Goal: Task Accomplishment & Management: Use online tool/utility

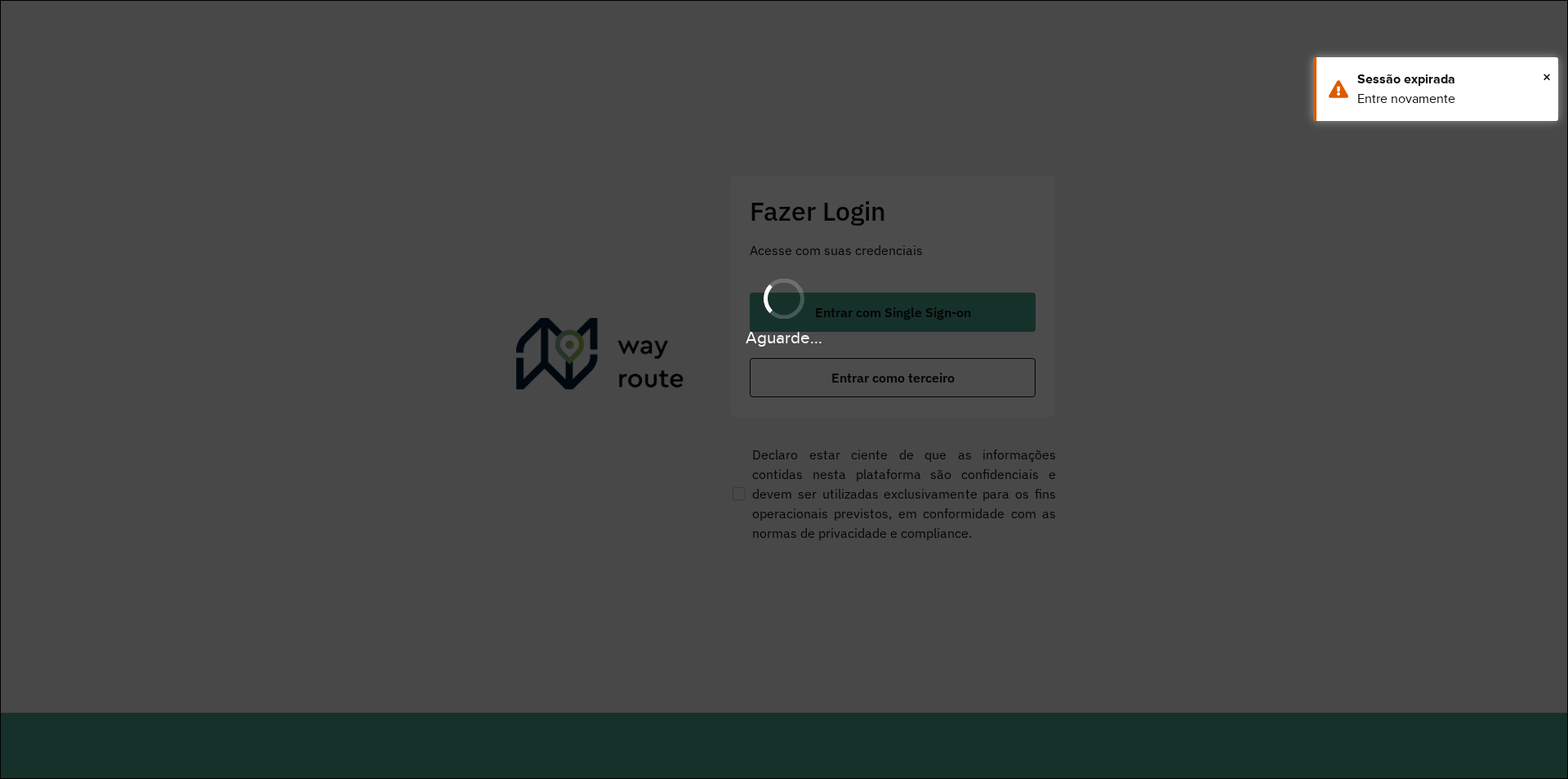
click at [821, 373] on button "Entrar como terceiro" at bounding box center [893, 377] width 286 height 39
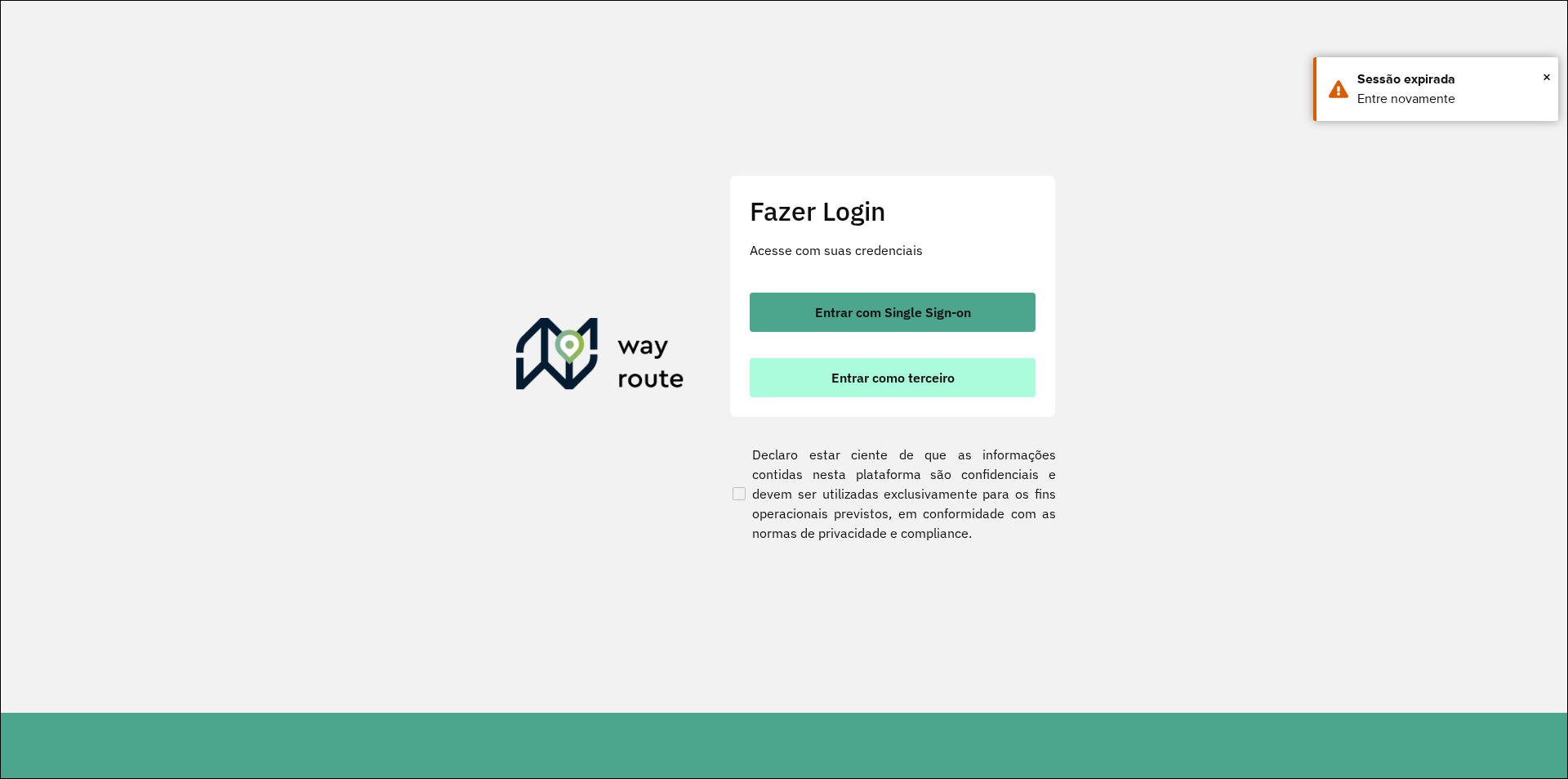
click at [822, 373] on button "Entrar como terceiro" at bounding box center [893, 377] width 286 height 39
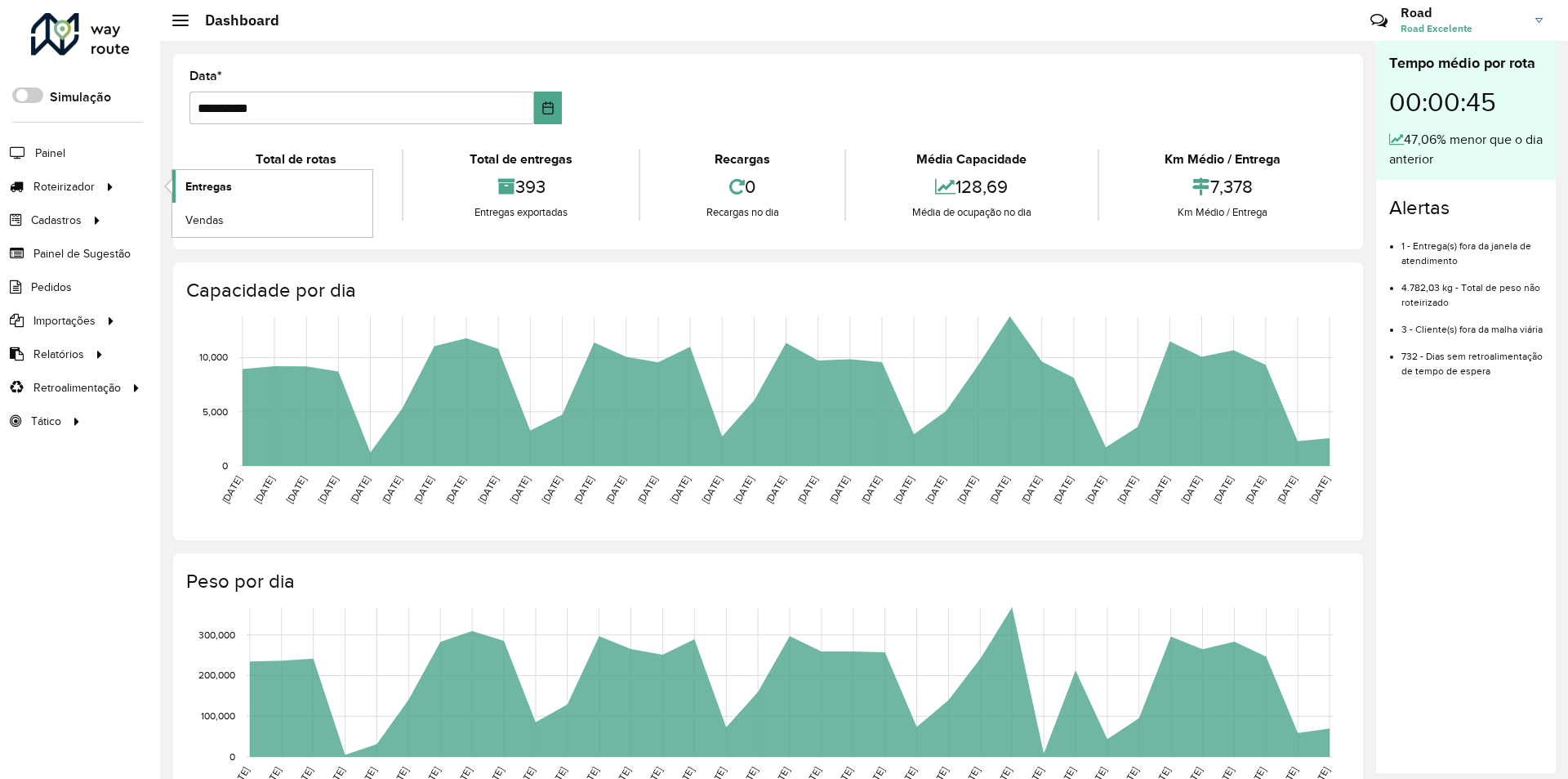
click at [237, 180] on link "Entregas" at bounding box center [272, 186] width 200 height 33
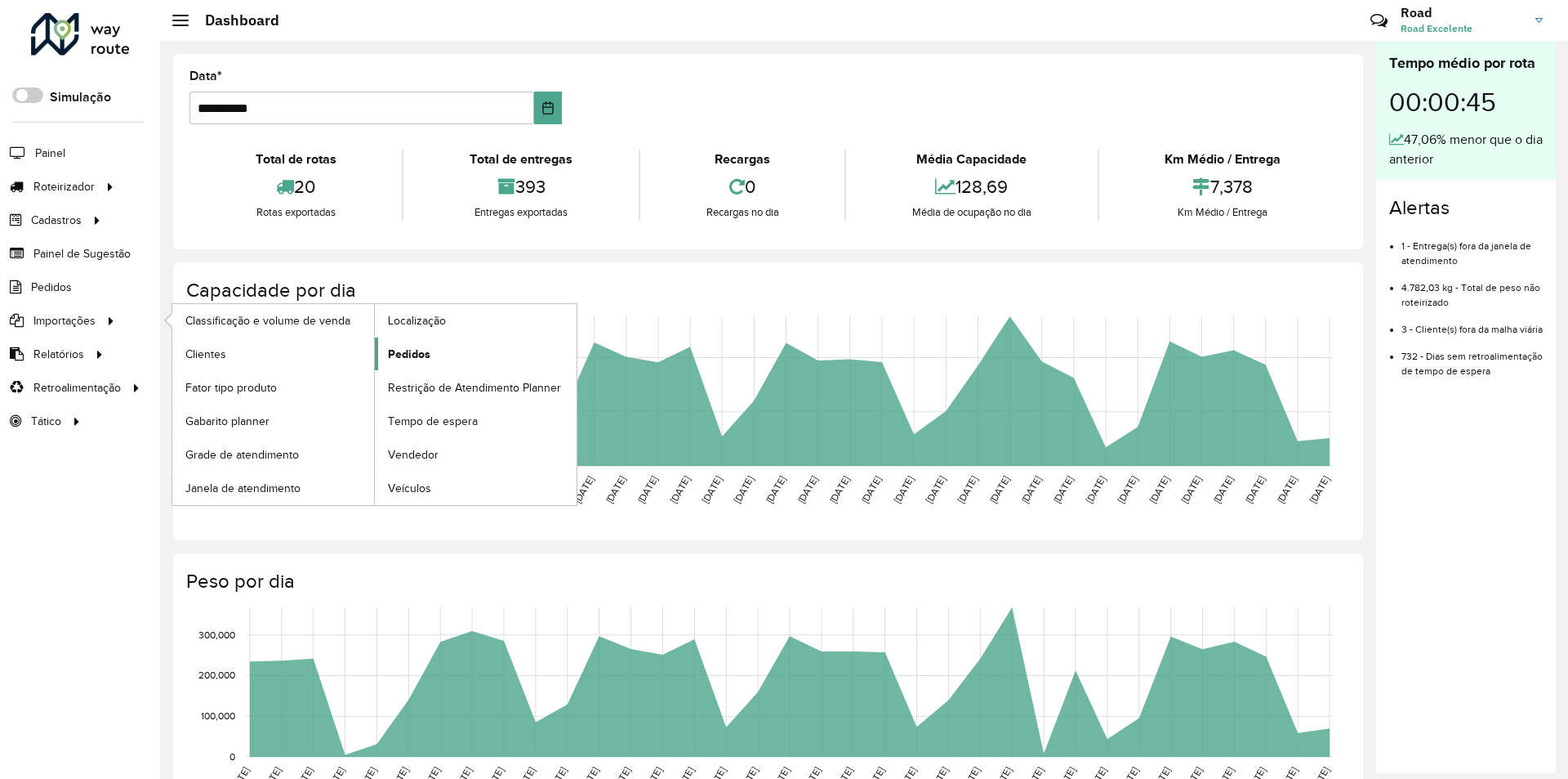
click at [422, 351] on span "Pedidos" at bounding box center [409, 355] width 43 height 17
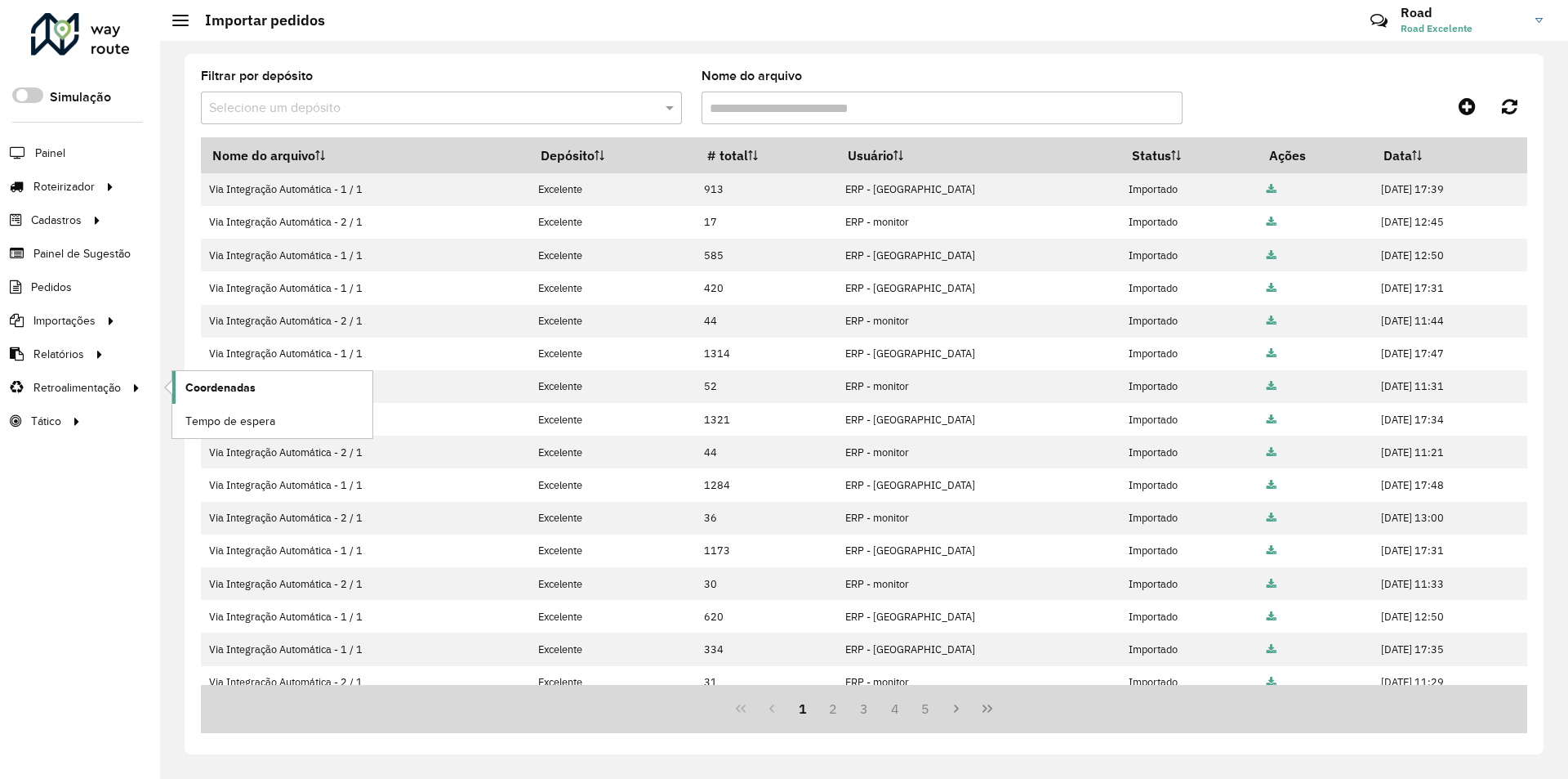
click at [206, 379] on span "Coordenadas" at bounding box center [220, 388] width 70 height 17
click at [228, 387] on span "Coordenadas" at bounding box center [220, 388] width 70 height 17
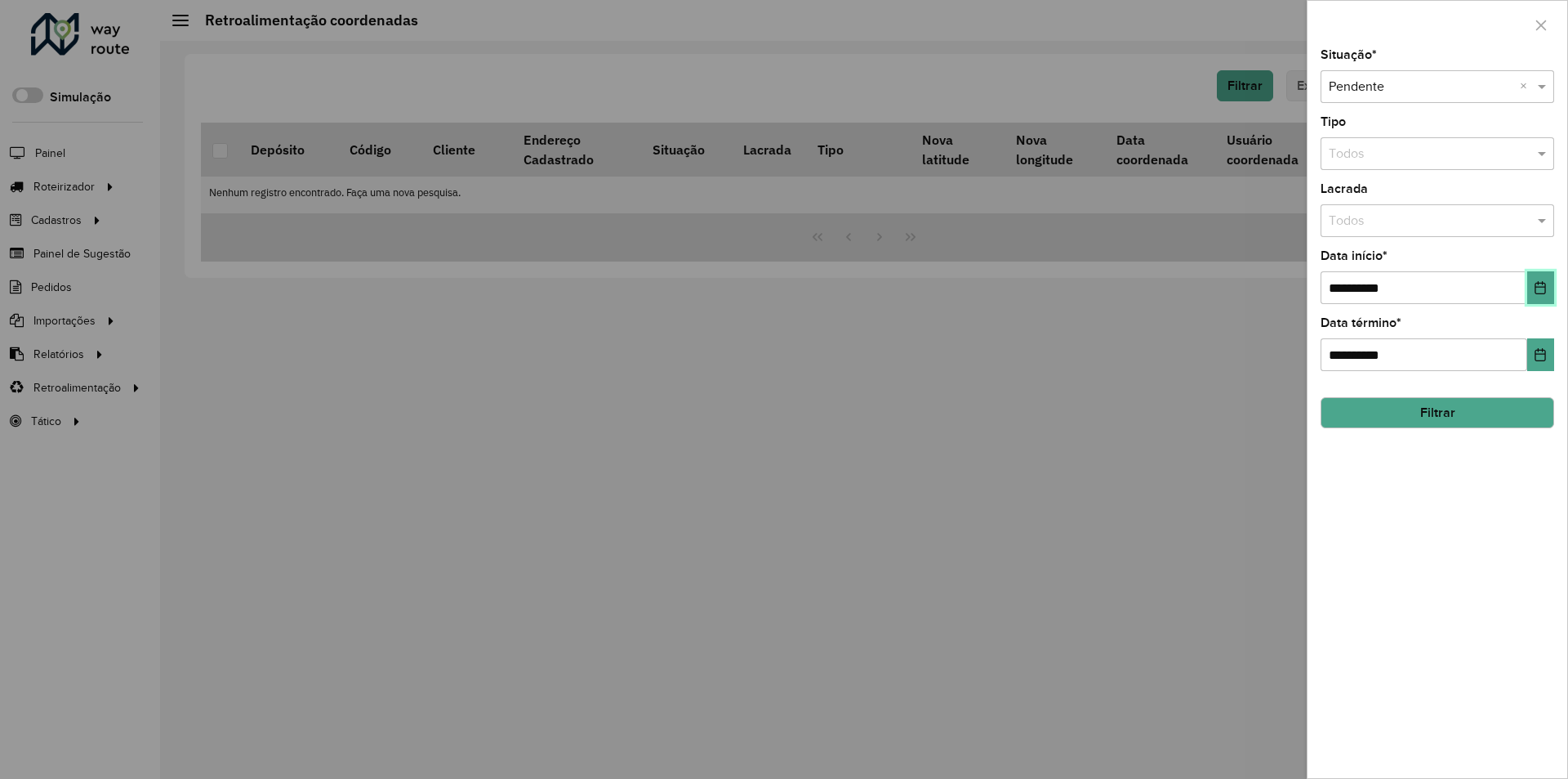
click at [1538, 283] on icon "Choose Date" at bounding box center [1540, 287] width 13 height 13
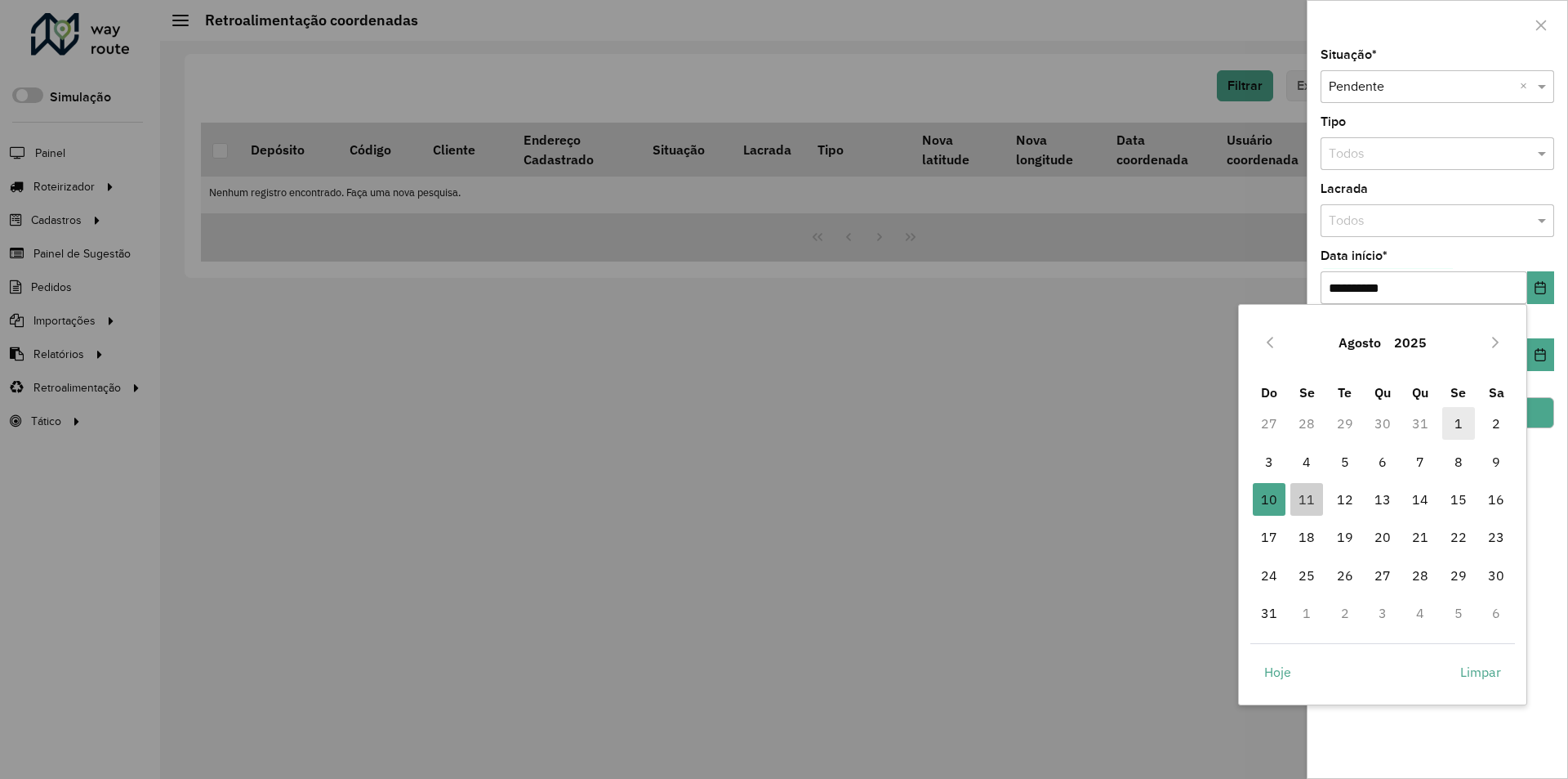
click at [1458, 423] on span "1" at bounding box center [1459, 423] width 33 height 33
type input "**********"
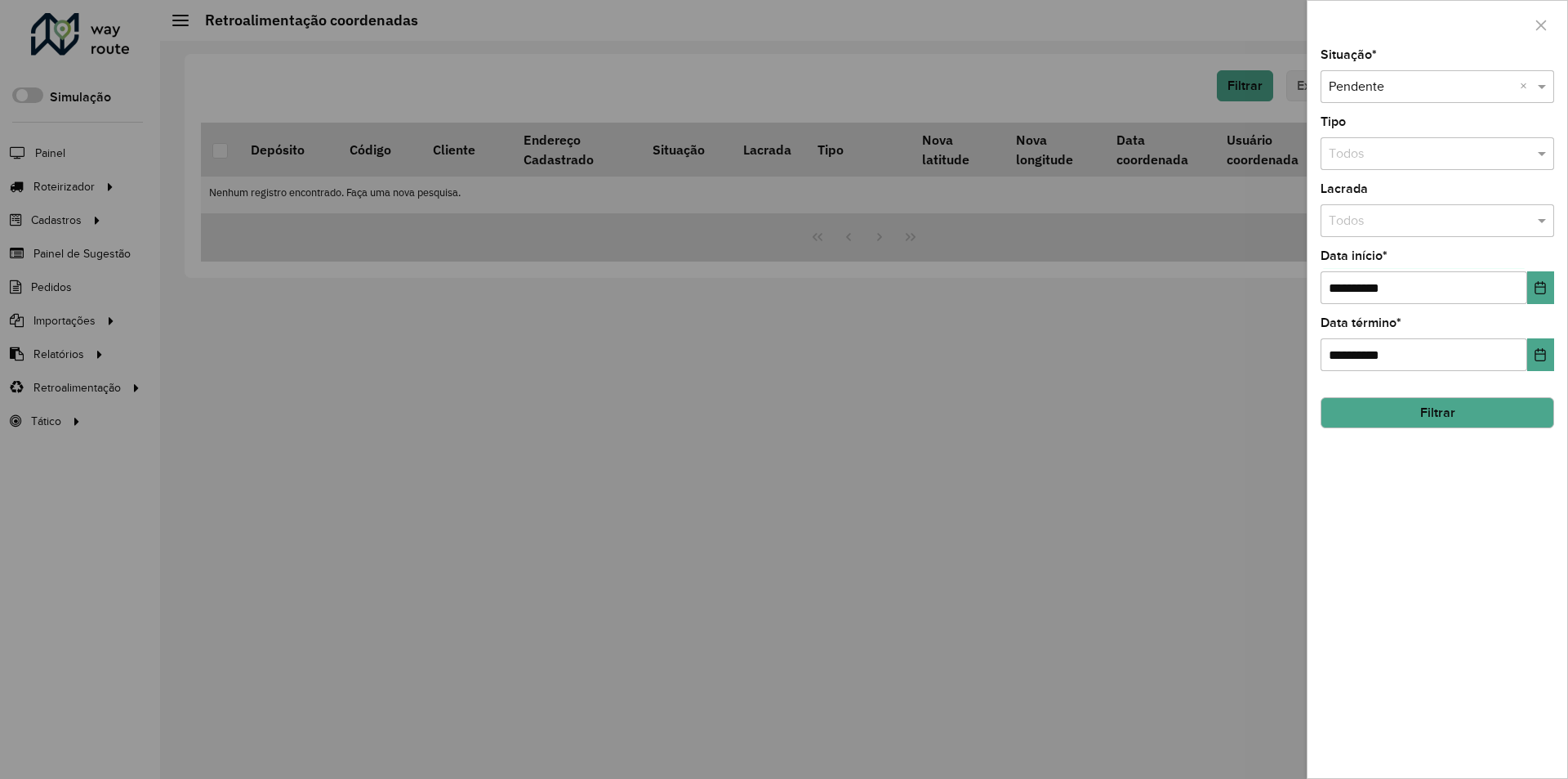
click at [1425, 414] on button "Filtrar" at bounding box center [1438, 413] width 234 height 31
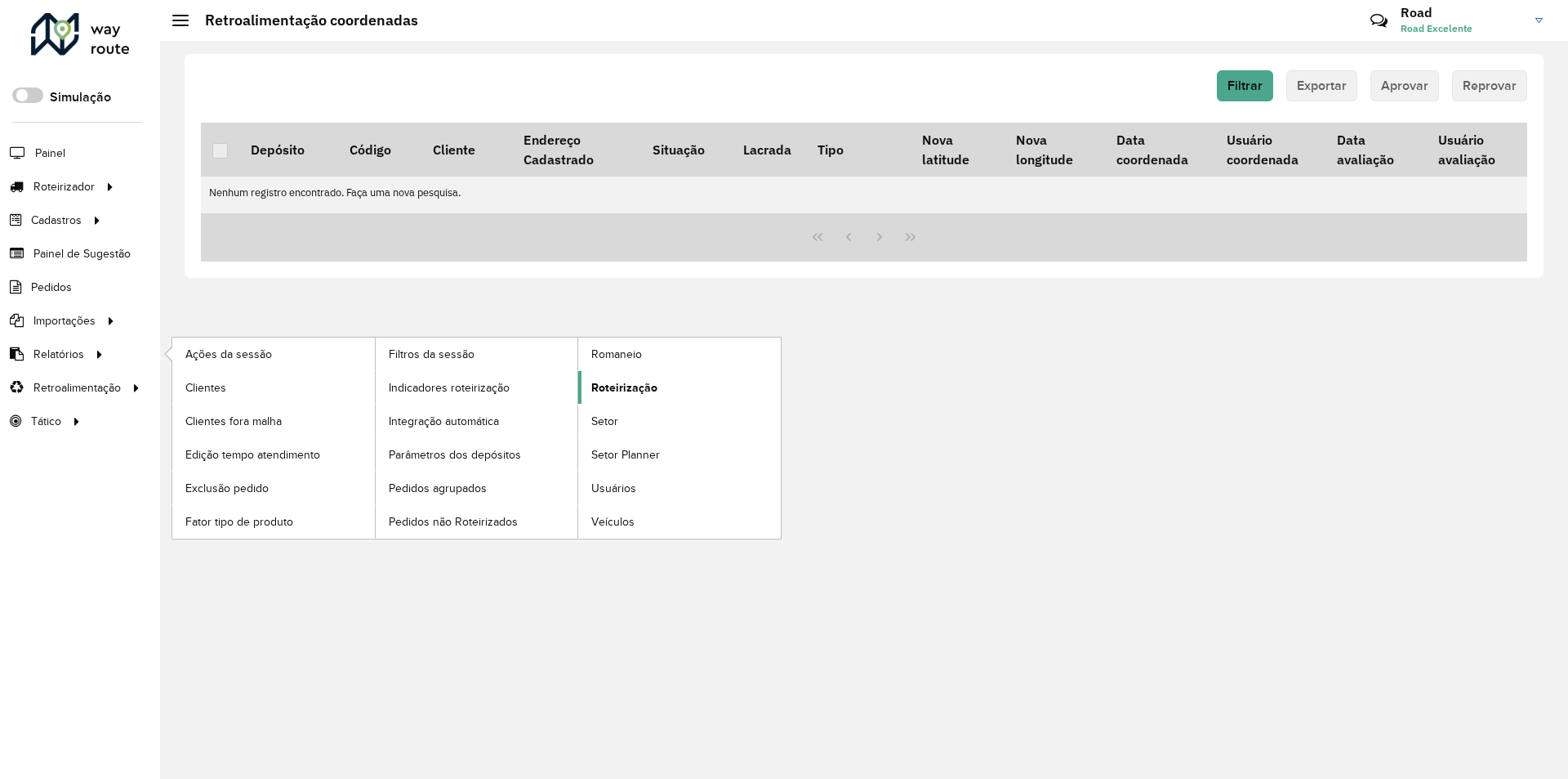
click at [619, 391] on span "Roteirização" at bounding box center [624, 388] width 66 height 17
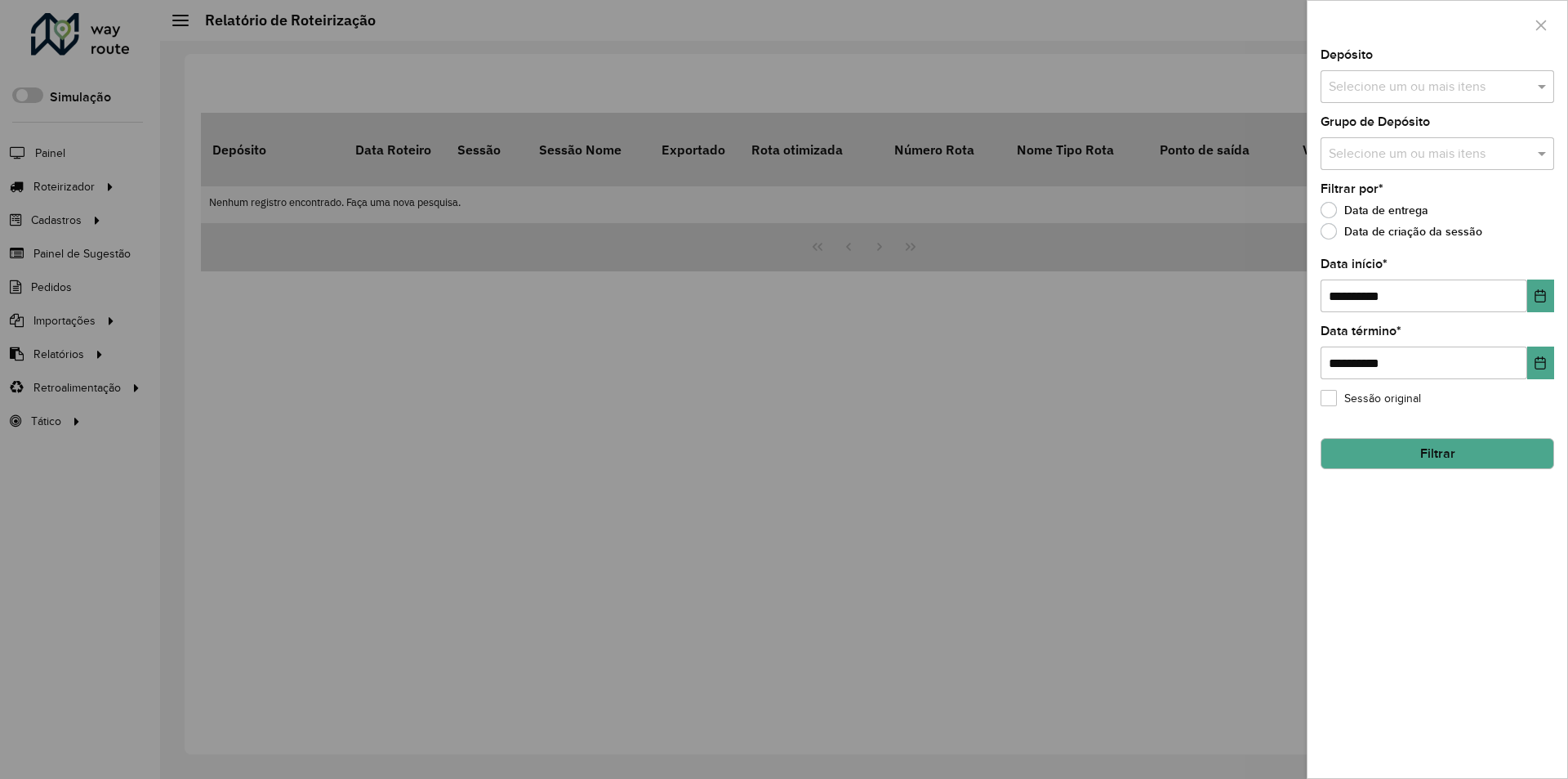
click at [1413, 88] on input "text" at bounding box center [1429, 87] width 209 height 20
drag, startPoint x: 1394, startPoint y: 183, endPoint x: 1410, endPoint y: 149, distance: 37.6
click at [1394, 182] on div "Excelente" at bounding box center [1438, 169] width 232 height 28
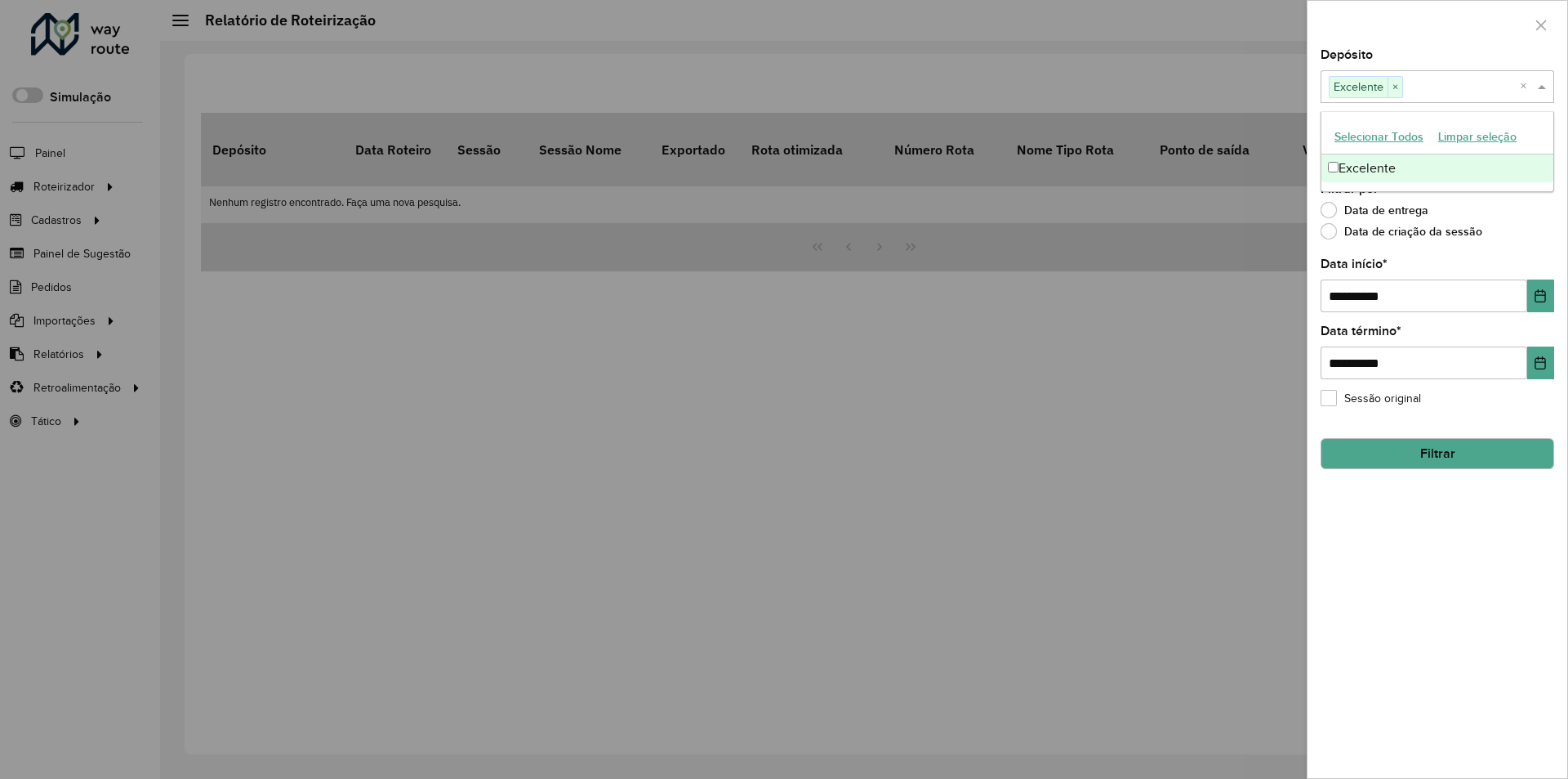
click at [1418, 50] on div "Depósito Selecione um ou mais itens Excelente × ×" at bounding box center [1438, 76] width 234 height 54
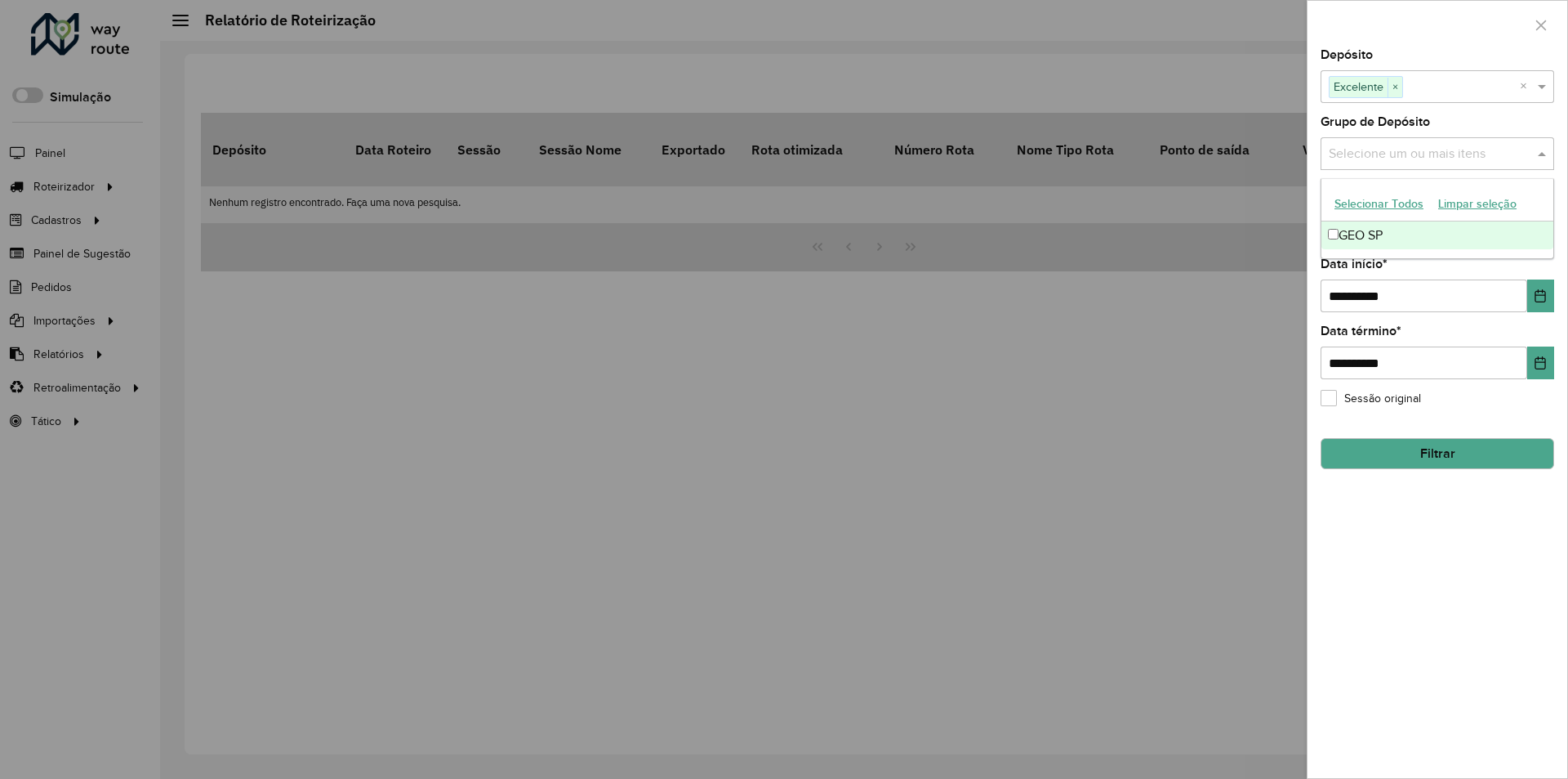
click at [1408, 158] on input "text" at bounding box center [1429, 154] width 209 height 20
click at [1392, 224] on div "GEO SP" at bounding box center [1438, 236] width 232 height 28
click at [1443, 44] on div at bounding box center [1438, 24] width 260 height 48
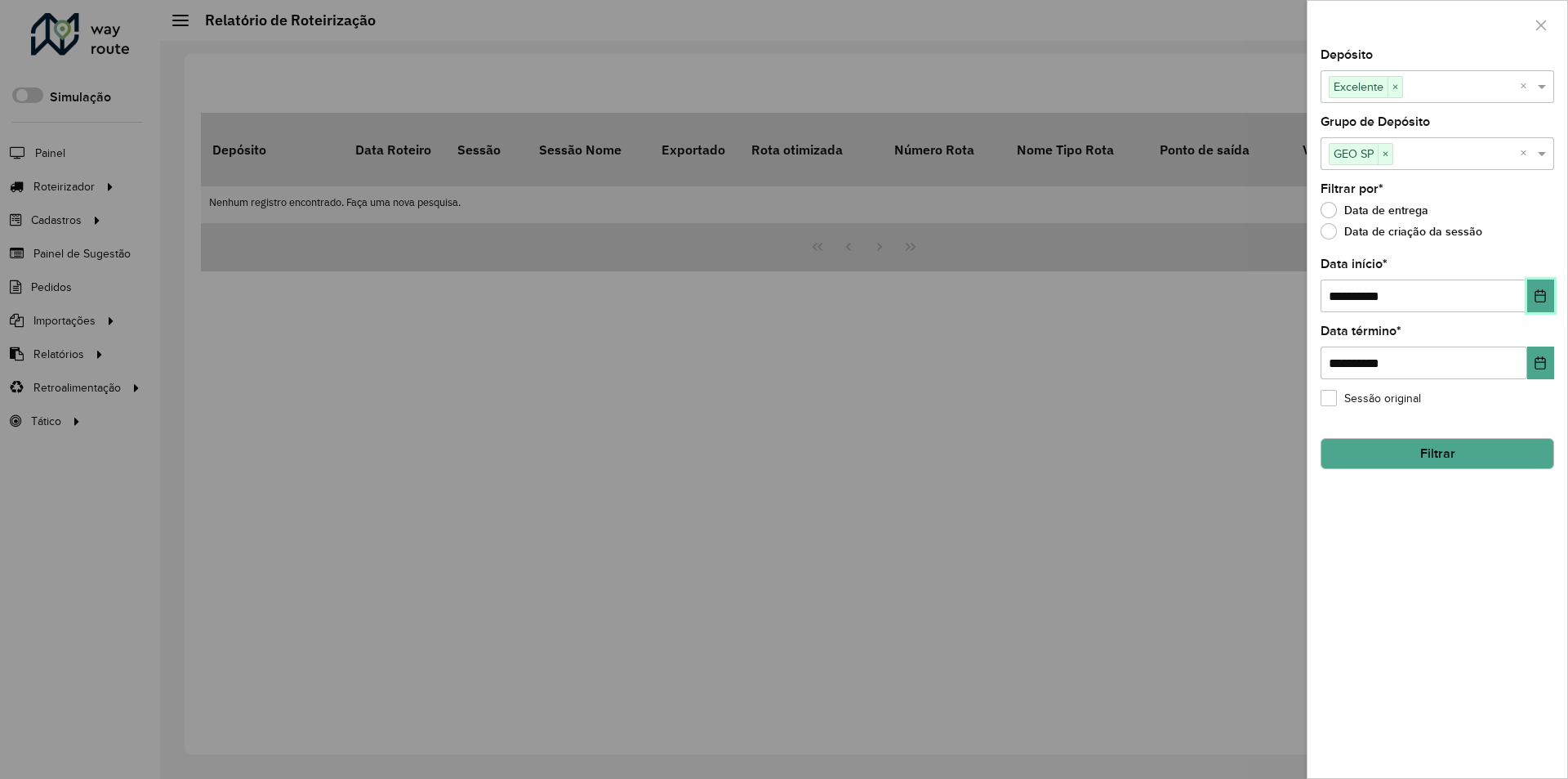
click at [1531, 292] on button "Choose Date" at bounding box center [1540, 296] width 27 height 33
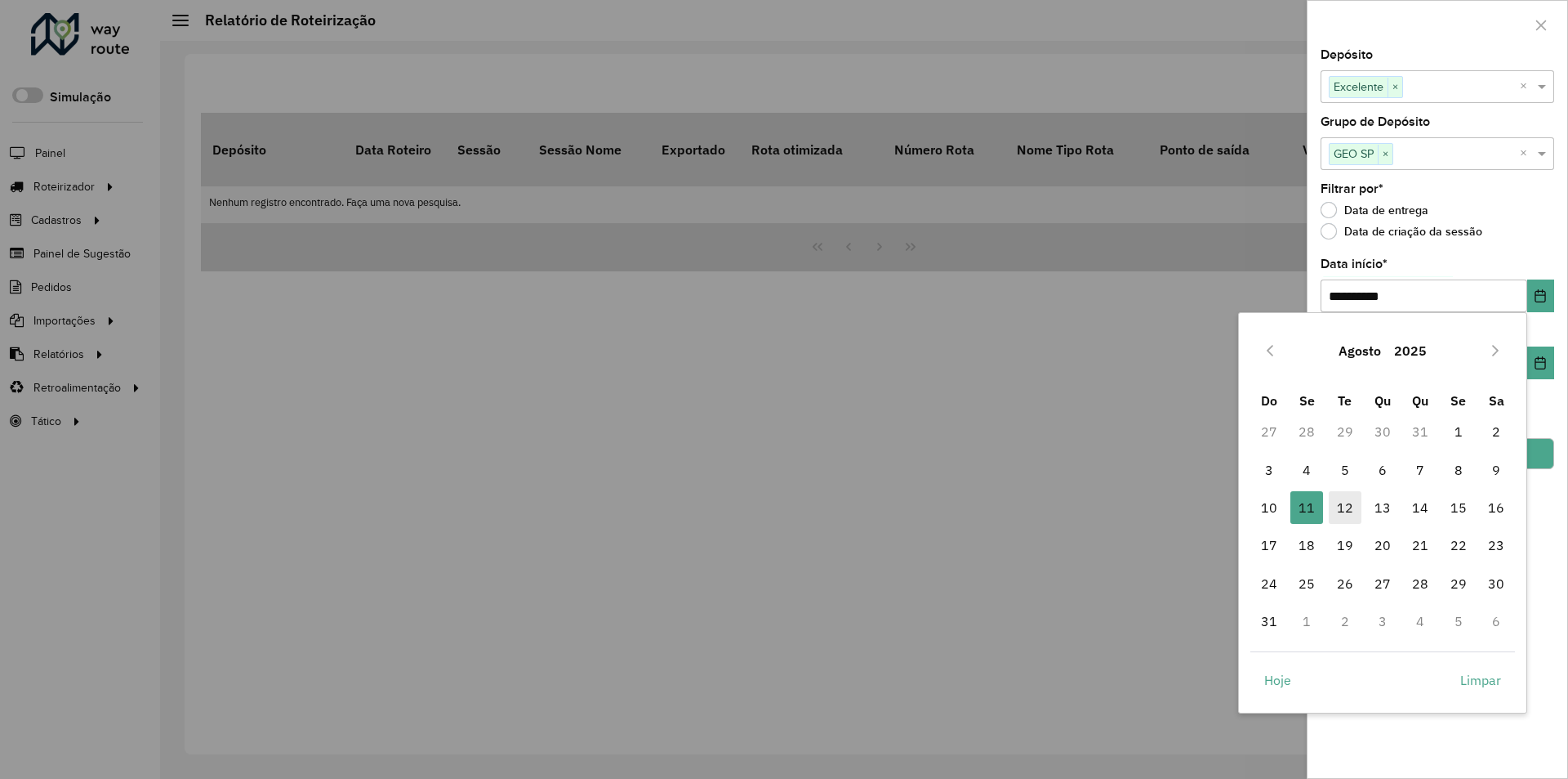
click at [1356, 508] on span "12" at bounding box center [1345, 508] width 33 height 33
type input "**********"
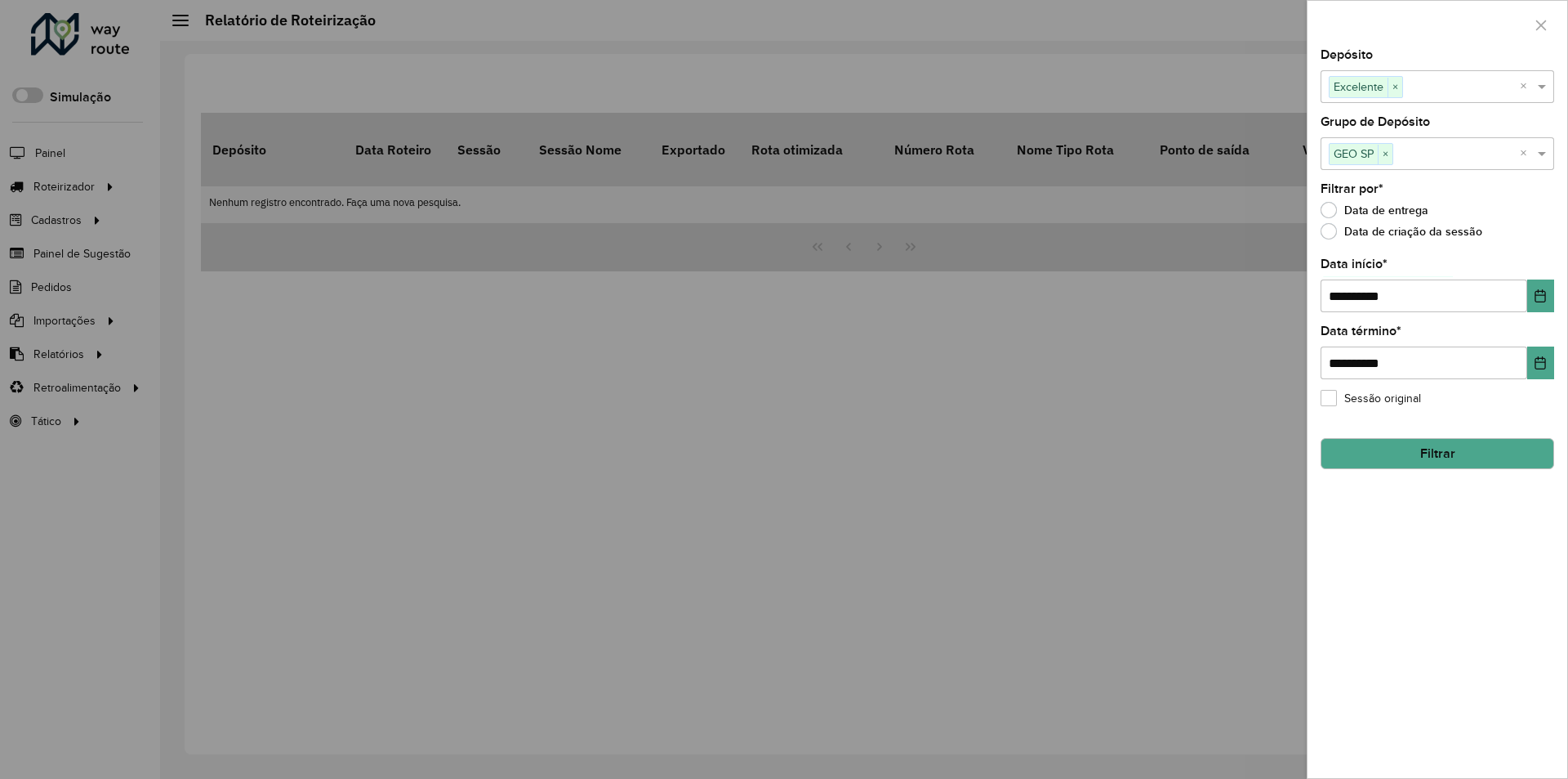
click at [1432, 456] on button "Filtrar" at bounding box center [1438, 454] width 234 height 31
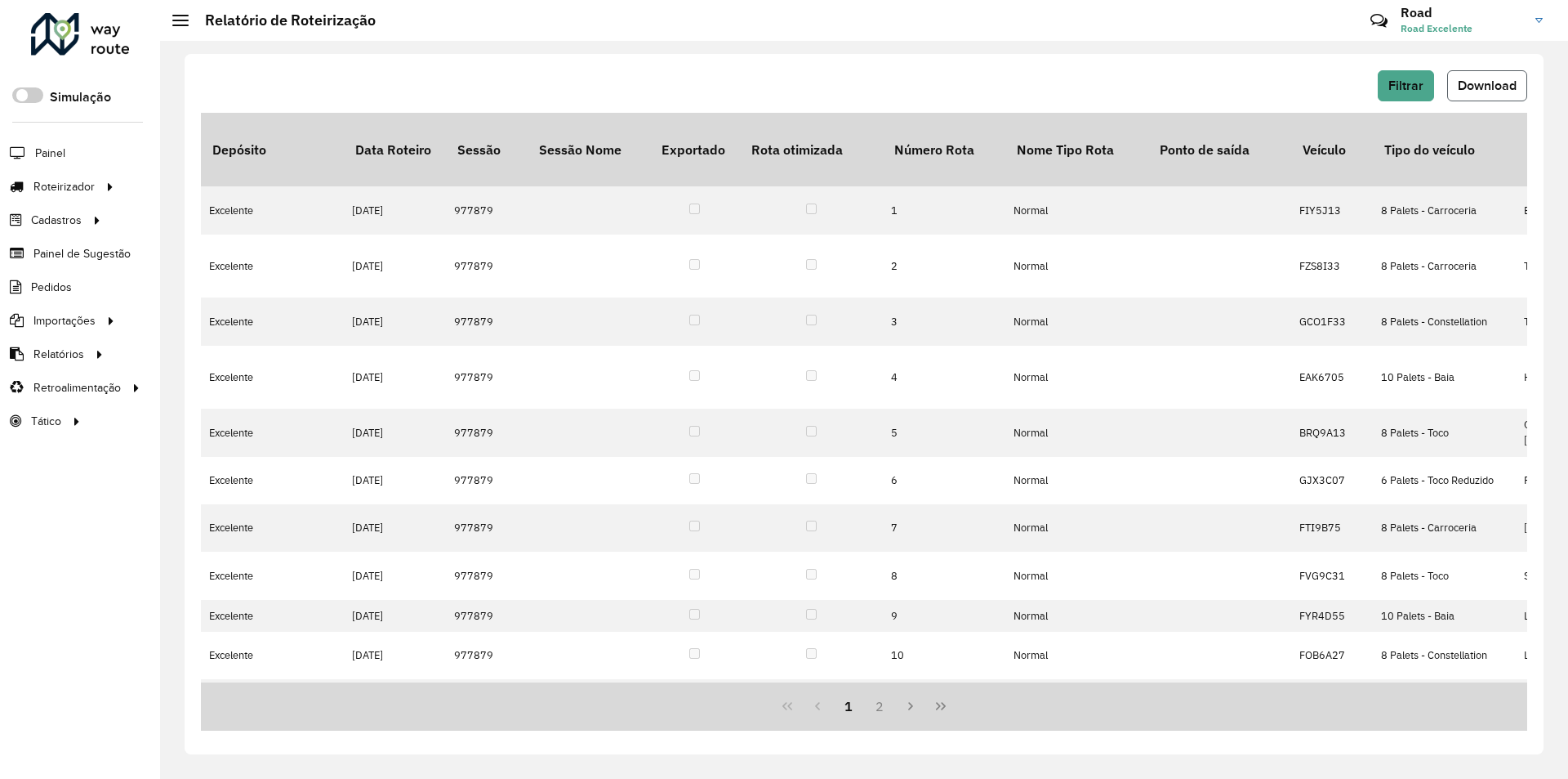
click at [1477, 91] on span "Download" at bounding box center [1488, 85] width 59 height 14
click at [1473, 87] on span "Download" at bounding box center [1488, 85] width 59 height 14
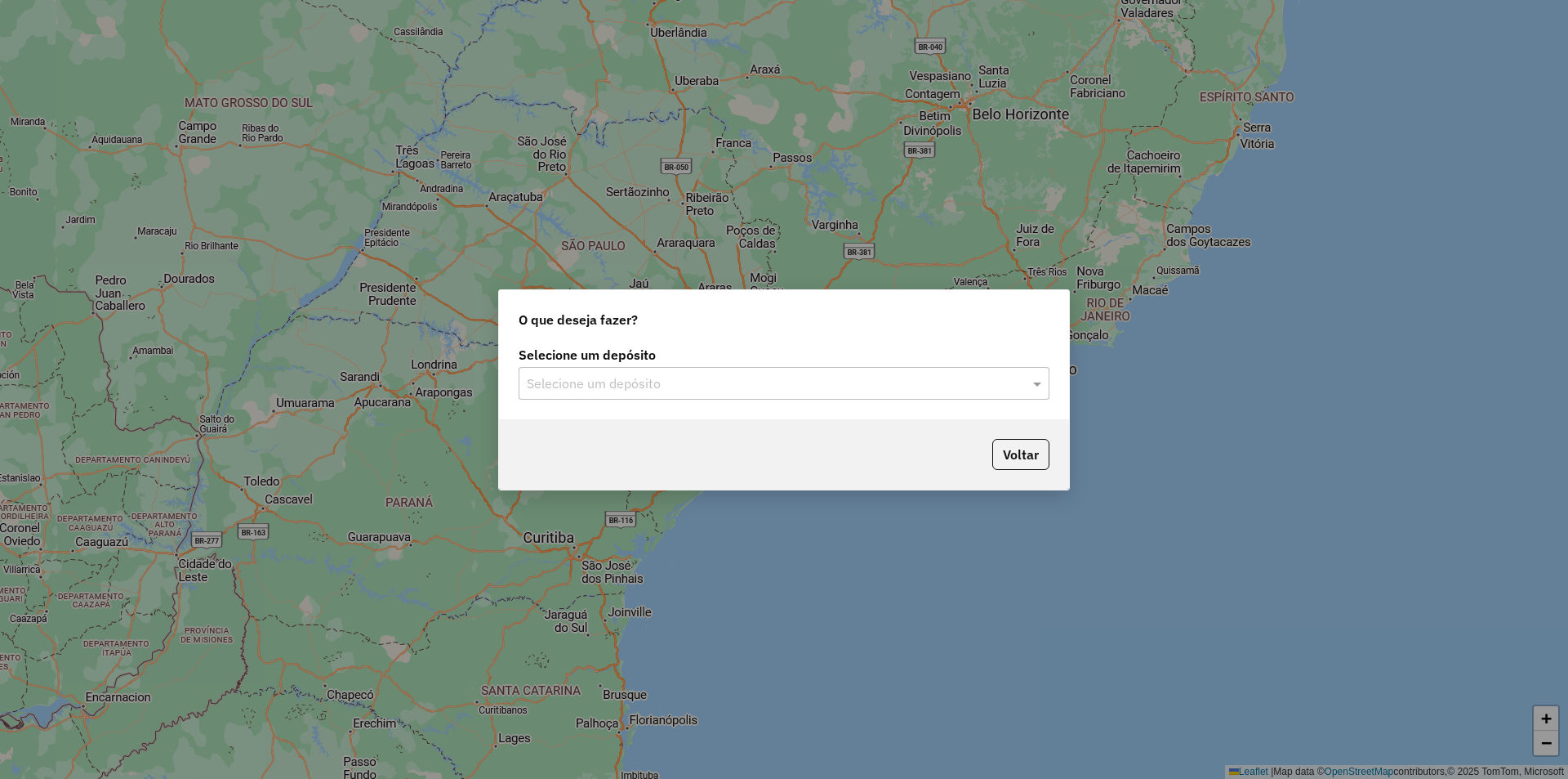
click at [734, 383] on input "text" at bounding box center [767, 383] width 482 height 20
click at [615, 428] on div "Excelente" at bounding box center [784, 430] width 529 height 28
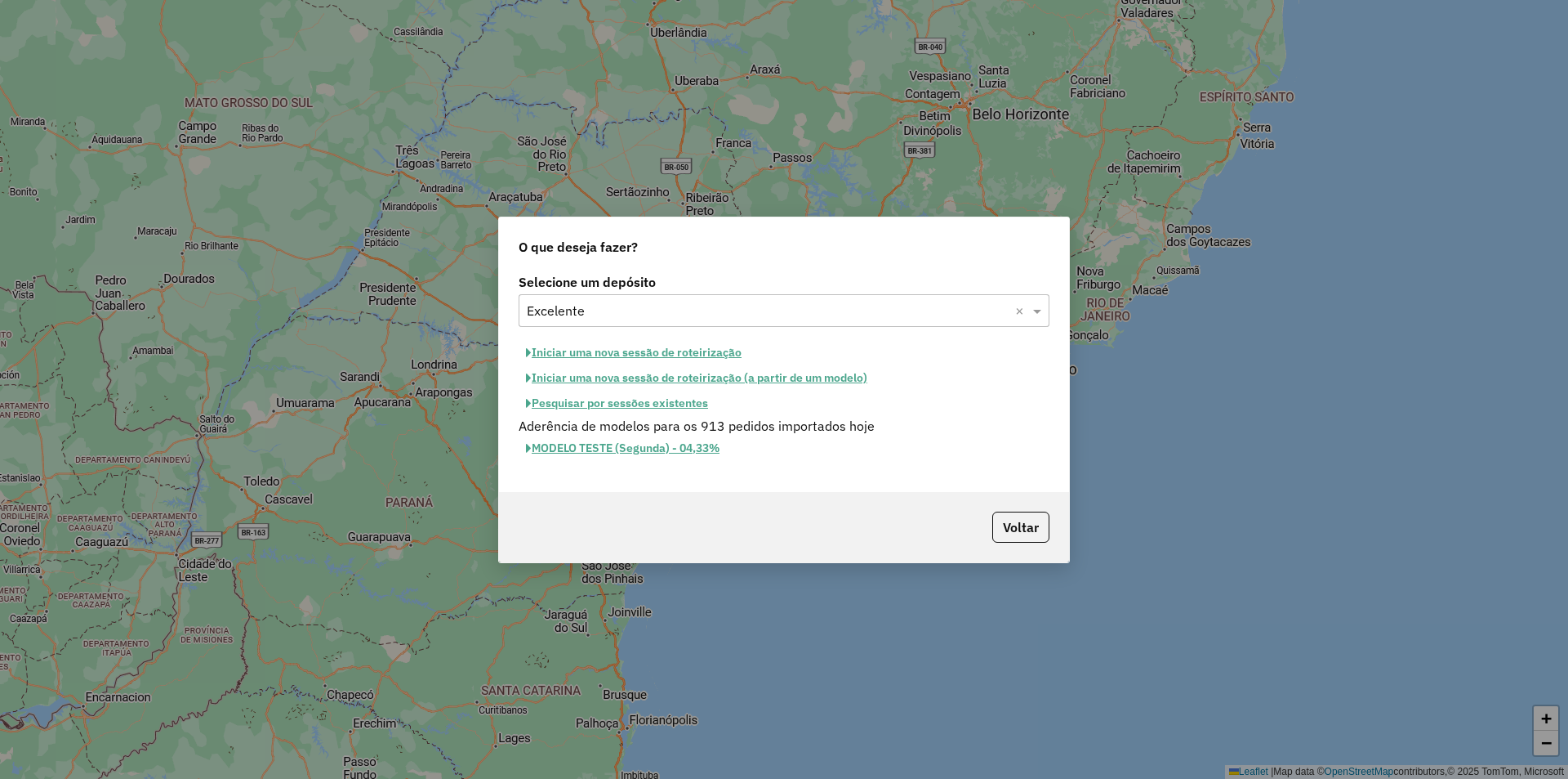
click at [654, 354] on button "Iniciar uma nova sessão de roteirização" at bounding box center [634, 352] width 230 height 25
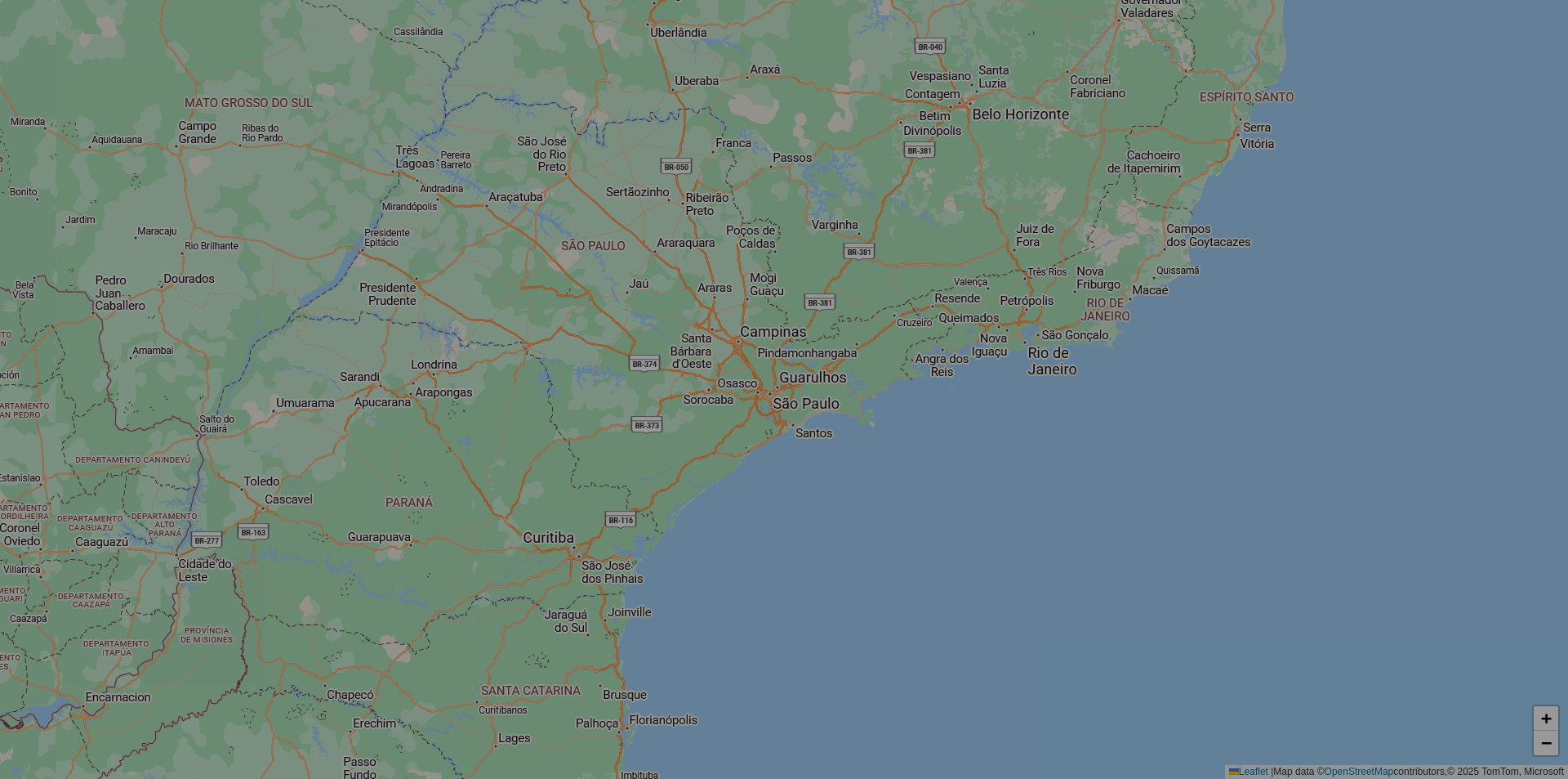
select select "*"
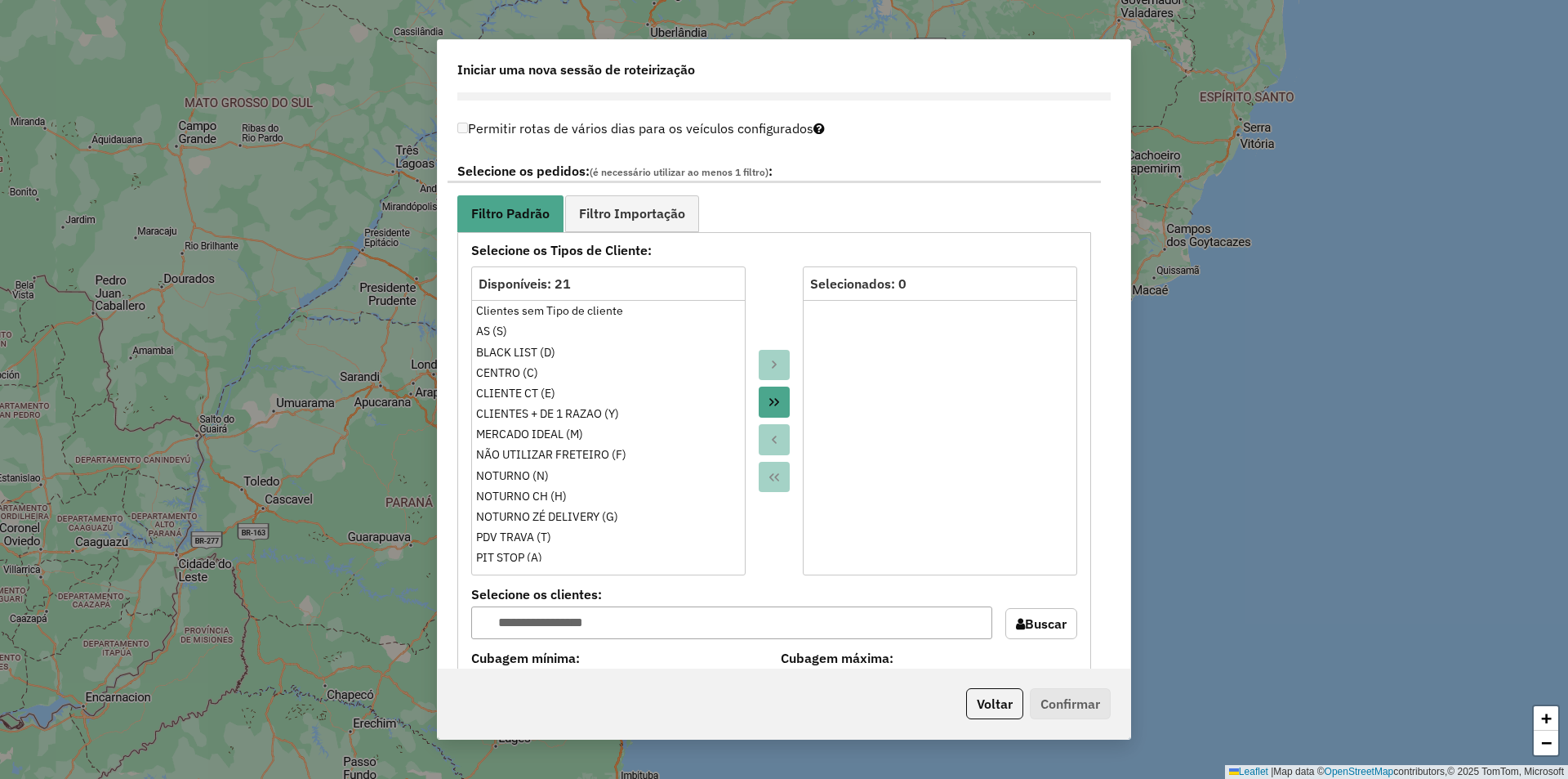
scroll to position [899, 0]
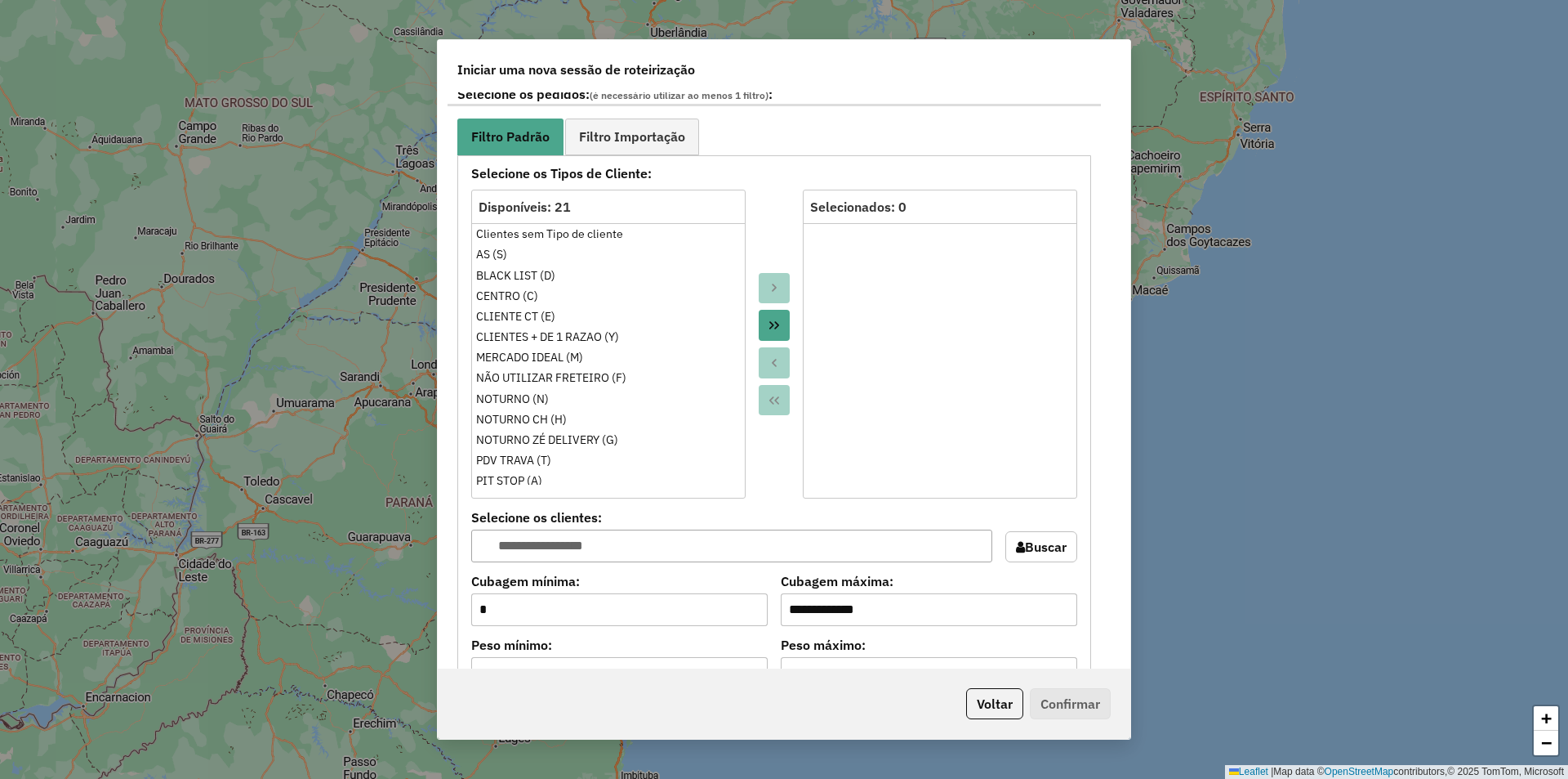
click at [778, 323] on icon "Move All to Target" at bounding box center [774, 325] width 13 height 13
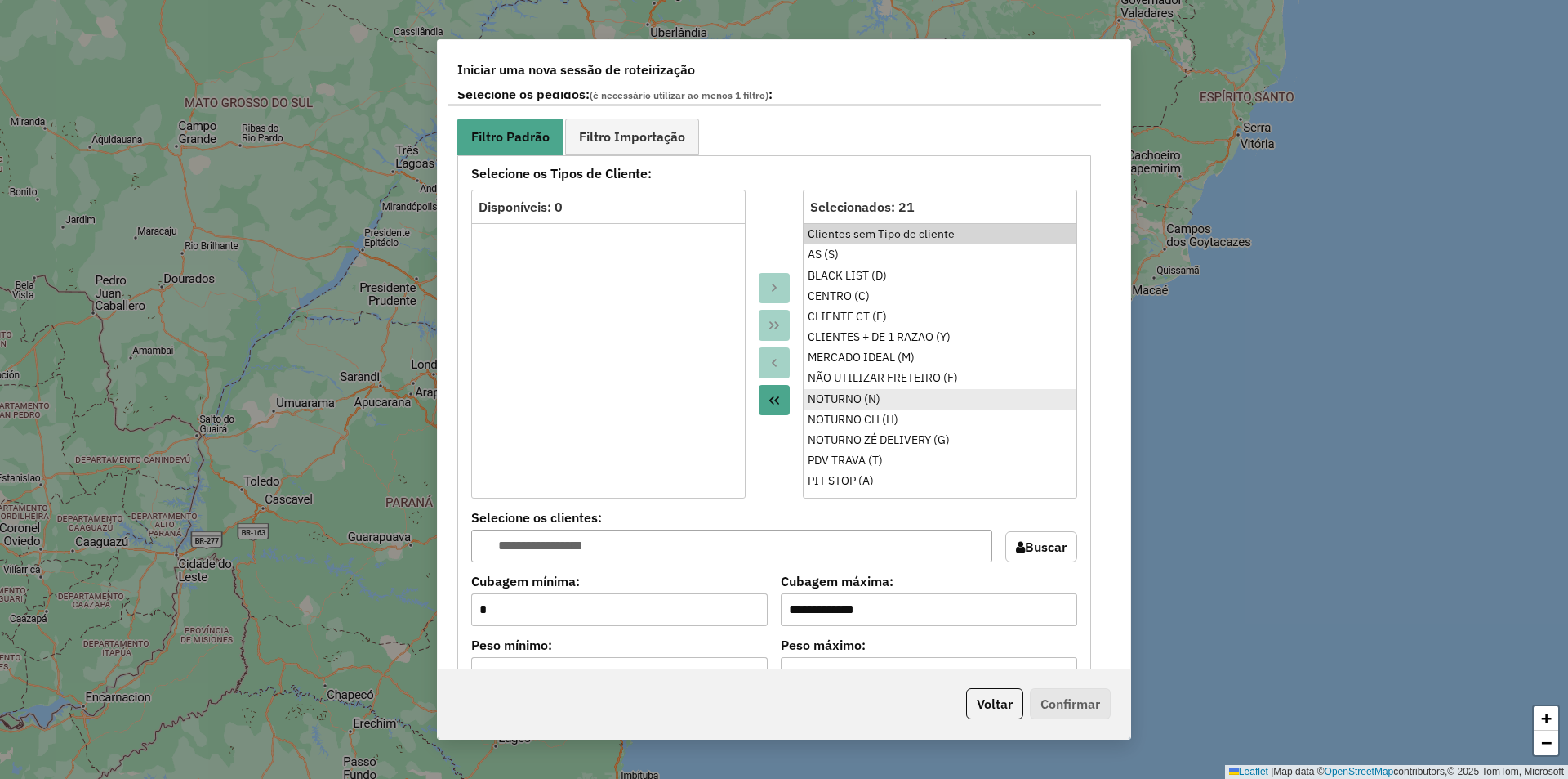
click at [885, 392] on div "NOTURNO (N)" at bounding box center [940, 399] width 264 height 17
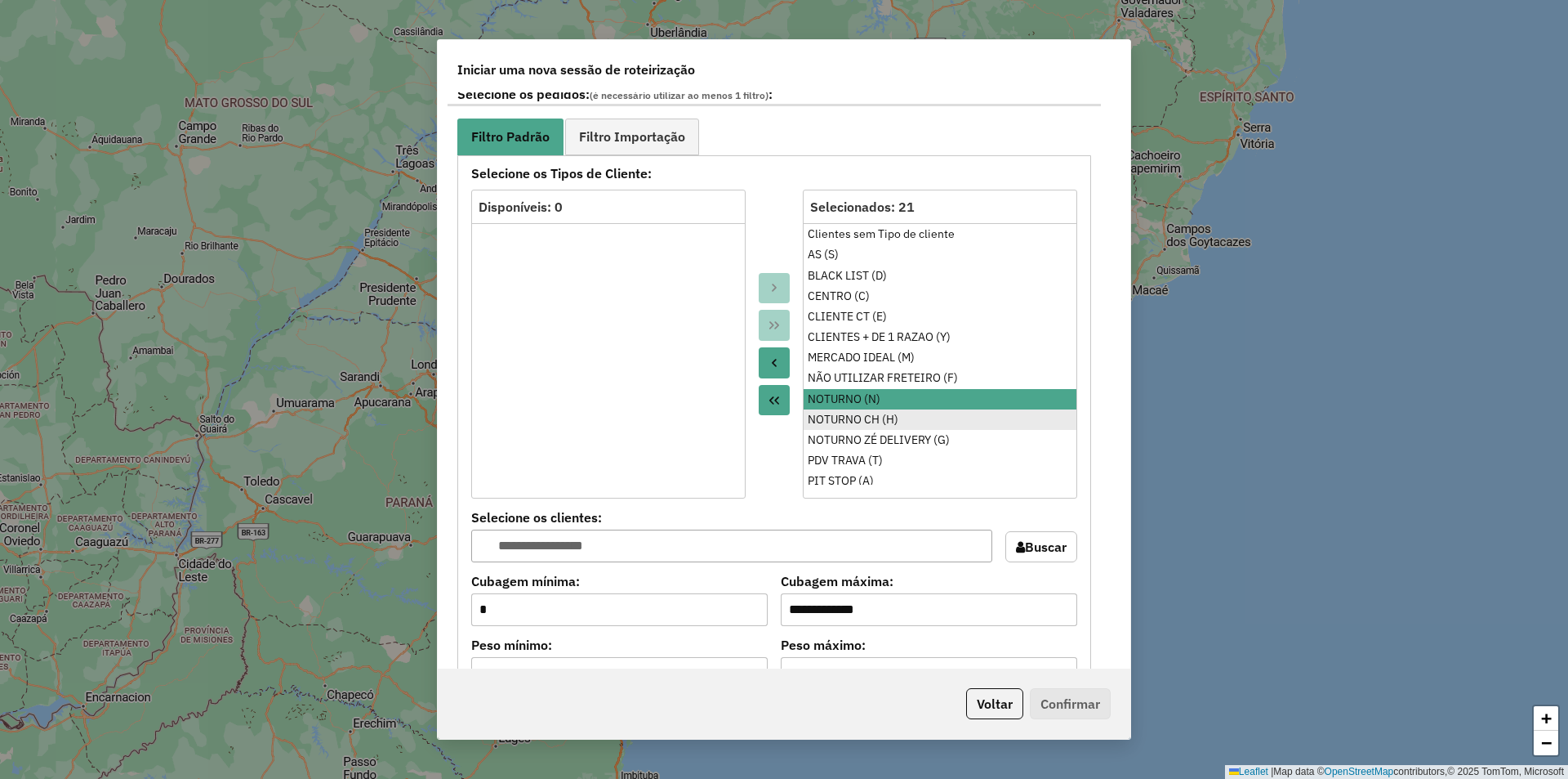
click at [887, 416] on div "NOTURNO CH (H)" at bounding box center [940, 420] width 264 height 17
click at [882, 444] on div "NOTURNO ZÉ DELIVERY (G)" at bounding box center [940, 440] width 264 height 17
click at [775, 362] on icon "Move to Source" at bounding box center [774, 363] width 13 height 13
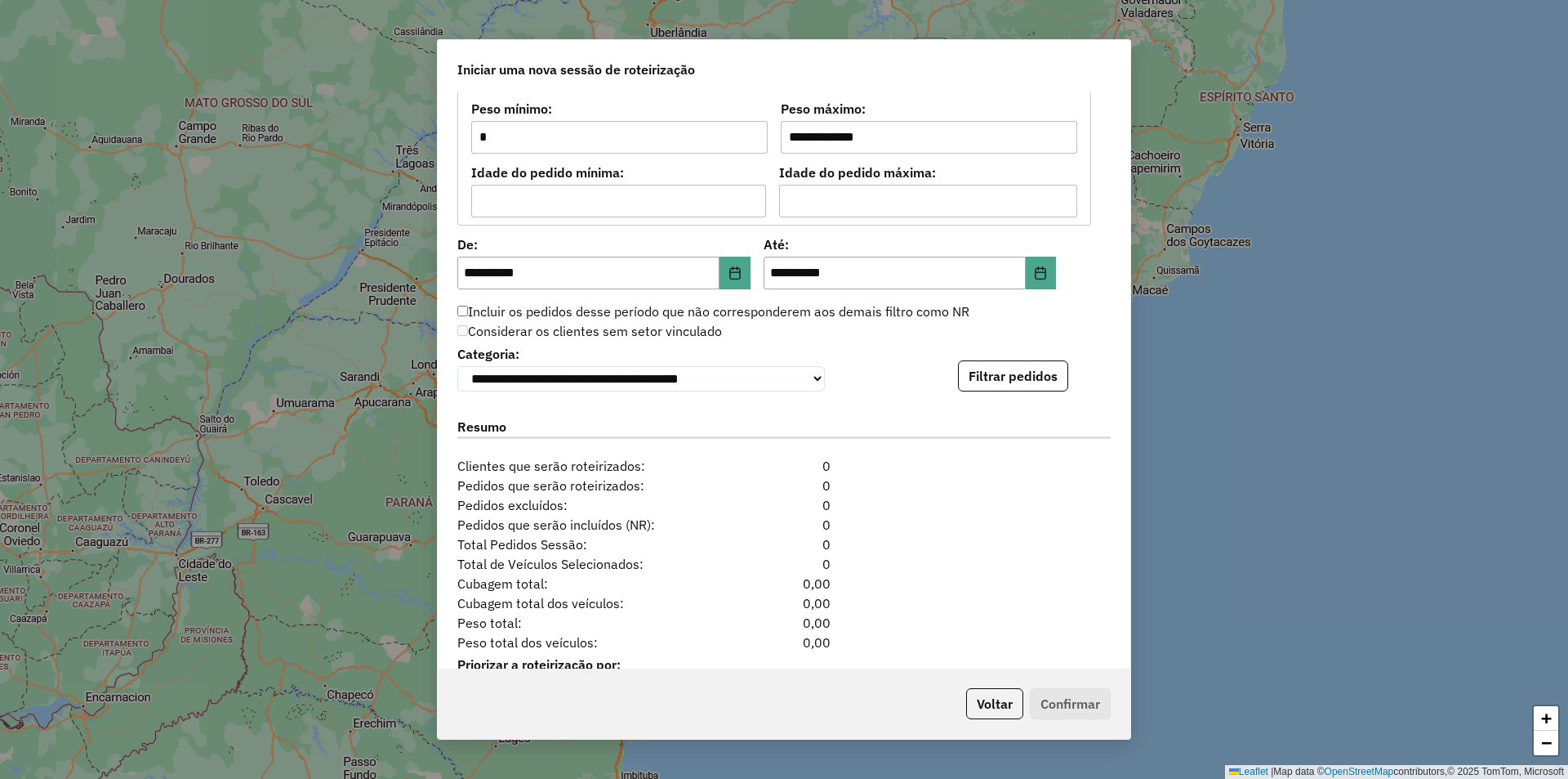
click at [1036, 436] on div "Resumo Clientes que serão roteirizados: 0" at bounding box center [784, 440] width 673 height 71
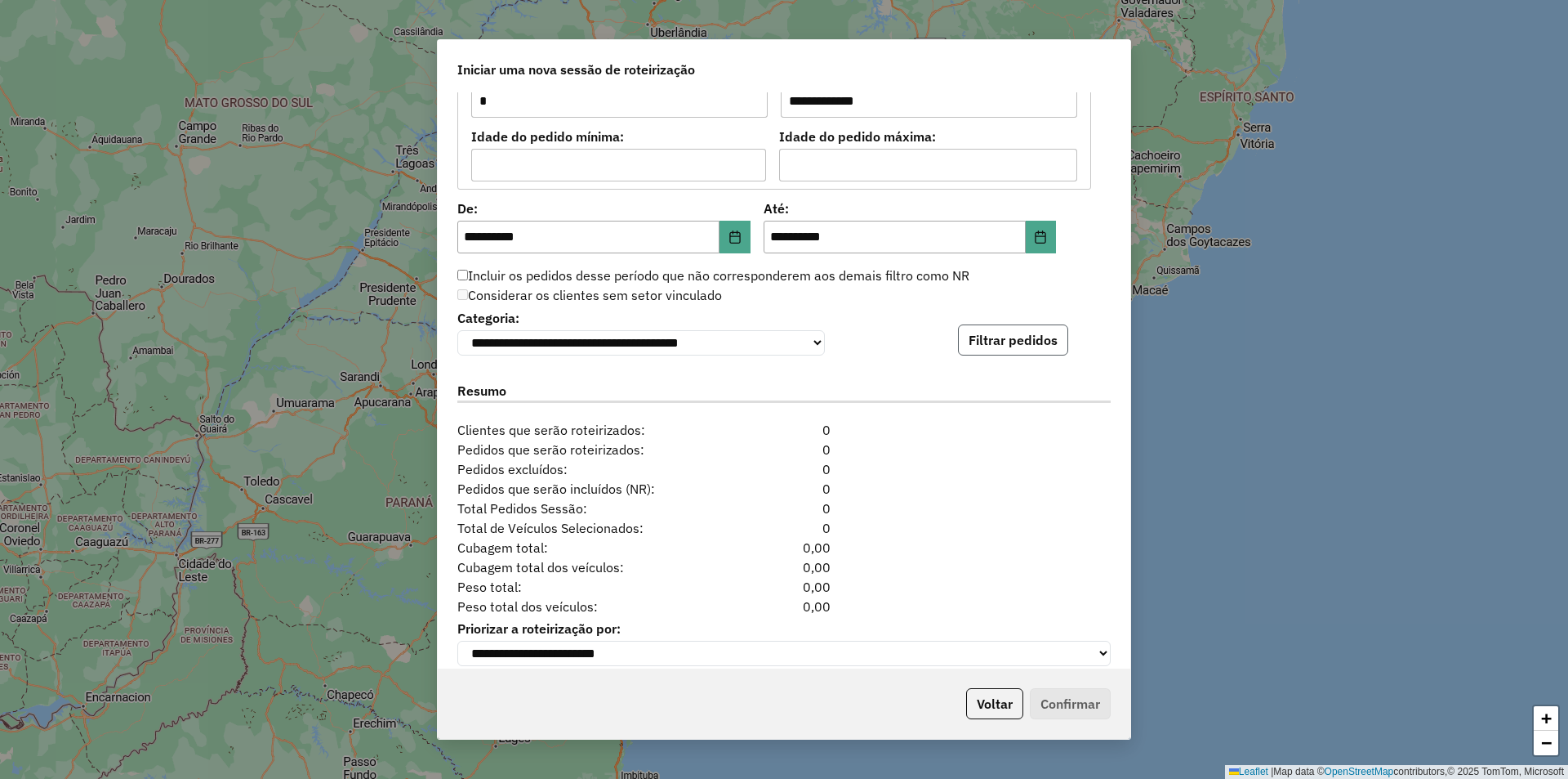
click at [1030, 350] on button "Filtrar pedidos" at bounding box center [1013, 340] width 110 height 31
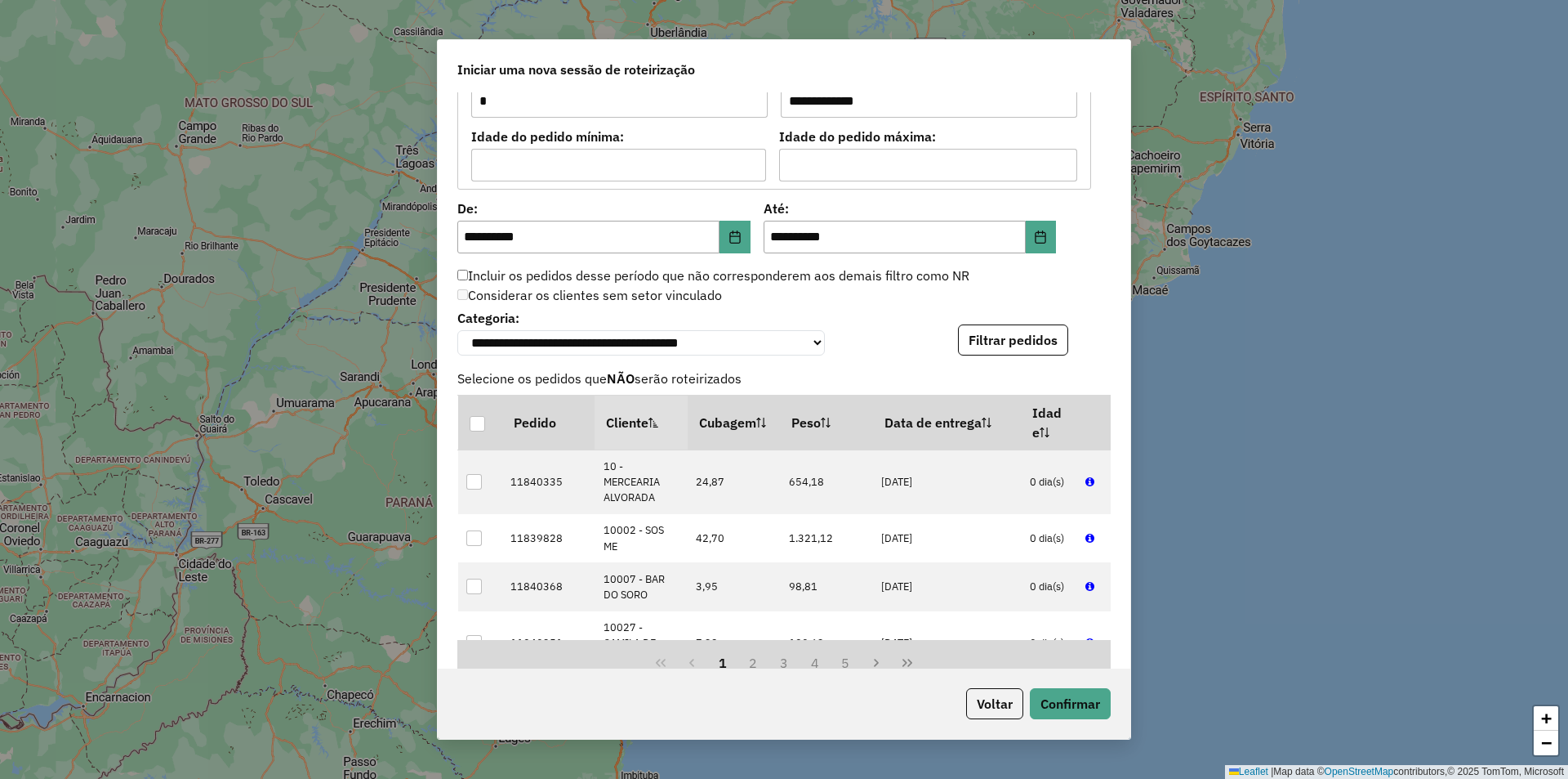
scroll to position [1833, 0]
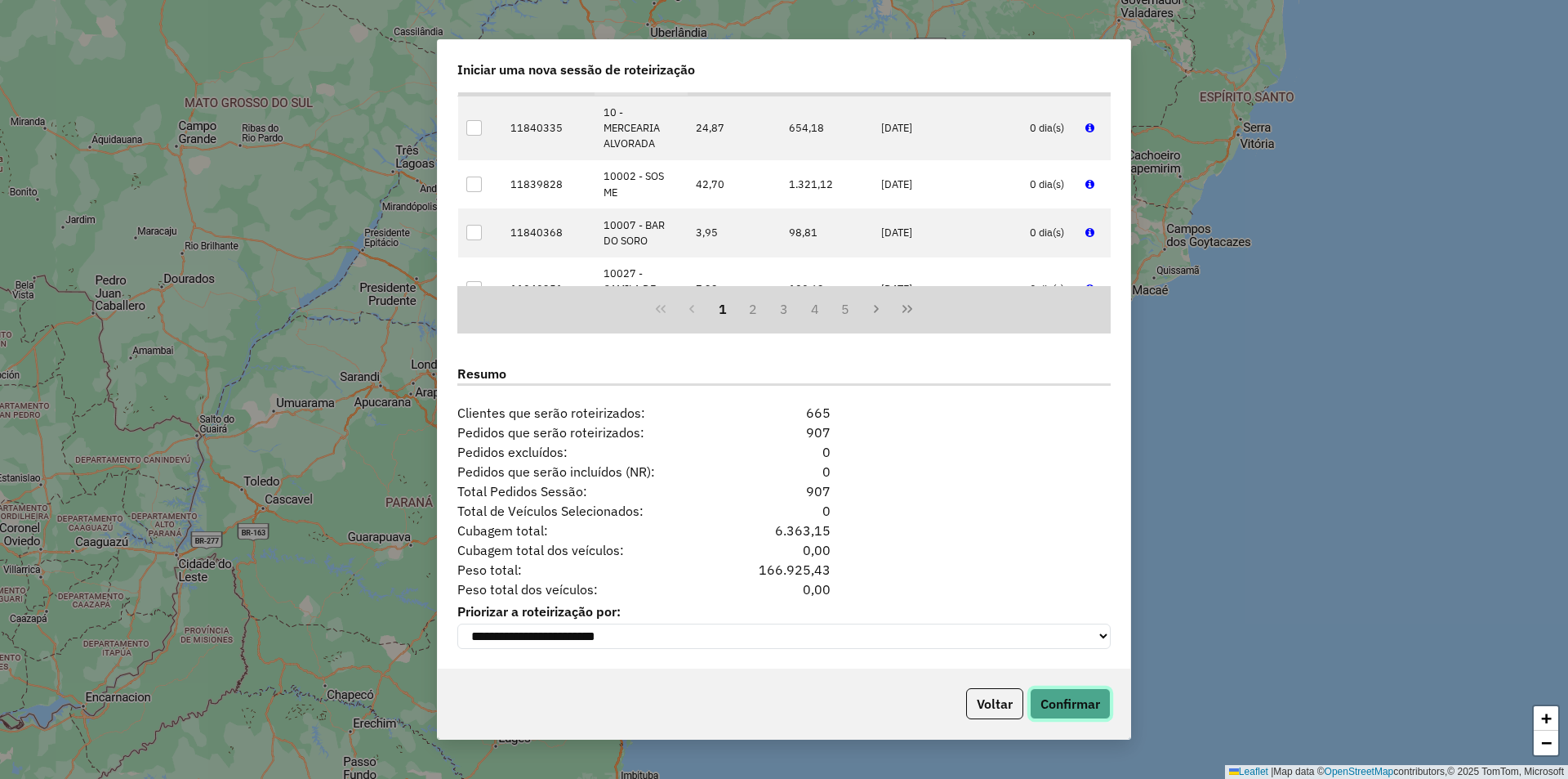
click at [1092, 698] on button "Confirmar" at bounding box center [1070, 703] width 81 height 31
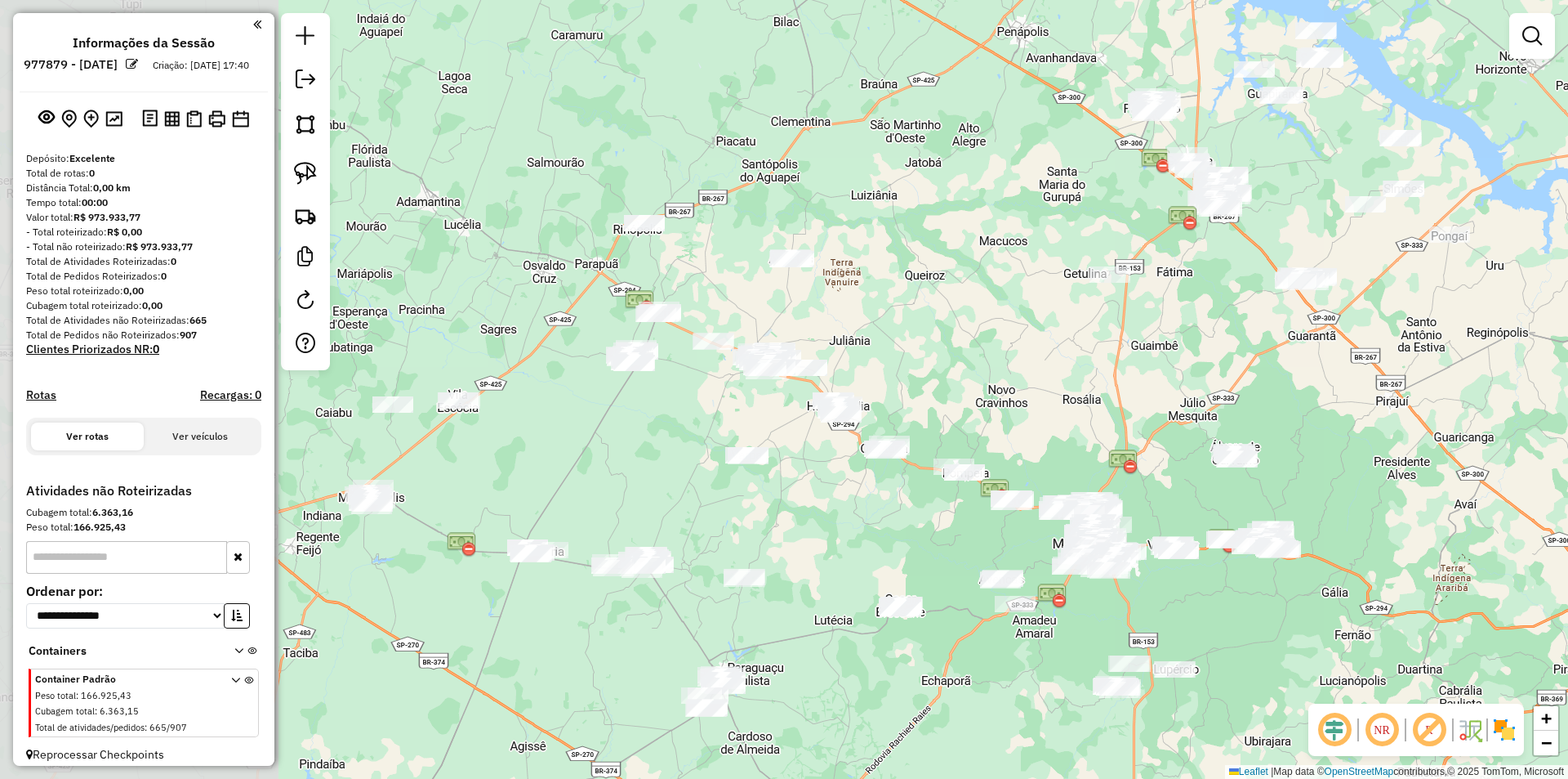
drag, startPoint x: 820, startPoint y: 237, endPoint x: 1100, endPoint y: 356, distance: 304.2
click at [1108, 356] on div "Janela de atendimento Grade de atendimento Capacidade Transportadoras Veículos …" at bounding box center [784, 390] width 1568 height 779
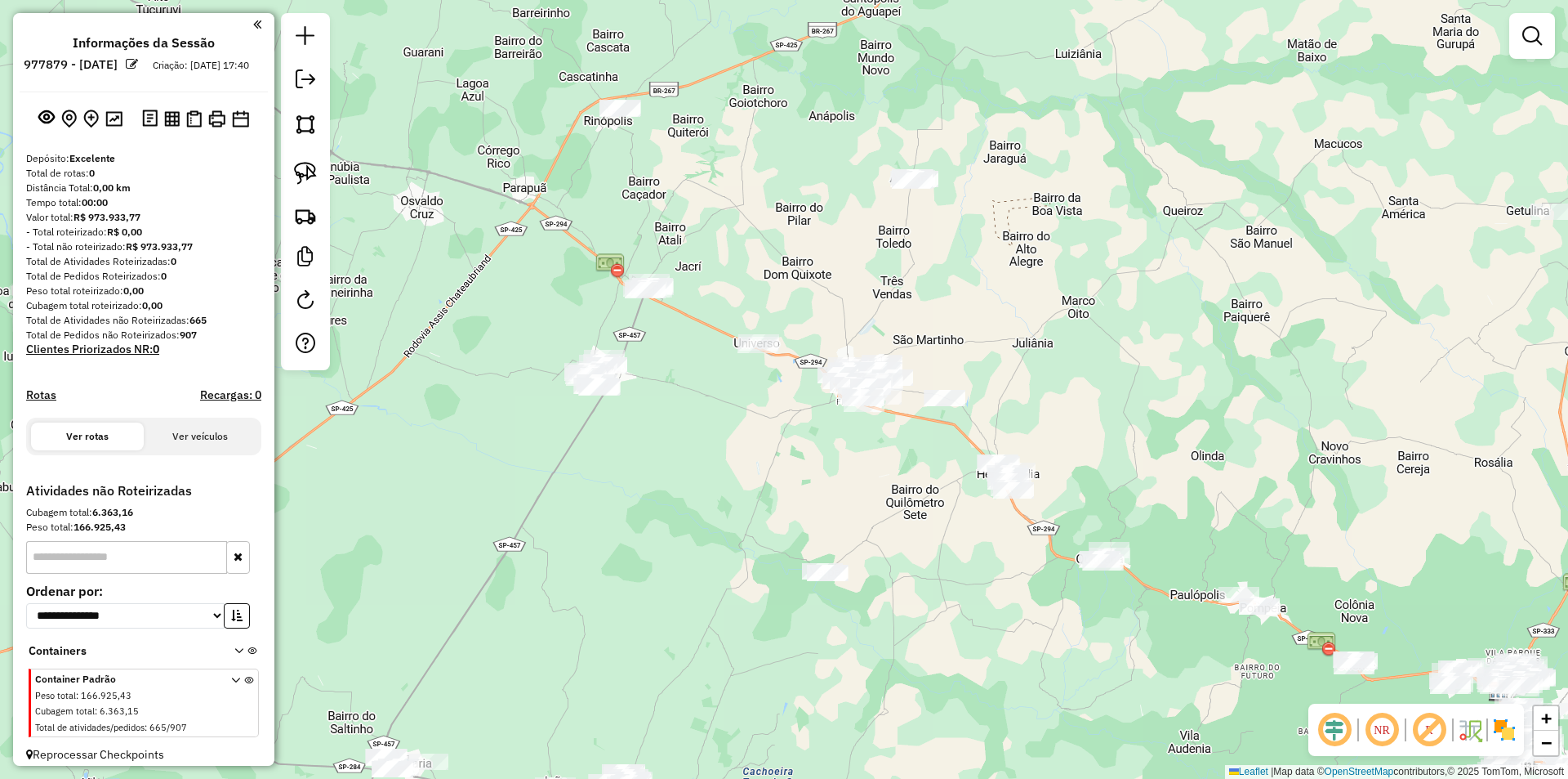
drag, startPoint x: 698, startPoint y: 355, endPoint x: 747, endPoint y: 383, distance: 56.4
click at [749, 383] on div "Janela de atendimento Grade de atendimento Capacidade Transportadoras Veículos …" at bounding box center [784, 390] width 1568 height 779
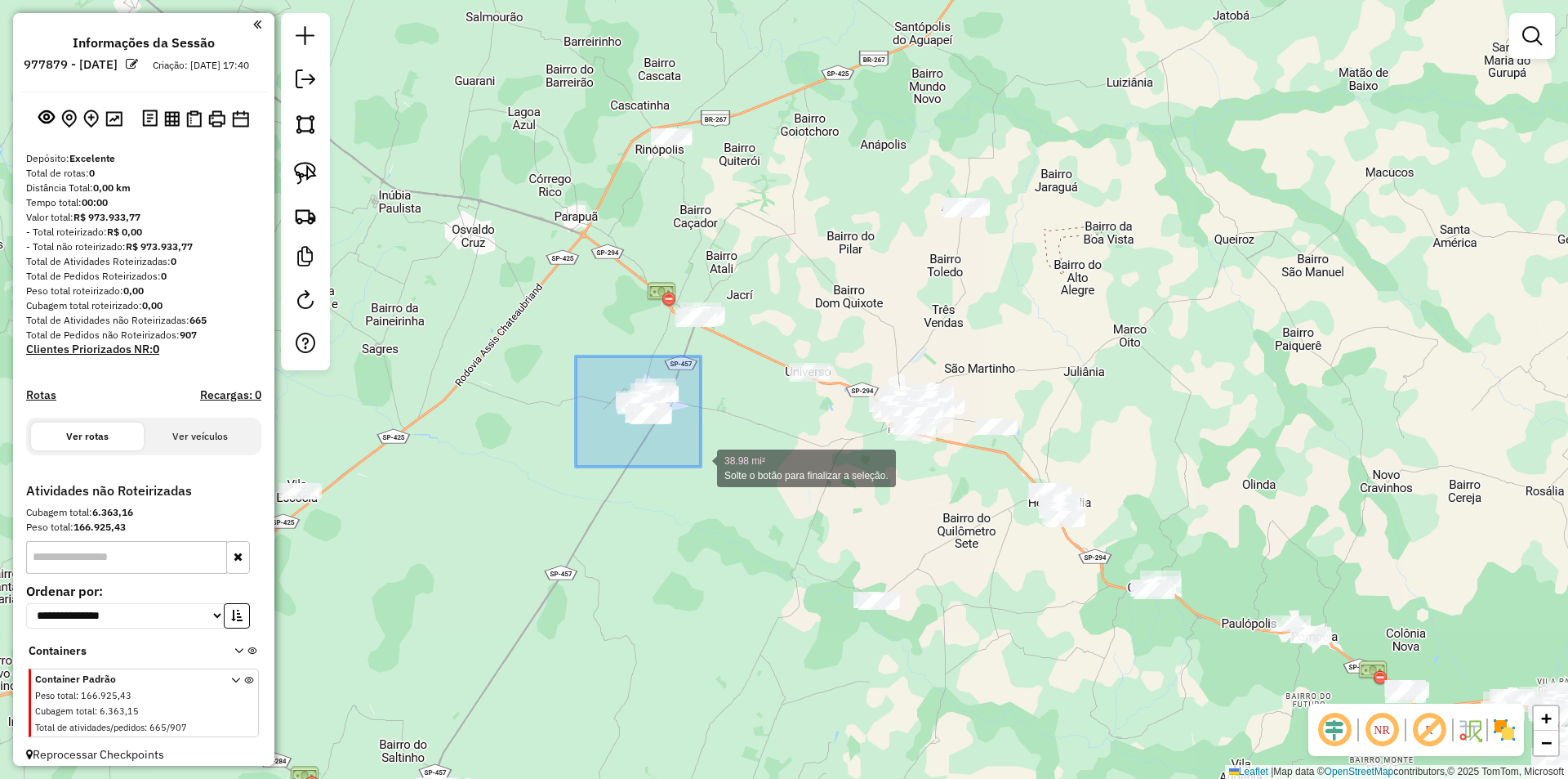
drag, startPoint x: 578, startPoint y: 357, endPoint x: 701, endPoint y: 467, distance: 165.0
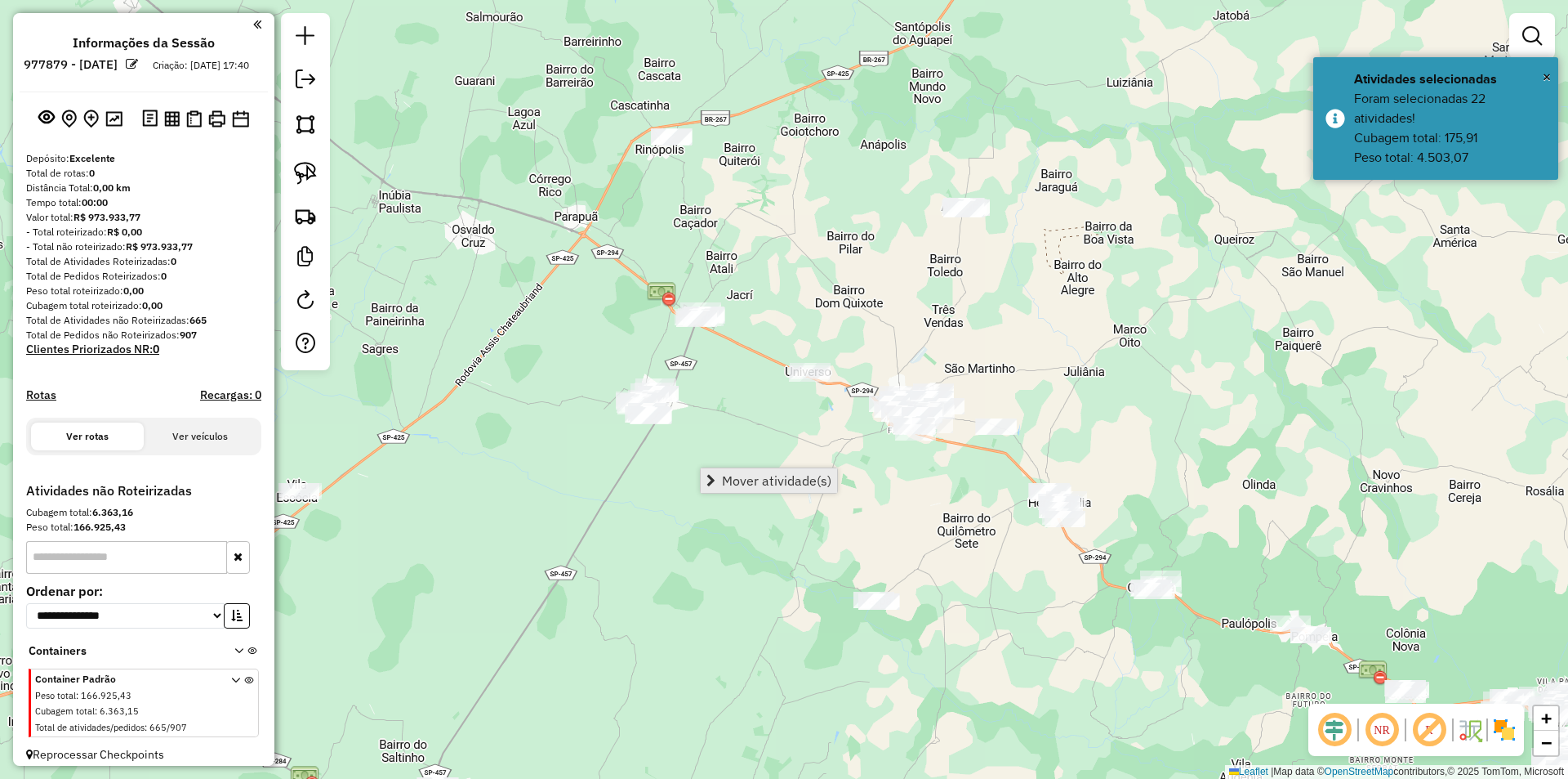
click at [758, 477] on span "Mover atividade(s)" at bounding box center [777, 480] width 110 height 13
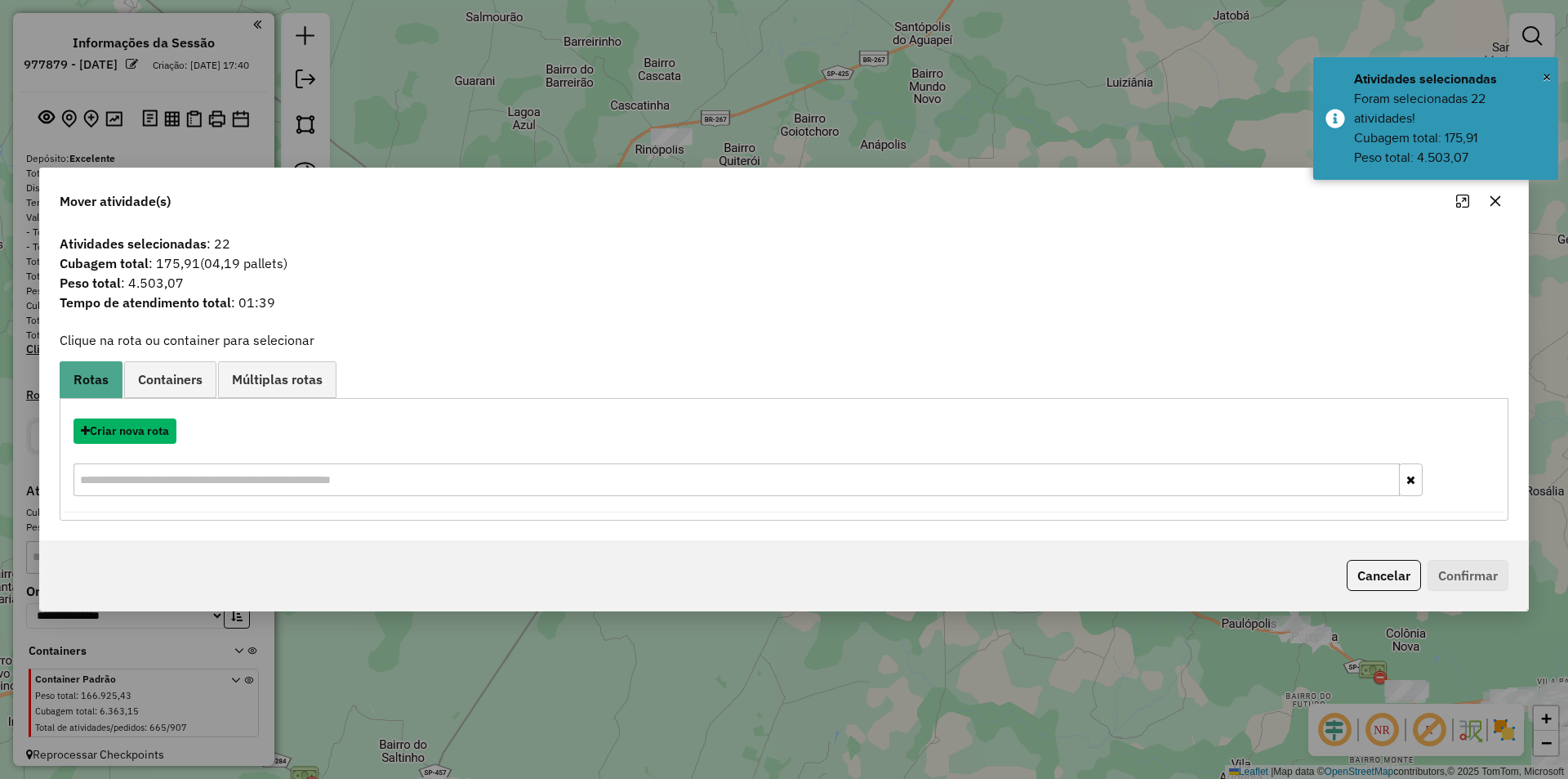
click at [123, 437] on button "Criar nova rota" at bounding box center [125, 430] width 103 height 25
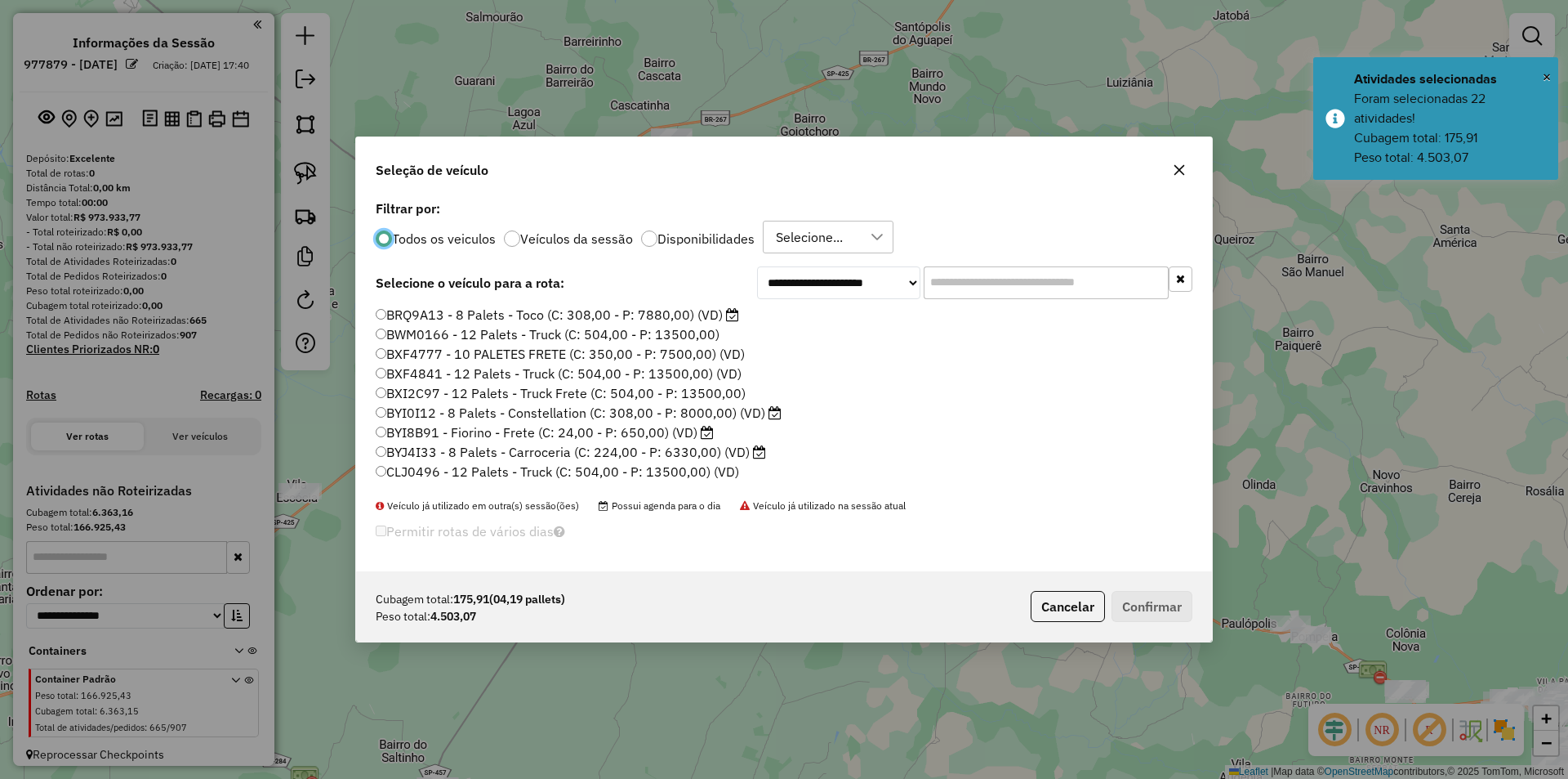
scroll to position [9, 5]
click at [981, 270] on input "text" at bounding box center [1046, 283] width 245 height 33
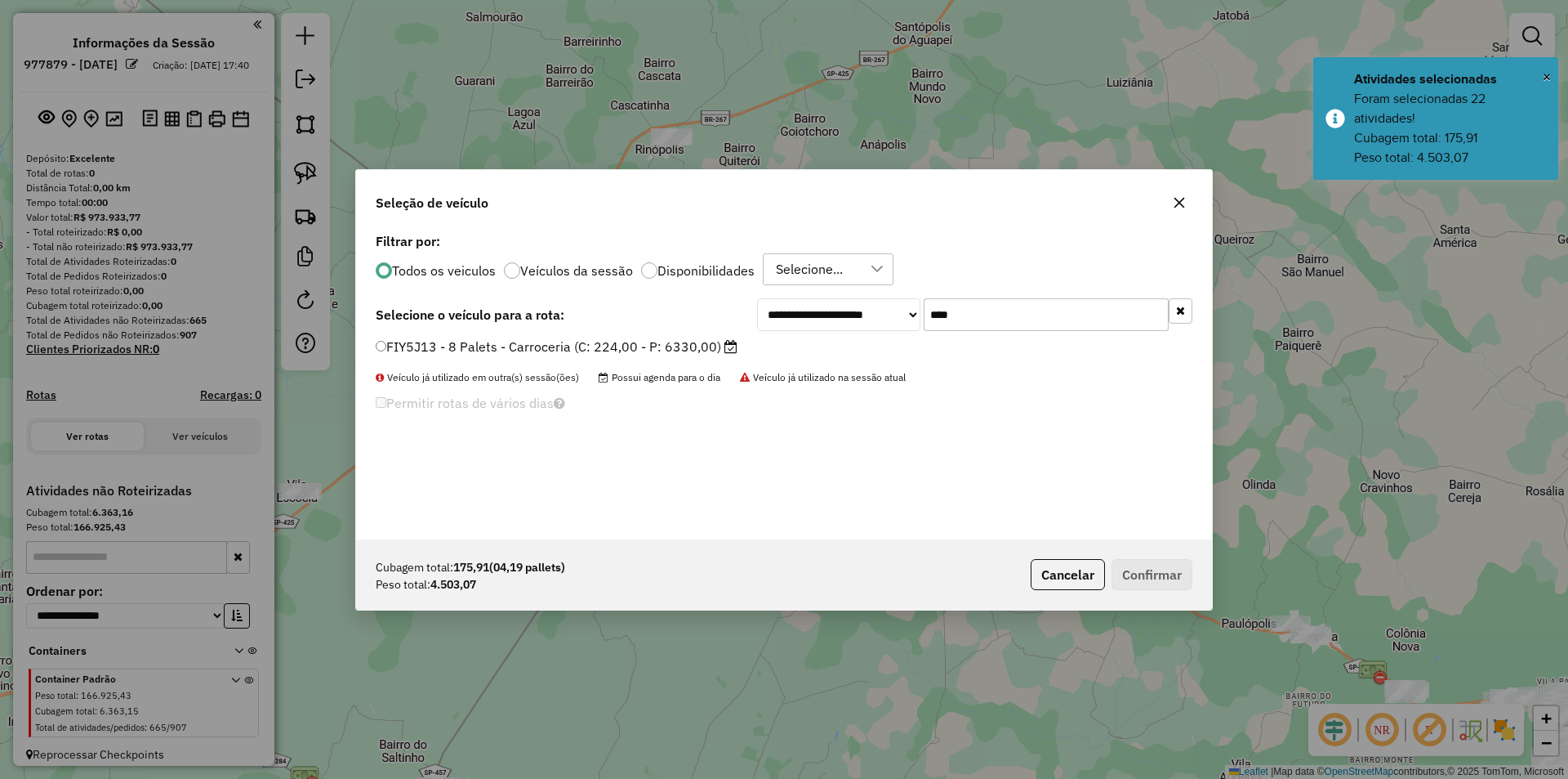
type input "****"
click at [615, 349] on label "FIY5J13 - 8 Palets - Carroceria (C: 224,00 - P: 6330,00)" at bounding box center [556, 346] width 362 height 20
click at [1125, 563] on button "Confirmar" at bounding box center [1152, 575] width 81 height 31
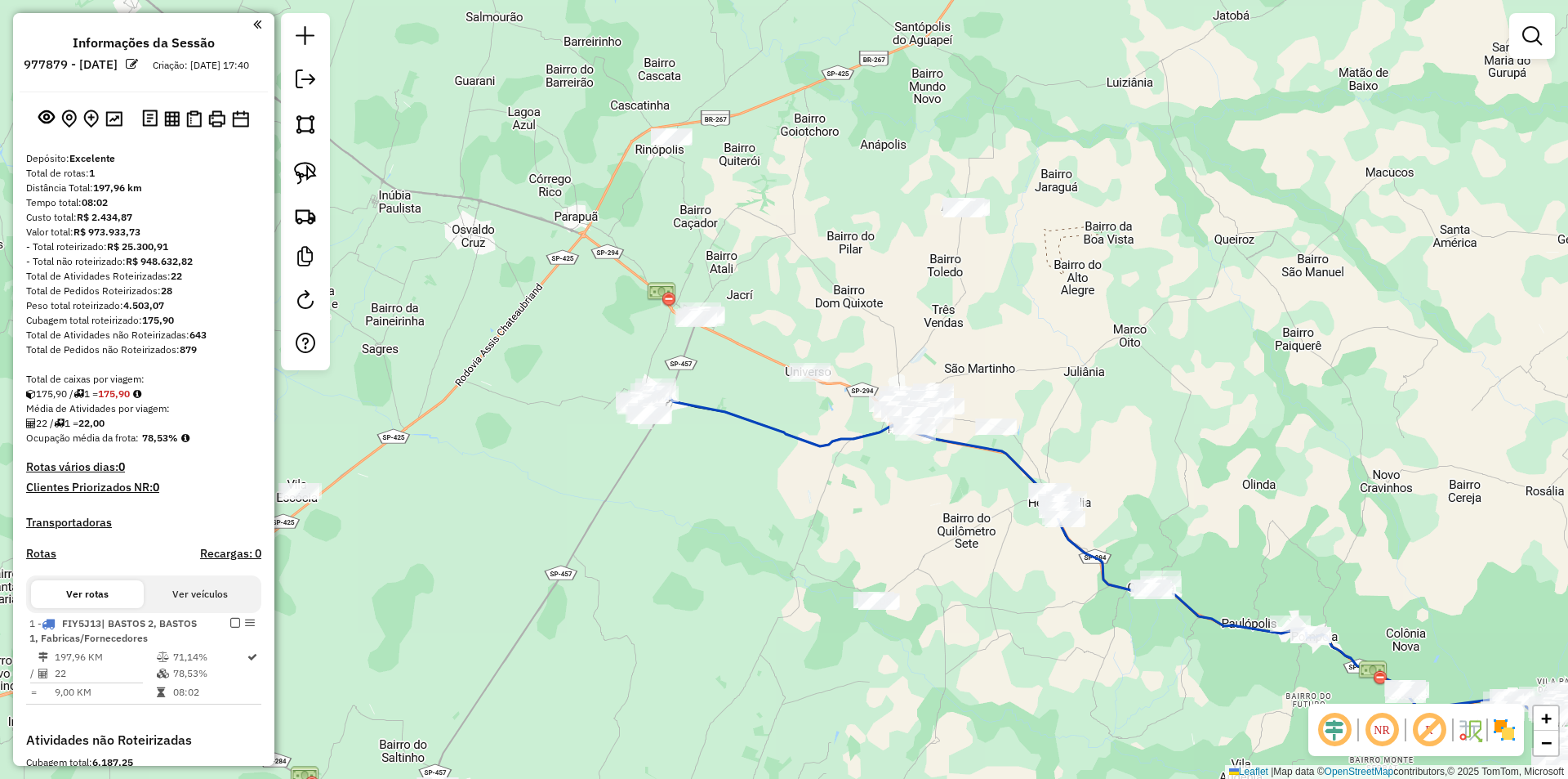
click at [1340, 735] on em at bounding box center [1334, 729] width 39 height 39
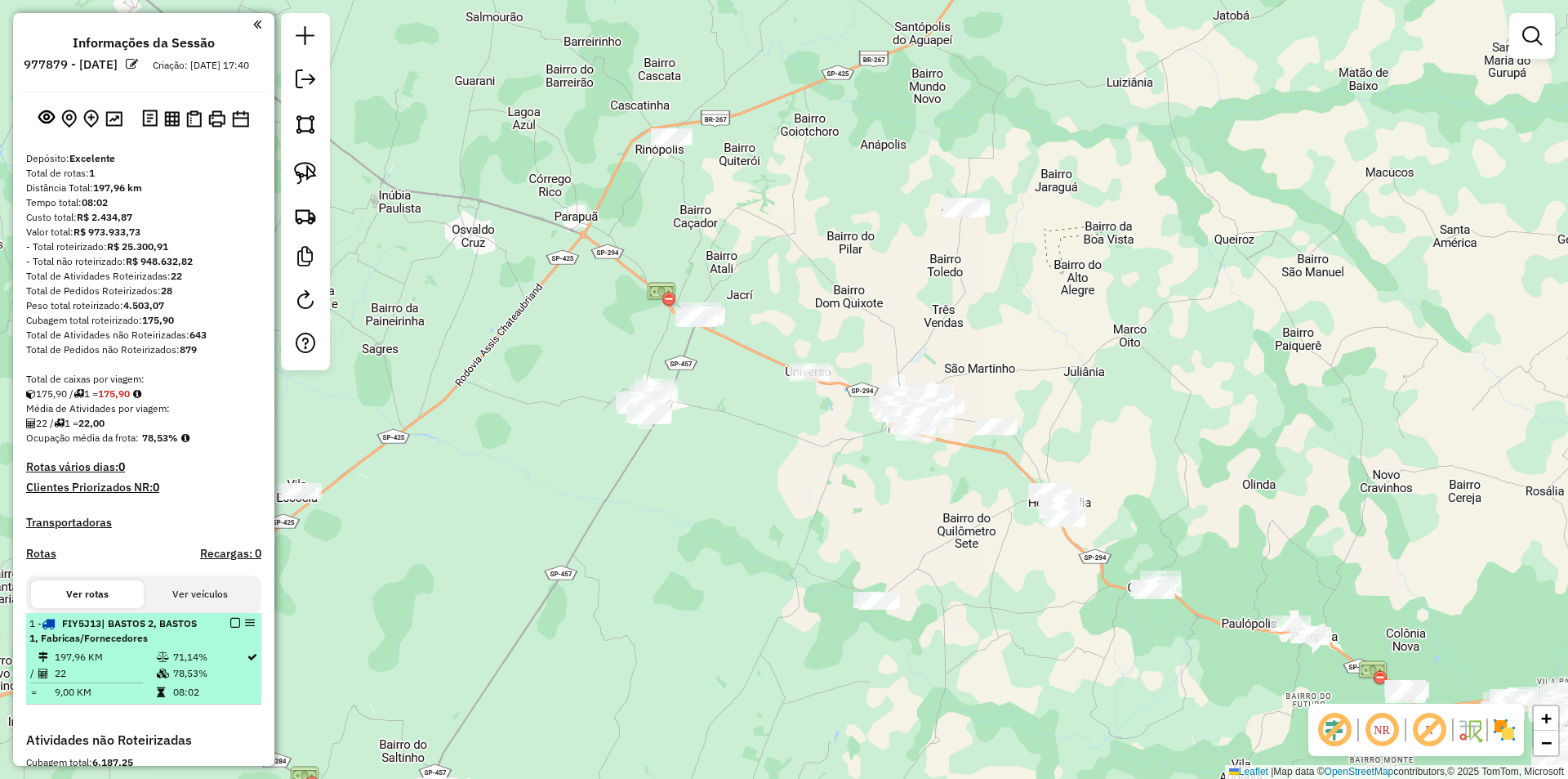
select select "**********"
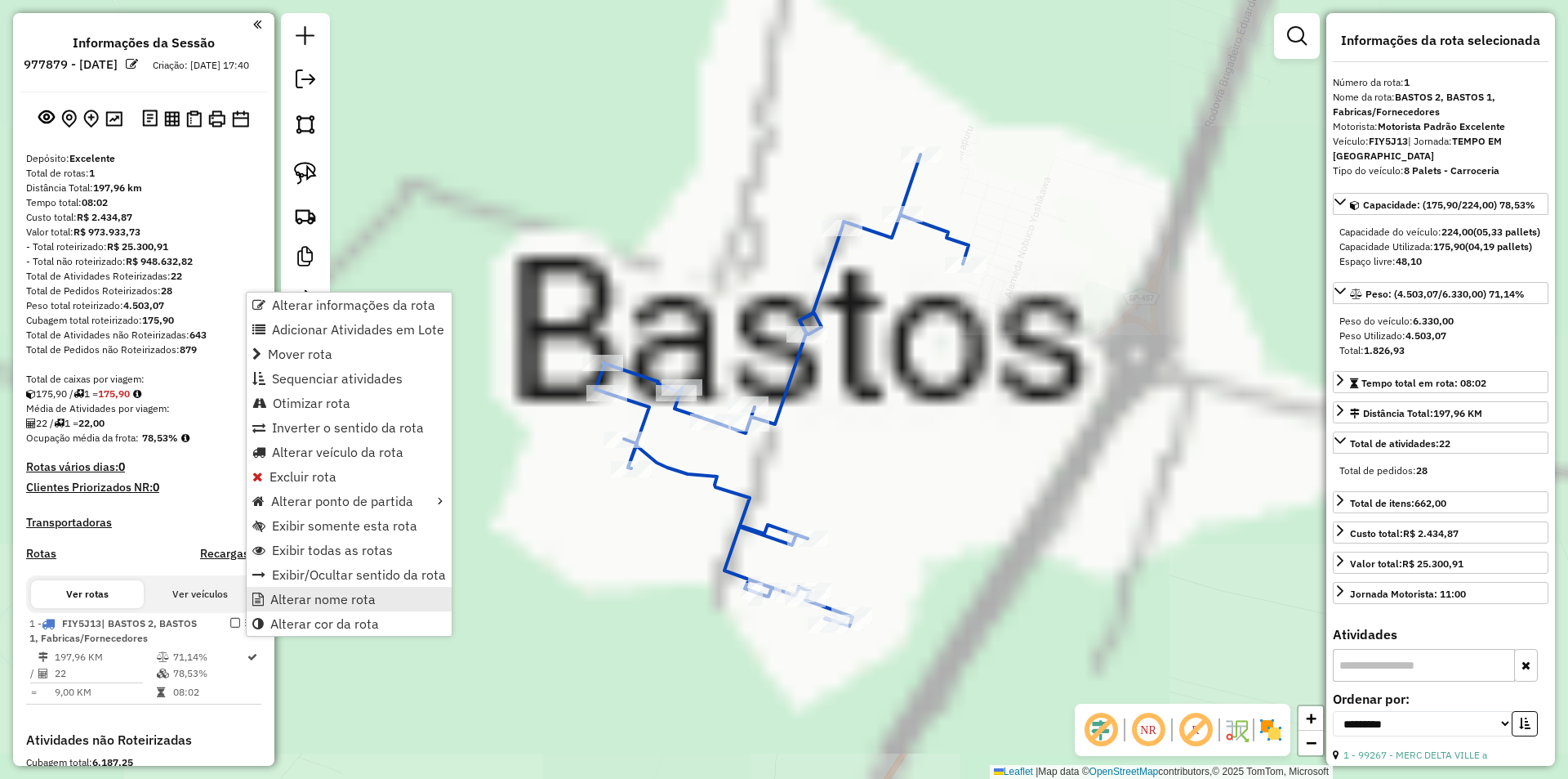
click at [313, 601] on span "Alterar nome rota" at bounding box center [322, 598] width 105 height 13
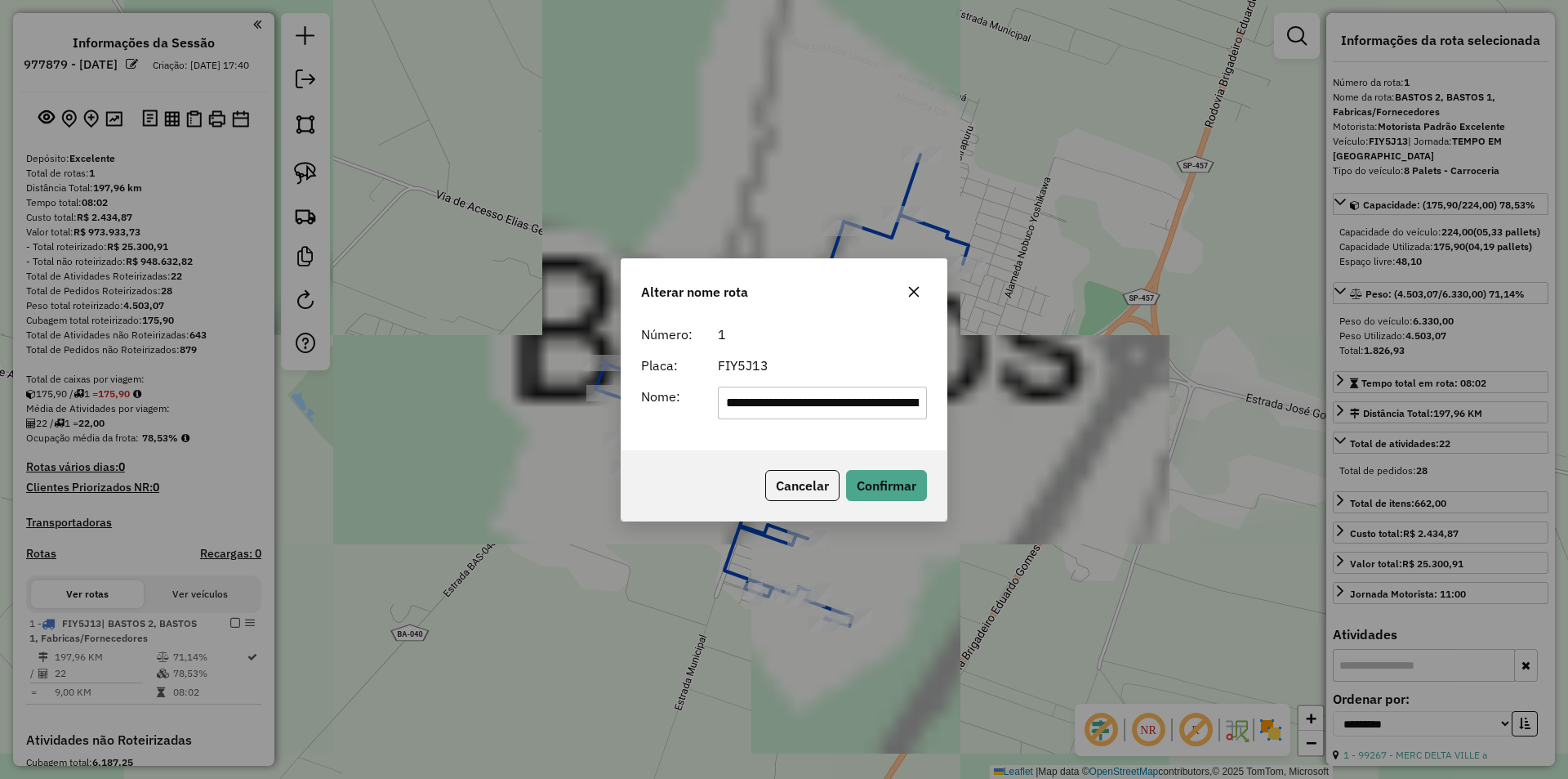
scroll to position [0, 76]
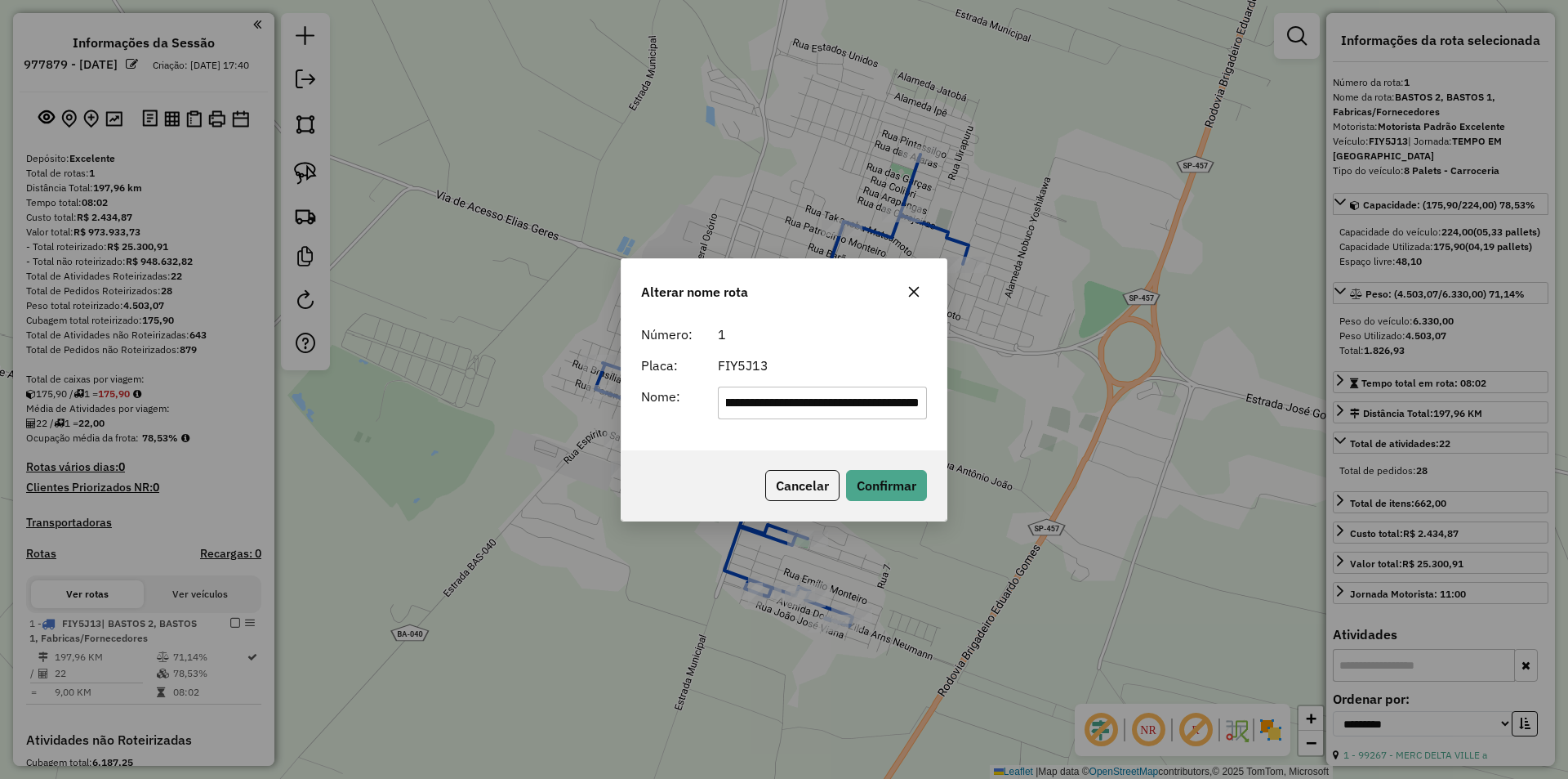
drag, startPoint x: 761, startPoint y: 399, endPoint x: 957, endPoint y: 398, distance: 196.0
click at [957, 398] on div "**********" at bounding box center [784, 390] width 1568 height 779
drag, startPoint x: 772, startPoint y: 402, endPoint x: 923, endPoint y: 390, distance: 151.5
click at [929, 403] on div "**********" at bounding box center [823, 403] width 229 height 33
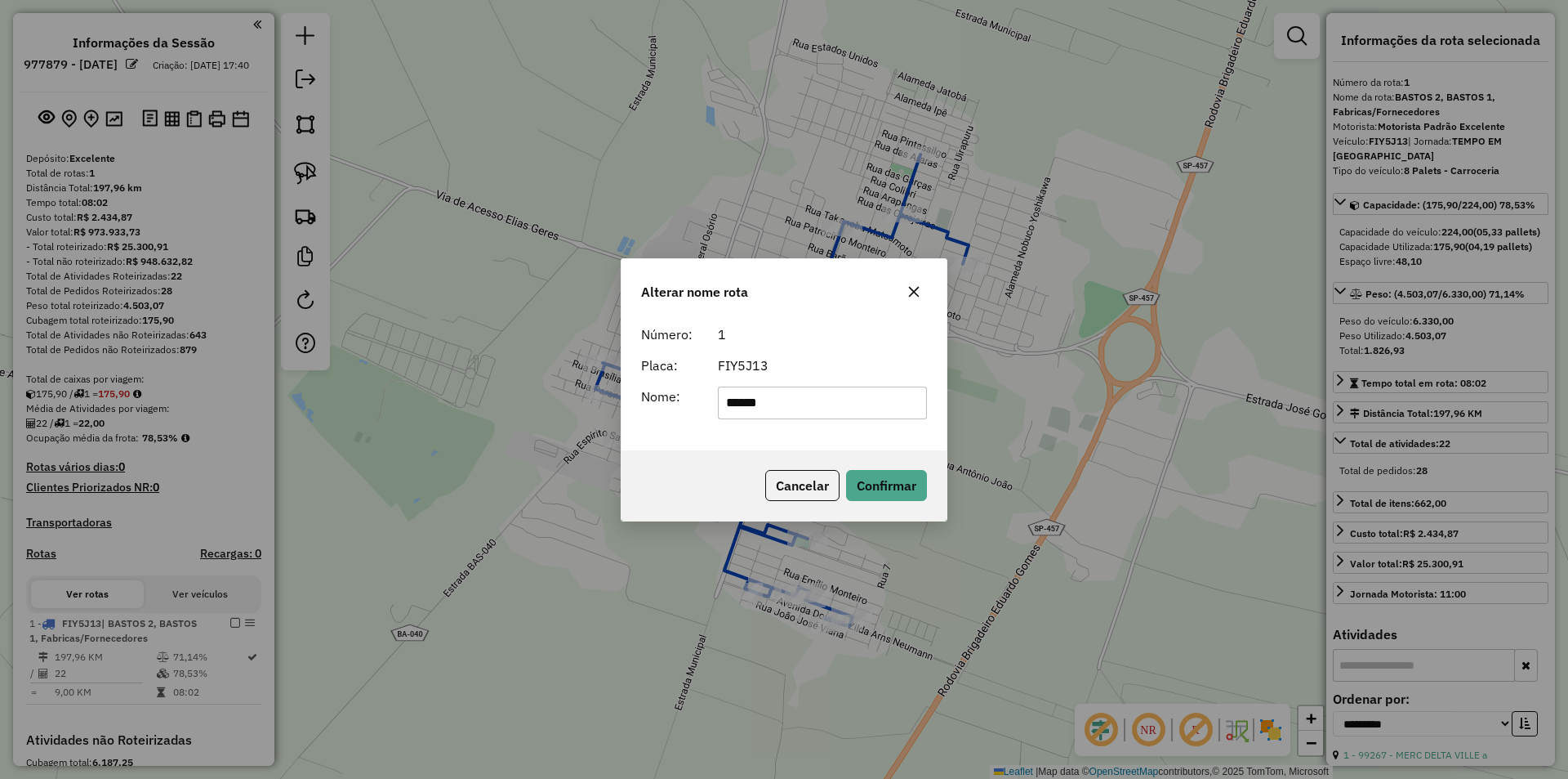
type input "******"
click at [847, 352] on form "Número: 1 Placa: FIY5J13 Nome: ******" at bounding box center [784, 371] width 286 height 95
click at [875, 491] on button "Confirmar" at bounding box center [887, 485] width 81 height 31
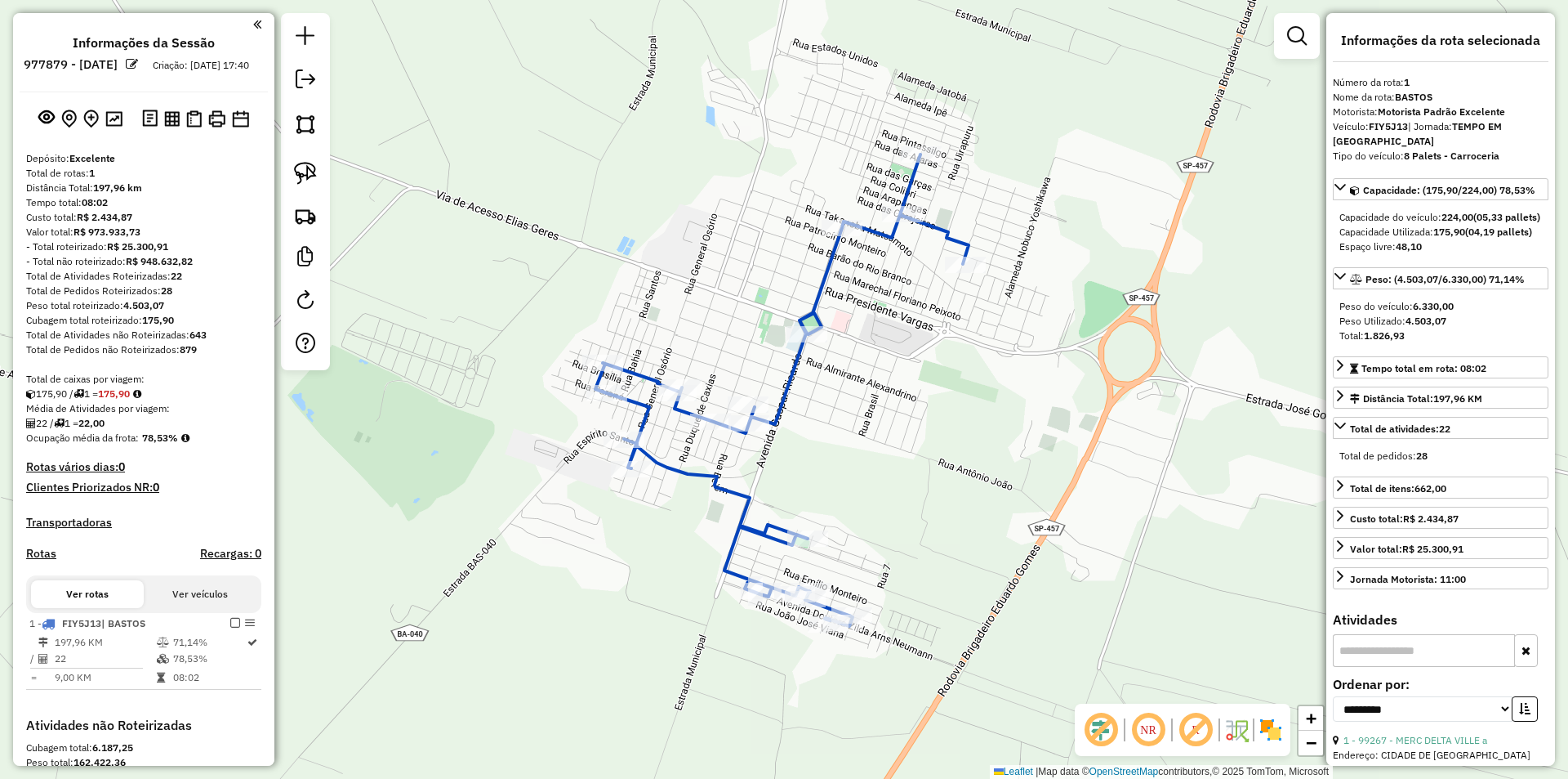
drag, startPoint x: 231, startPoint y: 634, endPoint x: 261, endPoint y: 627, distance: 30.8
click at [233, 628] on em at bounding box center [235, 622] width 10 height 10
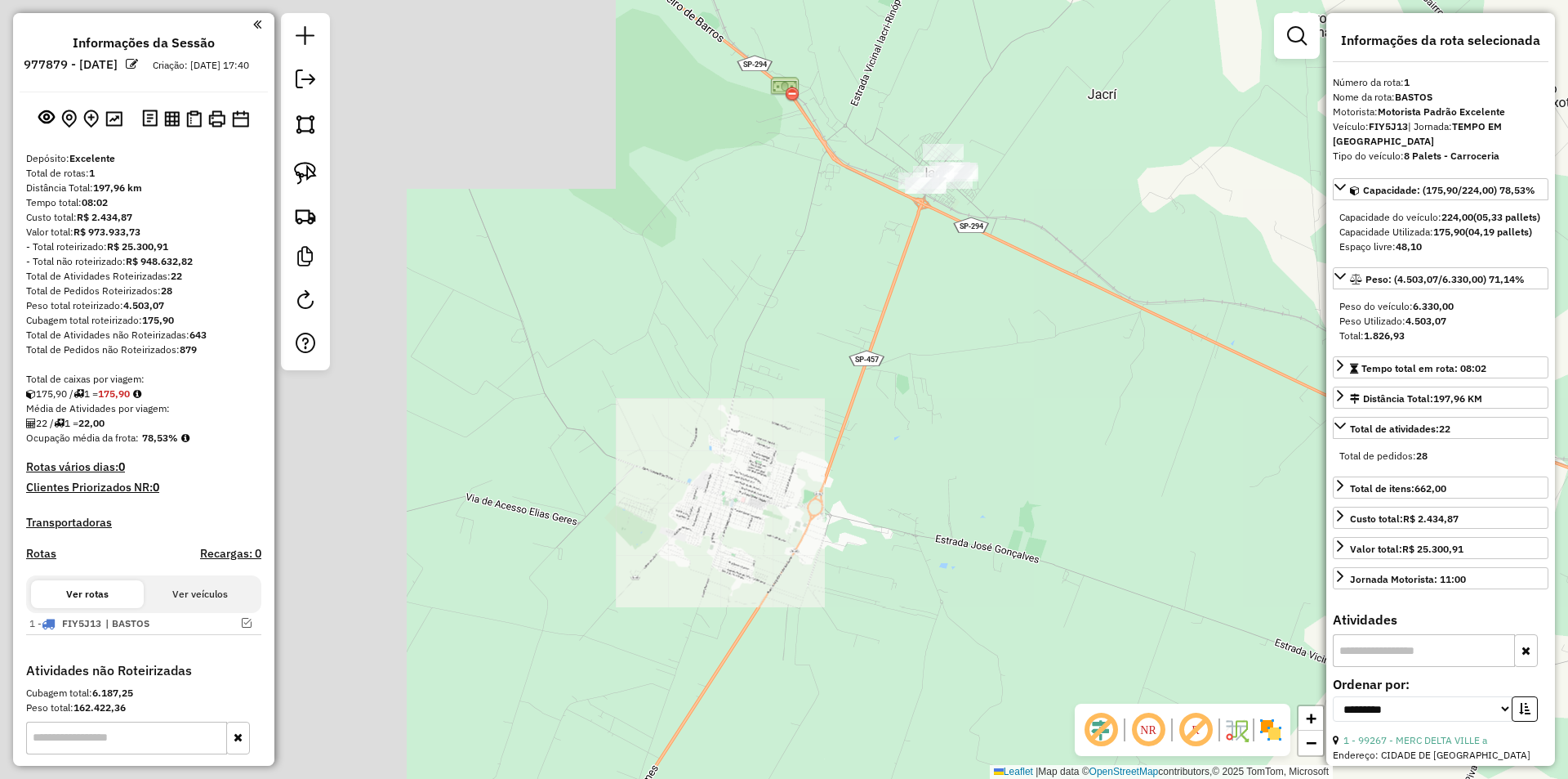
drag, startPoint x: 801, startPoint y: 405, endPoint x: 661, endPoint y: 497, distance: 167.5
click at [662, 495] on div "Janela de atendimento Grade de atendimento Capacidade Transportadoras Veículos …" at bounding box center [784, 390] width 1568 height 779
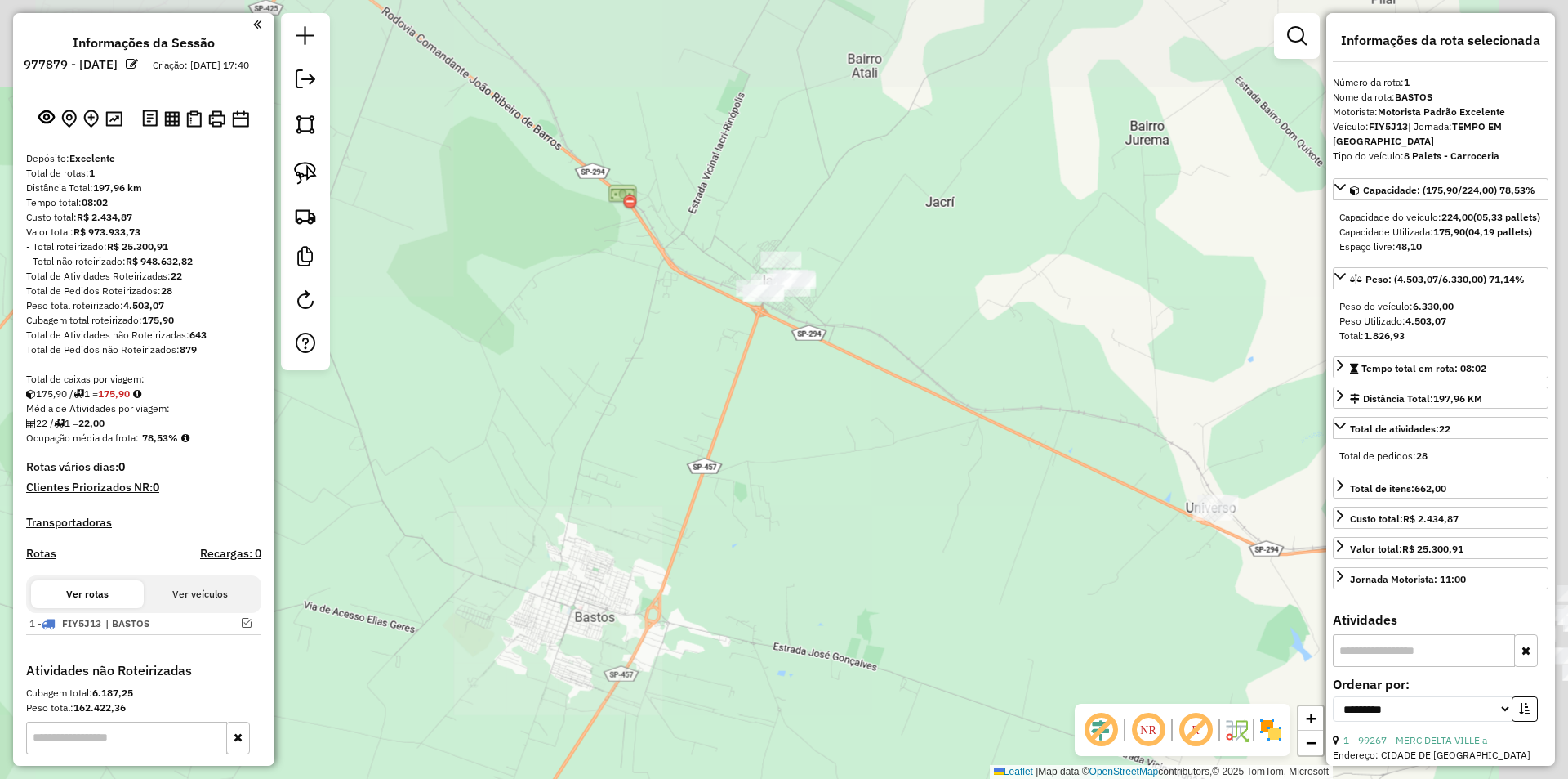
drag, startPoint x: 1060, startPoint y: 446, endPoint x: 474, endPoint y: 319, distance: 599.6
click at [474, 319] on div "Janela de atendimento Grade de atendimento Capacidade Transportadoras Veículos …" at bounding box center [784, 390] width 1568 height 779
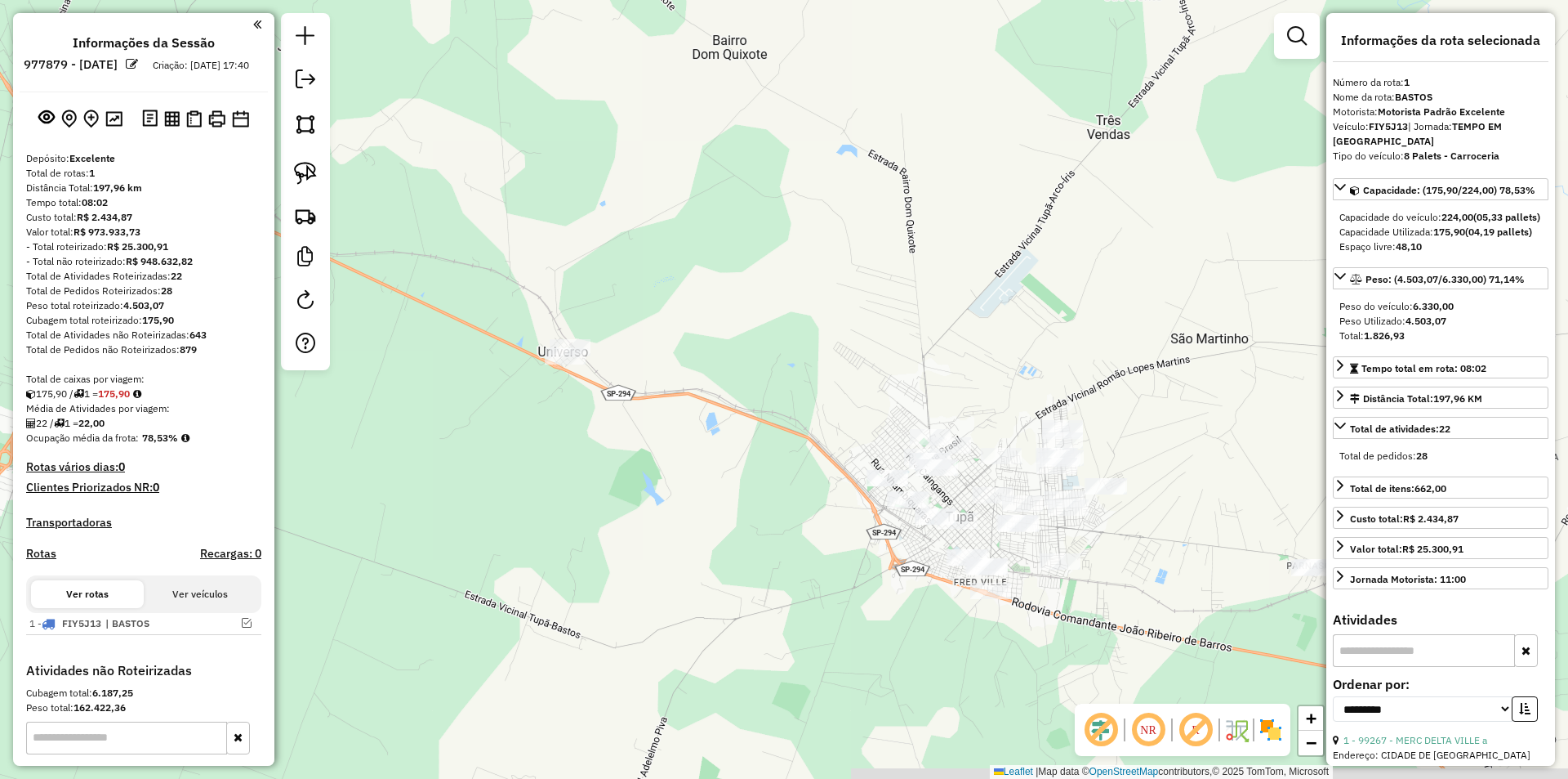
drag, startPoint x: 794, startPoint y: 316, endPoint x: 640, endPoint y: 215, distance: 184.2
click at [640, 215] on div "Janela de atendimento Grade de atendimento Capacidade Transportadoras Veículos …" at bounding box center [784, 390] width 1568 height 779
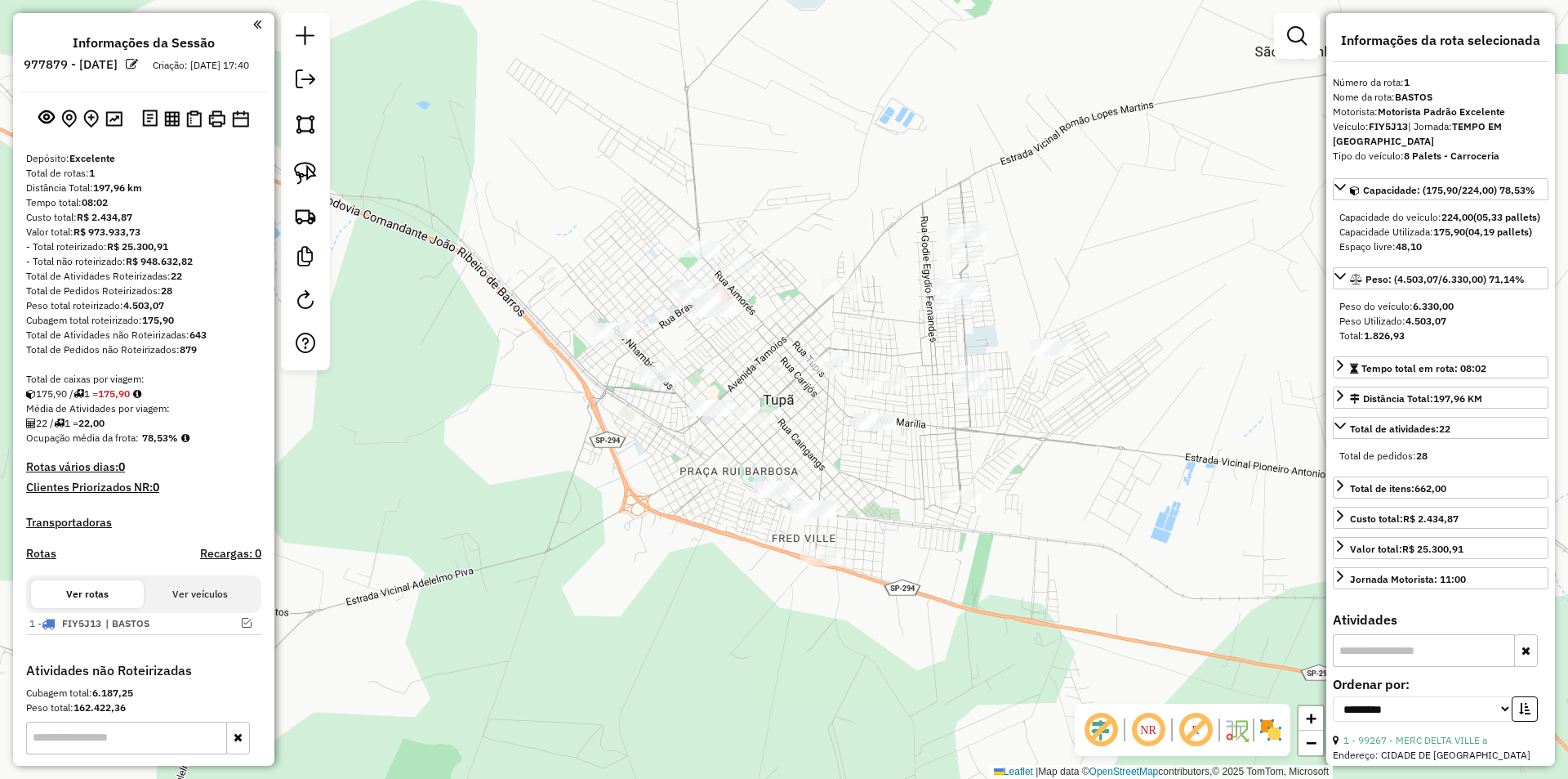
drag, startPoint x: 839, startPoint y: 496, endPoint x: 848, endPoint y: 456, distance: 41.0
click at [848, 456] on div "Janela de atendimento Grade de atendimento Capacidade Transportadoras Veículos …" at bounding box center [784, 390] width 1568 height 779
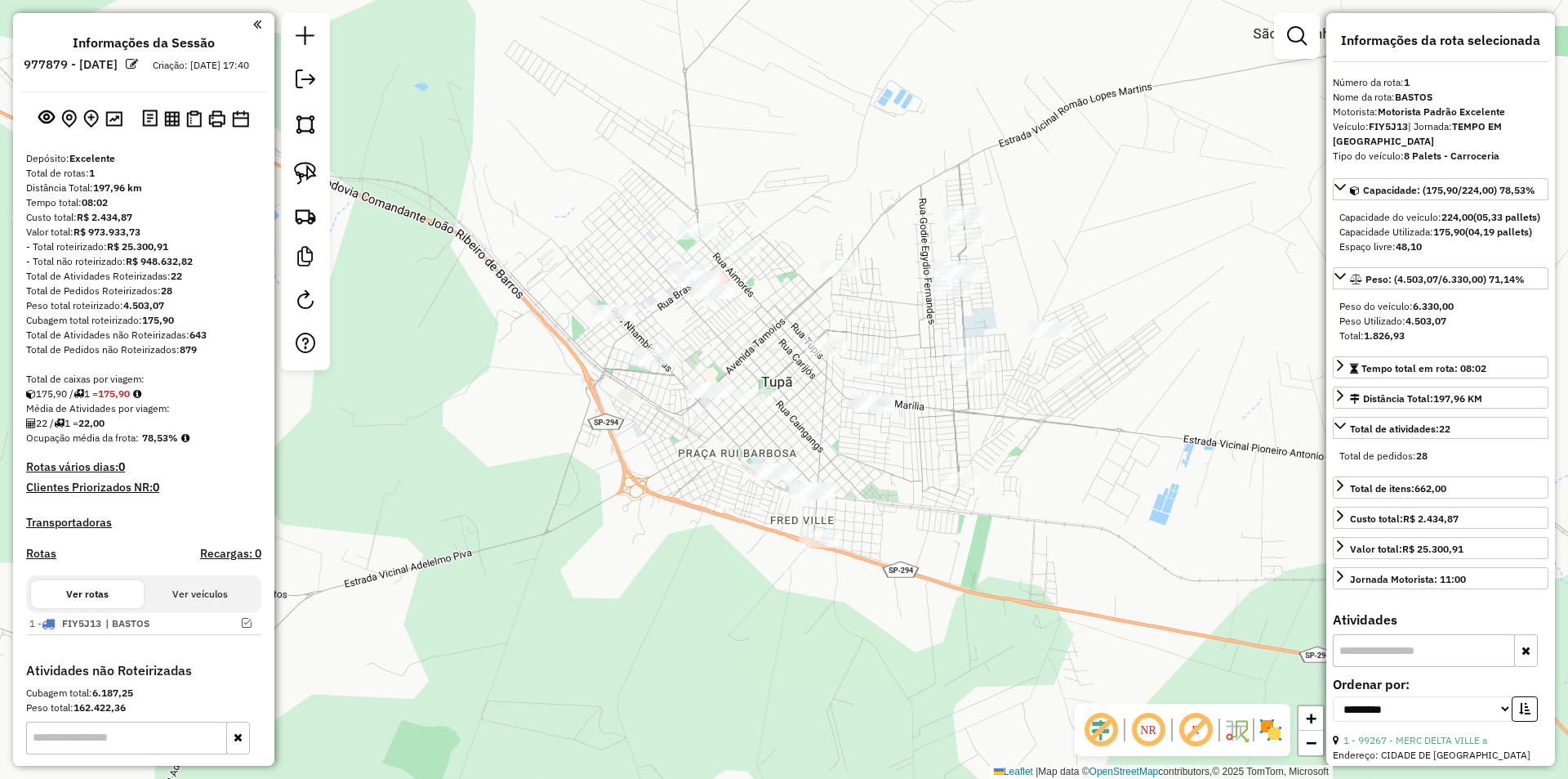
drag, startPoint x: 844, startPoint y: 452, endPoint x: 836, endPoint y: 432, distance: 21.5
click at [837, 433] on div "Janela de atendimento Grade de atendimento Capacidade Transportadoras Veículos …" at bounding box center [784, 390] width 1568 height 779
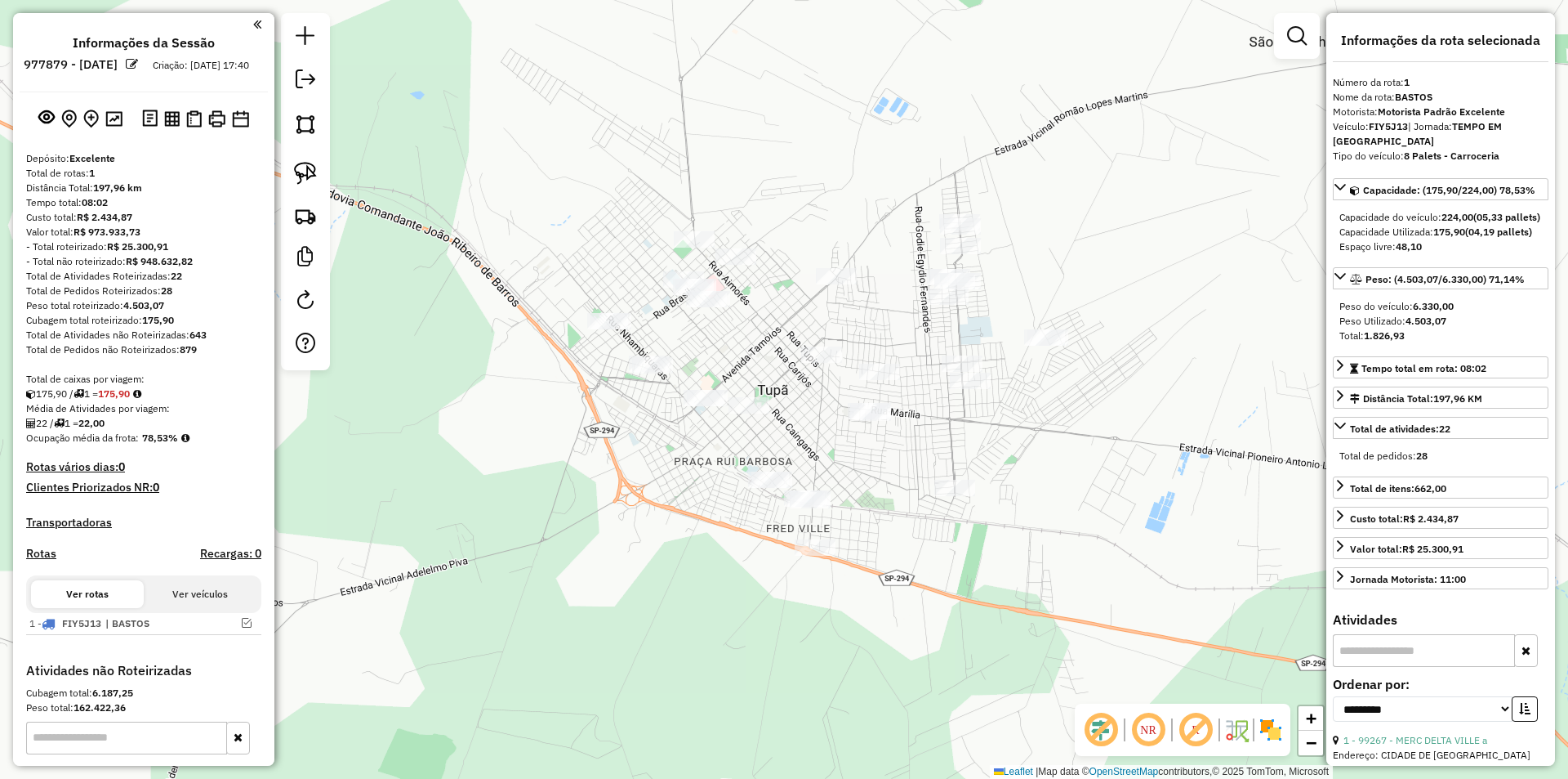
drag, startPoint x: 833, startPoint y: 428, endPoint x: 833, endPoint y: 443, distance: 15.0
click at [833, 443] on div "Janela de atendimento Grade de atendimento Capacidade Transportadoras Veículos …" at bounding box center [784, 390] width 1568 height 779
click at [317, 172] on link at bounding box center [305, 173] width 36 height 36
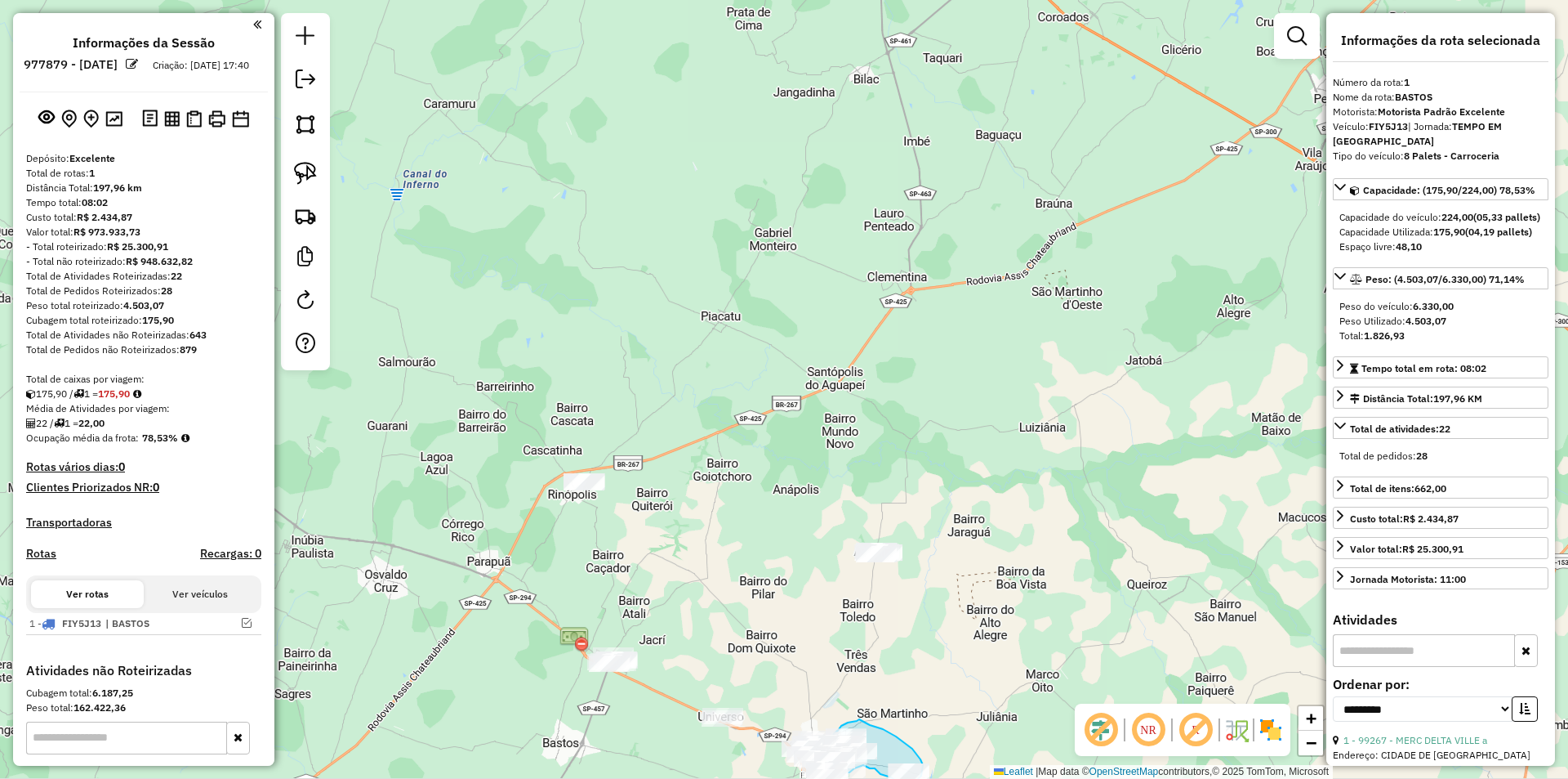
drag, startPoint x: 989, startPoint y: 512, endPoint x: 821, endPoint y: 807, distance: 339.5
click at [821, 778] on html "Aguarde... Pop-up bloqueado! Seu navegador bloqueou automáticamente a abertura …" at bounding box center [784, 390] width 1568 height 779
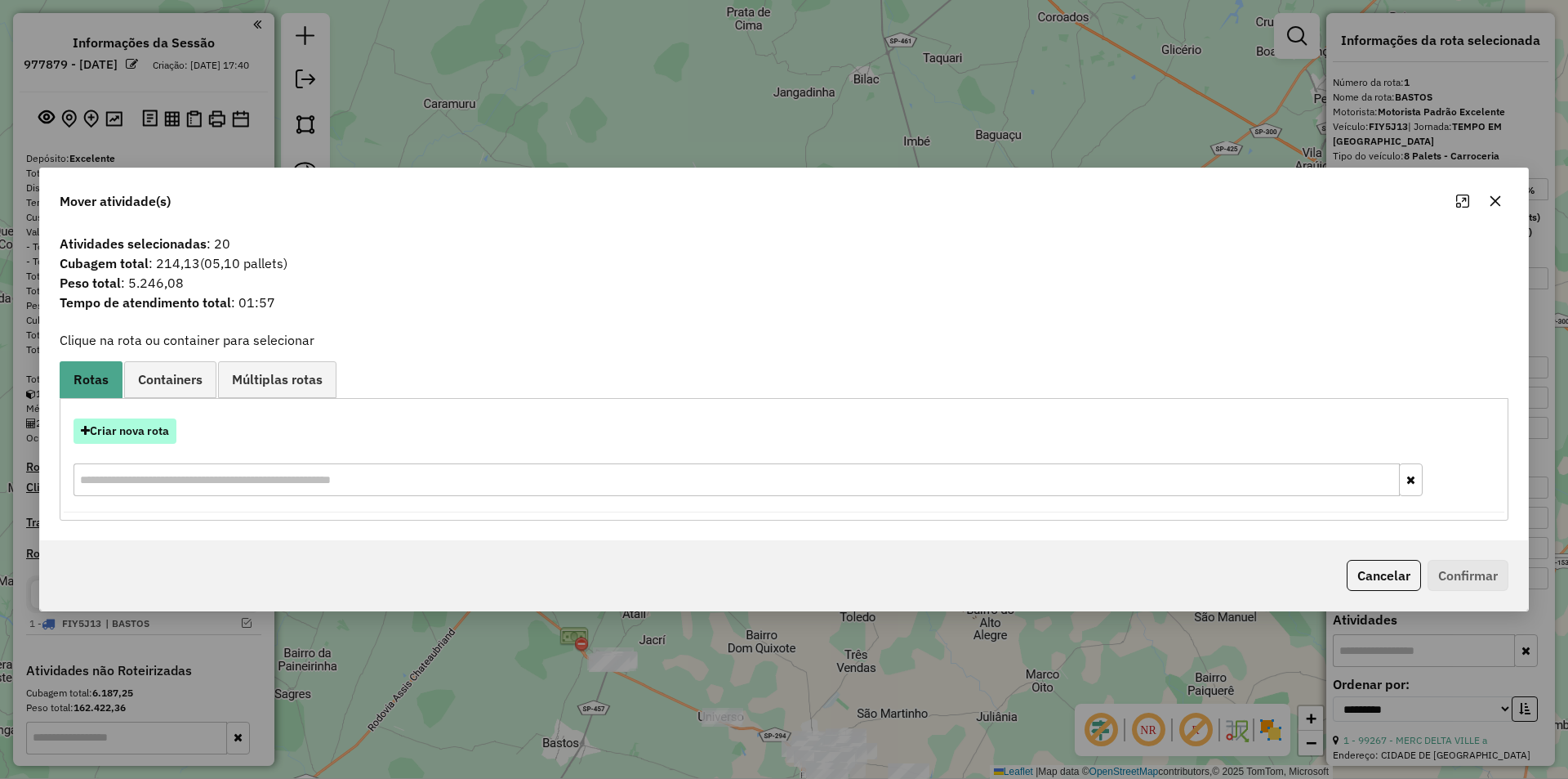
click at [124, 431] on button "Criar nova rota" at bounding box center [125, 430] width 103 height 25
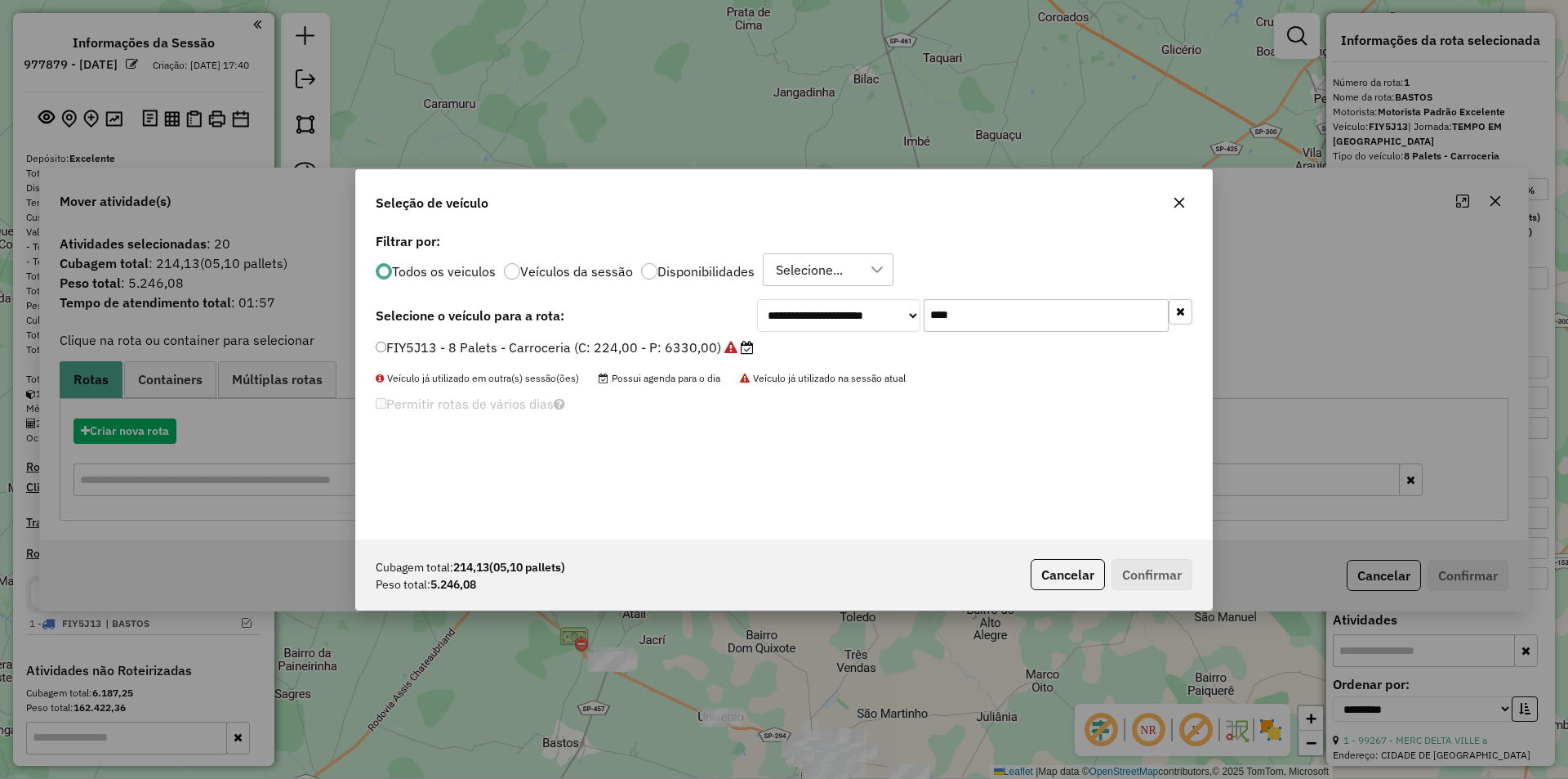
scroll to position [9, 5]
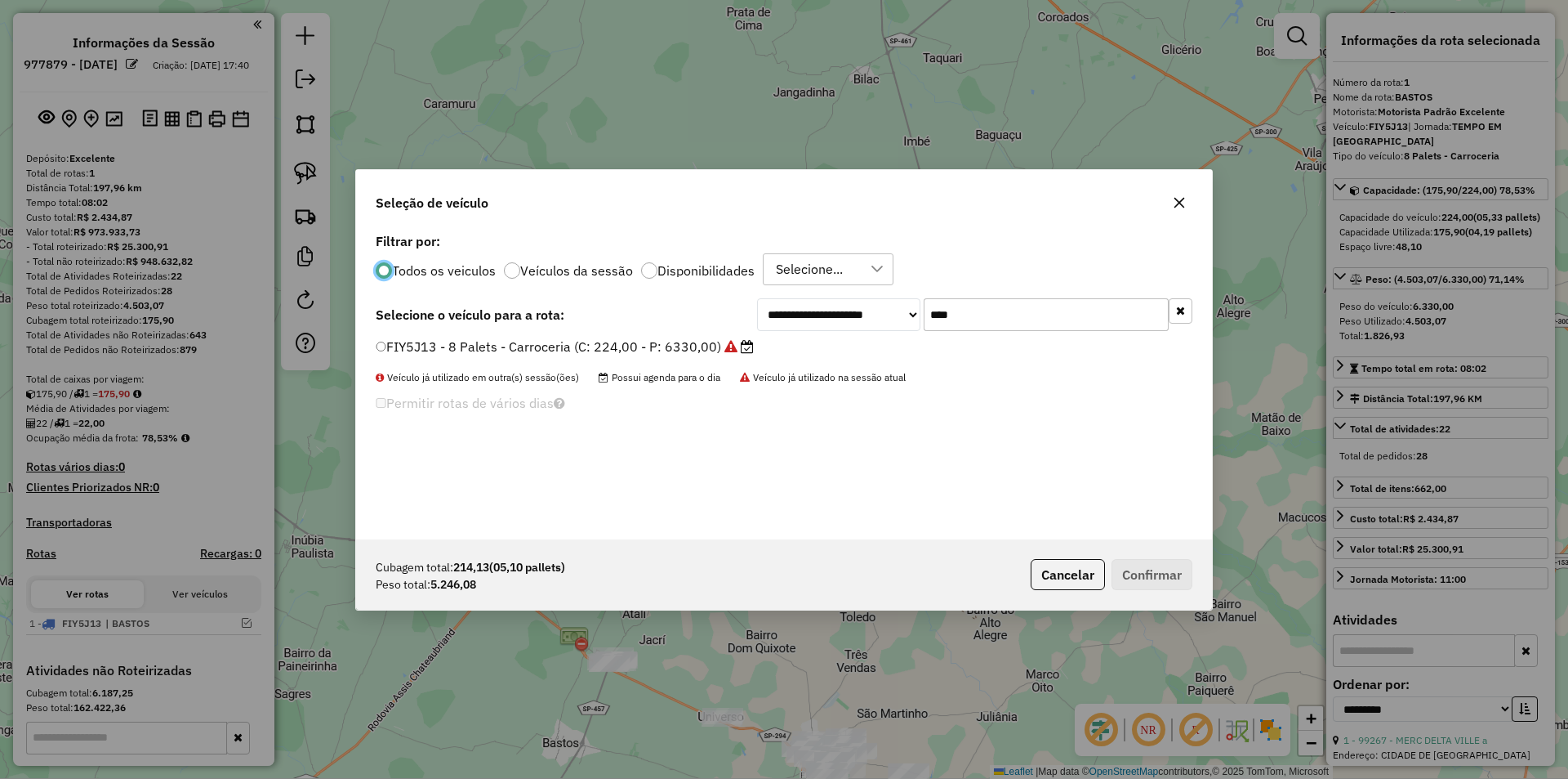
click at [974, 319] on input "****" at bounding box center [1046, 315] width 245 height 33
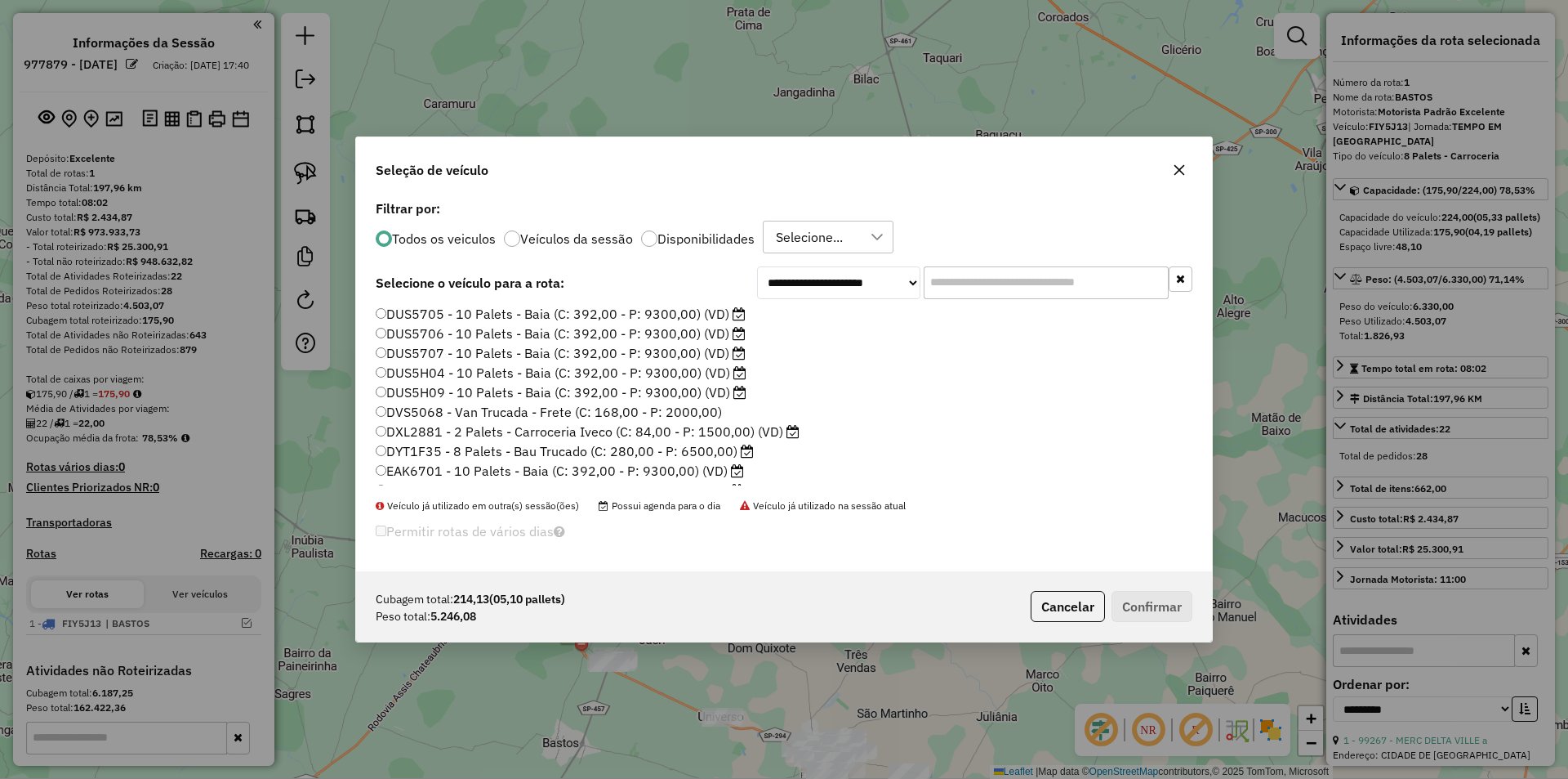
scroll to position [245, 0]
click at [713, 365] on label "DUS5H04 - 10 Palets - Baia (C: 392,00 - P: 9300,00) (VD)" at bounding box center [561, 363] width 371 height 20
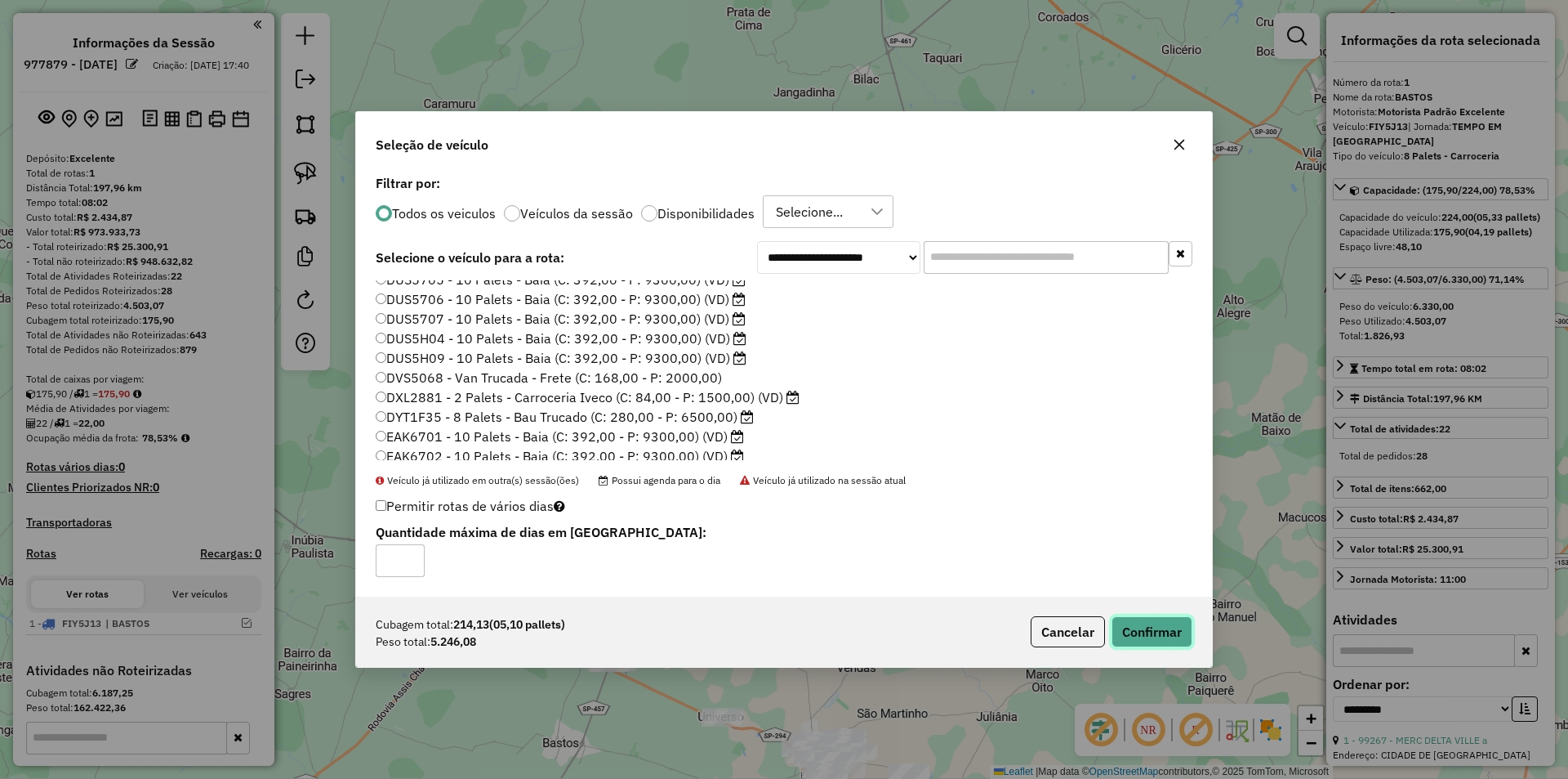
click at [1146, 633] on button "Confirmar" at bounding box center [1152, 632] width 81 height 31
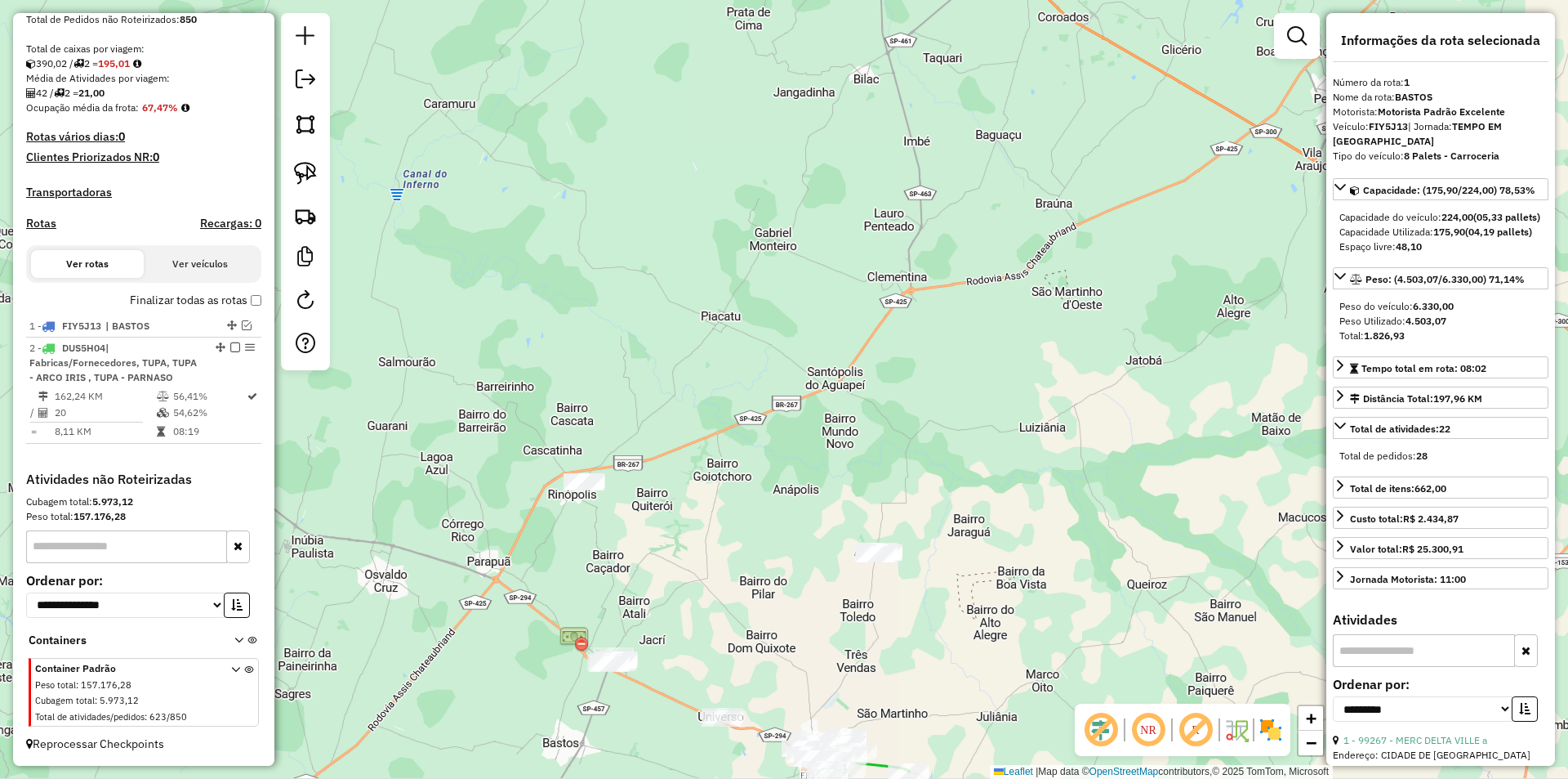
scroll to position [345, 0]
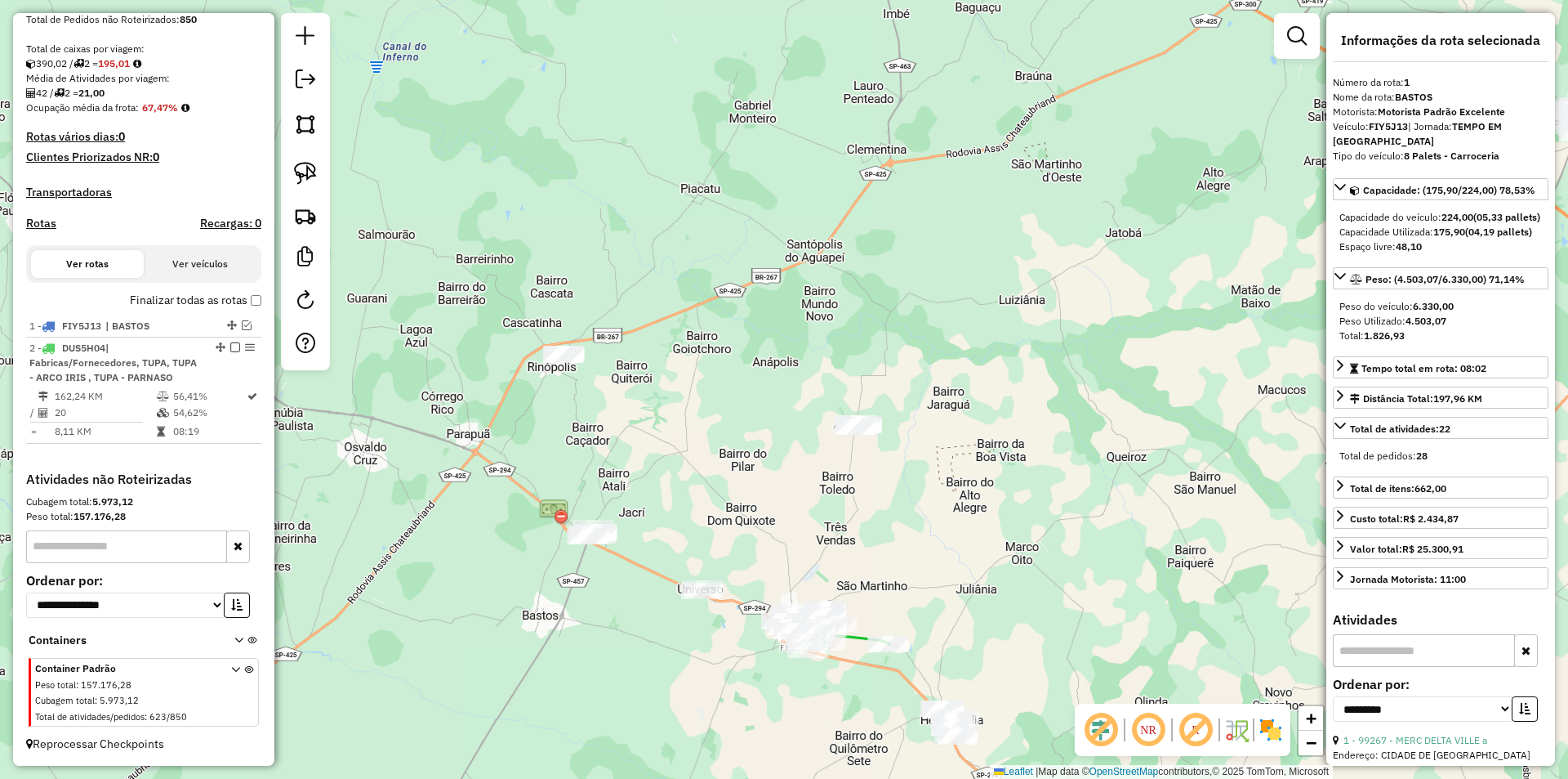
drag, startPoint x: 820, startPoint y: 659, endPoint x: 739, endPoint y: 376, distance: 294.4
click at [739, 376] on div "Janela de atendimento Grade de atendimento Capacidade Transportadoras Veículos …" at bounding box center [784, 390] width 1568 height 779
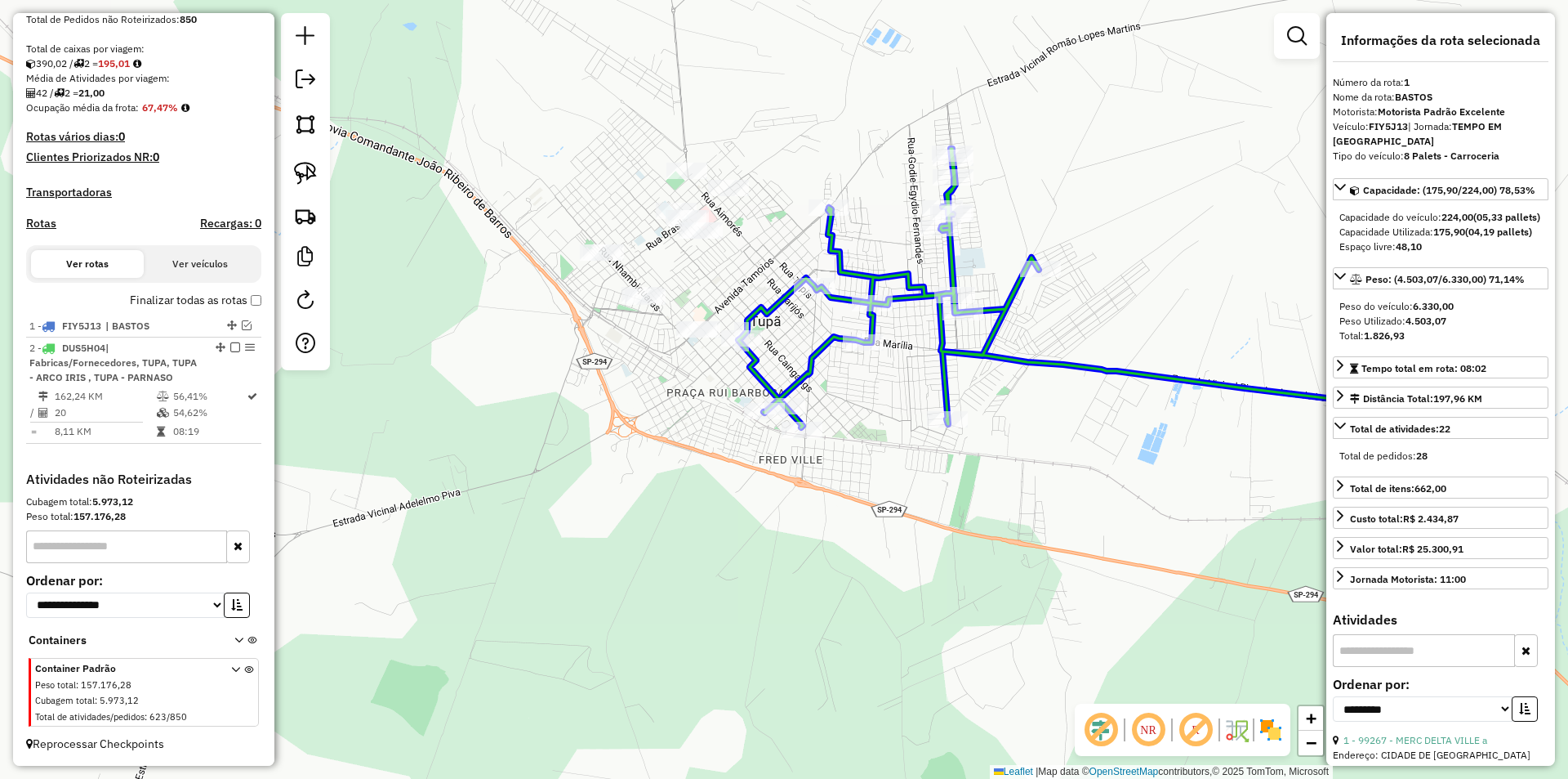
click at [786, 414] on div at bounding box center [785, 406] width 41 height 17
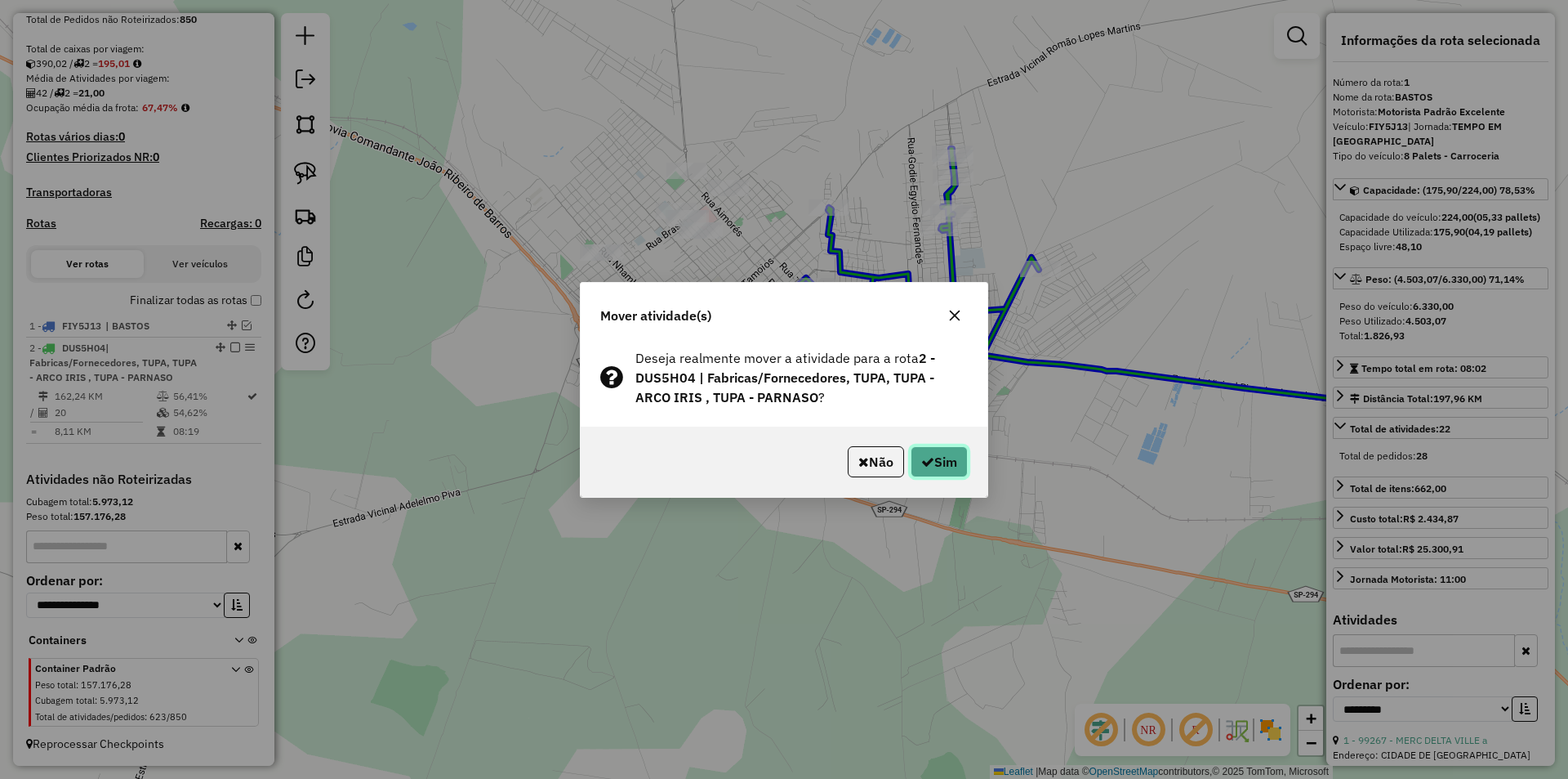
click at [914, 455] on button "Sim" at bounding box center [940, 462] width 57 height 31
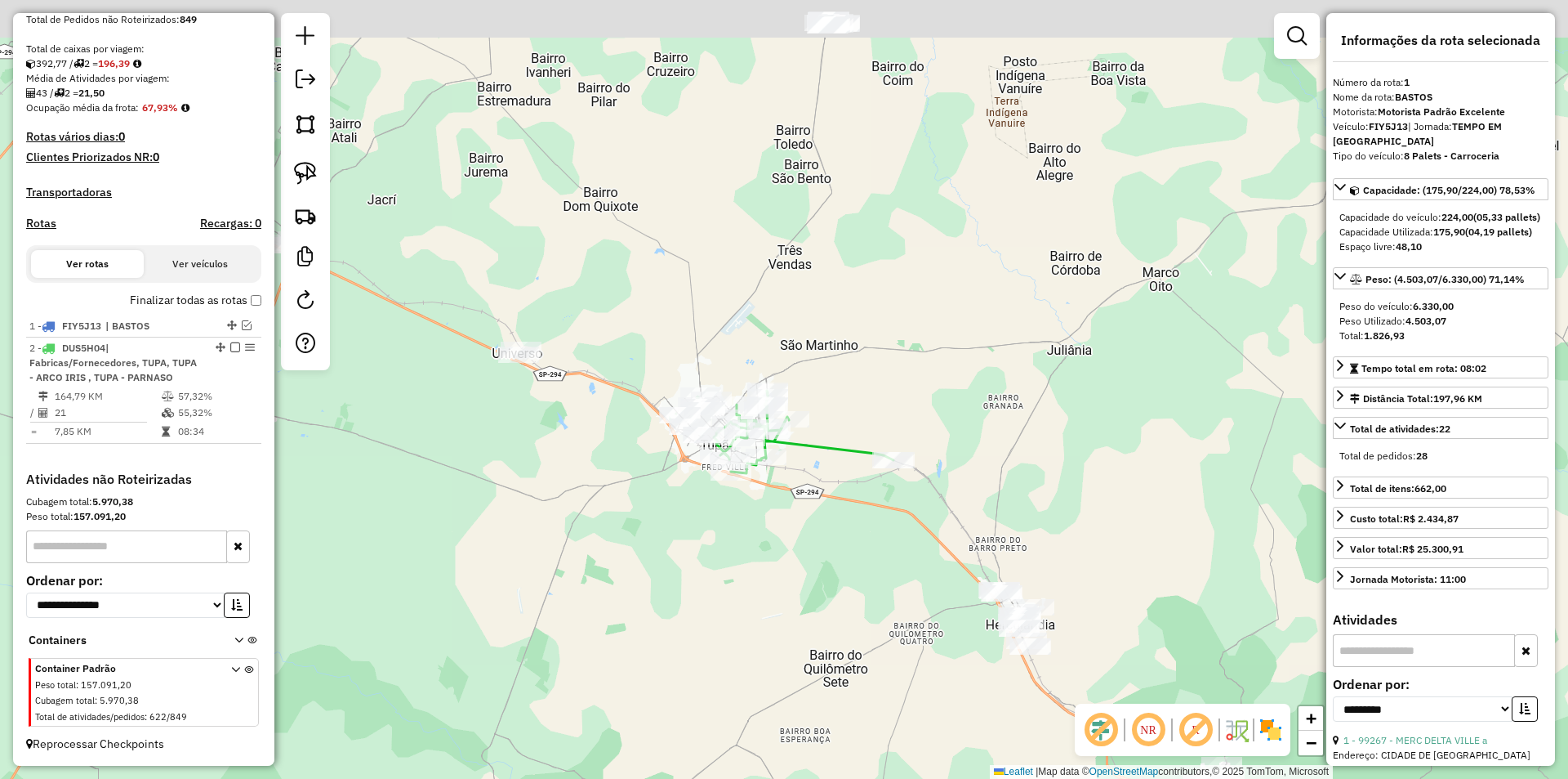
drag, startPoint x: 800, startPoint y: 143, endPoint x: 821, endPoint y: 339, distance: 197.1
click at [824, 337] on div "Janela de atendimento Grade de atendimento Capacidade Transportadoras Veículos …" at bounding box center [784, 390] width 1568 height 779
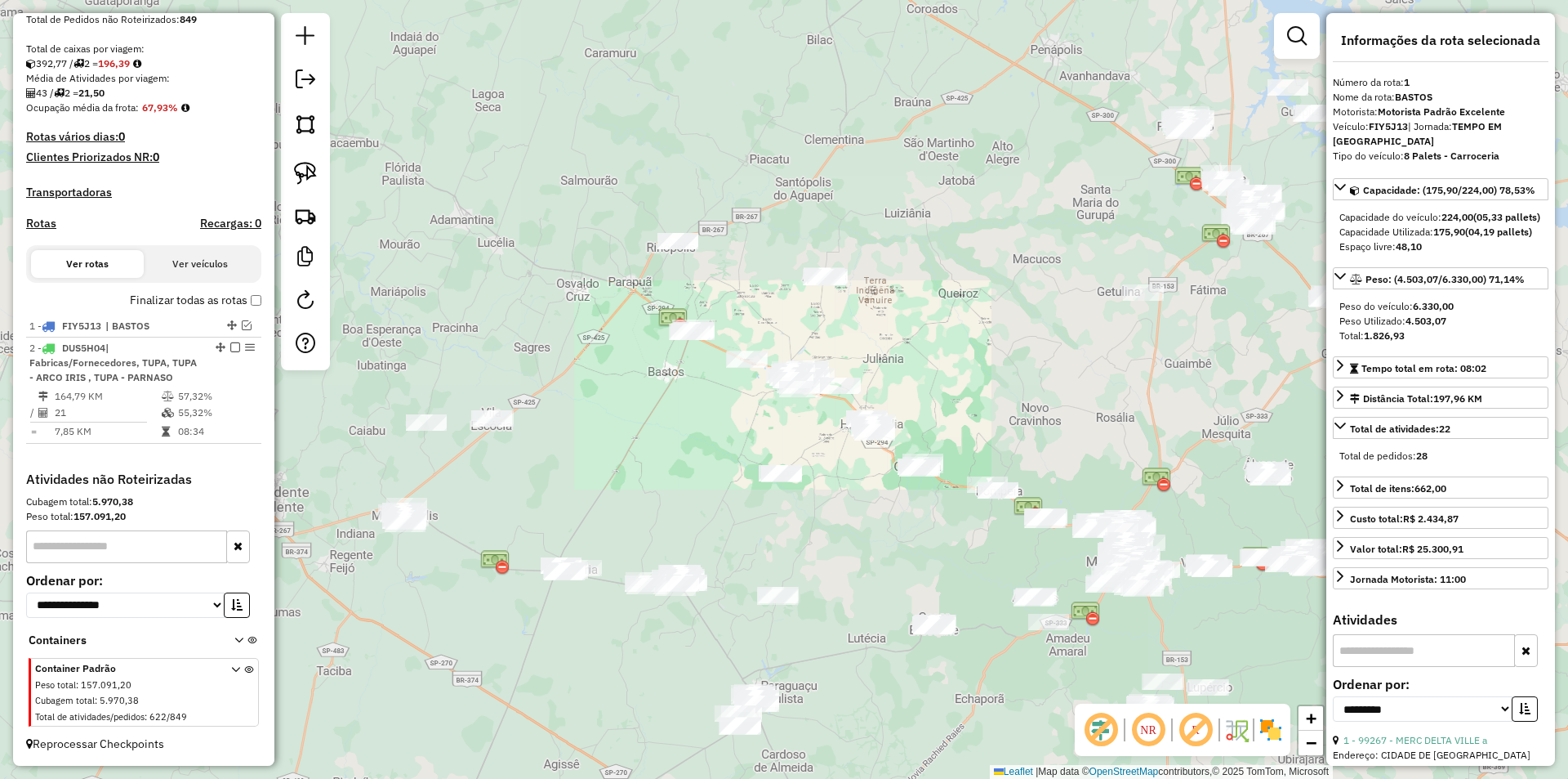
click at [812, 315] on div "Janela de atendimento Grade de atendimento Capacidade Transportadoras Veículos …" at bounding box center [784, 390] width 1568 height 779
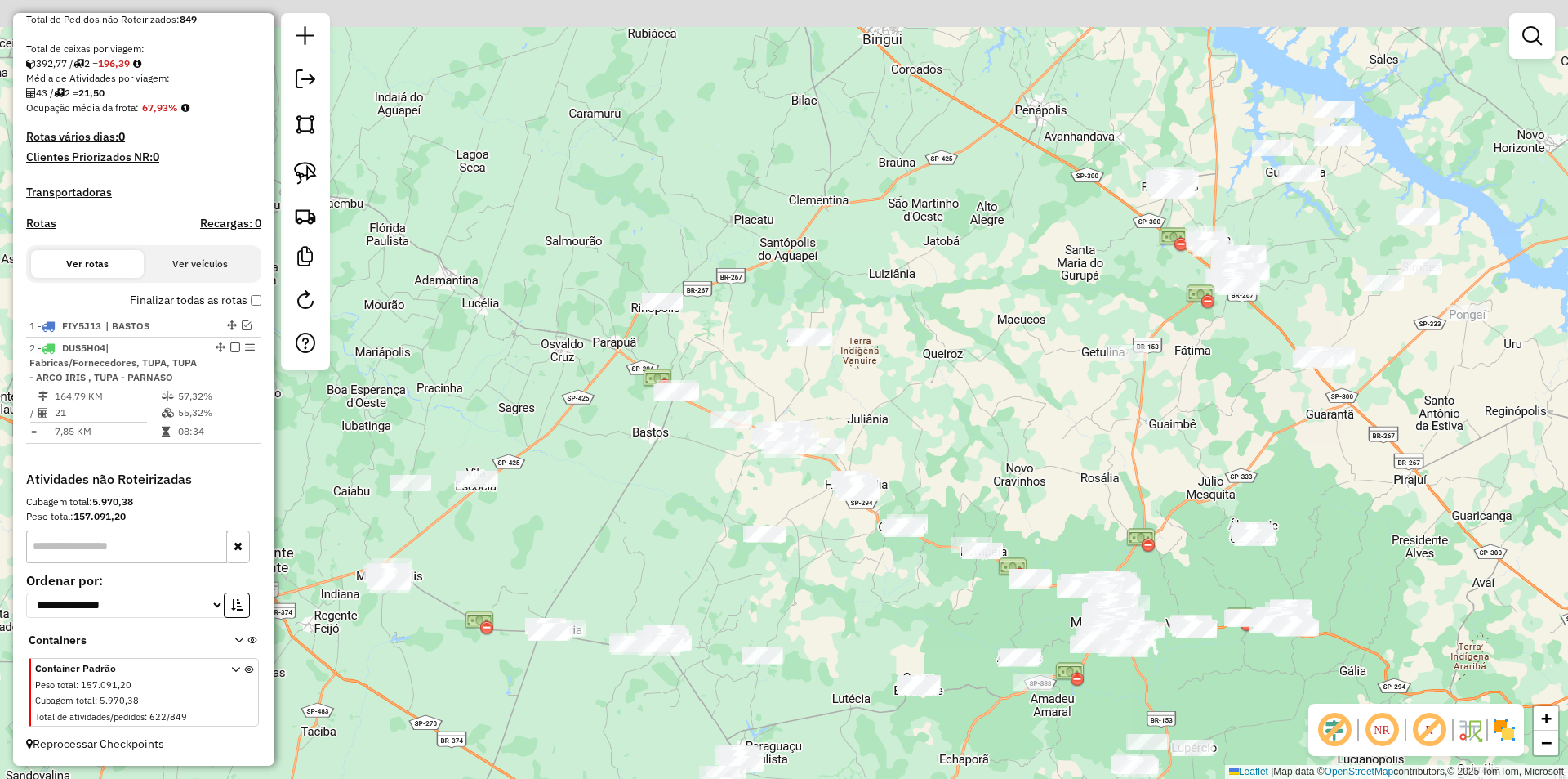
drag, startPoint x: 807, startPoint y: 319, endPoint x: 787, endPoint y: 382, distance: 66.1
click at [788, 383] on div "Janela de atendimento Grade de atendimento Capacidade Transportadoras Veículos …" at bounding box center [784, 390] width 1568 height 779
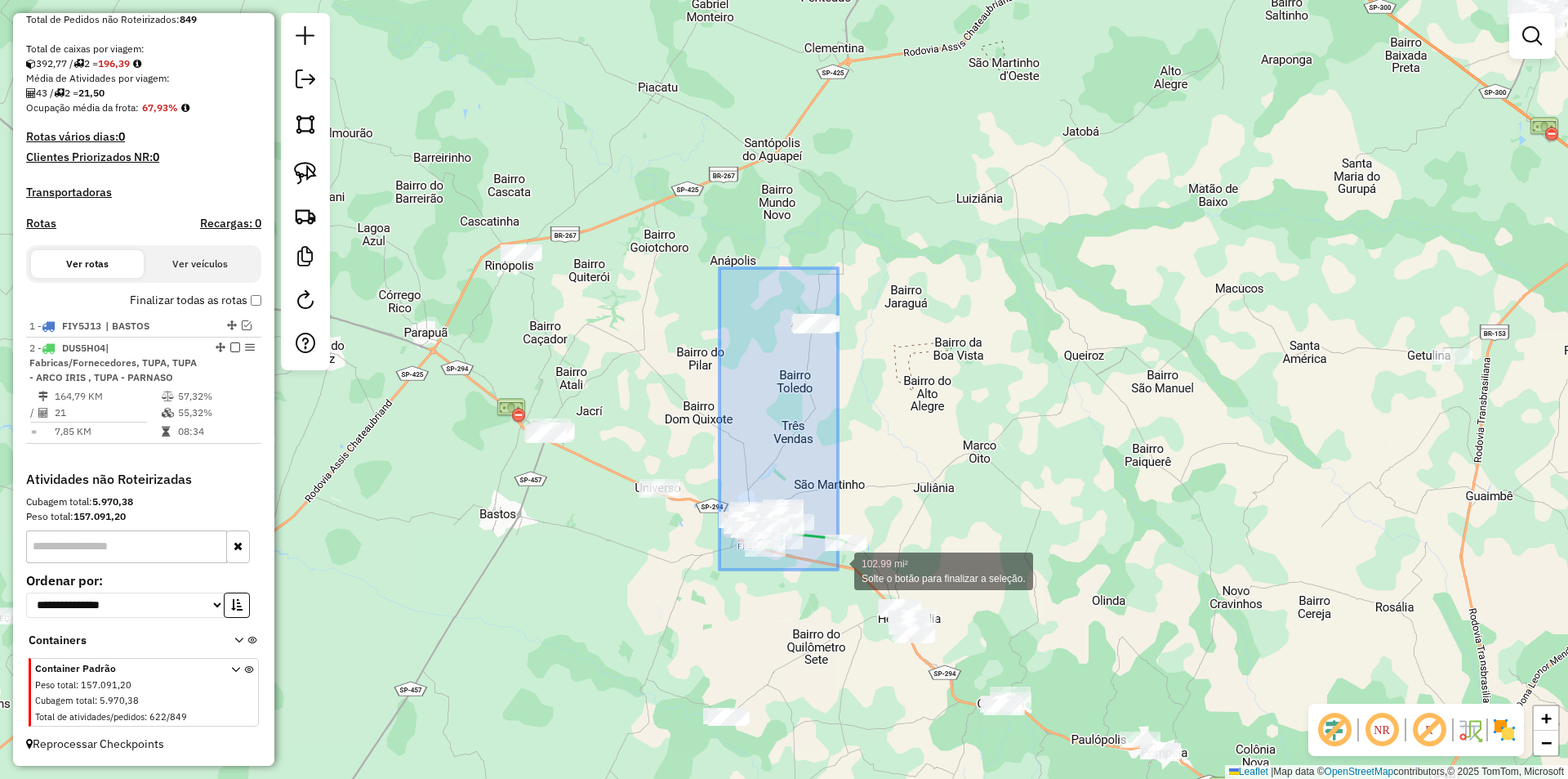
drag, startPoint x: 720, startPoint y: 268, endPoint x: 838, endPoint y: 569, distance: 323.3
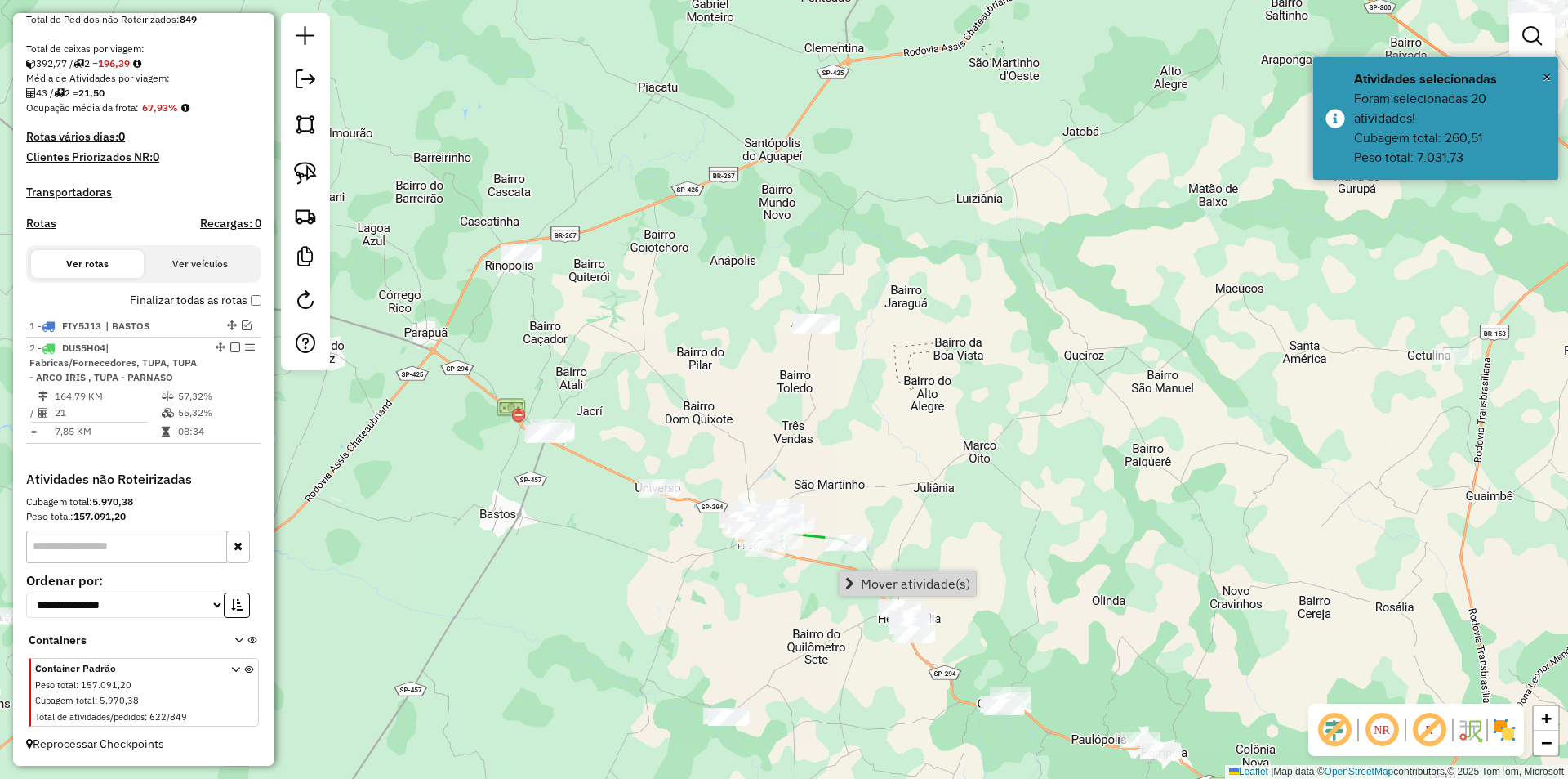
click at [874, 580] on span "Mover atividade(s)" at bounding box center [916, 583] width 110 height 13
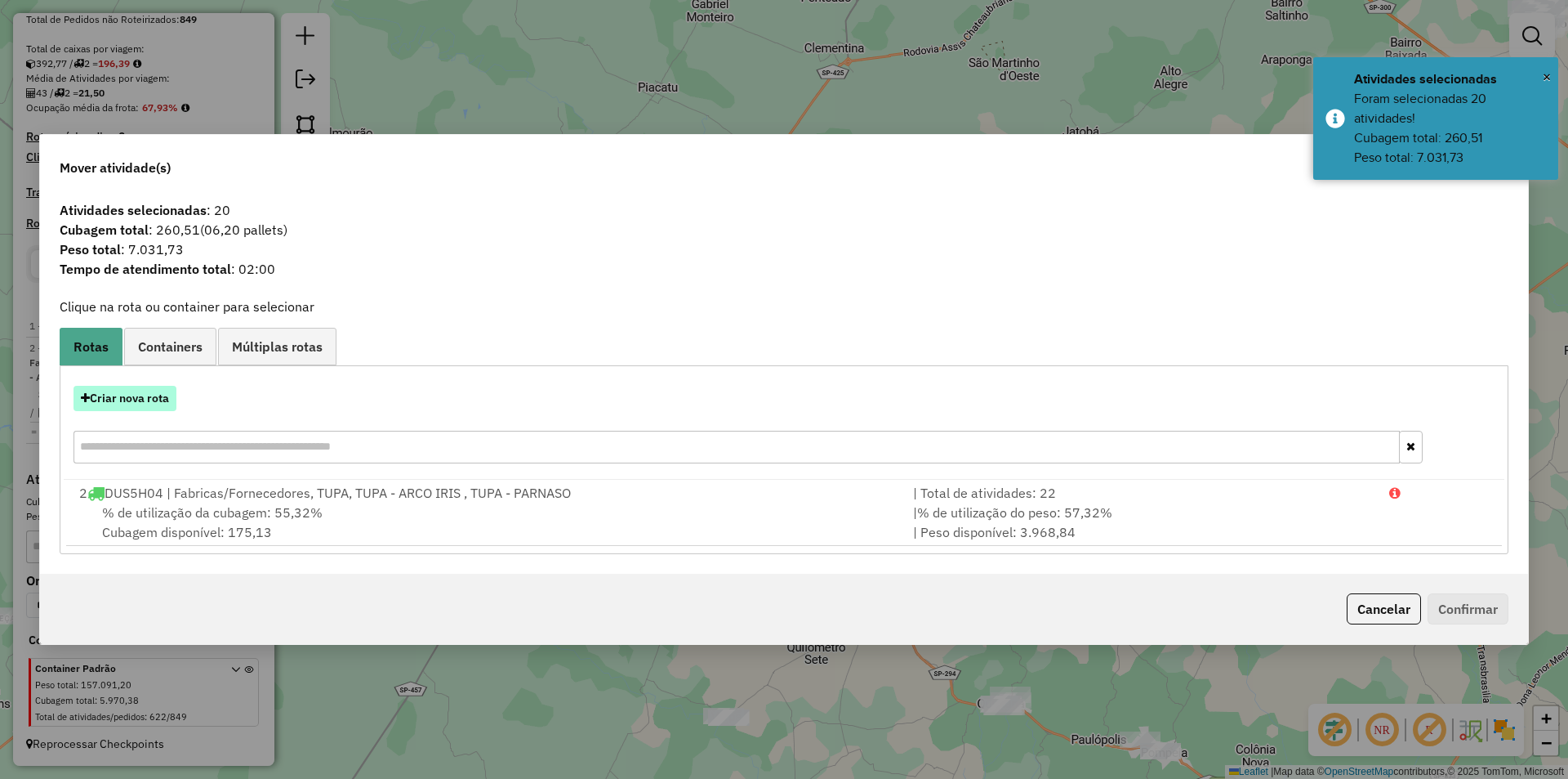
click at [163, 393] on button "Criar nova rota" at bounding box center [125, 398] width 103 height 25
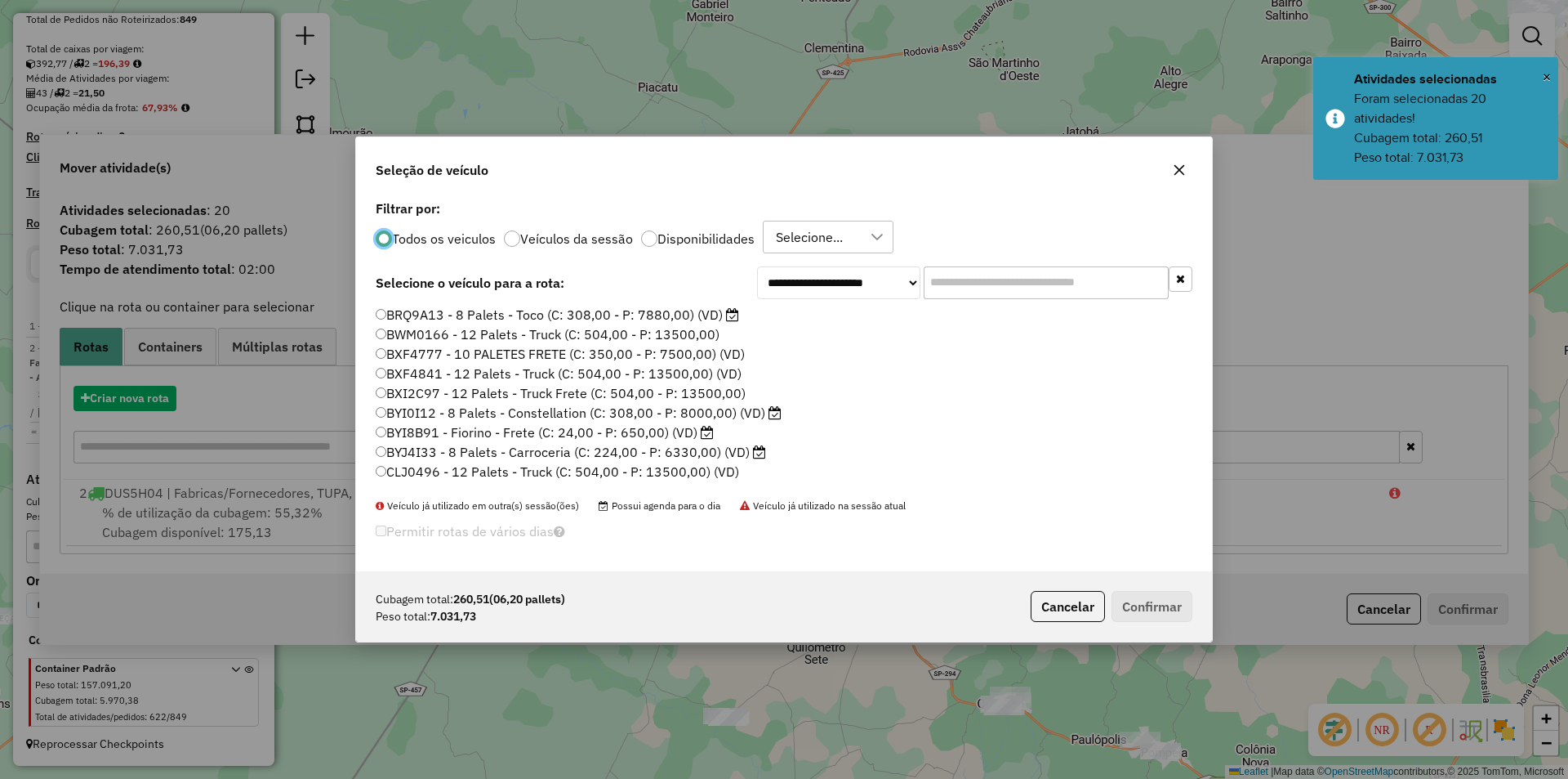
scroll to position [9, 5]
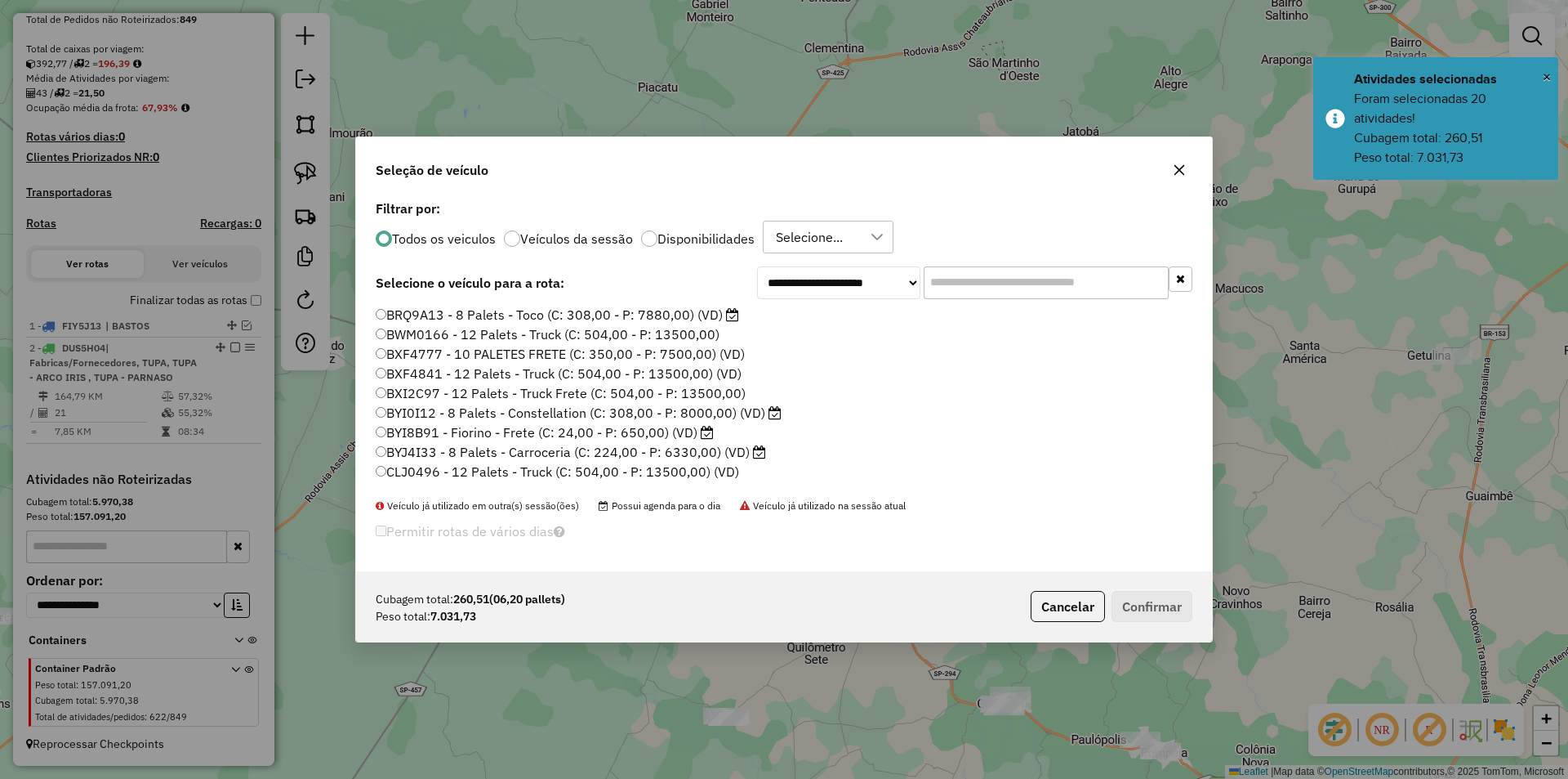
click at [1000, 292] on input "text" at bounding box center [1046, 283] width 245 height 33
type input "*"
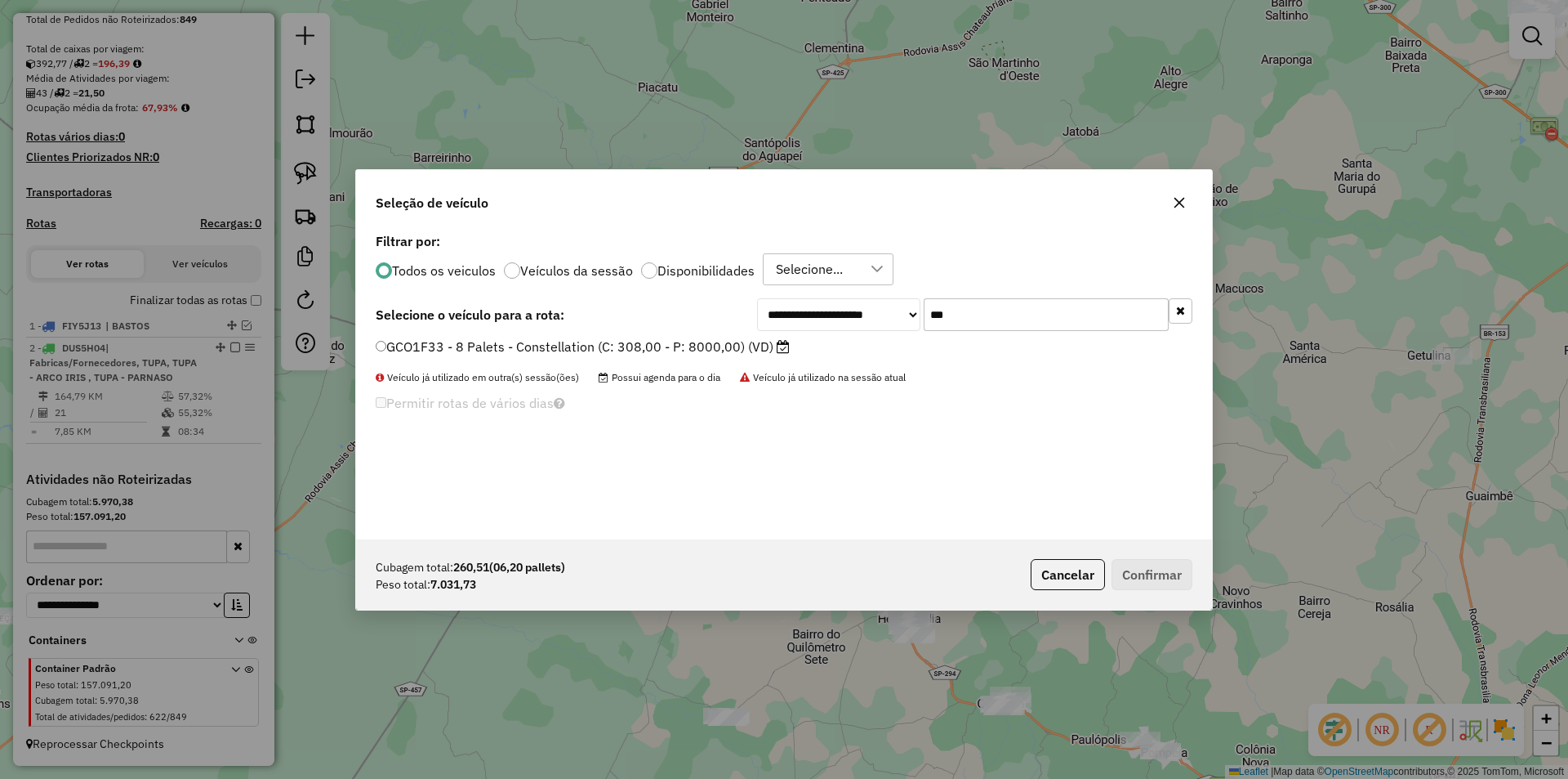
type input "***"
drag, startPoint x: 617, startPoint y: 346, endPoint x: 1066, endPoint y: 466, distance: 464.8
click at [617, 346] on label "GCO1F33 - 8 Palets - Constellation (C: 308,00 - P: 8000,00) (VD)" at bounding box center [582, 346] width 414 height 20
click at [1133, 566] on button "Confirmar" at bounding box center [1152, 575] width 81 height 31
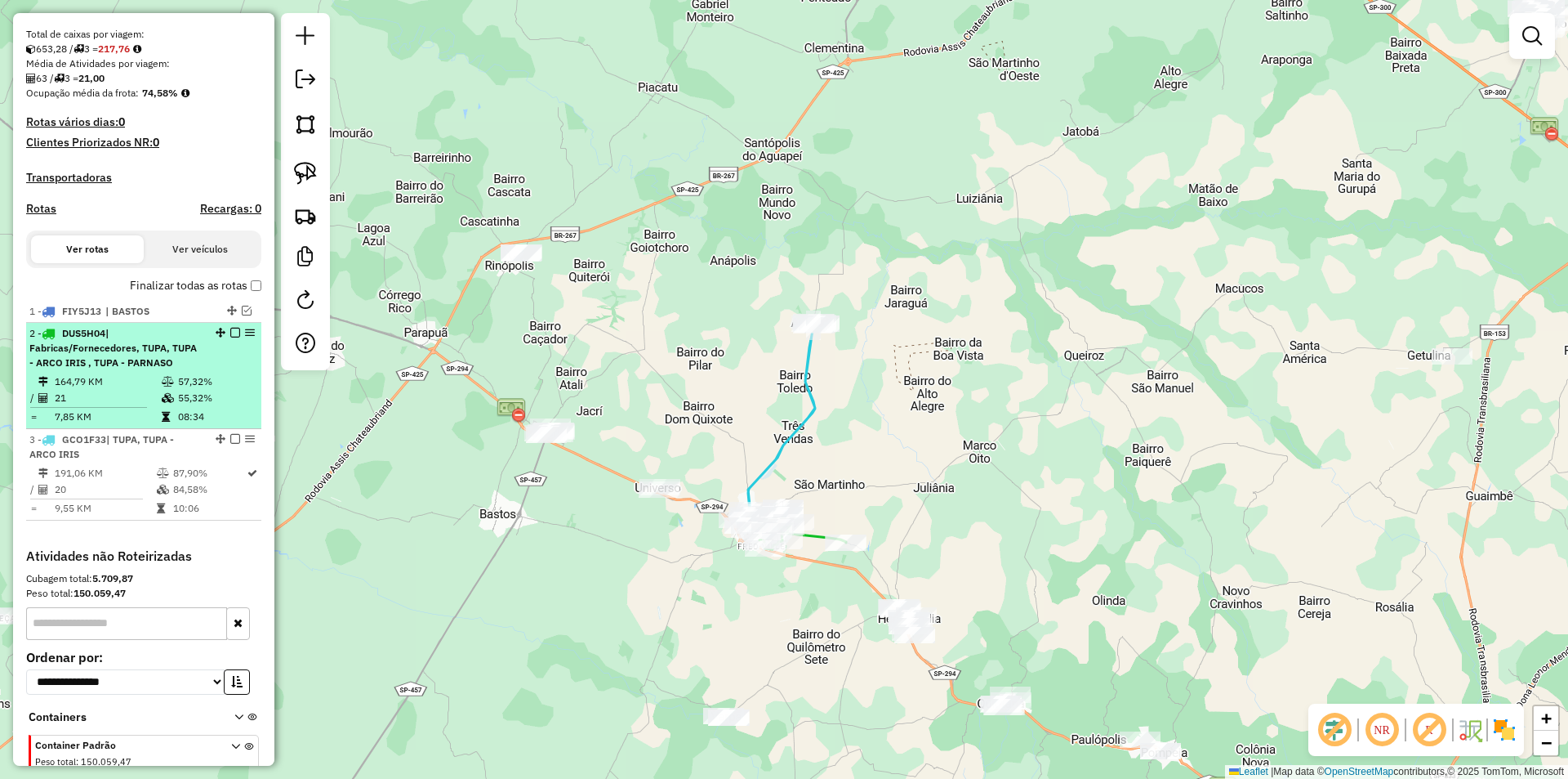
click at [202, 406] on td "55,32%" at bounding box center [216, 397] width 77 height 17
select select "**********"
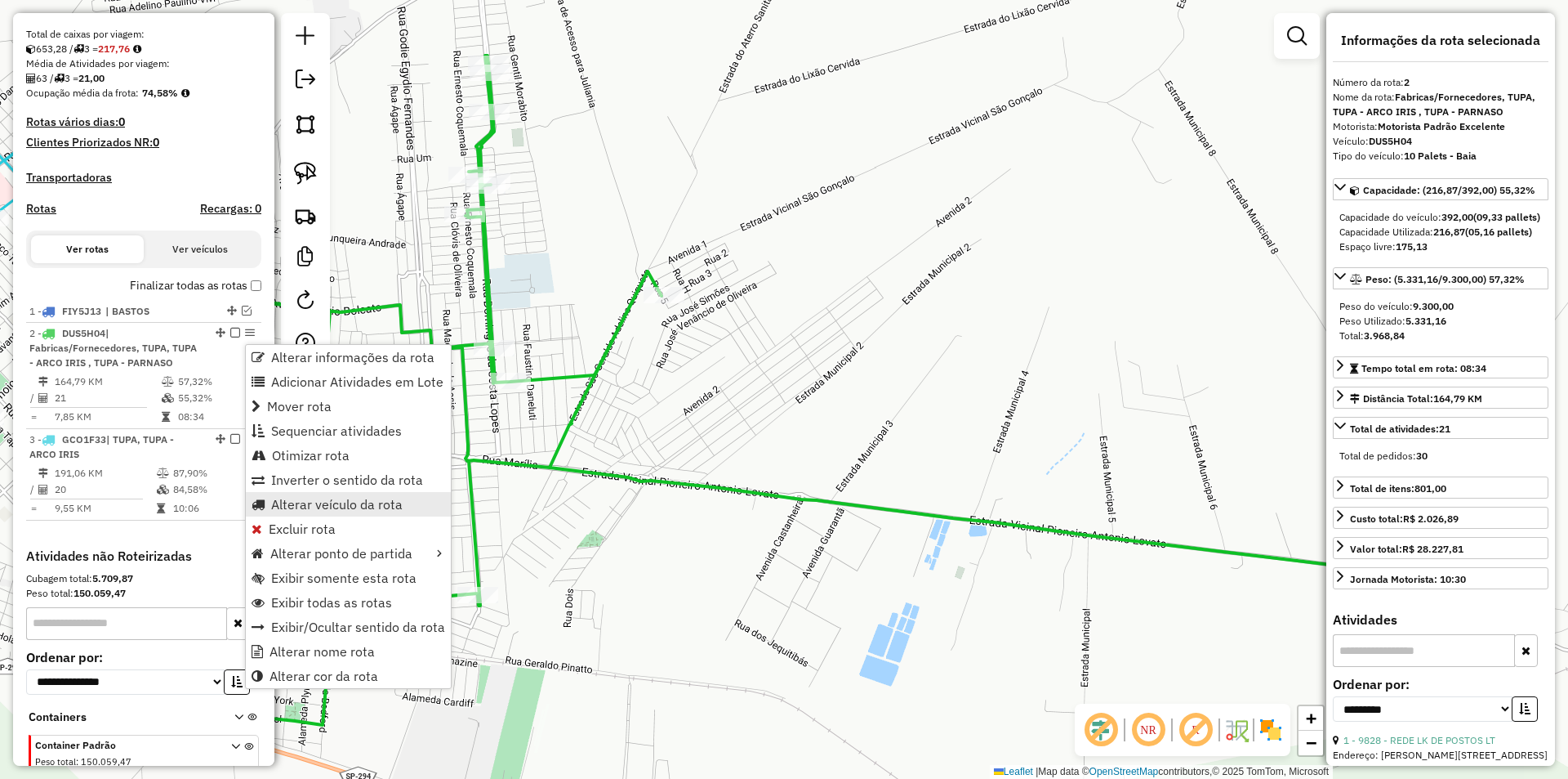
click at [327, 497] on span "Alterar veículo da rota" at bounding box center [336, 503] width 131 height 13
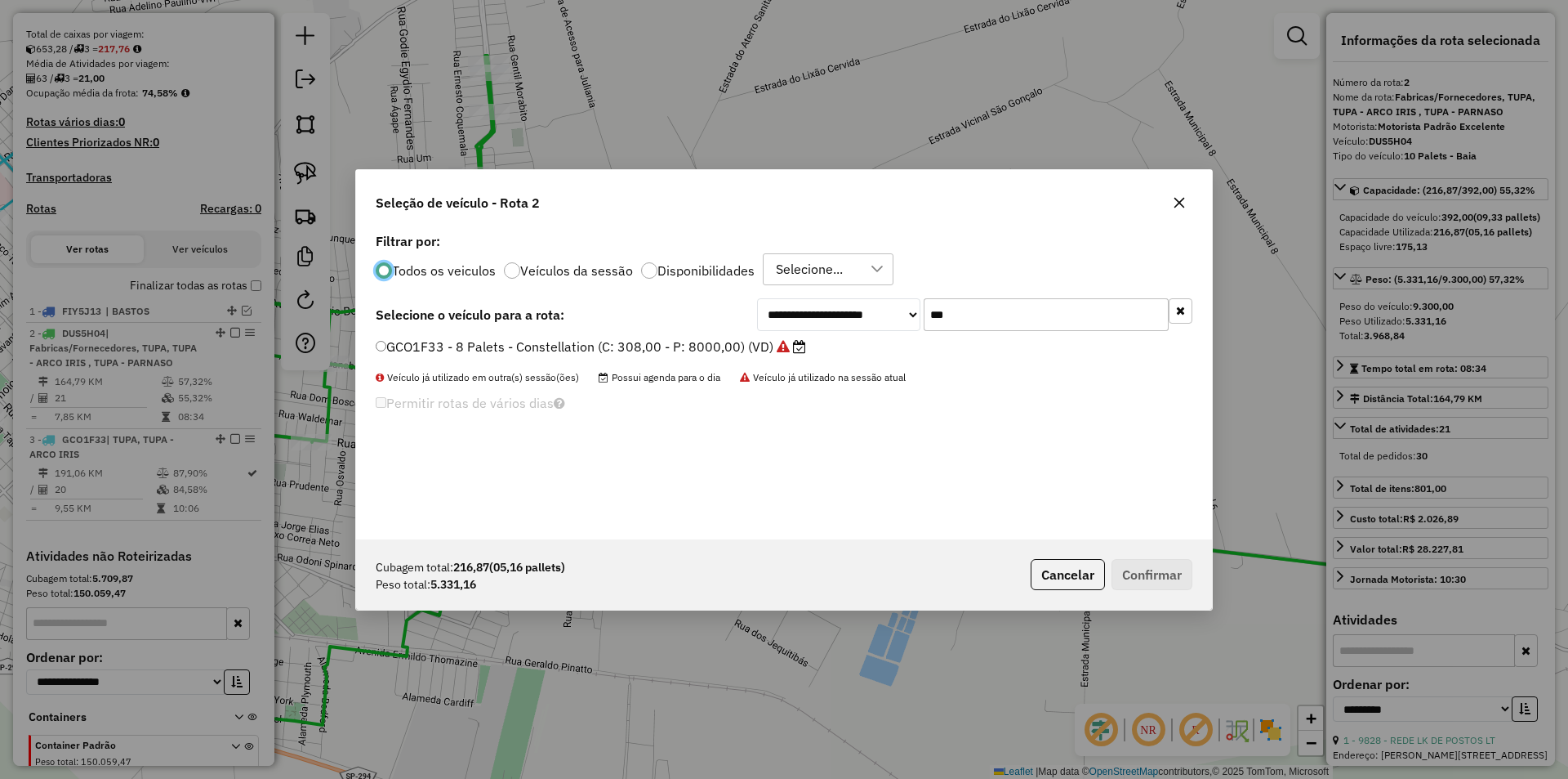
click at [1181, 209] on icon "button" at bounding box center [1179, 203] width 13 height 13
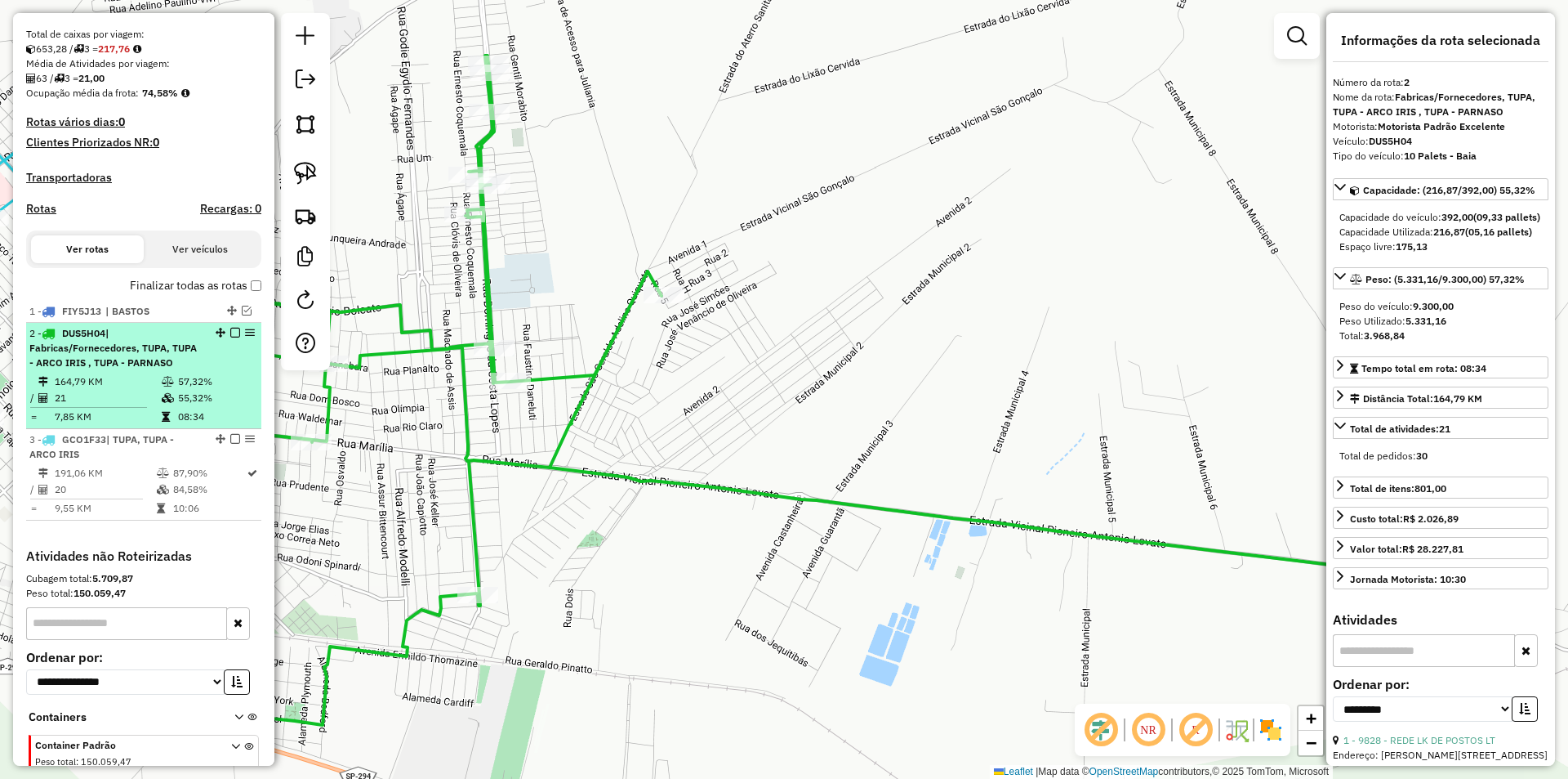
drag, startPoint x: 210, startPoint y: 409, endPoint x: 237, endPoint y: 388, distance: 34.2
click at [209, 406] on td "55,32%" at bounding box center [216, 397] width 77 height 17
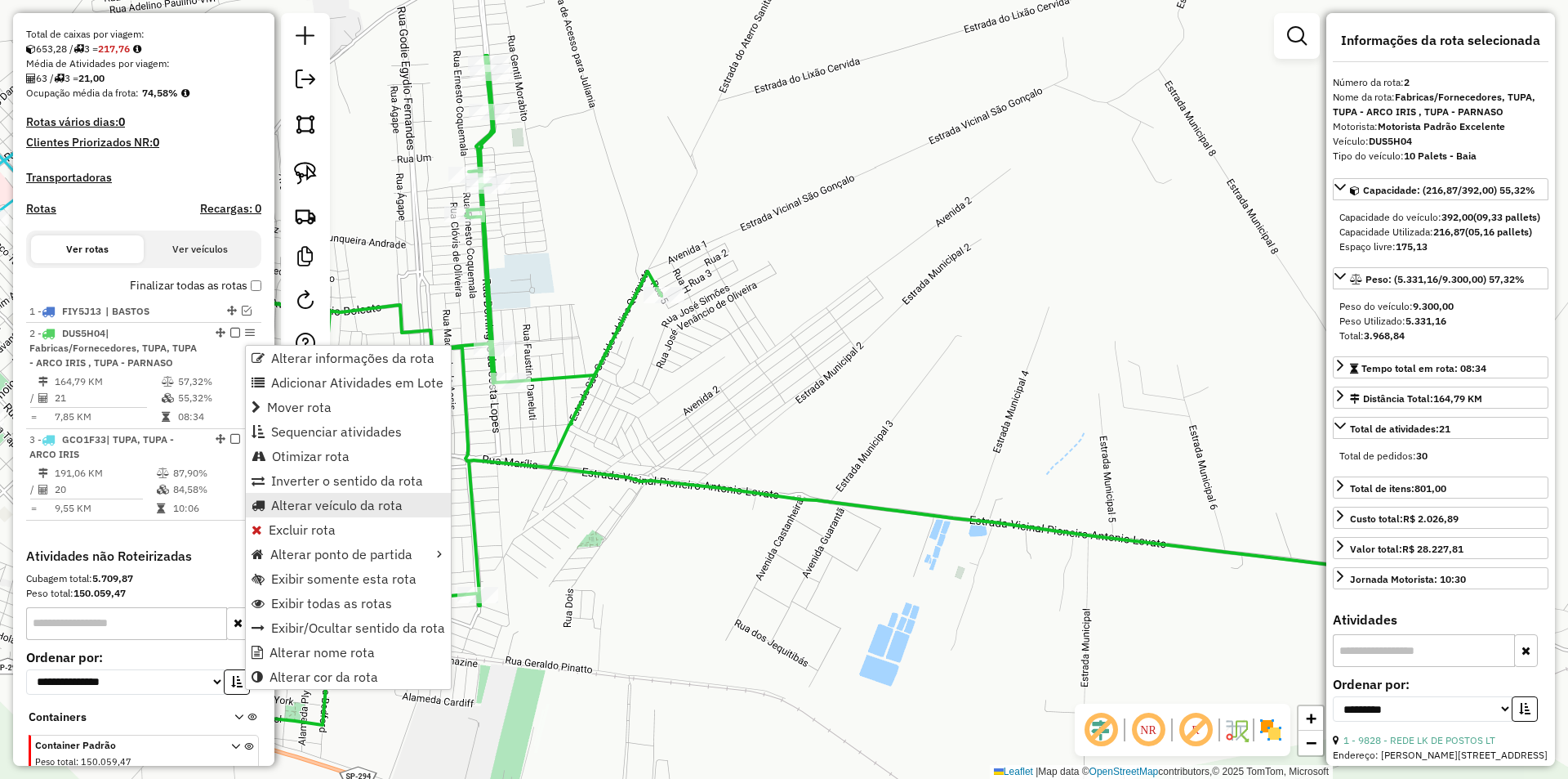
click at [288, 501] on span "Alterar veículo da rota" at bounding box center [336, 504] width 131 height 13
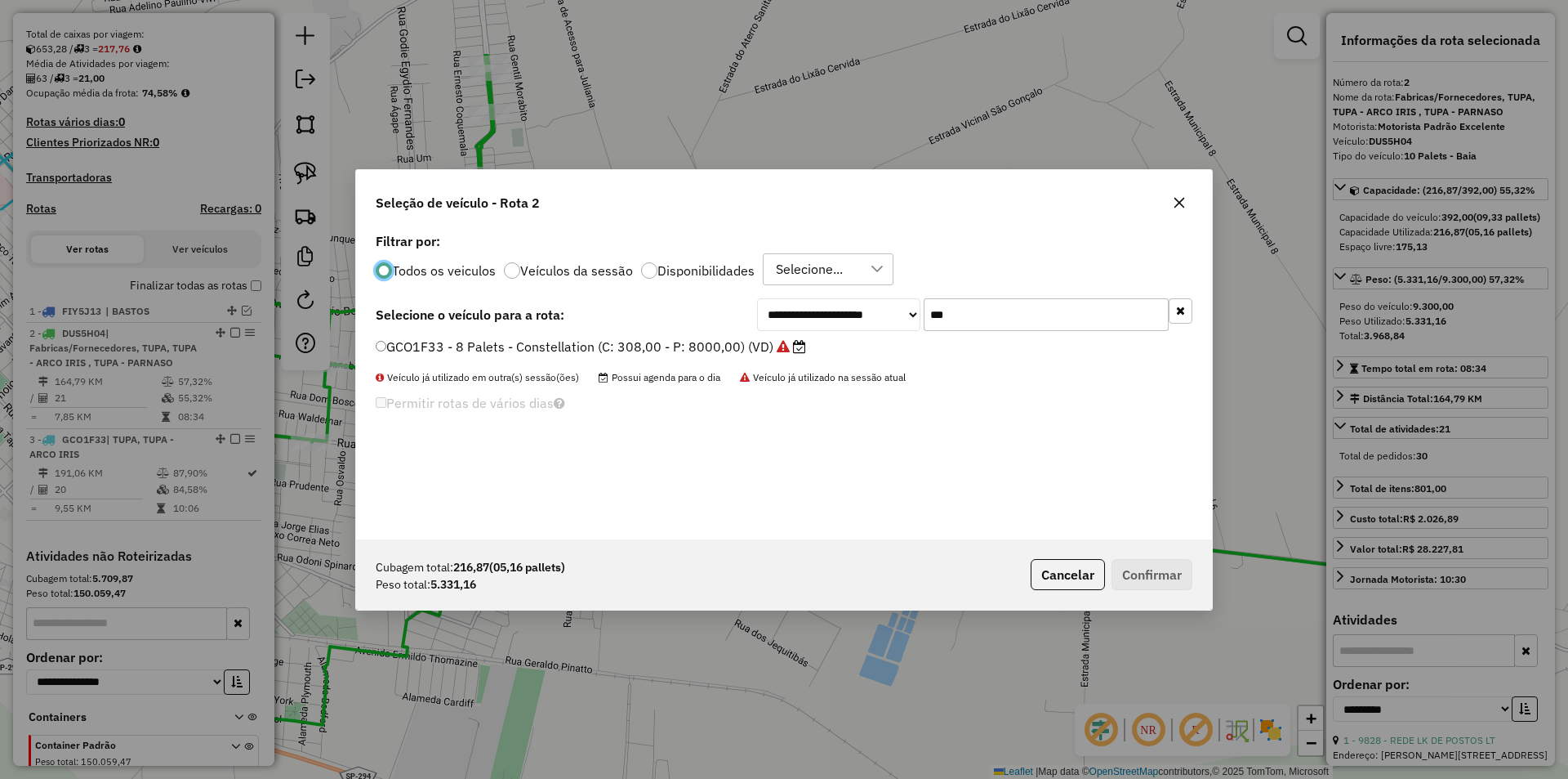
click at [987, 321] on input "***" at bounding box center [1046, 315] width 245 height 33
type input "***"
drag, startPoint x: 658, startPoint y: 345, endPoint x: 712, endPoint y: 350, distance: 54.2
click at [658, 345] on label "FZS8I33 - 8 Palets - Carroceria (C: 224,00 - P: 6330,00) (VD)" at bounding box center [571, 346] width 391 height 20
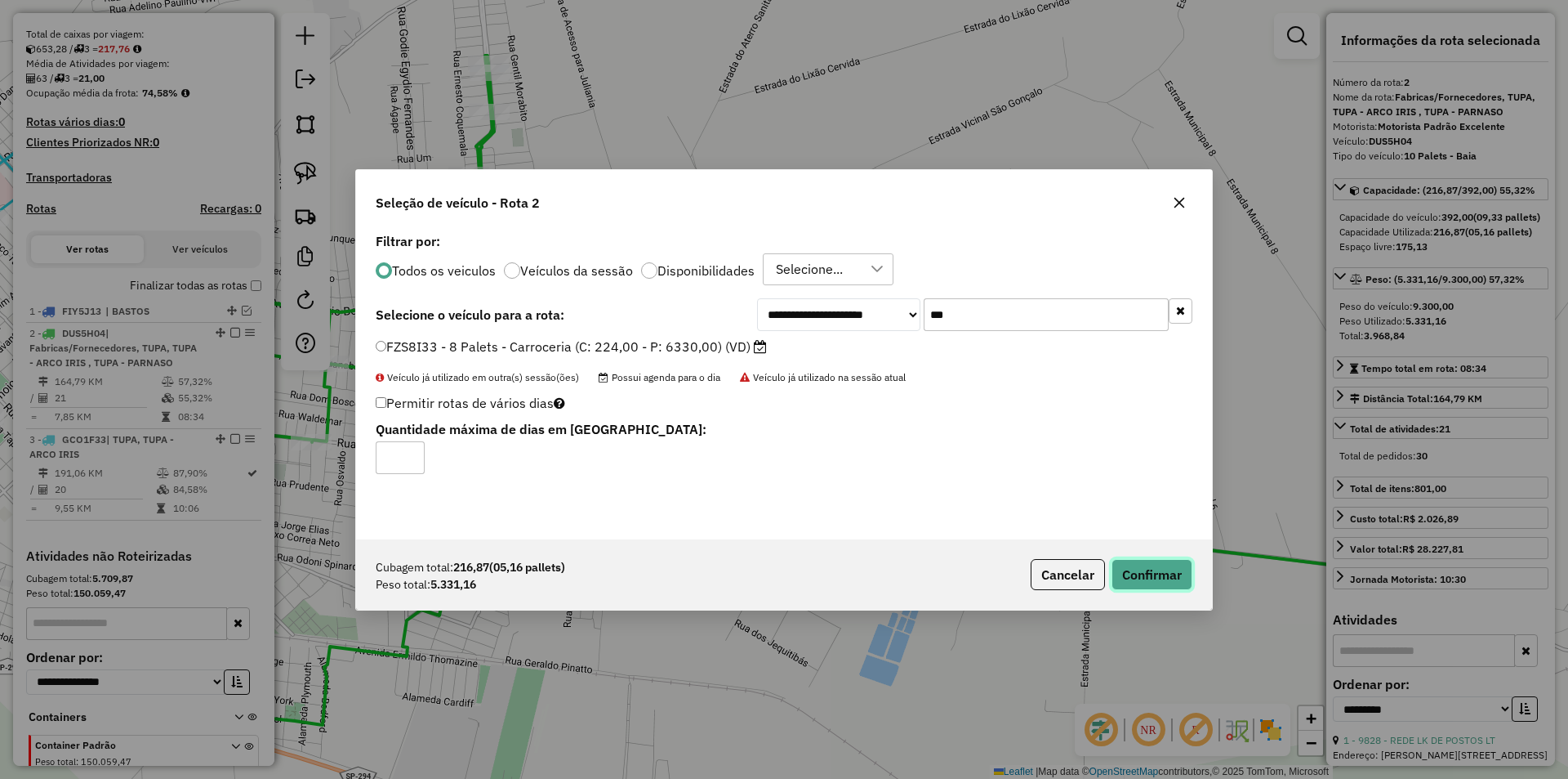
click at [1144, 565] on button "Confirmar" at bounding box center [1152, 575] width 81 height 31
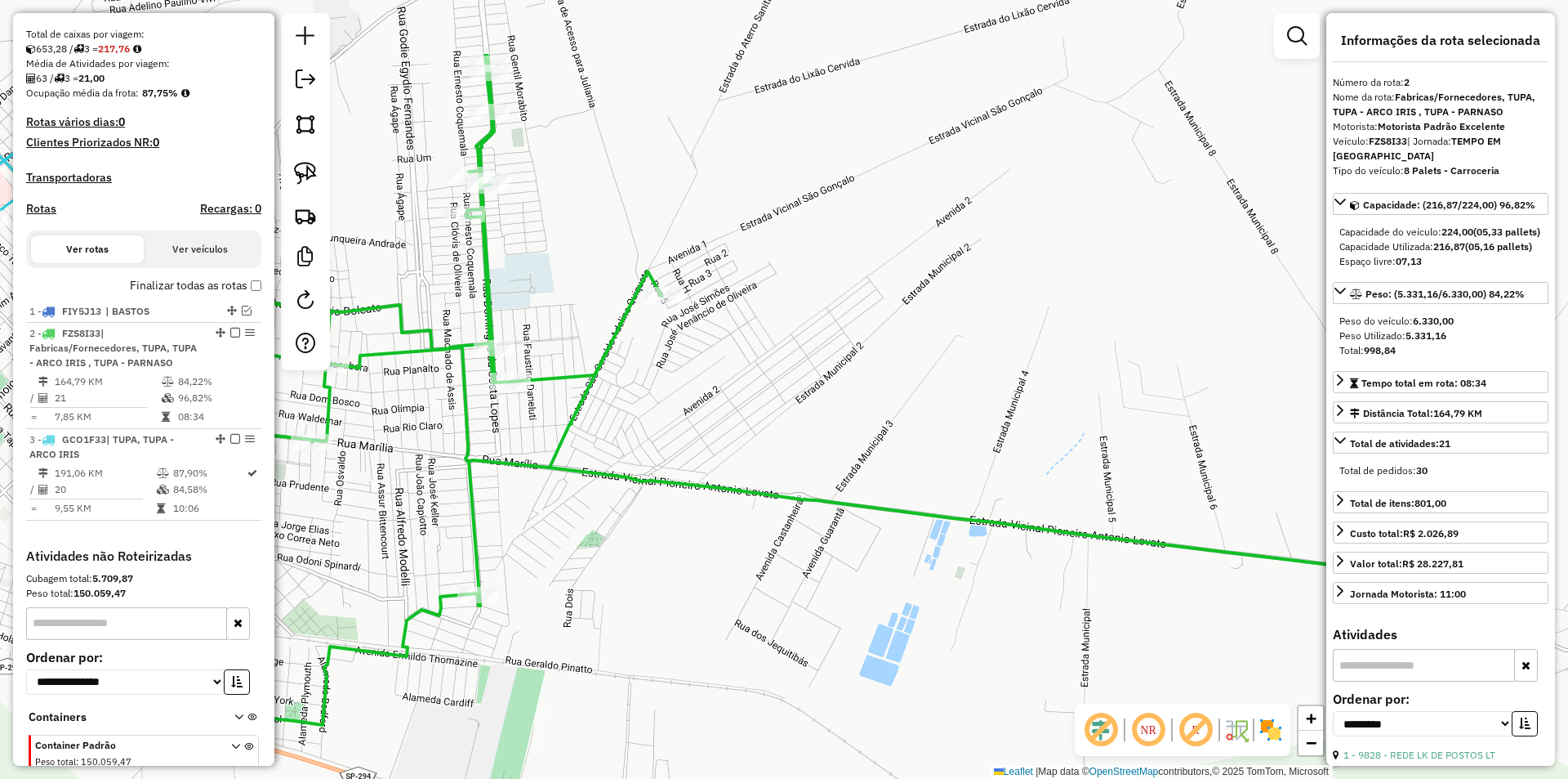
scroll to position [436, 0]
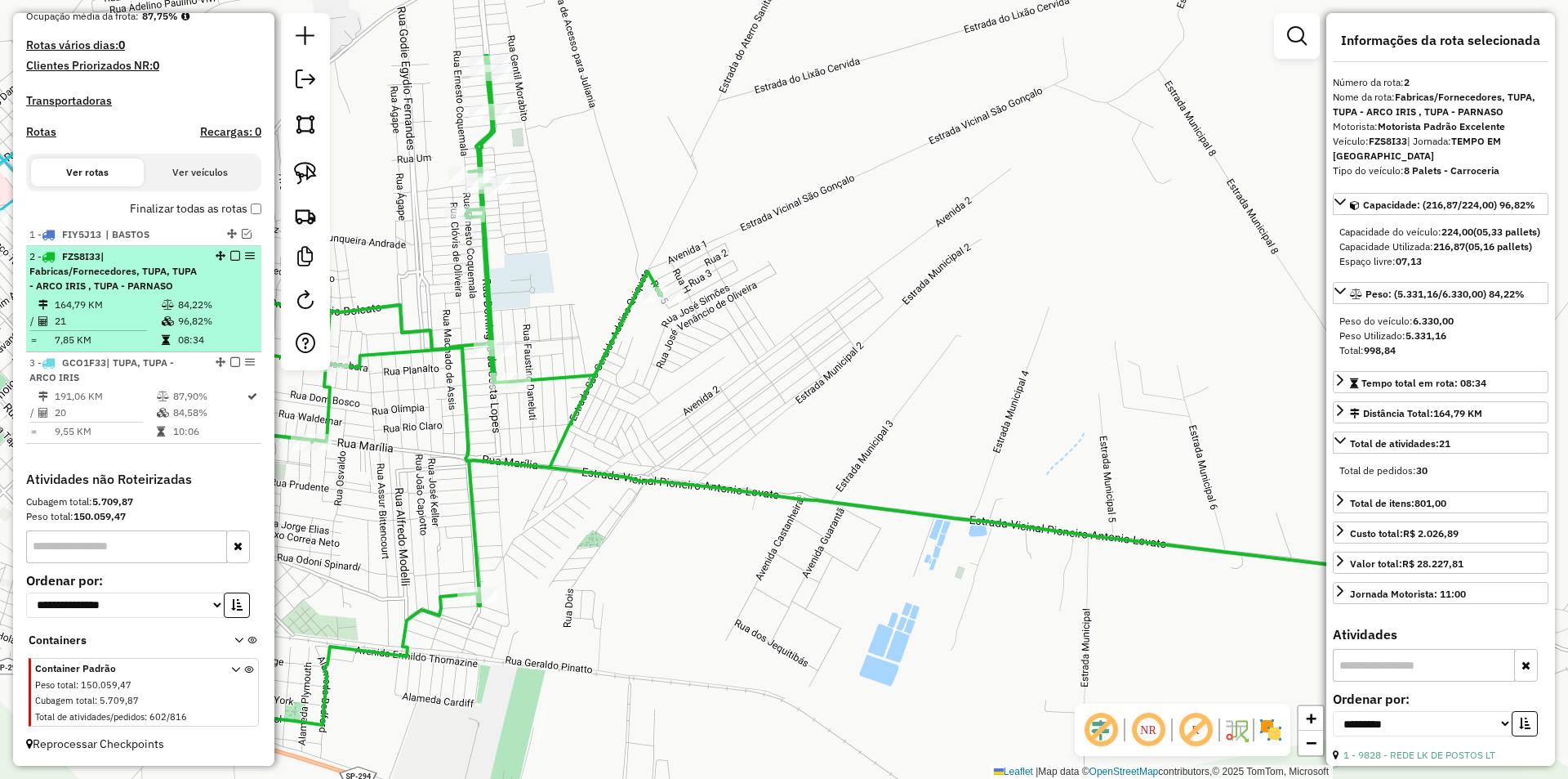
drag, startPoint x: 189, startPoint y: 306, endPoint x: 223, endPoint y: 267, distance: 51.7
click at [189, 305] on td "84,22%" at bounding box center [216, 304] width 77 height 17
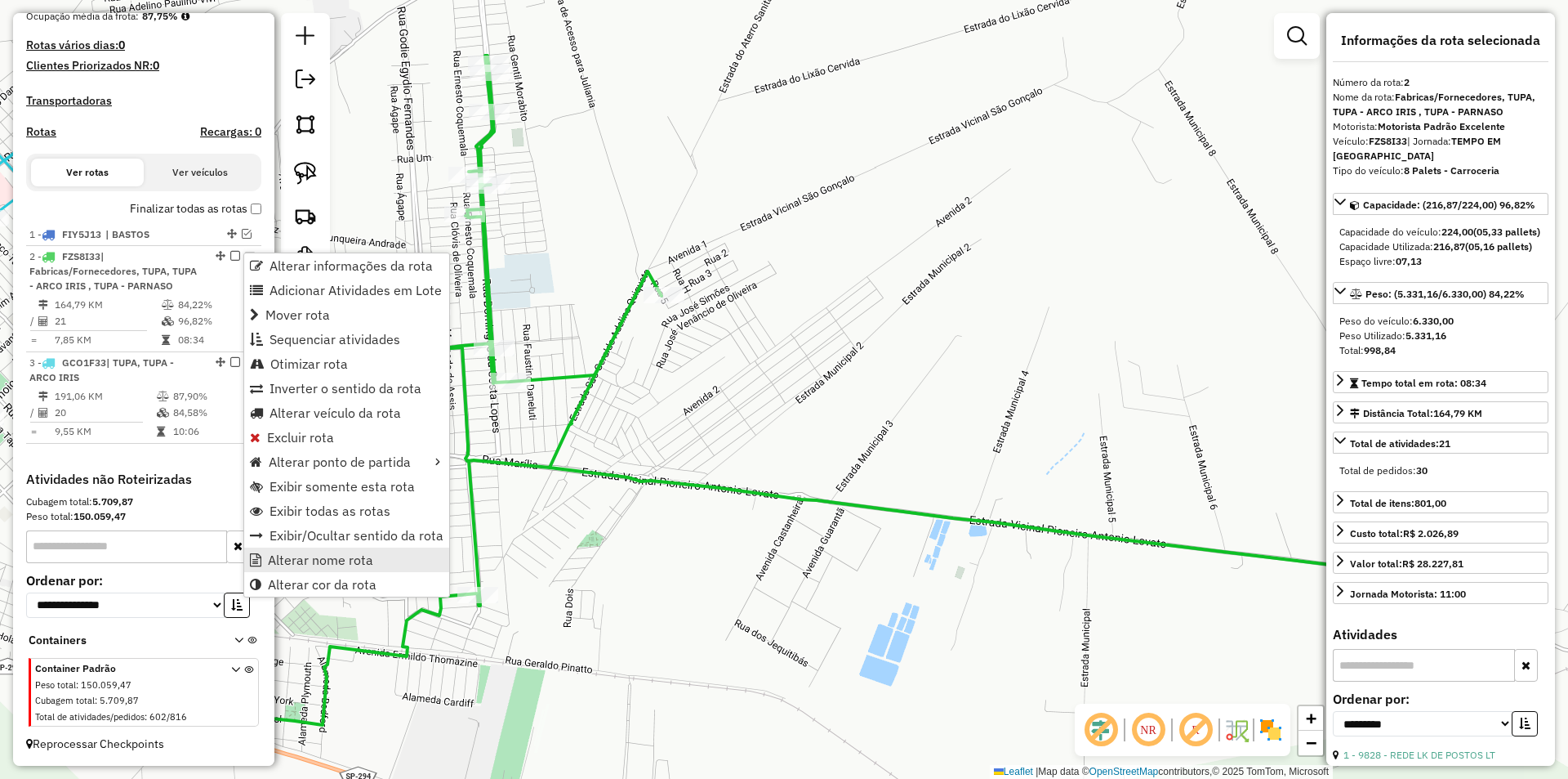
click at [338, 549] on link "Alterar nome rota" at bounding box center [347, 560] width 205 height 24
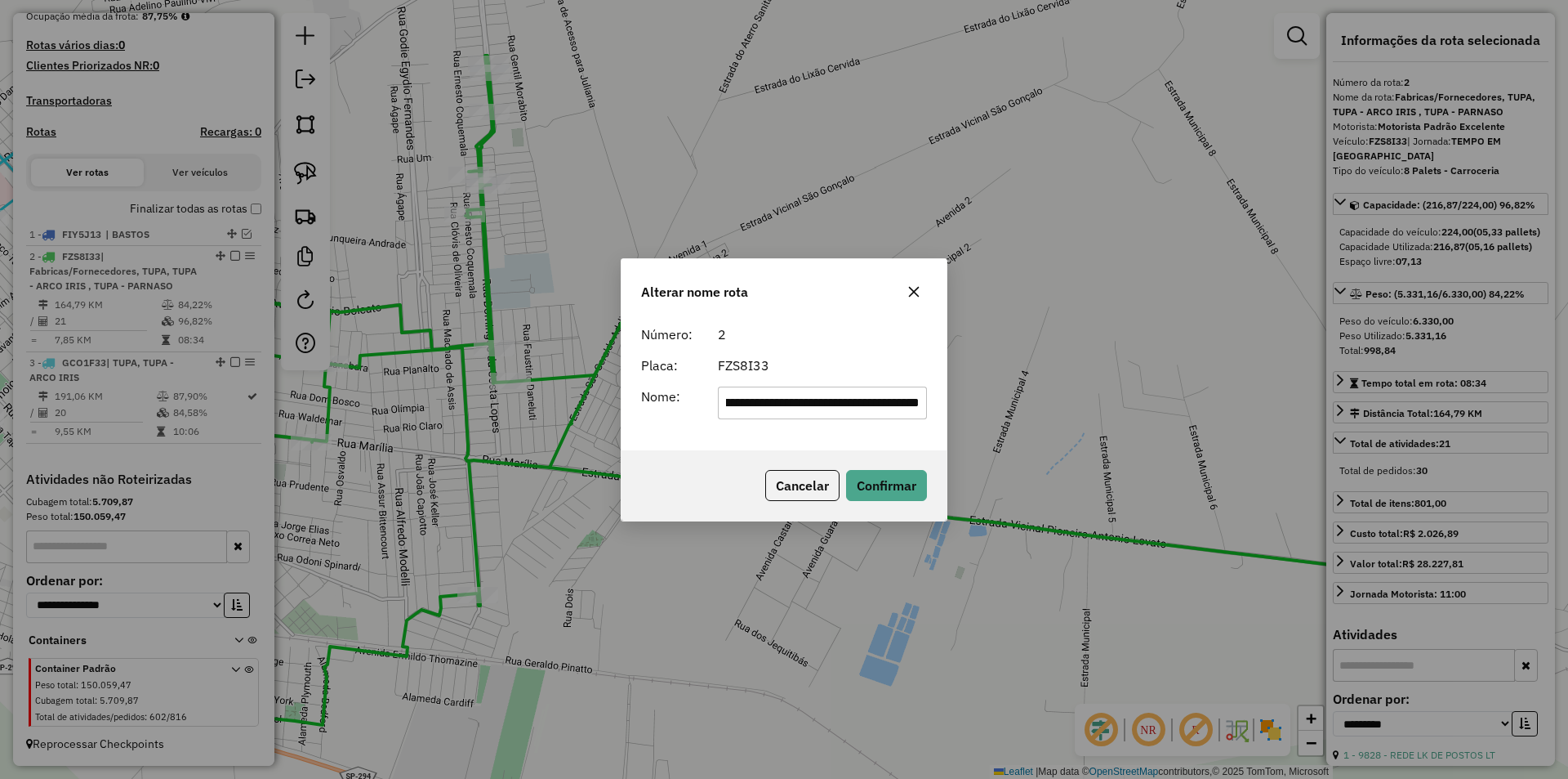
scroll to position [0, 0]
drag, startPoint x: 817, startPoint y: 401, endPoint x: 519, endPoint y: 424, distance: 298.9
click at [519, 424] on div "**********" at bounding box center [784, 390] width 1568 height 779
type input "**********"
click at [875, 483] on button "Confirmar" at bounding box center [887, 485] width 81 height 31
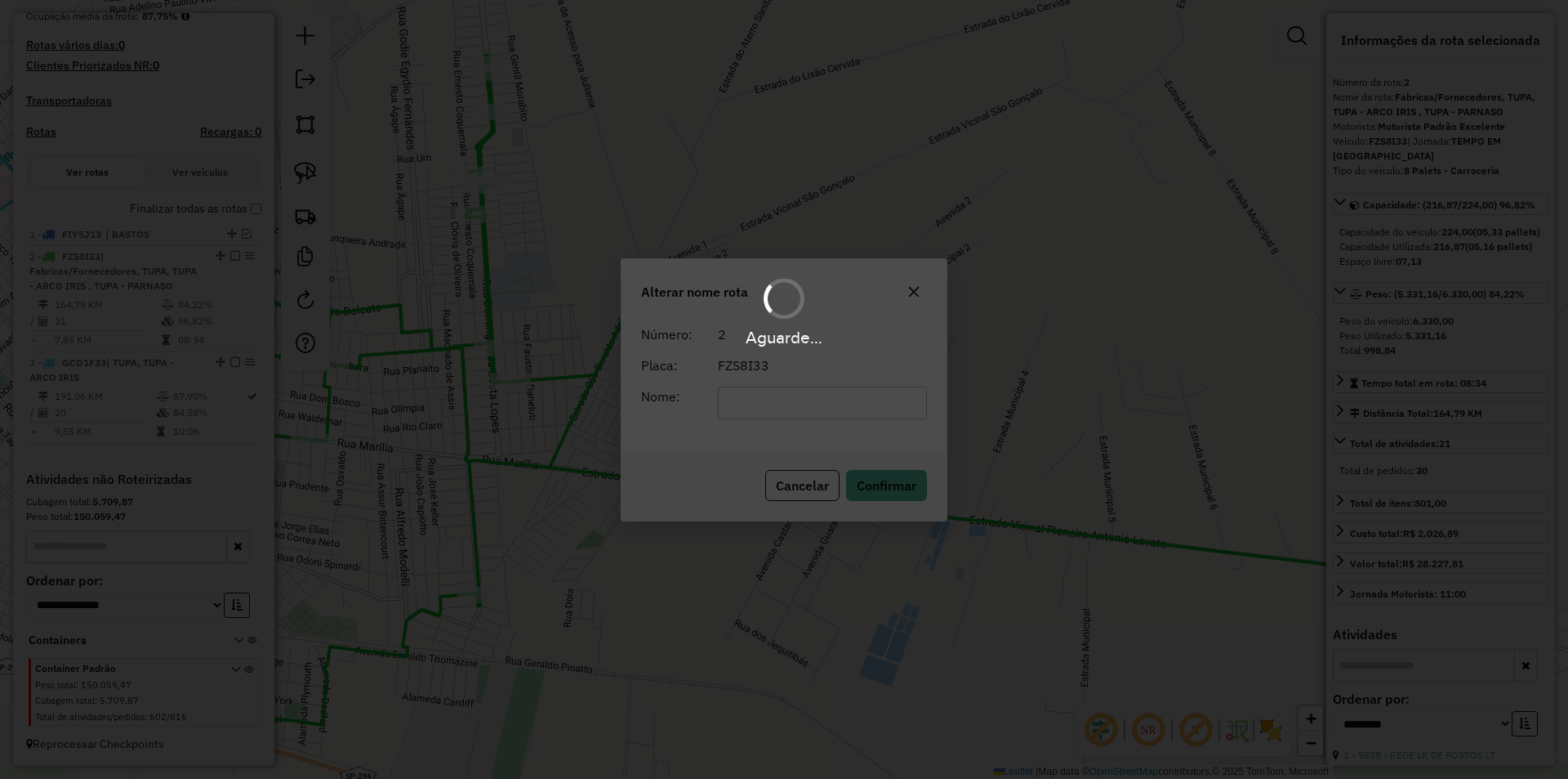
scroll to position [407, 0]
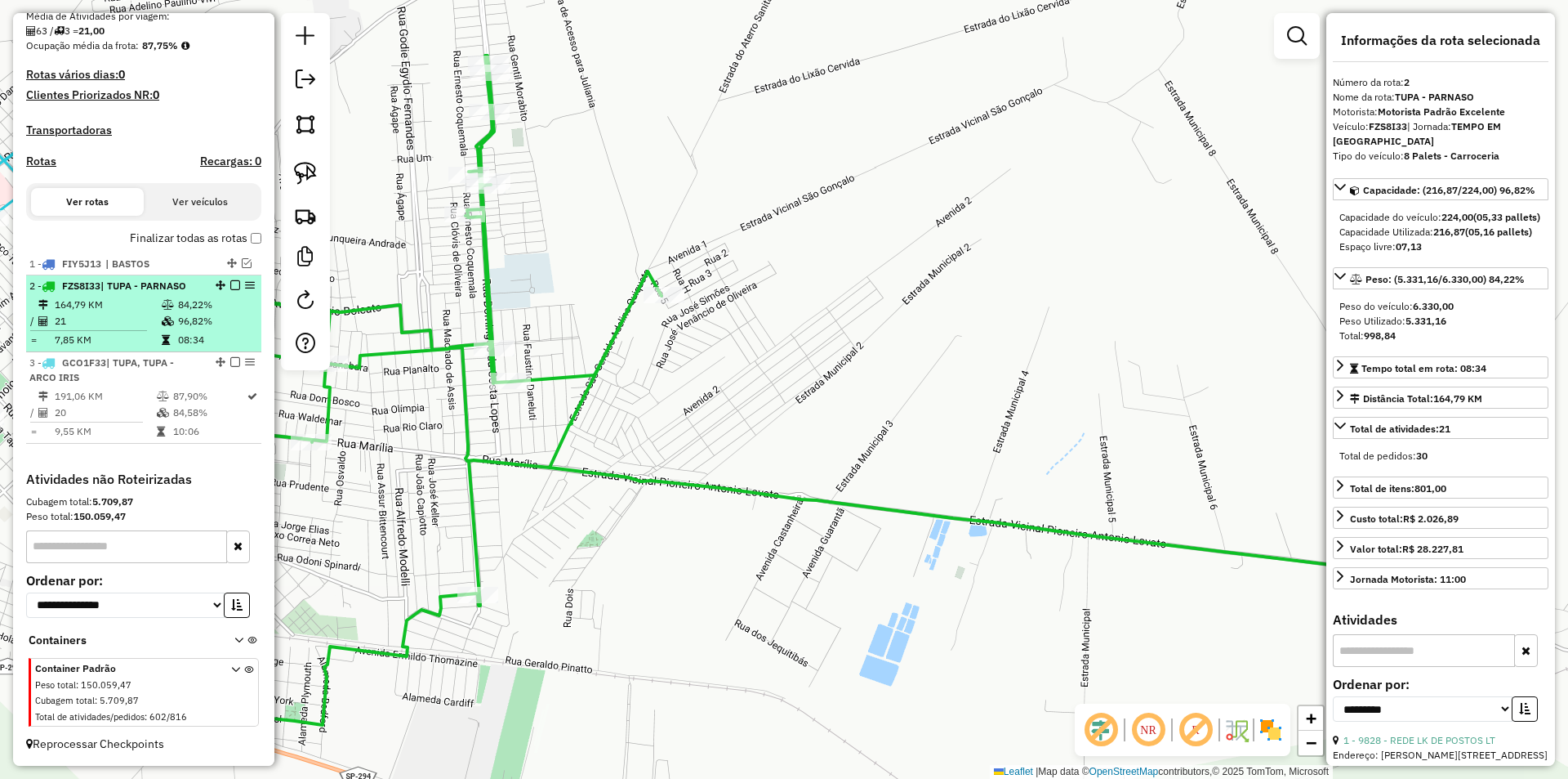
click at [233, 283] on em at bounding box center [235, 284] width 10 height 10
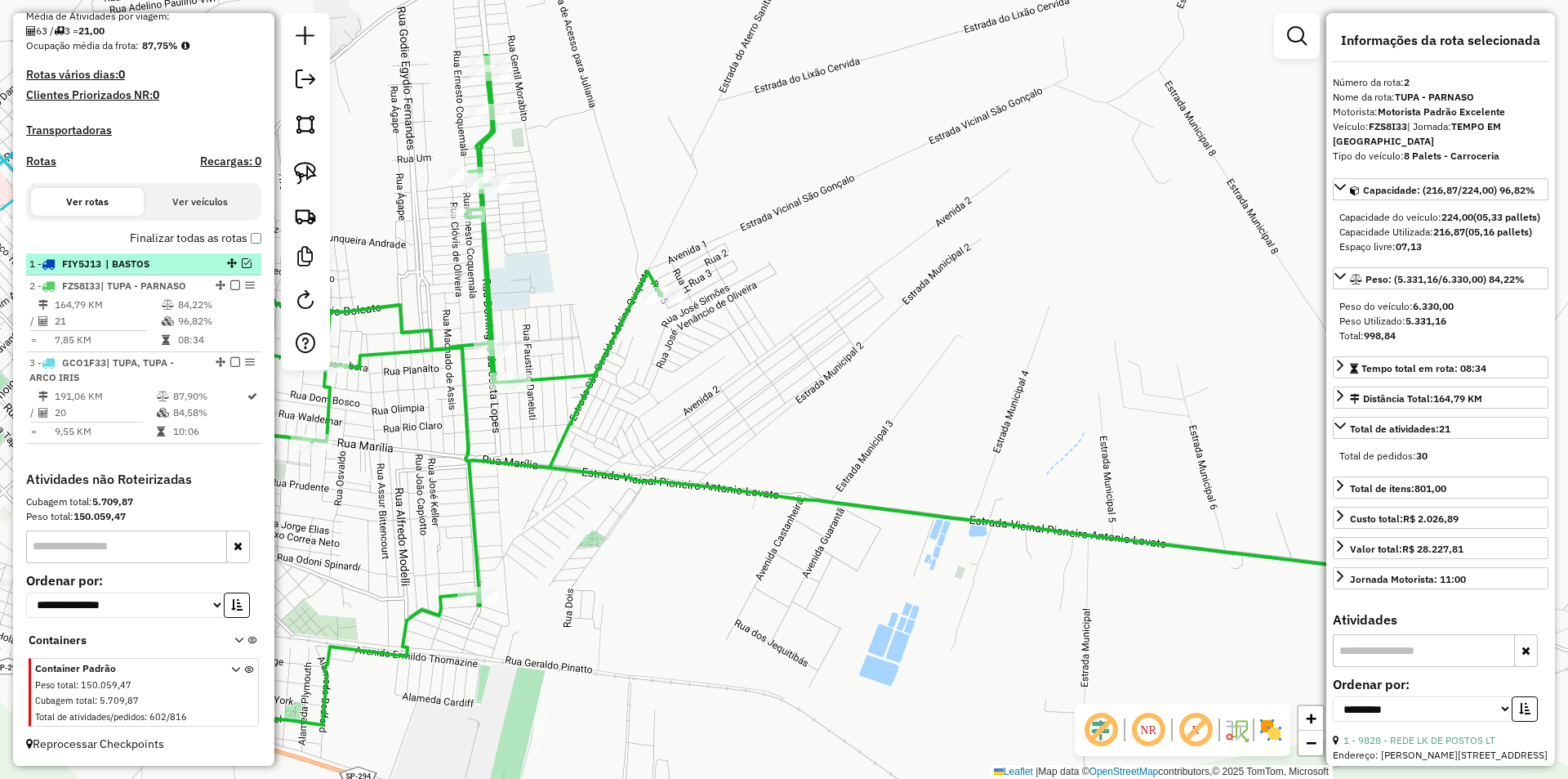
scroll to position [352, 0]
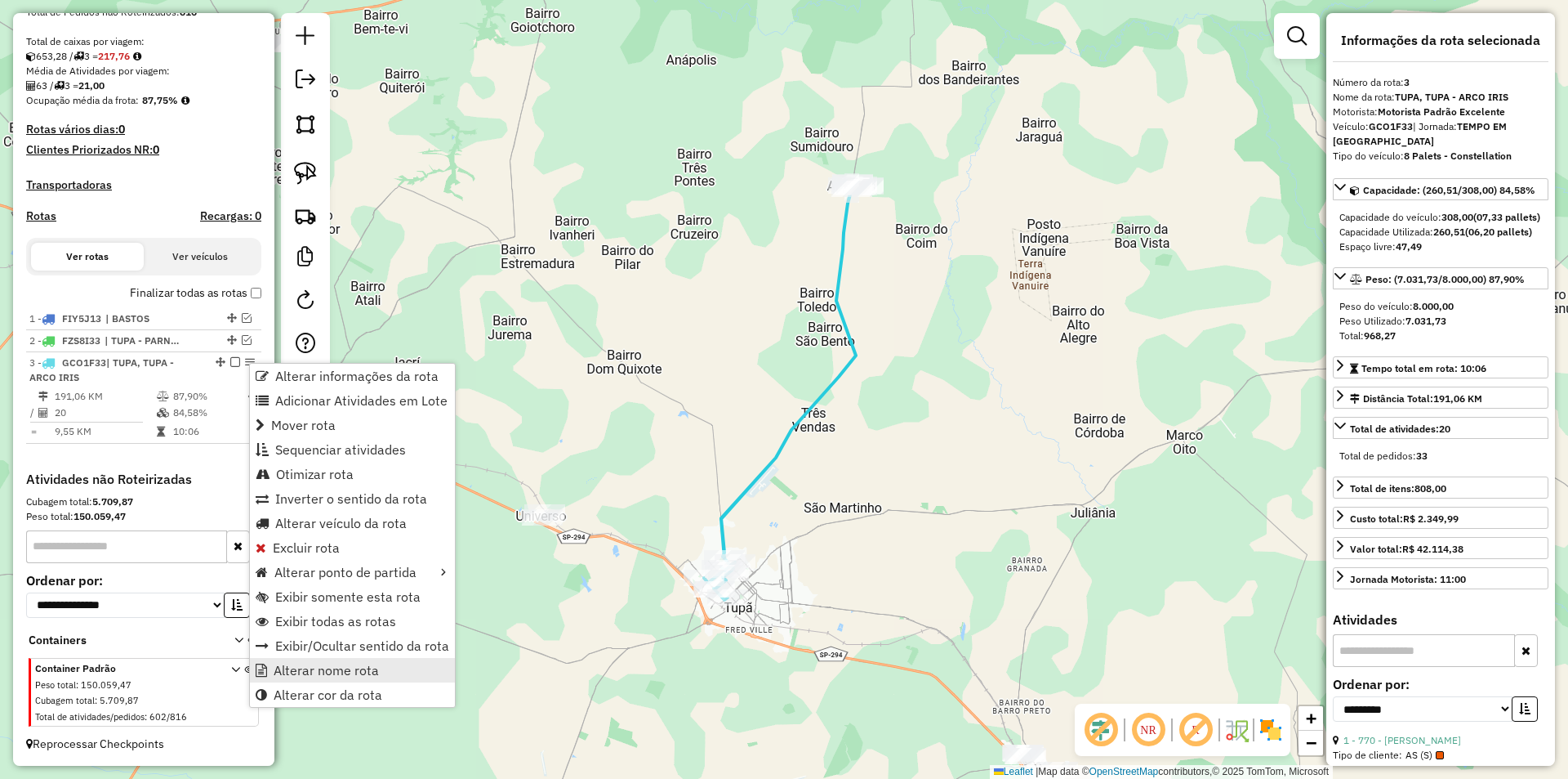
click at [332, 669] on span "Alterar nome rota" at bounding box center [326, 669] width 105 height 13
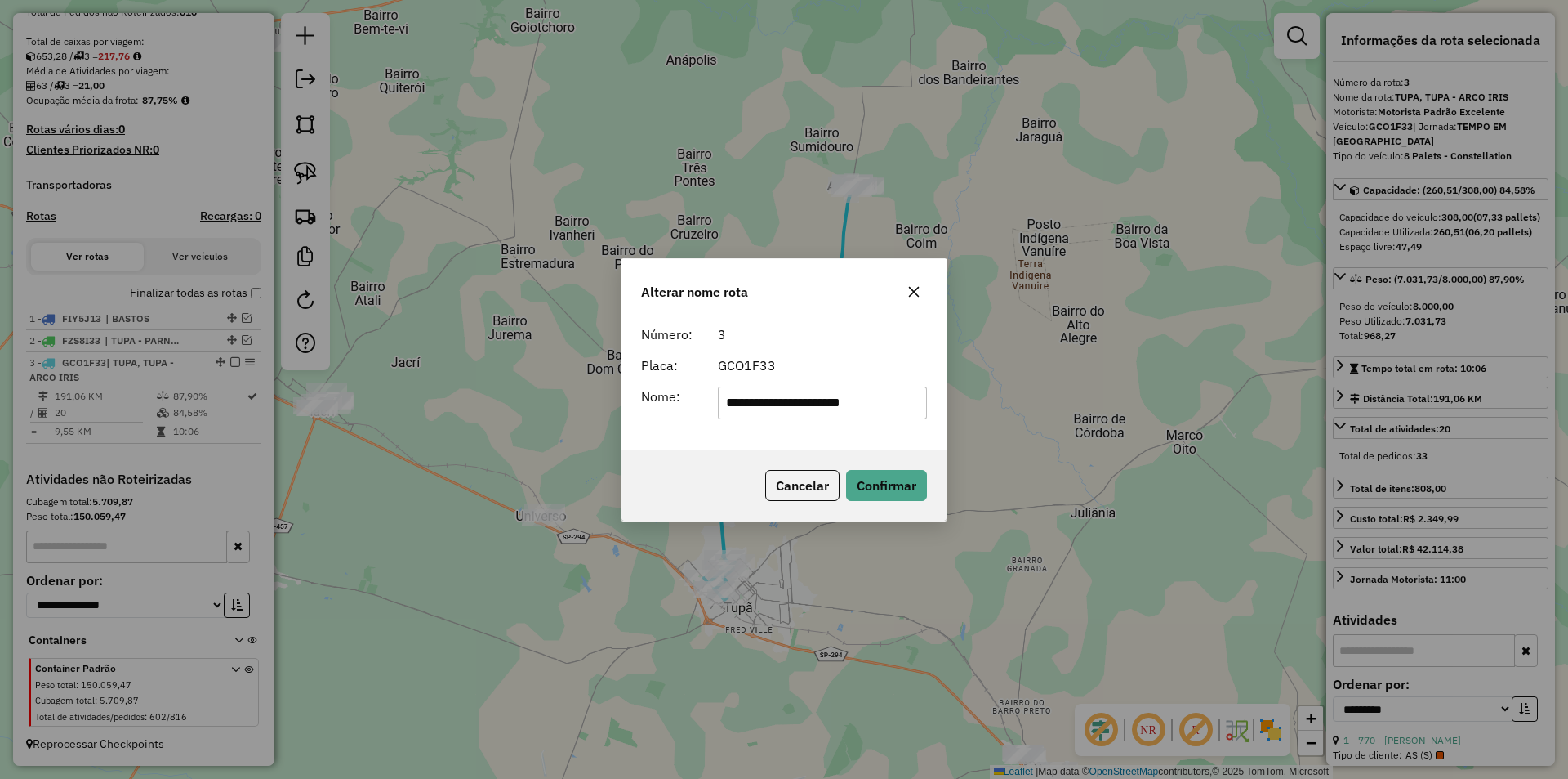
drag, startPoint x: 767, startPoint y: 401, endPoint x: 654, endPoint y: 423, distance: 115.1
click at [654, 423] on div "**********" at bounding box center [784, 384] width 325 height 132
type input "**********"
click at [855, 471] on button "Confirmar" at bounding box center [887, 485] width 81 height 31
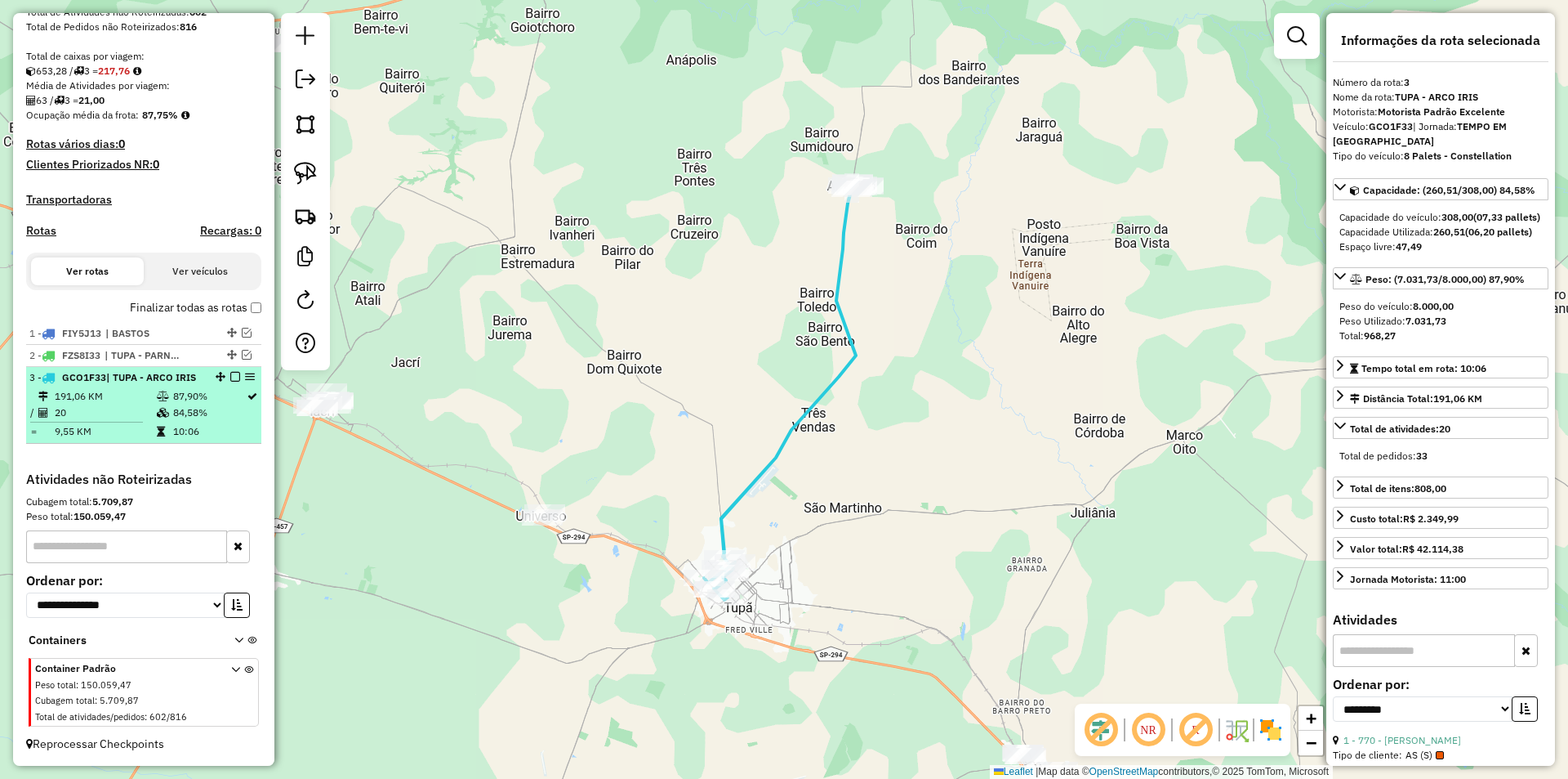
click at [231, 372] on em at bounding box center [235, 376] width 10 height 10
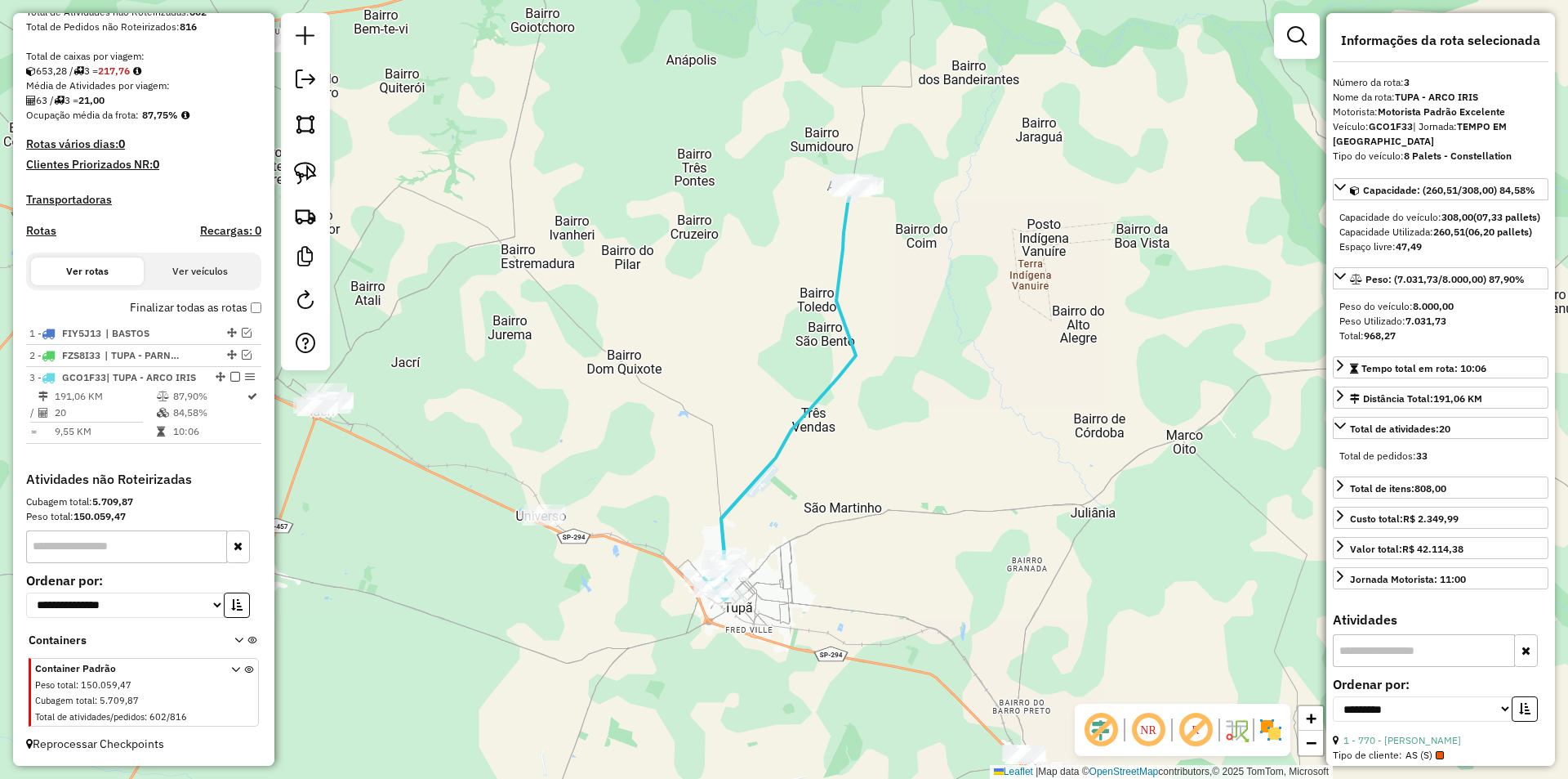
scroll to position [283, 0]
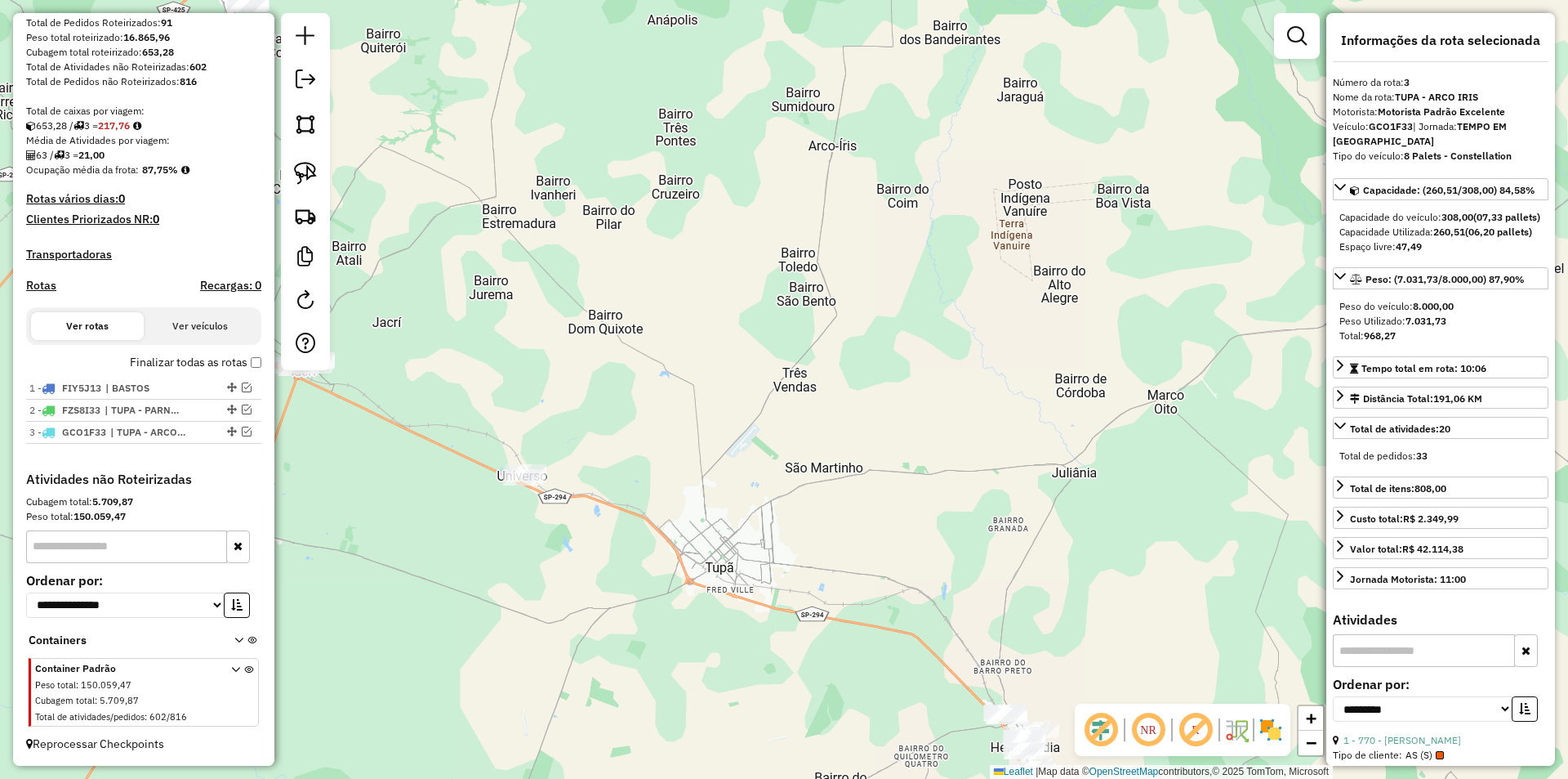
drag, startPoint x: 703, startPoint y: 409, endPoint x: 609, endPoint y: 285, distance: 155.6
click at [617, 292] on div "Janela de atendimento Grade de atendimento Capacidade Transportadoras Veículos …" at bounding box center [784, 390] width 1568 height 779
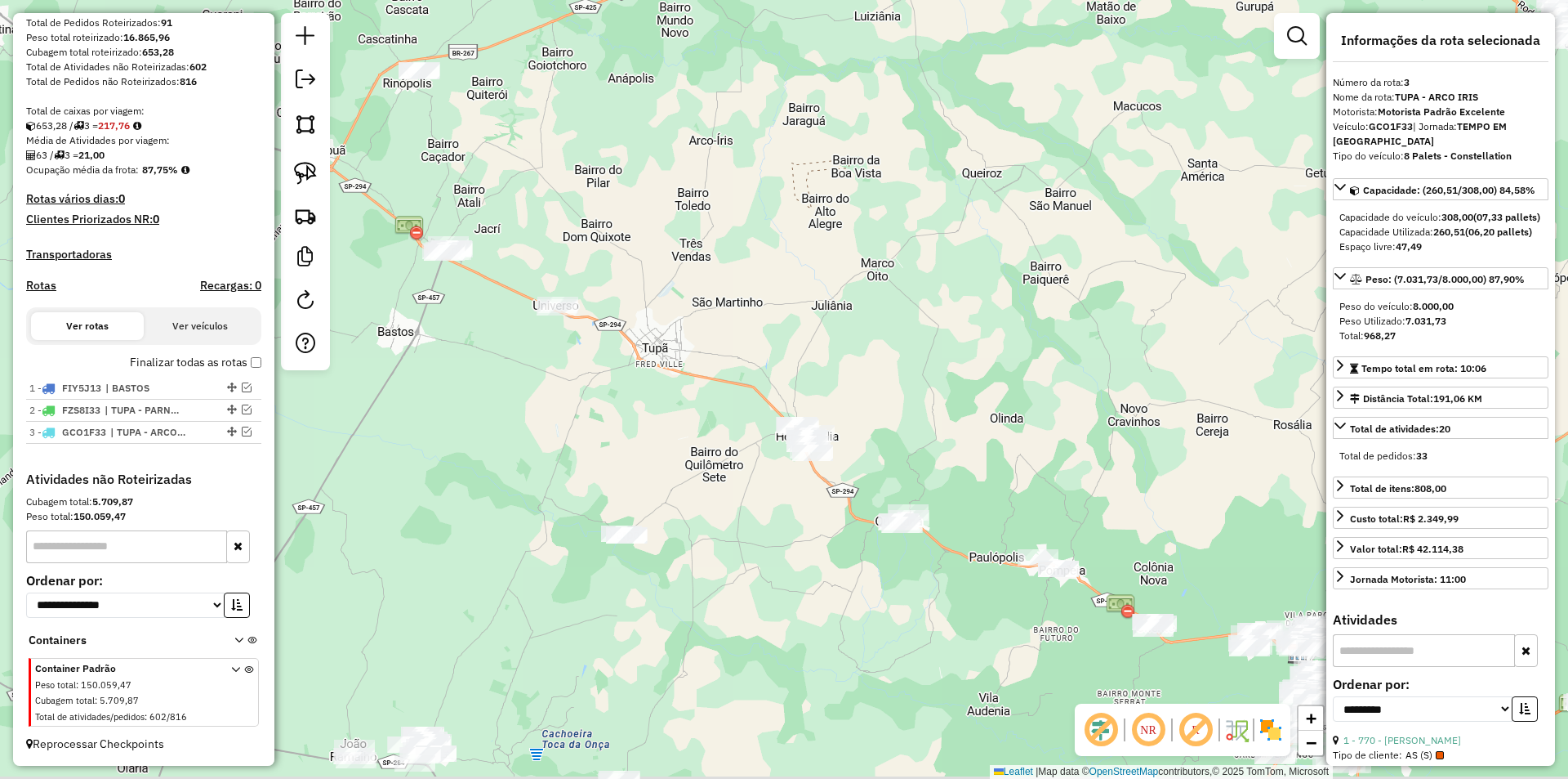
drag, startPoint x: 620, startPoint y: 300, endPoint x: 719, endPoint y: 256, distance: 108.3
click at [712, 253] on div "Janela de atendimento Grade de atendimento Capacidade Transportadoras Veículos …" at bounding box center [784, 390] width 1568 height 779
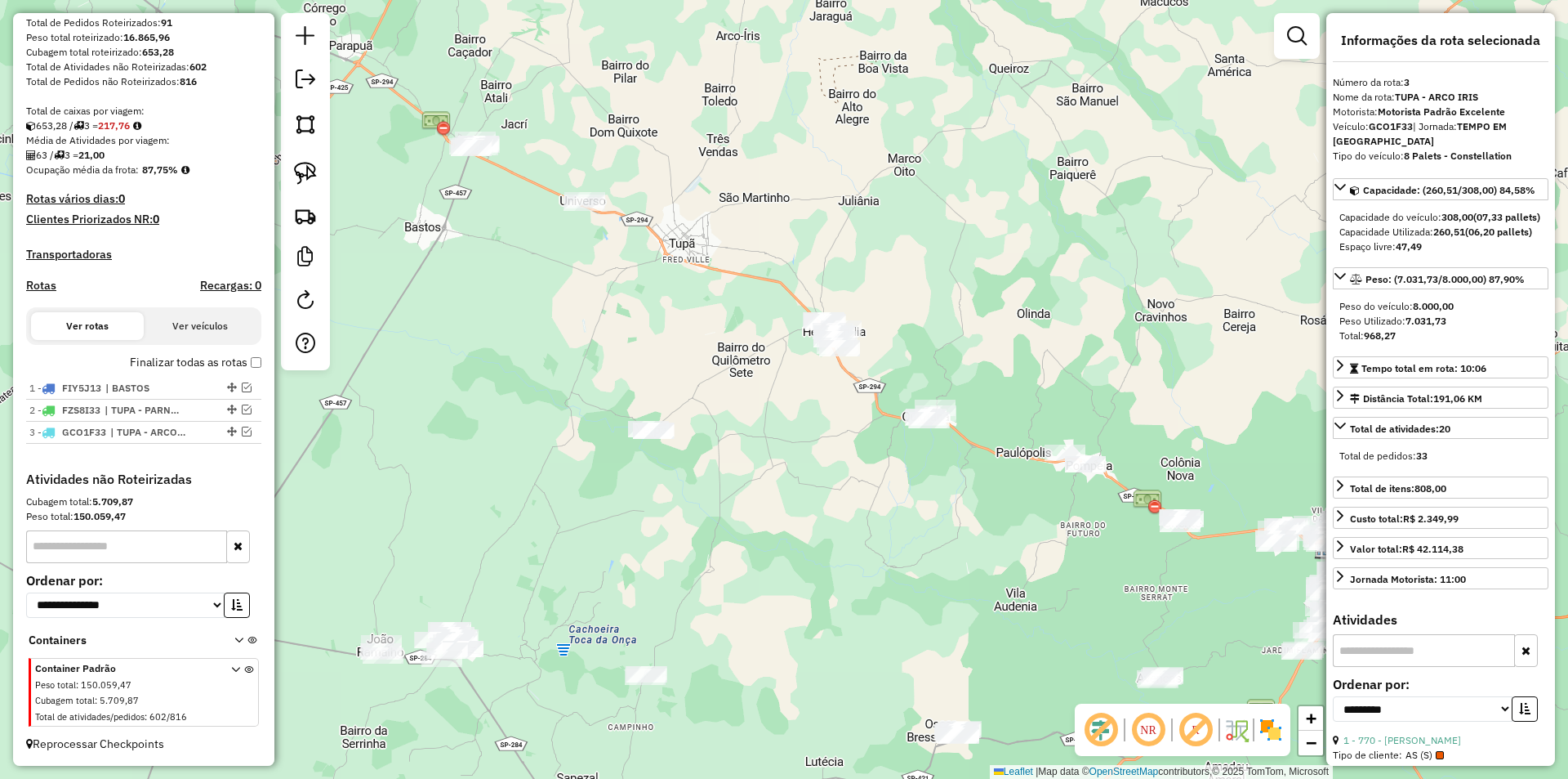
drag, startPoint x: 827, startPoint y: 449, endPoint x: 799, endPoint y: 376, distance: 78.2
click at [799, 376] on div "Janela de atendimento Grade de atendimento Capacidade Transportadoras Veículos …" at bounding box center [784, 390] width 1568 height 779
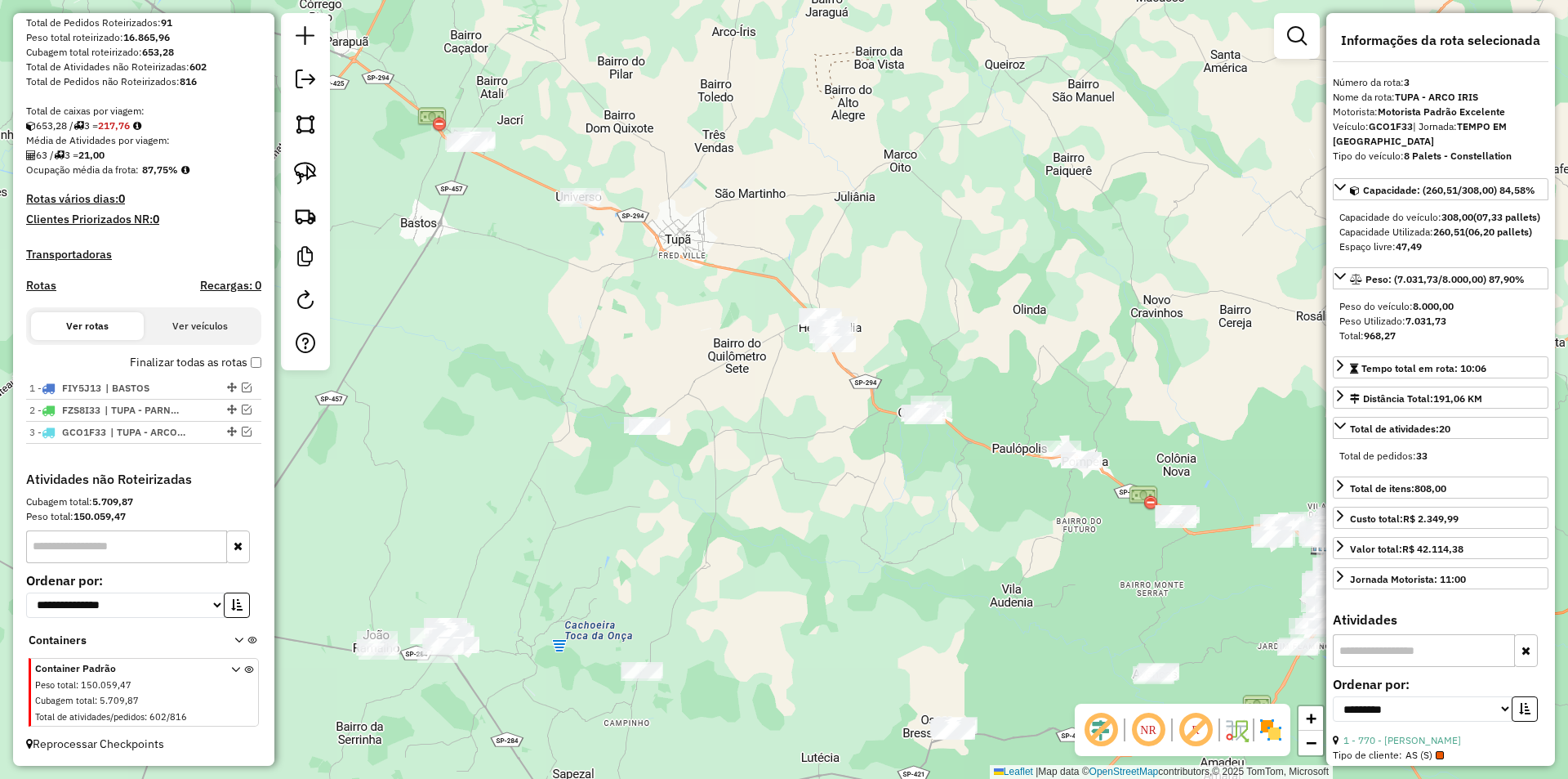
drag, startPoint x: 809, startPoint y: 410, endPoint x: 847, endPoint y: 466, distance: 67.7
click at [847, 466] on div "Janela de atendimento Grade de atendimento Capacidade Transportadoras Veículos …" at bounding box center [784, 390] width 1568 height 779
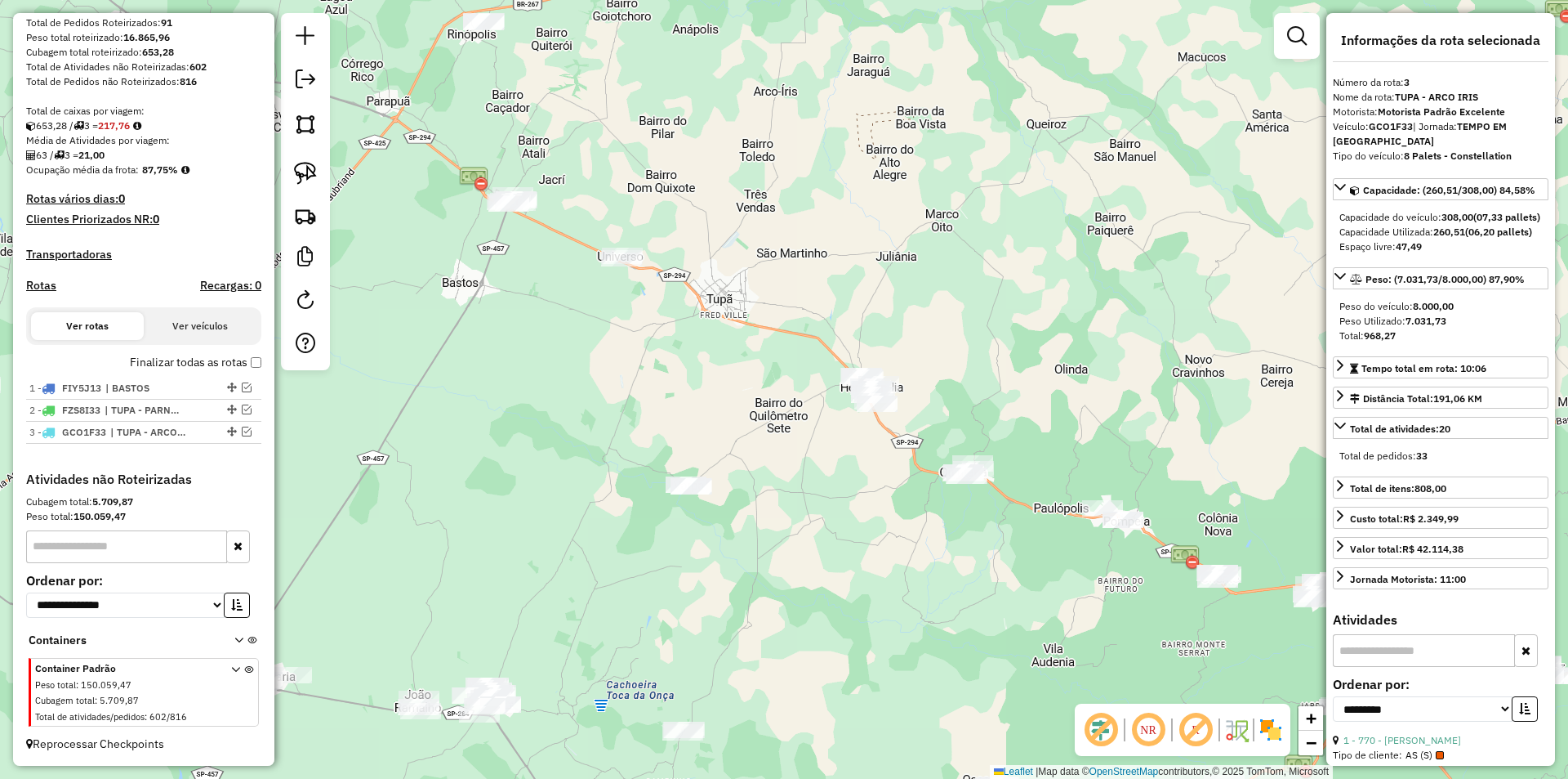
drag, startPoint x: 807, startPoint y: 396, endPoint x: 830, endPoint y: 429, distance: 40.2
click at [830, 429] on div "Janela de atendimento Grade de atendimento Capacidade Transportadoras Veículos …" at bounding box center [784, 390] width 1568 height 779
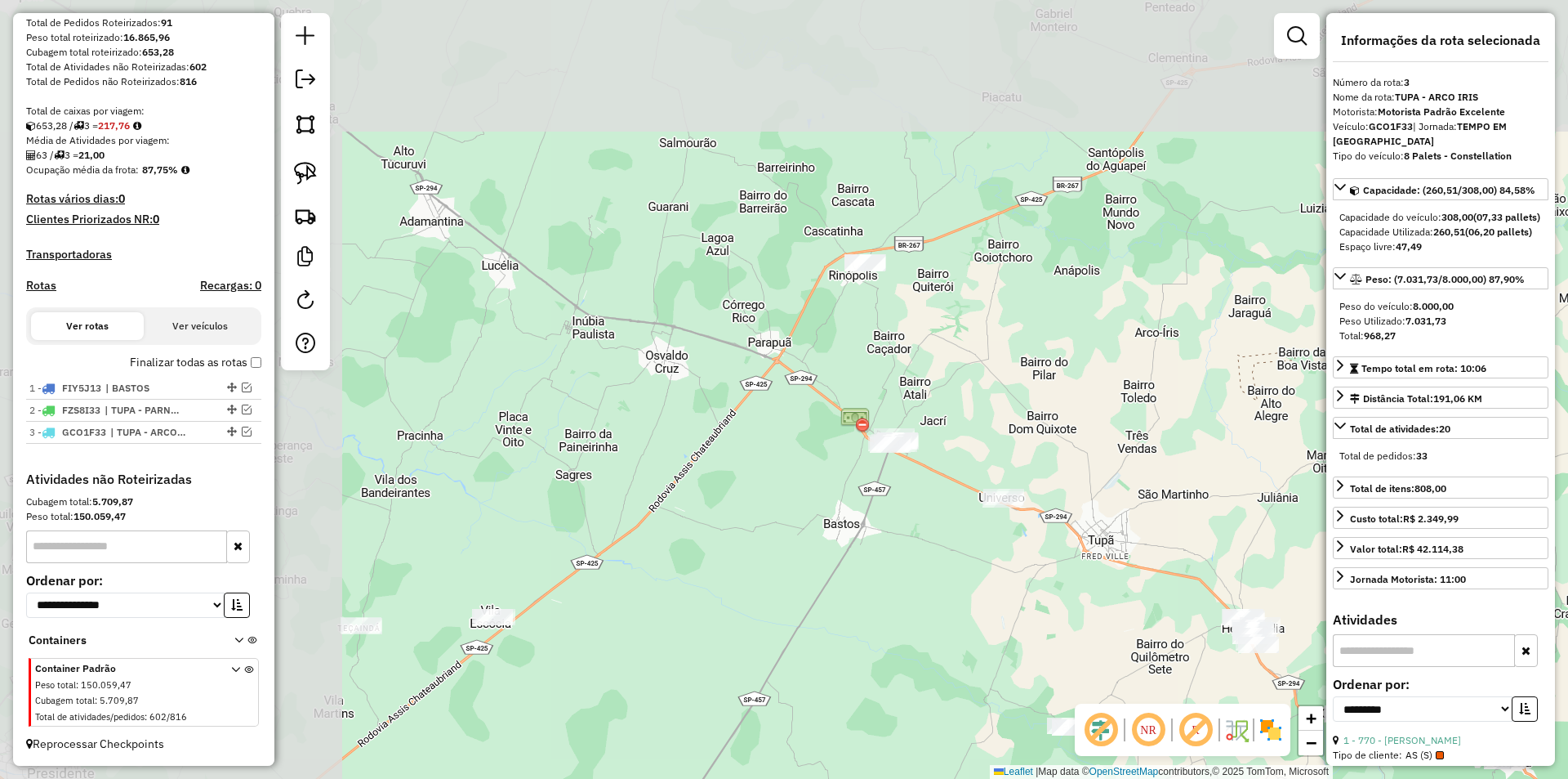
drag, startPoint x: 500, startPoint y: 206, endPoint x: 815, endPoint y: 364, distance: 352.4
click at [840, 405] on img at bounding box center [855, 420] width 30 height 30
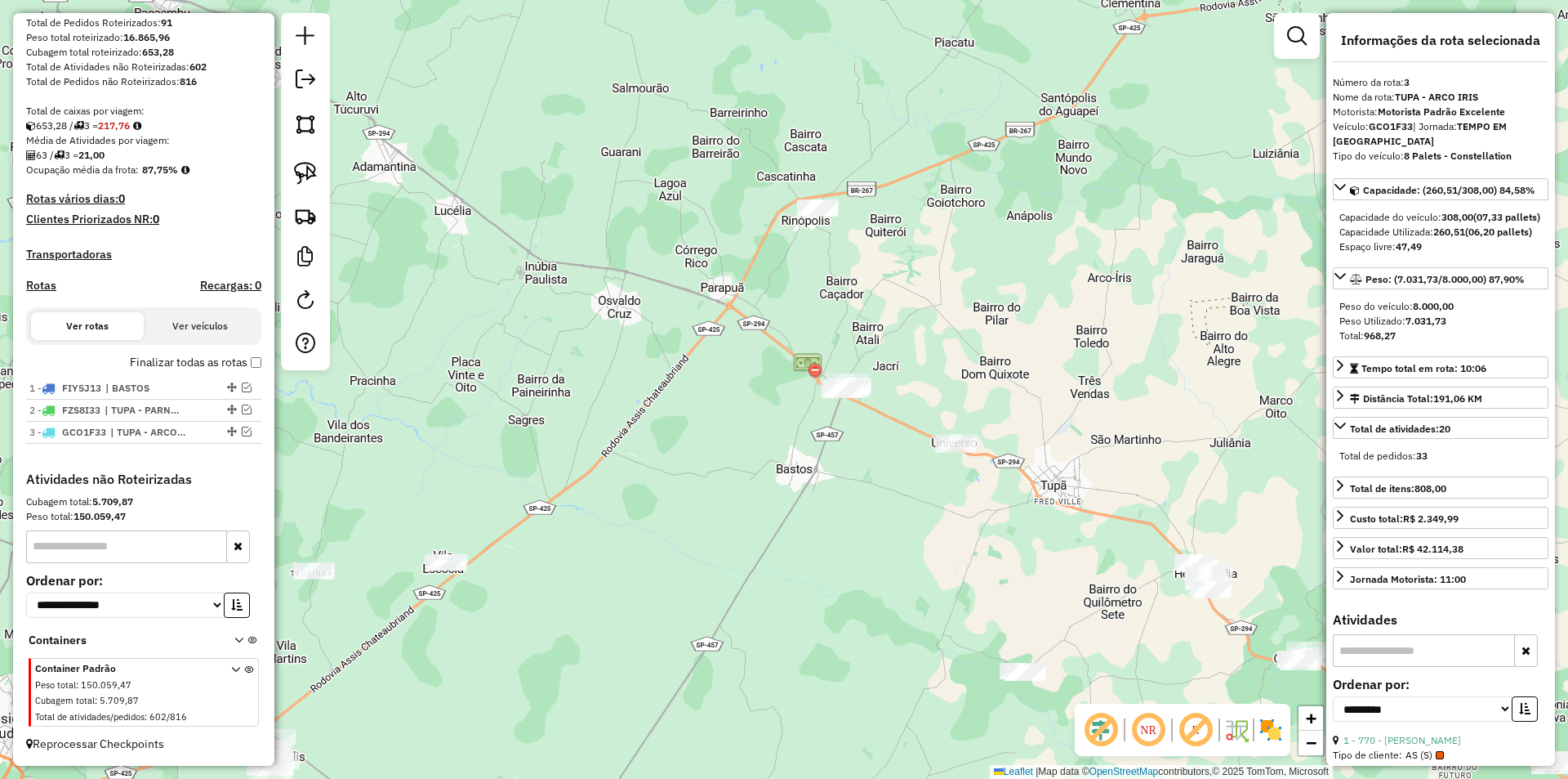
drag, startPoint x: 859, startPoint y: 299, endPoint x: 902, endPoint y: 322, distance: 48.8
click at [860, 299] on div "Janela de atendimento Grade de atendimento Capacidade Transportadoras Veículos …" at bounding box center [784, 390] width 1568 height 779
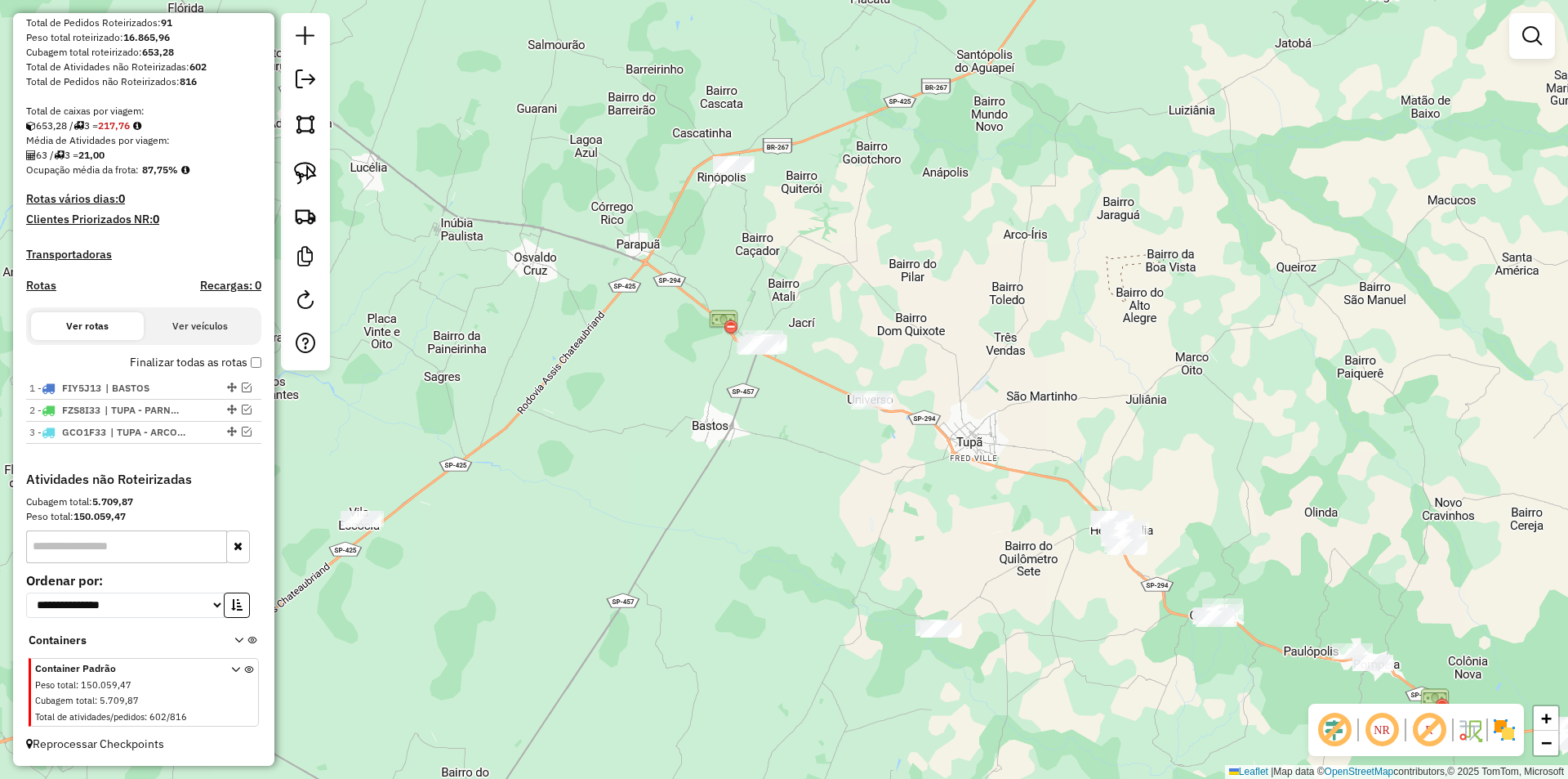
drag, startPoint x: 840, startPoint y: 296, endPoint x: 756, endPoint y: 256, distance: 93.0
click at [756, 256] on div "Janela de atendimento Grade de atendimento Capacidade Transportadoras Veículos …" at bounding box center [784, 390] width 1568 height 779
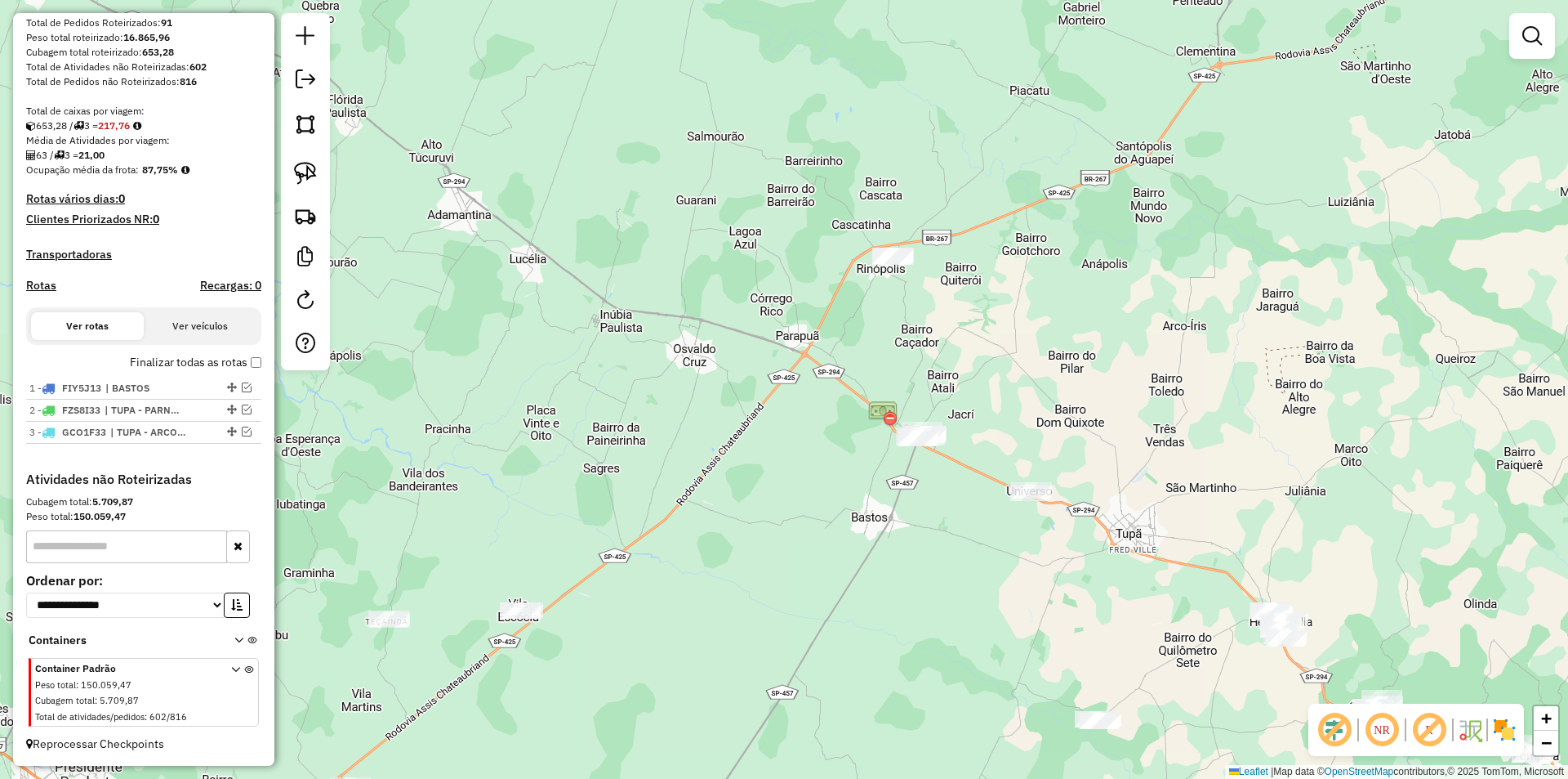
drag, startPoint x: 626, startPoint y: 230, endPoint x: 720, endPoint y: 243, distance: 94.9
click at [719, 243] on div "Janela de atendimento Grade de atendimento Capacidade Transportadoras Veículos …" at bounding box center [784, 390] width 1568 height 779
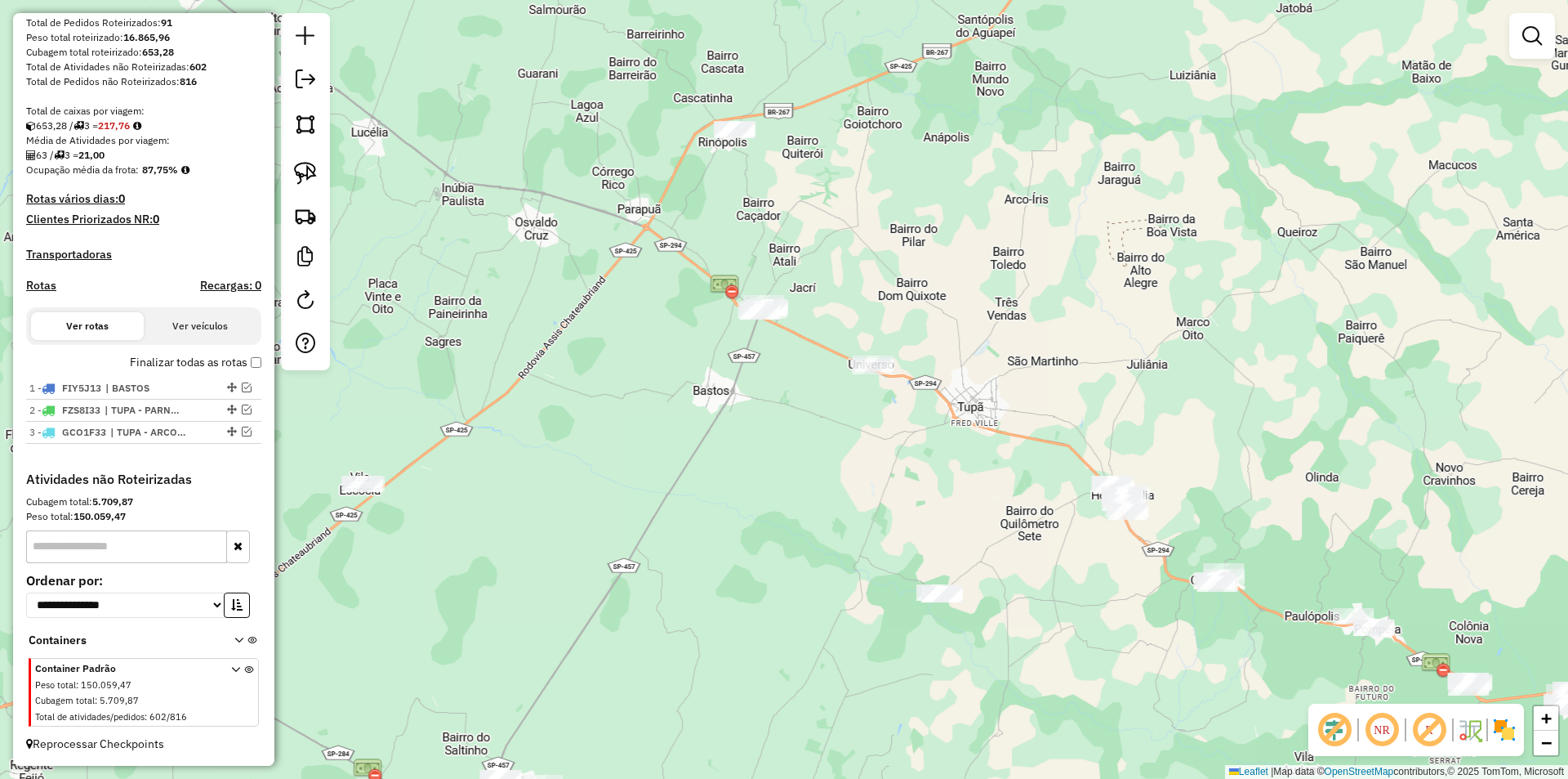
click at [746, 265] on div "Janela de atendimento Grade de atendimento Capacidade Transportadoras Veículos …" at bounding box center [784, 390] width 1568 height 779
drag, startPoint x: 705, startPoint y: 263, endPoint x: 976, endPoint y: 443, distance: 325.3
click at [981, 449] on div "Janela de atendimento Grade de atendimento Capacidade Transportadoras Veículos …" at bounding box center [784, 390] width 1568 height 779
click at [749, 260] on div "Janela de atendimento Grade de atendimento Capacidade Transportadoras Veículos …" at bounding box center [784, 390] width 1568 height 779
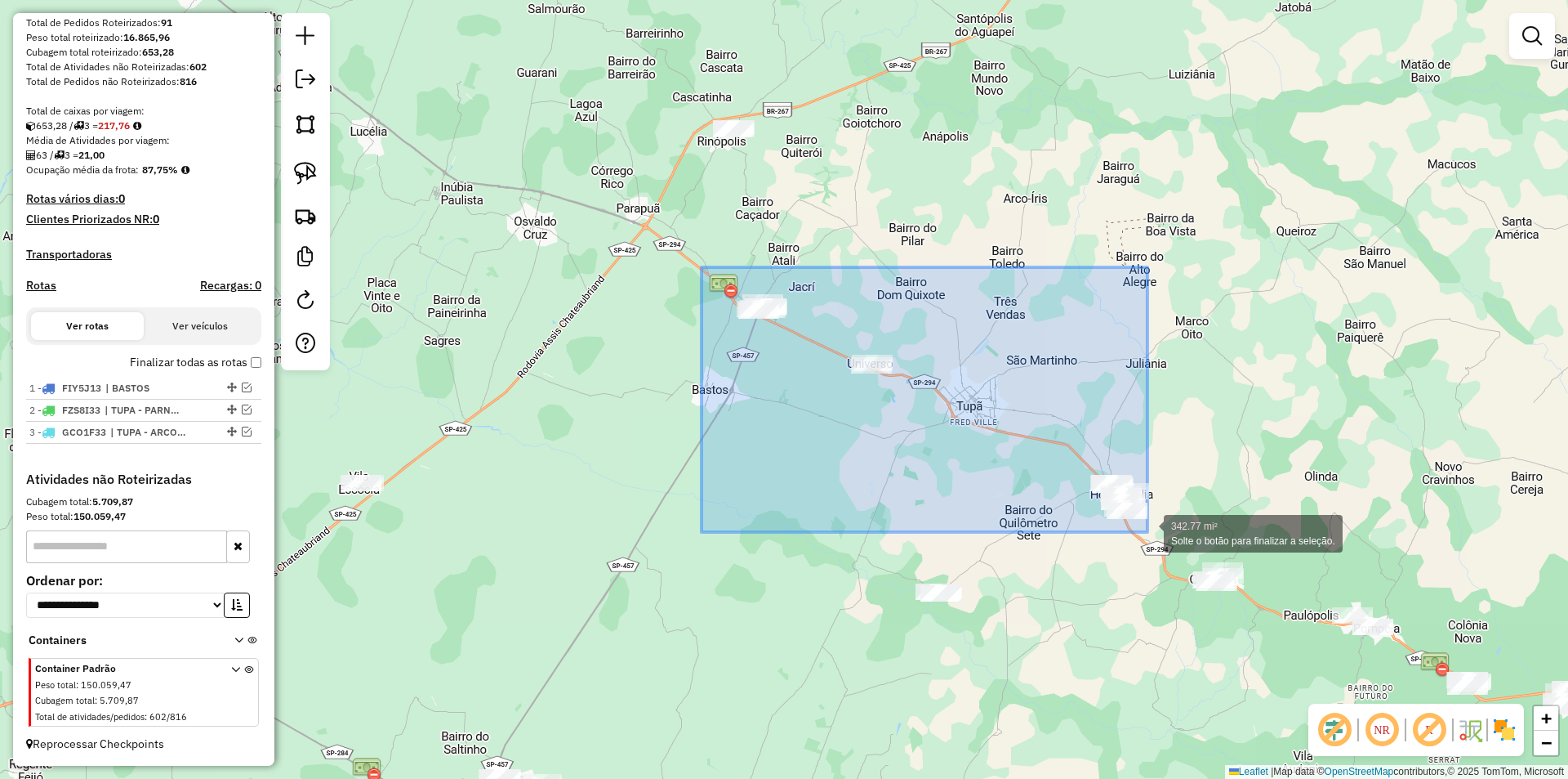
drag, startPoint x: 701, startPoint y: 267, endPoint x: 1147, endPoint y: 532, distance: 518.8
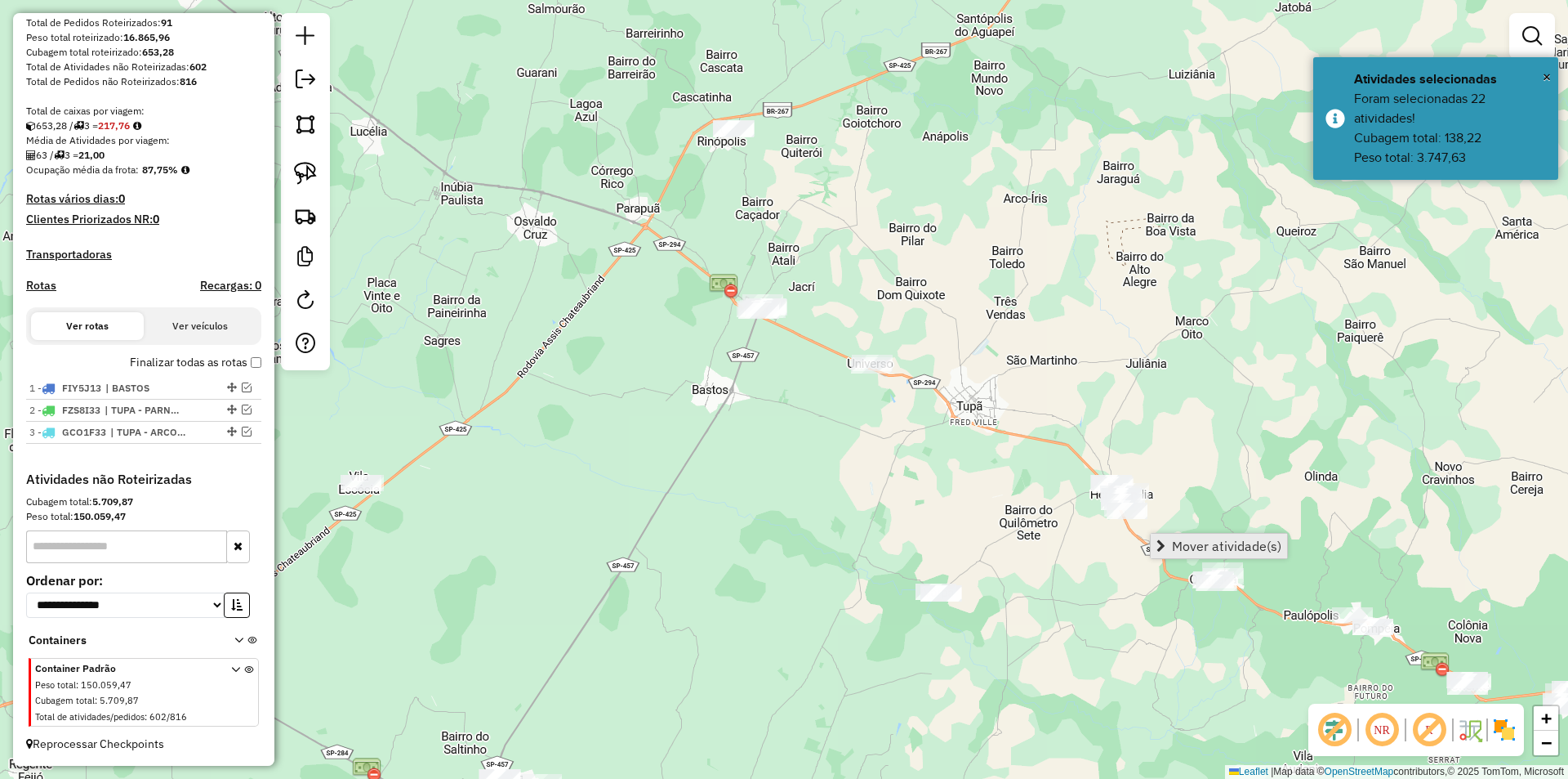
click at [1175, 539] on span "Mover atividade(s)" at bounding box center [1227, 545] width 110 height 13
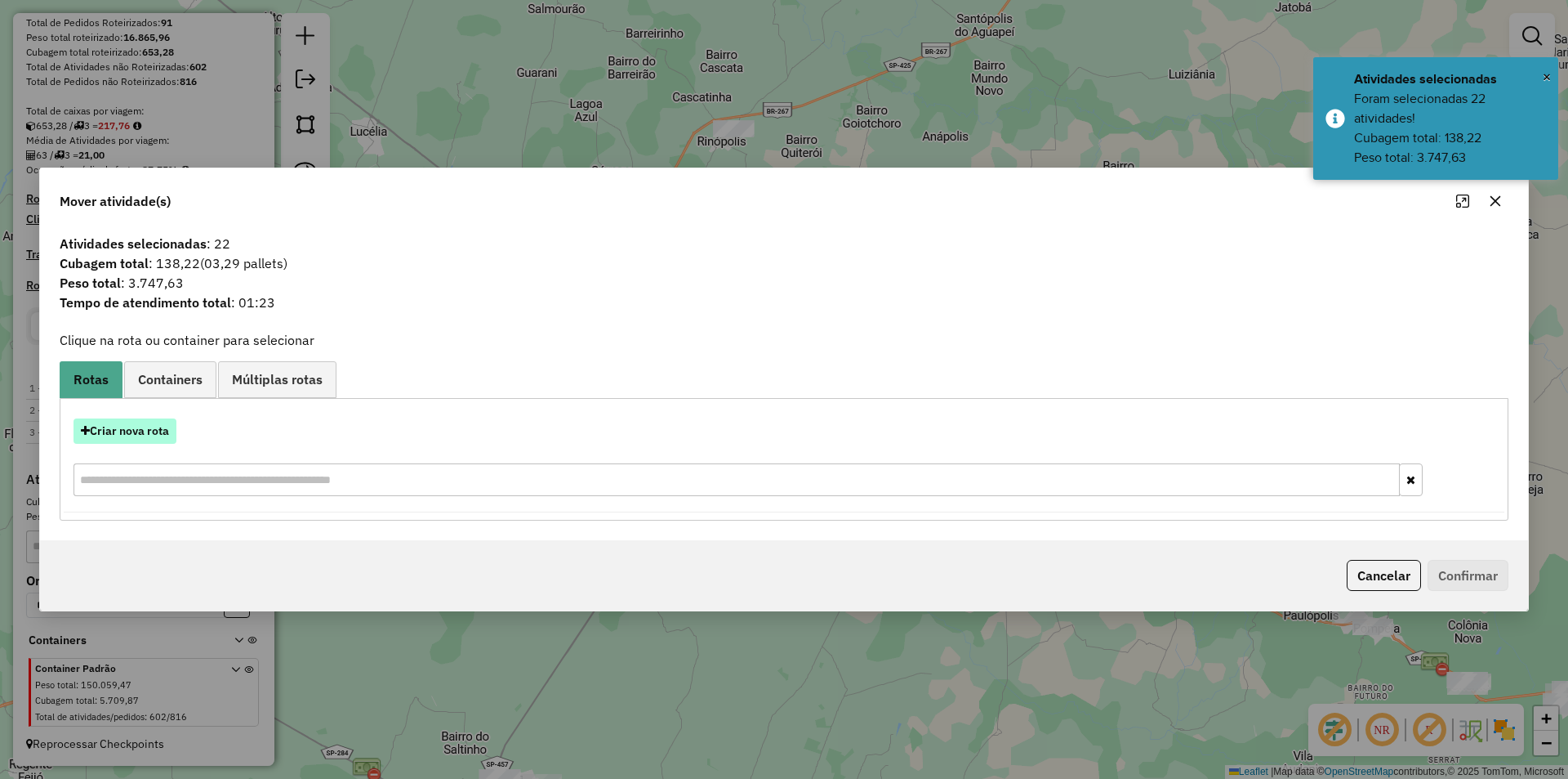
click at [150, 433] on button "Criar nova rota" at bounding box center [125, 430] width 103 height 25
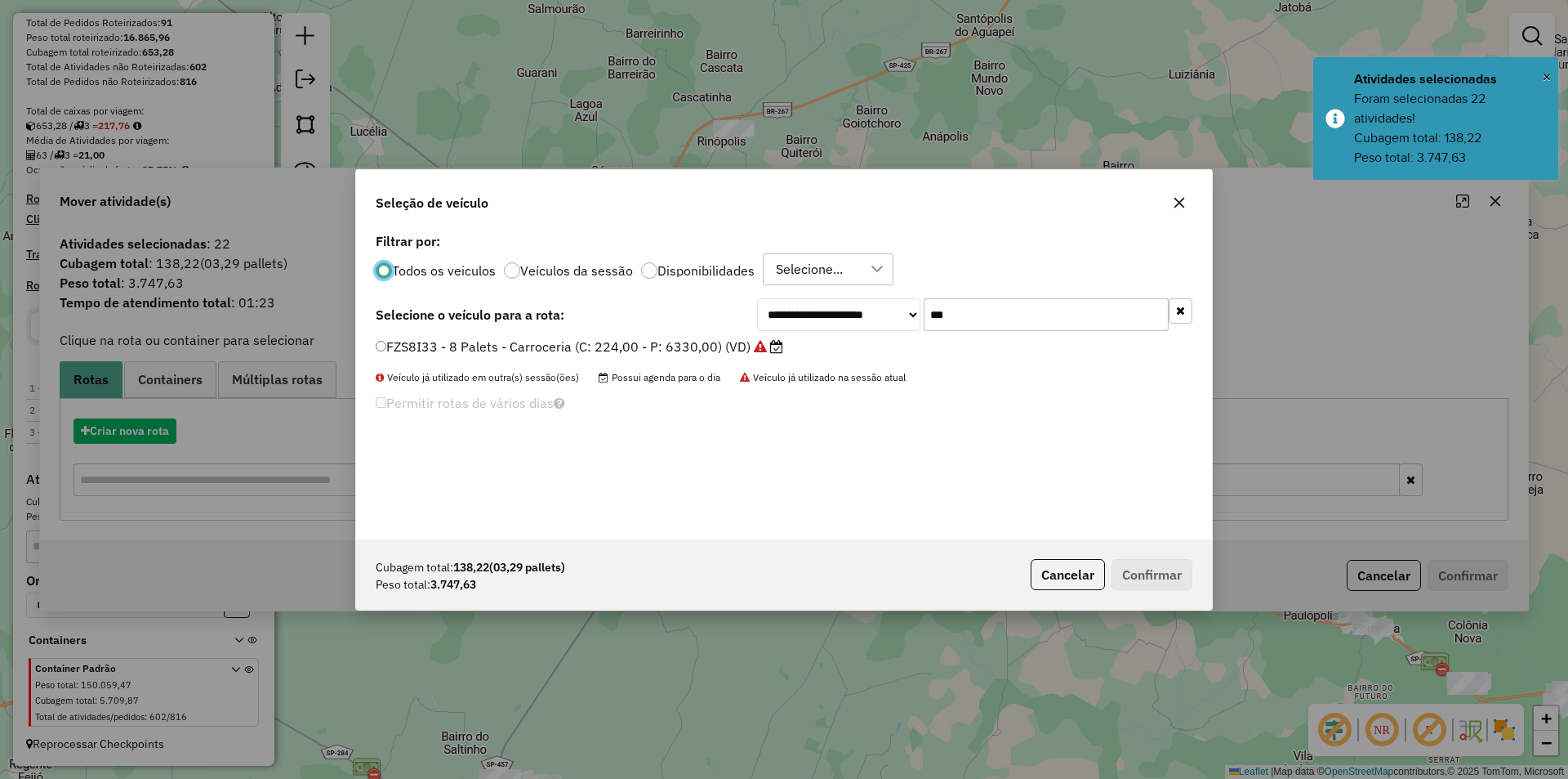
scroll to position [9, 5]
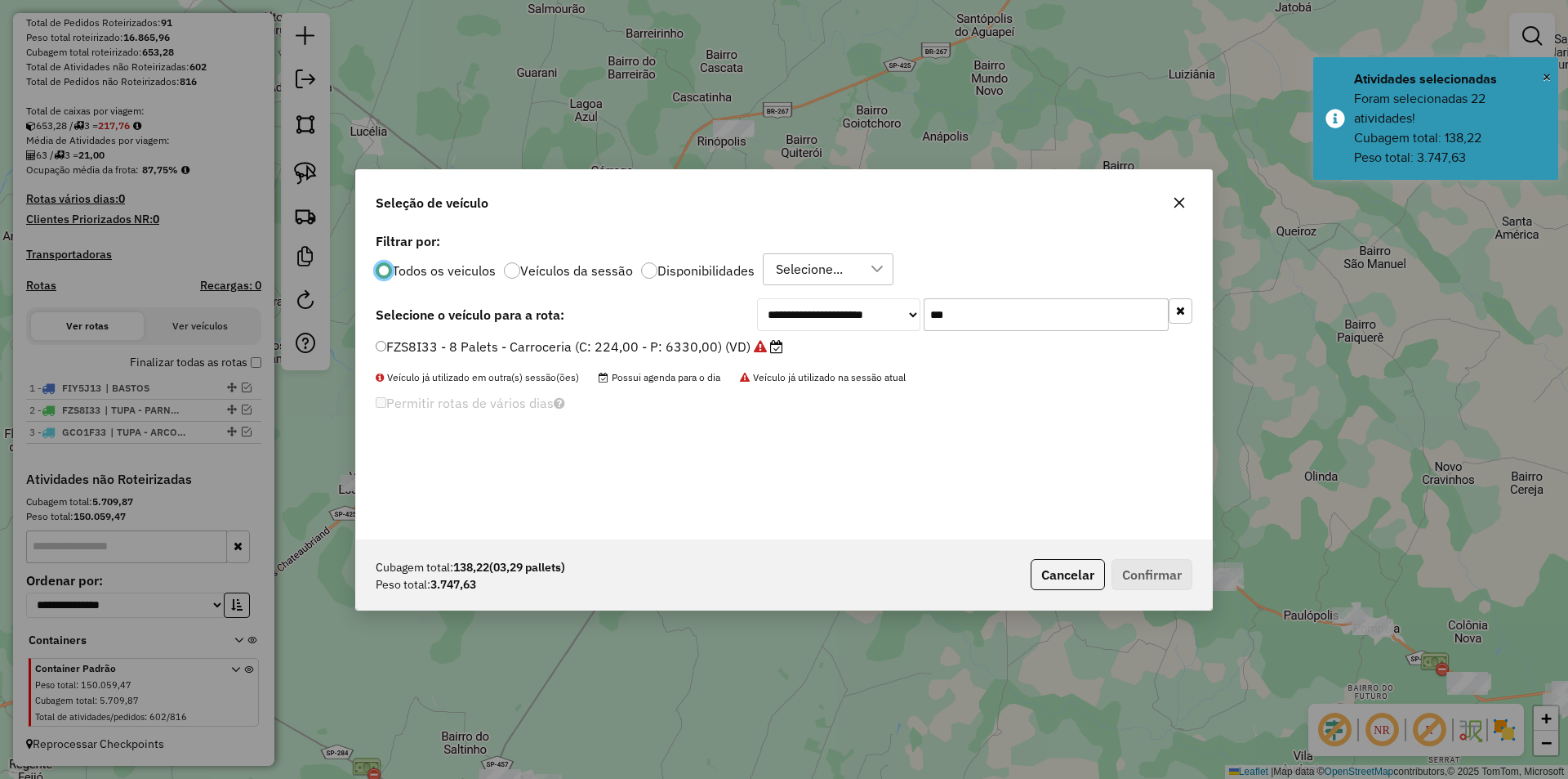
click at [1036, 308] on input "***" at bounding box center [1046, 315] width 245 height 33
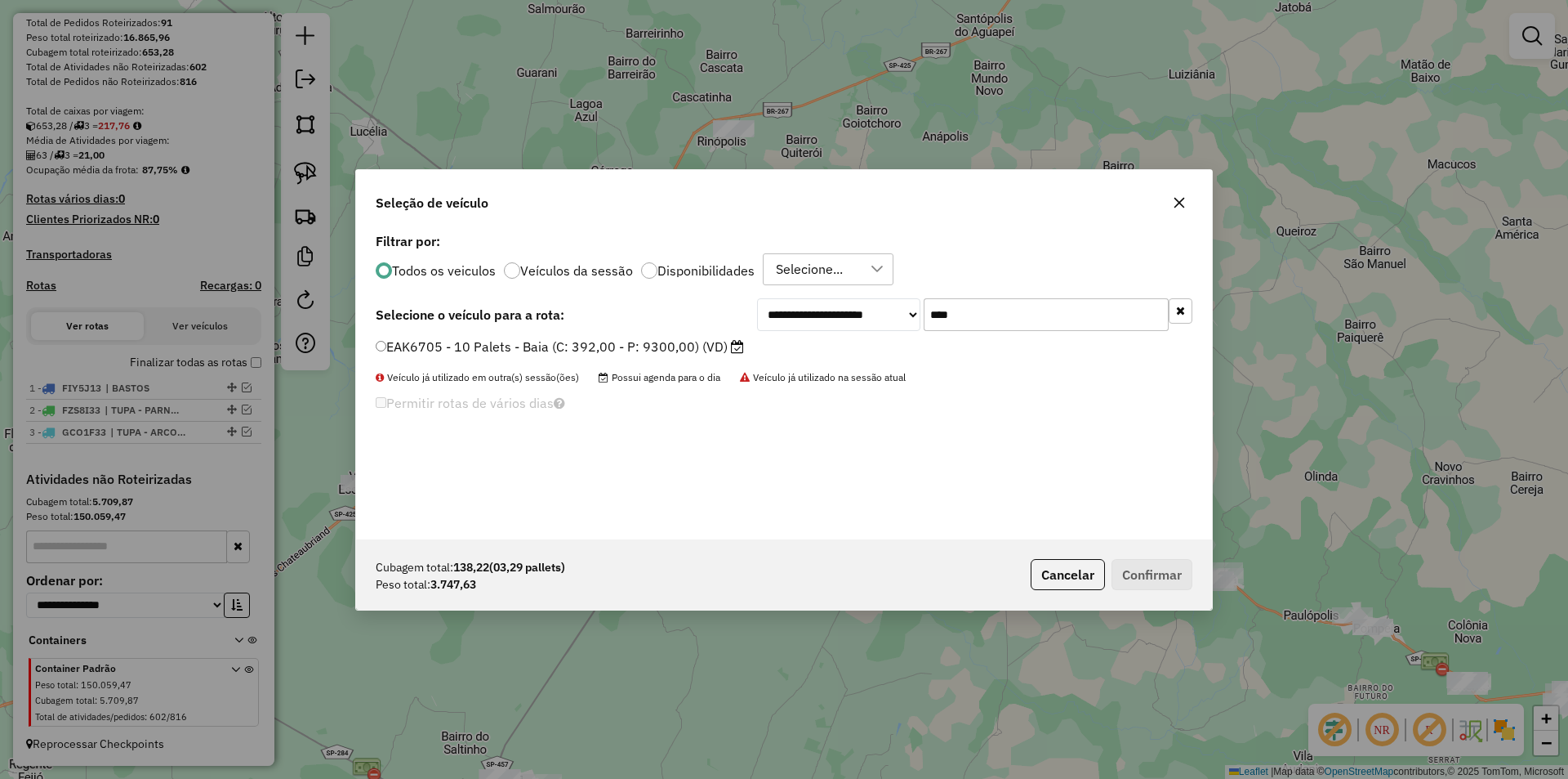
type input "****"
click at [714, 351] on label "EAK6705 - 10 Palets - Baia (C: 392,00 - P: 9300,00) (VD)" at bounding box center [560, 346] width 369 height 20
click at [1146, 569] on button "Confirmar" at bounding box center [1152, 575] width 81 height 31
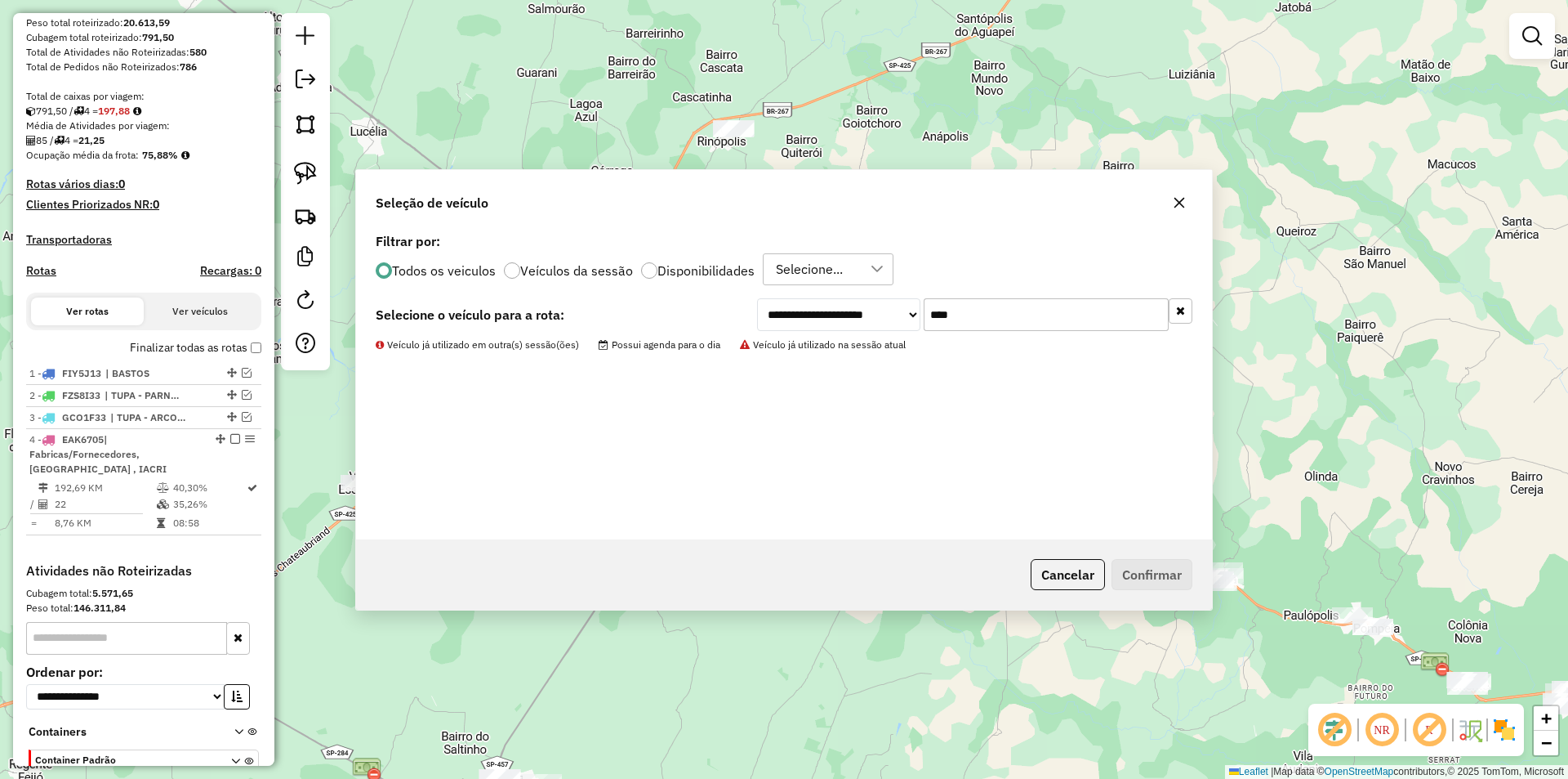
scroll to position [389, 0]
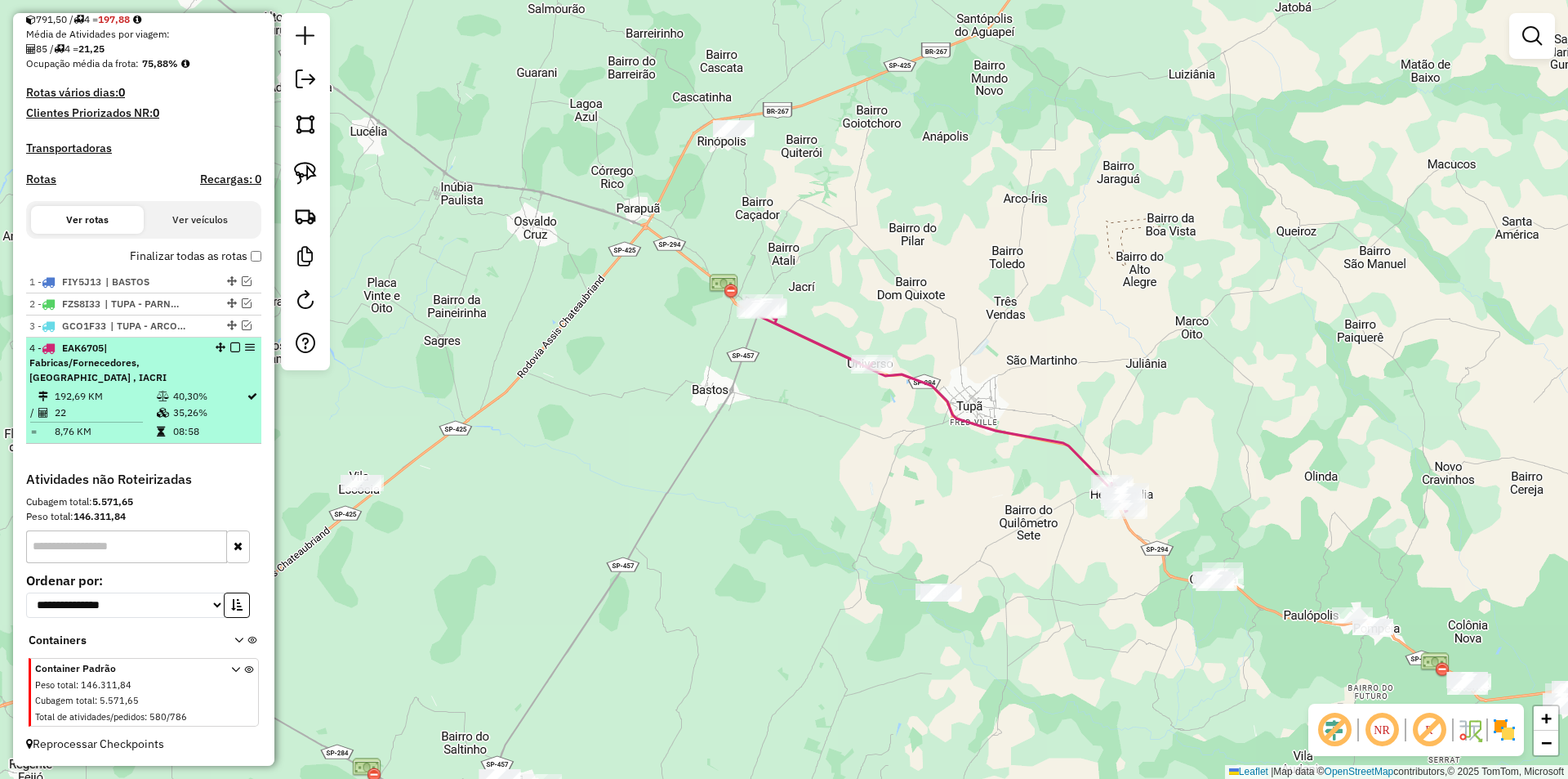
select select "**********"
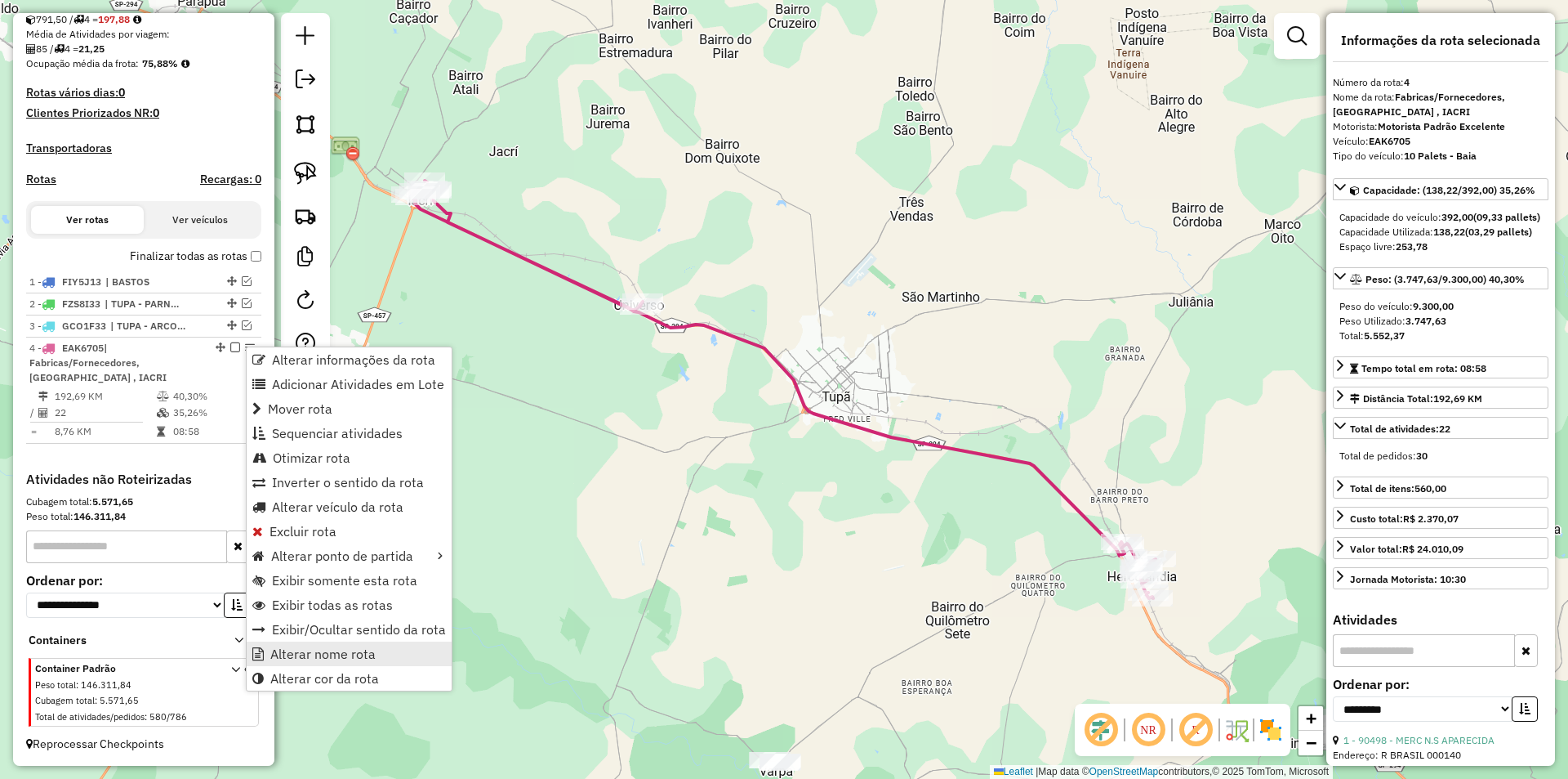
click at [348, 656] on span "Alterar nome rota" at bounding box center [322, 653] width 105 height 13
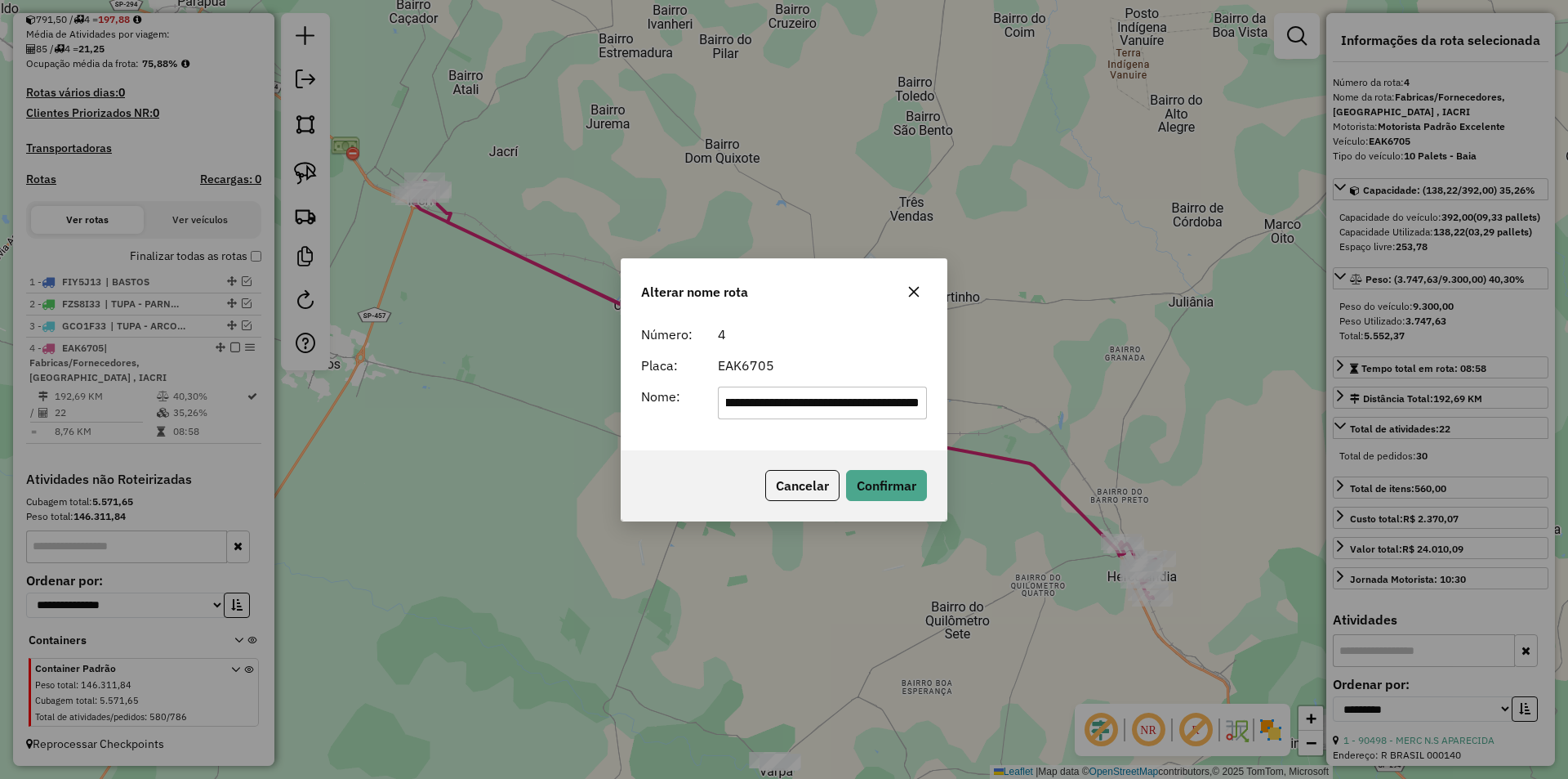
scroll to position [0, 0]
drag, startPoint x: 783, startPoint y: 402, endPoint x: 558, endPoint y: 408, distance: 225.1
click at [561, 407] on div "**********" at bounding box center [784, 390] width 1568 height 779
click at [823, 403] on input "**********" at bounding box center [823, 403] width 210 height 33
type input "**********"
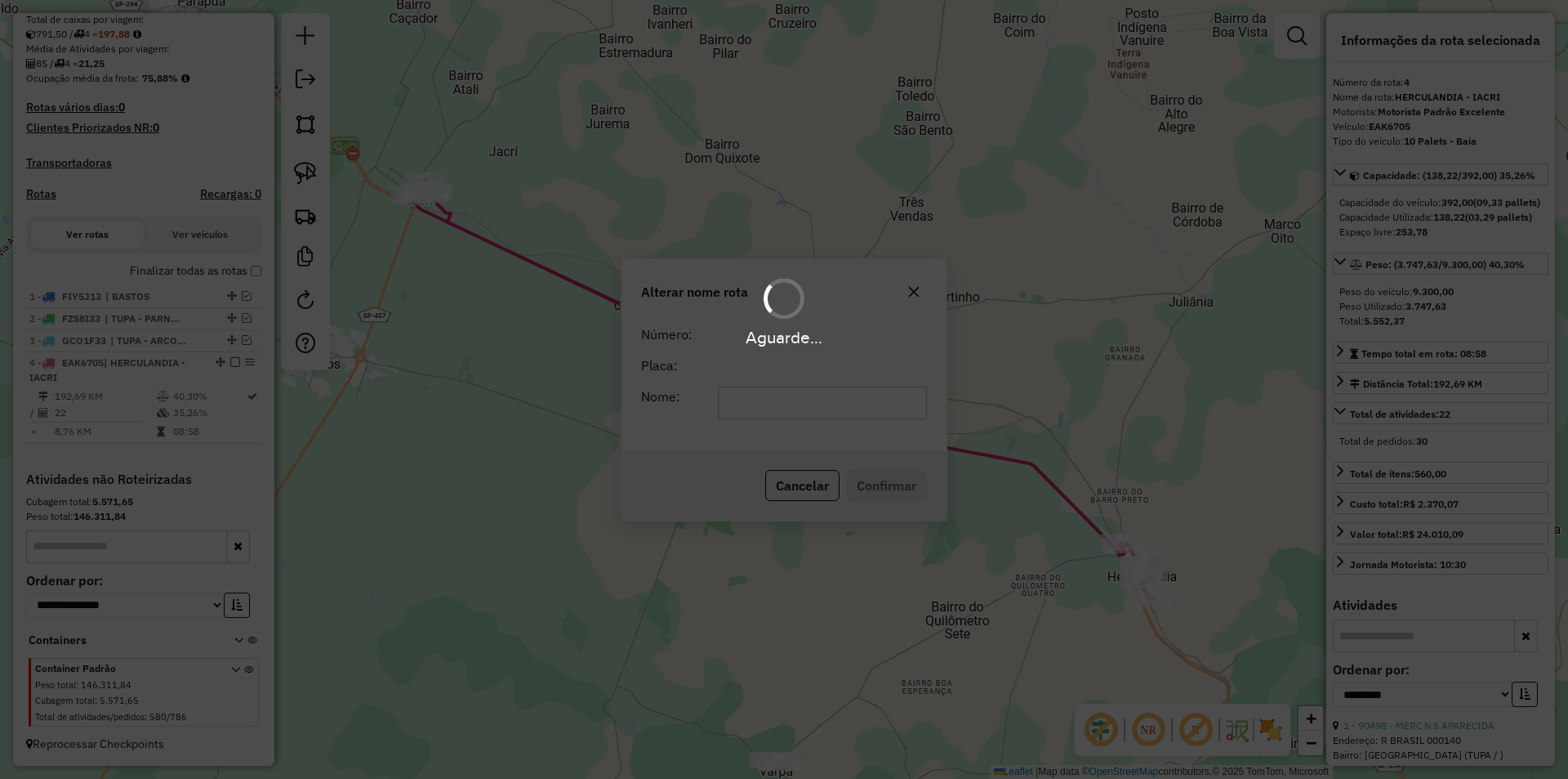
scroll to position [374, 0]
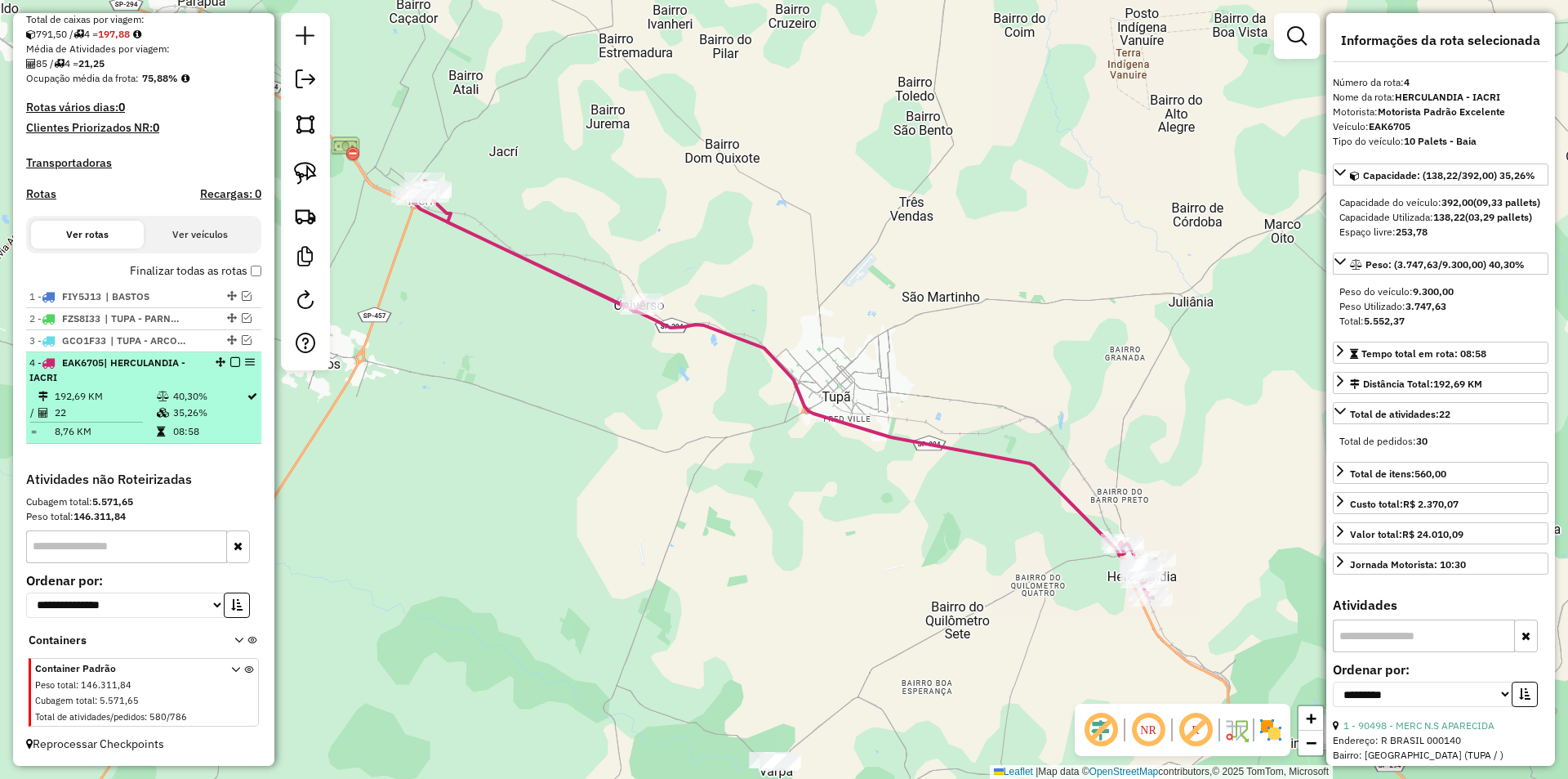
click at [230, 361] on em at bounding box center [235, 362] width 10 height 10
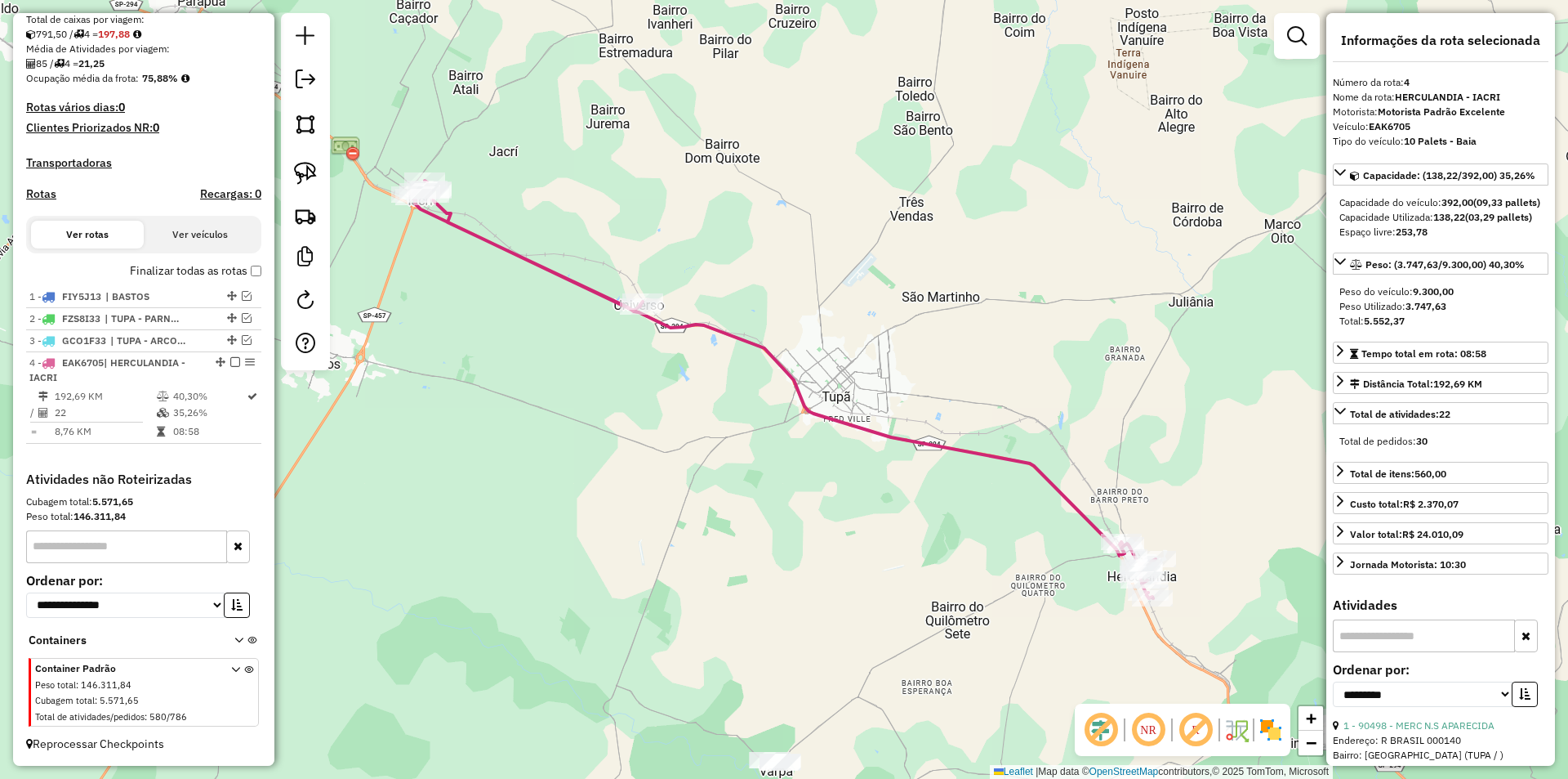
scroll to position [305, 0]
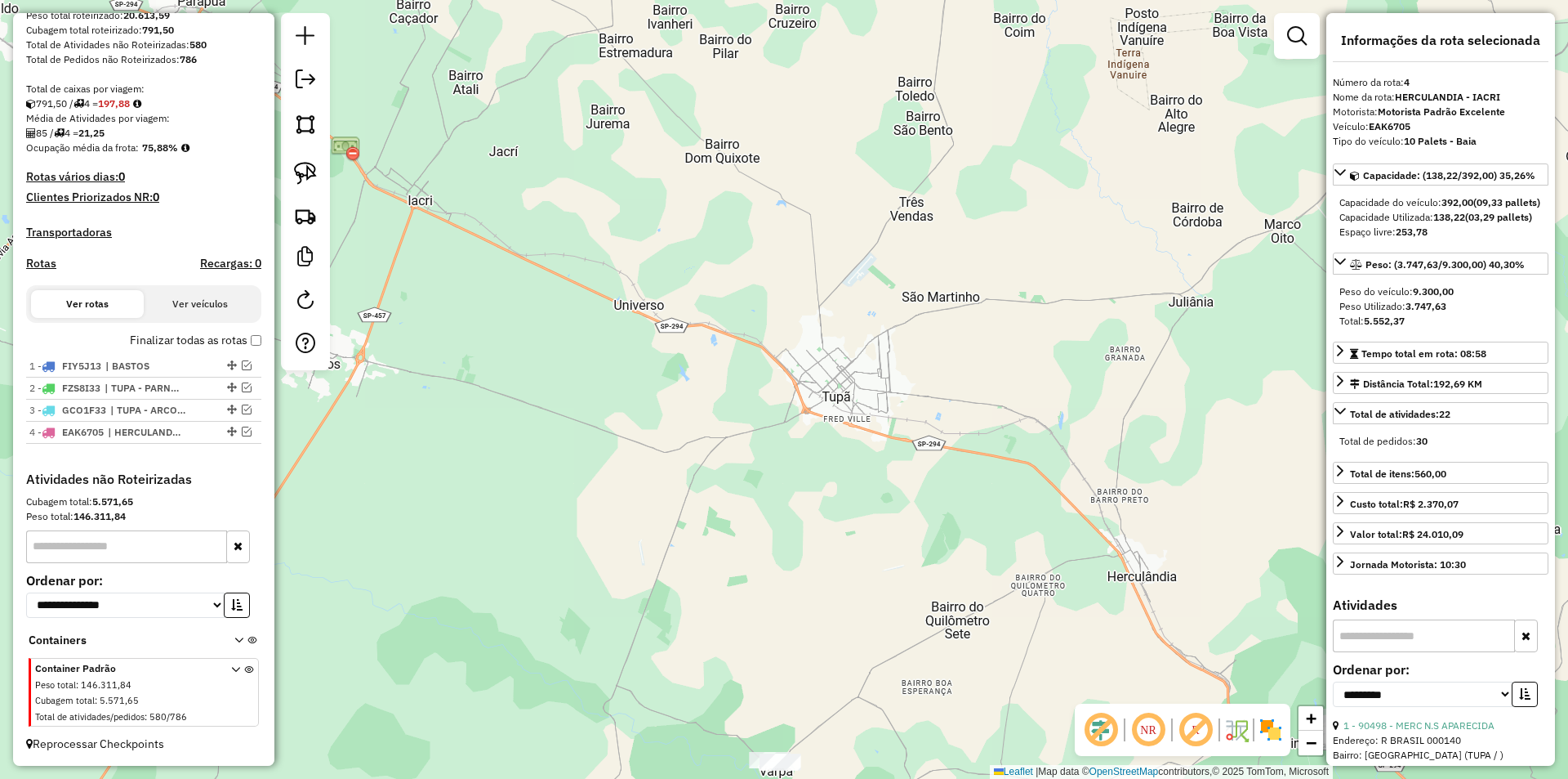
drag, startPoint x: 754, startPoint y: 488, endPoint x: 674, endPoint y: 236, distance: 264.4
click at [675, 241] on div "Janela de atendimento Grade de atendimento Capacidade Transportadoras Veículos …" at bounding box center [784, 390] width 1568 height 779
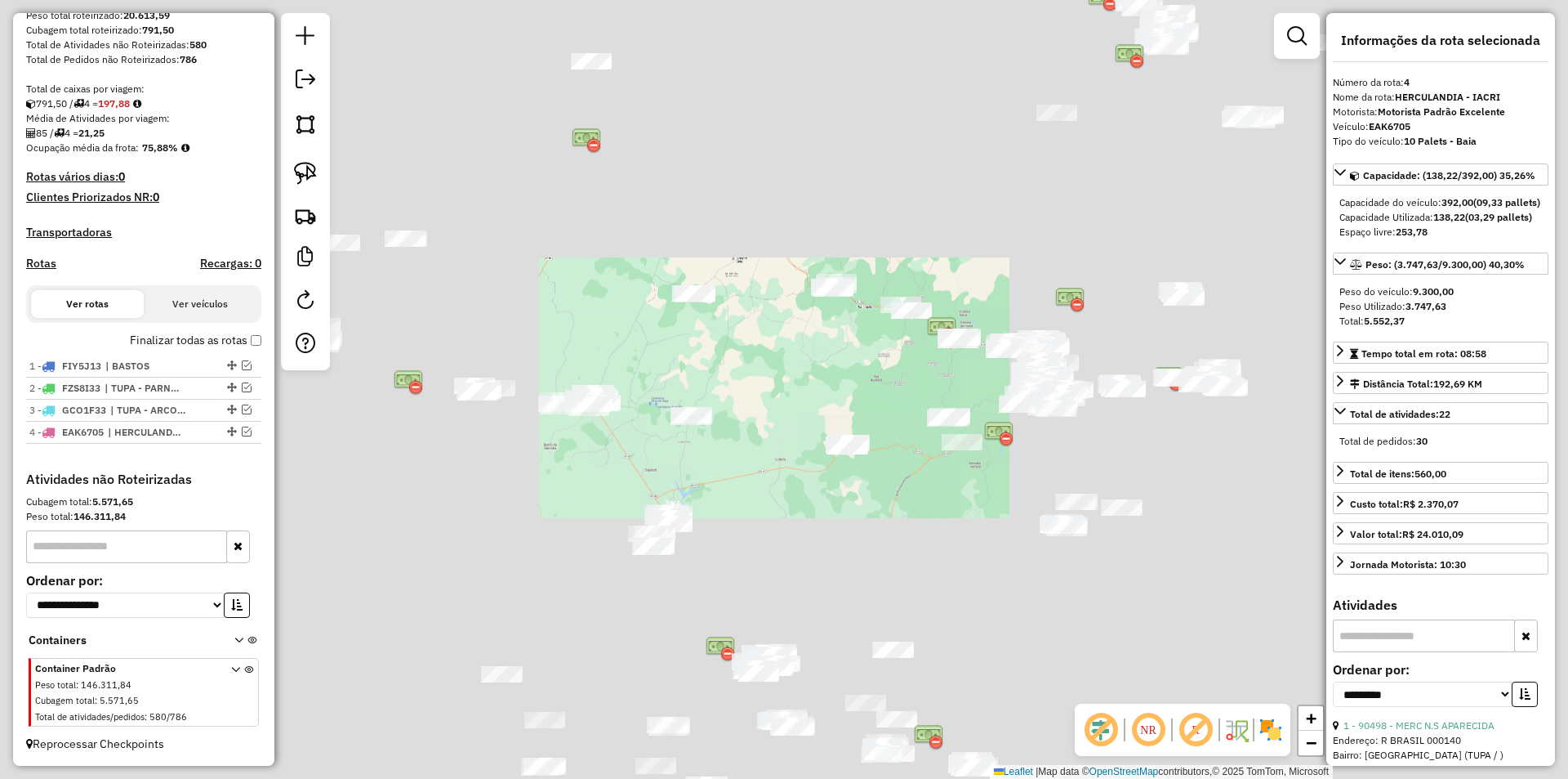
click at [717, 251] on div "Janela de atendimento Grade de atendimento Capacidade Transportadoras Veículos …" at bounding box center [784, 390] width 1568 height 779
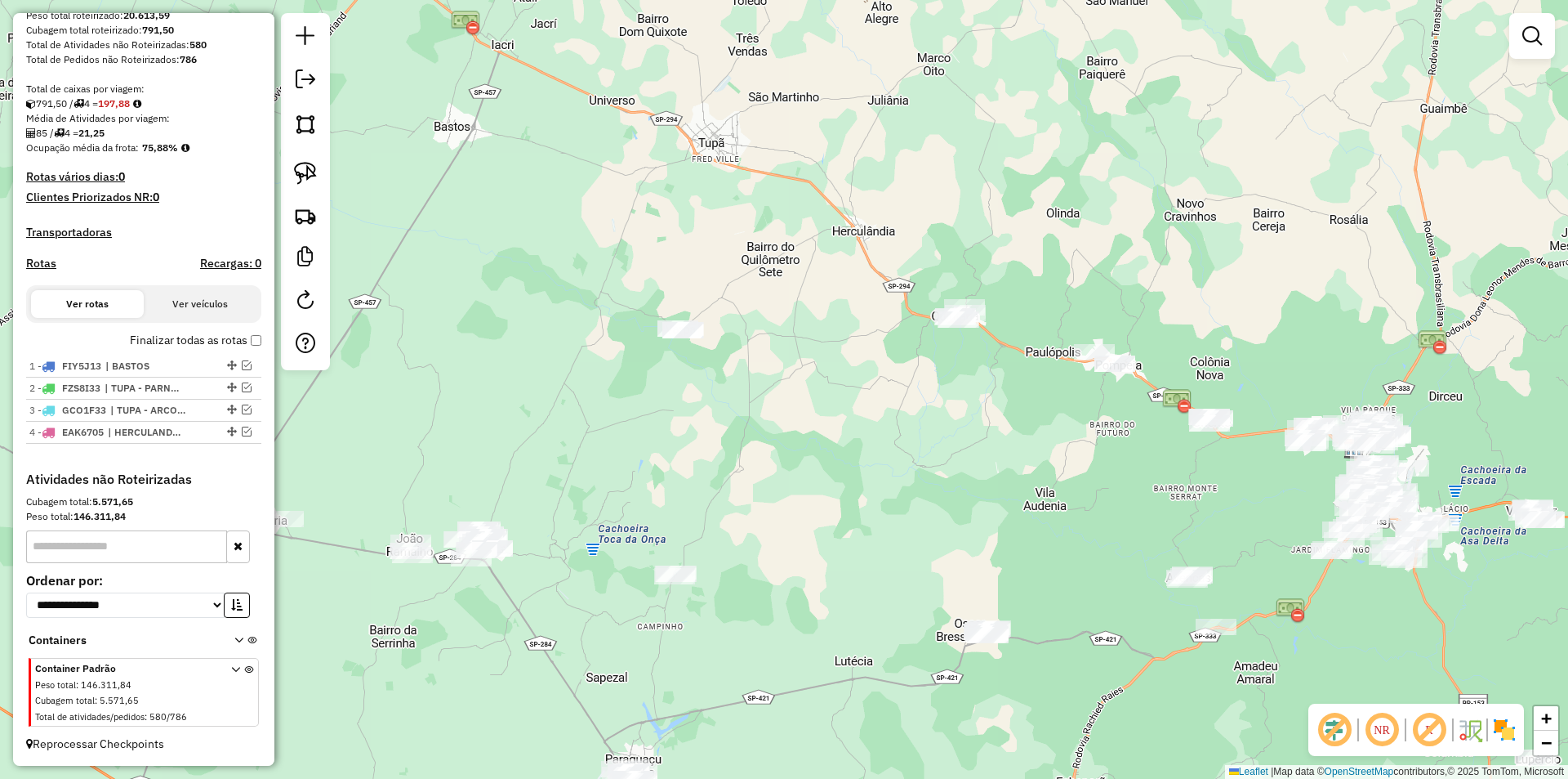
drag, startPoint x: 712, startPoint y: 259, endPoint x: 703, endPoint y: 243, distance: 18.4
click at [703, 243] on div "Janela de atendimento Grade de atendimento Capacidade Transportadoras Veículos …" at bounding box center [784, 390] width 1568 height 779
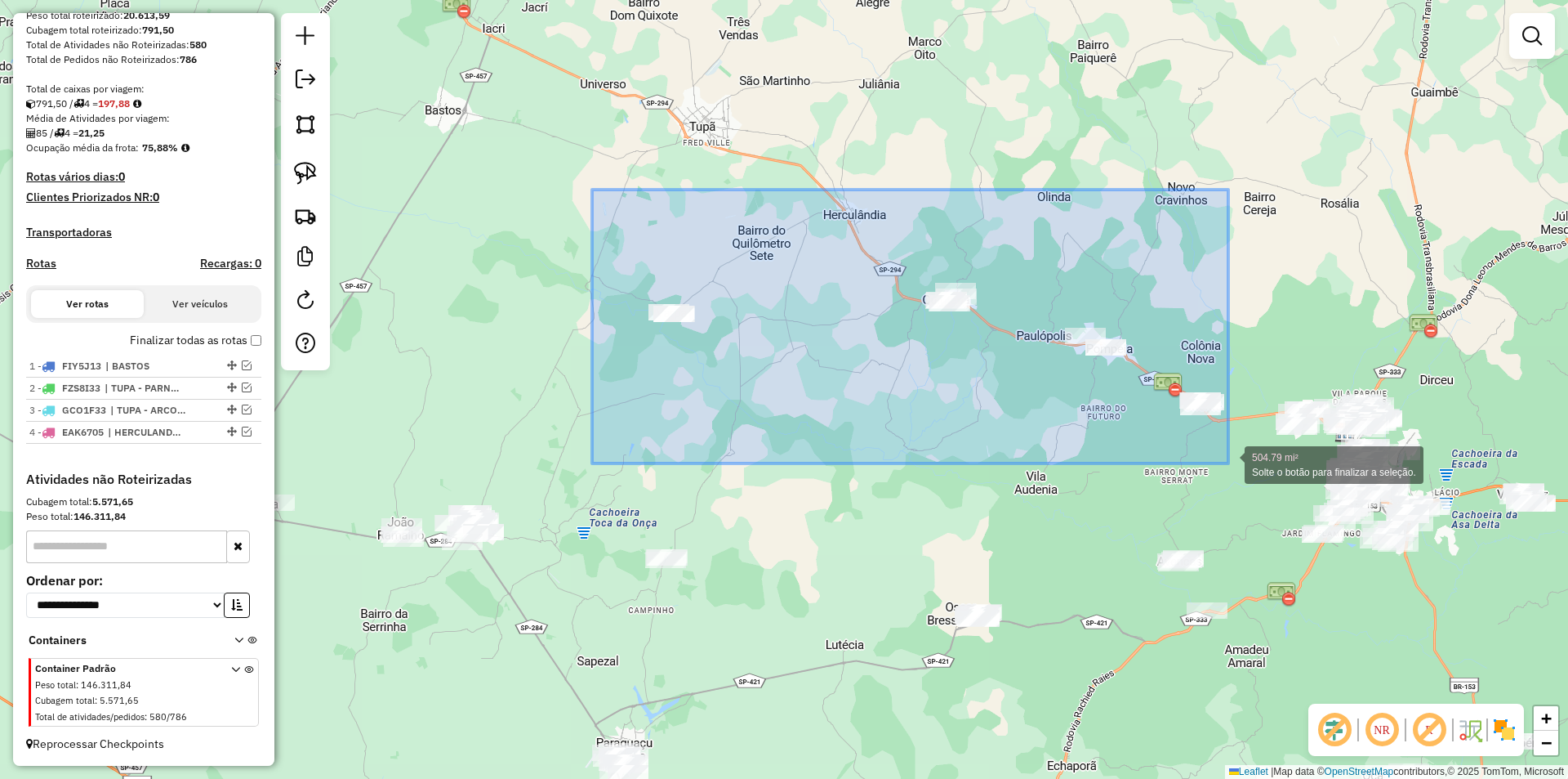
drag, startPoint x: 592, startPoint y: 190, endPoint x: 1228, endPoint y: 463, distance: 692.1
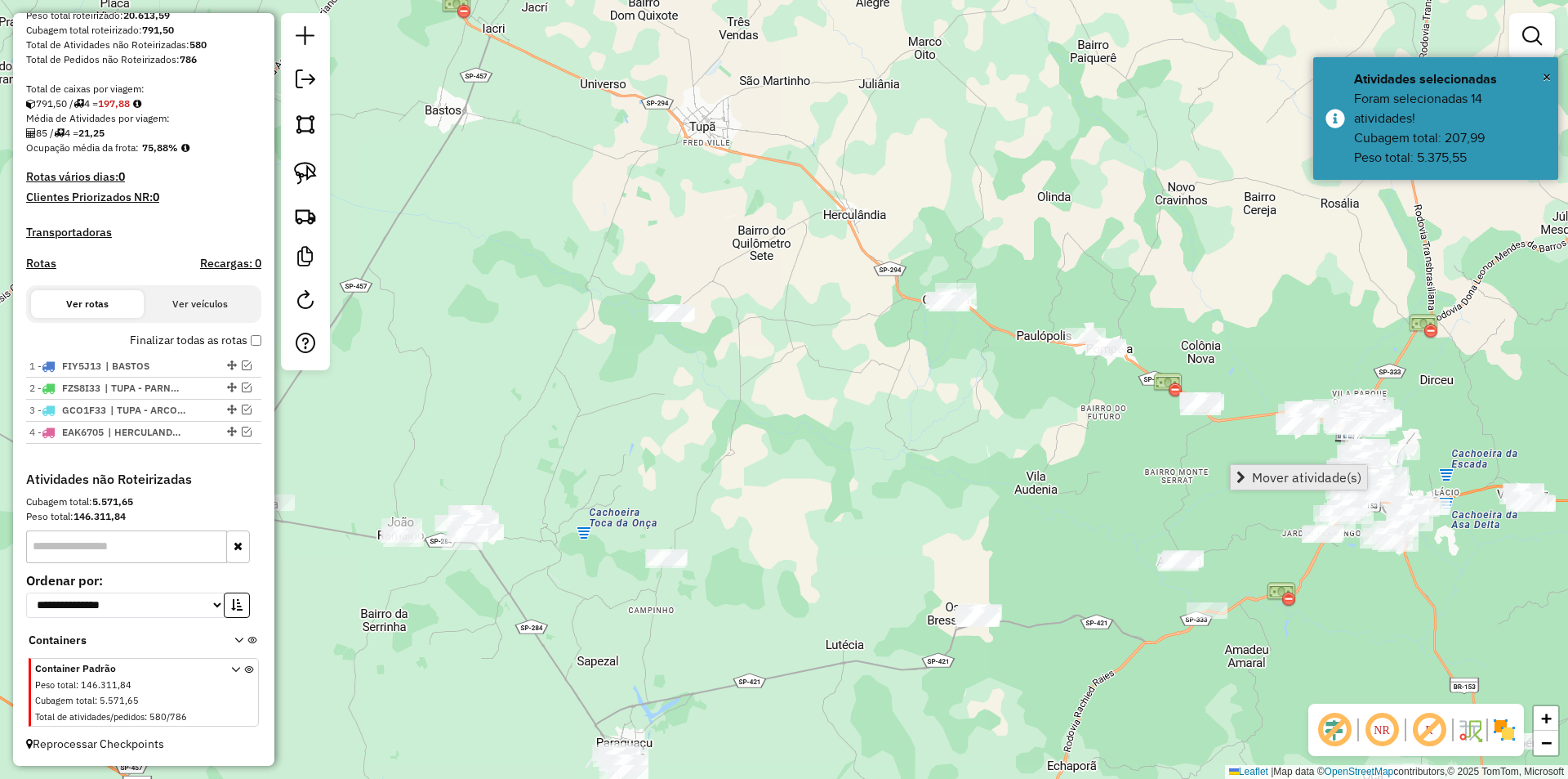
click at [1272, 476] on span "Mover atividade(s)" at bounding box center [1307, 476] width 110 height 13
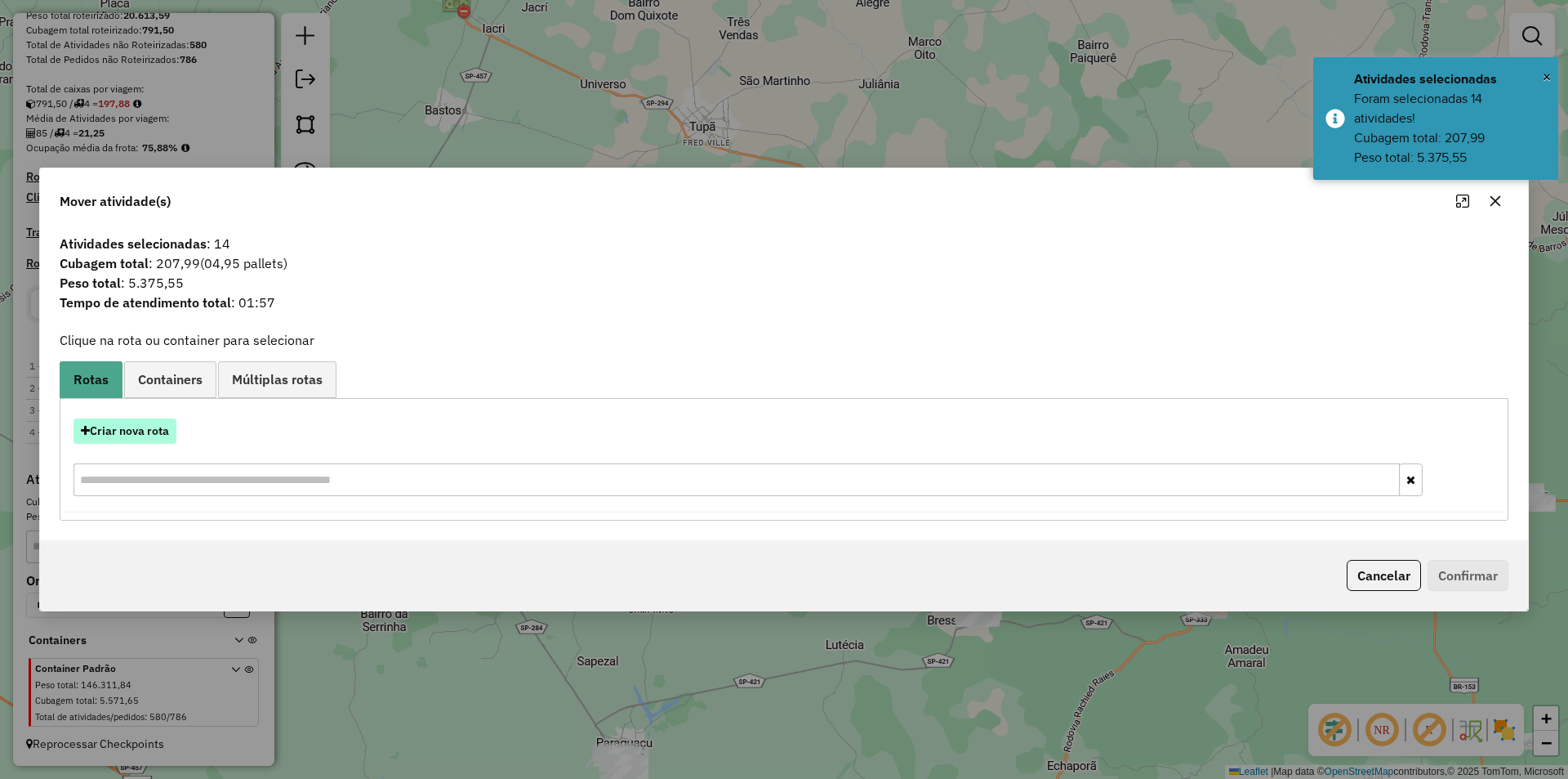
click at [150, 436] on button "Criar nova rota" at bounding box center [125, 430] width 103 height 25
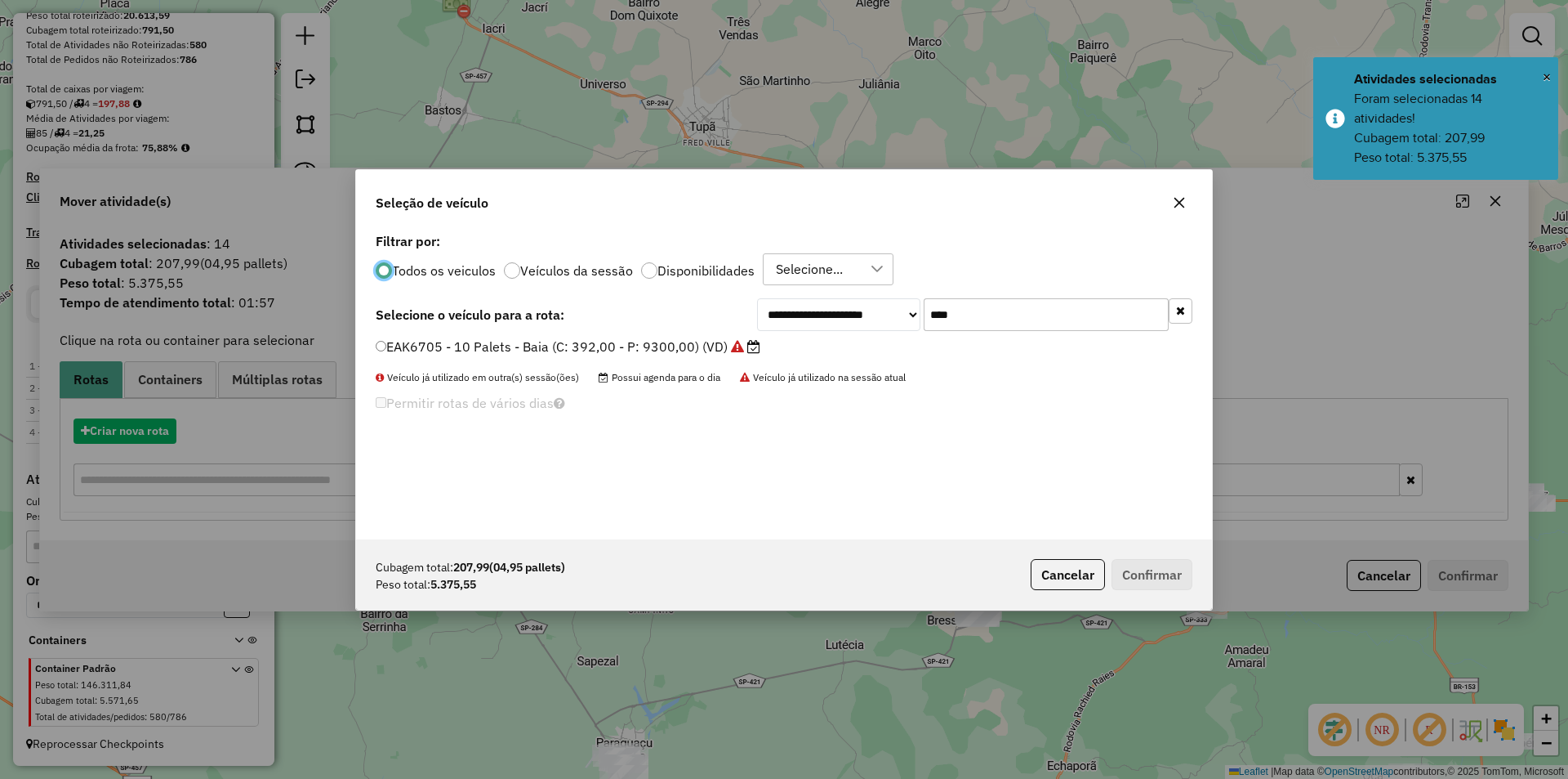
scroll to position [9, 5]
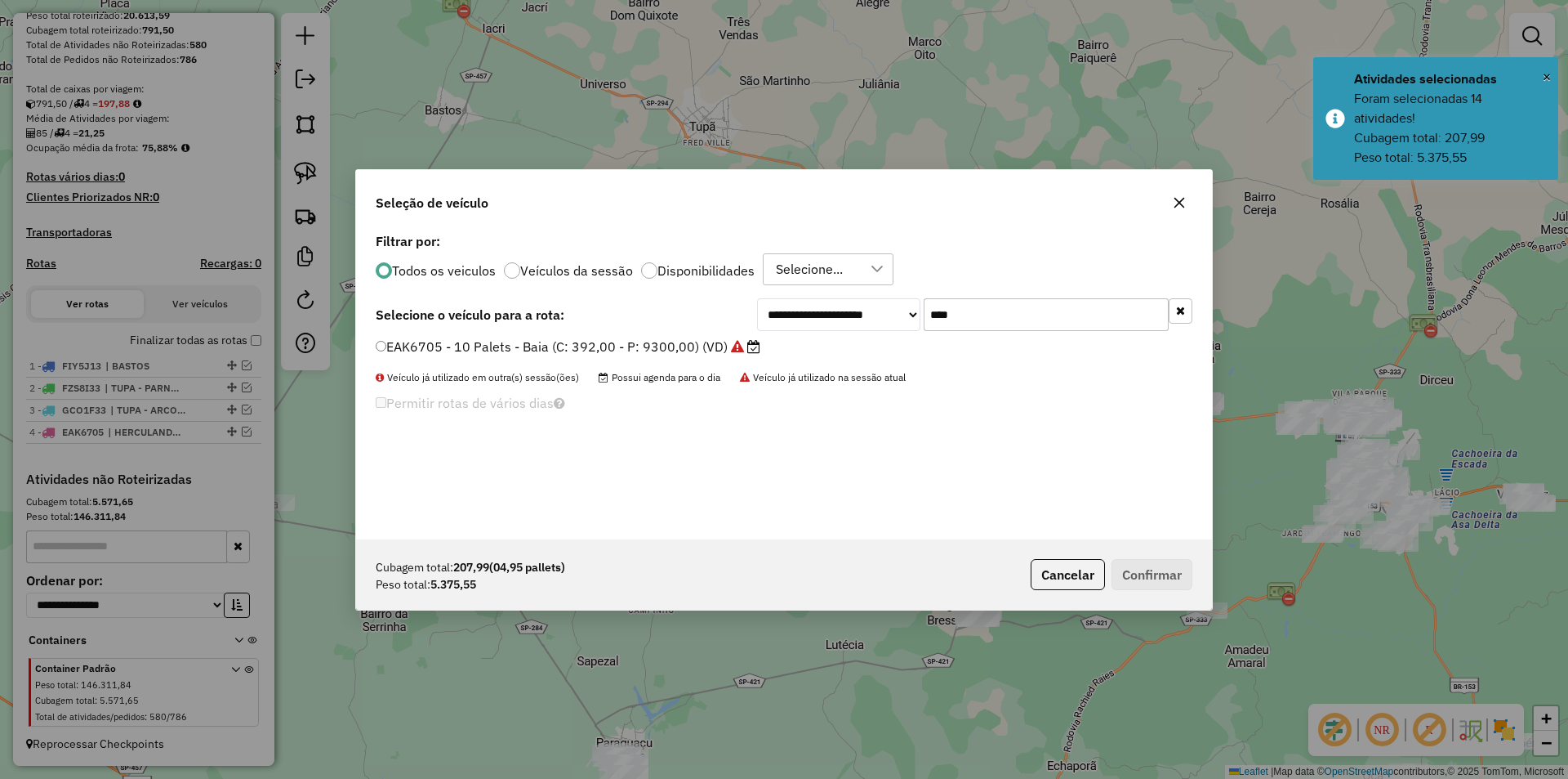
click at [1001, 315] on input "****" at bounding box center [1046, 315] width 245 height 33
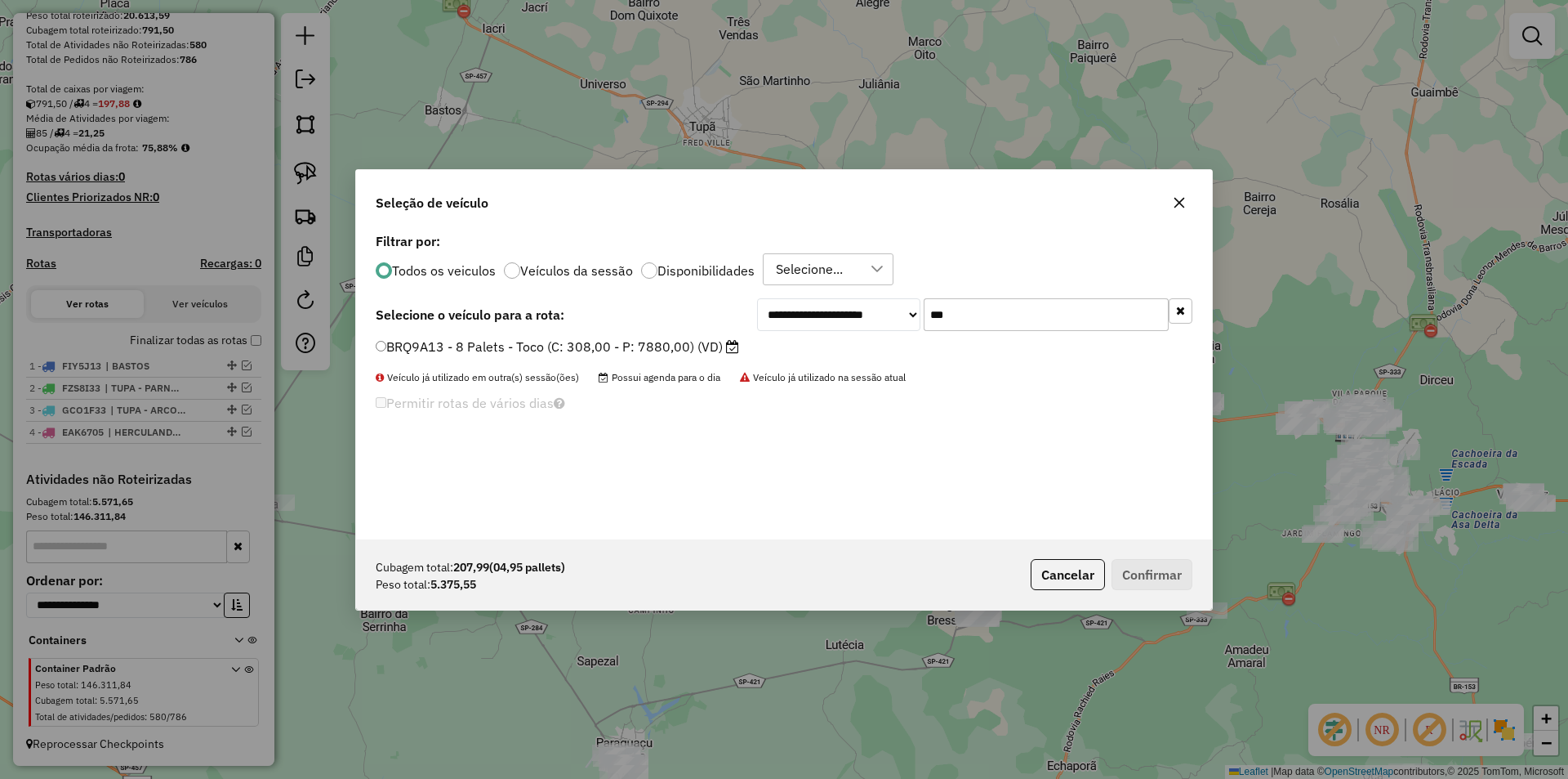
type input "***"
click at [670, 349] on label "BRQ9A13 - 8 Palets - Toco (C: 308,00 - P: 7880,00) (VD)" at bounding box center [557, 346] width 363 height 20
click at [1155, 566] on button "Confirmar" at bounding box center [1152, 575] width 81 height 31
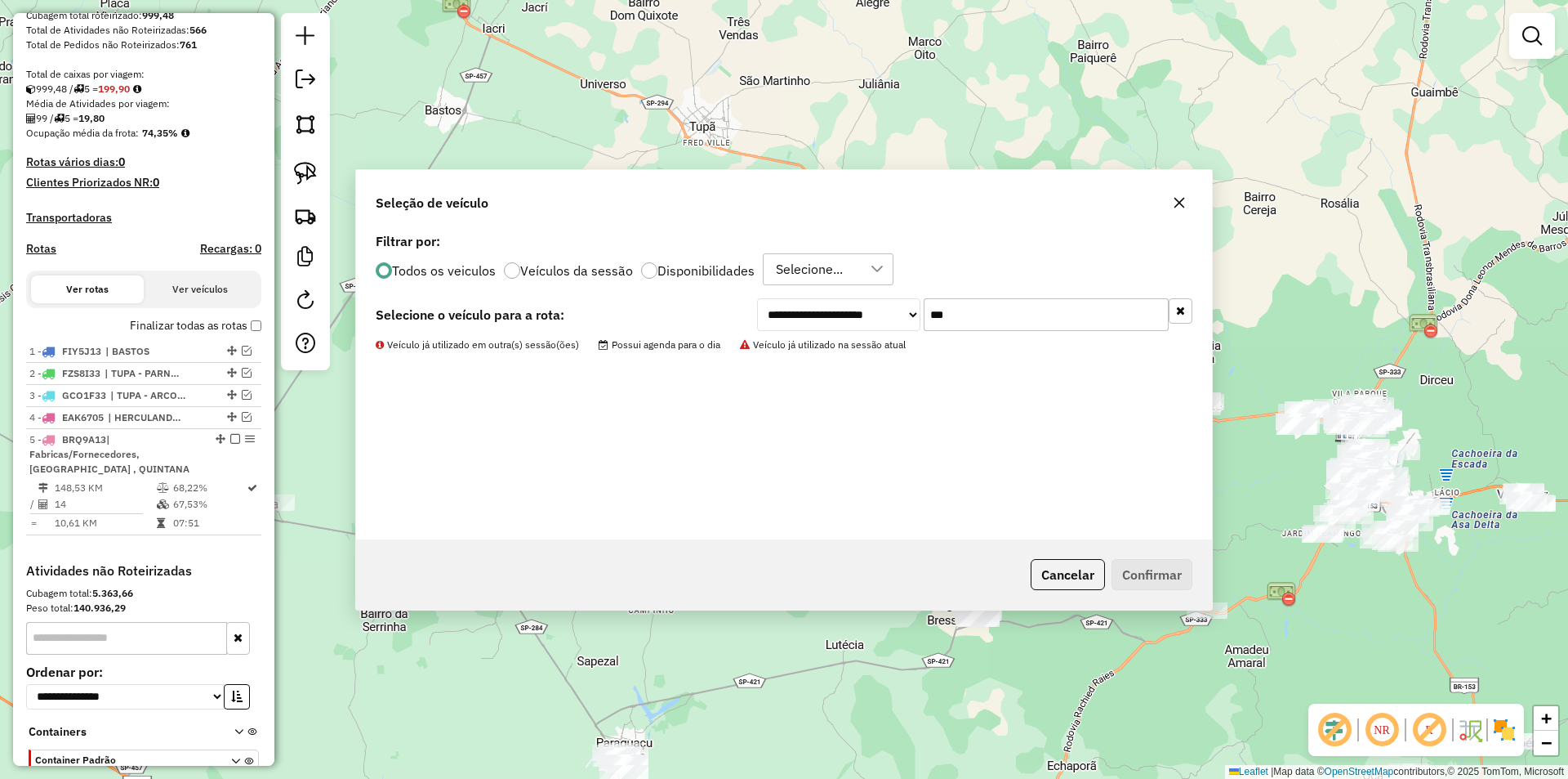
scroll to position [411, 0]
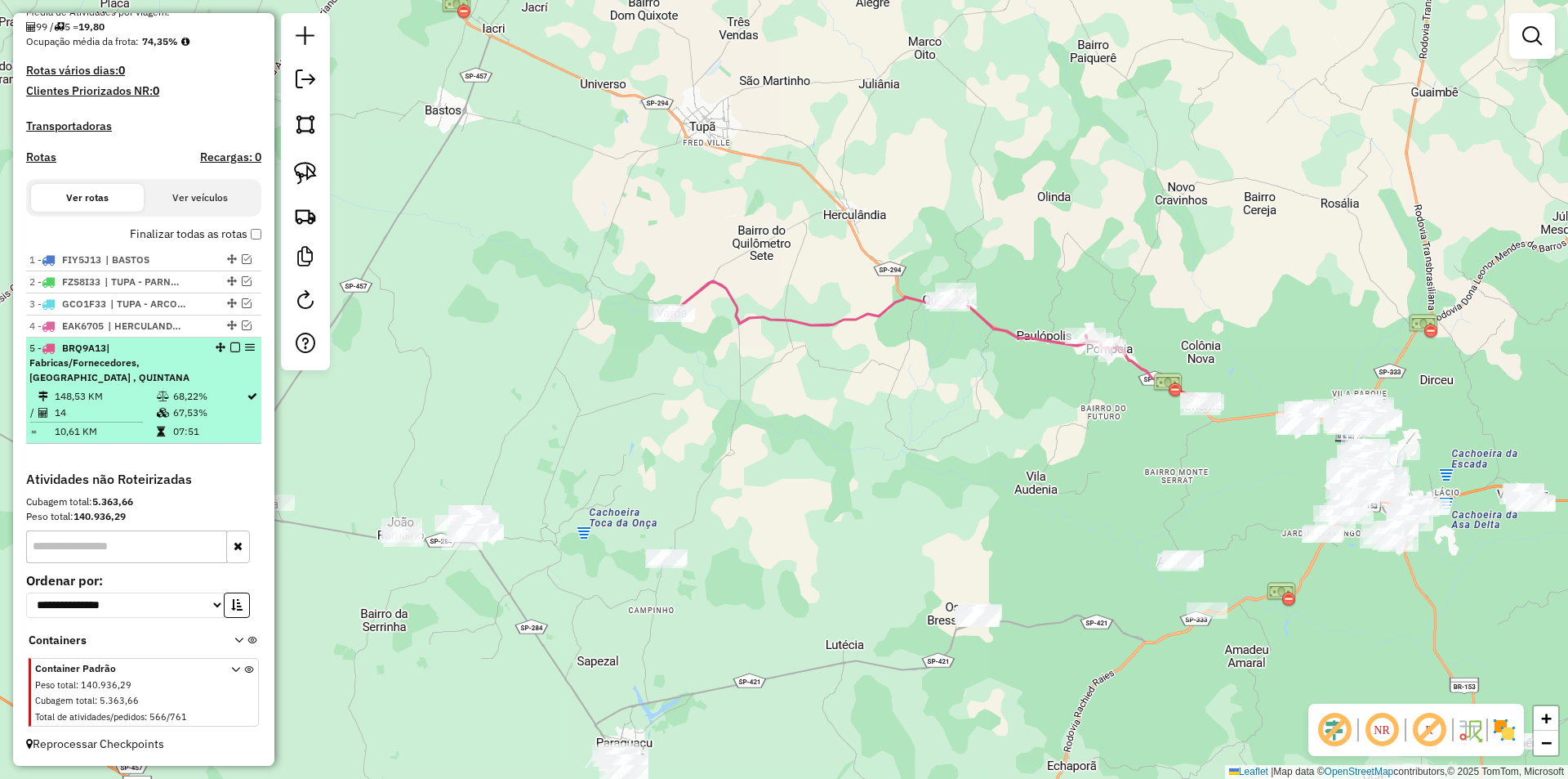
select select "**********"
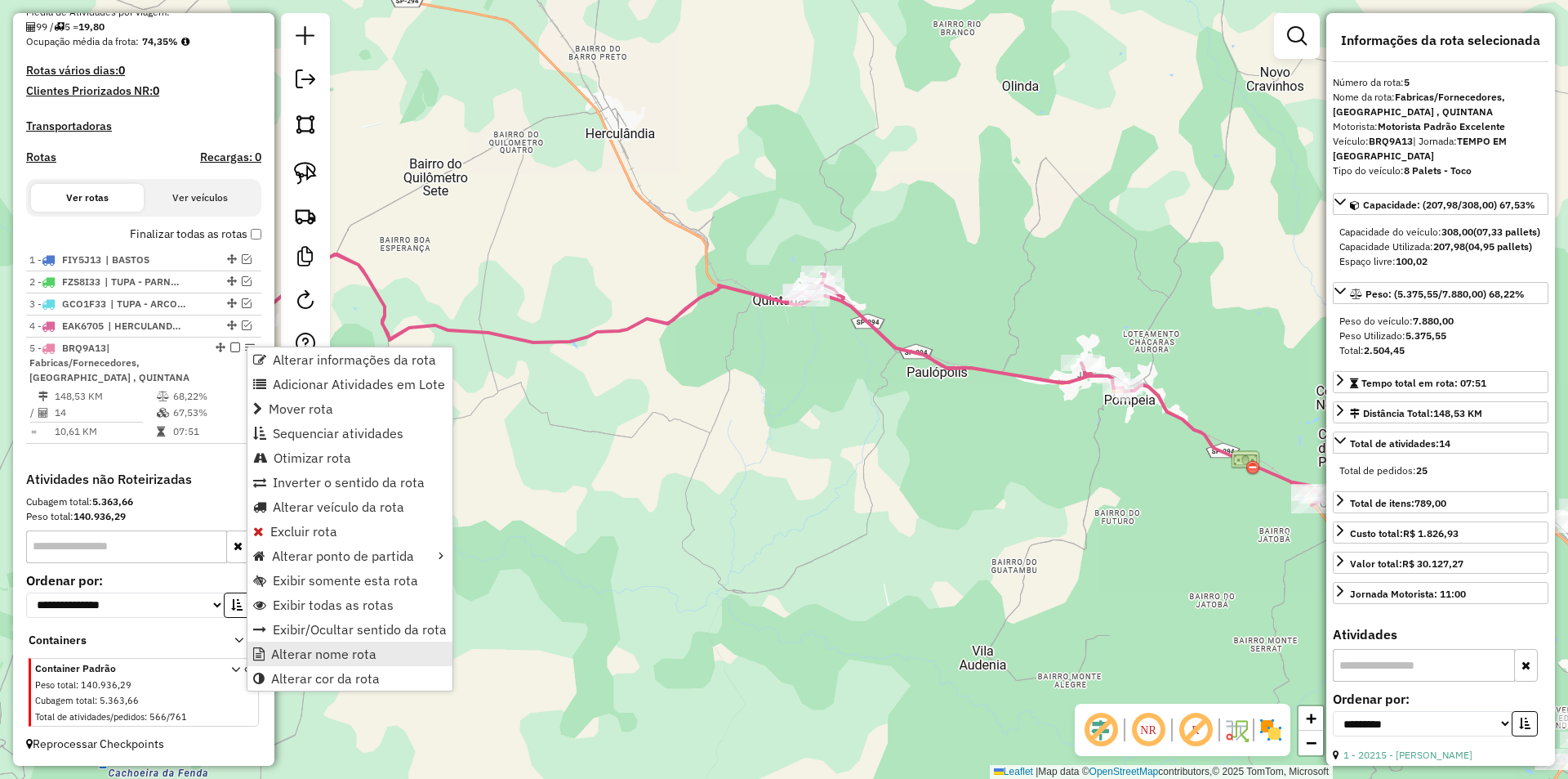
click at [332, 654] on span "Alterar nome rota" at bounding box center [323, 653] width 105 height 13
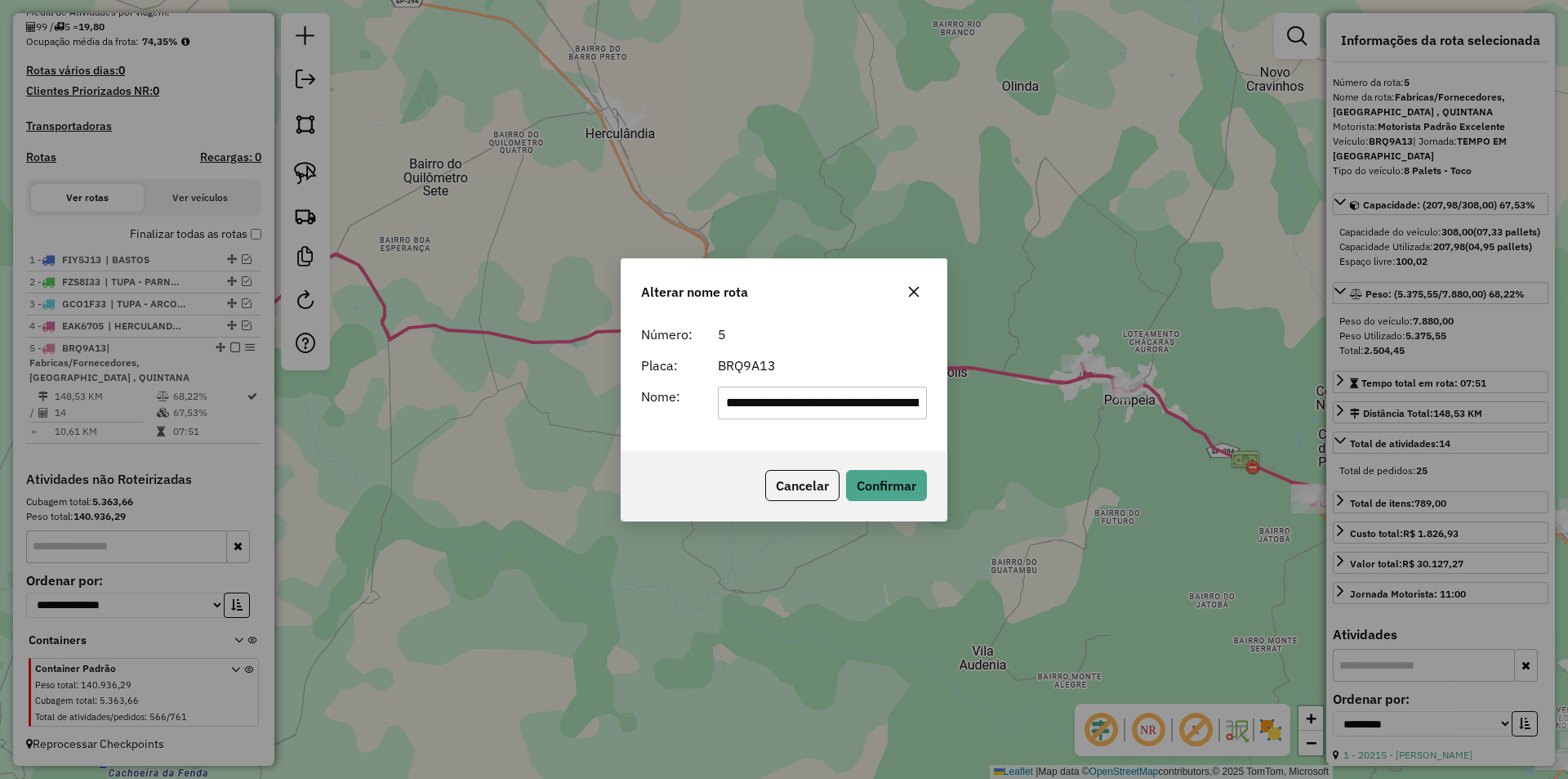
scroll to position [0, 80]
click at [855, 400] on input "**********" at bounding box center [823, 403] width 210 height 33
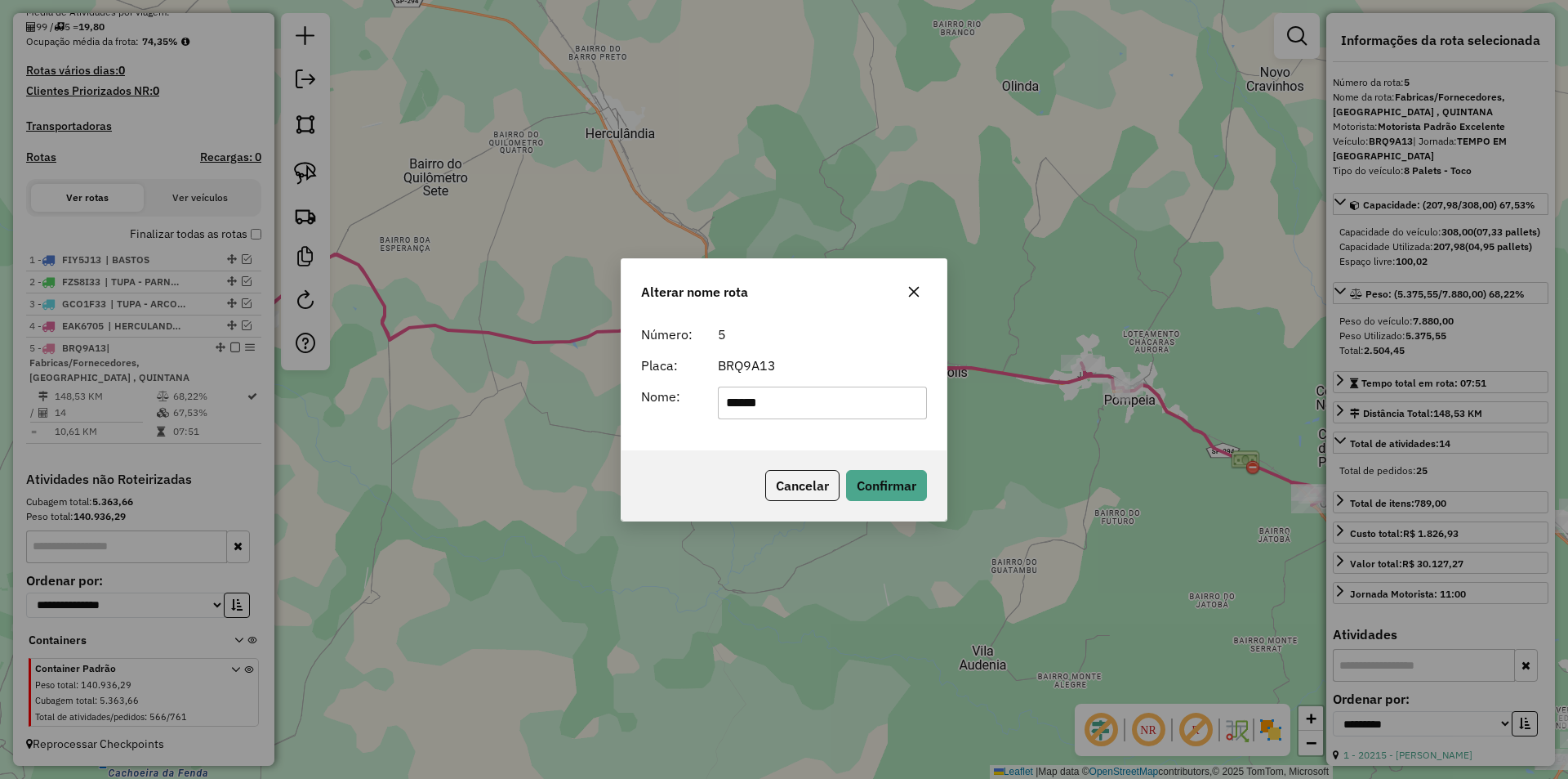
type input "**********"
click at [876, 476] on button "Confirmar" at bounding box center [887, 485] width 81 height 31
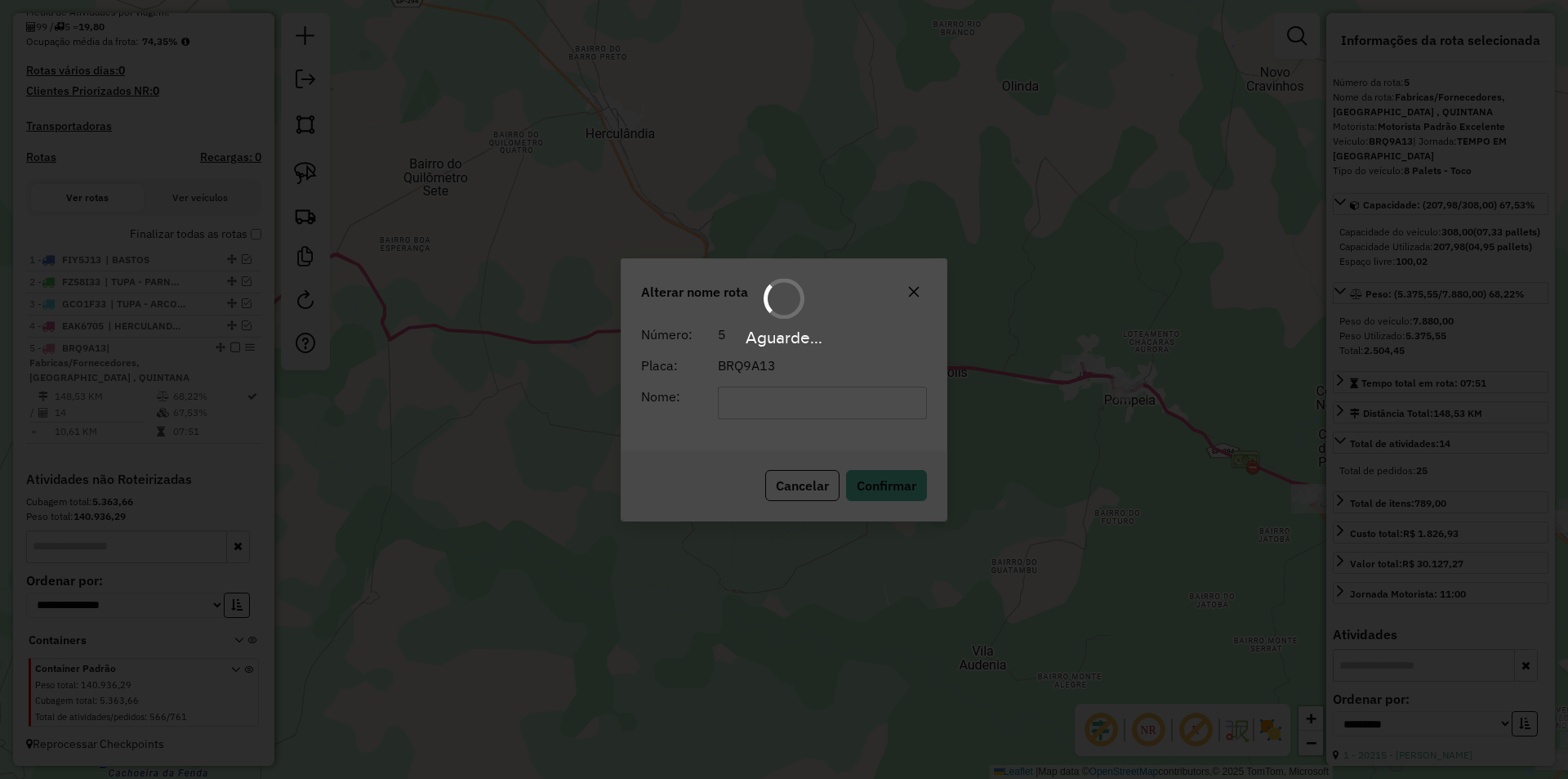
scroll to position [396, 0]
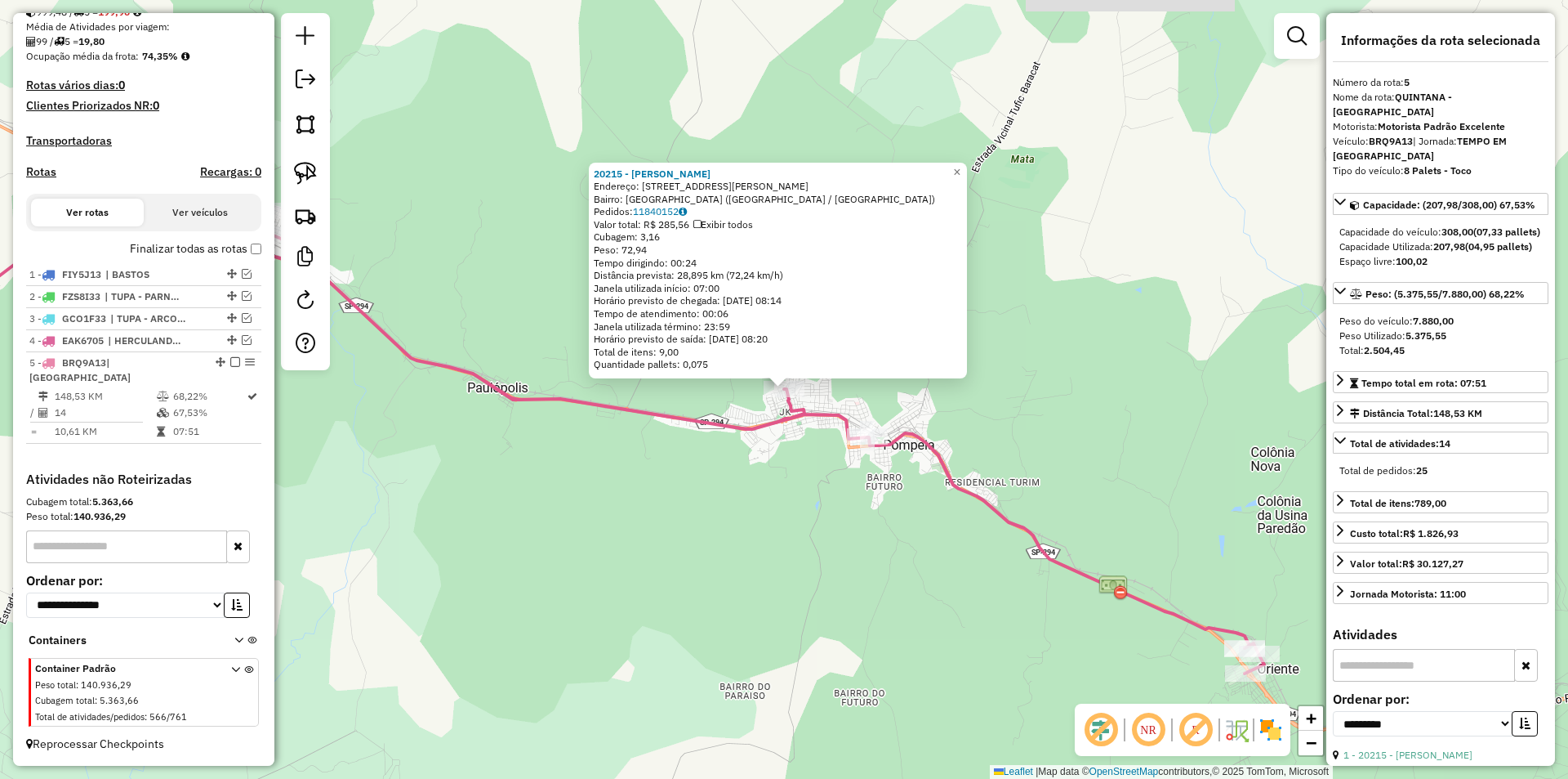
click at [886, 547] on div "20215 - EDINEIA DIAS Endereço: Rua Joao Zanguetin 126 Bairro: JARDIM AMERICA (P…" at bounding box center [784, 390] width 1568 height 779
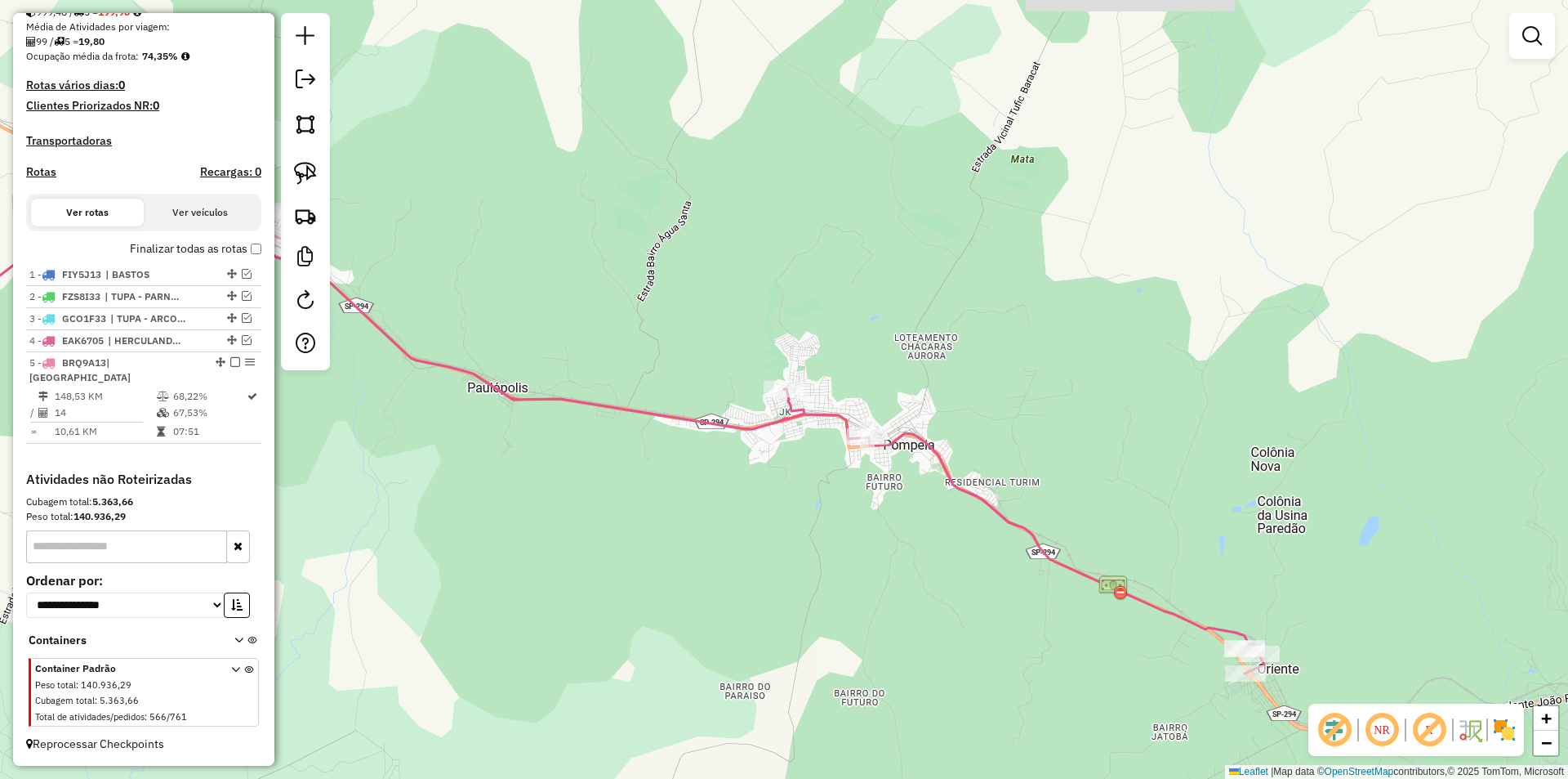
click at [908, 441] on icon at bounding box center [554, 442] width 1421 height 463
select select "**********"
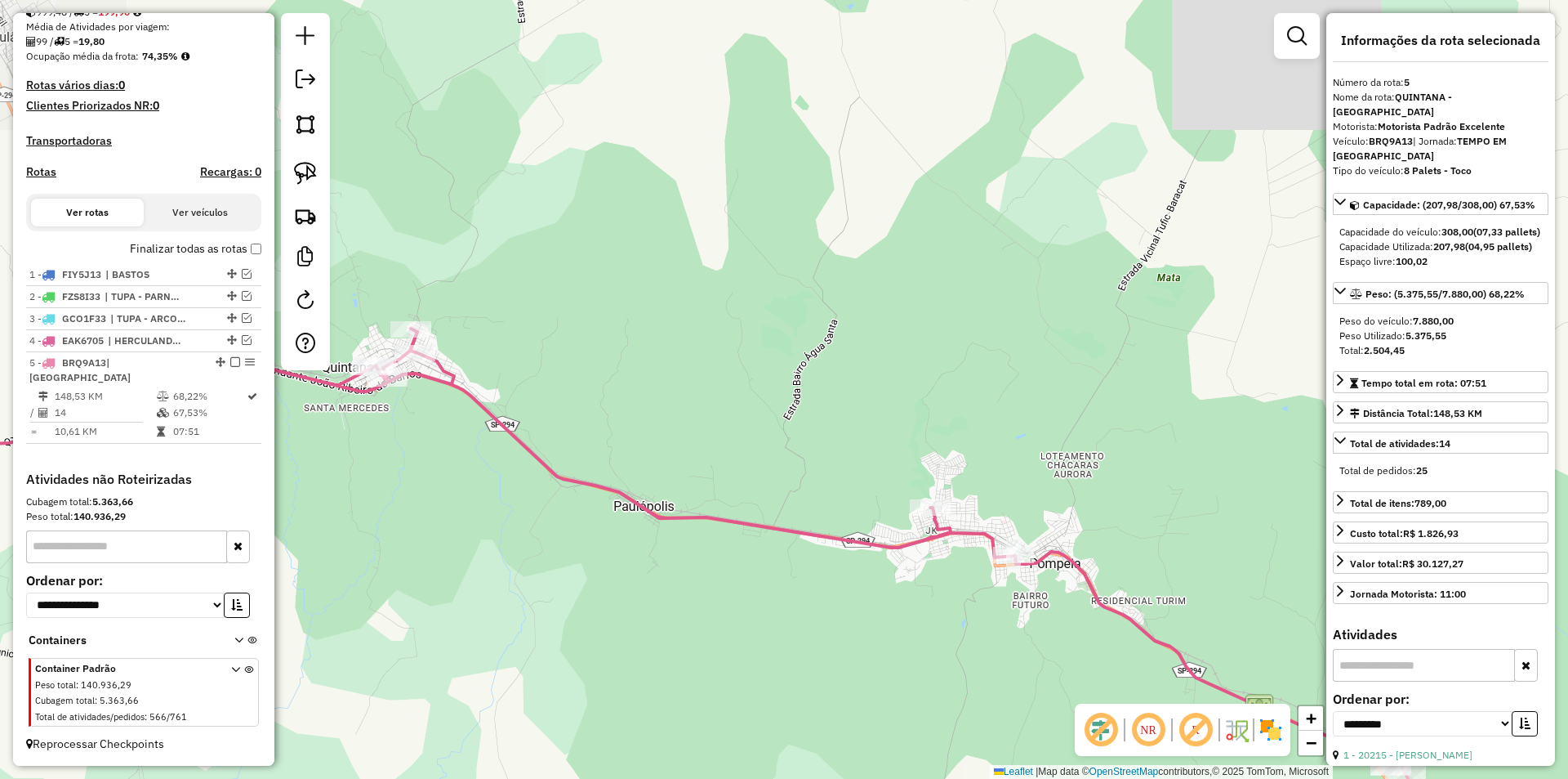
drag, startPoint x: 763, startPoint y: 356, endPoint x: 846, endPoint y: 407, distance: 97.4
click at [865, 430] on div "Janela de atendimento Grade de atendimento Capacidade Transportadoras Veículos …" at bounding box center [784, 390] width 1568 height 779
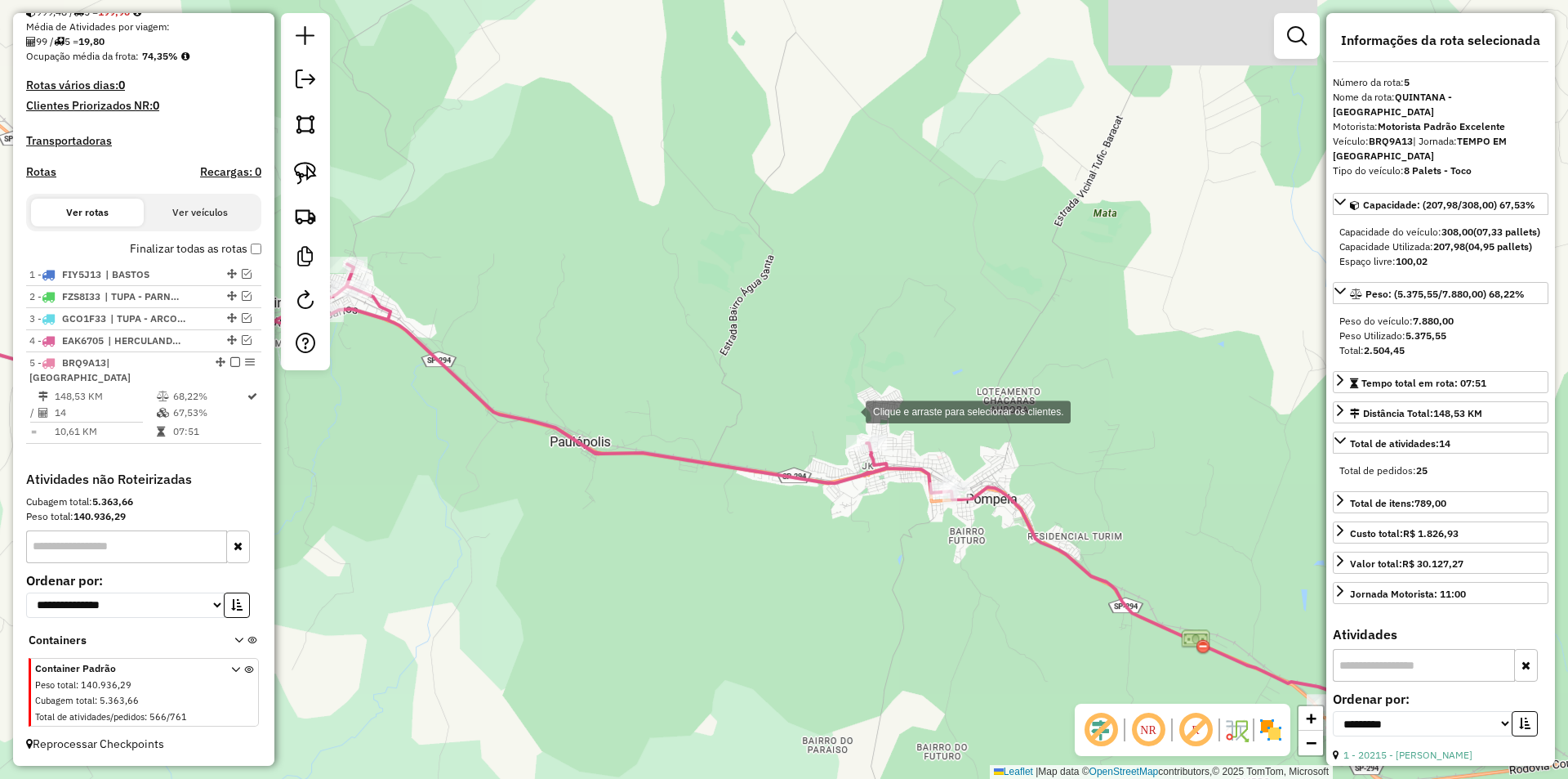
drag, startPoint x: 851, startPoint y: 410, endPoint x: 821, endPoint y: 342, distance: 74.3
click at [849, 405] on div "Clique e arraste para selecionar os clientes. Janela de atendimento Grade de at…" at bounding box center [784, 390] width 1568 height 779
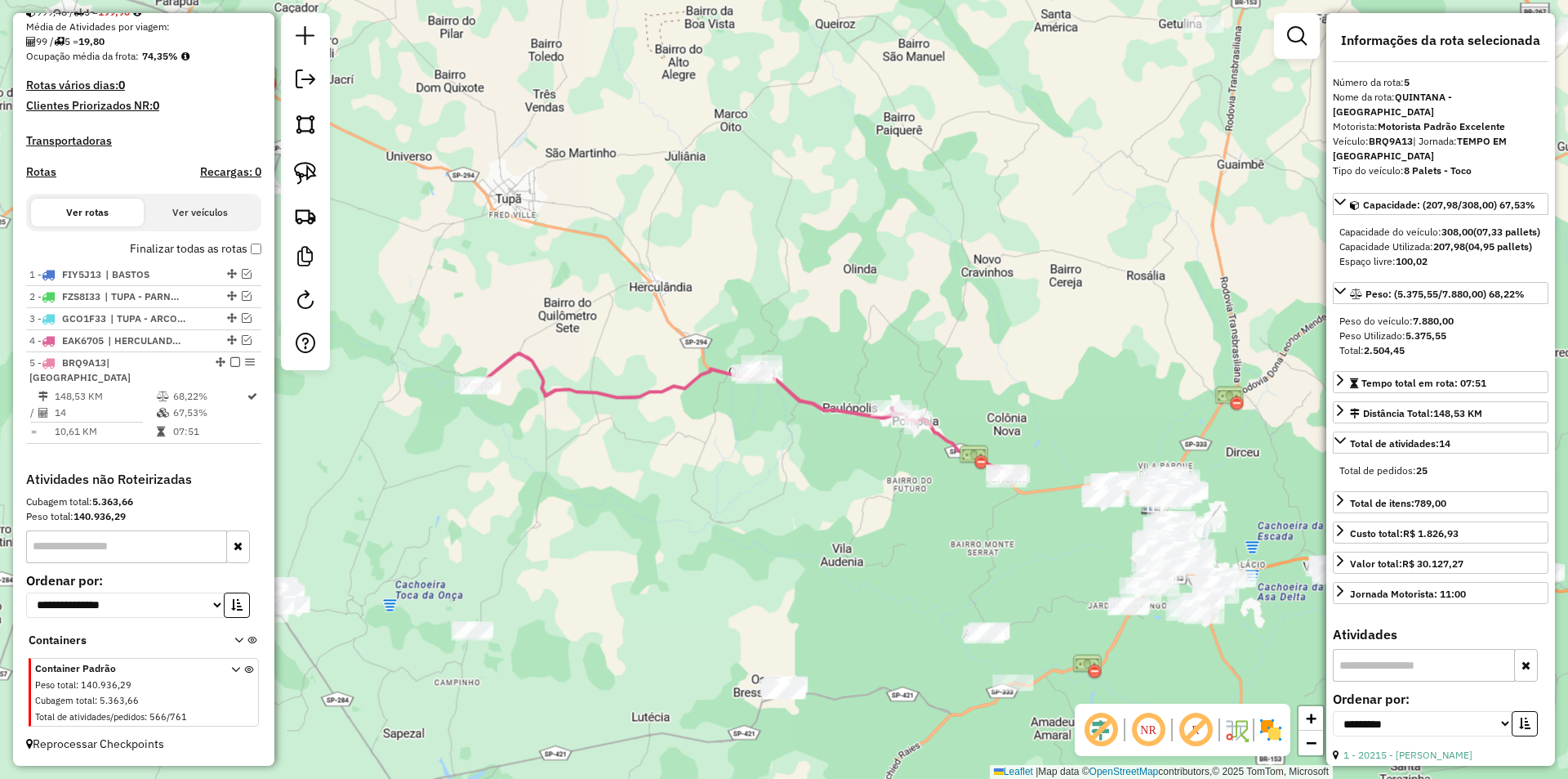
click at [848, 469] on div "Janela de atendimento Grade de atendimento Capacidade Transportadoras Veículos …" at bounding box center [784, 390] width 1568 height 779
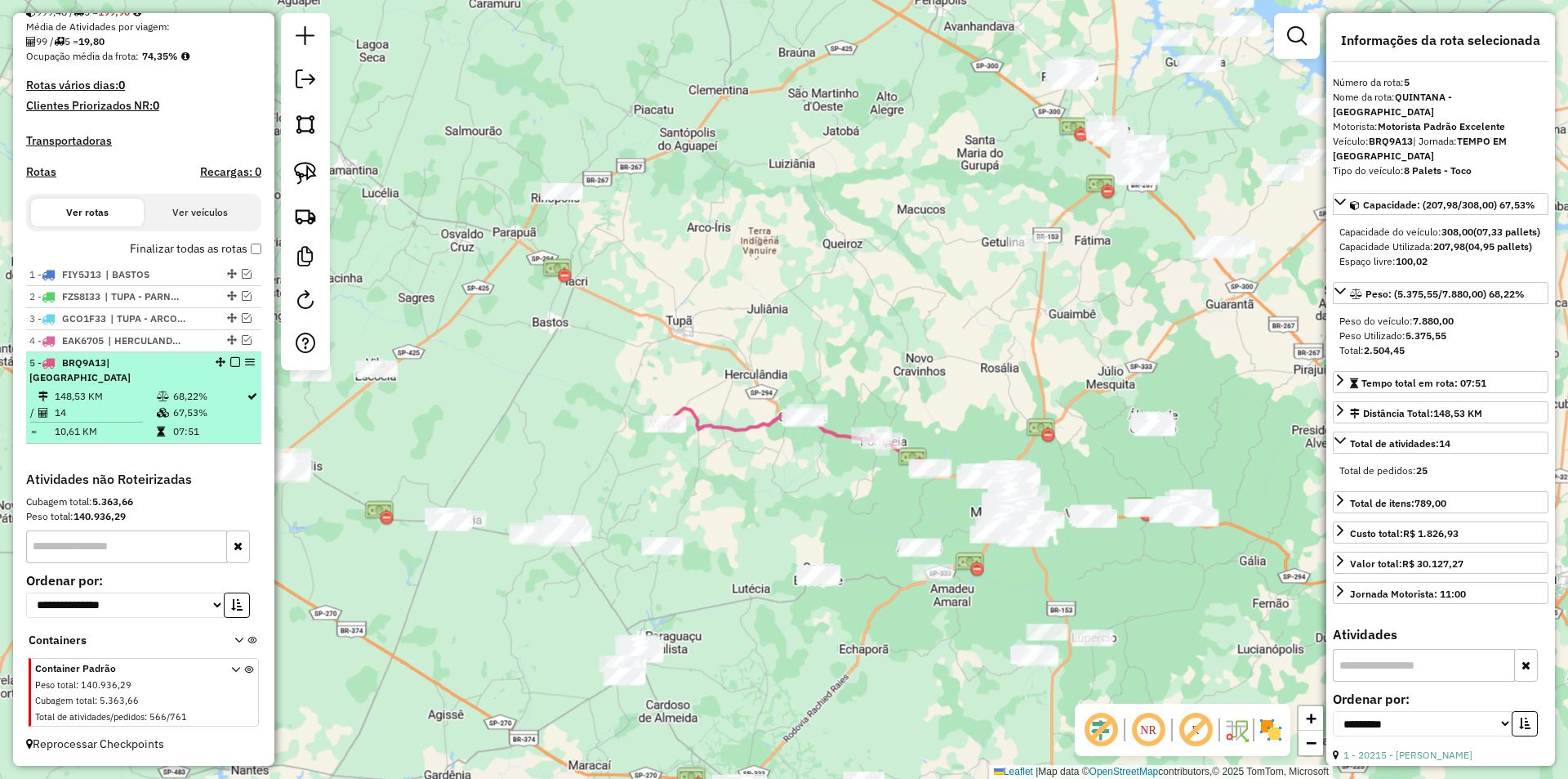
click at [230, 363] on em at bounding box center [235, 362] width 10 height 10
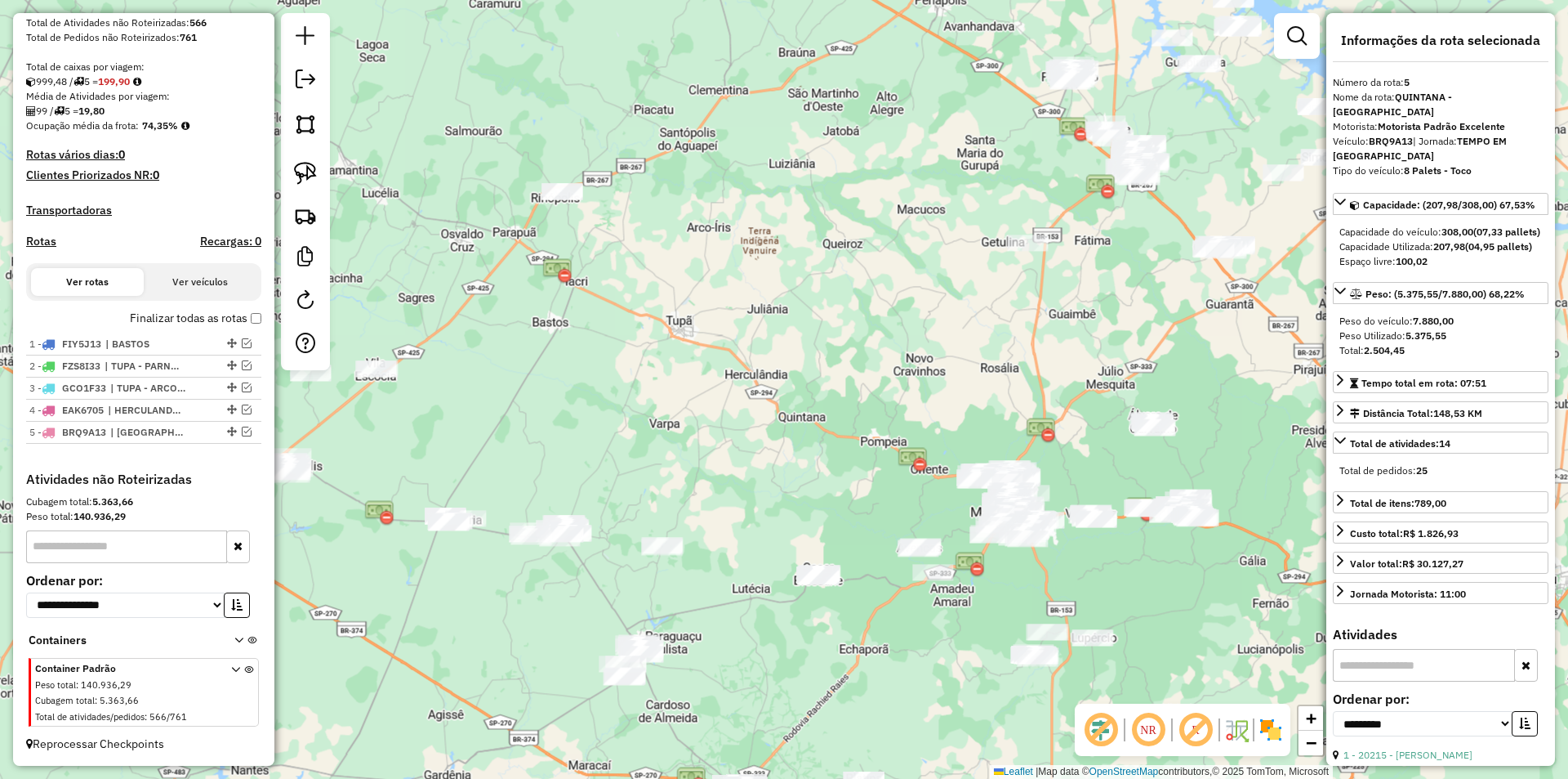
scroll to position [327, 0]
click at [761, 346] on div "Janela de atendimento Grade de atendimento Capacidade Transportadoras Veículos …" at bounding box center [784, 390] width 1568 height 779
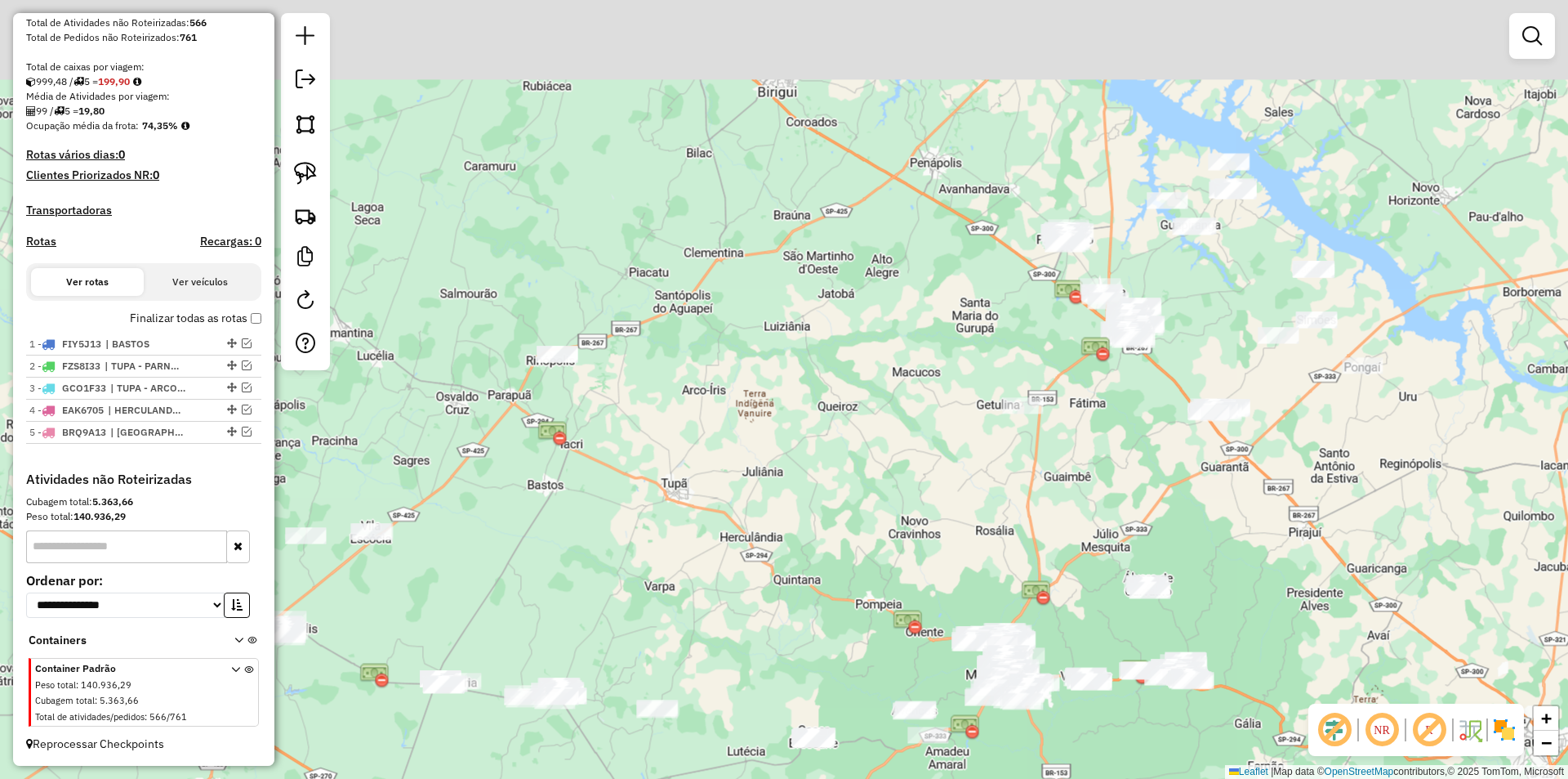
drag, startPoint x: 797, startPoint y: 332, endPoint x: 794, endPoint y: 463, distance: 131.0
click at [785, 469] on div "Janela de atendimento Grade de atendimento Capacidade Transportadoras Veículos …" at bounding box center [784, 390] width 1568 height 779
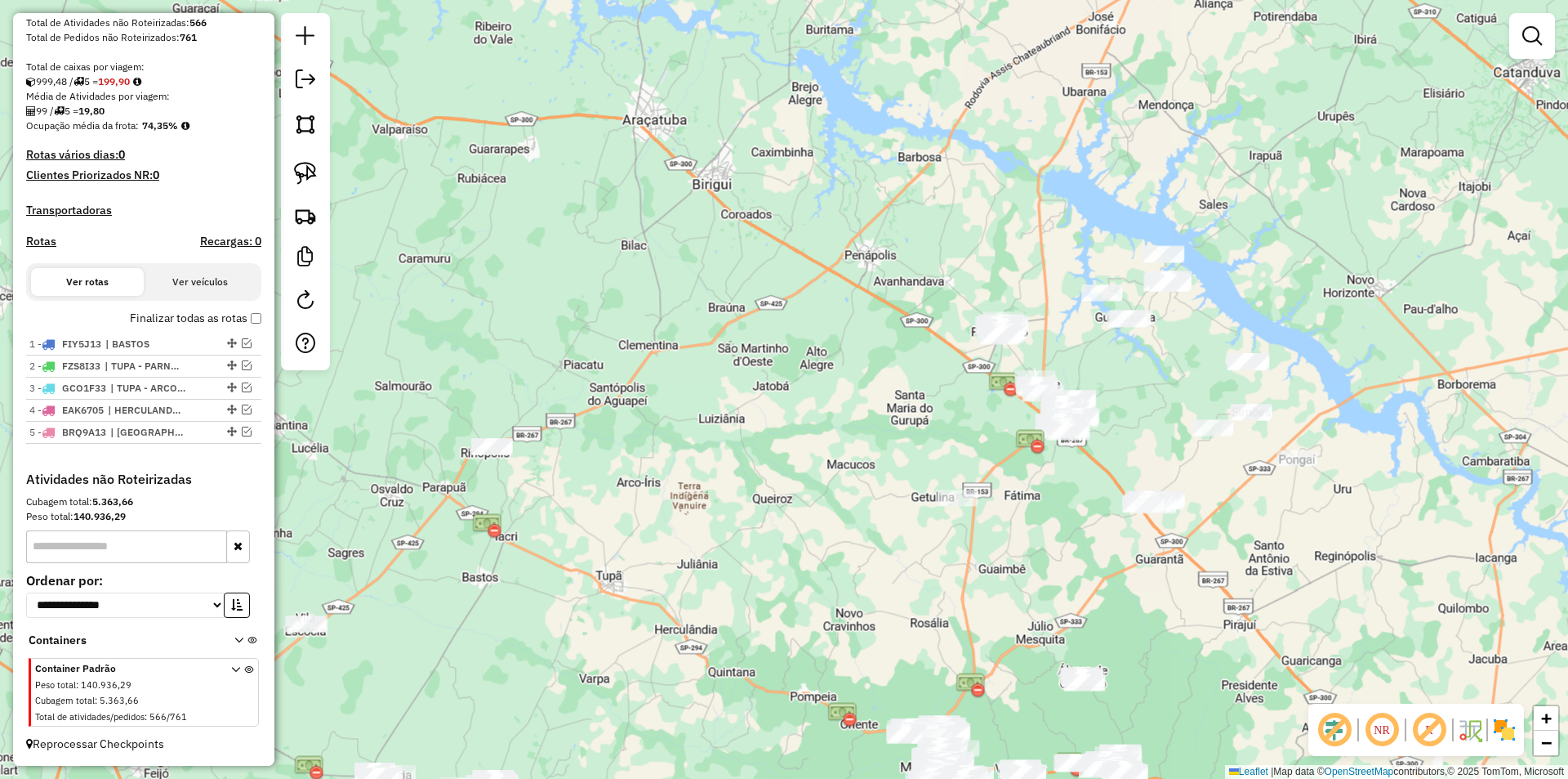
drag, startPoint x: 814, startPoint y: 400, endPoint x: 754, endPoint y: 461, distance: 85.6
click at [754, 461] on div "Janela de atendimento Grade de atendimento Capacidade Transportadoras Veículos …" at bounding box center [784, 390] width 1568 height 779
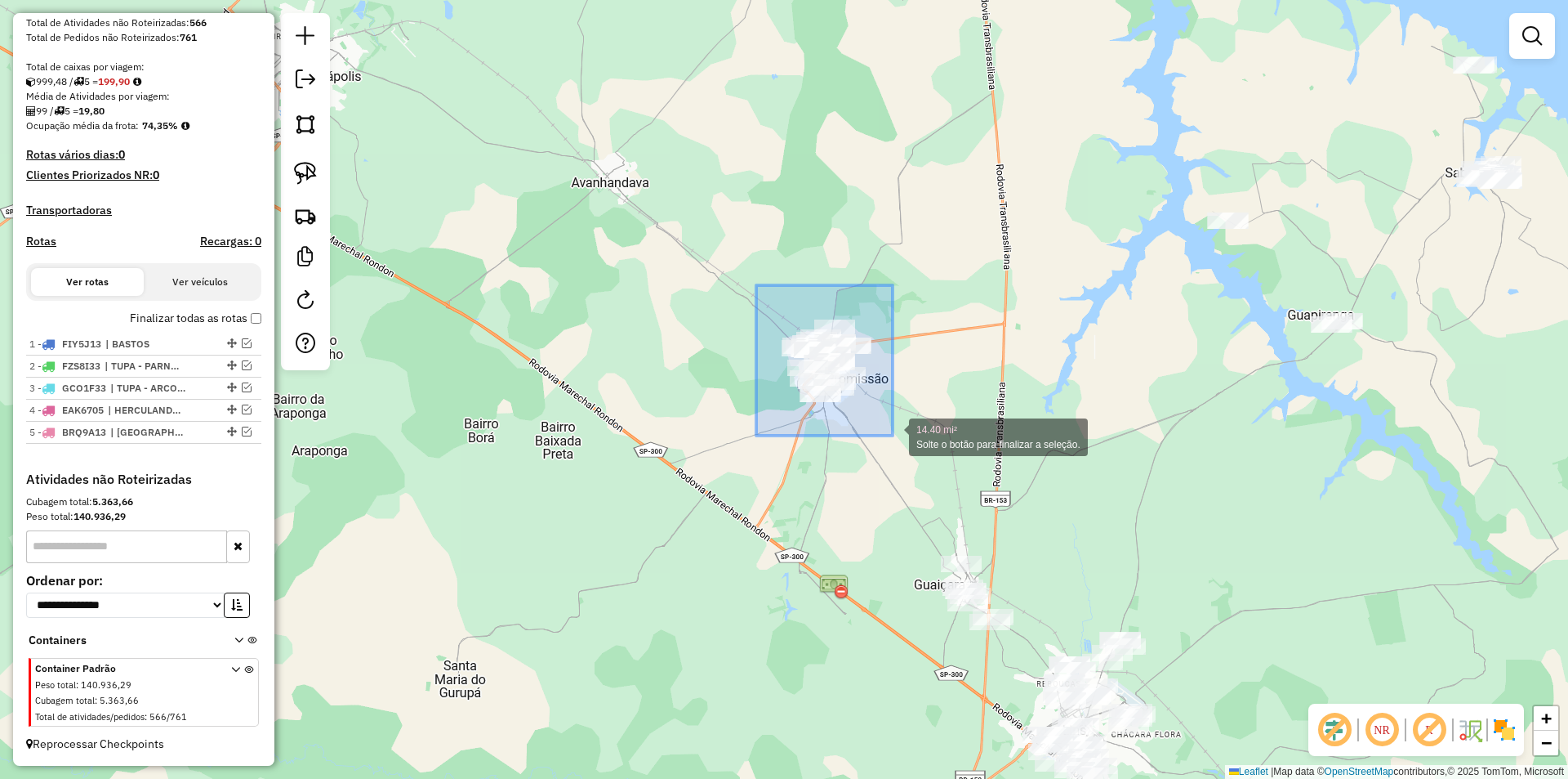
drag, startPoint x: 756, startPoint y: 285, endPoint x: 893, endPoint y: 436, distance: 203.9
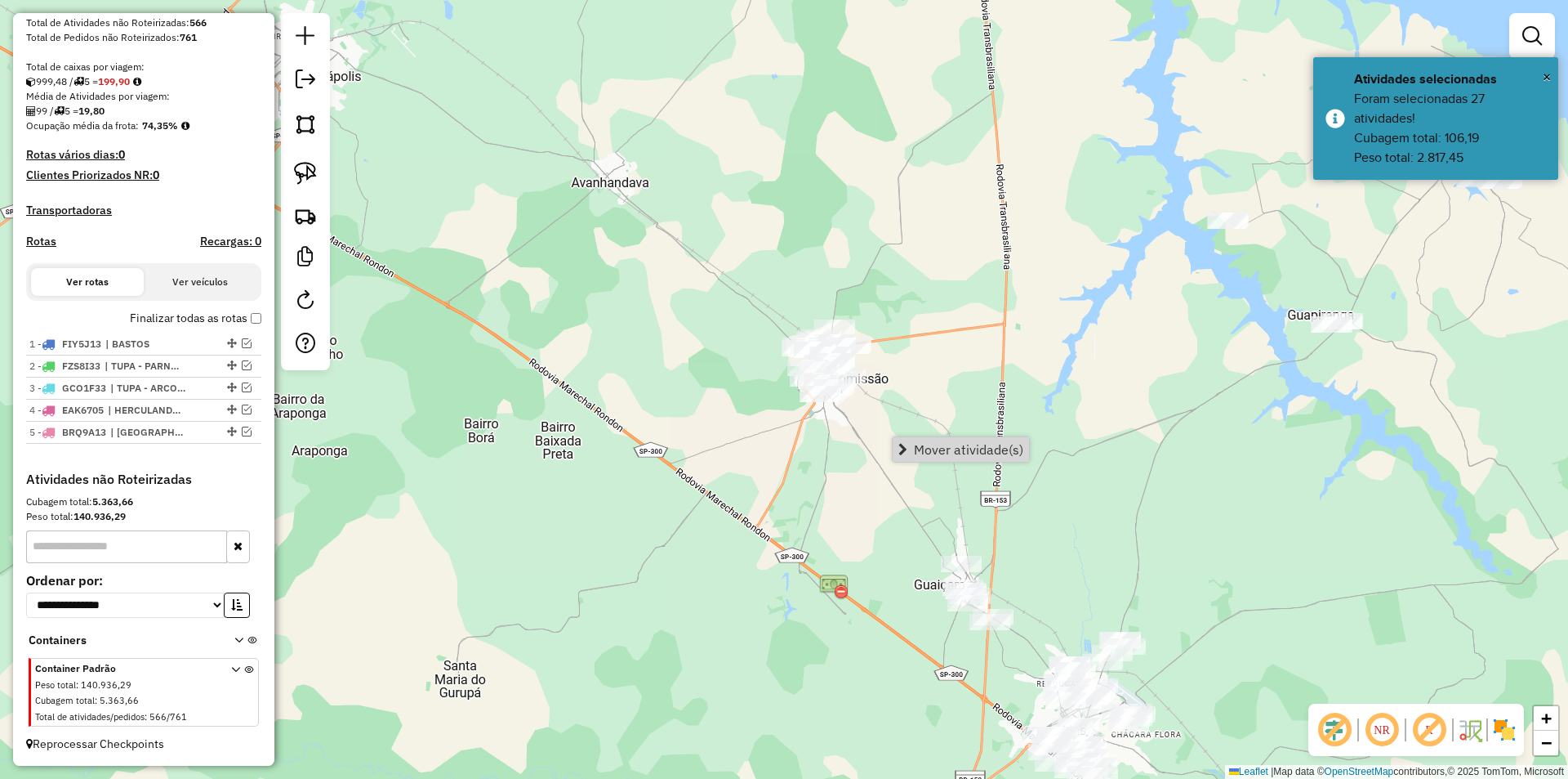
click at [923, 445] on span "Mover atividade(s)" at bounding box center [969, 449] width 110 height 13
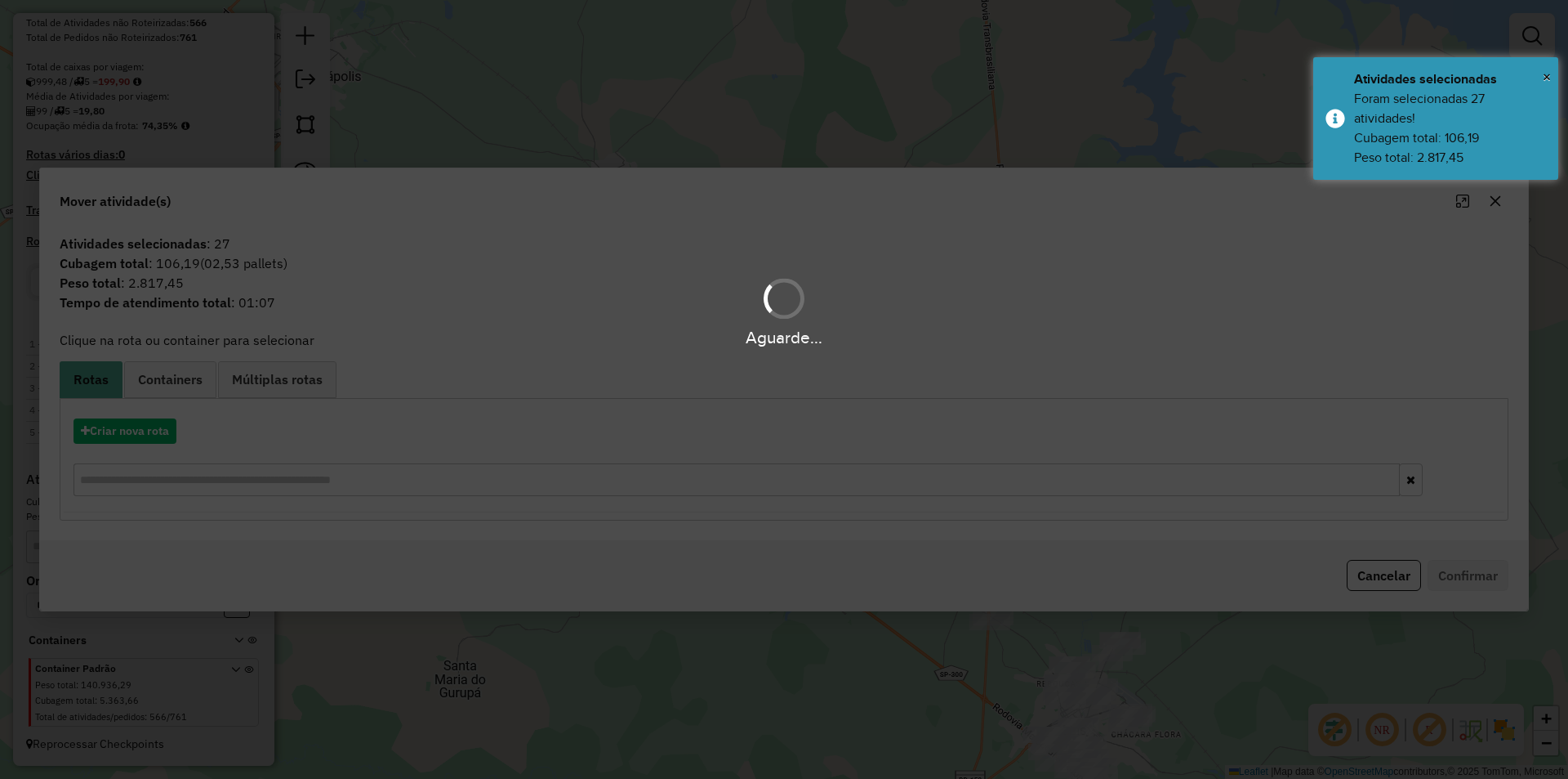
click at [156, 429] on div "Aguarde..." at bounding box center [784, 390] width 1568 height 779
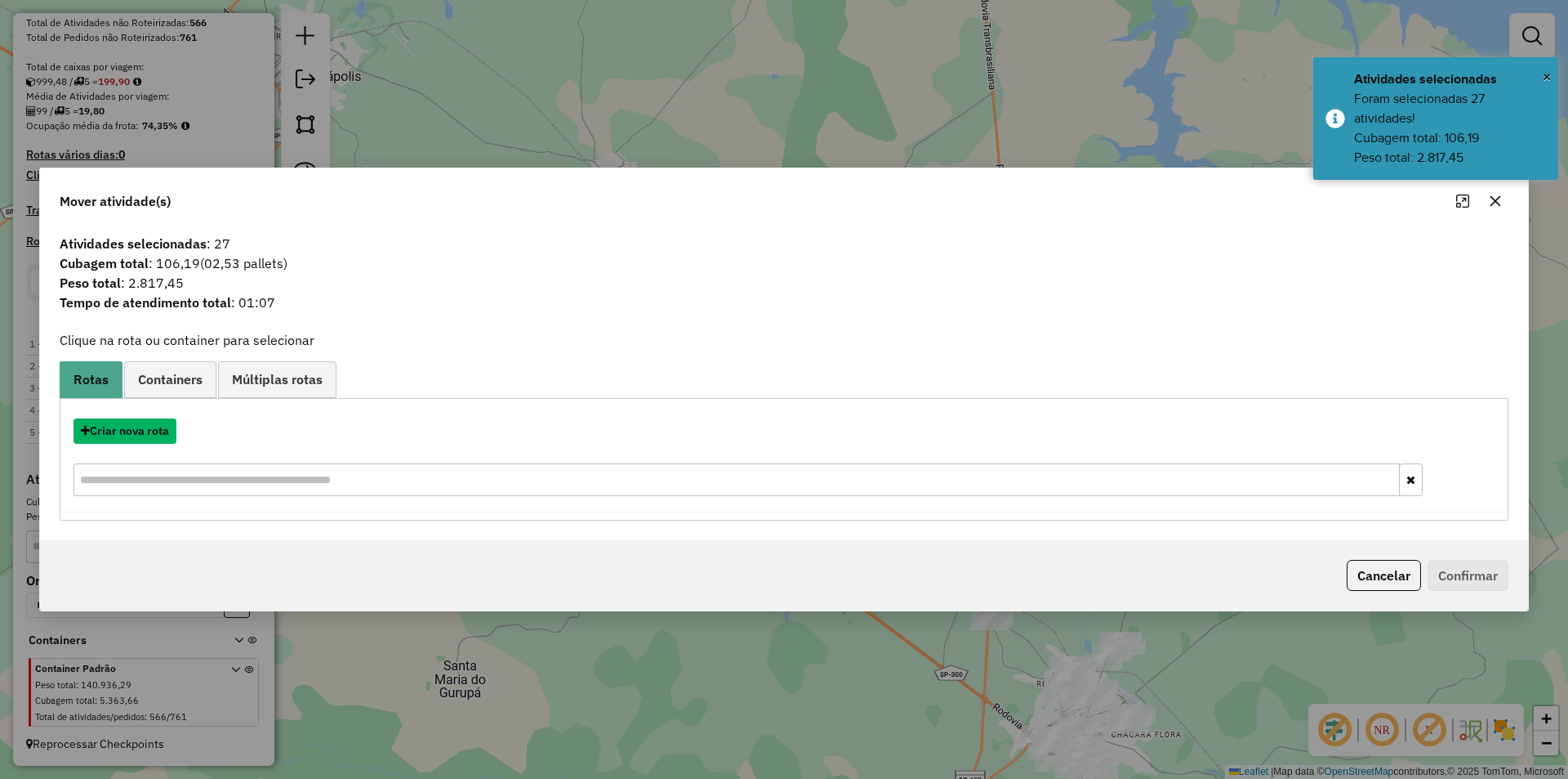
click at [156, 429] on button "Criar nova rota" at bounding box center [125, 430] width 103 height 25
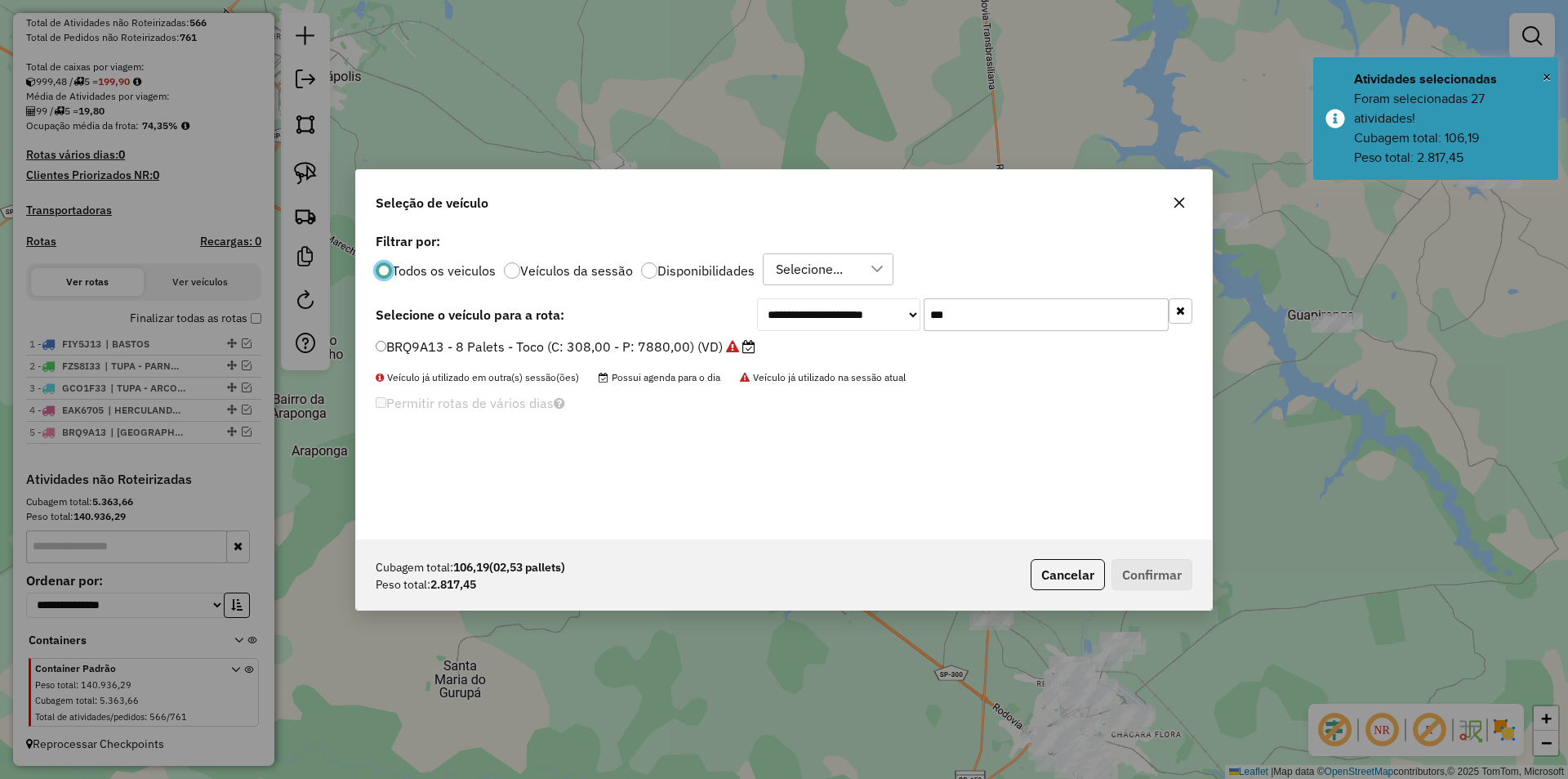
scroll to position [9, 5]
click at [1019, 316] on input "***" at bounding box center [1046, 315] width 245 height 33
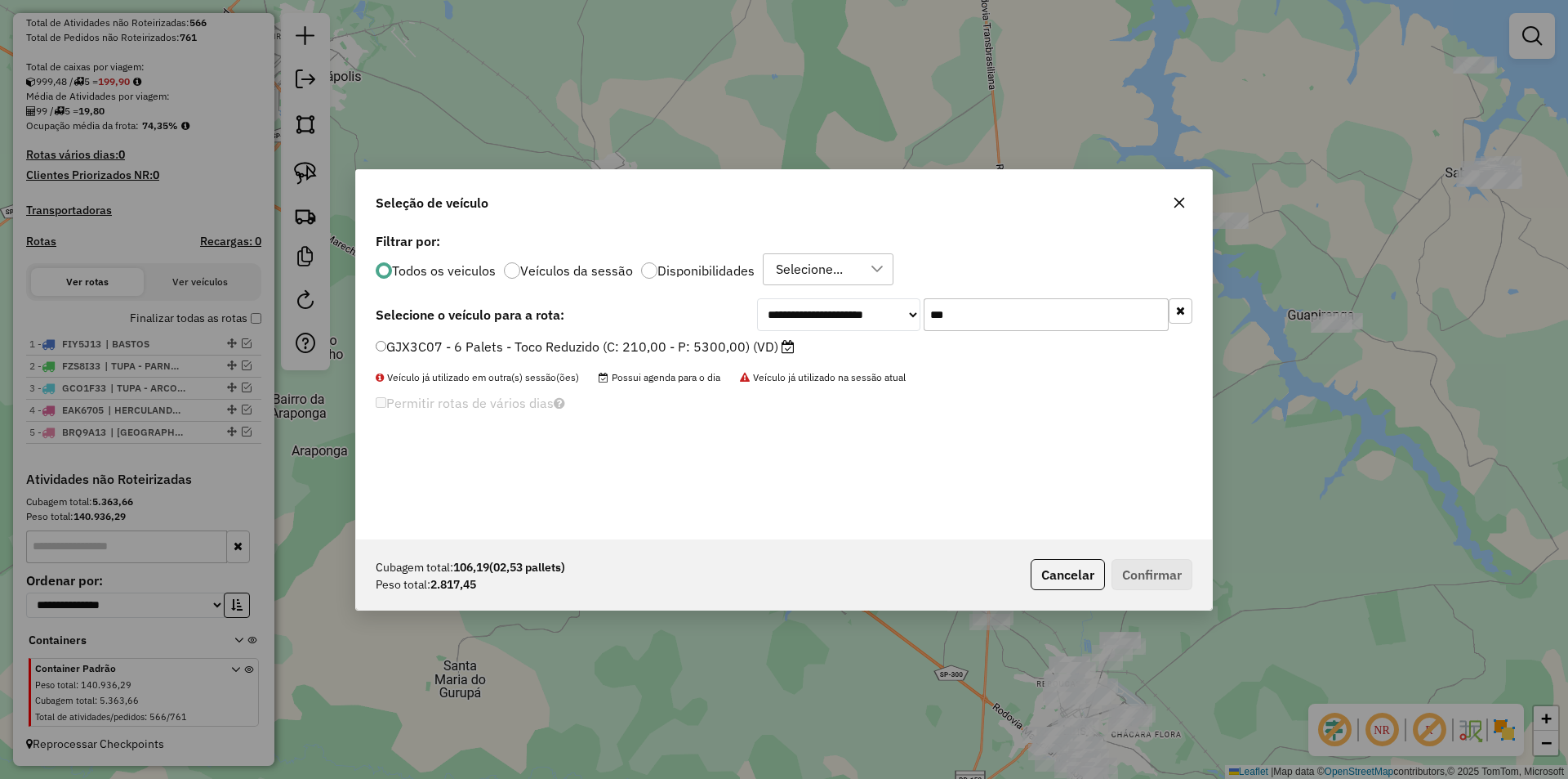
type input "***"
click at [725, 347] on label "GJX3C07 - 6 Palets - Toco Reduzido (C: 210,00 - P: 5300,00) (VD)" at bounding box center [585, 346] width 419 height 20
click at [1138, 570] on button "Confirmar" at bounding box center [1152, 575] width 81 height 31
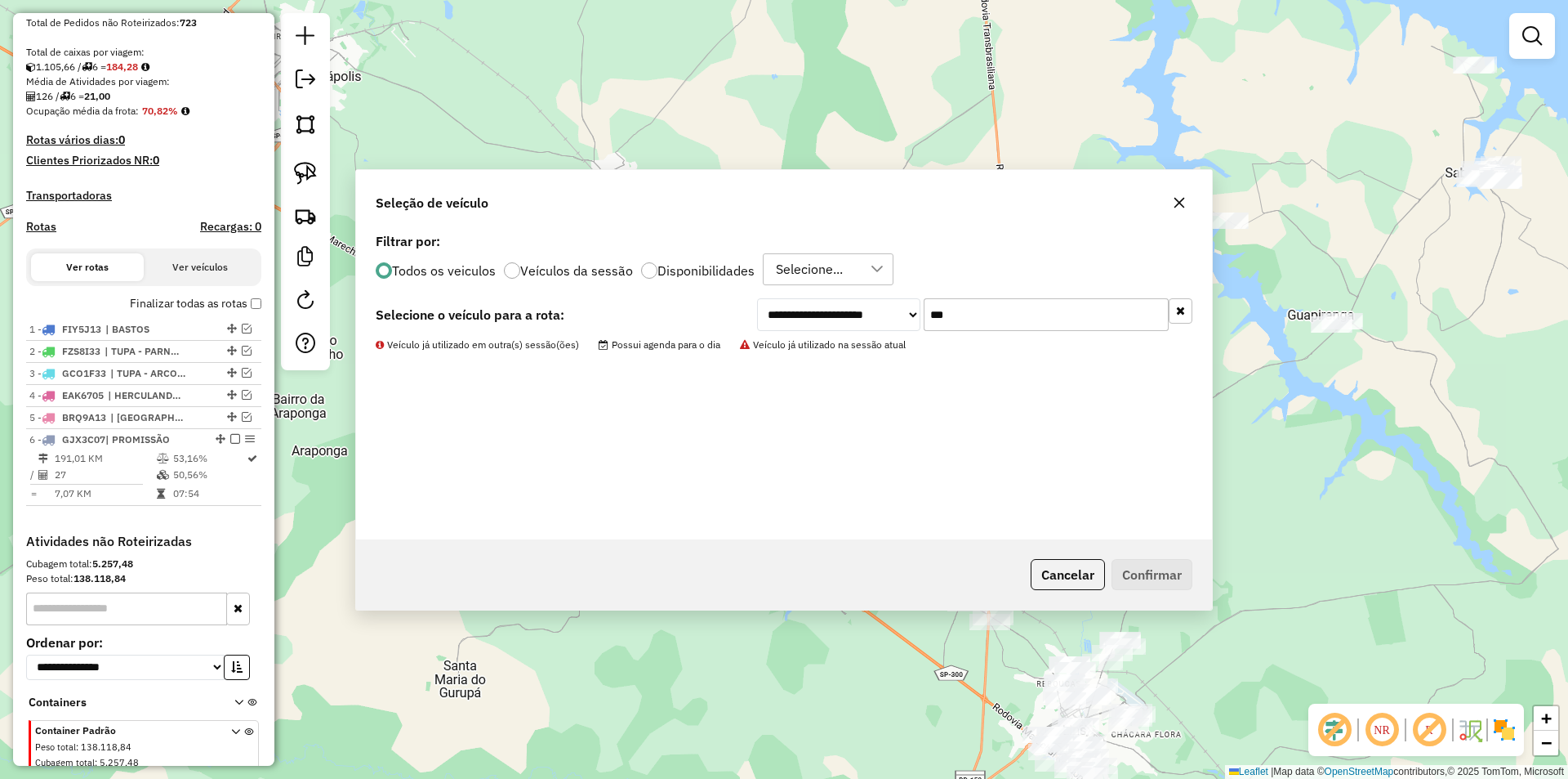
scroll to position [403, 0]
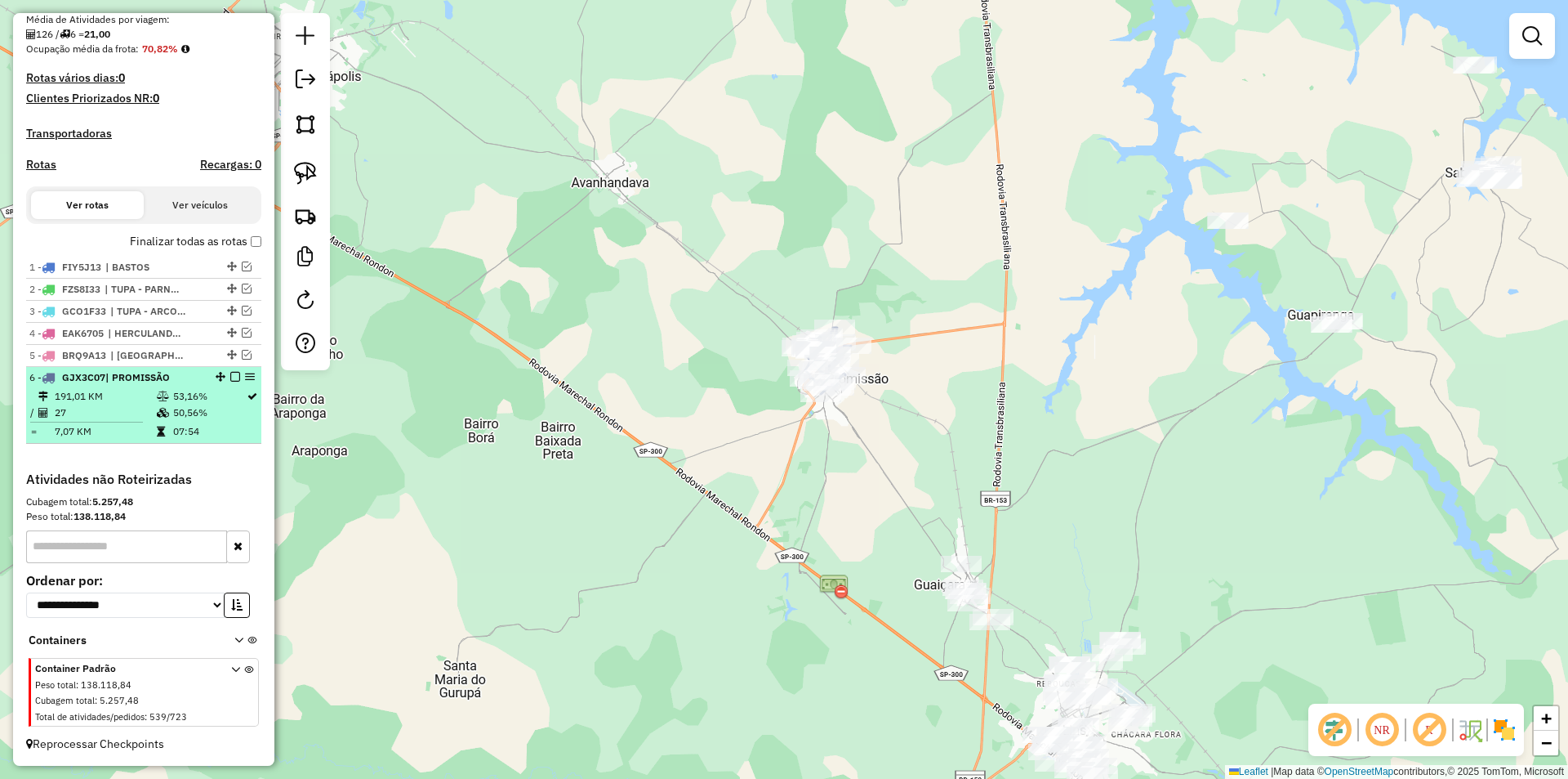
select select "**********"
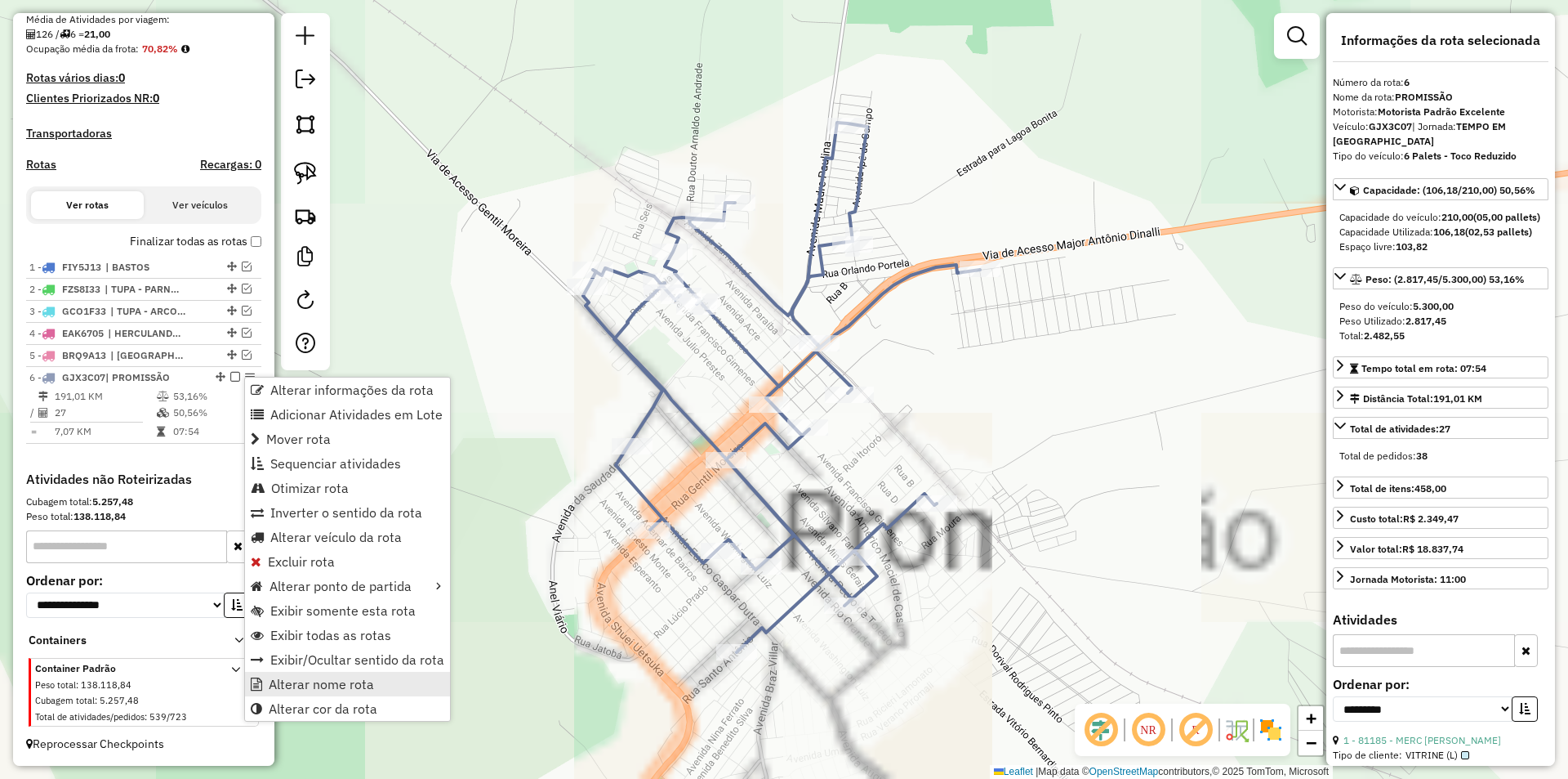
click at [332, 682] on span "Alterar nome rota" at bounding box center [321, 683] width 105 height 13
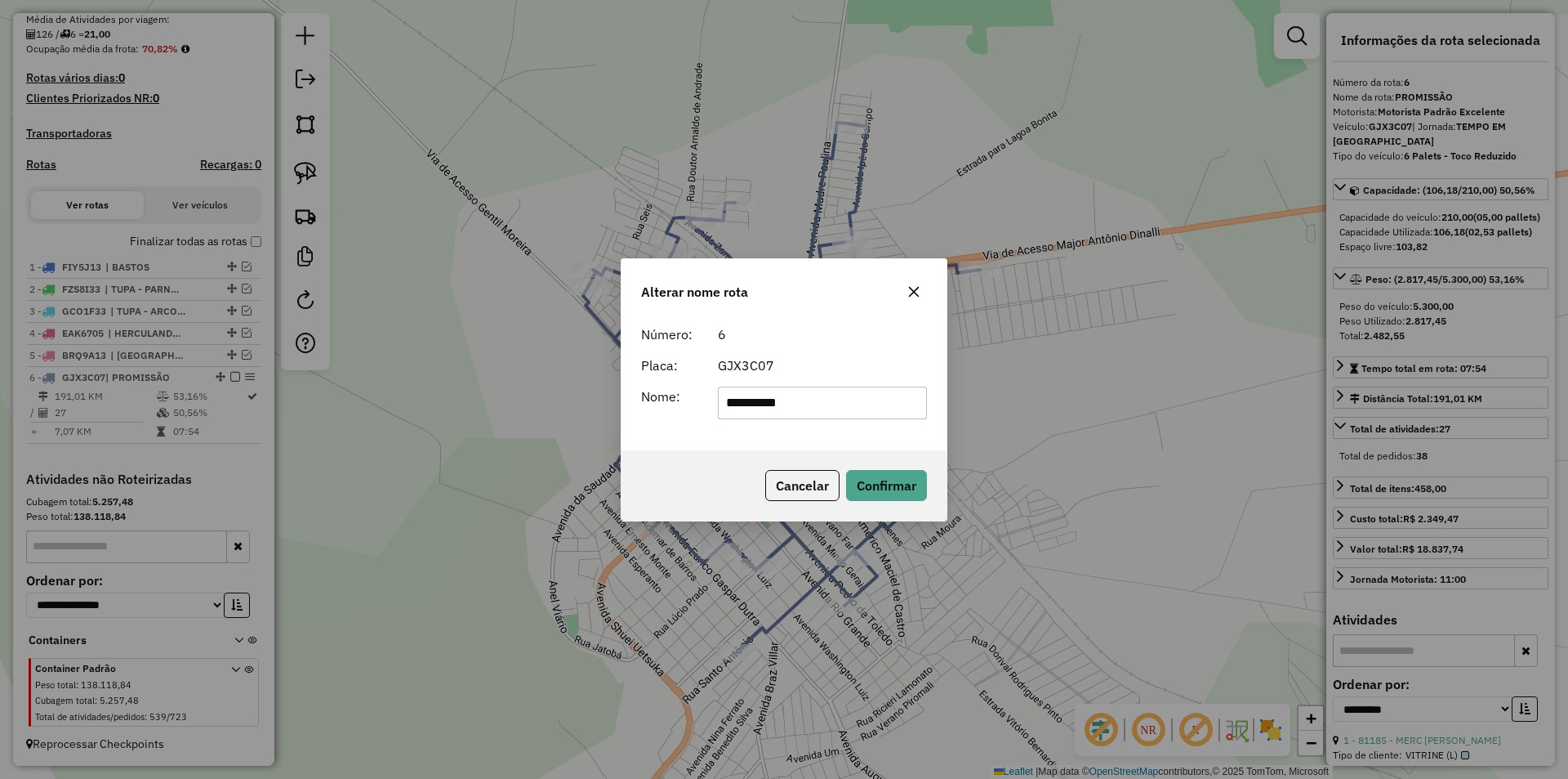
click at [264, 392] on div "Alterar nome rota Número: 6 Placa: GJX3C07 Nome: ********* Cancelar Confirmar" at bounding box center [784, 390] width 1568 height 779
click at [231, 373] on div "Alterar nome rota Número: 6 Placa: GJX3C07 Nome: ********* Cancelar Confirmar" at bounding box center [784, 390] width 1568 height 779
click at [797, 483] on button "Cancelar" at bounding box center [803, 485] width 75 height 31
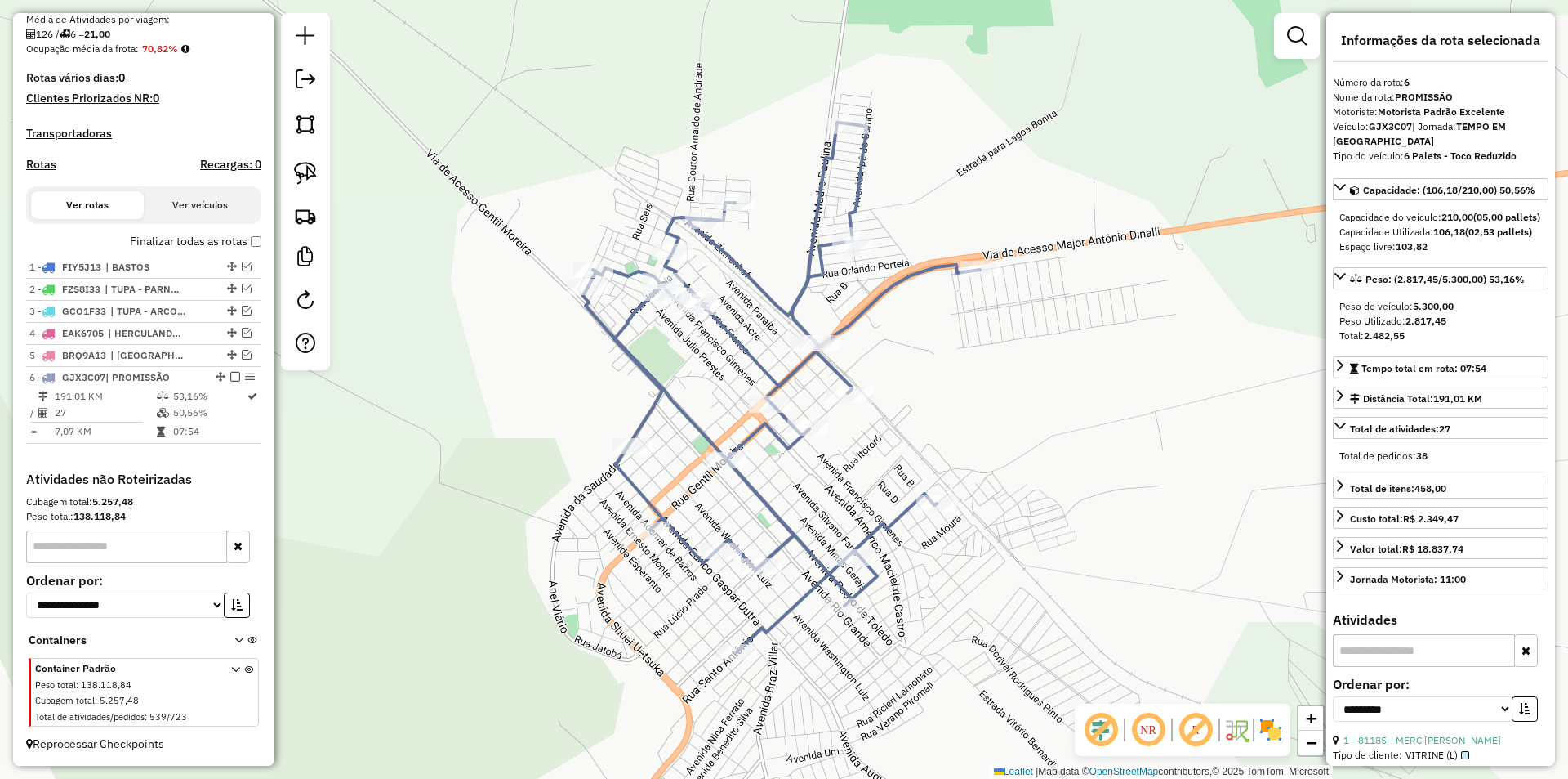
drag, startPoint x: 232, startPoint y: 378, endPoint x: 314, endPoint y: 382, distance: 82.1
click at [231, 378] on em at bounding box center [235, 376] width 10 height 10
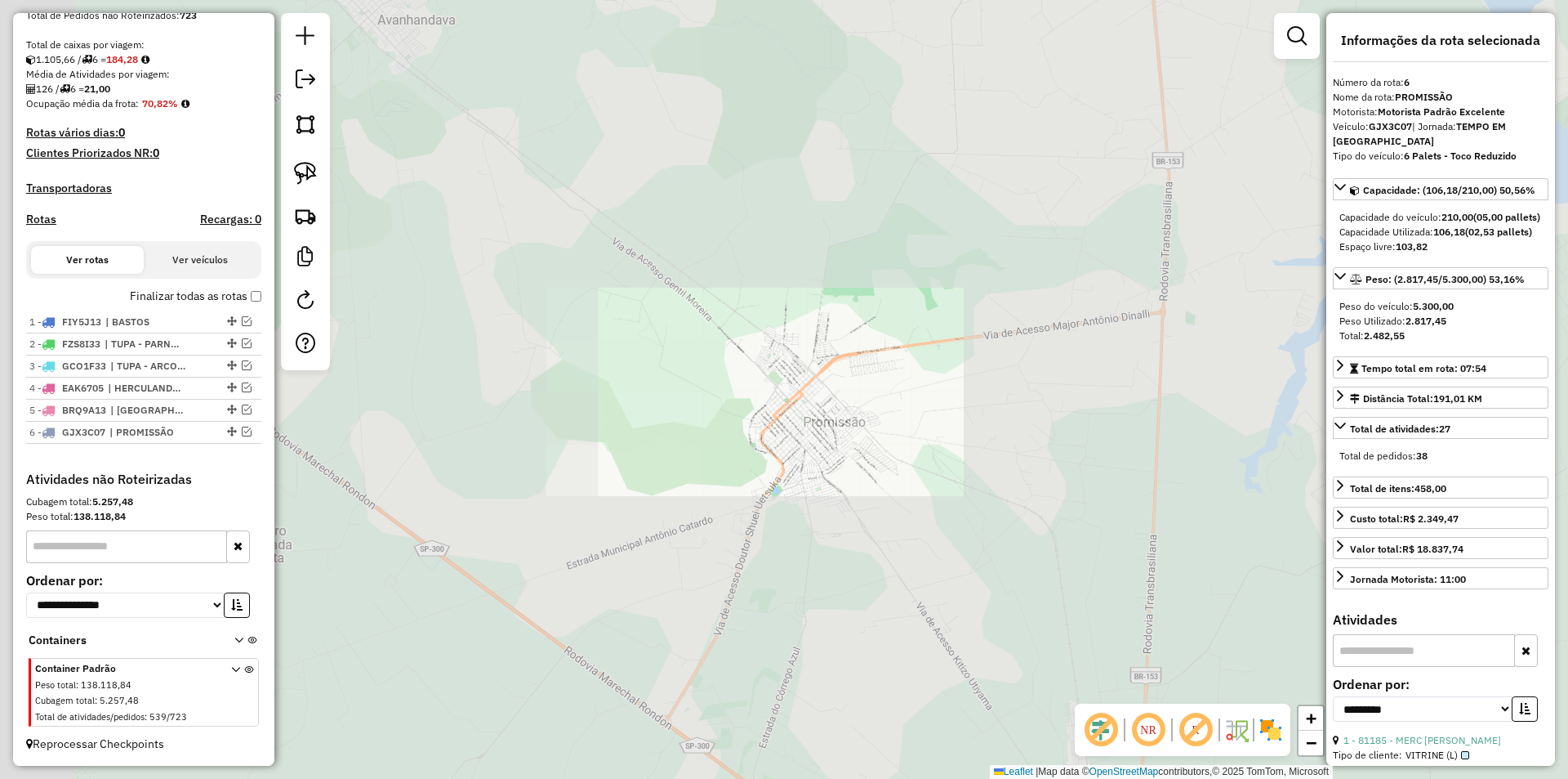
drag, startPoint x: 943, startPoint y: 354, endPoint x: 703, endPoint y: 266, distance: 255.6
click at [735, 282] on div "Janela de atendimento Grade de atendimento Capacidade Transportadoras Veículos …" at bounding box center [784, 390] width 1568 height 779
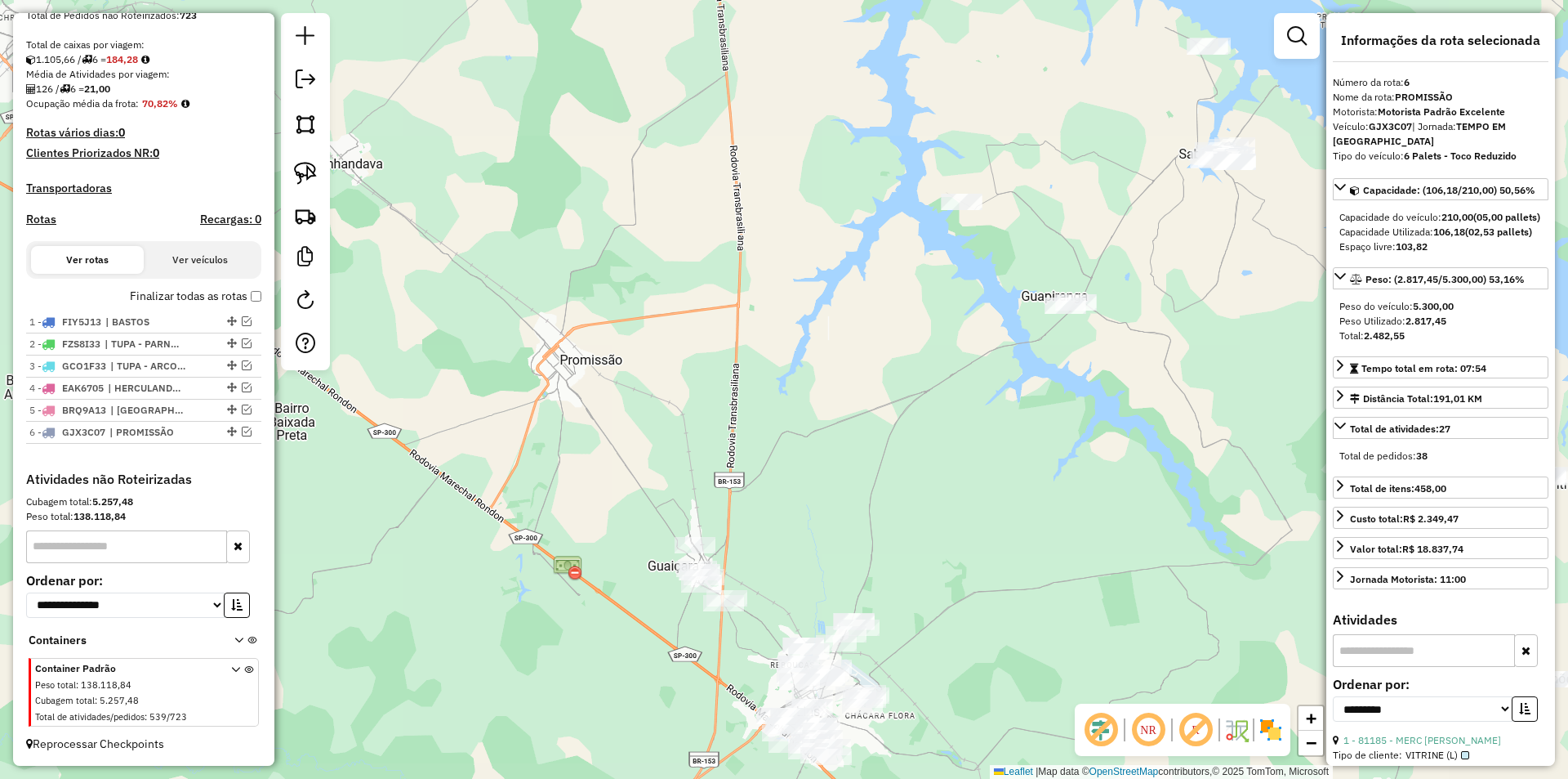
drag, startPoint x: 732, startPoint y: 303, endPoint x: 814, endPoint y: 348, distance: 93.5
click at [728, 305] on div "Janela de atendimento Grade de atendimento Capacidade Transportadoras Veículos …" at bounding box center [784, 390] width 1568 height 779
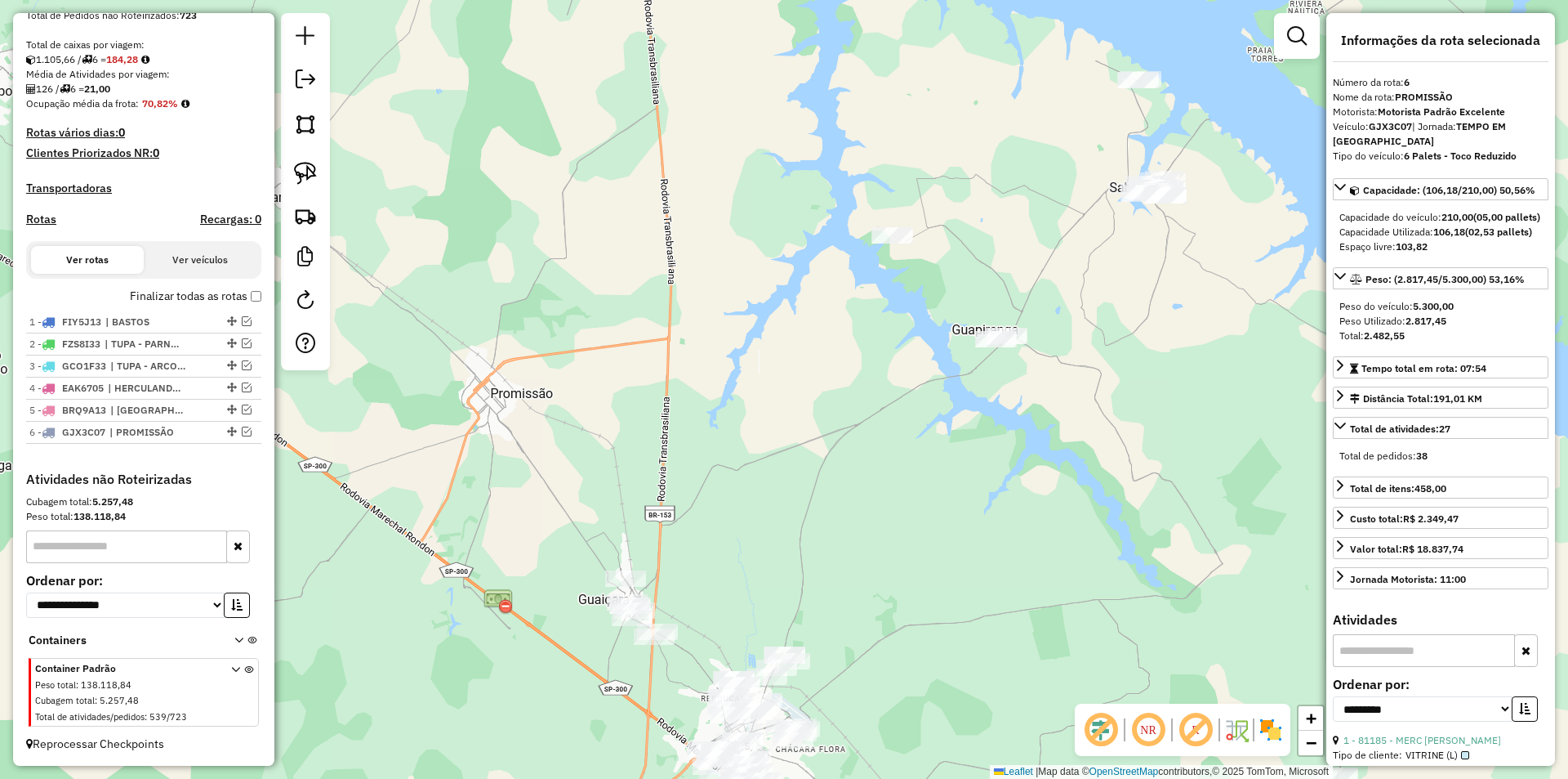
drag, startPoint x: 814, startPoint y: 348, endPoint x: 760, endPoint y: 395, distance: 71.6
click at [747, 387] on div "Janela de atendimento Grade de atendimento Capacidade Transportadoras Veículos …" at bounding box center [784, 390] width 1568 height 779
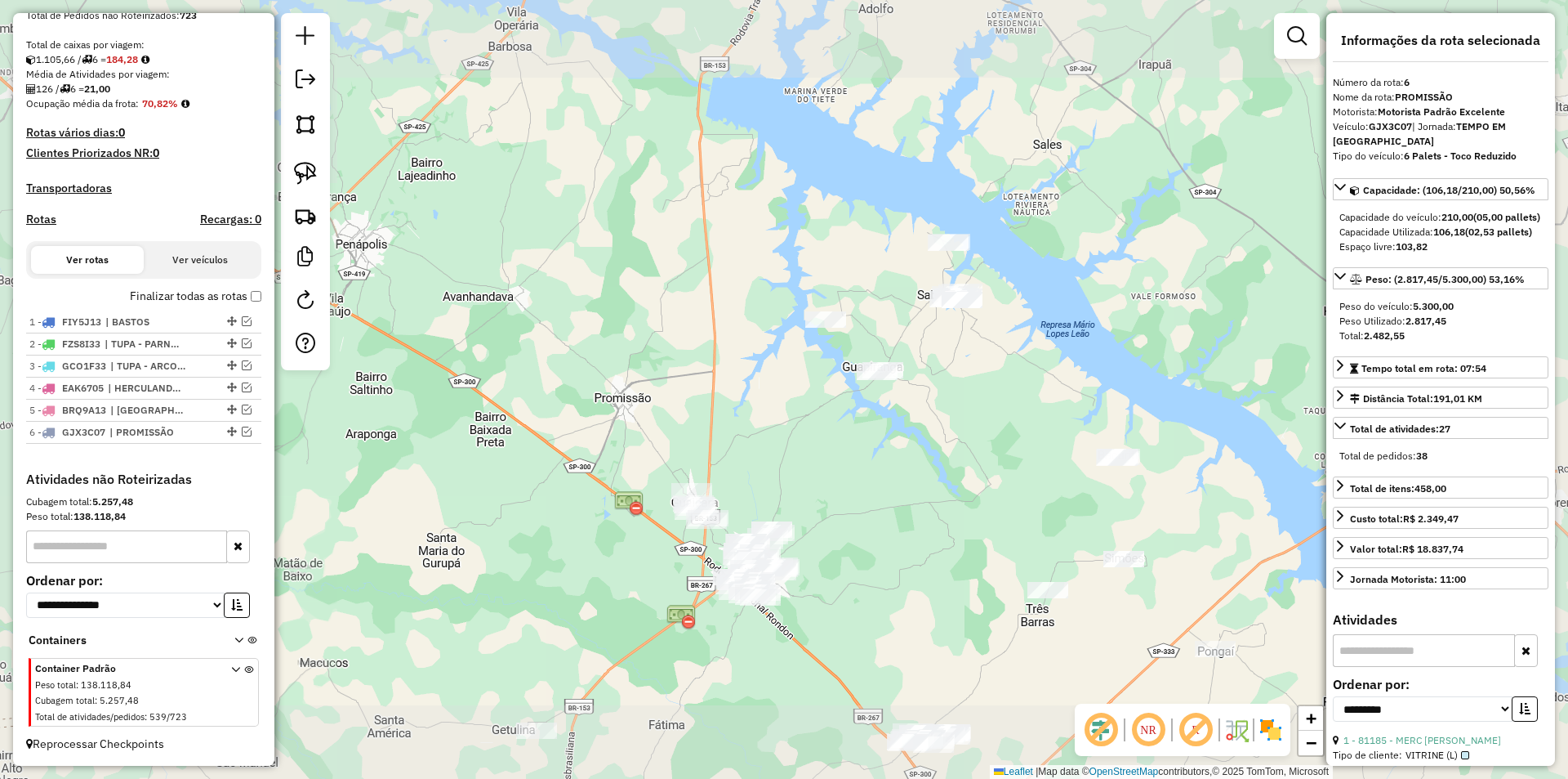
drag, startPoint x: 781, startPoint y: 401, endPoint x: 781, endPoint y: 336, distance: 65.0
click at [781, 336] on div "Janela de atendimento Grade de atendimento Capacidade Transportadoras Veículos …" at bounding box center [784, 390] width 1568 height 779
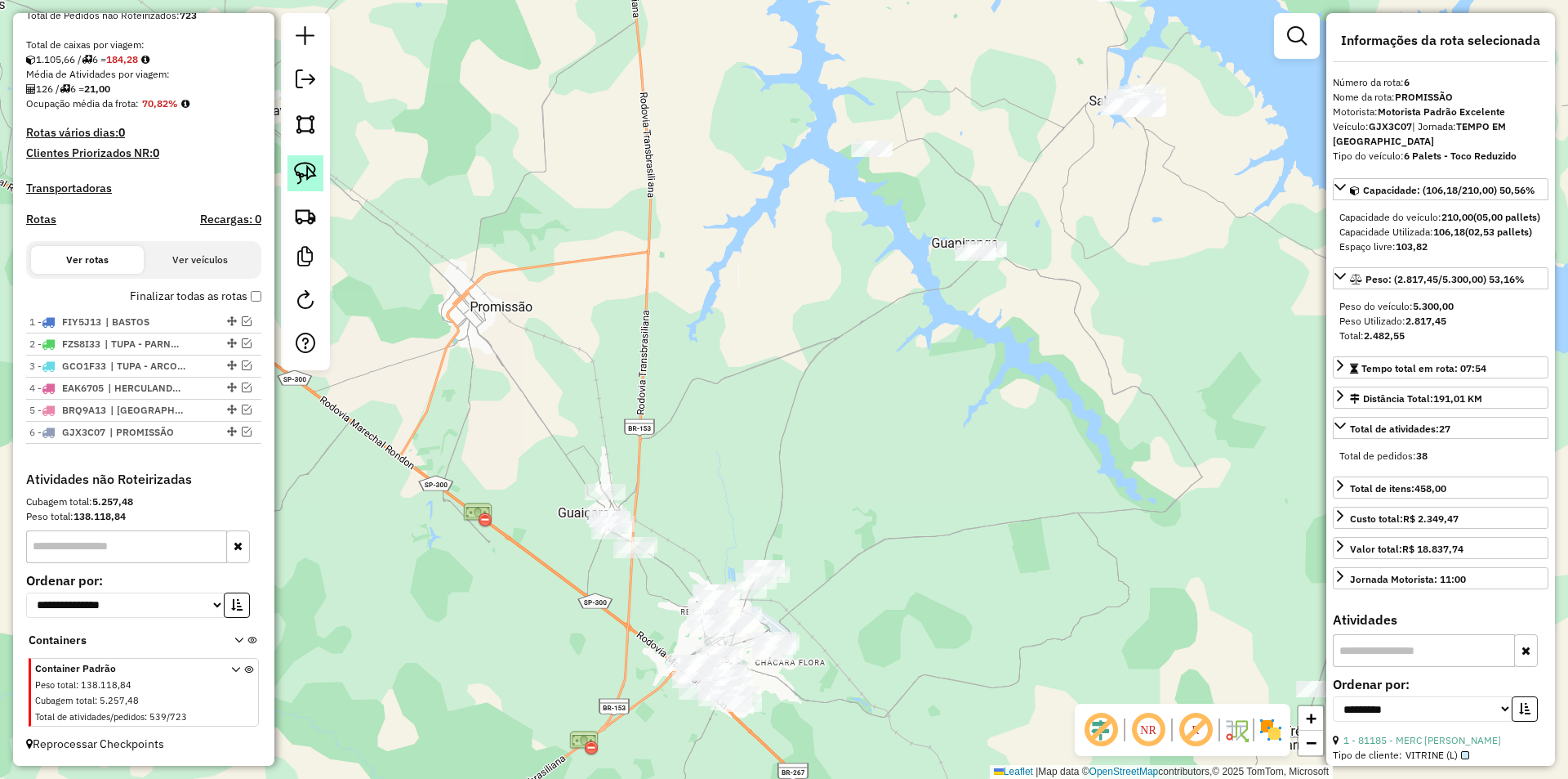
click at [311, 164] on img at bounding box center [305, 173] width 23 height 23
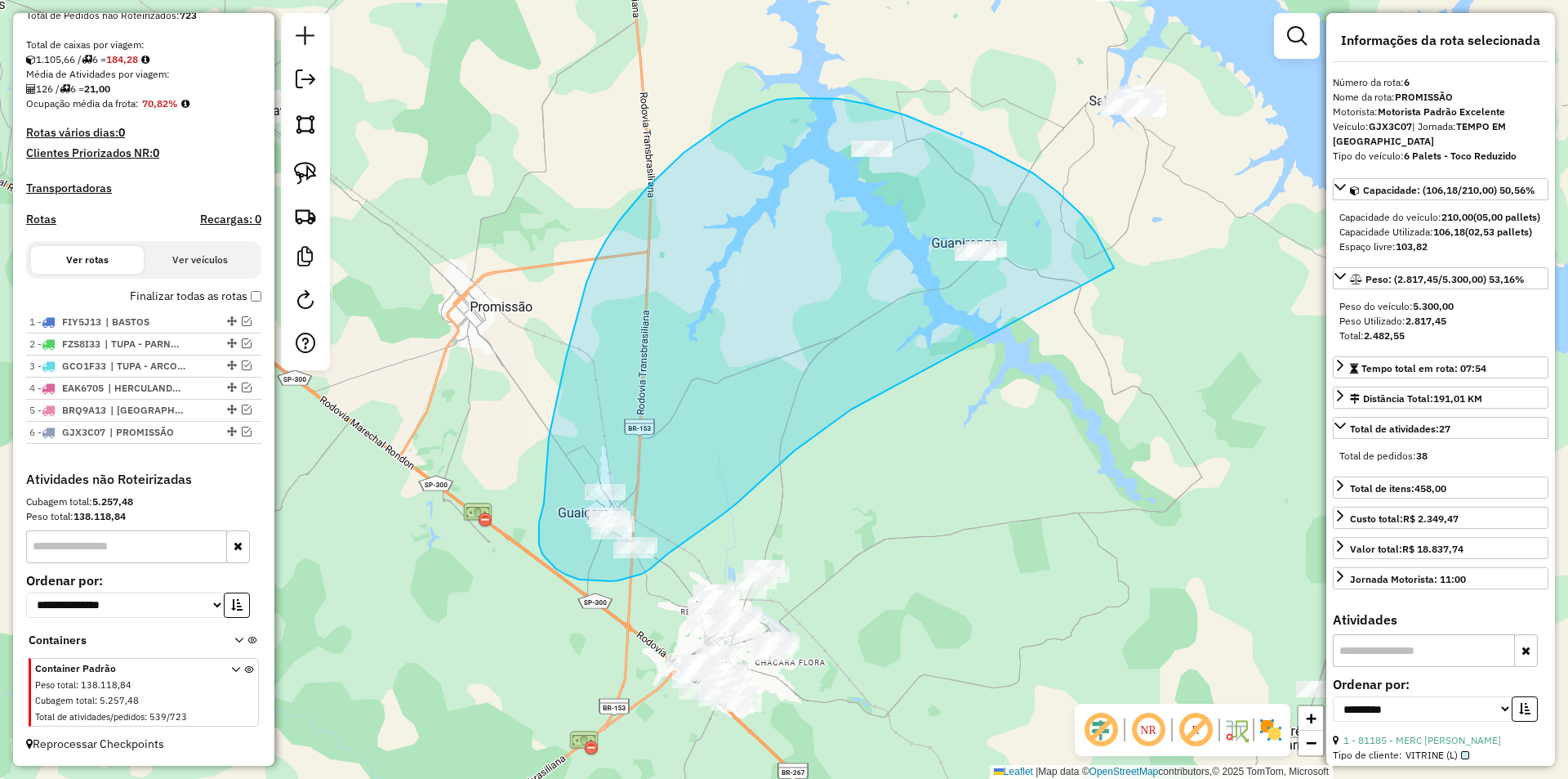
drag, startPoint x: 1114, startPoint y: 268, endPoint x: 967, endPoint y: 337, distance: 162.4
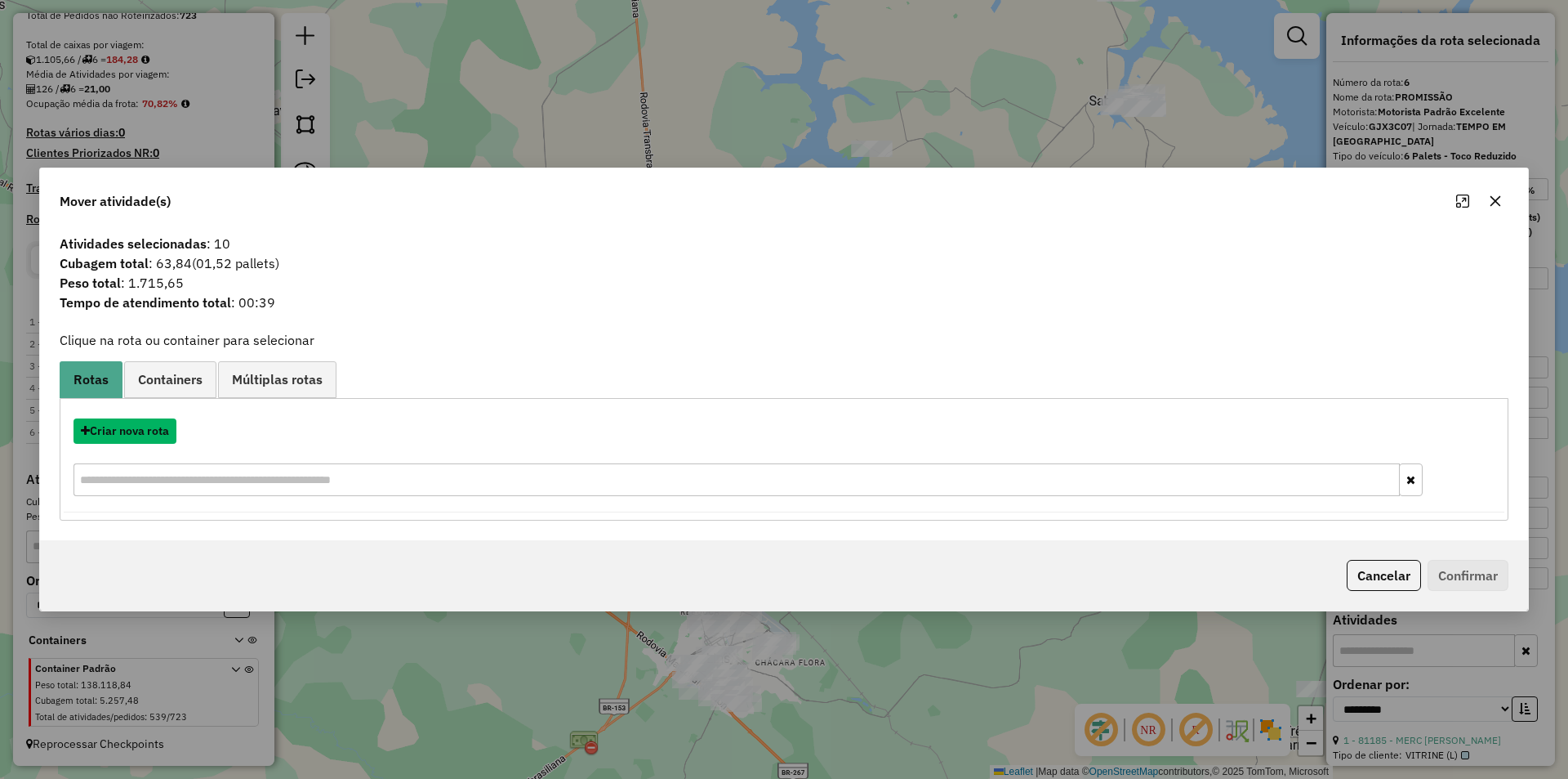
click at [123, 429] on button "Criar nova rota" at bounding box center [125, 430] width 103 height 25
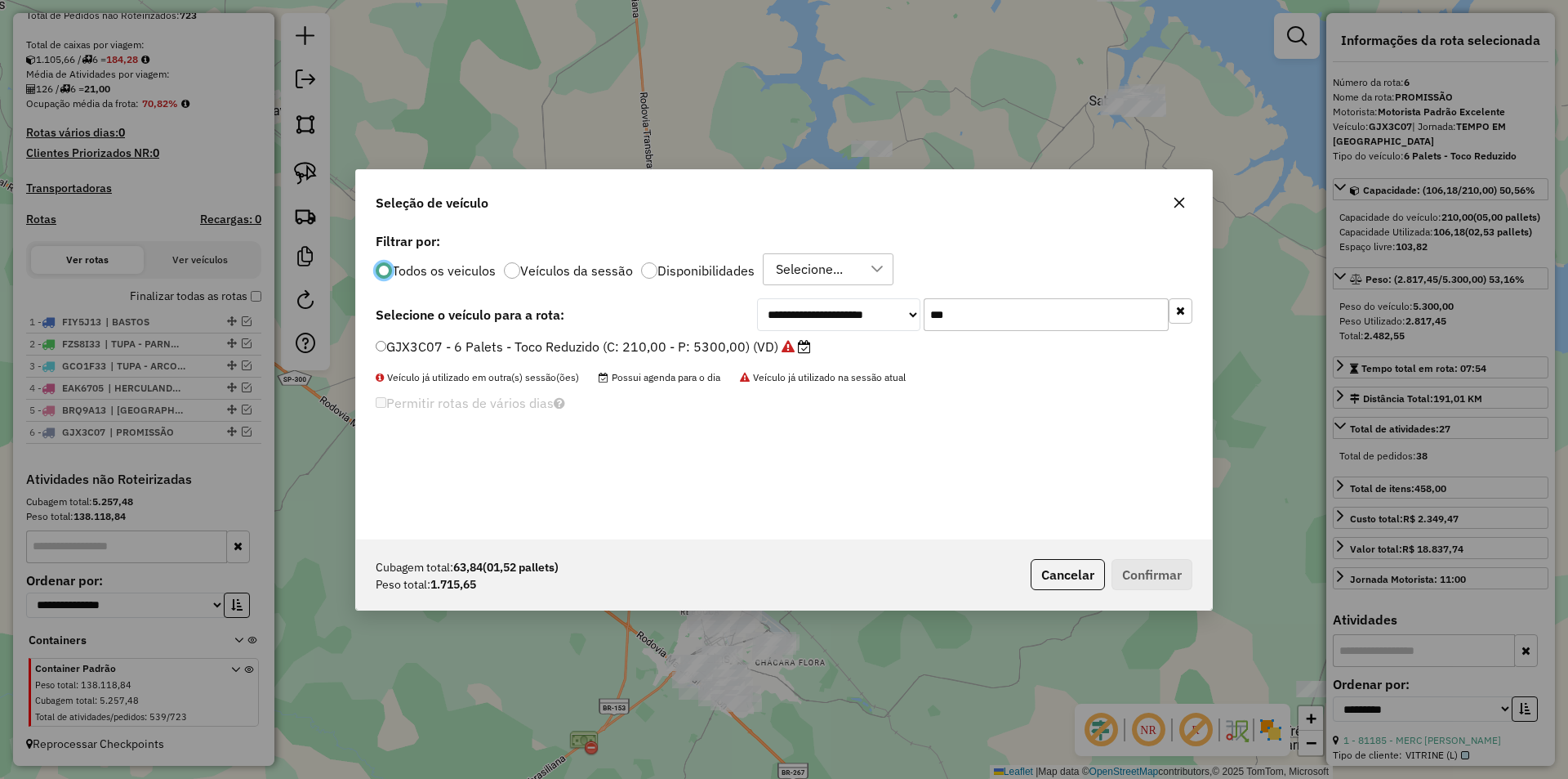
scroll to position [9, 5]
click at [1029, 316] on input "***" at bounding box center [1046, 315] width 245 height 33
type input "***"
click at [708, 337] on div "**********" at bounding box center [784, 383] width 856 height 310
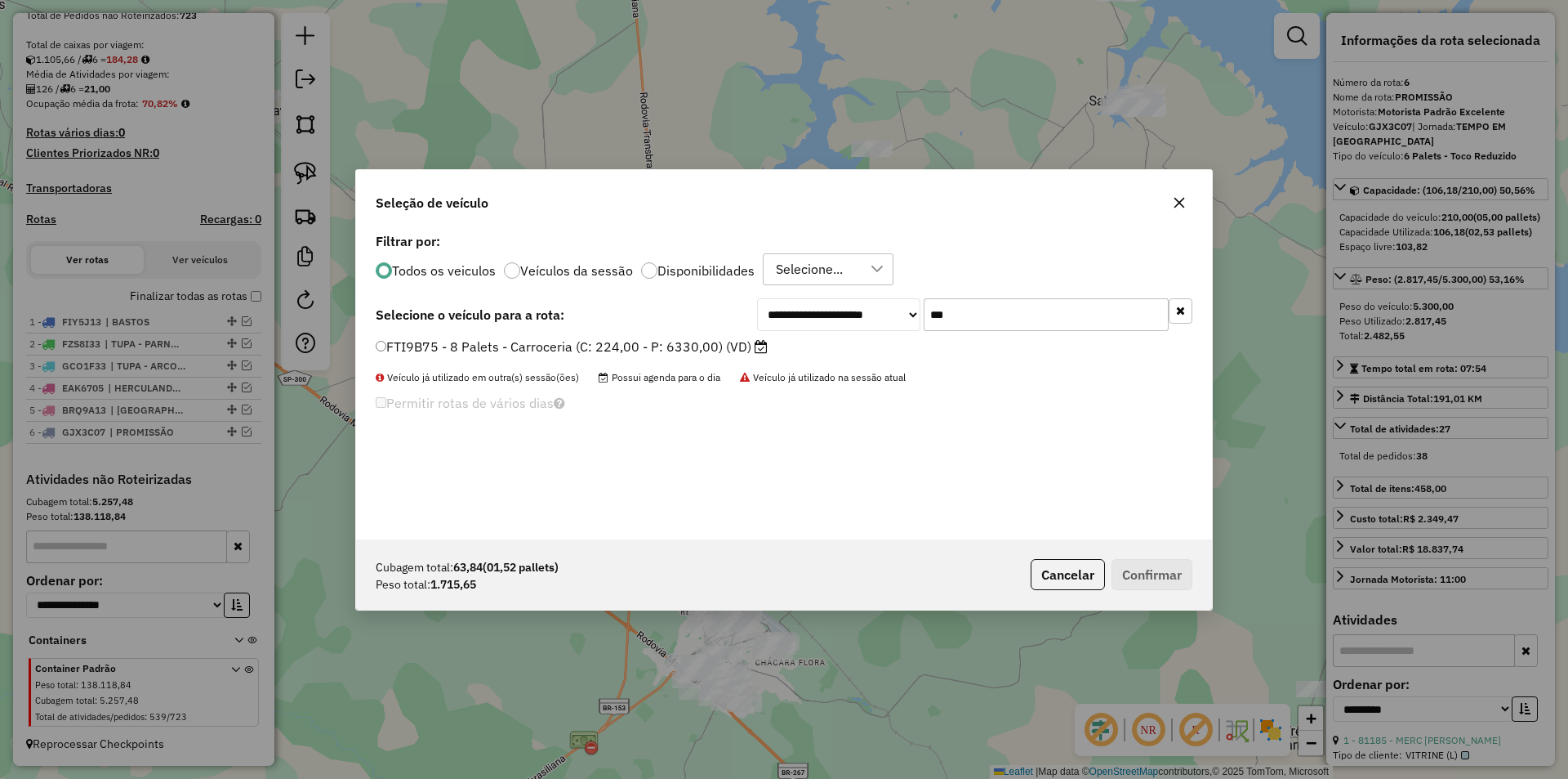
click at [706, 343] on label "FTI9B75 - 8 Palets - Carroceria (C: 224,00 - P: 6330,00) (VD)" at bounding box center [571, 346] width 392 height 20
click at [1147, 576] on button "Confirmar" at bounding box center [1152, 575] width 81 height 31
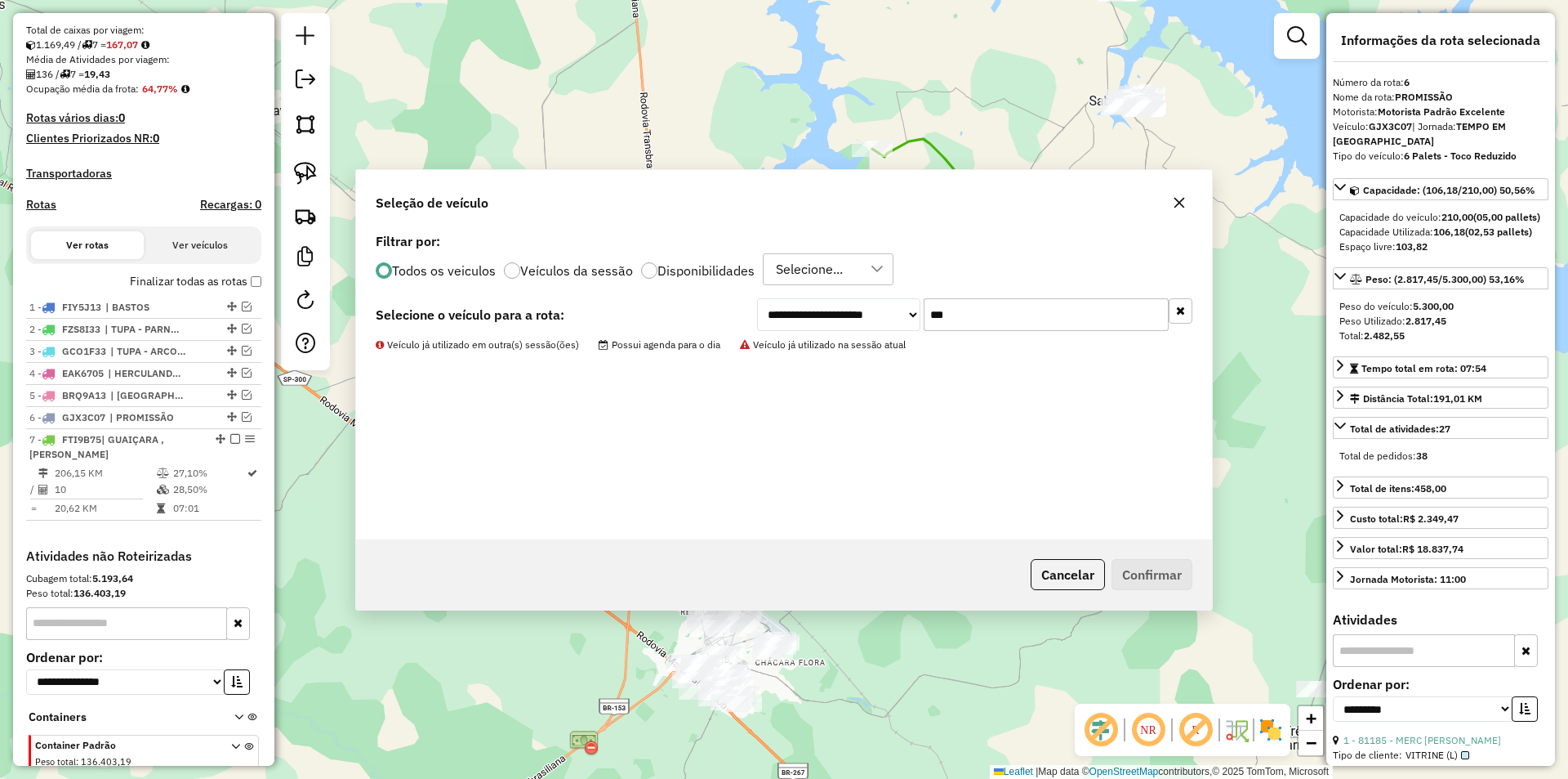
scroll to position [441, 0]
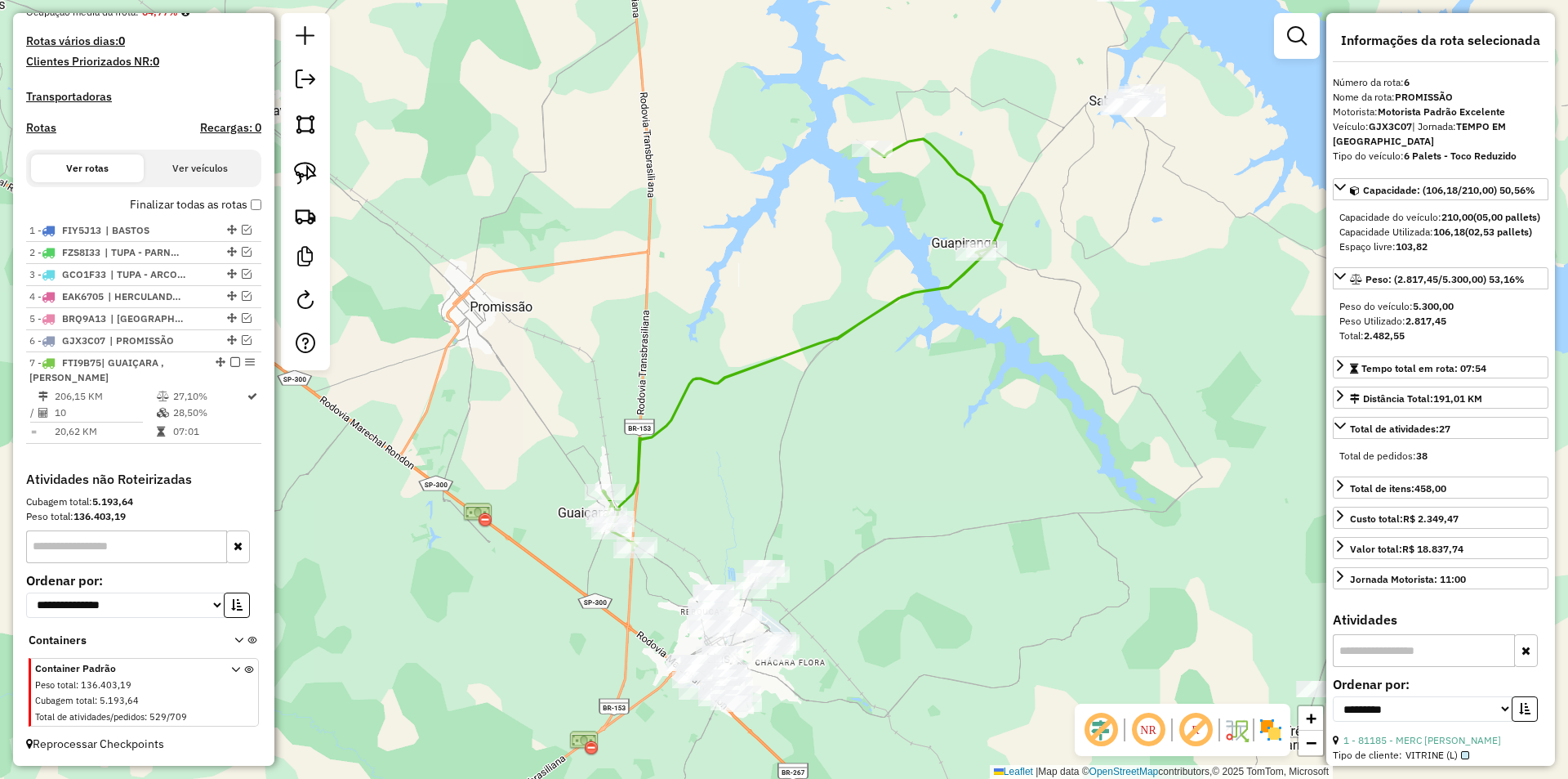
click at [1023, 210] on div "Rota 7 - Placa FTI9B75 18870 - 53.268.592 AMANDA LI Janela de atendimento Grade…" at bounding box center [784, 390] width 1568 height 779
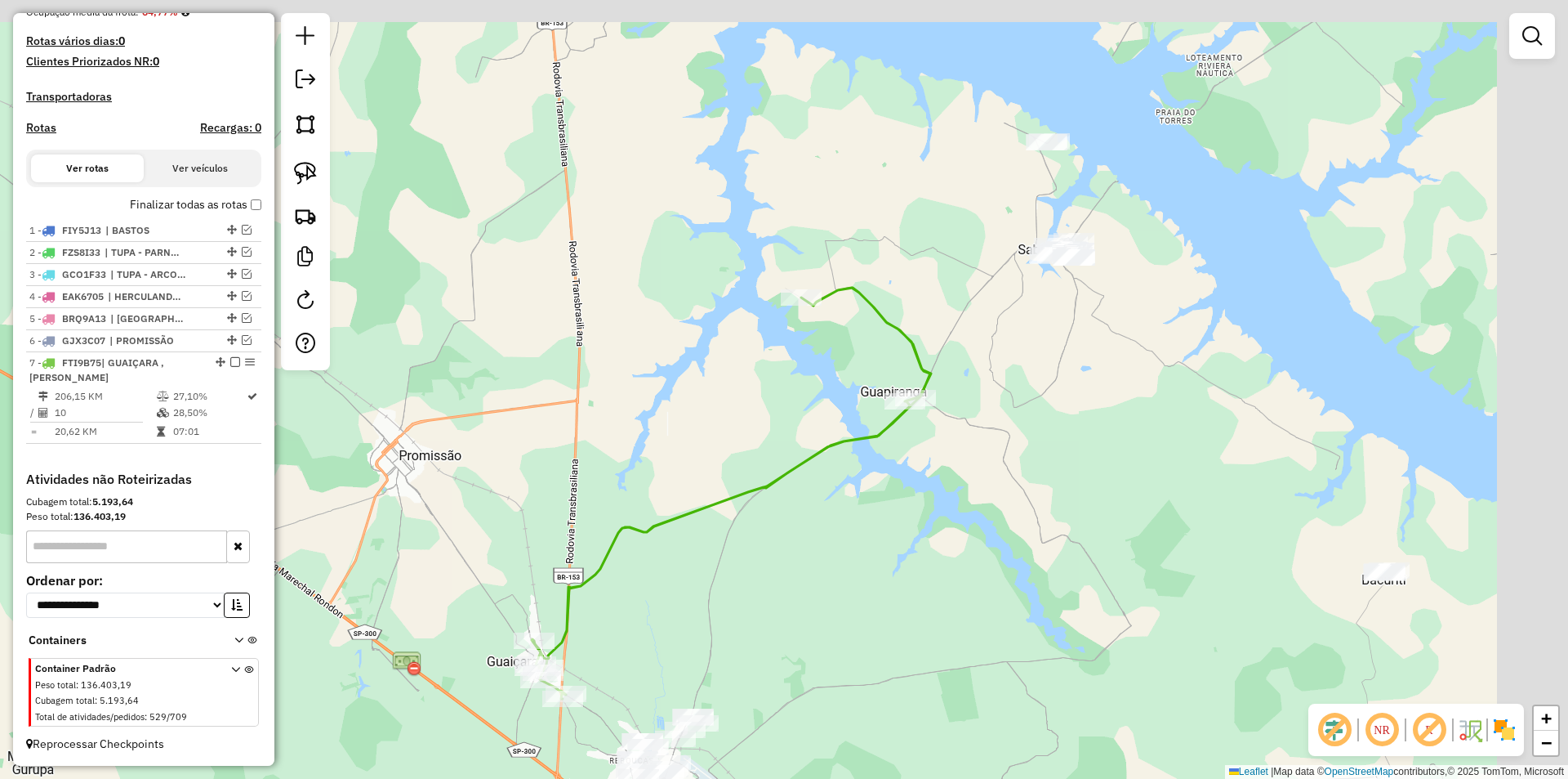
drag, startPoint x: 1069, startPoint y: 181, endPoint x: 949, endPoint y: 355, distance: 211.4
click at [948, 400] on div "Janela de atendimento Grade de atendimento Capacidade Transportadoras Veículos …" at bounding box center [784, 390] width 1568 height 779
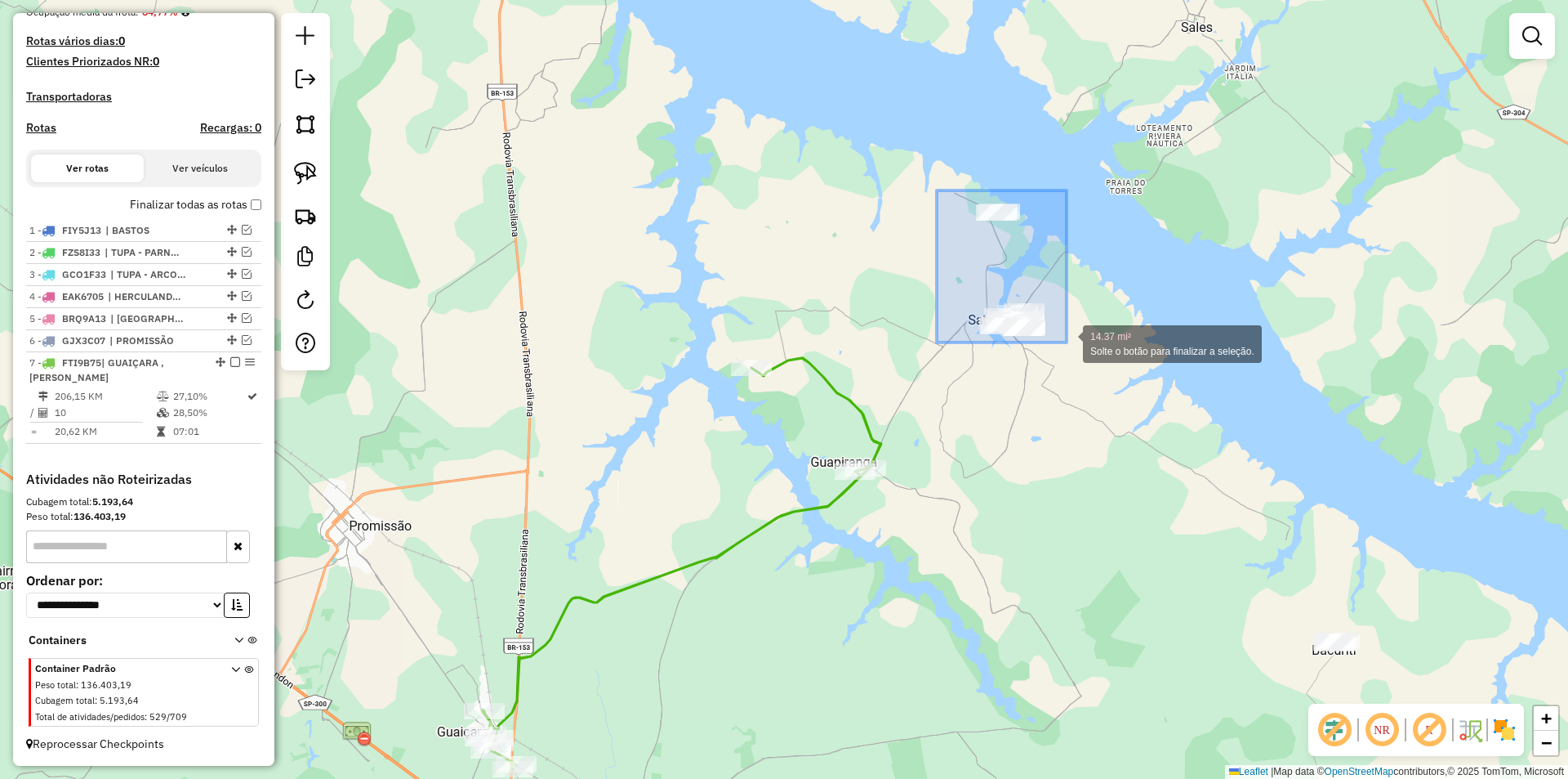
drag, startPoint x: 937, startPoint y: 190, endPoint x: 1066, endPoint y: 343, distance: 200.1
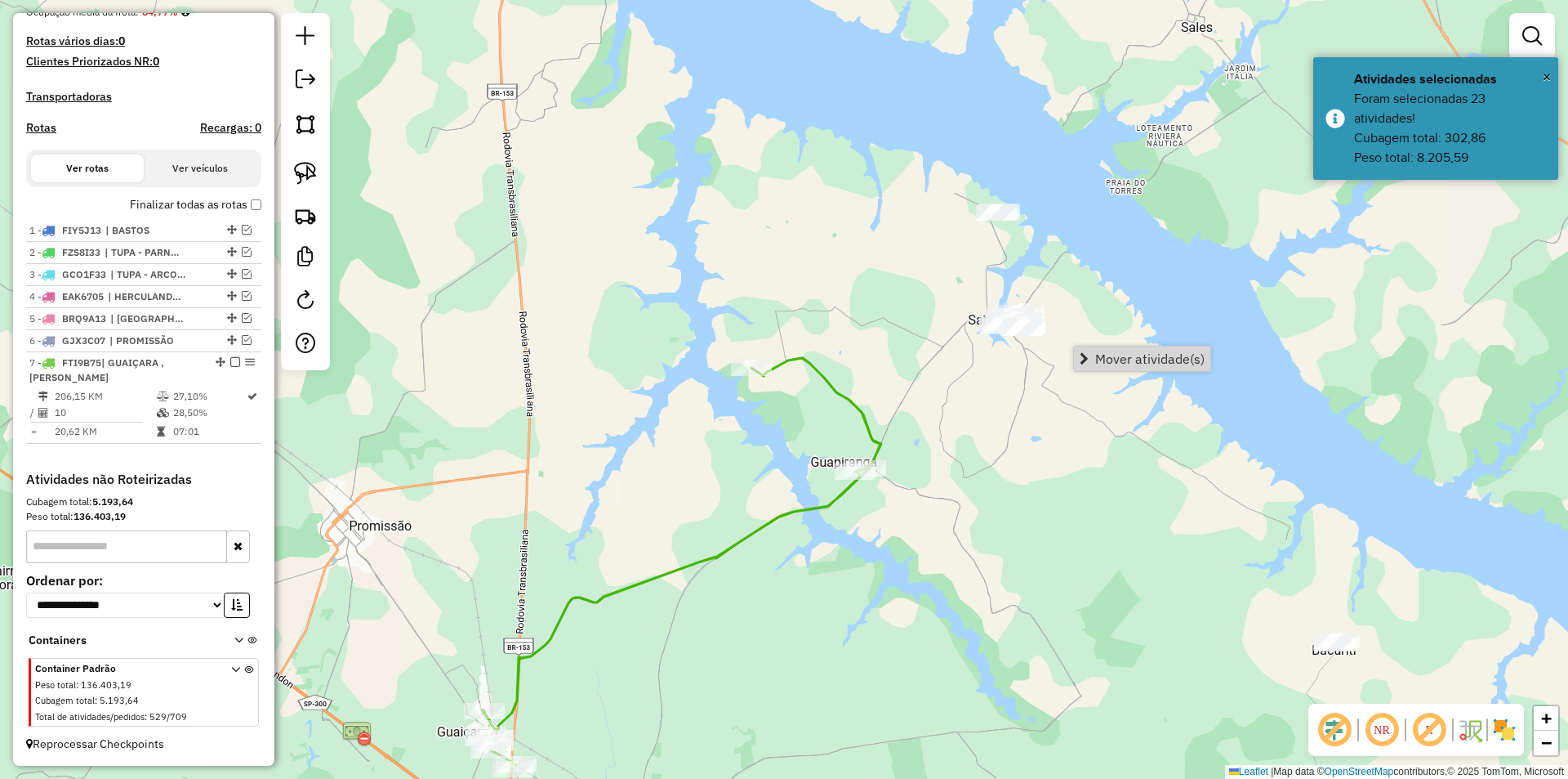
click at [1096, 352] on span "Mover atividade(s)" at bounding box center [1150, 358] width 110 height 13
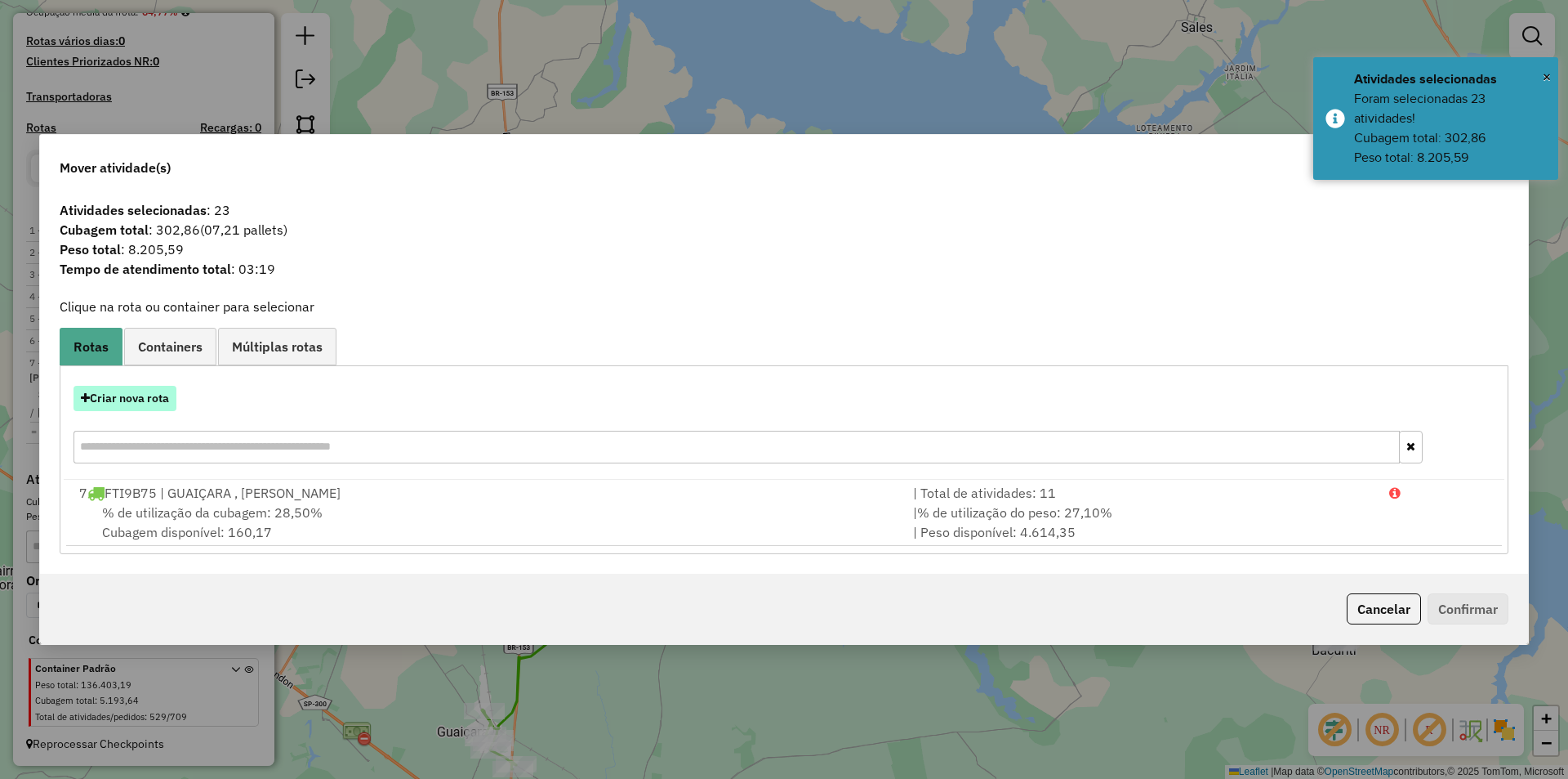
click at [169, 400] on button "Criar nova rota" at bounding box center [125, 398] width 103 height 25
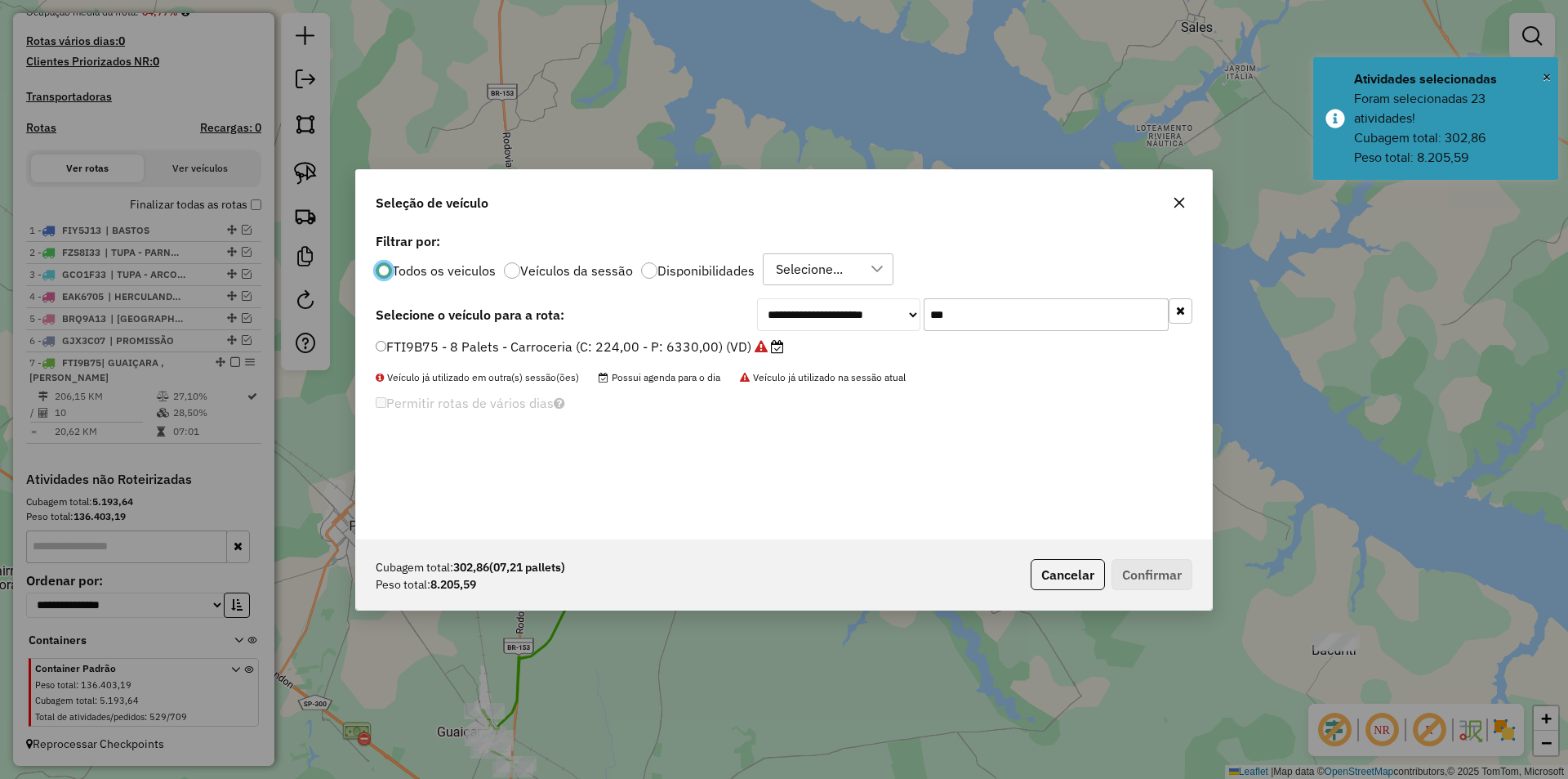
scroll to position [9, 5]
click at [1029, 310] on input "***" at bounding box center [1046, 315] width 245 height 33
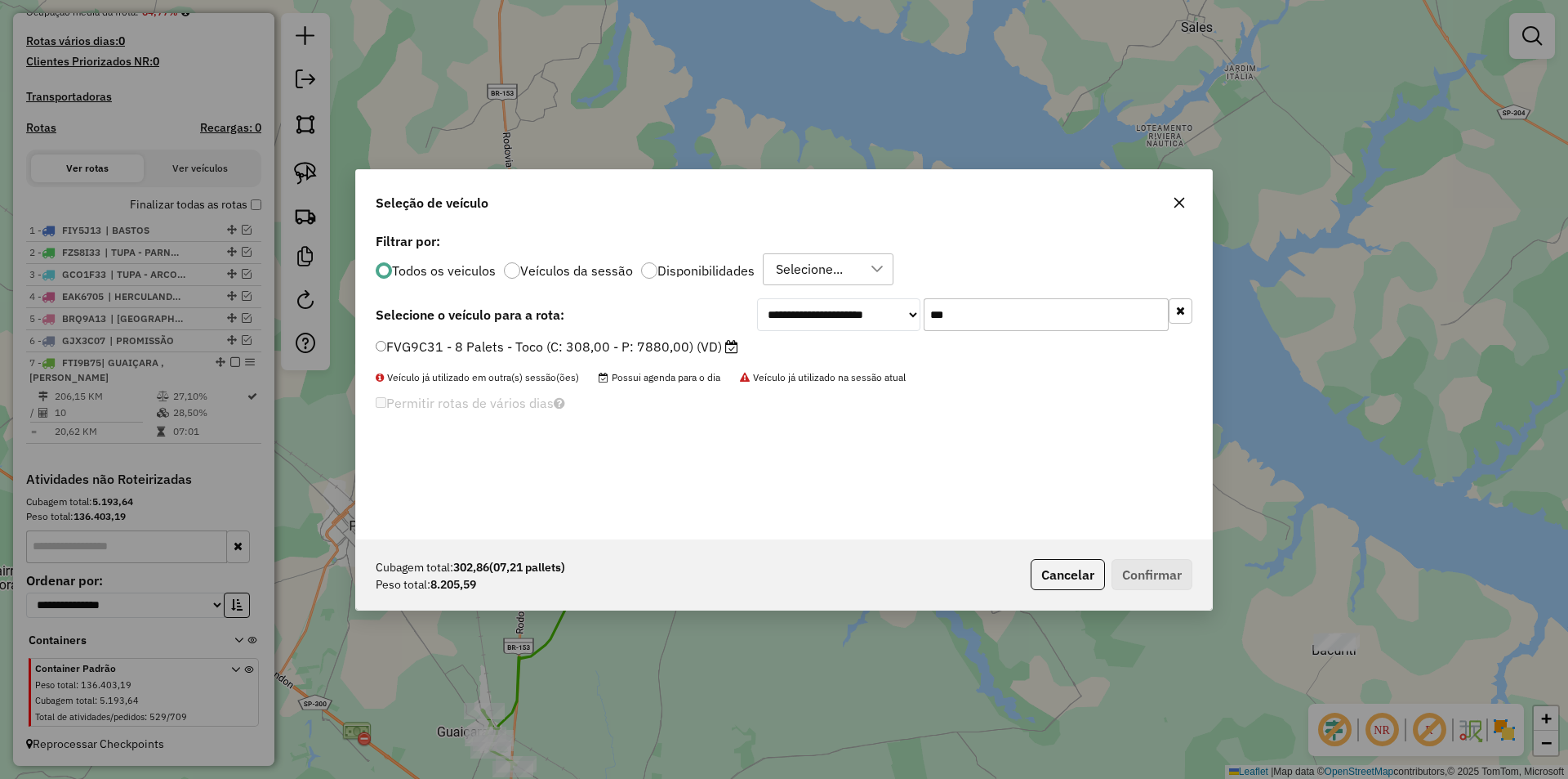
type input "***"
click at [663, 344] on label "FVG9C31 - 8 Palets - Toco (C: 308,00 - P: 7880,00) (VD)" at bounding box center [556, 346] width 362 height 20
click at [1127, 560] on button "Confirmar" at bounding box center [1152, 575] width 81 height 31
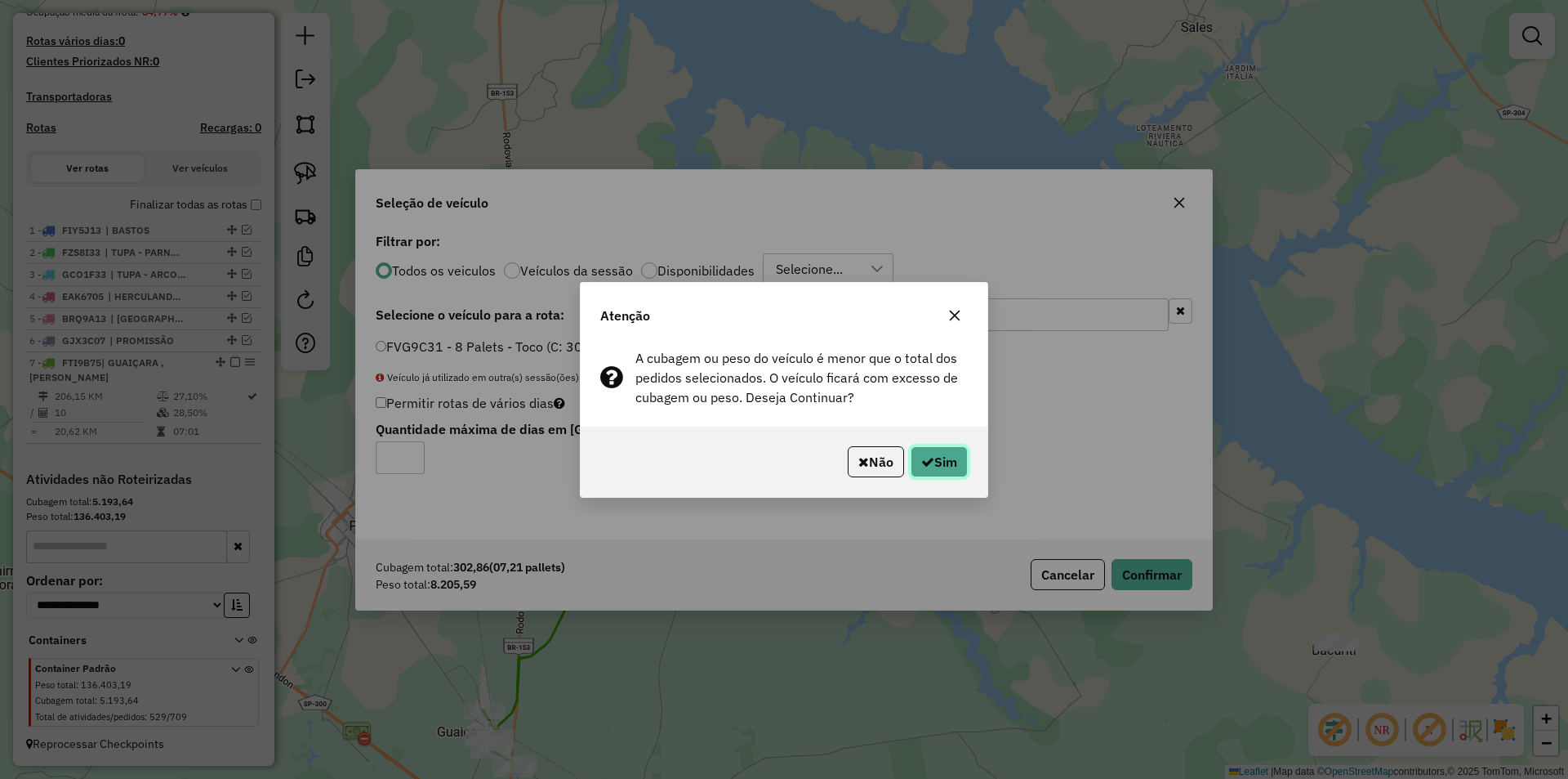
click at [951, 461] on button "Sim" at bounding box center [940, 462] width 57 height 31
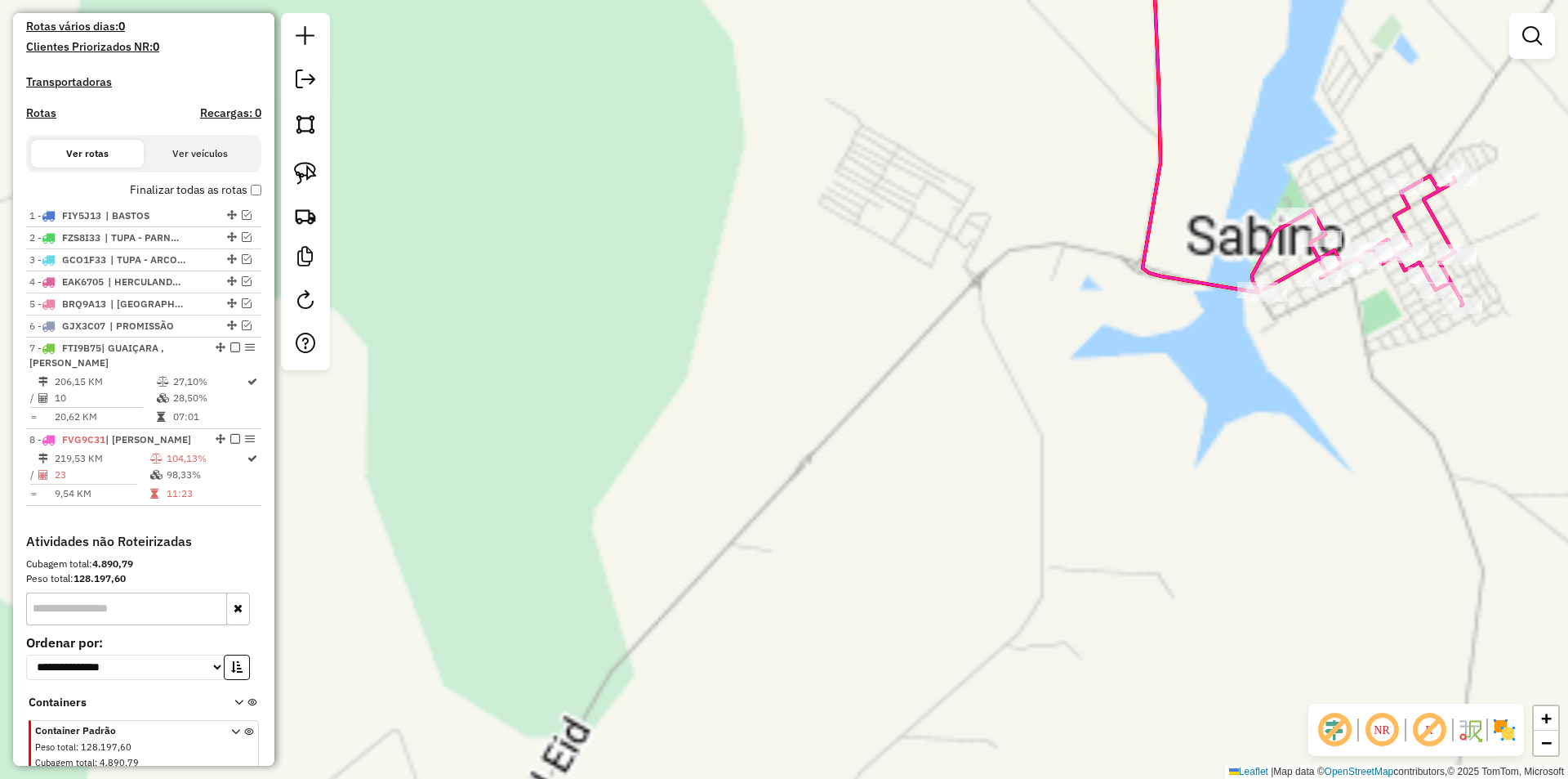
drag, startPoint x: 1184, startPoint y: 353, endPoint x: 854, endPoint y: 379, distance: 331.0
click at [854, 379] on div "Janela de atendimento Grade de atendimento Capacidade Transportadoras Veículos …" at bounding box center [784, 390] width 1568 height 779
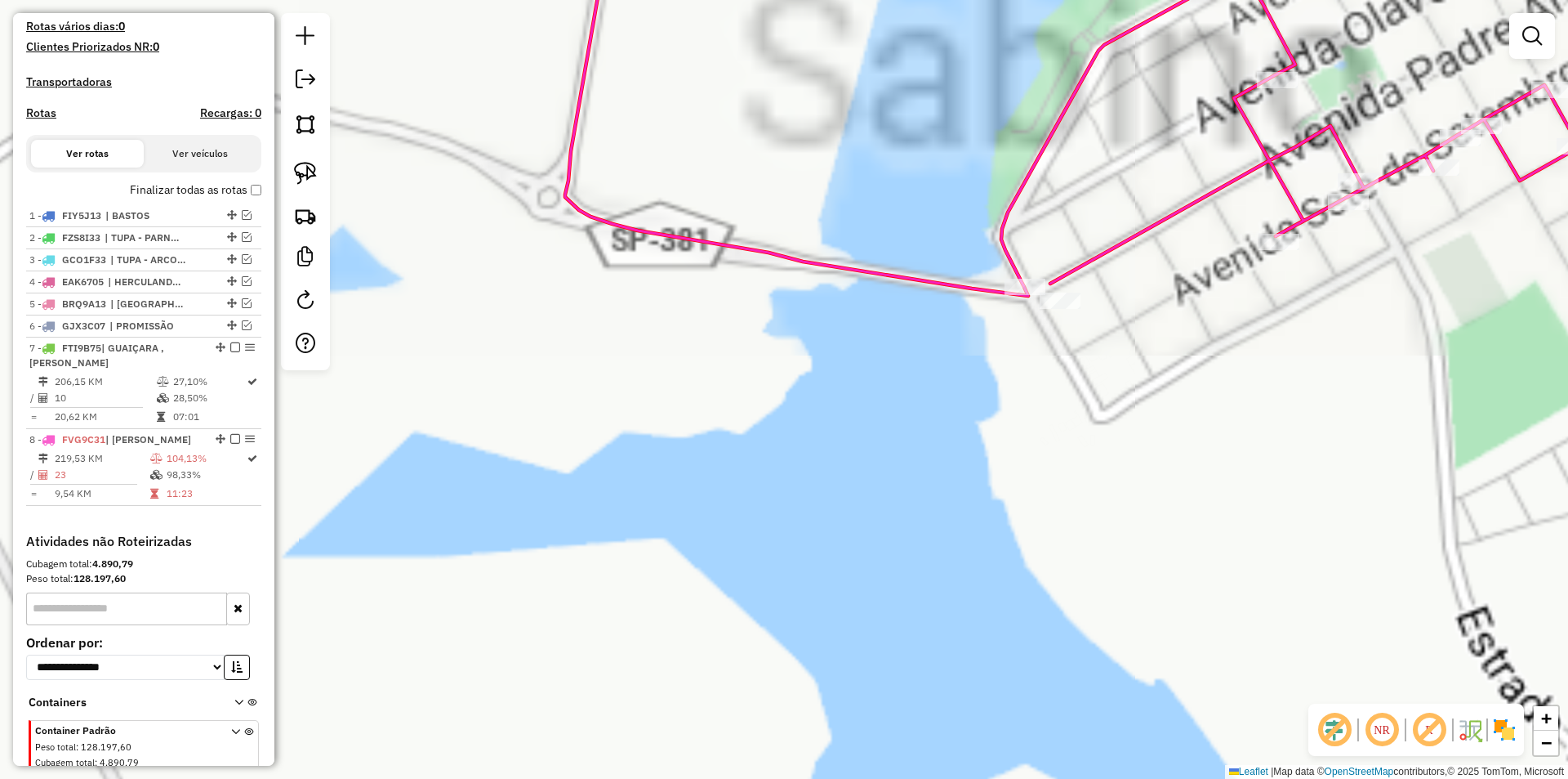
click at [1013, 228] on div "Janela de atendimento Grade de atendimento Capacidade Transportadoras Veículos …" at bounding box center [784, 390] width 1568 height 779
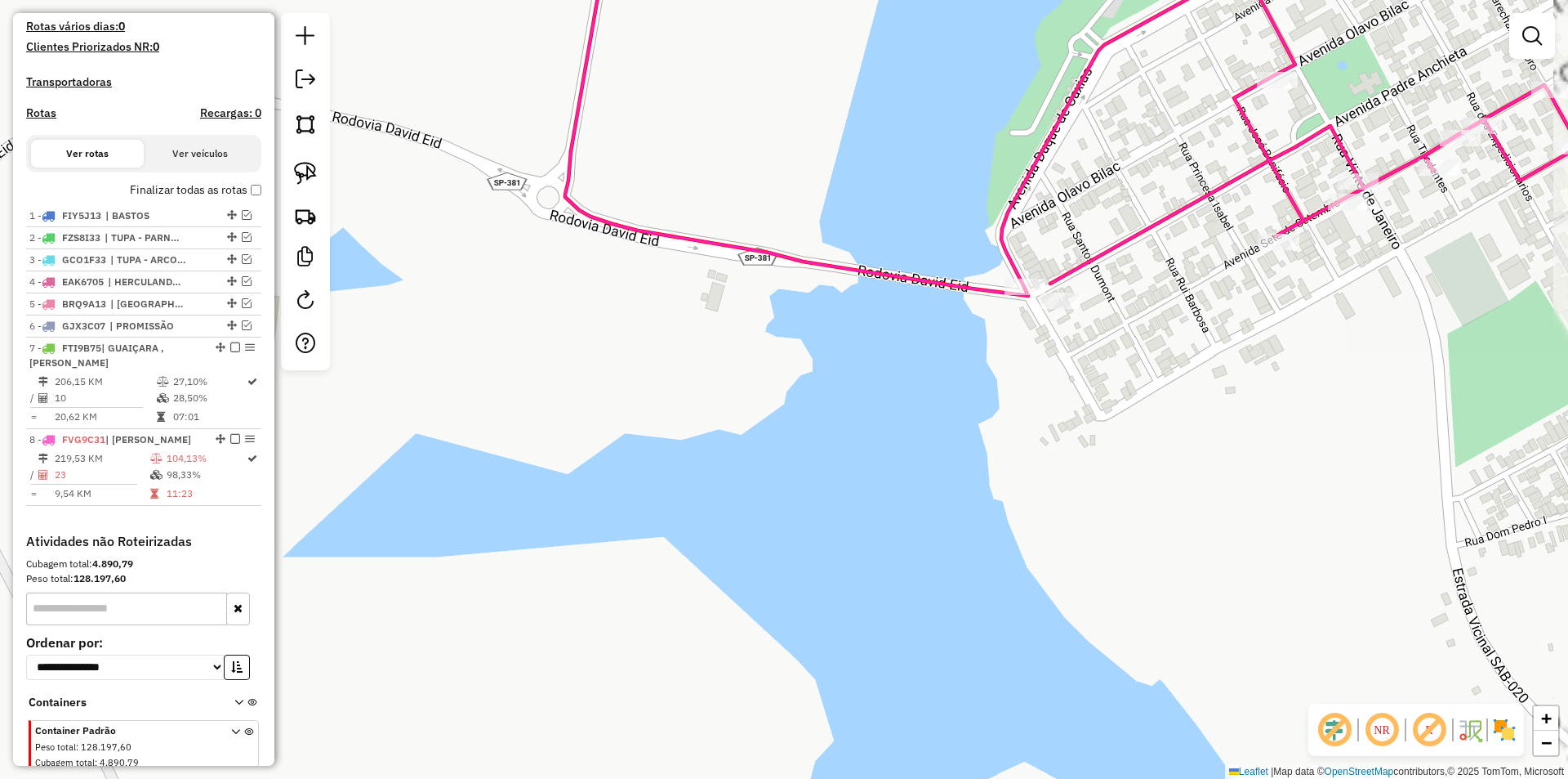
click at [1007, 224] on icon at bounding box center [1145, 109] width 1160 height 373
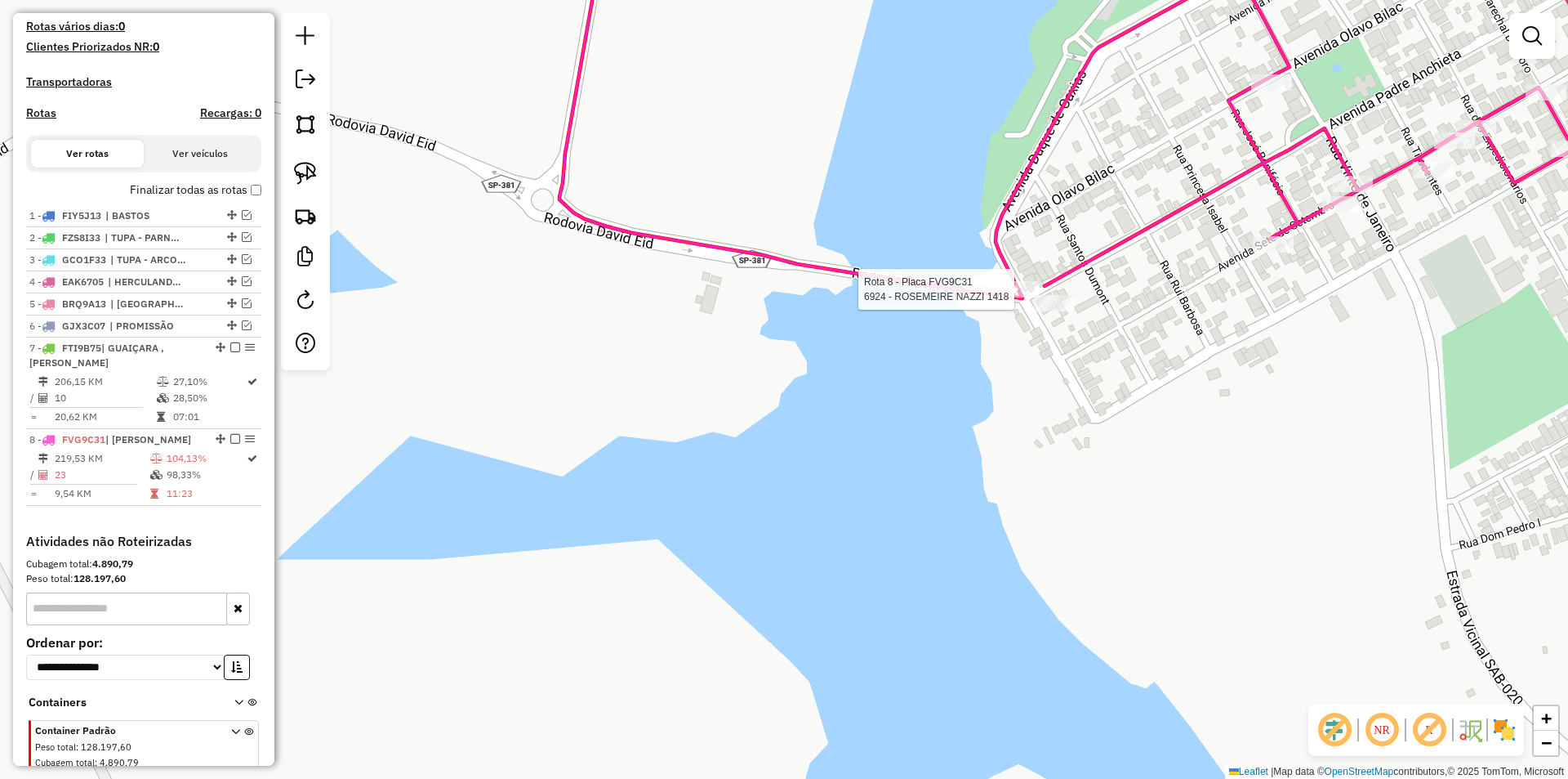
select select "**********"
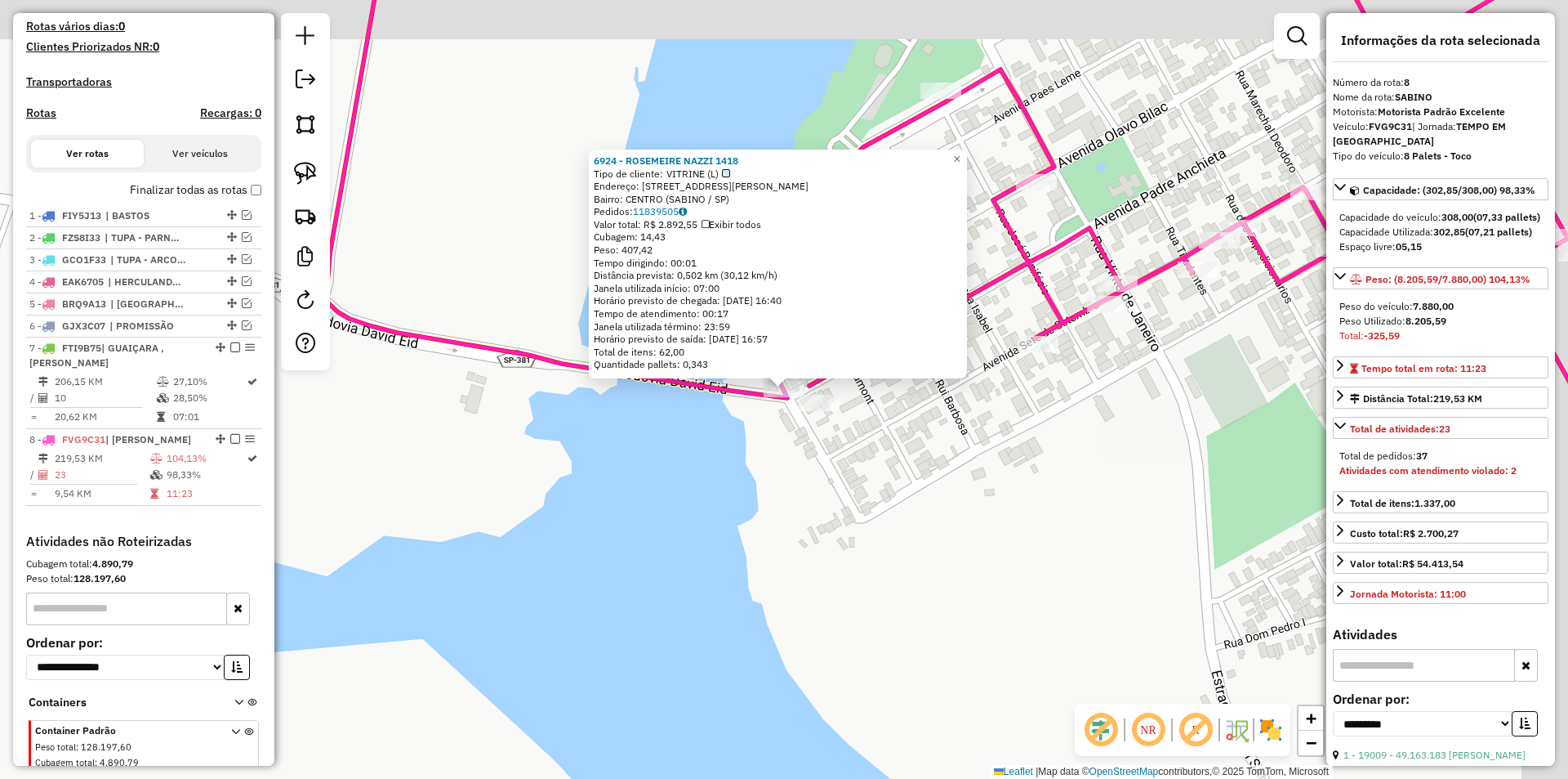
scroll to position [517, 0]
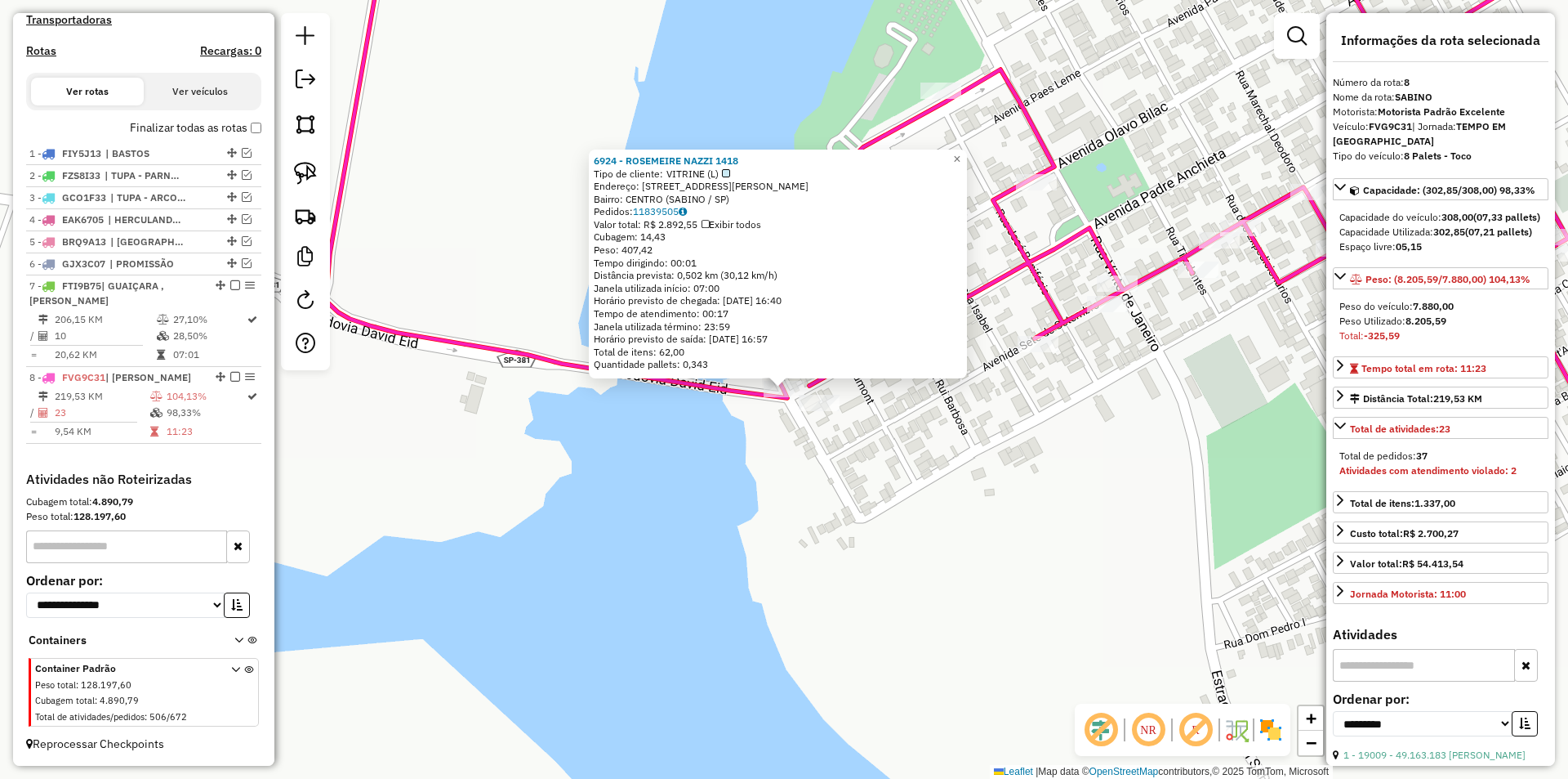
click at [877, 449] on div "6924 - ROSEMEIRE NAZZI 1418 Tipo de cliente: VITRINE (L) Endereço: AV PADRE ANC…" at bounding box center [784, 390] width 1568 height 779
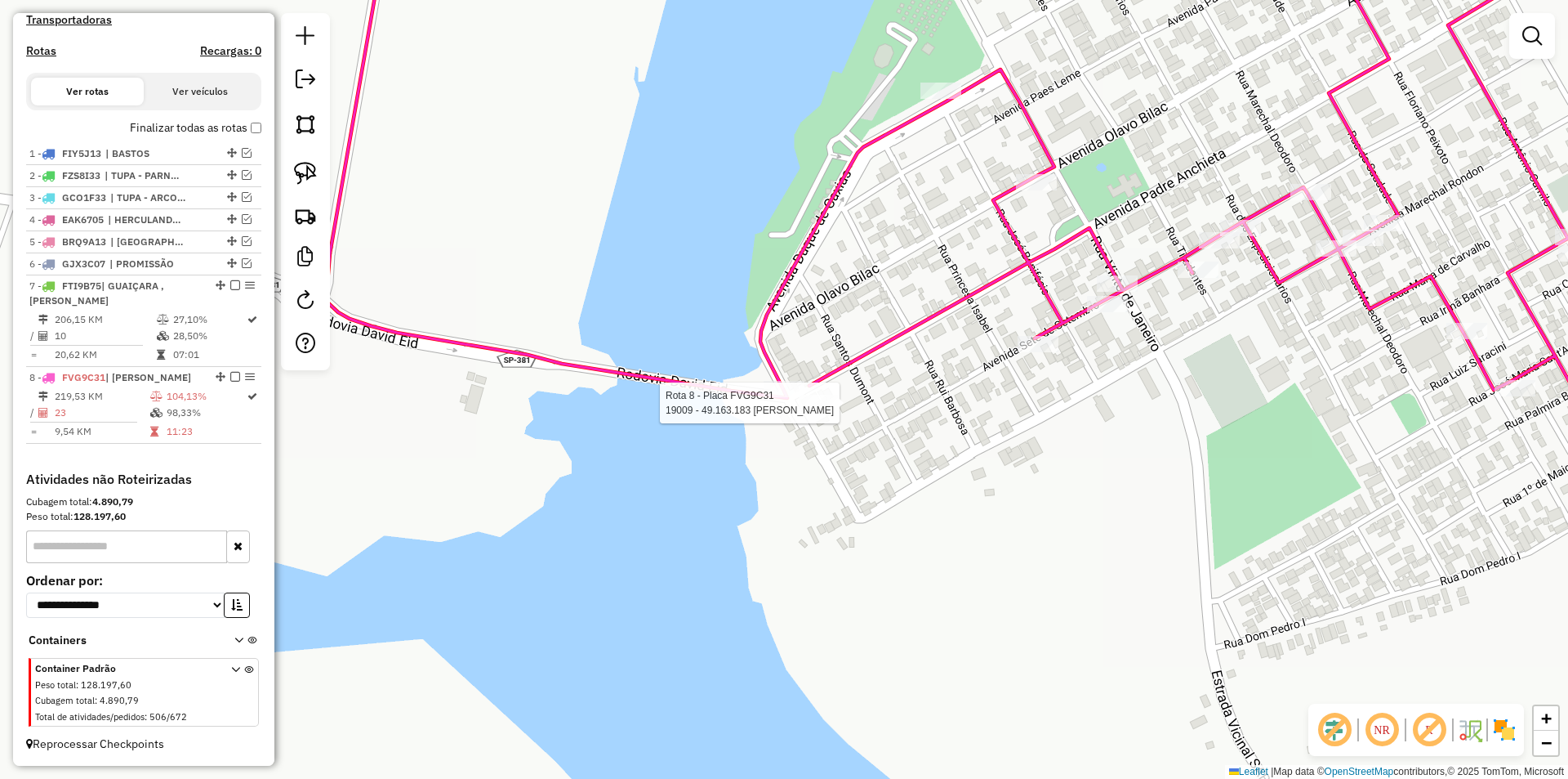
select select "**********"
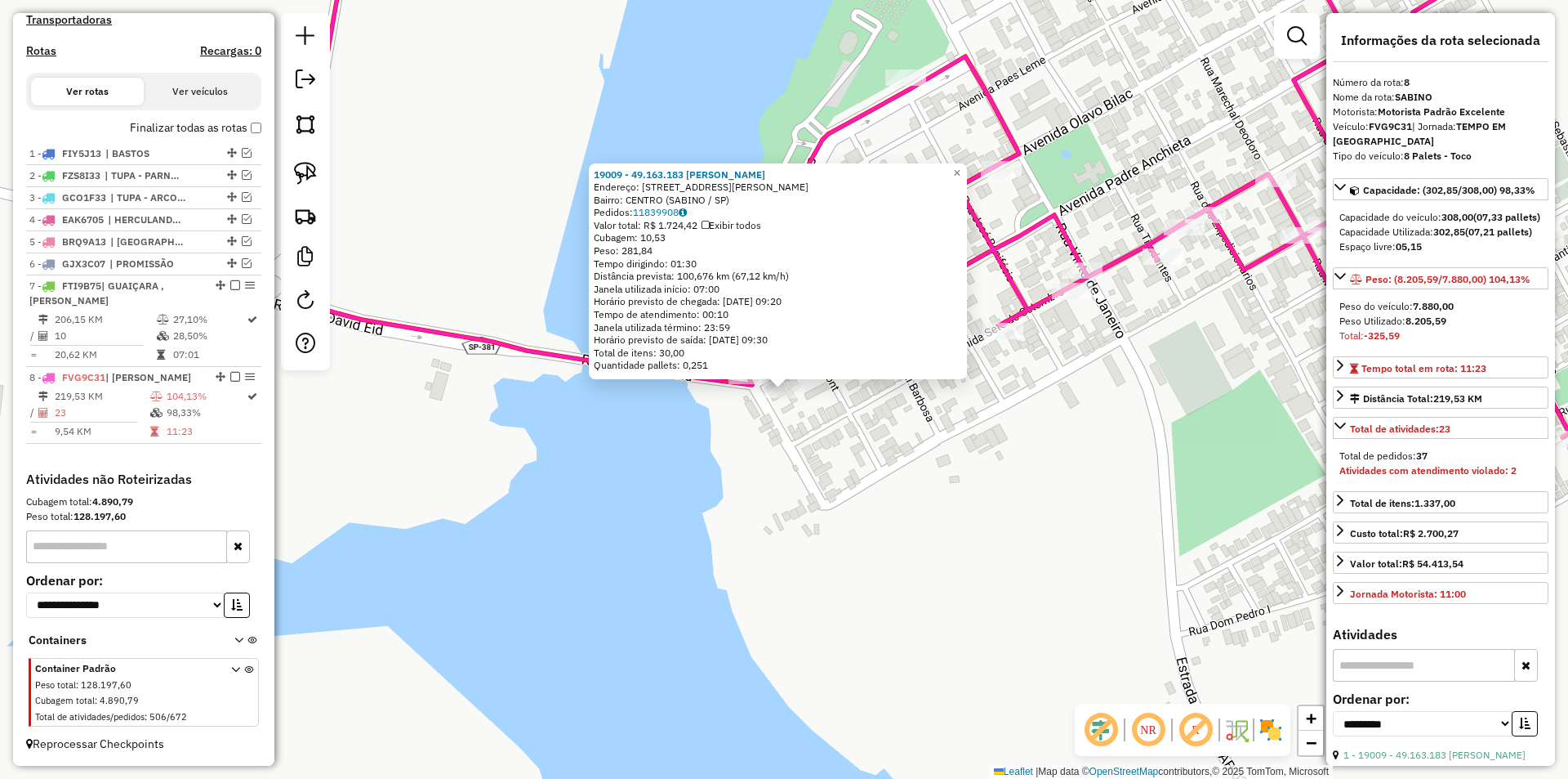
click at [850, 450] on div "19009 - 49.163.183 ANTONIO M Endereço: RUA JOAQUIM NABUCO 939 Bairro: CENTRO (S…" at bounding box center [784, 390] width 1568 height 779
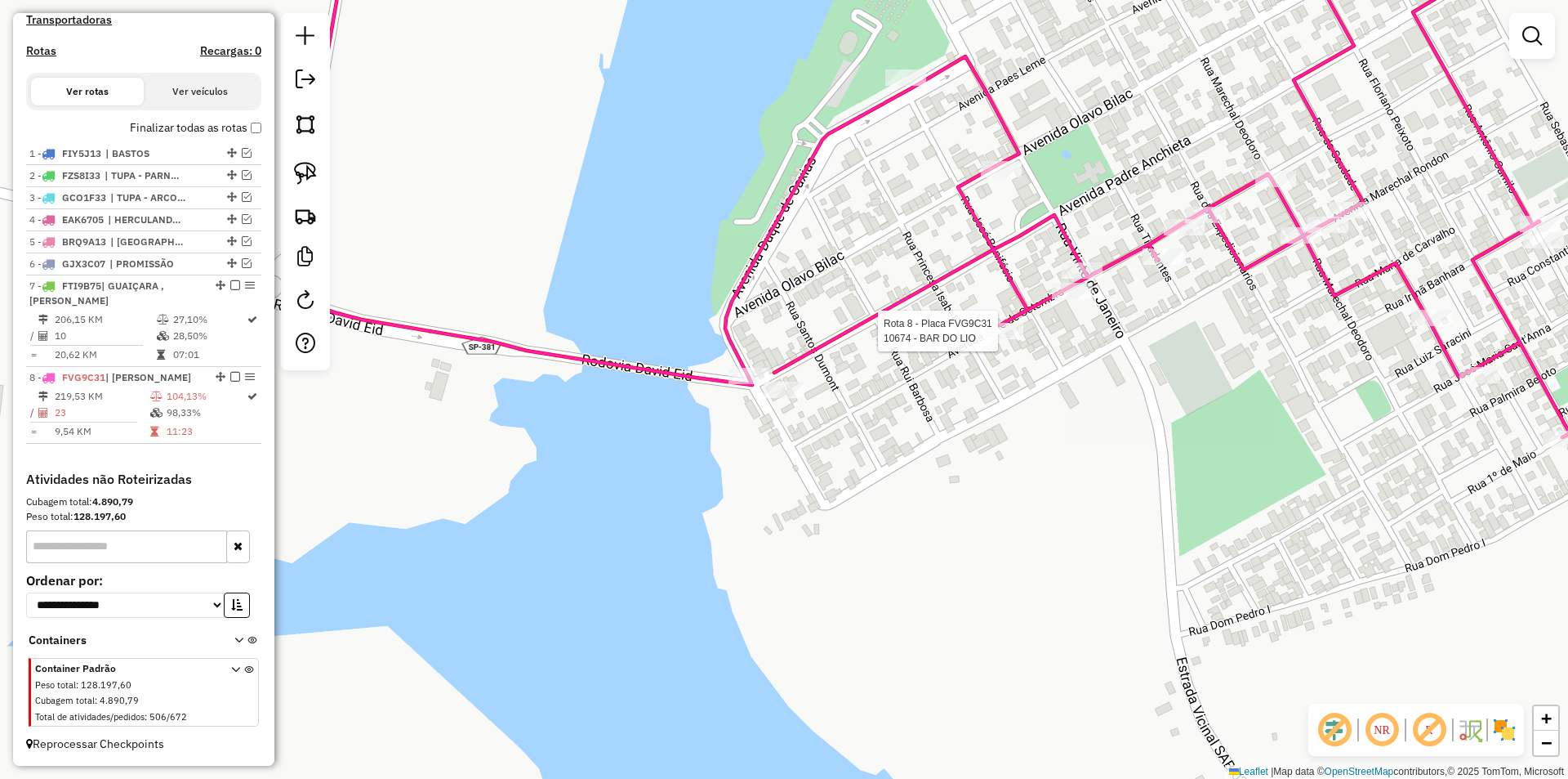
select select "**********"
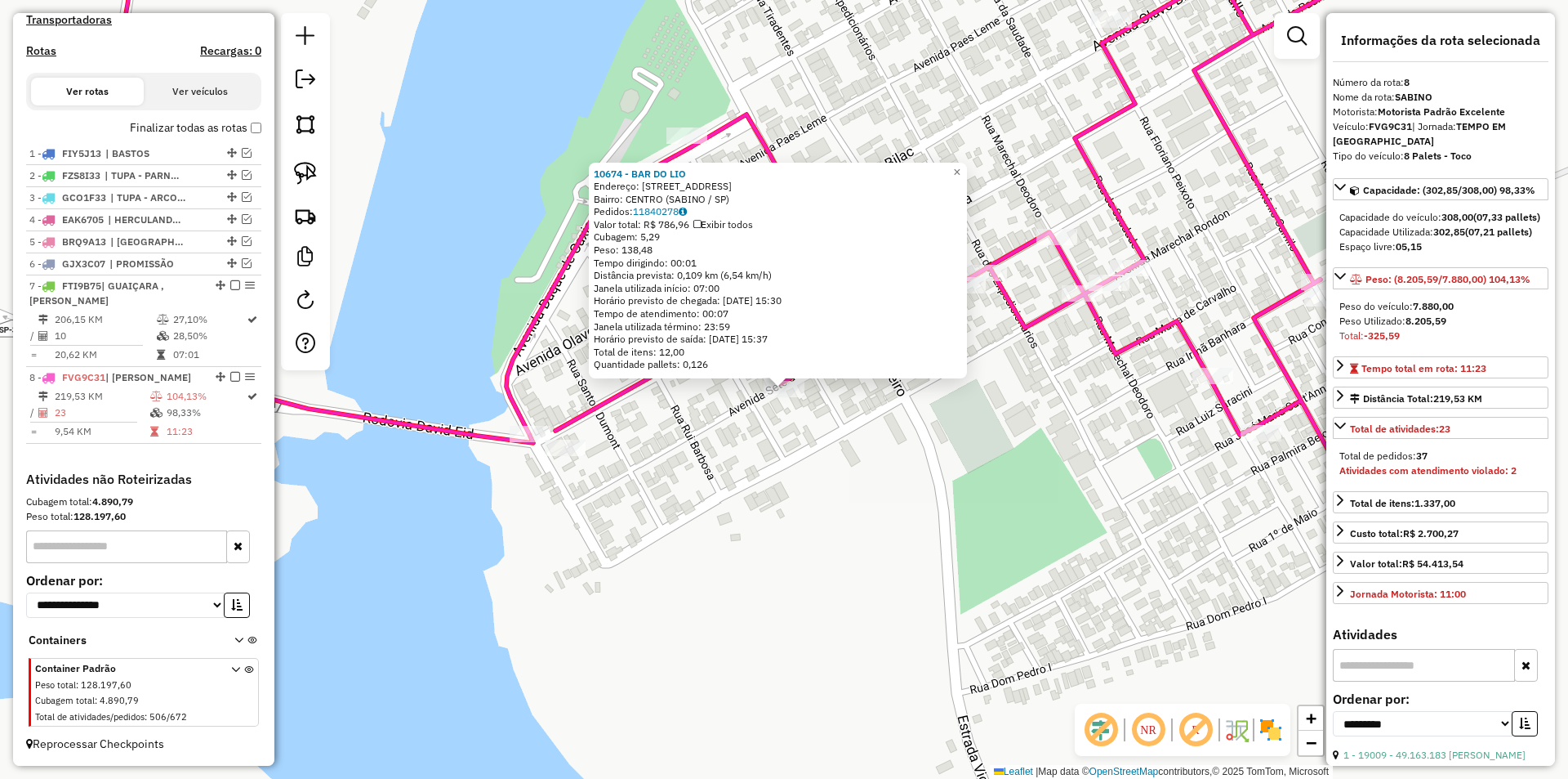
click at [801, 467] on div "10674 - BAR DO LIO Endereço: AV SETE DE SETEMBRO 499 Bairro: CENTRO (SABINO / S…" at bounding box center [784, 390] width 1568 height 779
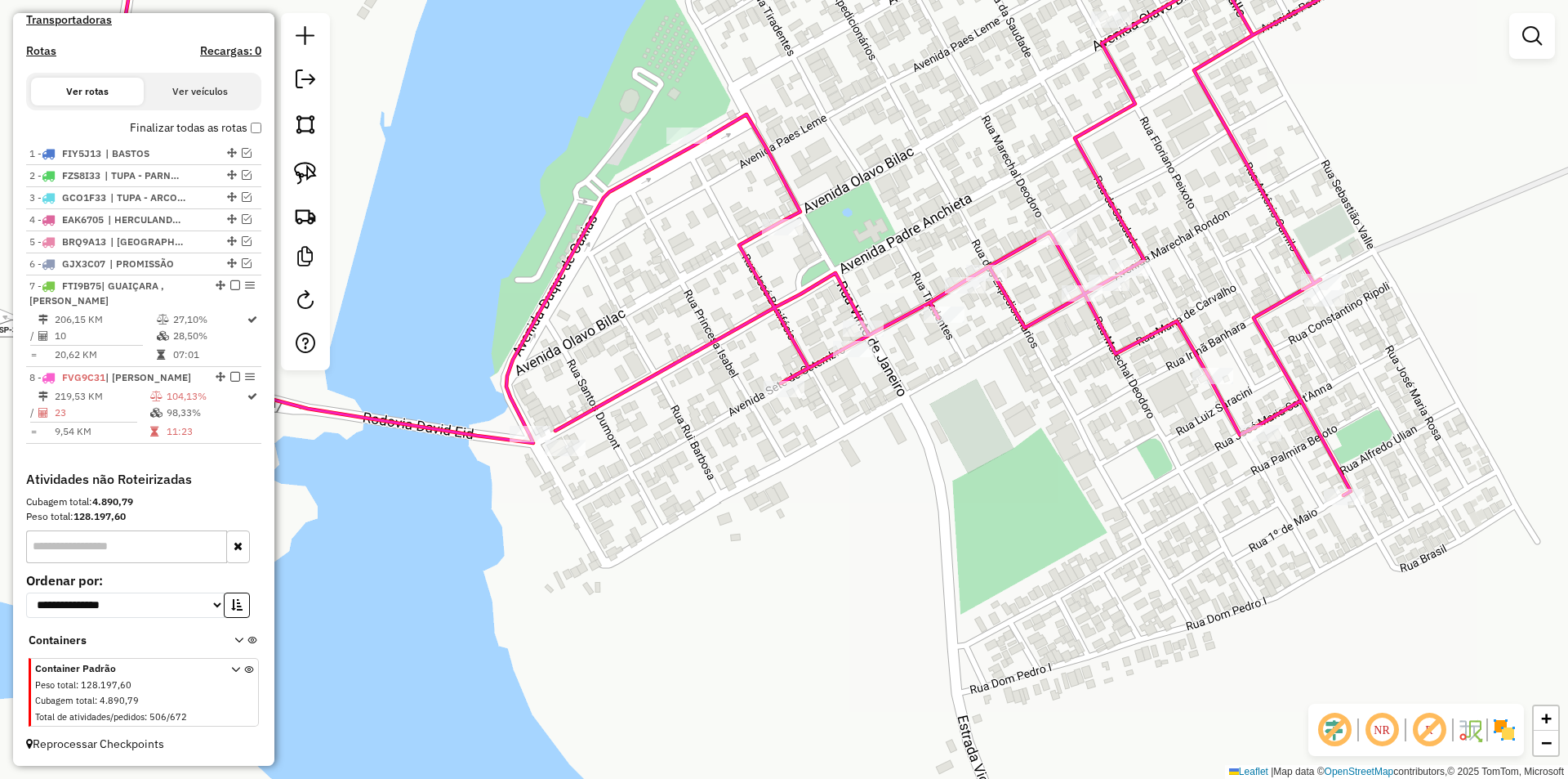
click at [672, 381] on div "Janela de atendimento Grade de atendimento Capacidade Transportadoras Veículos …" at bounding box center [784, 390] width 1568 height 779
click at [665, 370] on icon at bounding box center [711, 209] width 1281 height 573
select select "**********"
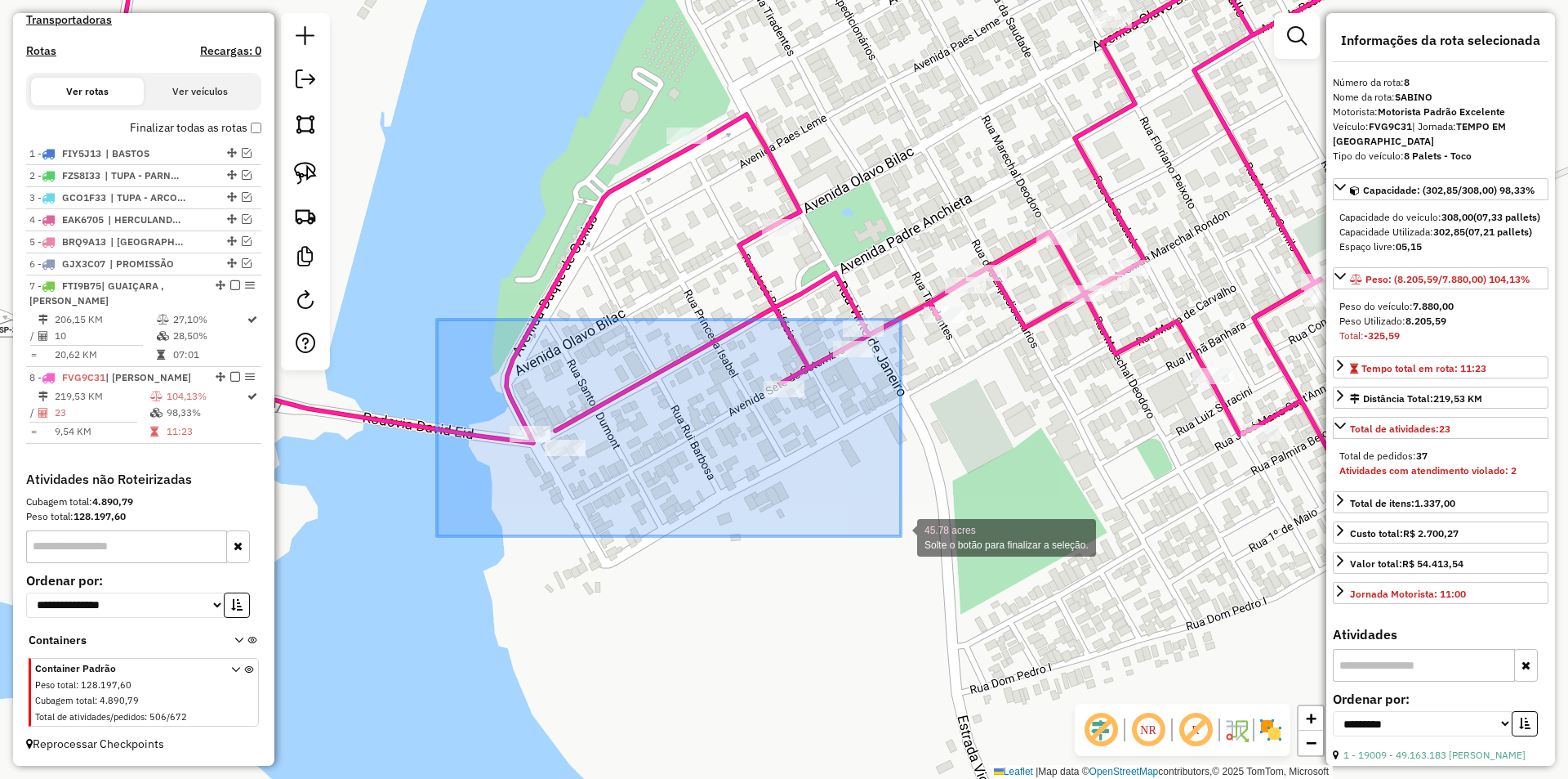
drag, startPoint x: 437, startPoint y: 319, endPoint x: 901, endPoint y: 536, distance: 512.2
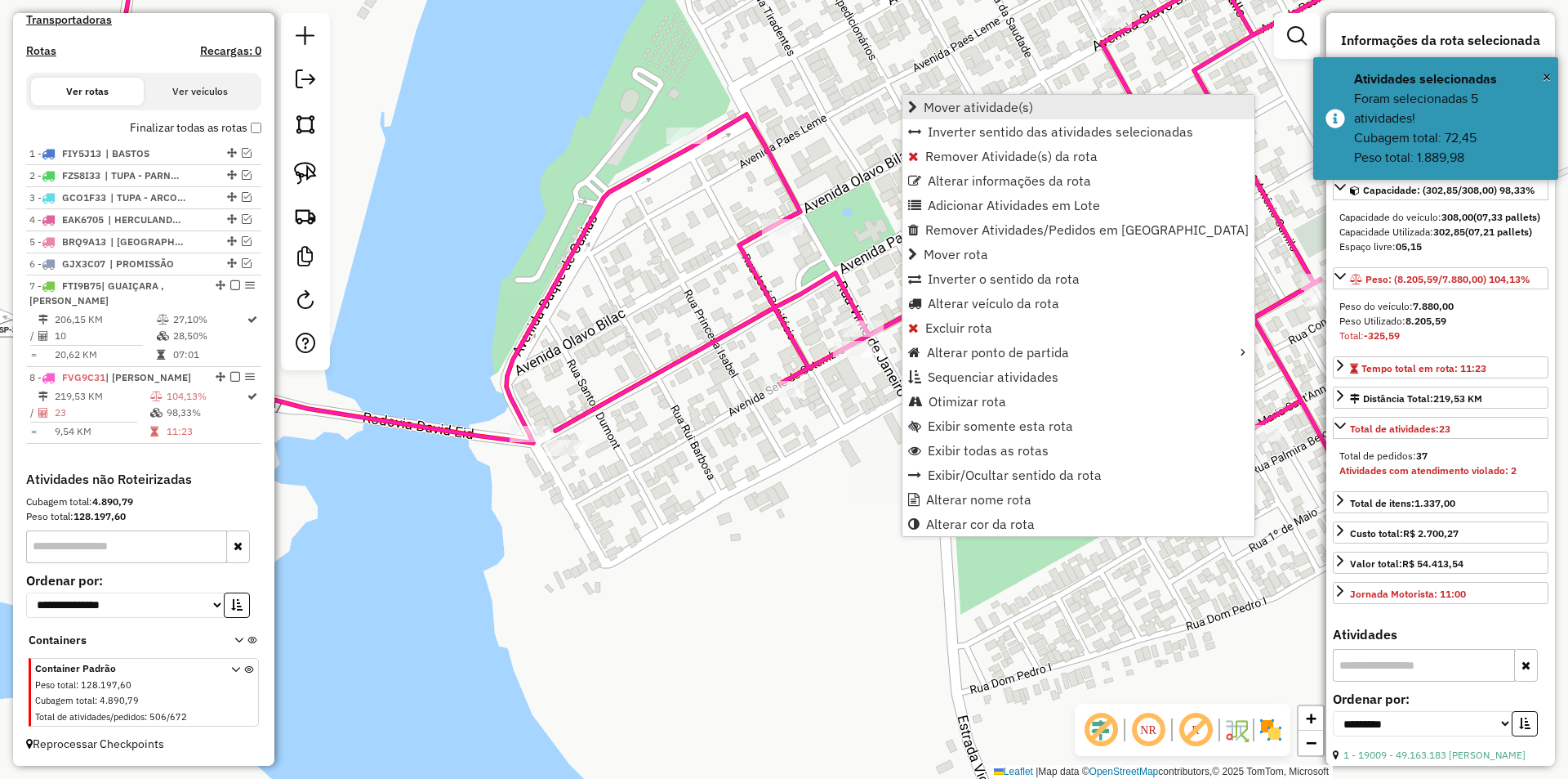
click at [1015, 107] on span "Mover atividade(s)" at bounding box center [979, 107] width 110 height 13
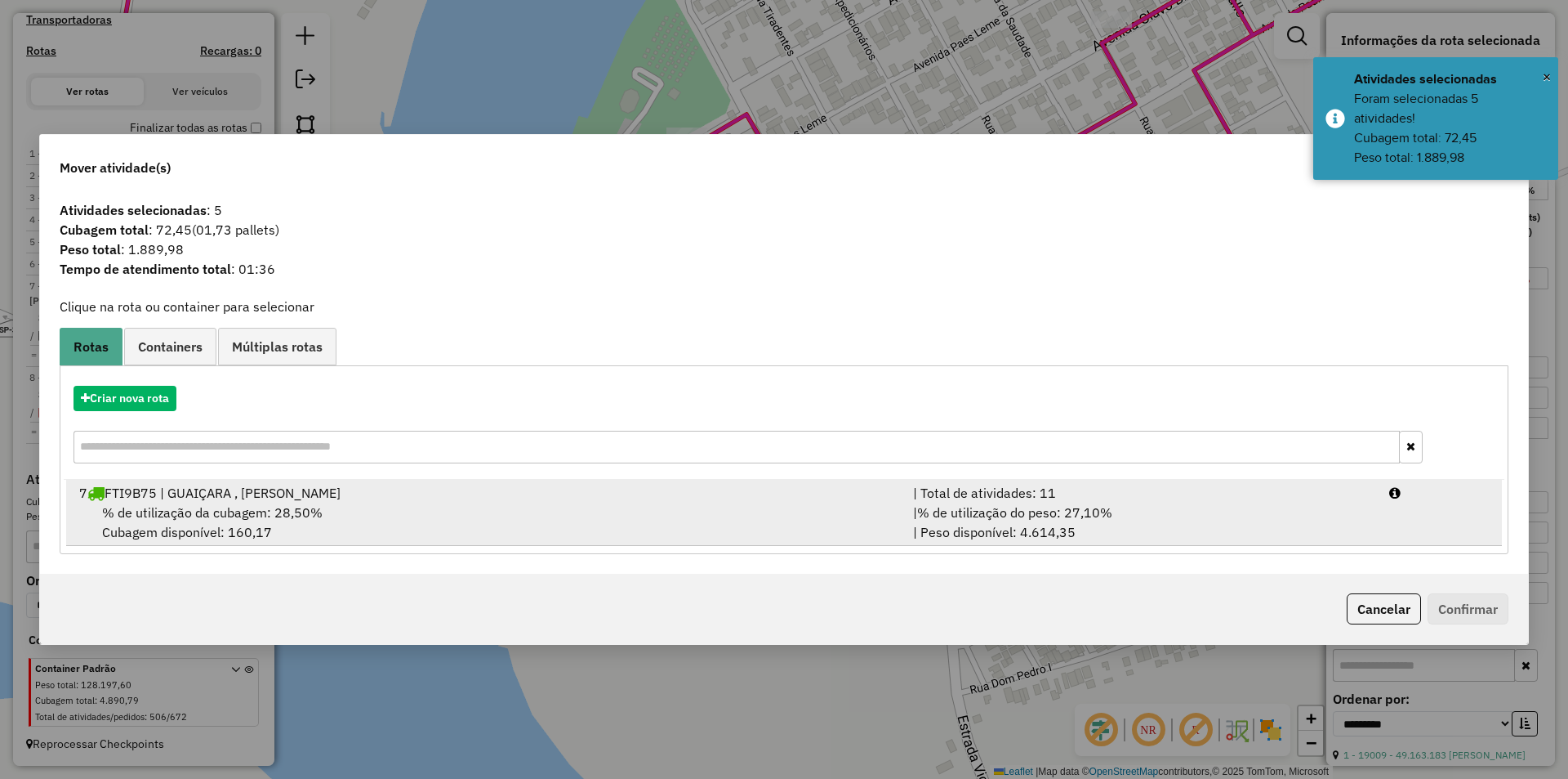
click at [603, 514] on div "% de utilização da cubagem: 28,50% Cubagem disponível: 160,17" at bounding box center [487, 522] width 834 height 39
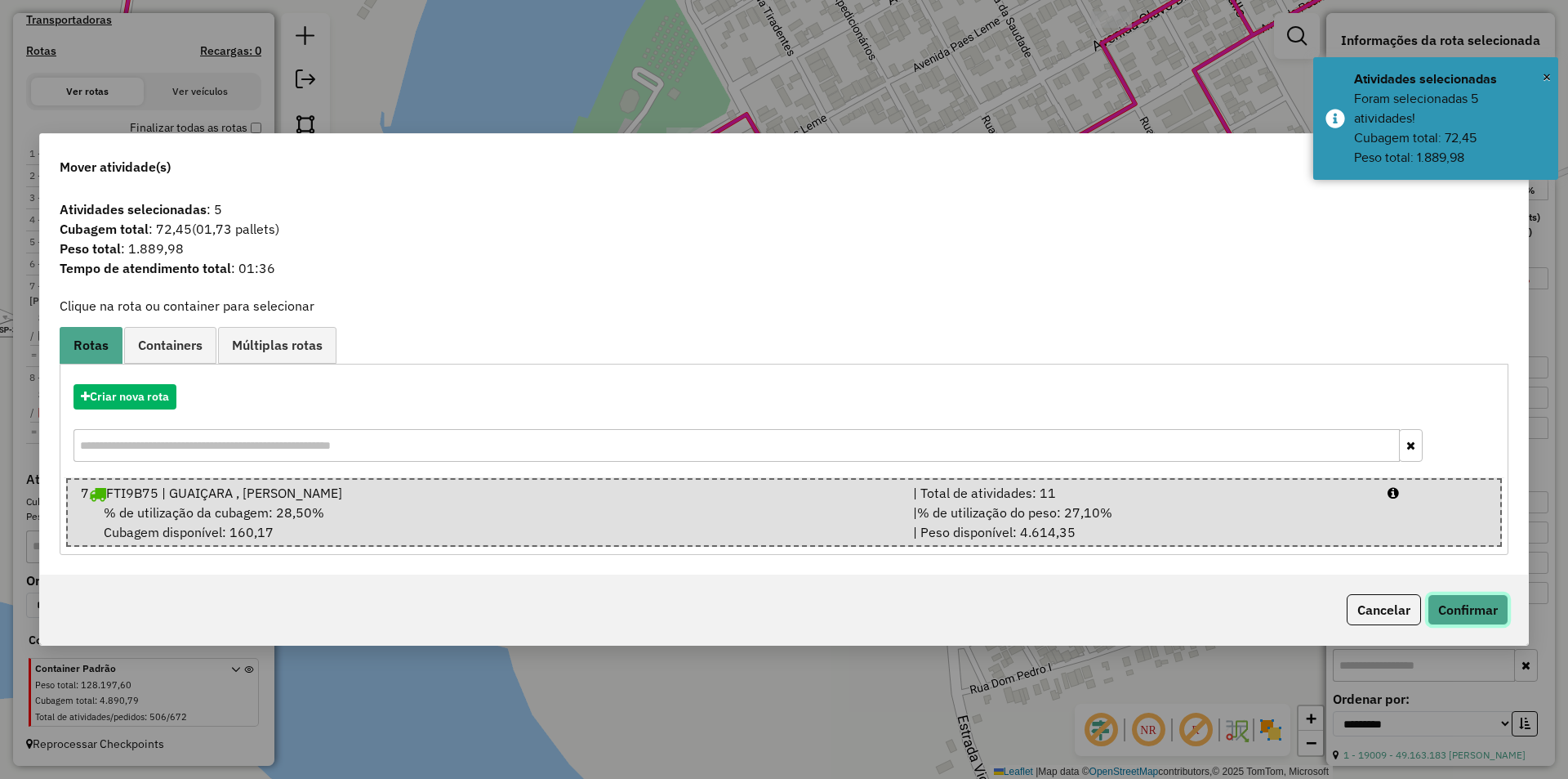
click at [1458, 603] on button "Confirmar" at bounding box center [1468, 609] width 81 height 31
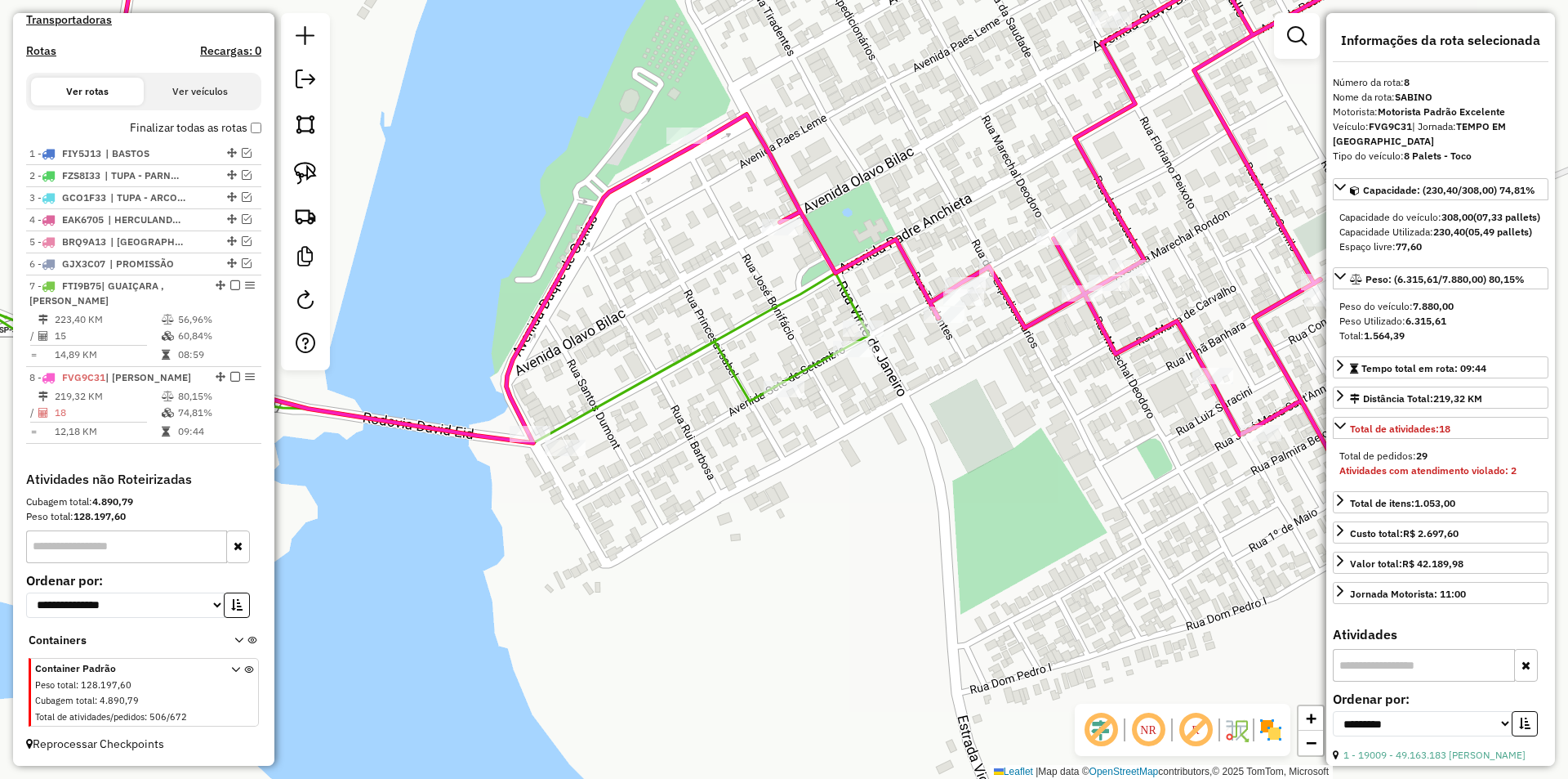
click at [852, 260] on icon at bounding box center [711, 209] width 1281 height 573
click at [837, 283] on icon at bounding box center [356, 354] width 1026 height 177
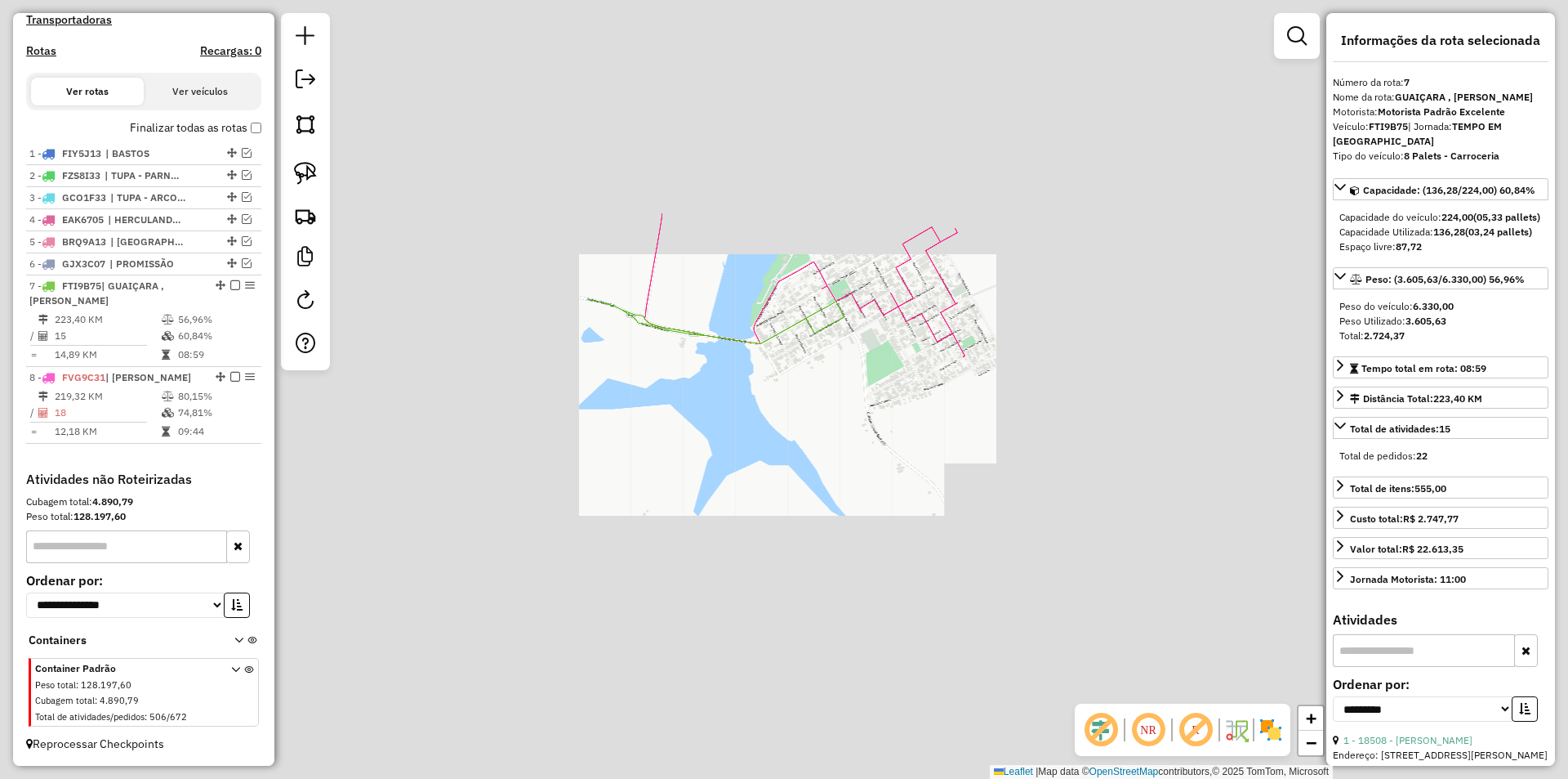
click at [816, 443] on div "Janela de atendimento Grade de atendimento Capacidade Transportadoras Veículos …" at bounding box center [784, 390] width 1568 height 779
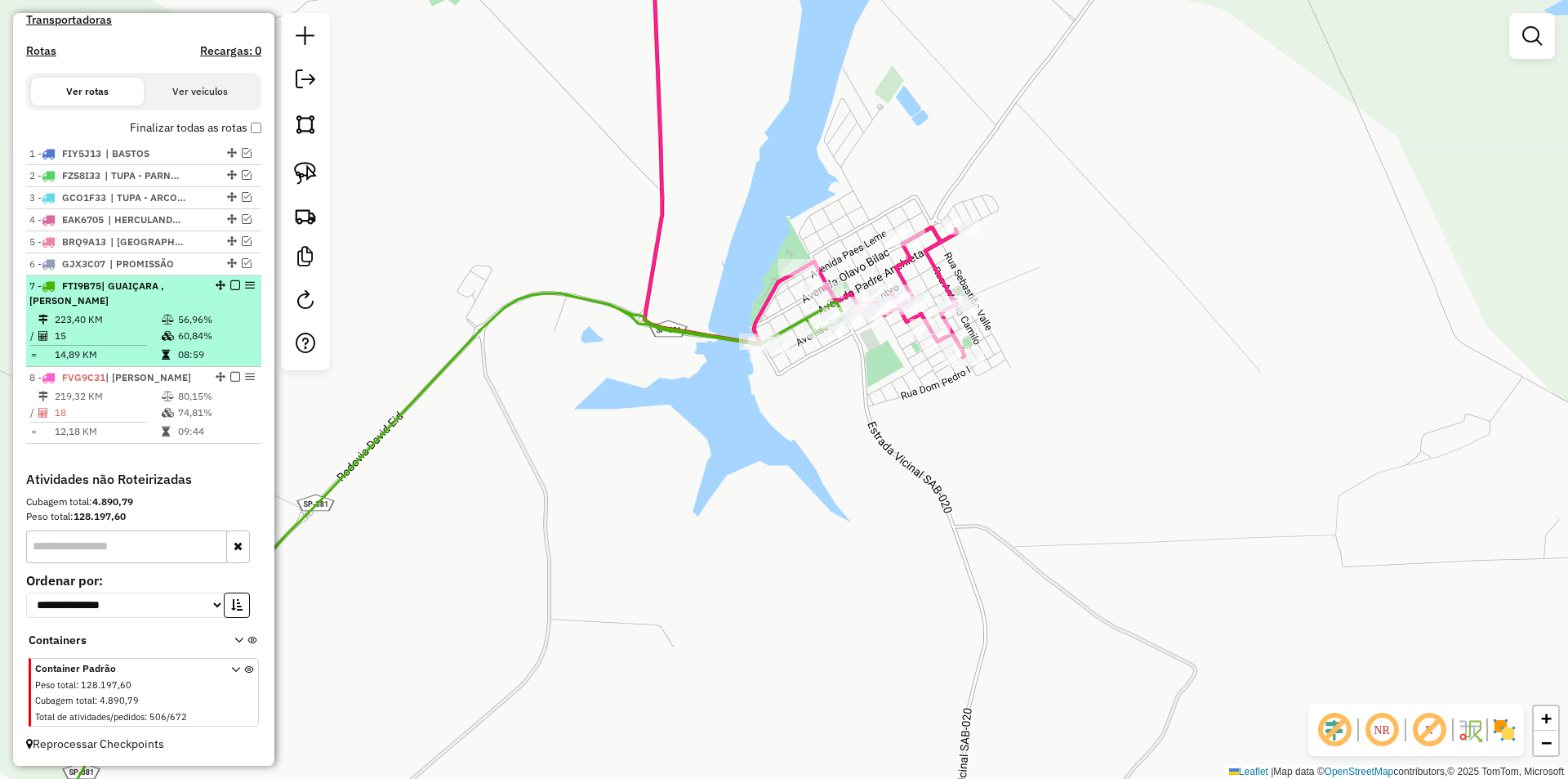
select select "**********"
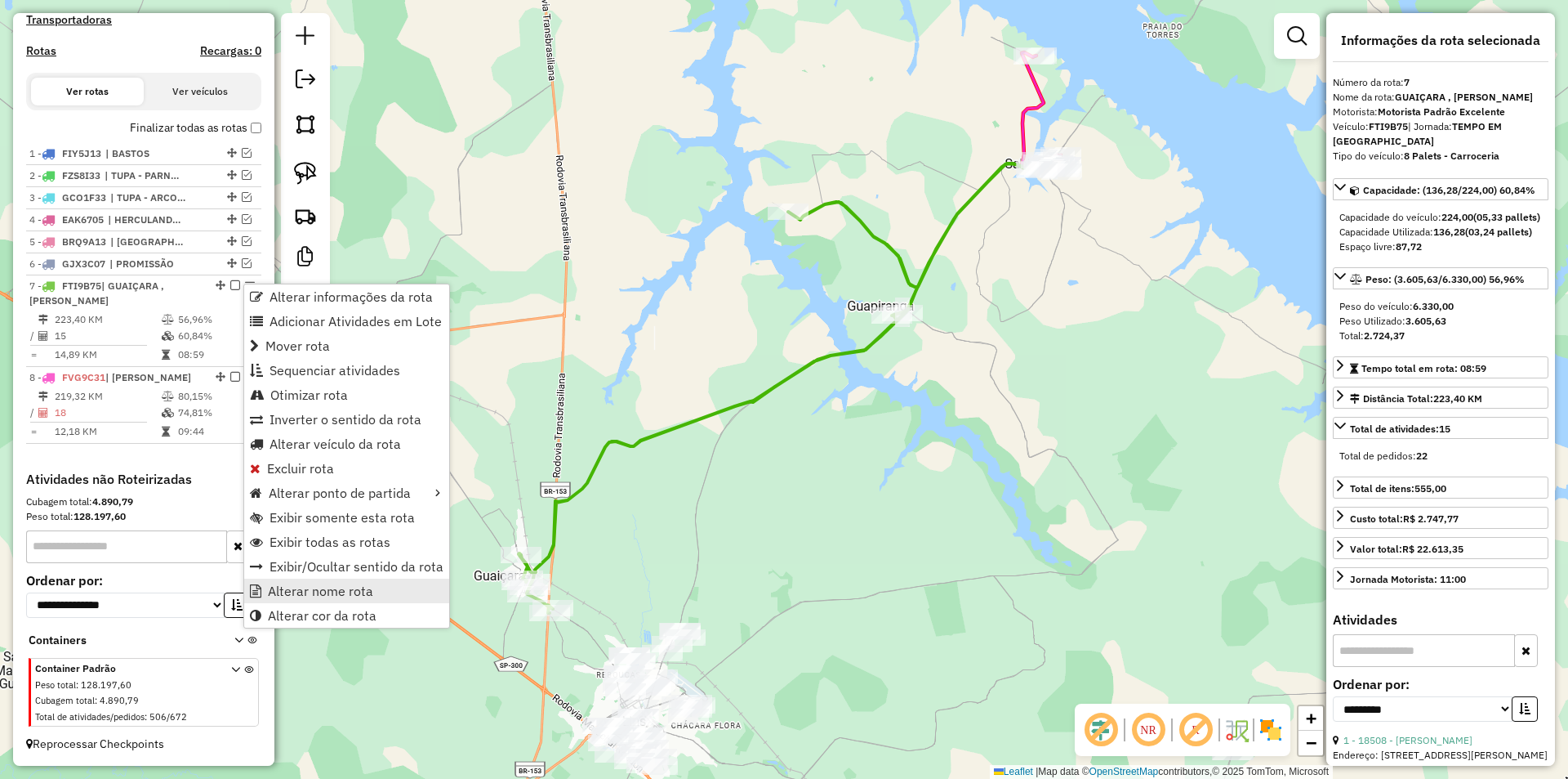
click at [329, 587] on span "Alterar nome rota" at bounding box center [320, 590] width 105 height 13
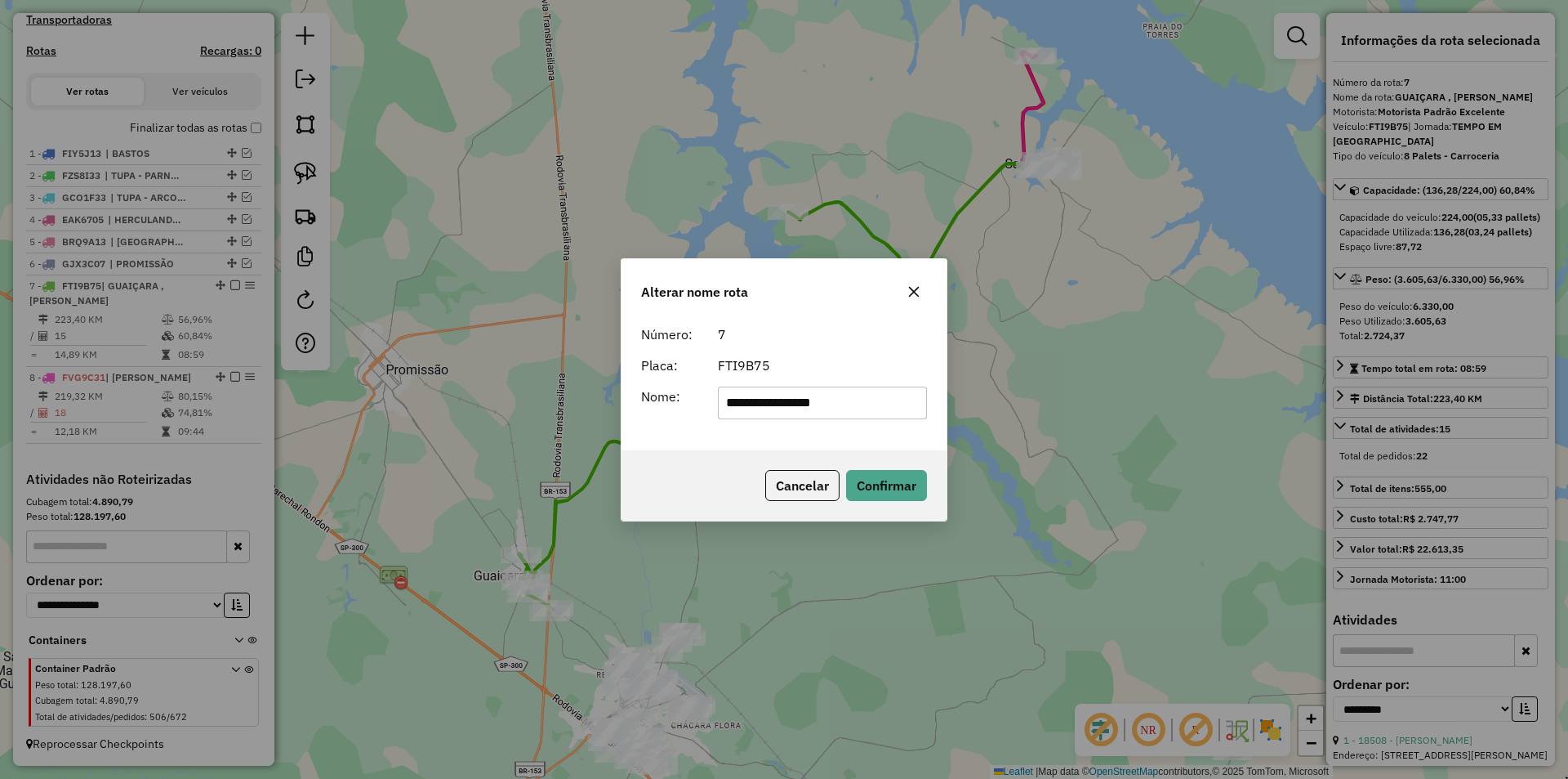
click at [801, 403] on input "**********" at bounding box center [823, 403] width 210 height 33
type input "**********"
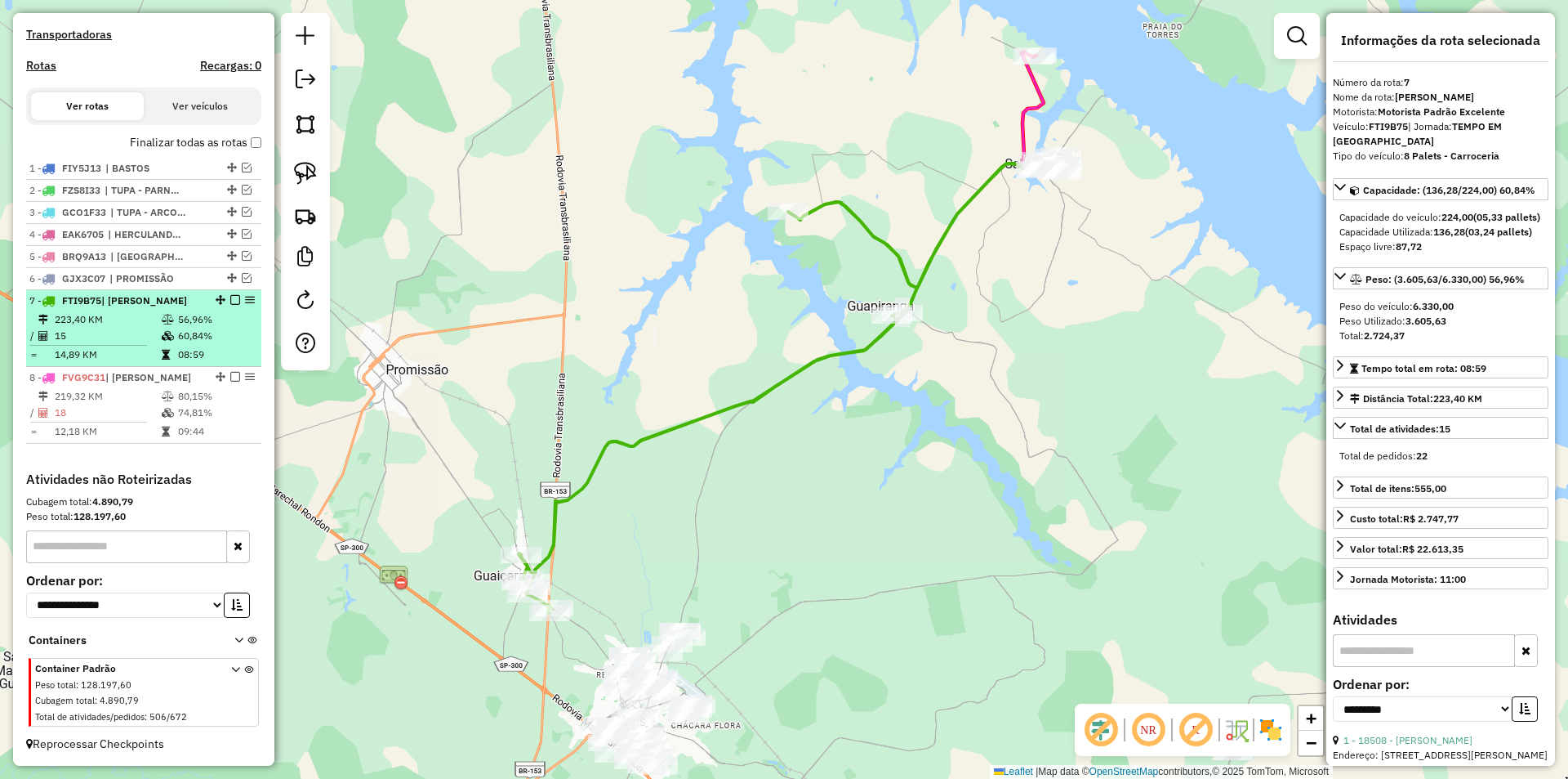
click at [230, 295] on em at bounding box center [235, 299] width 10 height 10
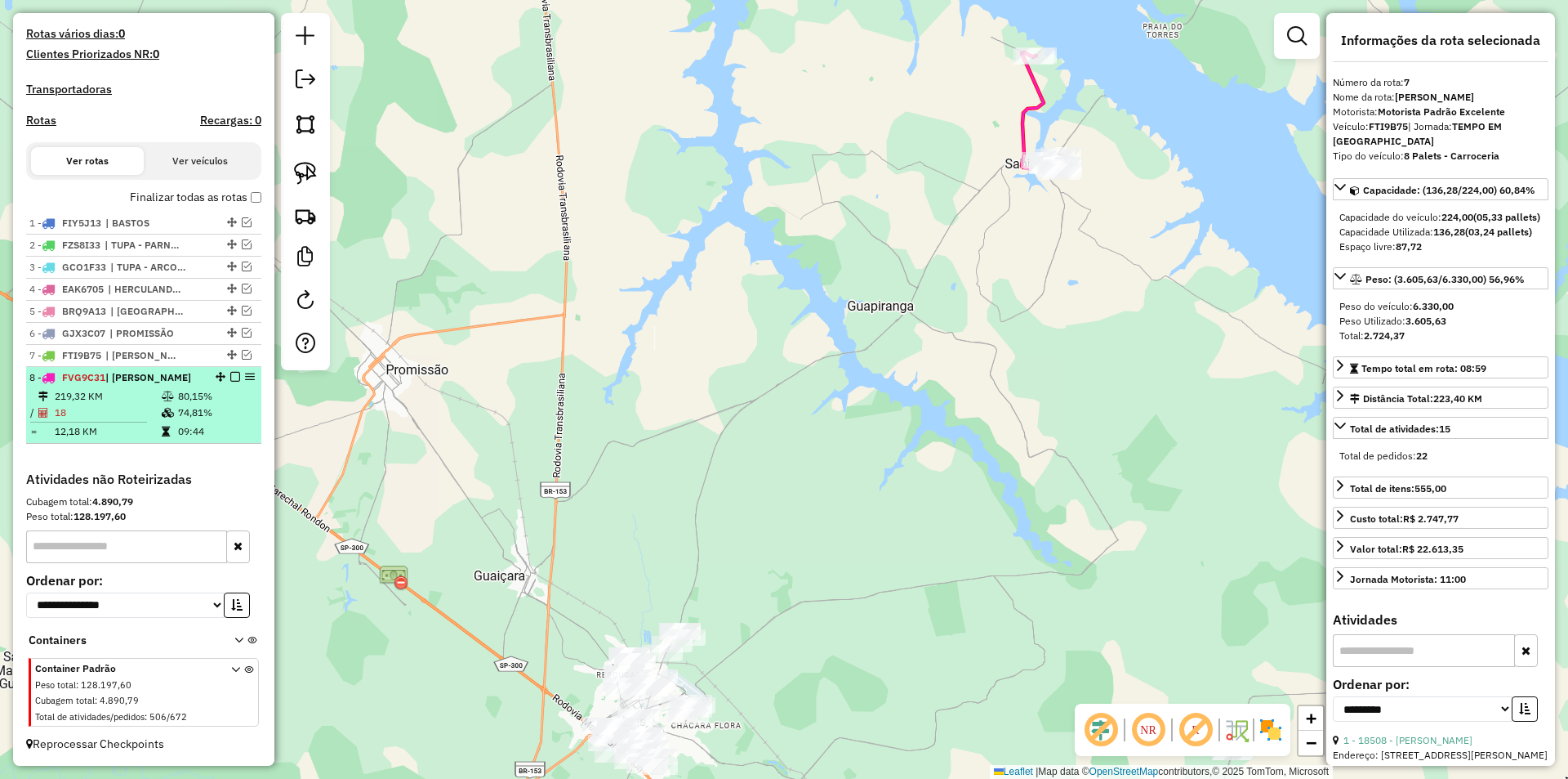
click at [230, 377] on em at bounding box center [235, 376] width 10 height 10
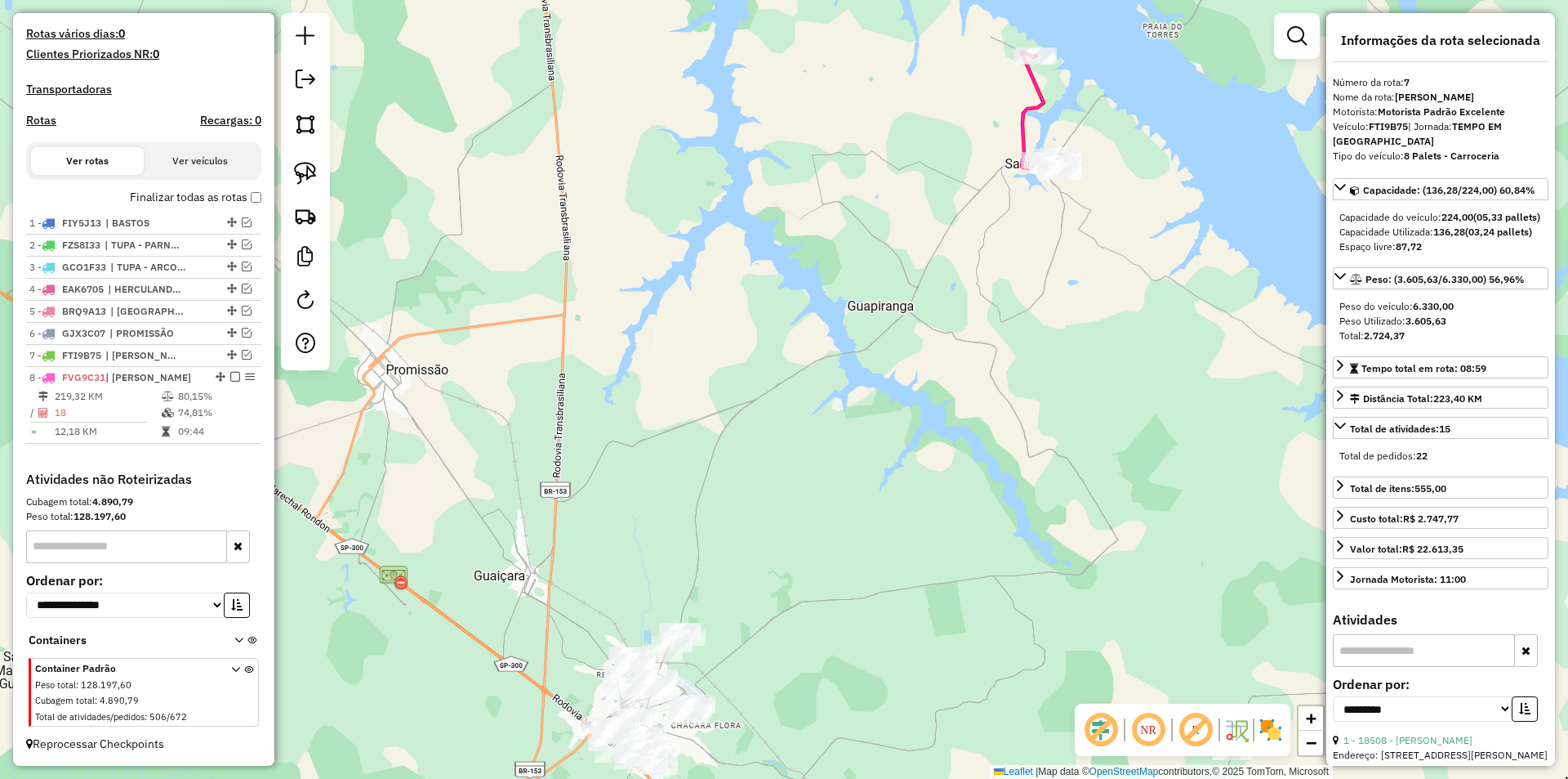
scroll to position [393, 0]
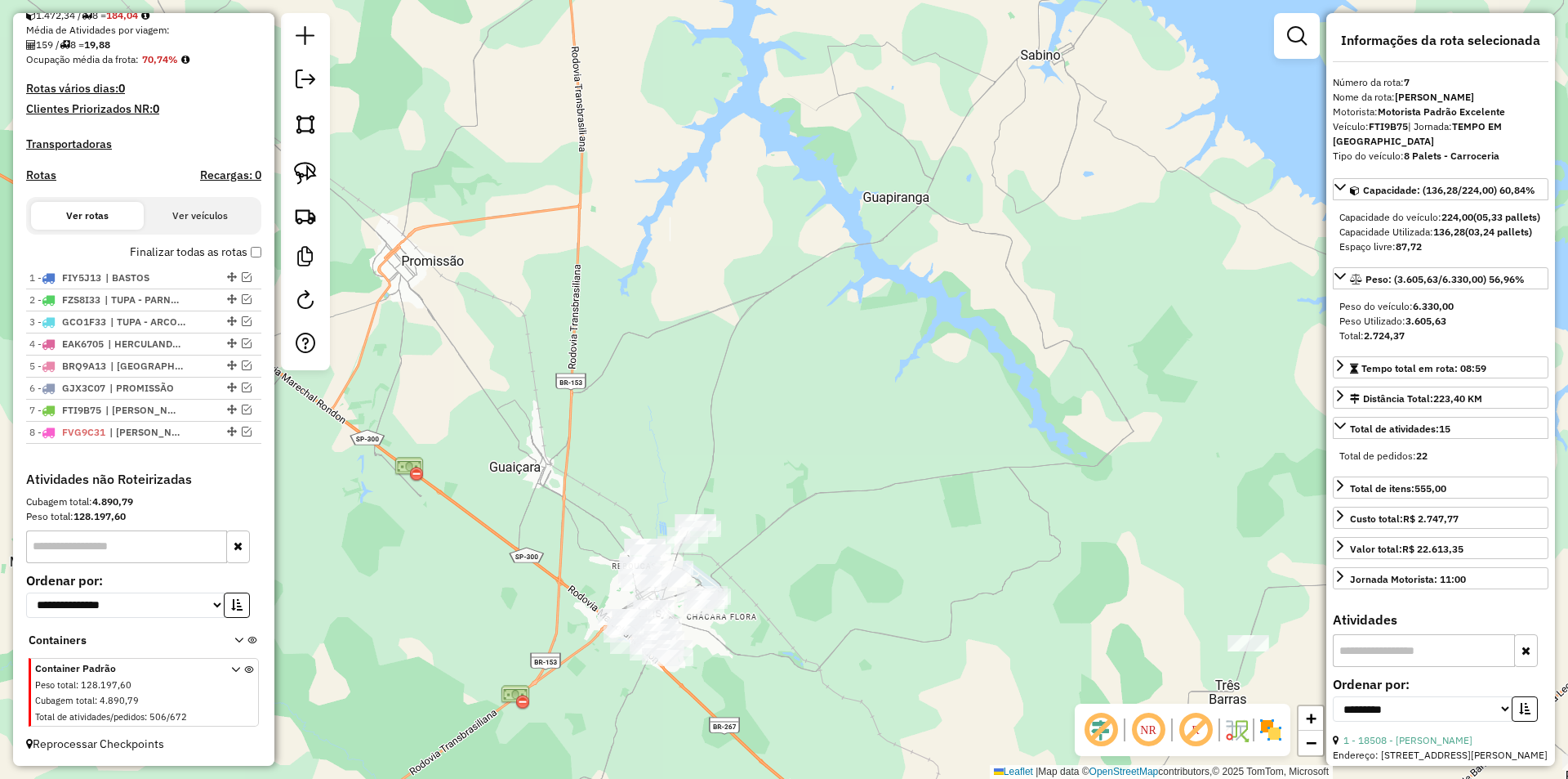
drag, startPoint x: 774, startPoint y: 469, endPoint x: 814, endPoint y: 248, distance: 224.6
click at [814, 250] on div "Janela de atendimento Grade de atendimento Capacidade Transportadoras Veículos …" at bounding box center [784, 390] width 1568 height 779
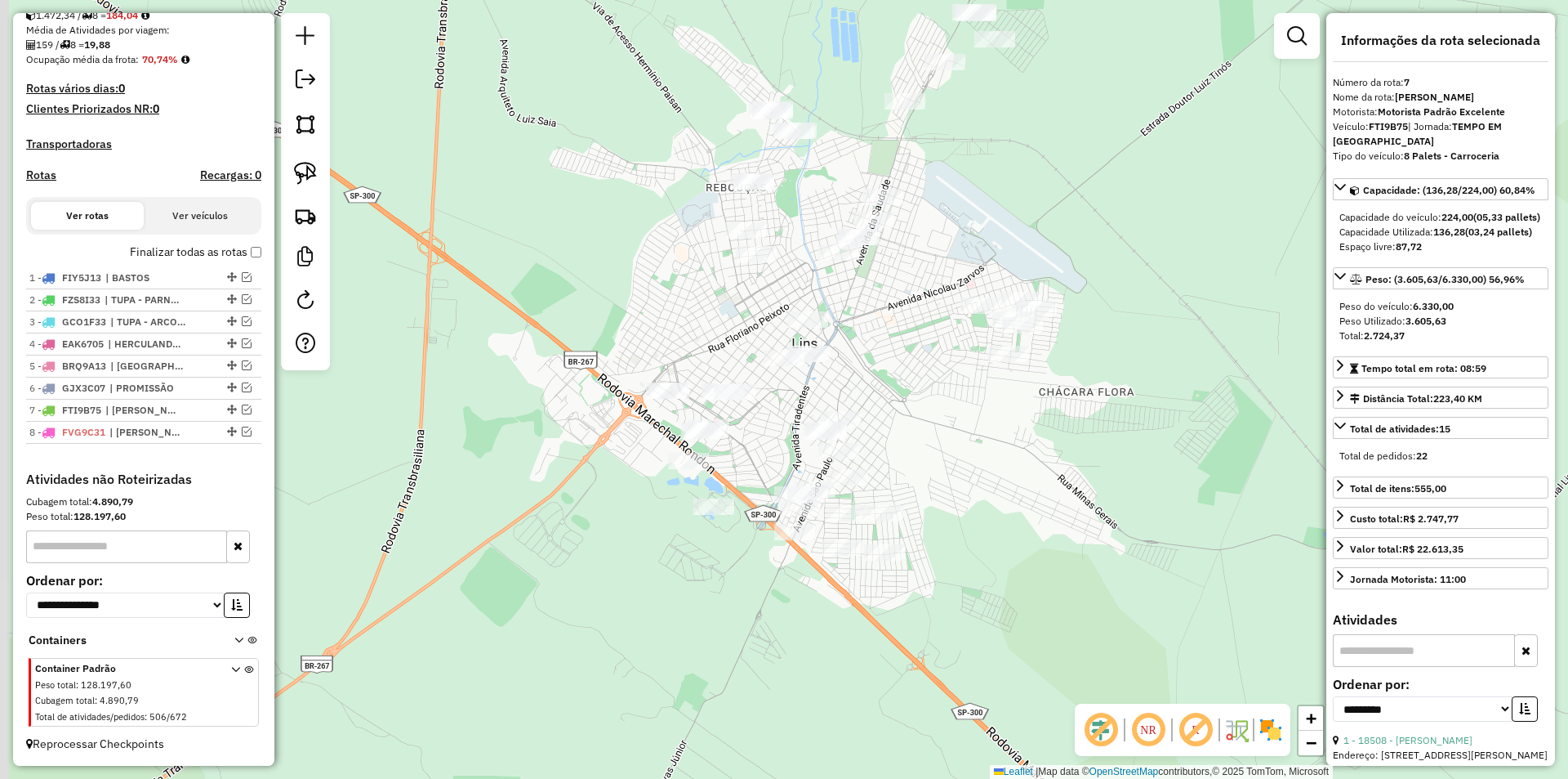
drag, startPoint x: 721, startPoint y: 581, endPoint x: 940, endPoint y: 422, distance: 270.6
click at [940, 422] on div "Janela de atendimento Grade de atendimento Capacidade Transportadoras Veículos …" at bounding box center [784, 390] width 1568 height 779
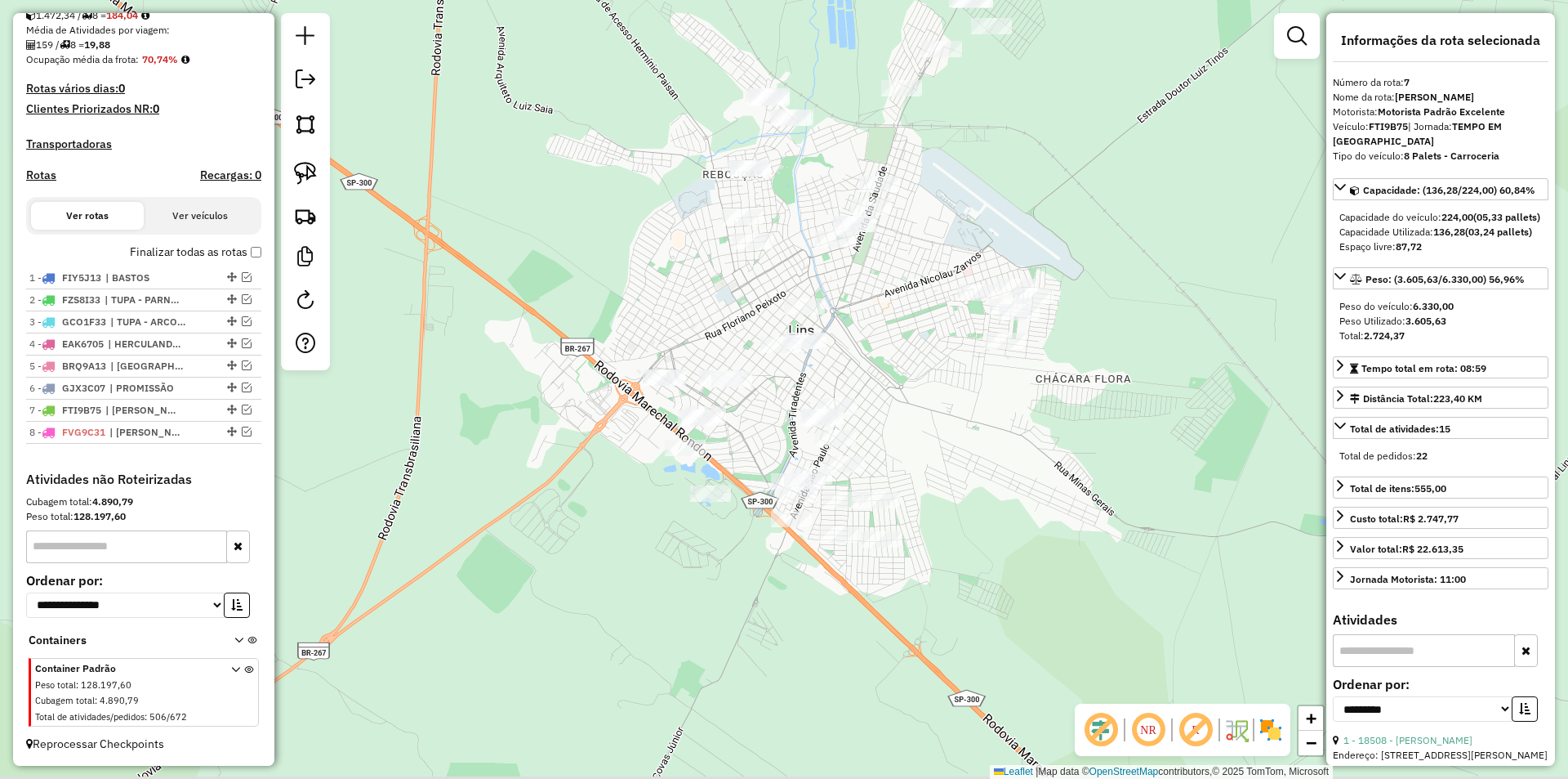
drag, startPoint x: 946, startPoint y: 447, endPoint x: 941, endPoint y: 437, distance: 11.2
click at [941, 439] on div "Janela de atendimento Grade de atendimento Capacidade Transportadoras Veículos …" at bounding box center [784, 390] width 1568 height 779
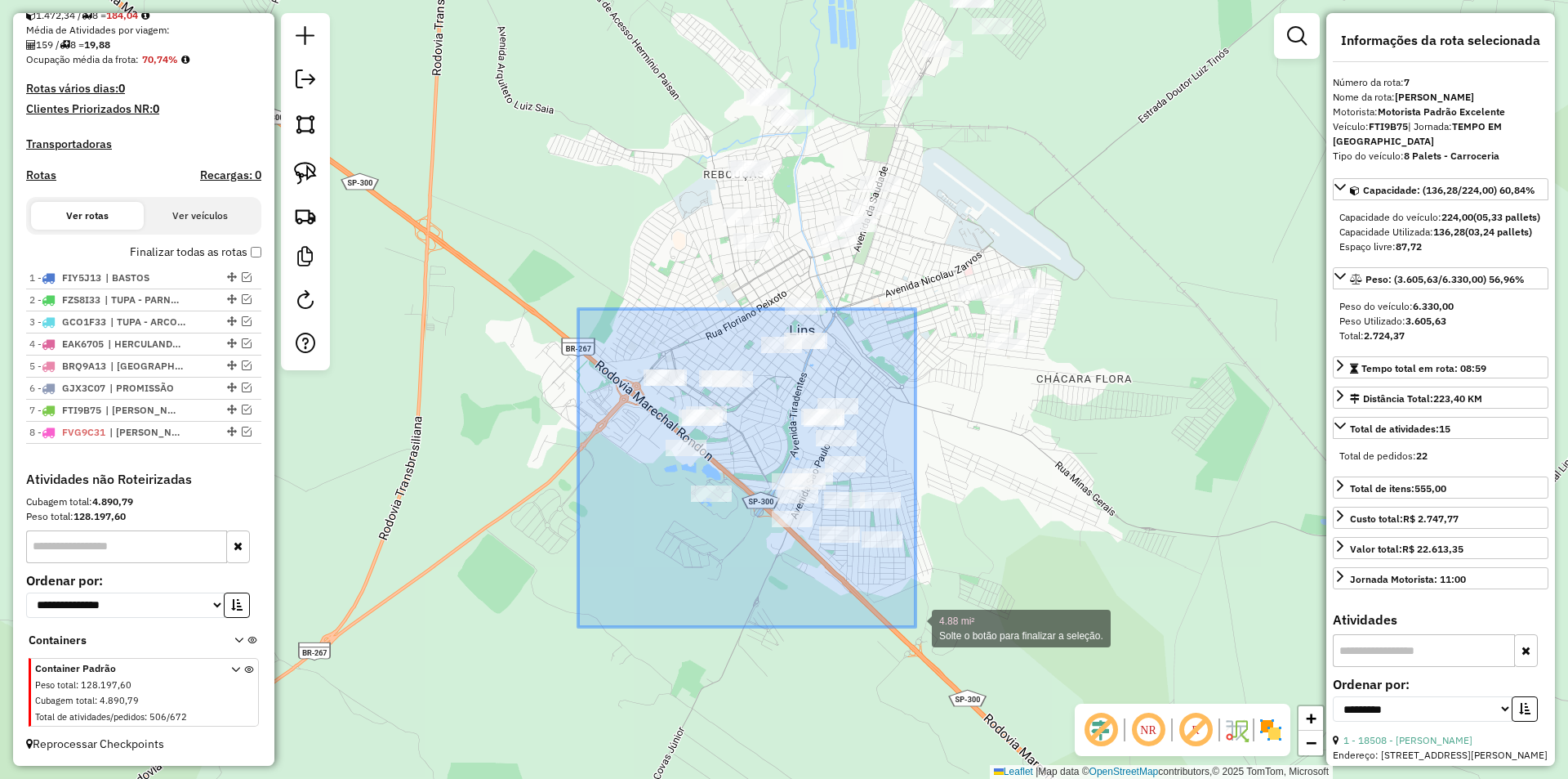
drag, startPoint x: 578, startPoint y: 309, endPoint x: 916, endPoint y: 627, distance: 464.1
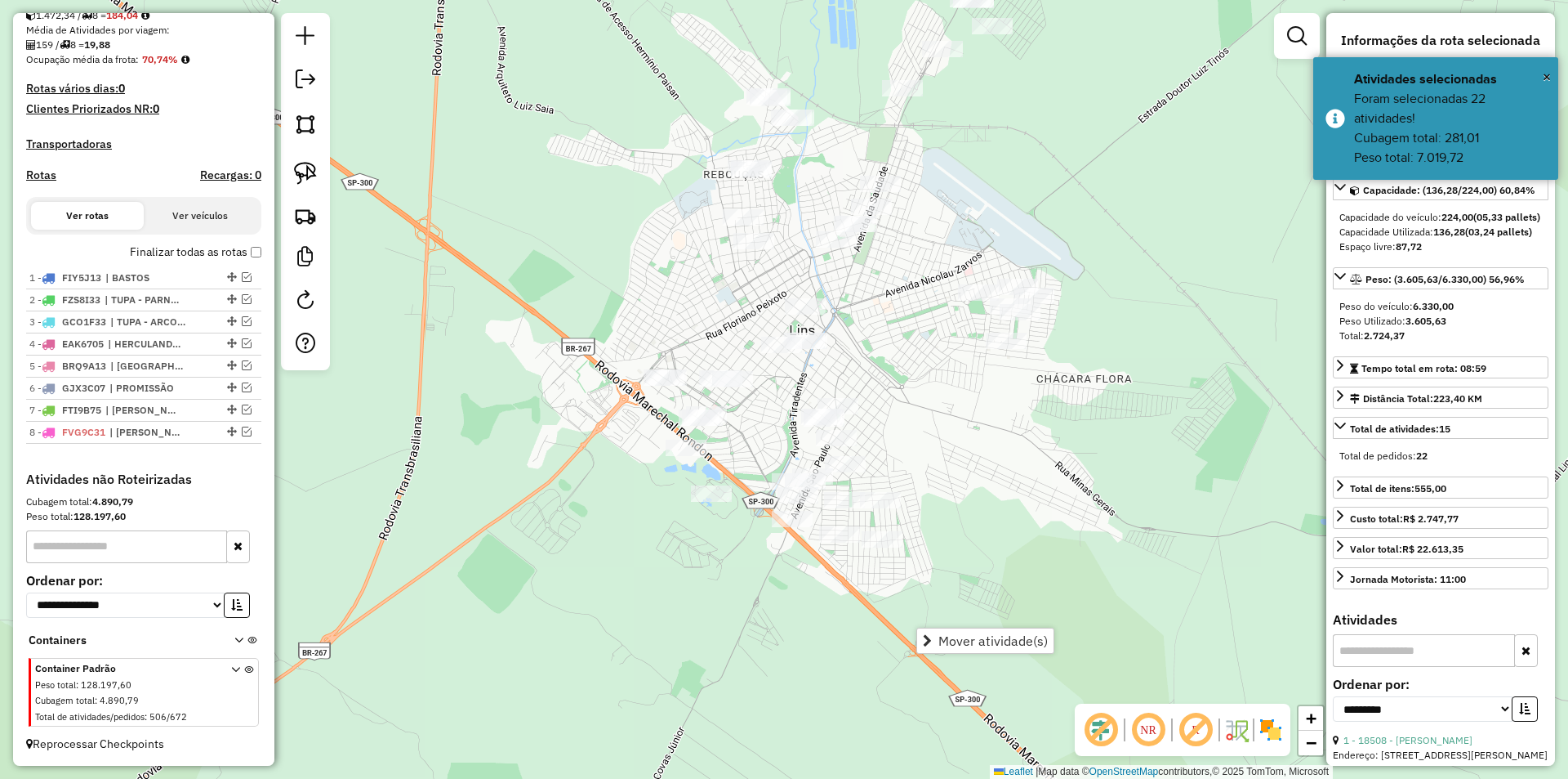
click at [887, 403] on div "Janela de atendimento Grade de atendimento Capacidade Transportadoras Veículos …" at bounding box center [784, 390] width 1568 height 779
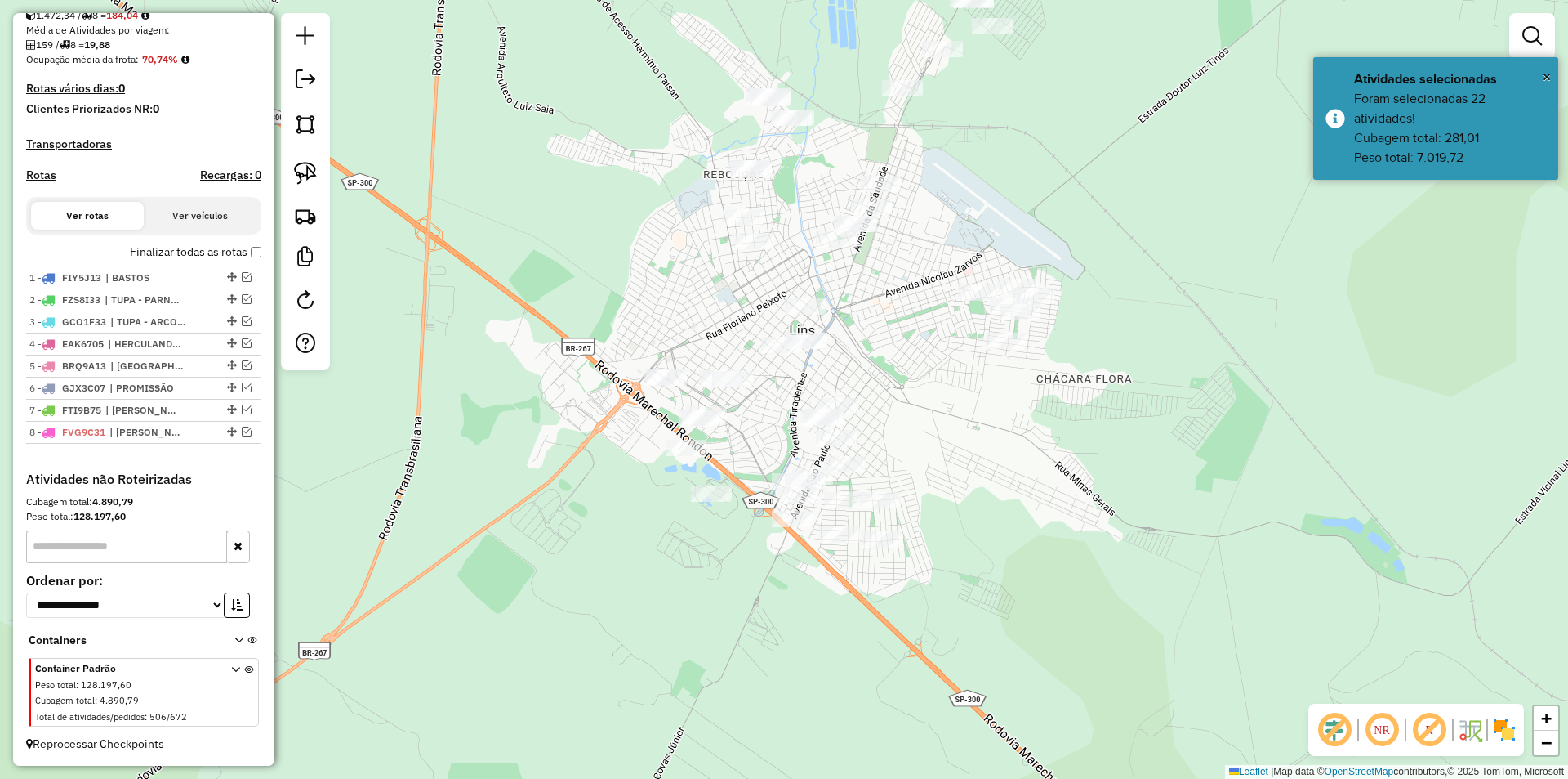
drag, startPoint x: 890, startPoint y: 398, endPoint x: 894, endPoint y: 412, distance: 14.6
click at [894, 412] on div "Janela de atendimento Grade de atendimento Capacidade Transportadoras Veículos …" at bounding box center [784, 390] width 1568 height 779
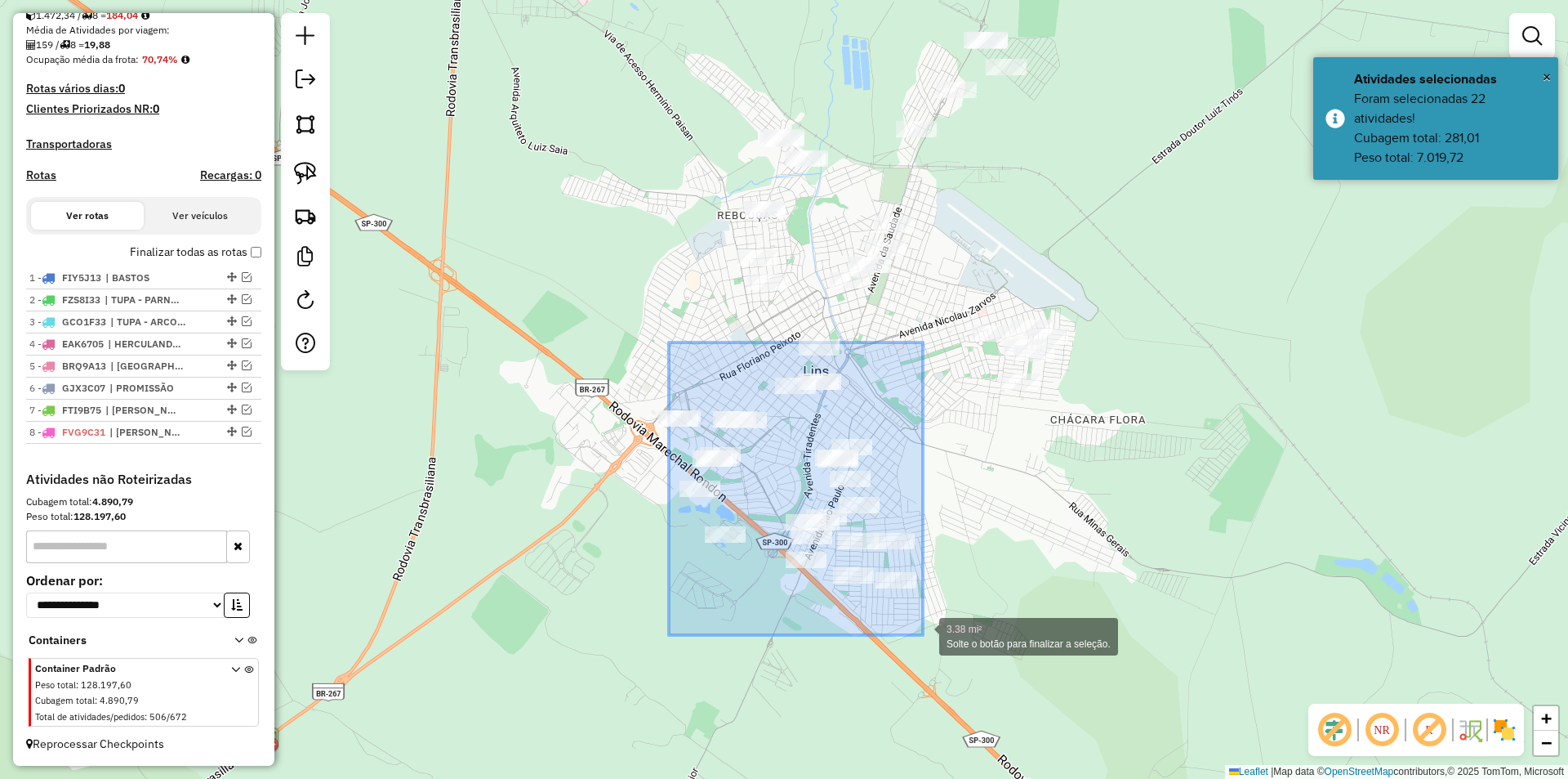
drag, startPoint x: 669, startPoint y: 343, endPoint x: 923, endPoint y: 635, distance: 387.0
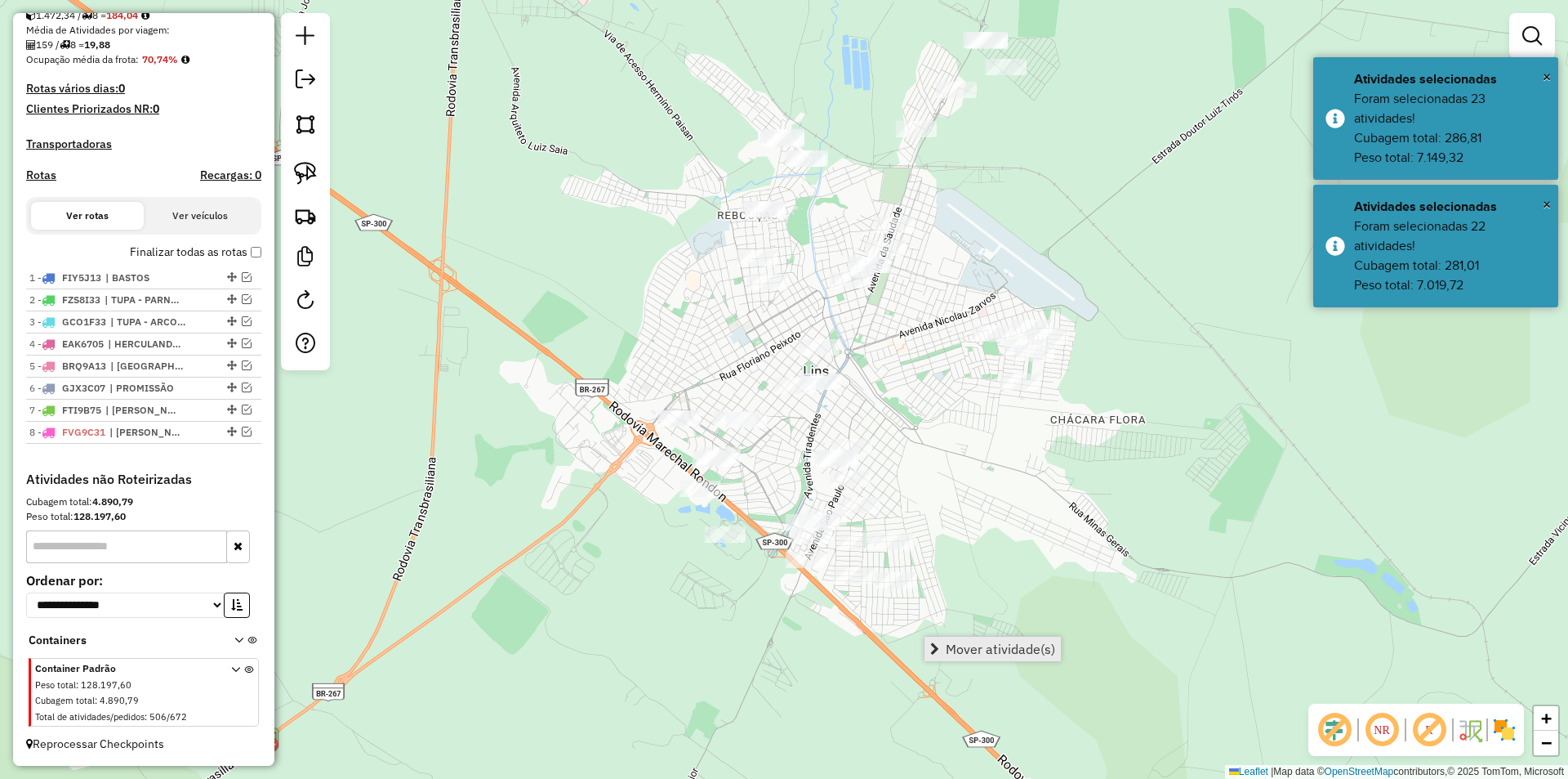
click at [991, 647] on span "Mover atividade(s)" at bounding box center [1000, 649] width 110 height 13
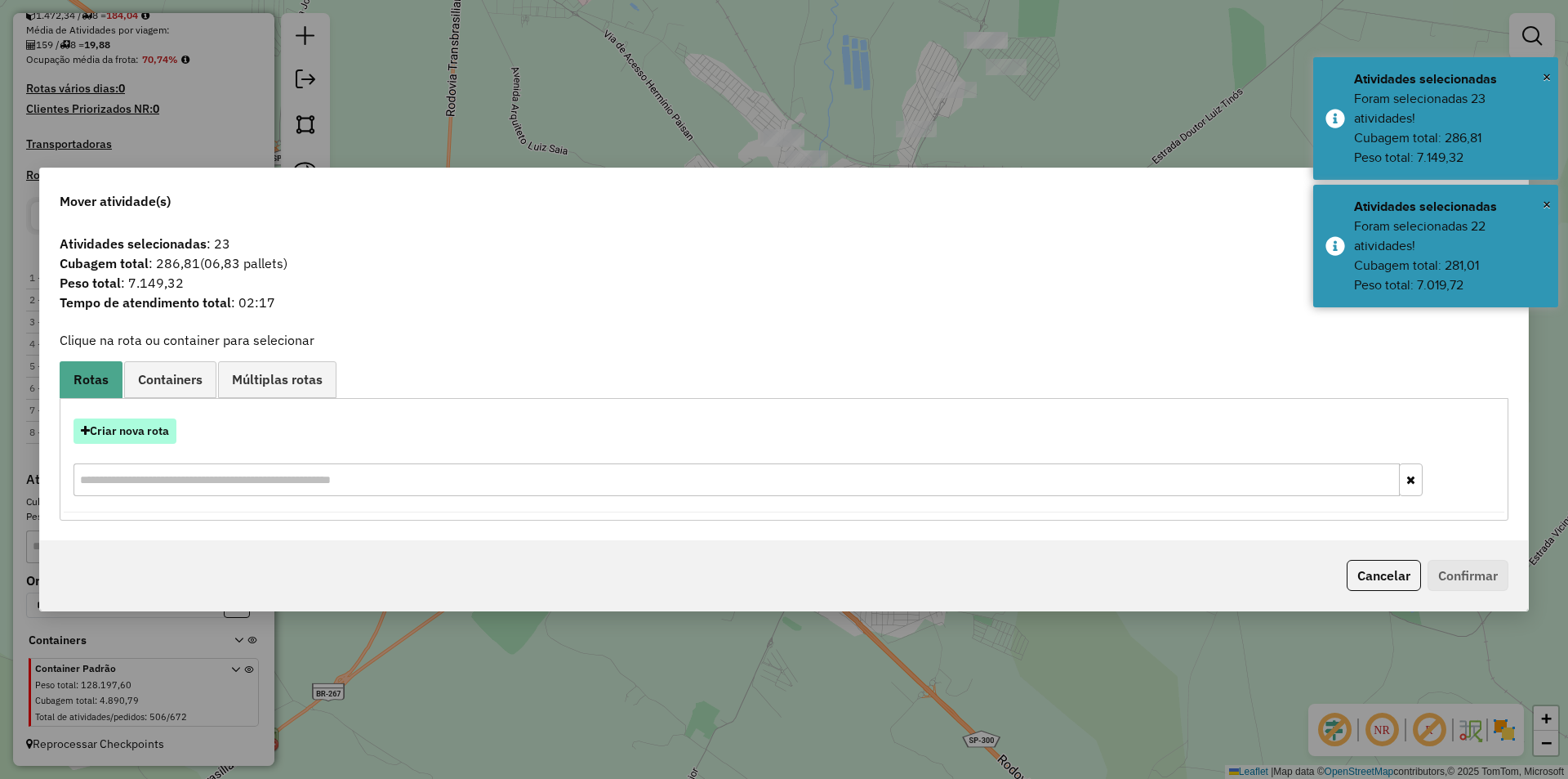
click at [135, 430] on button "Criar nova rota" at bounding box center [125, 430] width 103 height 25
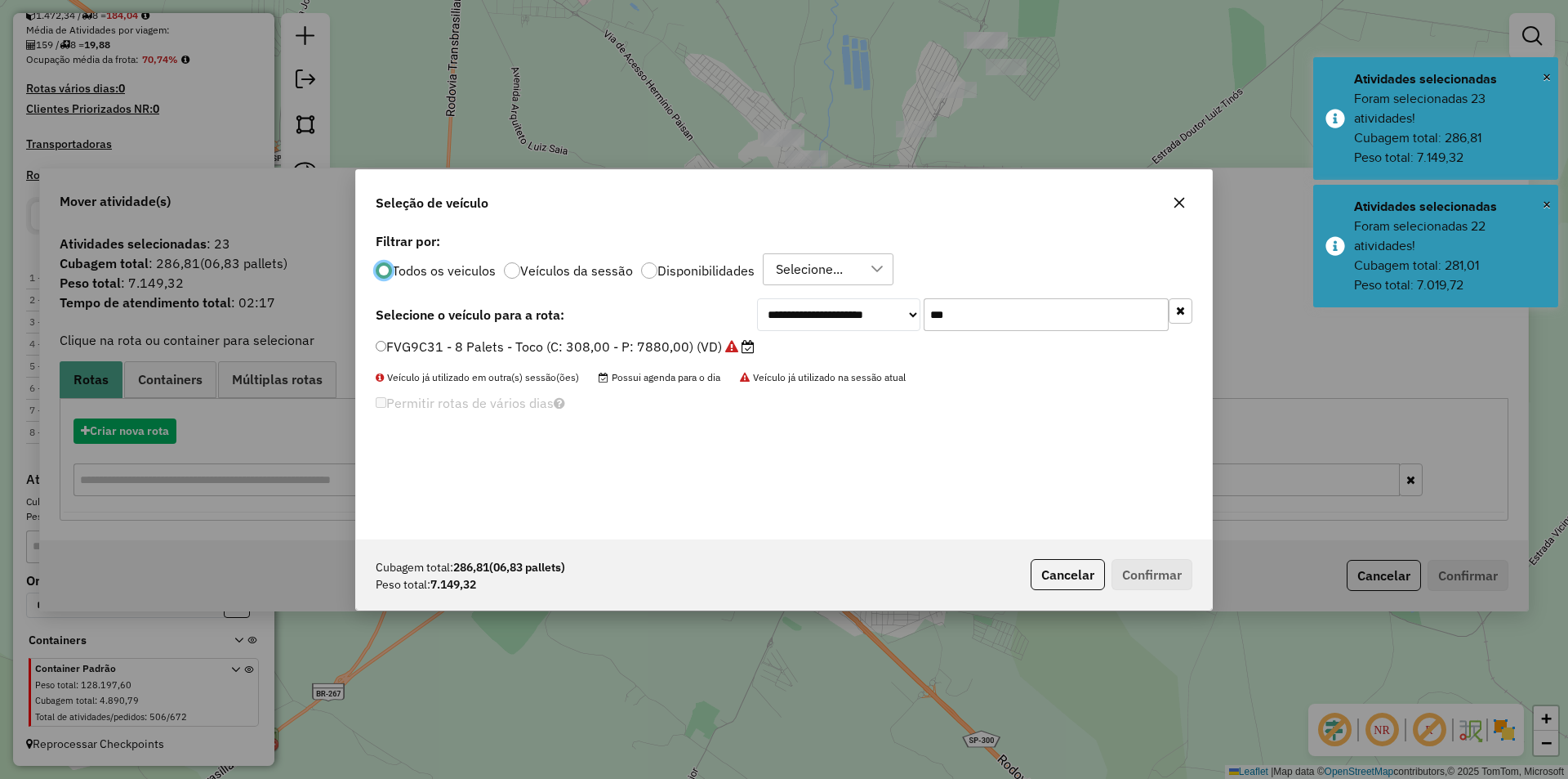
scroll to position [9, 5]
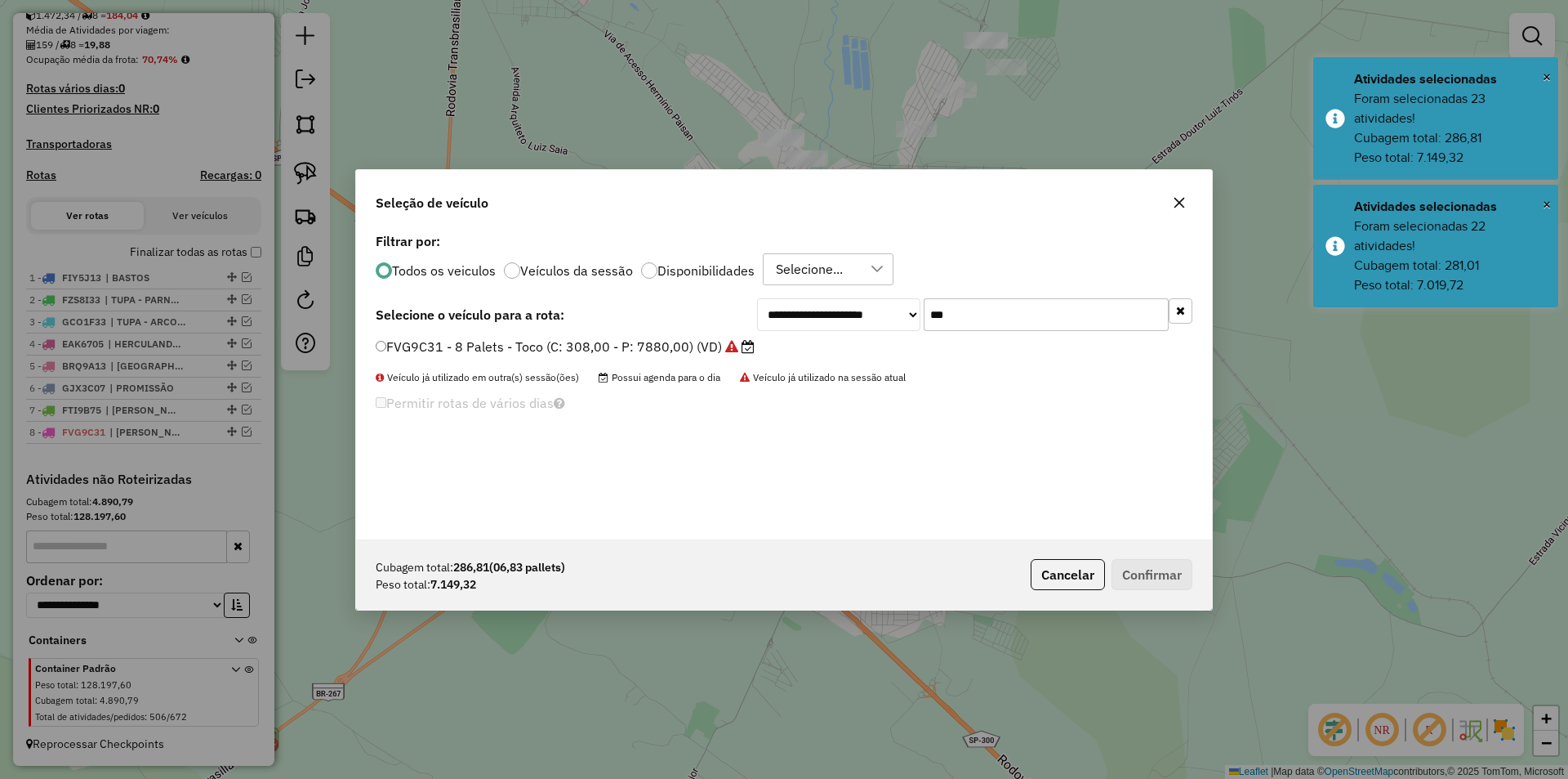
click at [965, 308] on input "***" at bounding box center [1046, 315] width 245 height 33
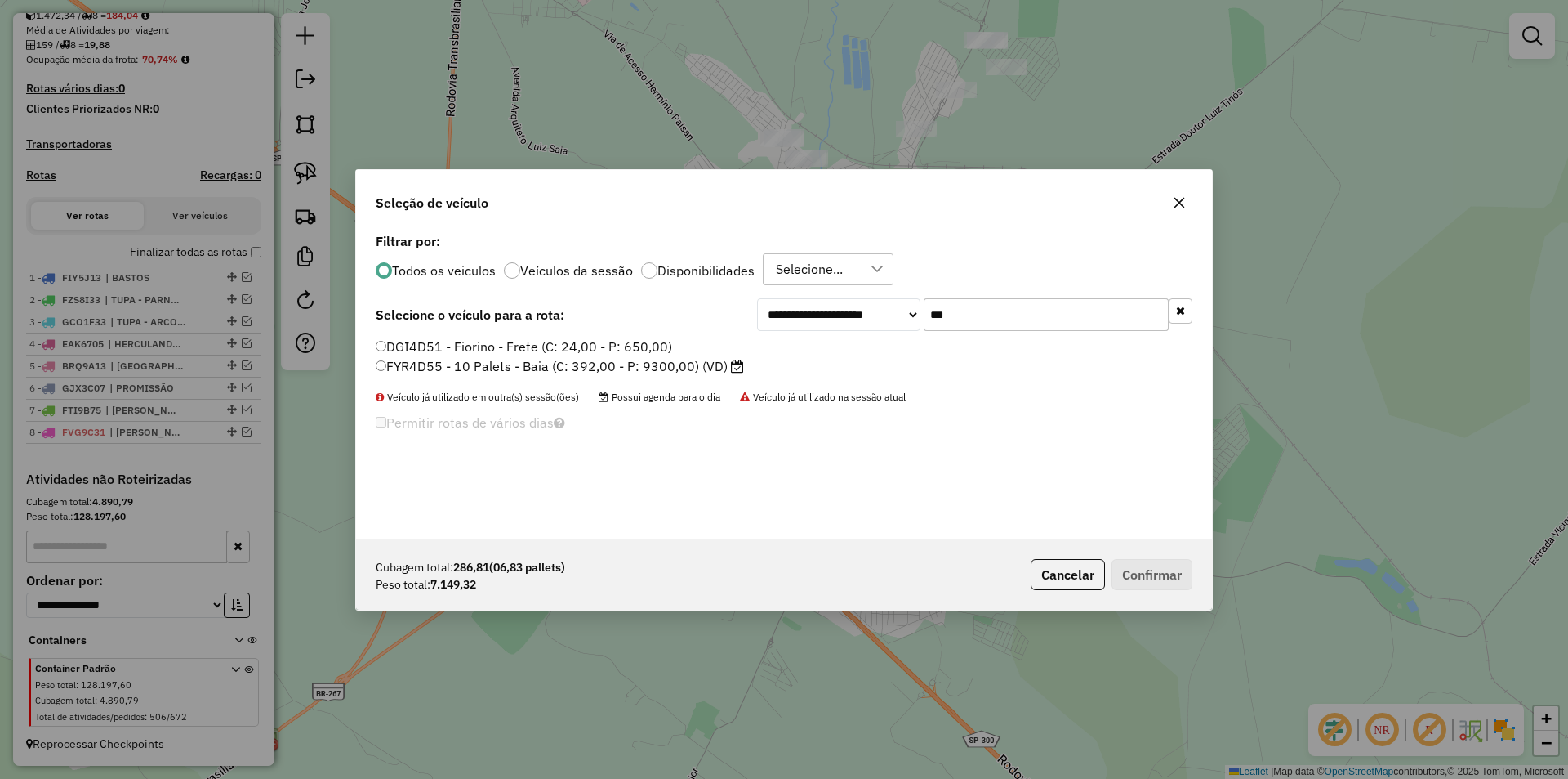
type input "***"
click at [722, 363] on label "FYR4D55 - 10 Palets - Baia (C: 392,00 - P: 9300,00) (VD)" at bounding box center [560, 366] width 369 height 20
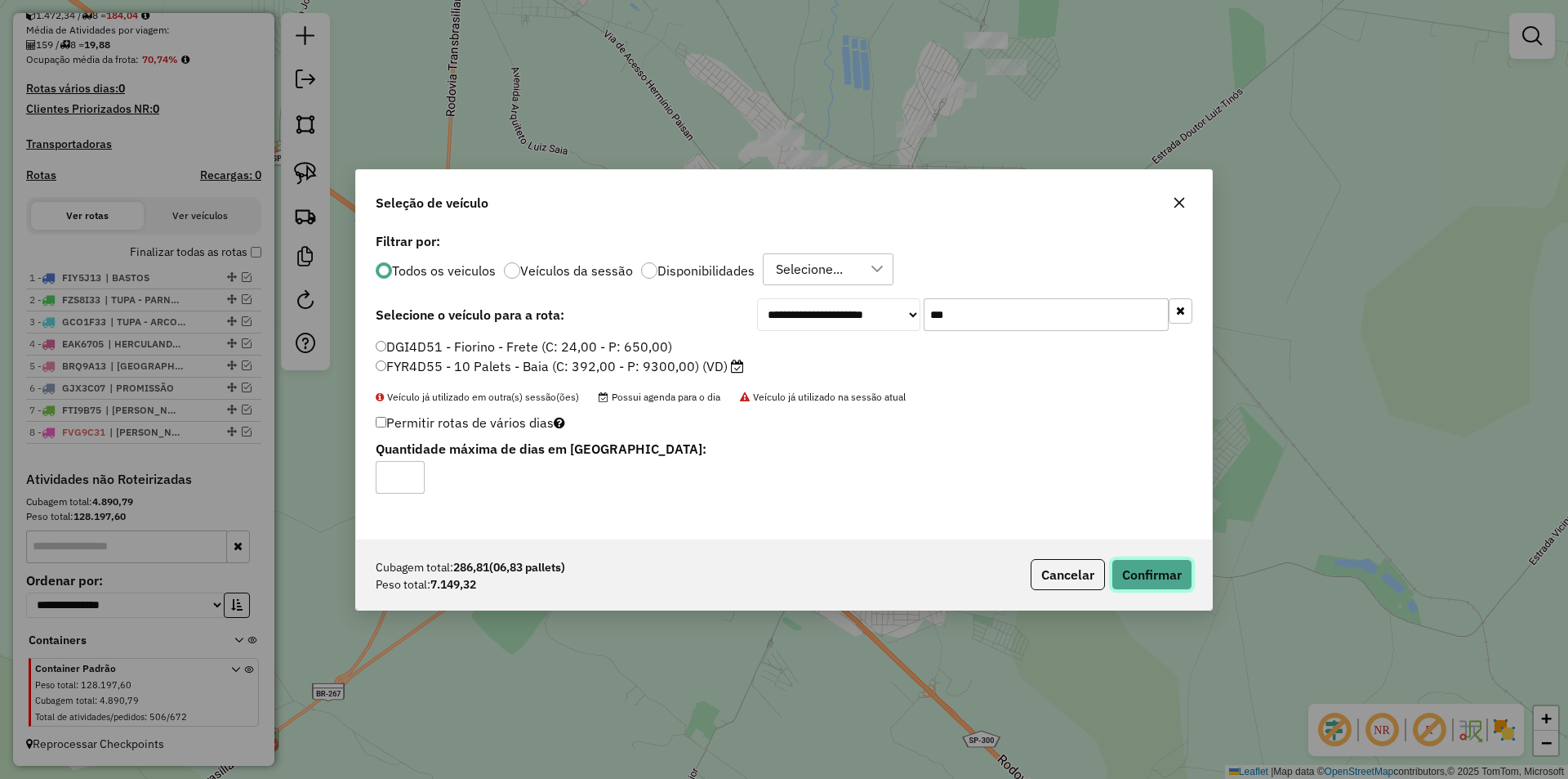
click at [1148, 569] on button "Confirmar" at bounding box center [1152, 575] width 81 height 31
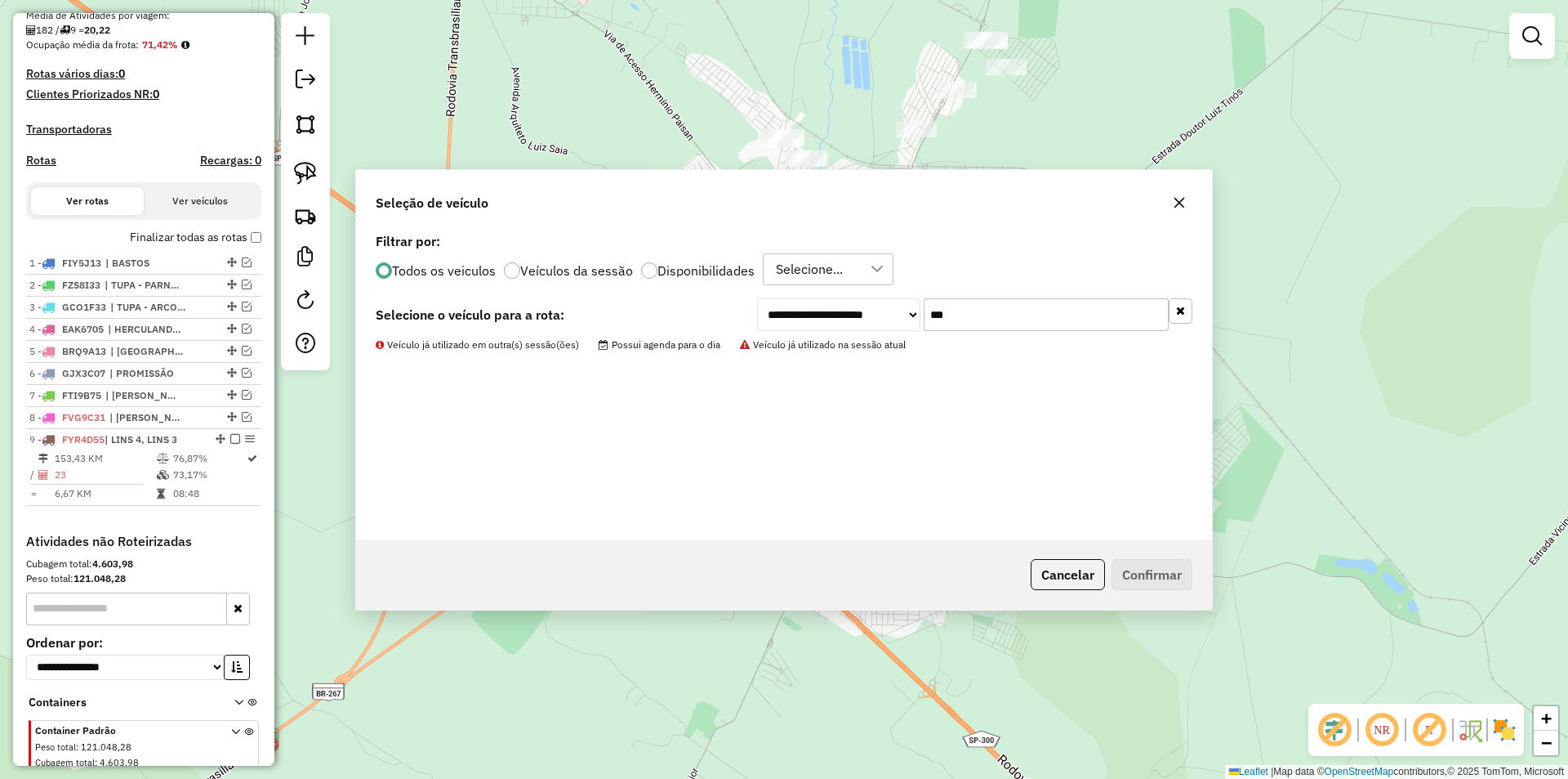
scroll to position [469, 0]
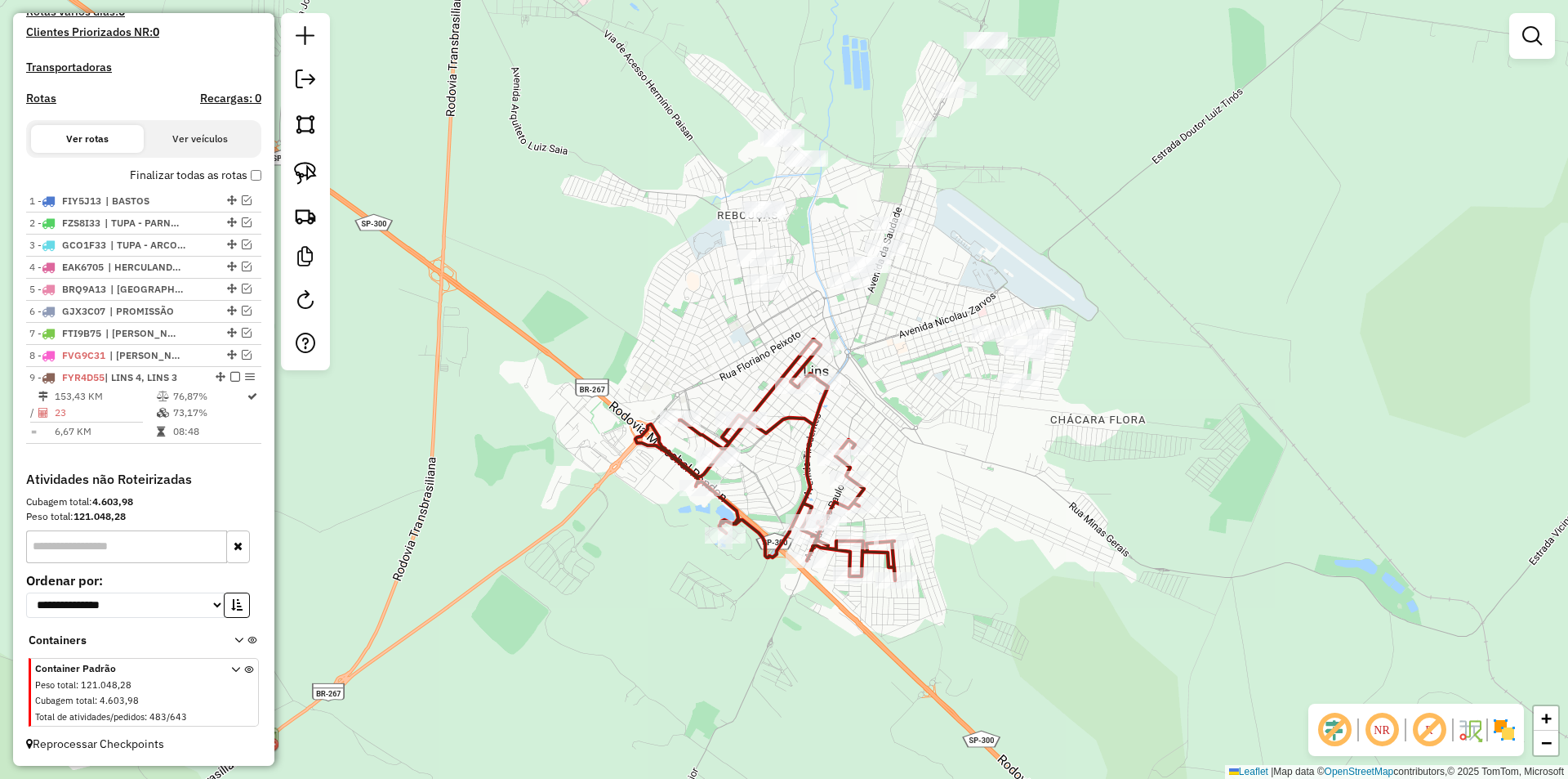
click at [719, 318] on div "Rota 9 - Placa FYR4D55 8968 - BAR TREIS IRMaO Janela de atendimento Grade de at…" at bounding box center [784, 390] width 1568 height 779
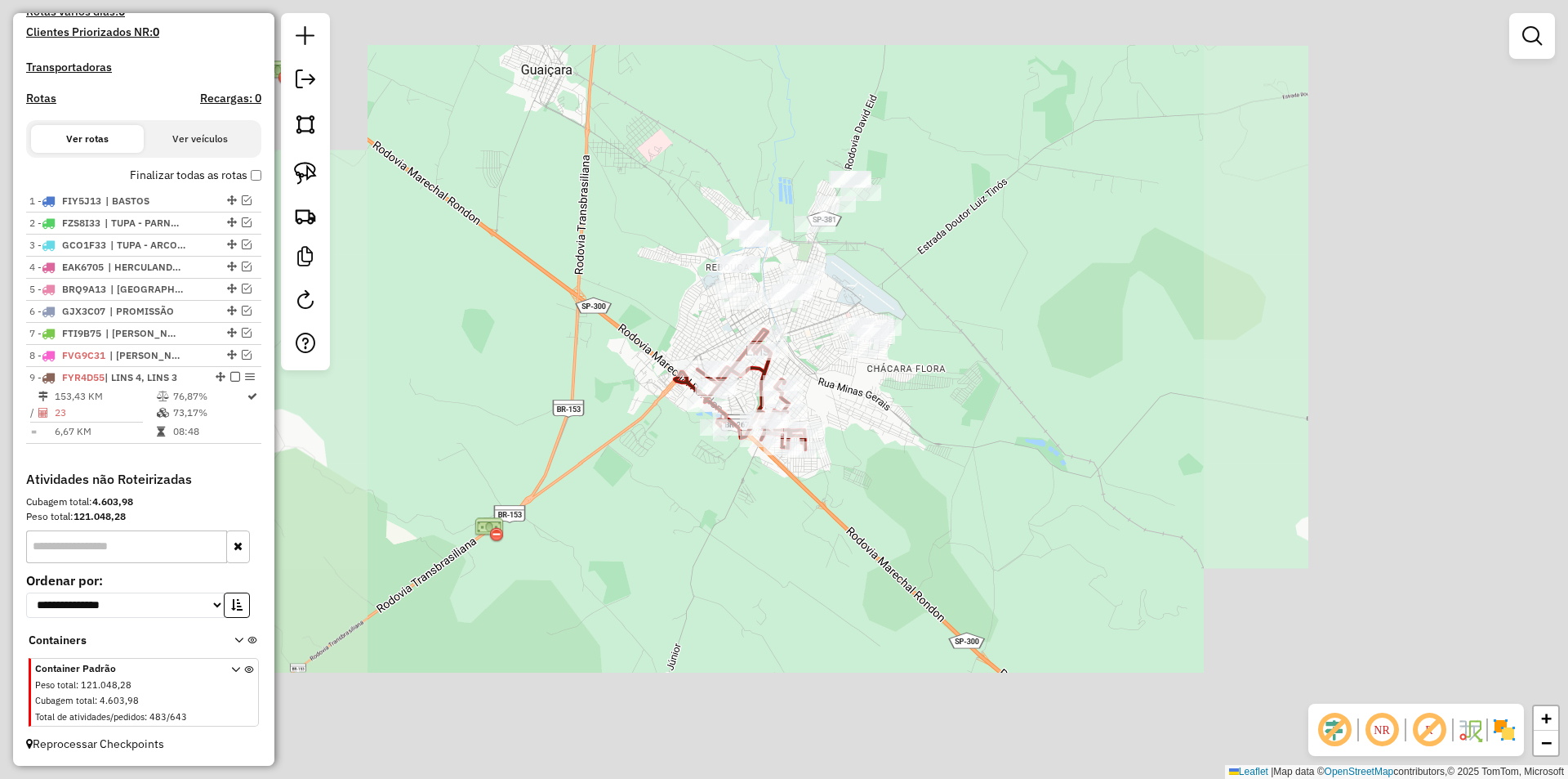
click at [685, 257] on div "Janela de atendimento Grade de atendimento Capacidade Transportadoras Veículos …" at bounding box center [784, 390] width 1568 height 779
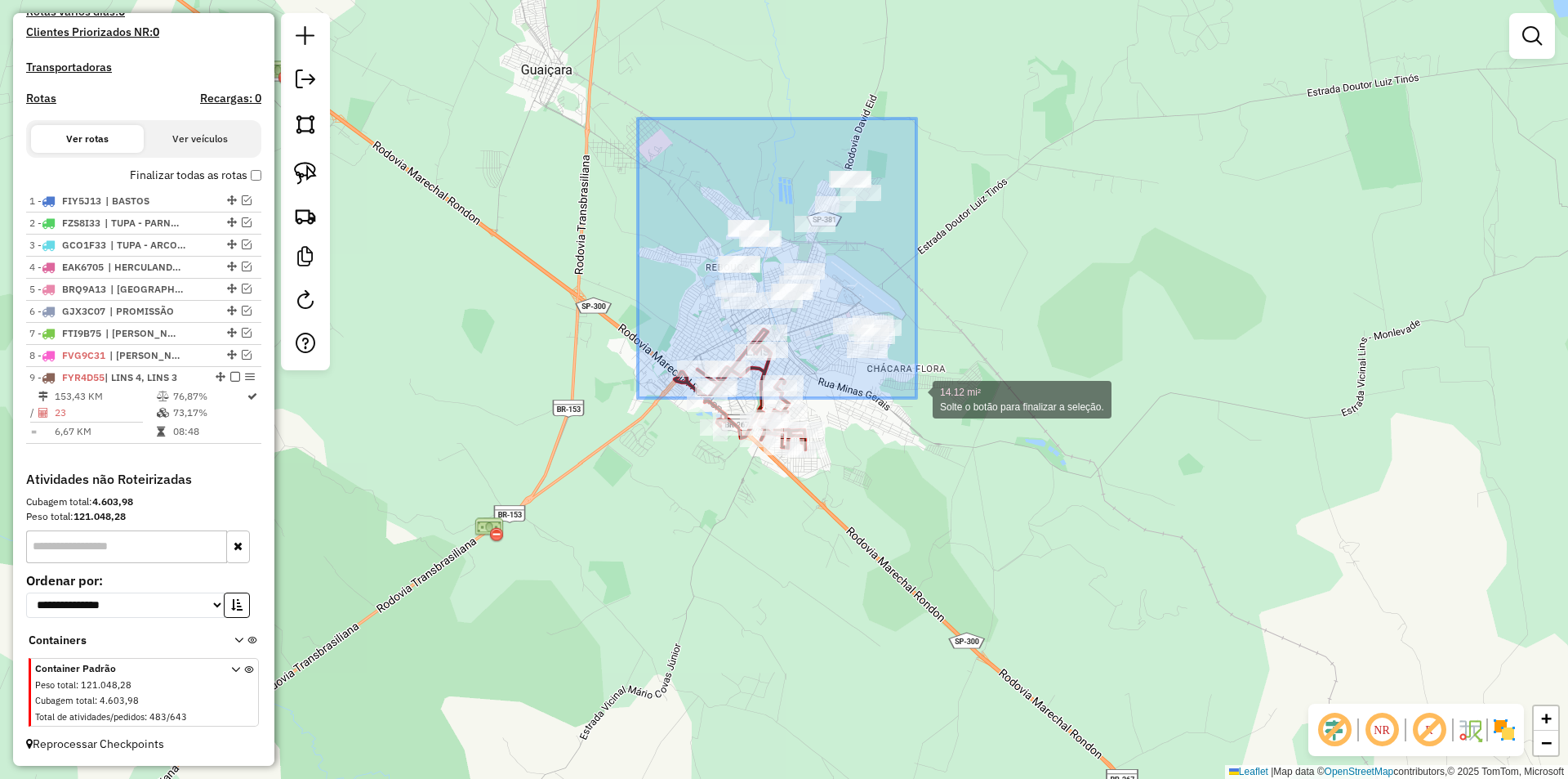
drag, startPoint x: 638, startPoint y: 118, endPoint x: 920, endPoint y: 399, distance: 398.1
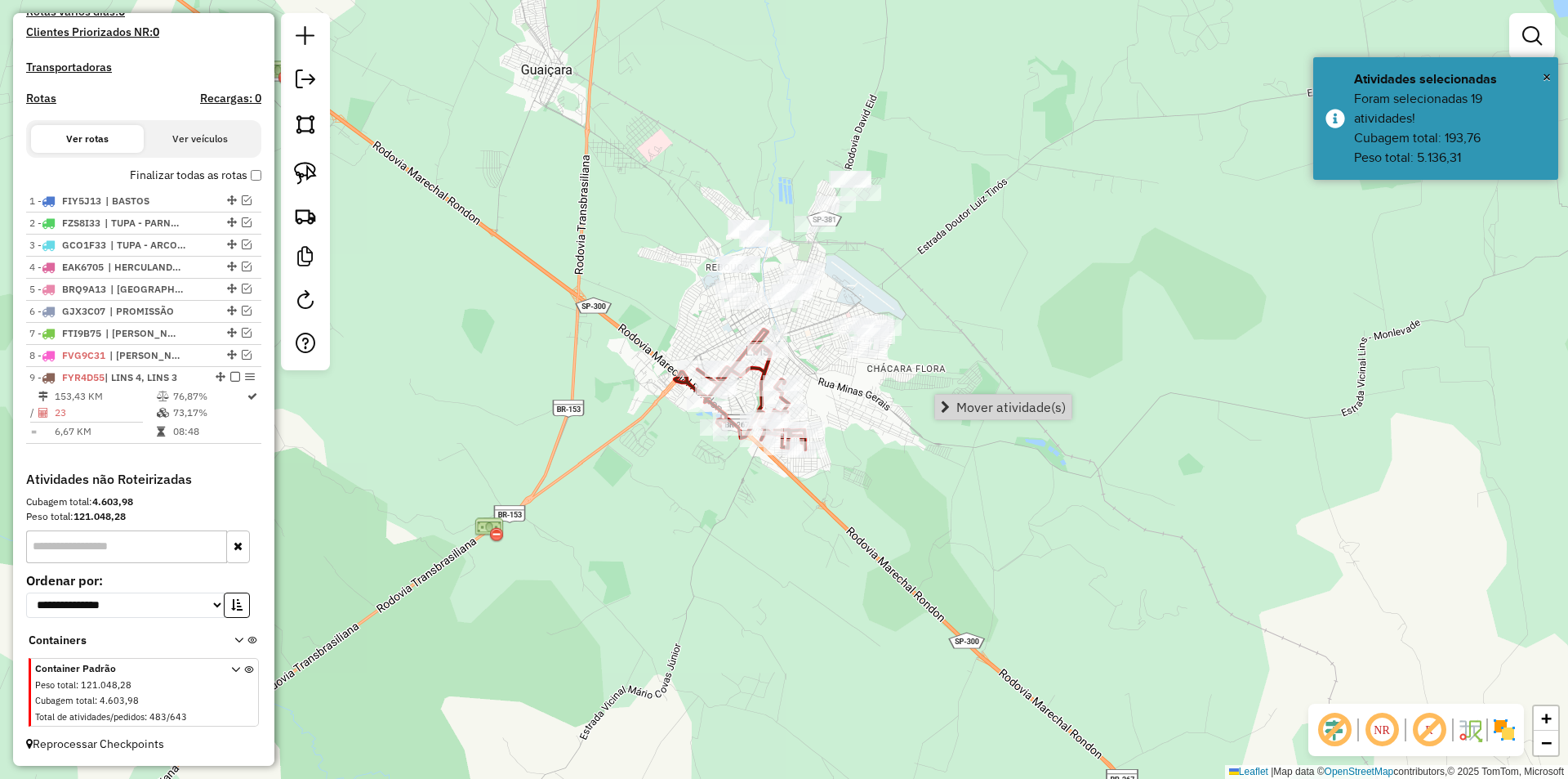
click at [952, 411] on link "Mover atividade(s)" at bounding box center [1003, 407] width 136 height 24
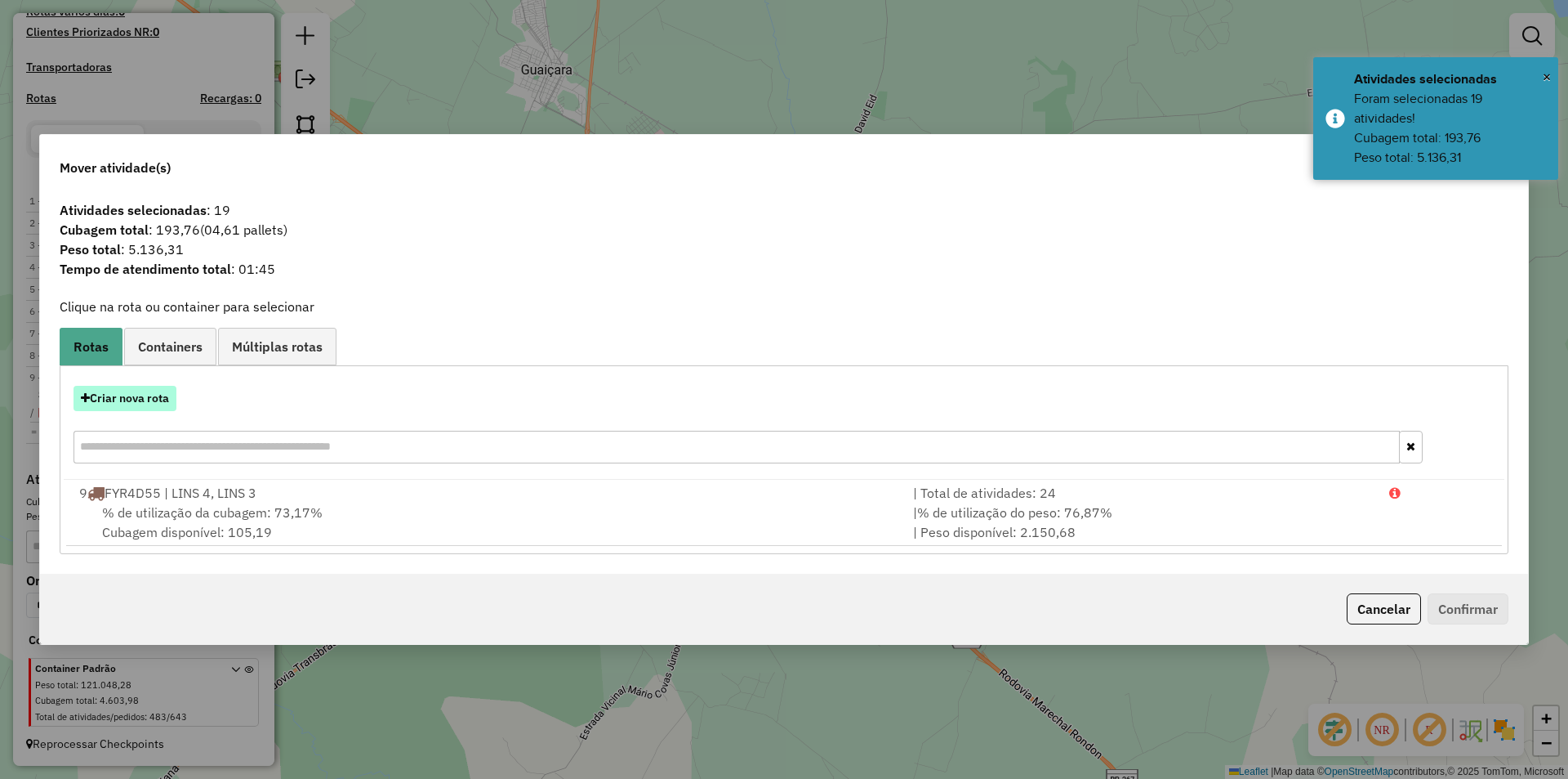
click at [129, 403] on button "Criar nova rota" at bounding box center [125, 398] width 103 height 25
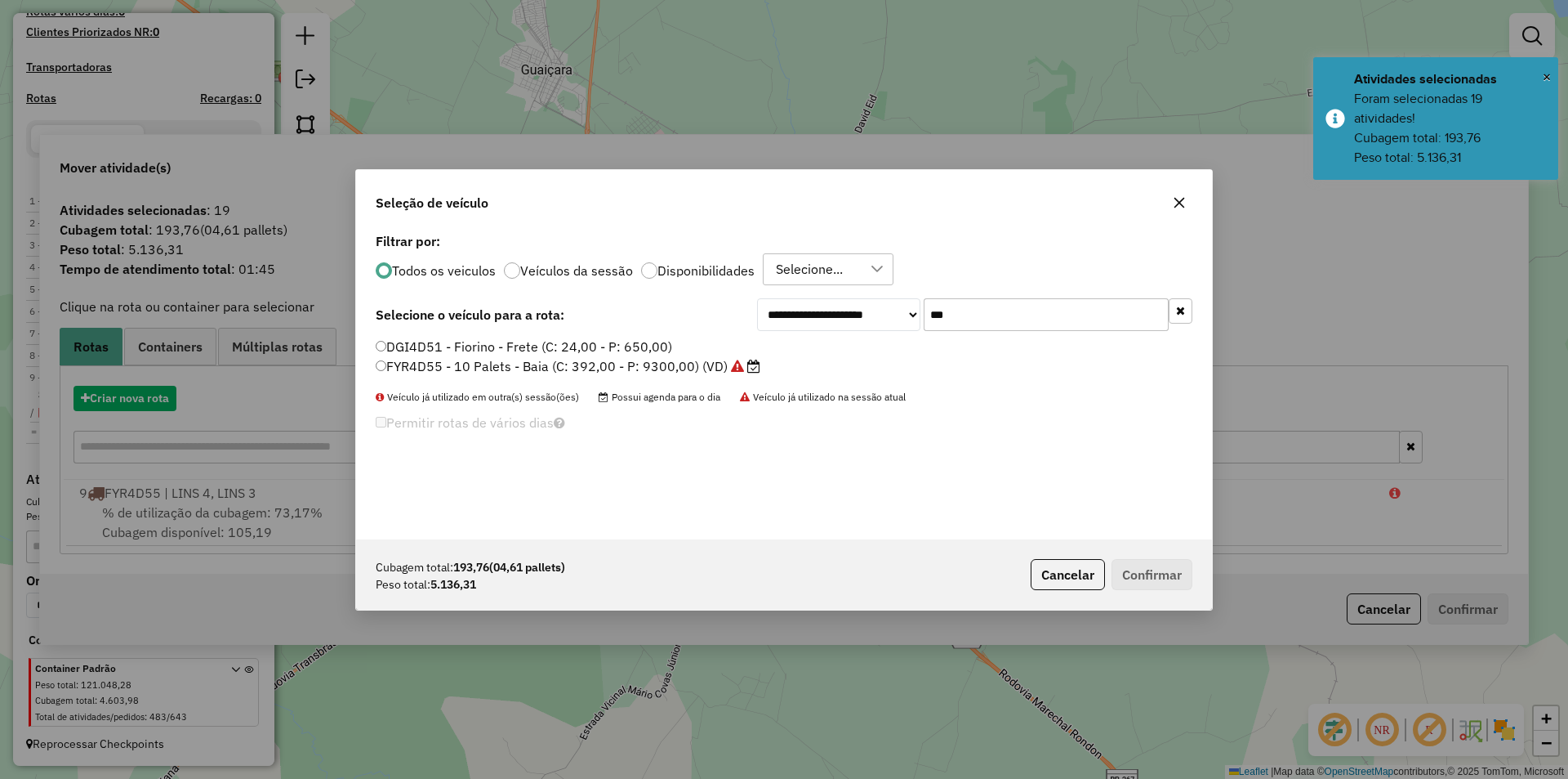
scroll to position [9, 5]
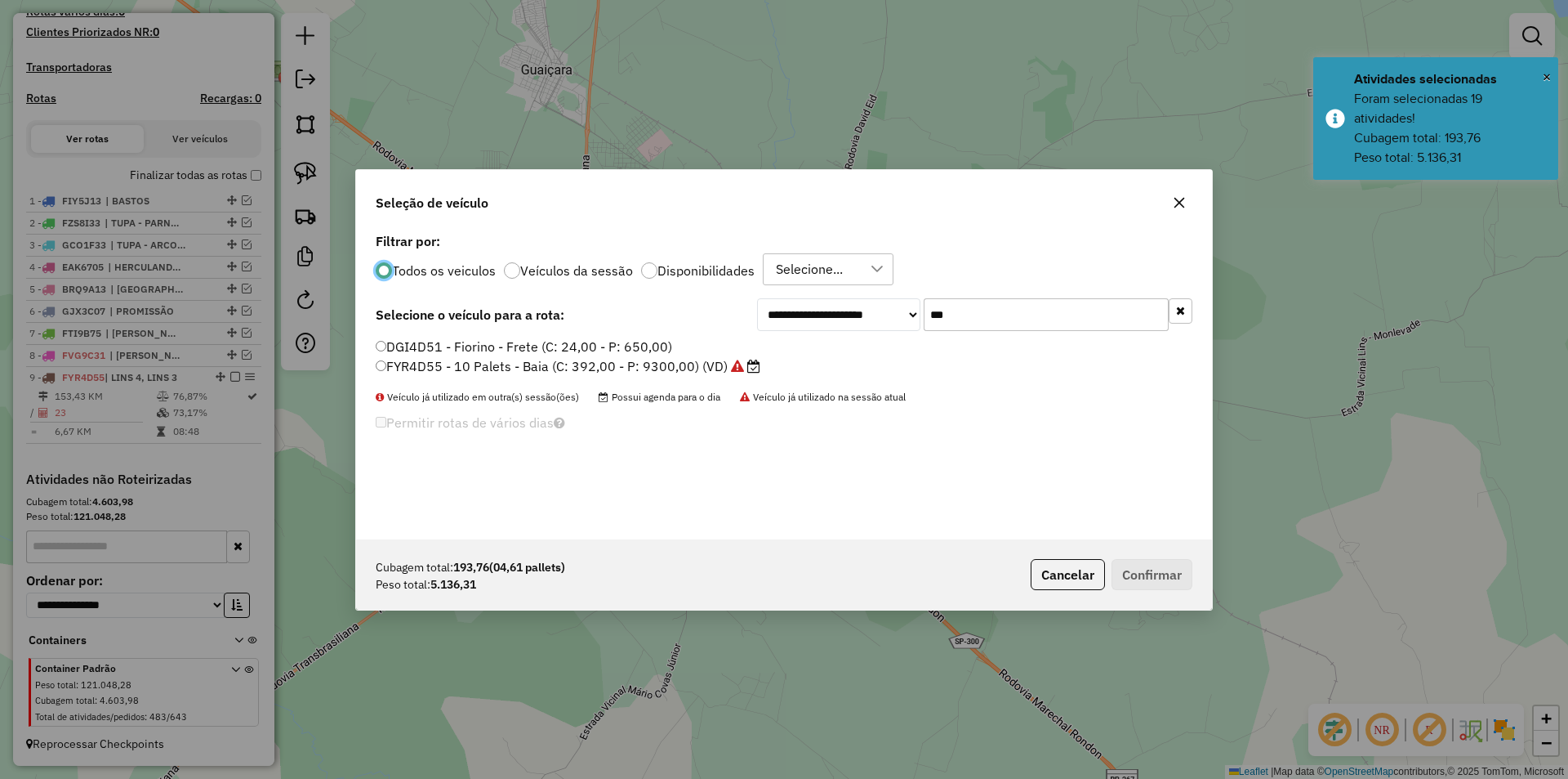
click at [980, 319] on input "***" at bounding box center [1046, 315] width 245 height 33
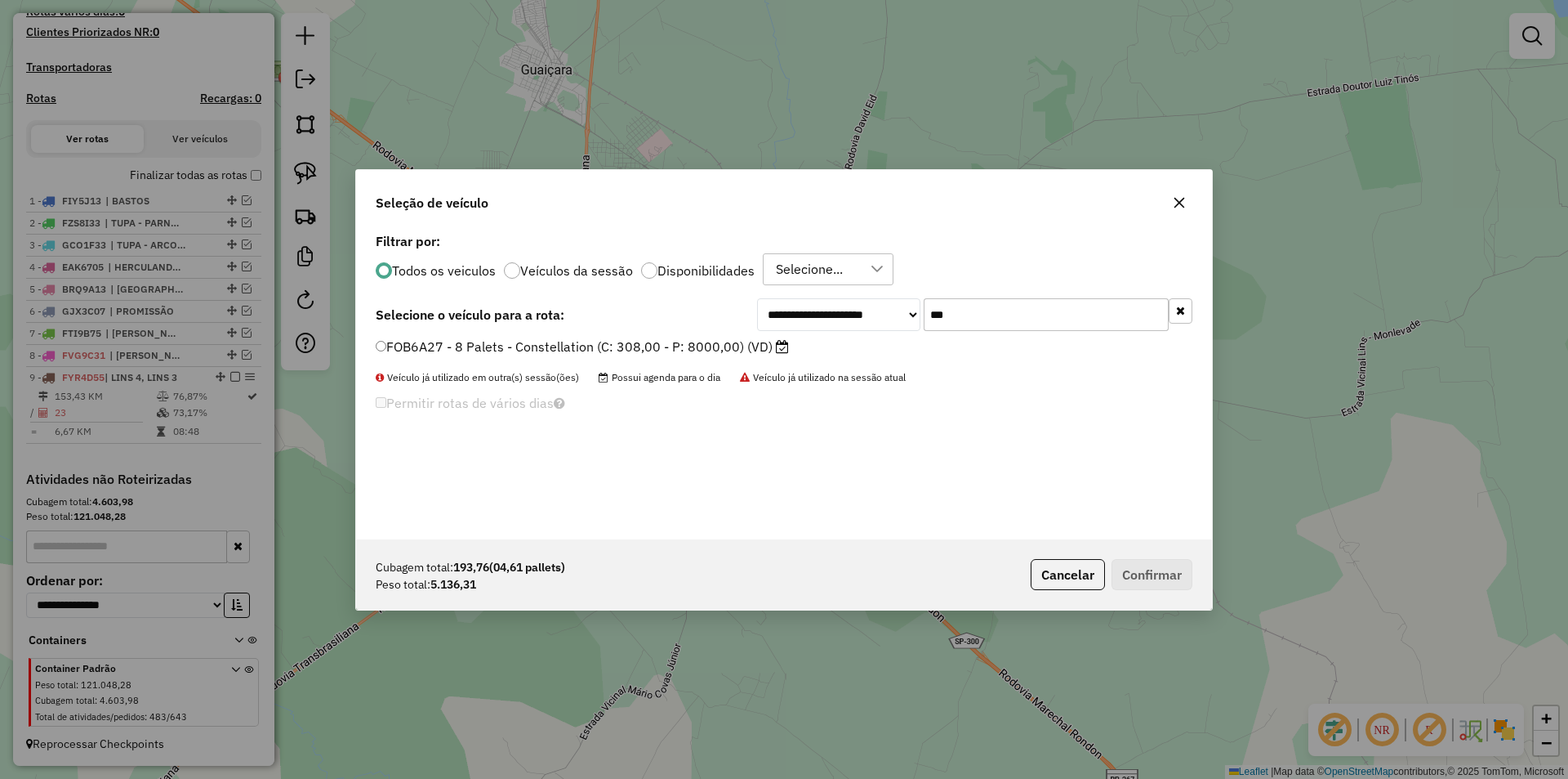
type input "***"
click at [725, 344] on label "FOB6A27 - 8 Palets - Constellation (C: 308,00 - P: 8000,00) (VD)" at bounding box center [582, 346] width 414 height 20
click at [1140, 566] on button "Confirmar" at bounding box center [1152, 575] width 81 height 31
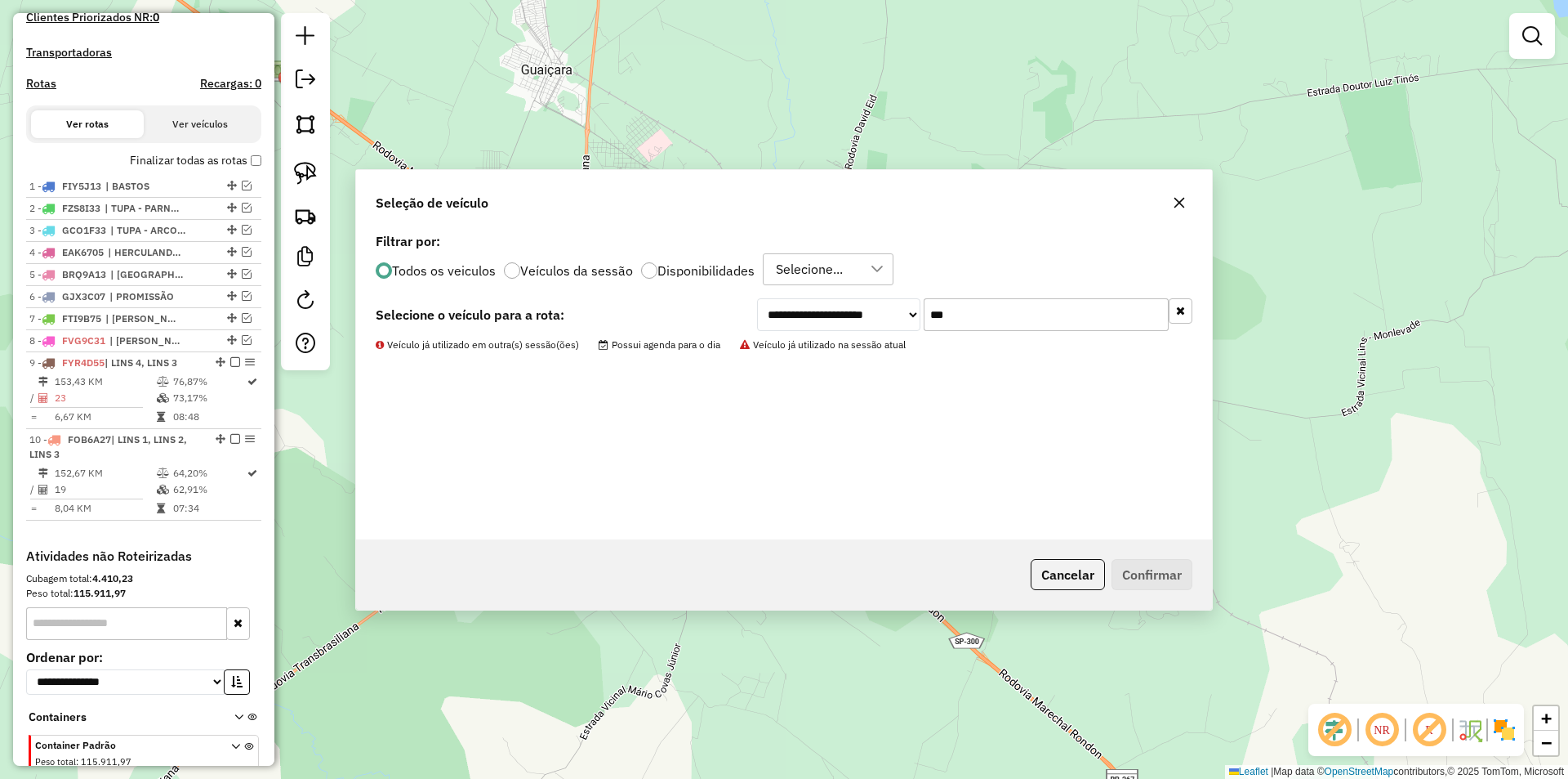
scroll to position [517, 0]
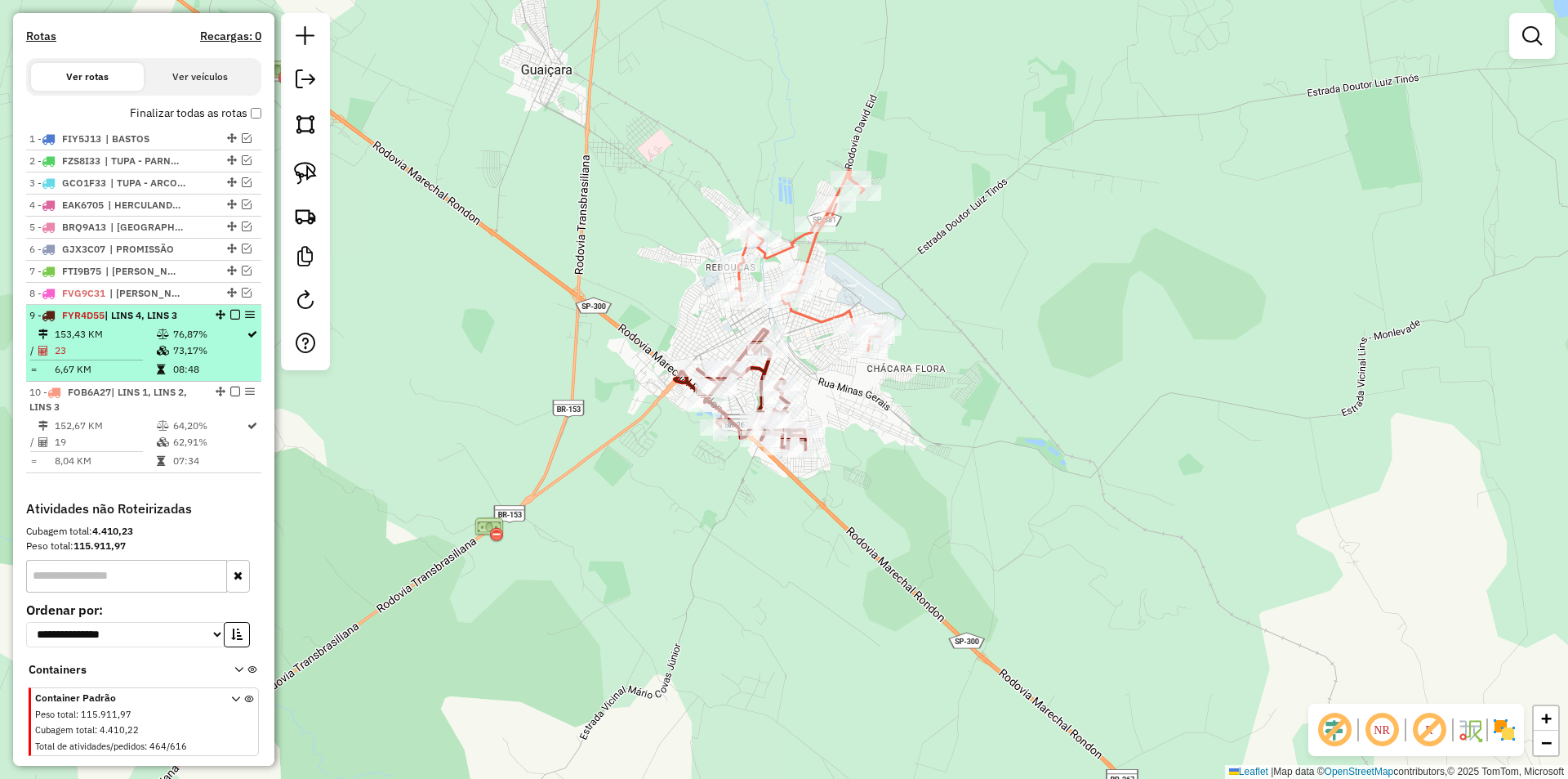
select select "**********"
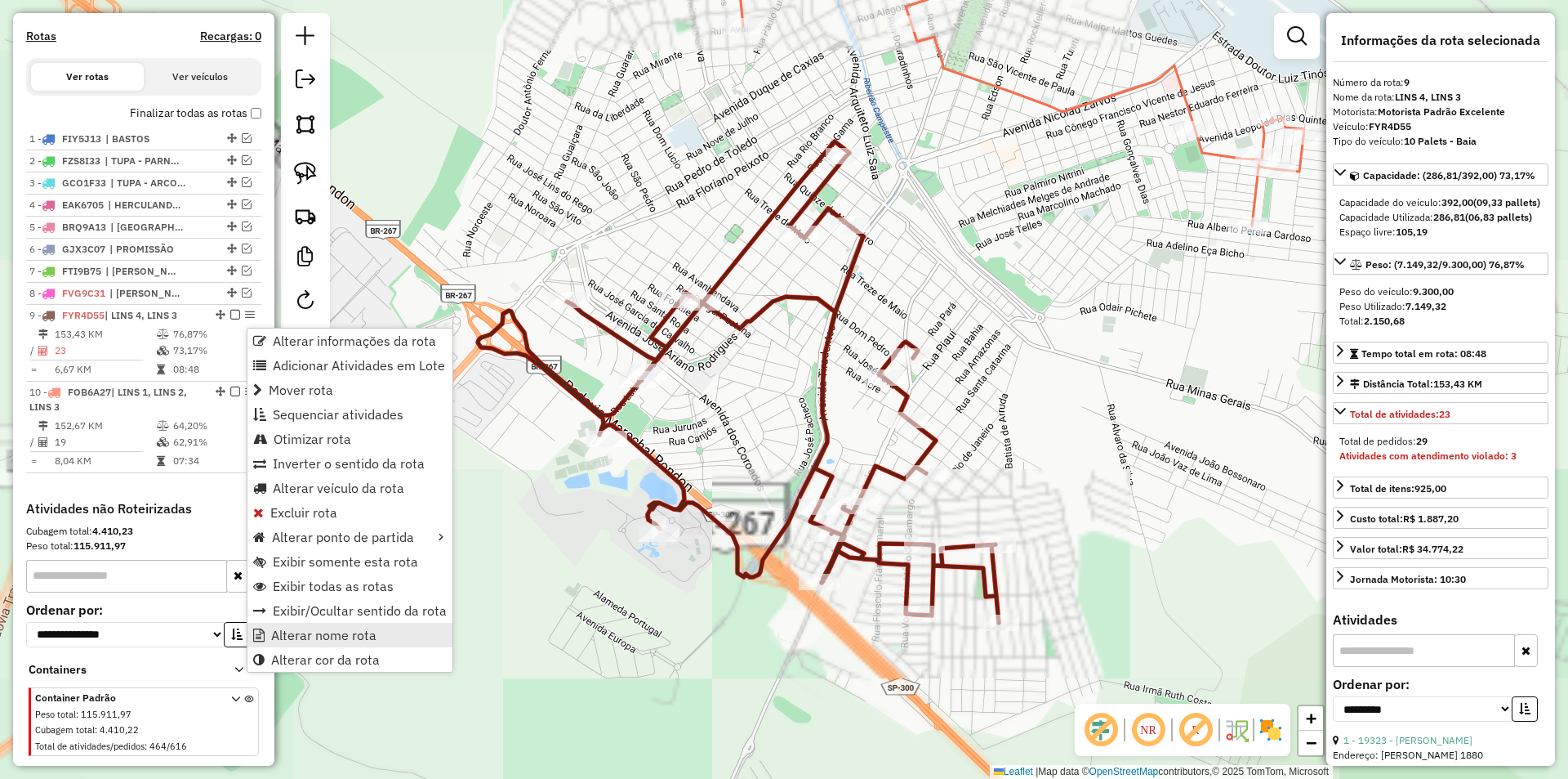
click at [328, 626] on link "Alterar nome rota" at bounding box center [350, 635] width 205 height 24
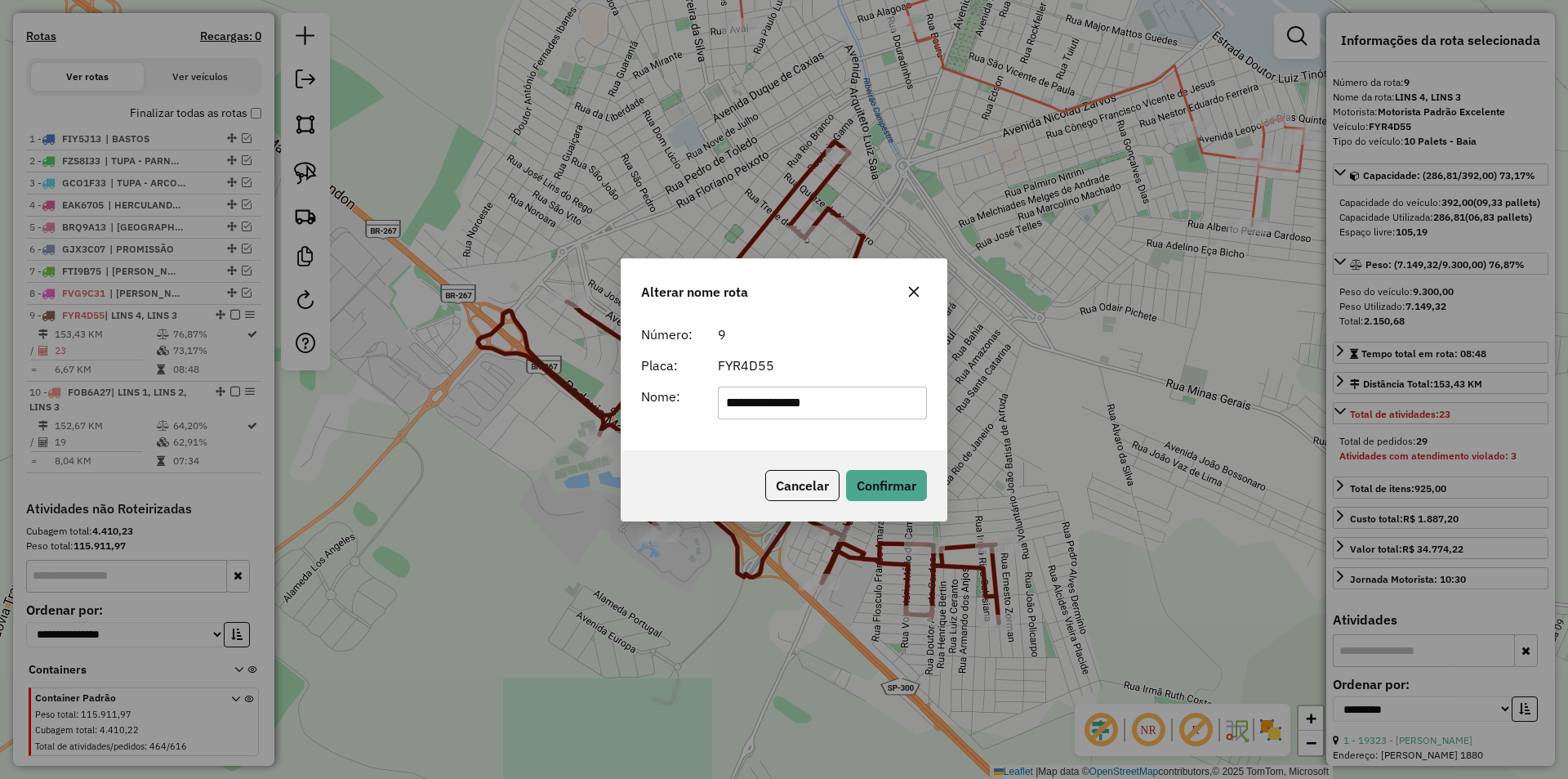
drag, startPoint x: 756, startPoint y: 400, endPoint x: 1054, endPoint y: 409, distance: 298.1
click at [1046, 414] on div "**********" at bounding box center [784, 390] width 1568 height 779
type input "****"
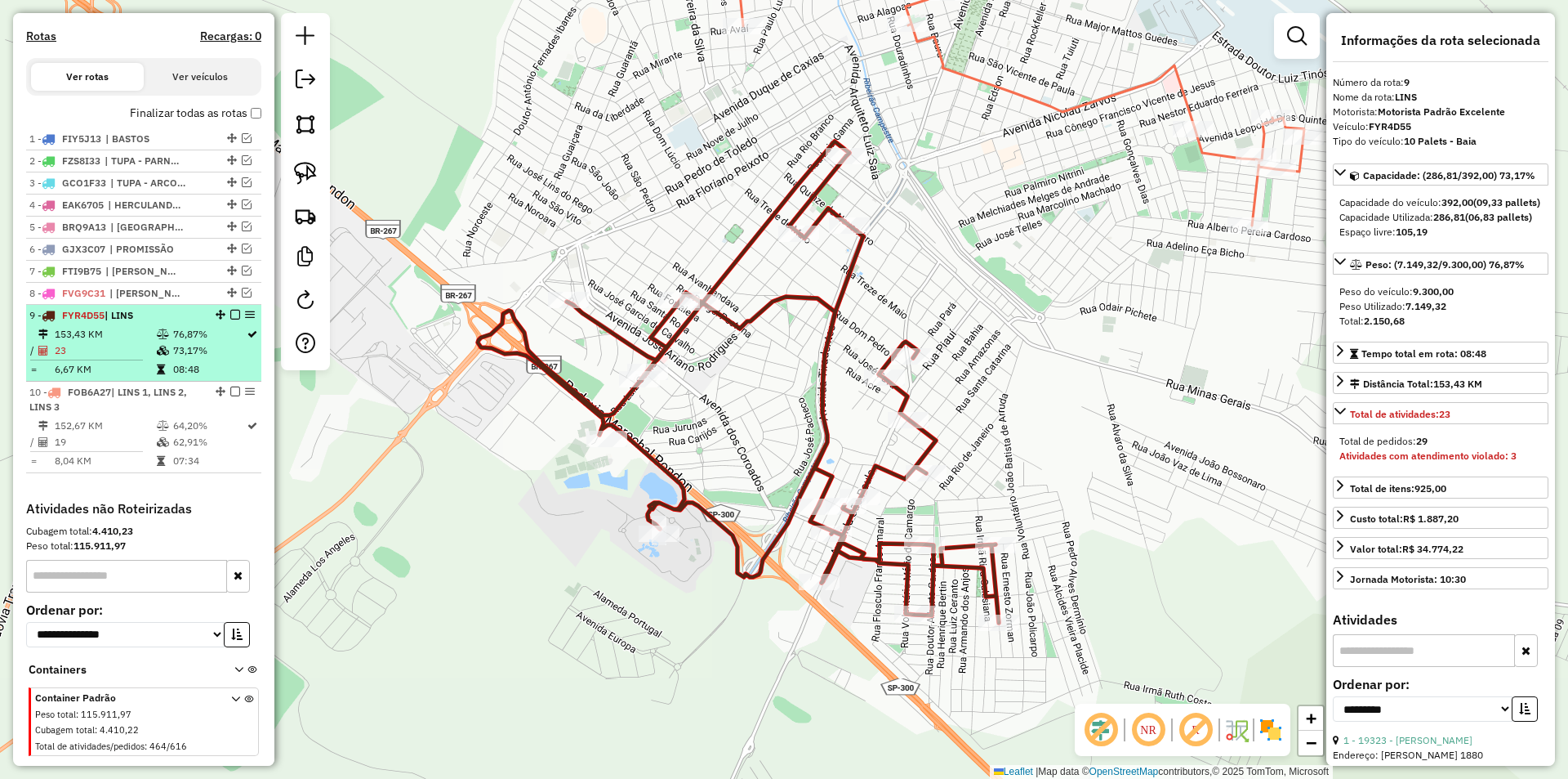
click at [230, 319] on em at bounding box center [235, 314] width 10 height 10
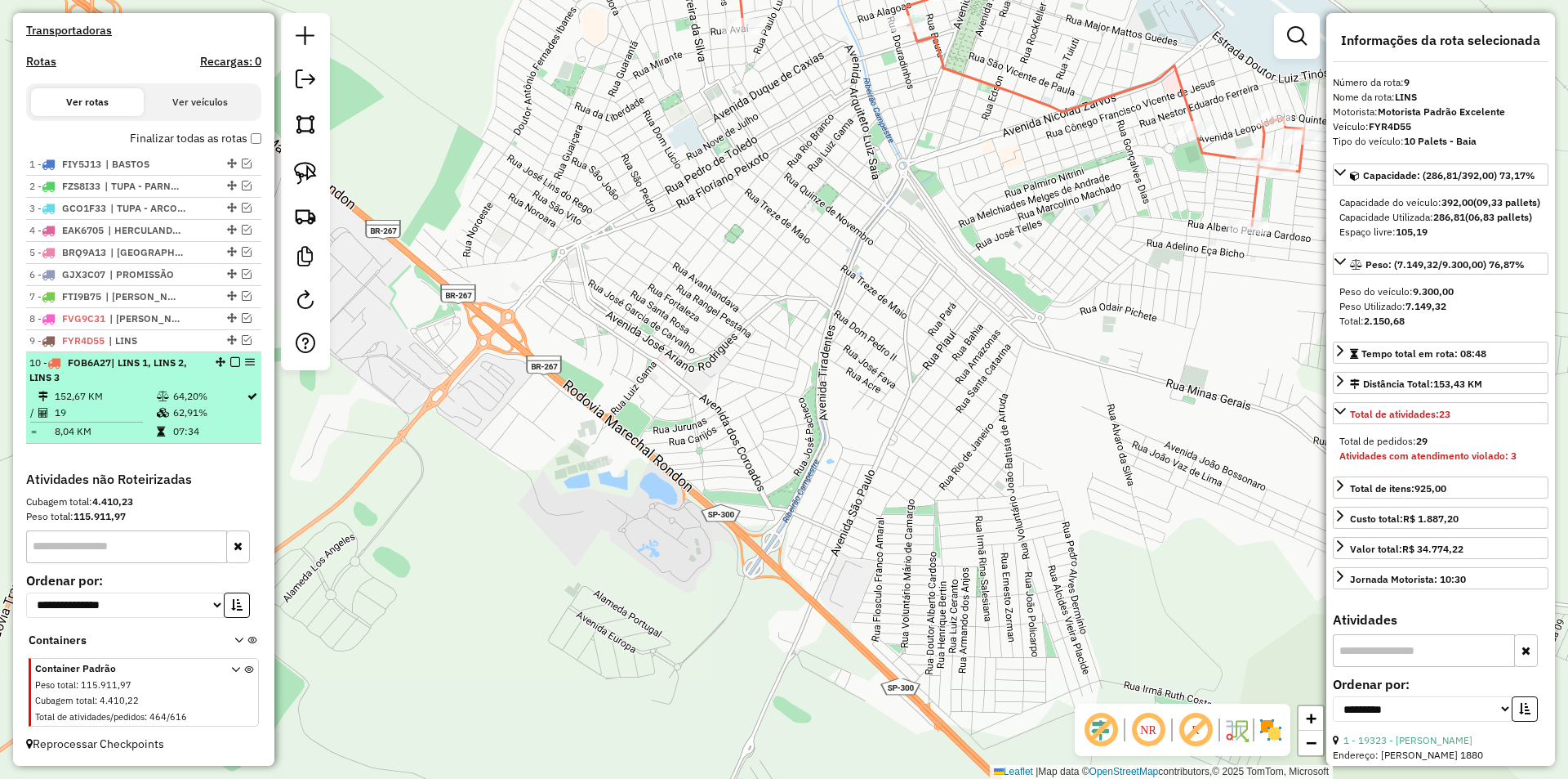
scroll to position [507, 0]
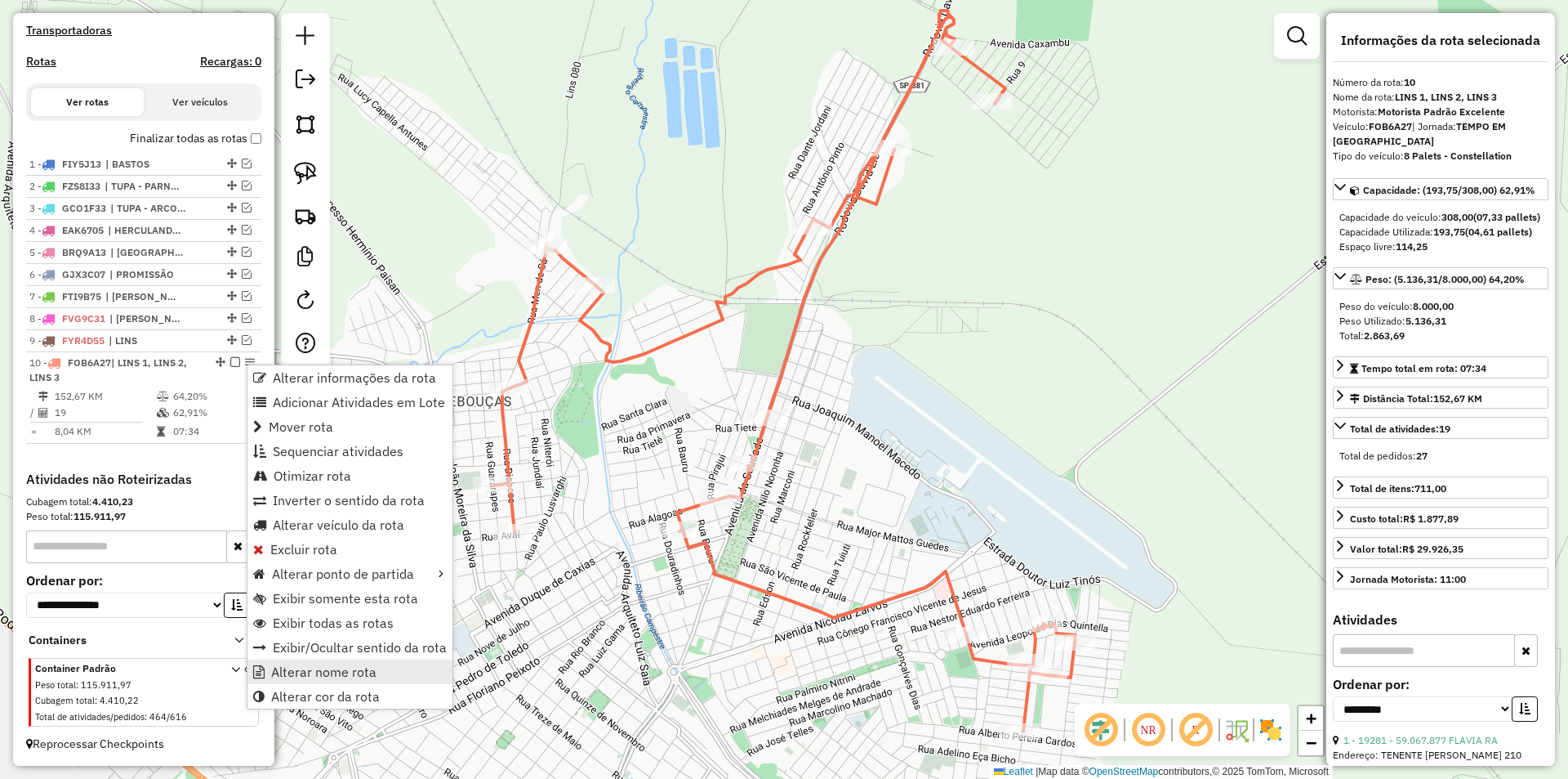
click at [306, 668] on span "Alterar nome rota" at bounding box center [323, 671] width 105 height 13
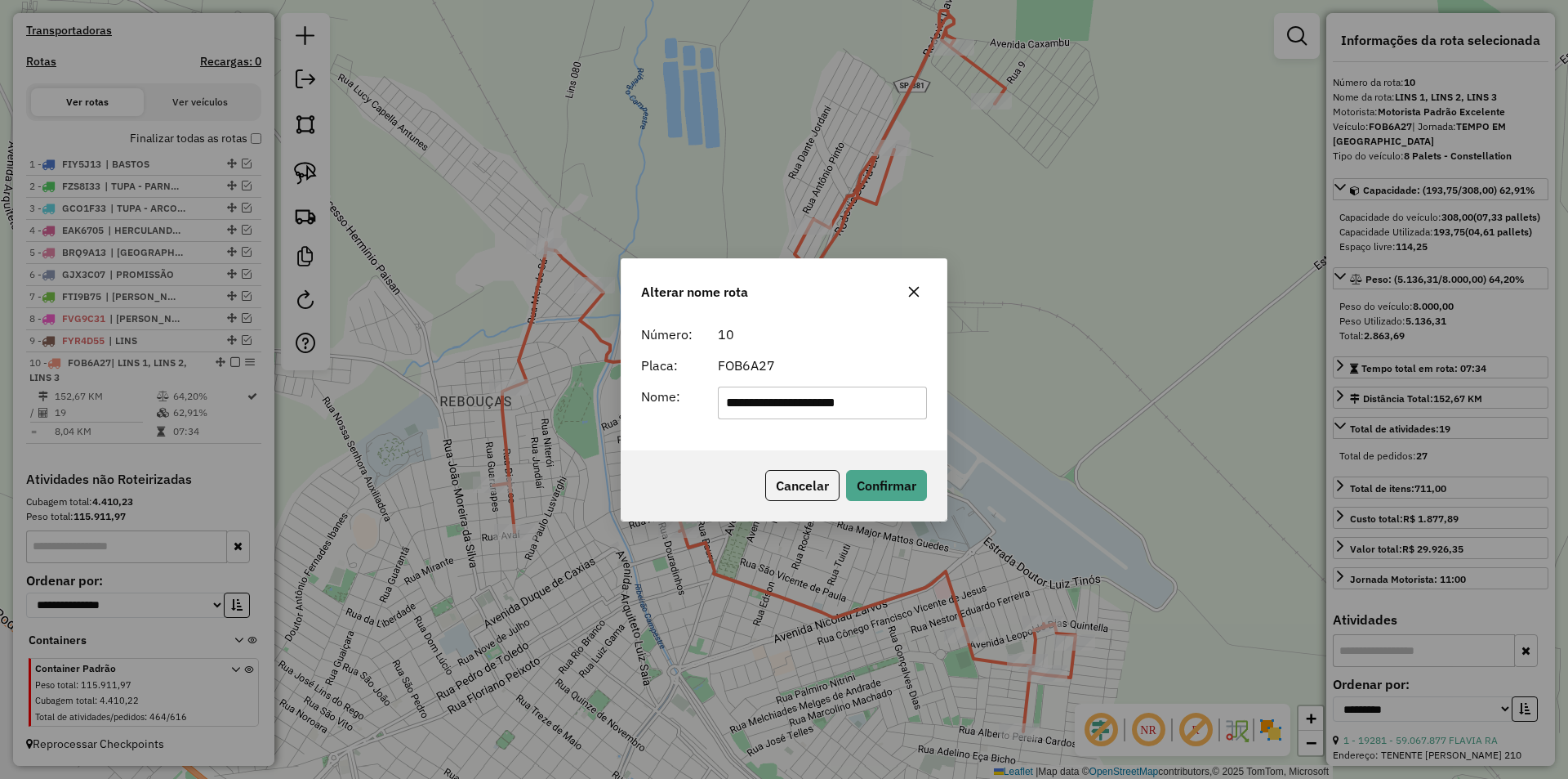
drag, startPoint x: 752, startPoint y: 401, endPoint x: 1067, endPoint y: 387, distance: 315.3
click at [1067, 387] on div "**********" at bounding box center [784, 390] width 1568 height 779
type input "****"
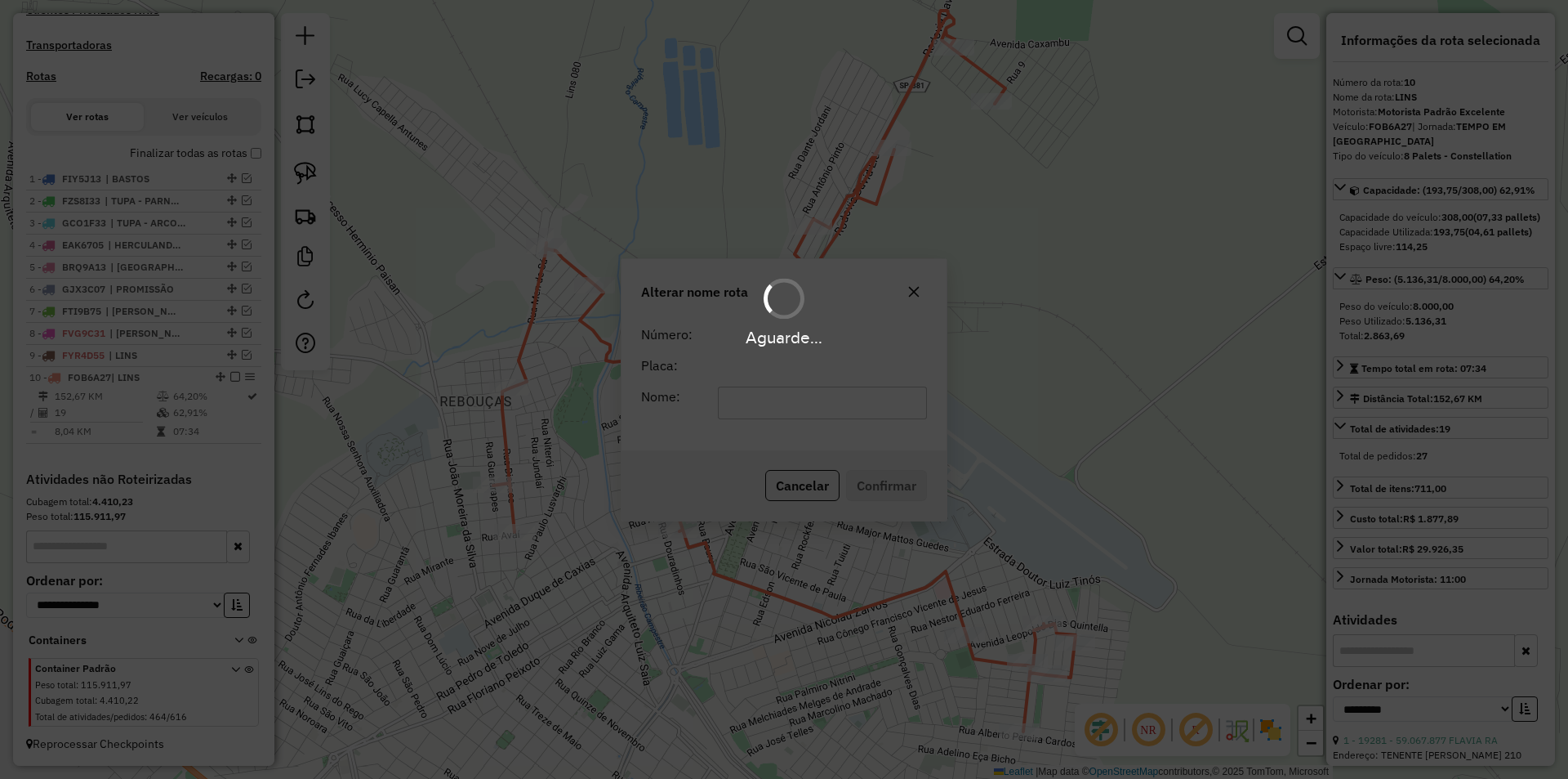
scroll to position [492, 0]
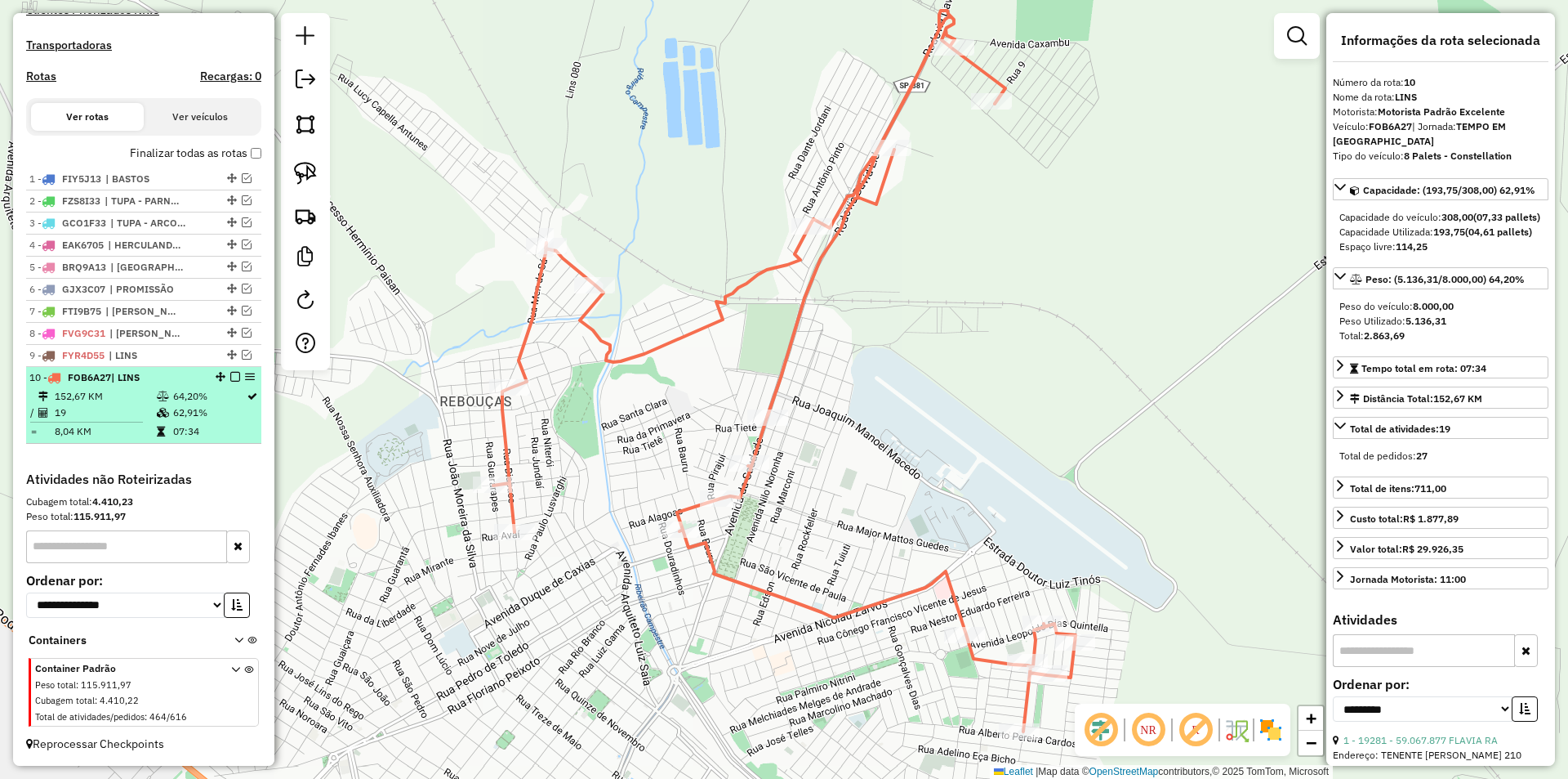
click at [232, 373] on em at bounding box center [235, 376] width 10 height 10
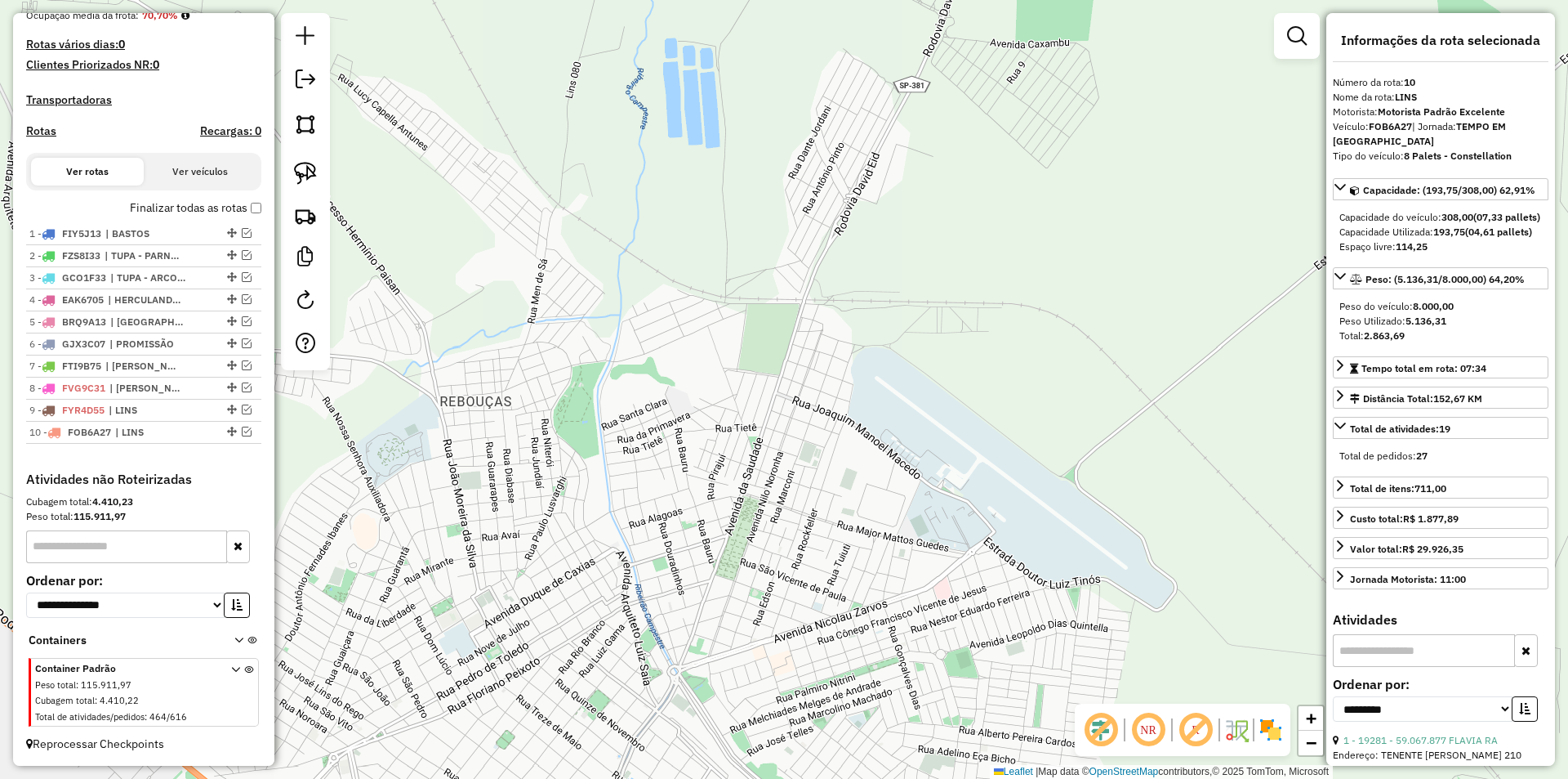
scroll to position [437, 0]
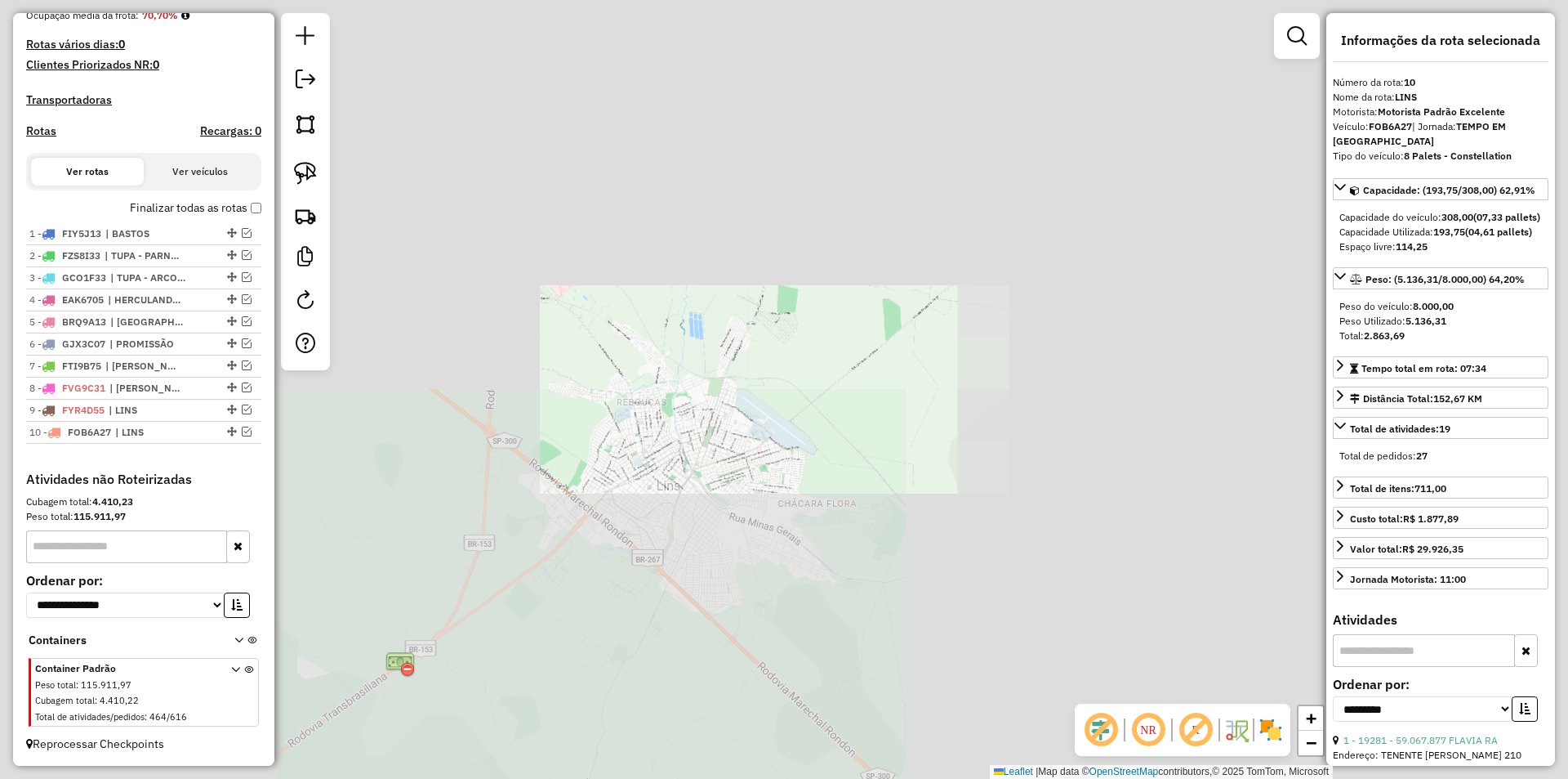
drag, startPoint x: 776, startPoint y: 458, endPoint x: 696, endPoint y: 271, distance: 203.4
click at [703, 281] on div "Janela de atendimento Grade de atendimento Capacidade Transportadoras Veículos …" at bounding box center [784, 390] width 1568 height 779
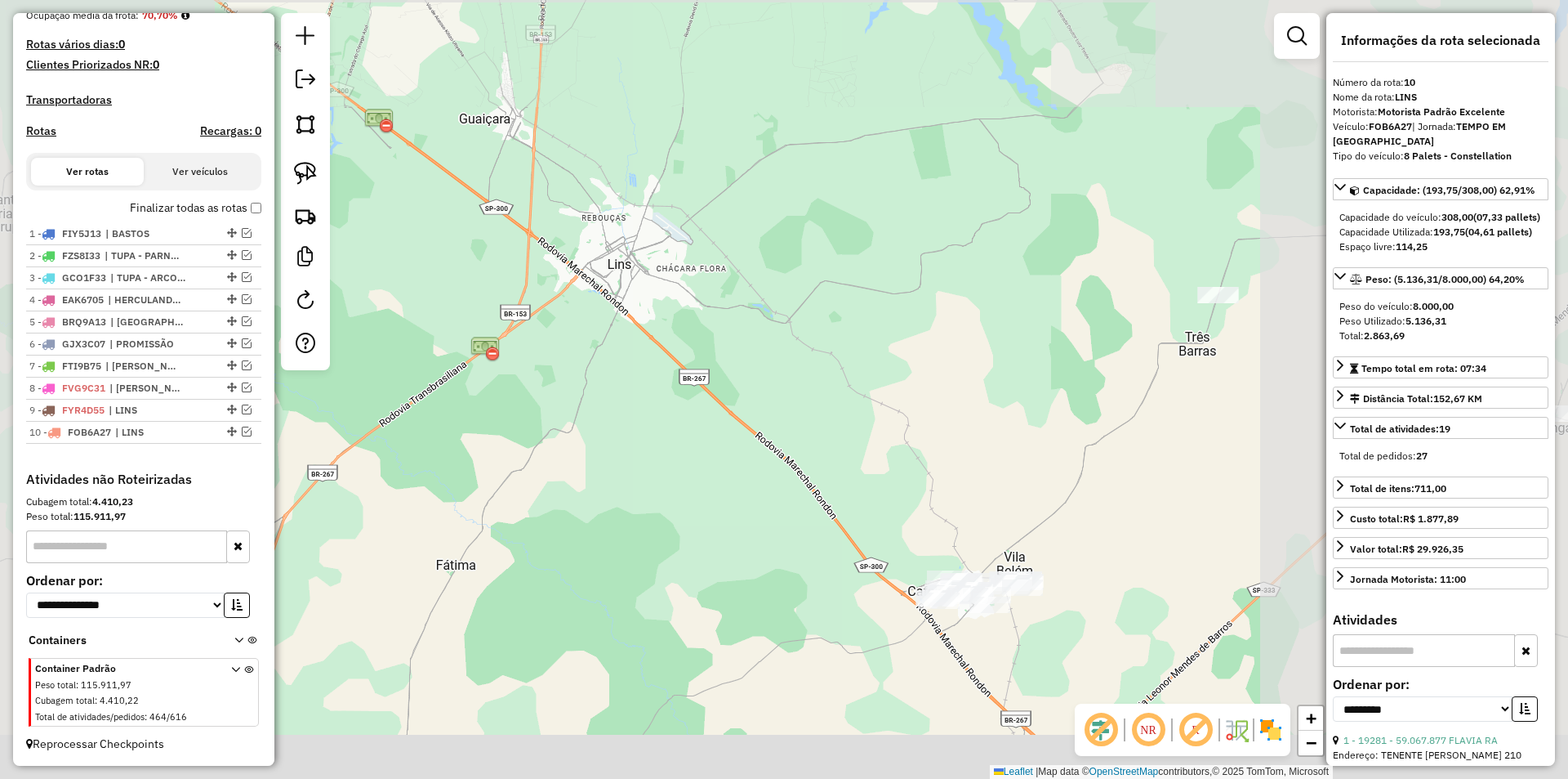
drag, startPoint x: 833, startPoint y: 417, endPoint x: 672, endPoint y: 211, distance: 261.5
click at [674, 214] on div "Janela de atendimento Grade de atendimento Capacidade Transportadoras Veículos …" at bounding box center [784, 390] width 1568 height 779
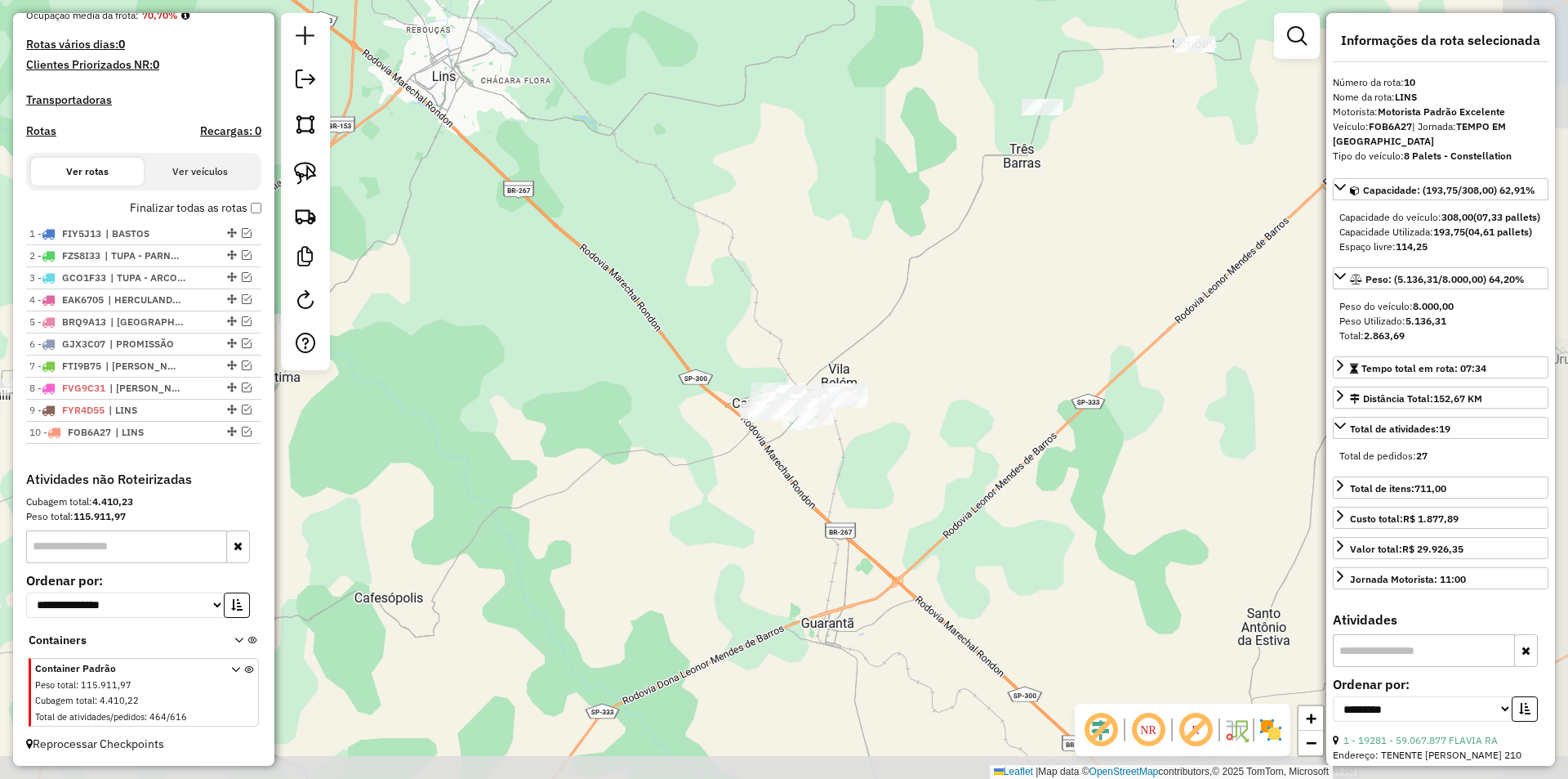
drag, startPoint x: 813, startPoint y: 348, endPoint x: 781, endPoint y: 366, distance: 36.7
click at [781, 366] on div "Janela de atendimento Grade de atendimento Capacidade Transportadoras Veículos …" at bounding box center [784, 390] width 1568 height 779
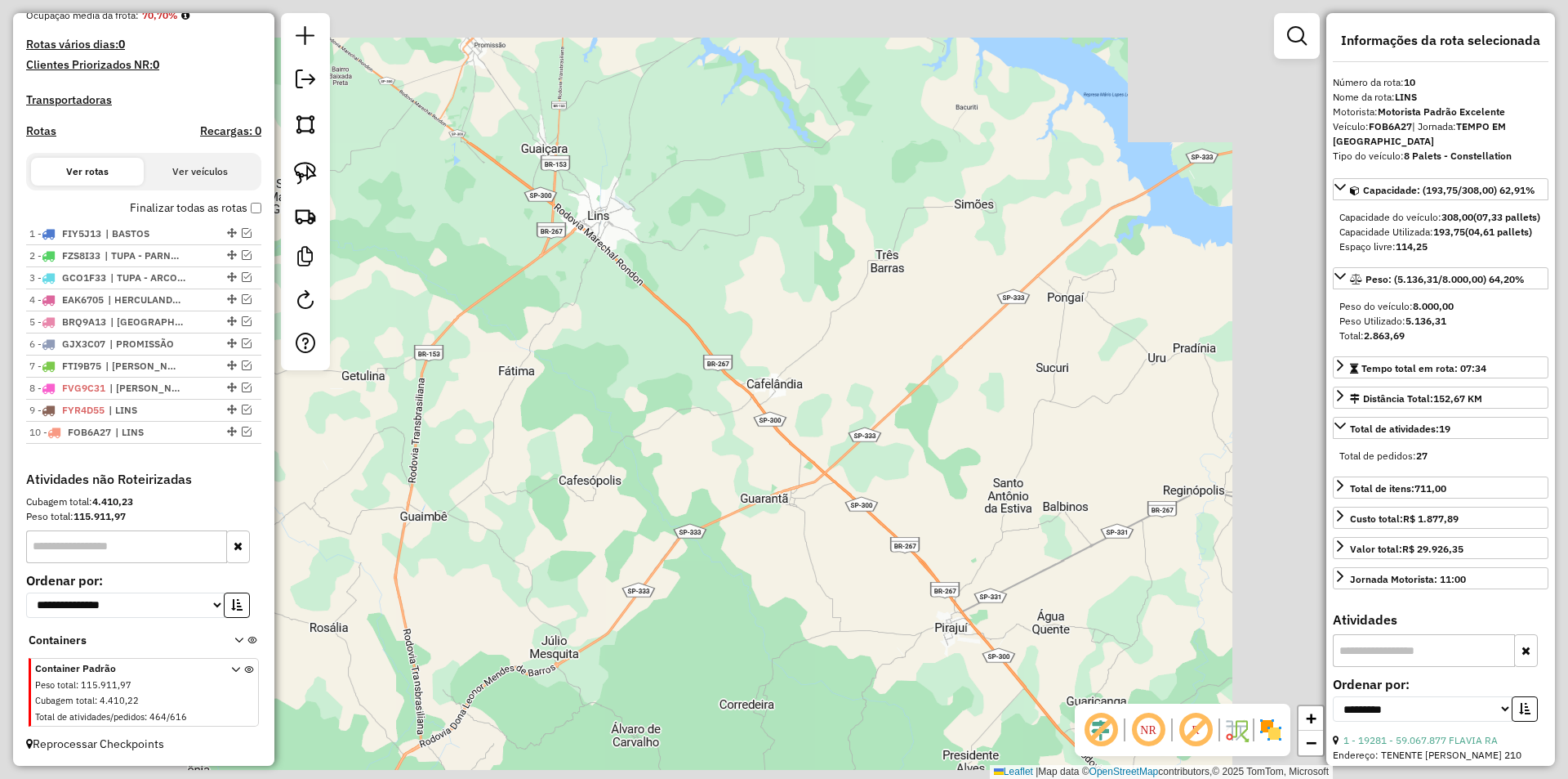
click at [780, 308] on div "Janela de atendimento Grade de atendimento Capacidade Transportadoras Veículos …" at bounding box center [784, 390] width 1568 height 779
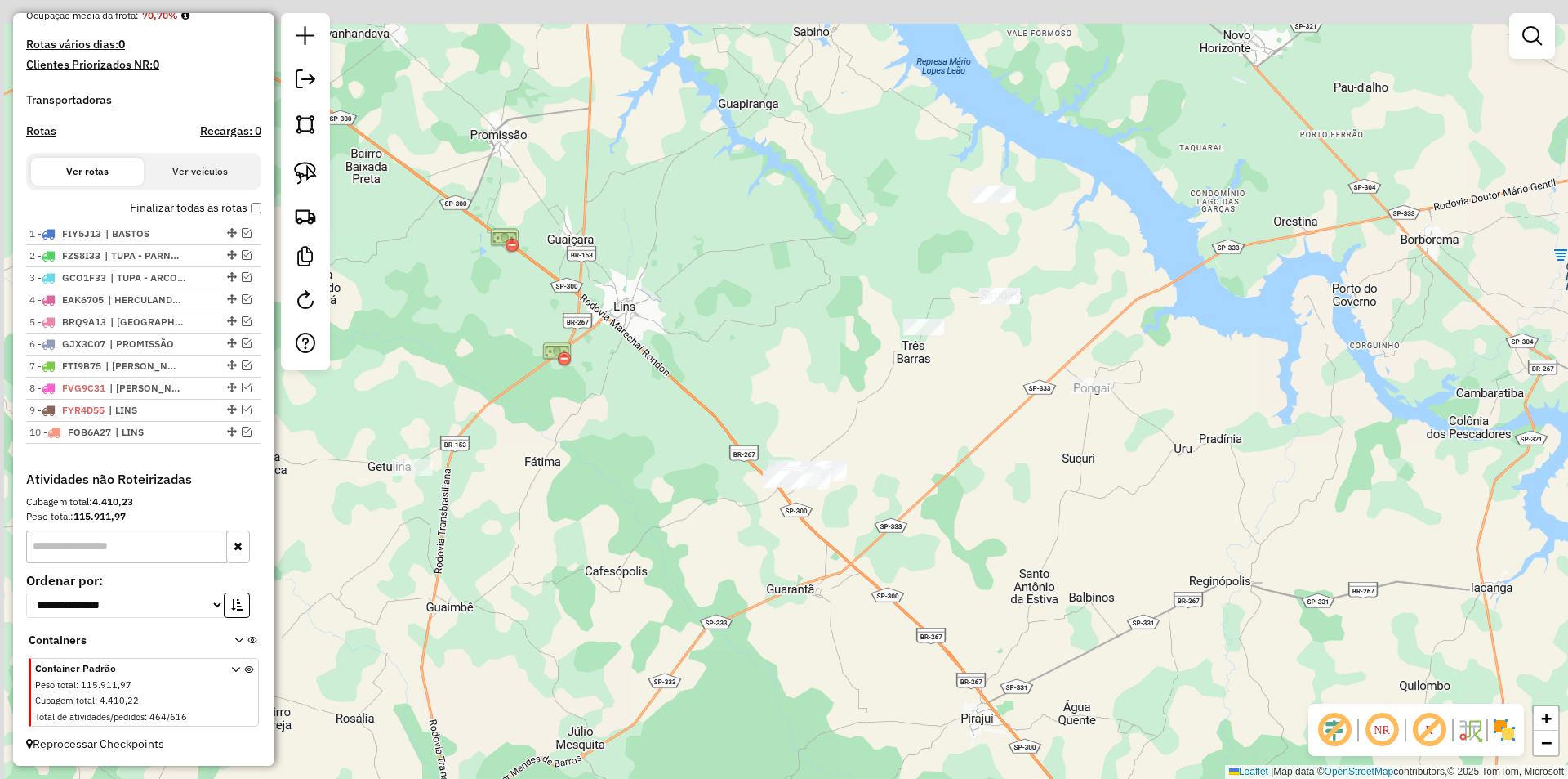
drag, startPoint x: 774, startPoint y: 297, endPoint x: 788, endPoint y: 373, distance: 77.3
click at [801, 390] on div "Janela de atendimento Grade de atendimento Capacidade Transportadoras Veículos …" at bounding box center [784, 390] width 1568 height 779
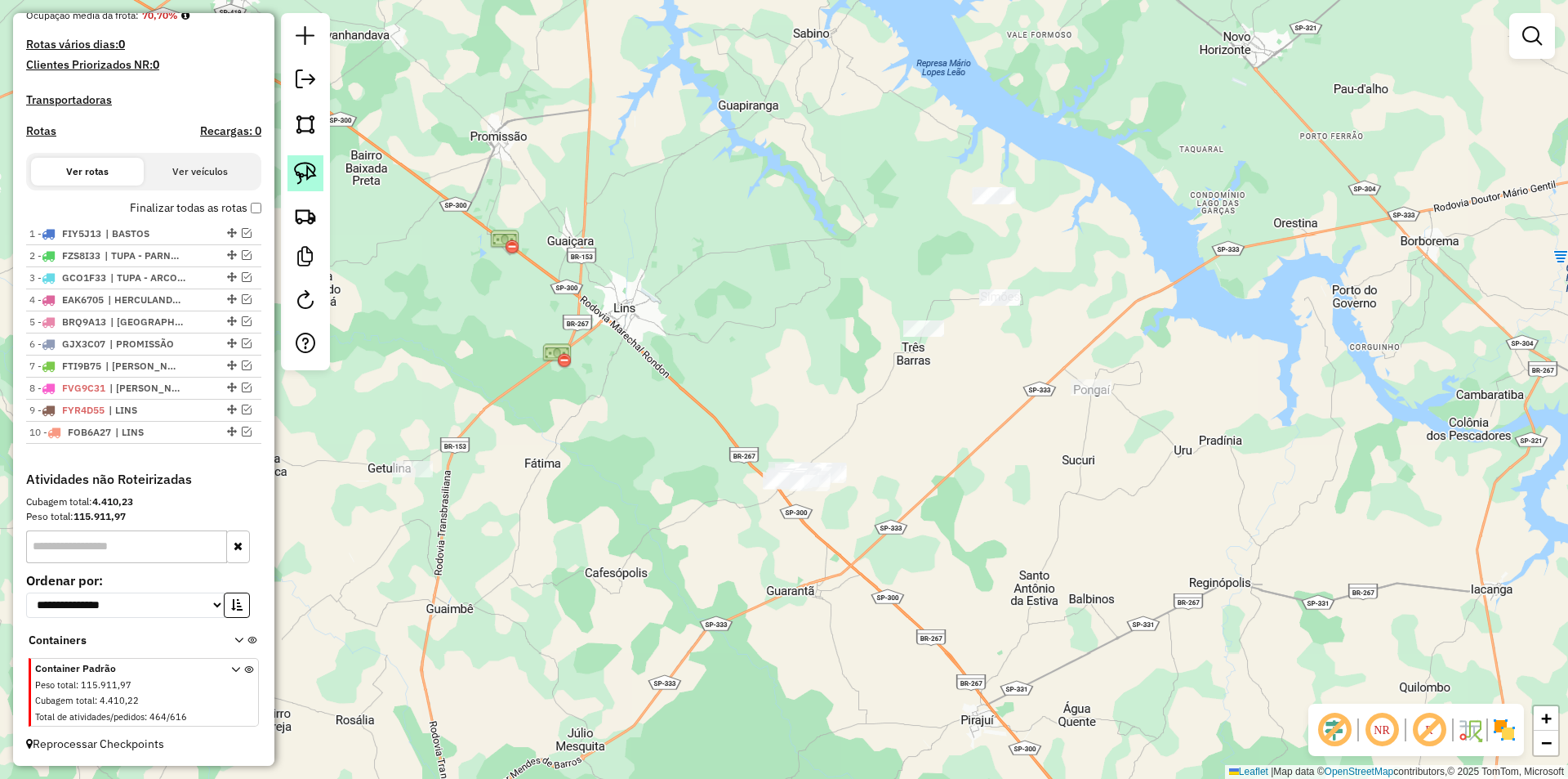
click at [307, 171] on img at bounding box center [305, 173] width 23 height 23
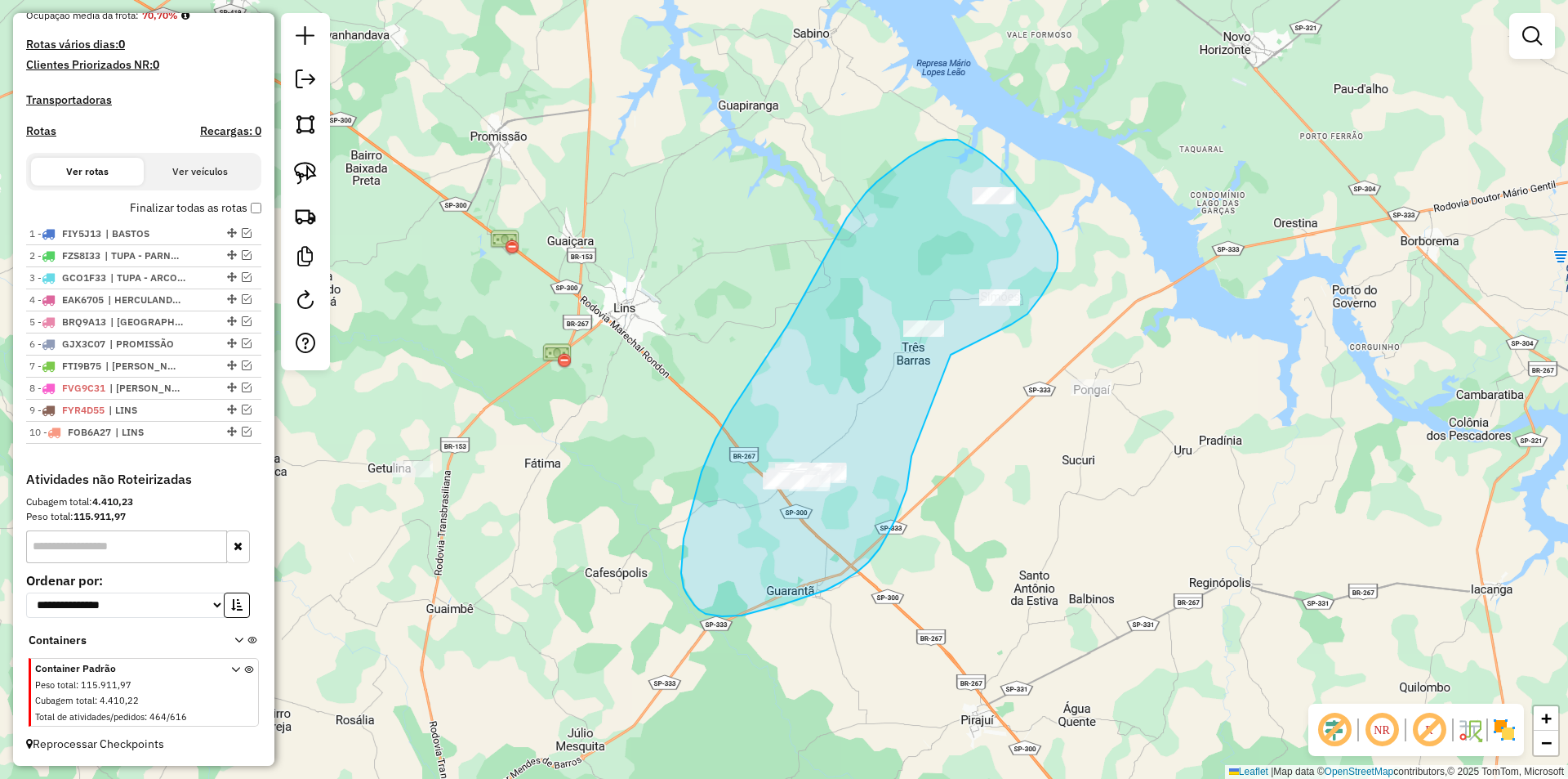
drag, startPoint x: 951, startPoint y: 355, endPoint x: 912, endPoint y: 452, distance: 104.5
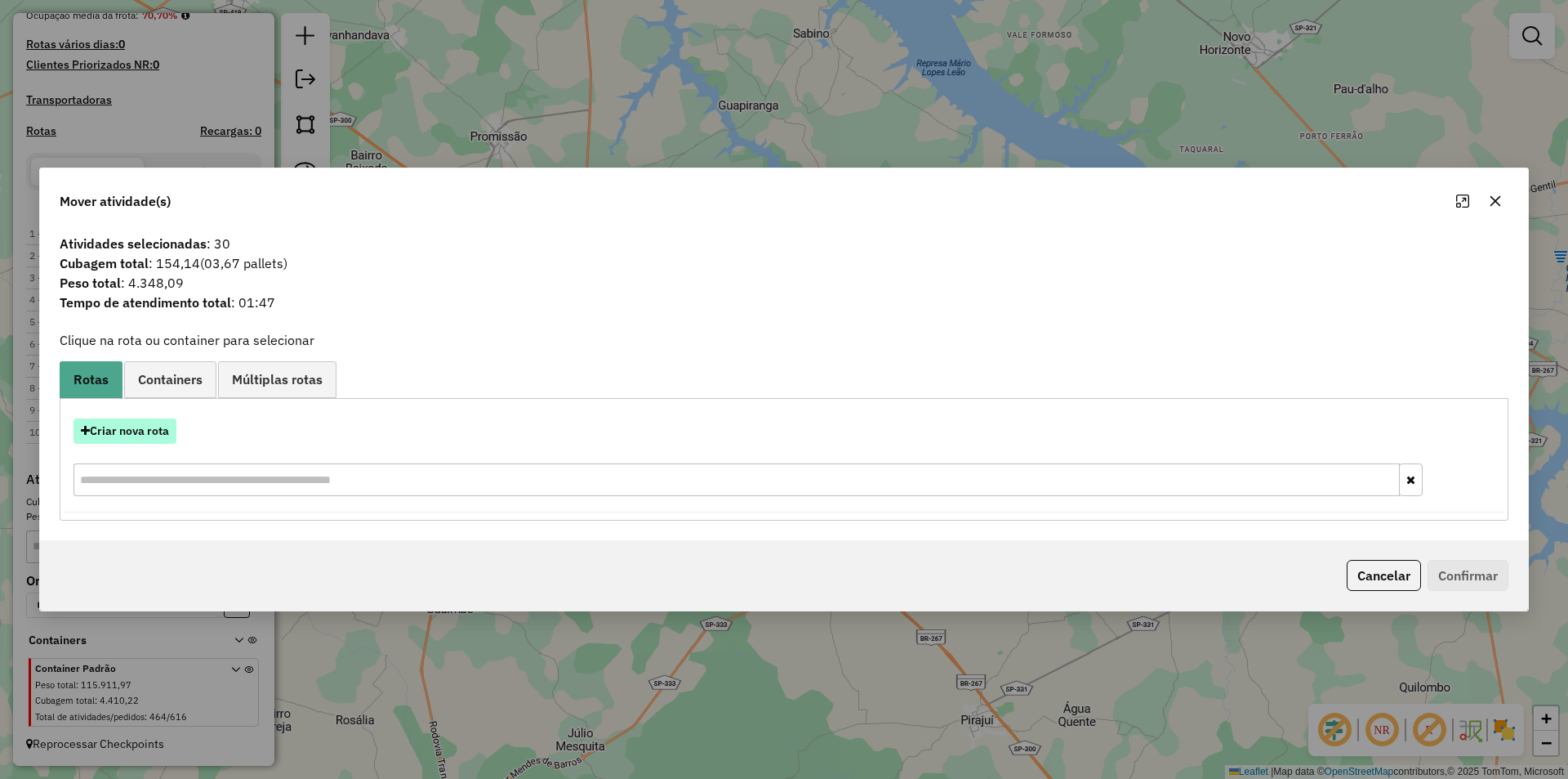
click at [143, 431] on button "Criar nova rota" at bounding box center [125, 430] width 103 height 25
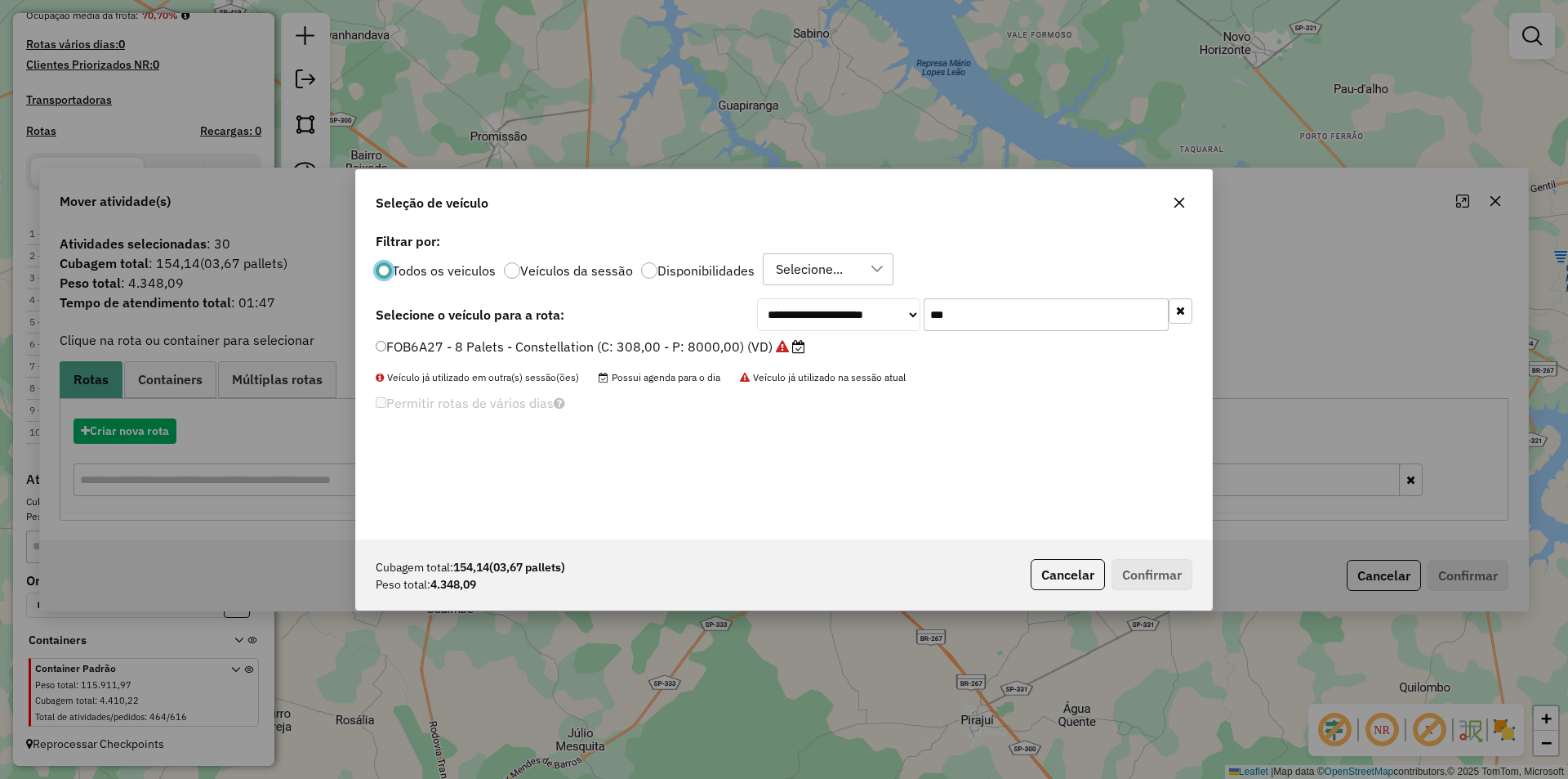
scroll to position [9, 5]
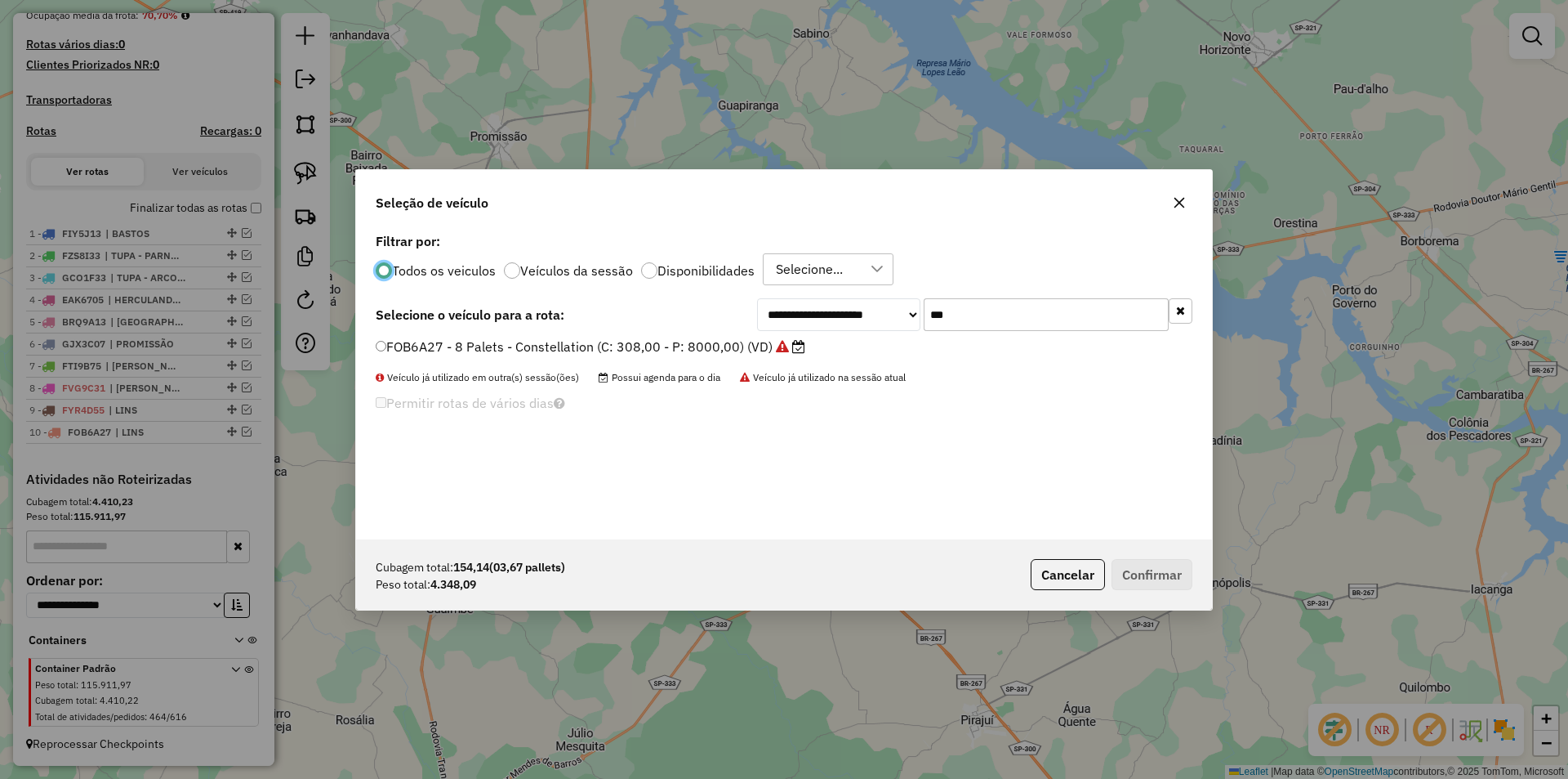
click at [993, 317] on input "***" at bounding box center [1046, 315] width 245 height 33
type input "****"
click at [658, 354] on label "FLC0682 - 10 Palets - Baia (C: 392,00 - P: 9300,00)" at bounding box center [544, 346] width 338 height 20
click at [1173, 570] on button "Confirmar" at bounding box center [1152, 575] width 81 height 31
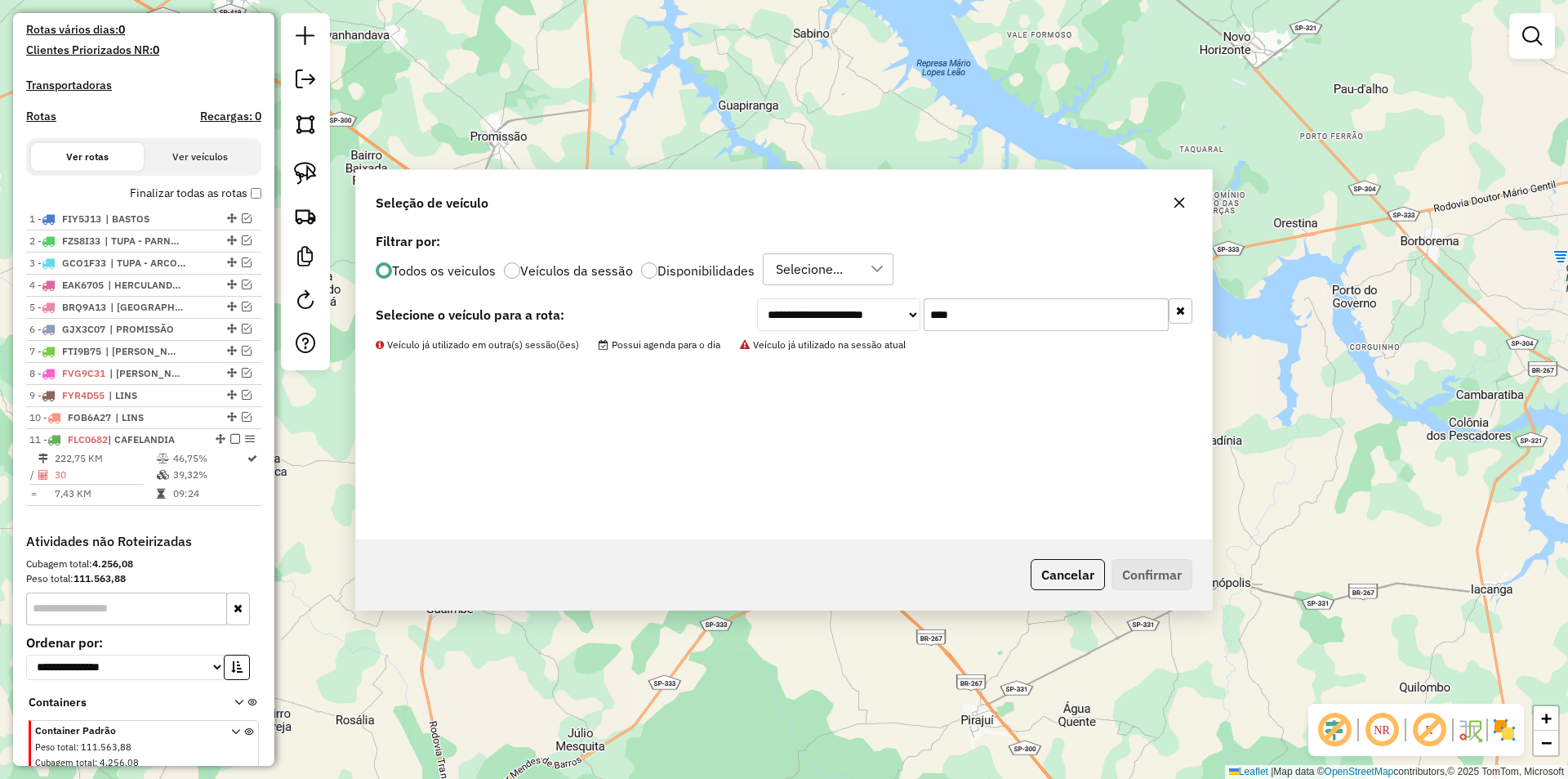
scroll to position [514, 0]
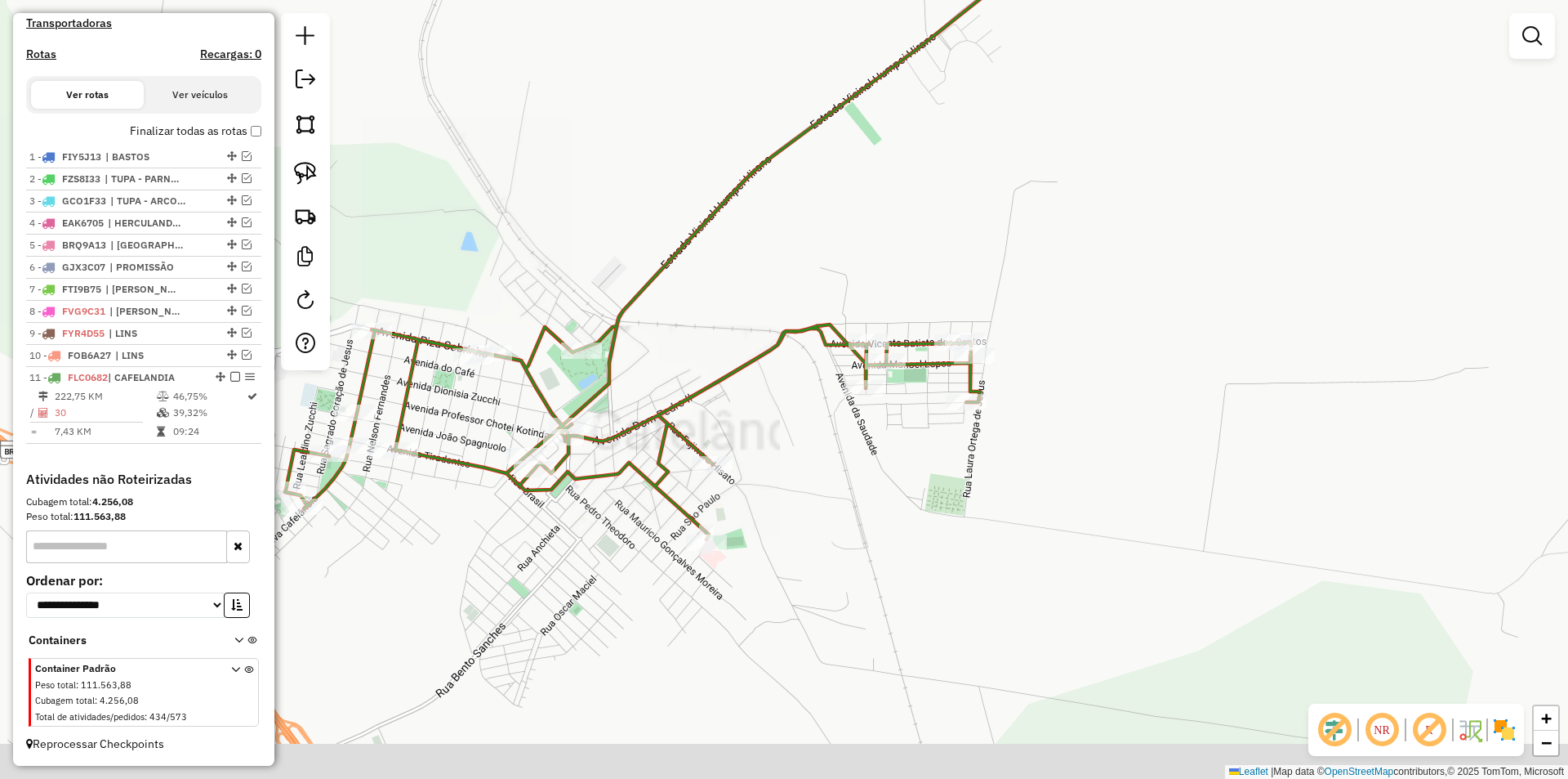
drag, startPoint x: 748, startPoint y: 578, endPoint x: 794, endPoint y: 521, distance: 73.2
click at [792, 523] on div "Janela de atendimento Grade de atendimento Capacidade Transportadoras Veículos …" at bounding box center [784, 390] width 1568 height 779
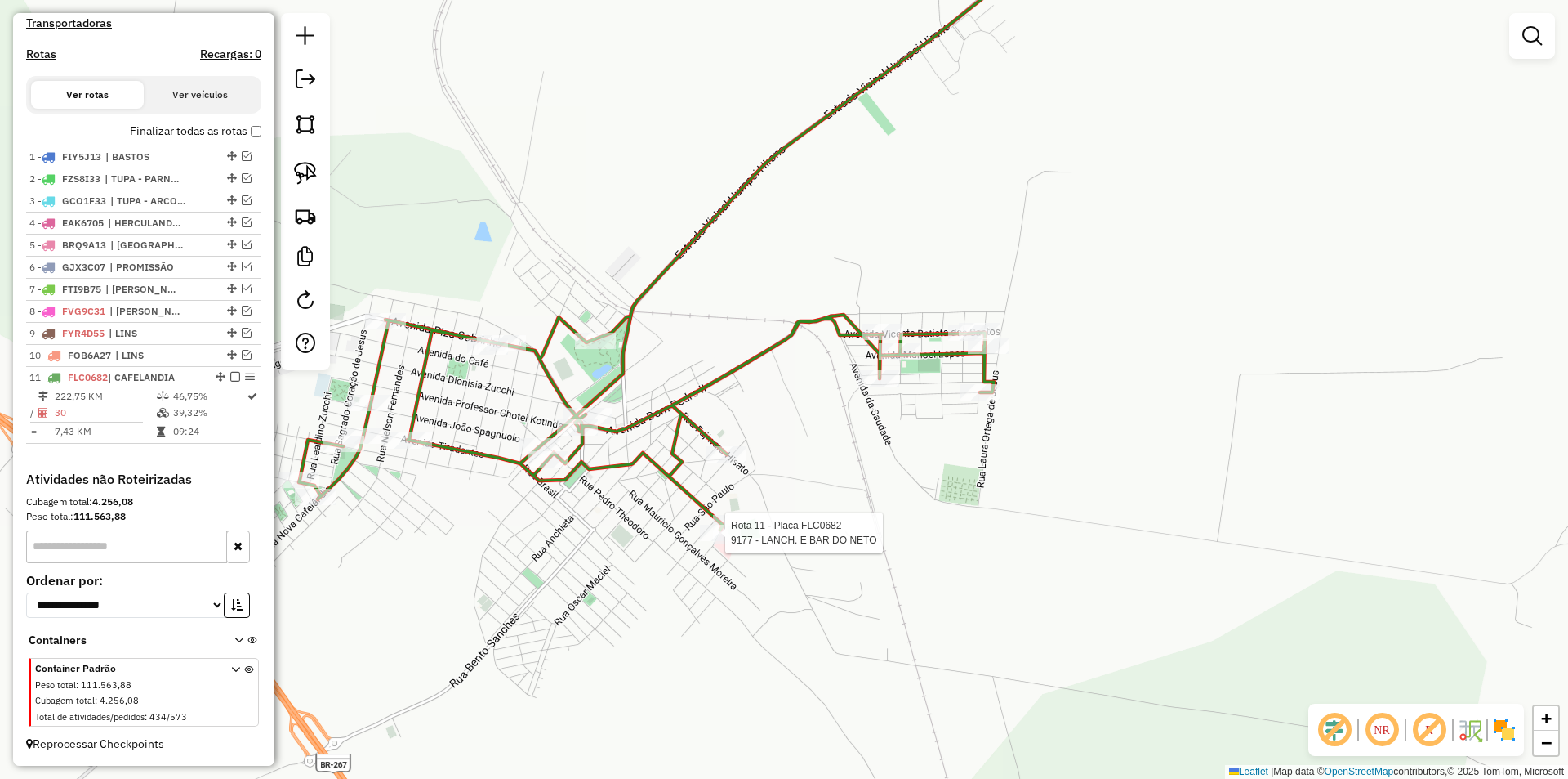
select select "**********"
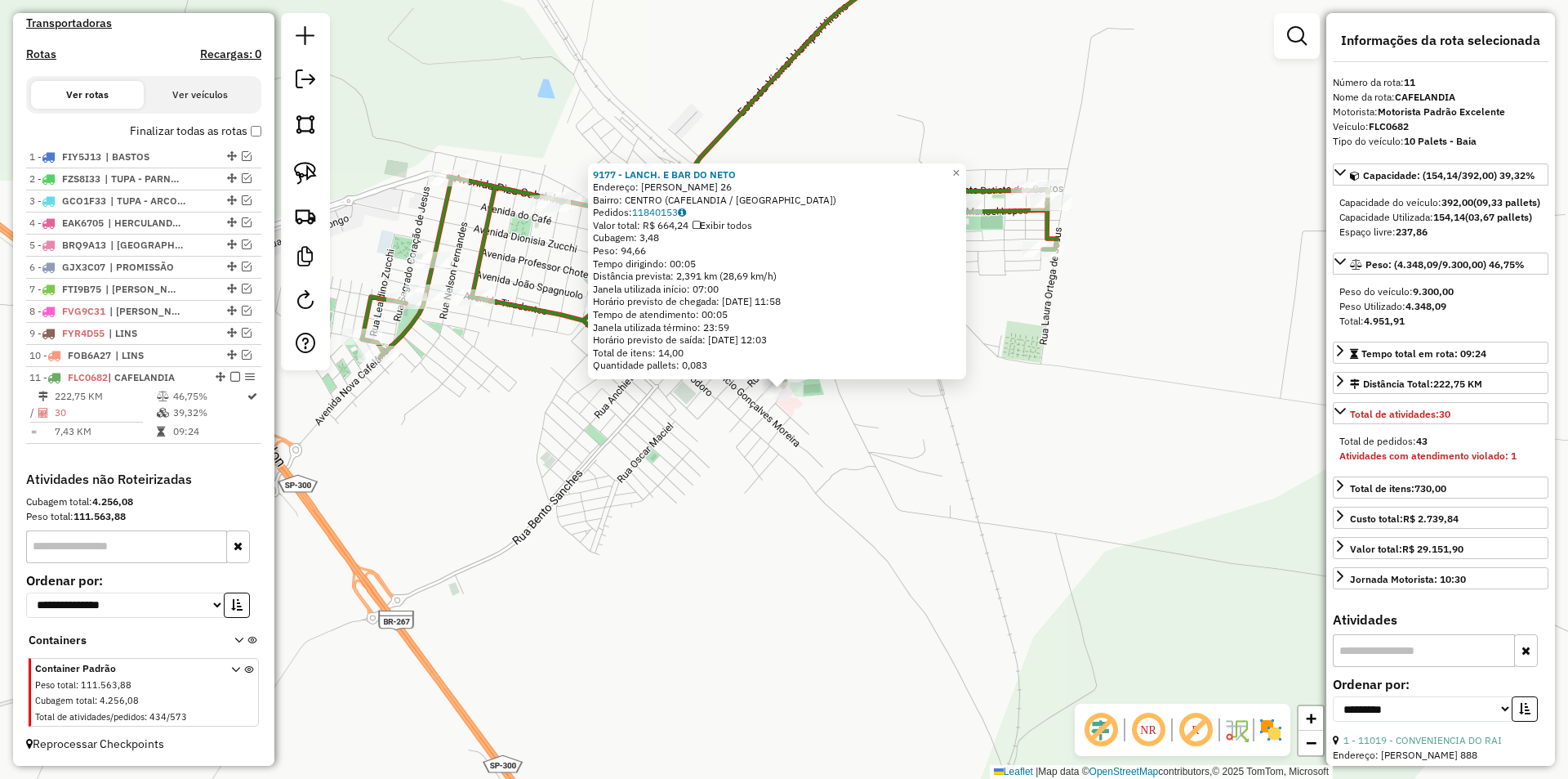
click at [811, 597] on div "9177 - LANCH. E BAR DO NETO Endereço: JUSTINO FRANCO JUNIOR 26 Bairro: CENTRO (…" at bounding box center [784, 390] width 1568 height 779
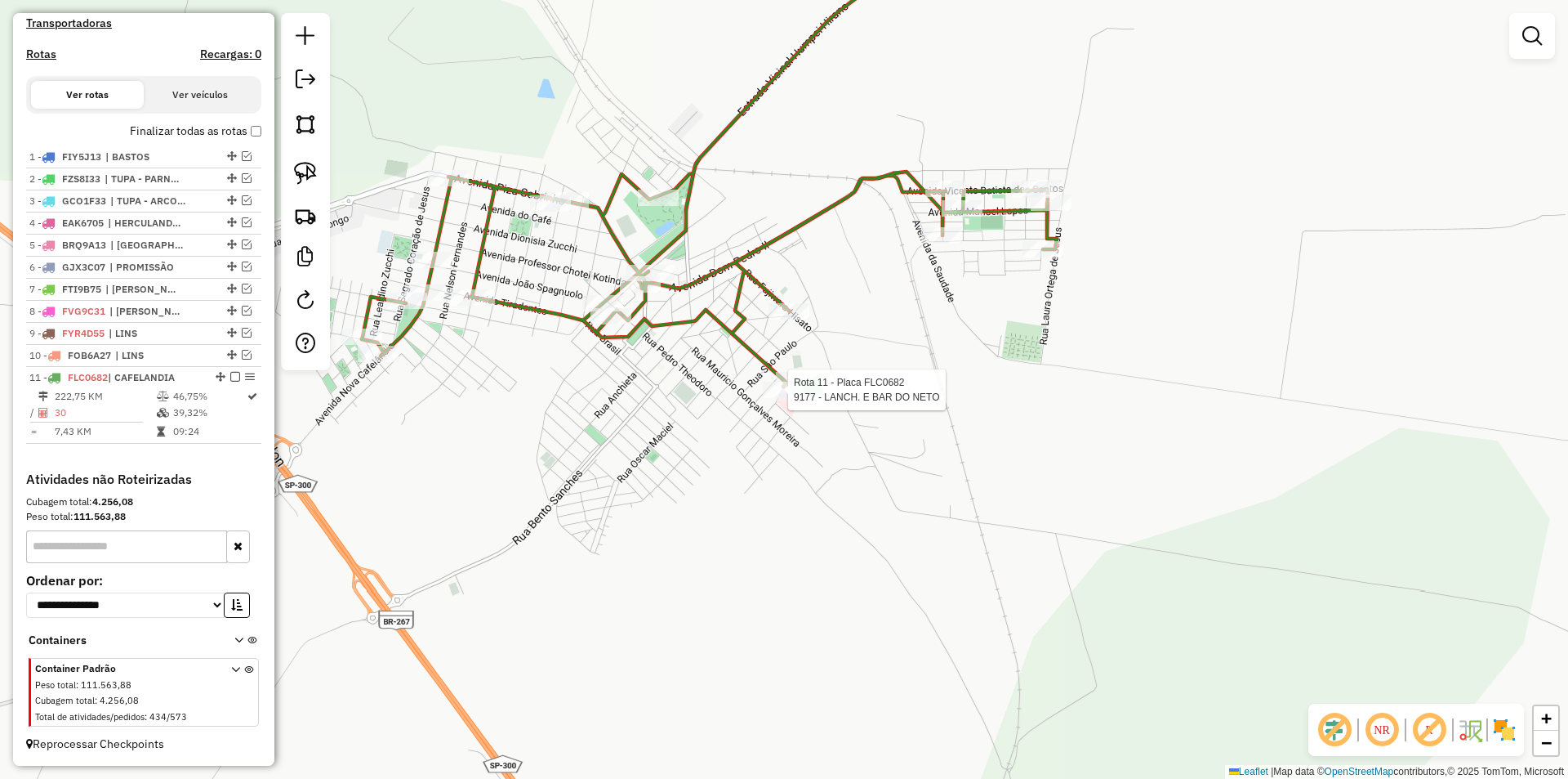
select select "**********"
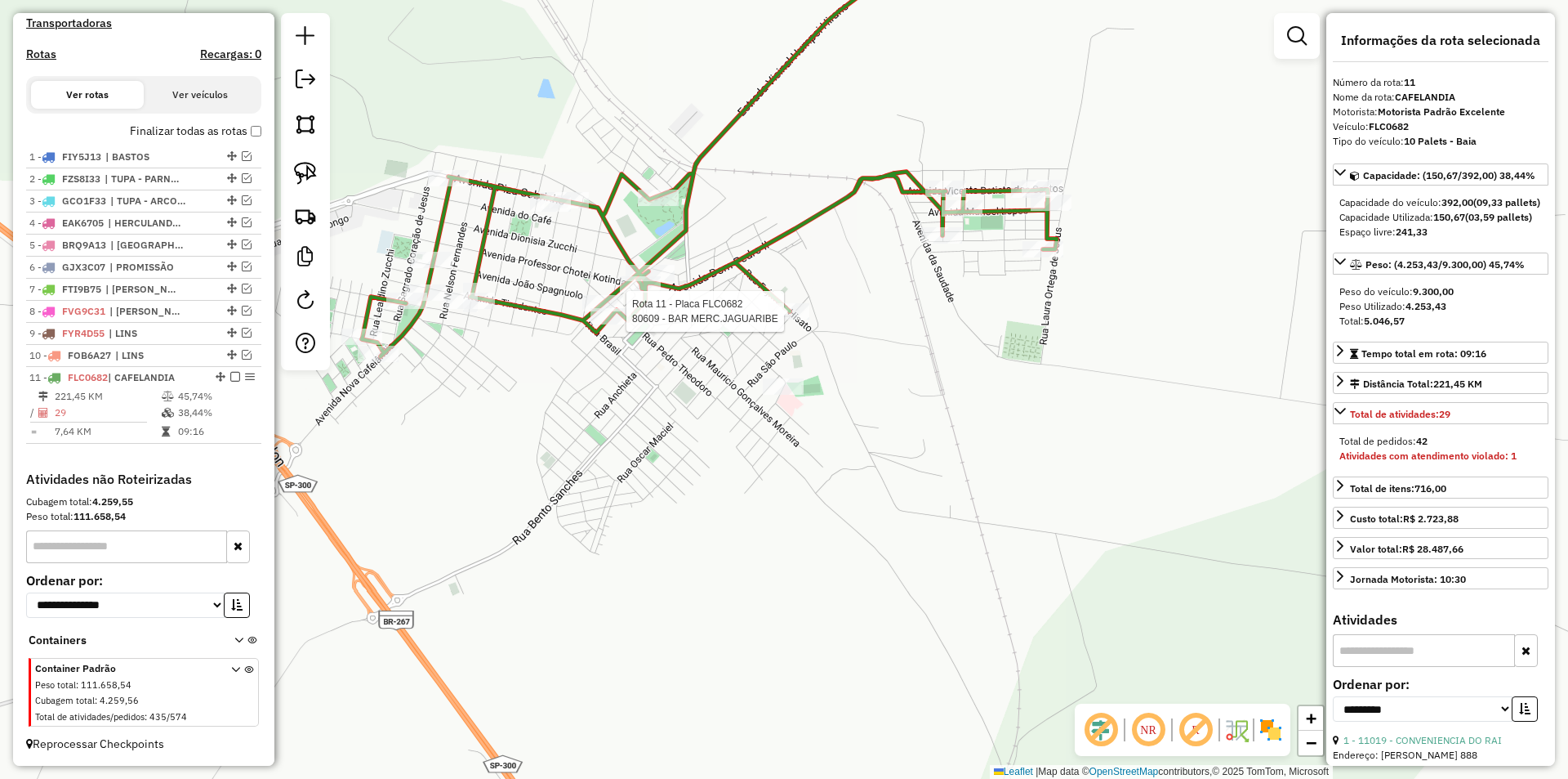
click at [789, 319] on div at bounding box center [788, 311] width 41 height 17
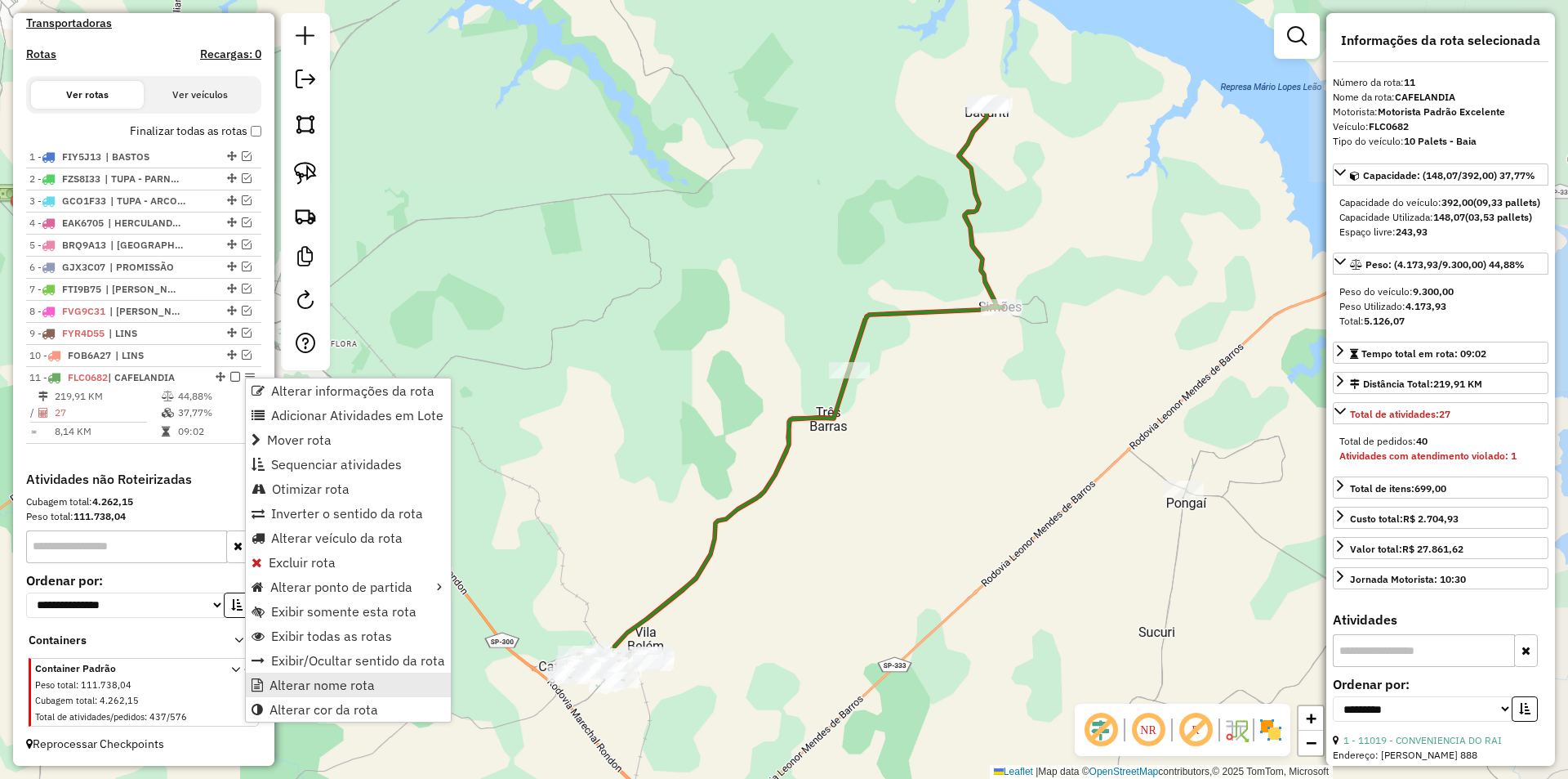
click at [315, 684] on span "Alterar nome rota" at bounding box center [322, 684] width 105 height 13
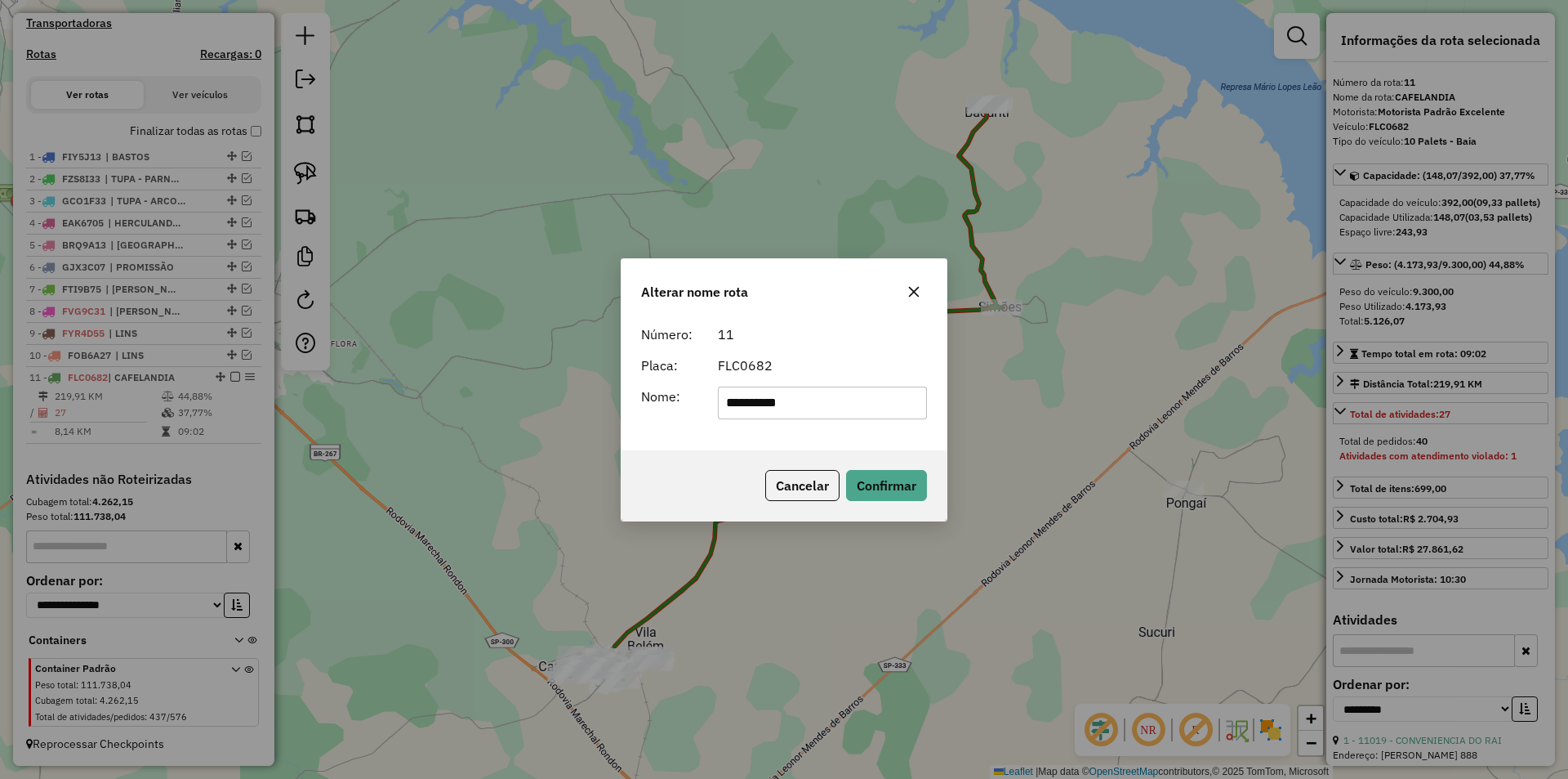
click at [849, 400] on input "**********" at bounding box center [823, 403] width 210 height 33
type input "**********"
click at [884, 478] on button "Confirmar" at bounding box center [887, 485] width 81 height 31
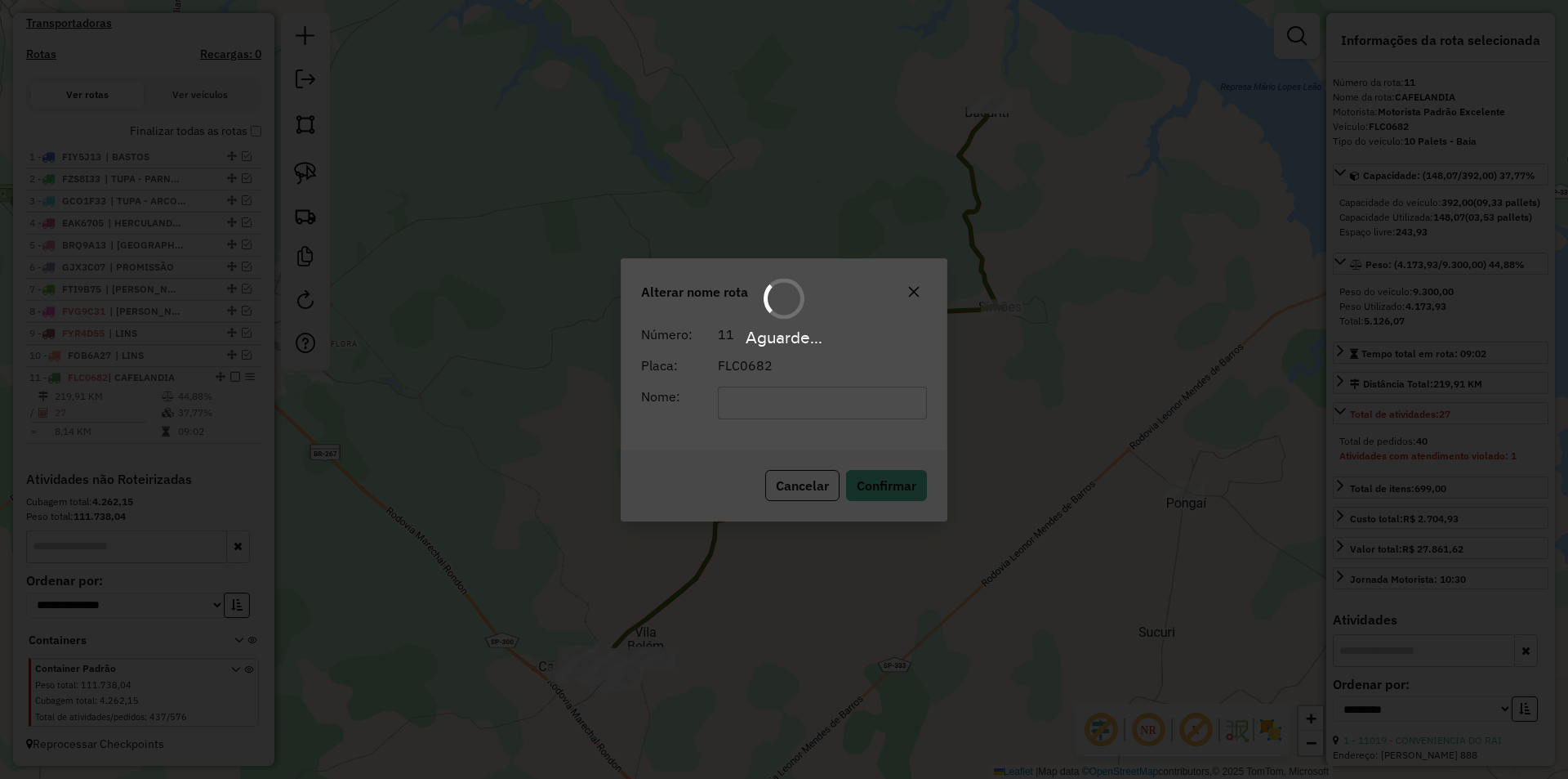
scroll to position [517, 0]
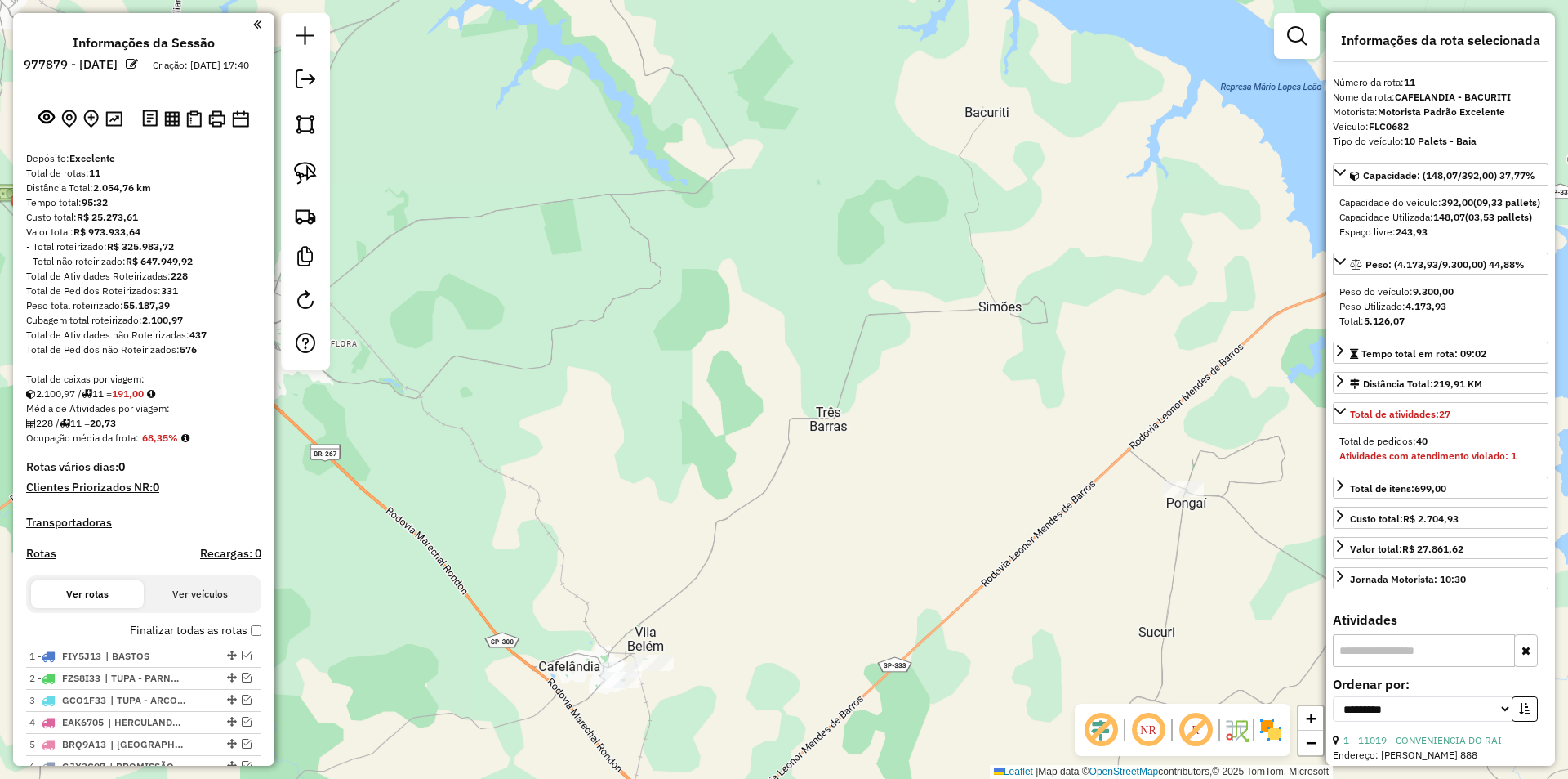
select select "**********"
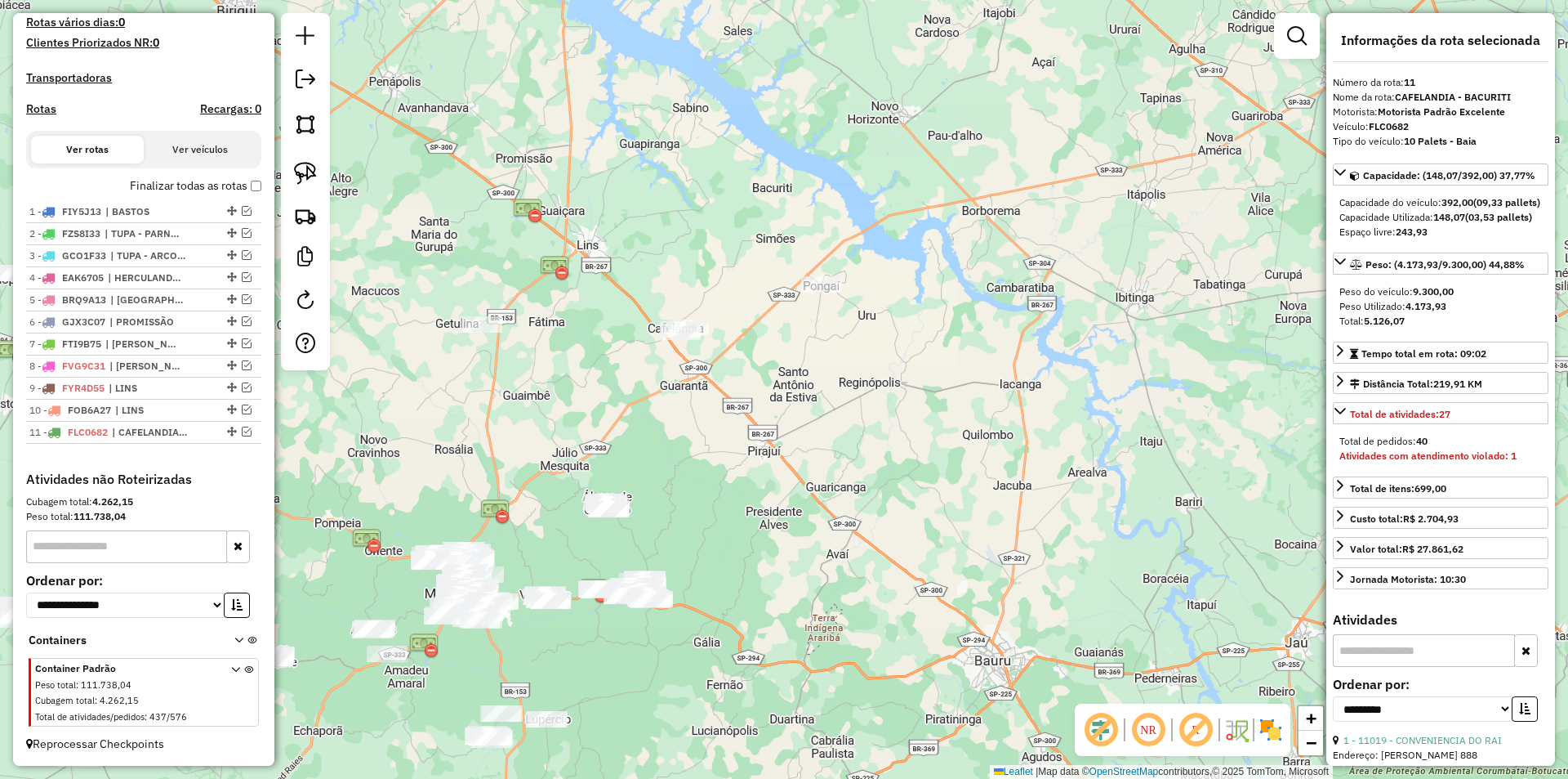
drag, startPoint x: 685, startPoint y: 431, endPoint x: 761, endPoint y: 336, distance: 121.7
click at [723, 282] on div "Janela de atendimento Grade de atendimento Capacidade Transportadoras Veículos …" at bounding box center [784, 390] width 1568 height 779
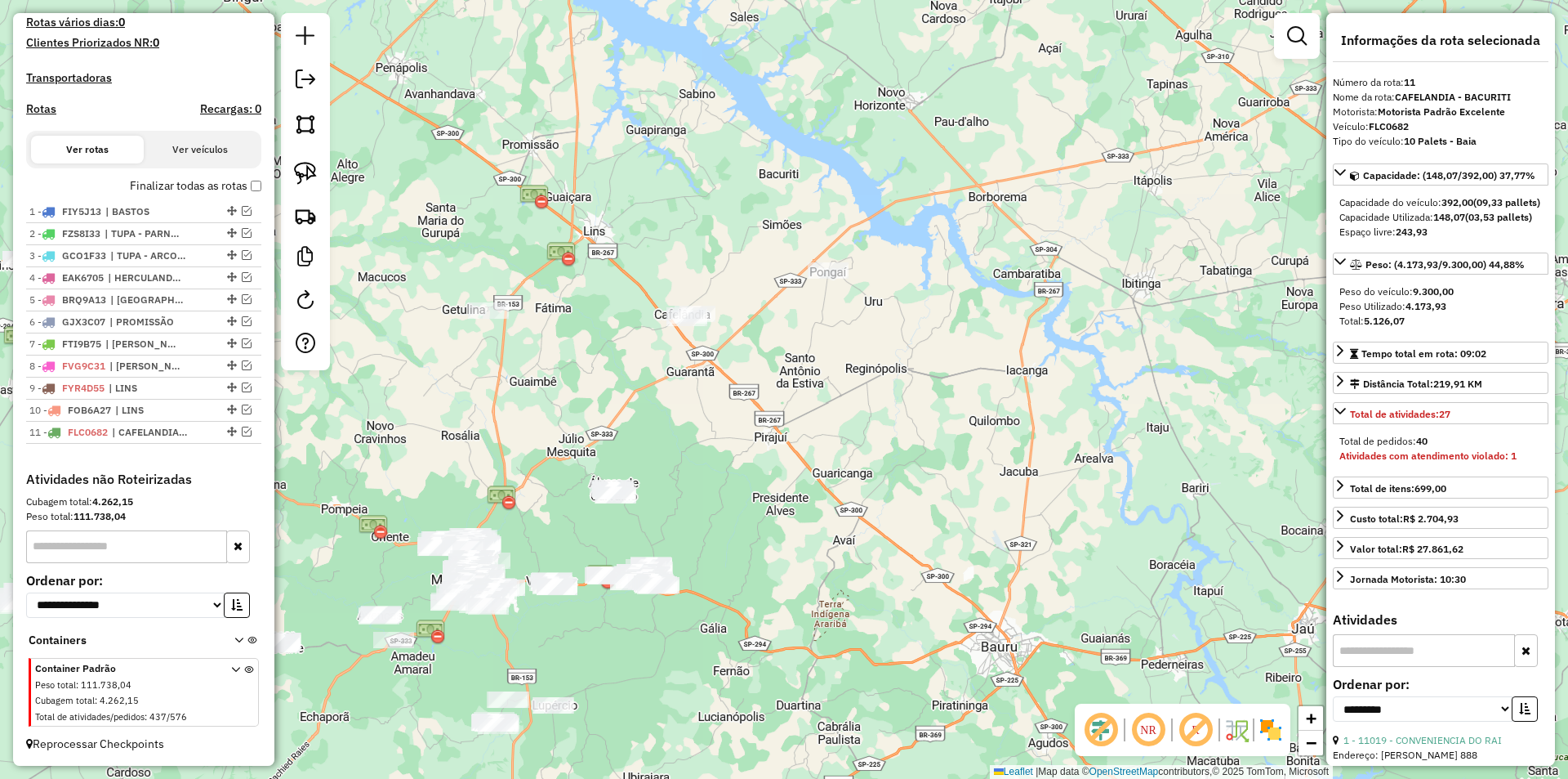
drag, startPoint x: 752, startPoint y: 394, endPoint x: 783, endPoint y: 348, distance: 55.5
click at [783, 332] on div "Janela de atendimento Grade de atendimento Capacidade Transportadoras Veículos …" at bounding box center [784, 390] width 1568 height 779
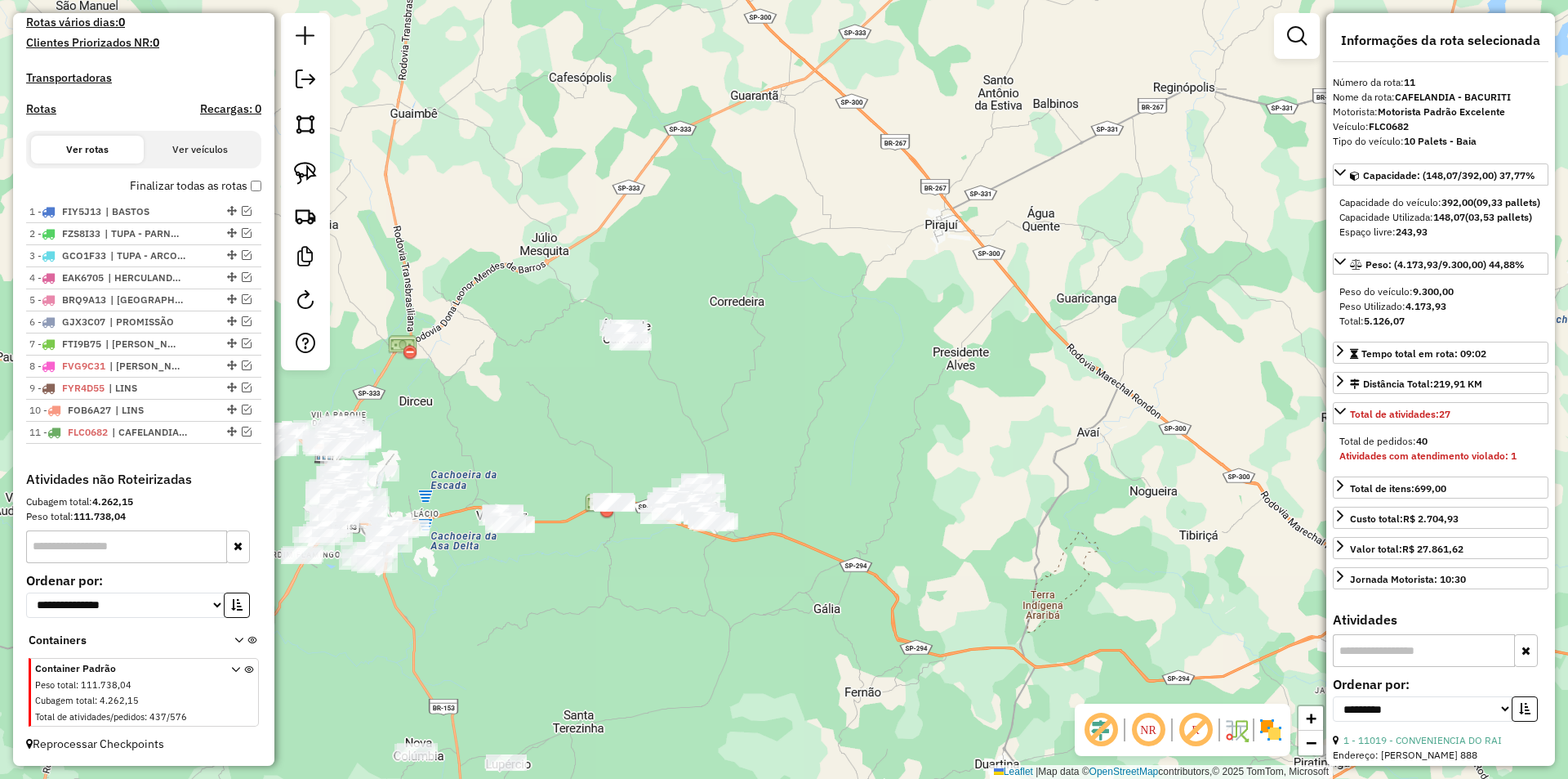
drag, startPoint x: 694, startPoint y: 469, endPoint x: 722, endPoint y: 369, distance: 103.8
click at [715, 343] on div "Janela de atendimento Grade de atendimento Capacidade Transportadoras Veículos …" at bounding box center [784, 390] width 1568 height 779
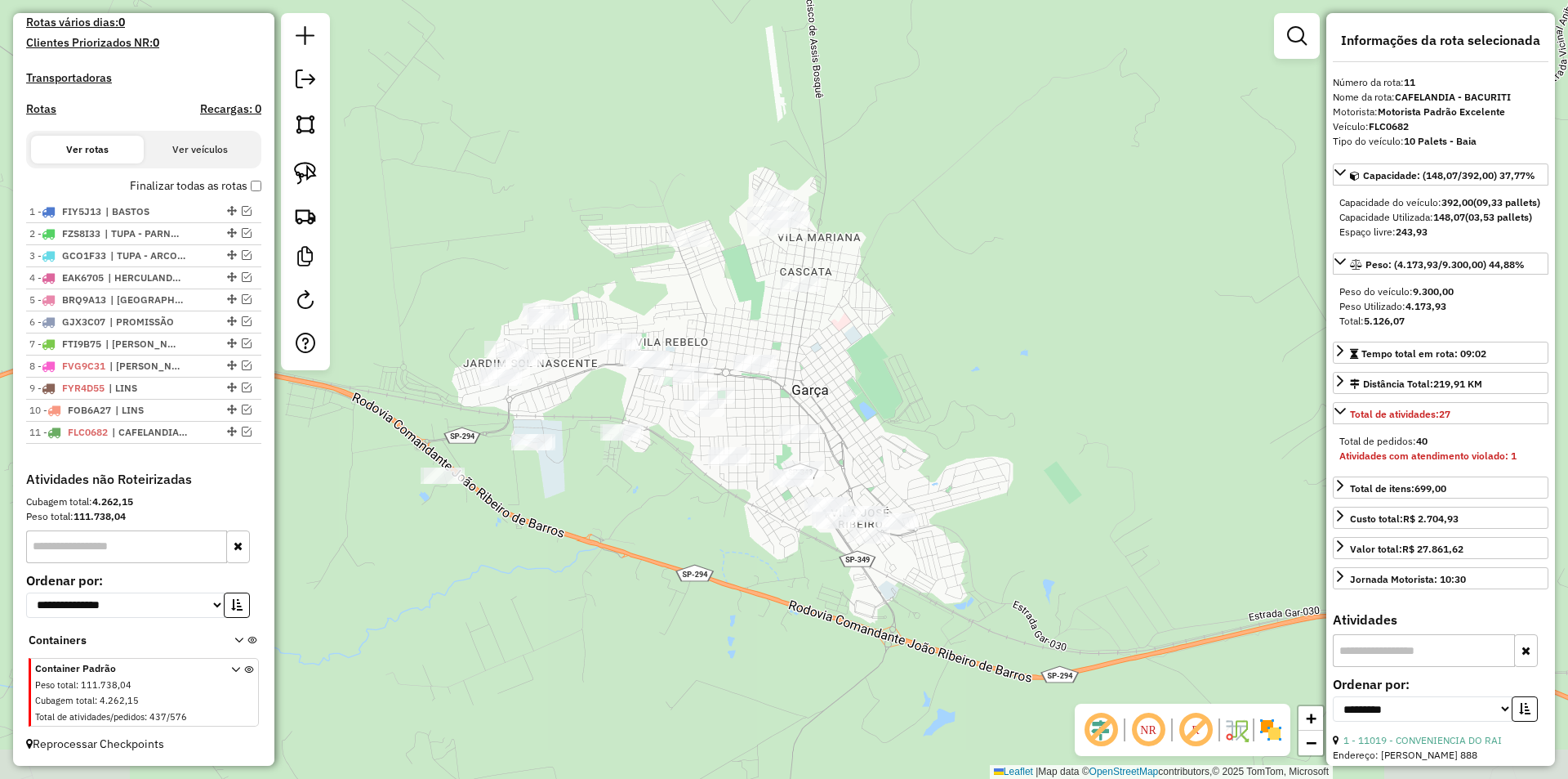
drag, startPoint x: 792, startPoint y: 440, endPoint x: 865, endPoint y: 404, distance: 81.4
click at [865, 404] on div "Janela de atendimento Grade de atendimento Capacidade Transportadoras Veículos …" at bounding box center [784, 390] width 1568 height 779
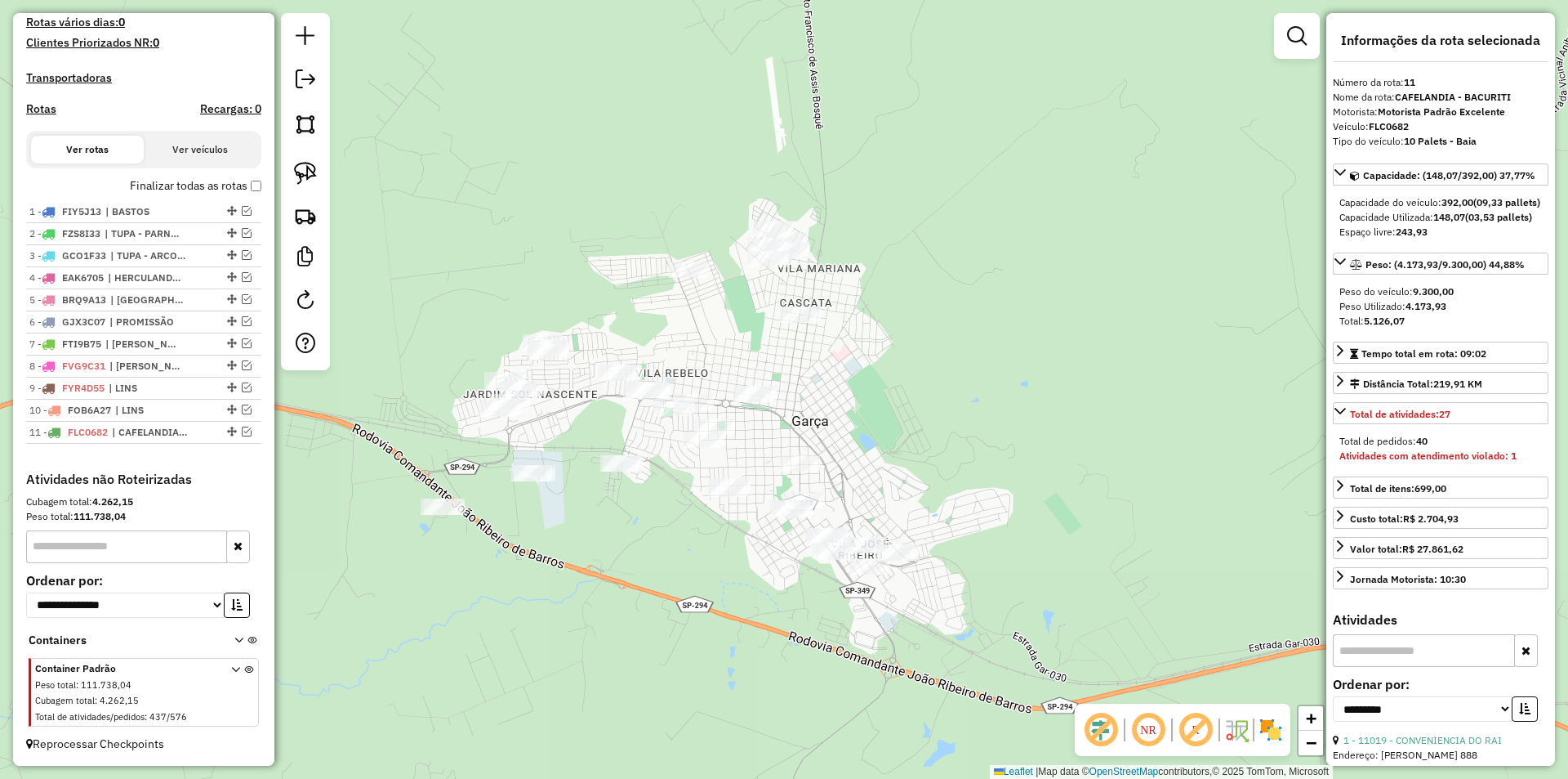
drag, startPoint x: 724, startPoint y: 530, endPoint x: 724, endPoint y: 562, distance: 32.0
click at [724, 562] on div "Janela de atendimento Grade de atendimento Capacidade Transportadoras Veículos …" at bounding box center [784, 390] width 1568 height 779
click at [309, 170] on img at bounding box center [305, 173] width 23 height 23
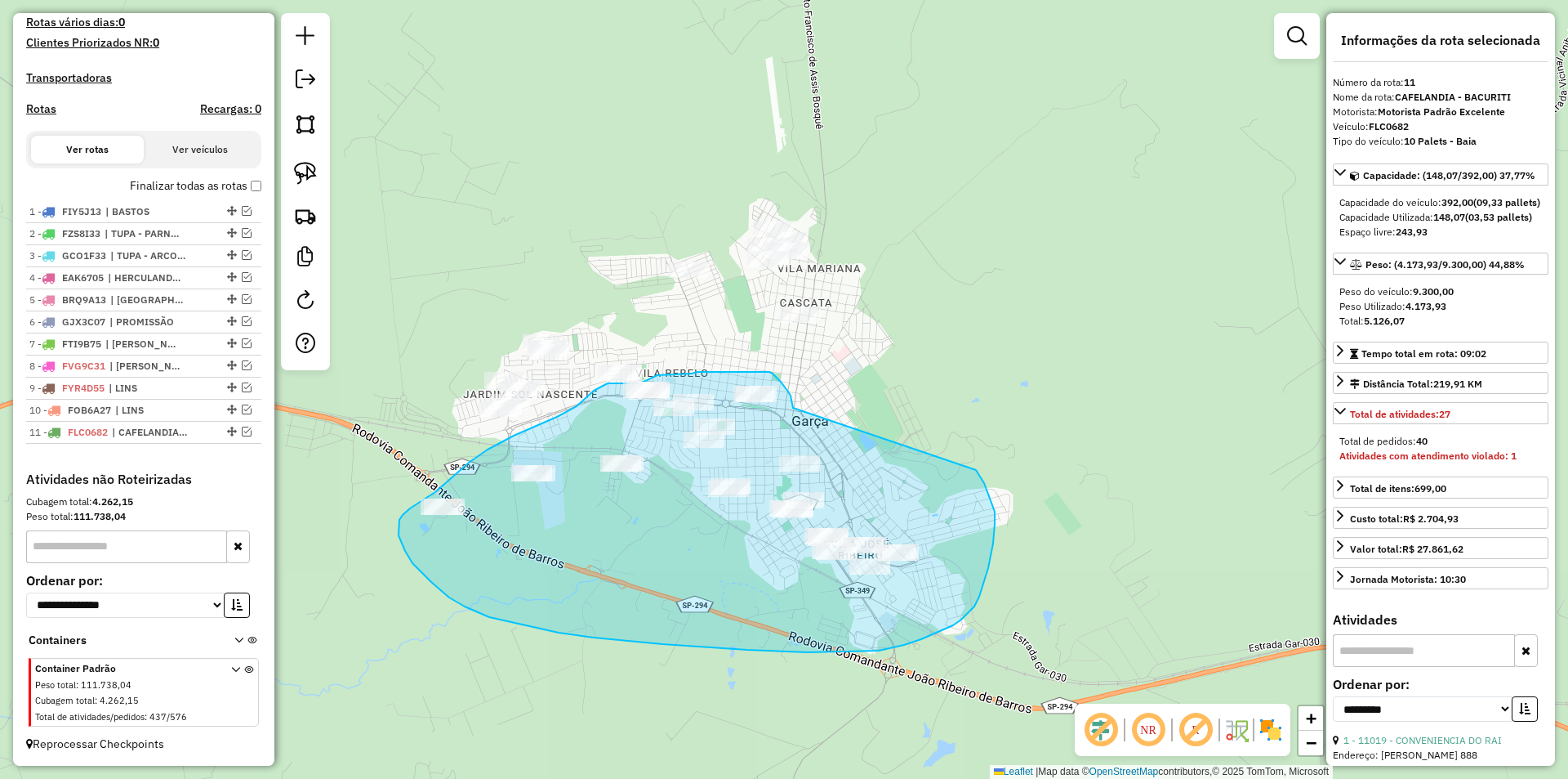
drag, startPoint x: 794, startPoint y: 408, endPoint x: 900, endPoint y: 400, distance: 106.3
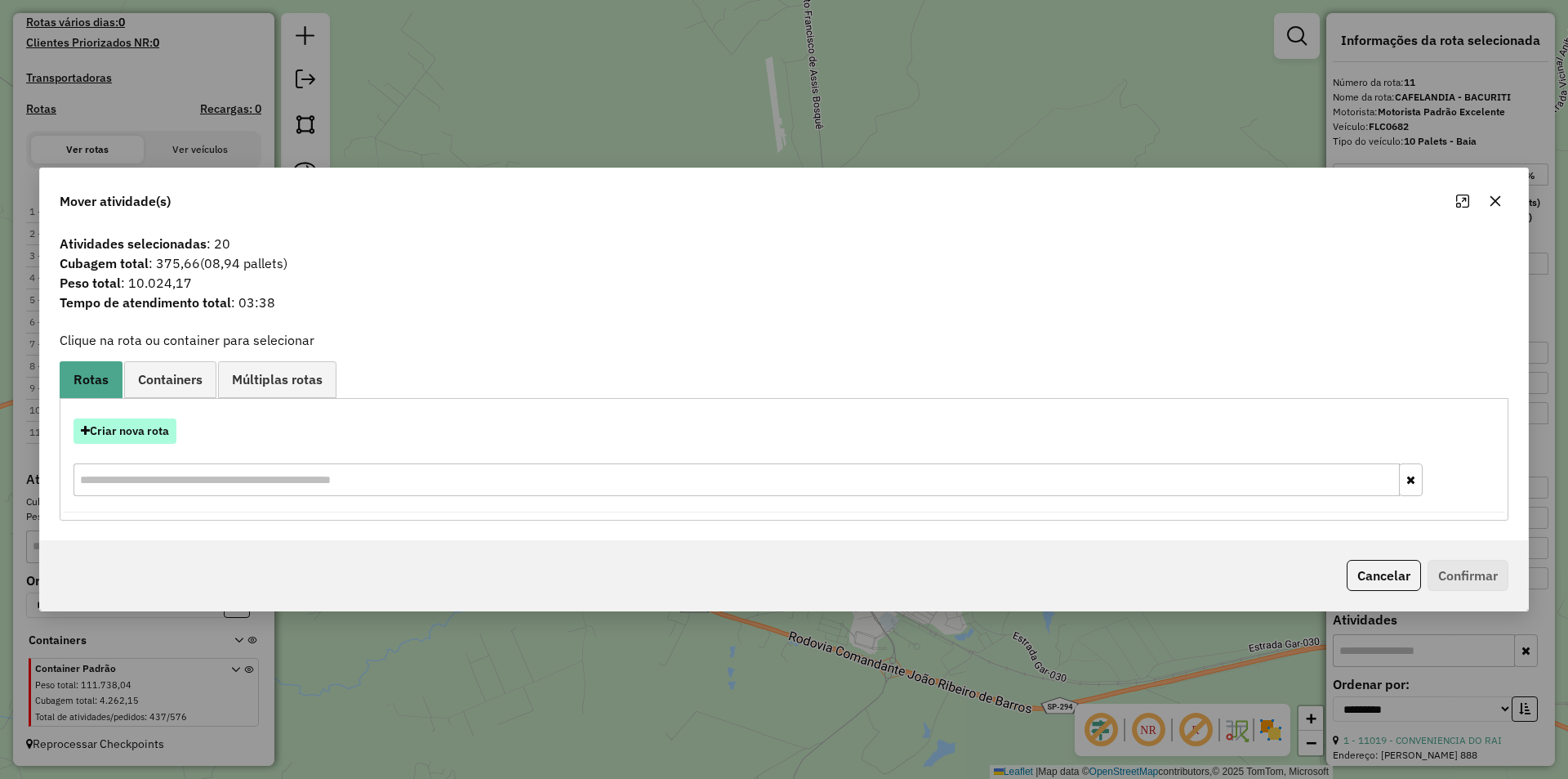
click at [152, 429] on button "Criar nova rota" at bounding box center [125, 430] width 103 height 25
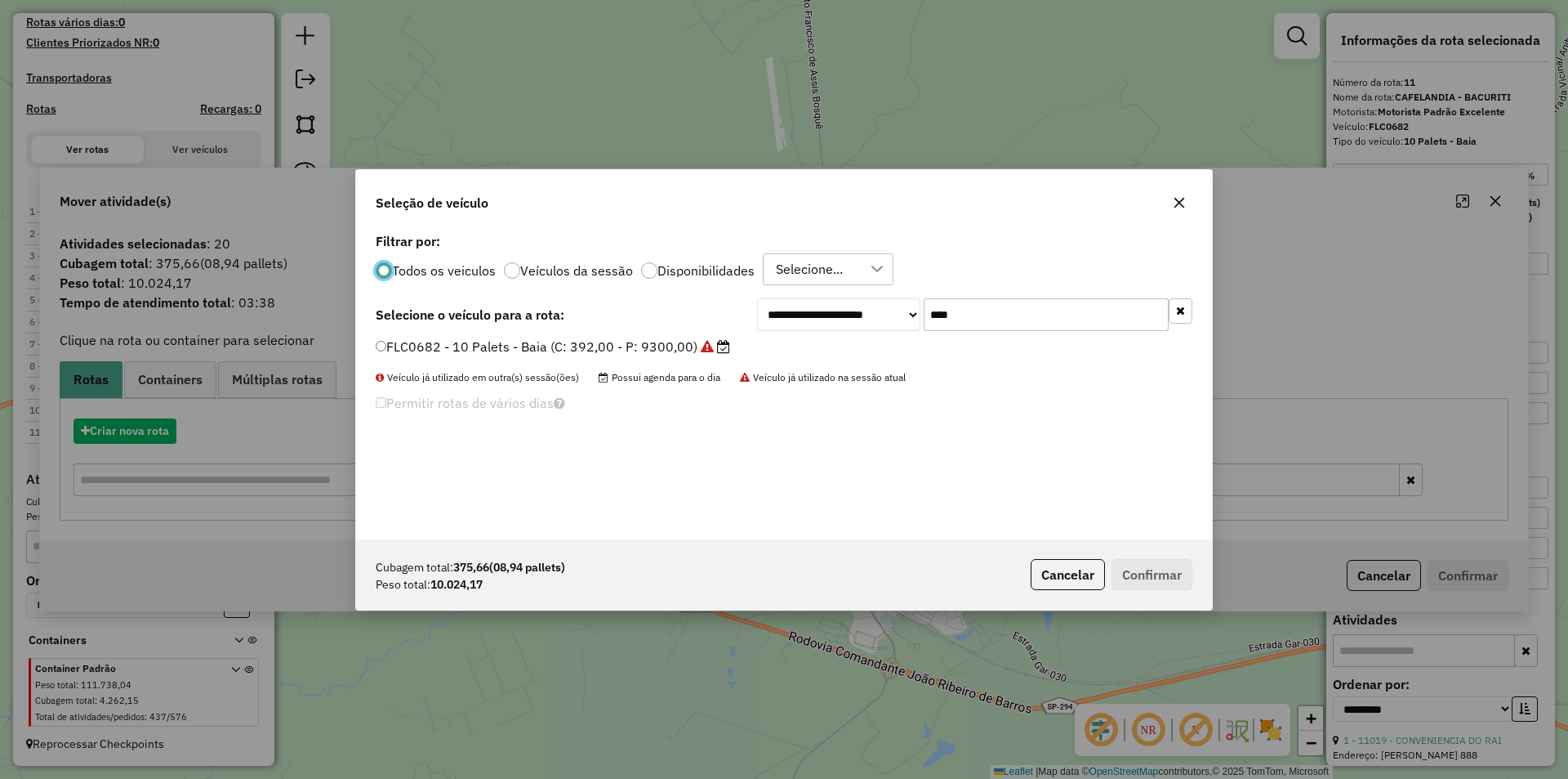
scroll to position [9, 5]
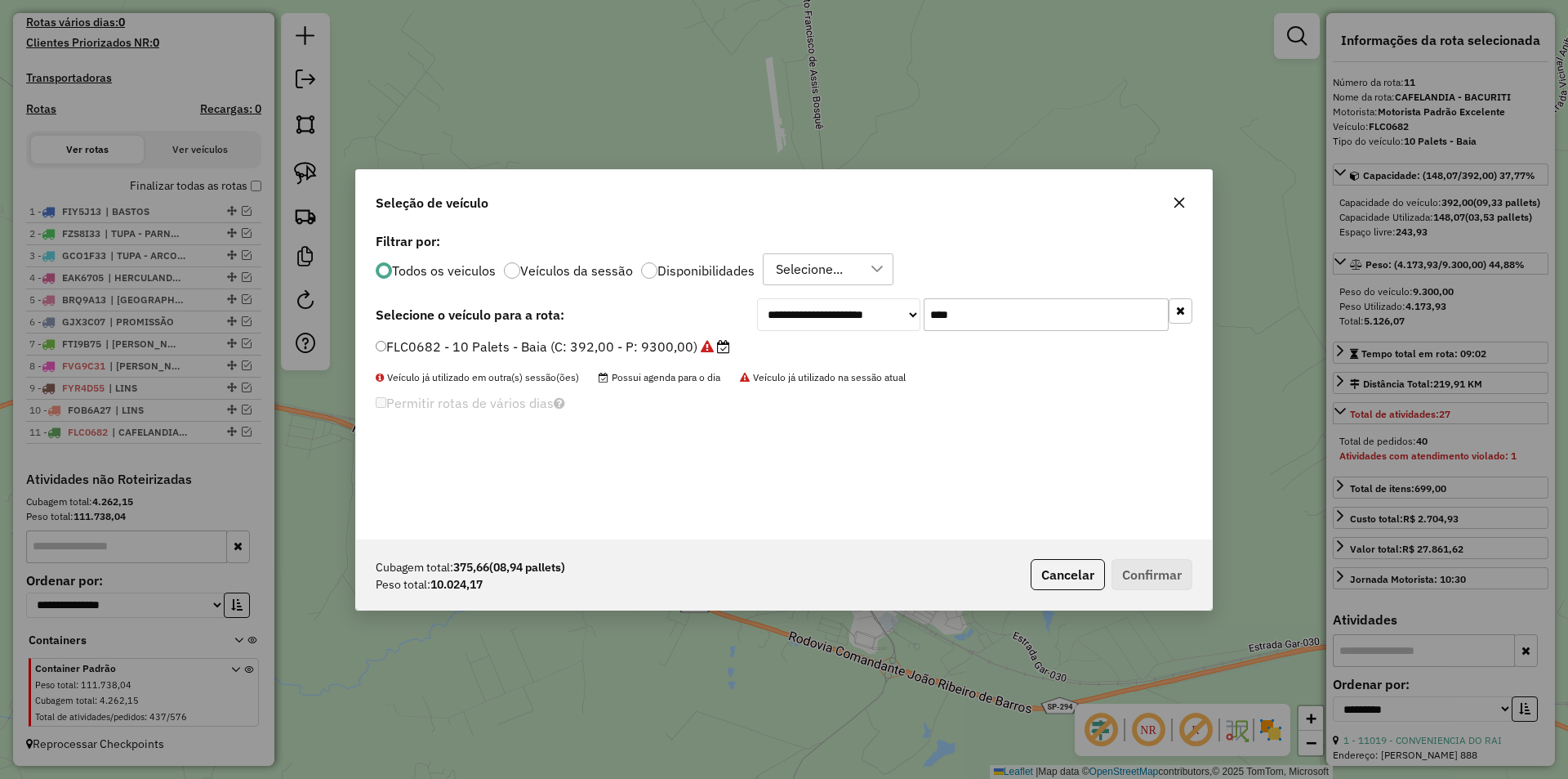
click at [1063, 313] on input "****" at bounding box center [1046, 315] width 245 height 33
type input "****"
click at [691, 343] on label "EAK6702 - 10 Palets - Baia (C: 392,00 - P: 9300,00) (VD)" at bounding box center [560, 346] width 369 height 20
click at [1144, 570] on button "Confirmar" at bounding box center [1152, 575] width 81 height 31
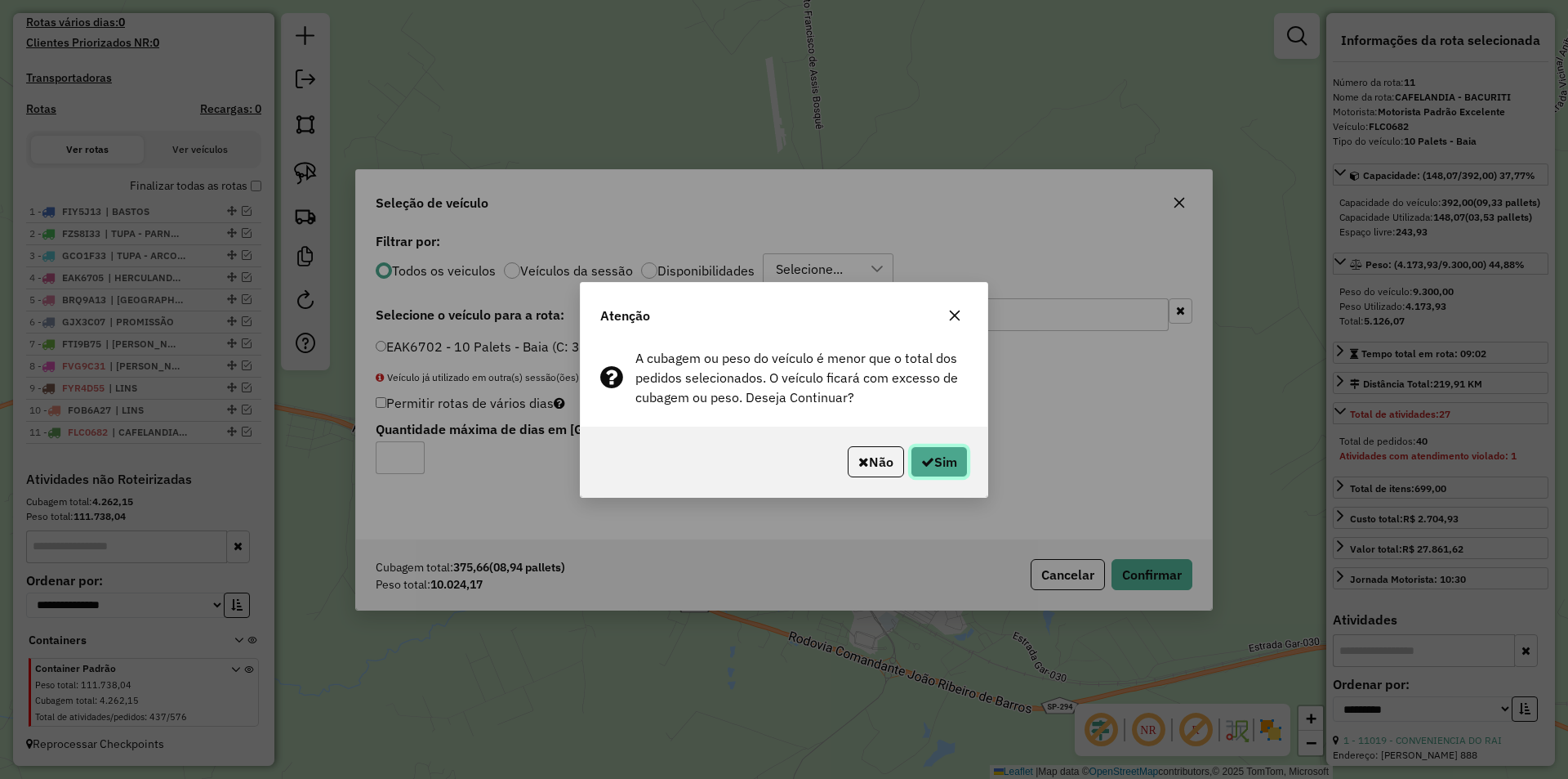
click at [943, 461] on button "Sim" at bounding box center [940, 462] width 57 height 31
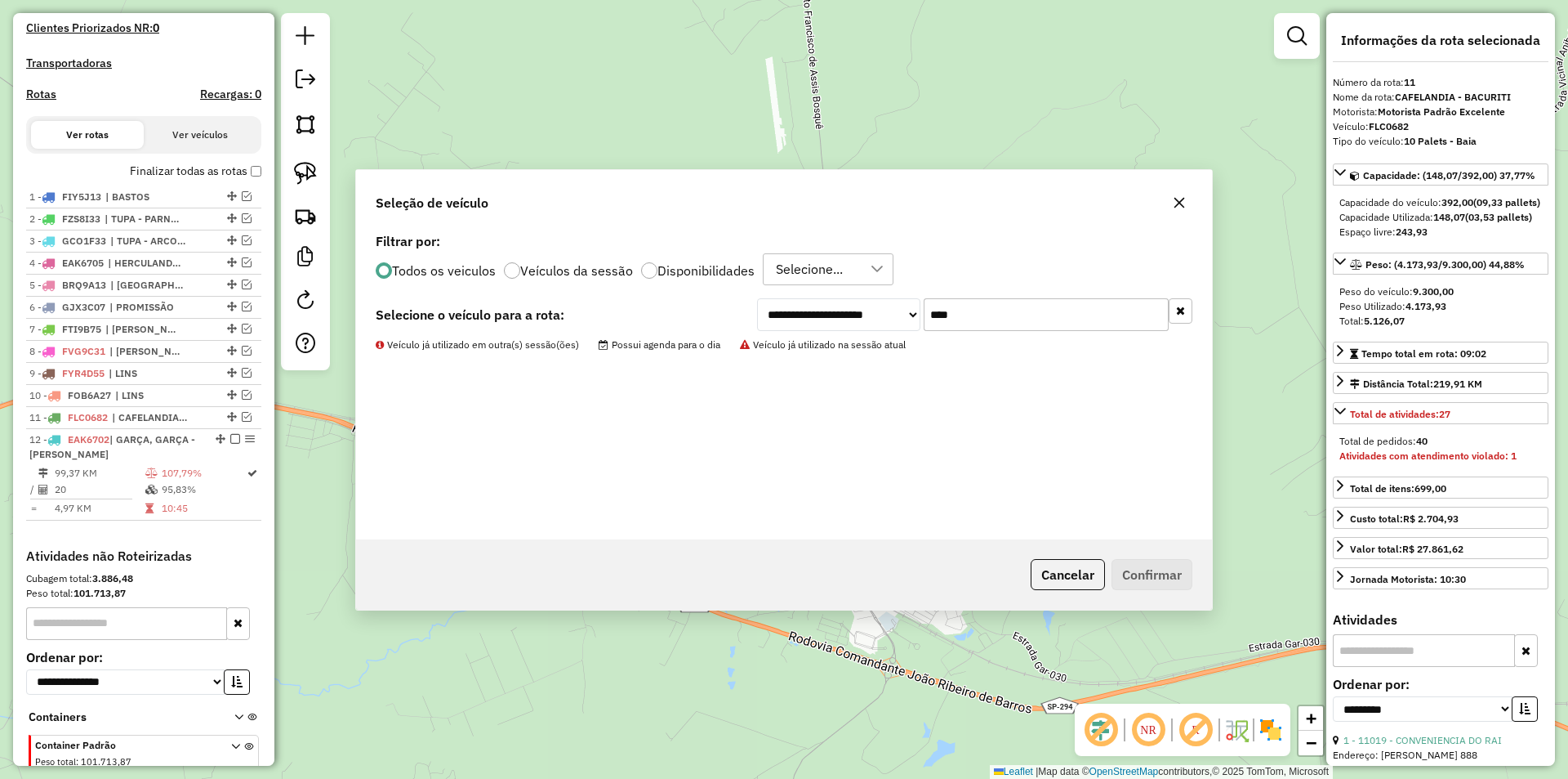
scroll to position [550, 0]
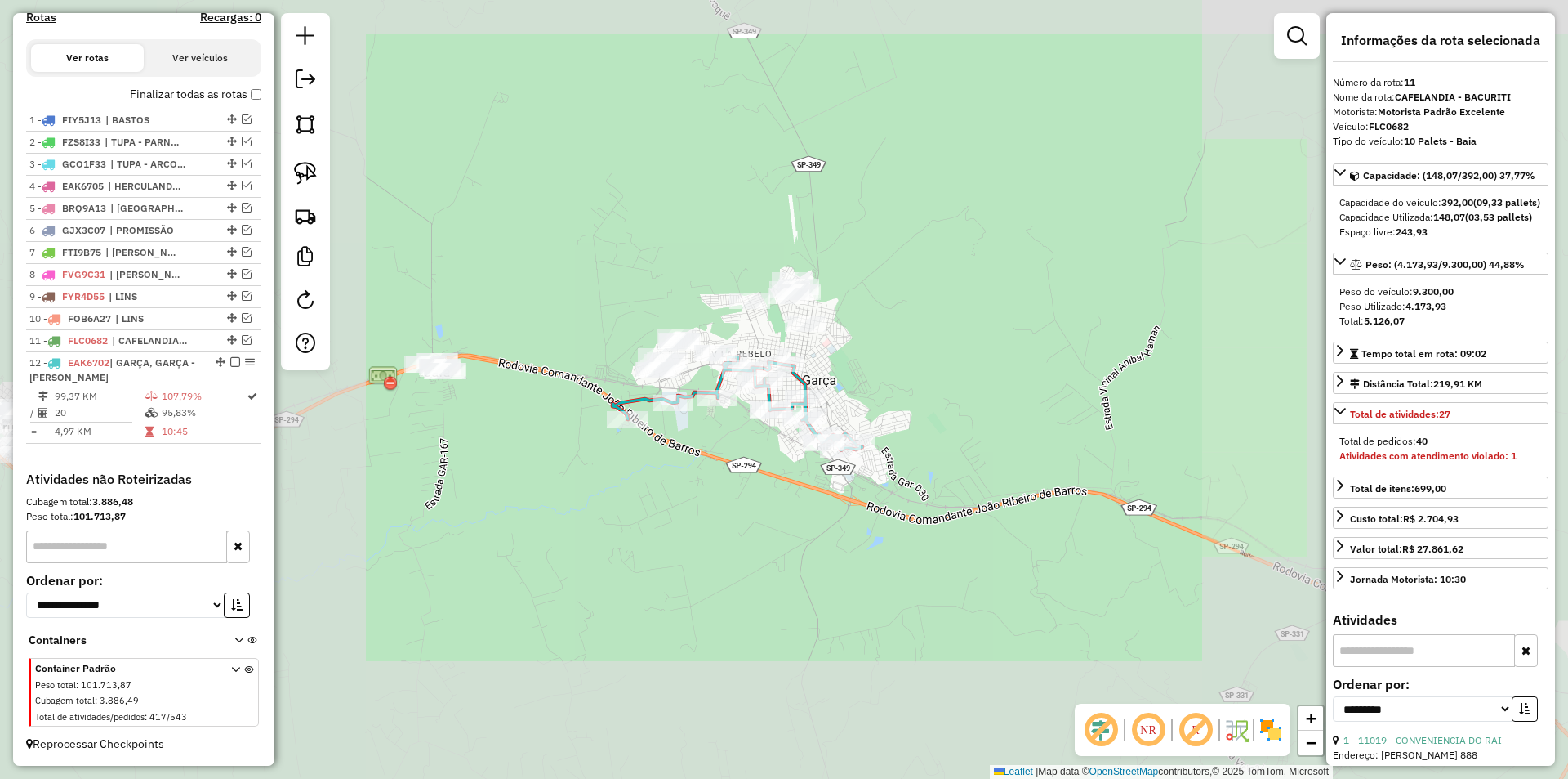
drag, startPoint x: 907, startPoint y: 356, endPoint x: 657, endPoint y: 458, distance: 270.0
click at [907, 356] on div "Janela de atendimento Grade de atendimento Capacidade Transportadoras Veículos …" at bounding box center [784, 390] width 1568 height 779
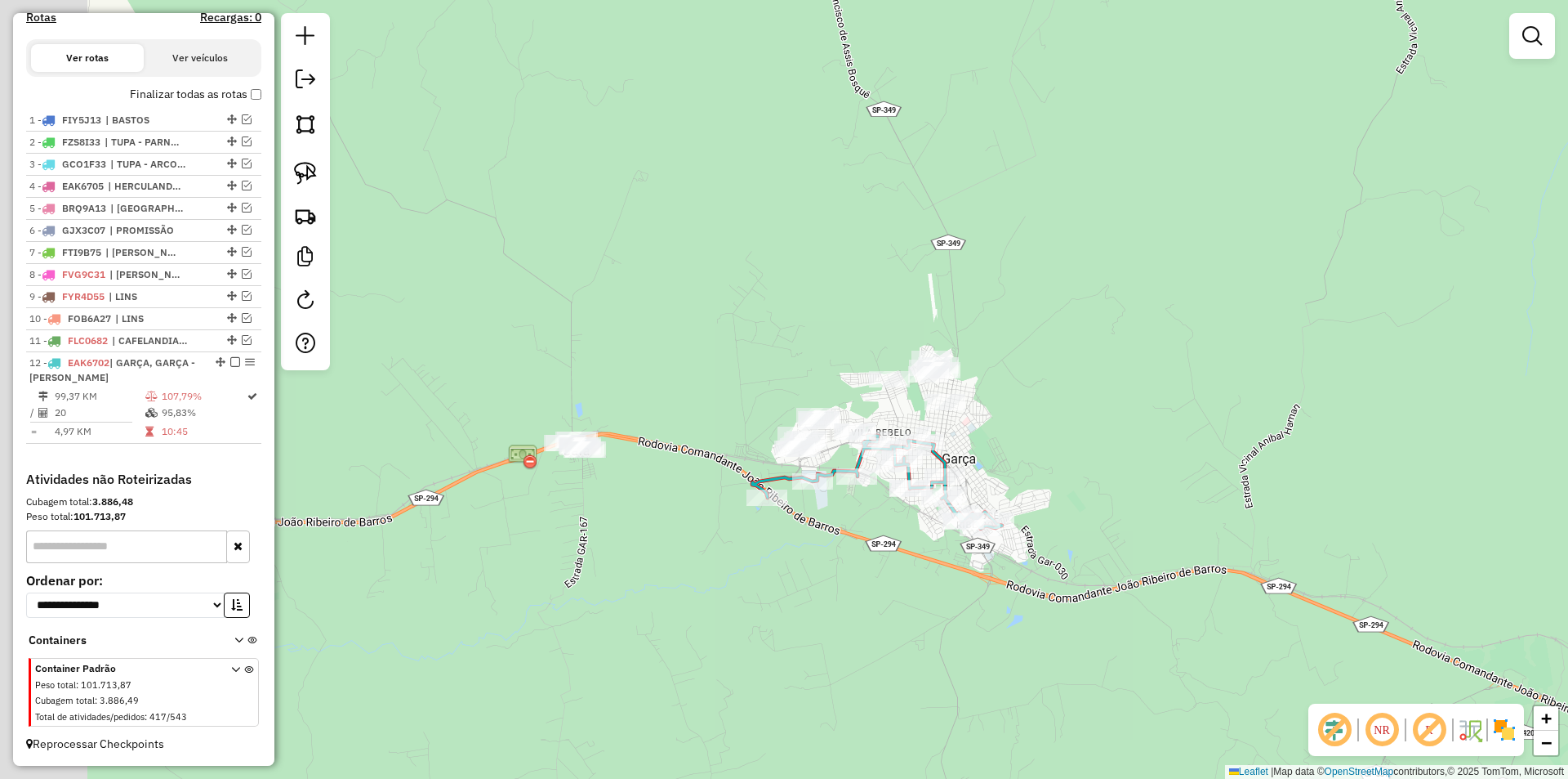
drag, startPoint x: 673, startPoint y: 497, endPoint x: 767, endPoint y: 549, distance: 107.4
click at [767, 549] on div "Janela de atendimento Grade de atendimento Capacidade Transportadoras Veículos …" at bounding box center [784, 390] width 1568 height 779
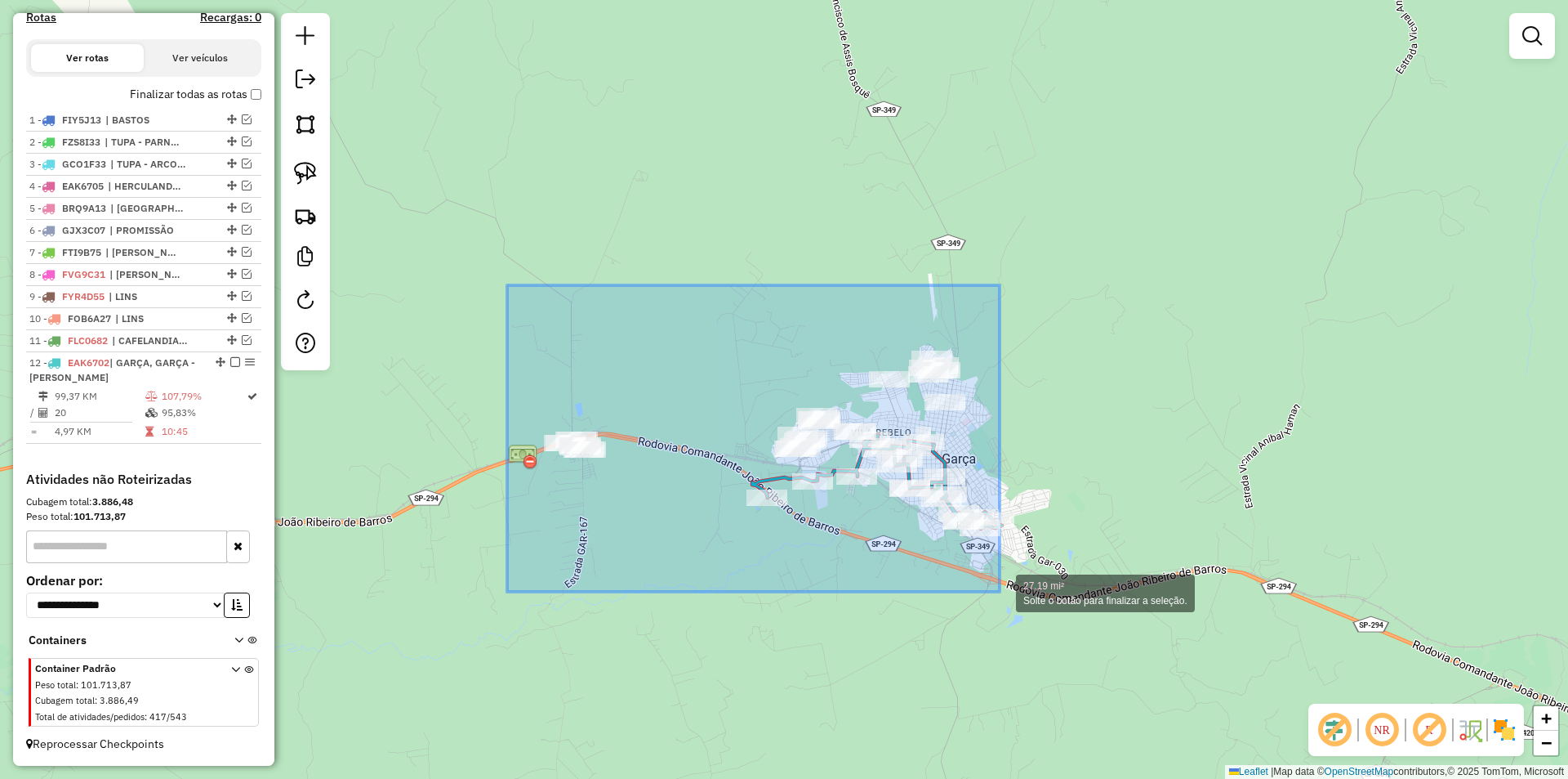
drag, startPoint x: 554, startPoint y: 363, endPoint x: 1001, endPoint y: 591, distance: 501.8
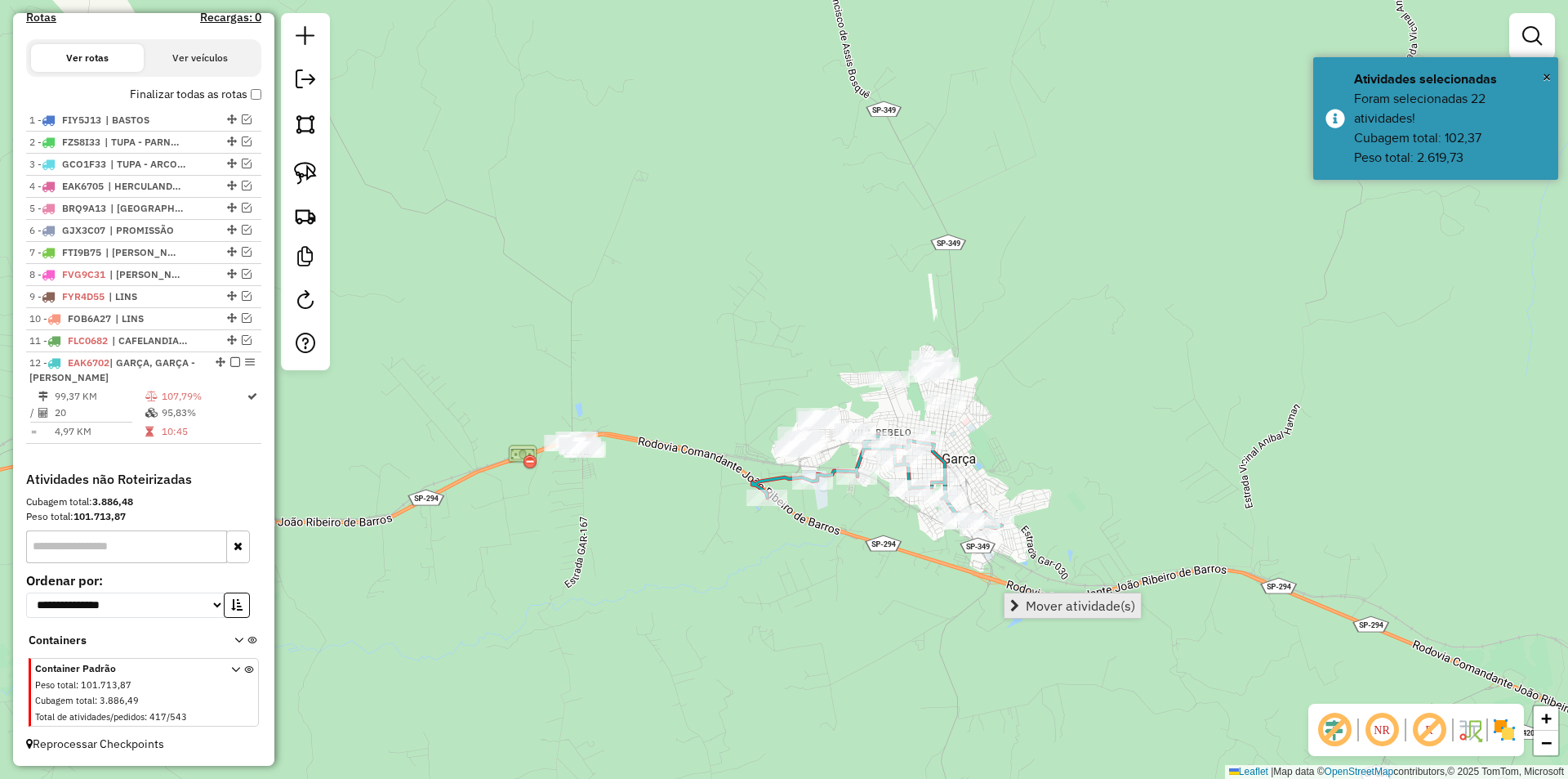
click at [1062, 603] on span "Mover atividade(s)" at bounding box center [1080, 605] width 110 height 13
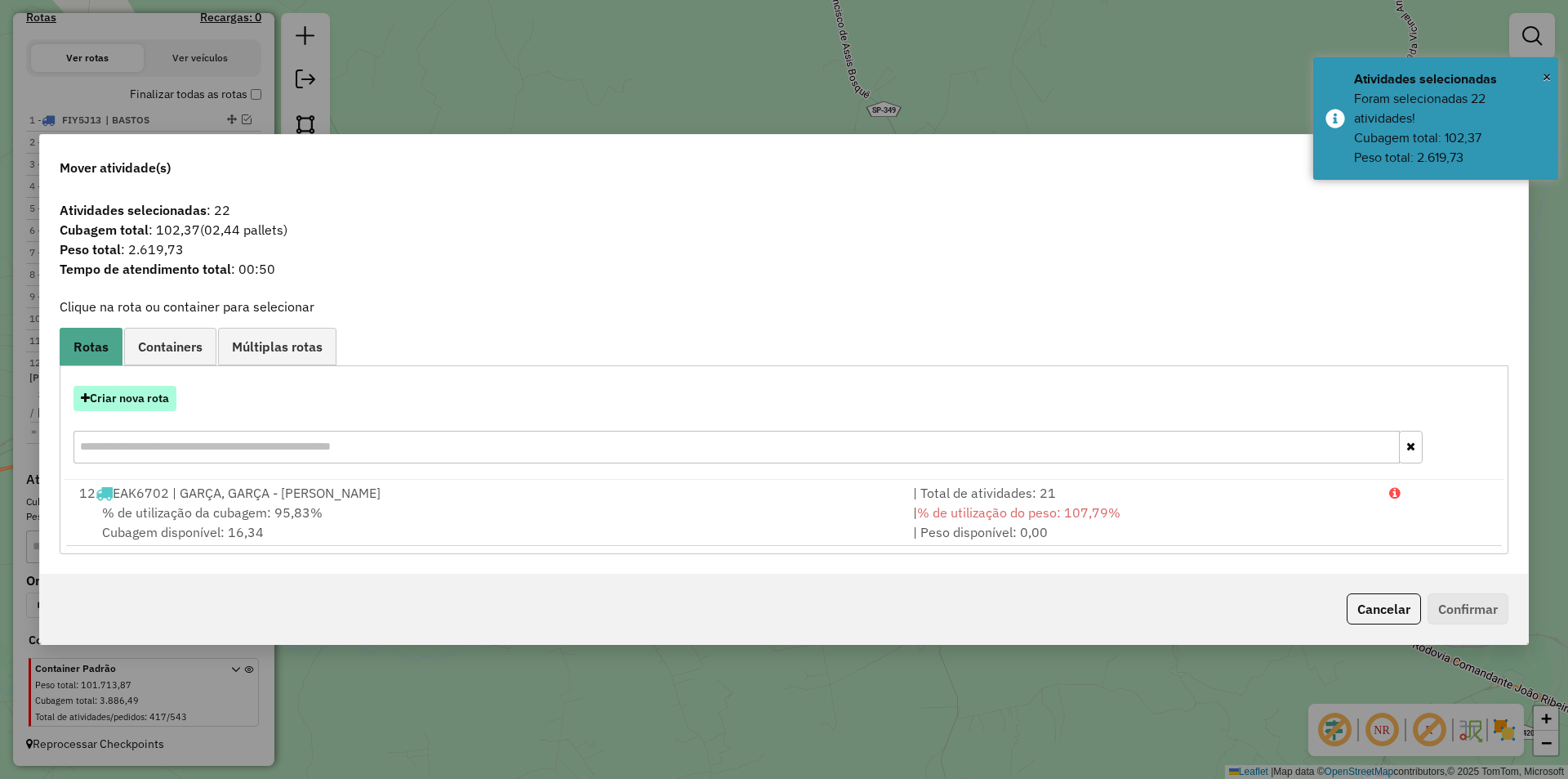
click at [165, 396] on button "Criar nova rota" at bounding box center [125, 398] width 103 height 25
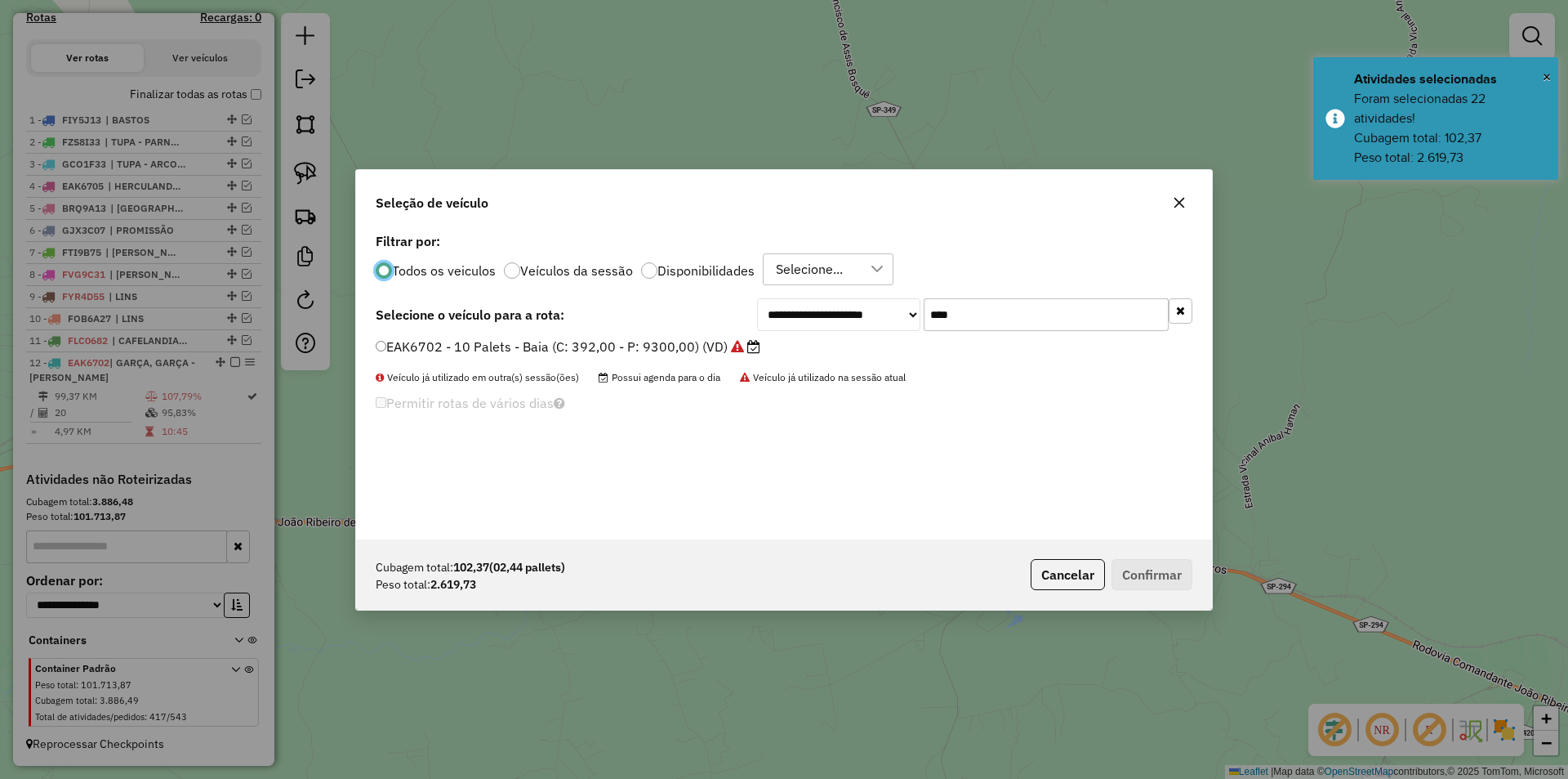
scroll to position [9, 5]
click at [999, 305] on input "****" at bounding box center [1046, 315] width 245 height 33
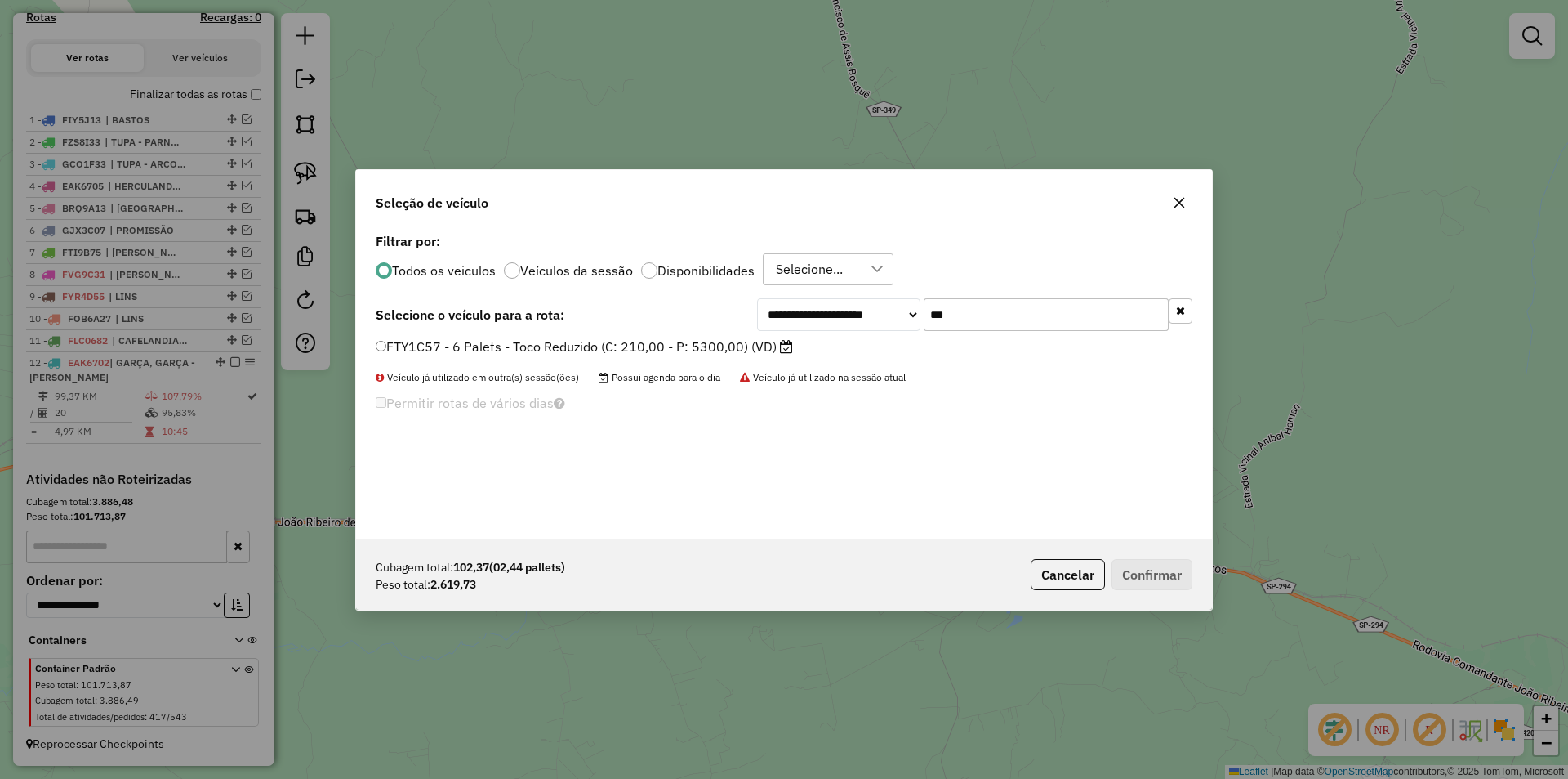
type input "***"
click at [746, 349] on label "FTY1C57 - 6 Palets - Toco Reduzido (C: 210,00 - P: 5300,00) (VD)" at bounding box center [584, 346] width 417 height 20
click at [1150, 569] on button "Confirmar" at bounding box center [1152, 575] width 81 height 31
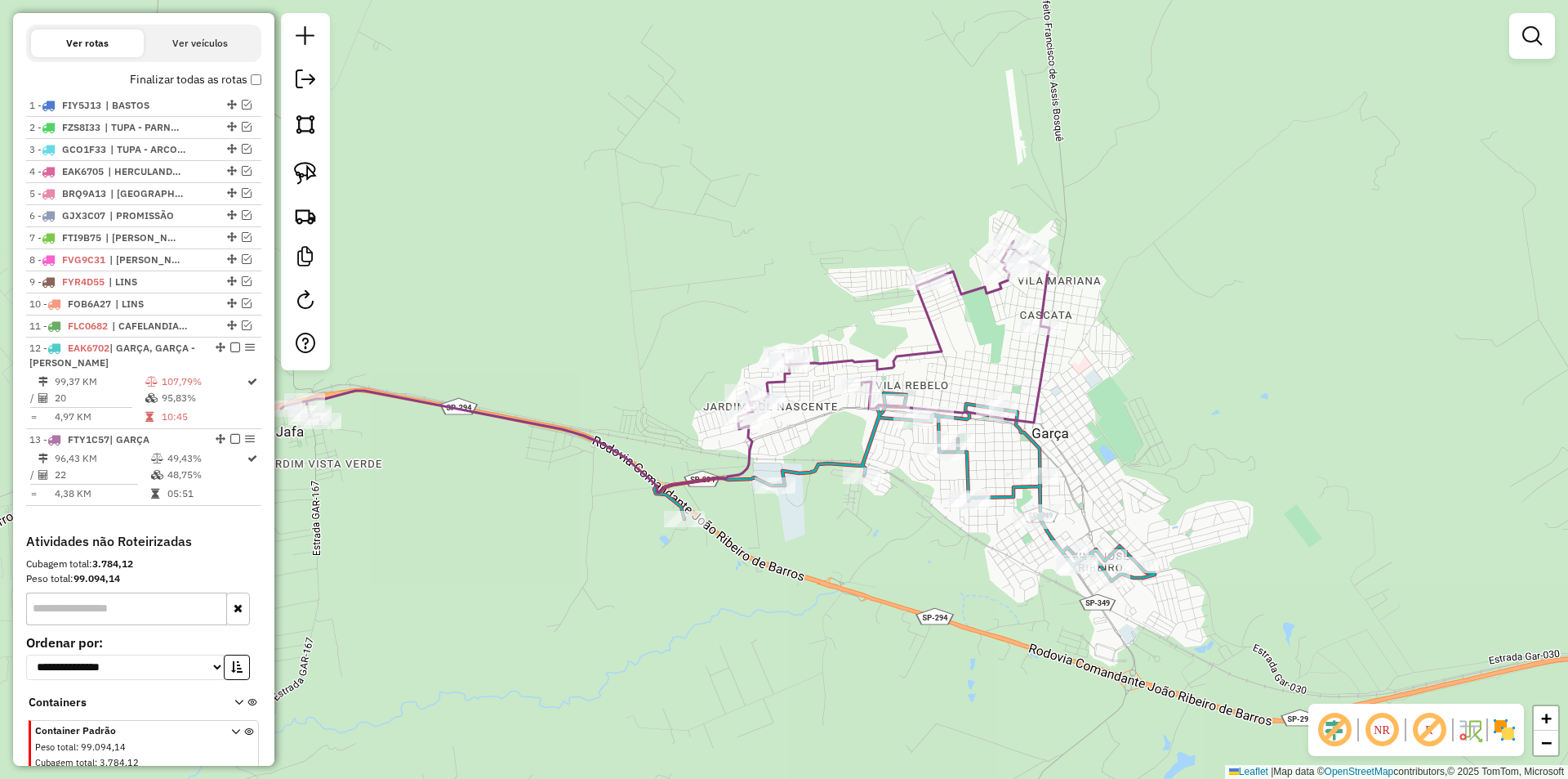
click at [897, 364] on icon at bounding box center [665, 366] width 768 height 251
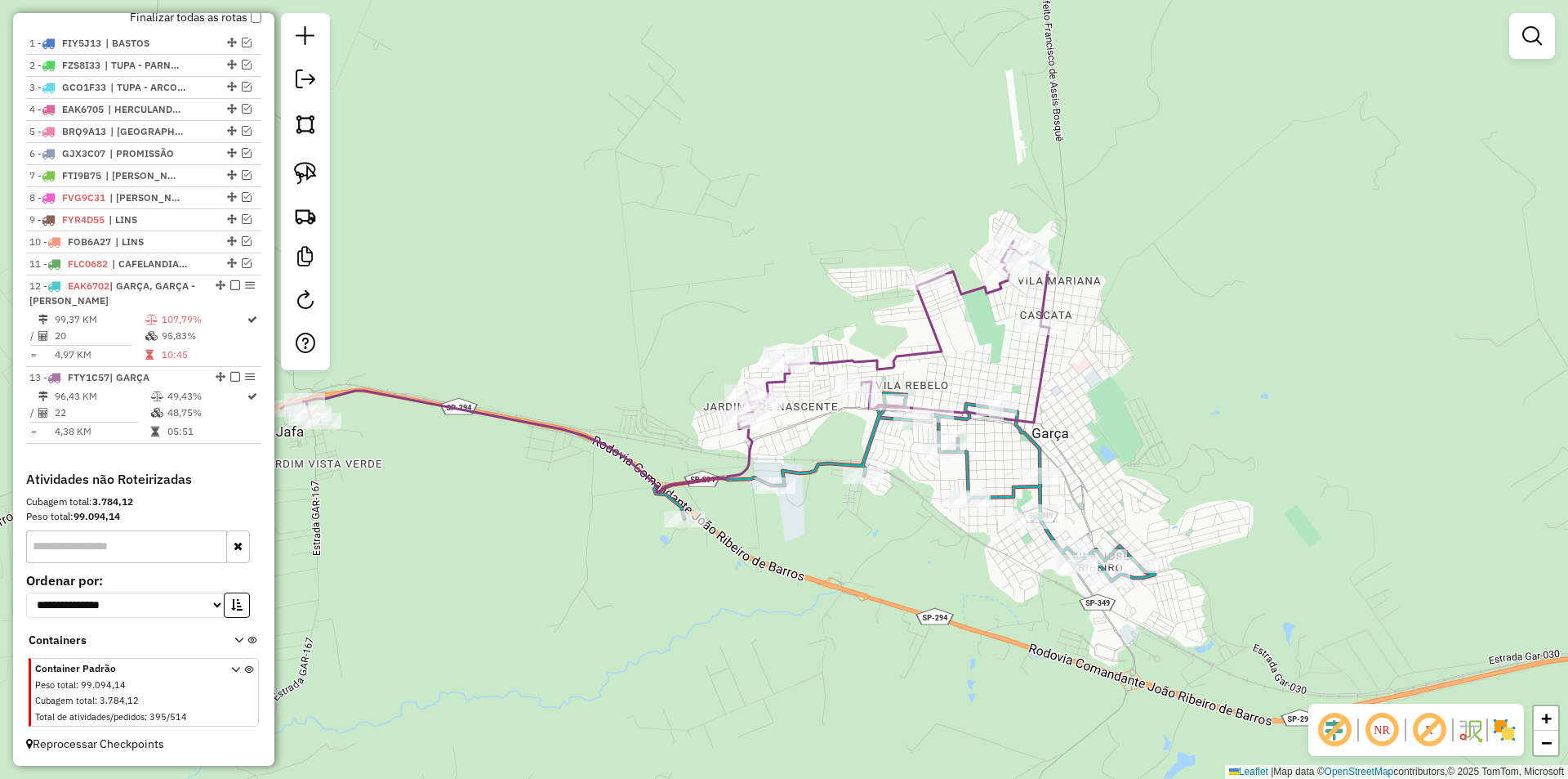
select select "**********"
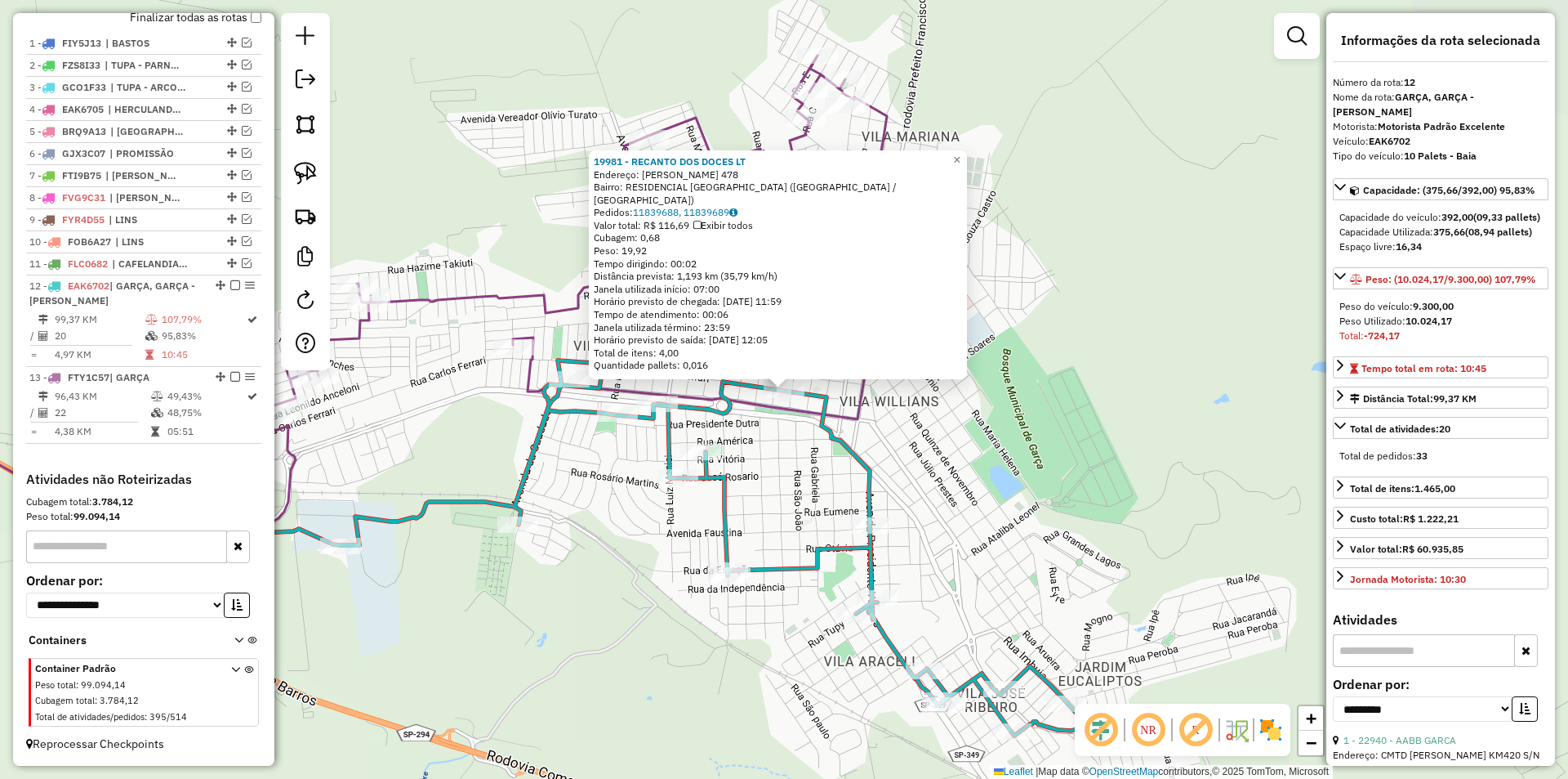
click at [834, 462] on div "19981 - RECANTO DOS DOCES LT Endereço: Carlos Ferrari 478 Bairro: RESIDENCIAL C…" at bounding box center [784, 390] width 1568 height 779
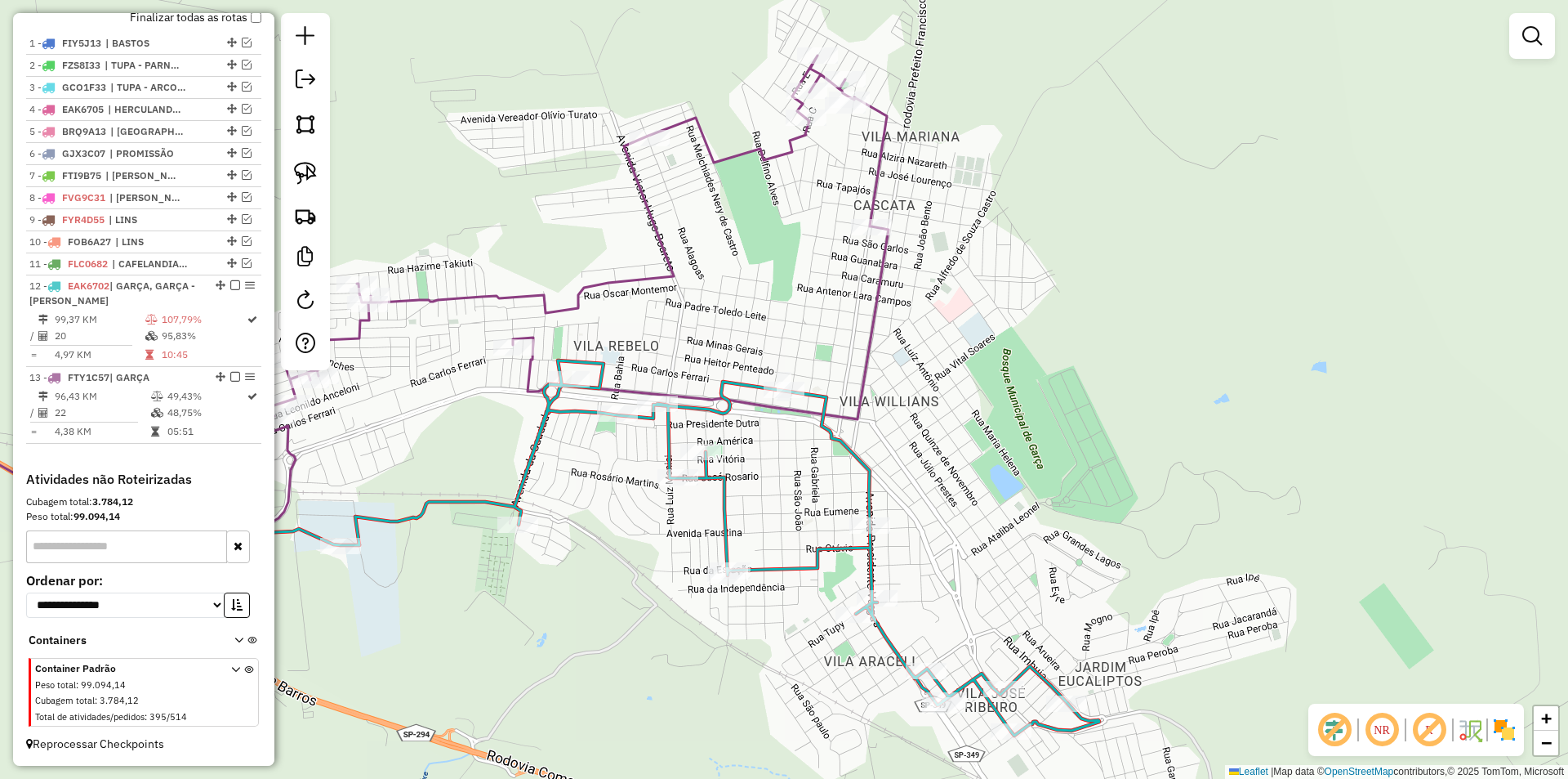
click at [852, 451] on icon at bounding box center [599, 547] width 1000 height 375
select select "**********"
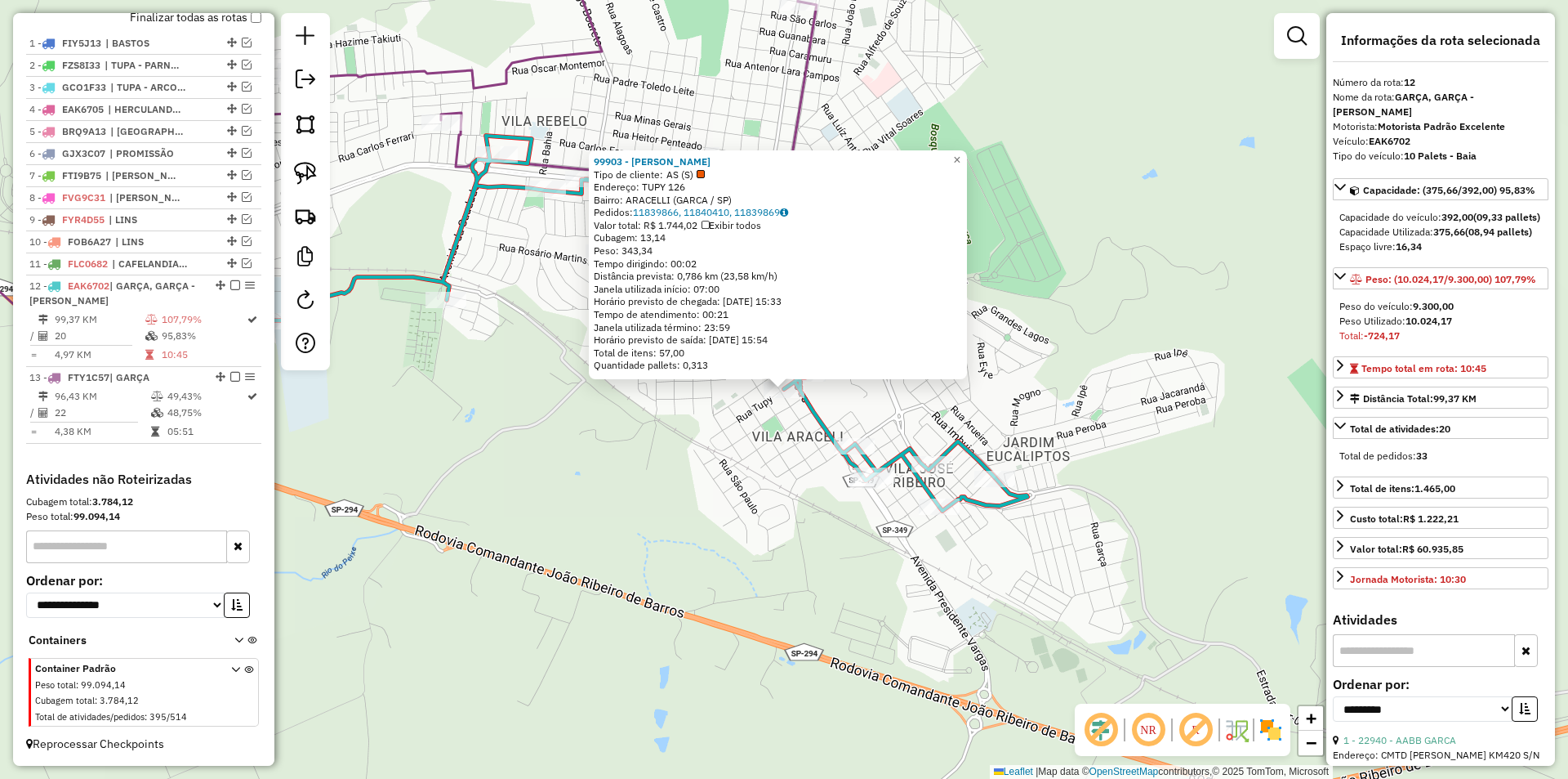
click at [778, 481] on div "99903 - MERCADO TAKESHI Tipo de cliente: AS (S) Endereço: TUPY 126 Bairro: ARAC…" at bounding box center [784, 390] width 1568 height 779
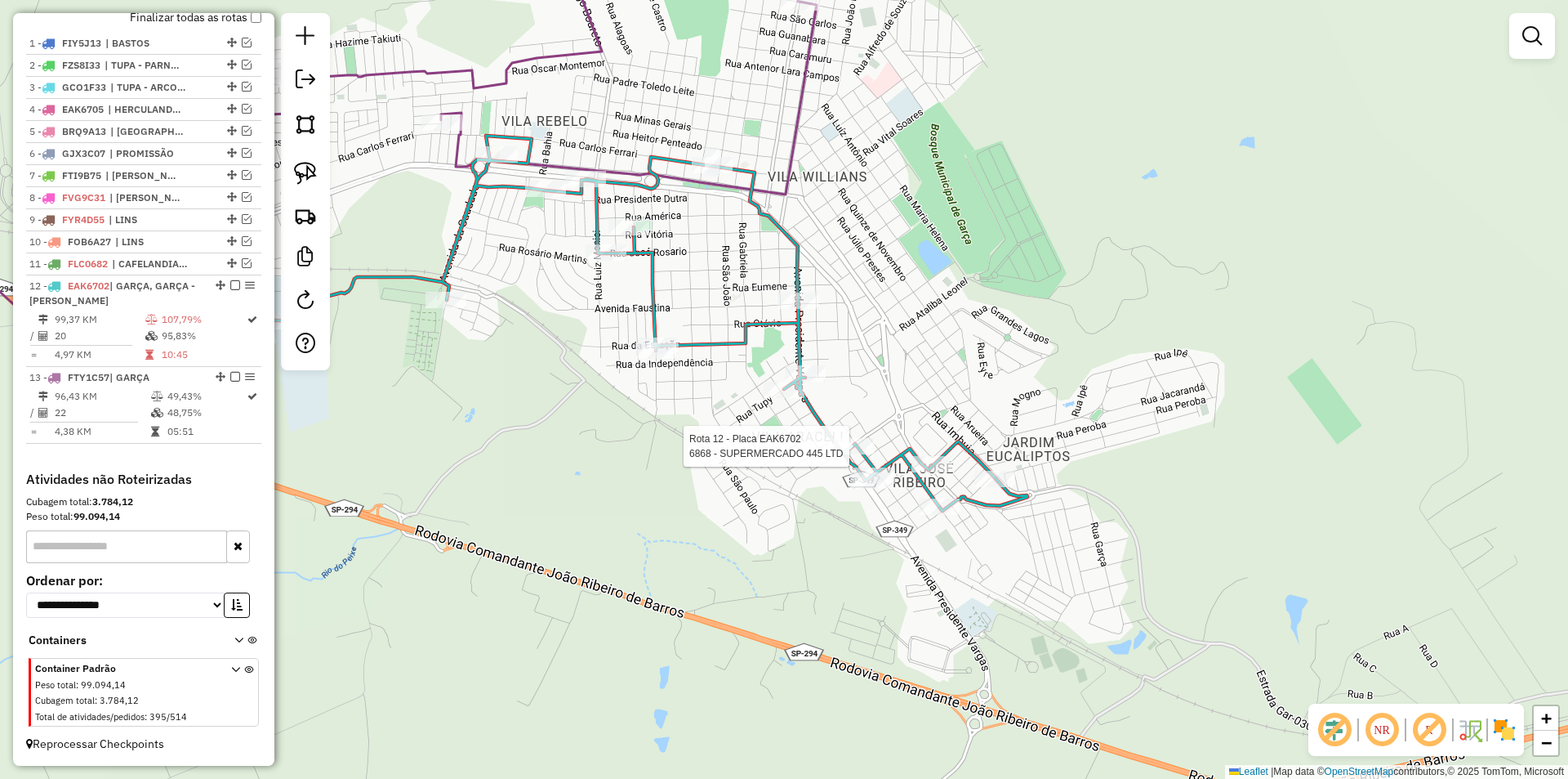
click at [878, 442] on div "Rota 12 - Placa EAK6702 6868 - SUPERMERCADO 445 LTD Janela de atendimento Grade…" at bounding box center [784, 390] width 1568 height 779
select select "**********"
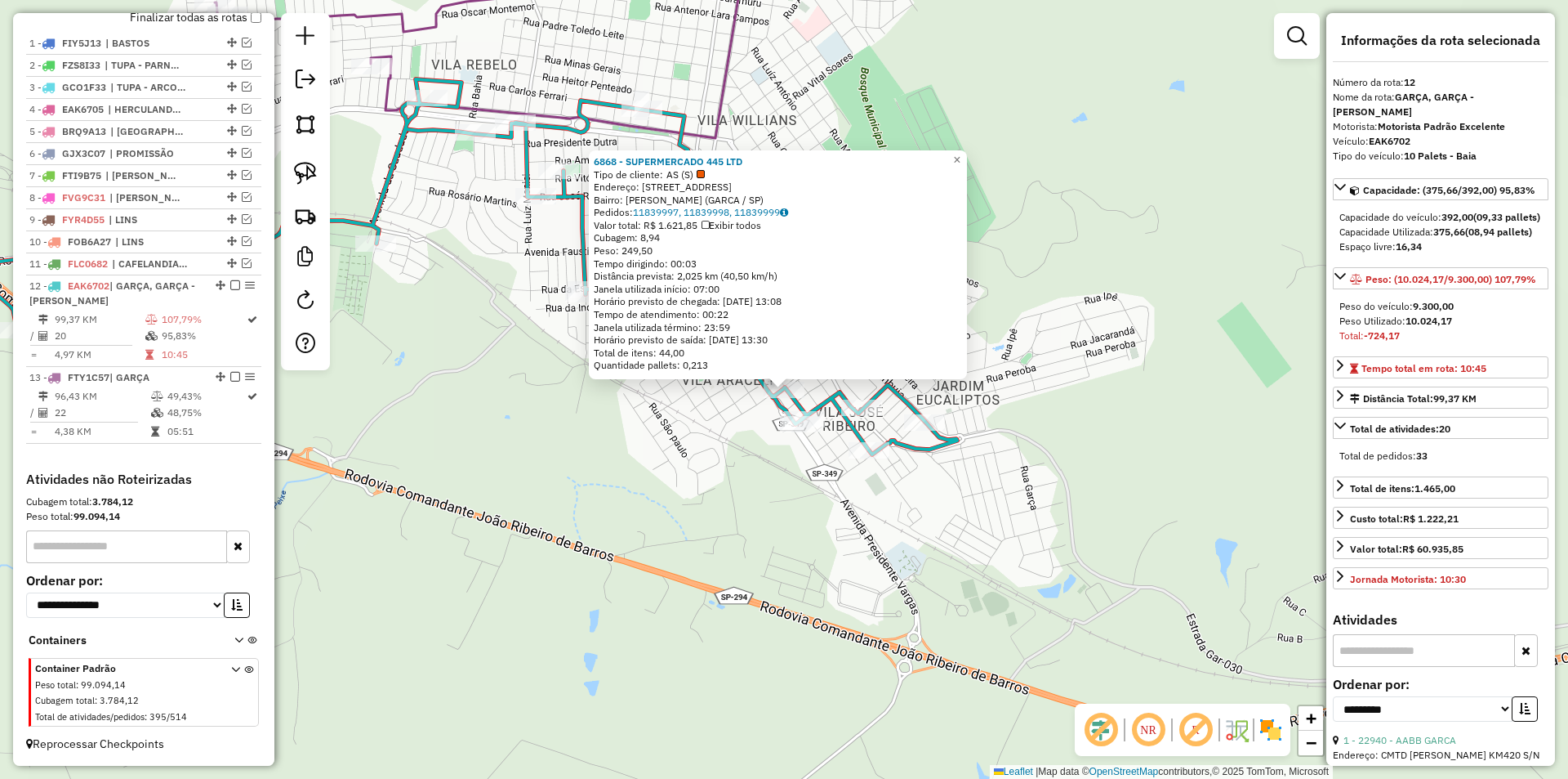
click at [730, 473] on div "6868 - SUPERMERCADO 445 LTD Tipo de cliente: AS (S) Endereço: R SANTO ANTONIO 6…" at bounding box center [784, 390] width 1568 height 779
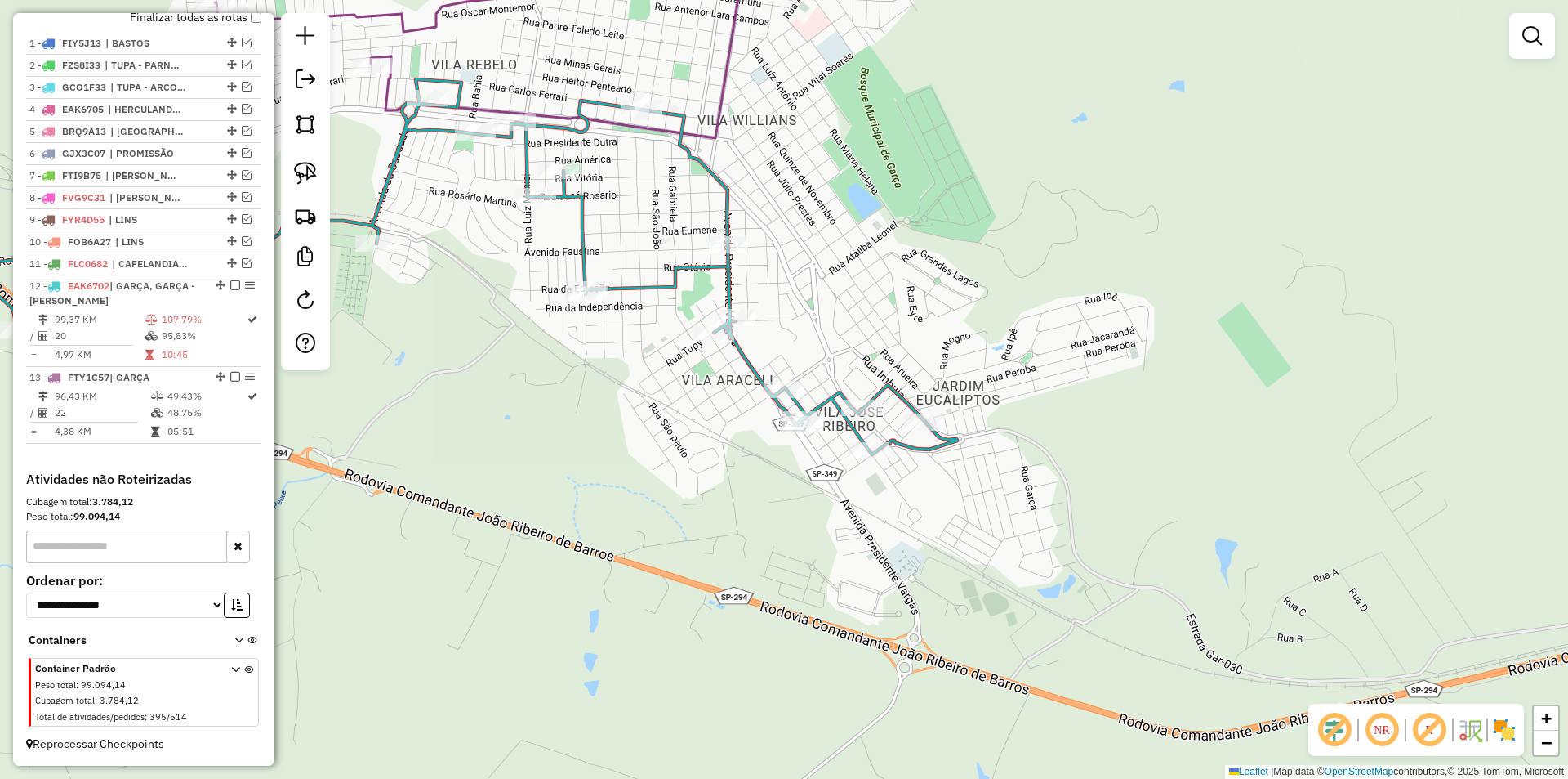
drag, startPoint x: 724, startPoint y: 469, endPoint x: 790, endPoint y: 540, distance: 96.9
click at [769, 549] on div "Janela de atendimento Grade de atendimento Capacidade Transportadoras Veículos …" at bounding box center [784, 390] width 1568 height 779
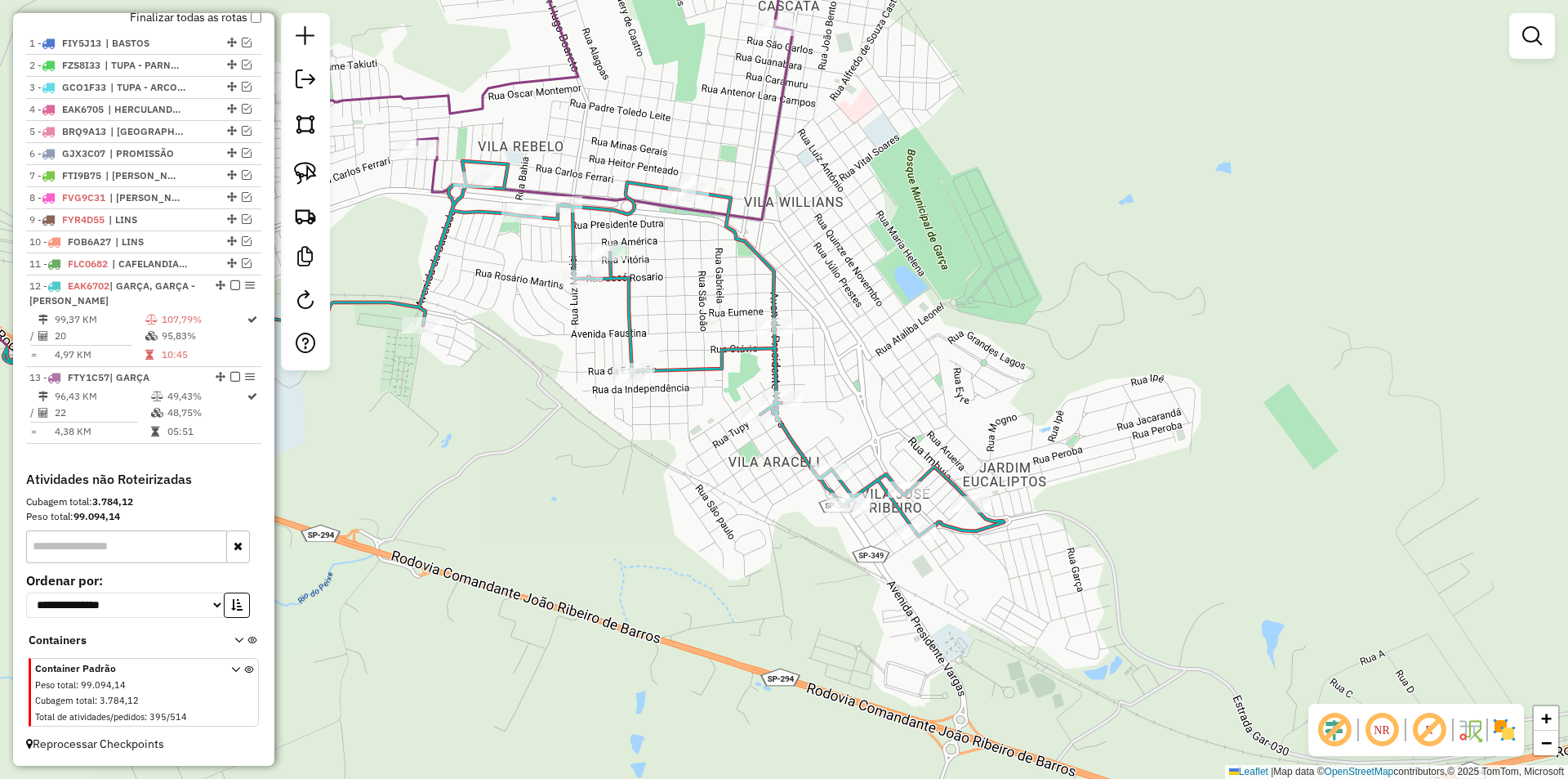
click at [807, 455] on icon at bounding box center [503, 348] width 1000 height 375
select select "**********"
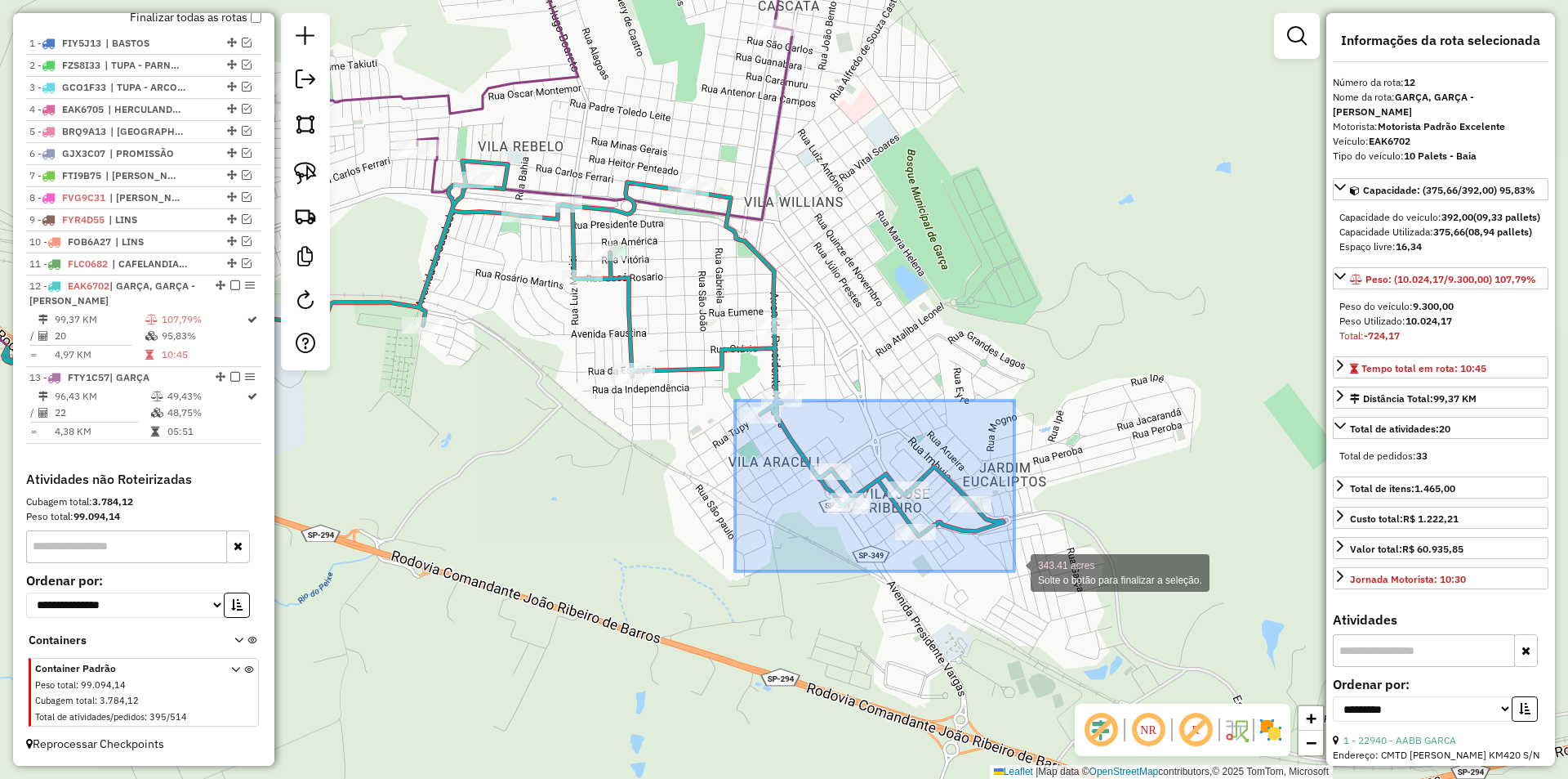
drag, startPoint x: 735, startPoint y: 400, endPoint x: 1014, endPoint y: 571, distance: 327.2
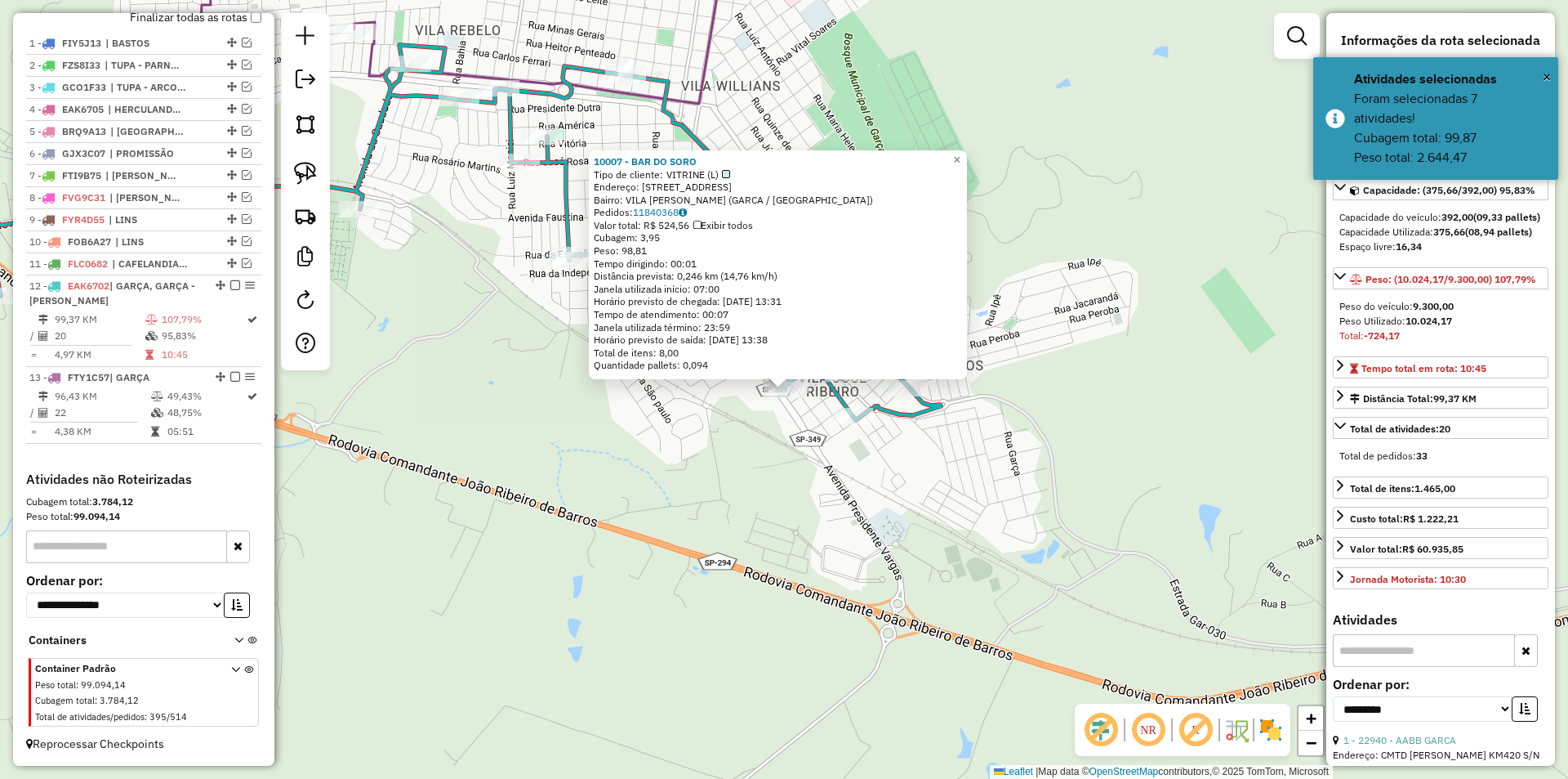
click at [778, 499] on div "10007 - BAR DO SORO Tipo de cliente: VITRINE (L) Endereço: RUA SANTA EULALIA 70…" at bounding box center [784, 390] width 1568 height 779
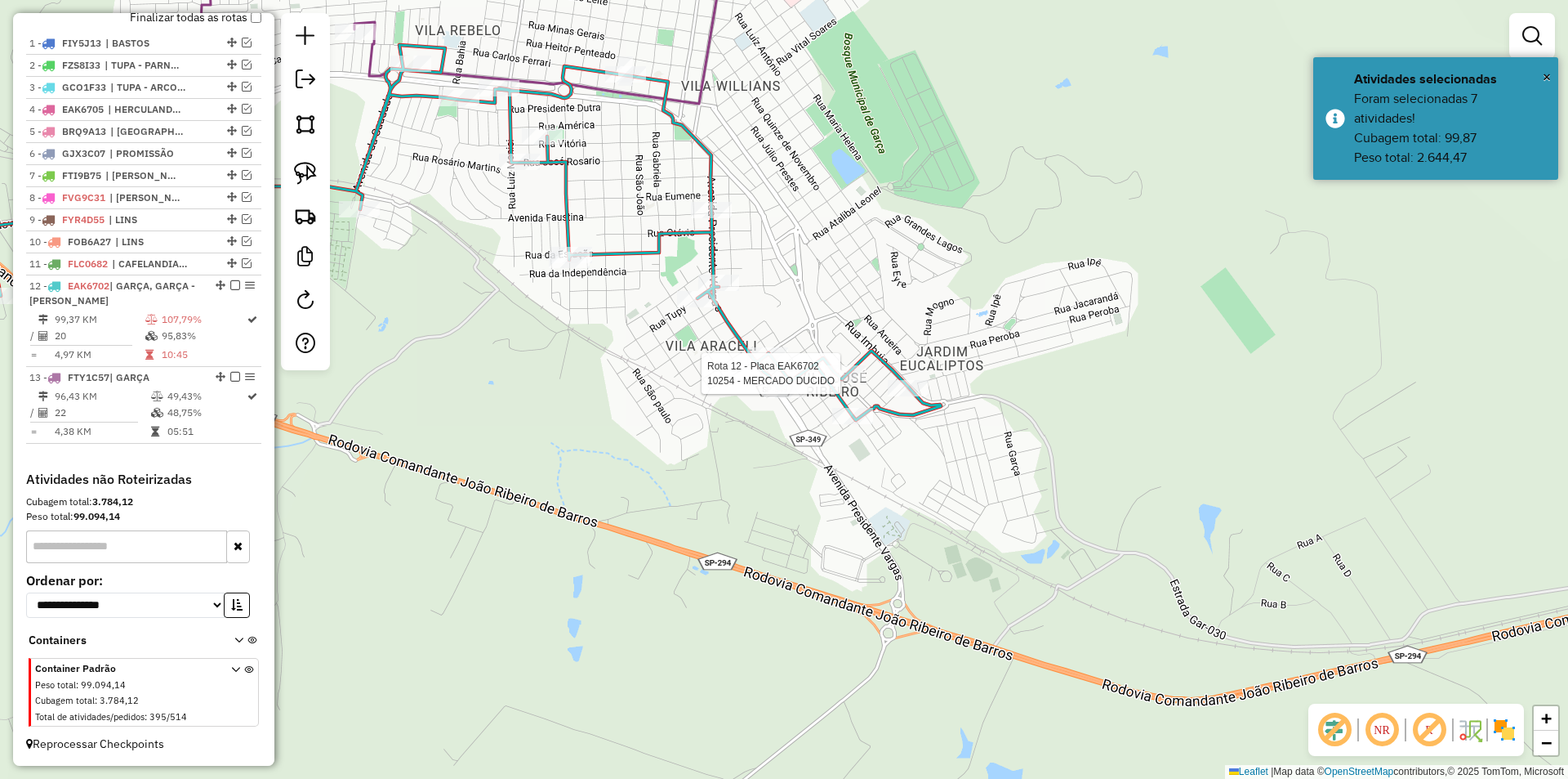
select select "**********"
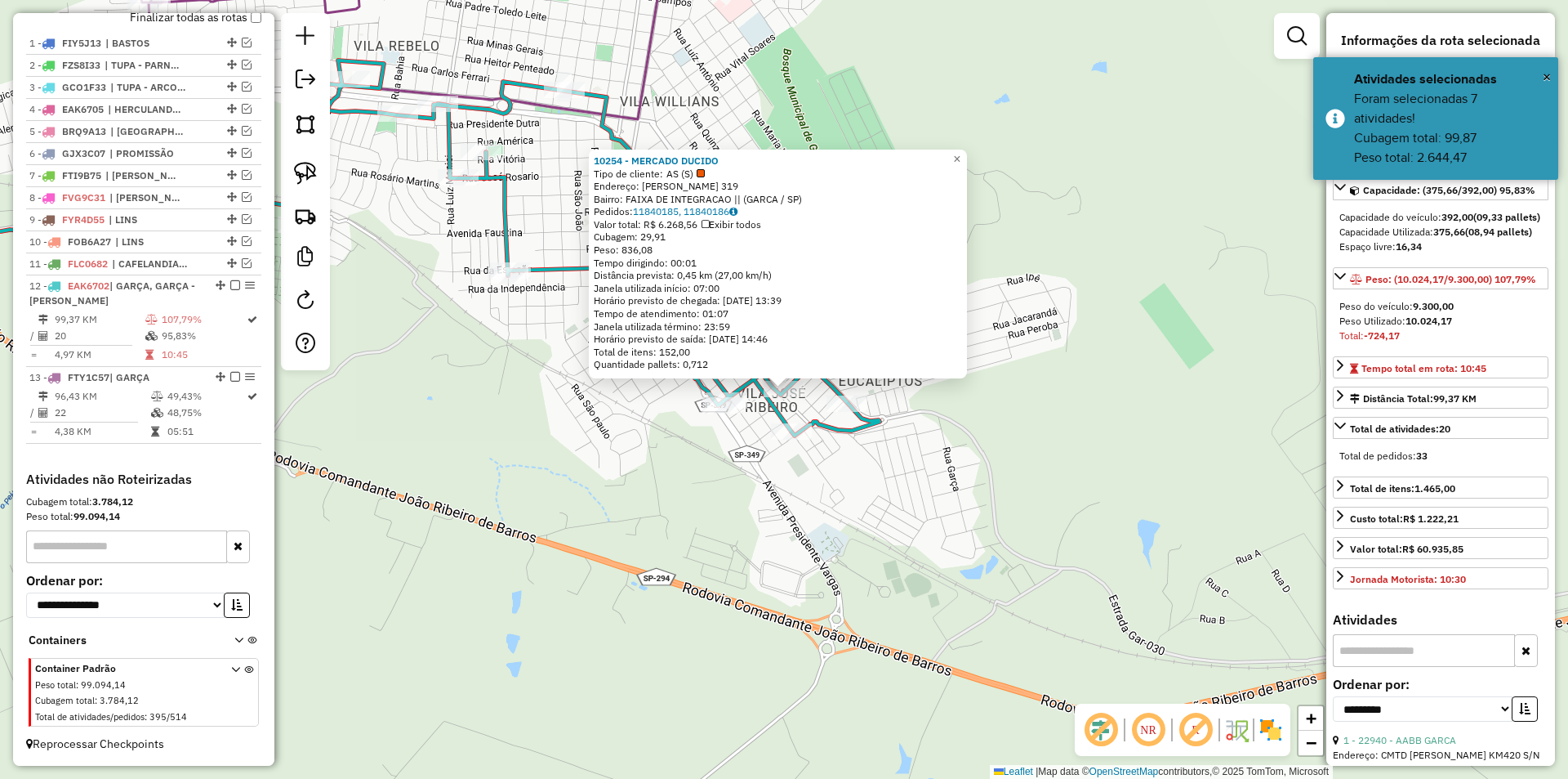
click at [841, 460] on div "10254 - MERCADO DUCIDO Tipo de cliente: AS (S) Endereço: GETULIO VARGAS 319 Bai…" at bounding box center [784, 390] width 1568 height 779
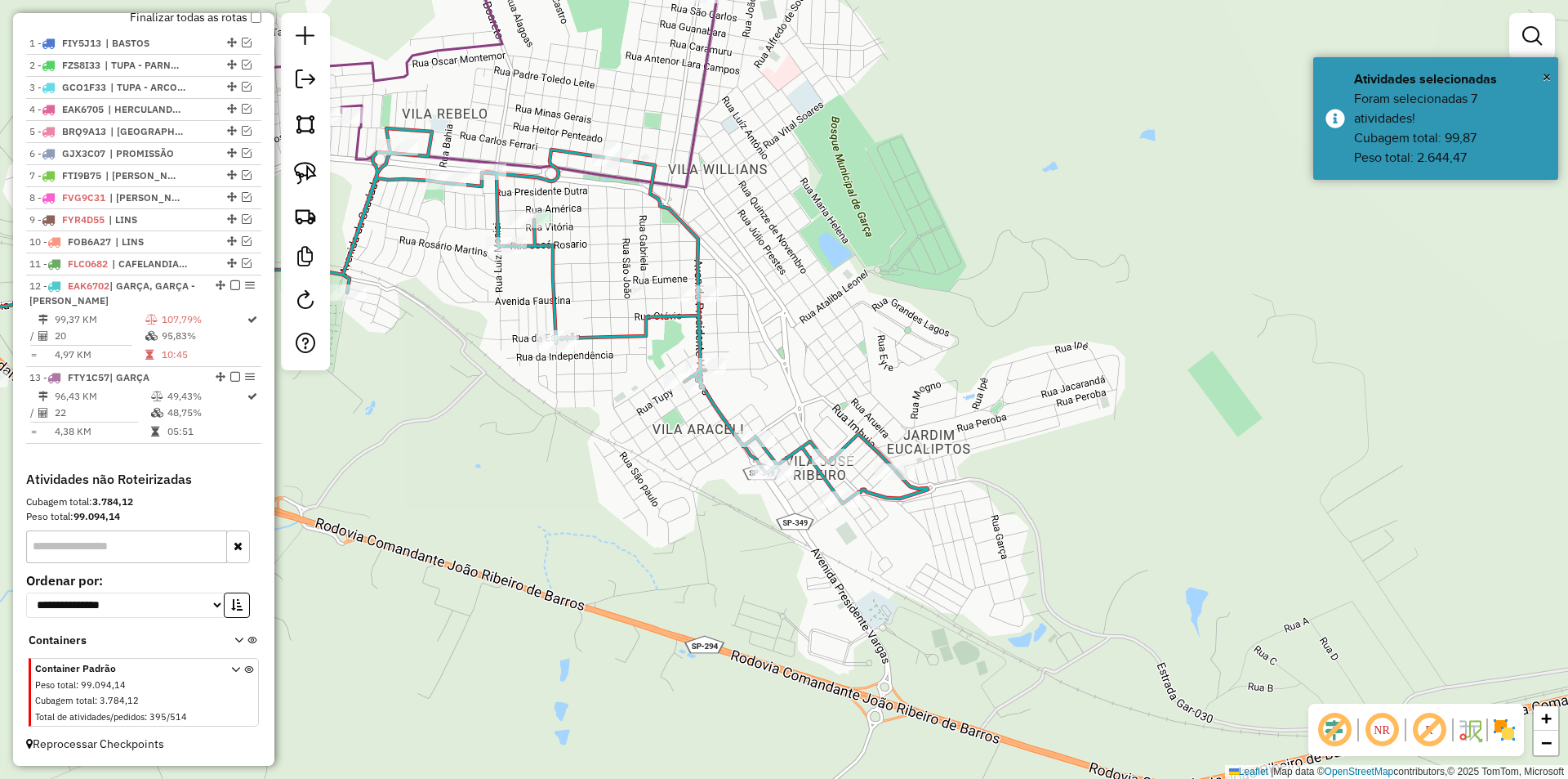
drag, startPoint x: 834, startPoint y: 561, endPoint x: 848, endPoint y: 552, distance: 16.6
click at [848, 580] on div "Janela de atendimento Grade de atendimento Capacidade Transportadoras Veículos …" at bounding box center [784, 390] width 1568 height 779
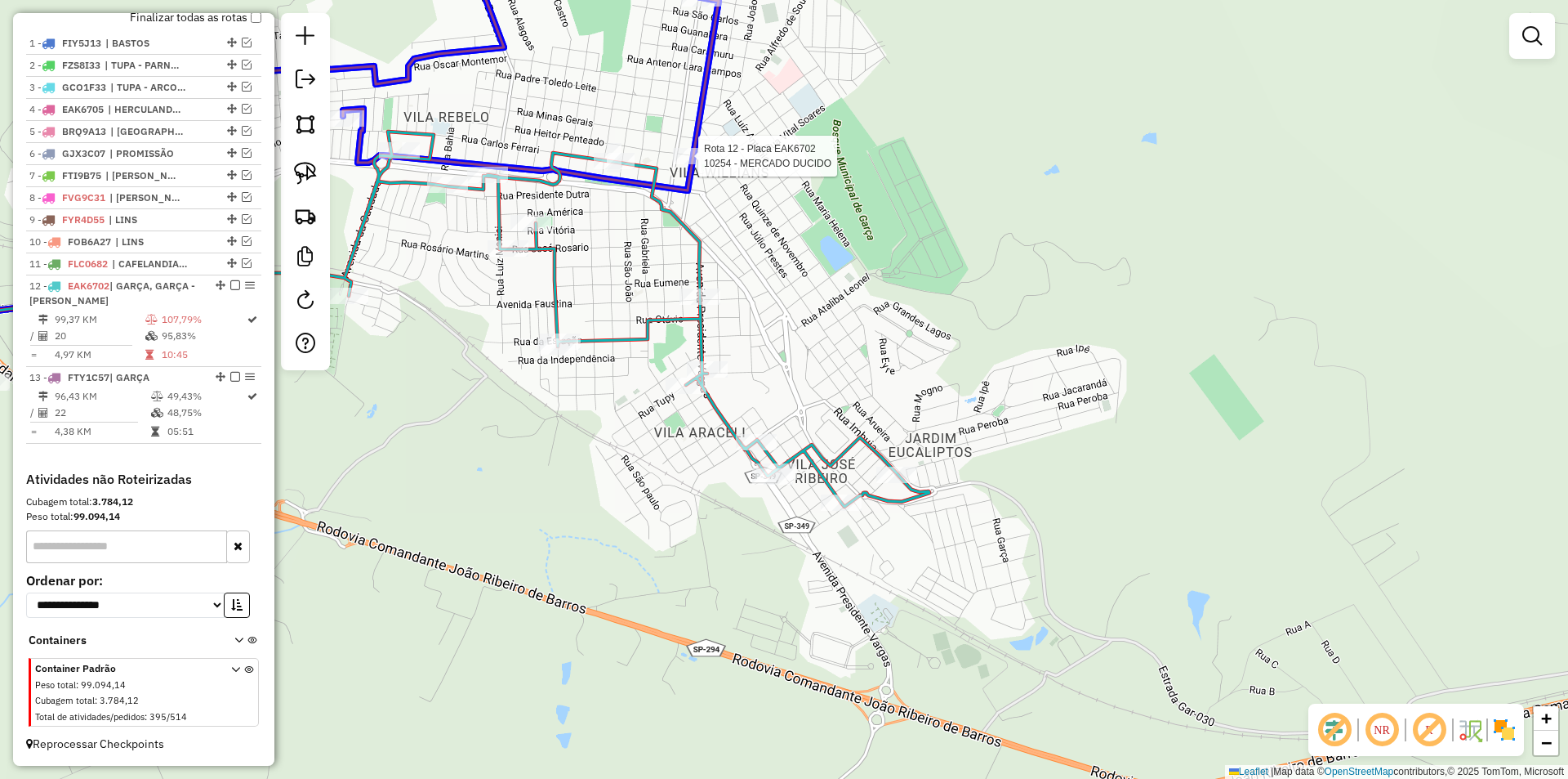
click at [693, 156] on div at bounding box center [693, 156] width 41 height 17
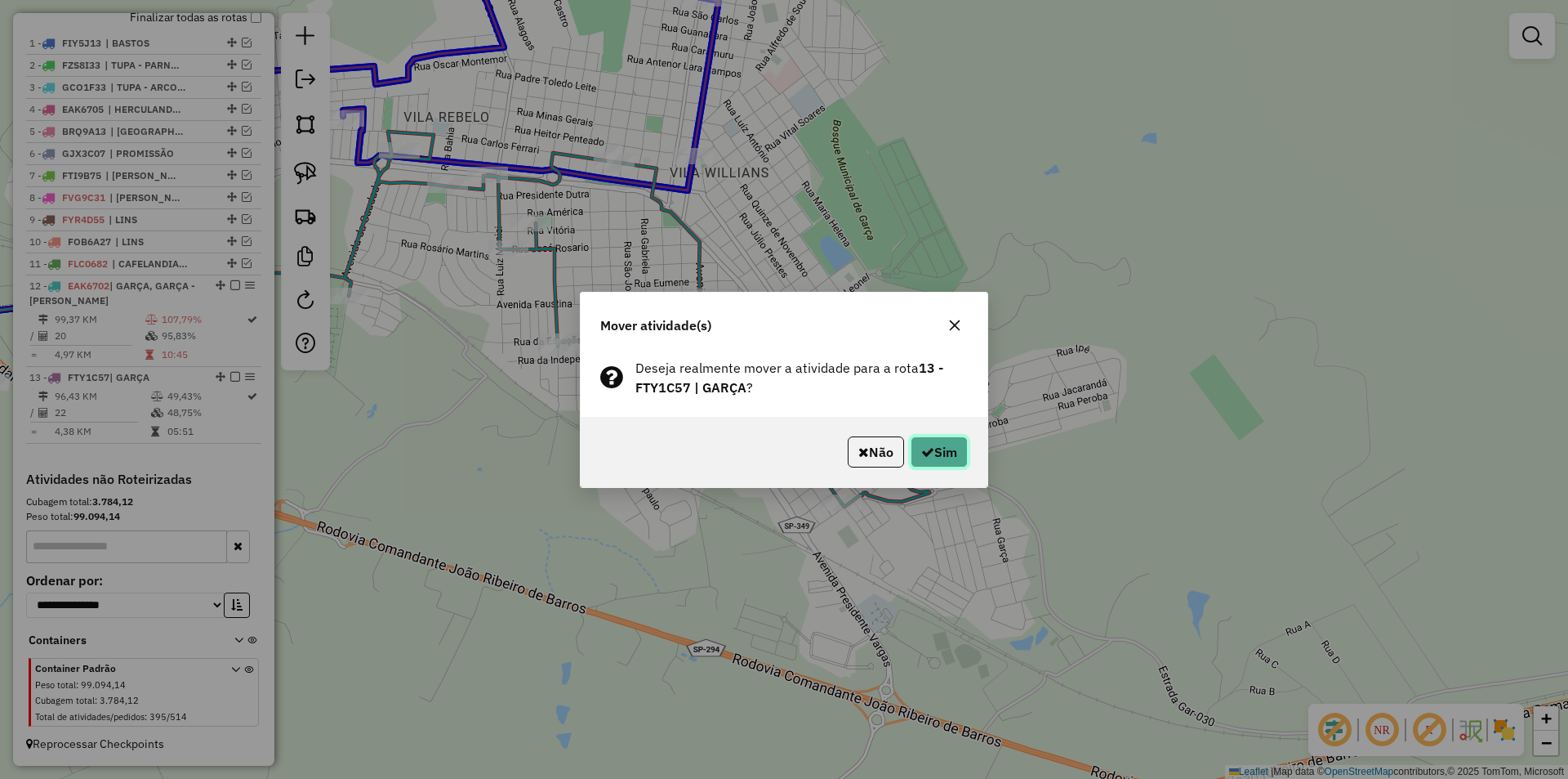
click at [945, 452] on button "Sim" at bounding box center [940, 452] width 57 height 31
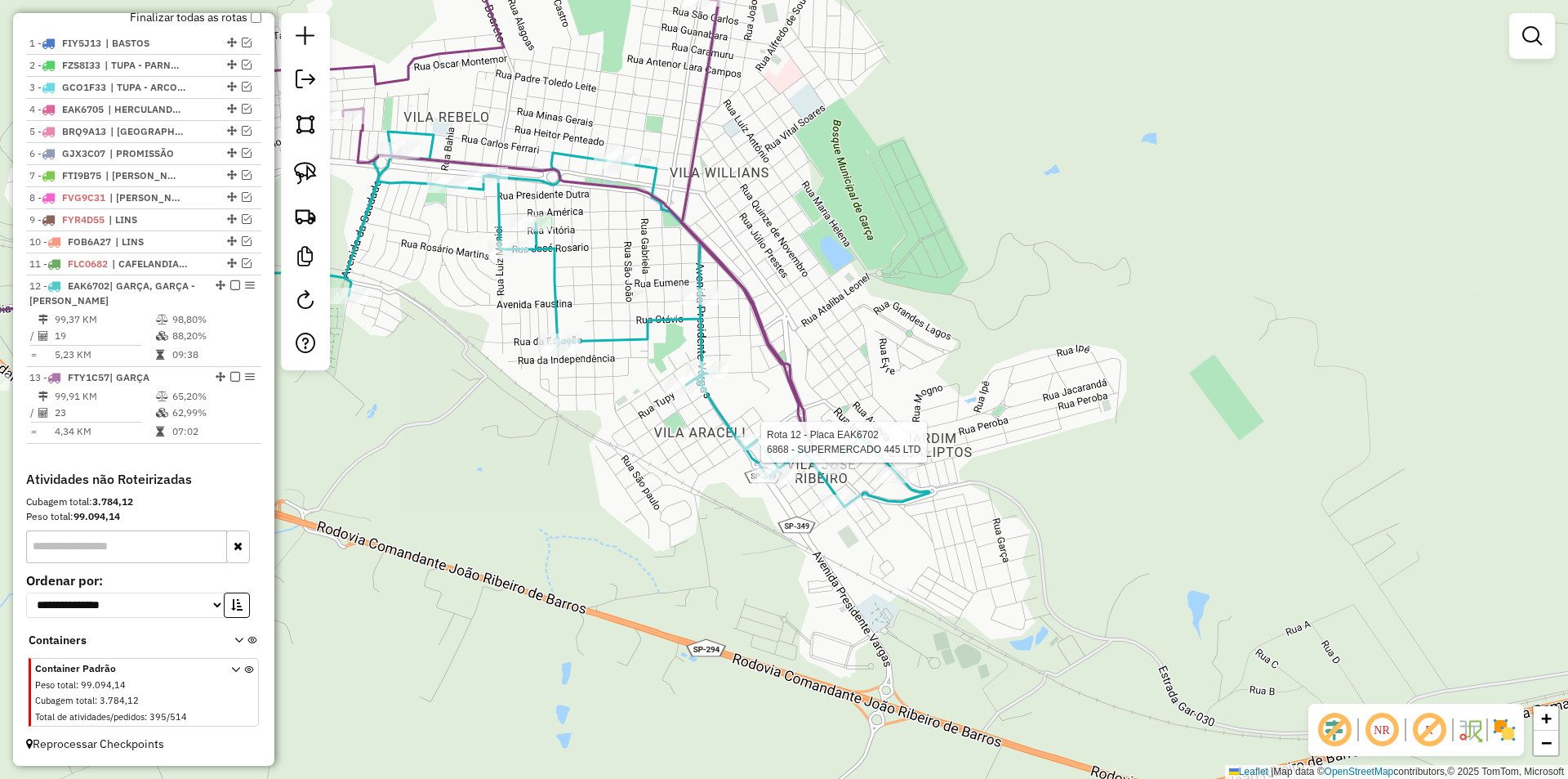
select select "**********"
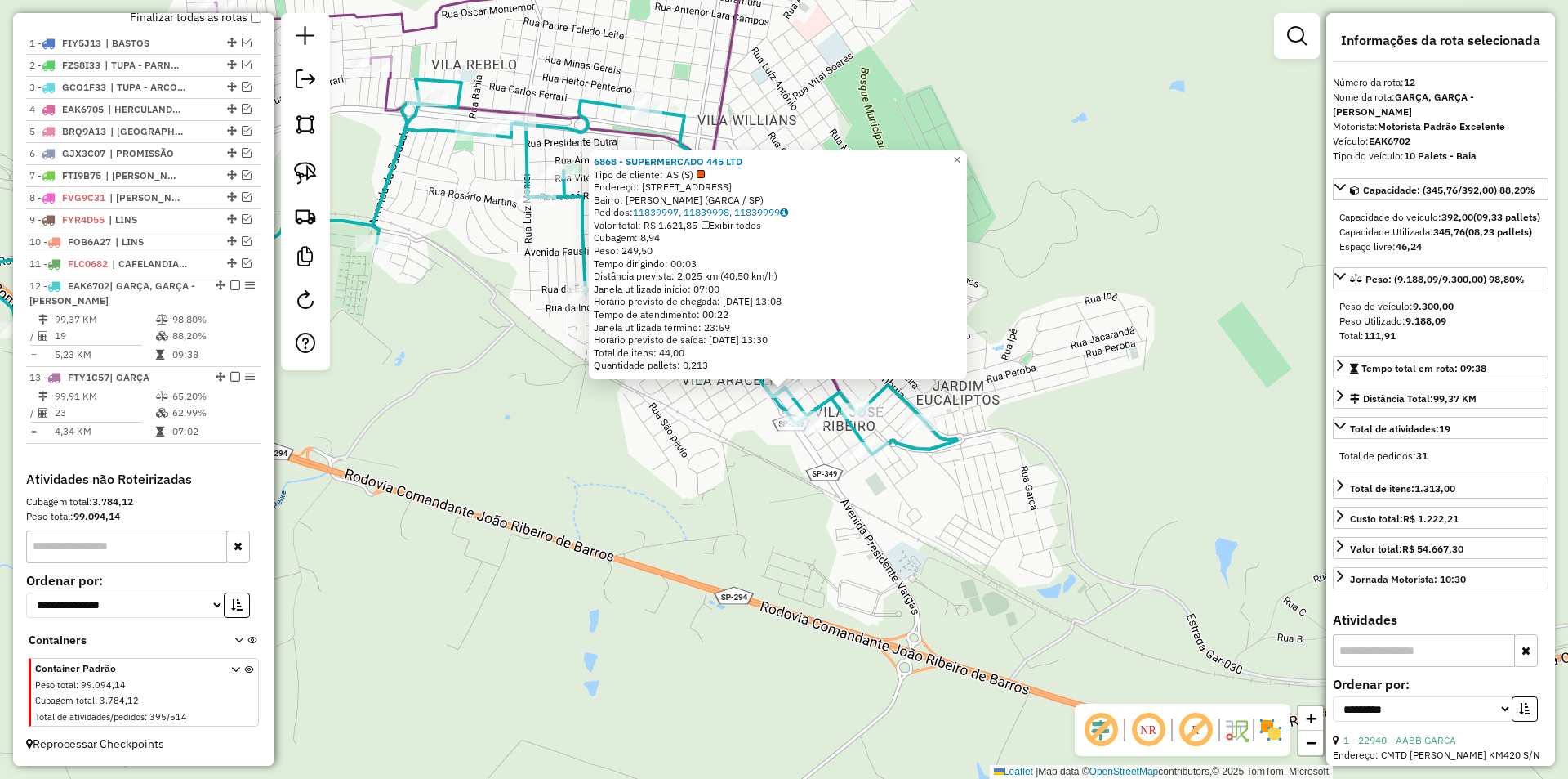
click at [737, 531] on div "6868 - SUPERMERCADO 445 LTD Tipo de cliente: AS (S) Endereço: R SANTO ANTONIO 6…" at bounding box center [784, 390] width 1568 height 779
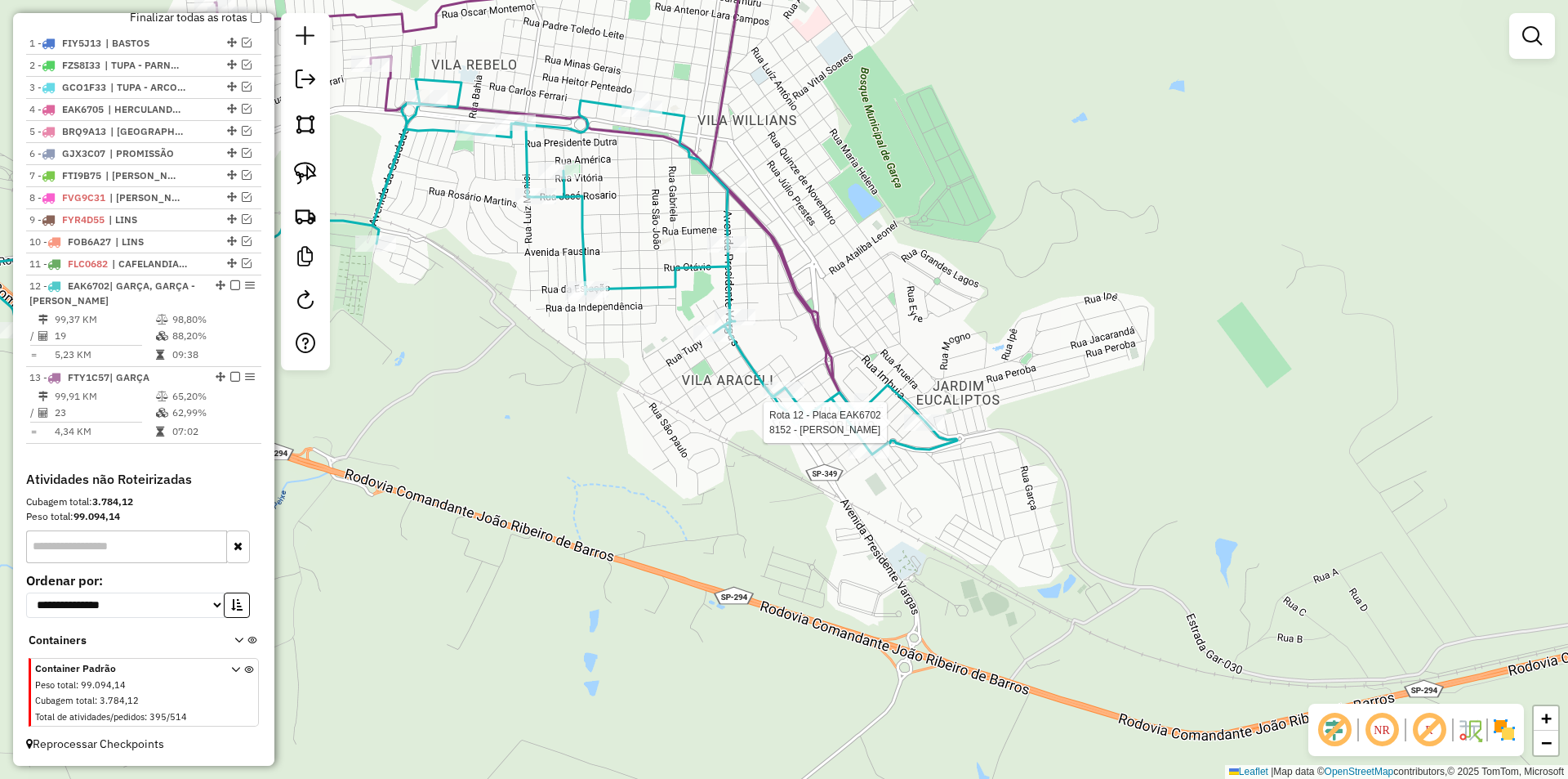
select select "**********"
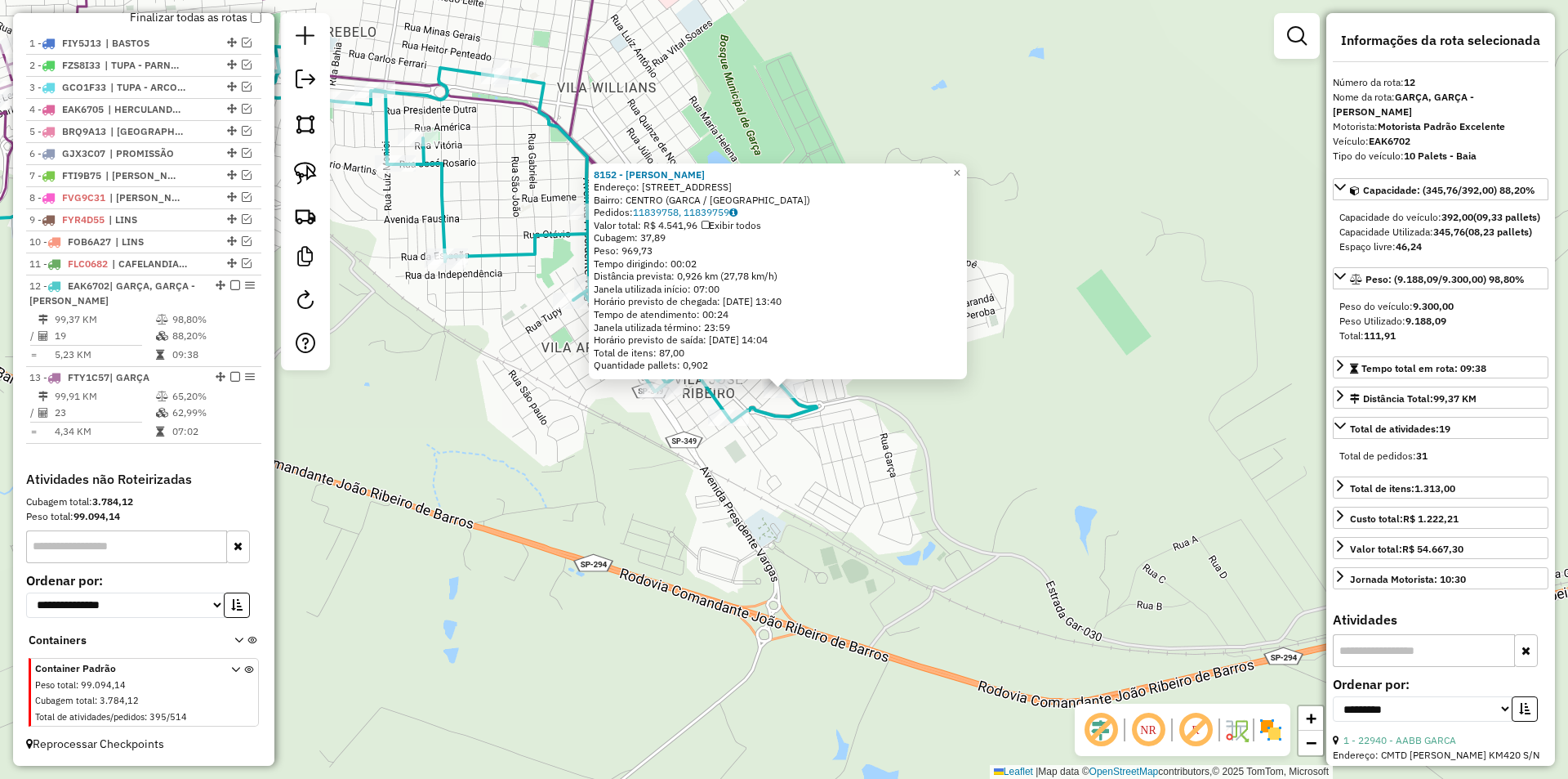
click at [798, 480] on div "8152 - VILMA CARDOSO DA SIL Endereço: AV 1A RUA IMBUIA 434 Bairro: CENTRO (GARC…" at bounding box center [784, 390] width 1568 height 779
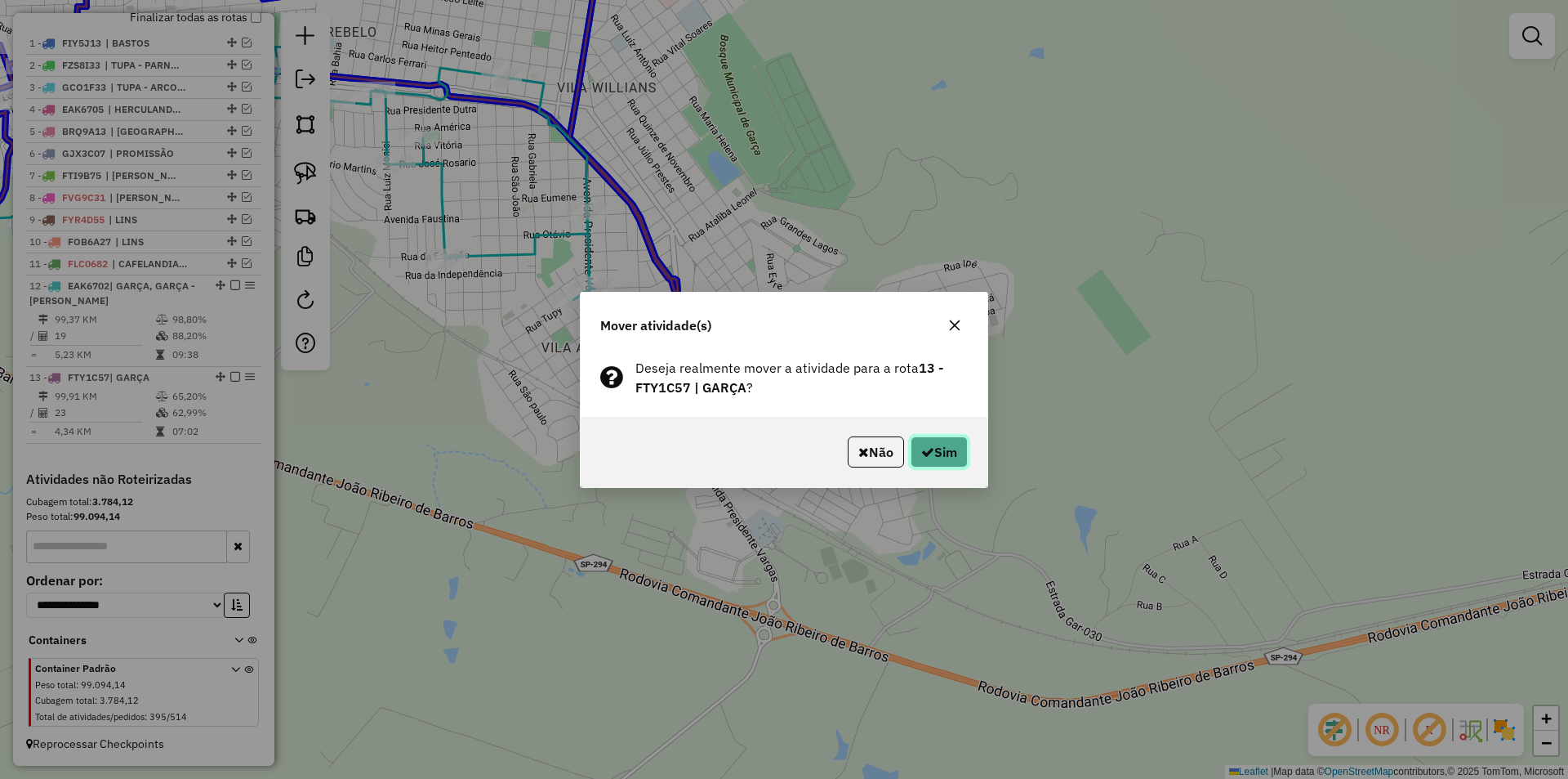
click at [926, 436] on button "Sim" at bounding box center [940, 452] width 57 height 31
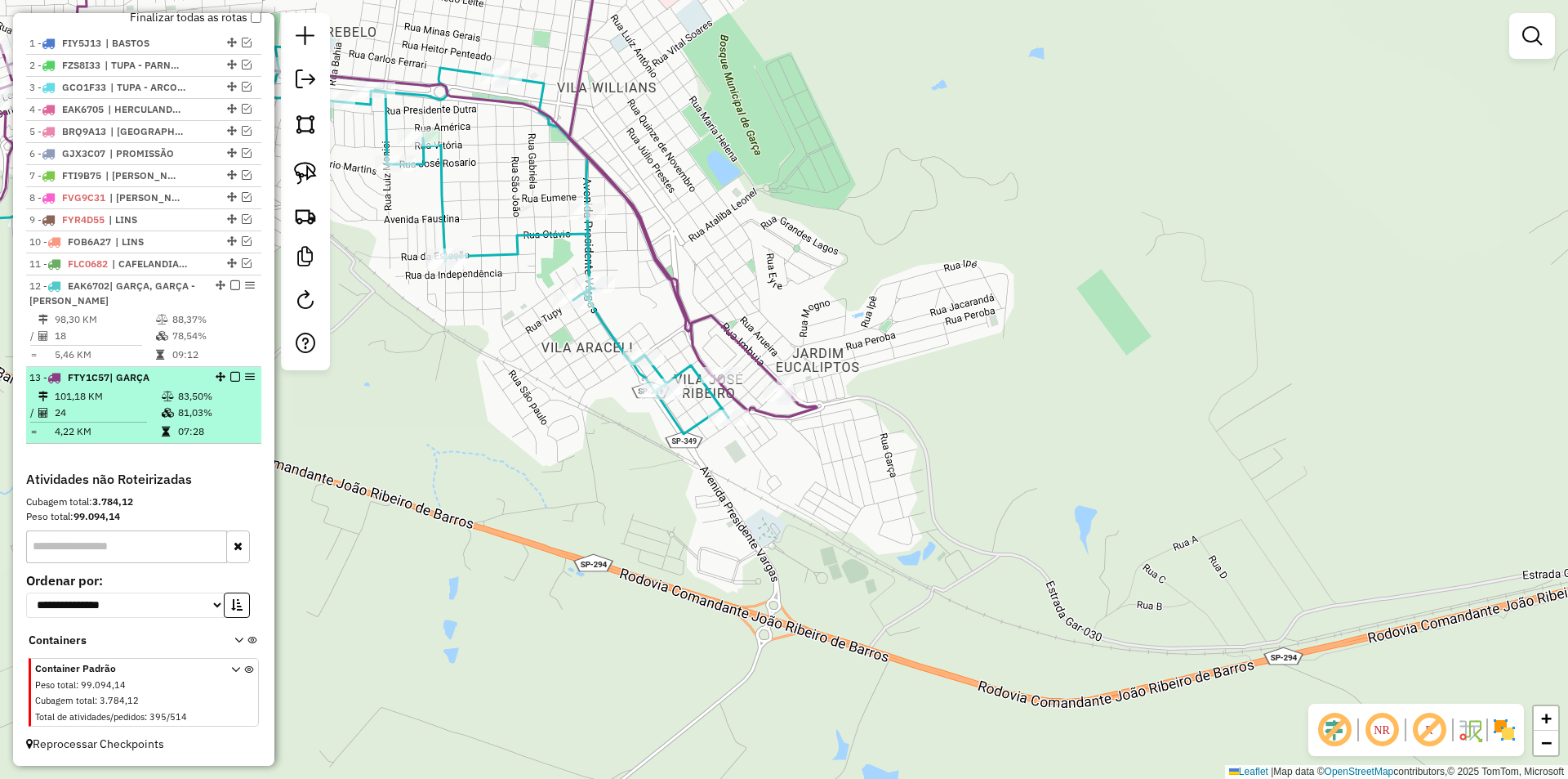
click at [209, 390] on td "83,50%" at bounding box center [216, 396] width 77 height 17
select select "**********"
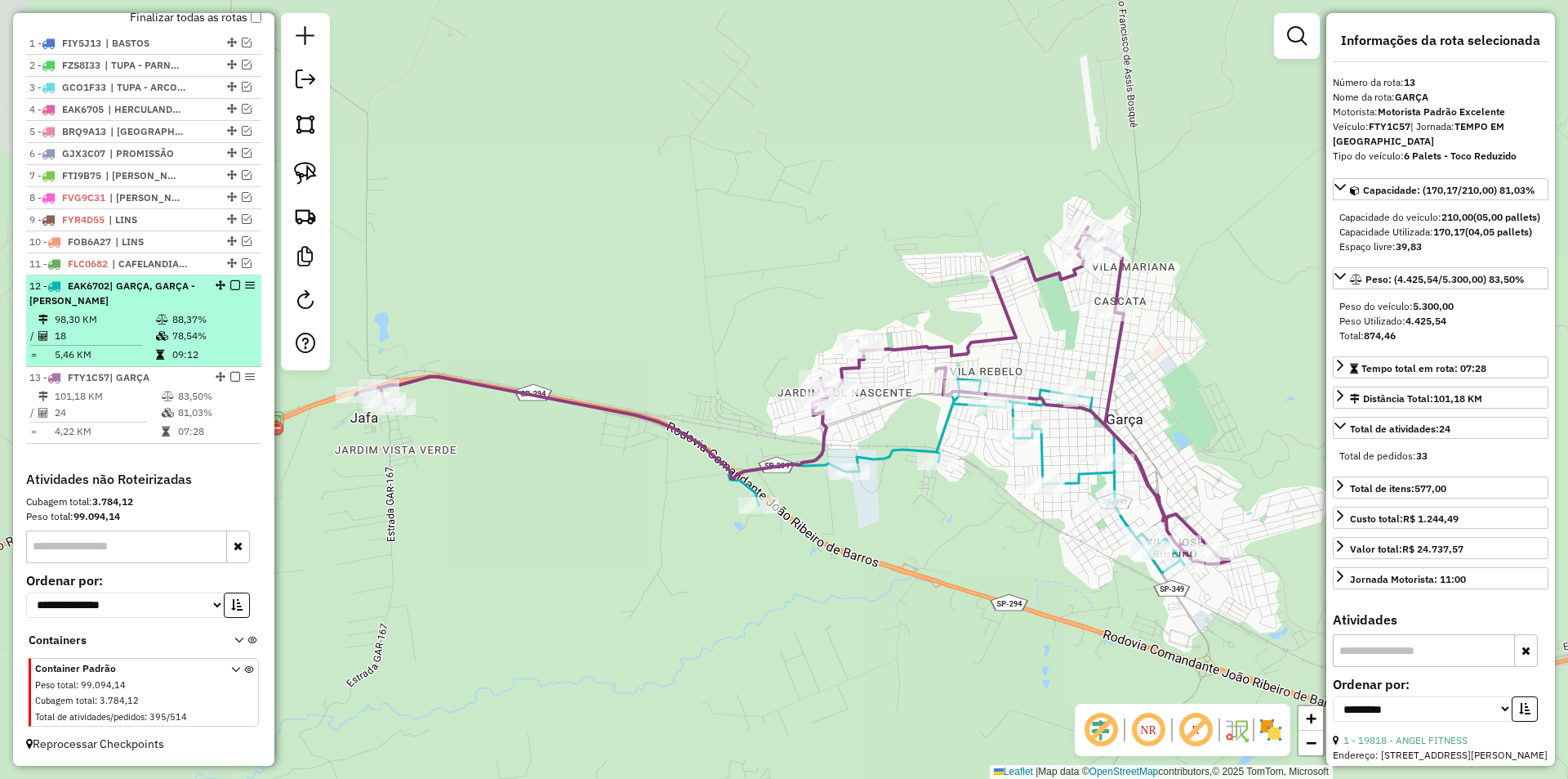
click at [179, 332] on td "78,54%" at bounding box center [212, 336] width 83 height 17
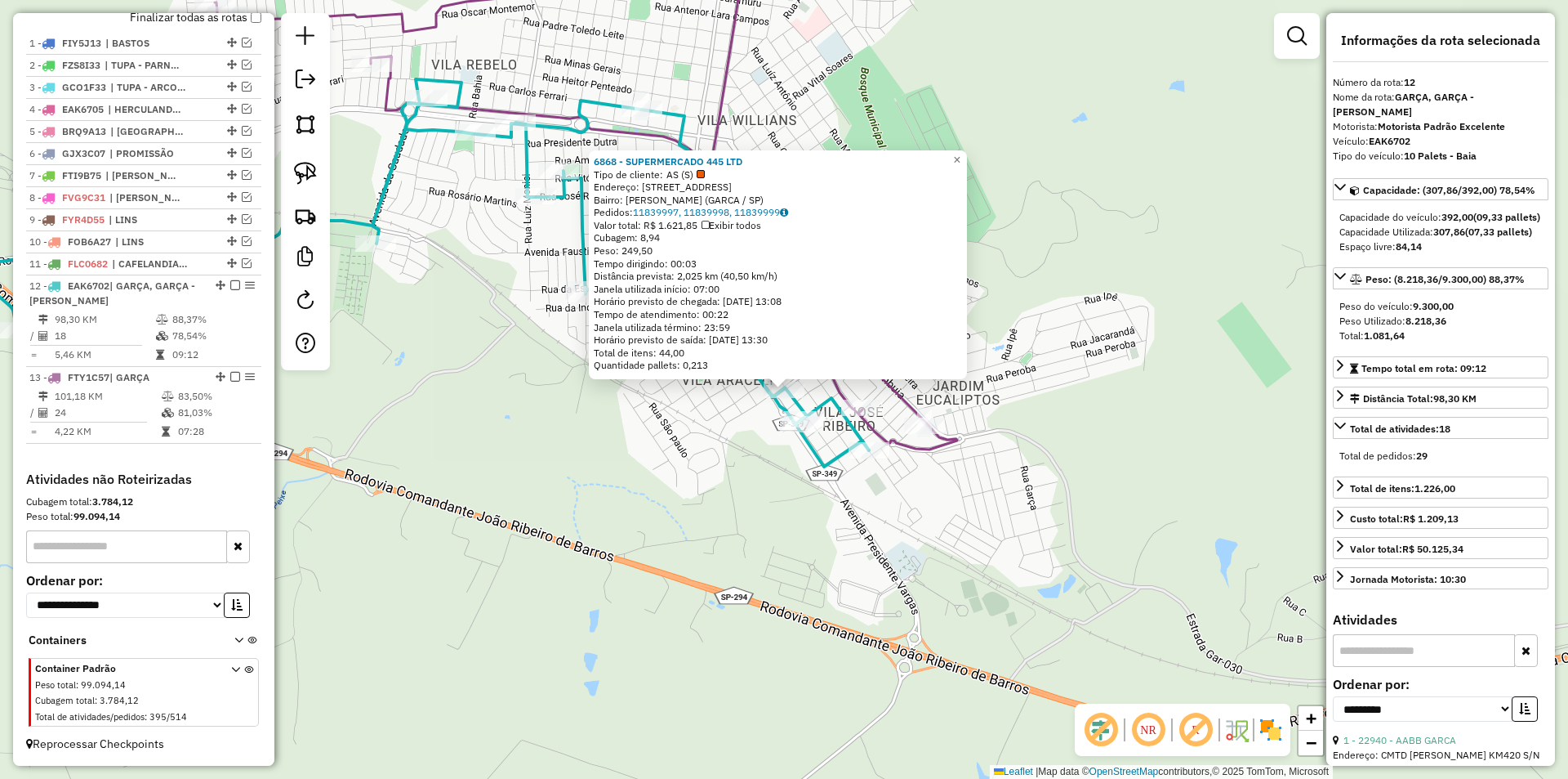
click at [708, 513] on div "6868 - SUPERMERCADO 445 LTD Tipo de cliente: AS (S) Endereço: R SANTO ANTONIO 6…" at bounding box center [784, 390] width 1568 height 779
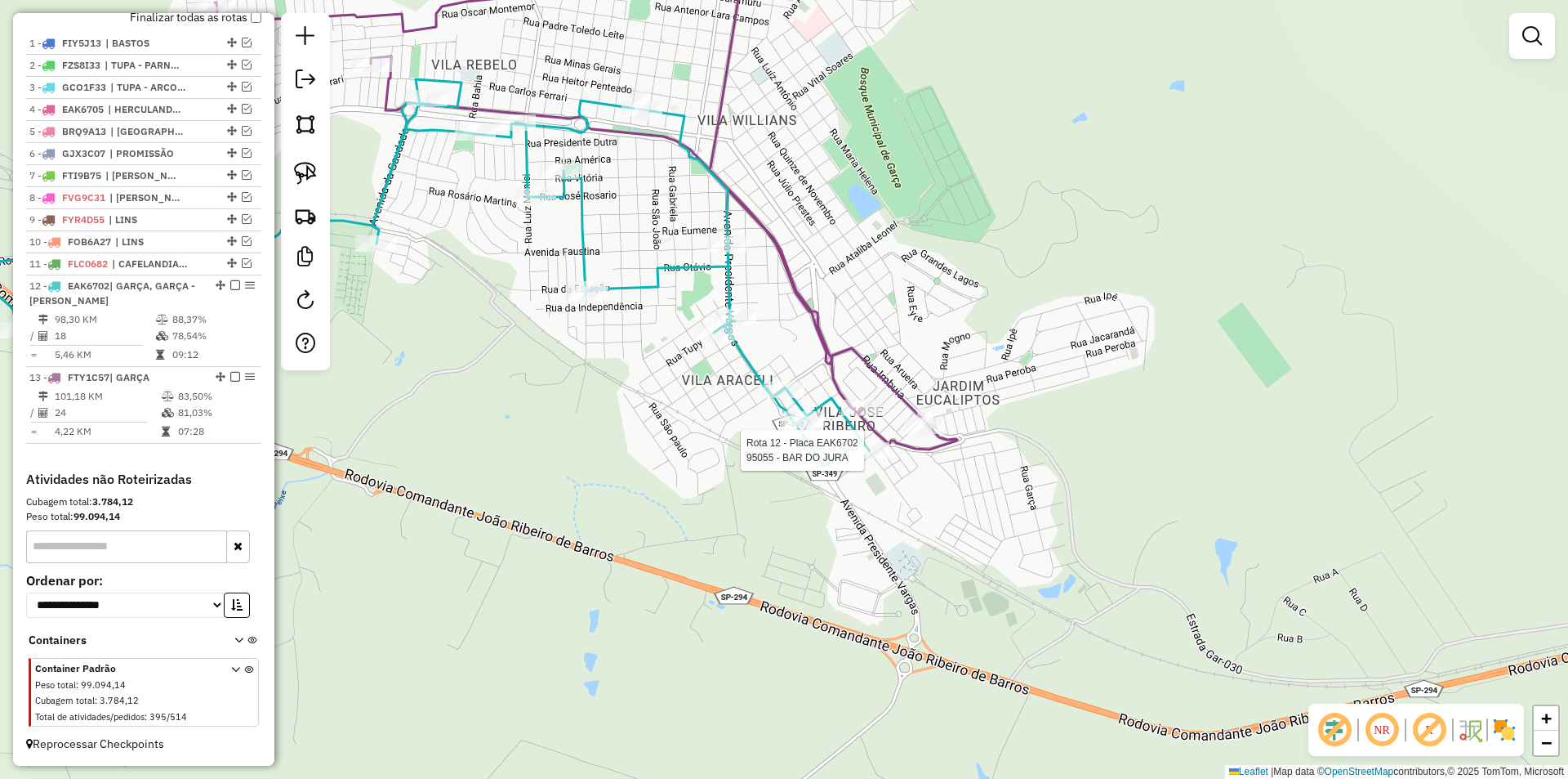
select select "**********"
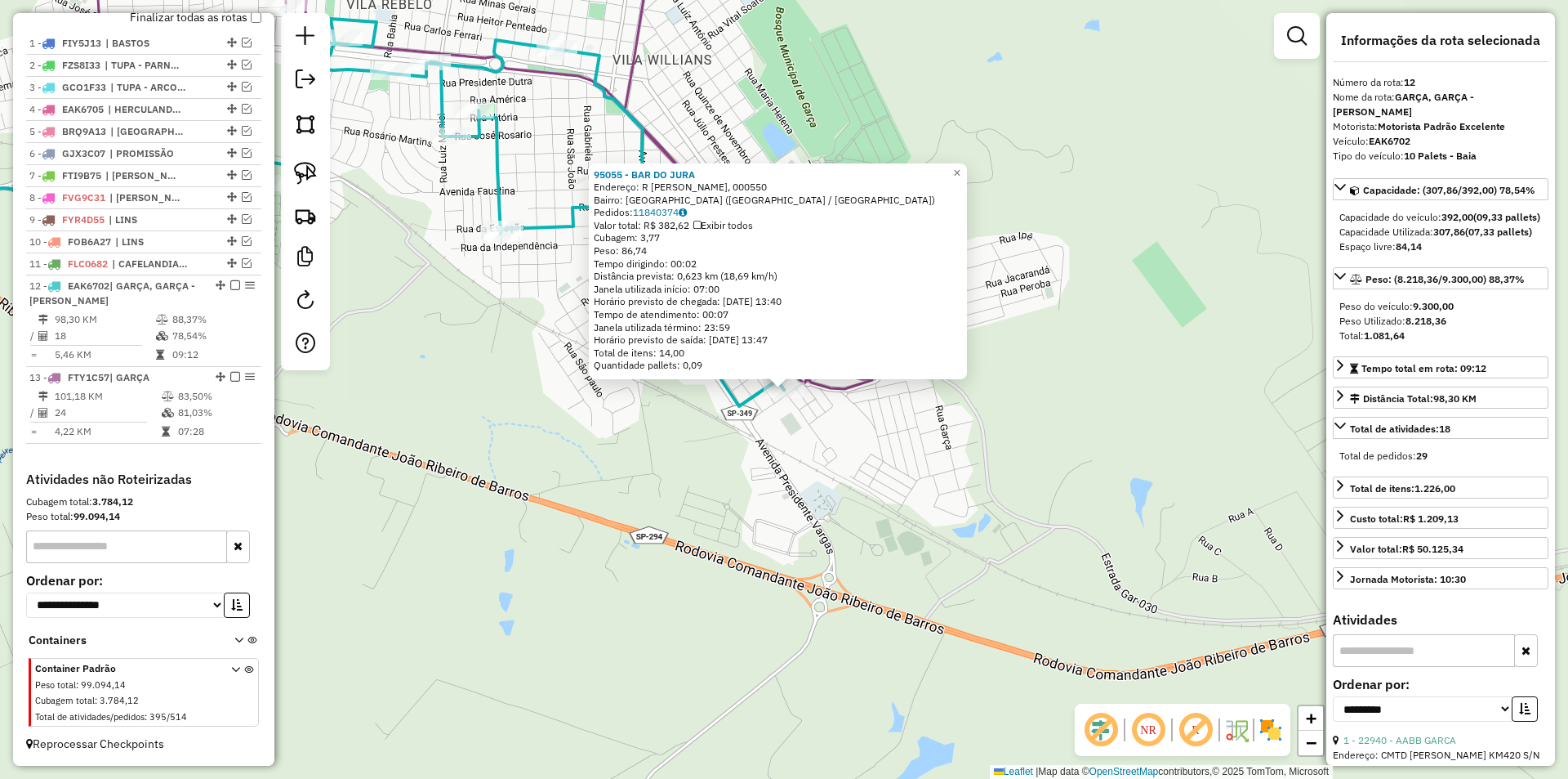
click at [750, 459] on div "95055 - BAR DO JURA Endereço: R ANALIA DE ALMEIDA, 000550 Bairro: VILA MANOLO (…" at bounding box center [784, 390] width 1568 height 779
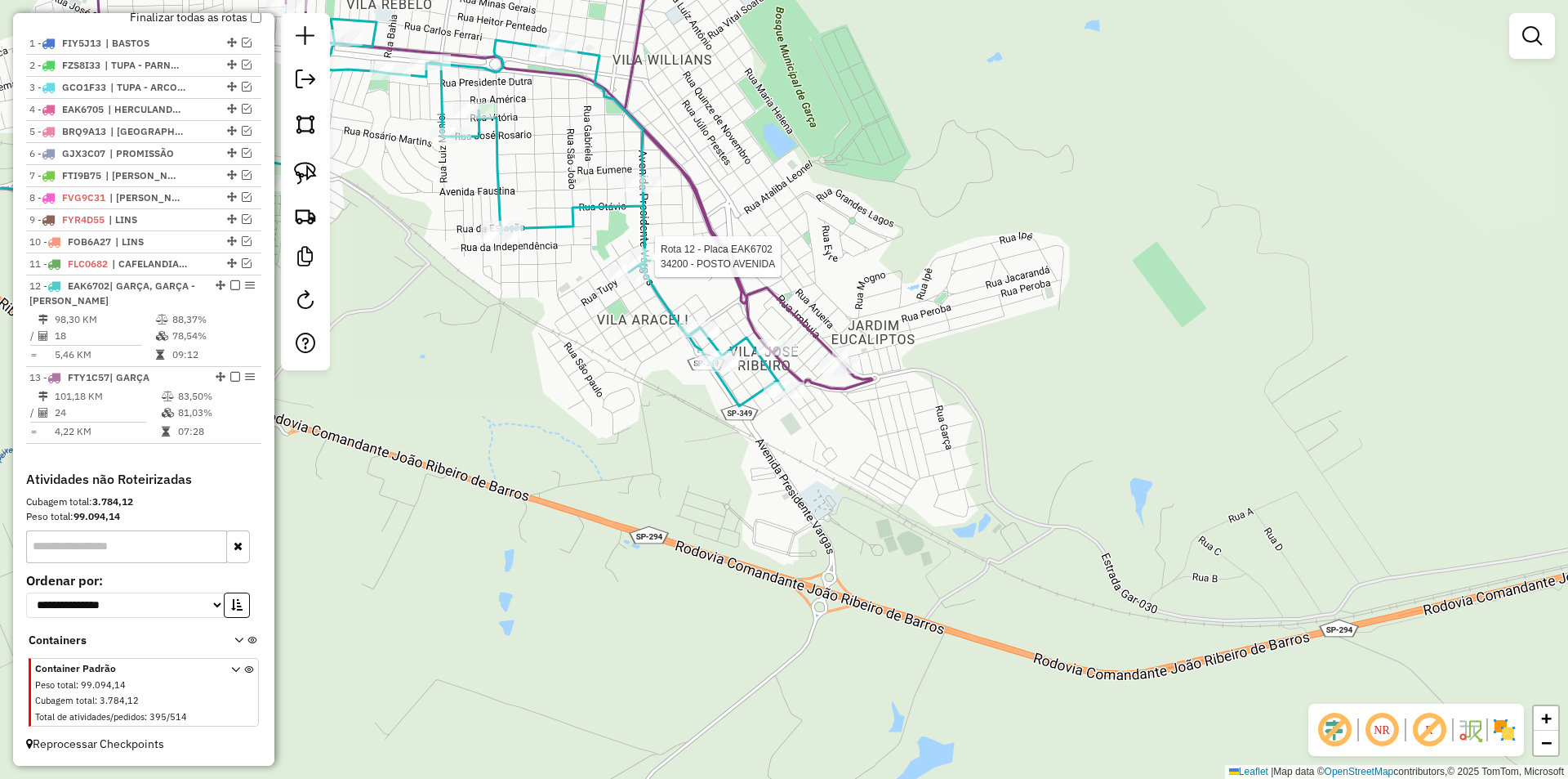
select select "**********"
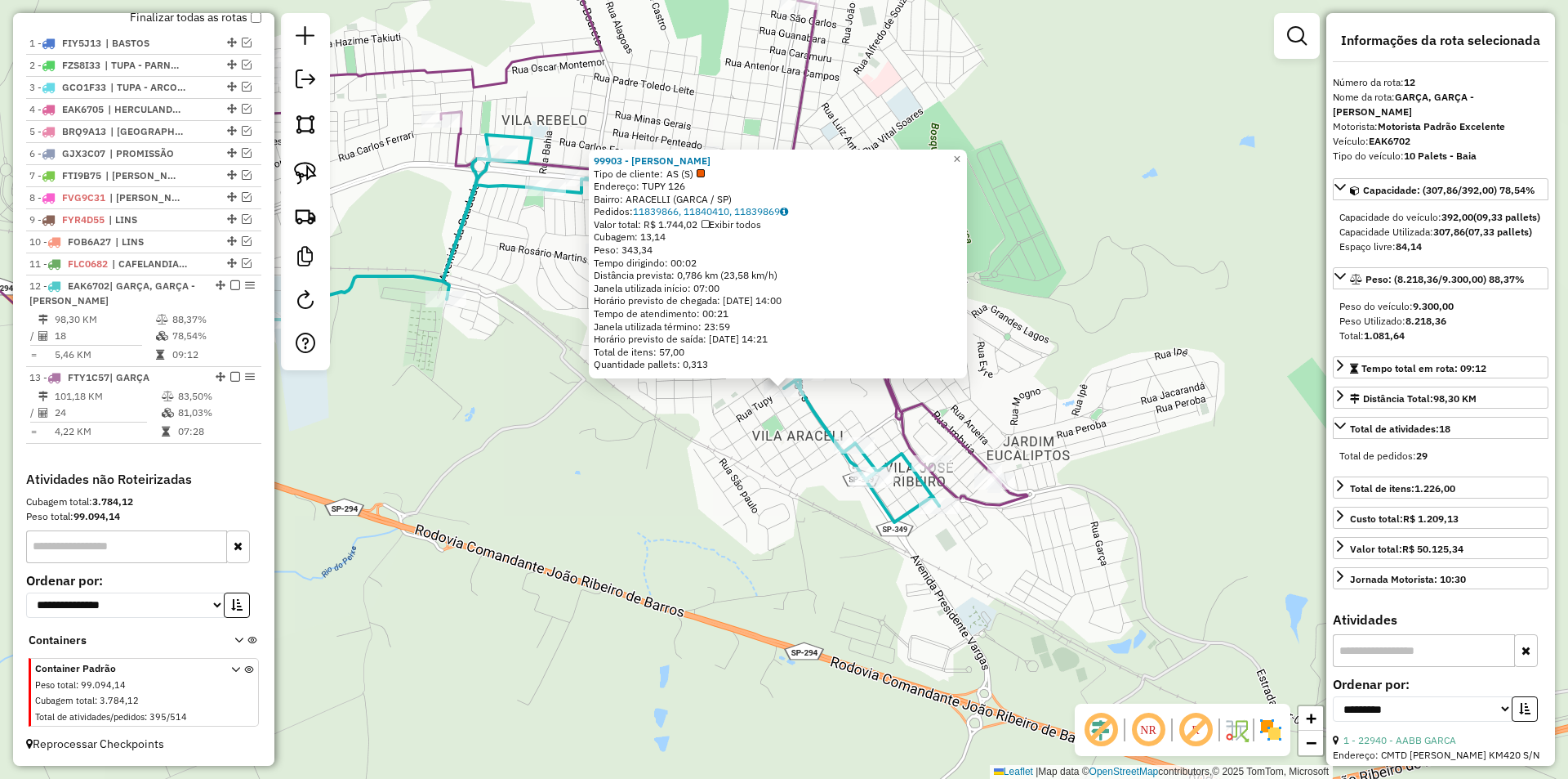
click at [720, 414] on div "99903 - MERCADO TAKESHI Tipo de cliente: AS (S) Endereço: TUPY 126 Bairro: ARAC…" at bounding box center [784, 390] width 1568 height 779
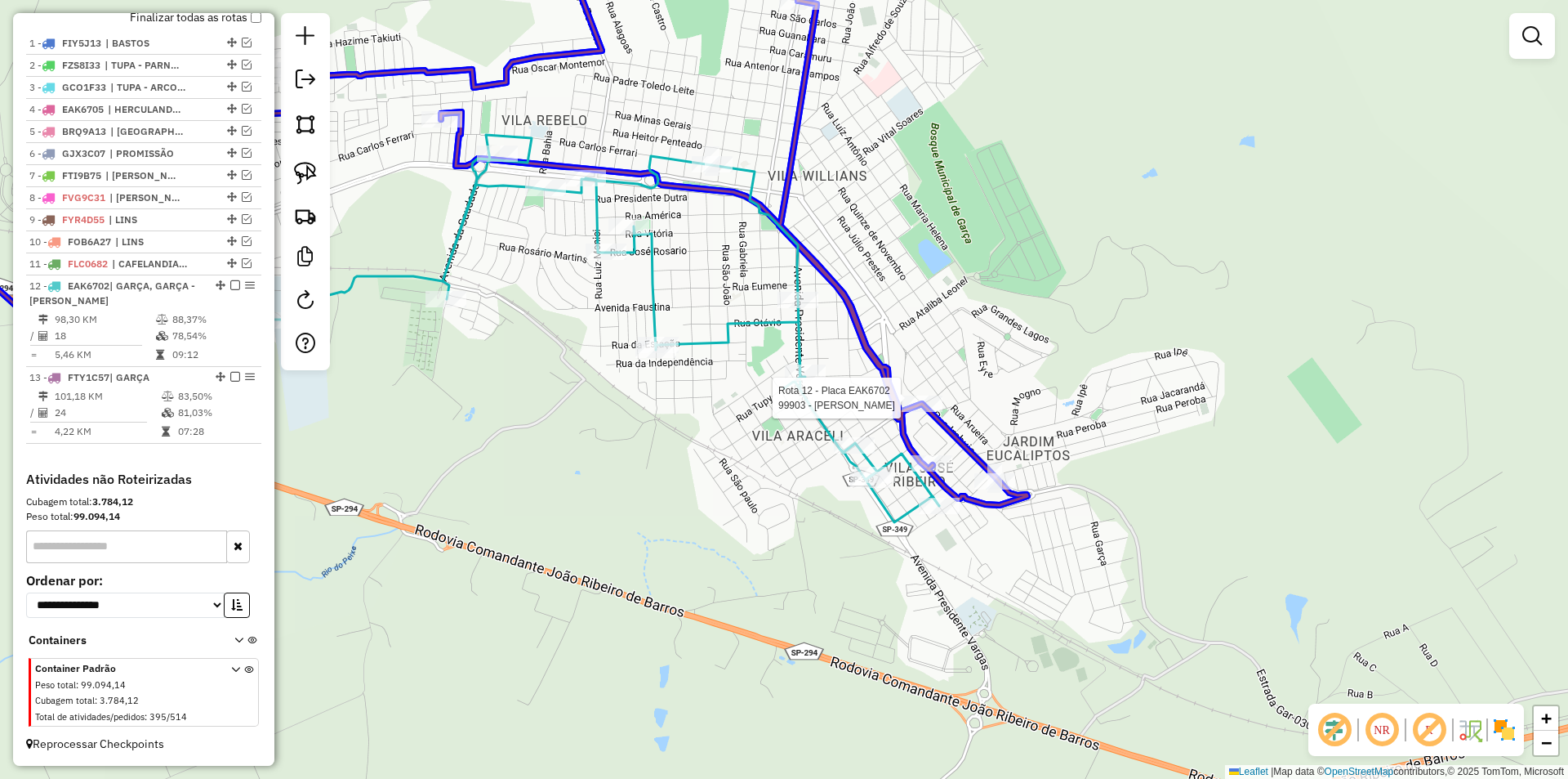
click at [925, 407] on div at bounding box center [922, 403] width 41 height 17
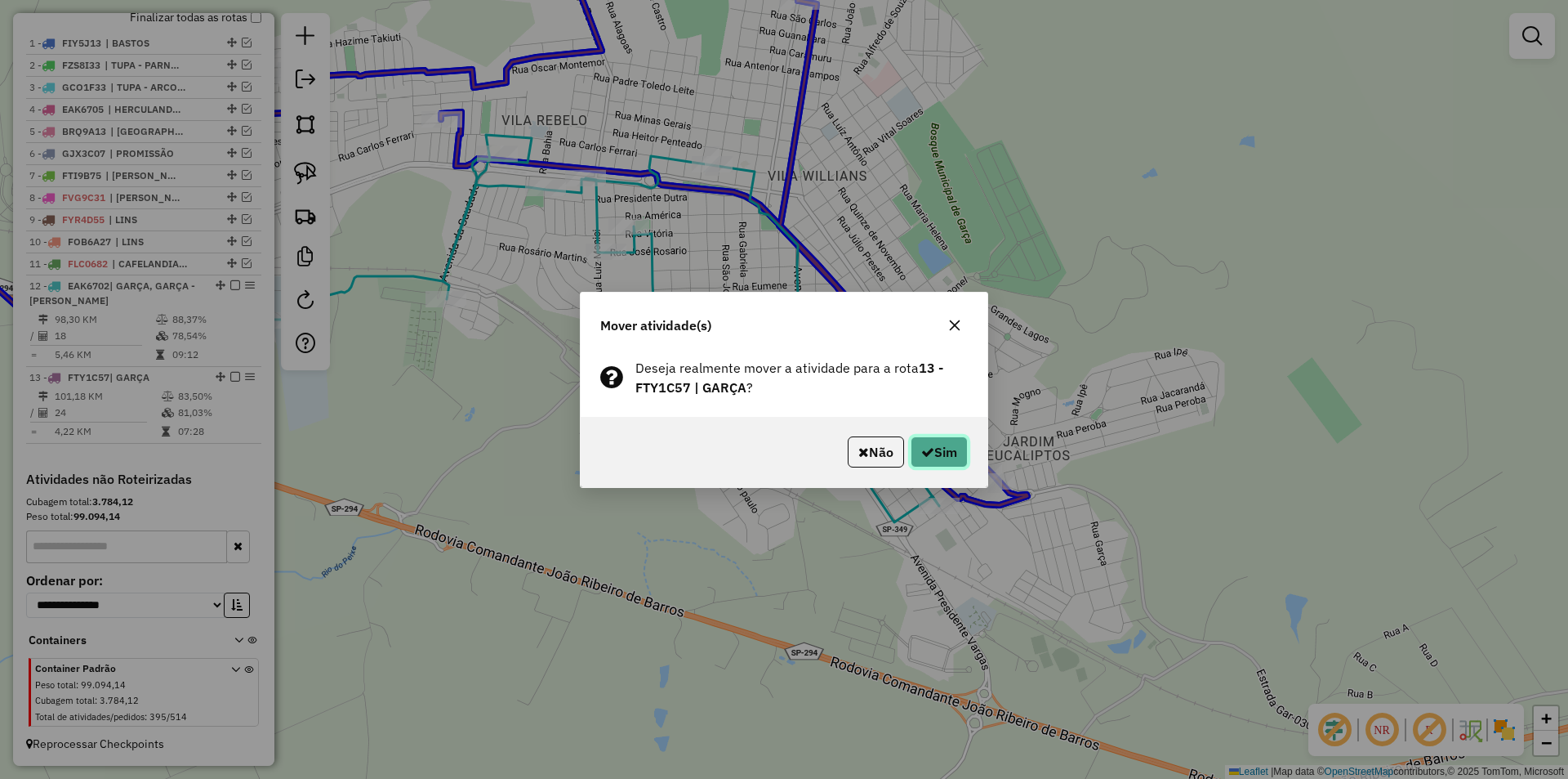
click at [933, 441] on button "Sim" at bounding box center [940, 452] width 57 height 31
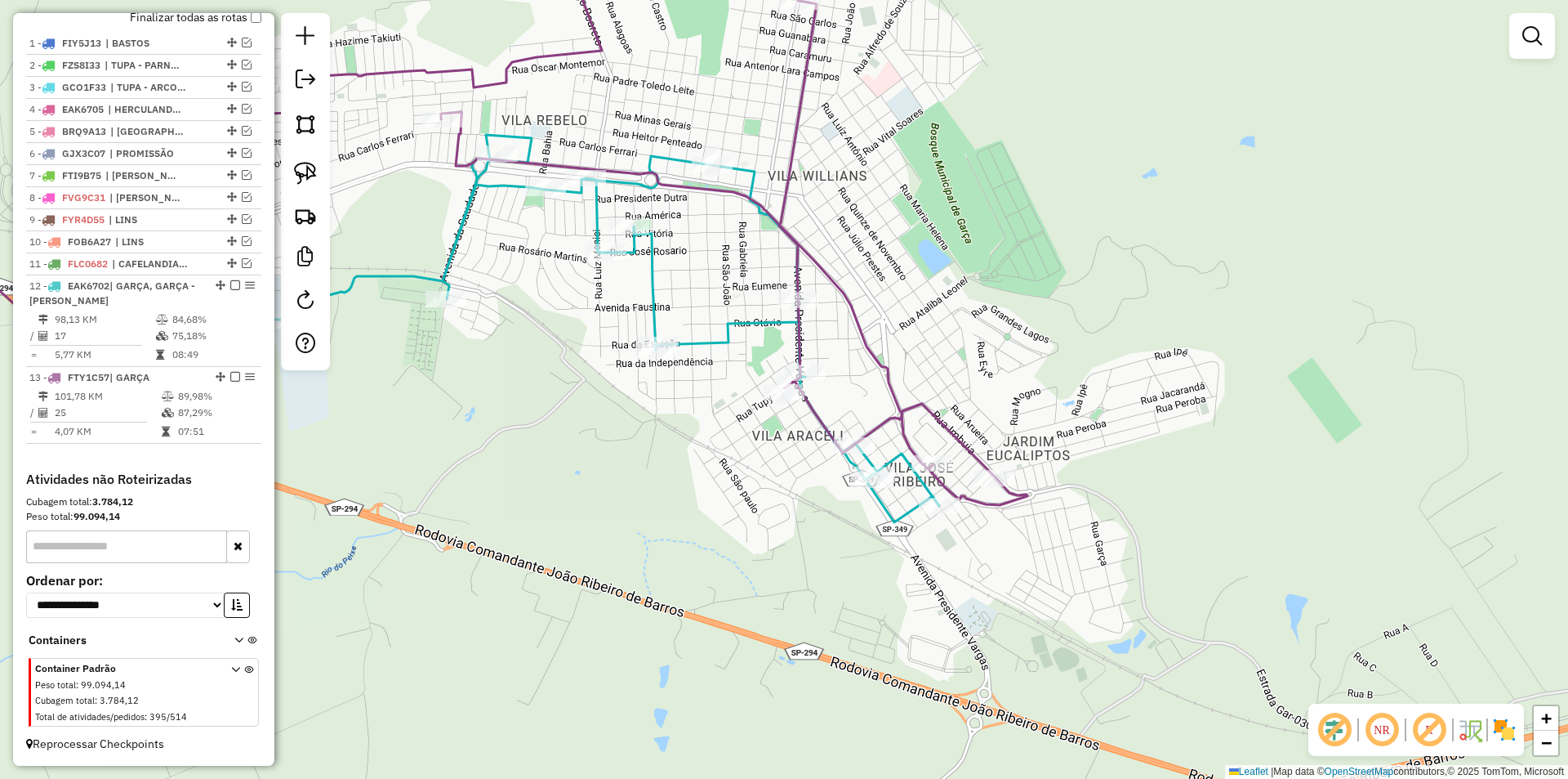
click at [775, 323] on icon at bounding box center [483, 328] width 913 height 387
select select "**********"
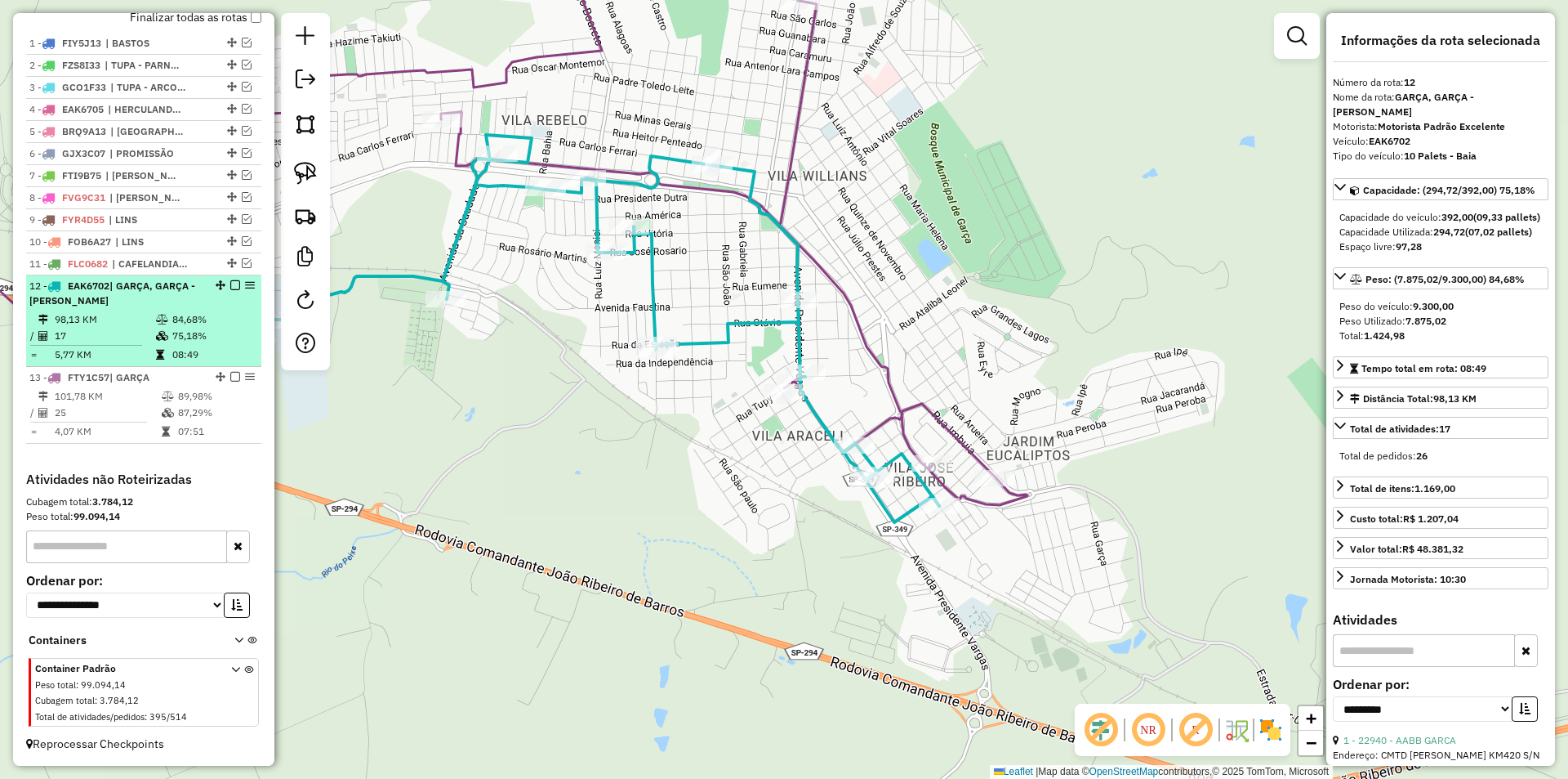
drag, startPoint x: 216, startPoint y: 316, endPoint x: 251, endPoint y: 300, distance: 38.5
click at [217, 316] on td "84,68%" at bounding box center [212, 319] width 83 height 17
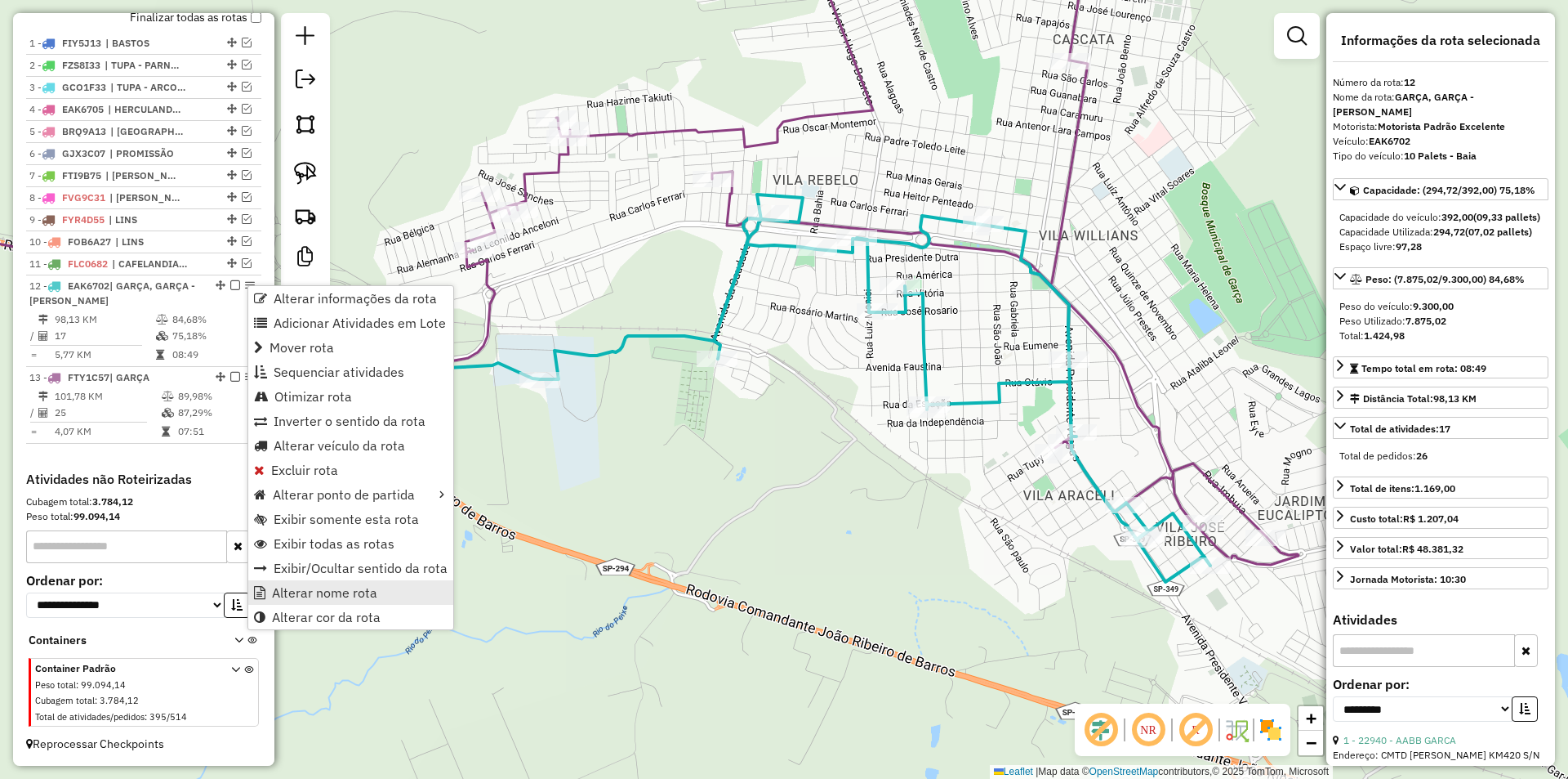
click at [362, 586] on span "Alterar nome rota" at bounding box center [324, 592] width 105 height 13
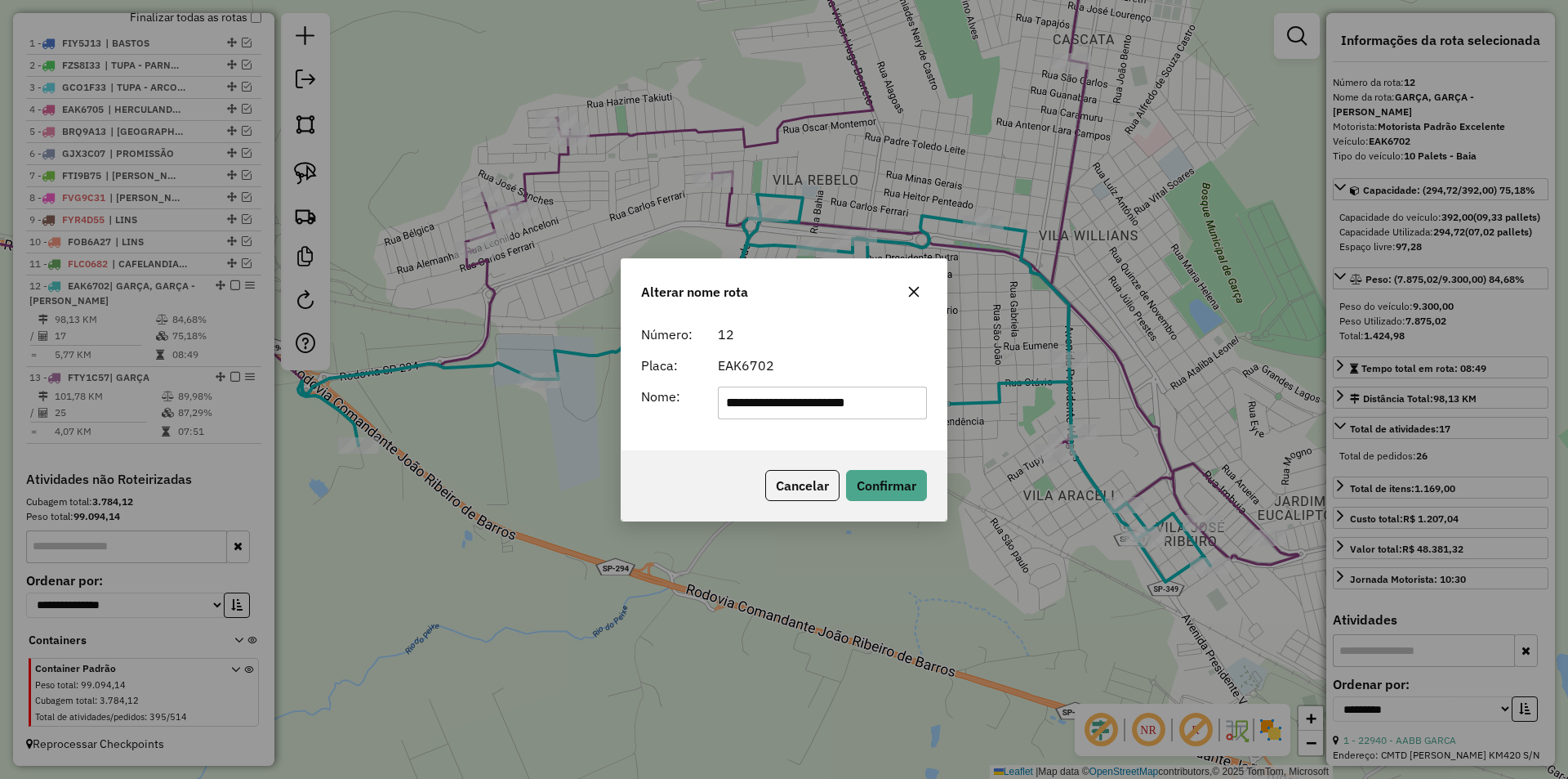
drag, startPoint x: 769, startPoint y: 399, endPoint x: 1107, endPoint y: 387, distance: 338.2
click at [1106, 387] on div "**********" at bounding box center [784, 390] width 1568 height 779
type input "**********"
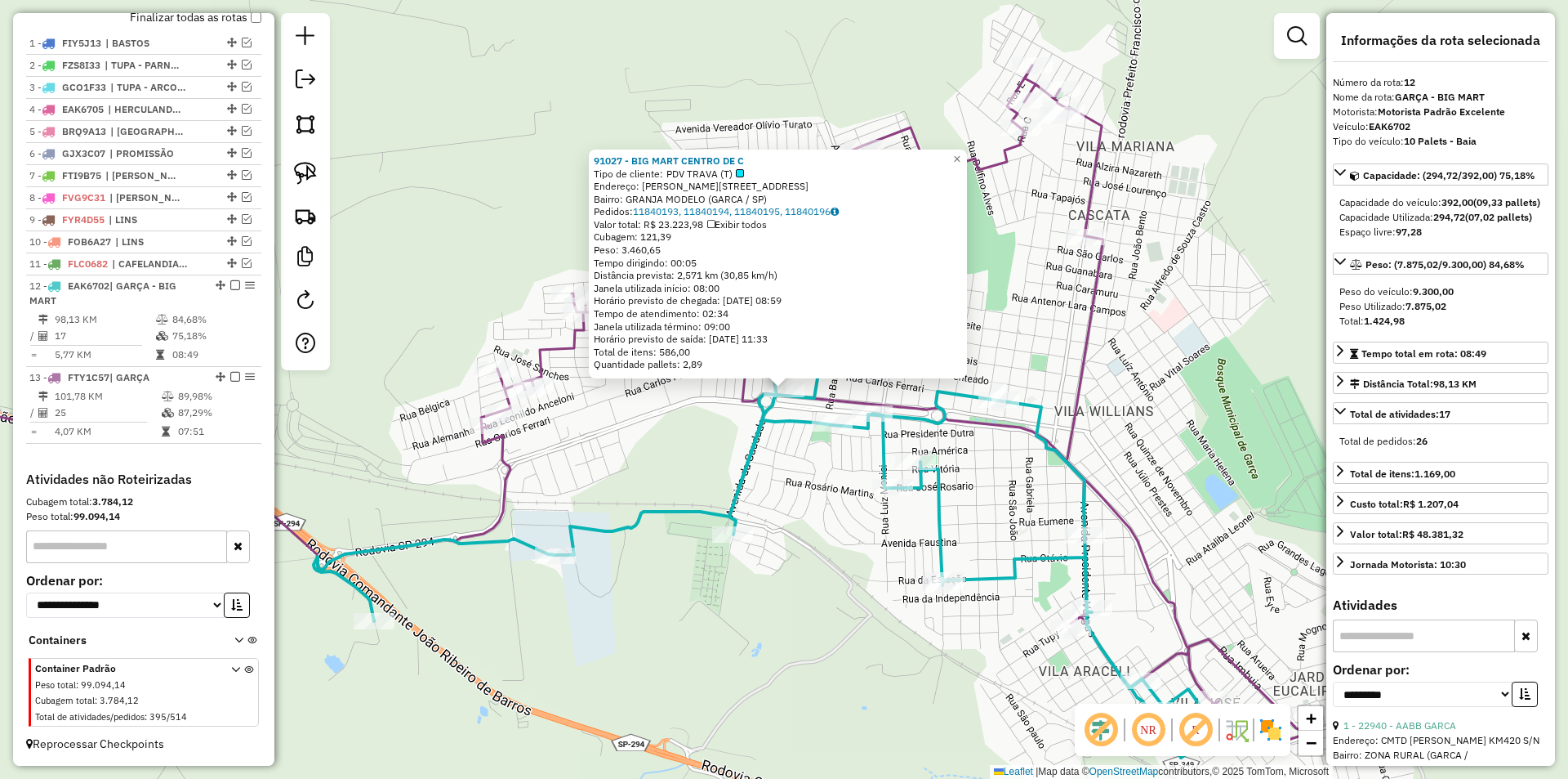
click at [805, 495] on div "91027 - BIG MART CENTRO DE C Tipo de cliente: PDV TRAVA (T) Endereço: R TARGINO…" at bounding box center [784, 390] width 1568 height 779
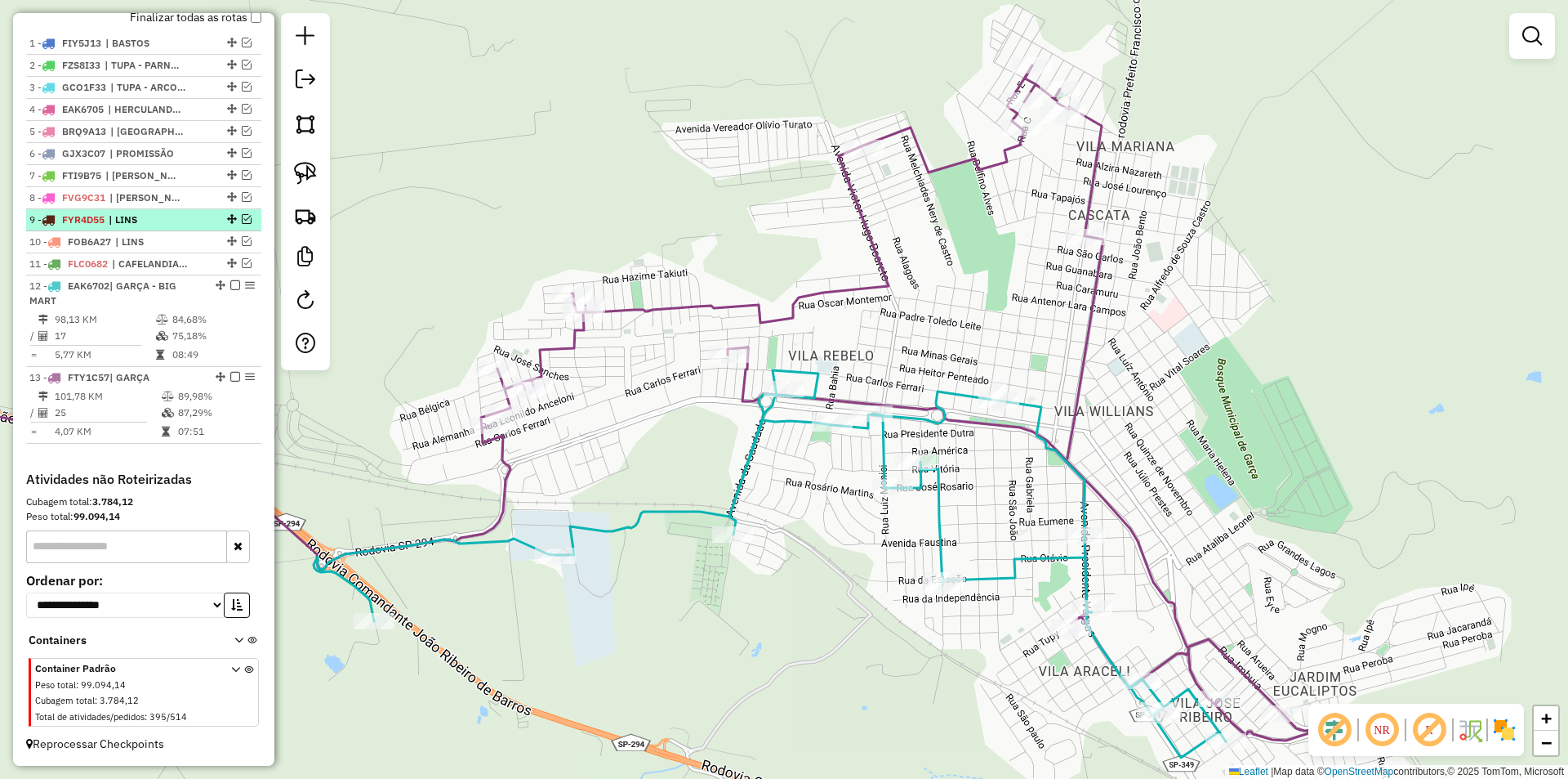
click at [232, 283] on em at bounding box center [235, 284] width 10 height 10
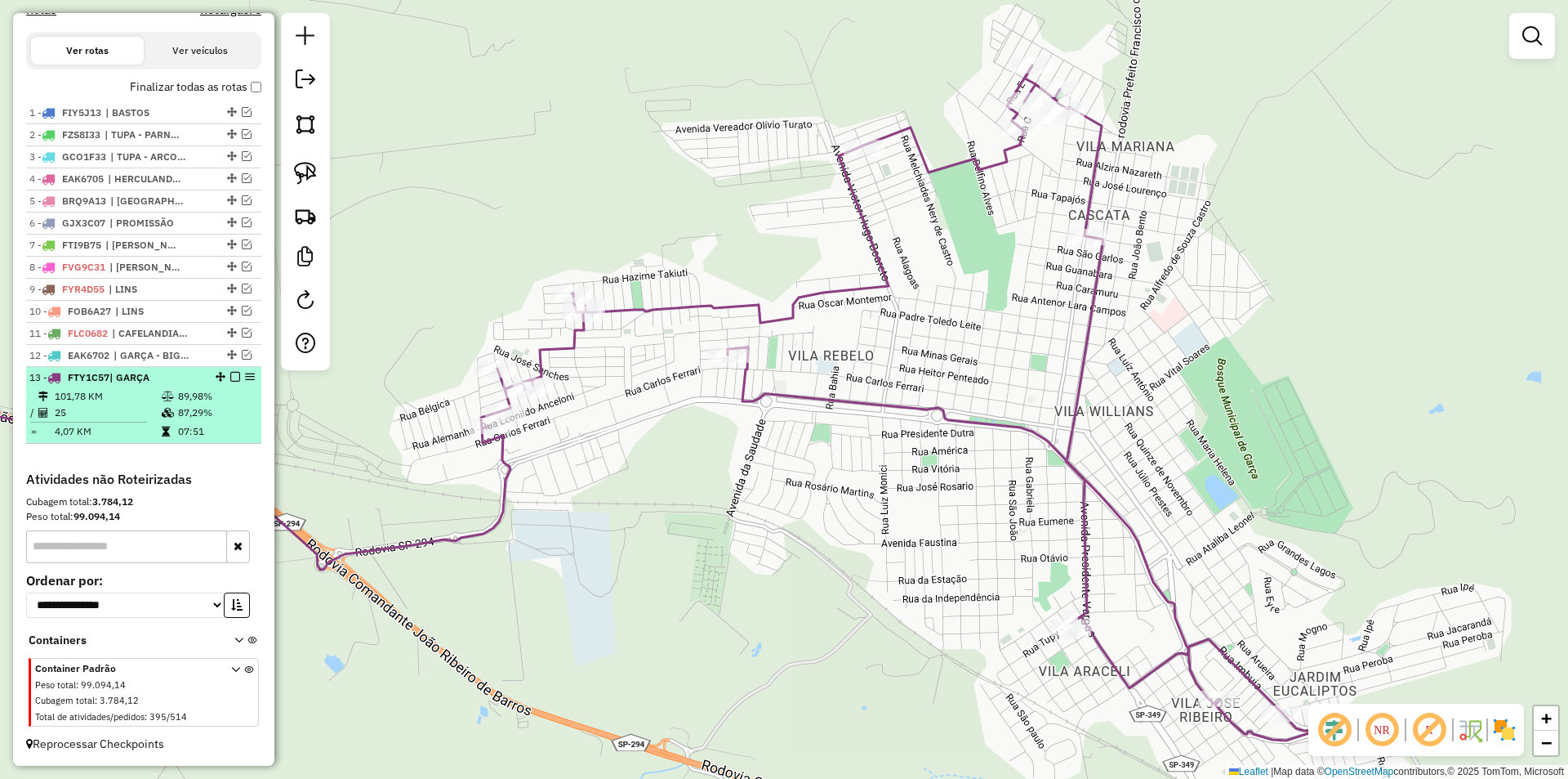
click at [230, 373] on em at bounding box center [235, 376] width 10 height 10
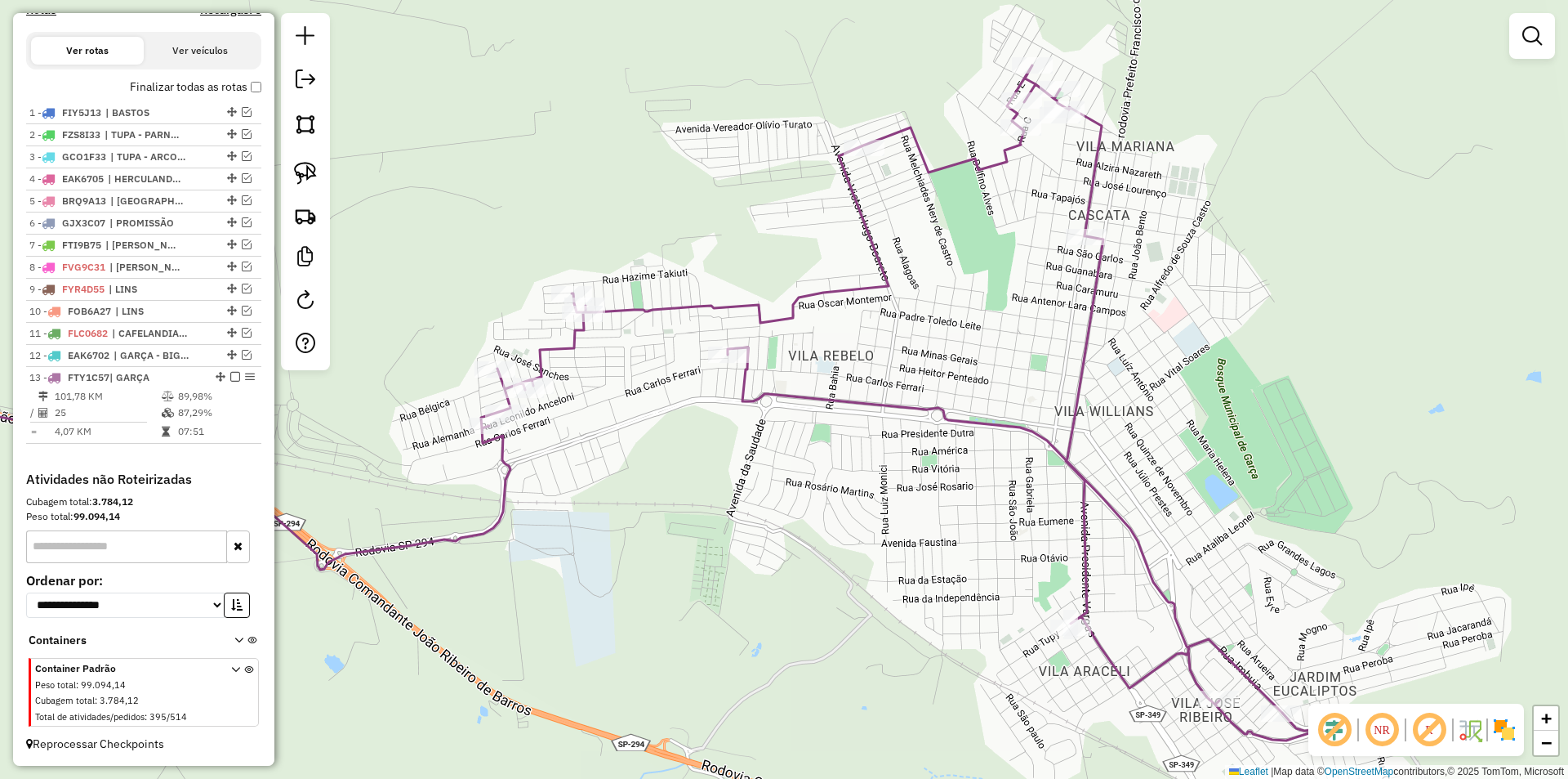
scroll to position [503, 0]
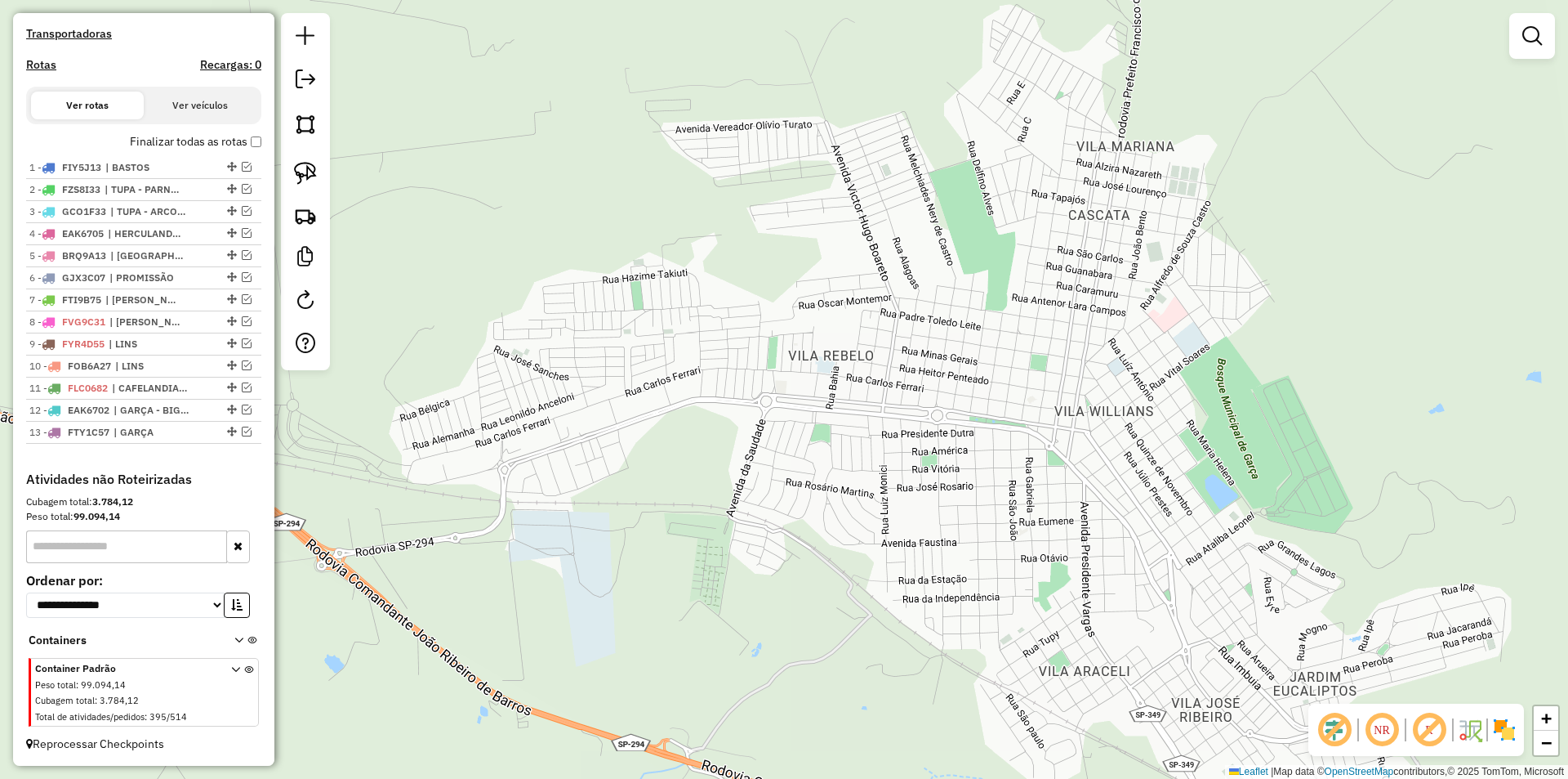
click at [890, 423] on div "Janela de atendimento Grade de atendimento Capacidade Transportadoras Veículos …" at bounding box center [784, 390] width 1568 height 779
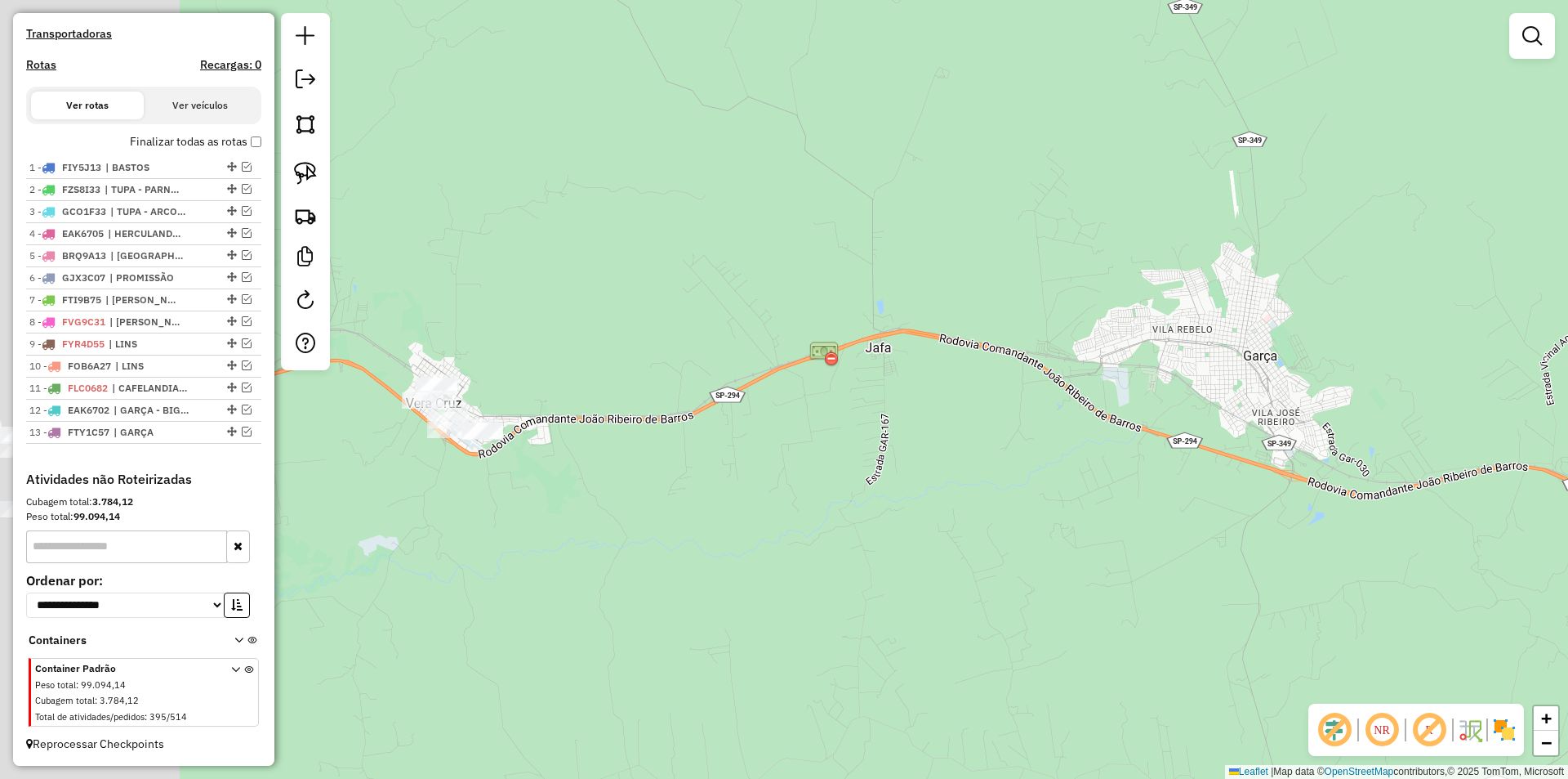
drag, startPoint x: 829, startPoint y: 457, endPoint x: 1135, endPoint y: 364, distance: 319.8
click at [1133, 364] on div "Janela de atendimento Grade de atendimento Capacidade Transportadoras Veículos …" at bounding box center [784, 390] width 1568 height 779
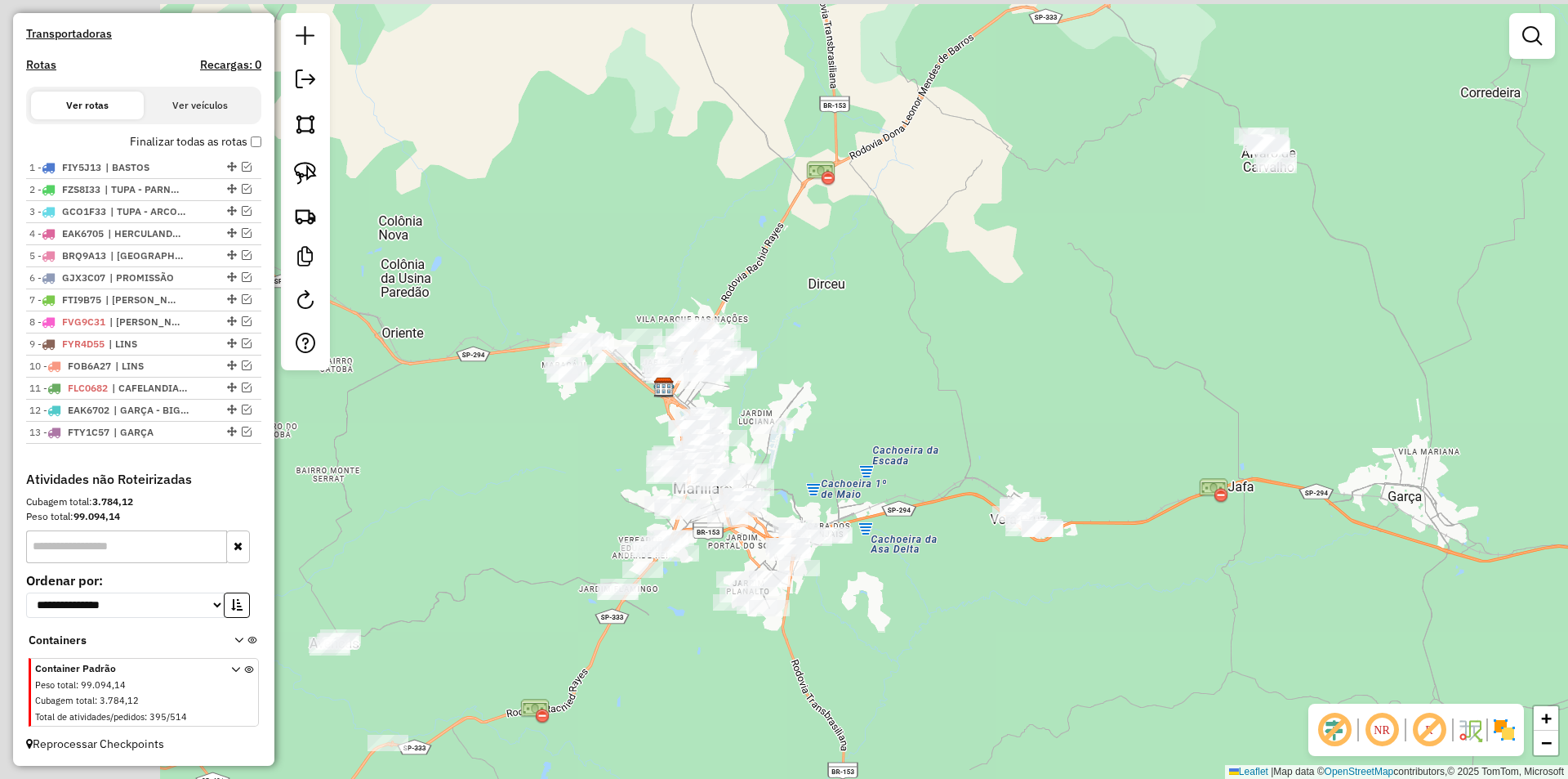
drag, startPoint x: 887, startPoint y: 311, endPoint x: 1065, endPoint y: 474, distance: 241.4
click at [1092, 467] on div "Janela de atendimento Grade de atendimento Capacidade Transportadoras Veículos …" at bounding box center [784, 390] width 1568 height 779
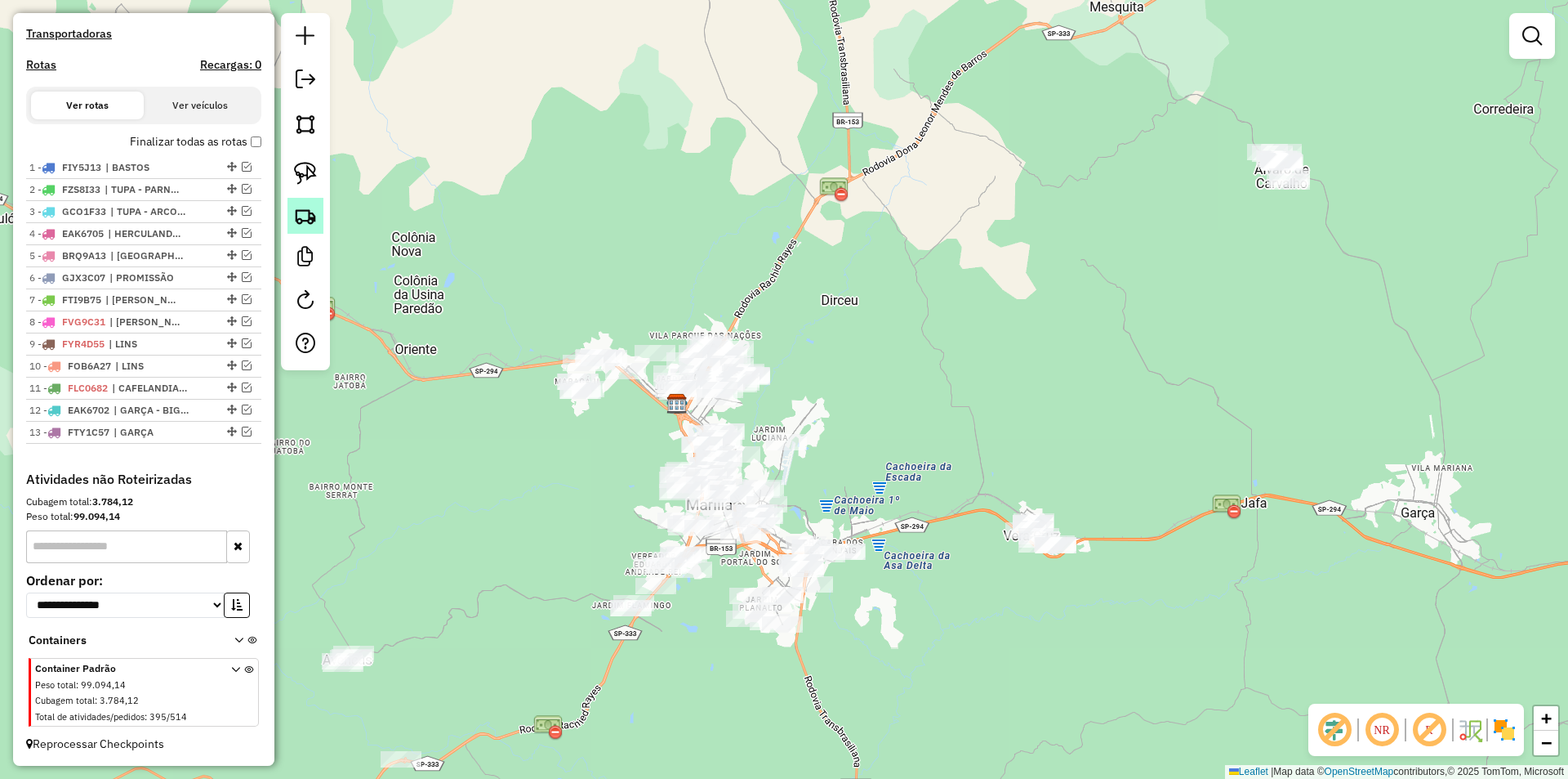
click at [316, 216] on img at bounding box center [305, 216] width 23 height 23
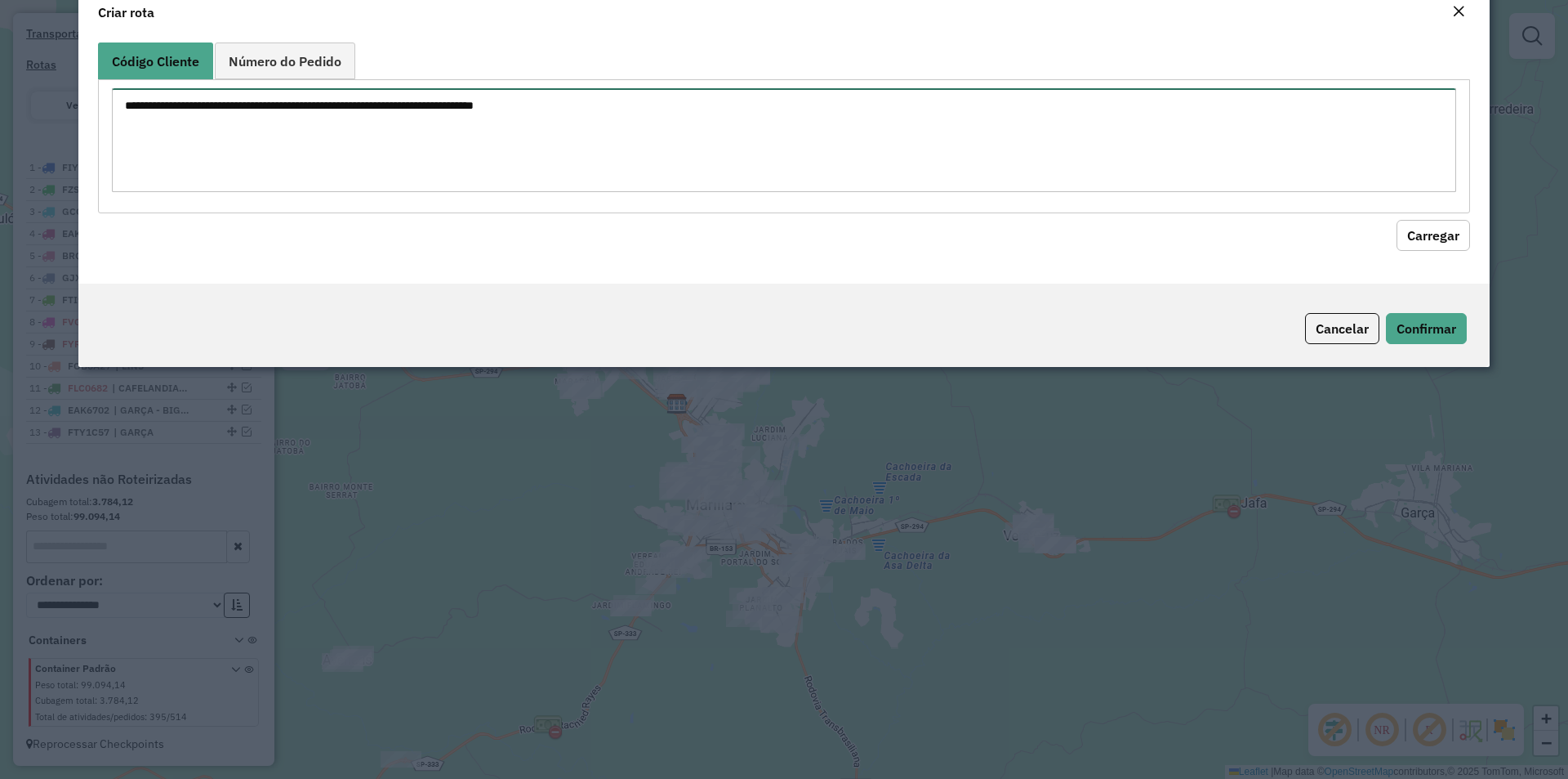
click at [312, 183] on textarea at bounding box center [784, 139] width 1345 height 103
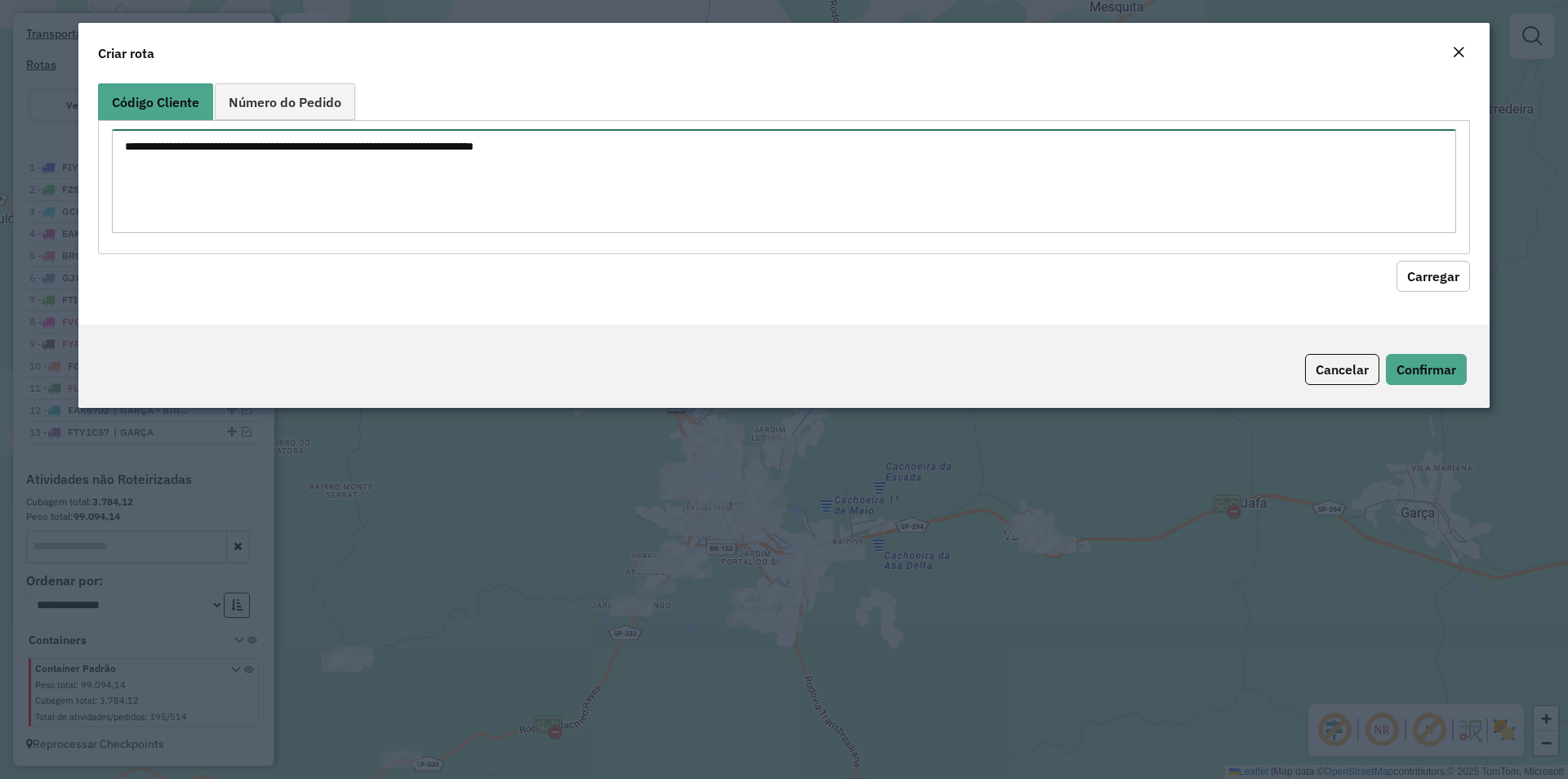
click at [320, 173] on textarea at bounding box center [784, 180] width 1345 height 103
paste textarea "**********"
type textarea "**********"
click at [1426, 283] on button "Carregar" at bounding box center [1433, 276] width 74 height 31
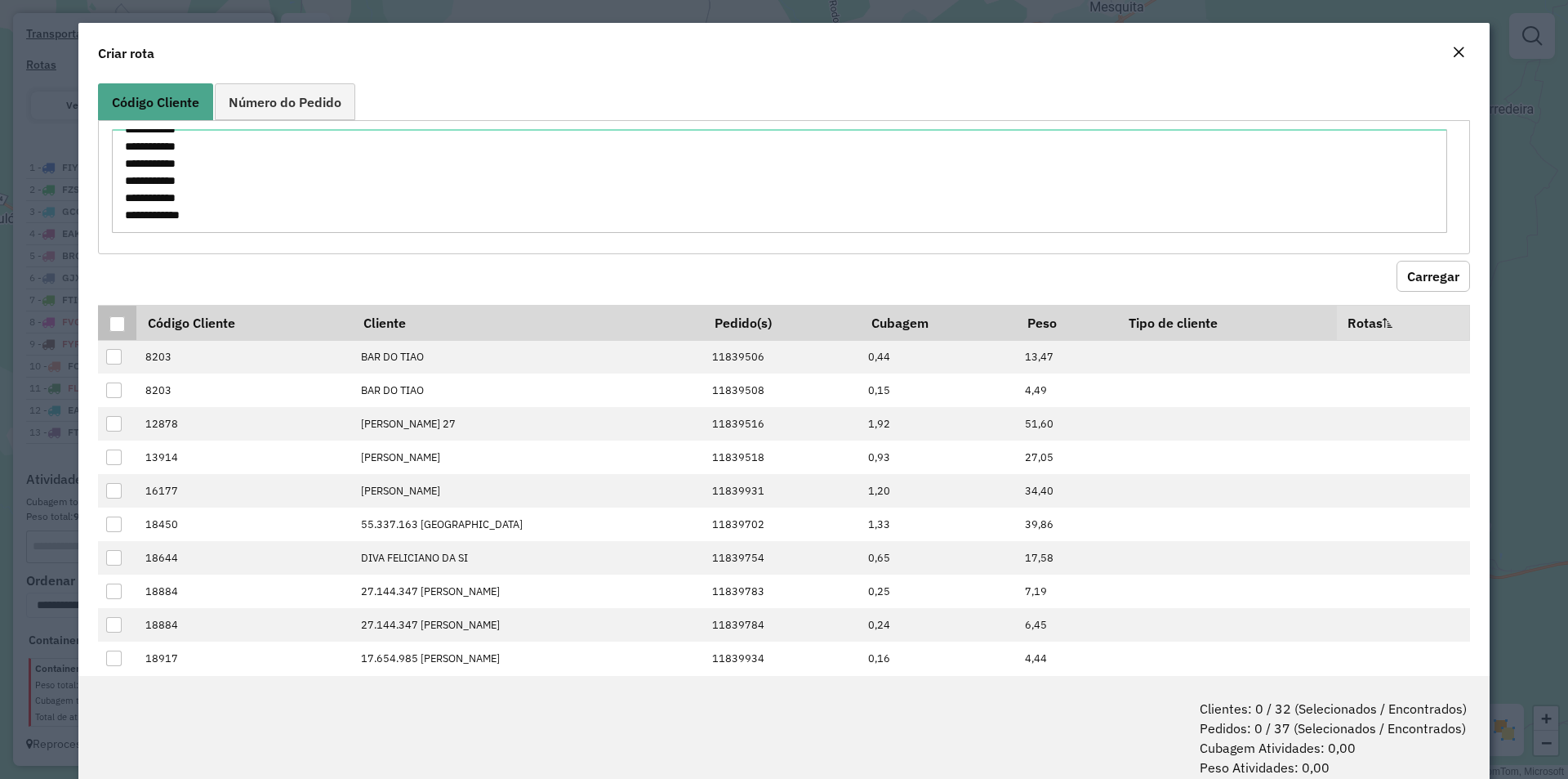
click at [113, 322] on div at bounding box center [117, 324] width 16 height 16
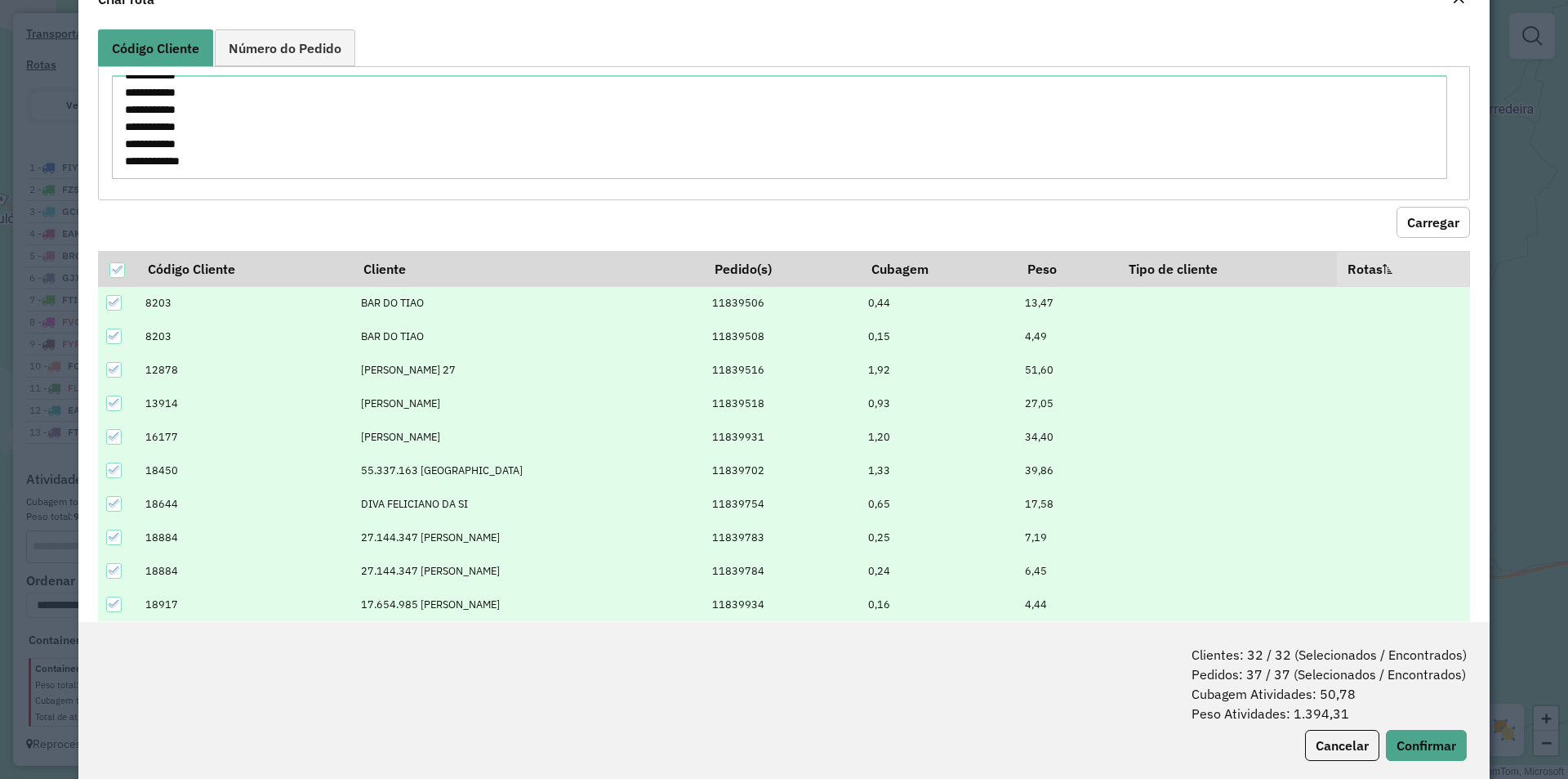
scroll to position [82, 0]
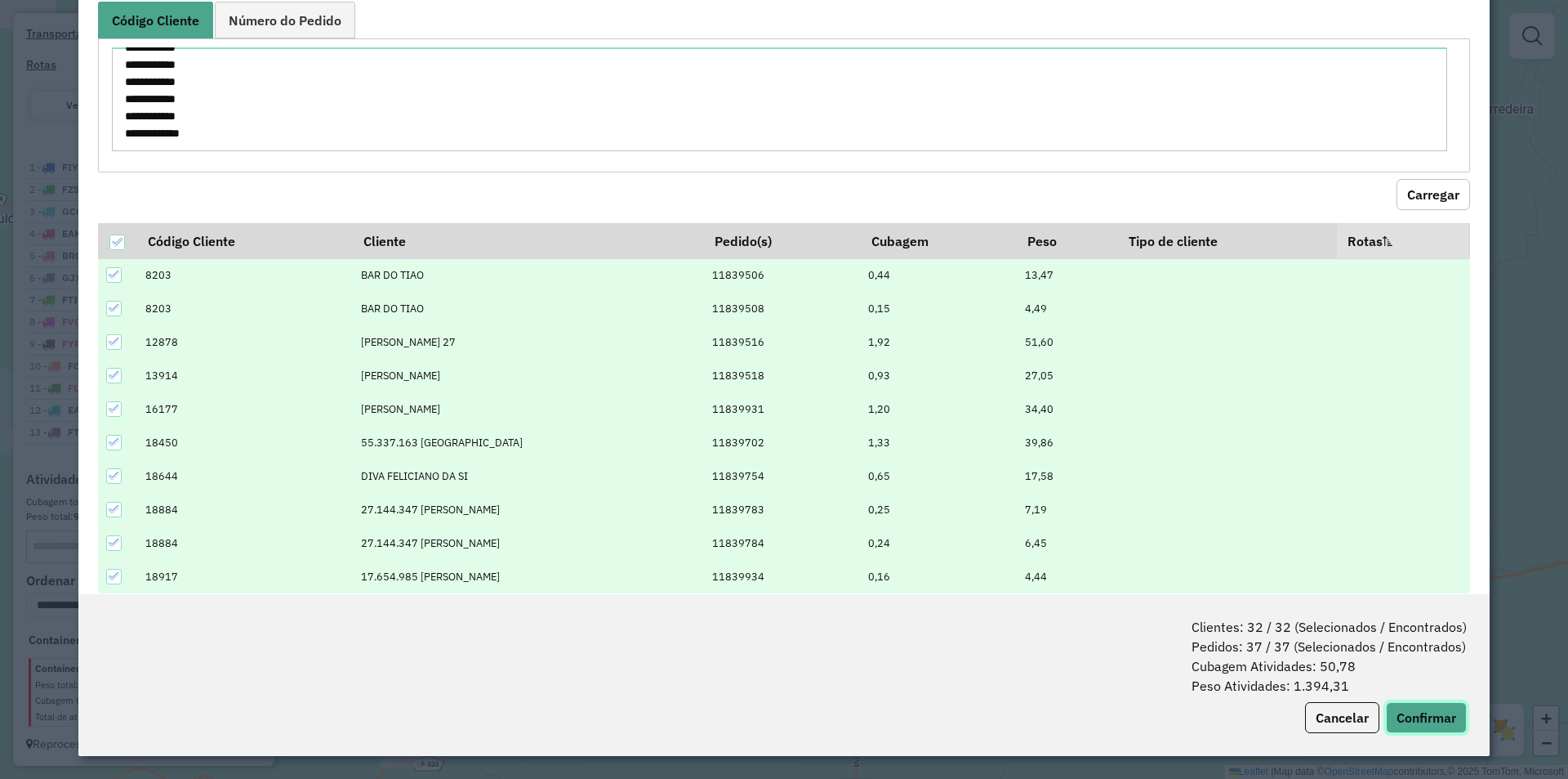
click at [1404, 732] on button "Confirmar" at bounding box center [1426, 717] width 81 height 31
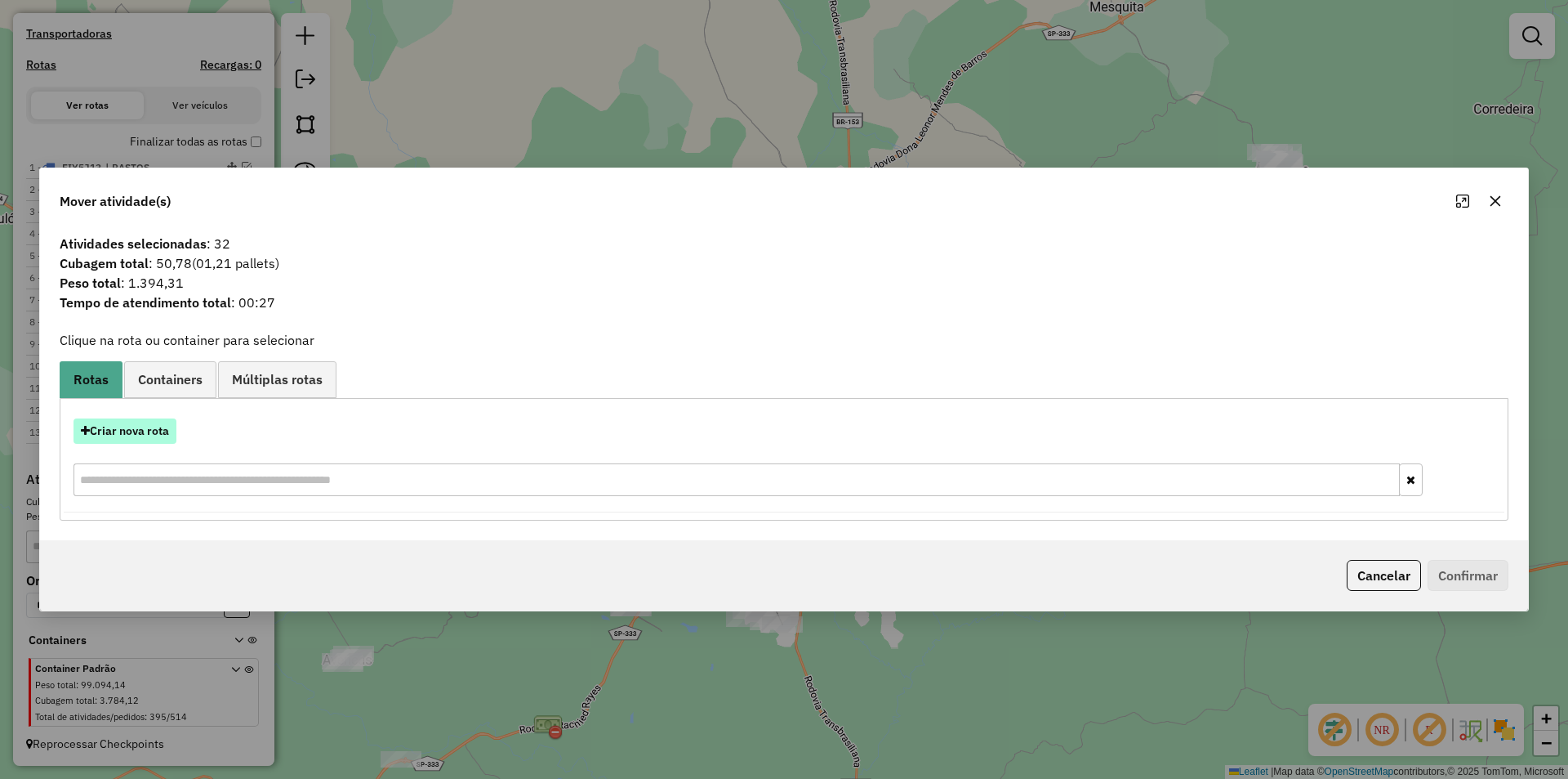
click at [130, 432] on button "Criar nova rota" at bounding box center [125, 430] width 103 height 25
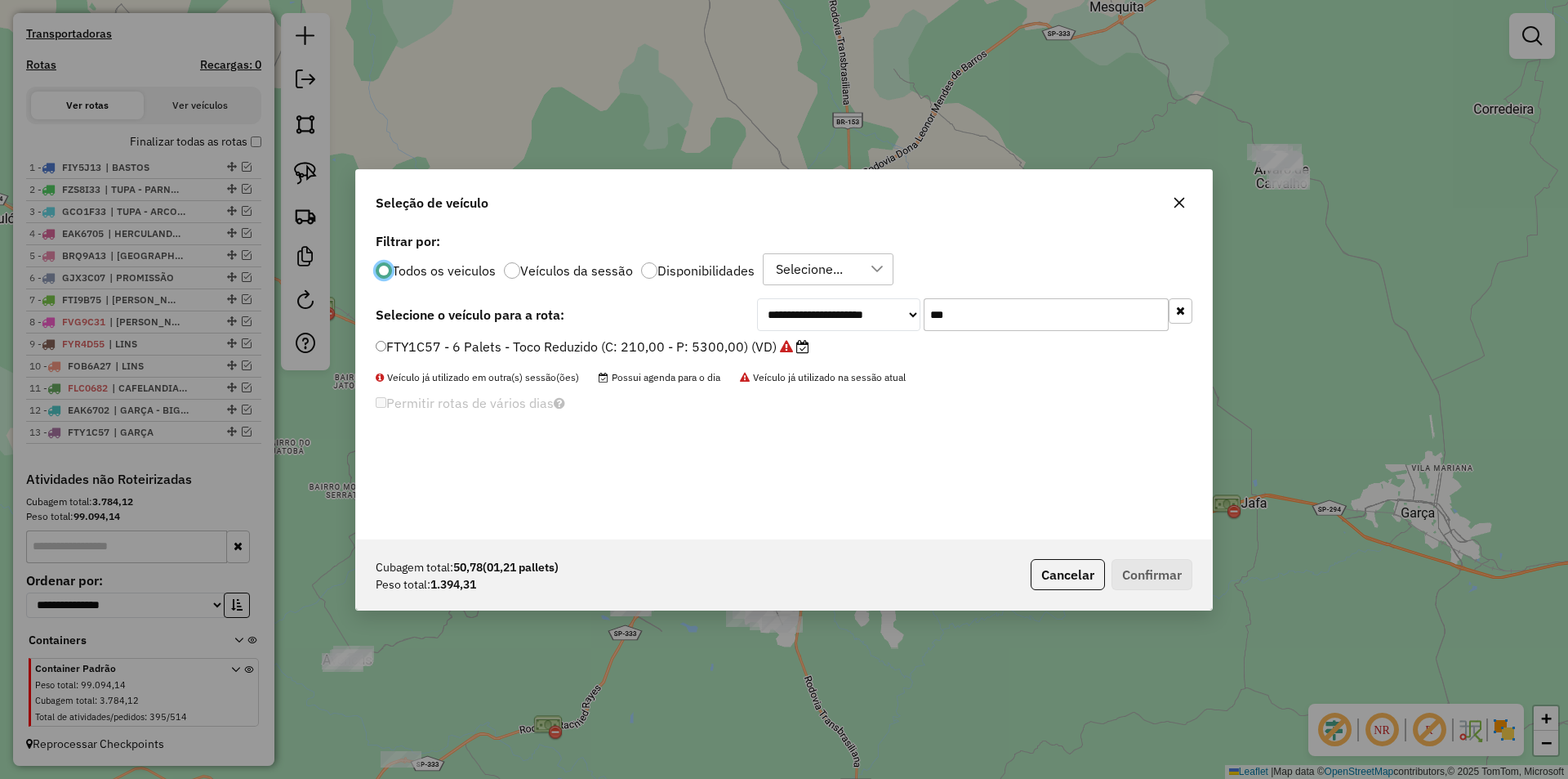
scroll to position [9, 5]
click at [1012, 304] on input "***" at bounding box center [1046, 315] width 245 height 33
type input "***"
drag, startPoint x: 767, startPoint y: 346, endPoint x: 975, endPoint y: 403, distance: 215.7
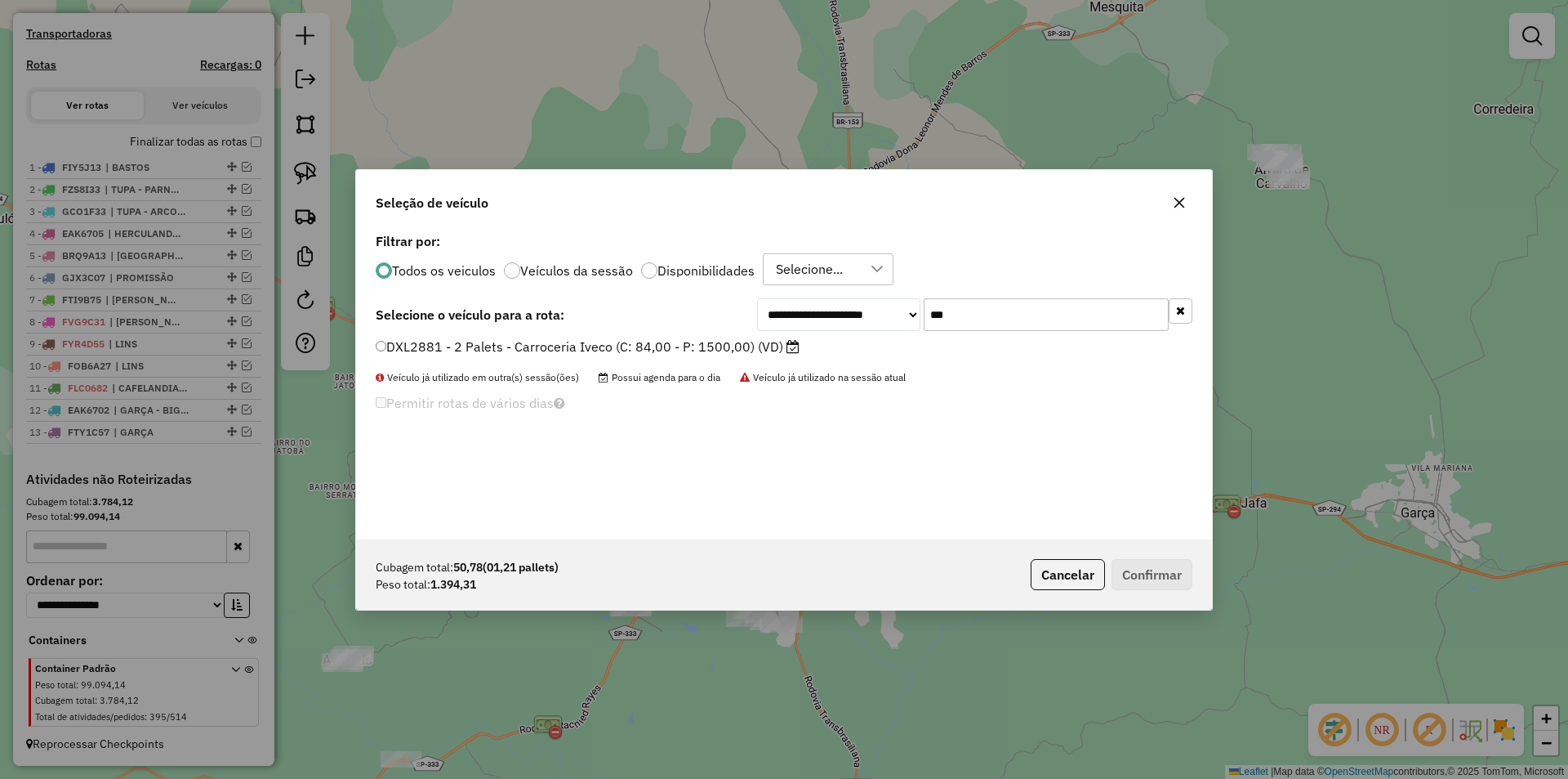
click at [767, 346] on label "DXL2881 - 2 Palets - Carroceria Iveco (C: 84,00 - P: 1500,00) (VD)" at bounding box center [588, 346] width 424 height 20
click at [1144, 563] on button "Confirmar" at bounding box center [1152, 575] width 81 height 31
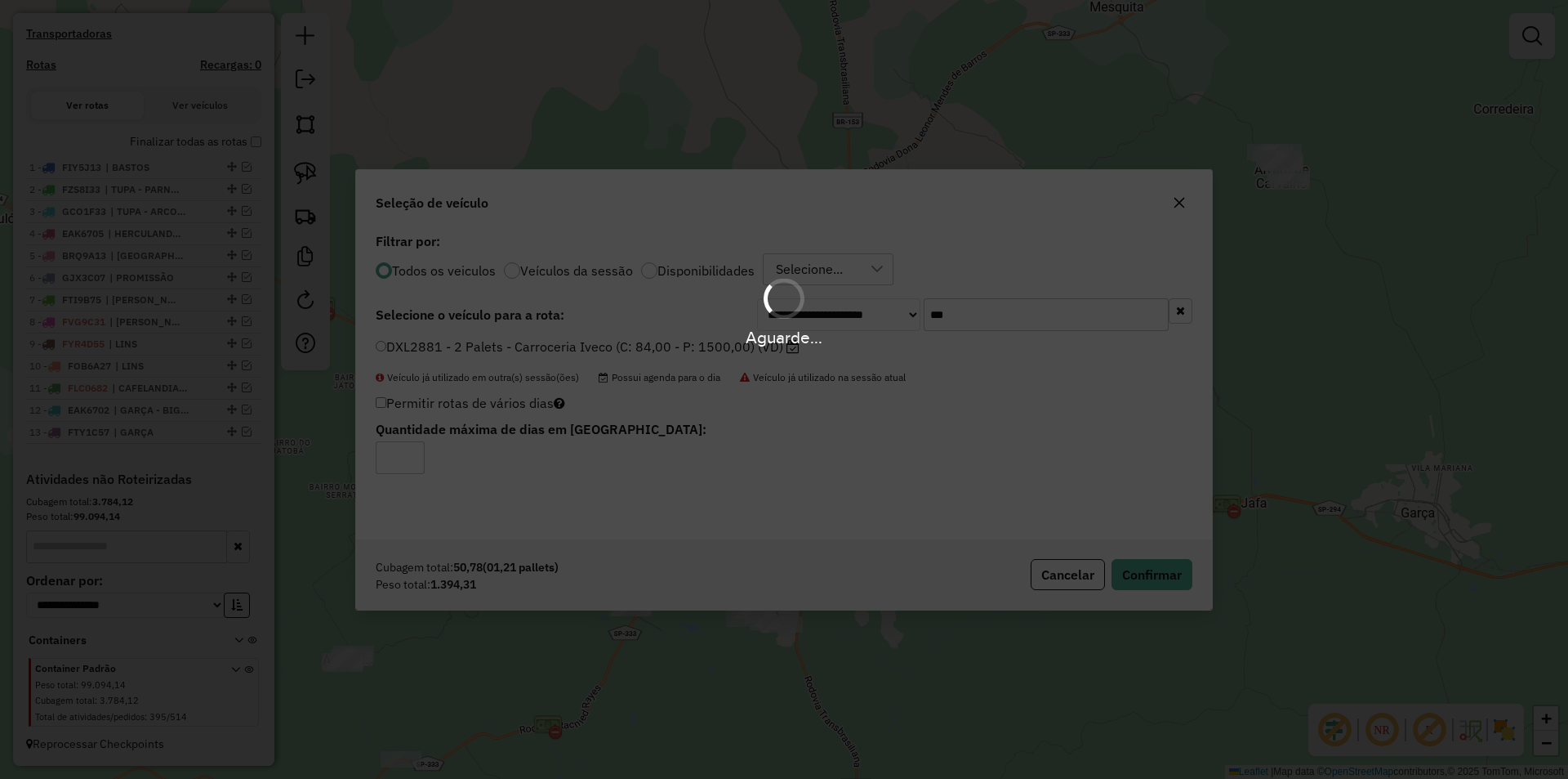
scroll to position [628, 0]
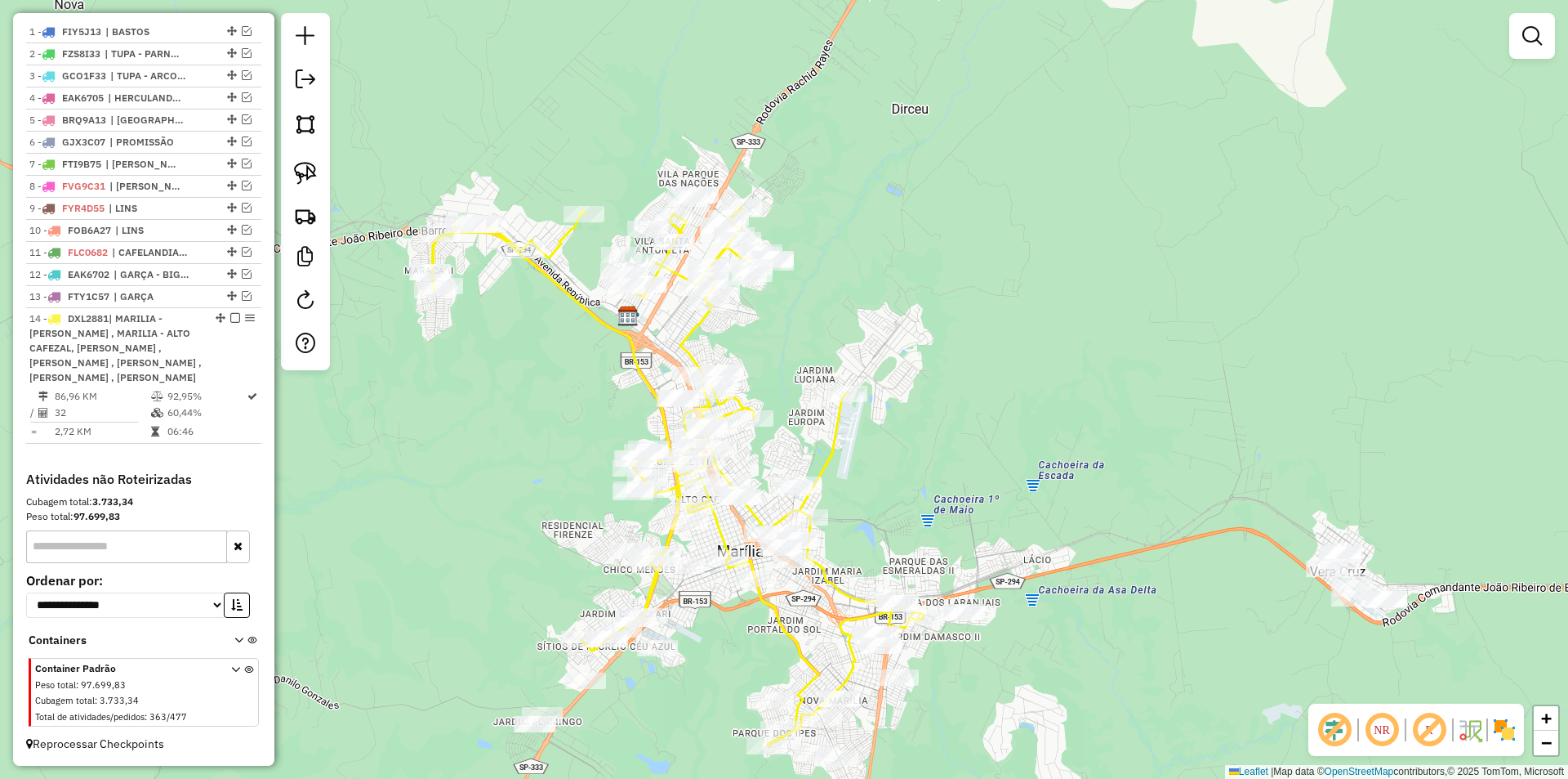
drag, startPoint x: 774, startPoint y: 383, endPoint x: 796, endPoint y: 341, distance: 47.4
click at [792, 339] on div "Janela de atendimento Grade de atendimento Capacidade Transportadoras Veículos …" at bounding box center [784, 390] width 1568 height 779
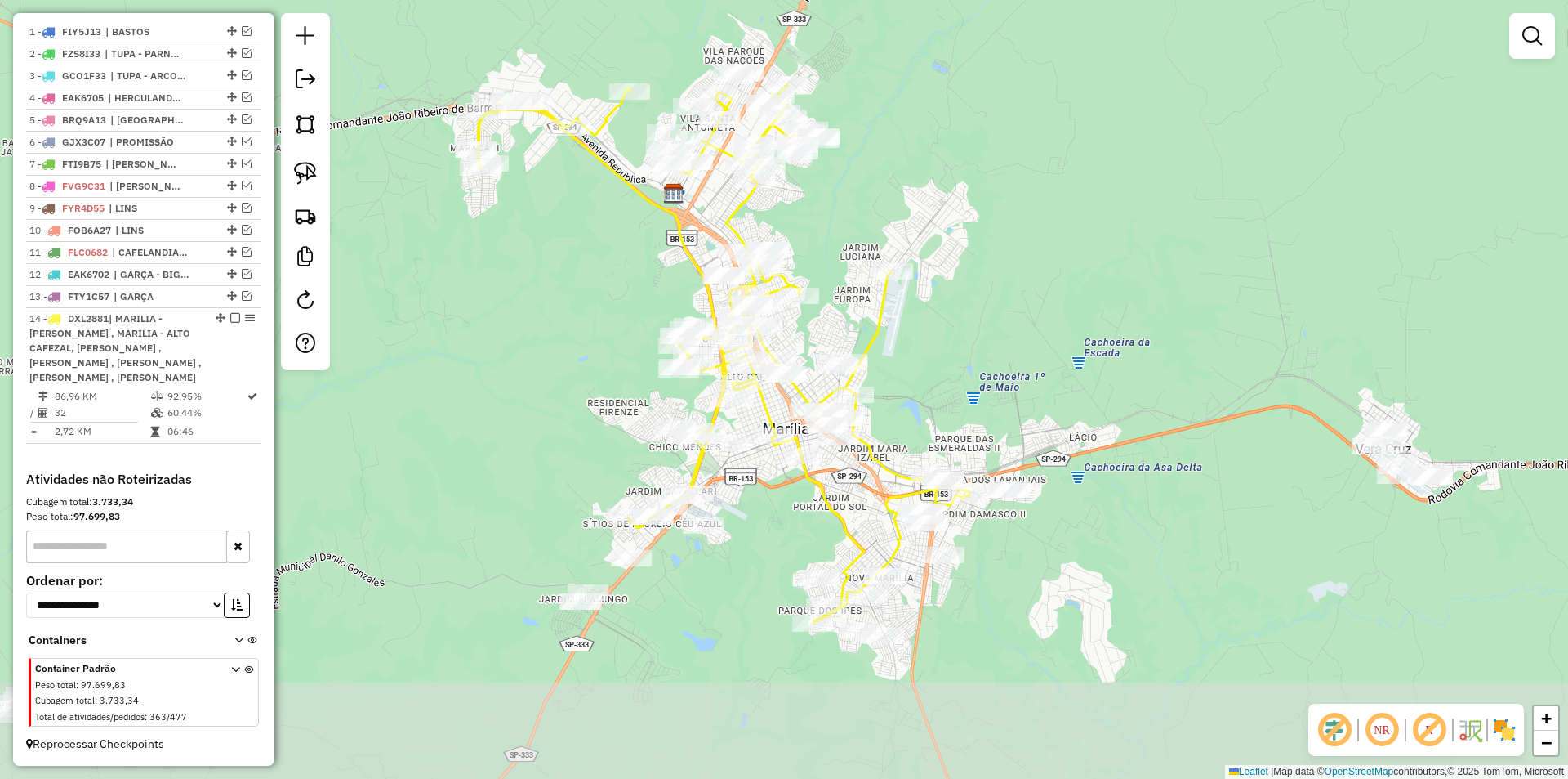
drag, startPoint x: 891, startPoint y: 509, endPoint x: 943, endPoint y: 389, distance: 130.8
click at [938, 390] on div "Janela de atendimento Grade de atendimento Capacidade Transportadoras Veículos …" at bounding box center [784, 390] width 1568 height 779
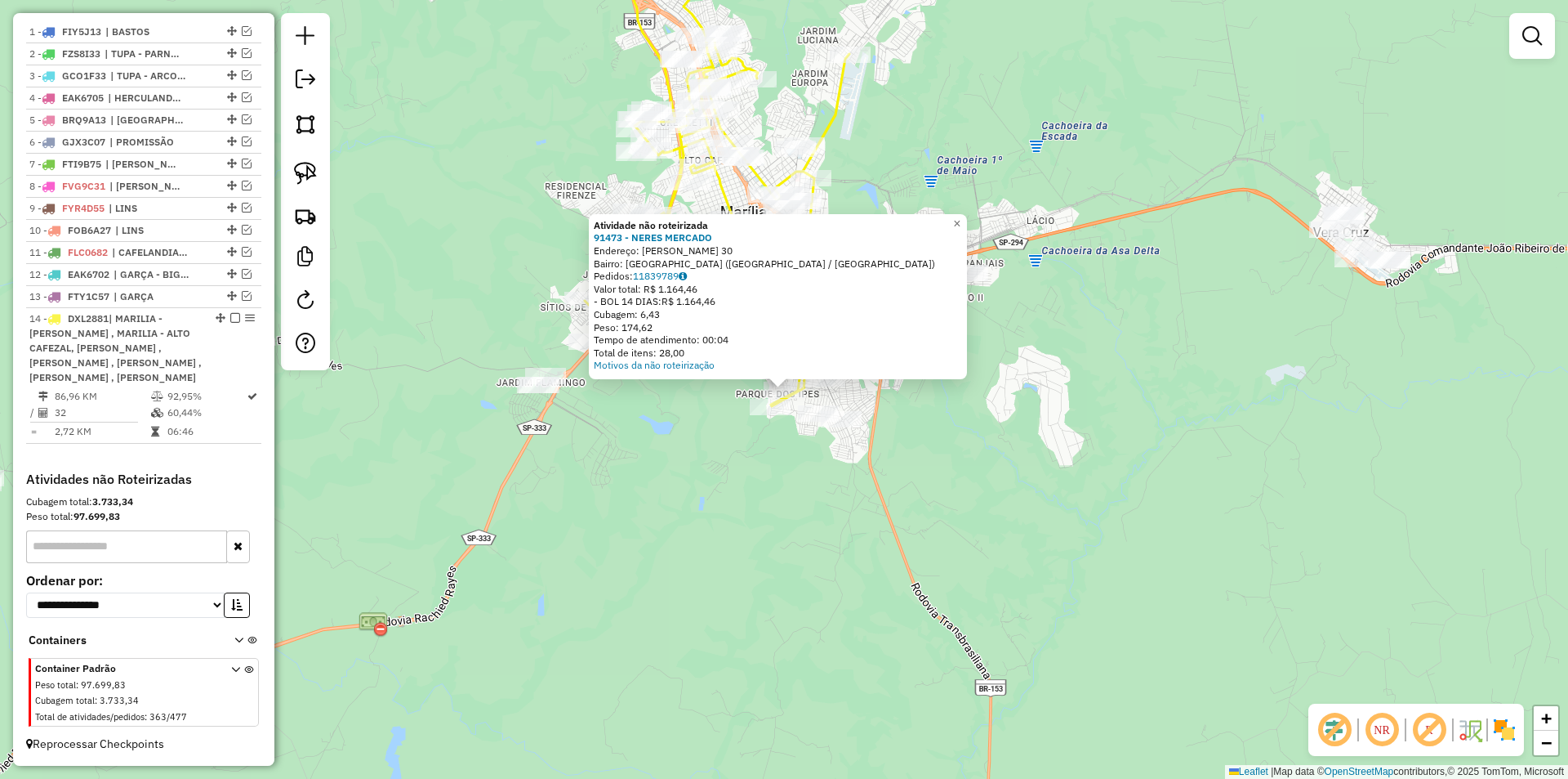
click at [726, 511] on div "Atividade não roteirizada 91473 - NERES MERCADO Endereço: RUI DE SOUZA NUNES 30…" at bounding box center [784, 390] width 1568 height 779
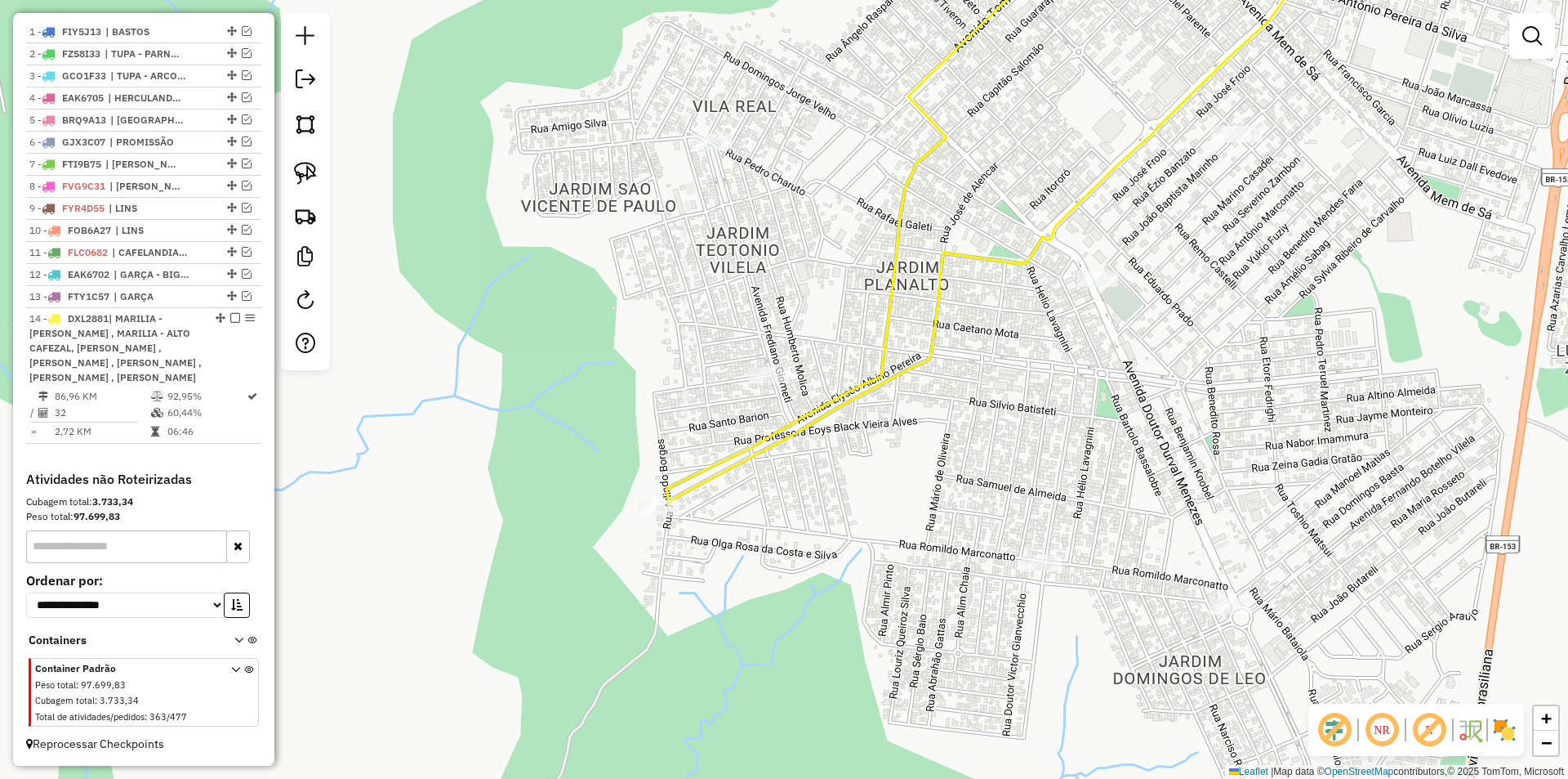
drag, startPoint x: 759, startPoint y: 340, endPoint x: 781, endPoint y: 400, distance: 63.9
click at [781, 400] on div "Janela de atendimento Grade de atendimento Capacidade Transportadoras Veículos …" at bounding box center [784, 390] width 1568 height 779
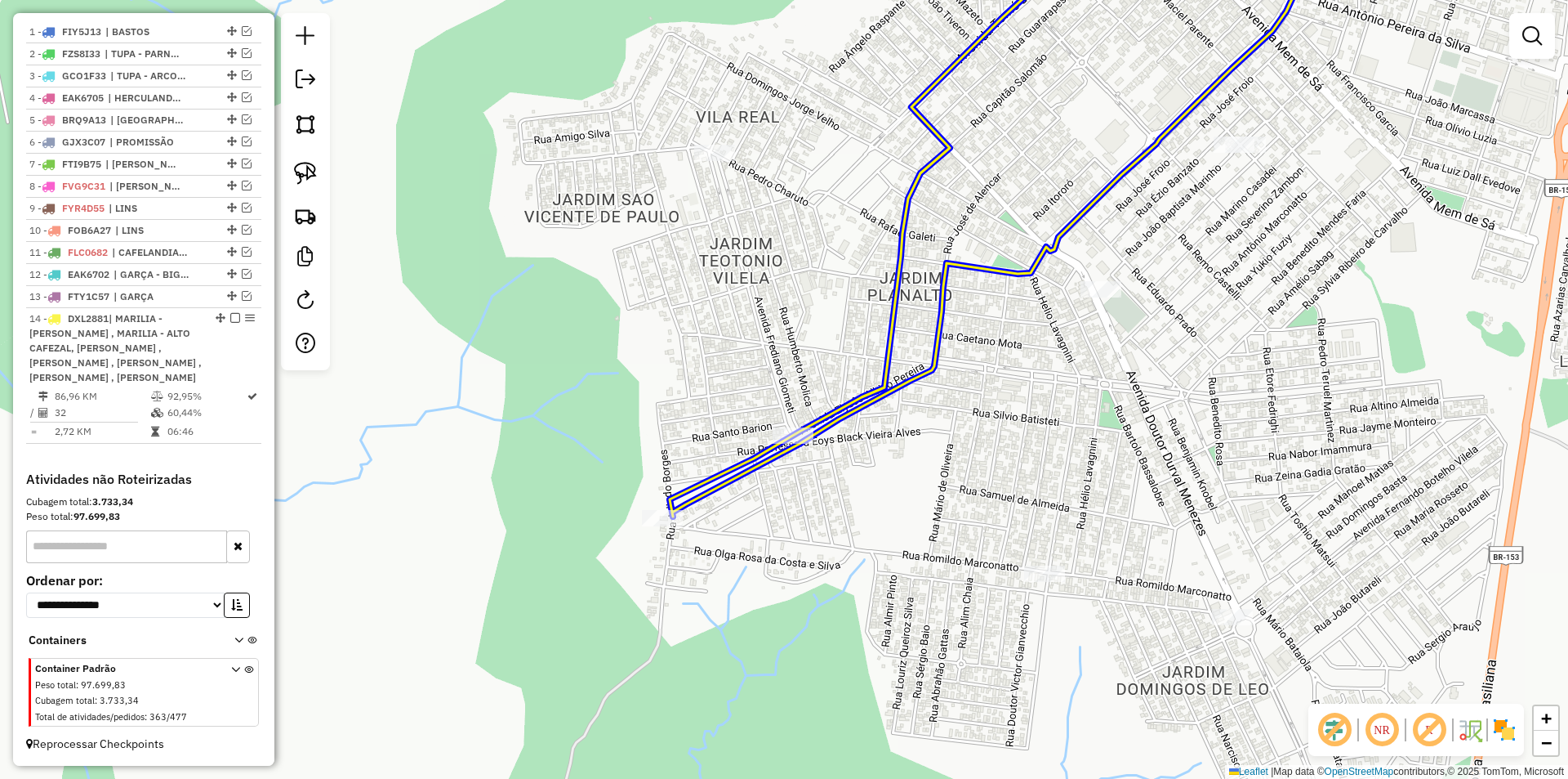
click at [796, 443] on div at bounding box center [793, 436] width 41 height 17
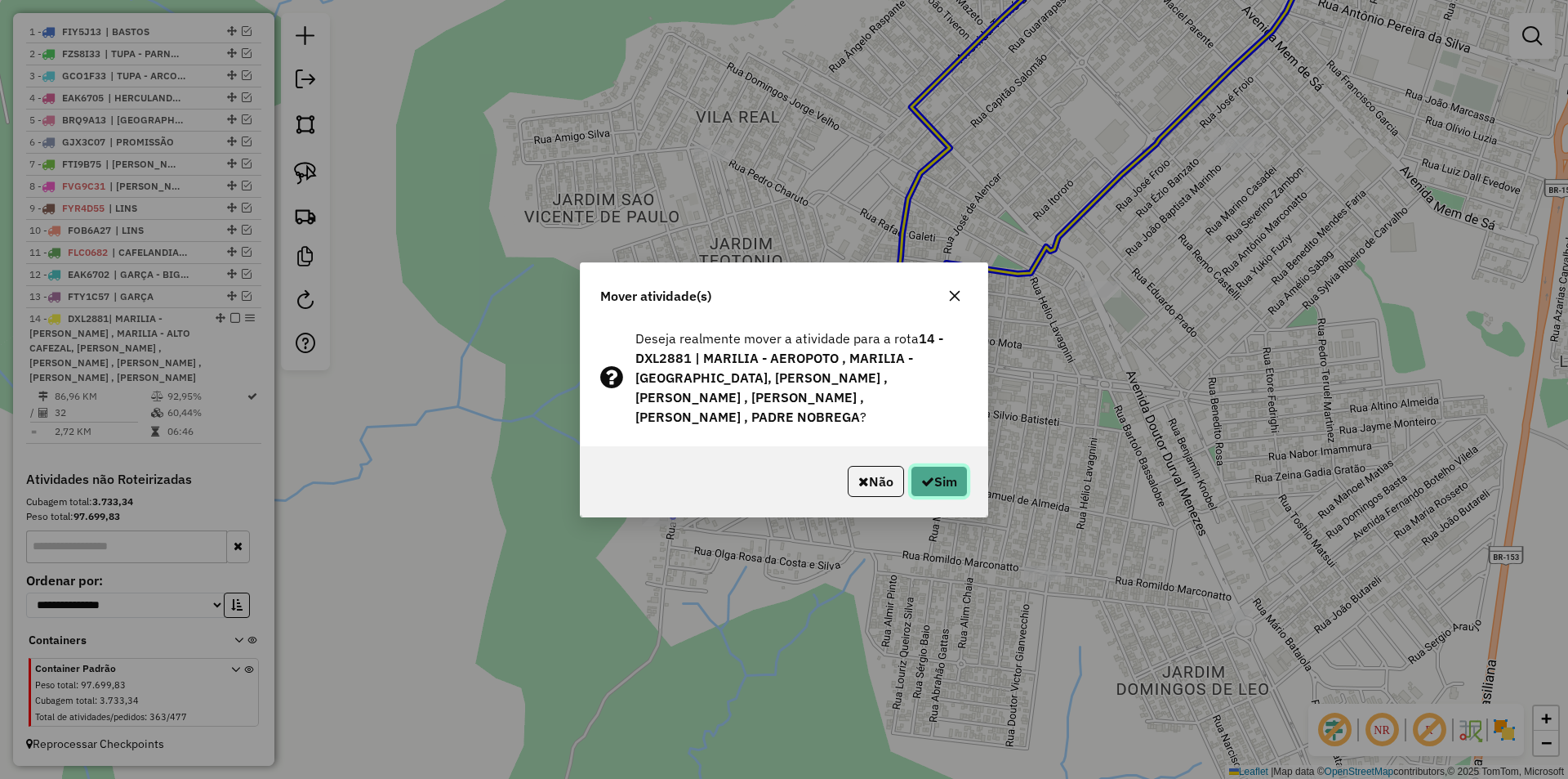
click at [933, 480] on button "Sim" at bounding box center [940, 482] width 57 height 31
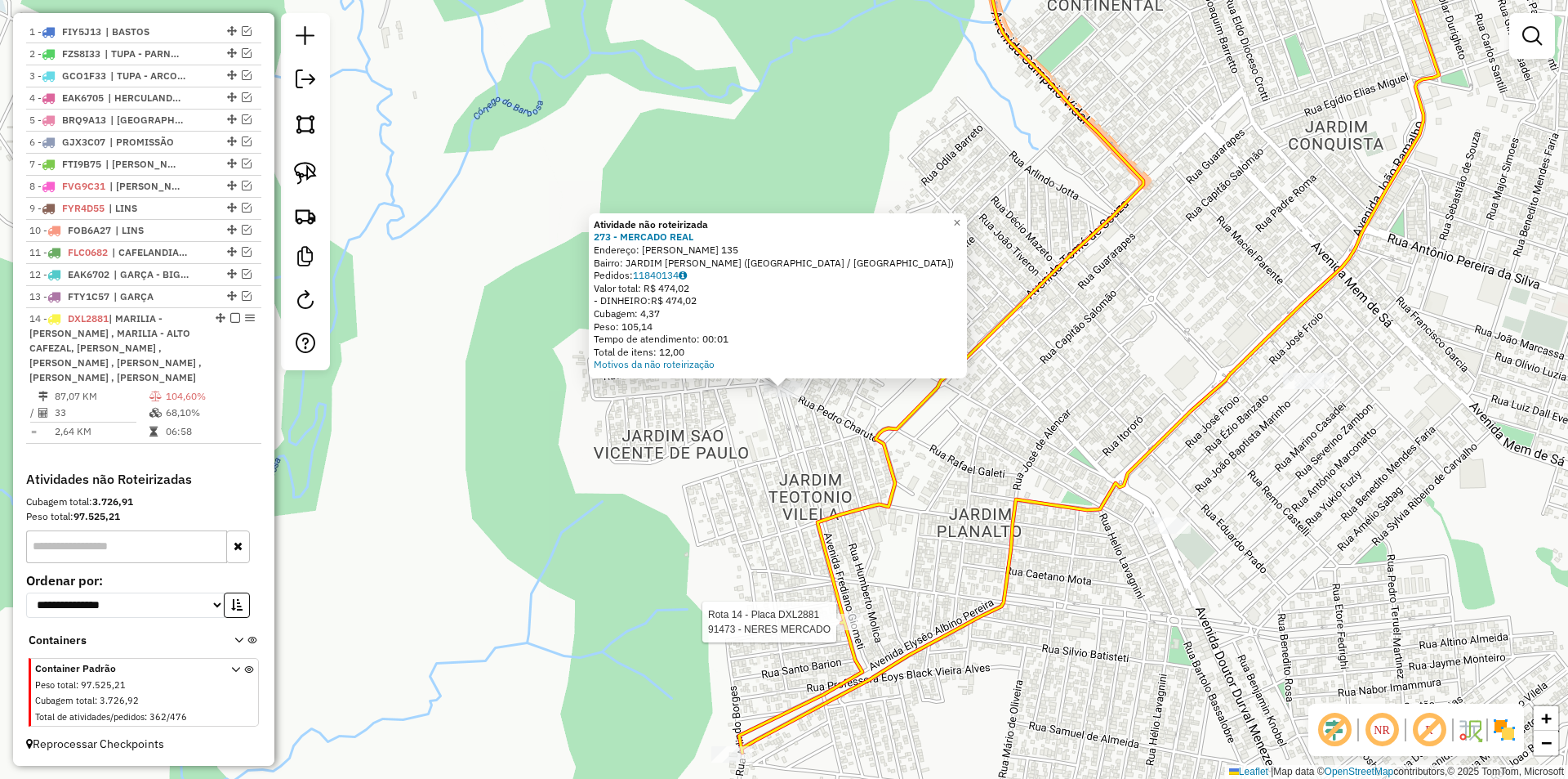
select select "**********"
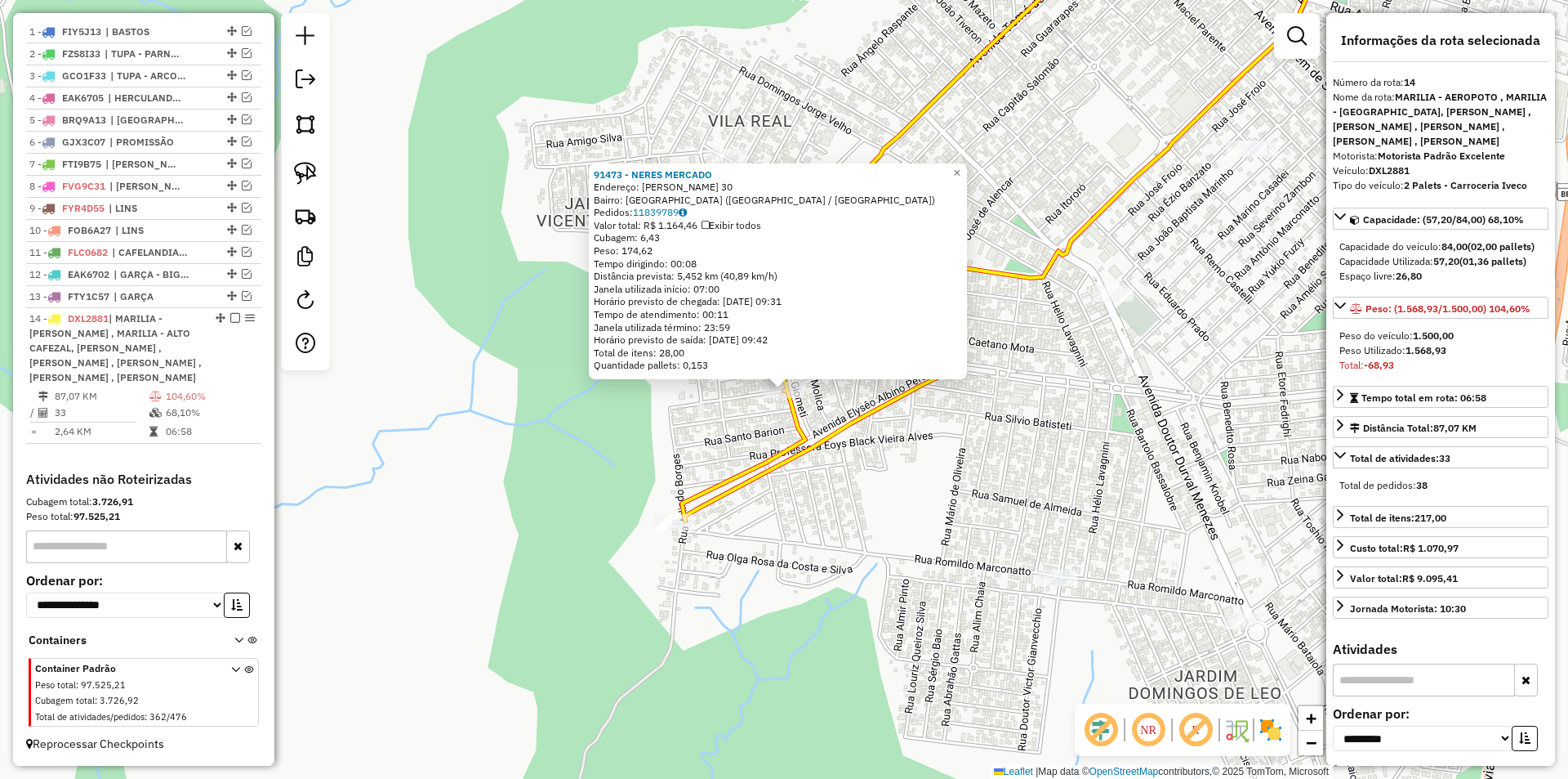
scroll to position [669, 0]
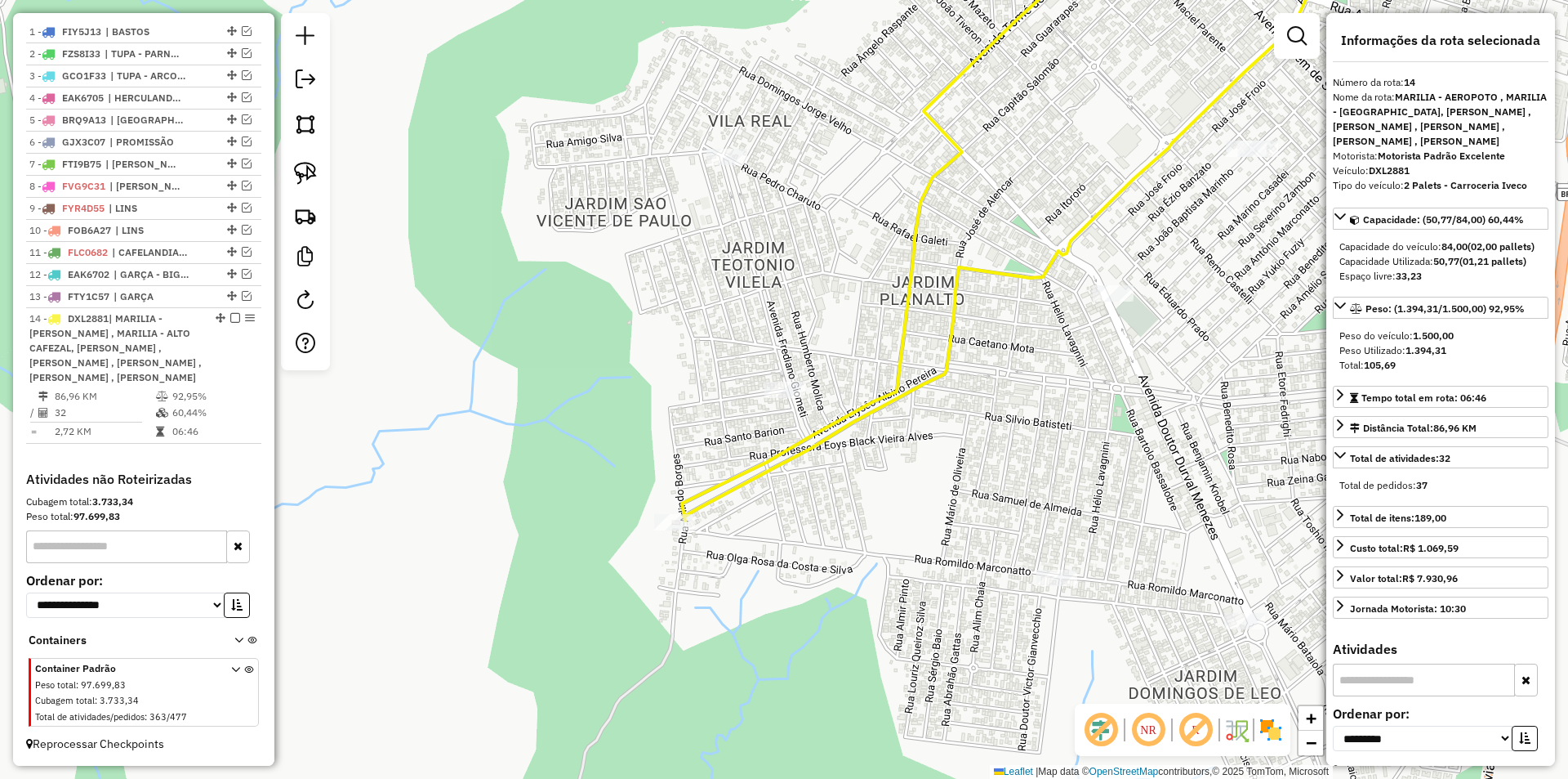
click at [1033, 388] on div "Janela de atendimento Grade de atendimento Capacidade Transportadoras Veículos …" at bounding box center [784, 390] width 1568 height 779
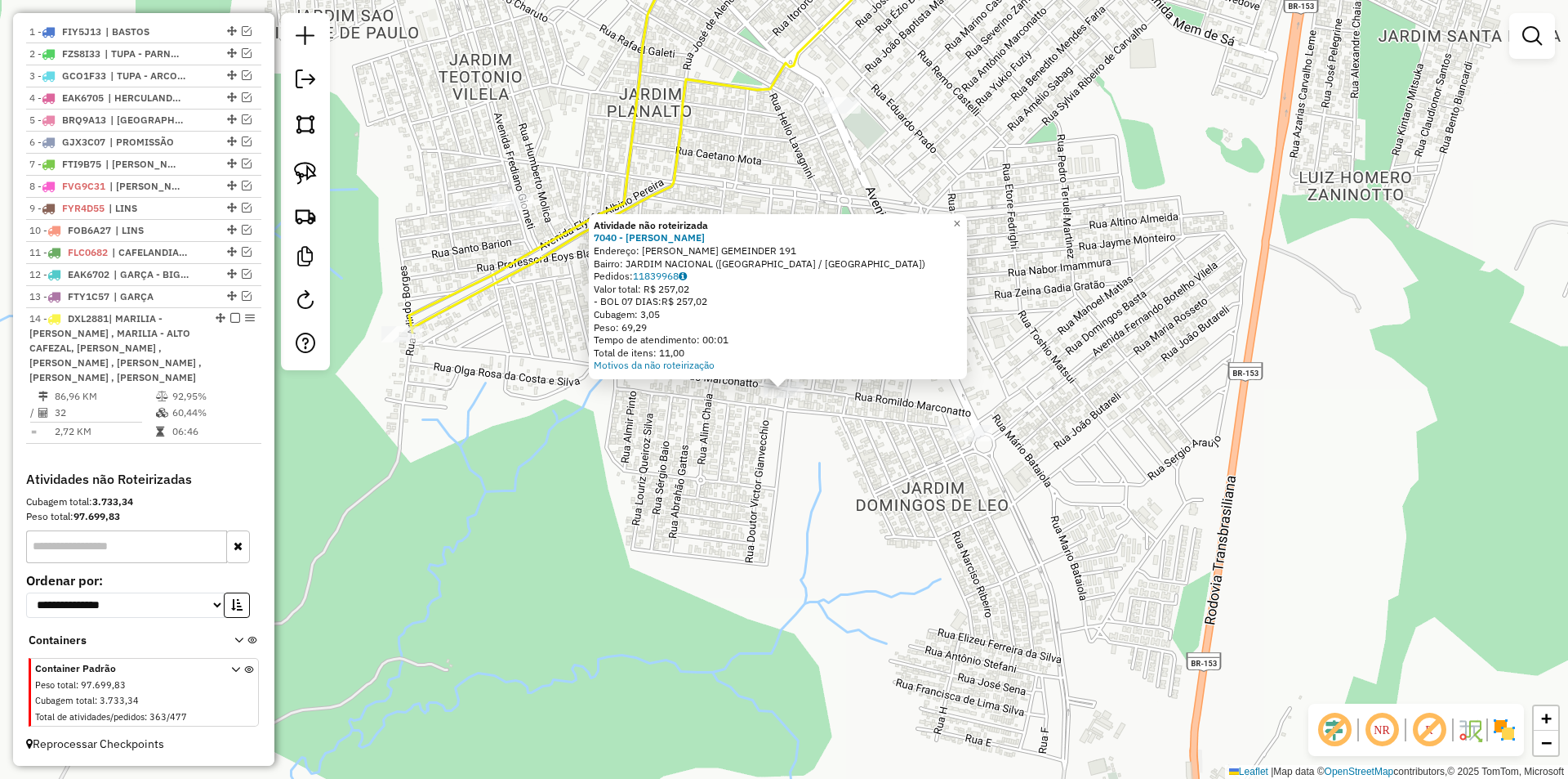
drag, startPoint x: 894, startPoint y: 561, endPoint x: 861, endPoint y: 532, distance: 43.9
click at [891, 563] on div "Atividade não roteirizada 7040 - JOAOS BAR Endereço: ANA CANDIDA DE SOUZA GEMEI…" at bounding box center [784, 390] width 1568 height 779
click at [782, 437] on div "Atividade não roteirizada 7040 - JOAOS BAR Endereço: ANA CANDIDA DE SOUZA GEMEI…" at bounding box center [784, 390] width 1568 height 779
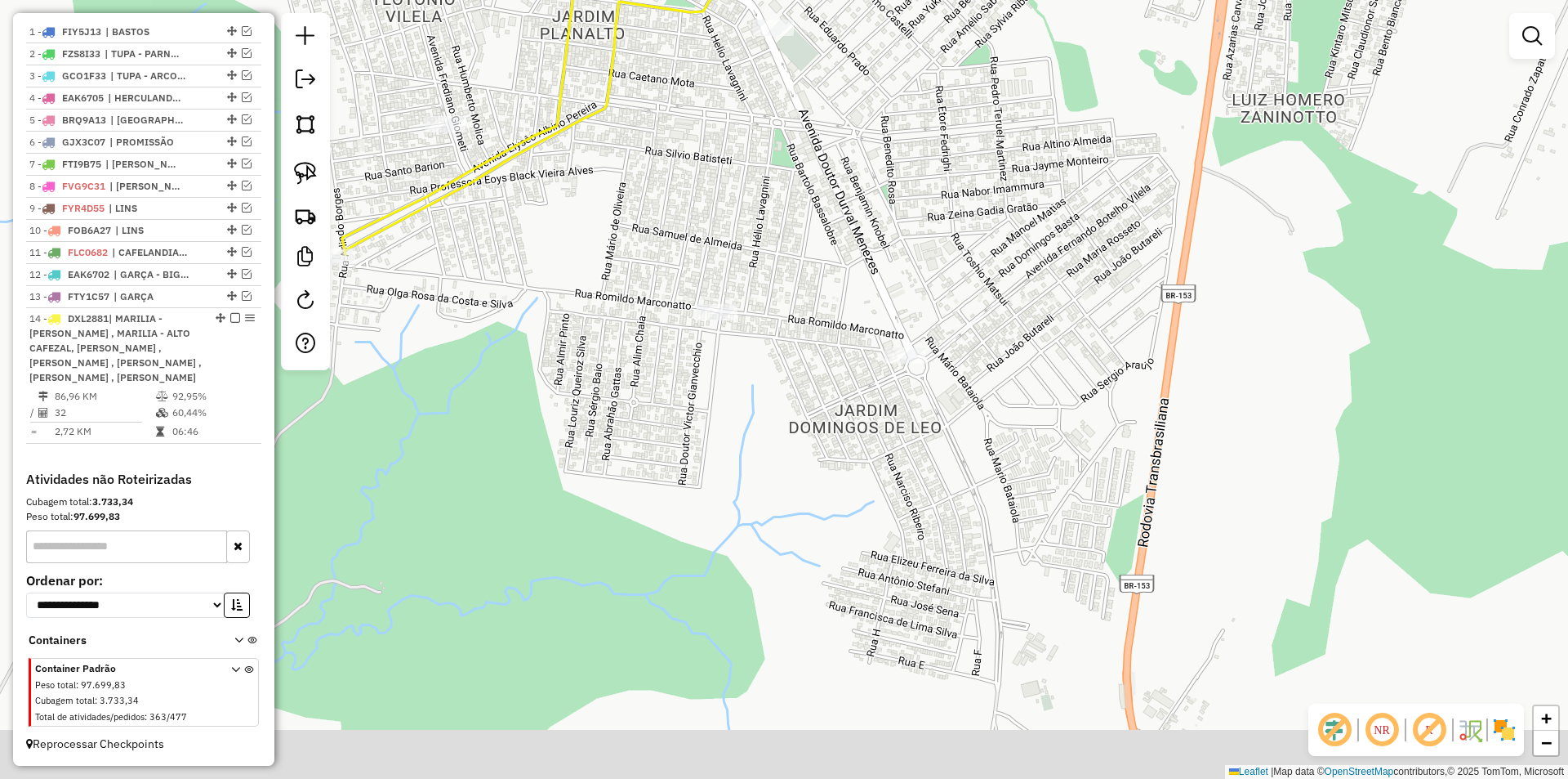
drag, startPoint x: 781, startPoint y: 408, endPoint x: 649, endPoint y: 249, distance: 206.7
click at [649, 249] on div "Janela de atendimento Grade de atendimento Capacidade Transportadoras Veículos …" at bounding box center [784, 390] width 1568 height 779
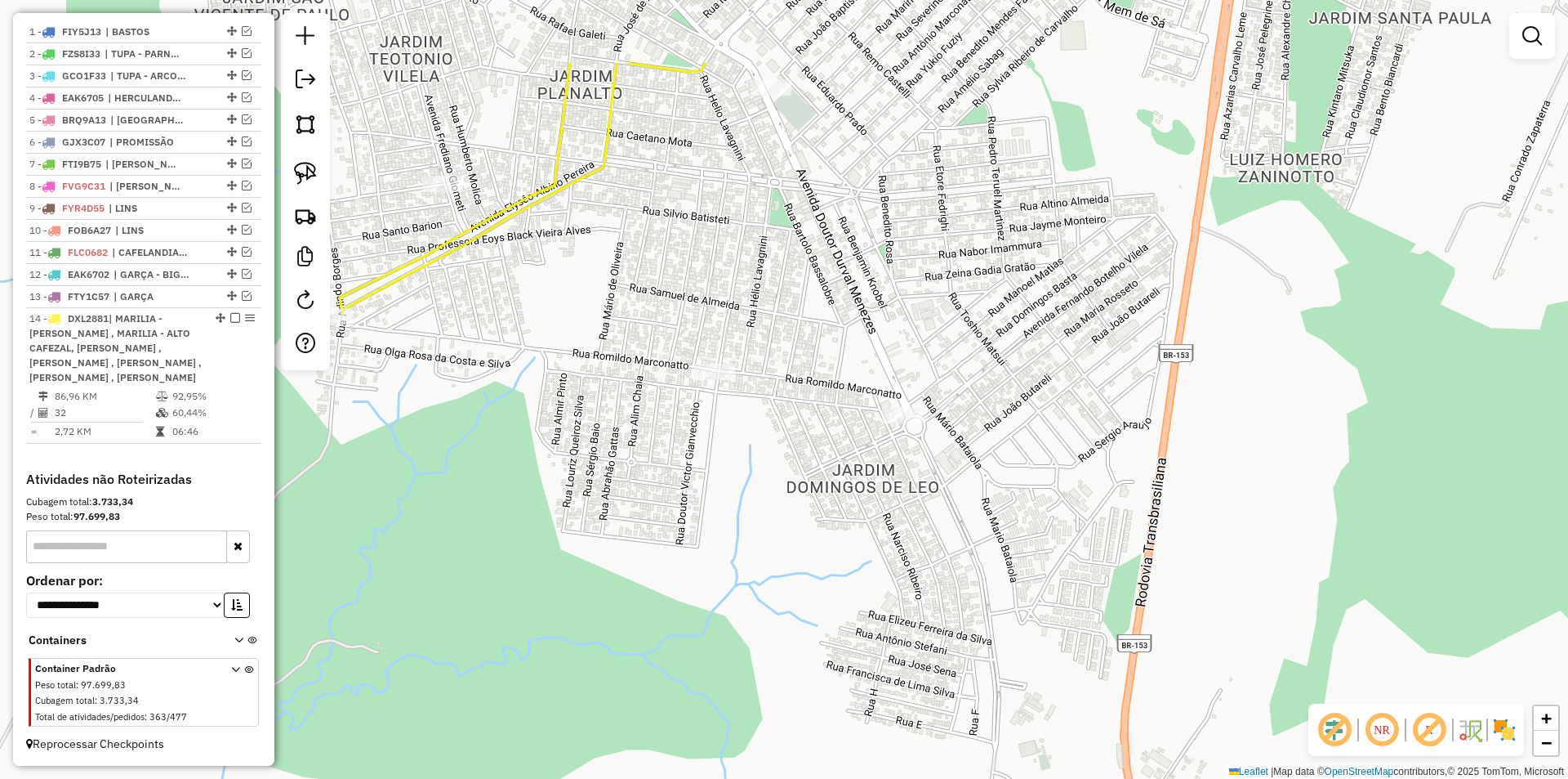
drag, startPoint x: 668, startPoint y: 286, endPoint x: 724, endPoint y: 408, distance: 134.2
click at [724, 408] on div "Janela de atendimento Grade de atendimento Capacidade Transportadoras Veículos …" at bounding box center [784, 390] width 1568 height 779
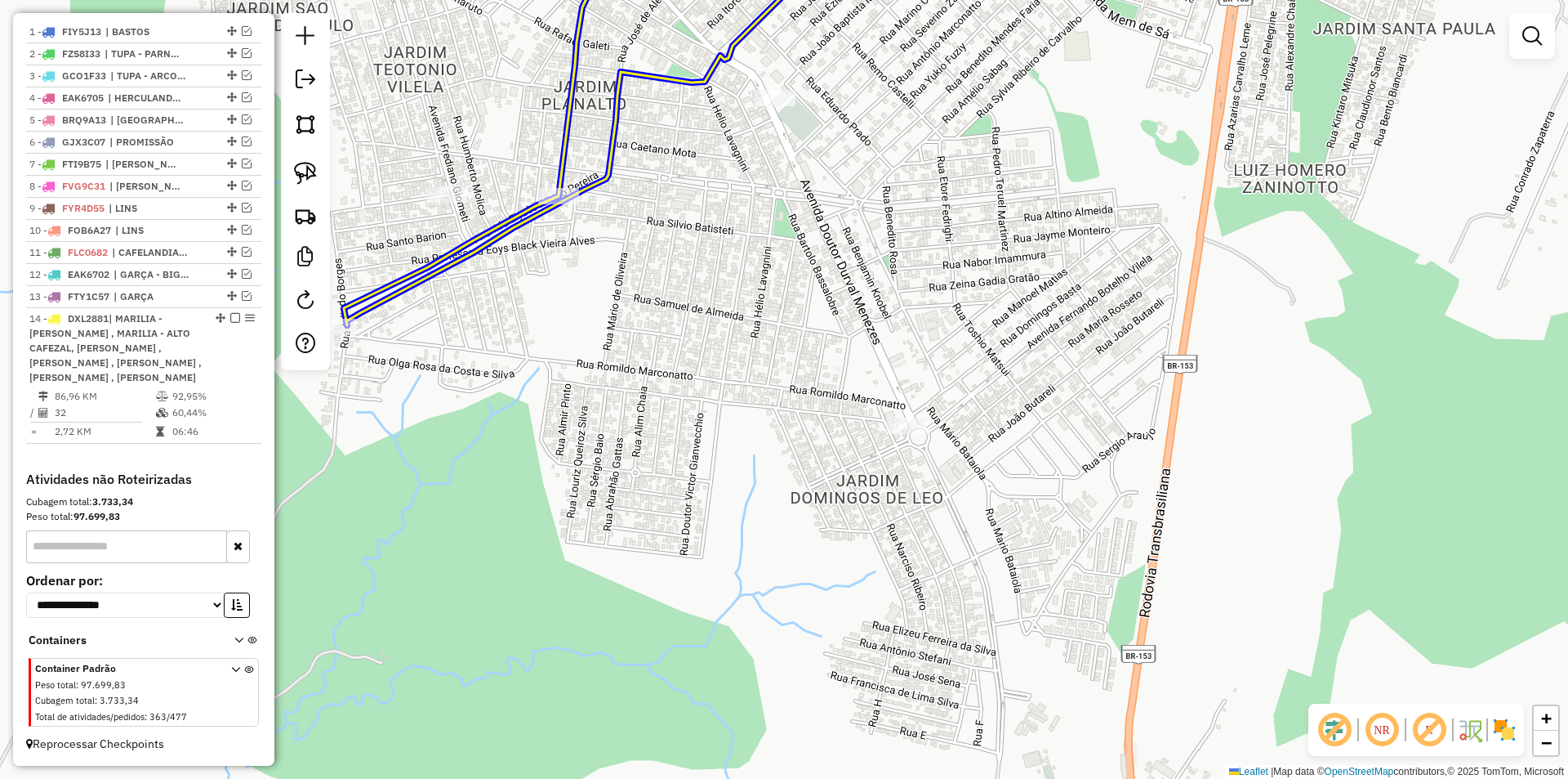
drag, startPoint x: 715, startPoint y: 392, endPoint x: 552, endPoint y: 210, distance: 244.3
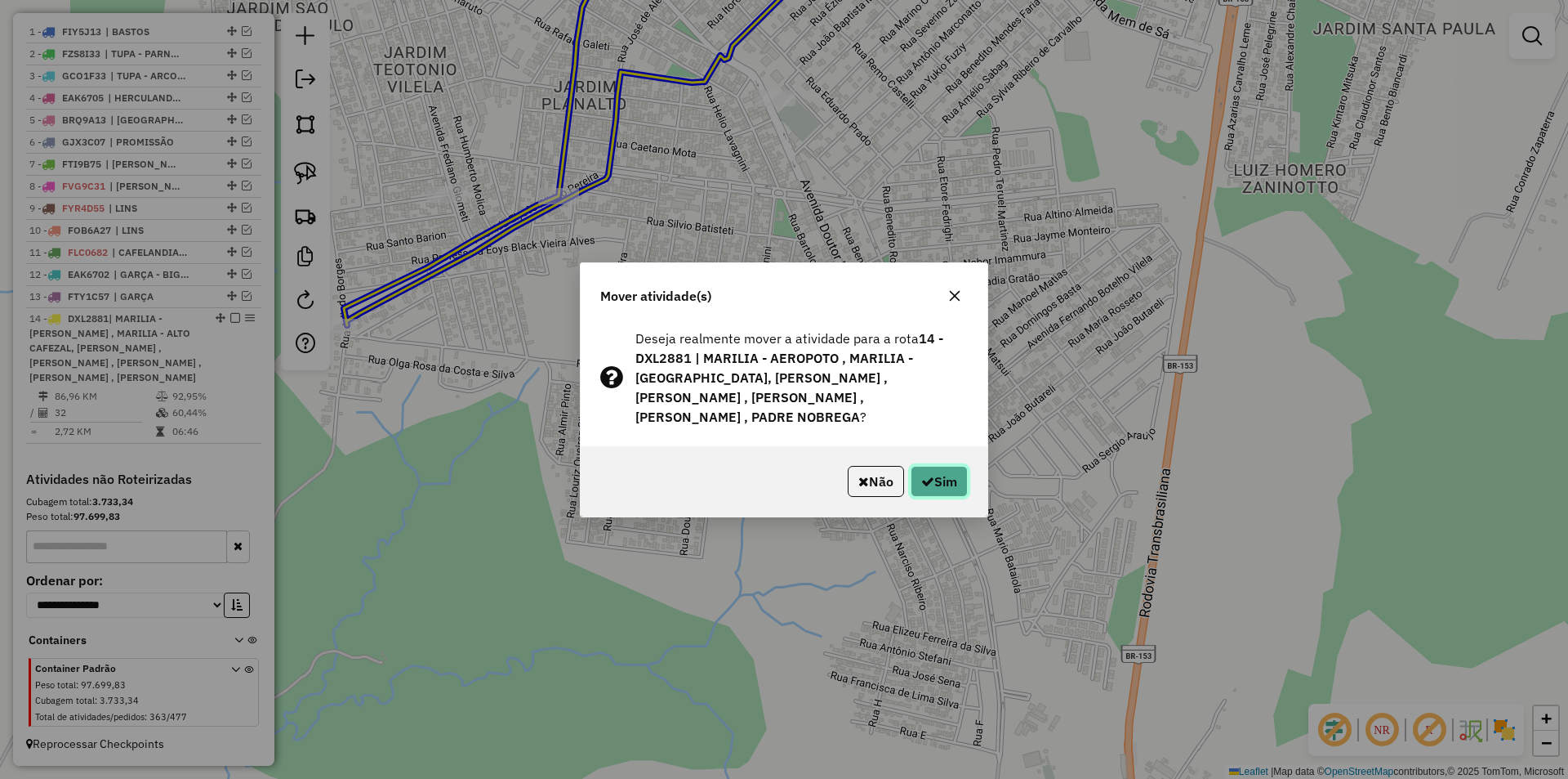
click at [913, 469] on button "Sim" at bounding box center [940, 482] width 57 height 31
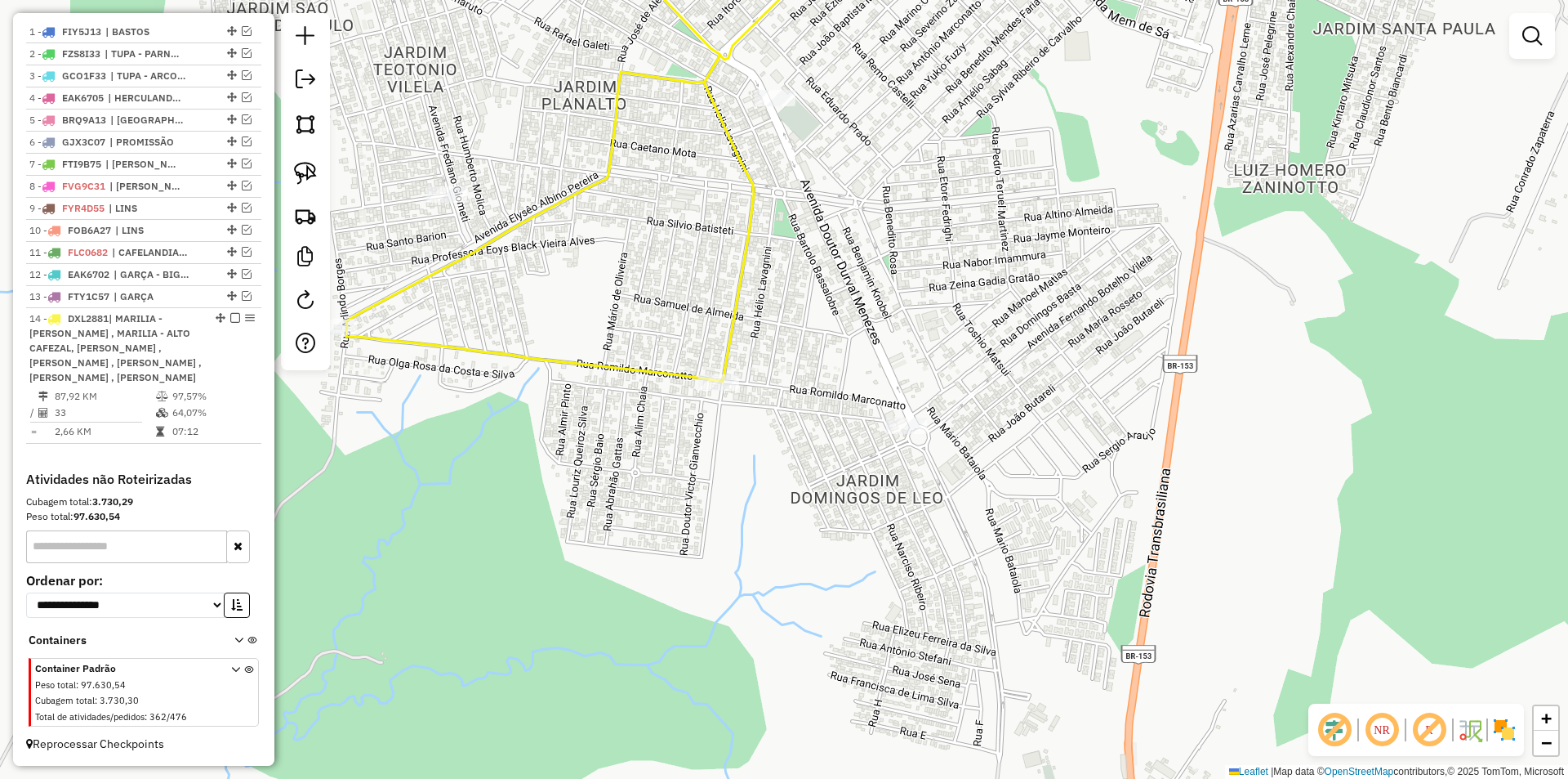
click at [743, 288] on icon at bounding box center [602, 152] width 514 height 459
select select "**********"
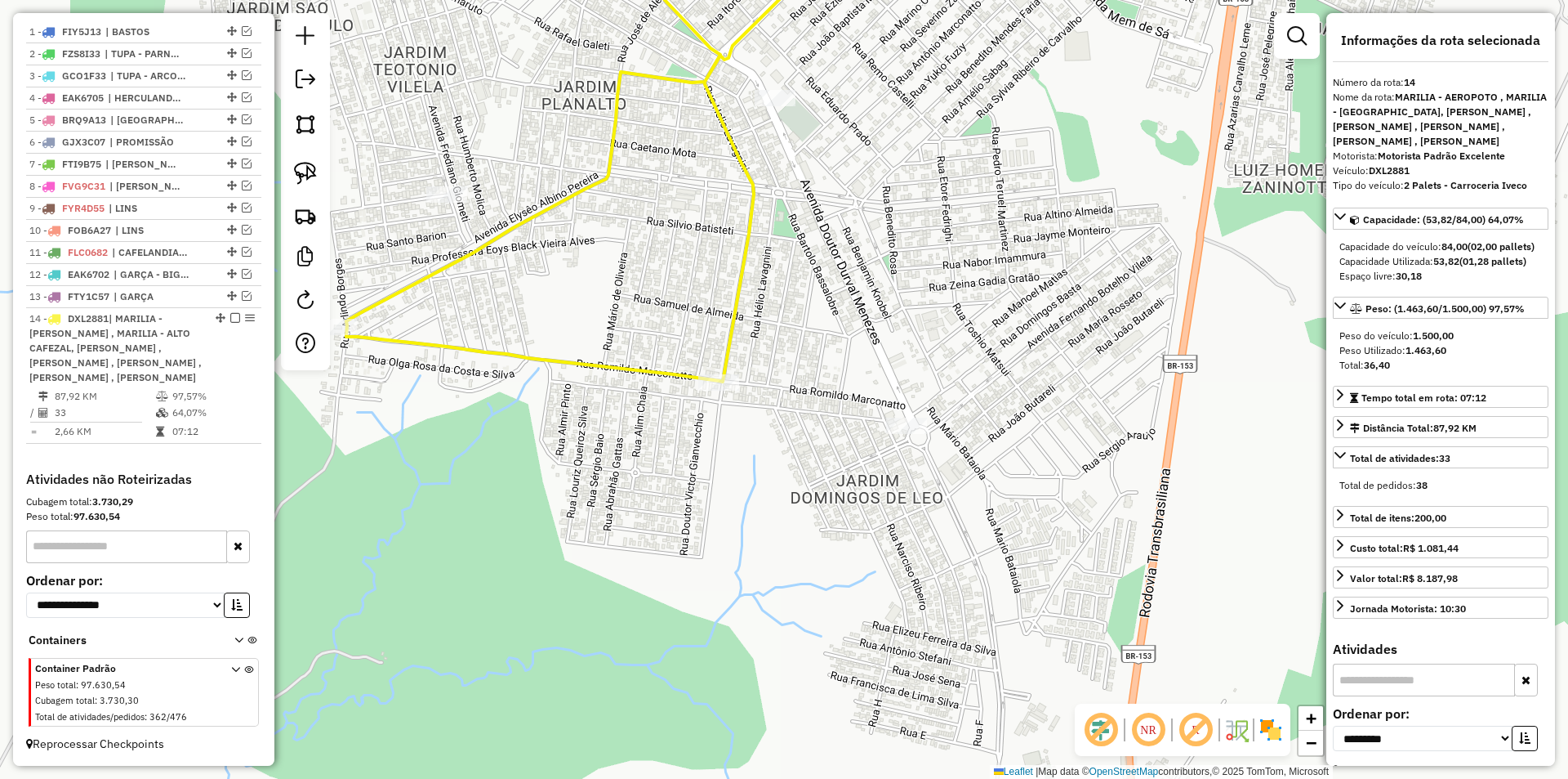
click at [849, 266] on div "Janela de atendimento Grade de atendimento Capacidade Transportadoras Veículos …" at bounding box center [784, 390] width 1568 height 779
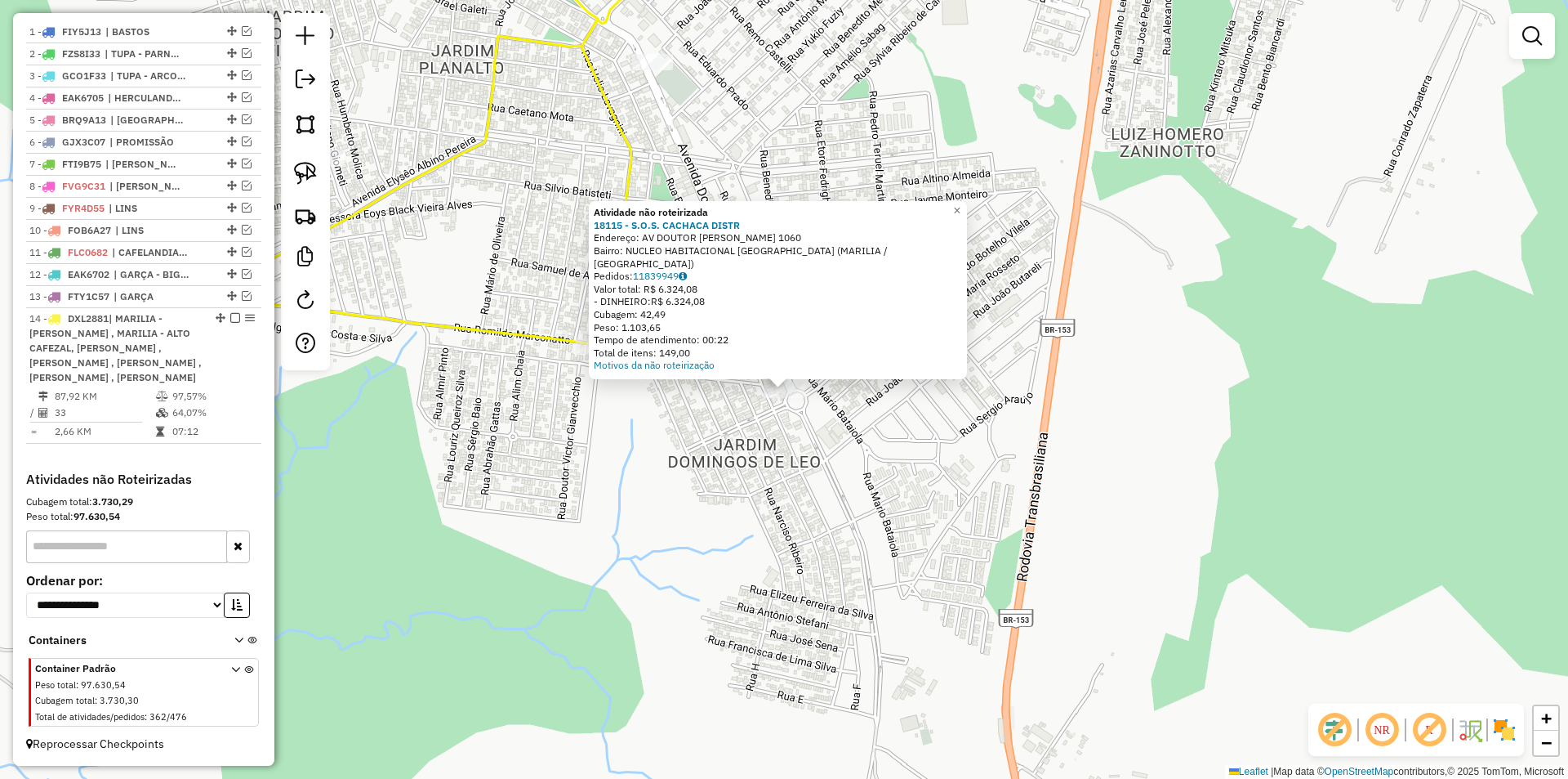
click at [729, 497] on div "Atividade não roteirizada 18115 - S.O.S. CACHACA DISTR Endereço: AV DOUTOR DURV…" at bounding box center [784, 390] width 1568 height 779
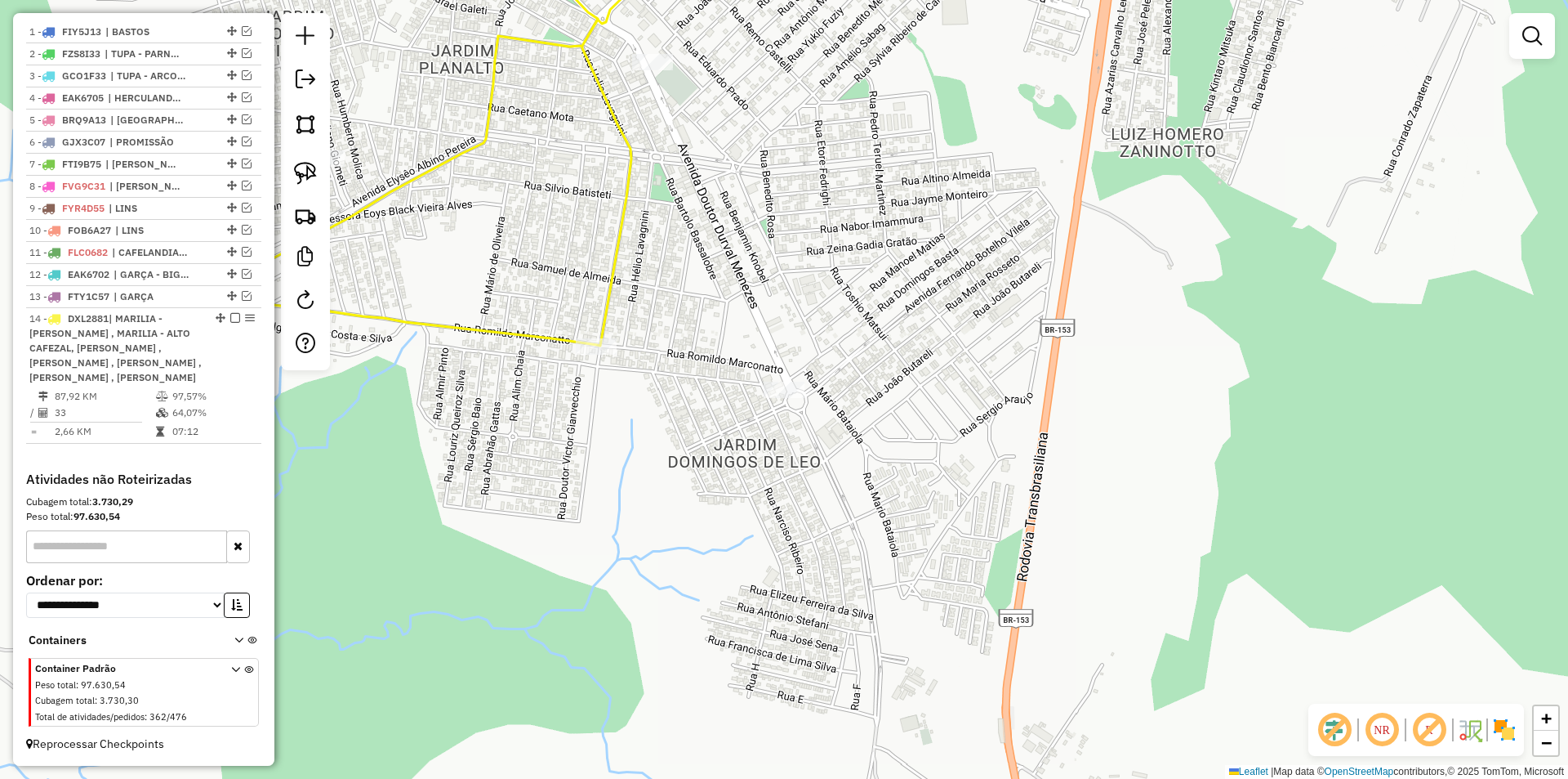
click at [661, 70] on div at bounding box center [652, 62] width 41 height 17
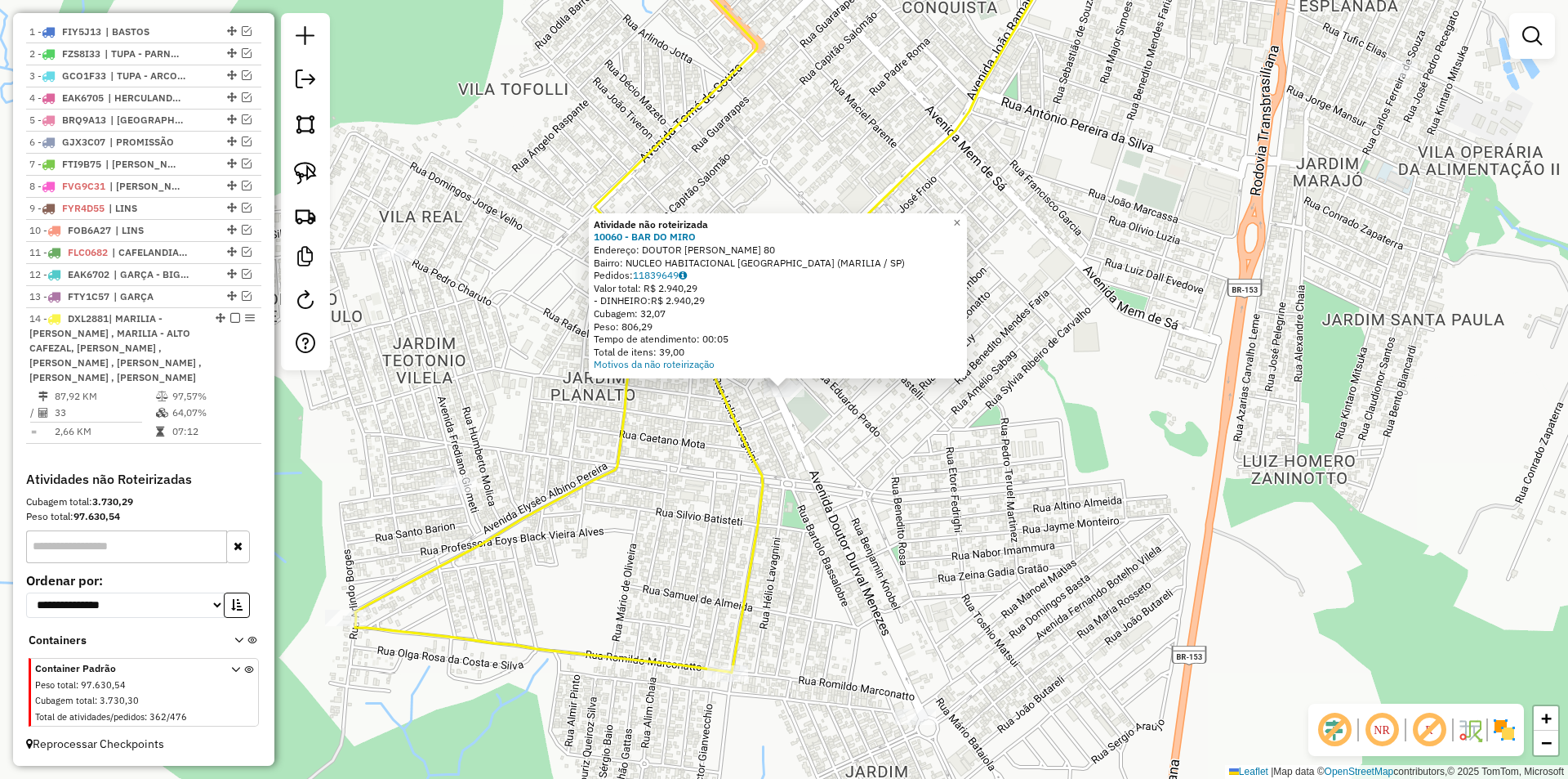
click at [827, 484] on div "Atividade não roteirizada 10060 - BAR DO MIRO Endereço: DOUTOR DURVAL DE MENEZE…" at bounding box center [784, 390] width 1568 height 779
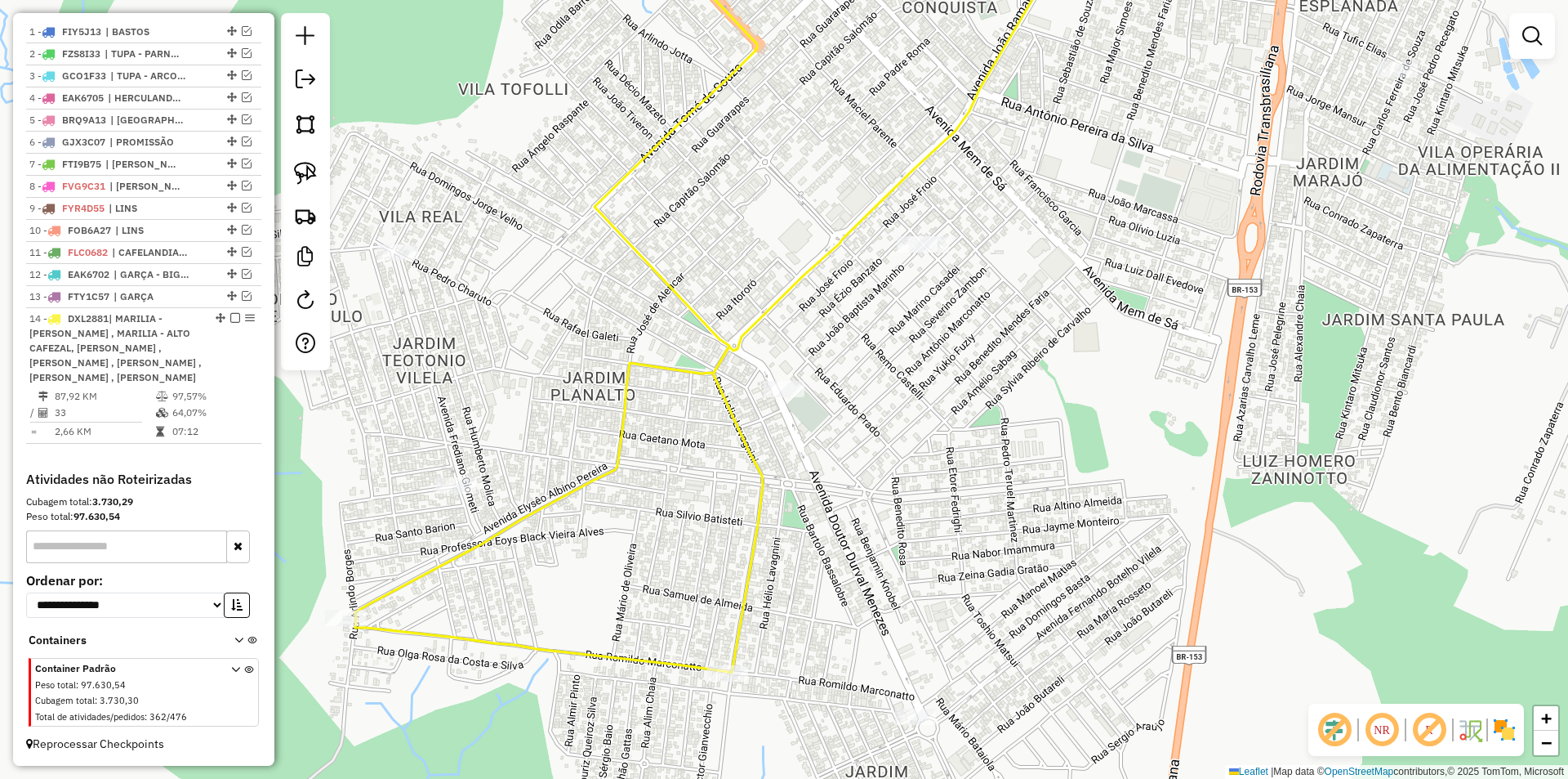
click at [901, 229] on div "Janela de atendimento Grade de atendimento Capacidade Transportadoras Veículos …" at bounding box center [784, 390] width 1568 height 779
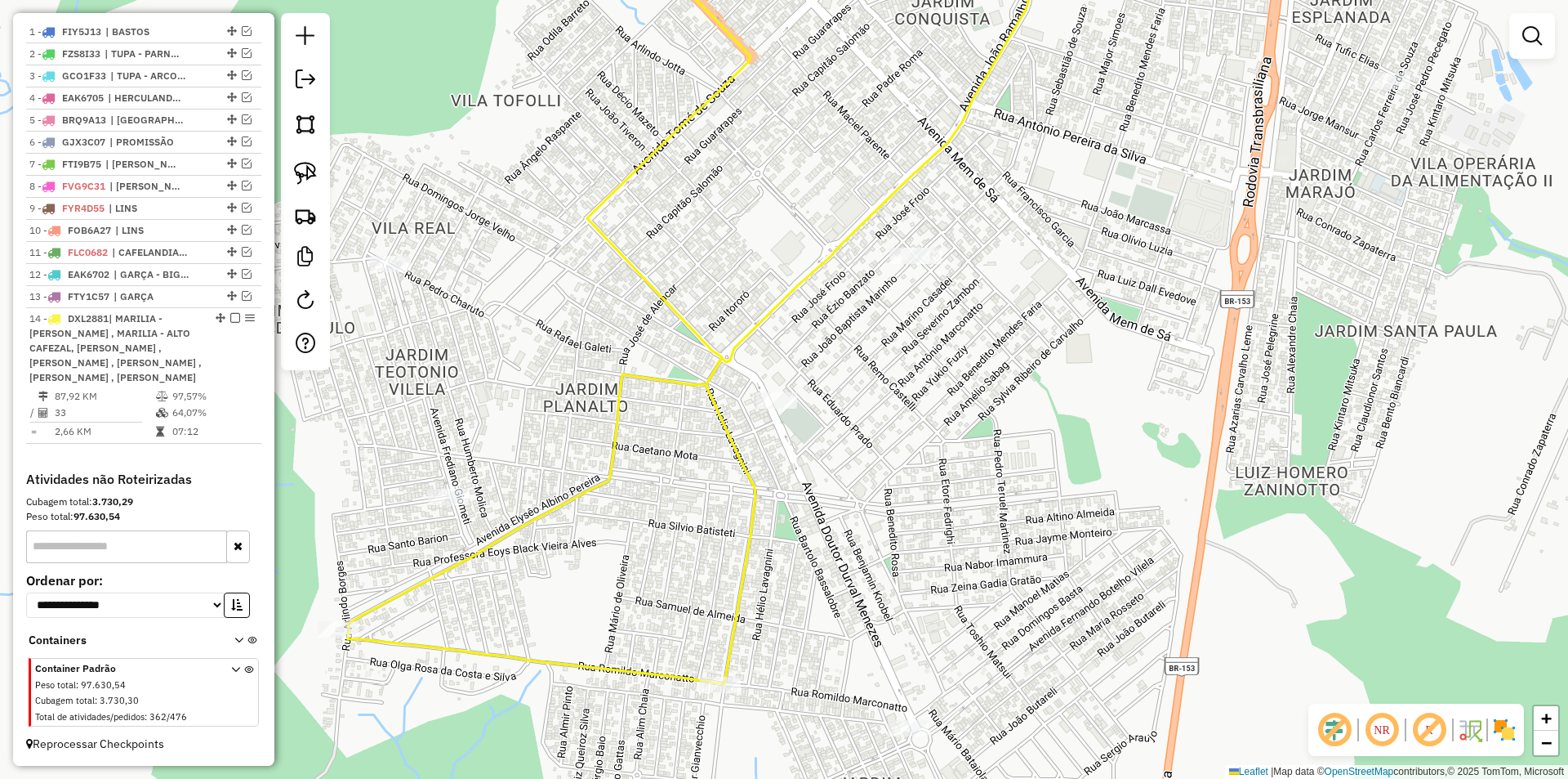
drag, startPoint x: 922, startPoint y: 370, endPoint x: 875, endPoint y: 397, distance: 54.2
click at [909, 380] on div "Janela de atendimento Grade de atendimento Capacidade Transportadoras Veículos …" at bounding box center [784, 390] width 1568 height 779
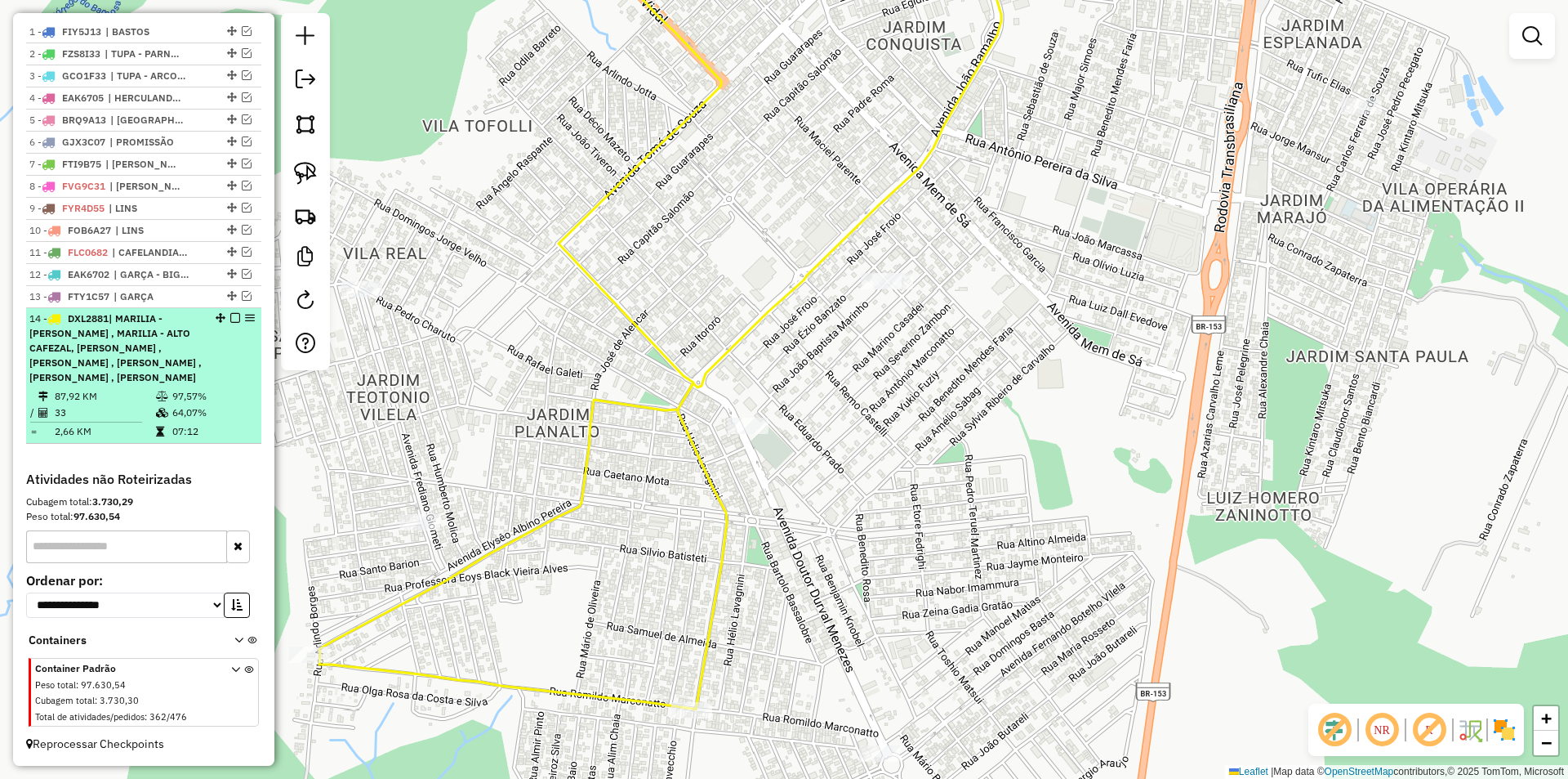
select select "**********"
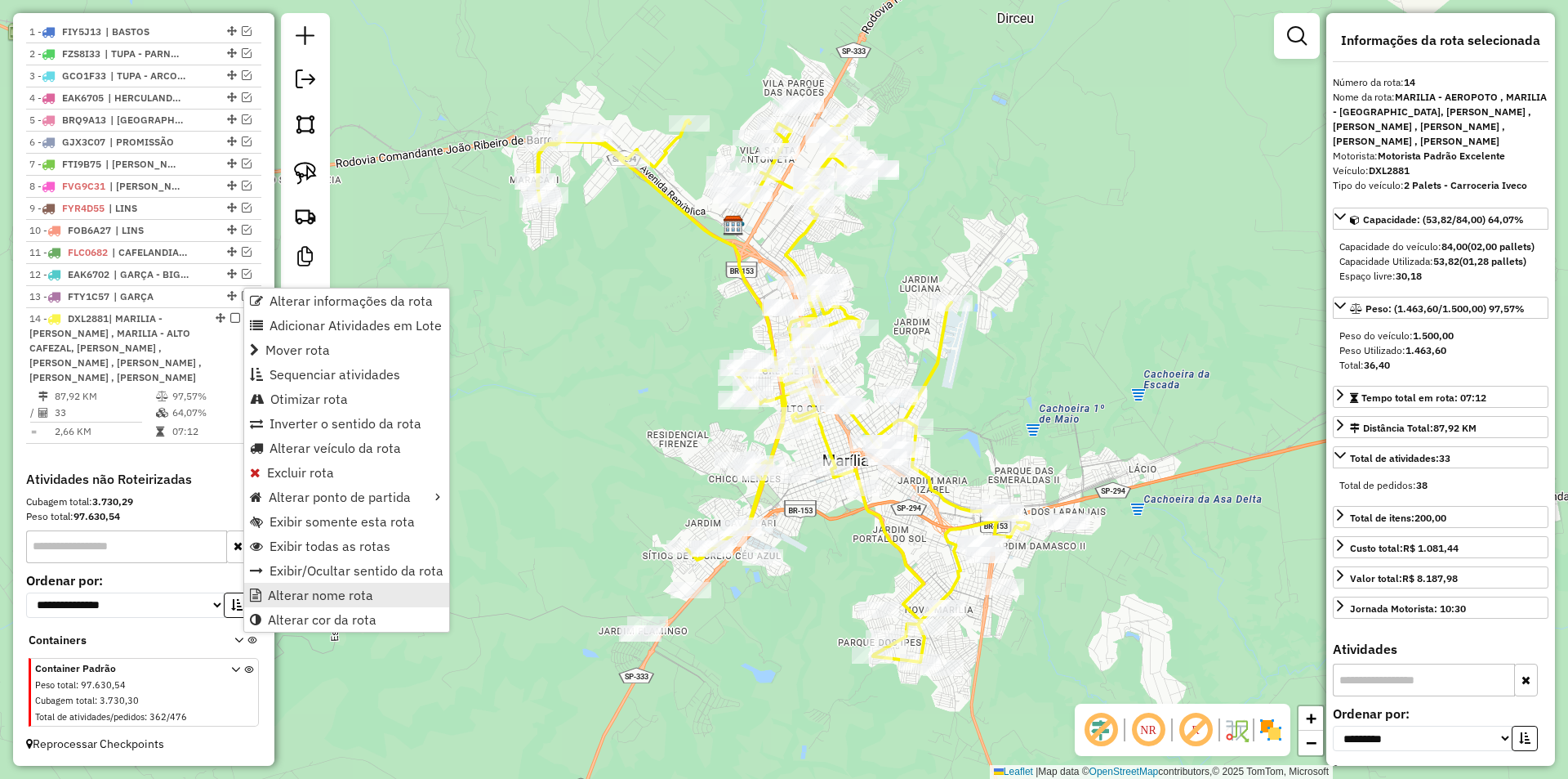
click at [356, 598] on span "Alterar nome rota" at bounding box center [320, 595] width 105 height 13
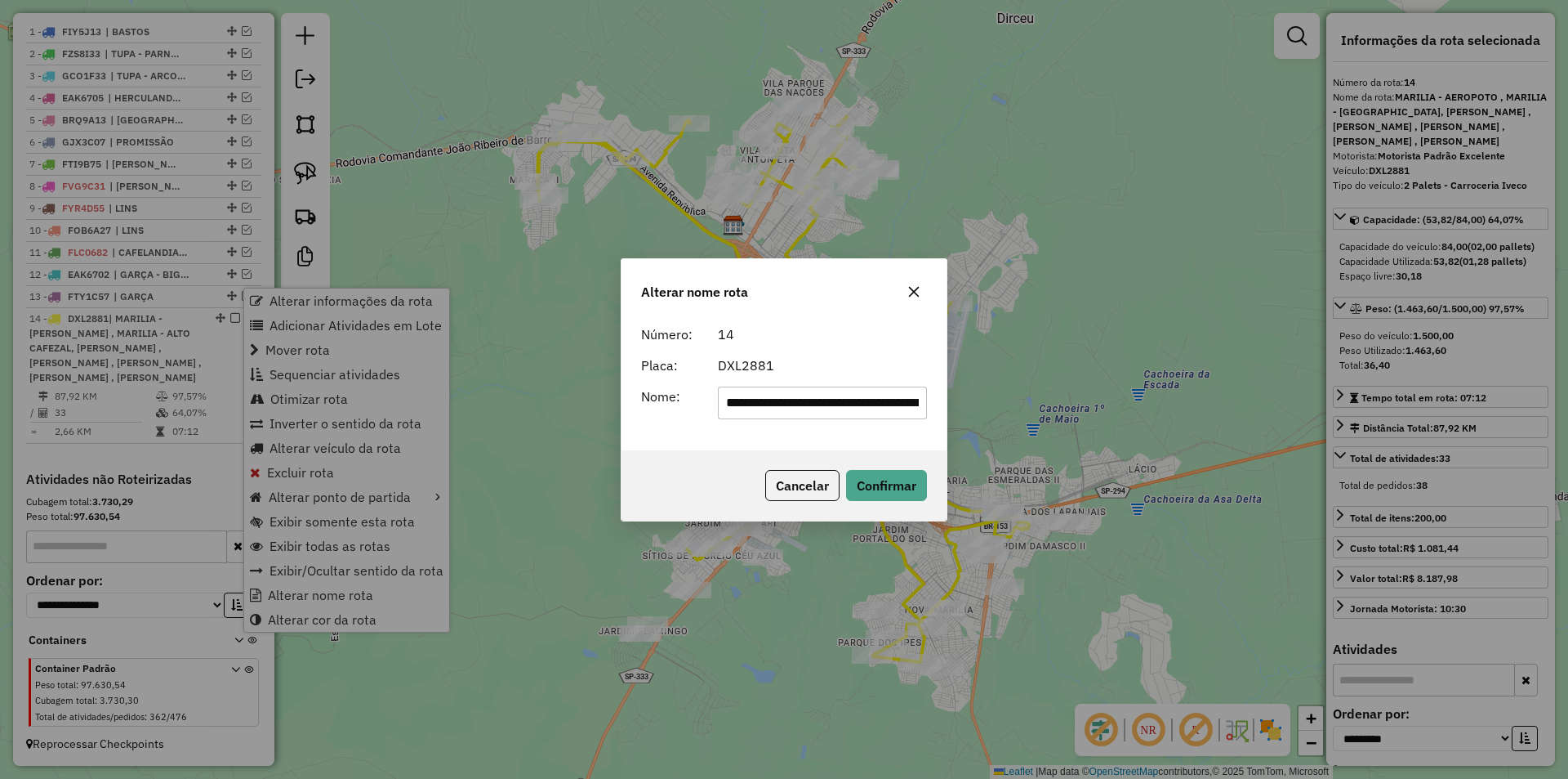
scroll to position [0, 887]
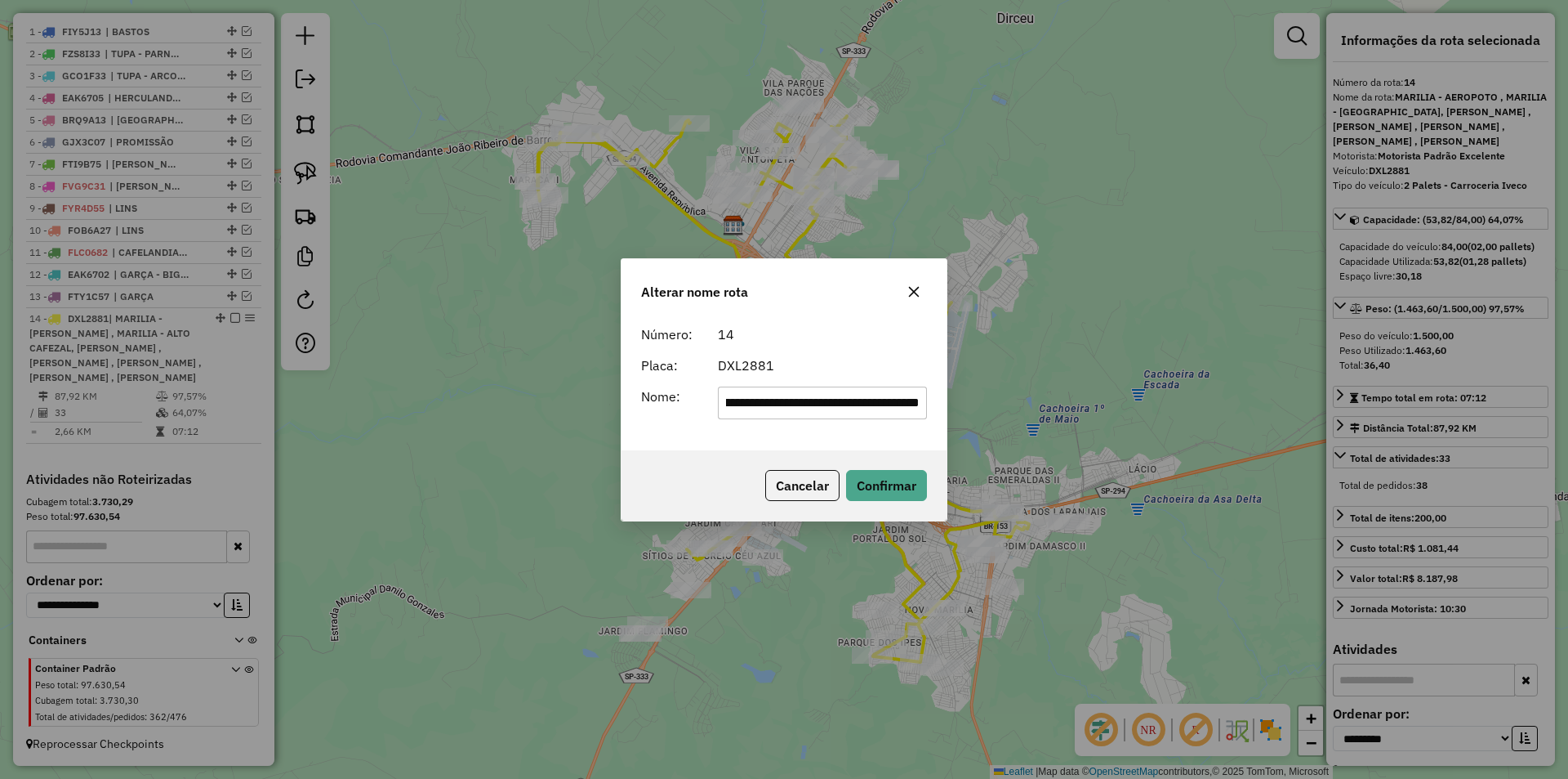
click at [813, 415] on input "**********" at bounding box center [823, 403] width 210 height 33
type input "**********"
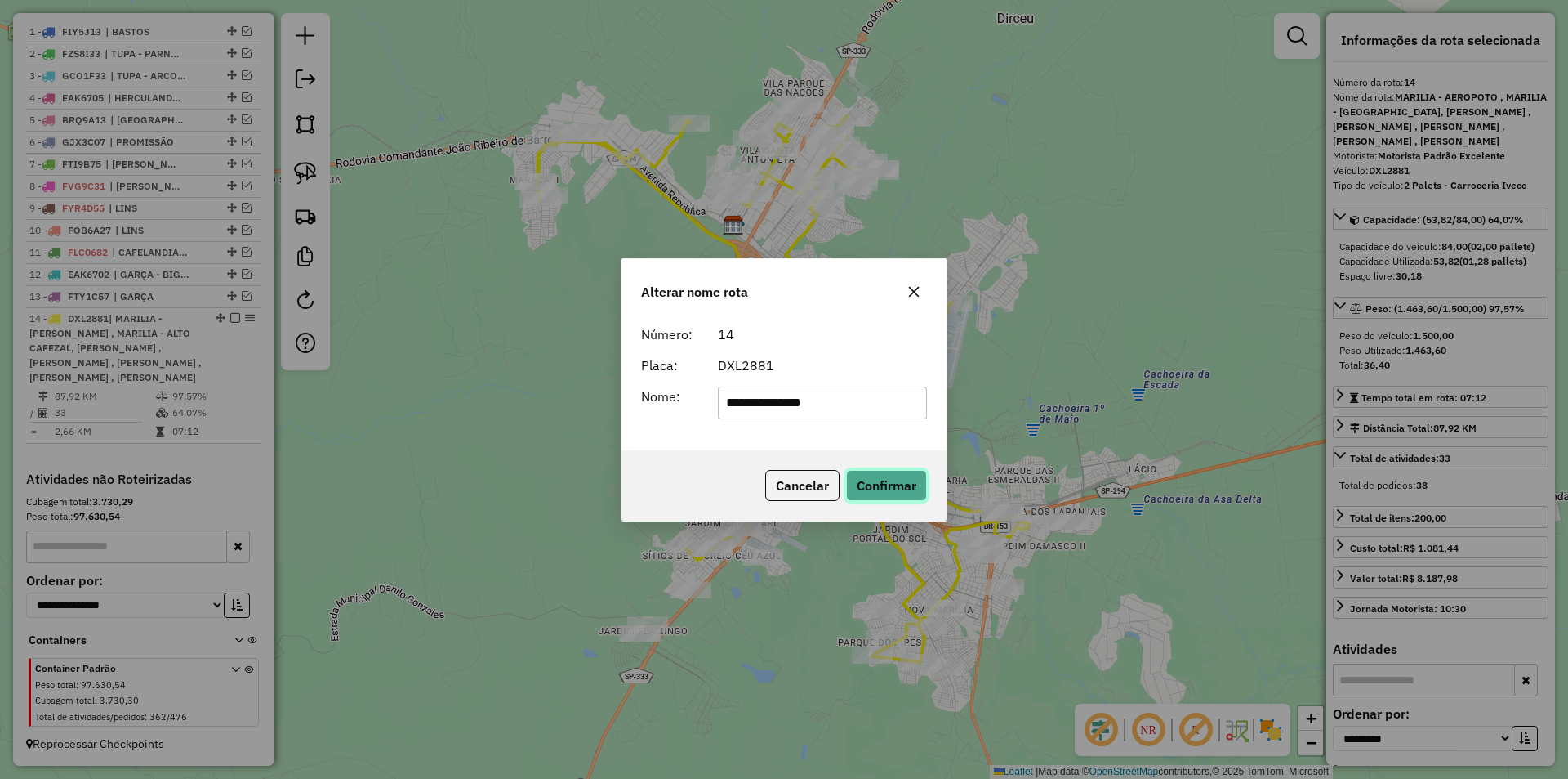
click at [884, 476] on button "Confirmar" at bounding box center [887, 485] width 81 height 31
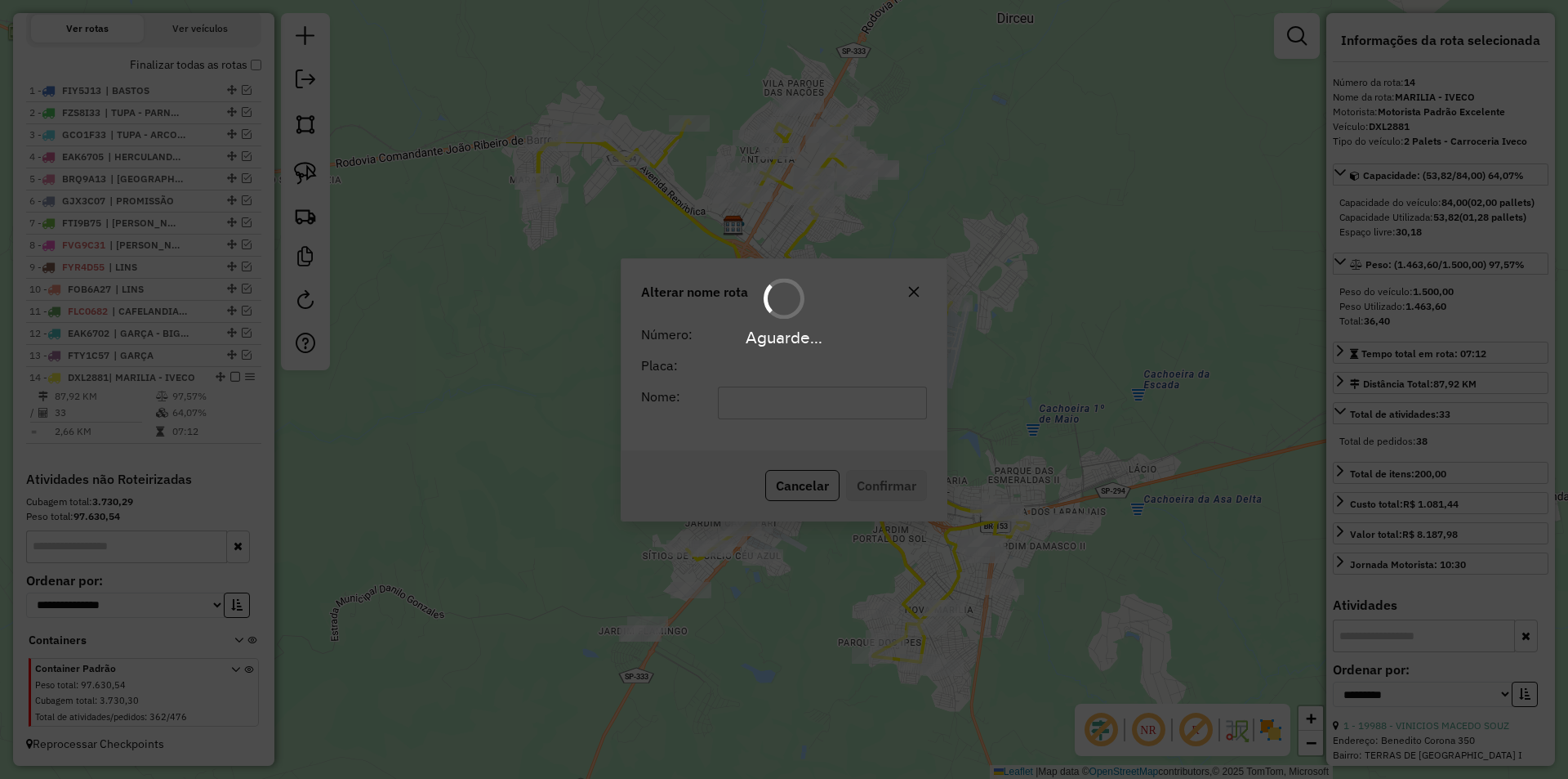
scroll to position [595, 0]
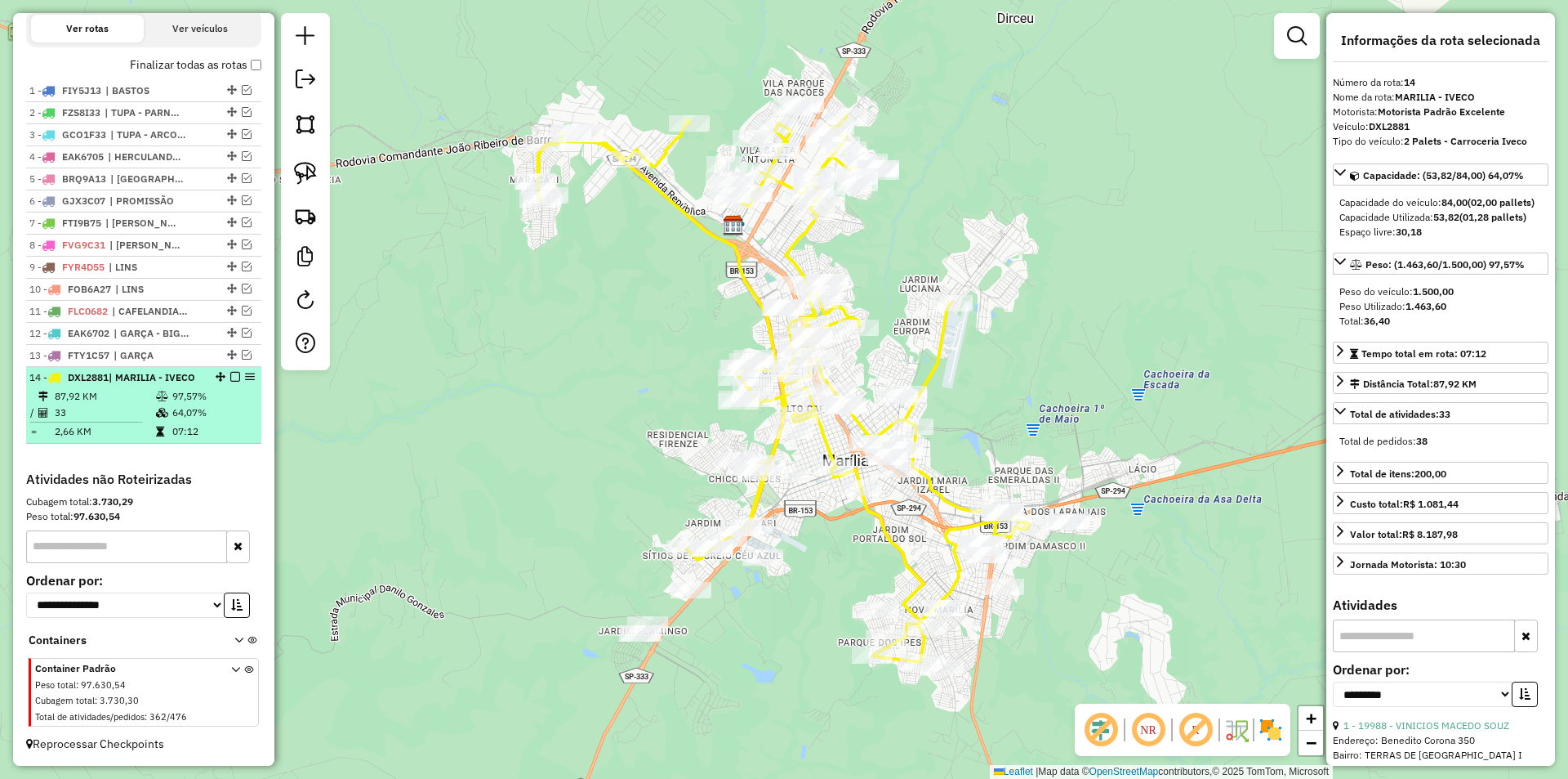
click at [230, 372] on em at bounding box center [235, 376] width 10 height 10
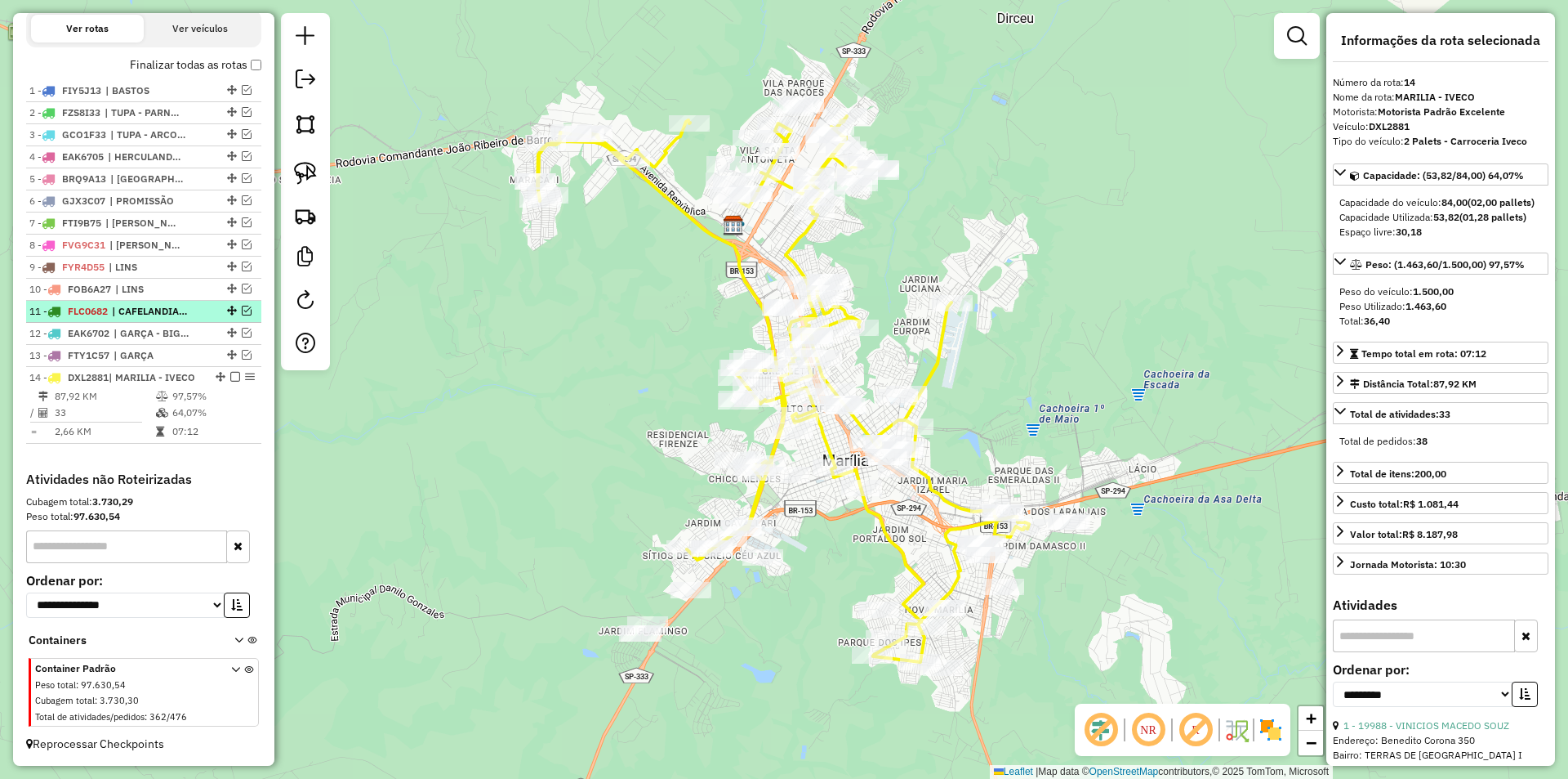
scroll to position [525, 0]
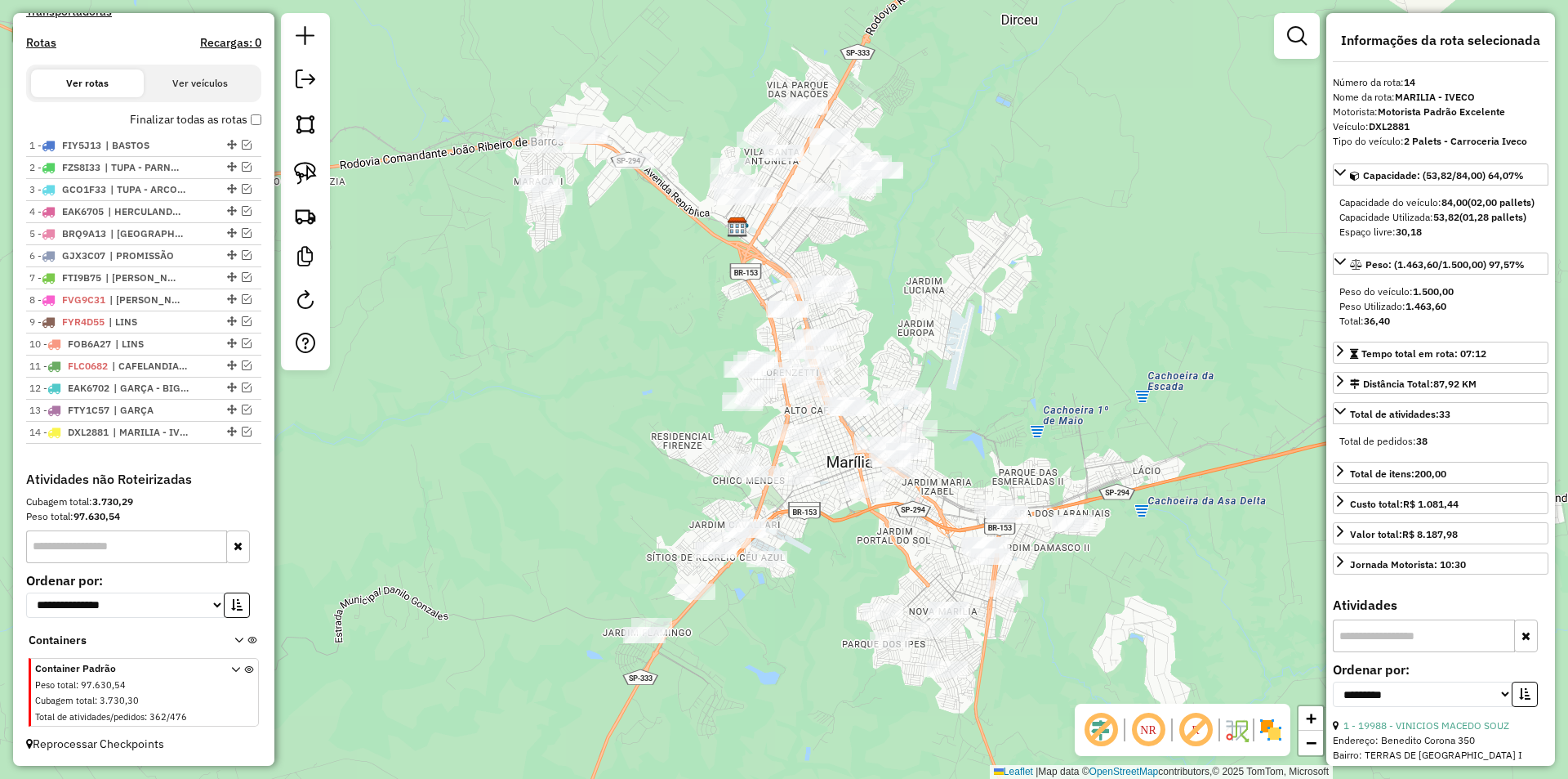
drag, startPoint x: 568, startPoint y: 276, endPoint x: 641, endPoint y: 496, distance: 231.8
click at [639, 495] on div "Janela de atendimento Grade de atendimento Capacidade Transportadoras Veículos …" at bounding box center [784, 390] width 1568 height 779
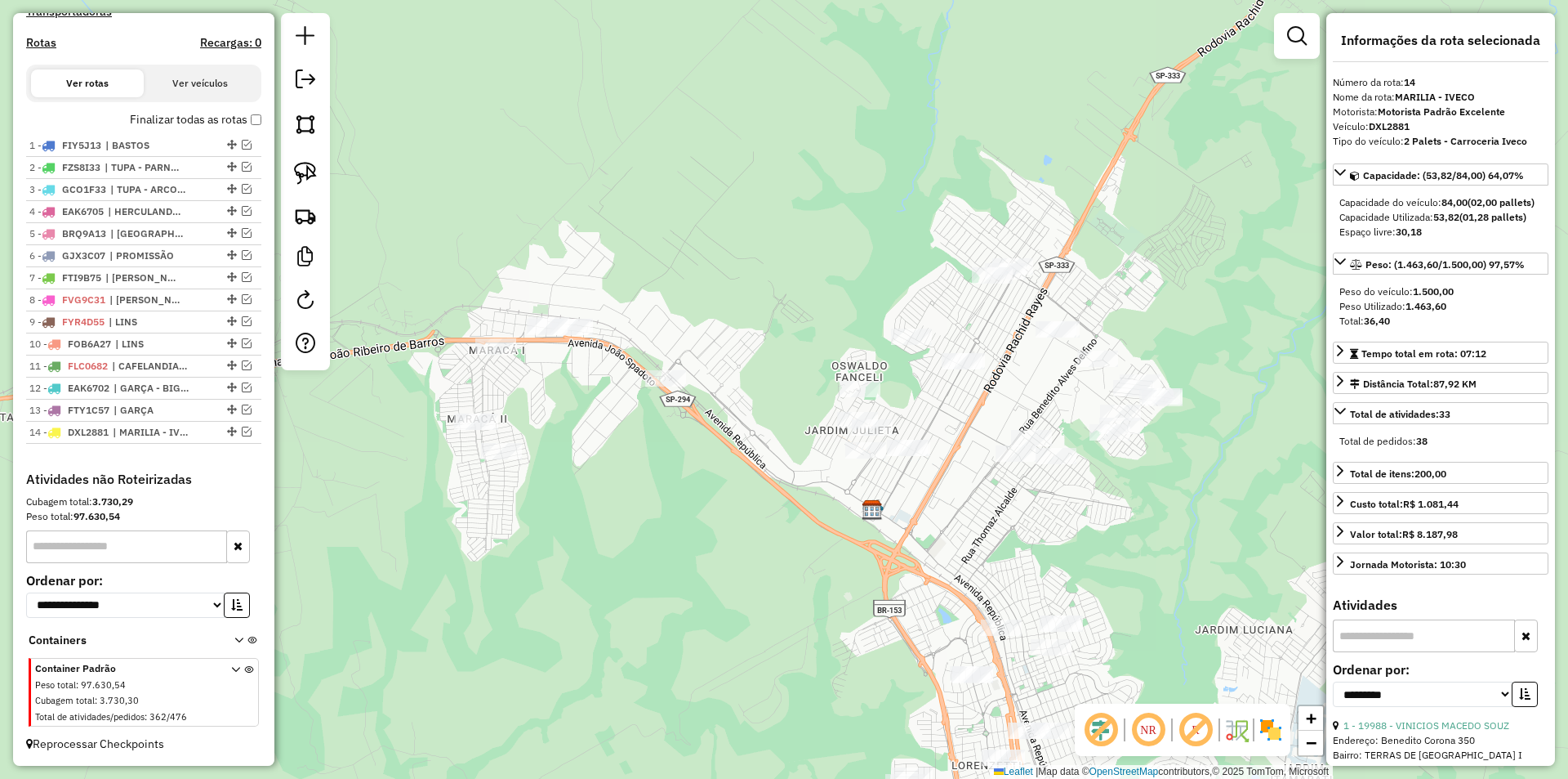
drag, startPoint x: 839, startPoint y: 437, endPoint x: 782, endPoint y: 483, distance: 73.2
click at [787, 481] on div "Janela de atendimento Grade de atendimento Capacidade Transportadoras Veículos …" at bounding box center [784, 390] width 1568 height 779
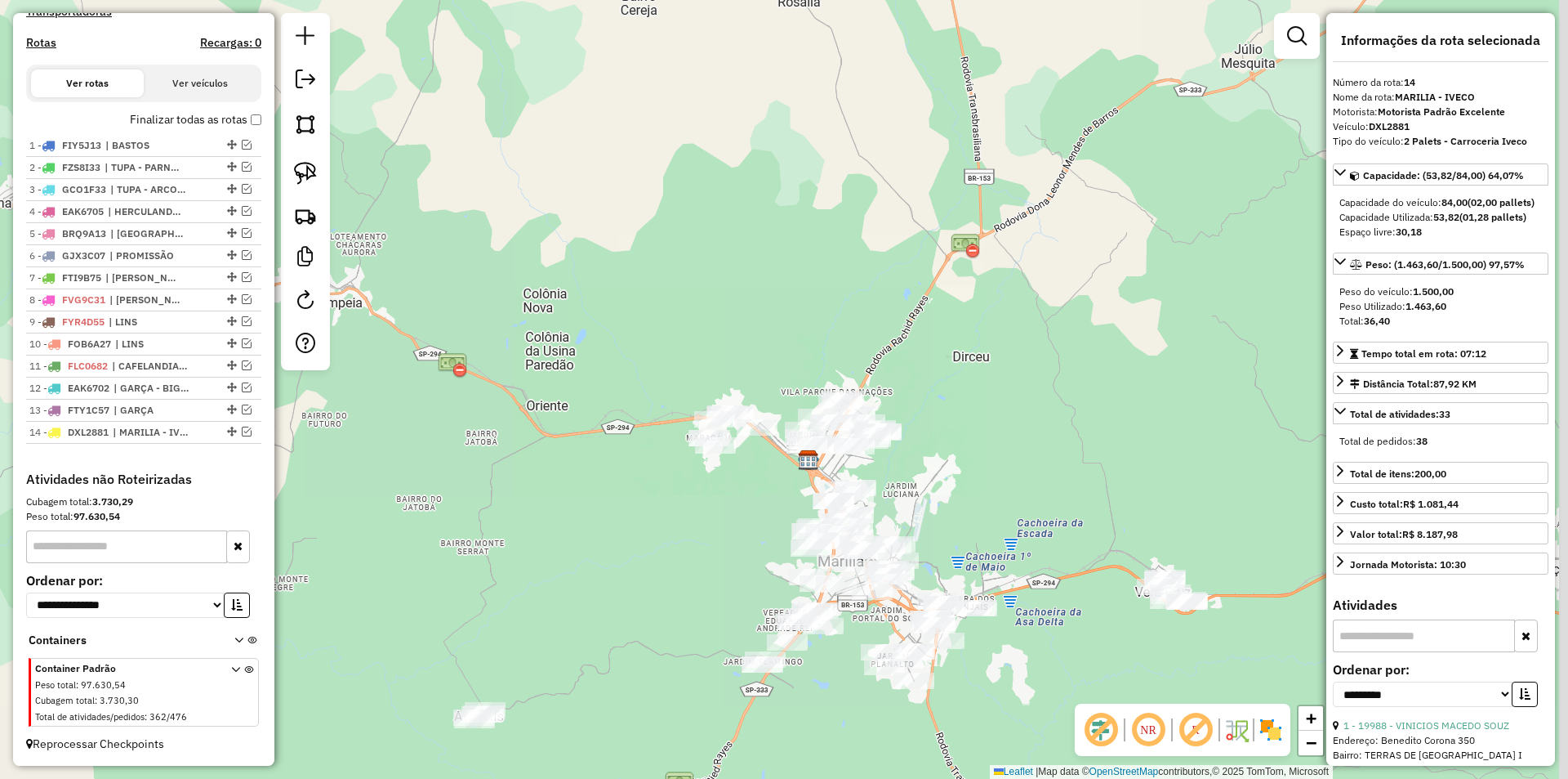
drag, startPoint x: 1029, startPoint y: 283, endPoint x: 619, endPoint y: 280, distance: 410.0
click at [615, 276] on div "Janela de atendimento Grade de atendimento Capacidade Transportadoras Veículos …" at bounding box center [784, 390] width 1568 height 779
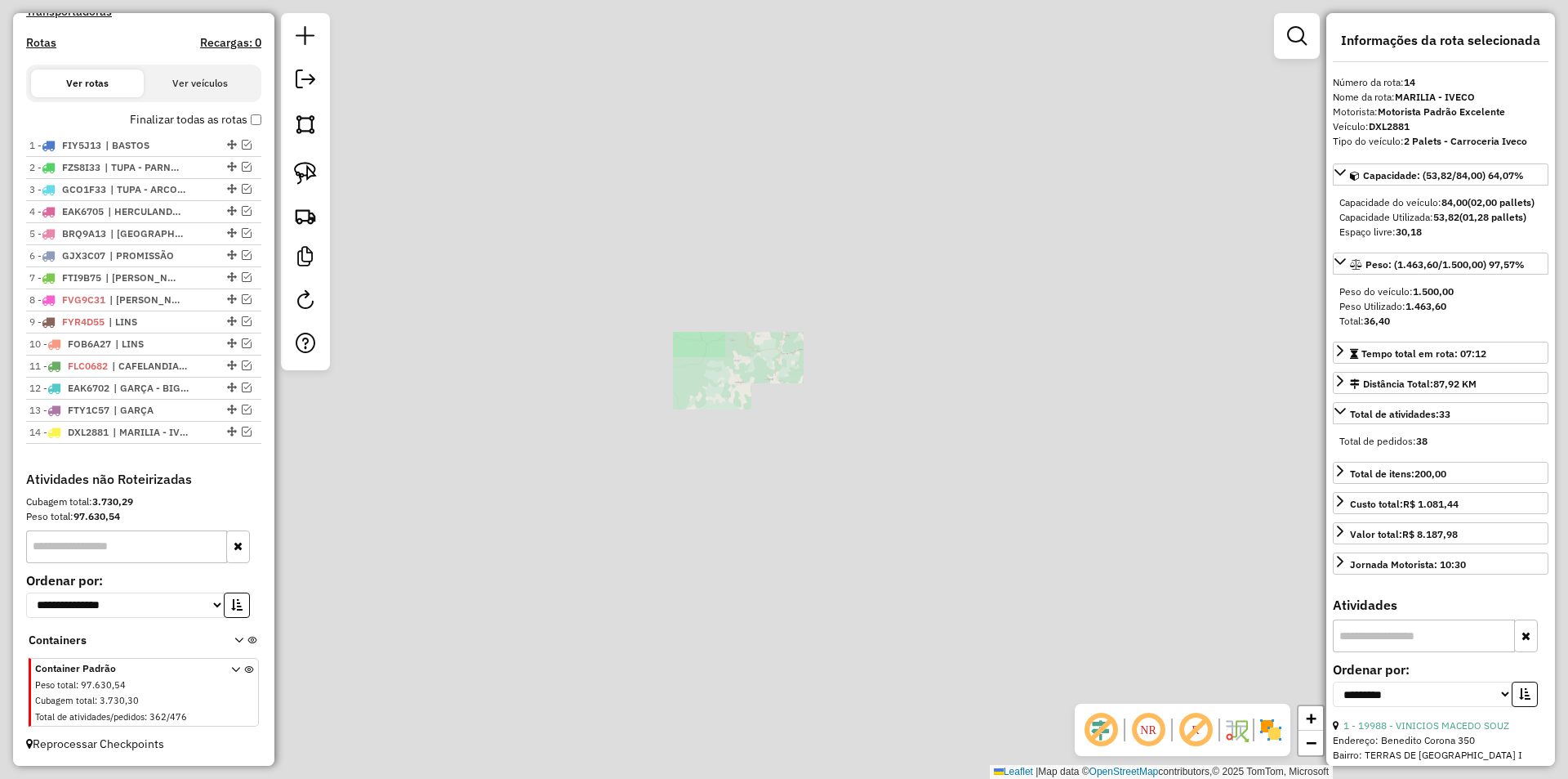
click at [714, 243] on div "Janela de atendimento Grade de atendimento Capacidade Transportadoras Veículos …" at bounding box center [784, 390] width 1568 height 779
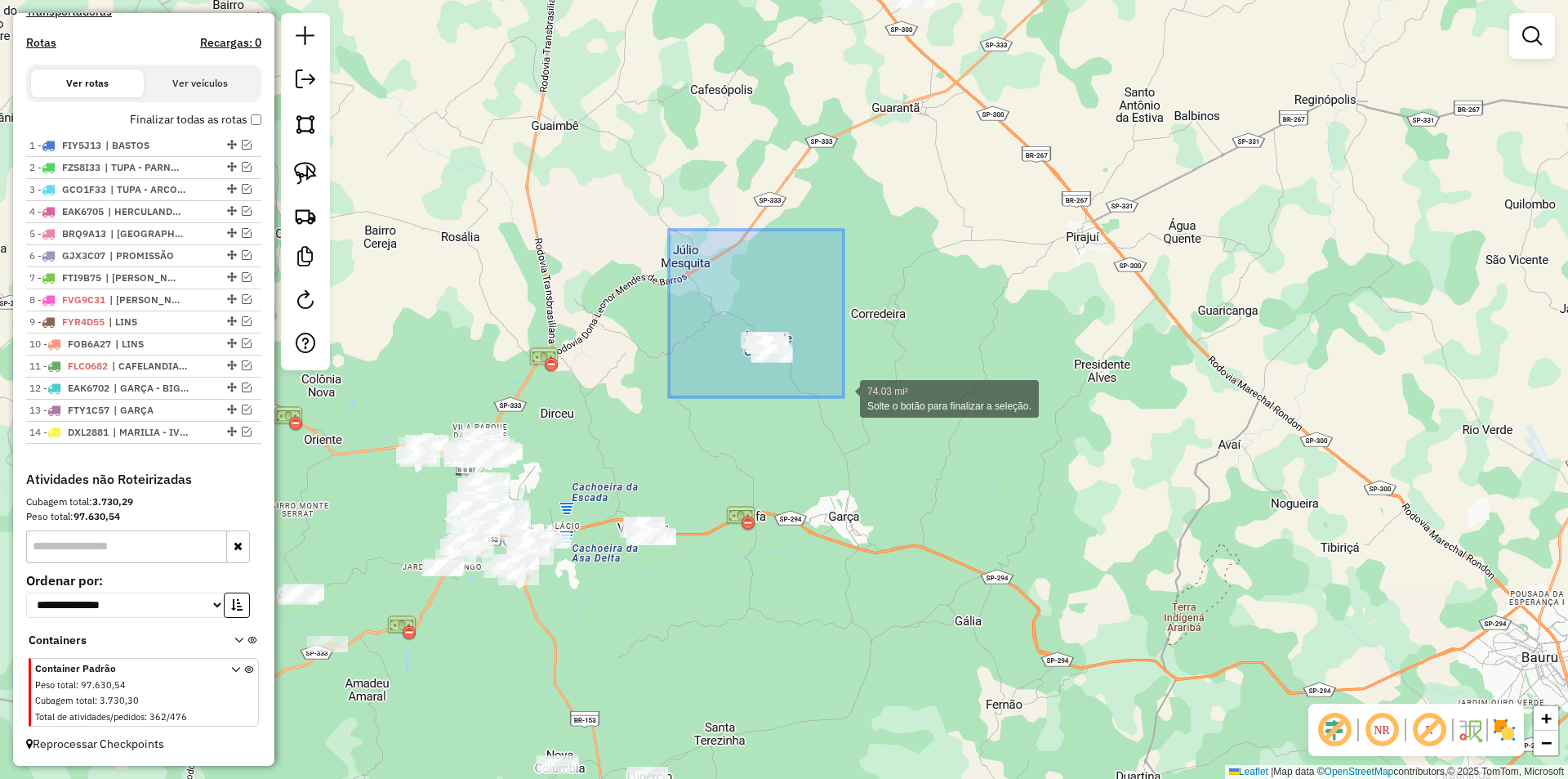
drag, startPoint x: 669, startPoint y: 230, endPoint x: 849, endPoint y: 404, distance: 250.4
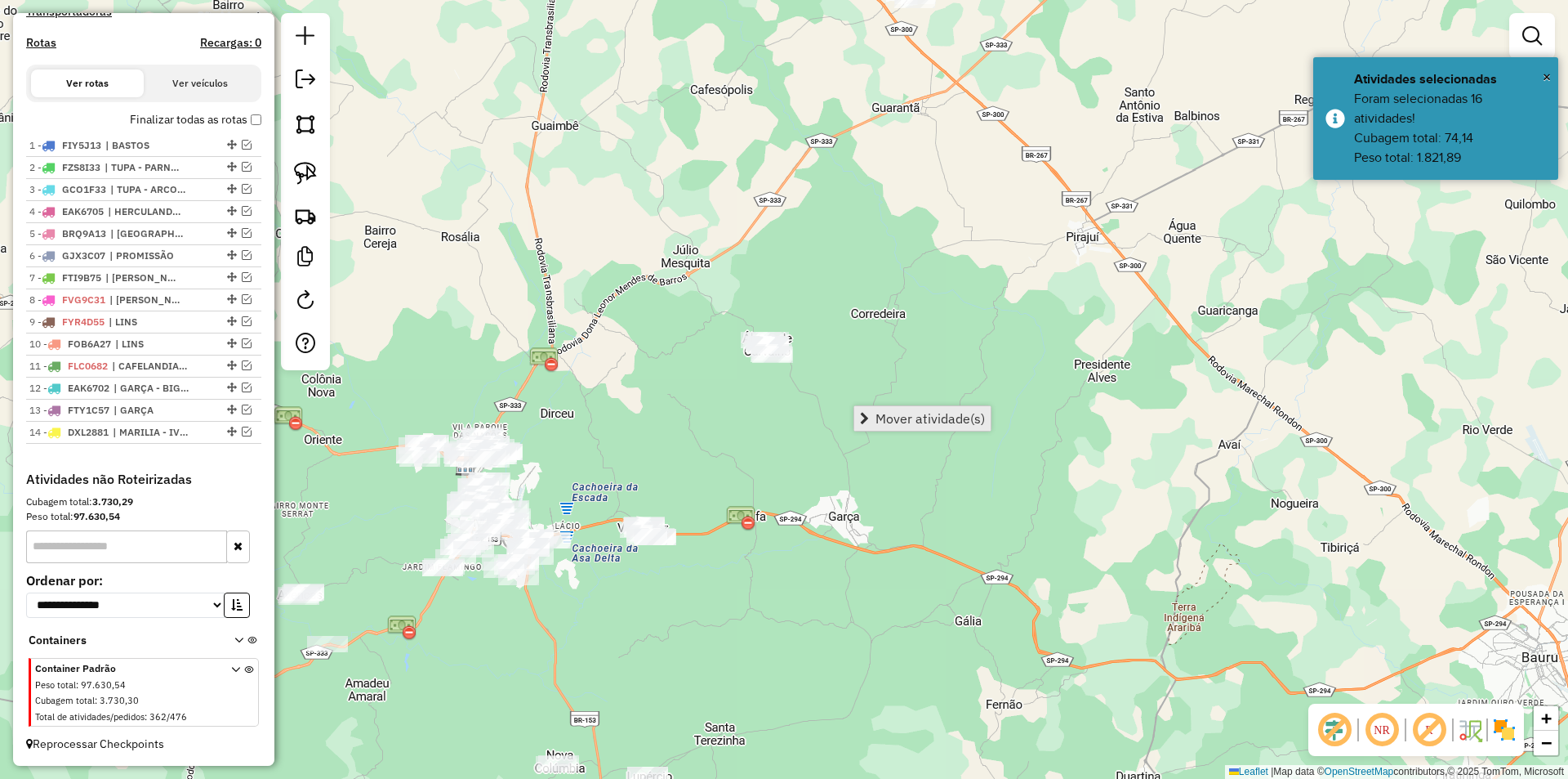
click at [874, 423] on link "Mover atividade(s)" at bounding box center [922, 418] width 136 height 24
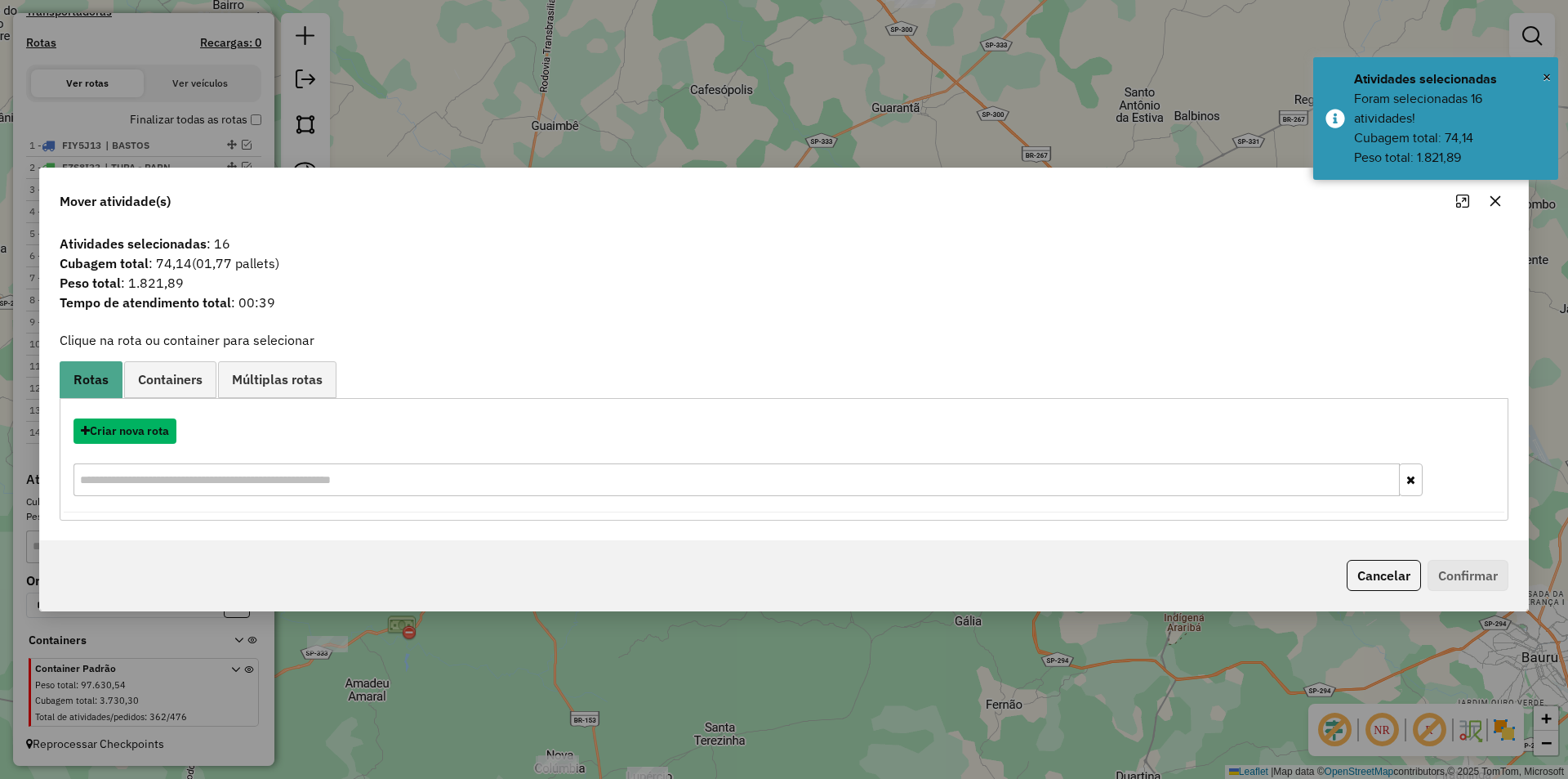
click at [142, 429] on button "Criar nova rota" at bounding box center [125, 430] width 103 height 25
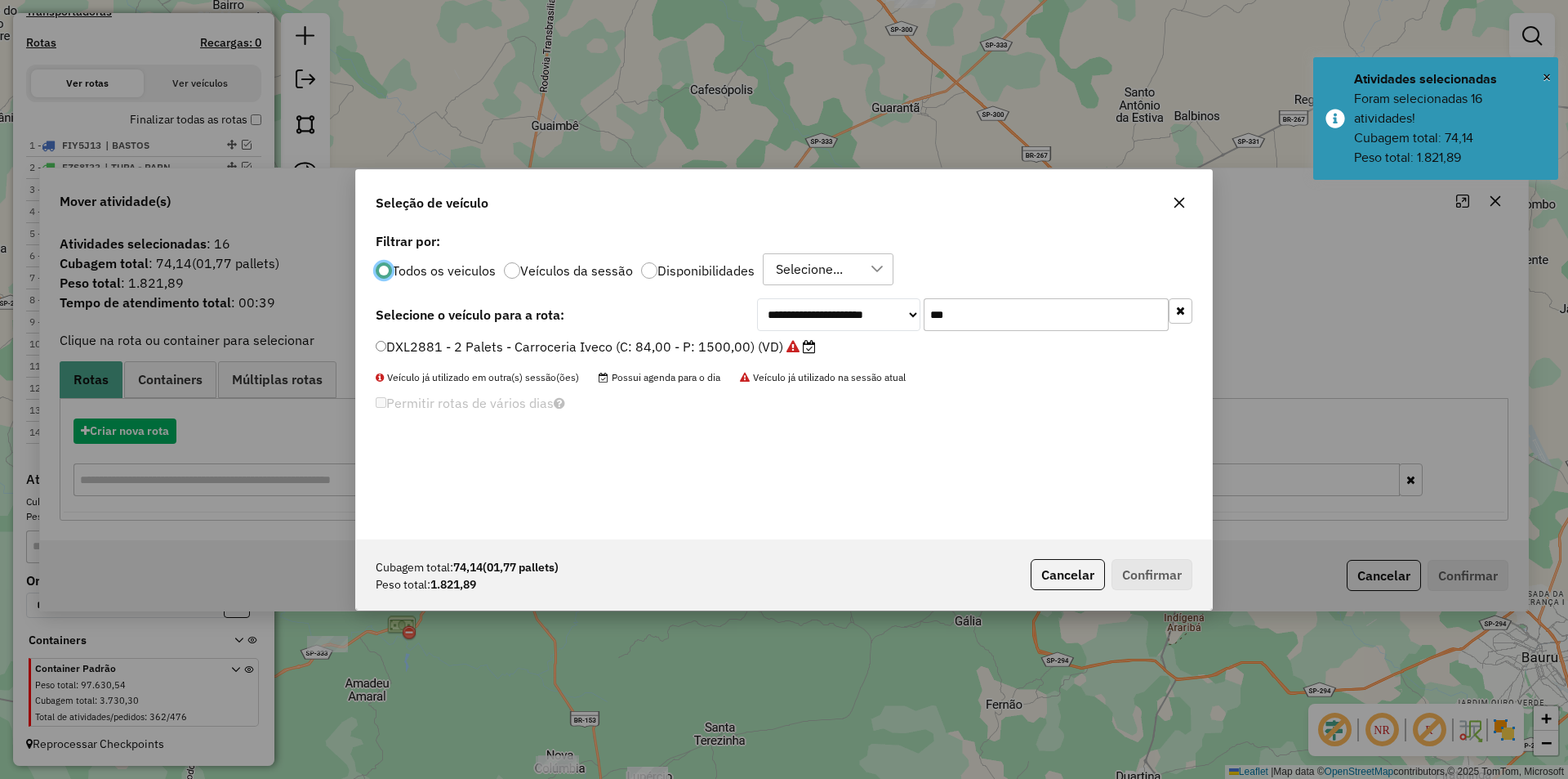
scroll to position [9, 5]
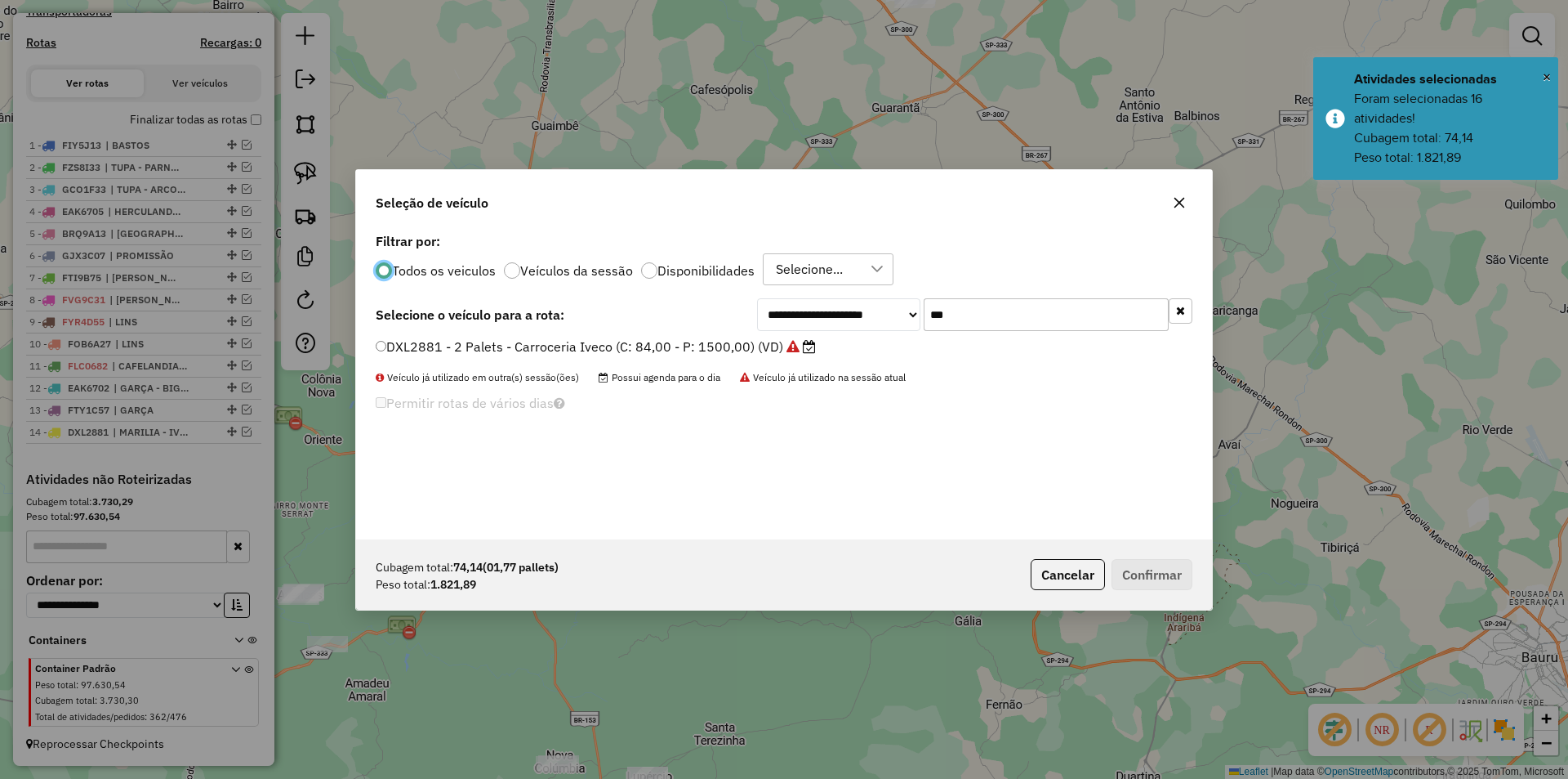
click at [992, 311] on input "***" at bounding box center [1046, 315] width 245 height 33
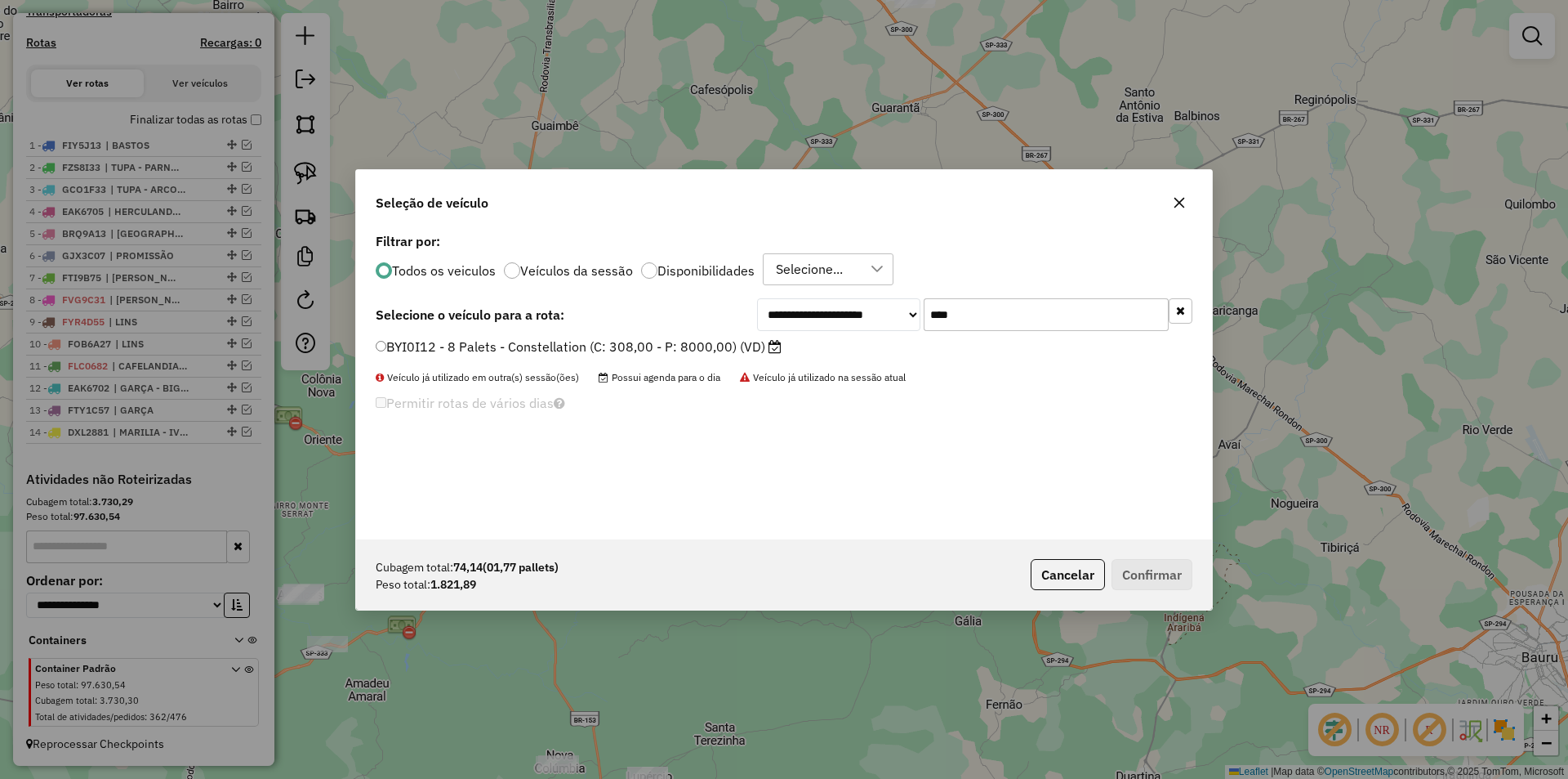
type input "****"
click at [687, 347] on label "BYI0I12 - 8 Palets - Constellation (C: 308,00 - P: 8000,00) (VD)" at bounding box center [578, 346] width 406 height 20
click at [1153, 573] on button "Confirmar" at bounding box center [1152, 575] width 81 height 31
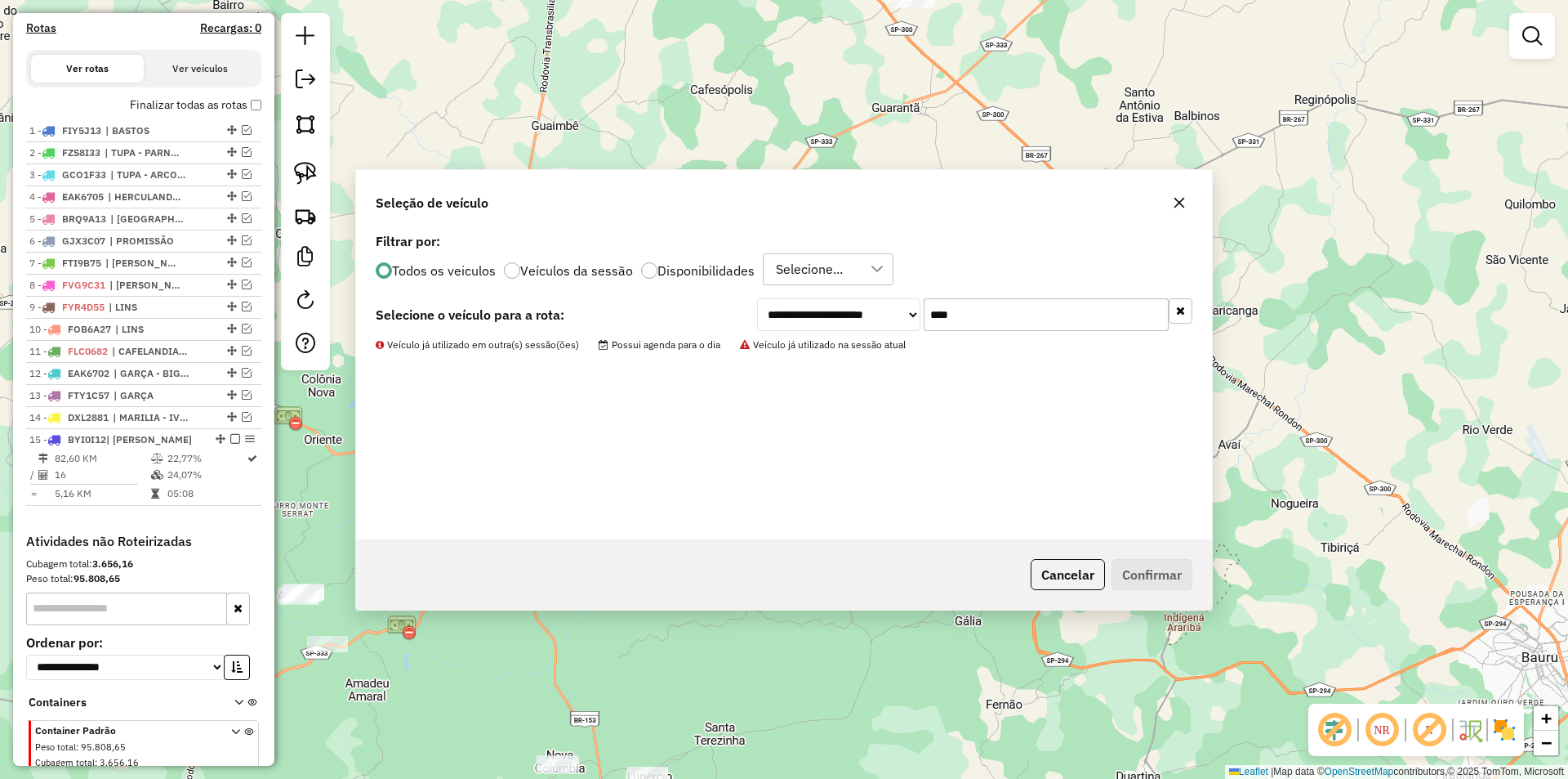
scroll to position [617, 0]
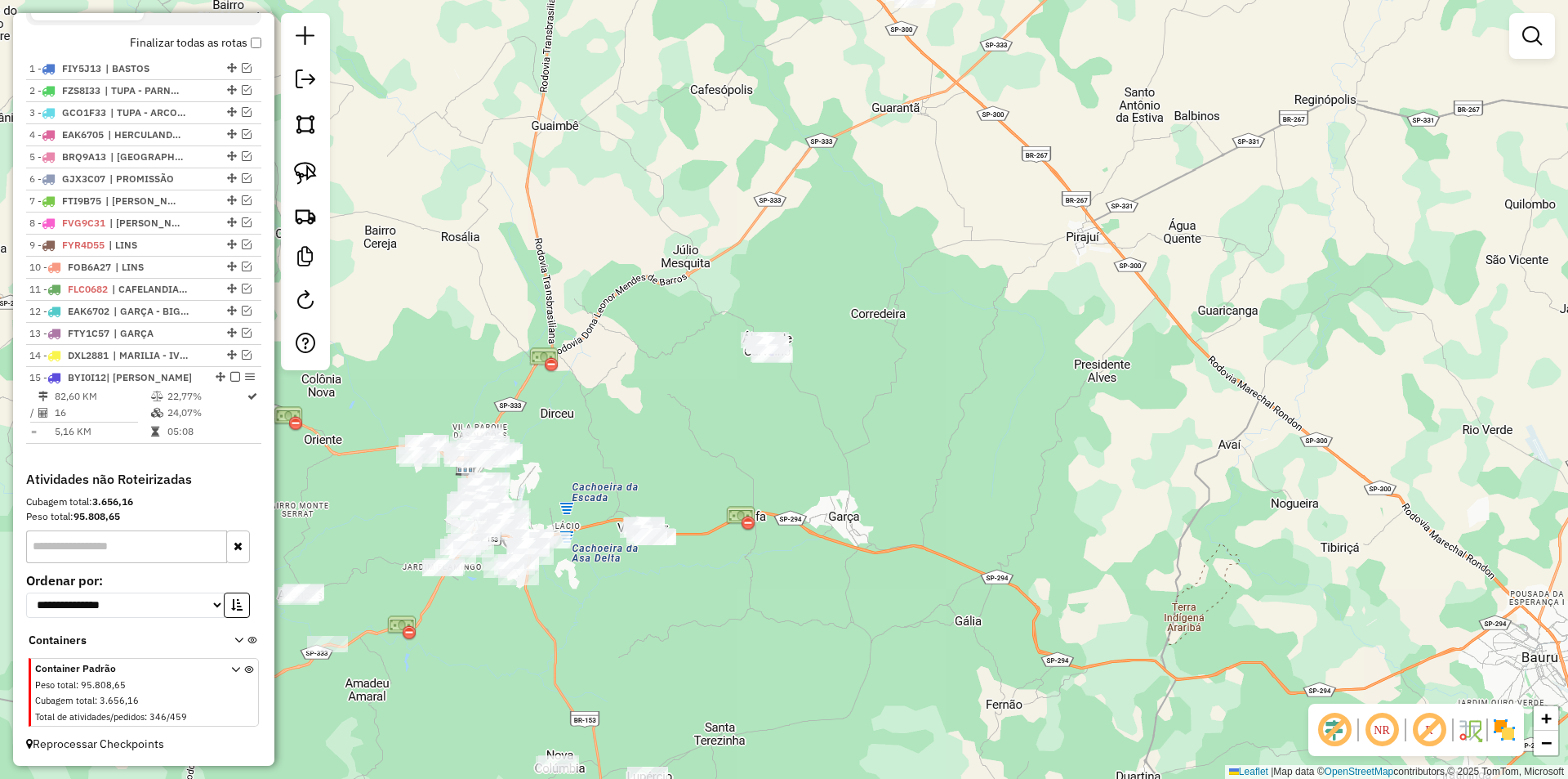
drag, startPoint x: 916, startPoint y: 308, endPoint x: 901, endPoint y: 305, distance: 15.3
click at [916, 308] on div "Janela de atendimento Grade de atendimento Capacidade Transportadoras Veículos …" at bounding box center [784, 390] width 1568 height 779
click at [315, 210] on img at bounding box center [305, 216] width 23 height 23
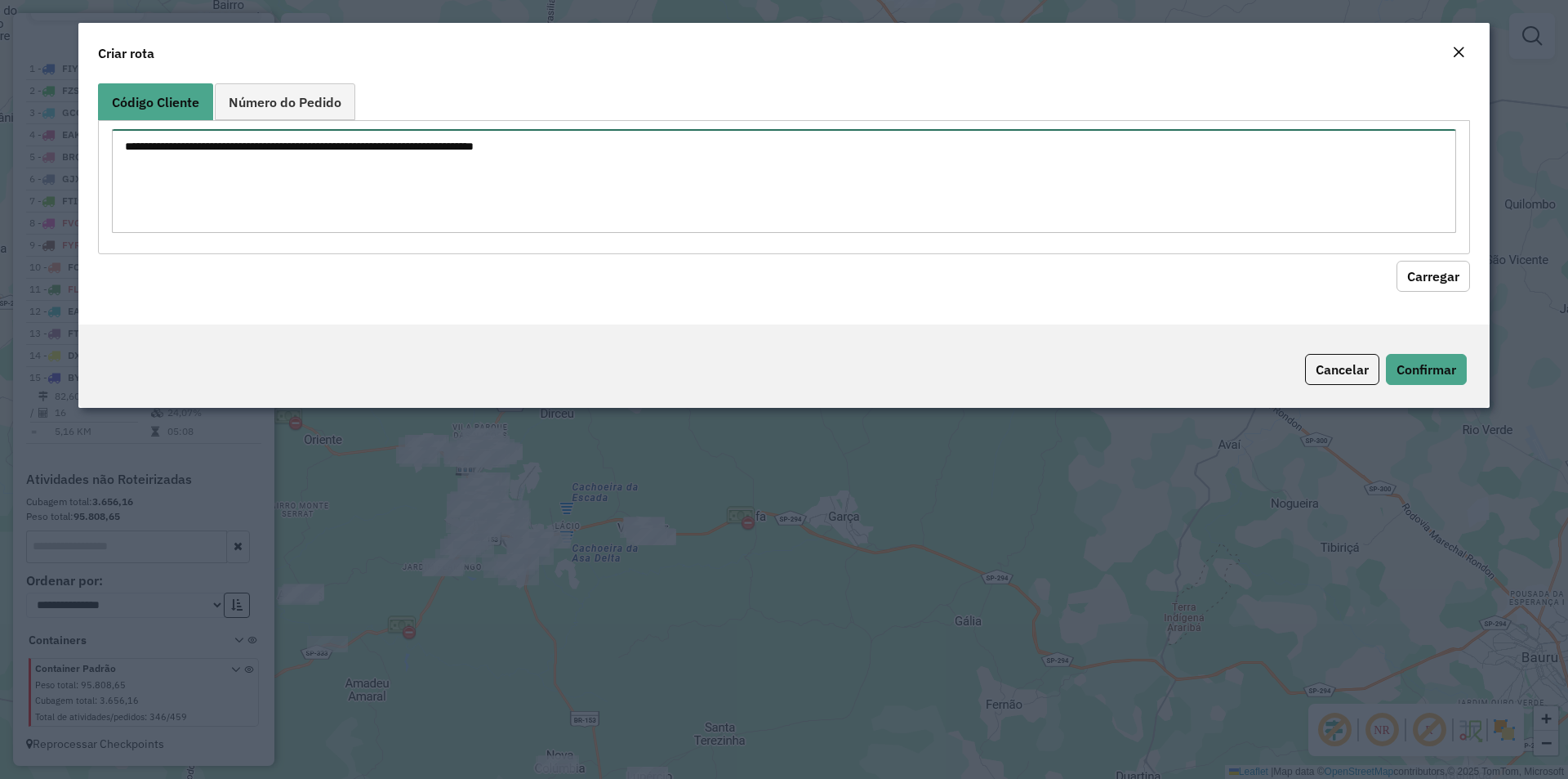
click at [320, 199] on textarea at bounding box center [784, 180] width 1345 height 103
paste textarea "**********"
type textarea "**********"
click at [1455, 283] on button "Carregar" at bounding box center [1433, 276] width 74 height 31
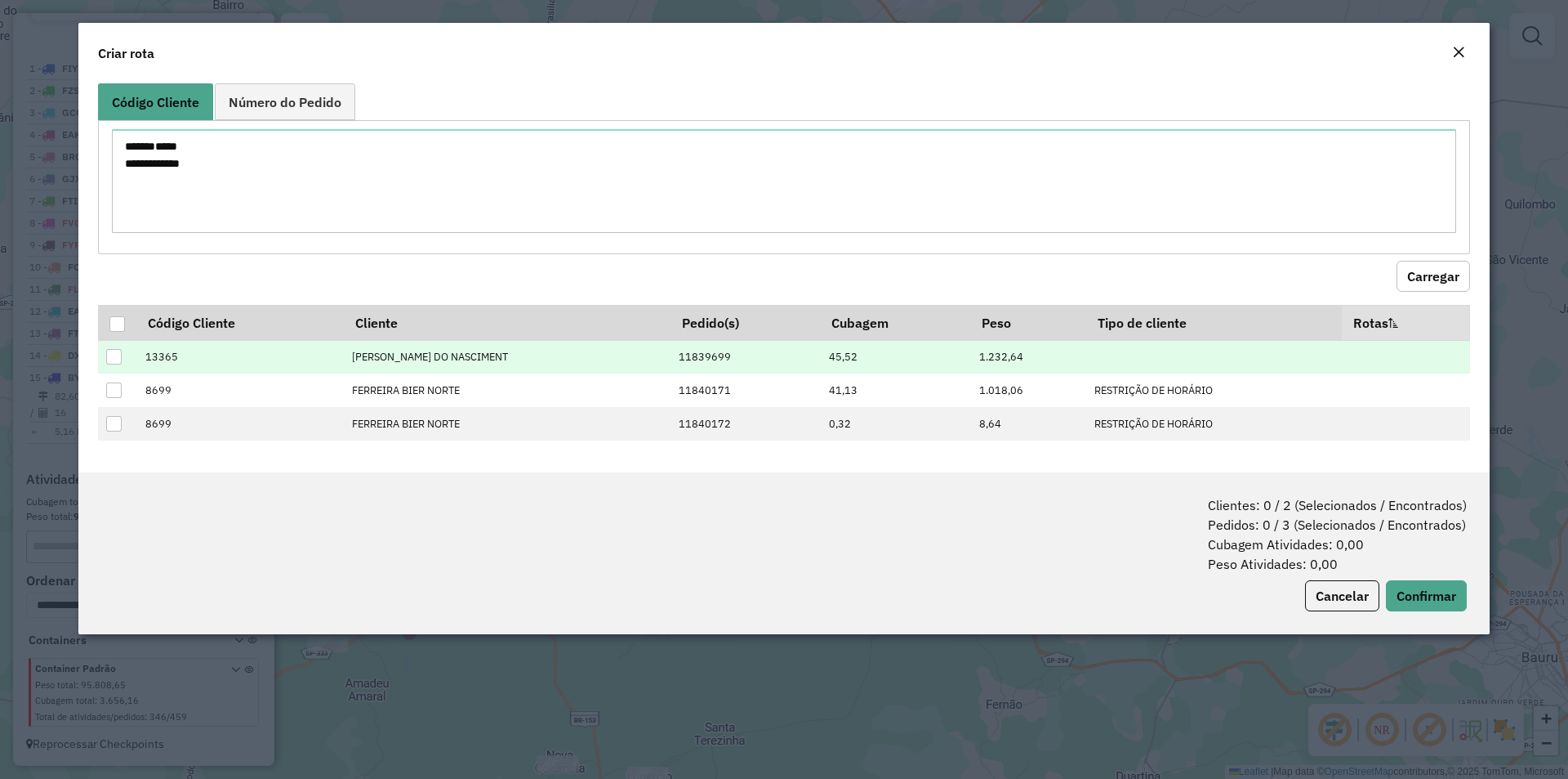
drag, startPoint x: 122, startPoint y: 319, endPoint x: 157, endPoint y: 340, distance: 40.8
click at [121, 319] on div at bounding box center [117, 324] width 16 height 16
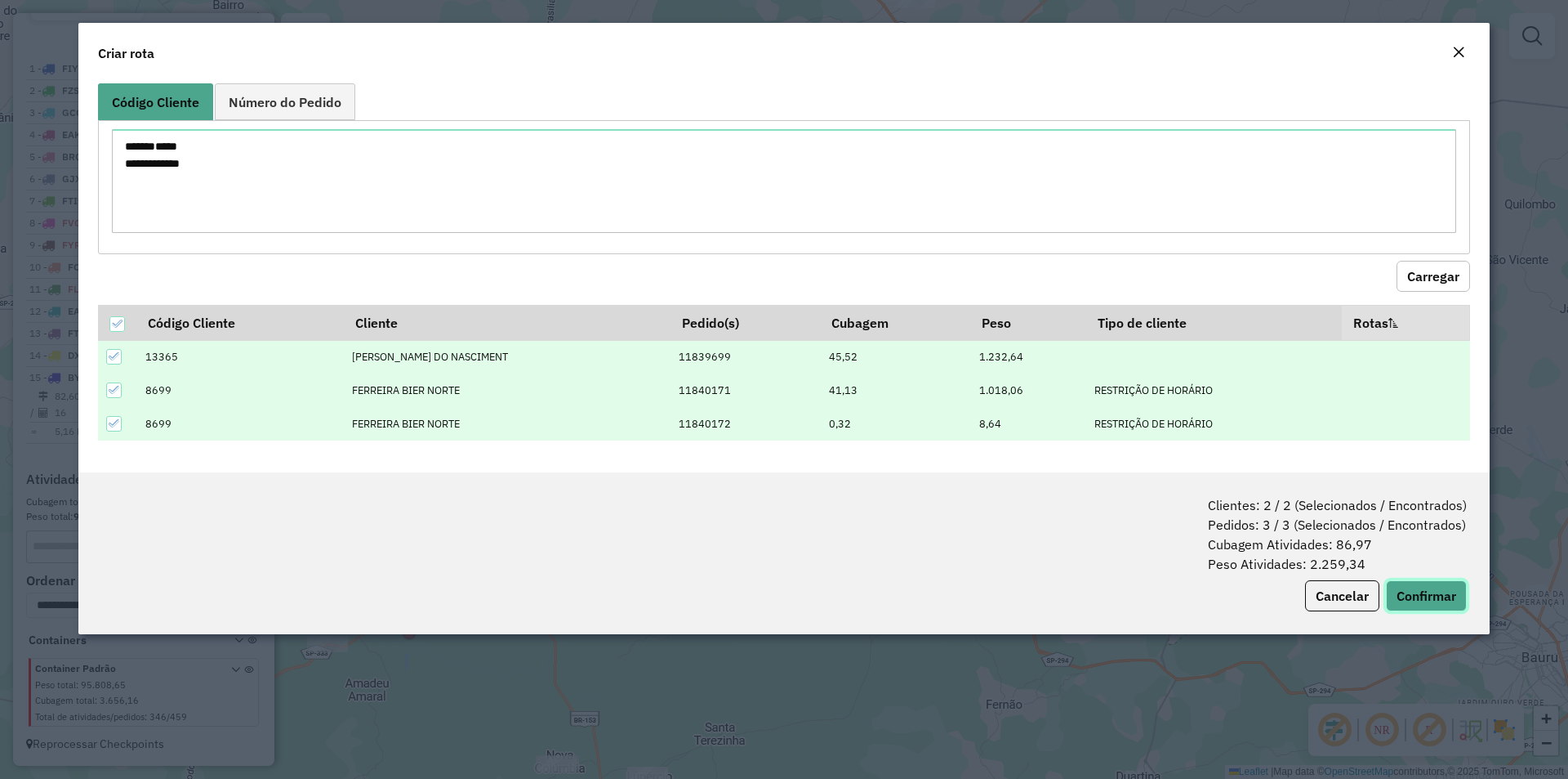
click at [1419, 589] on button "Confirmar" at bounding box center [1426, 596] width 81 height 31
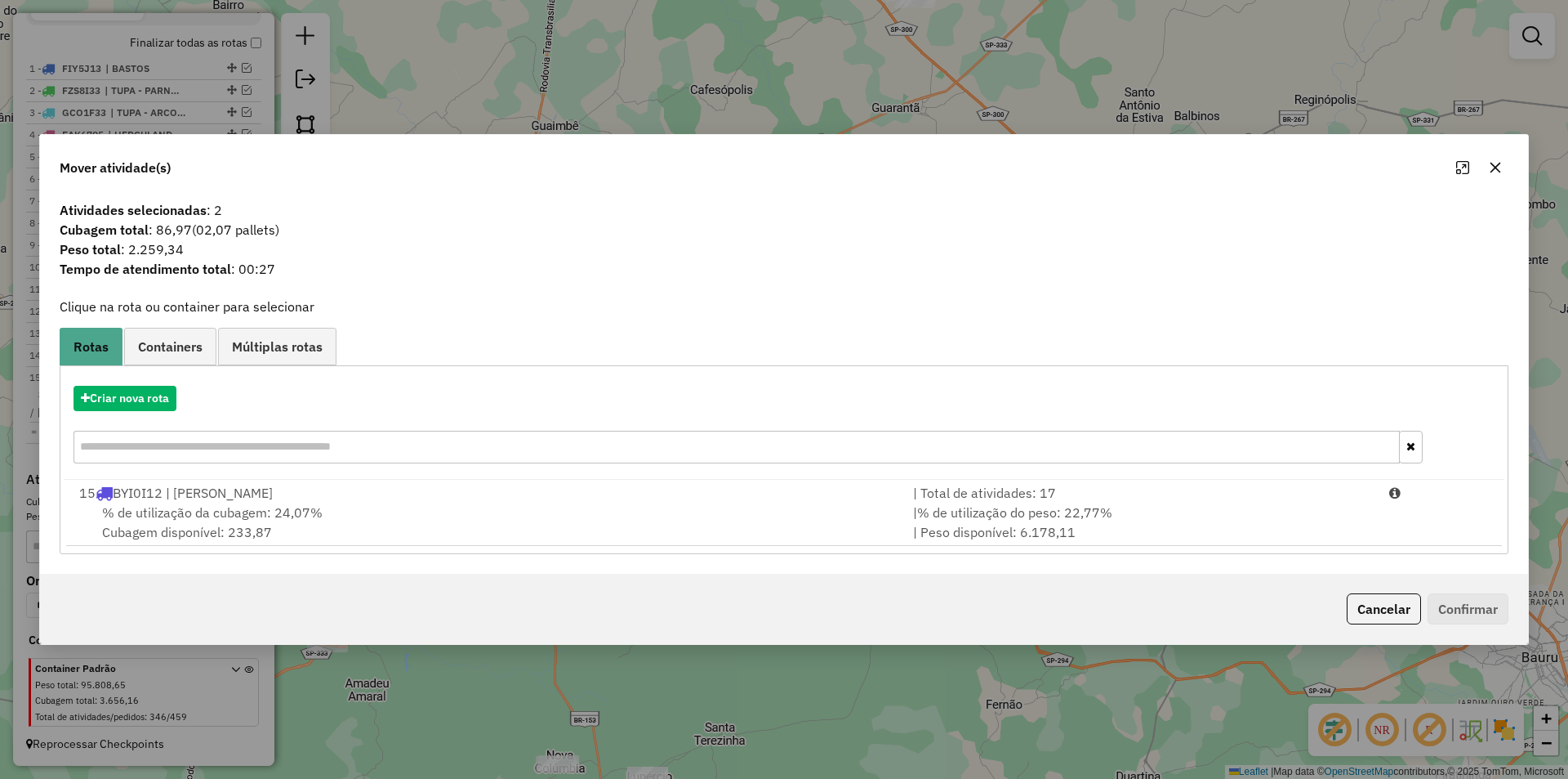
click at [475, 509] on div "% de utilização da cubagem: 24,07% Cubagem disponível: 233,87" at bounding box center [487, 522] width 834 height 39
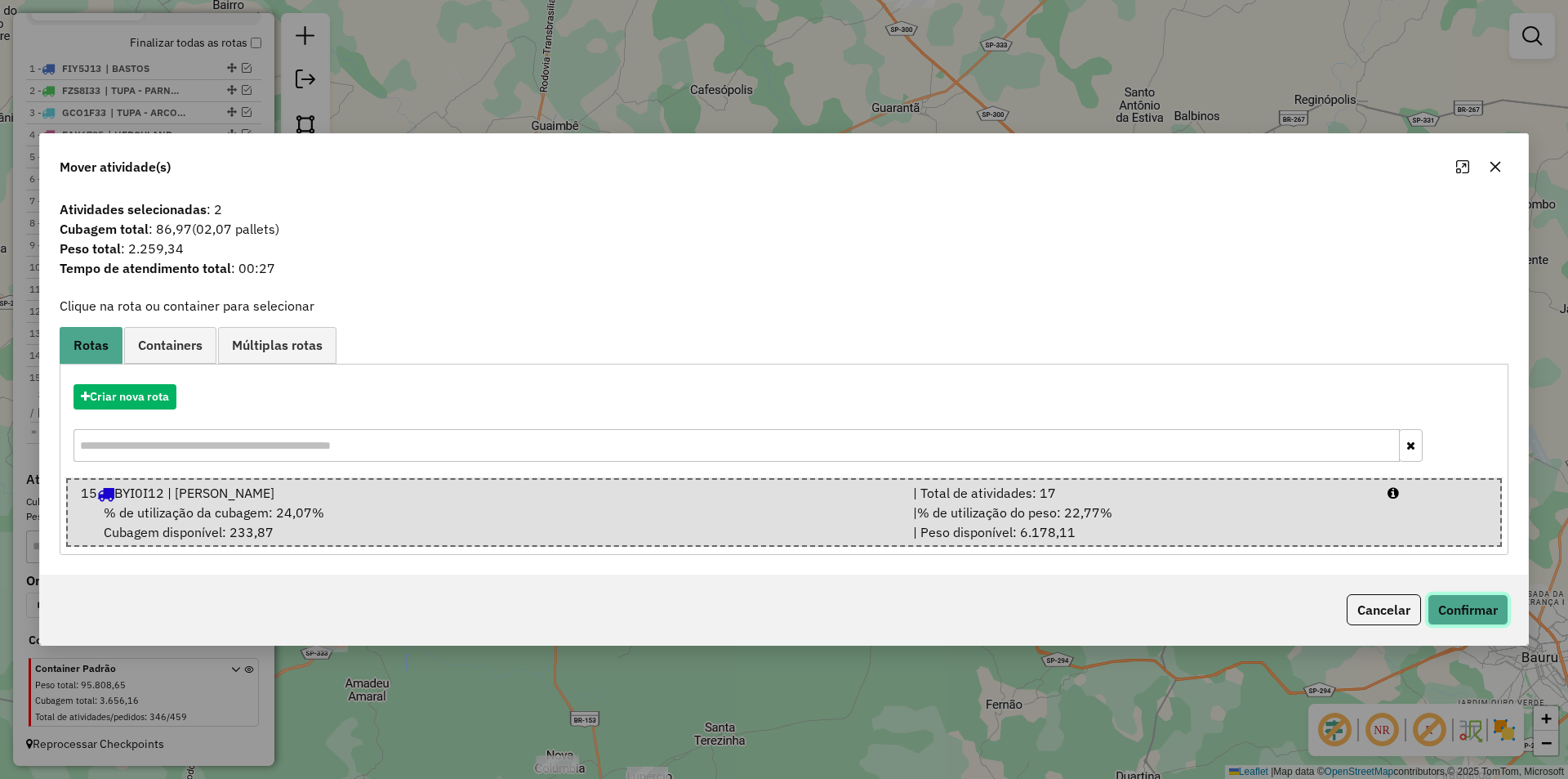
click at [1469, 604] on button "Confirmar" at bounding box center [1468, 609] width 81 height 31
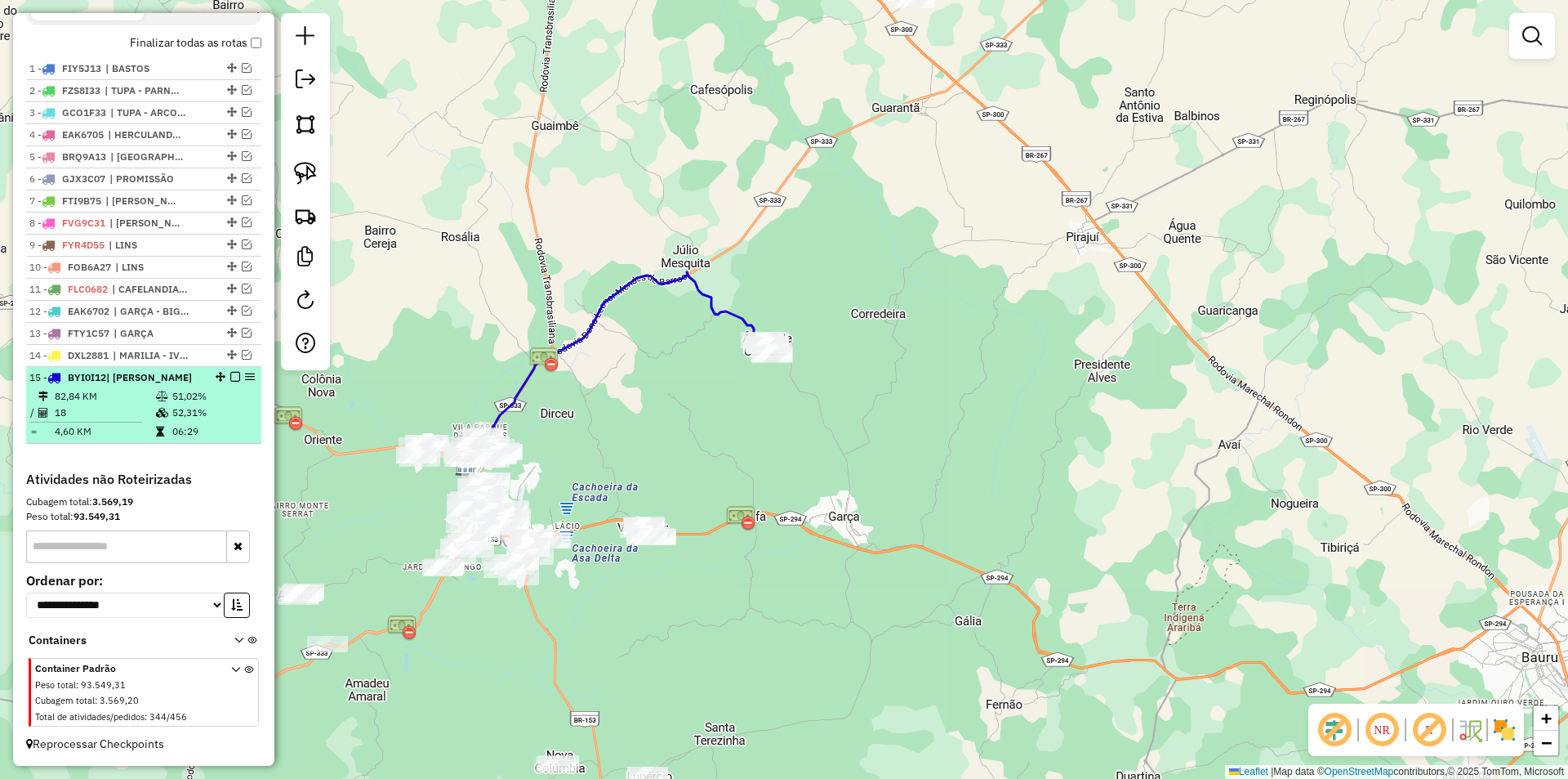
select select "**********"
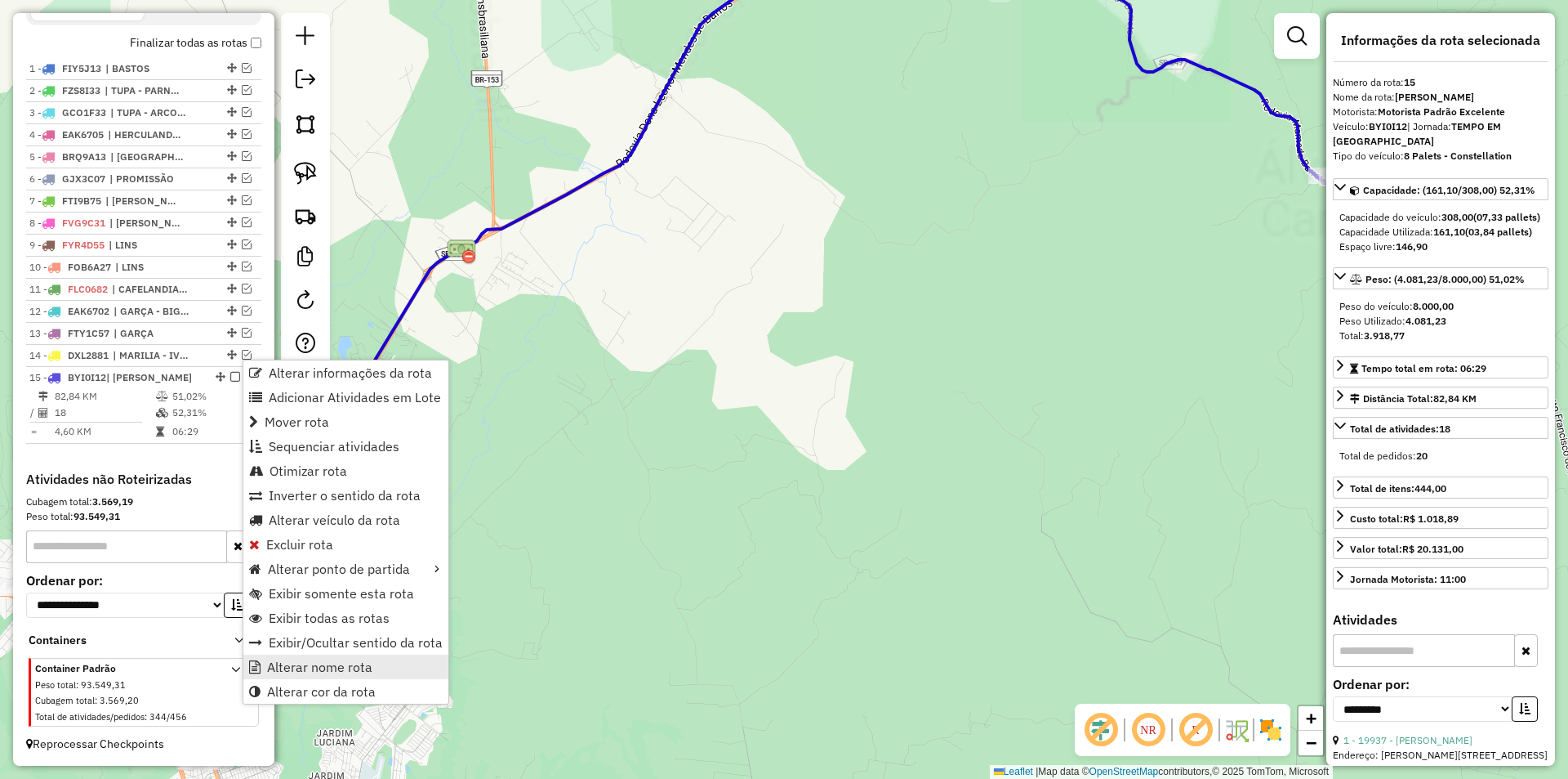
click at [317, 666] on span "Alterar nome rota" at bounding box center [319, 666] width 105 height 13
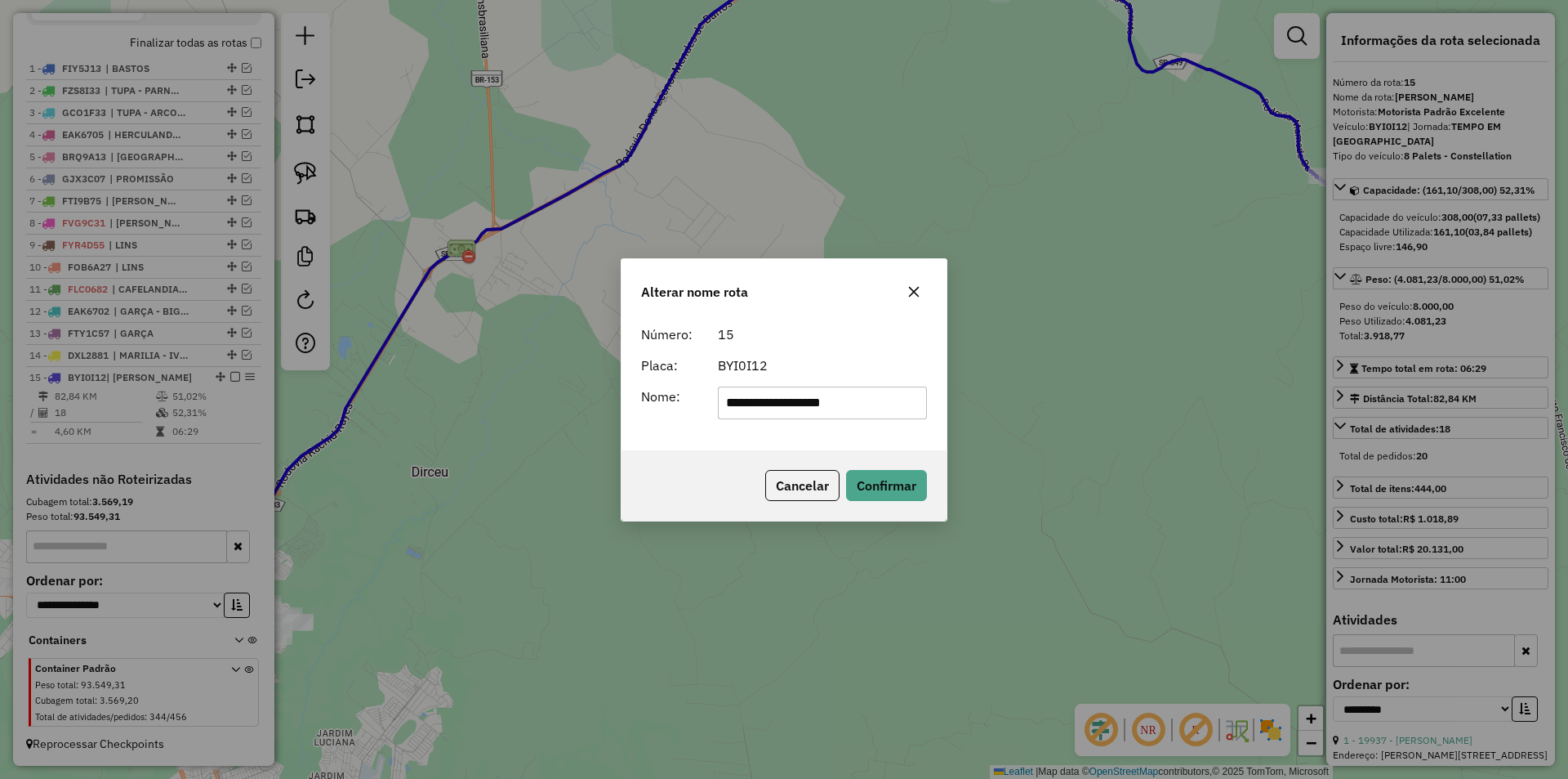
click at [896, 400] on input "**********" at bounding box center [823, 403] width 210 height 33
type input "**********"
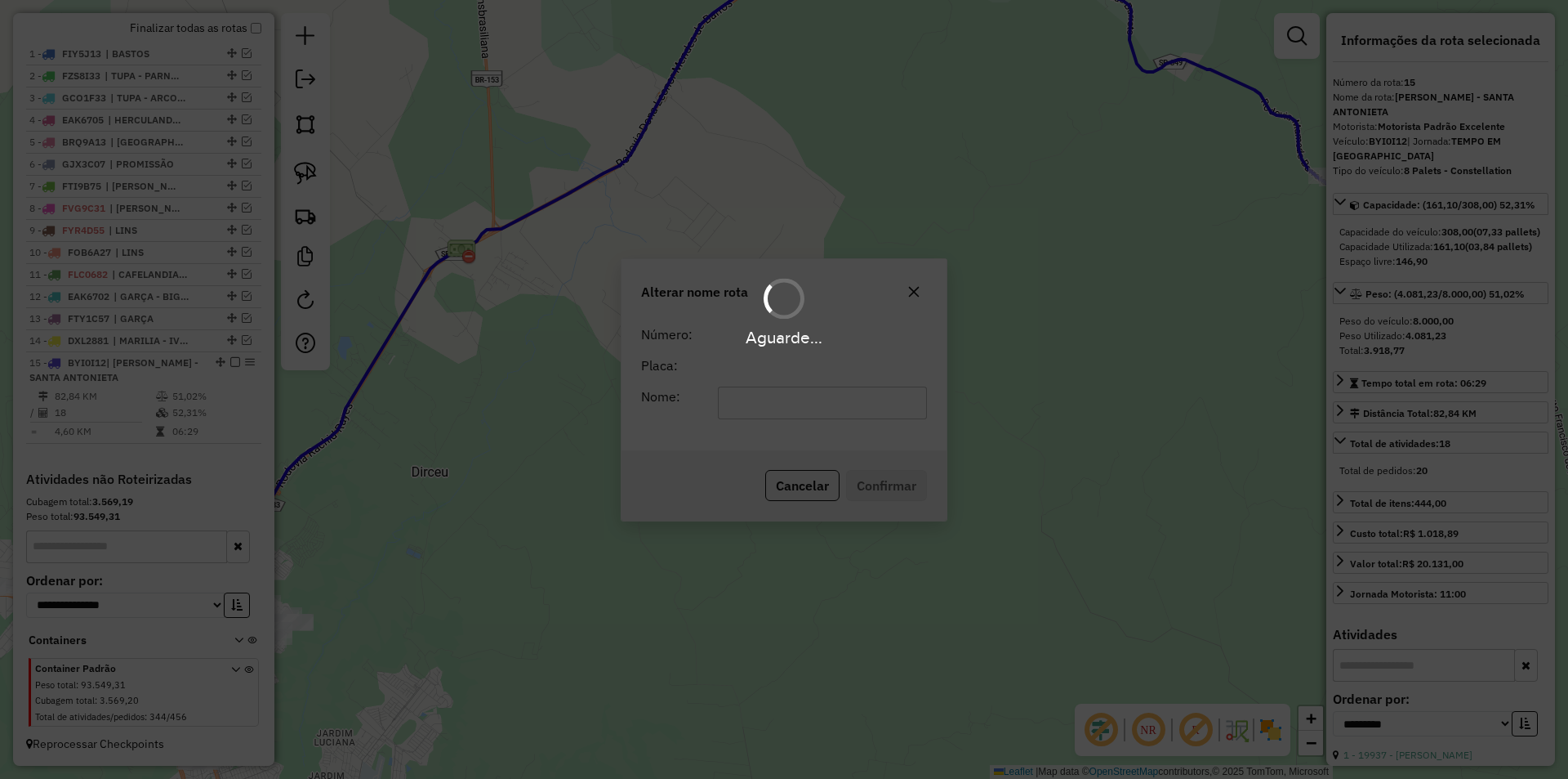
scroll to position [0, 0]
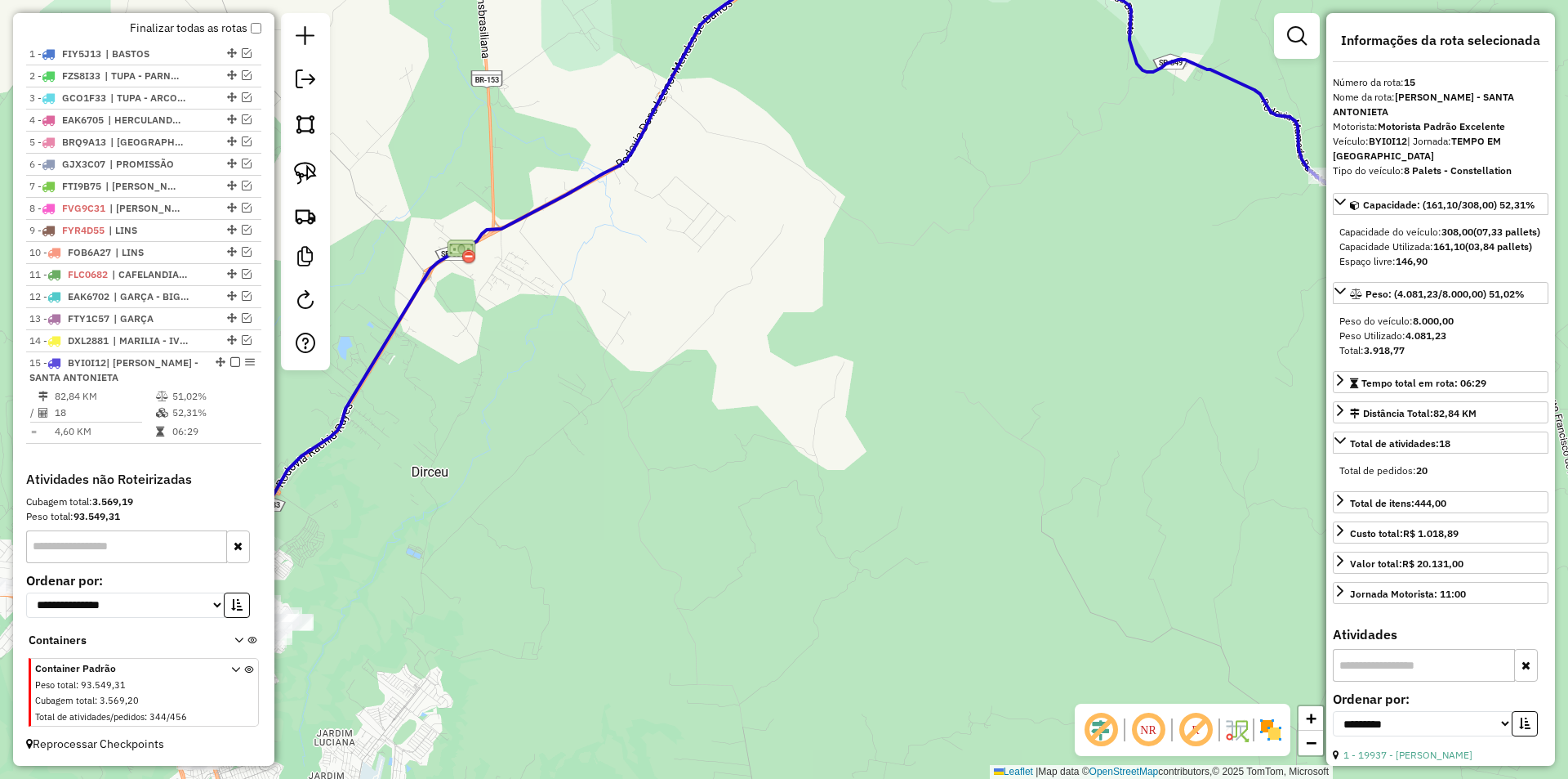
drag, startPoint x: 232, startPoint y: 360, endPoint x: 332, endPoint y: 393, distance: 105.3
click at [231, 360] on em at bounding box center [235, 362] width 10 height 10
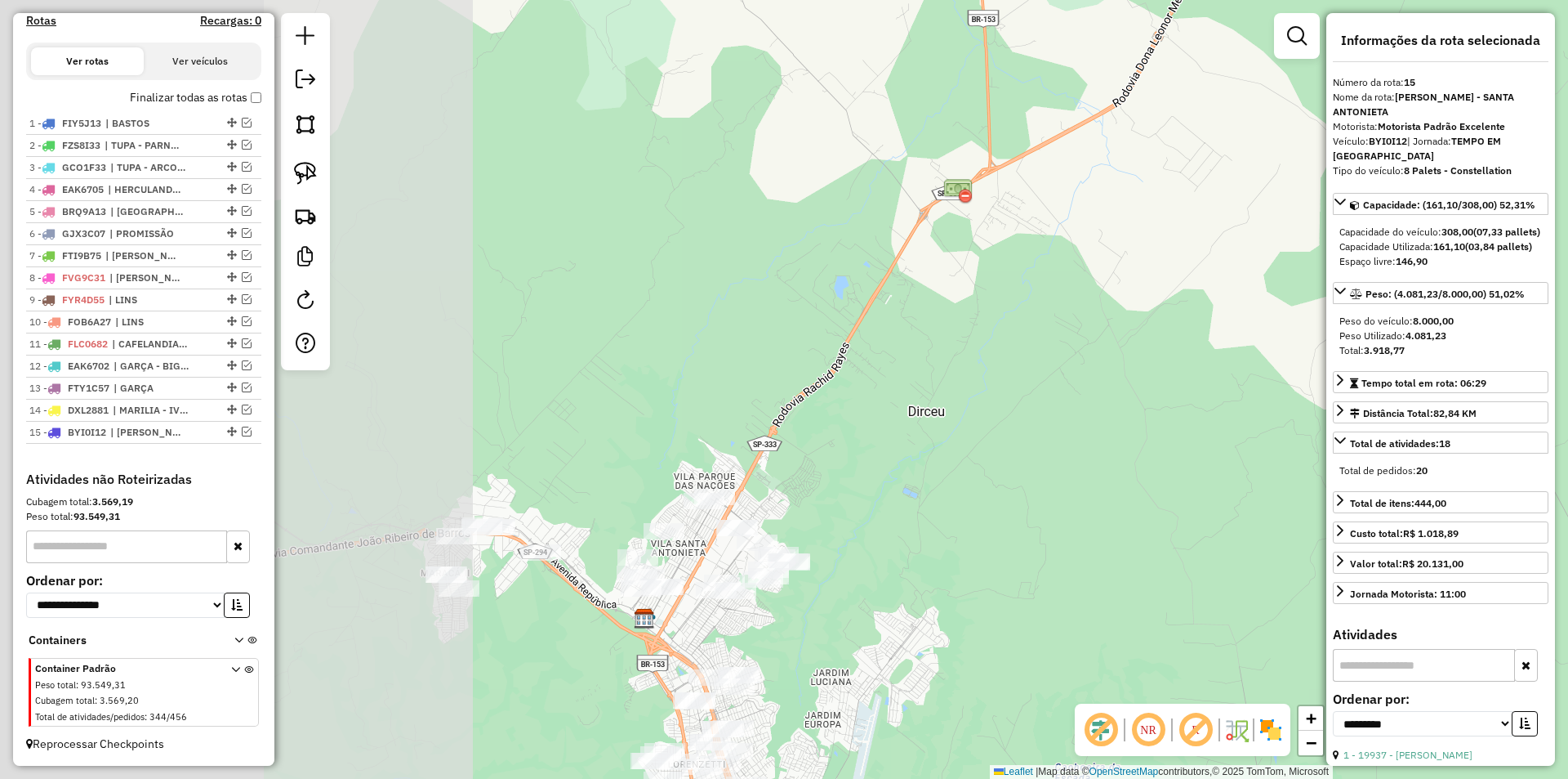
drag, startPoint x: 536, startPoint y: 465, endPoint x: 1246, endPoint y: 356, distance: 718.3
click at [1239, 350] on div "Janela de atendimento Grade de atendimento Capacidade Transportadoras Veículos …" at bounding box center [784, 390] width 1568 height 779
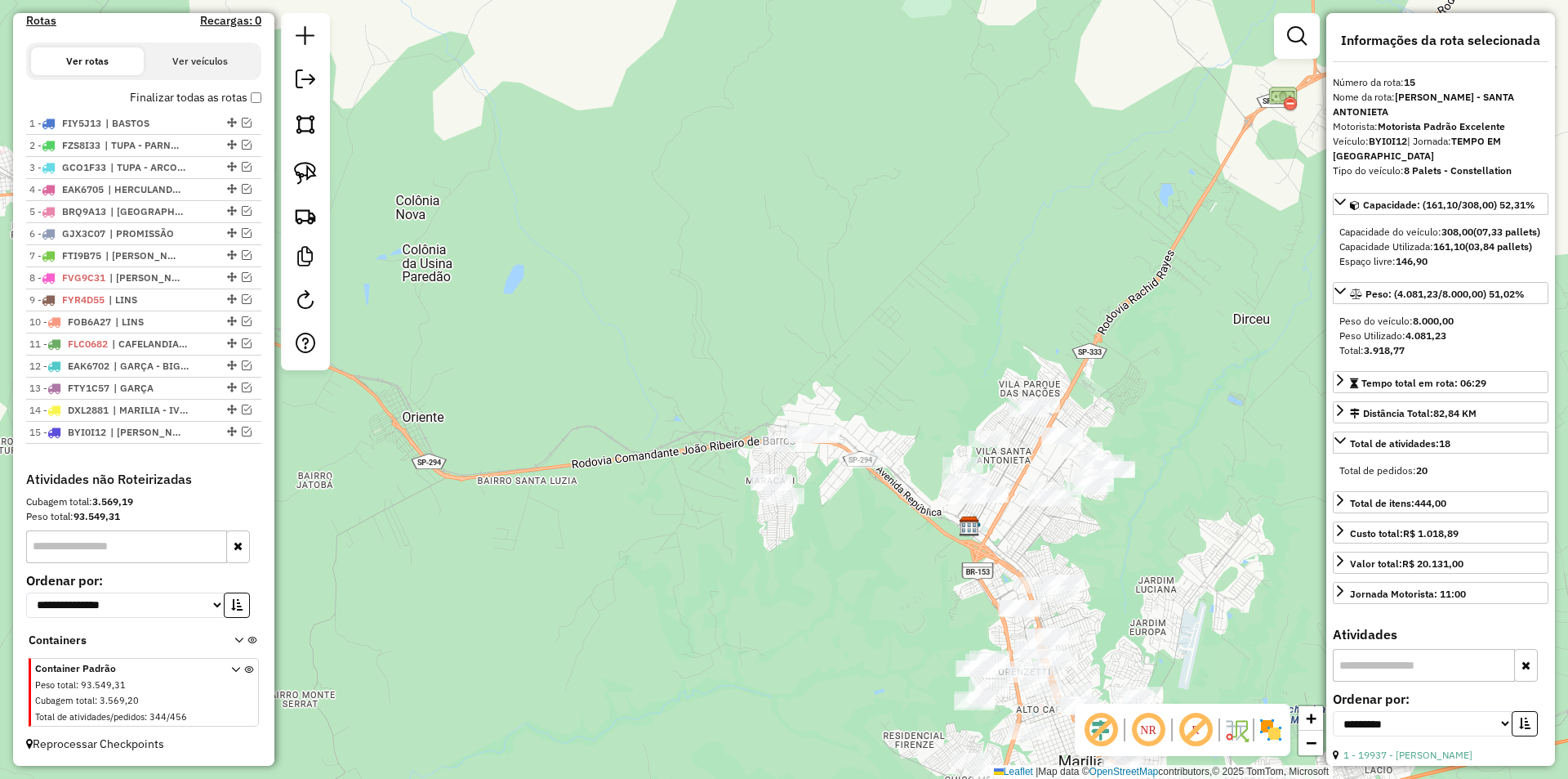
drag, startPoint x: 907, startPoint y: 449, endPoint x: 900, endPoint y: 332, distance: 117.2
click at [893, 330] on div "Janela de atendimento Grade de atendimento Capacidade Transportadoras Veículos …" at bounding box center [784, 390] width 1568 height 779
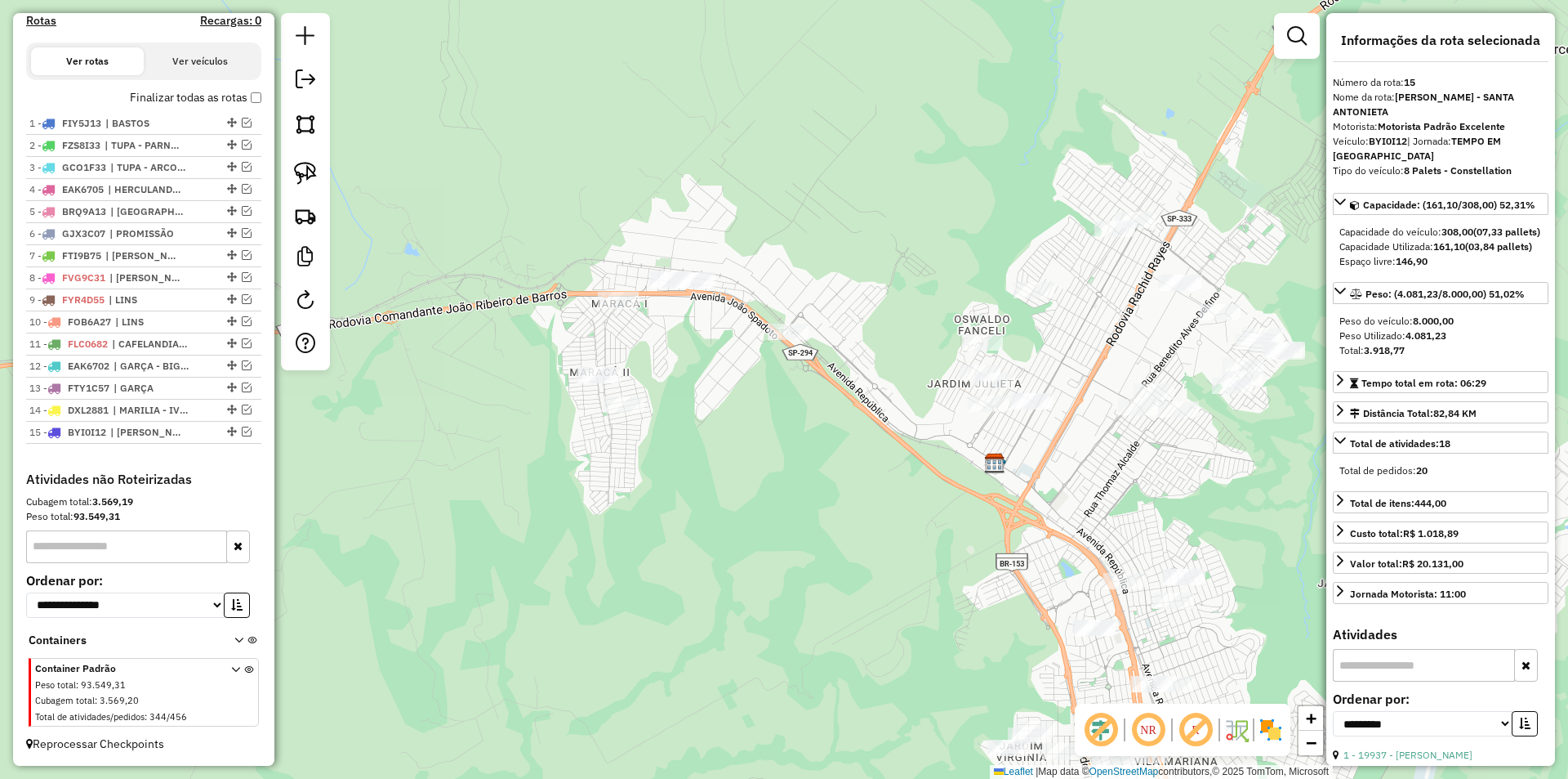
drag, startPoint x: 897, startPoint y: 339, endPoint x: 905, endPoint y: 408, distance: 69.5
click at [905, 408] on div "Janela de atendimento Grade de atendimento Capacidade Transportadoras Veículos …" at bounding box center [784, 390] width 1568 height 779
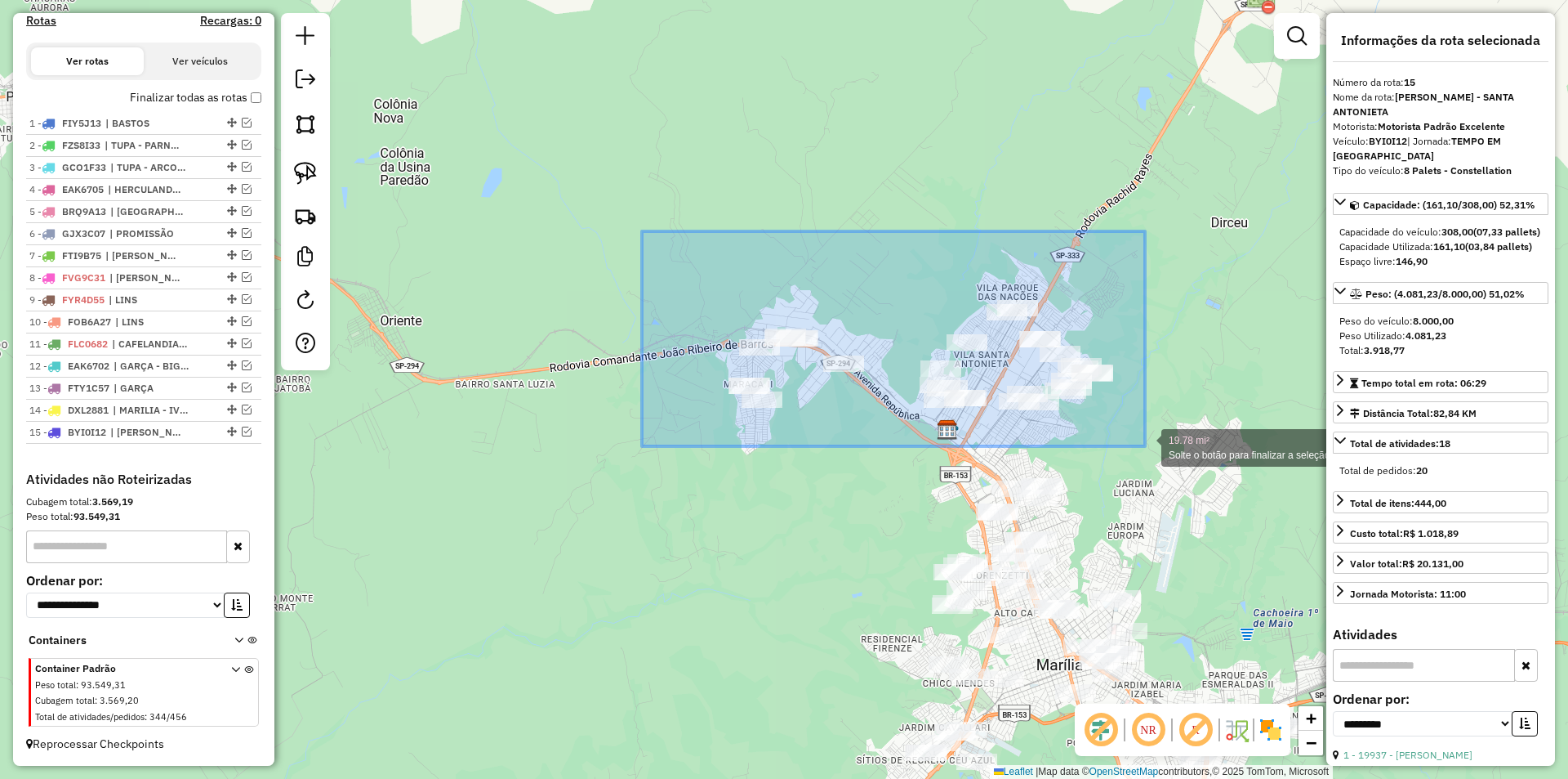
drag, startPoint x: 643, startPoint y: 231, endPoint x: 1146, endPoint y: 446, distance: 547.0
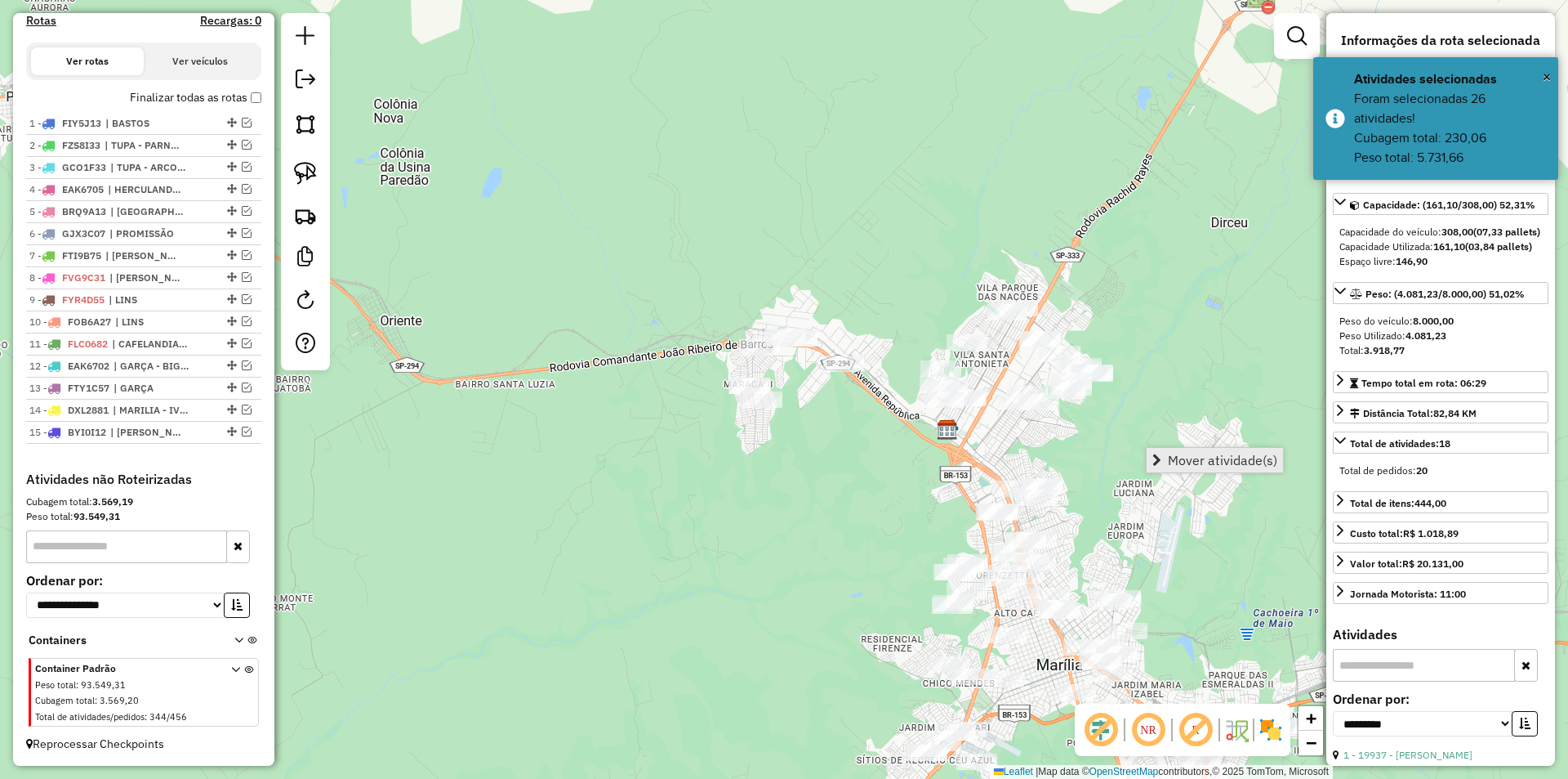
click at [1200, 456] on span "Mover atividade(s)" at bounding box center [1223, 460] width 110 height 13
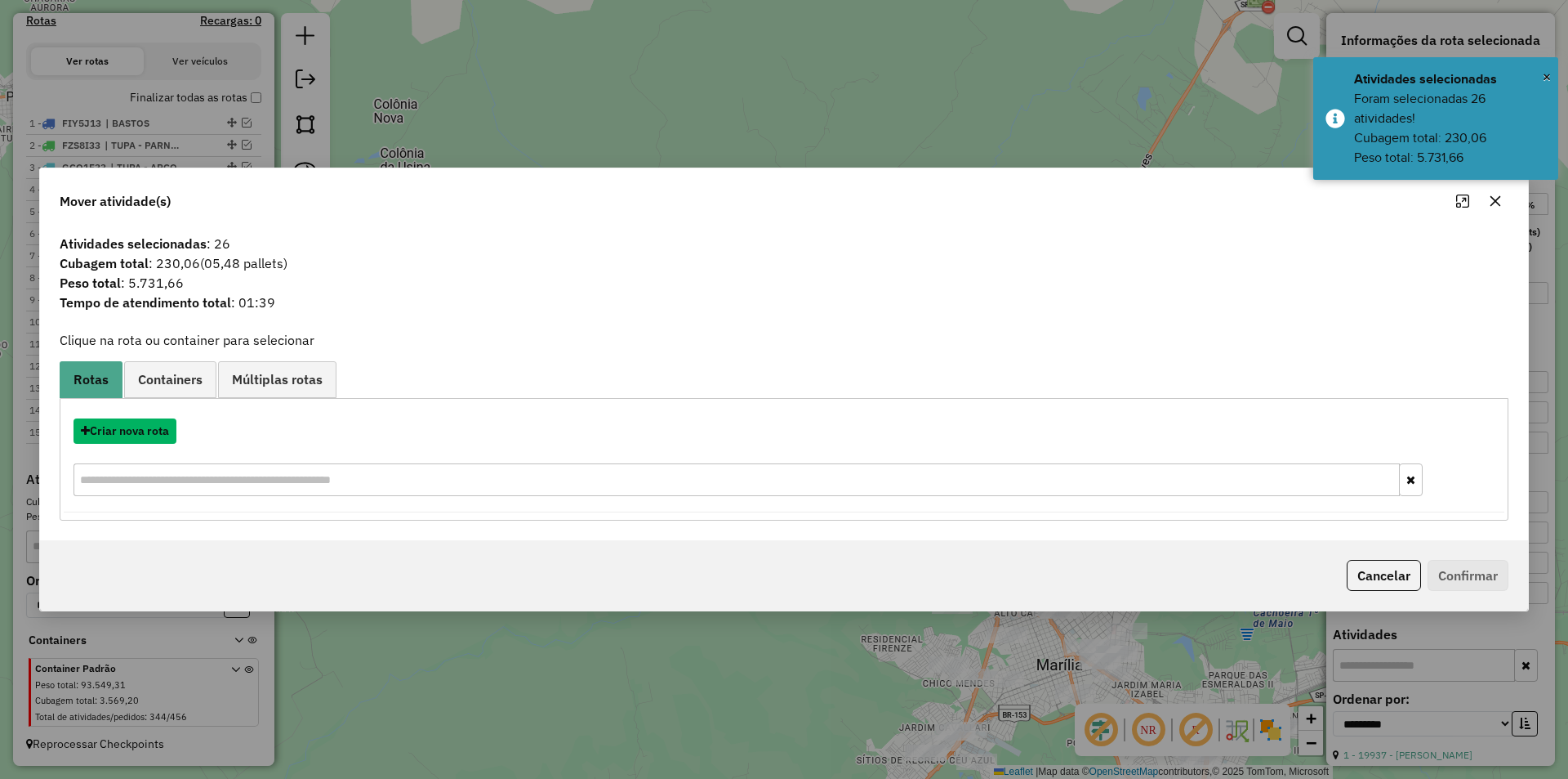
click at [167, 434] on button "Criar nova rota" at bounding box center [125, 430] width 103 height 25
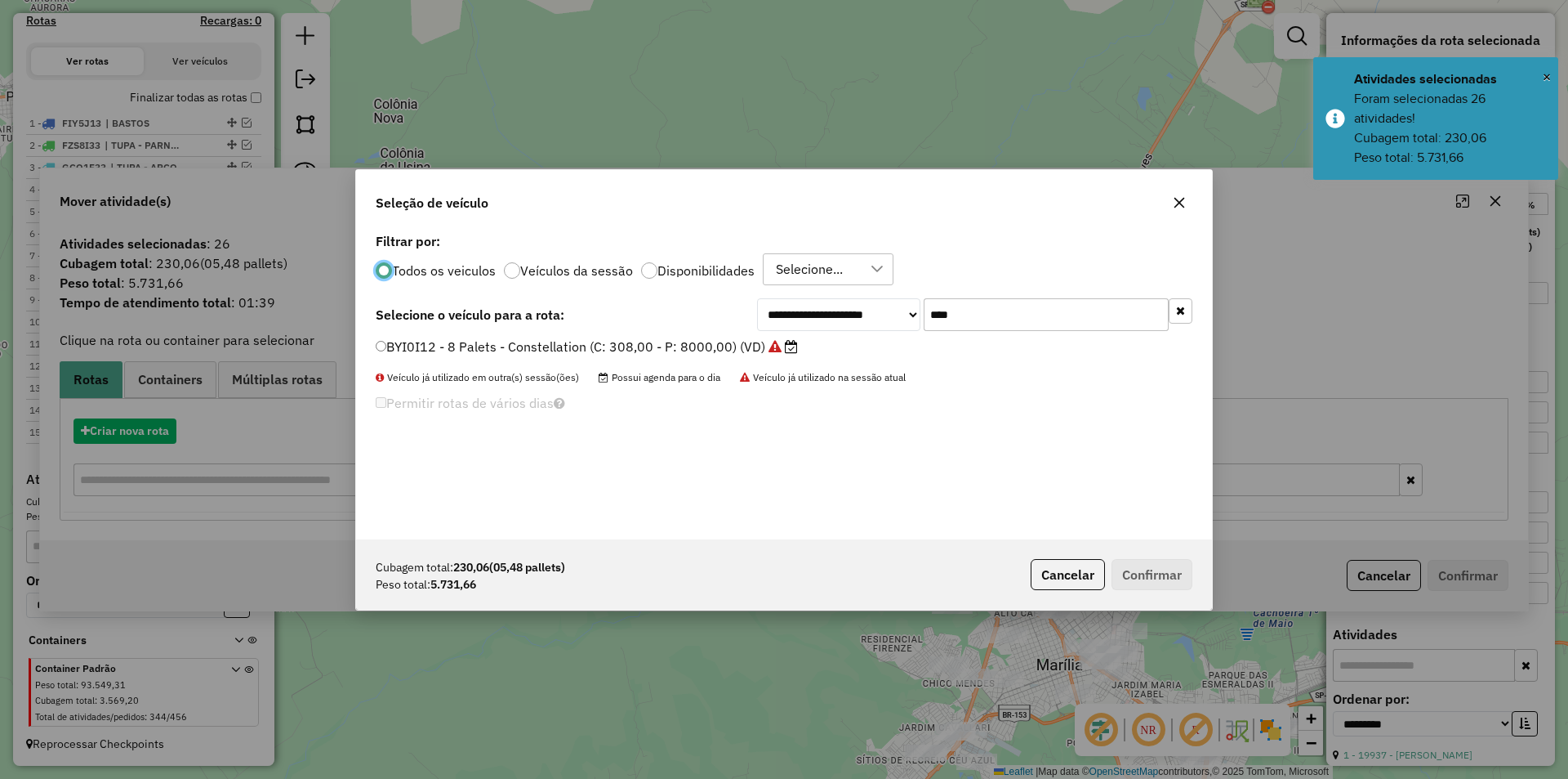
scroll to position [9, 5]
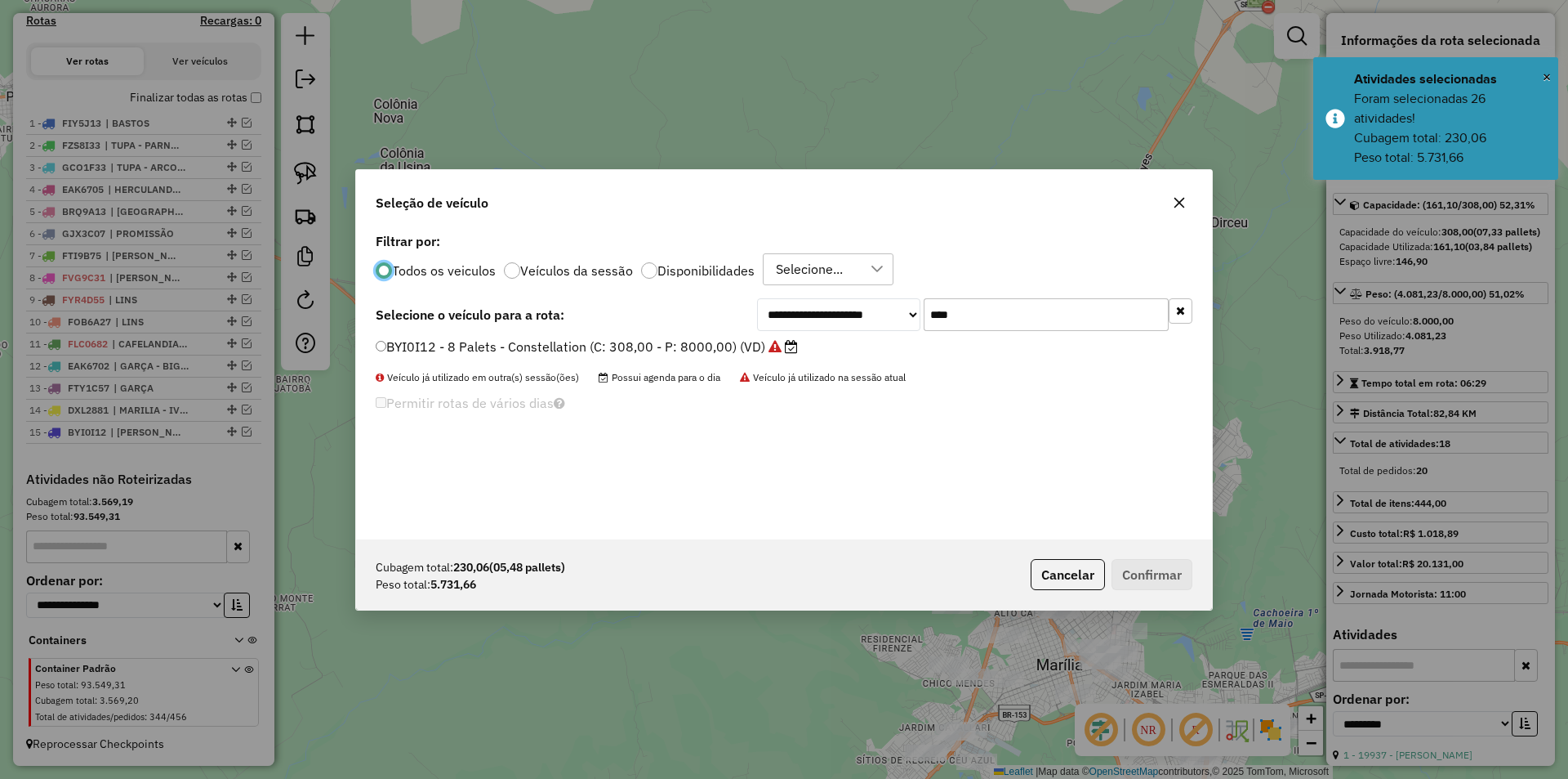
click at [1027, 317] on input "****" at bounding box center [1046, 315] width 245 height 33
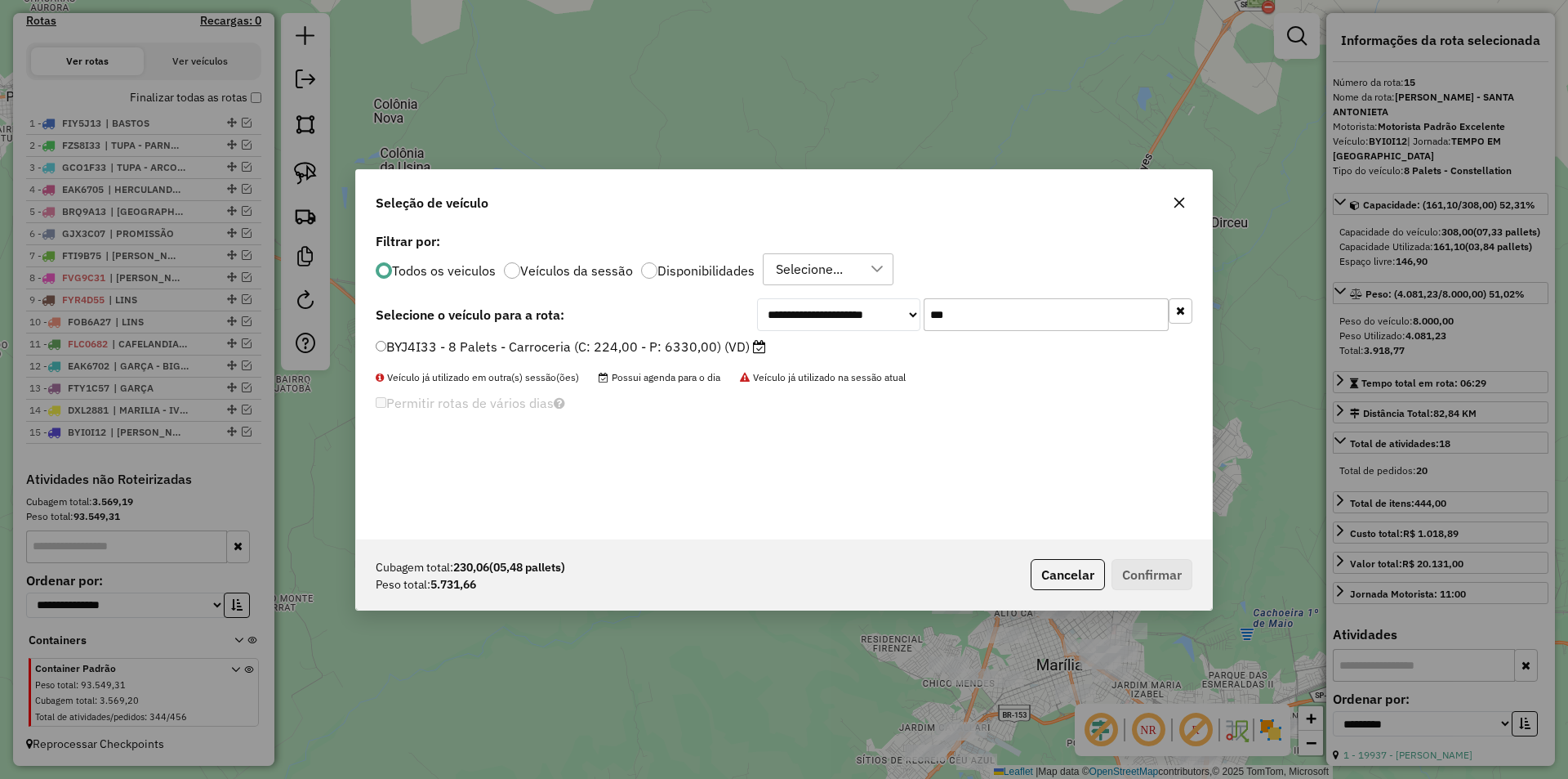
type input "***"
drag, startPoint x: 694, startPoint y: 350, endPoint x: 767, endPoint y: 362, distance: 74.0
click at [694, 350] on label "BYJ4I33 - 8 Palets - Carroceria (C: 224,00 - P: 6330,00) (VD)" at bounding box center [570, 346] width 390 height 20
click at [1160, 569] on button "Confirmar" at bounding box center [1152, 575] width 81 height 31
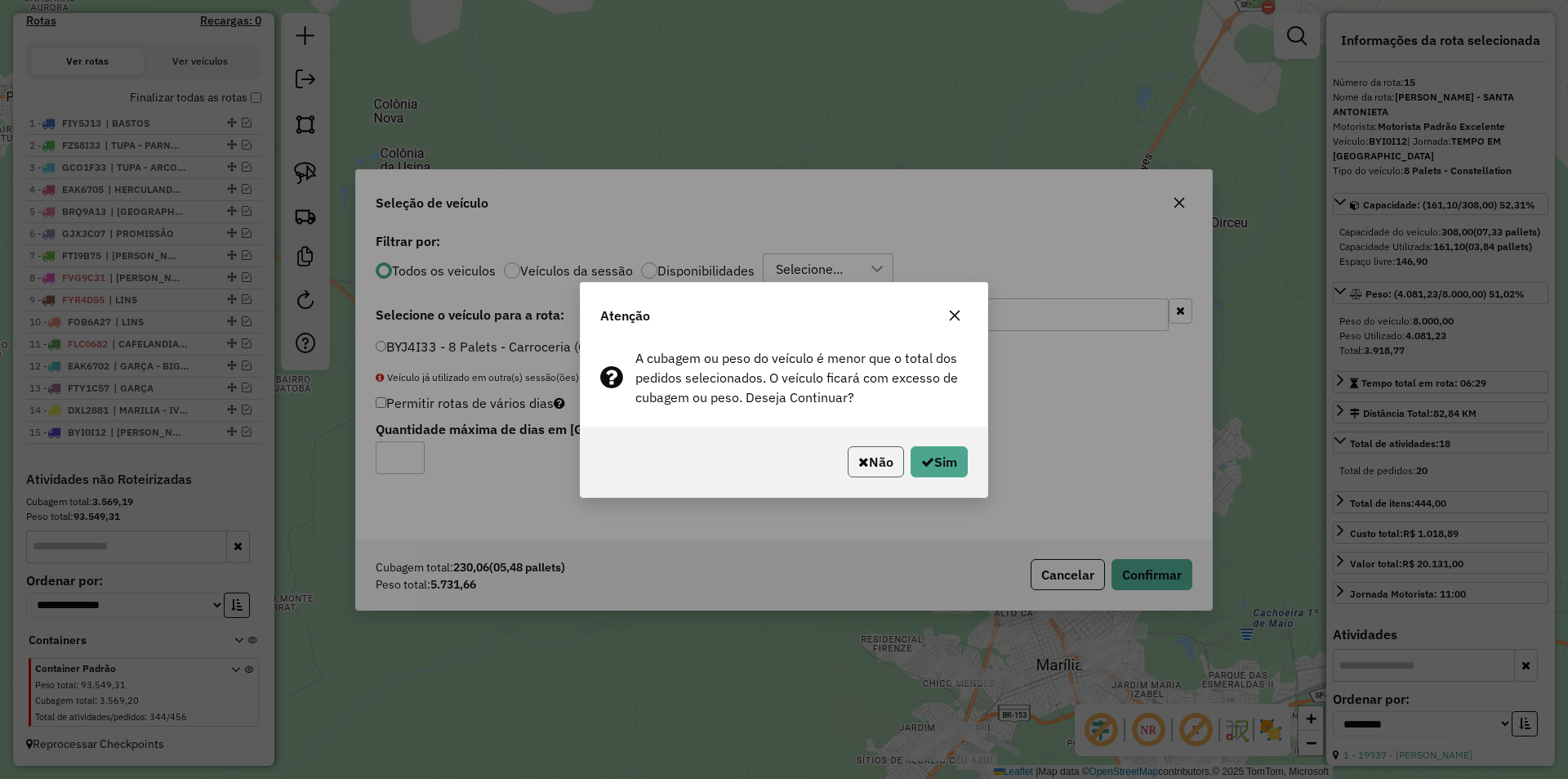
click at [881, 461] on button "Não" at bounding box center [876, 462] width 56 height 31
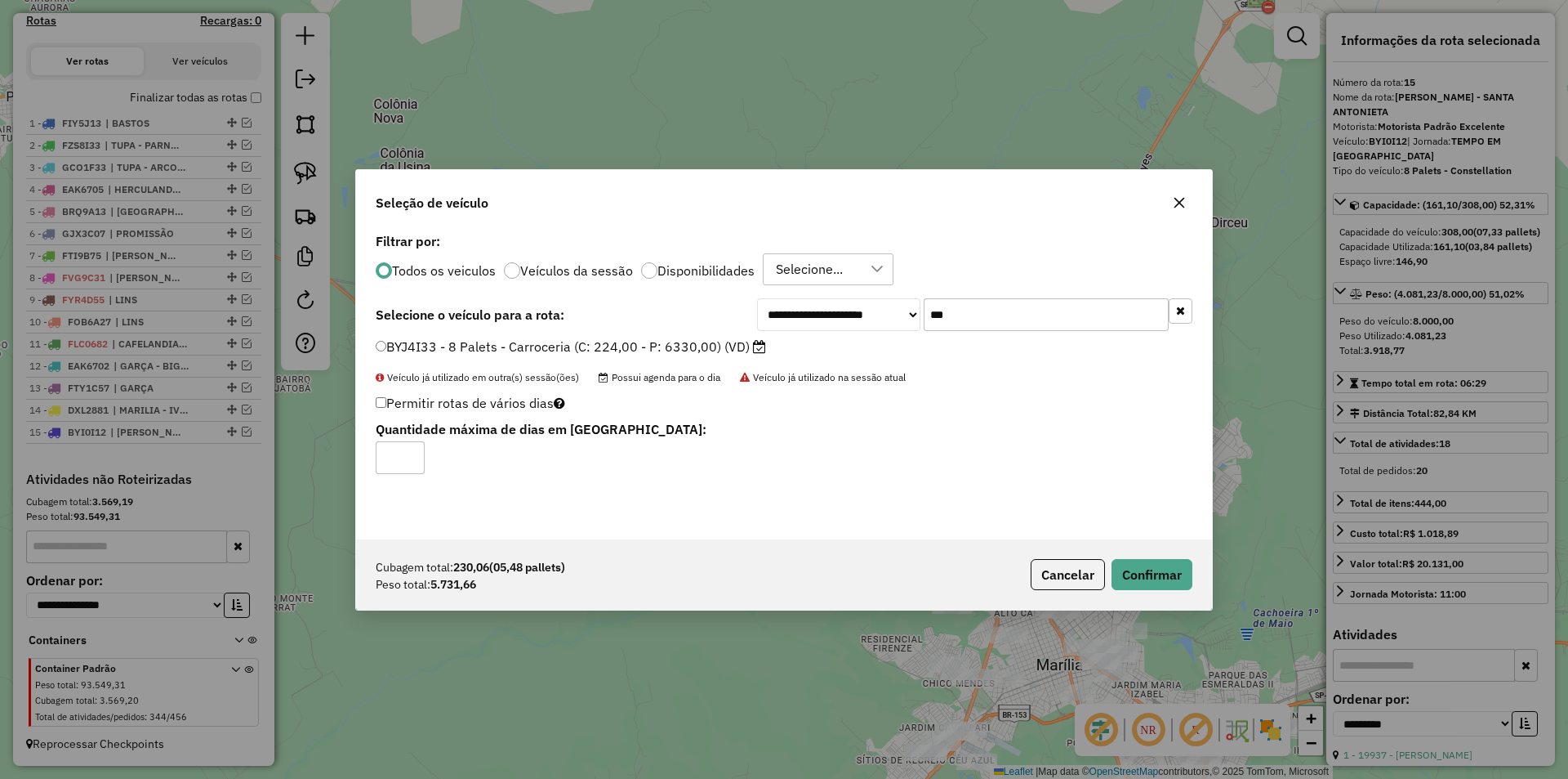
click at [981, 314] on input "***" at bounding box center [1046, 315] width 245 height 33
type input "****"
click at [760, 347] on label "BYI0I12 - 8 Palets - Constellation (C: 308,00 - P: 8000,00) (VD)" at bounding box center [587, 346] width 422 height 20
click at [1161, 581] on button "Confirmar" at bounding box center [1152, 575] width 81 height 31
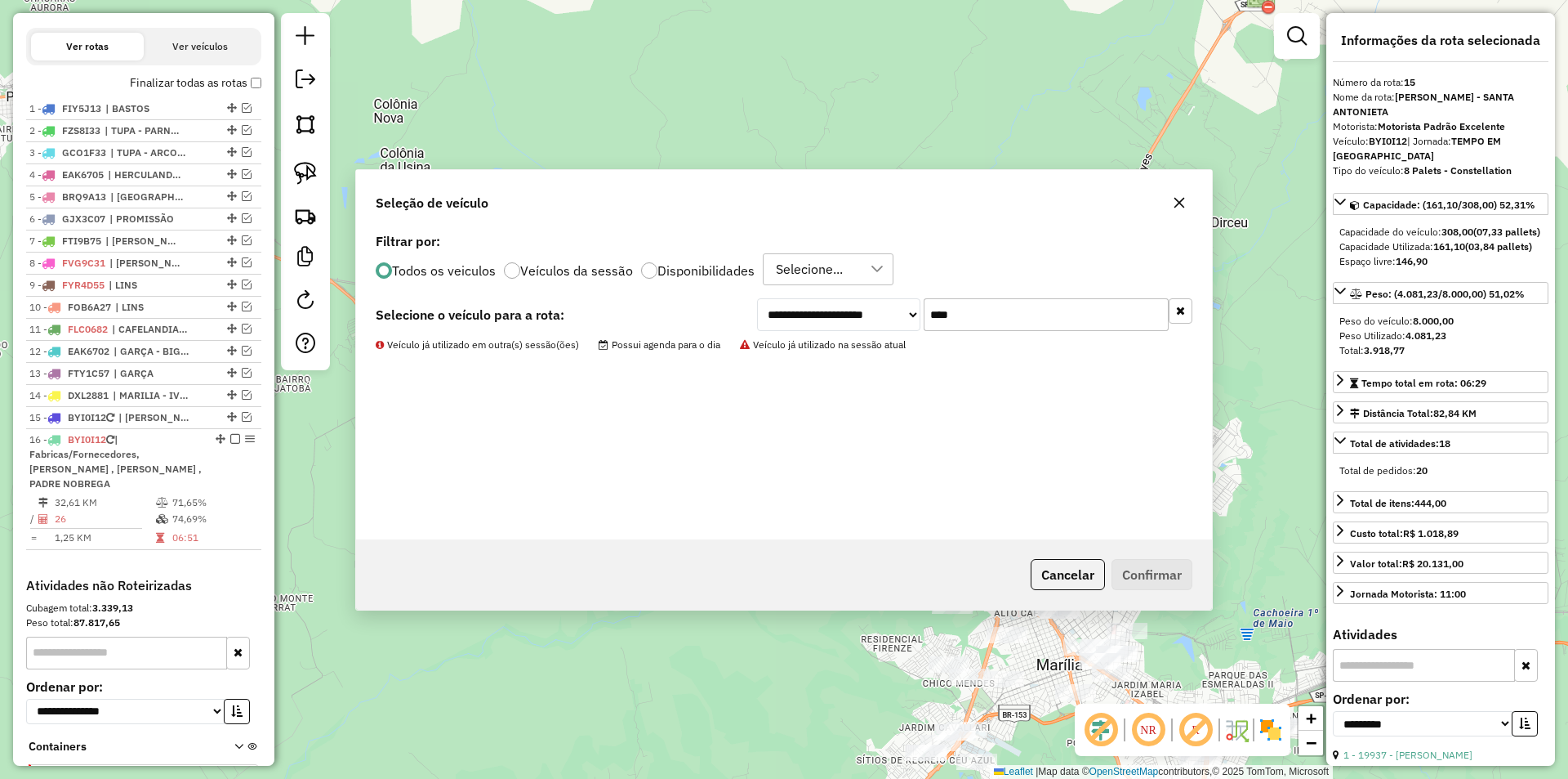
scroll to position [669, 0]
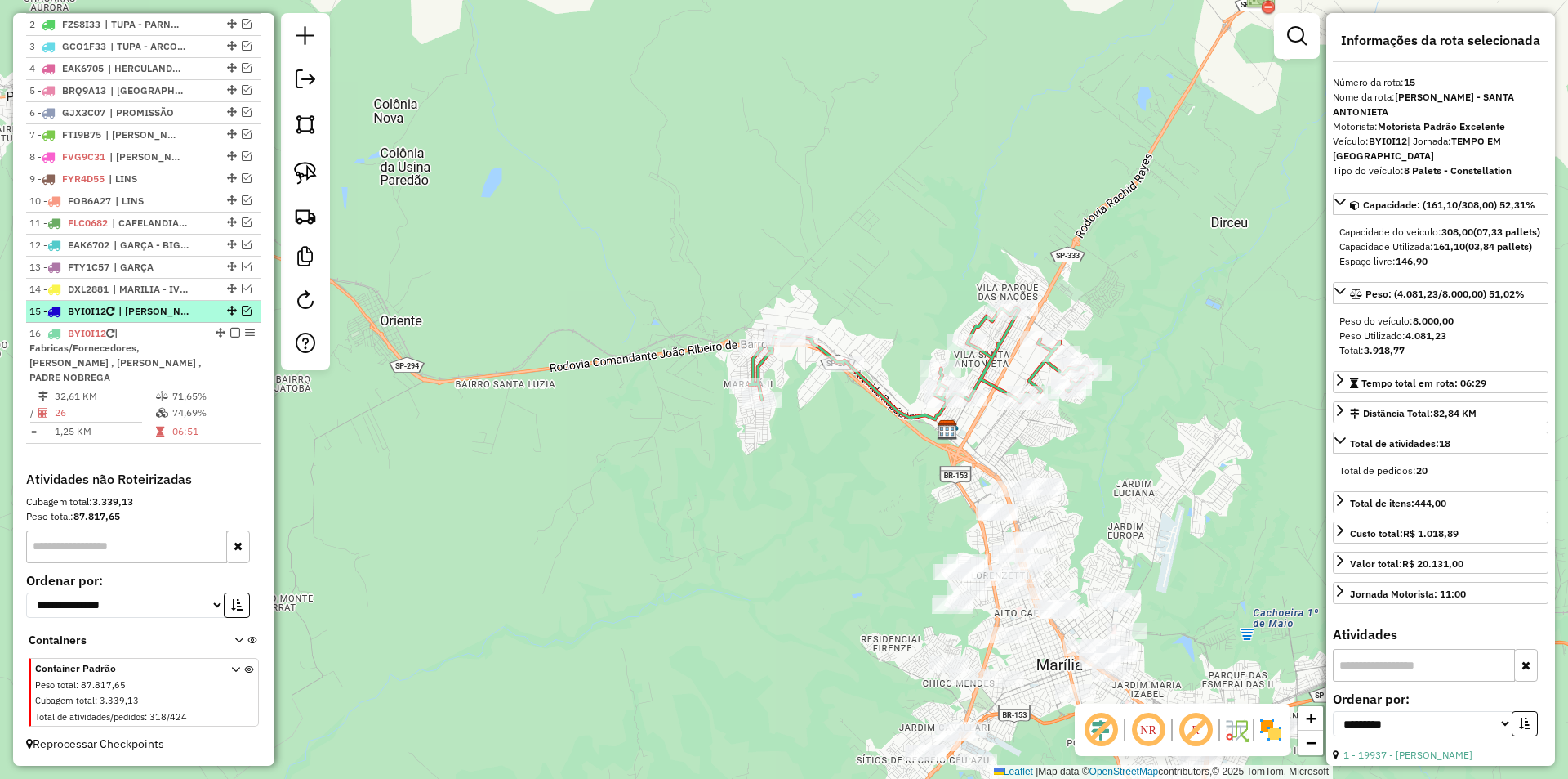
click at [243, 305] on em at bounding box center [246, 310] width 10 height 10
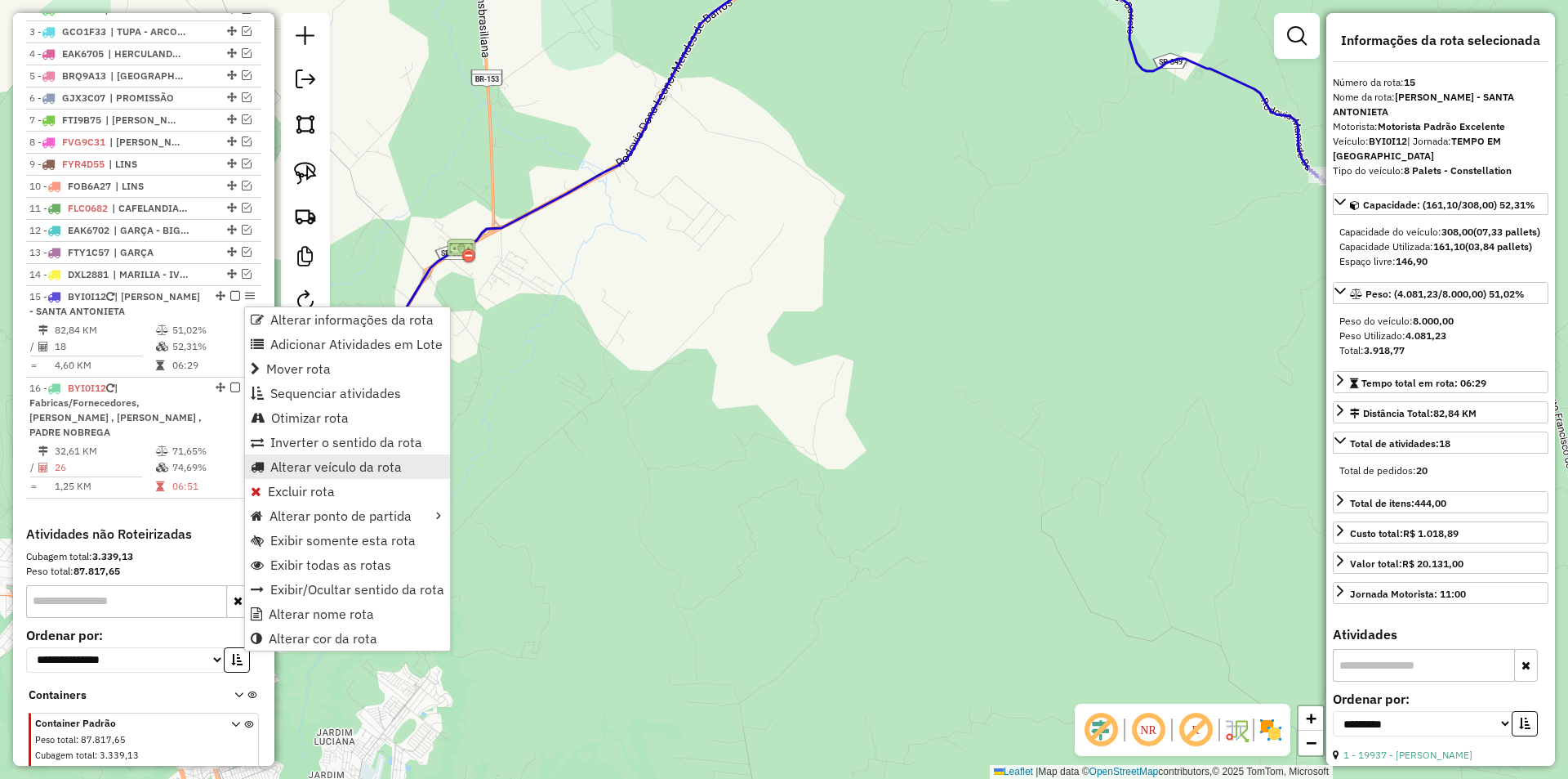
click at [321, 463] on span "Alterar veículo da rota" at bounding box center [336, 466] width 131 height 13
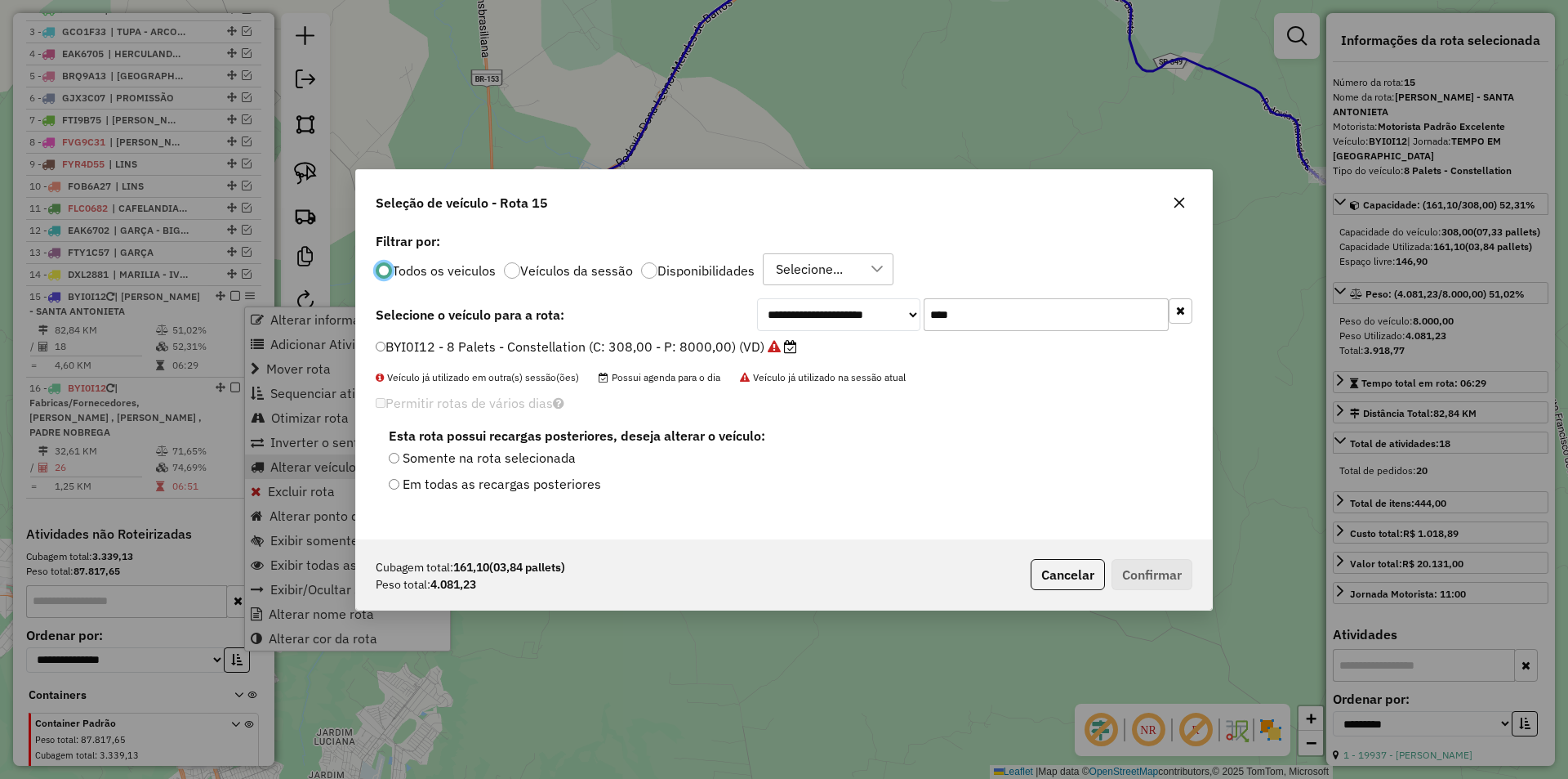
scroll to position [9, 5]
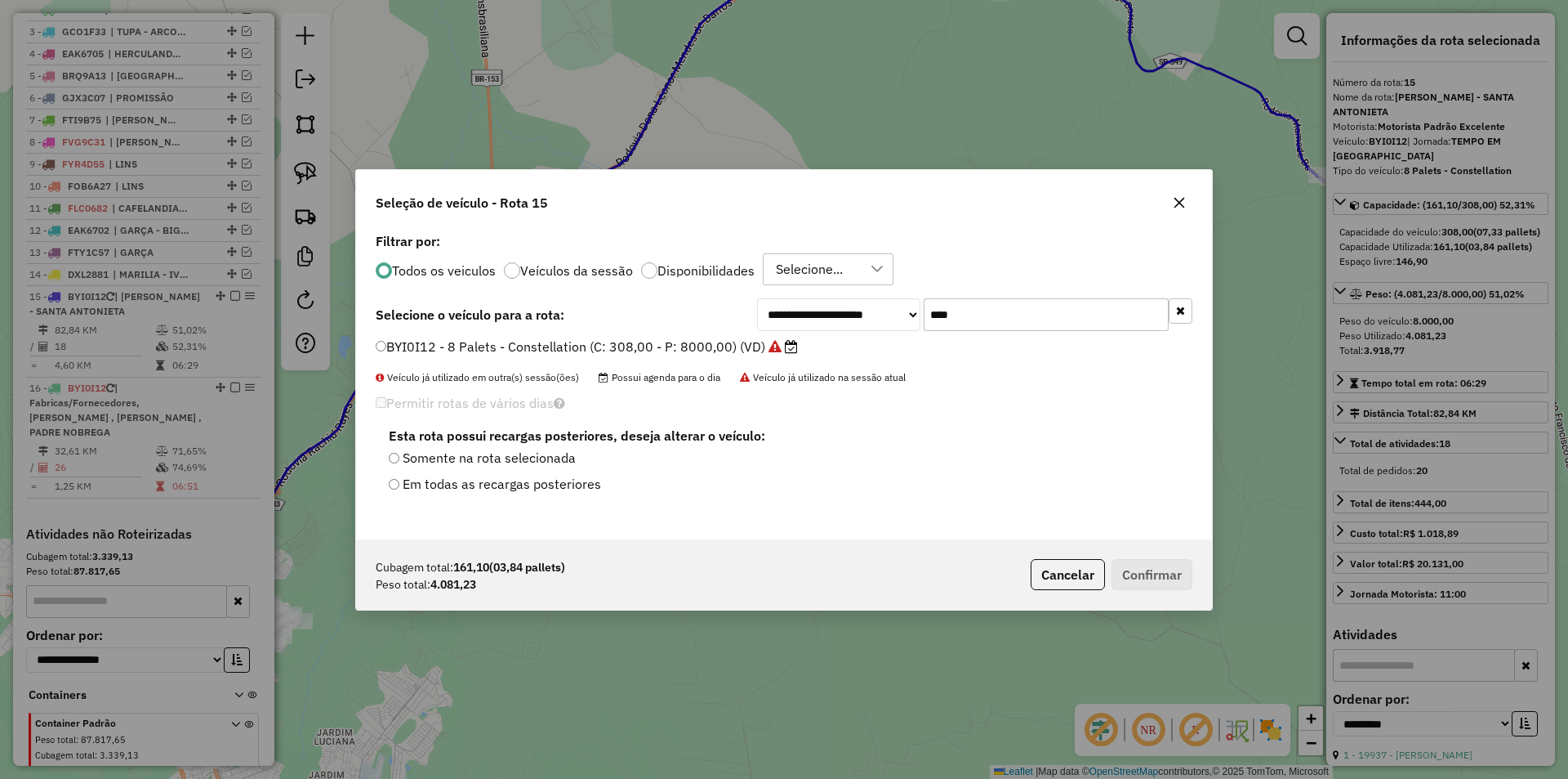
click at [1007, 320] on input "****" at bounding box center [1046, 315] width 245 height 33
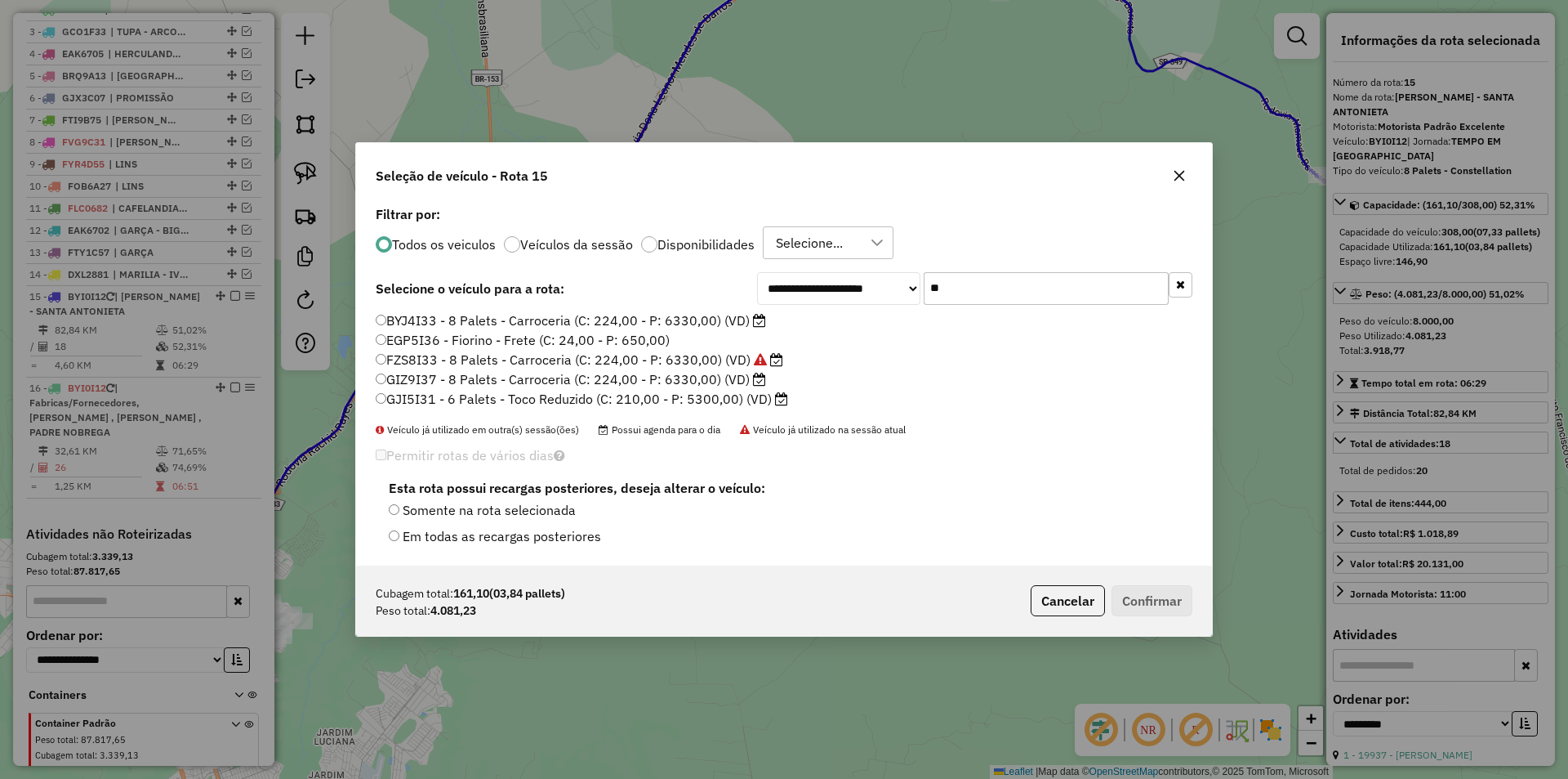
type input "**"
click at [525, 323] on label "BYJ4I33 - 8 Palets - Carroceria (C: 224,00 - P: 6330,00) (VD)" at bounding box center [570, 320] width 390 height 20
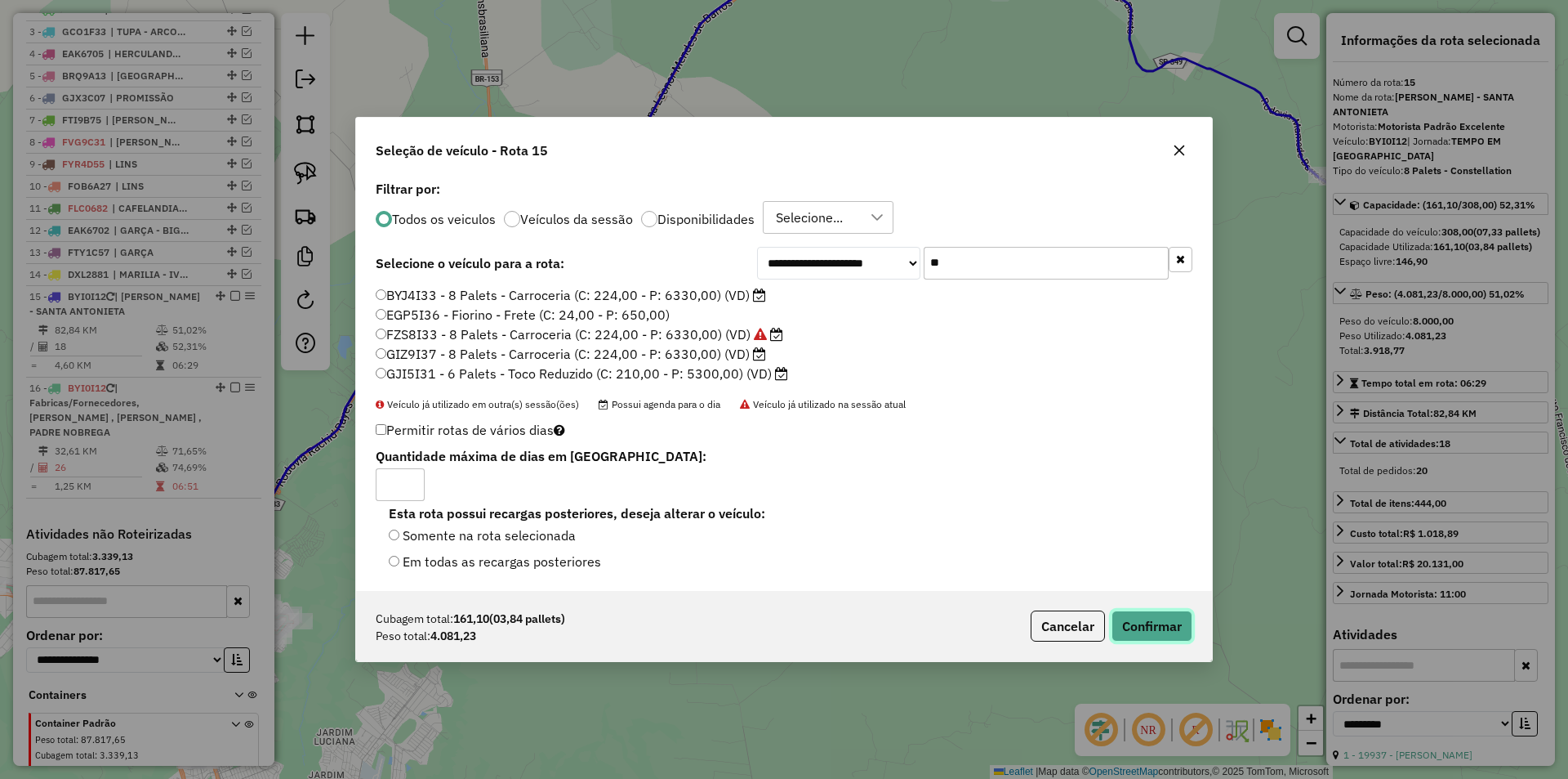
click at [1127, 622] on button "Confirmar" at bounding box center [1152, 626] width 81 height 31
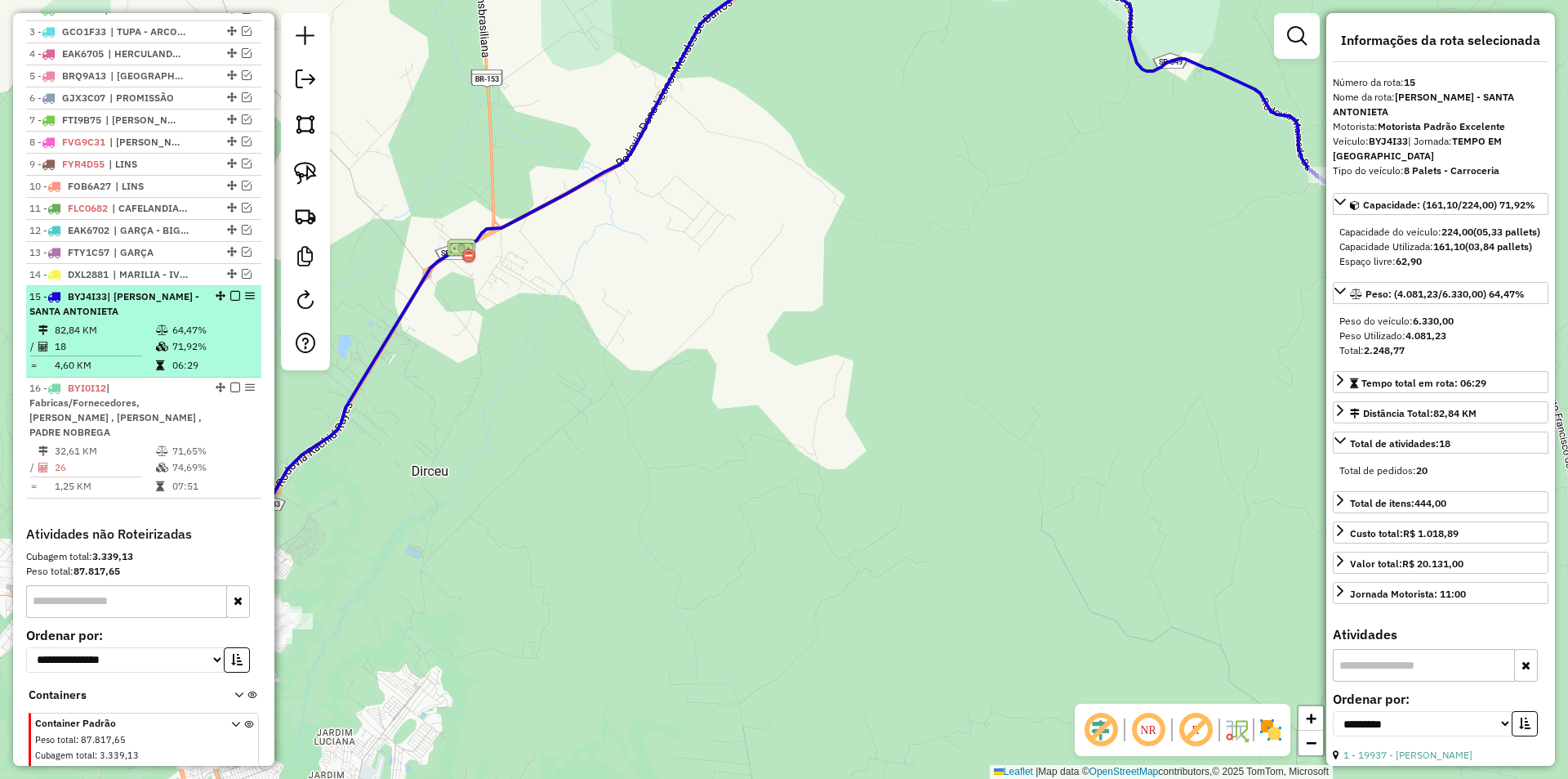
scroll to position [738, 0]
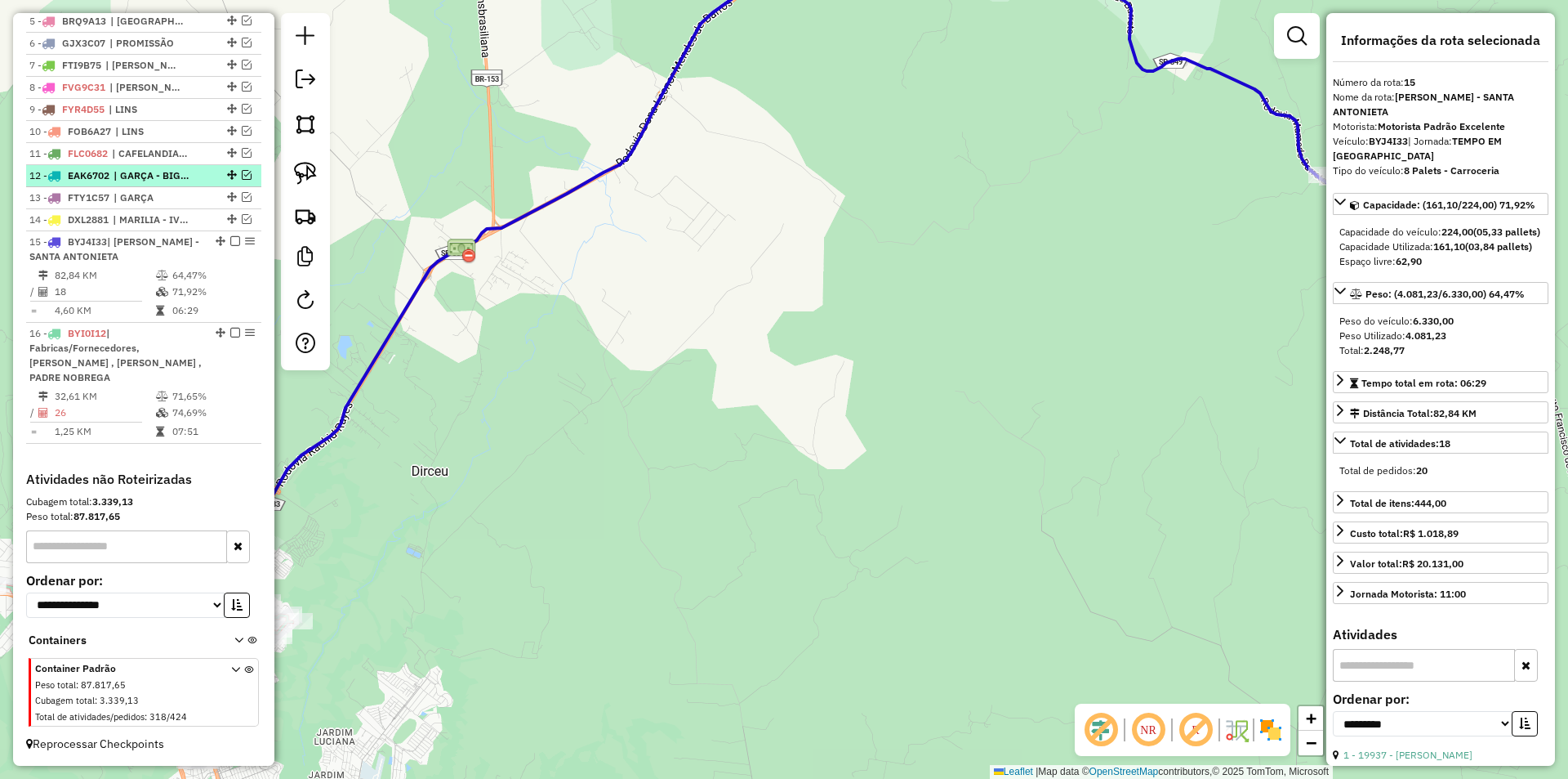
click at [230, 242] on em at bounding box center [235, 241] width 10 height 10
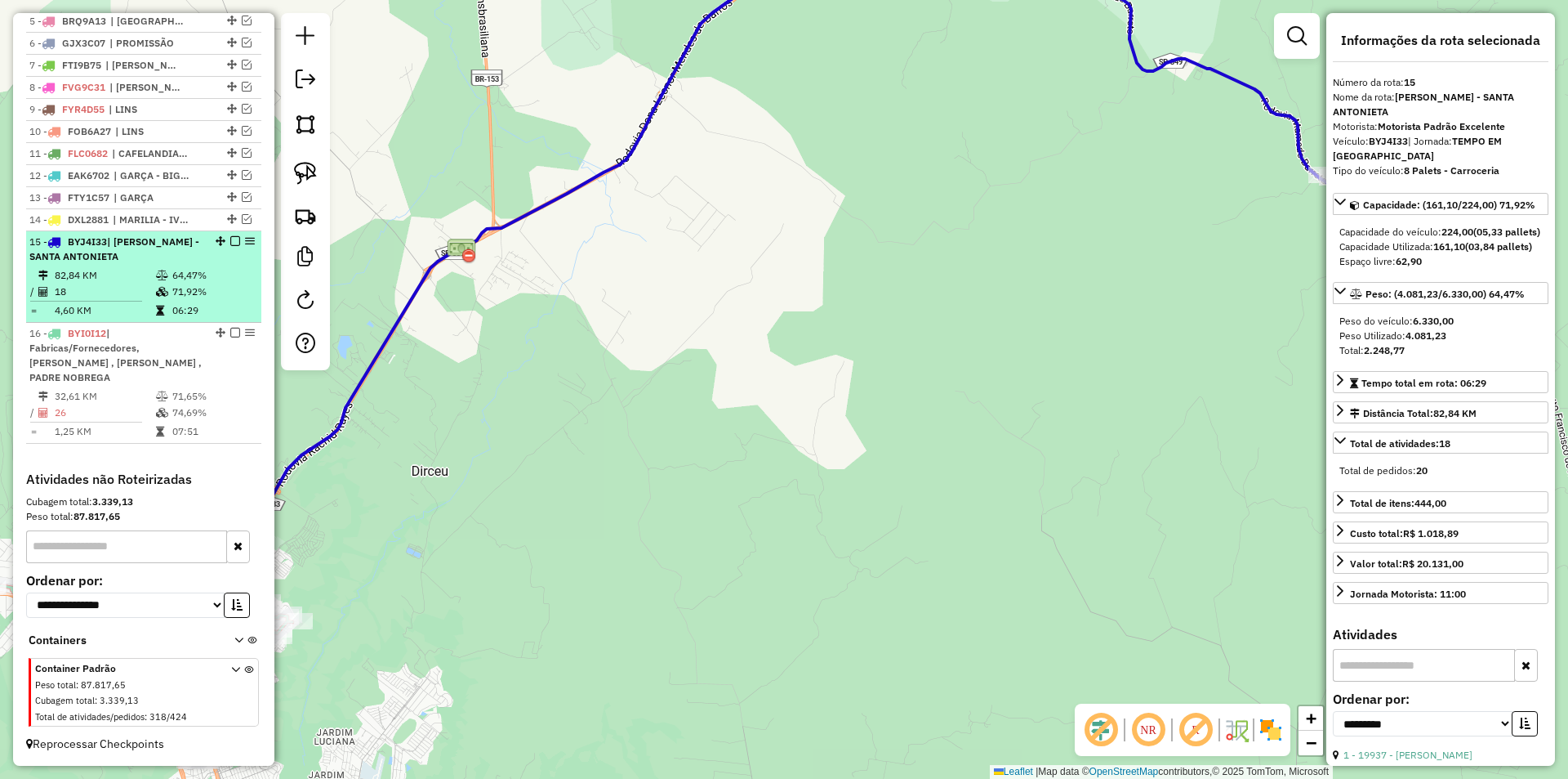
scroll to position [669, 0]
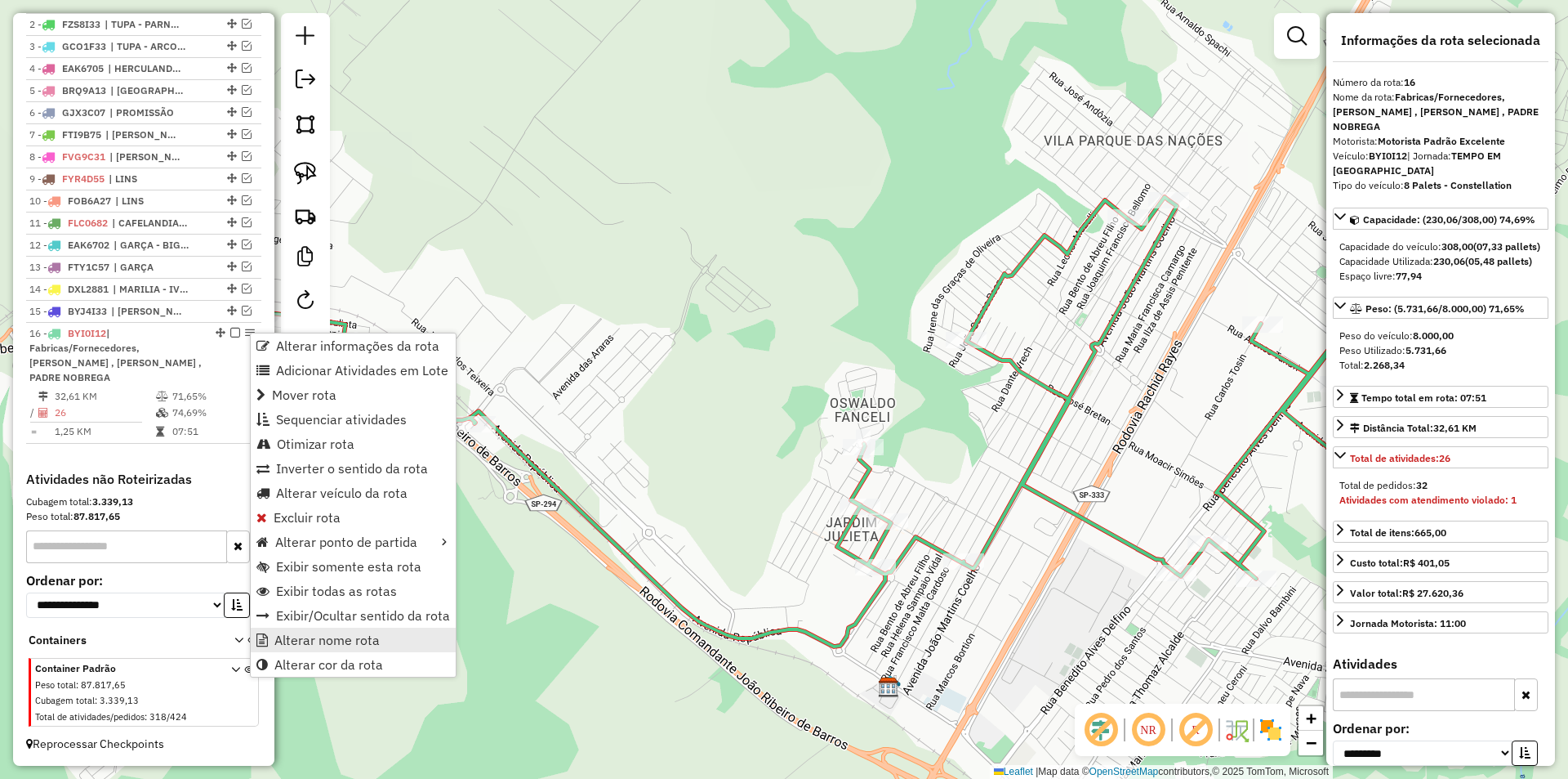
click at [410, 640] on link "Alterar nome rota" at bounding box center [354, 640] width 205 height 24
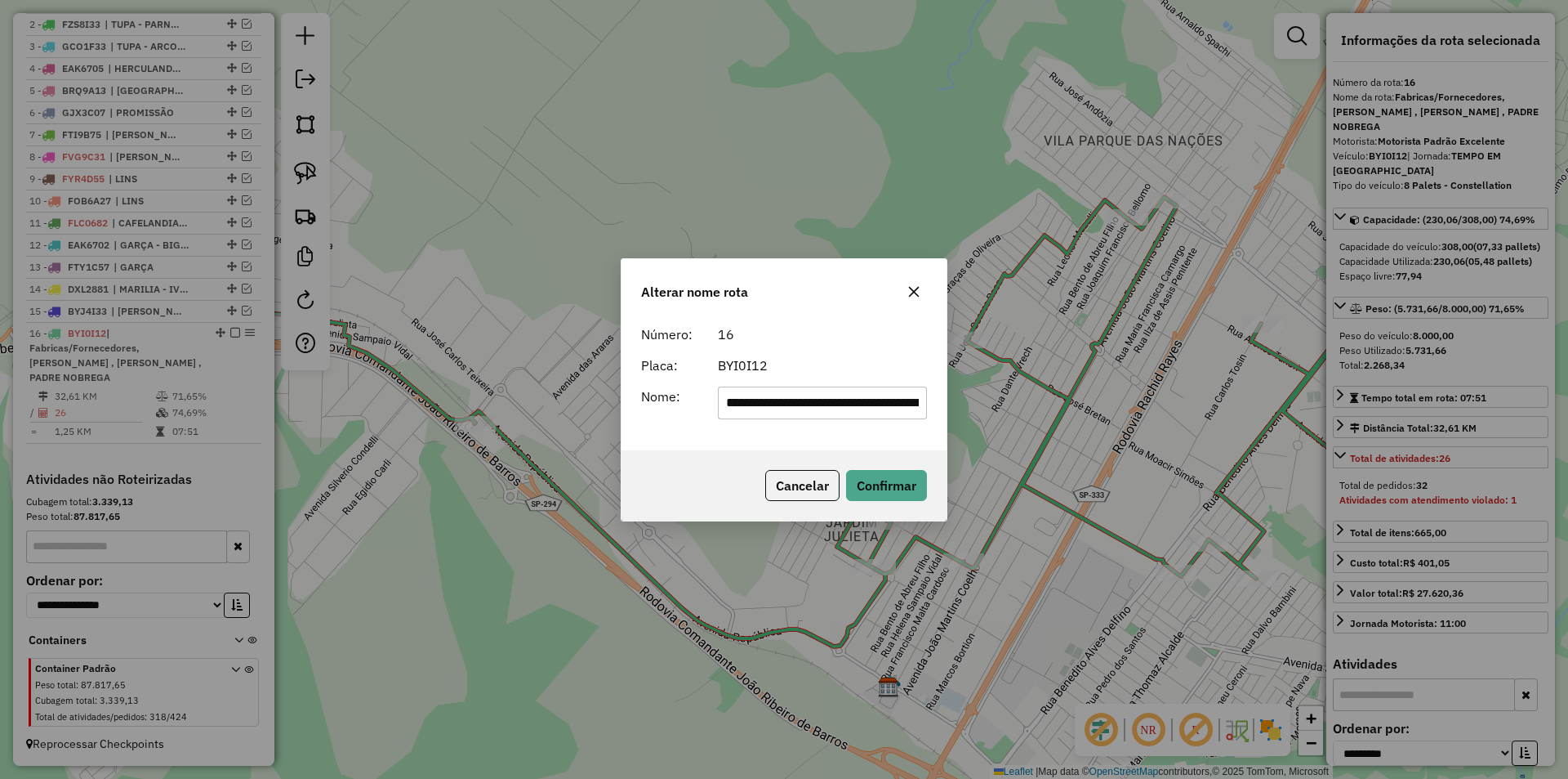
scroll to position [0, 395]
click at [841, 401] on input "**********" at bounding box center [823, 403] width 210 height 33
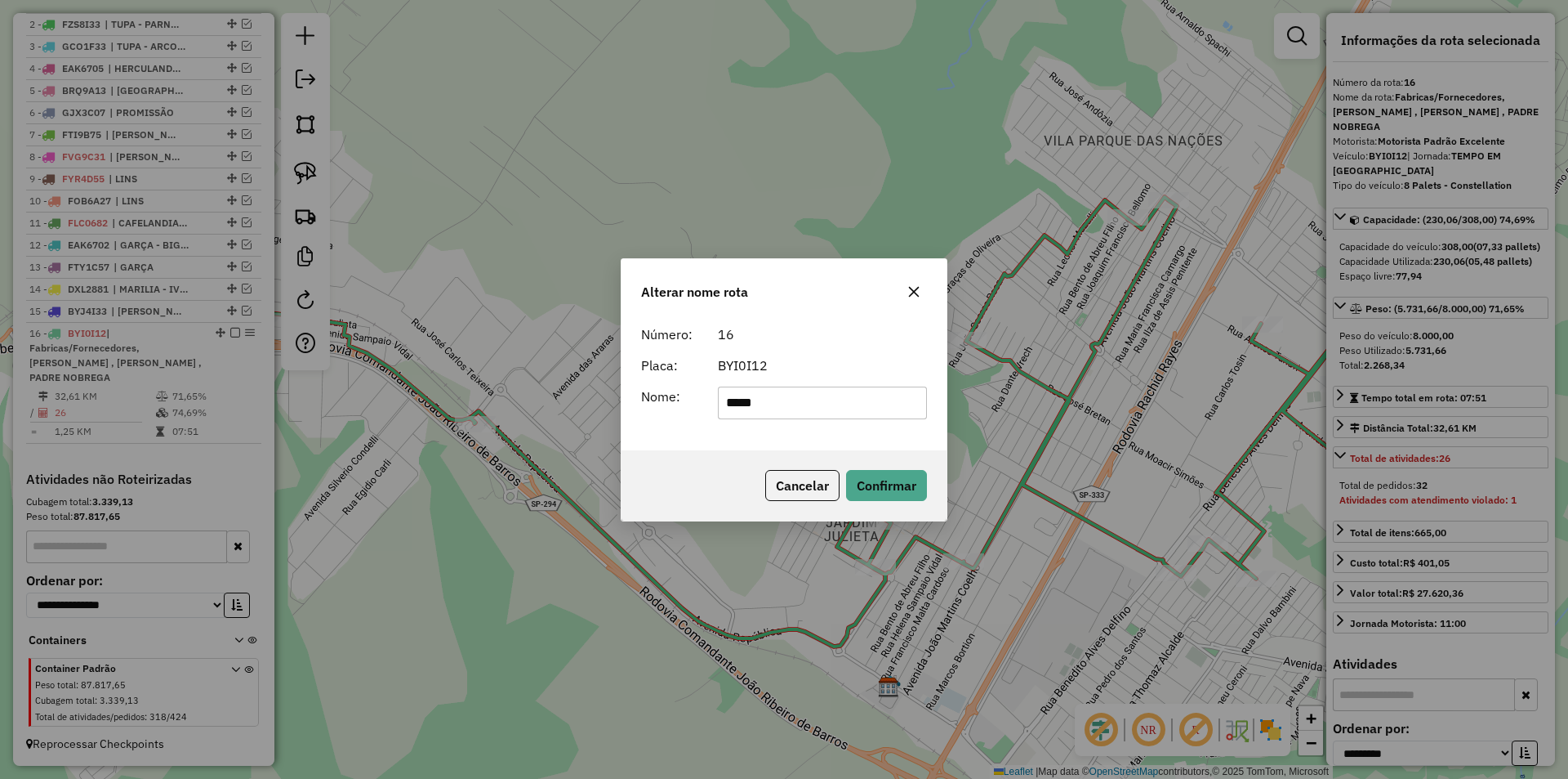
type input "**********"
click at [906, 483] on button "Confirmar" at bounding box center [887, 485] width 81 height 31
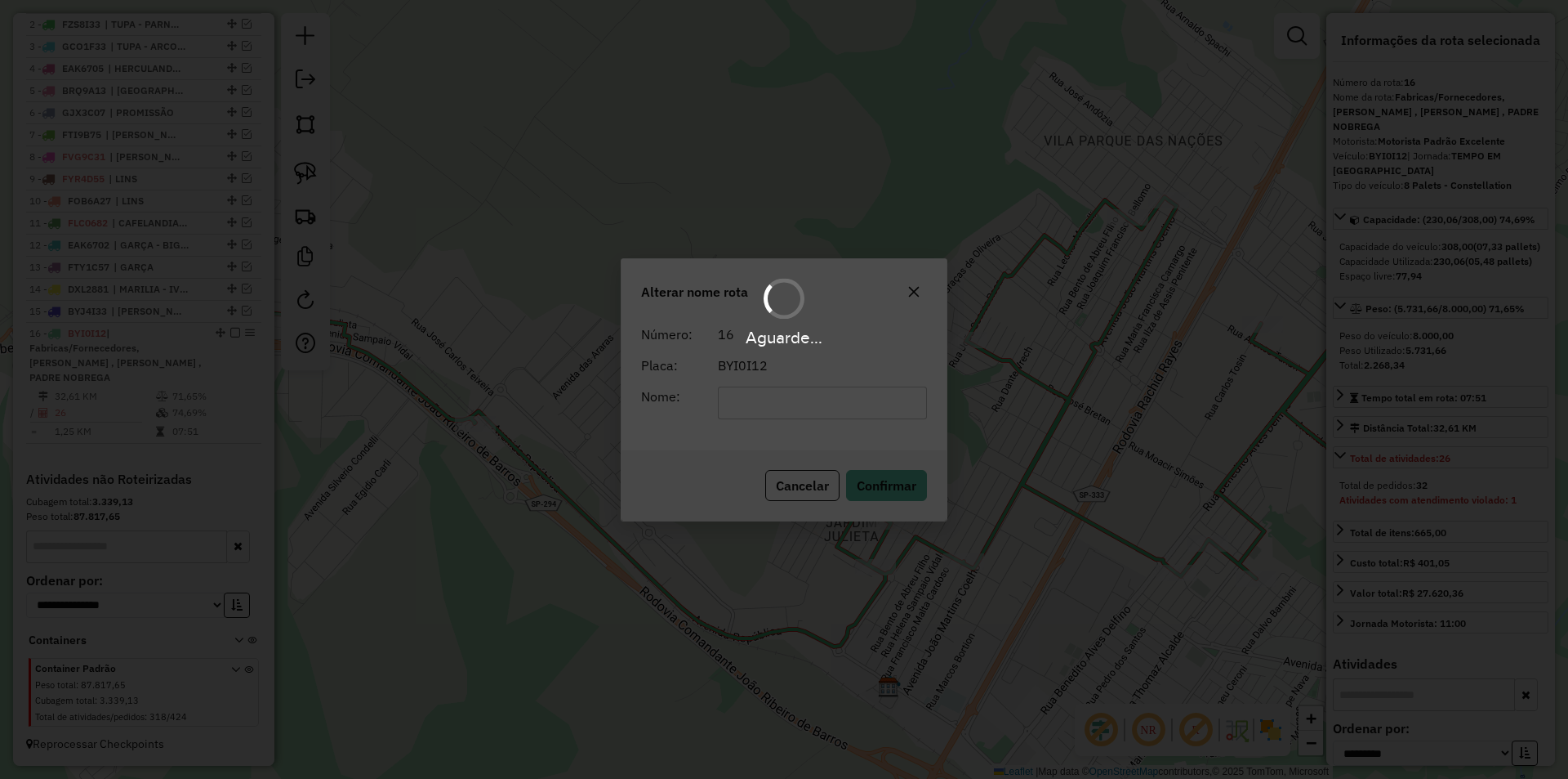
scroll to position [639, 0]
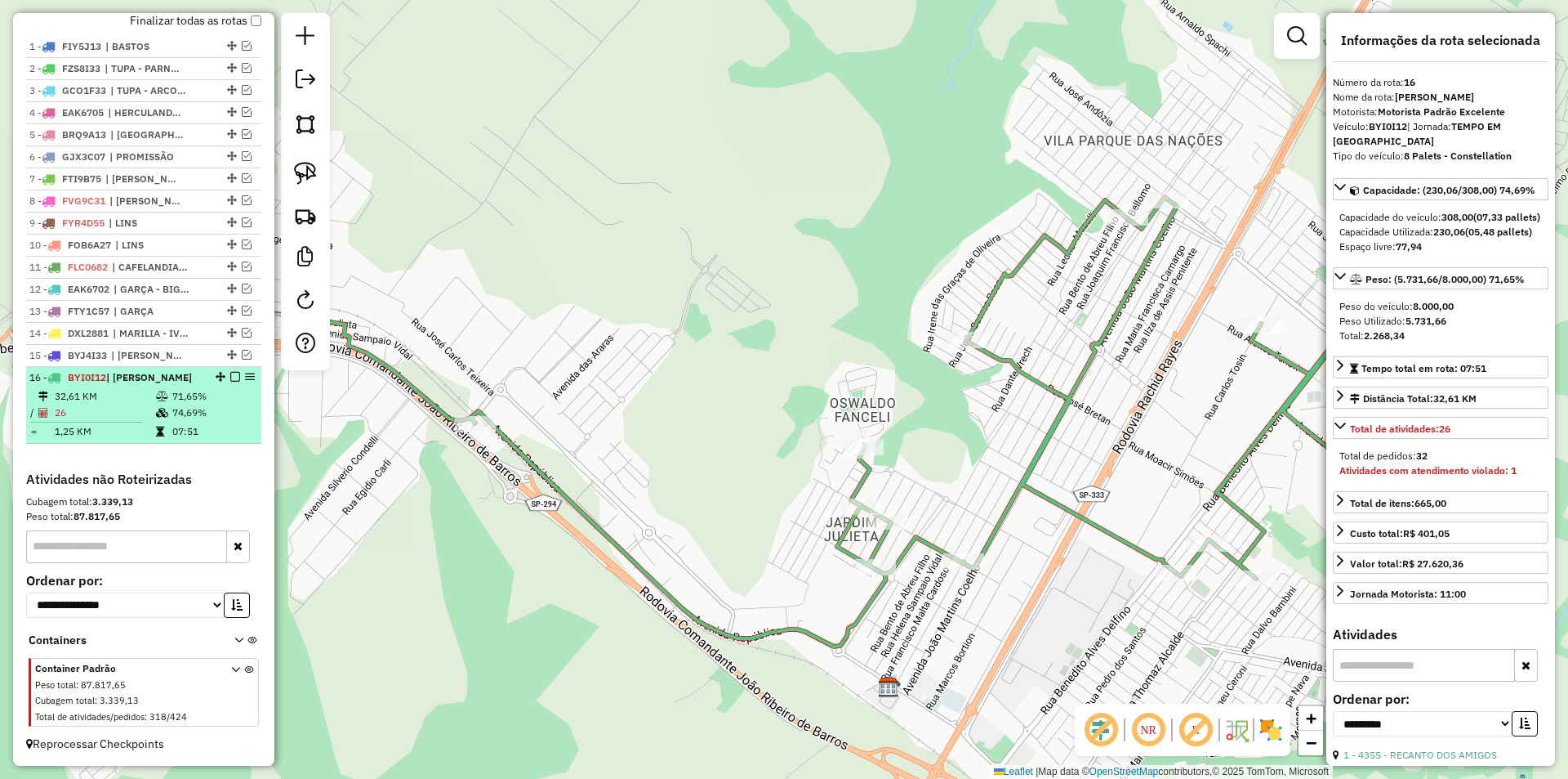
click at [230, 372] on em at bounding box center [235, 376] width 10 height 10
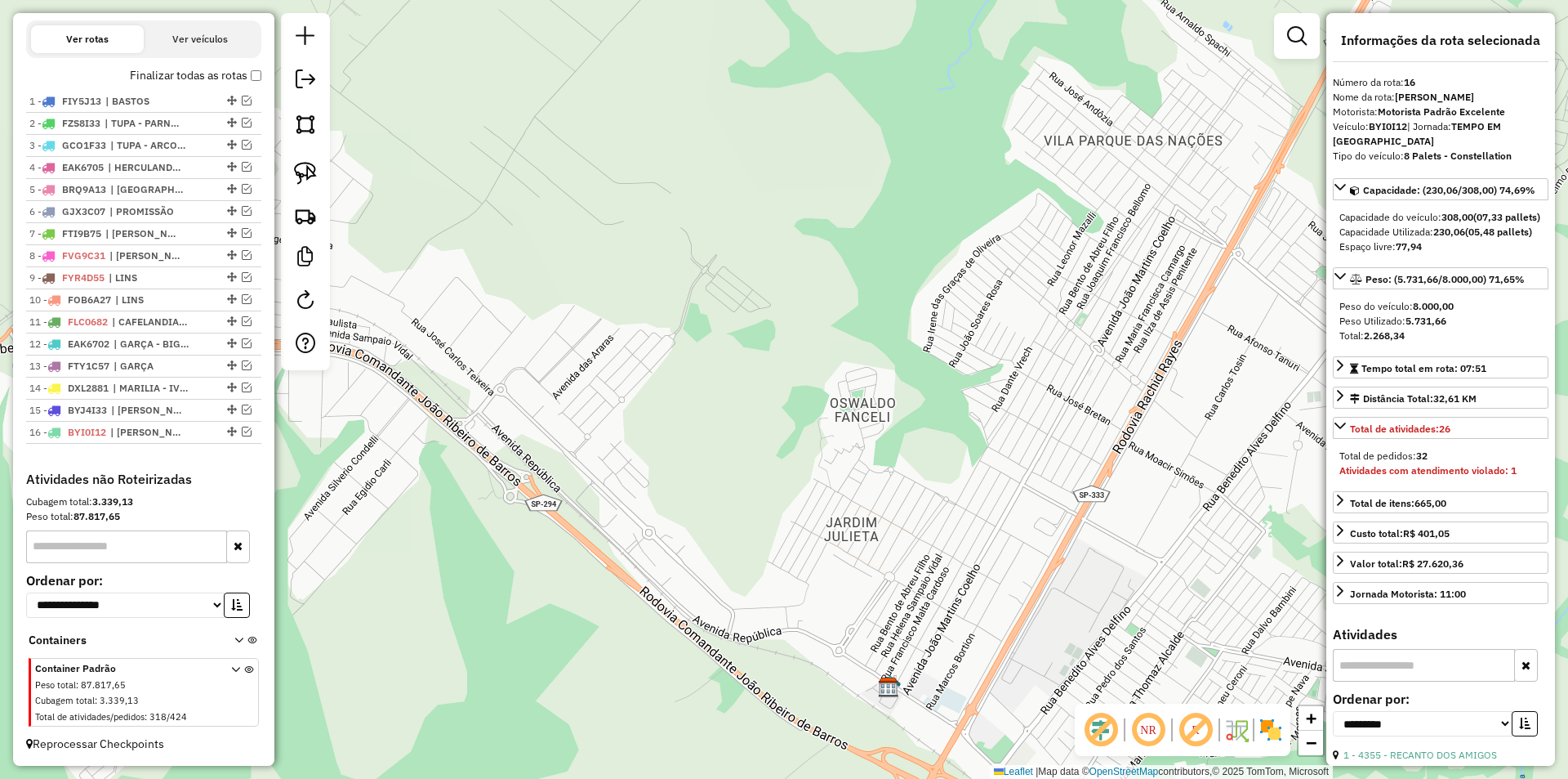
scroll to position [569, 0]
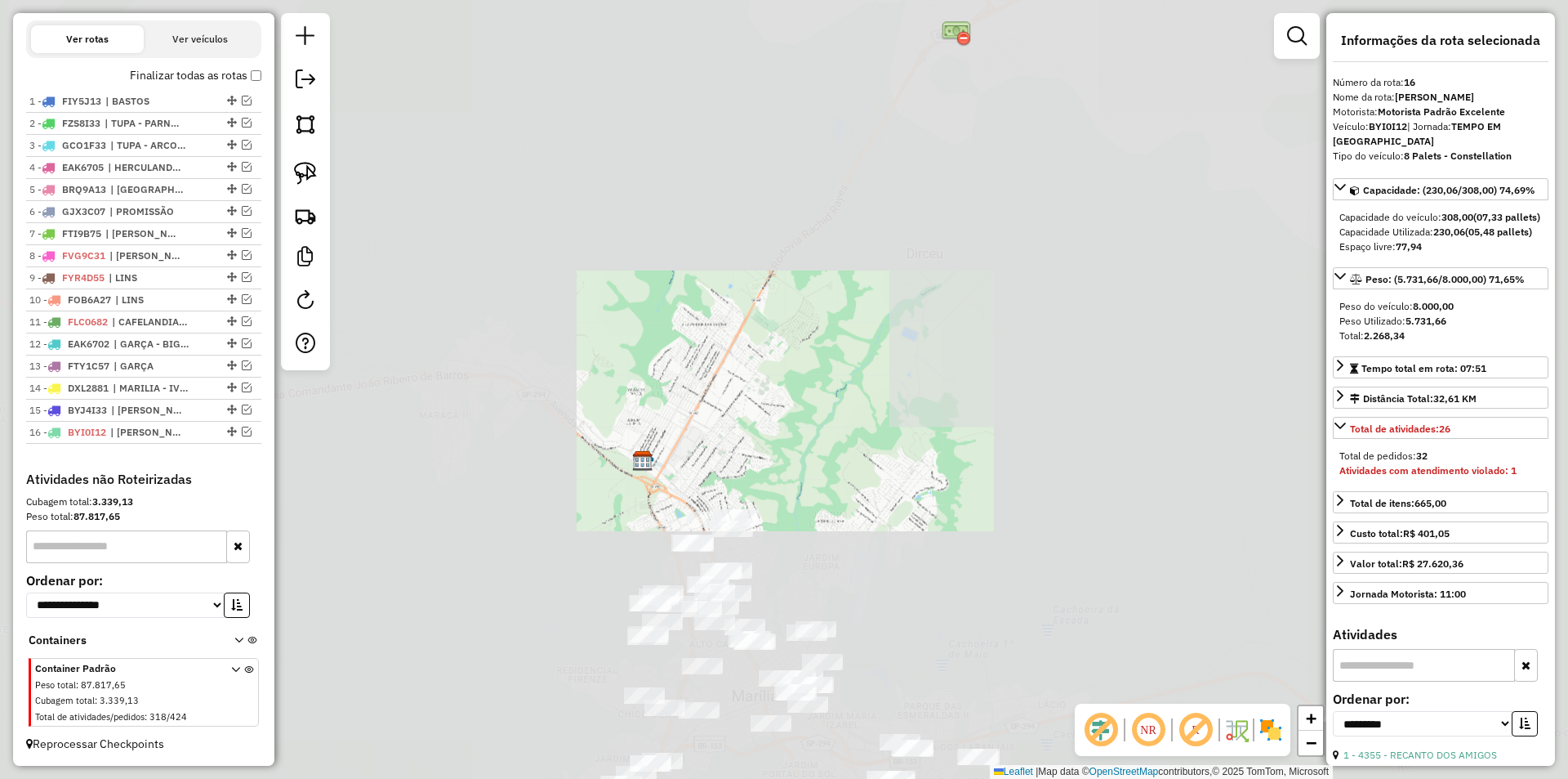
drag, startPoint x: 807, startPoint y: 417, endPoint x: 629, endPoint y: 275, distance: 227.7
click at [629, 275] on div "Janela de atendimento Grade de atendimento Capacidade Transportadoras Veículos …" at bounding box center [784, 390] width 1568 height 779
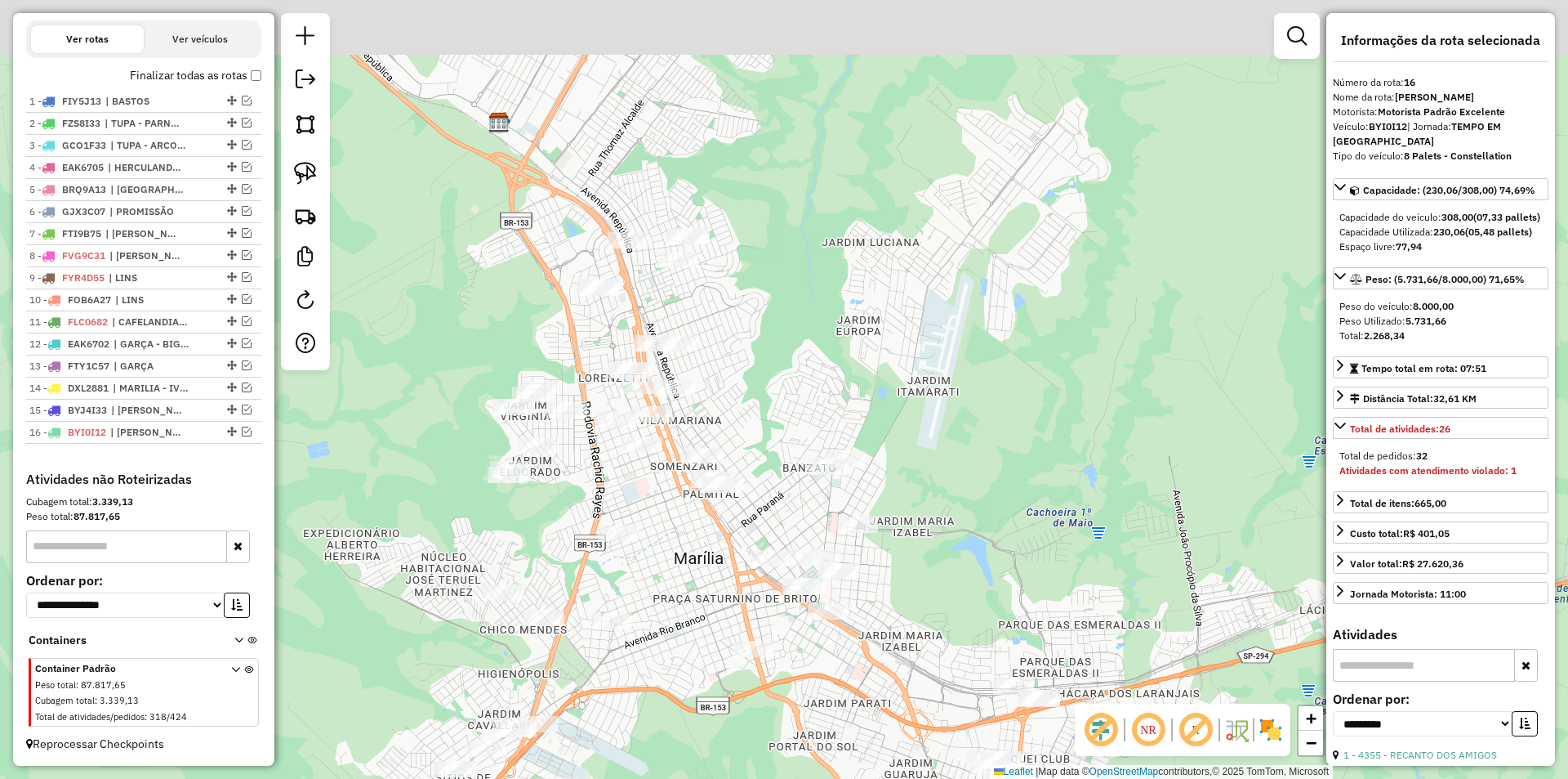
drag, startPoint x: 732, startPoint y: 224, endPoint x: 807, endPoint y: 410, distance: 200.6
click at [807, 411] on div "Janela de atendimento Grade de atendimento Capacidade Transportadoras Veículos …" at bounding box center [784, 390] width 1568 height 779
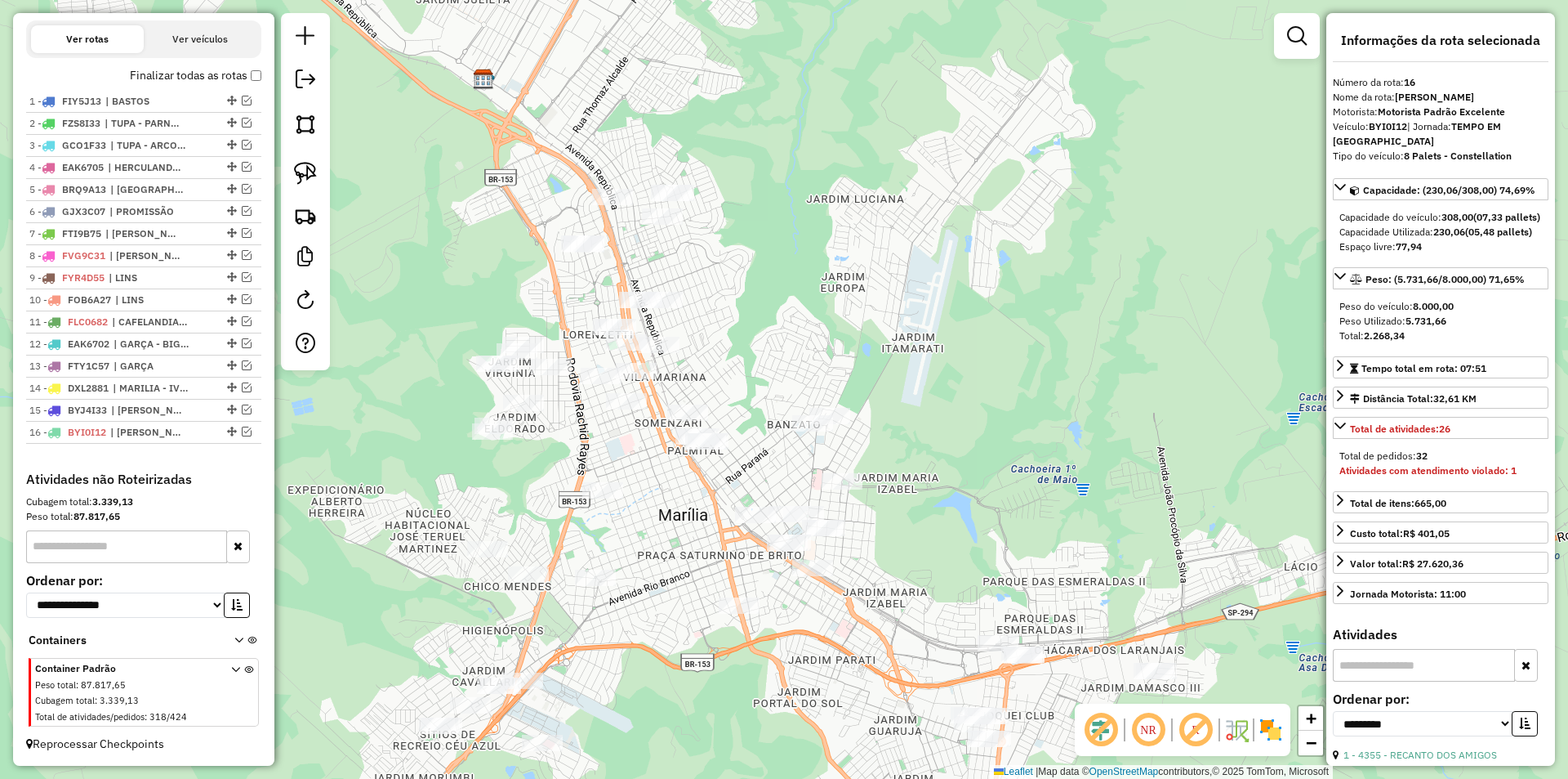
drag, startPoint x: 809, startPoint y: 410, endPoint x: 782, endPoint y: 310, distance: 103.6
click at [786, 341] on div "Janela de atendimento Grade de atendimento Capacidade Transportadoras Veículos …" at bounding box center [784, 390] width 1568 height 779
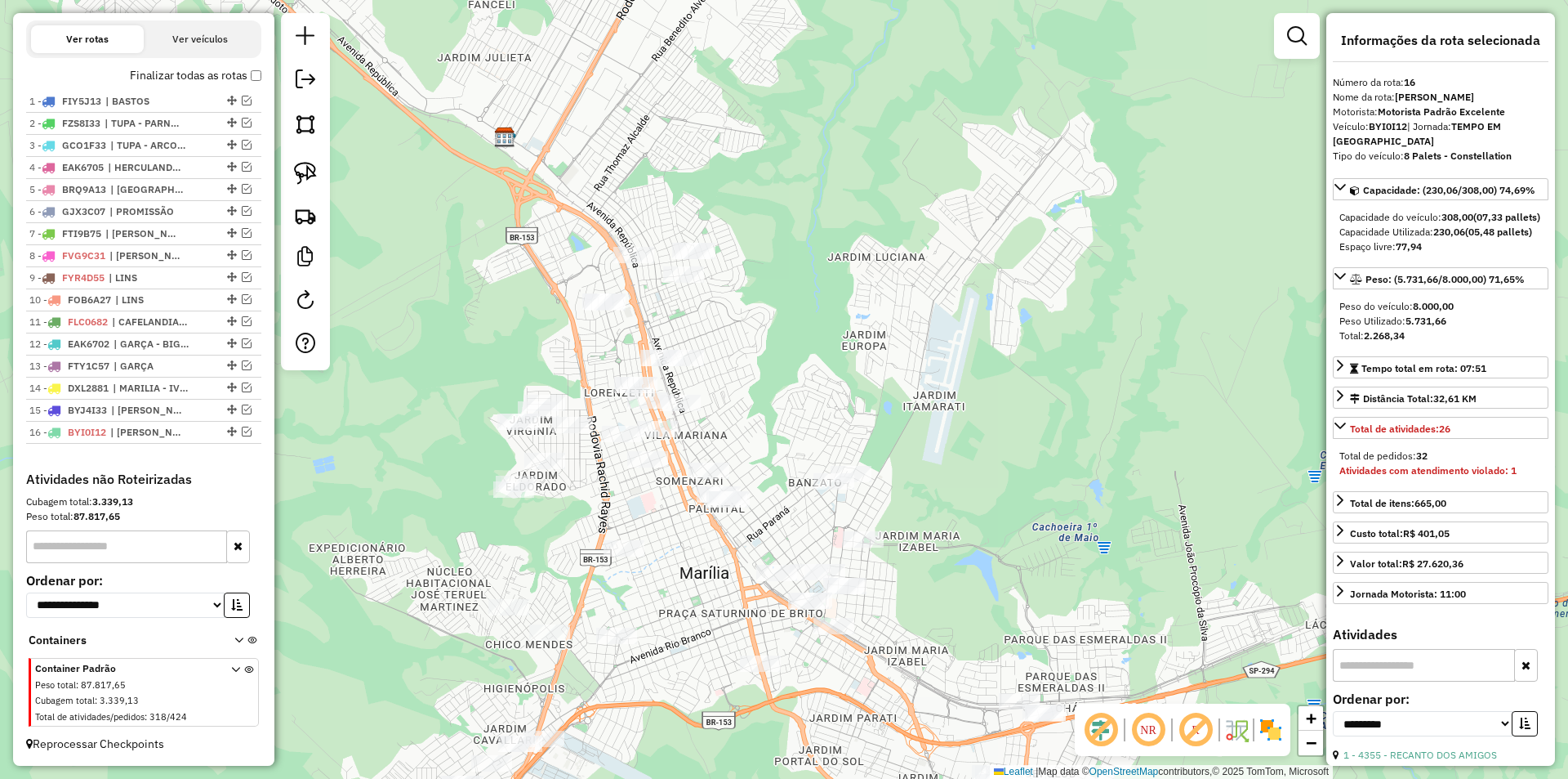
drag, startPoint x: 782, startPoint y: 310, endPoint x: 805, endPoint y: 371, distance: 65.2
click at [805, 371] on div "Janela de atendimento Grade de atendimento Capacidade Transportadoras Veículos …" at bounding box center [784, 390] width 1568 height 779
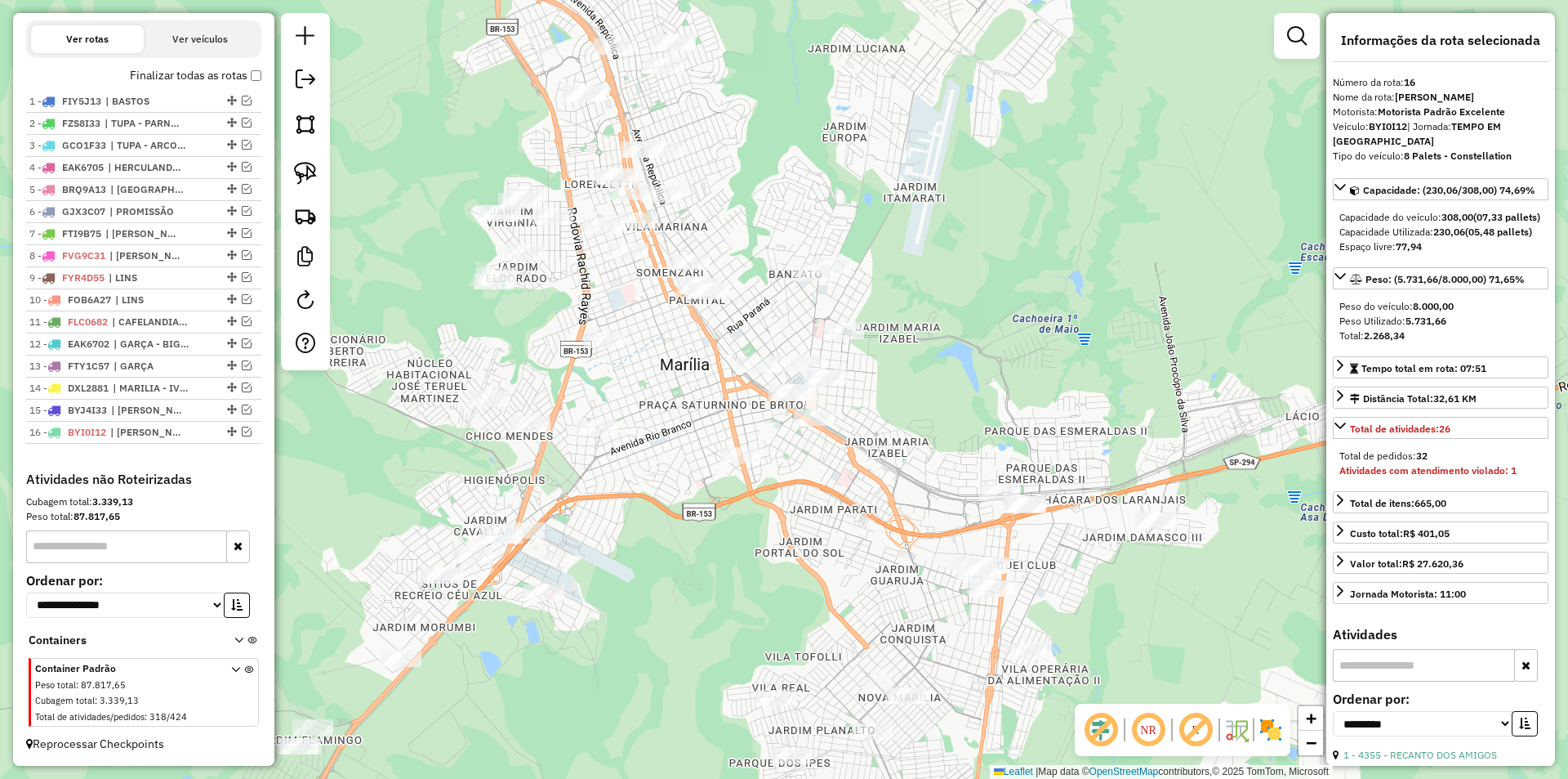
drag, startPoint x: 802, startPoint y: 372, endPoint x: 801, endPoint y: 127, distance: 245.0
click at [801, 127] on div "Janela de atendimento Grade de atendimento Capacidade Transportadoras Veículos …" at bounding box center [784, 390] width 1568 height 779
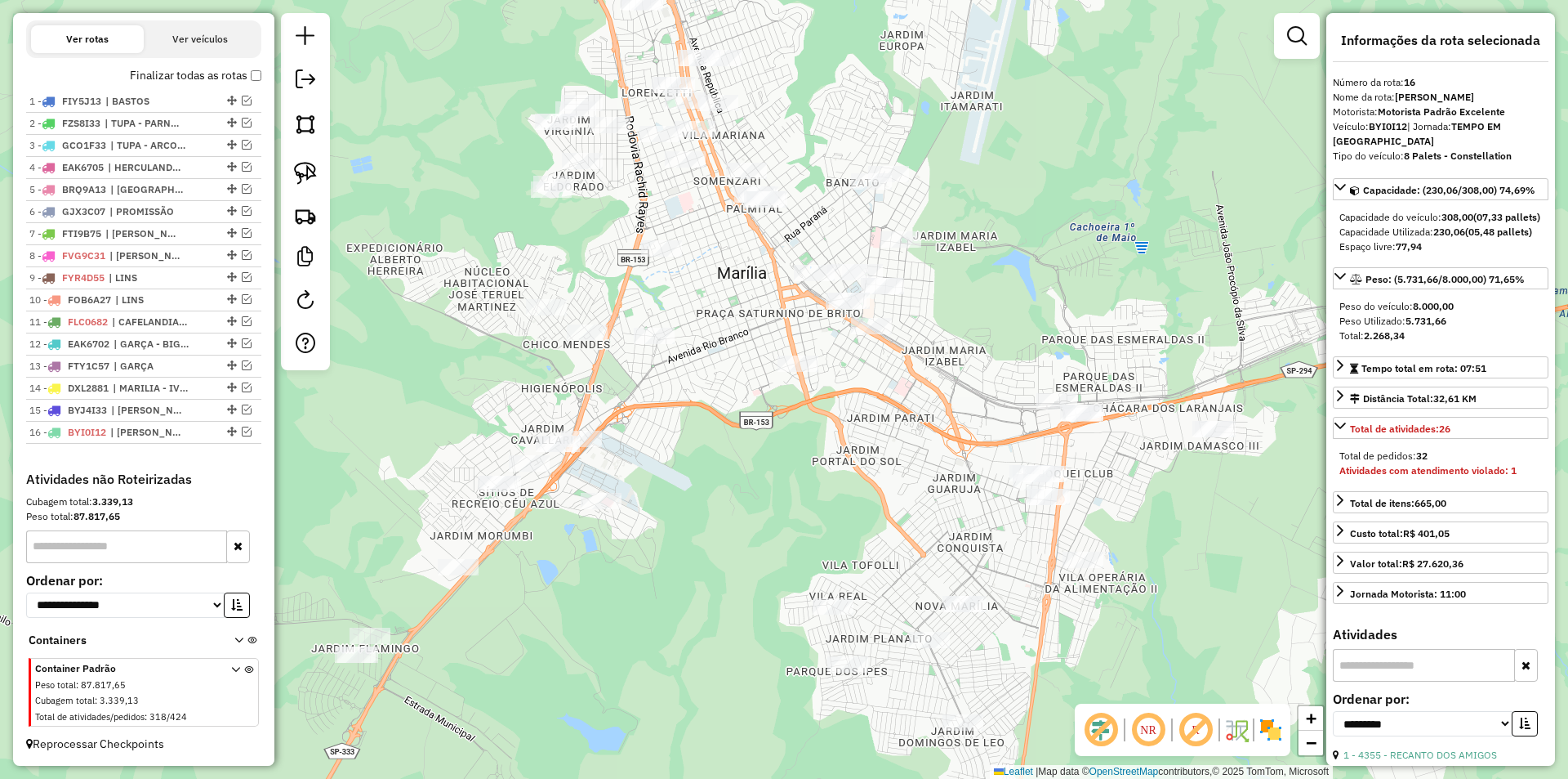
drag, startPoint x: 749, startPoint y: 512, endPoint x: 867, endPoint y: 406, distance: 158.6
click at [867, 406] on div "Janela de atendimento Grade de atendimento Capacidade Transportadoras Veículos …" at bounding box center [784, 390] width 1568 height 779
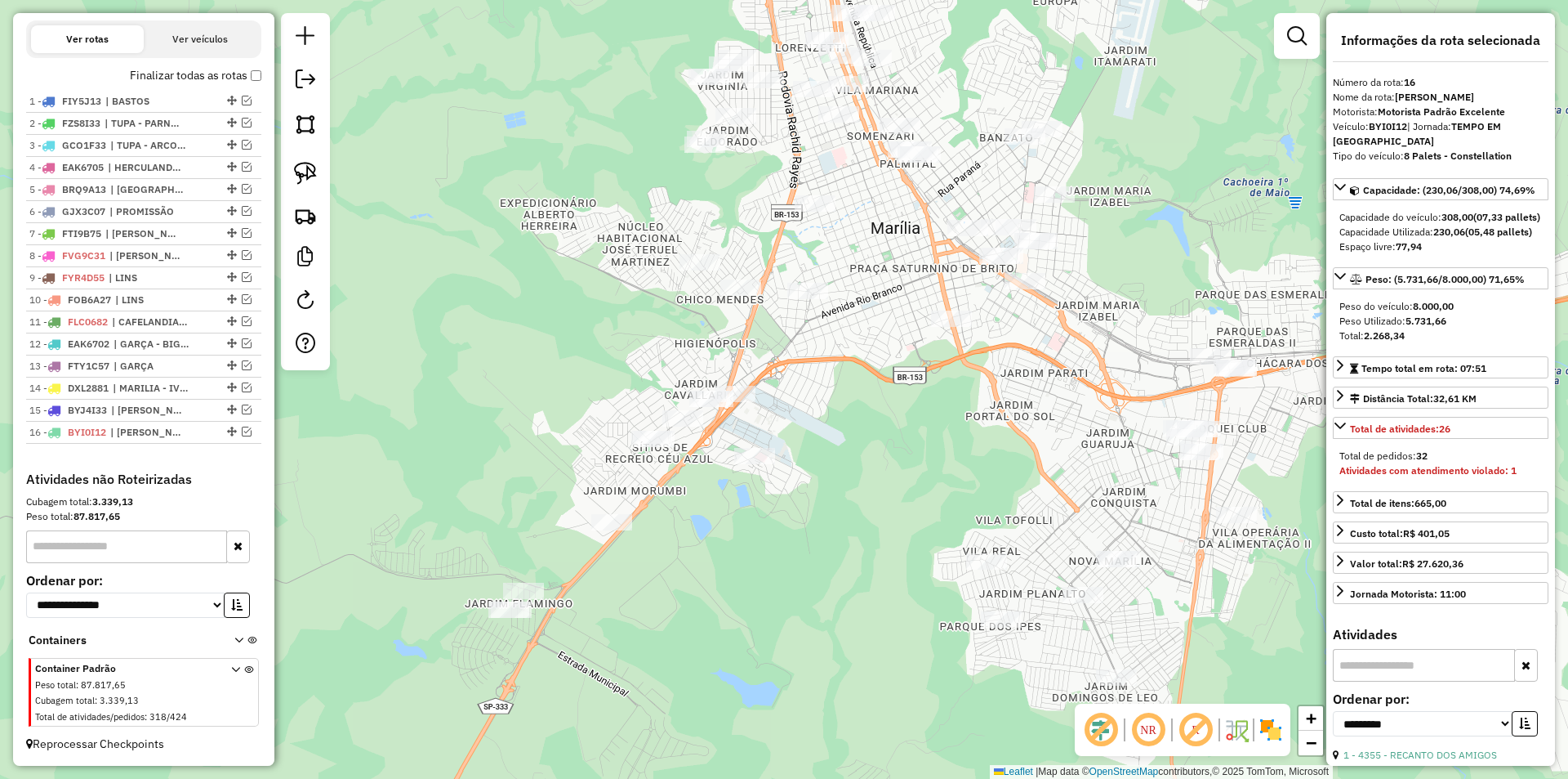
drag, startPoint x: 867, startPoint y: 406, endPoint x: 953, endPoint y: 359, distance: 98.0
click at [953, 358] on div "Janela de atendimento Grade de atendimento Capacidade Transportadoras Veículos …" at bounding box center [784, 390] width 1568 height 779
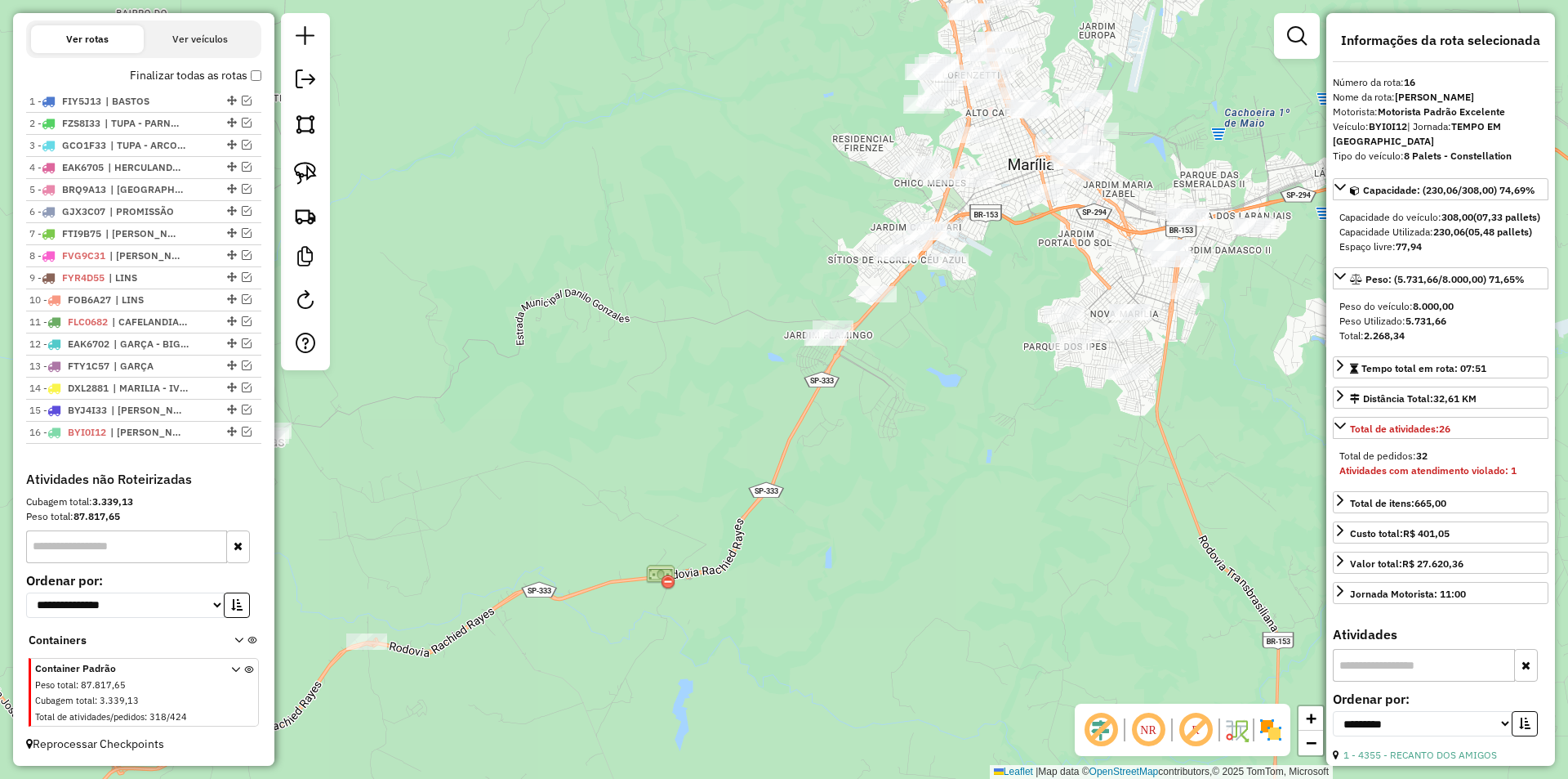
drag, startPoint x: 867, startPoint y: 528, endPoint x: 946, endPoint y: 398, distance: 152.1
click at [946, 398] on div "Janela de atendimento Grade de atendimento Capacidade Transportadoras Veículos …" at bounding box center [784, 390] width 1568 height 779
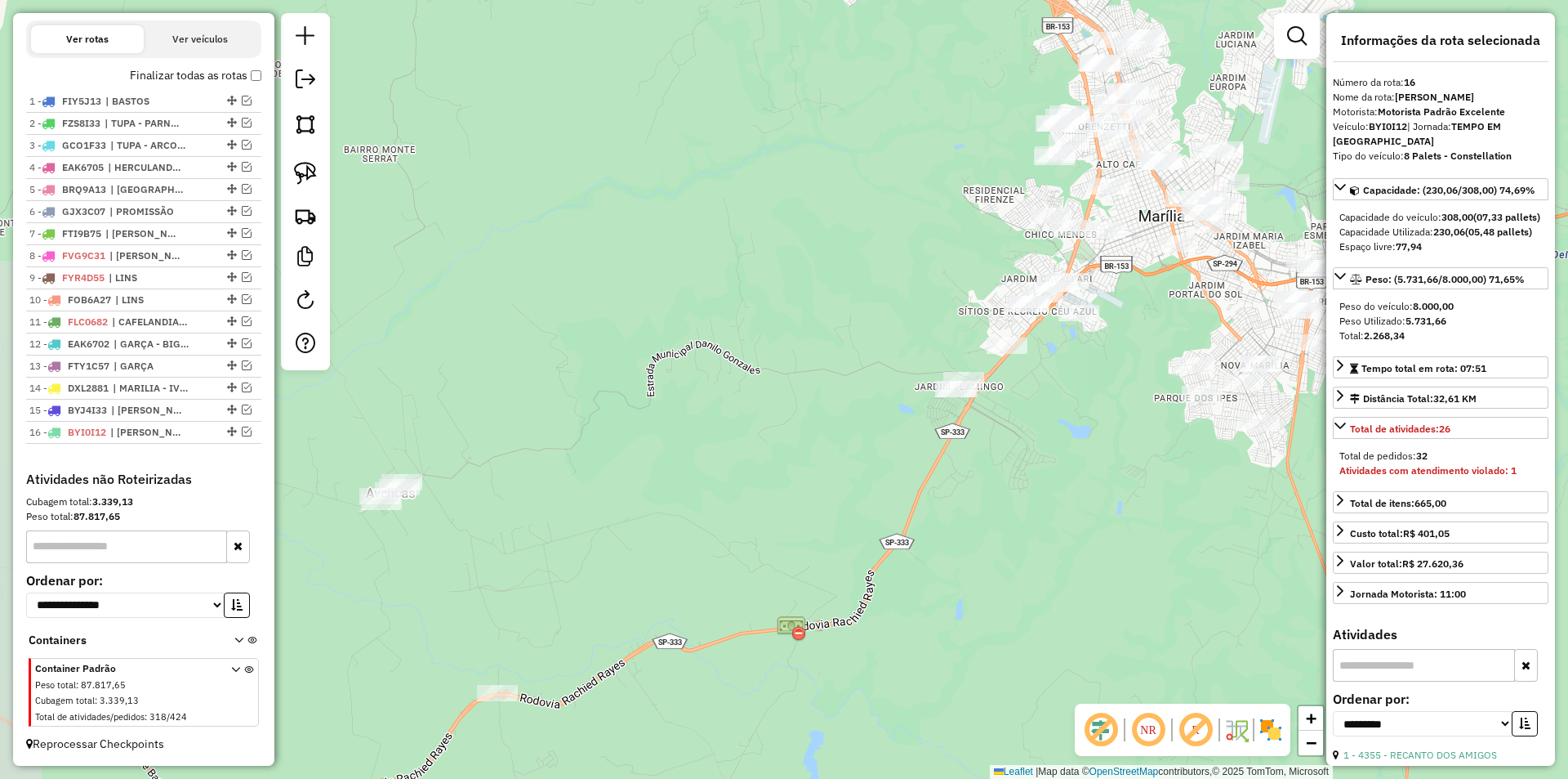
drag, startPoint x: 447, startPoint y: 315, endPoint x: 576, endPoint y: 365, distance: 138.4
click at [576, 365] on div "Janela de atendimento Grade de atendimento Capacidade Transportadoras Veículos …" at bounding box center [784, 390] width 1568 height 779
click at [304, 167] on img at bounding box center [305, 173] width 23 height 23
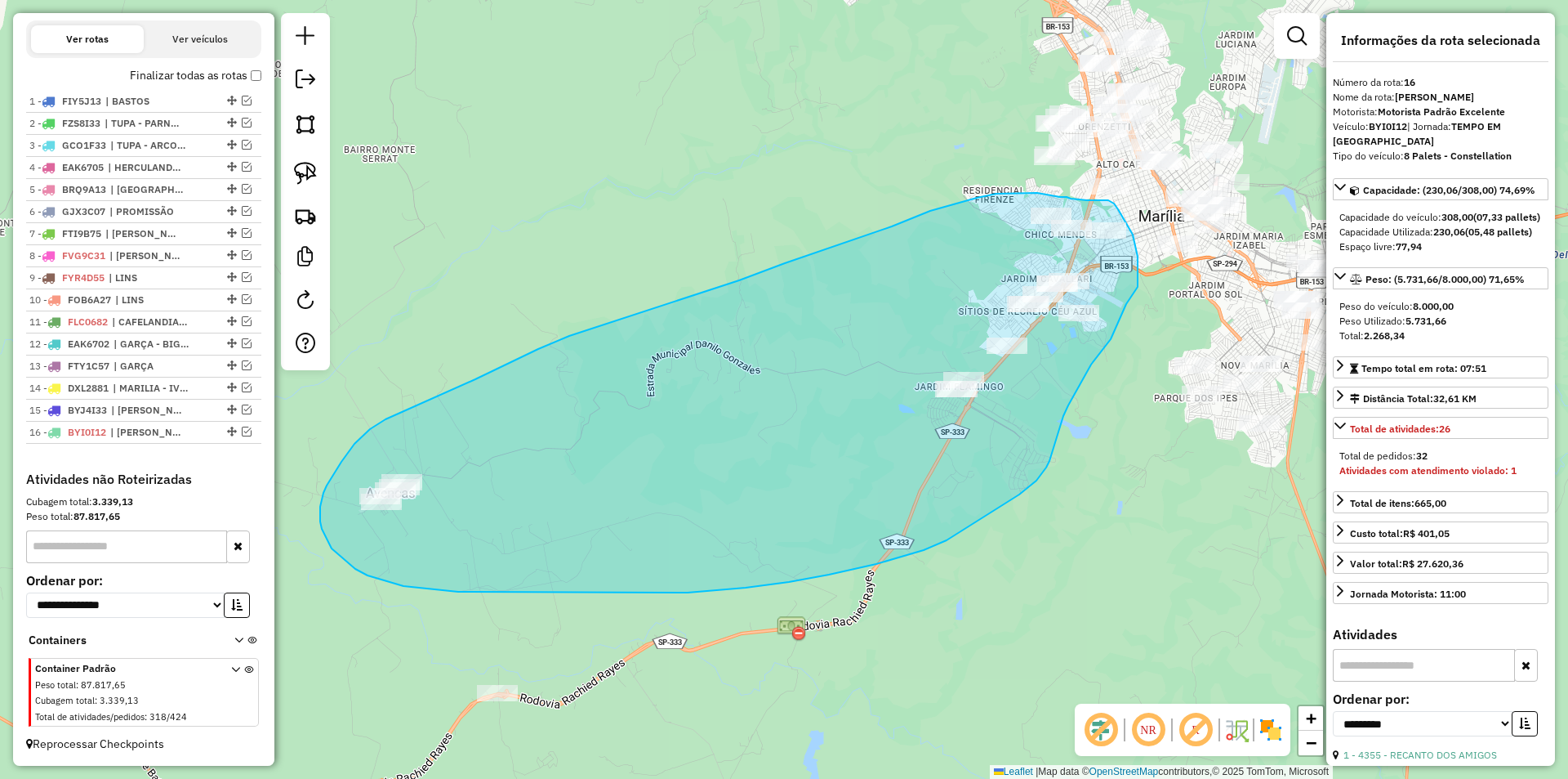
drag, startPoint x: 1138, startPoint y: 287, endPoint x: 1129, endPoint y: 303, distance: 18.4
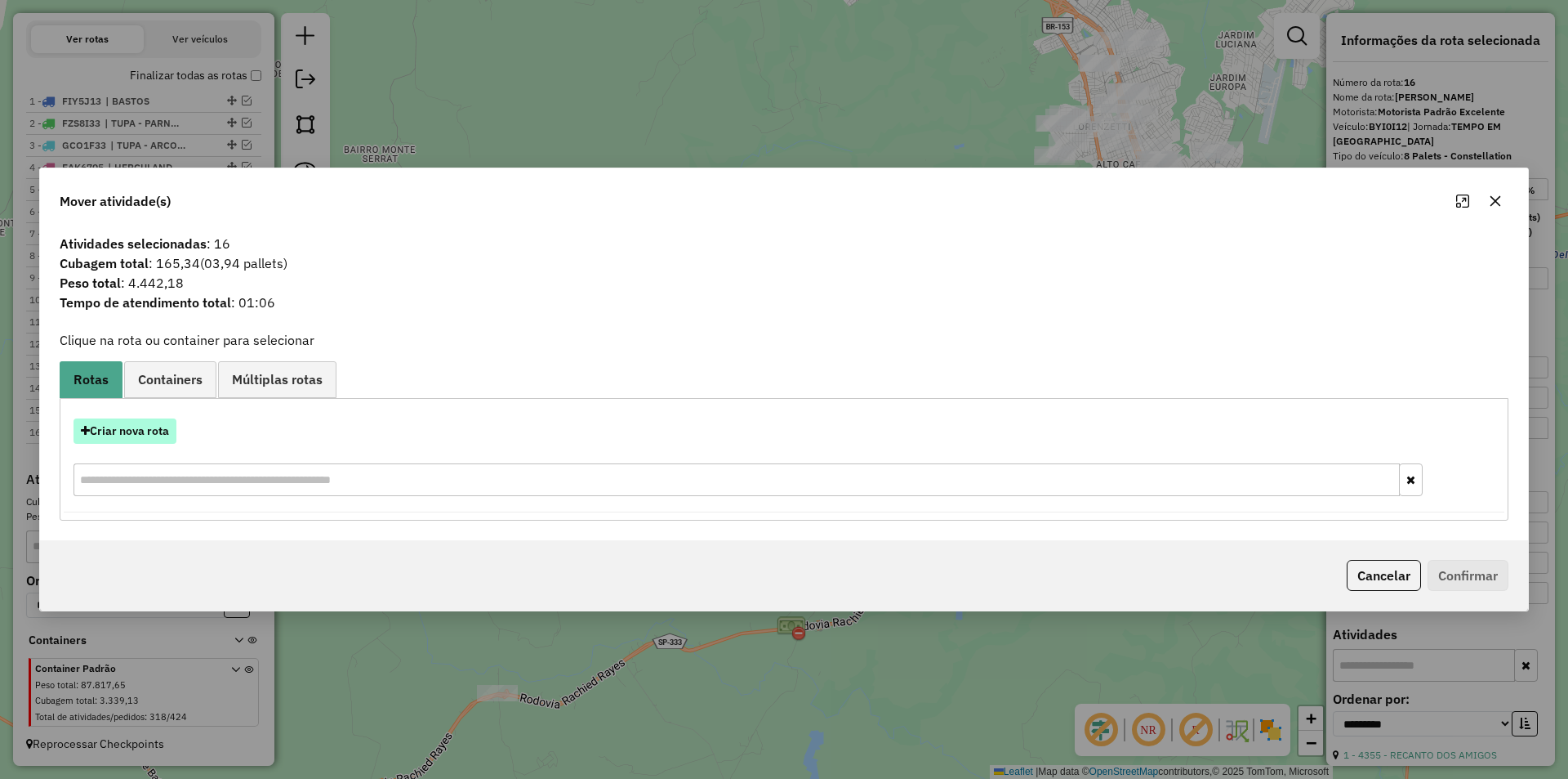
click at [142, 433] on button "Criar nova rota" at bounding box center [125, 430] width 103 height 25
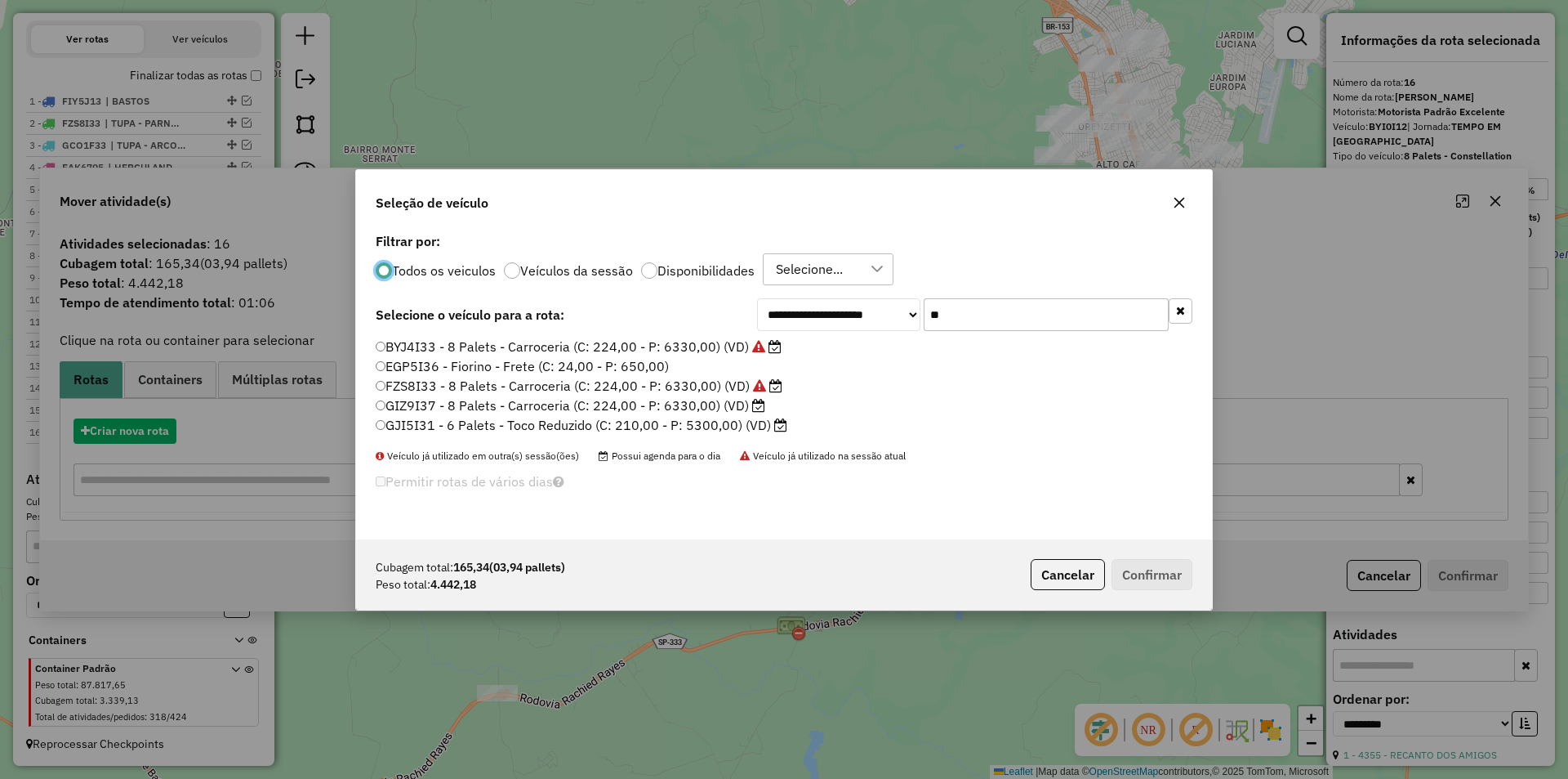
scroll to position [9, 5]
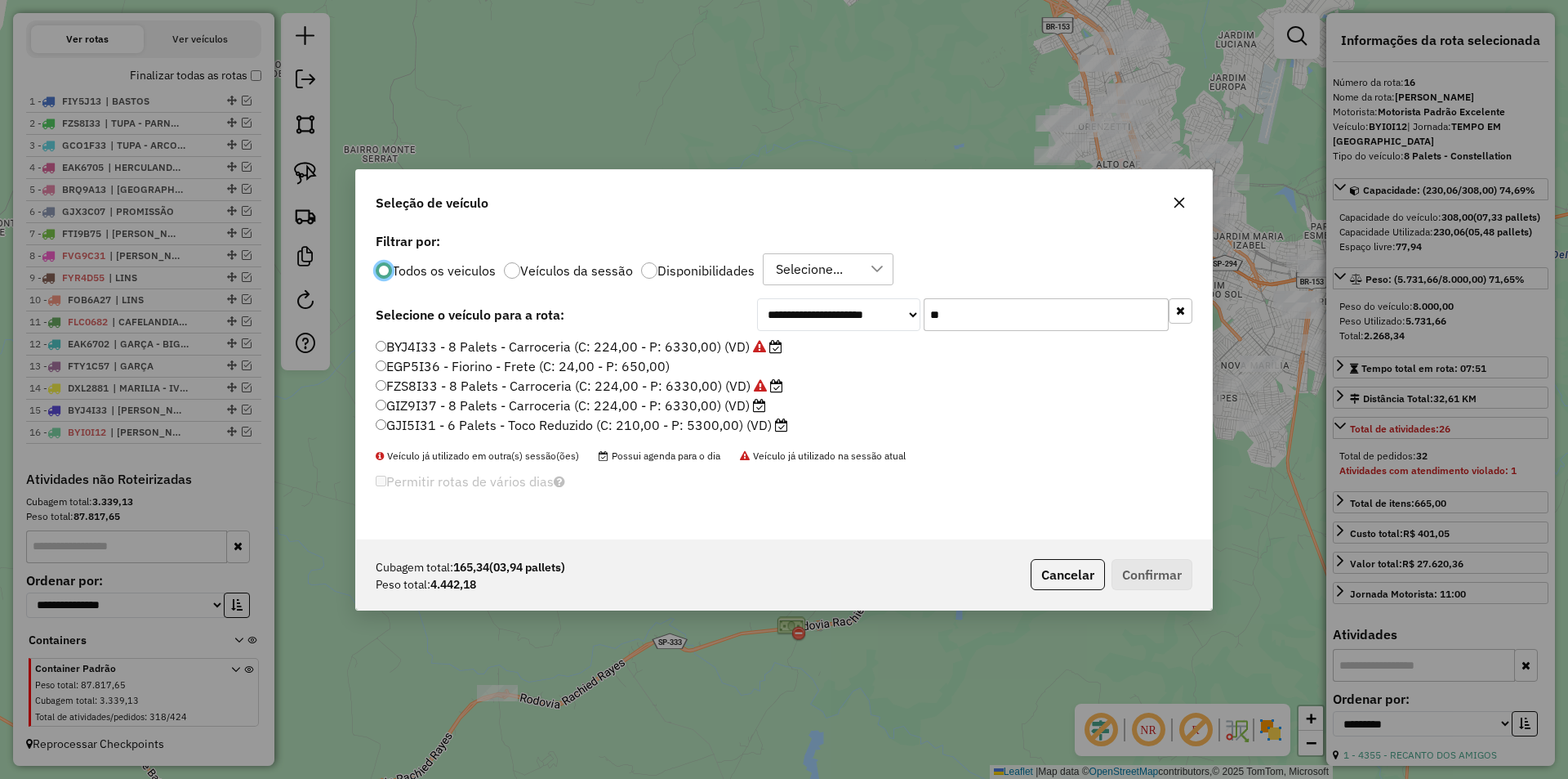
click at [1097, 310] on input "**" at bounding box center [1046, 315] width 245 height 33
click at [1096, 310] on input "**" at bounding box center [1046, 315] width 245 height 33
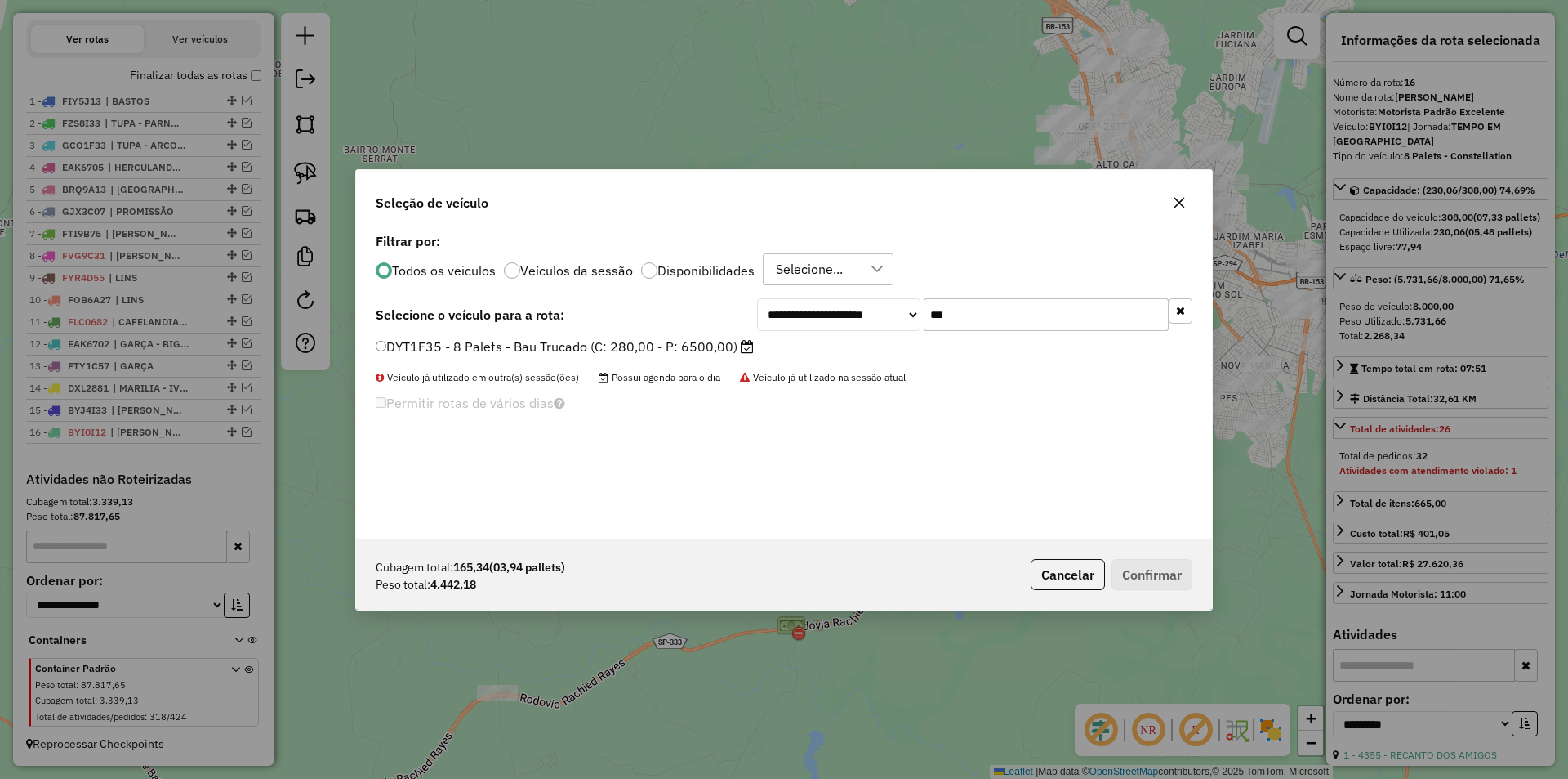
type input "***"
click at [676, 349] on label "DYT1F35 - 8 Palets - Bau Trucado (C: 280,00 - P: 6500,00)" at bounding box center [564, 346] width 378 height 20
click at [1173, 573] on button "Confirmar" at bounding box center [1152, 575] width 81 height 31
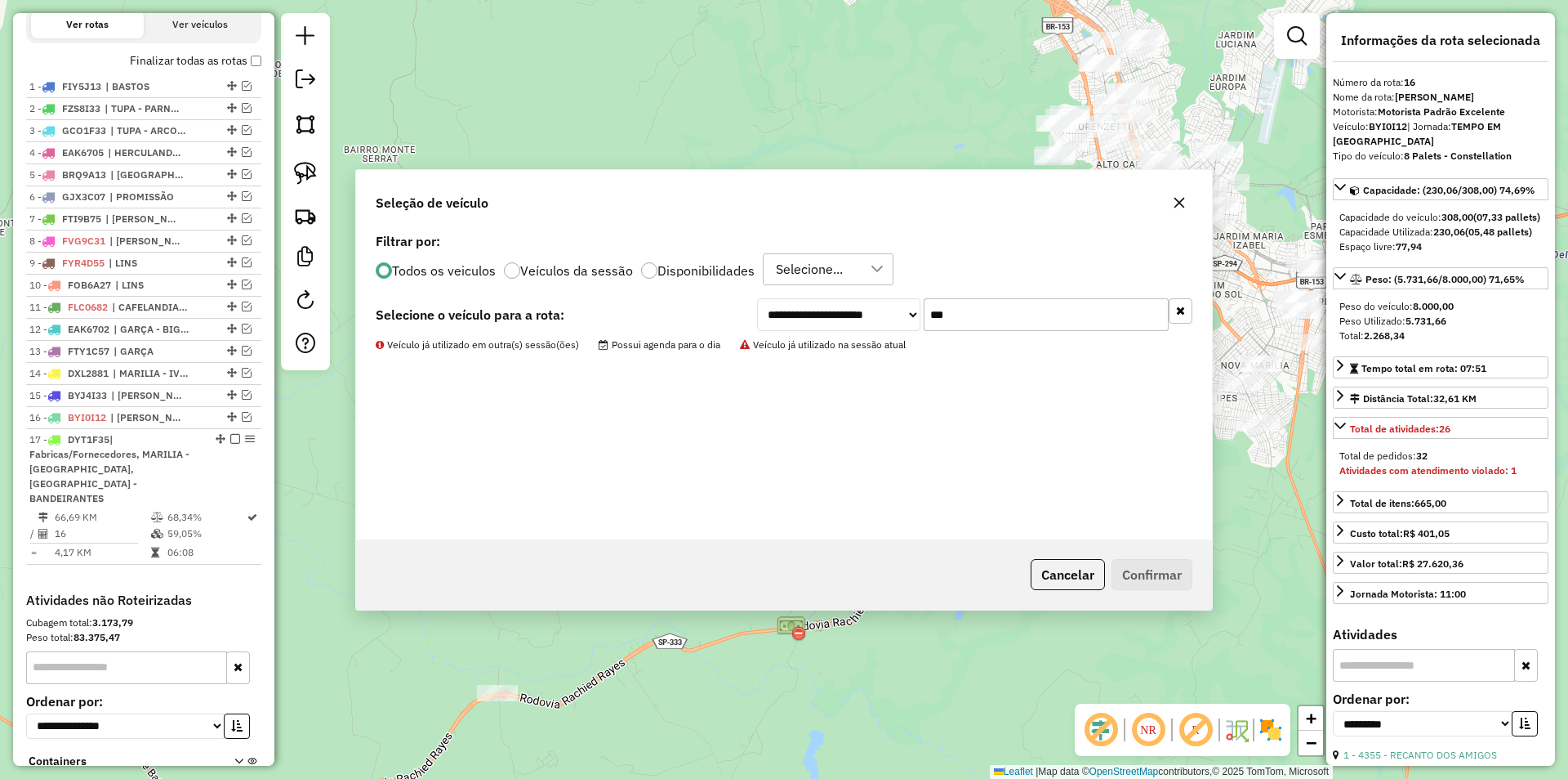
scroll to position [690, 0]
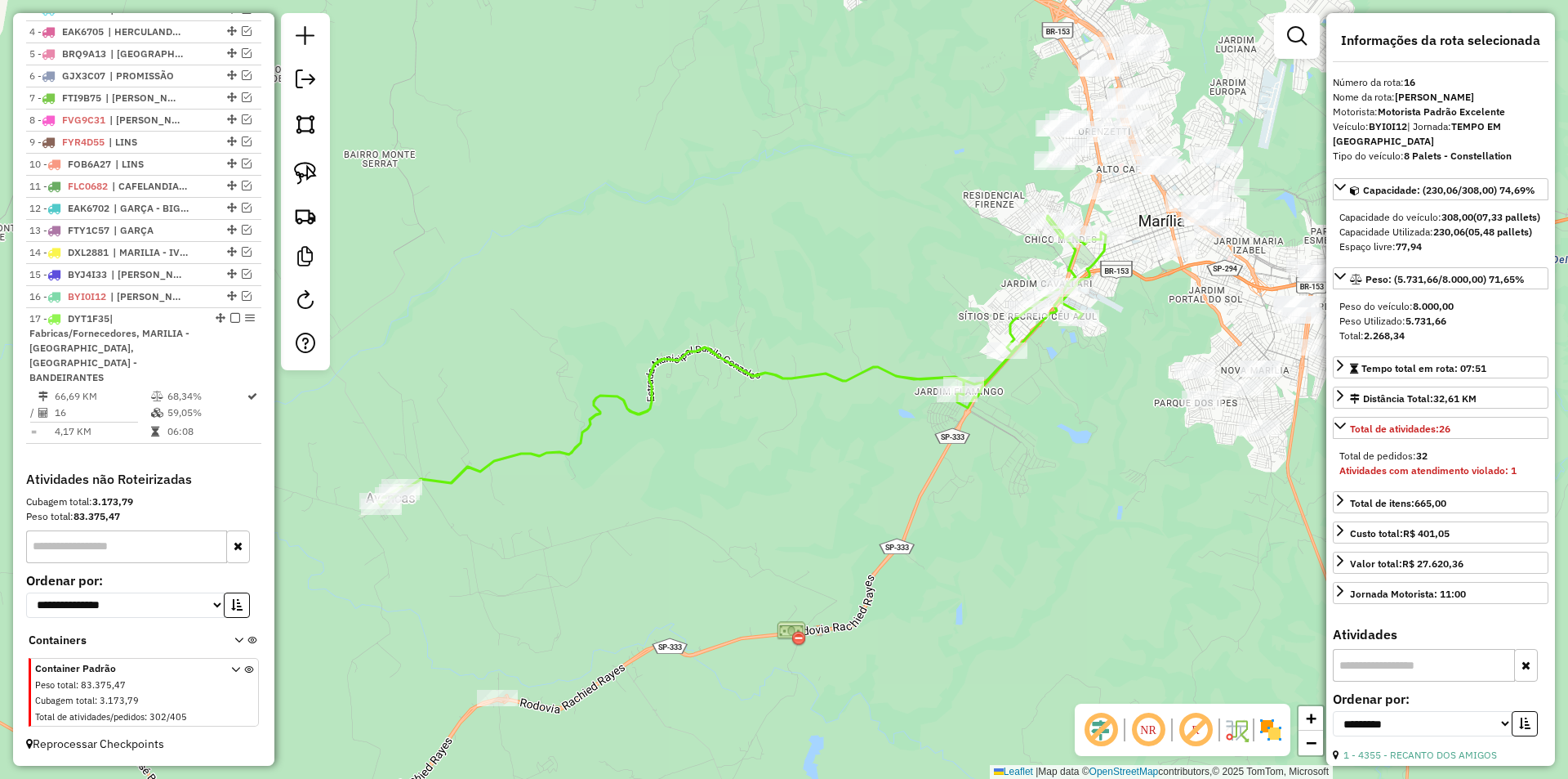
drag, startPoint x: 1147, startPoint y: 300, endPoint x: 1092, endPoint y: 534, distance: 240.4
click at [1093, 534] on div "Janela de atendimento Grade de atendimento Capacidade Transportadoras Veículos …" at bounding box center [784, 390] width 1568 height 779
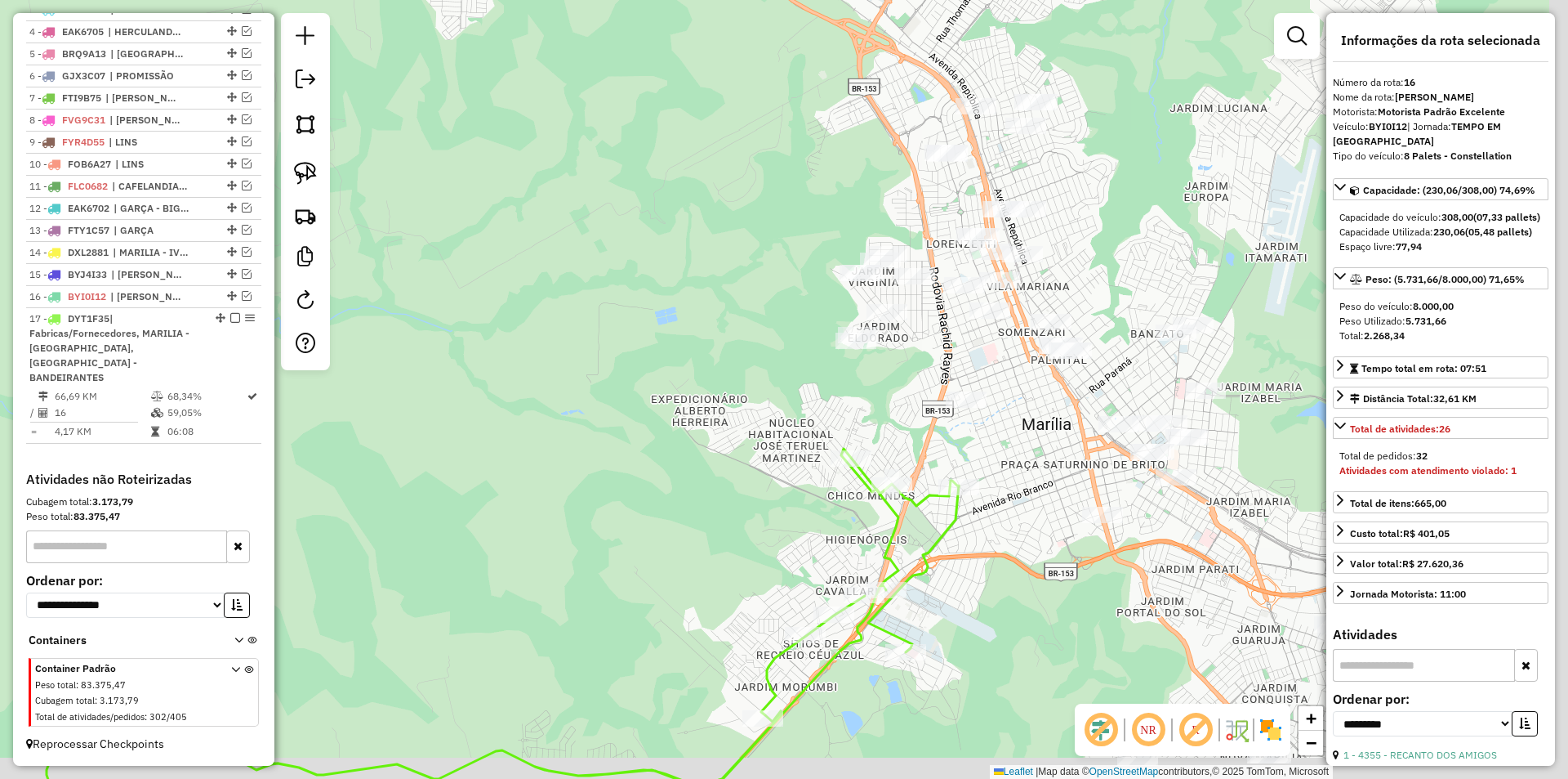
drag, startPoint x: 1101, startPoint y: 471, endPoint x: 1044, endPoint y: 418, distance: 77.8
click at [1044, 418] on div "Janela de atendimento Grade de atendimento Capacidade Transportadoras Veículos …" at bounding box center [784, 390] width 1568 height 779
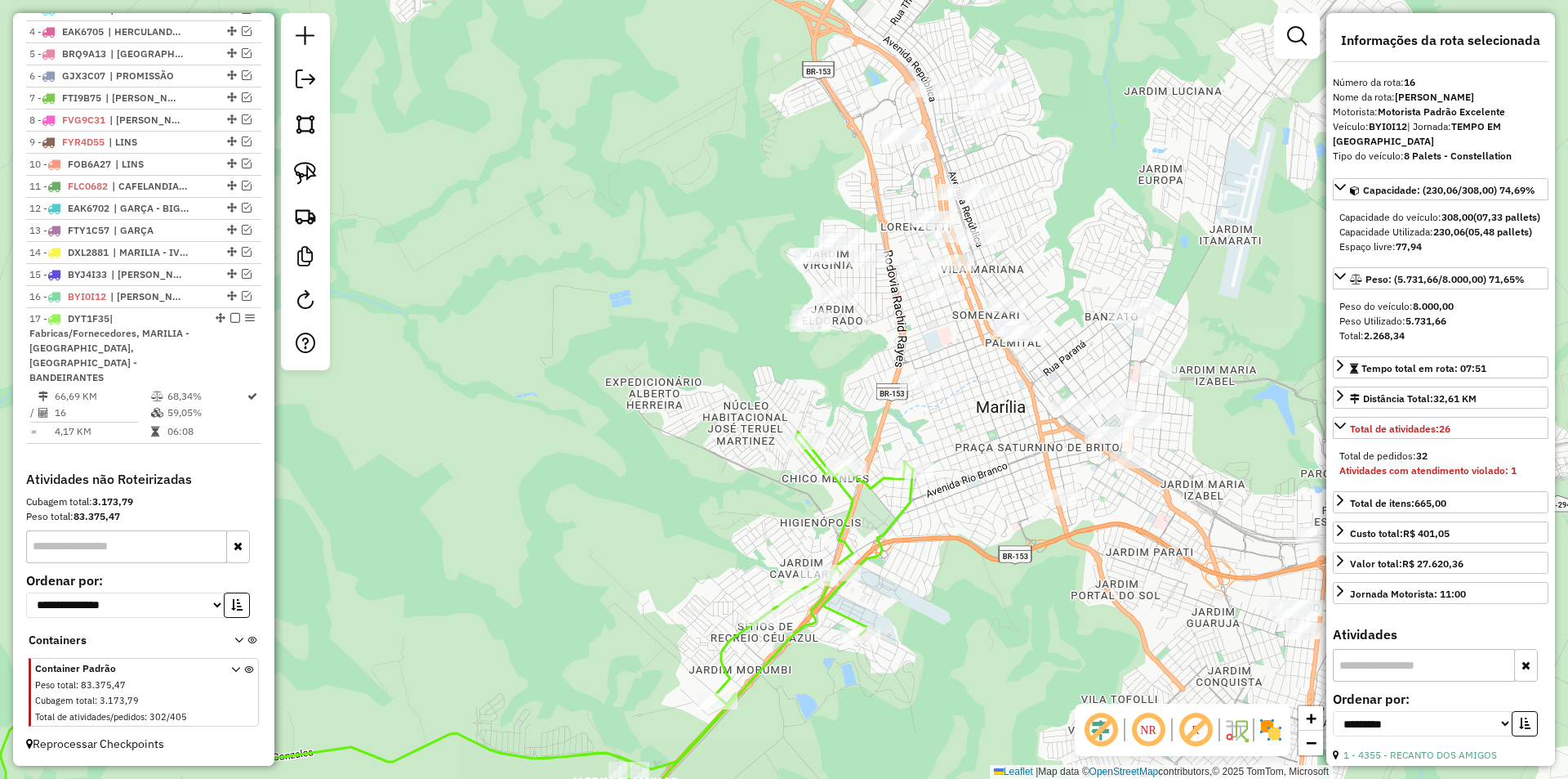
drag, startPoint x: 1038, startPoint y: 433, endPoint x: 992, endPoint y: 438, distance: 46.3
click at [992, 438] on div "Janela de atendimento Grade de atendimento Capacidade Transportadoras Veículos …" at bounding box center [784, 390] width 1568 height 779
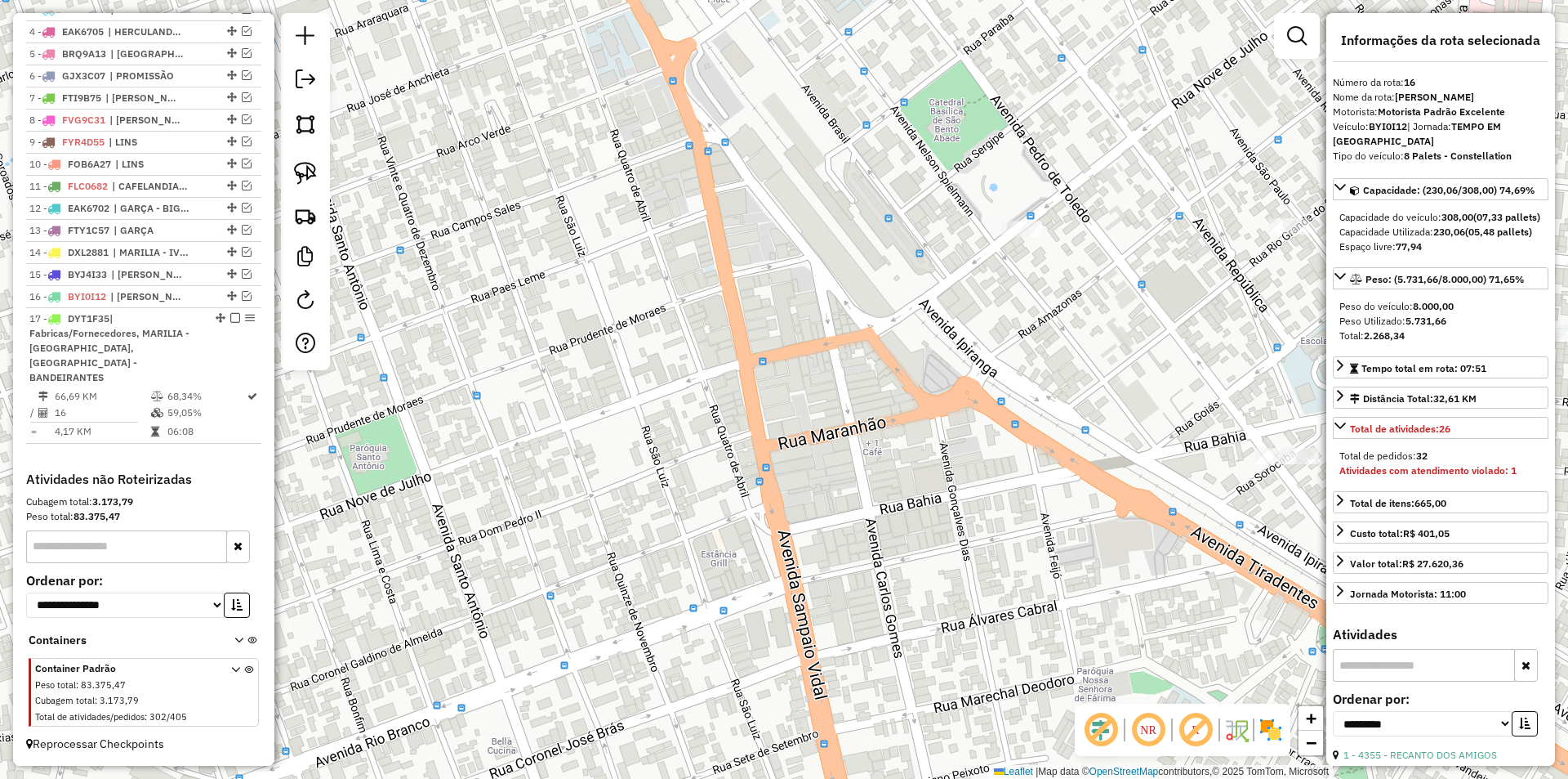
drag, startPoint x: 1113, startPoint y: 289, endPoint x: 1092, endPoint y: 330, distance: 46.1
click at [1096, 335] on div "Janela de atendimento Grade de atendimento Capacidade Transportadoras Veículos …" at bounding box center [784, 390] width 1568 height 779
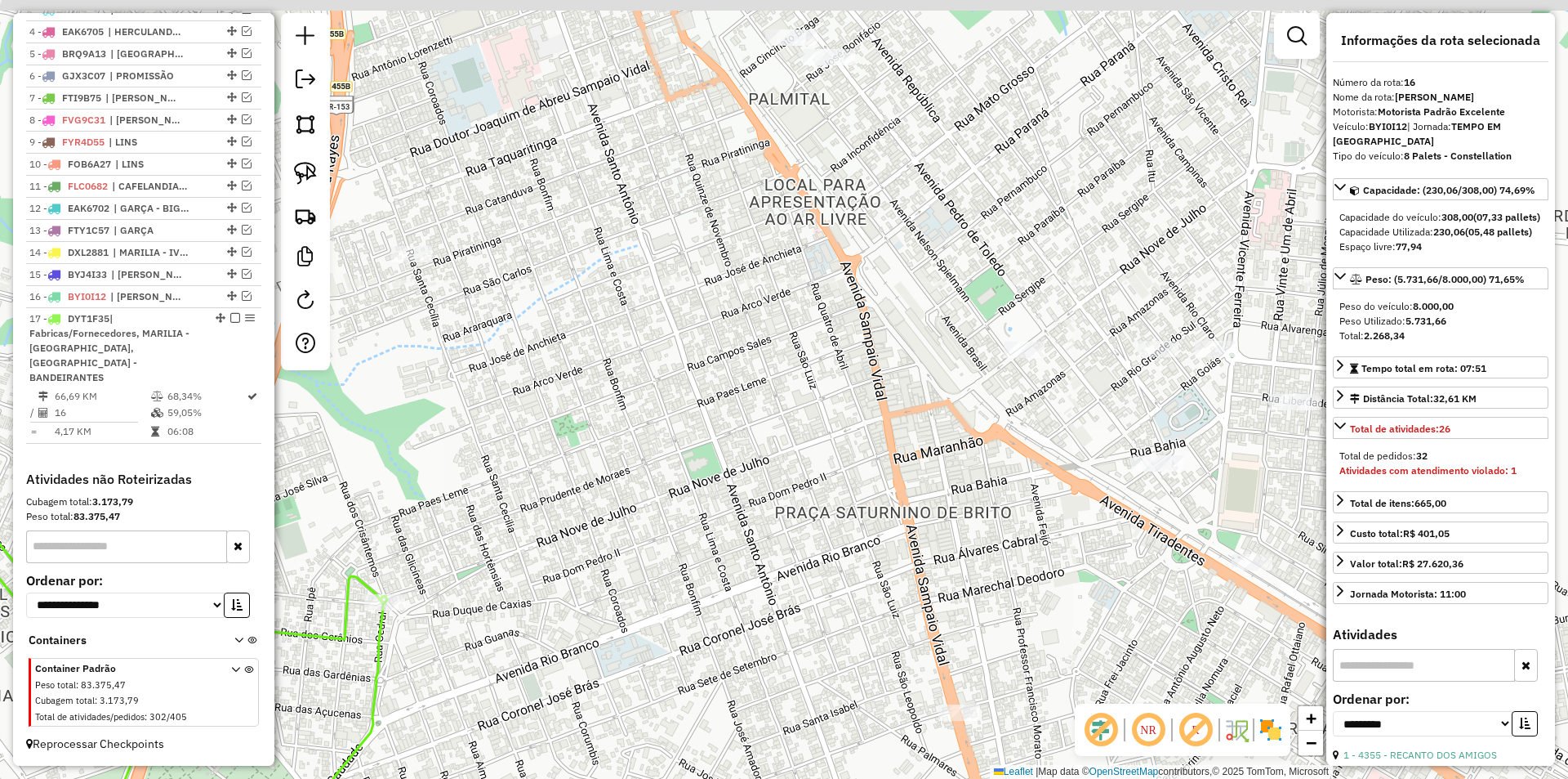
drag, startPoint x: 1048, startPoint y: 330, endPoint x: 1041, endPoint y: 416, distance: 86.3
click at [1041, 416] on div "Janela de atendimento Grade de atendimento Capacidade Transportadoras Veículos …" at bounding box center [784, 390] width 1568 height 779
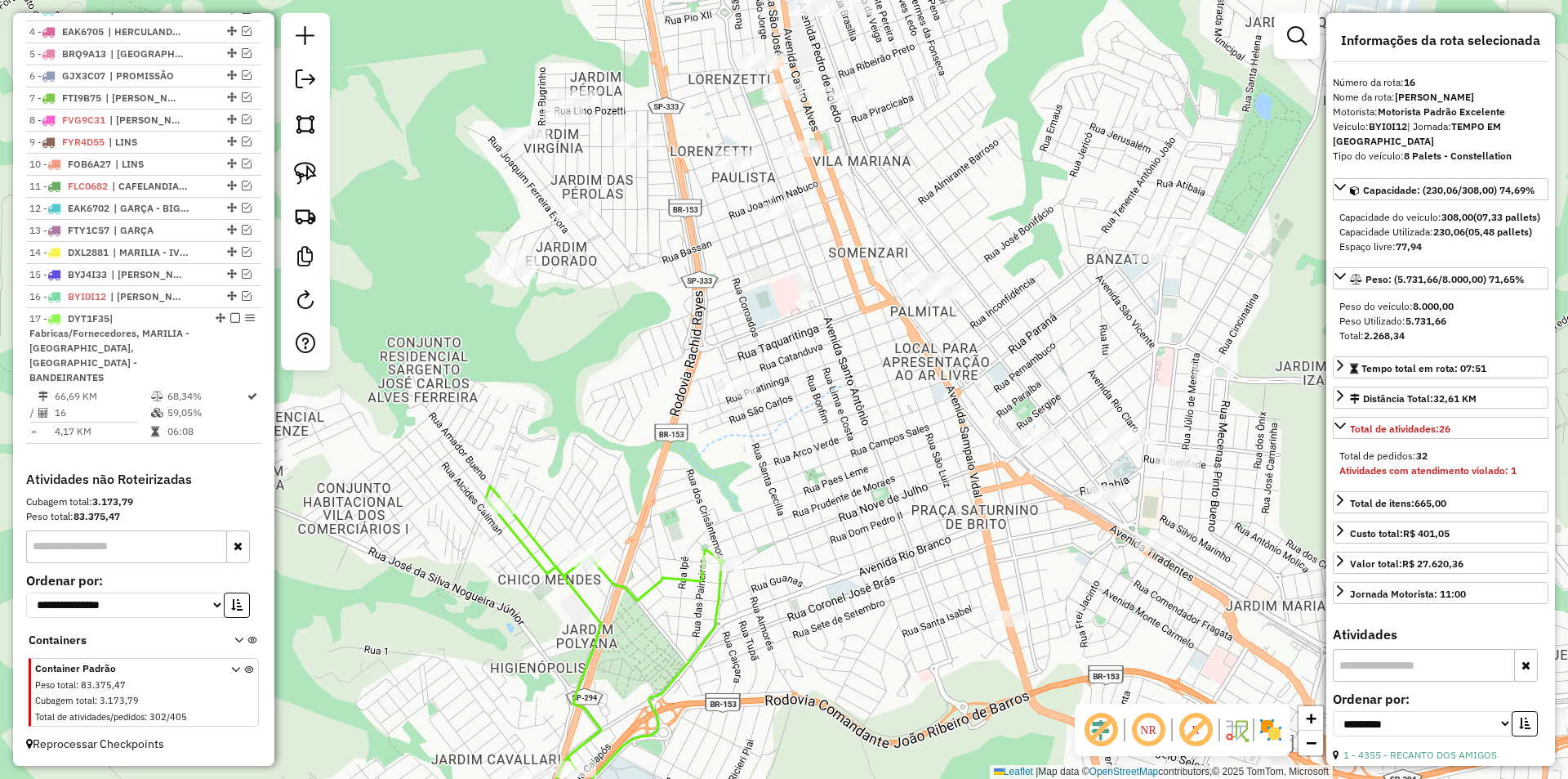
drag, startPoint x: 1067, startPoint y: 333, endPoint x: 1079, endPoint y: 404, distance: 72.0
click at [1079, 403] on div "Janela de atendimento Grade de atendimento Capacidade Transportadoras Veículos …" at bounding box center [784, 390] width 1568 height 779
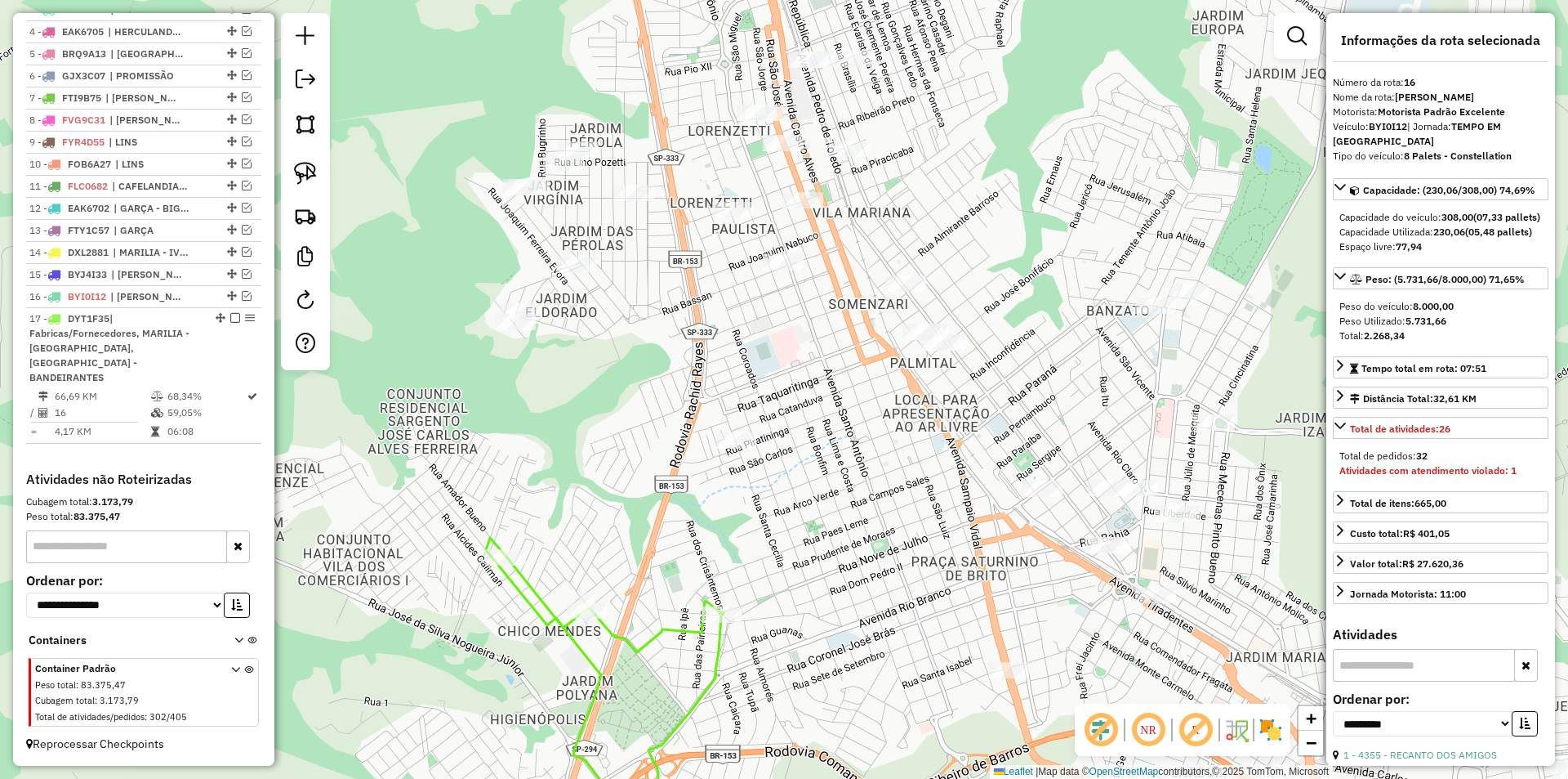
drag, startPoint x: 1078, startPoint y: 405, endPoint x: 1074, endPoint y: 442, distance: 37.2
click at [1076, 441] on div "Janela de atendimento Grade de atendimento Capacidade Transportadoras Veículos …" at bounding box center [784, 390] width 1568 height 779
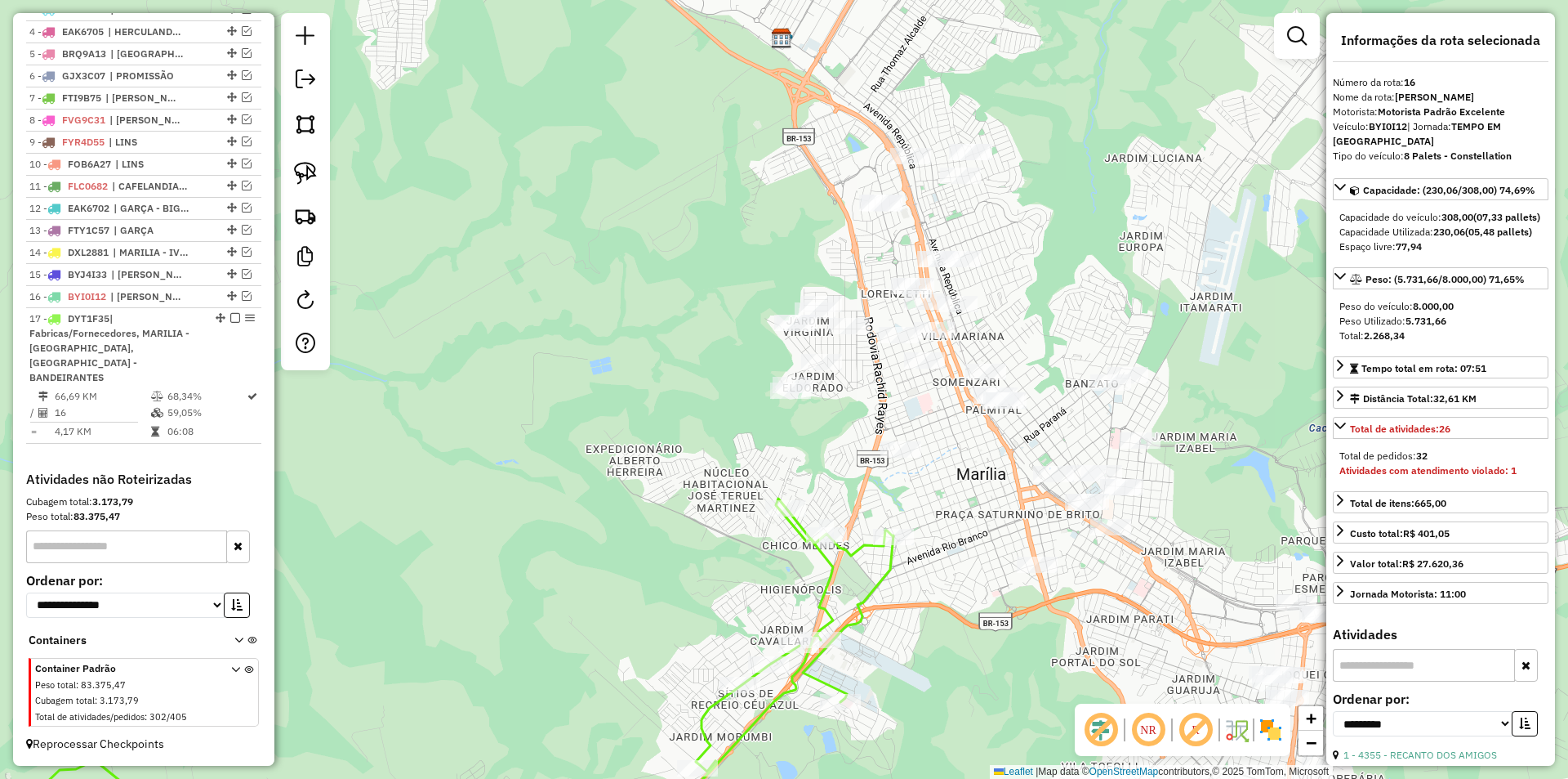
drag, startPoint x: 1004, startPoint y: 476, endPoint x: 1000, endPoint y: 486, distance: 10.8
click at [1000, 486] on div "Janela de atendimento Grade de atendimento Capacidade Transportadoras Veículos …" at bounding box center [784, 390] width 1568 height 779
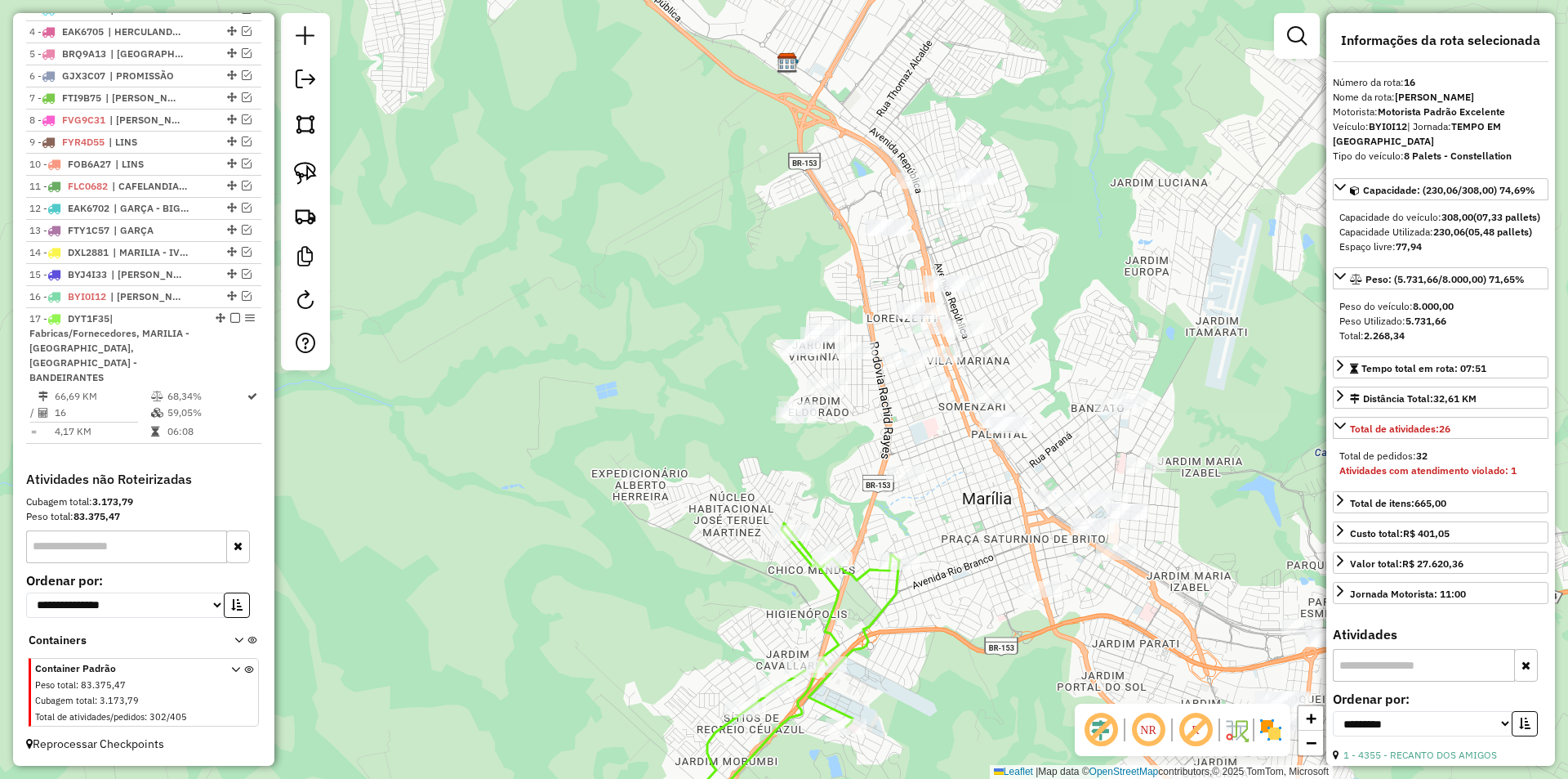
drag, startPoint x: 997, startPoint y: 497, endPoint x: 1002, endPoint y: 523, distance: 26.5
click at [1002, 523] on div "Janela de atendimento Grade de atendimento Capacidade Transportadoras Veículos …" at bounding box center [784, 390] width 1568 height 779
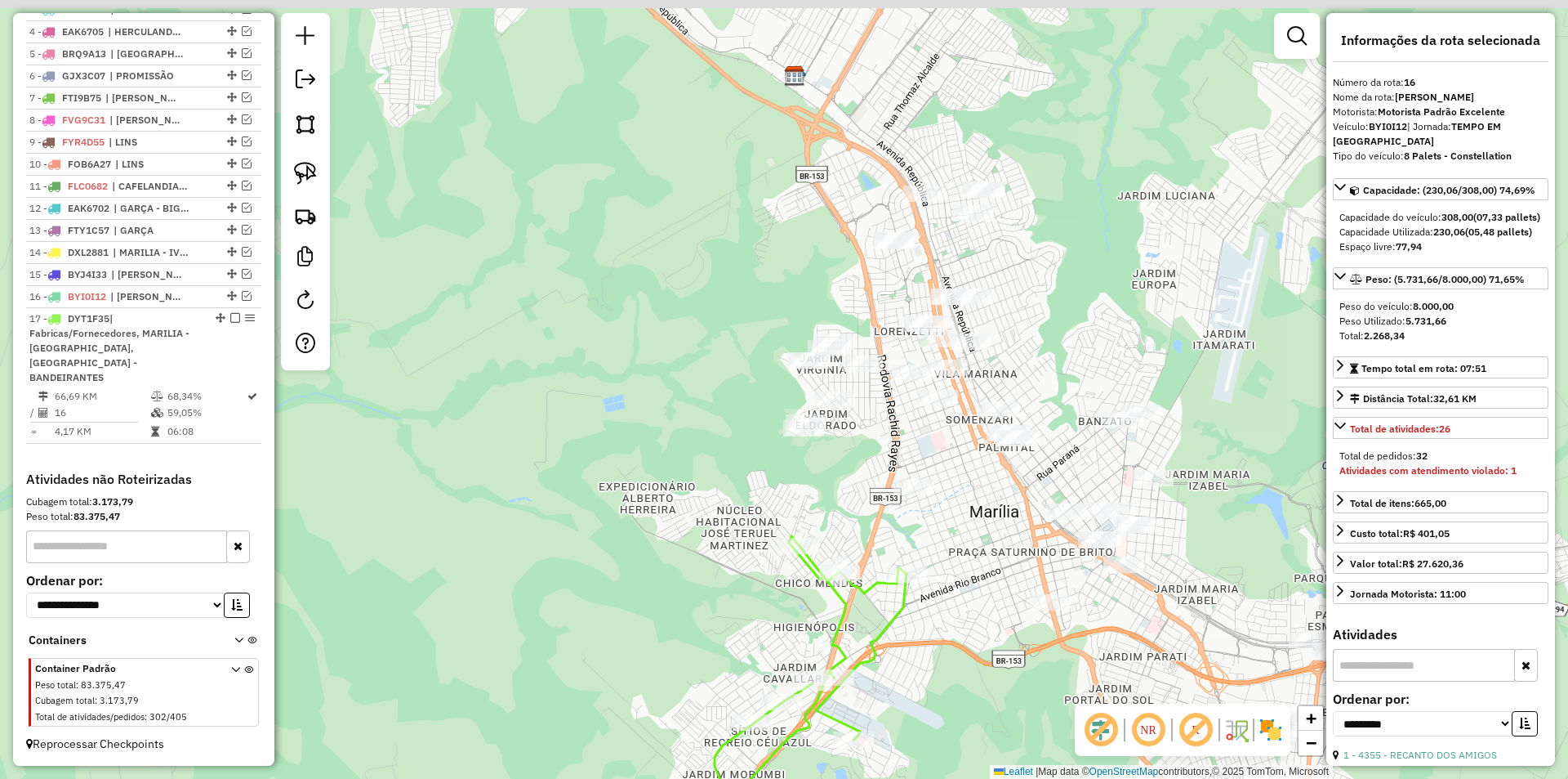
drag, startPoint x: 987, startPoint y: 493, endPoint x: 994, endPoint y: 510, distance: 18.4
click at [994, 510] on div "Janela de atendimento Grade de atendimento Capacidade Transportadoras Veículos …" at bounding box center [784, 390] width 1568 height 779
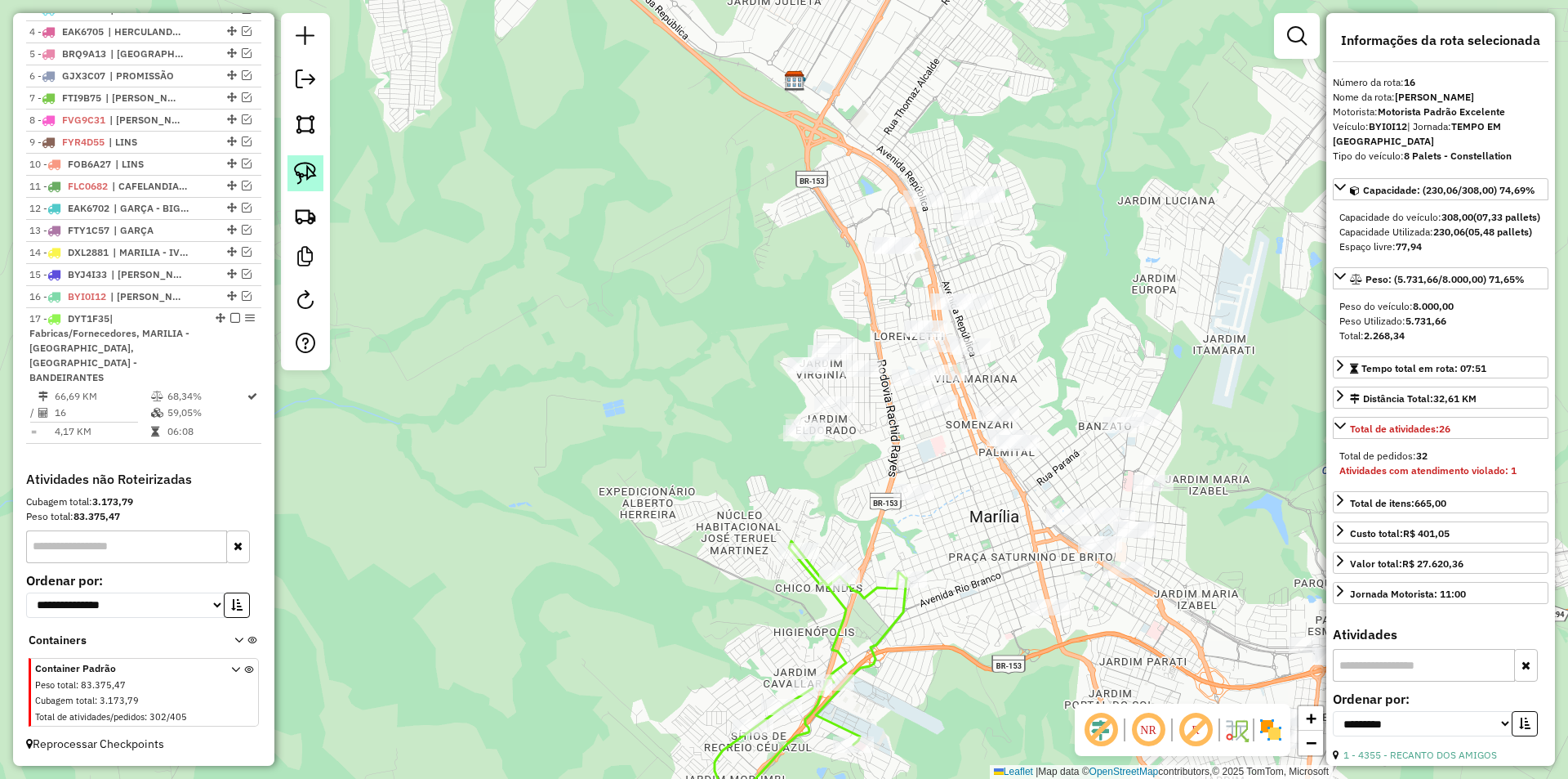
click at [306, 168] on img at bounding box center [305, 173] width 23 height 23
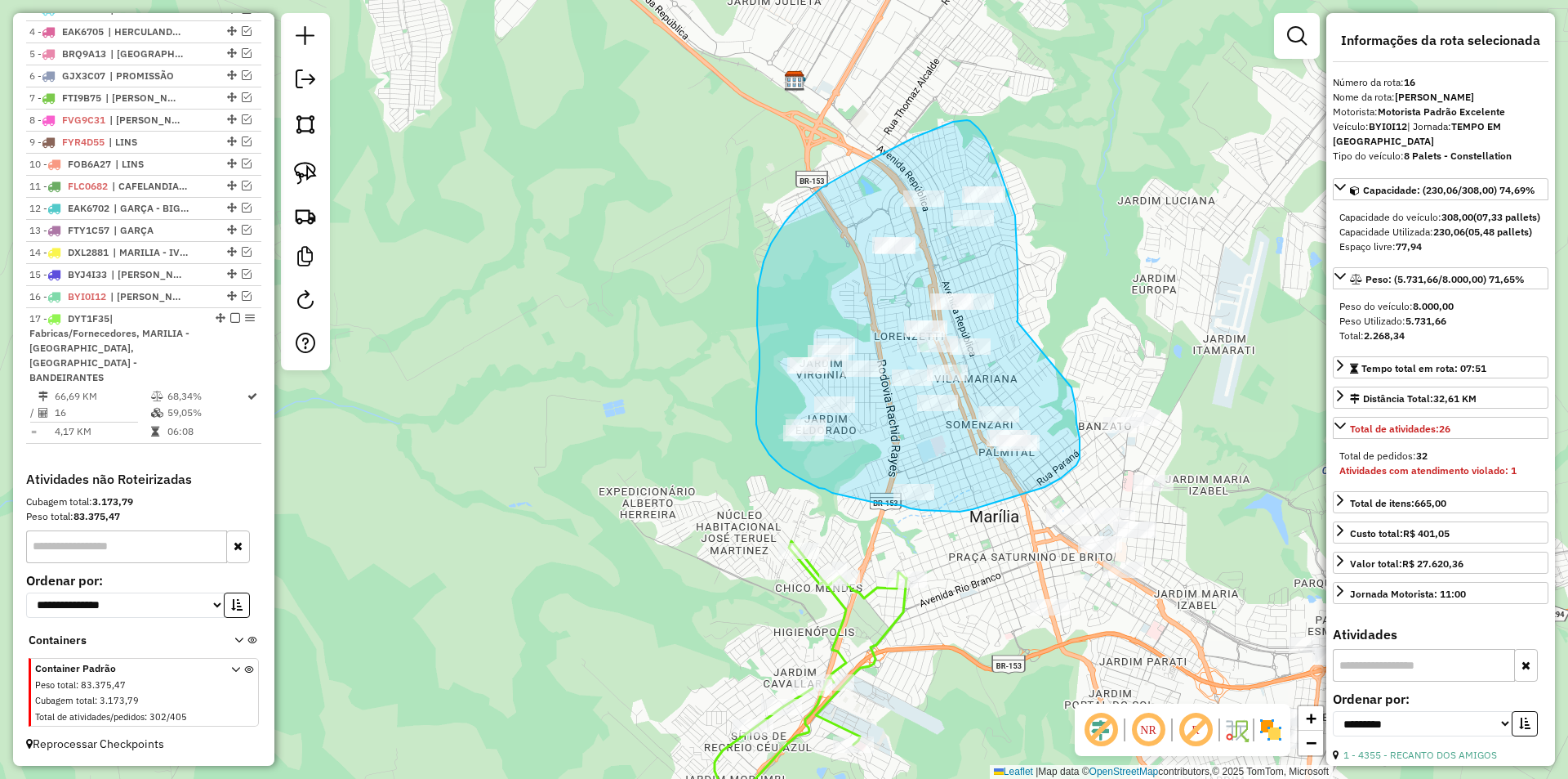
drag, startPoint x: 1017, startPoint y: 321, endPoint x: 1069, endPoint y: 372, distance: 72.8
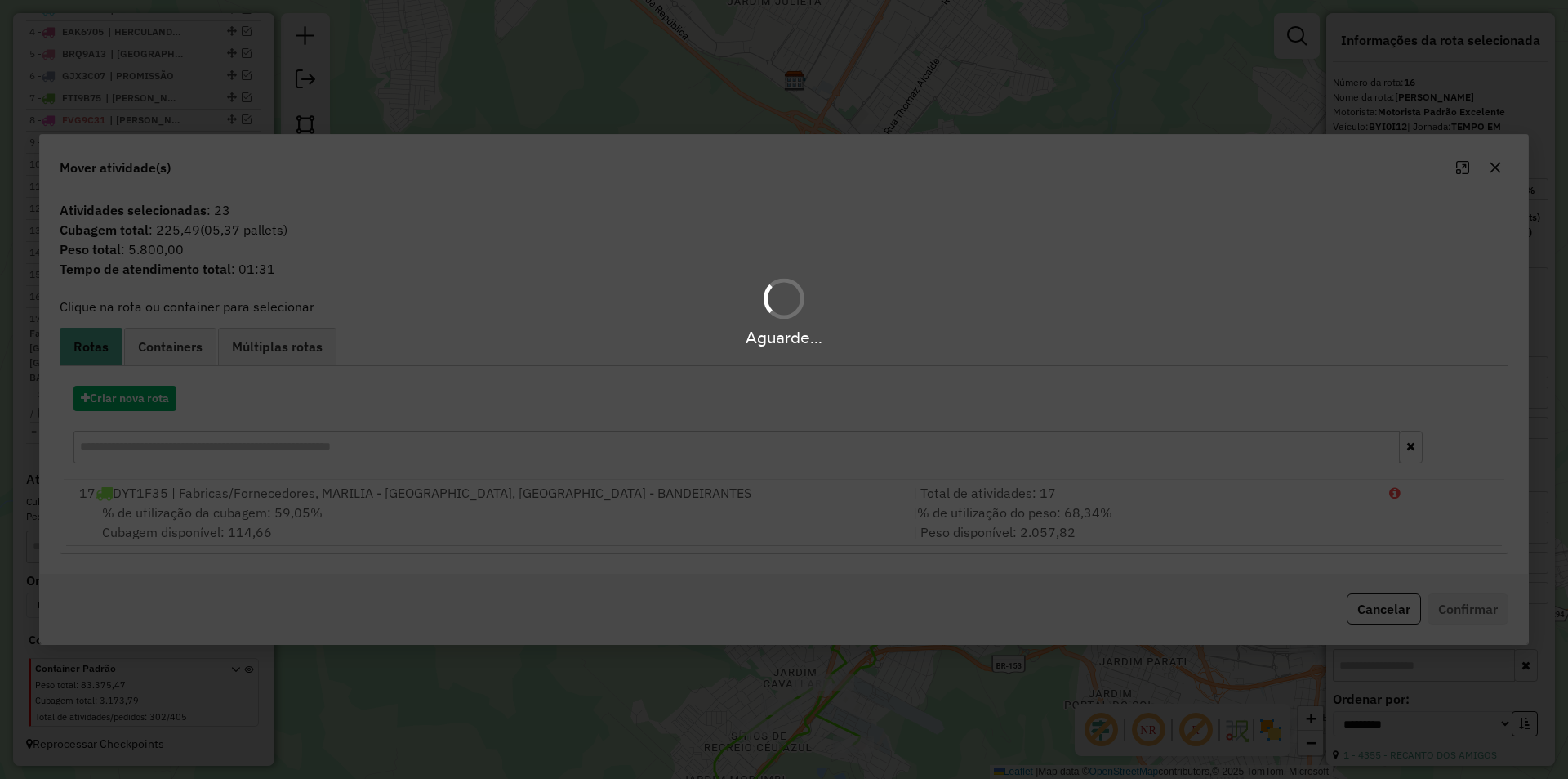
click at [160, 390] on div "Aguarde..." at bounding box center [784, 390] width 1568 height 779
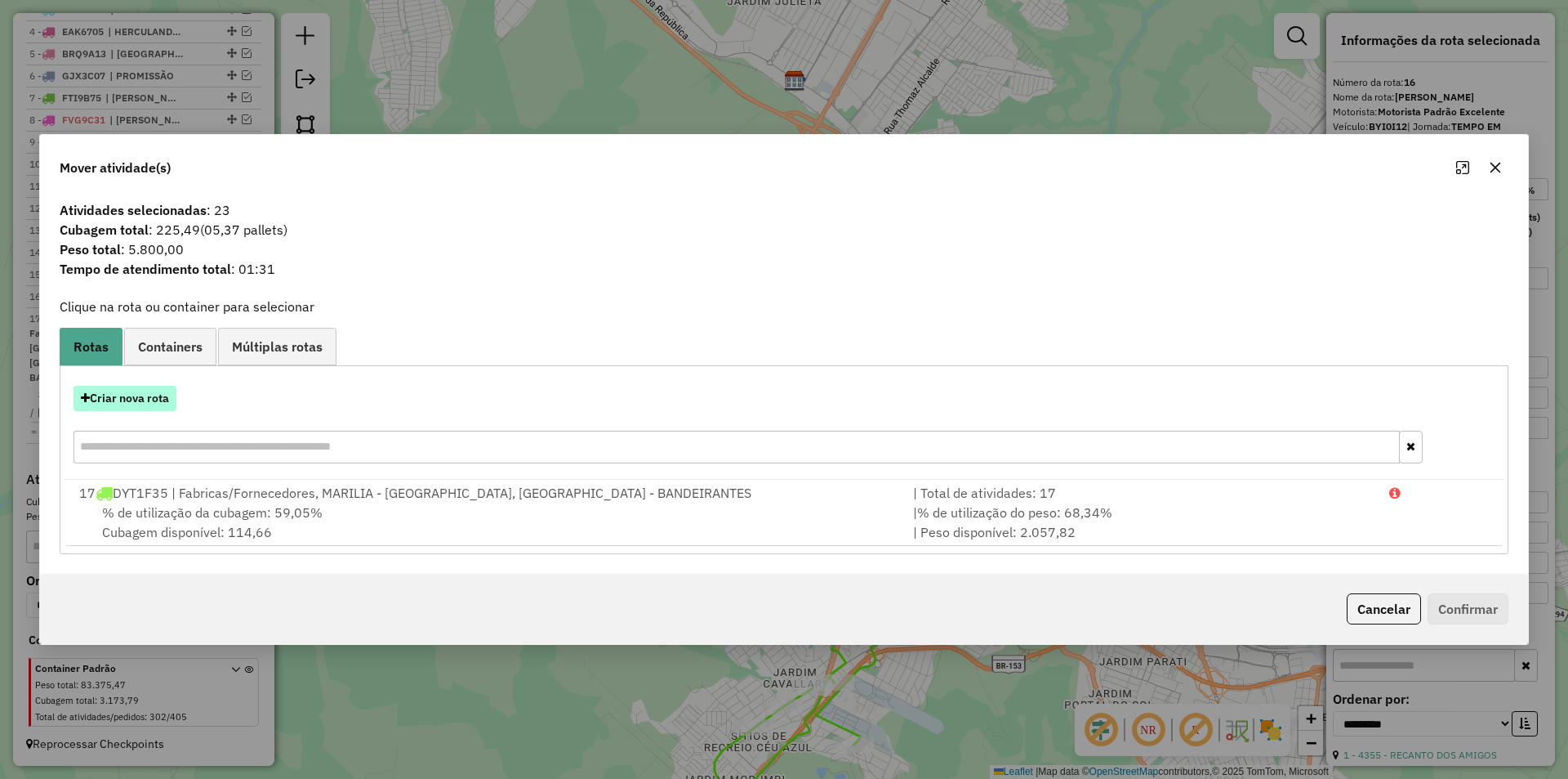
click at [160, 396] on button "Criar nova rota" at bounding box center [125, 398] width 103 height 25
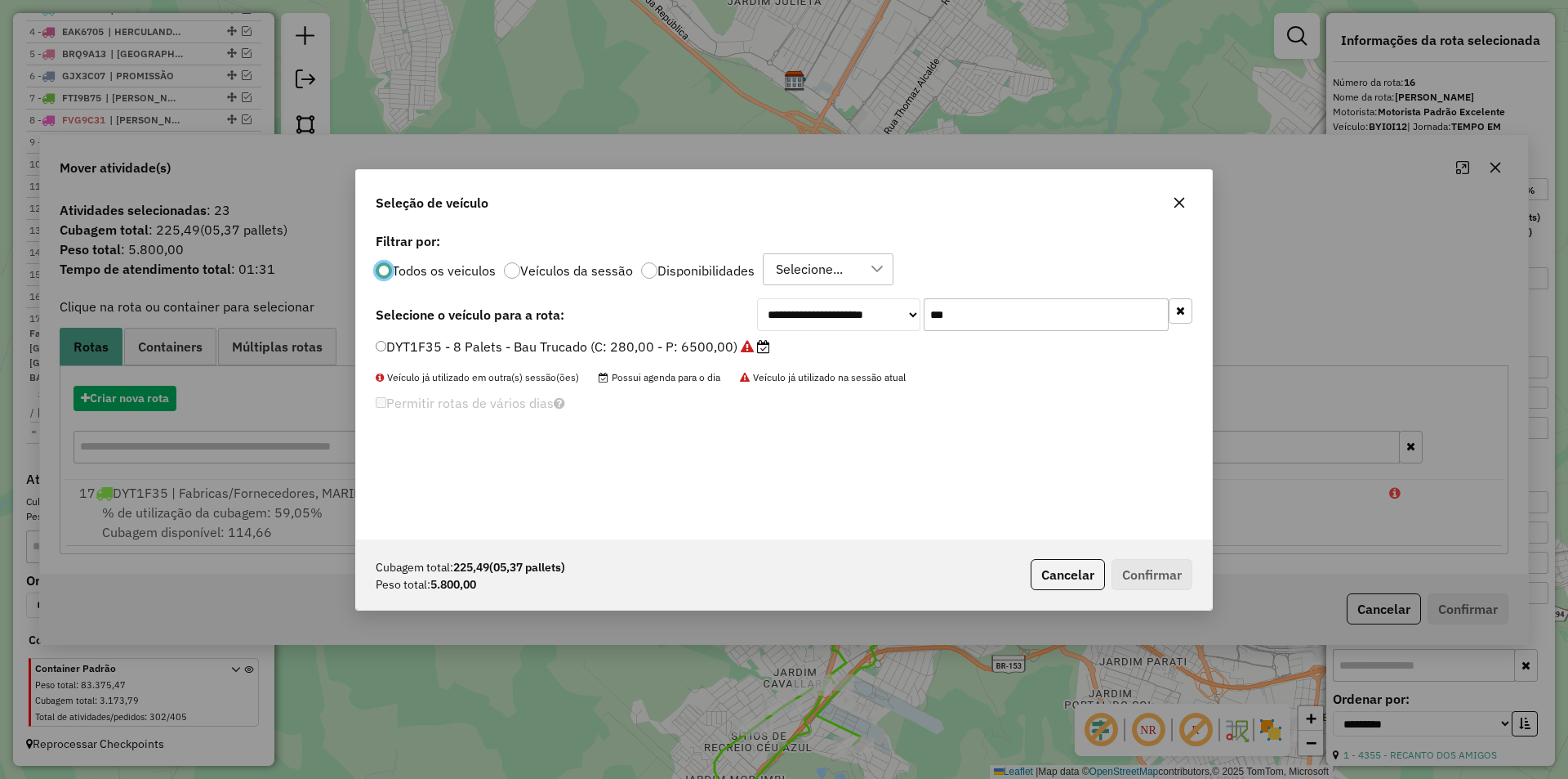
scroll to position [9, 5]
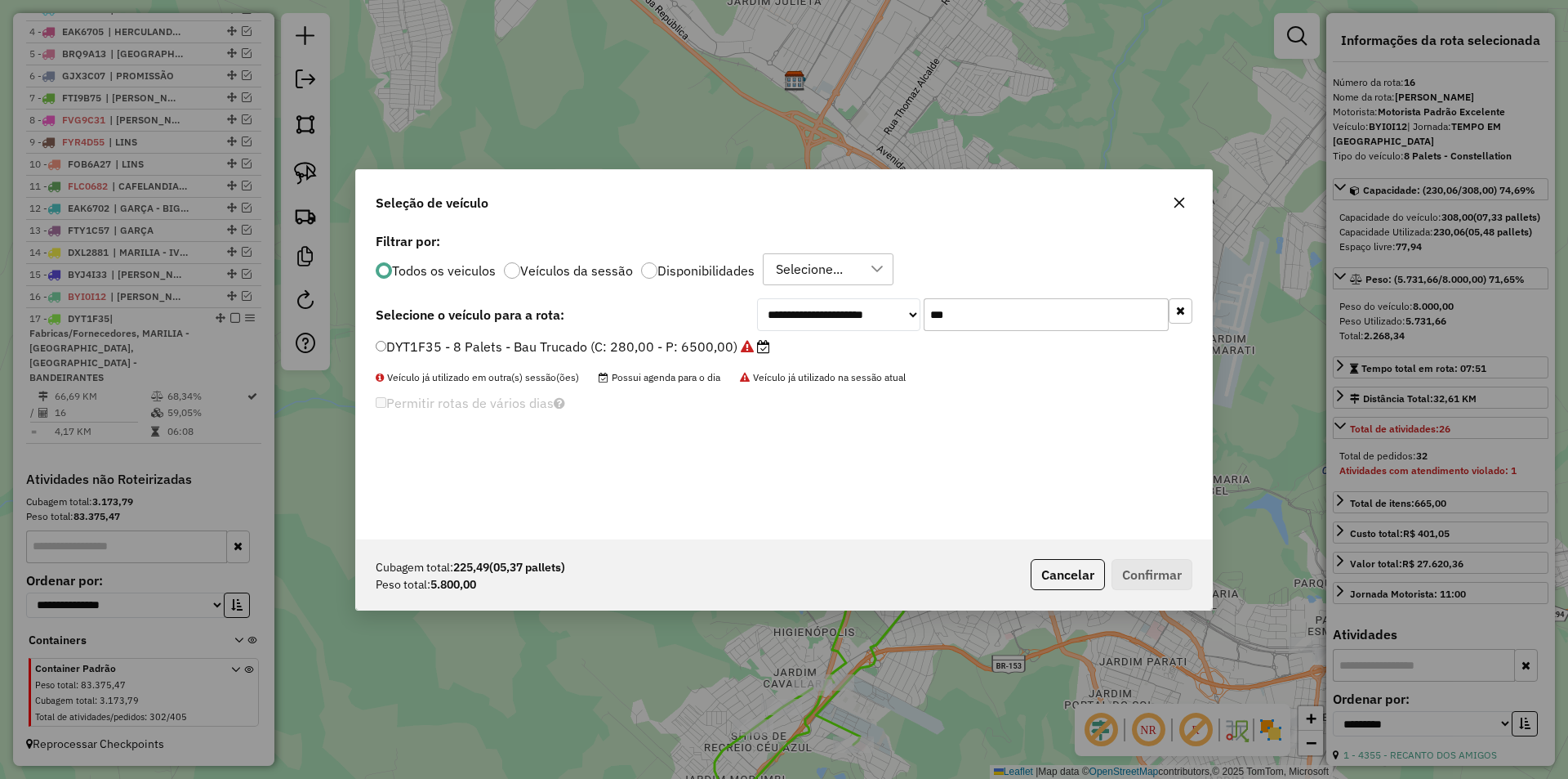
click at [1000, 309] on input "***" at bounding box center [1046, 315] width 245 height 33
type input "****"
click at [636, 347] on label "ERD7621 - 10 Palets - Baia (C: 392,00 - P: 9300,00)" at bounding box center [546, 346] width 341 height 20
click at [1129, 562] on button "Confirmar" at bounding box center [1152, 575] width 81 height 31
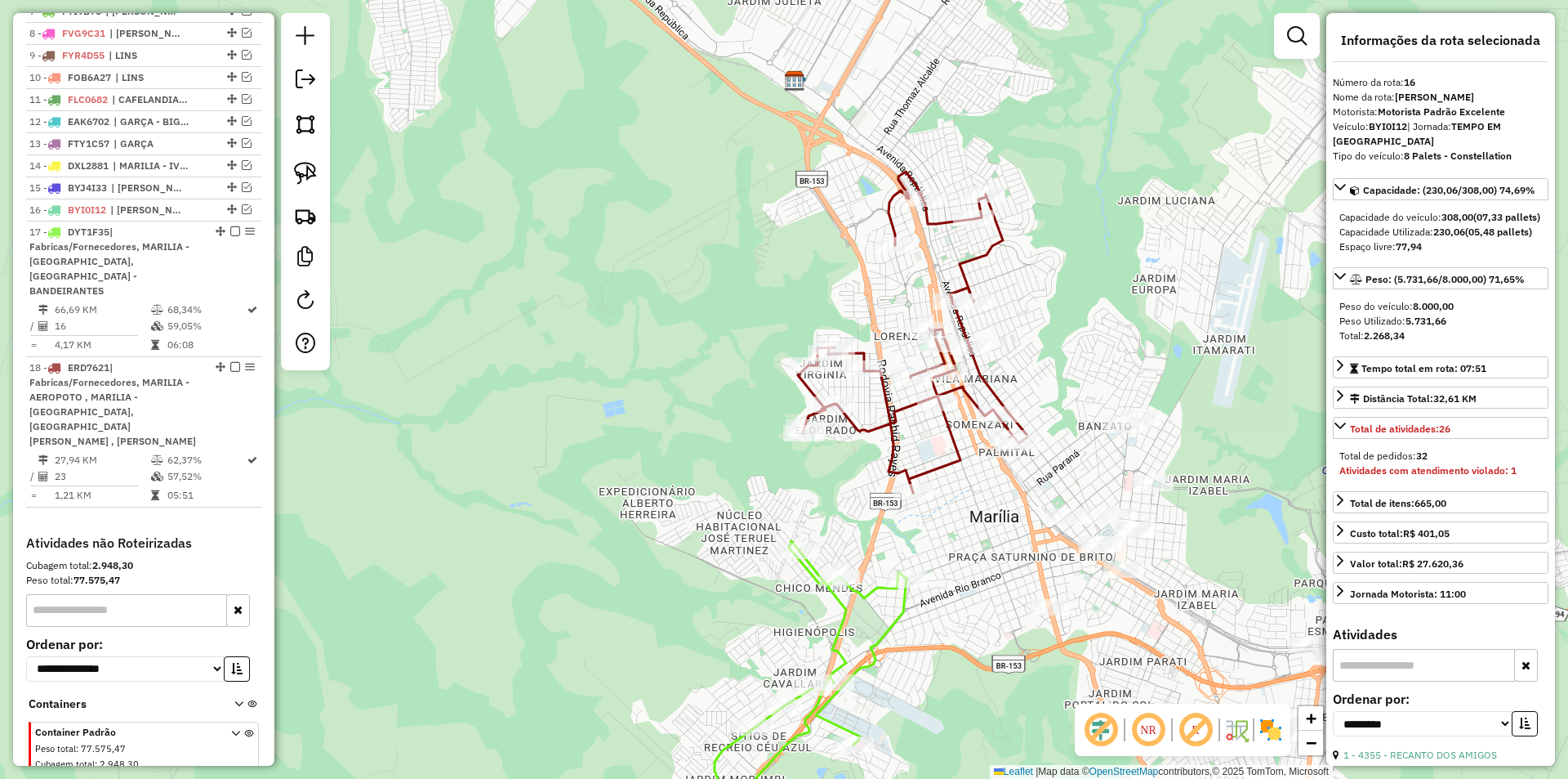
scroll to position [841, 0]
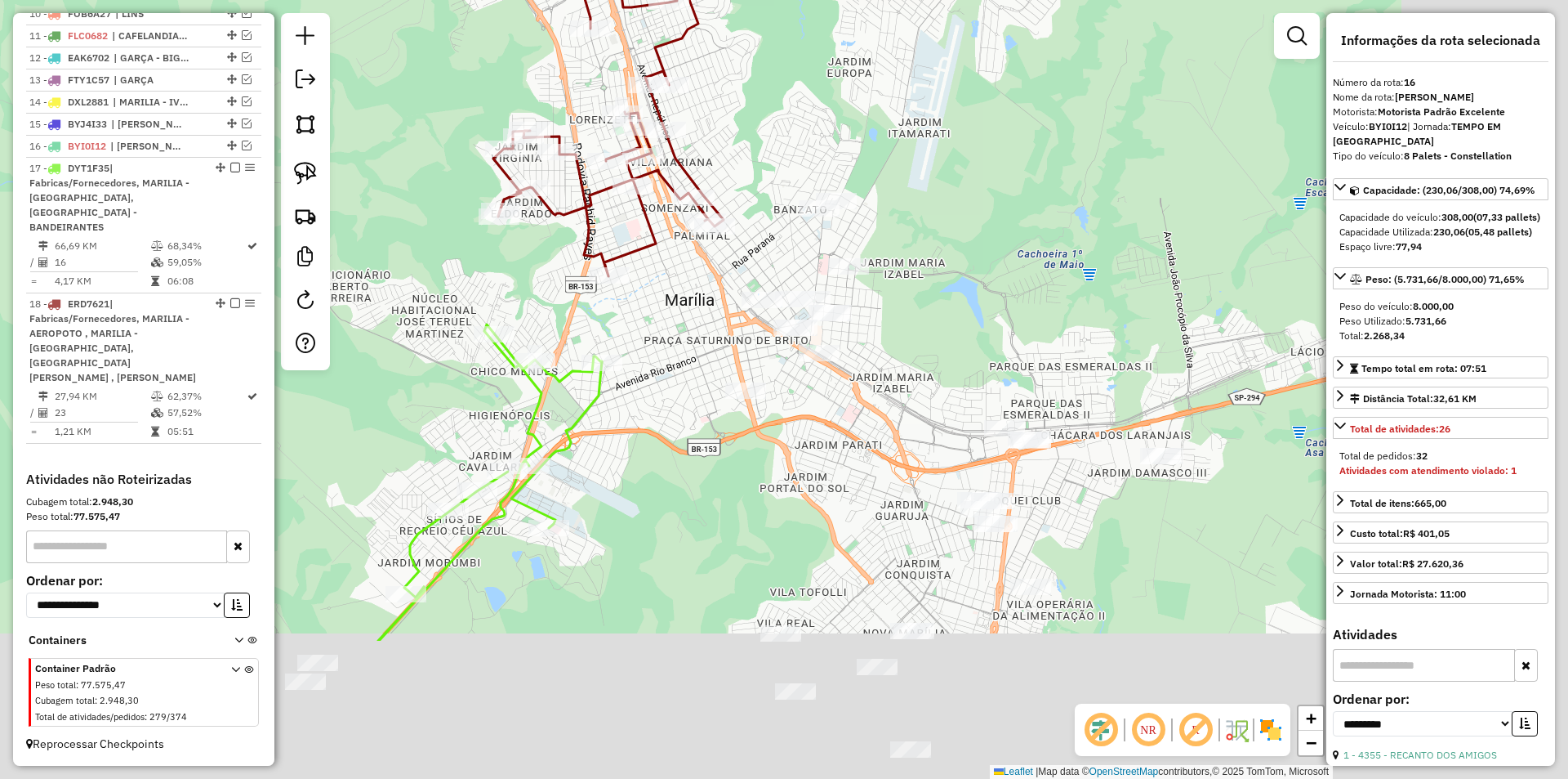
drag, startPoint x: 1213, startPoint y: 498, endPoint x: 900, endPoint y: 275, distance: 384.3
click at [900, 275] on div "Janela de atendimento Grade de atendimento Capacidade Transportadoras Veículos …" at bounding box center [784, 390] width 1568 height 779
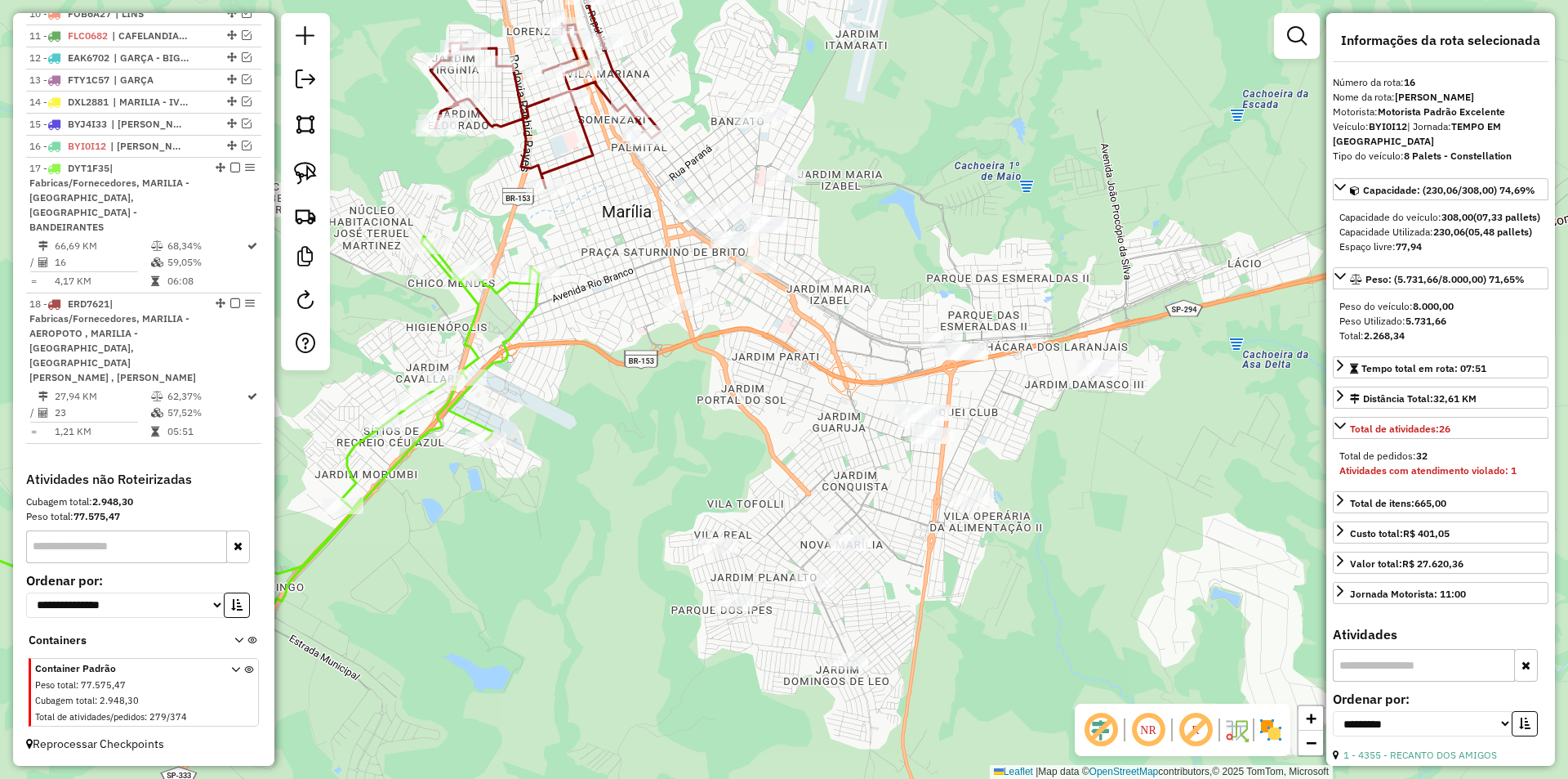
drag, startPoint x: 1033, startPoint y: 369, endPoint x: 978, endPoint y: 288, distance: 97.9
click at [978, 288] on div "Janela de atendimento Grade de atendimento Capacidade Transportadoras Veículos …" at bounding box center [784, 390] width 1568 height 779
drag, startPoint x: 959, startPoint y: 268, endPoint x: 983, endPoint y: 324, distance: 60.9
click at [983, 324] on div "Janela de atendimento Grade de atendimento Capacidade Transportadoras Veículos …" at bounding box center [784, 390] width 1568 height 779
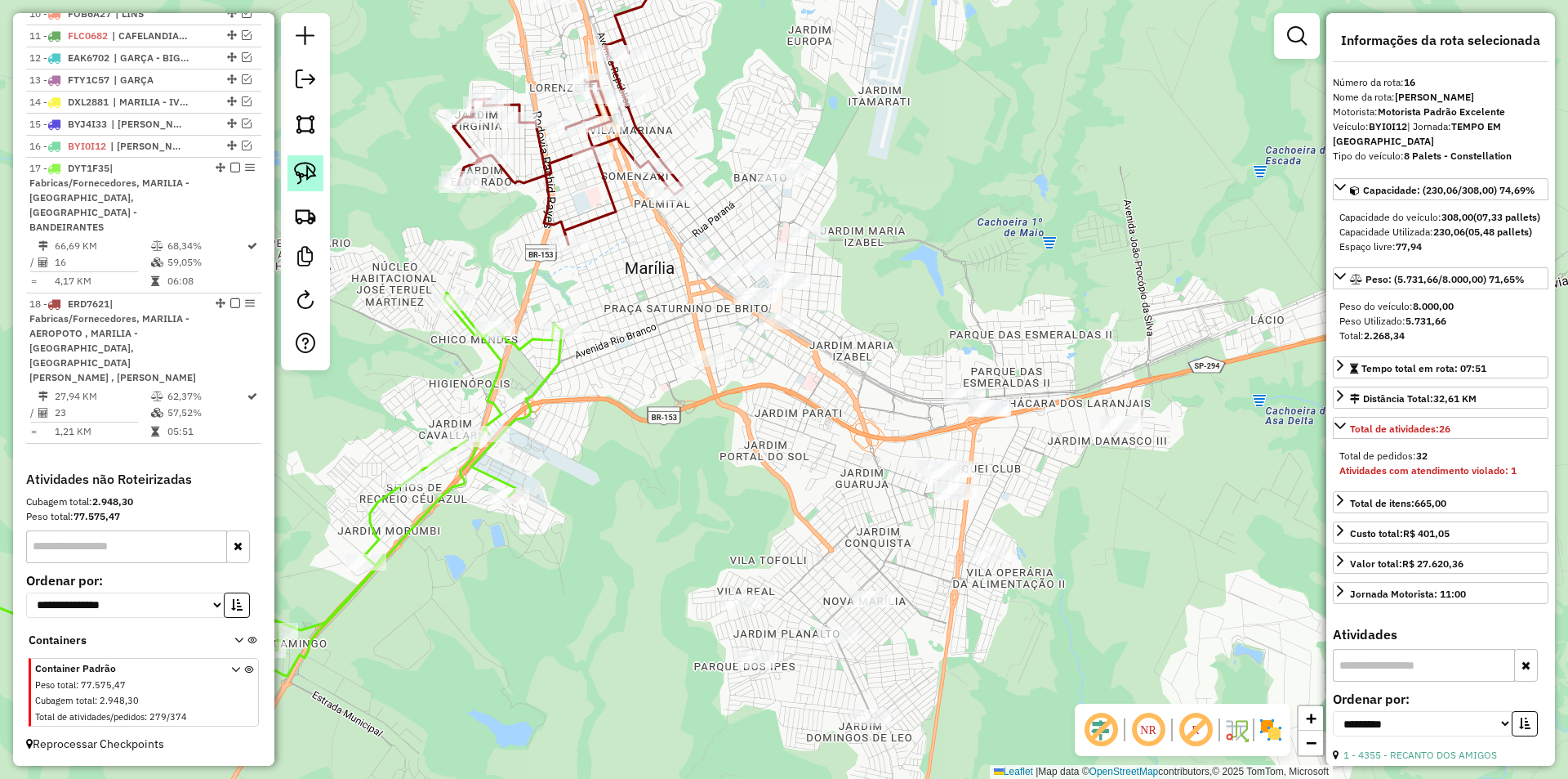
click at [289, 170] on link at bounding box center [305, 173] width 36 height 36
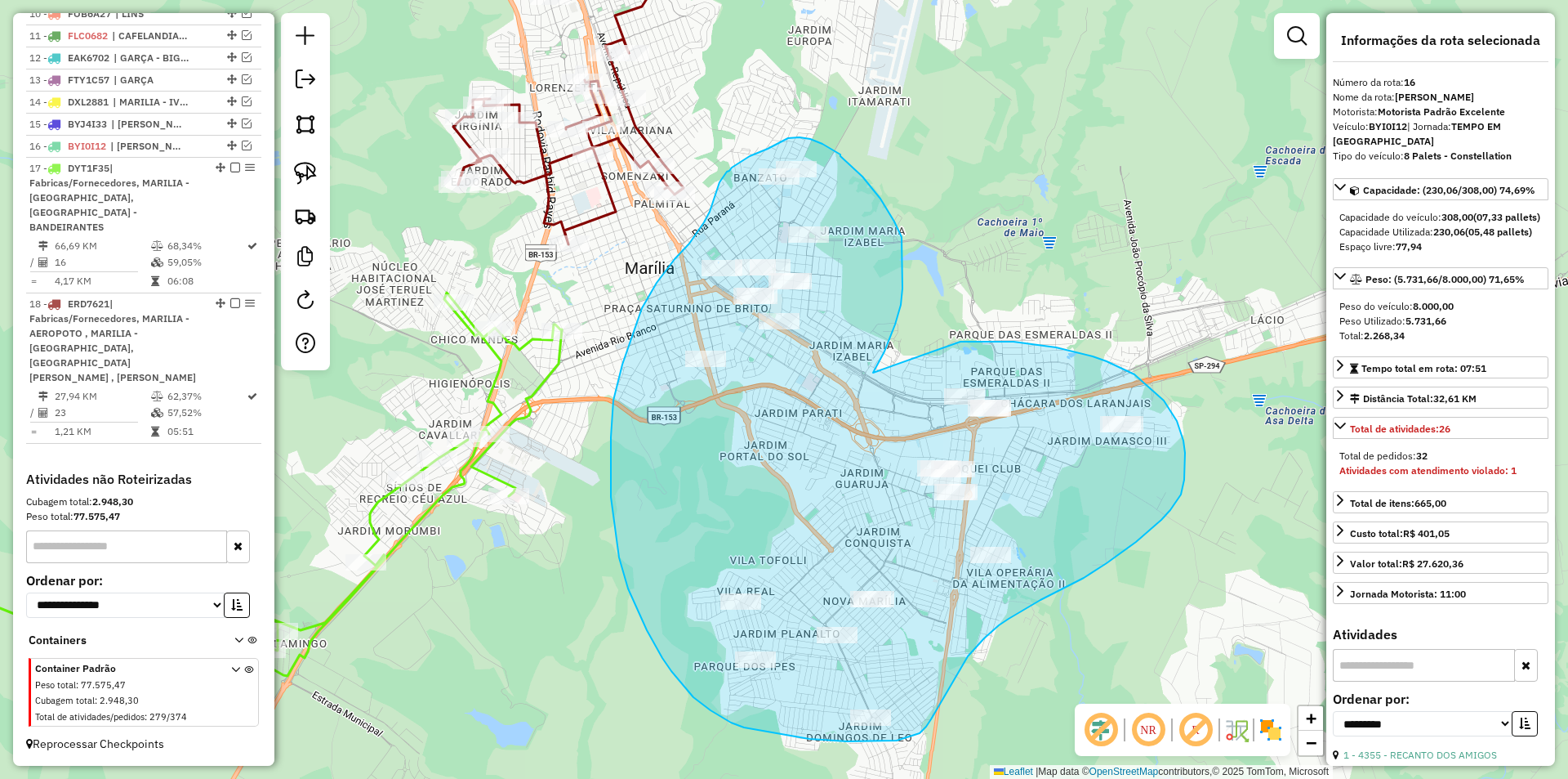
drag, startPoint x: 874, startPoint y: 373, endPoint x: 959, endPoint y: 343, distance: 90.1
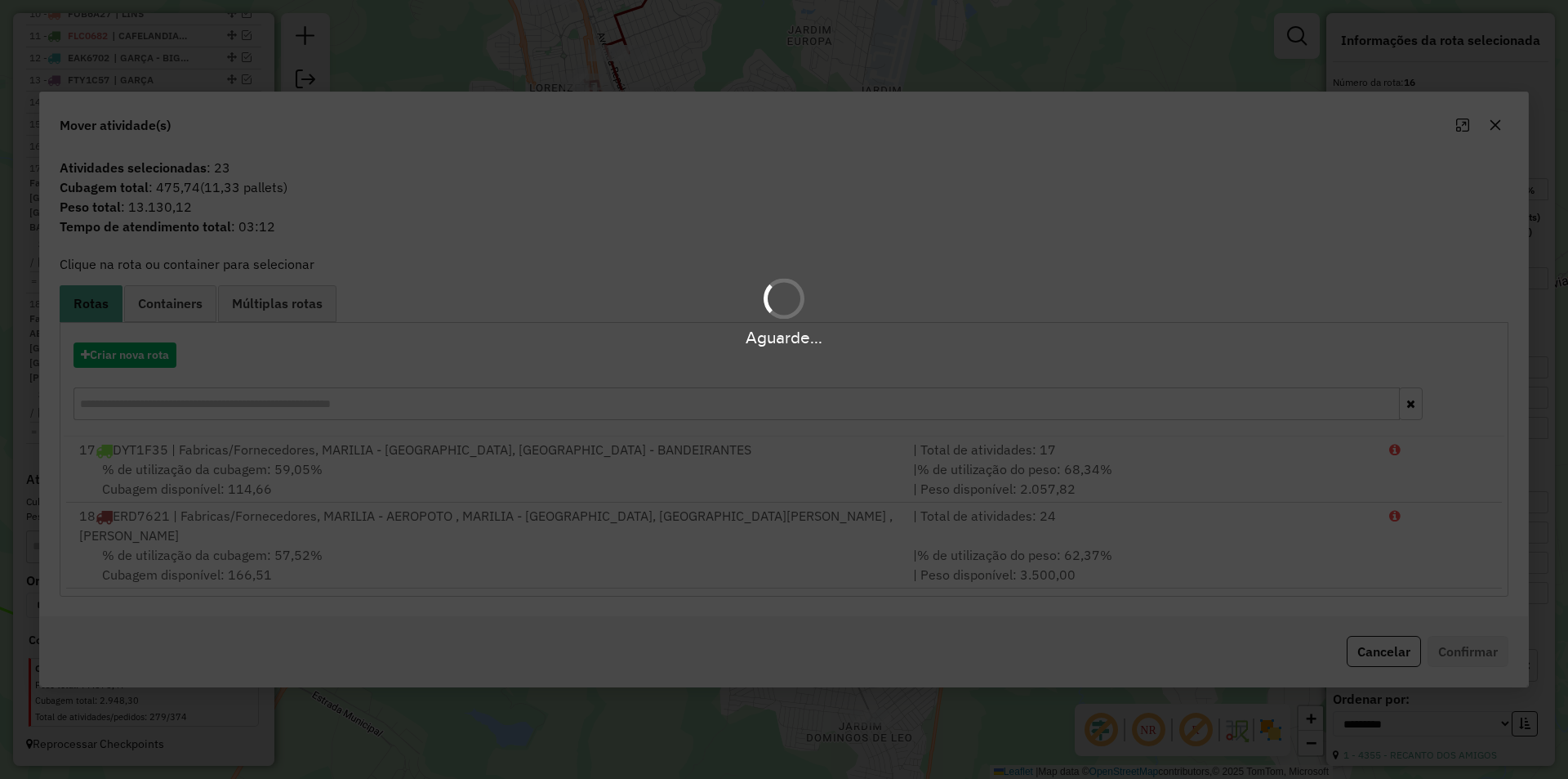
click at [1381, 652] on div "Aguarde..." at bounding box center [784, 390] width 1568 height 779
click at [834, 332] on div "Aguarde..." at bounding box center [784, 337] width 1568 height 25
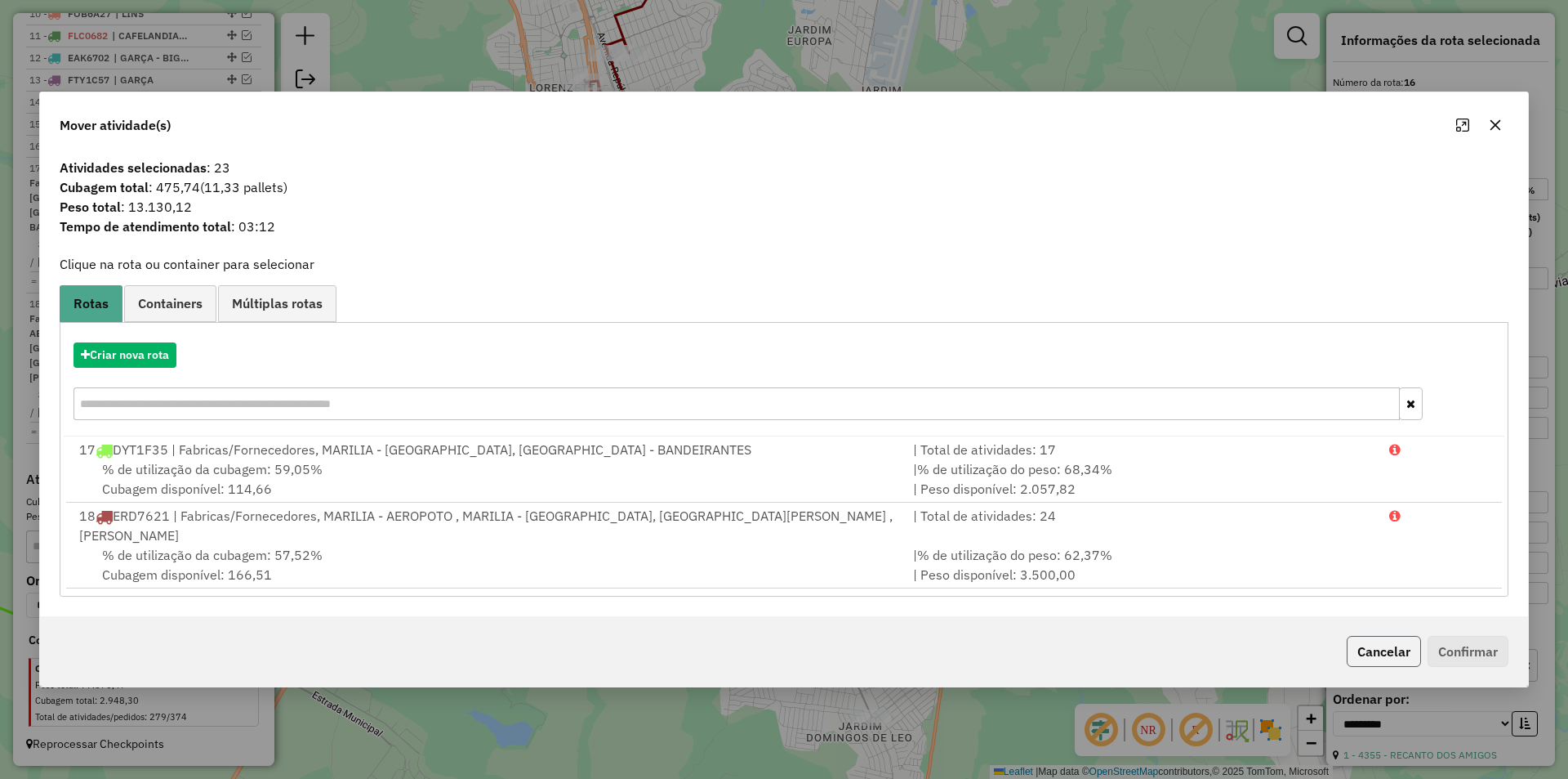
click at [1403, 653] on button "Cancelar" at bounding box center [1385, 651] width 75 height 31
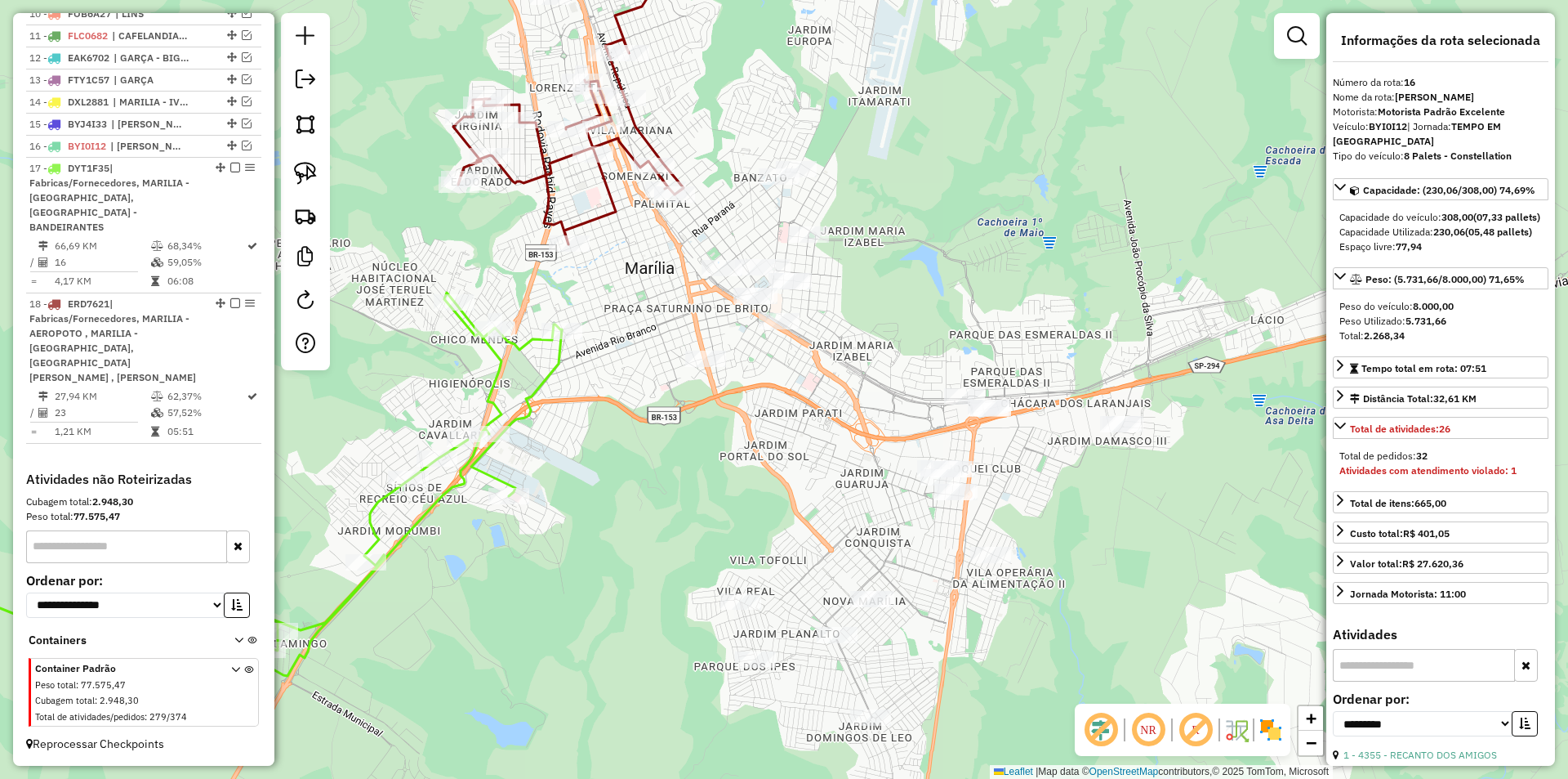
click at [1046, 259] on div "Janela de atendimento Grade de atendimento Capacidade Transportadoras Veículos …" at bounding box center [784, 390] width 1568 height 779
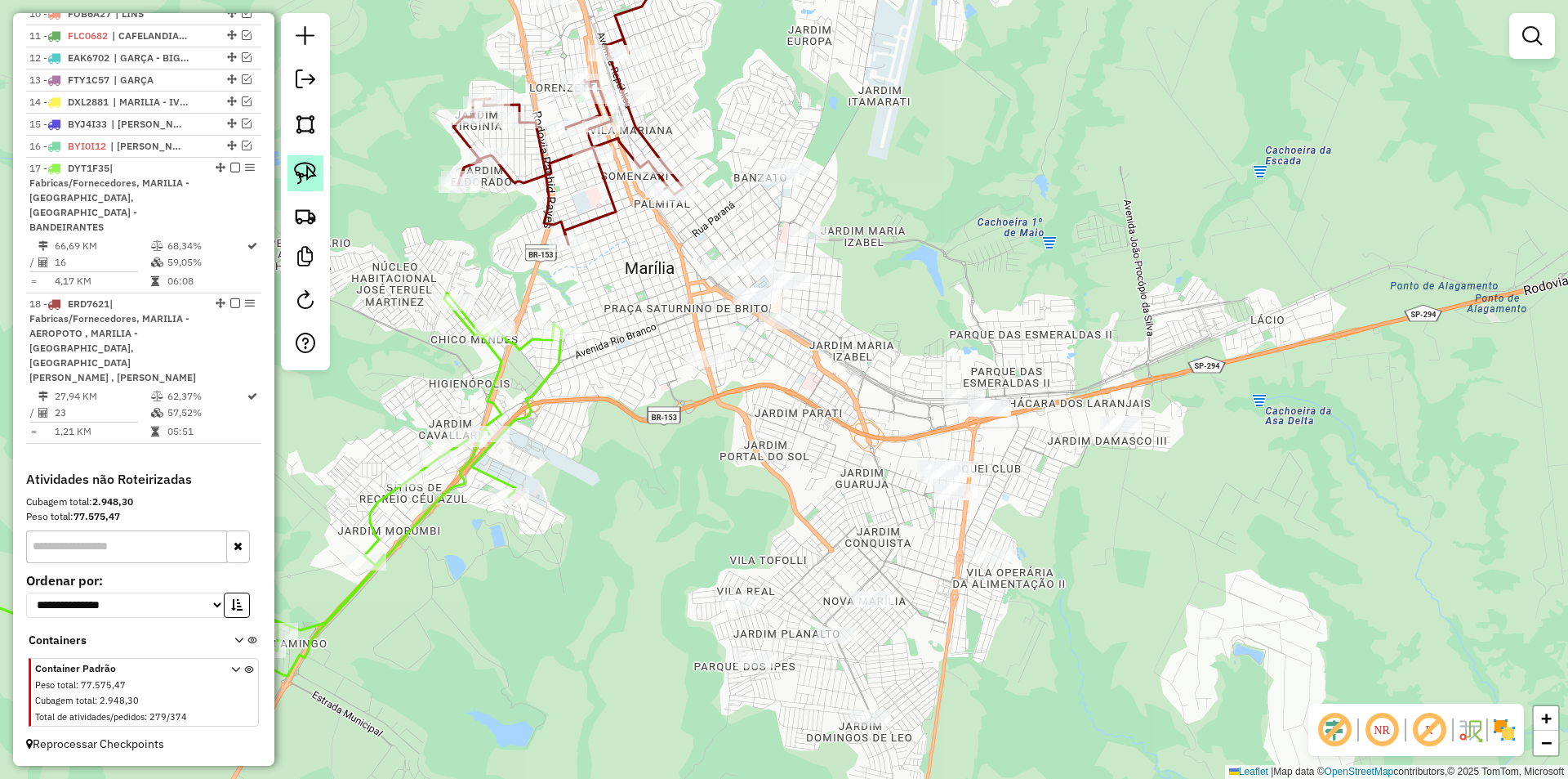
click at [301, 170] on img at bounding box center [305, 173] width 23 height 23
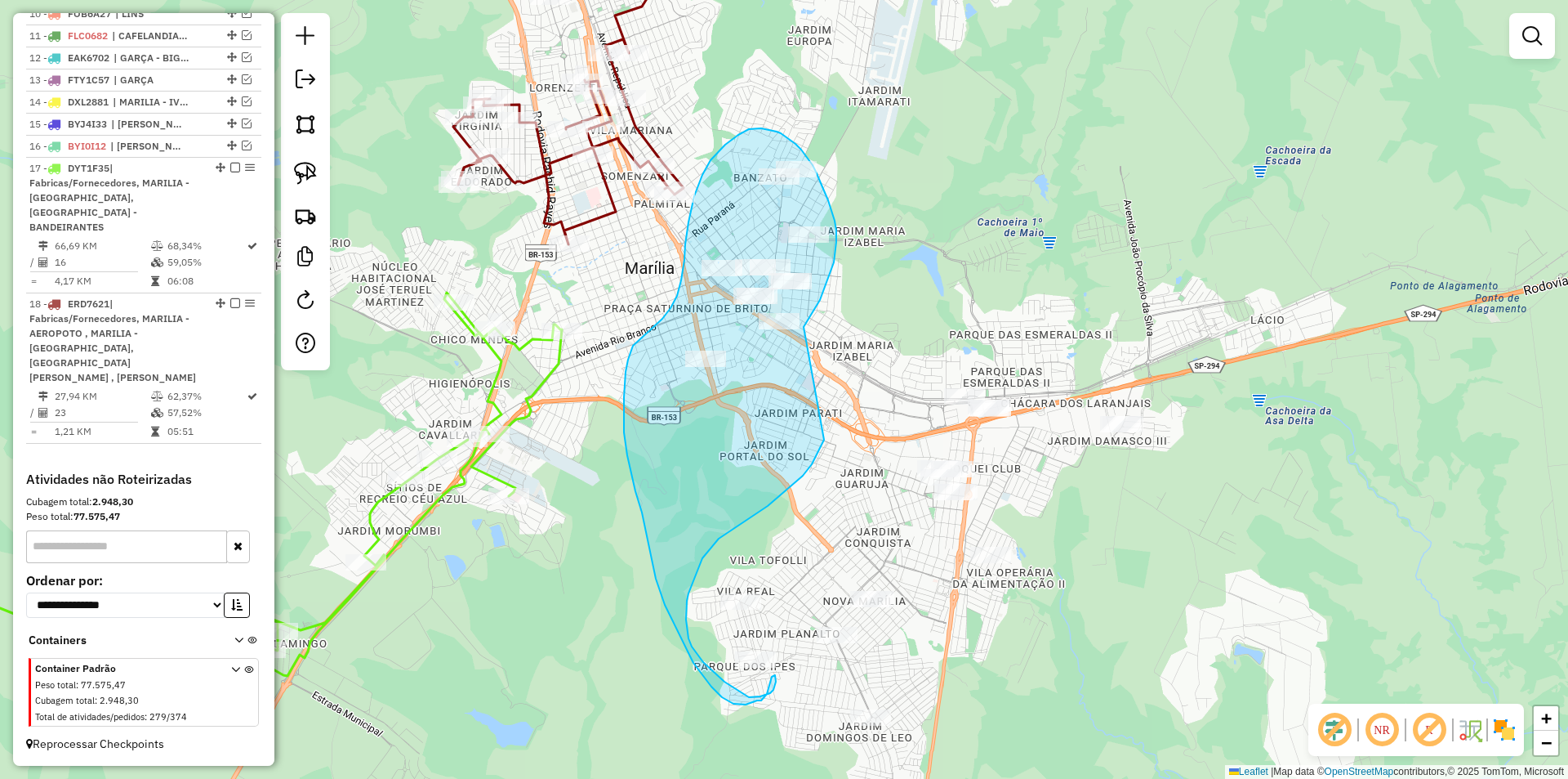
drag, startPoint x: 804, startPoint y: 327, endPoint x: 835, endPoint y: 355, distance: 41.8
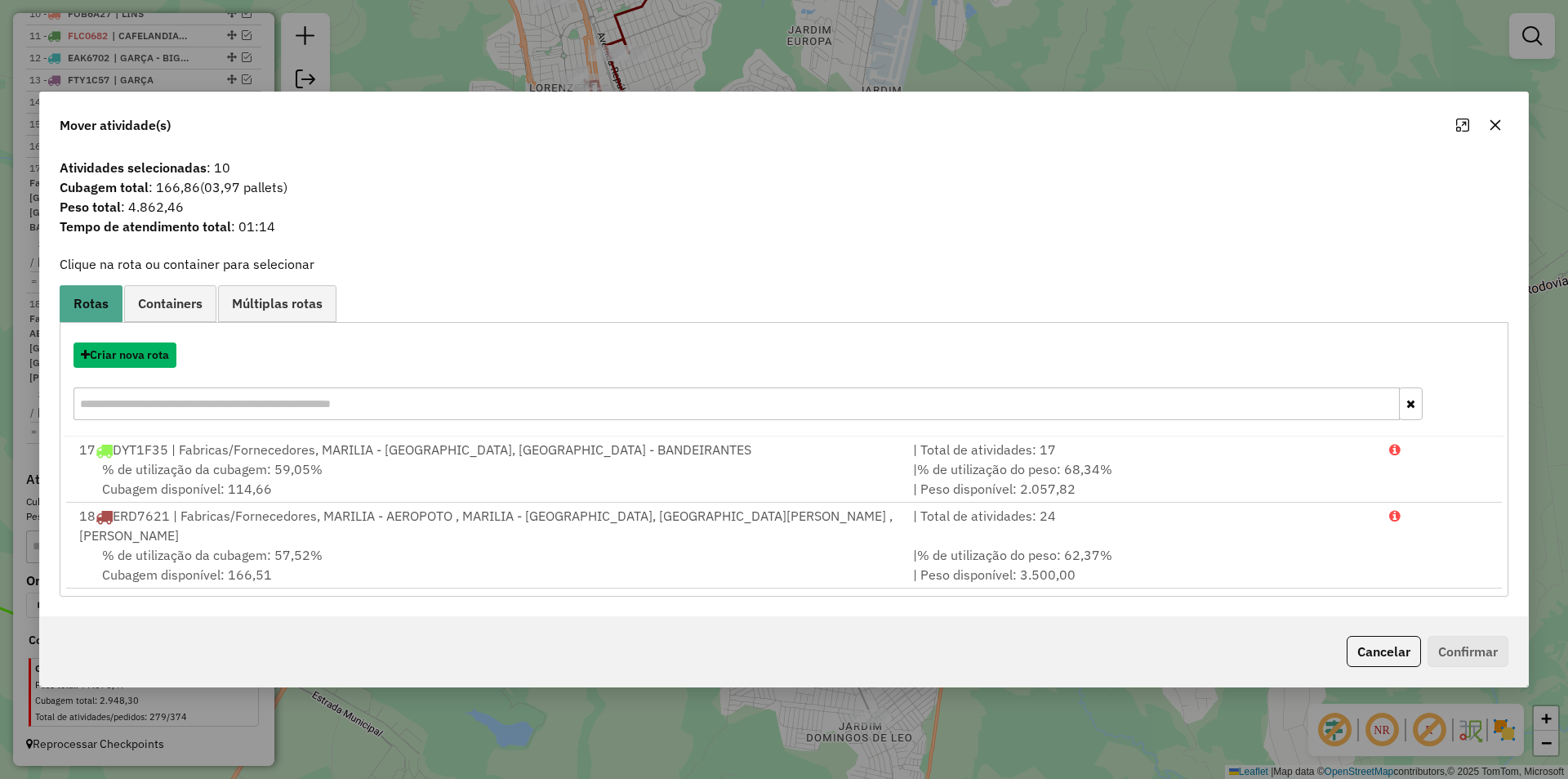
click at [155, 364] on button "Criar nova rota" at bounding box center [125, 355] width 103 height 25
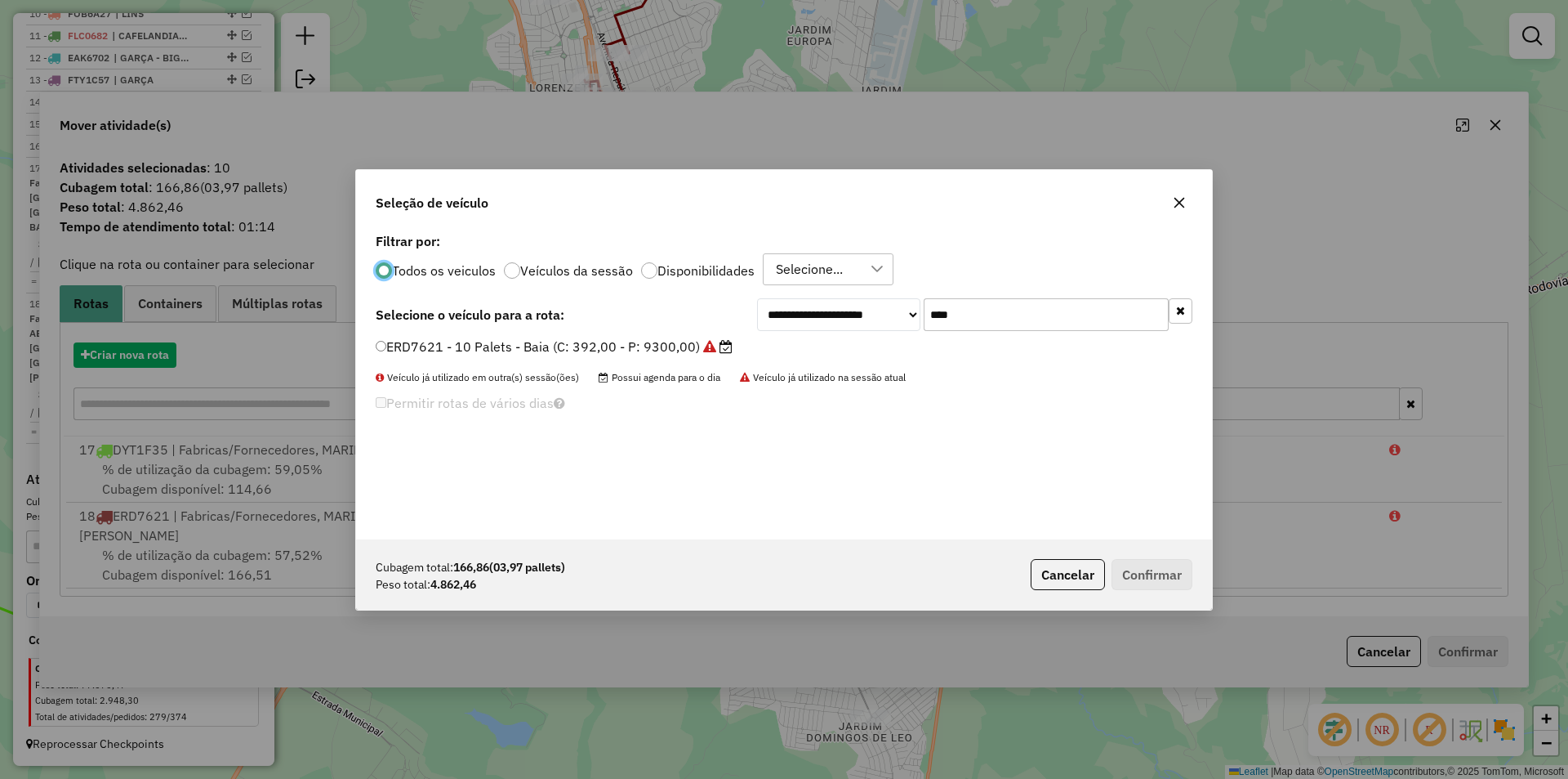
scroll to position [9, 5]
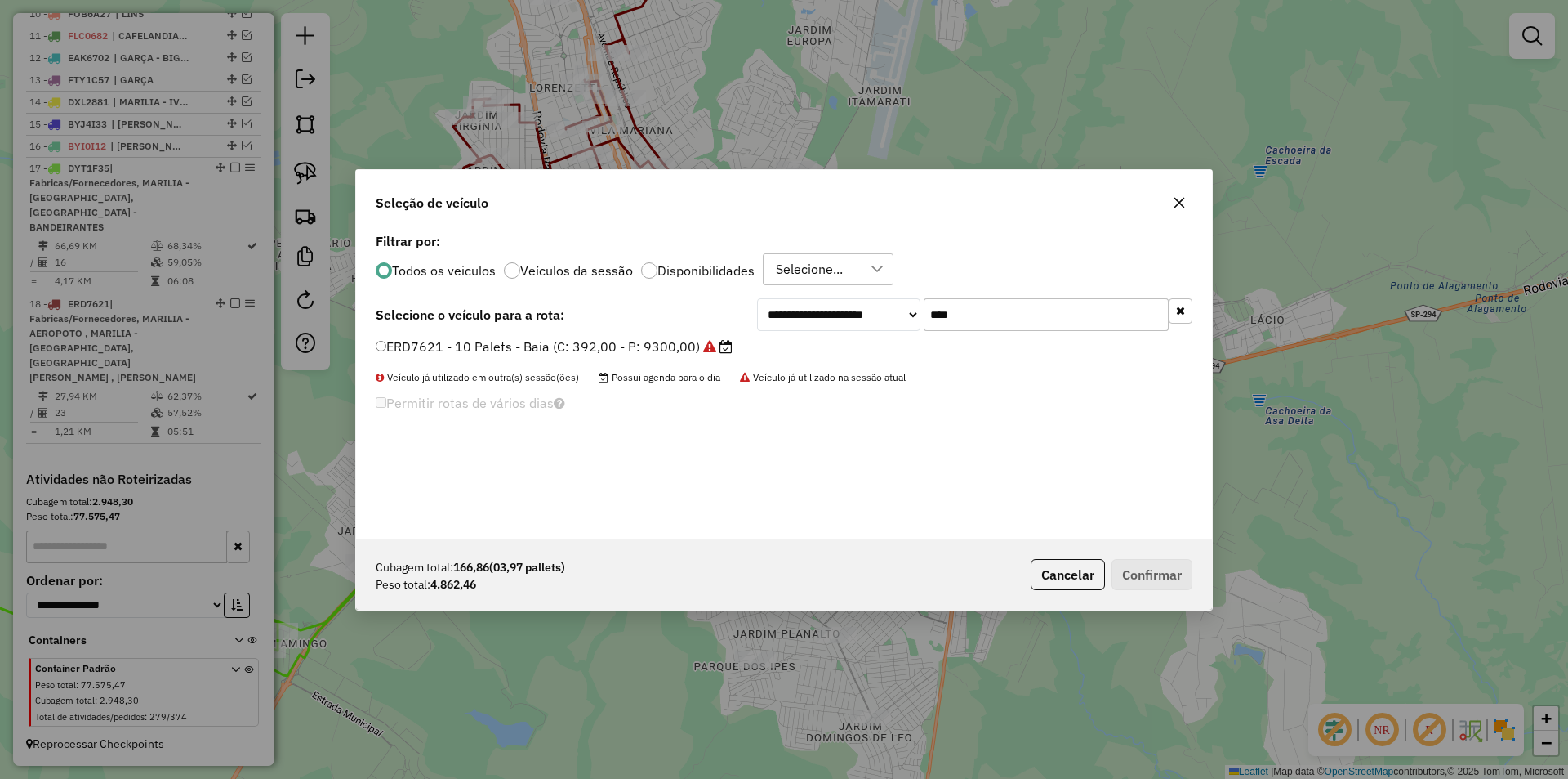
click at [1039, 297] on div "**********" at bounding box center [784, 383] width 856 height 310
click at [1038, 310] on input "****" at bounding box center [1046, 315] width 245 height 33
type input "***"
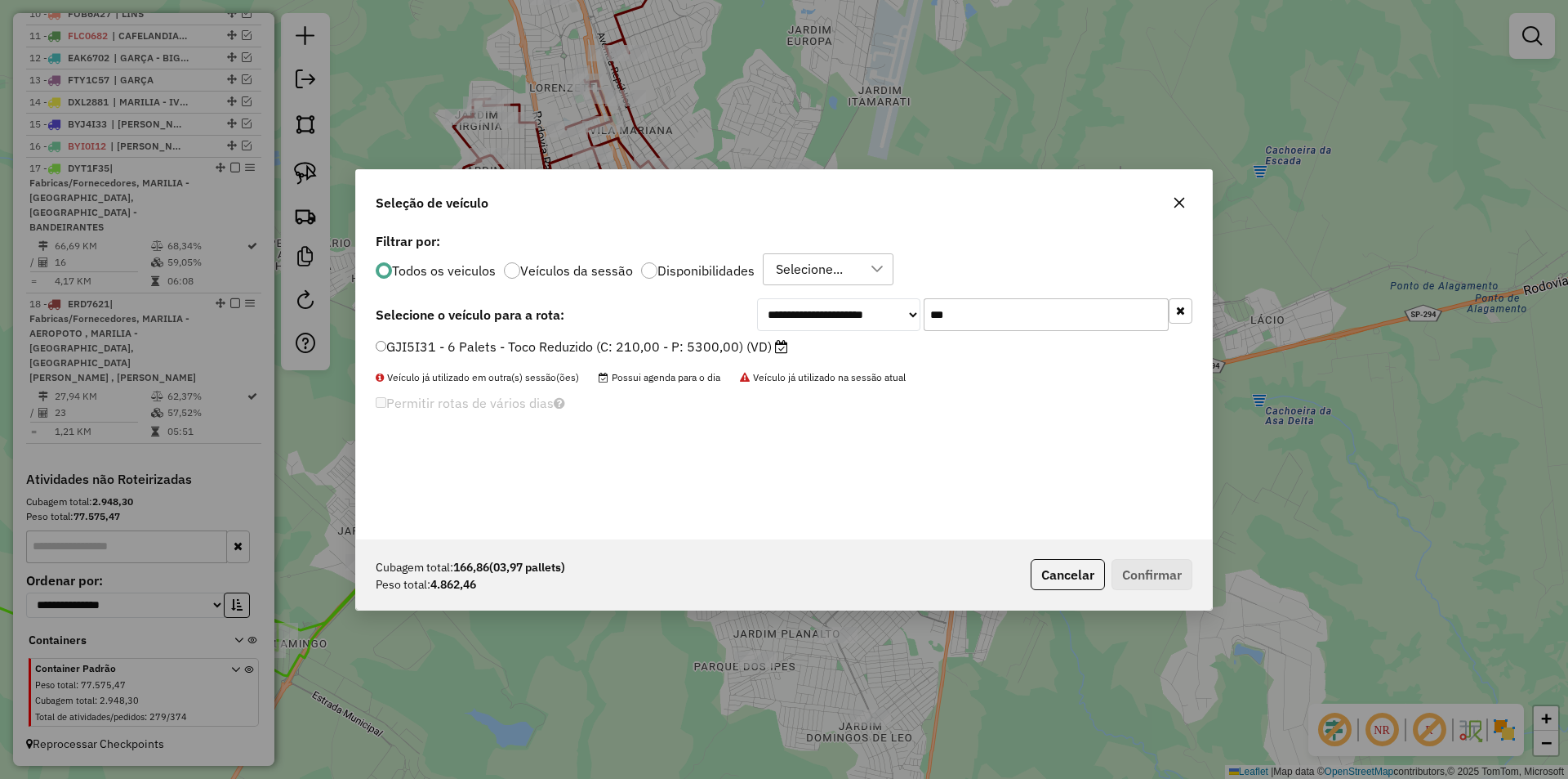
click at [764, 352] on label "GJI5I31 - 6 Palets - Toco Reduzido (C: 210,00 - P: 5300,00) (VD)" at bounding box center [581, 346] width 413 height 20
click at [1169, 575] on button "Confirmar" at bounding box center [1152, 575] width 81 height 31
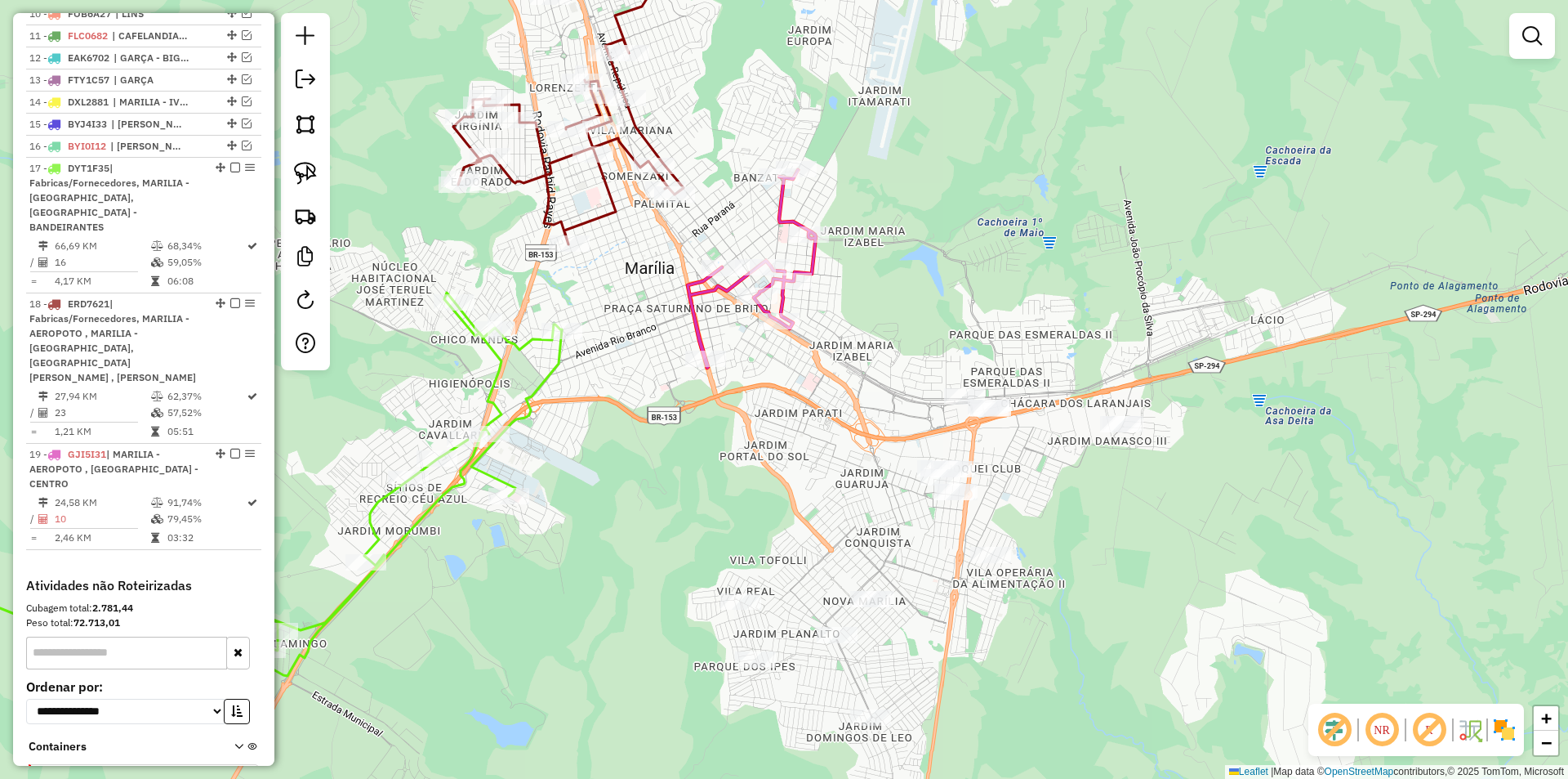
click at [989, 357] on div "Janela de atendimento Grade de atendimento Capacidade Transportadoras Veículos …" at bounding box center [784, 390] width 1568 height 779
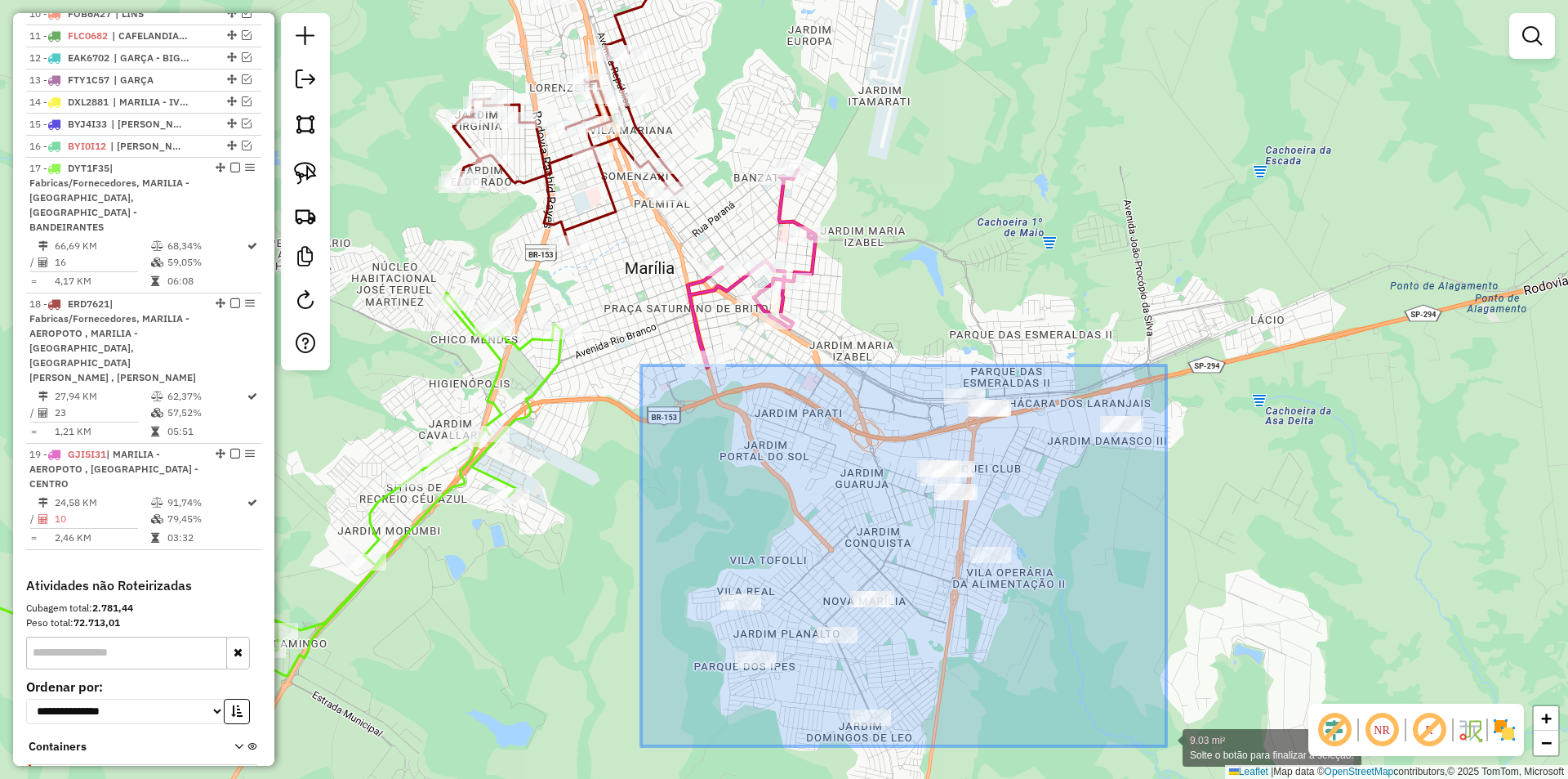
drag, startPoint x: 641, startPoint y: 365, endPoint x: 1166, endPoint y: 746, distance: 648.7
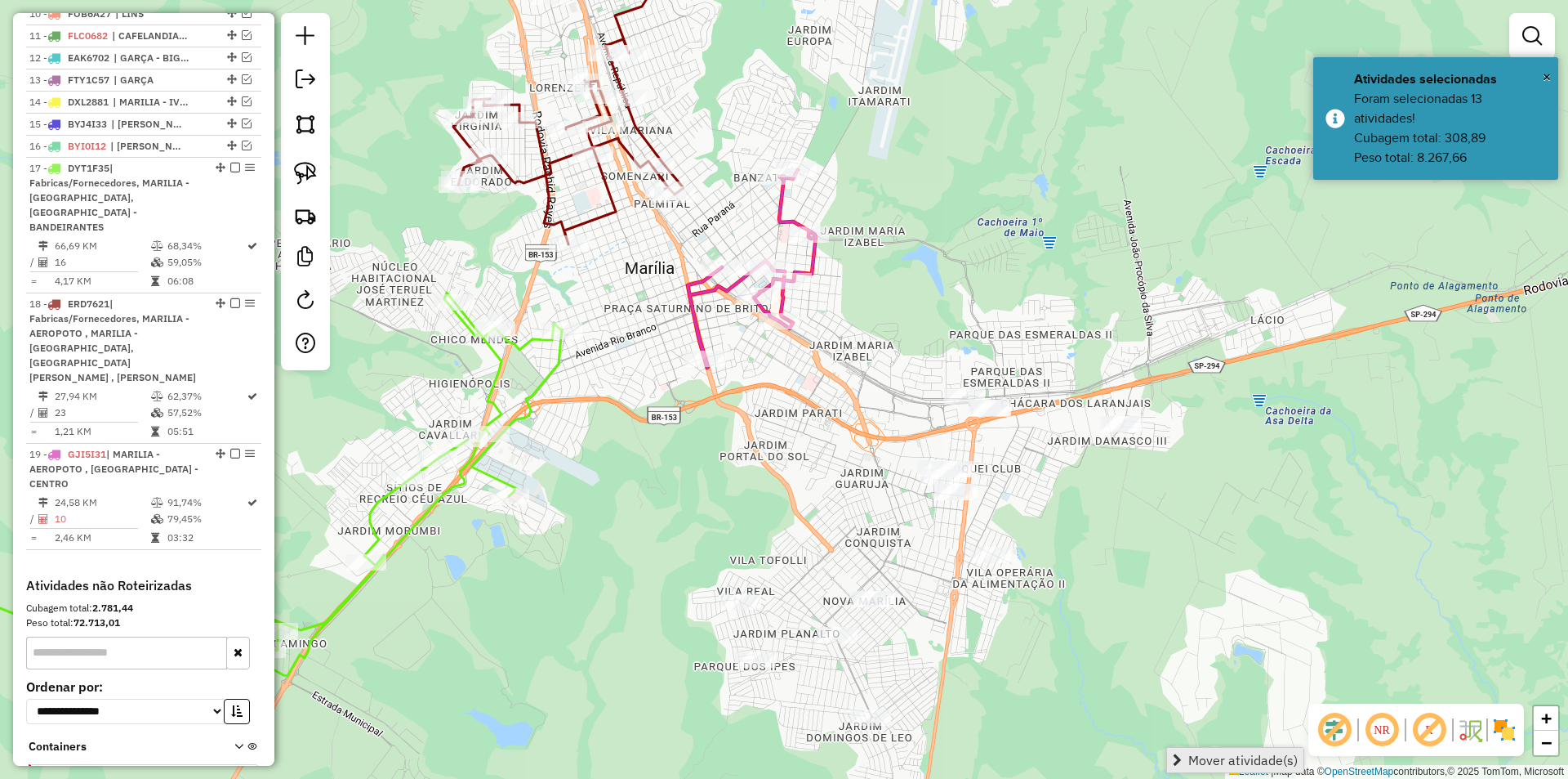
click at [1188, 756] on link "Mover atividade(s)" at bounding box center [1235, 760] width 136 height 24
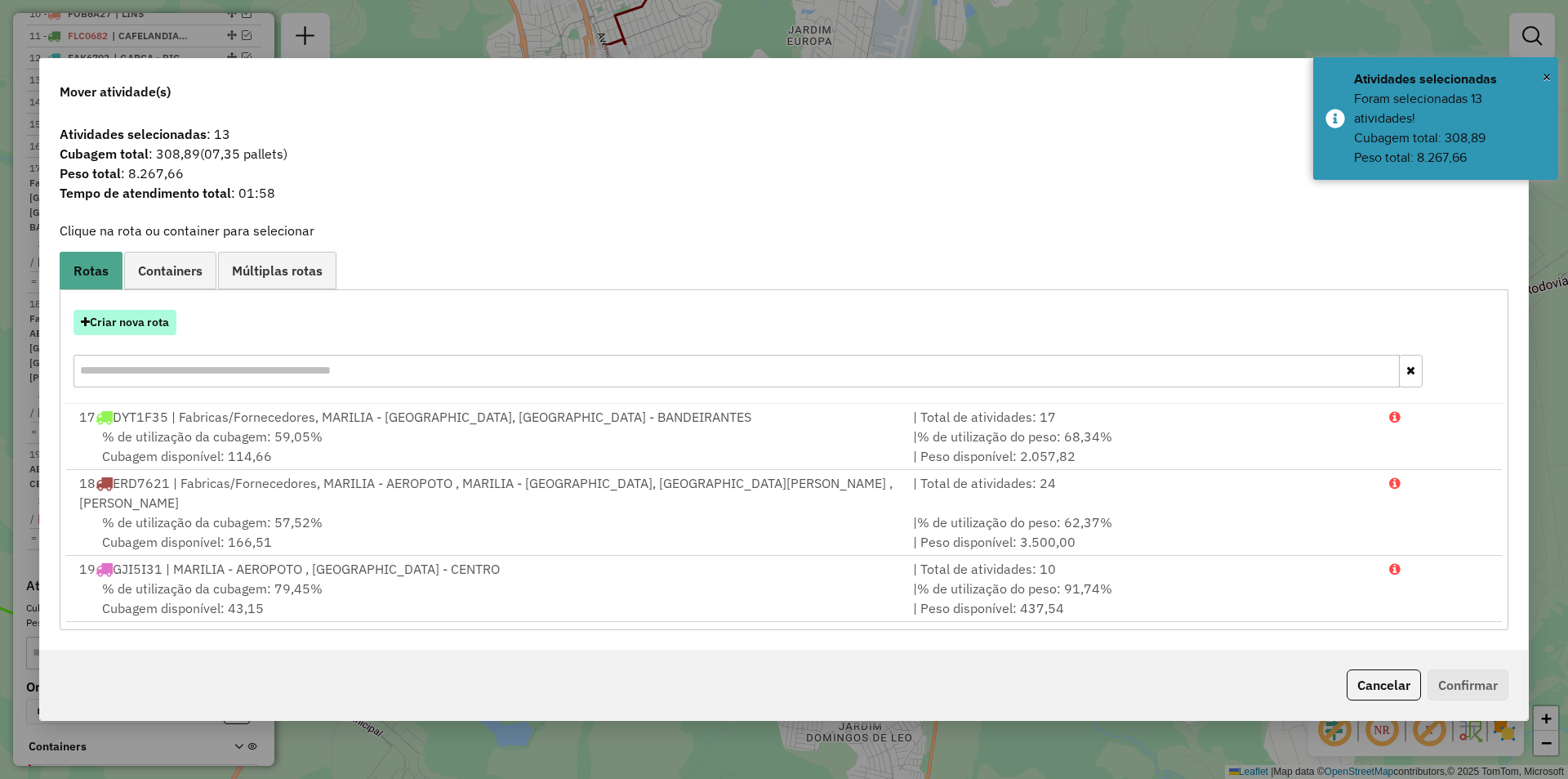
click at [123, 328] on button "Criar nova rota" at bounding box center [125, 322] width 103 height 25
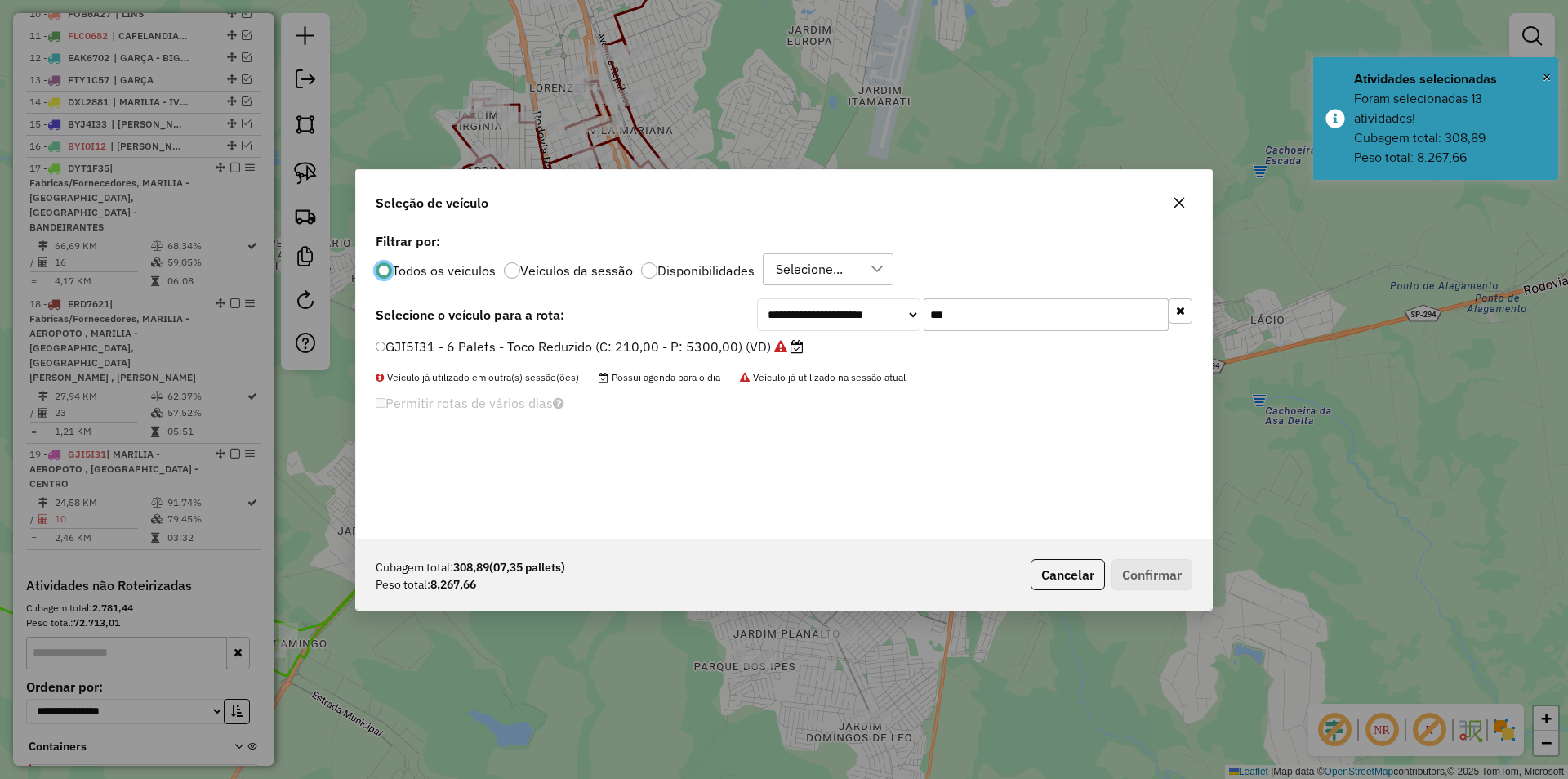
click at [981, 310] on input "***" at bounding box center [1046, 315] width 245 height 33
click at [978, 310] on input "***" at bounding box center [1046, 315] width 245 height 33
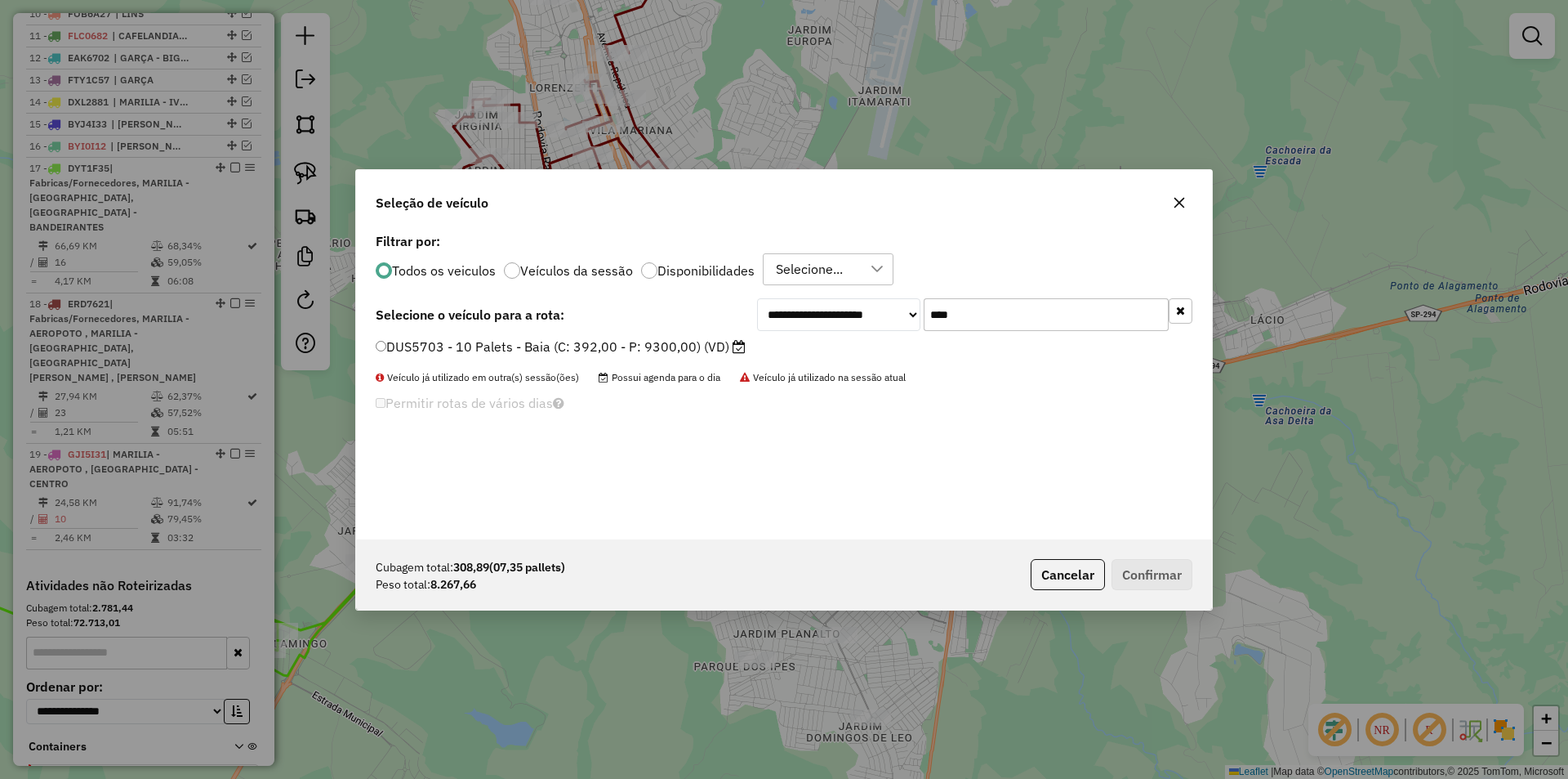
type input "****"
click at [710, 351] on label "DUS5703 - 10 Palets - Baia (C: 392,00 - P: 9300,00) (VD)" at bounding box center [561, 346] width 370 height 20
click at [1144, 561] on button "Confirmar" at bounding box center [1152, 575] width 81 height 31
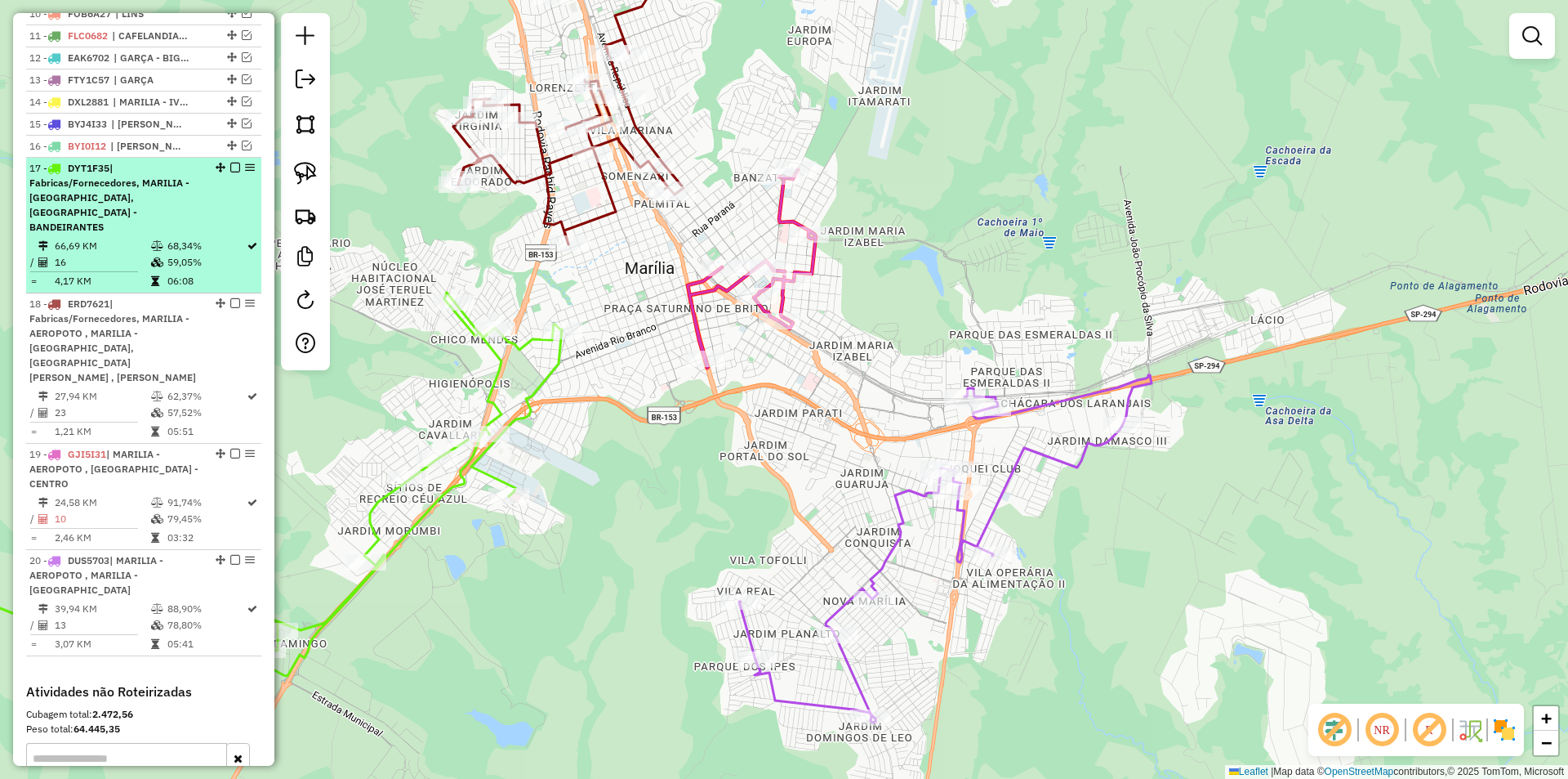
click at [209, 239] on td "68,34%" at bounding box center [206, 245] width 79 height 17
select select "**********"
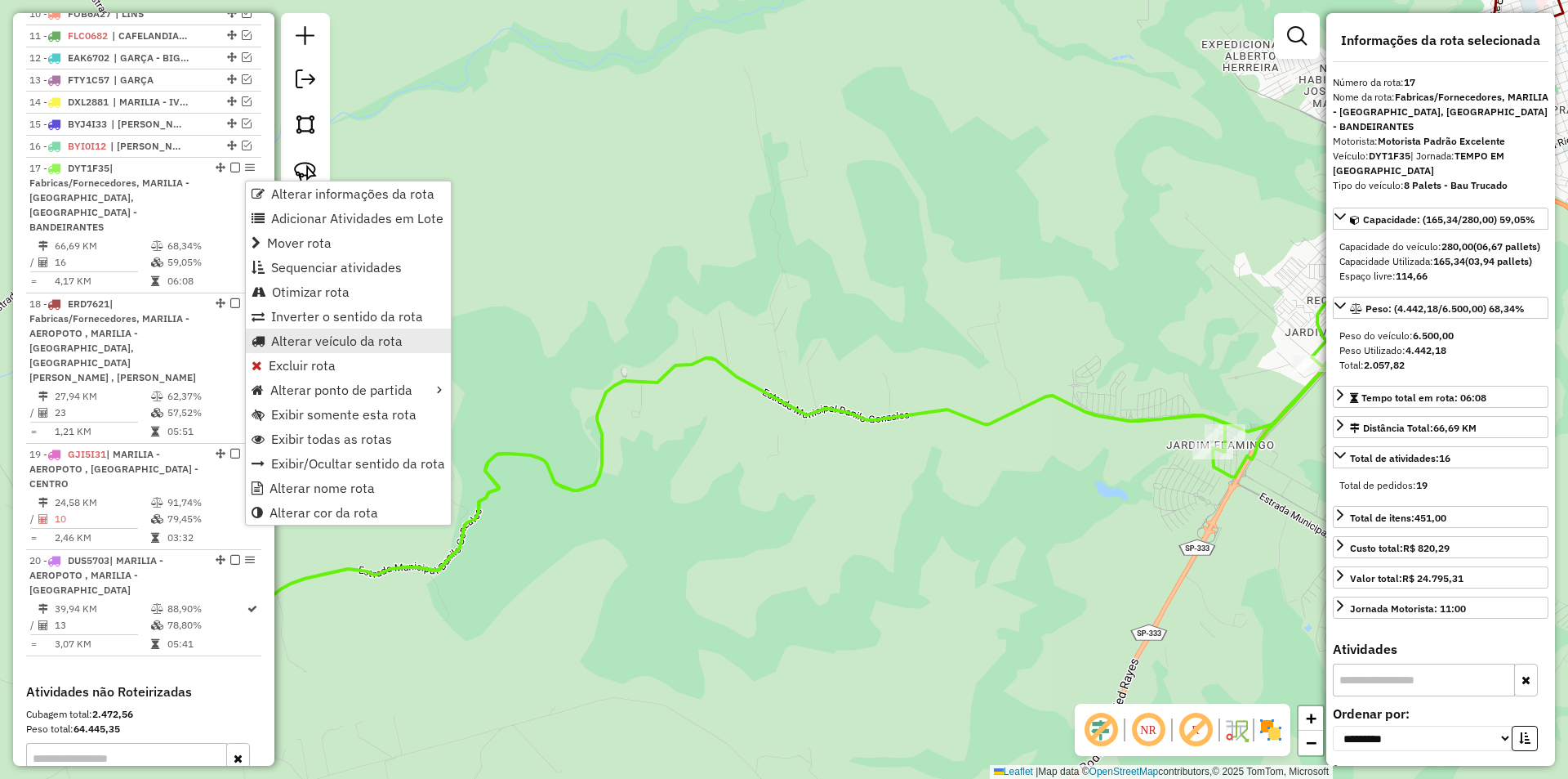
click at [332, 343] on span "Alterar veículo da rota" at bounding box center [336, 340] width 131 height 13
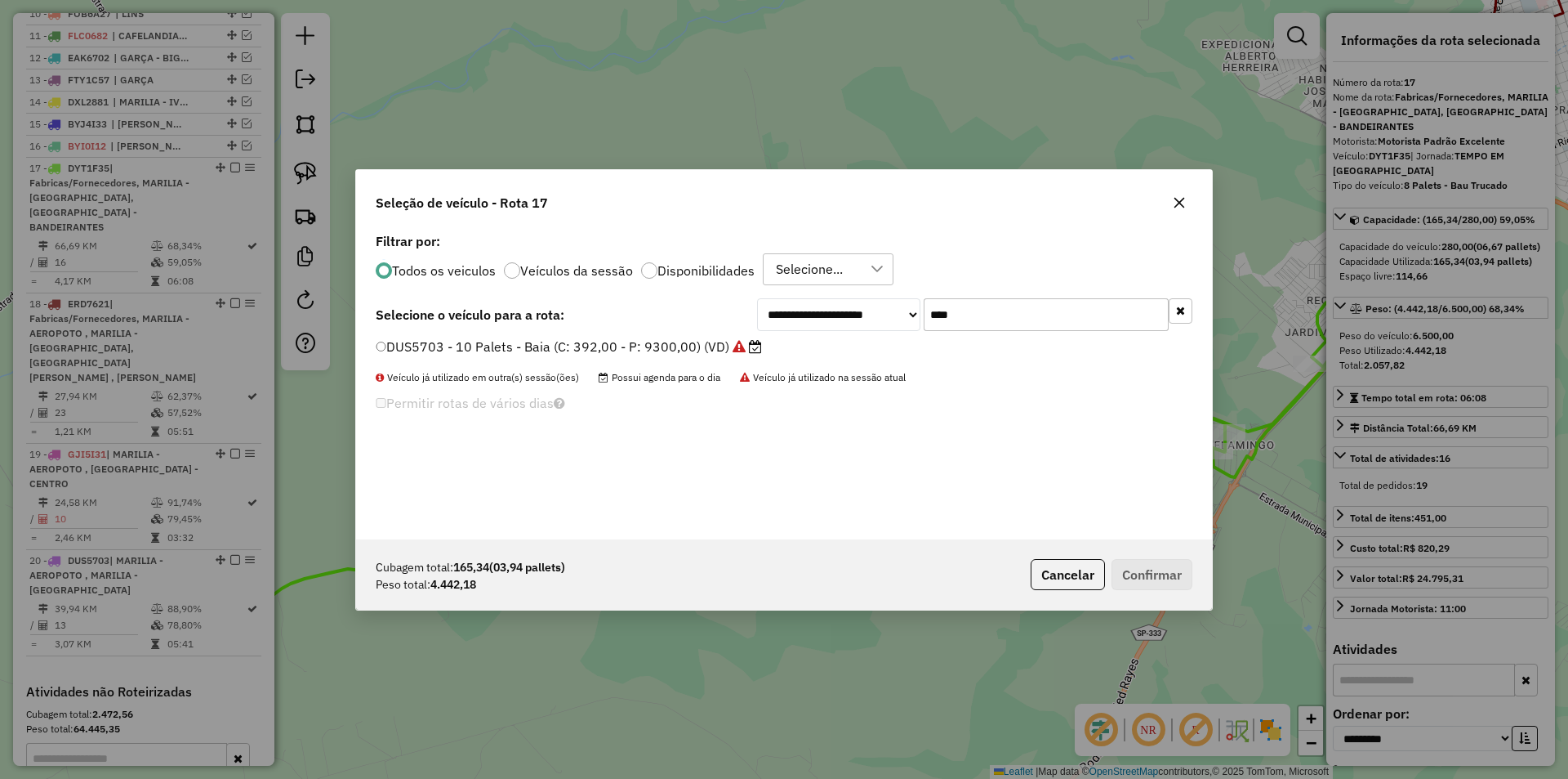
click at [1016, 316] on input "****" at bounding box center [1046, 315] width 245 height 33
type input "****"
click at [701, 347] on label "ERD7632 - 10 Palets - Baia (C: 392,00 - P: 9300,00)" at bounding box center [546, 346] width 341 height 20
click at [1140, 564] on button "Confirmar" at bounding box center [1152, 575] width 81 height 31
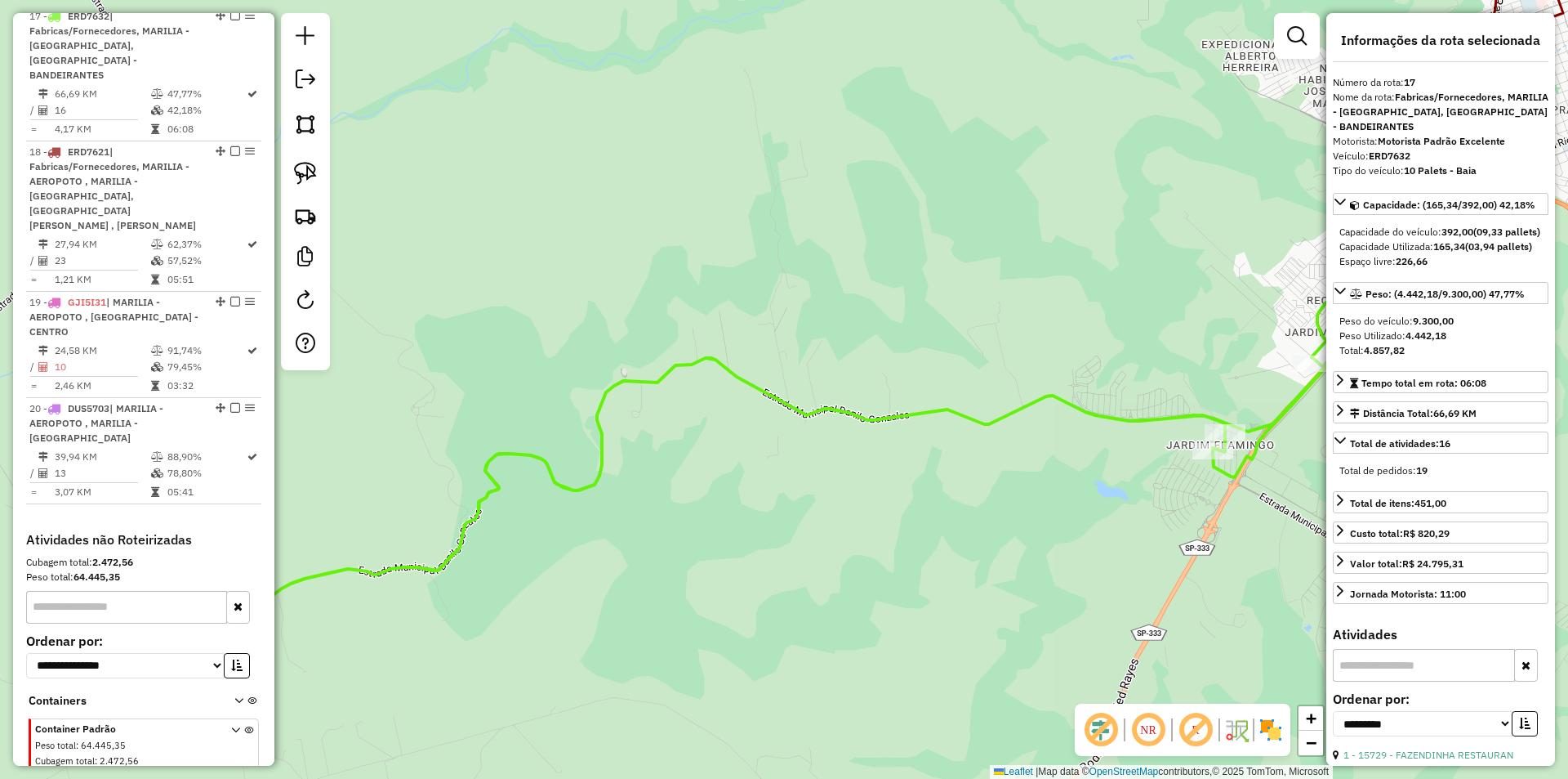
scroll to position [1000, 0]
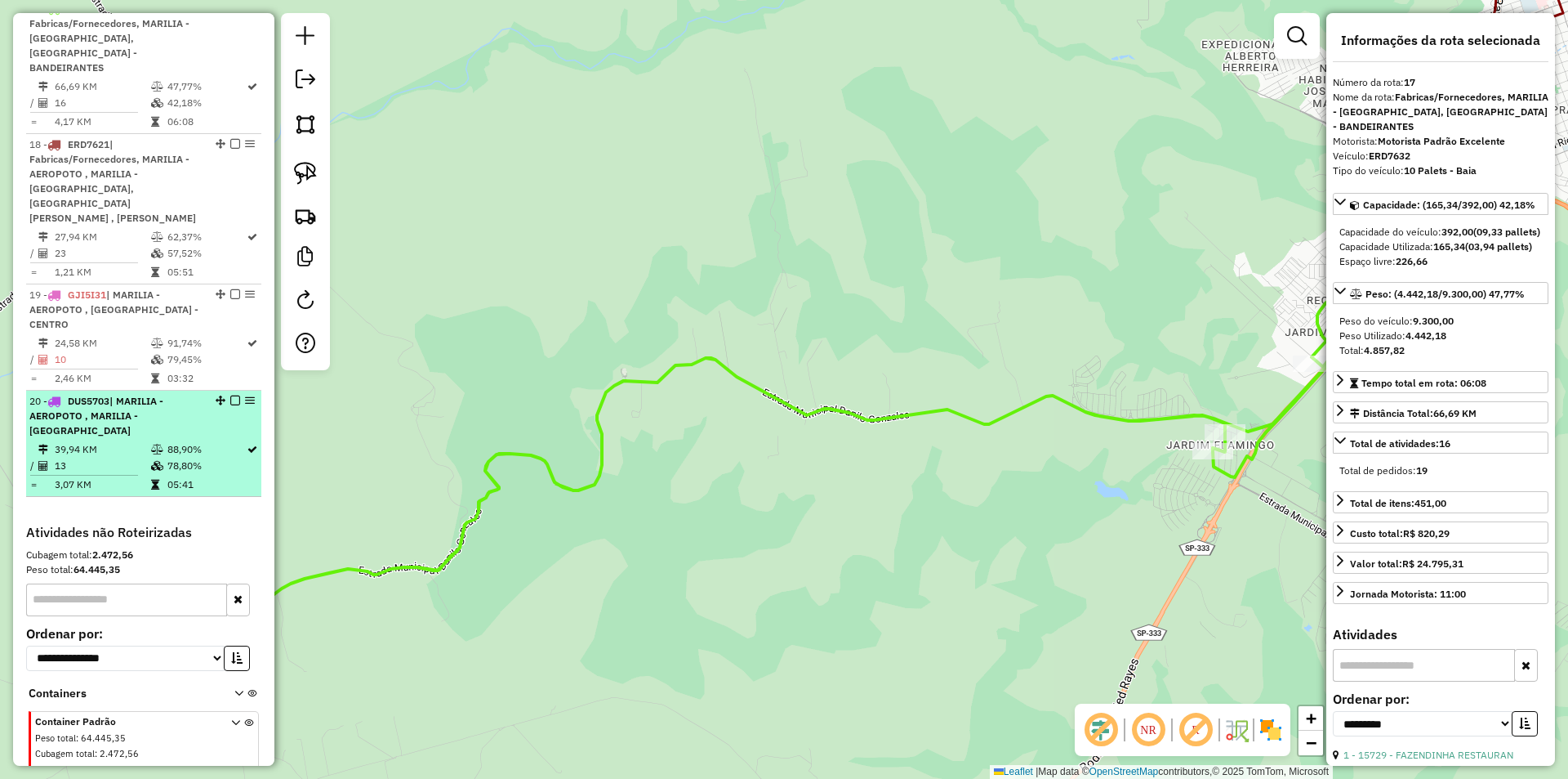
drag, startPoint x: 201, startPoint y: 435, endPoint x: 240, endPoint y: 400, distance: 52.4
click at [203, 441] on td "88,90%" at bounding box center [206, 449] width 79 height 17
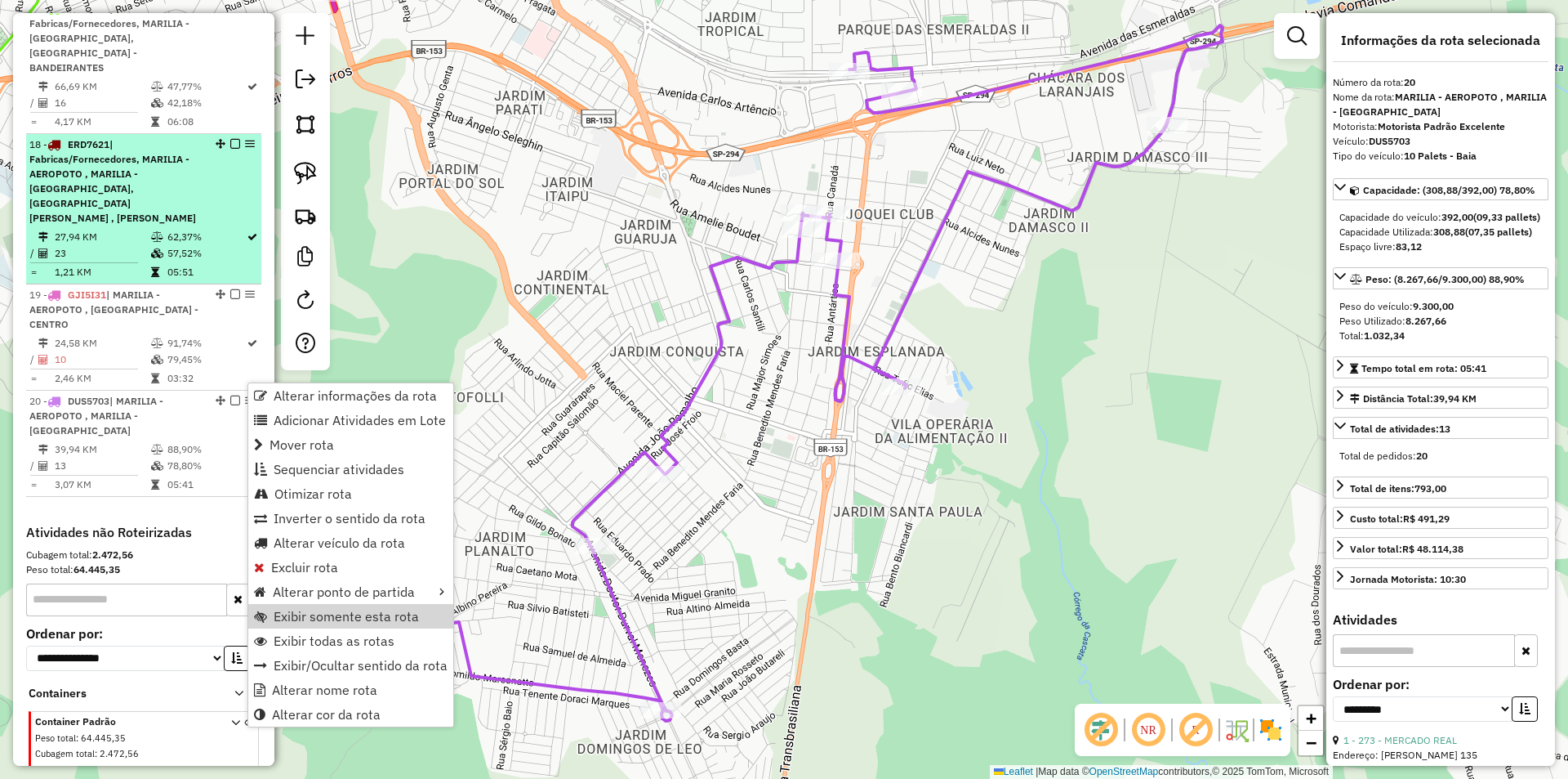
click at [167, 257] on td "57,52%" at bounding box center [206, 253] width 79 height 17
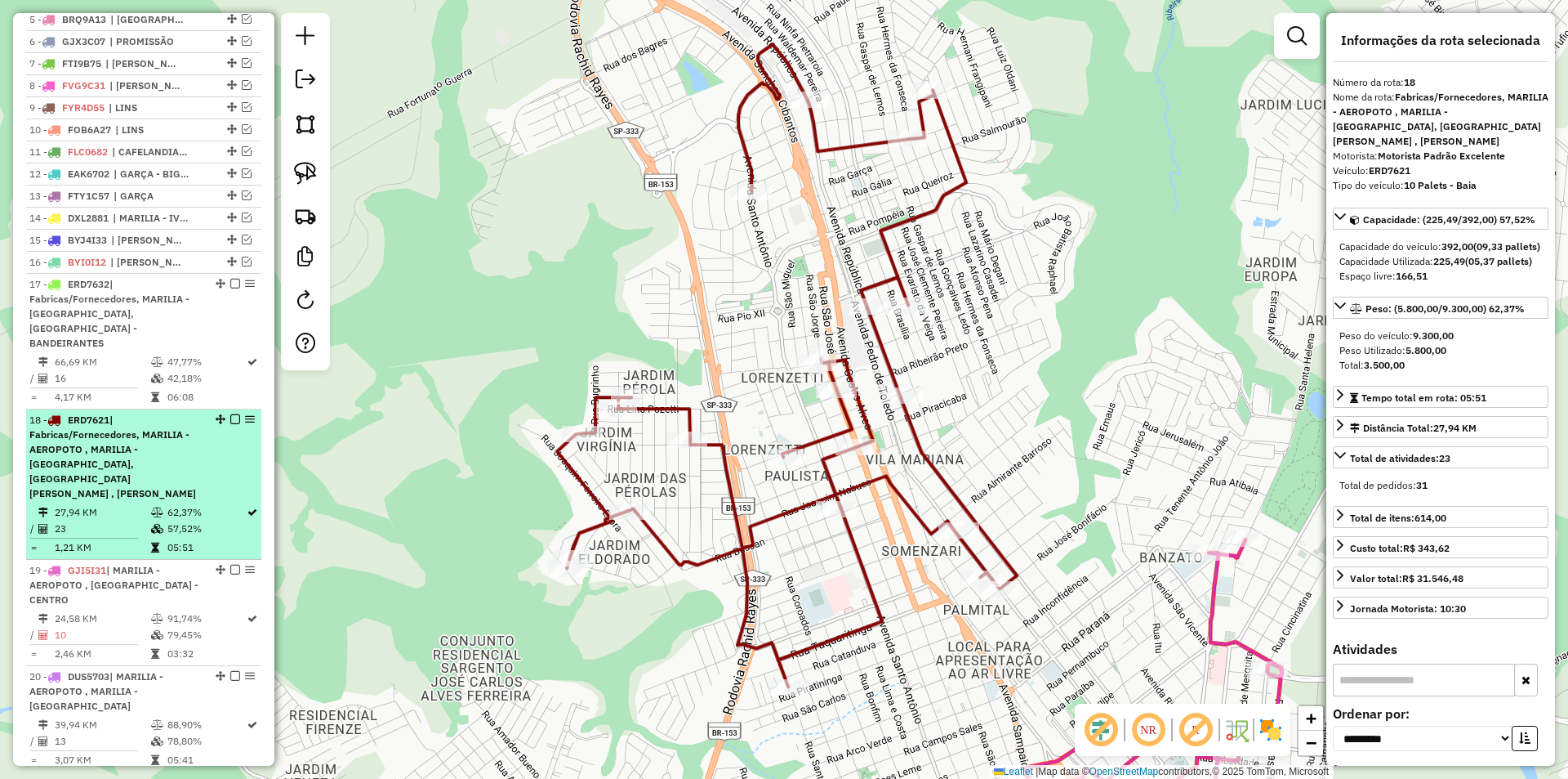
scroll to position [673, 0]
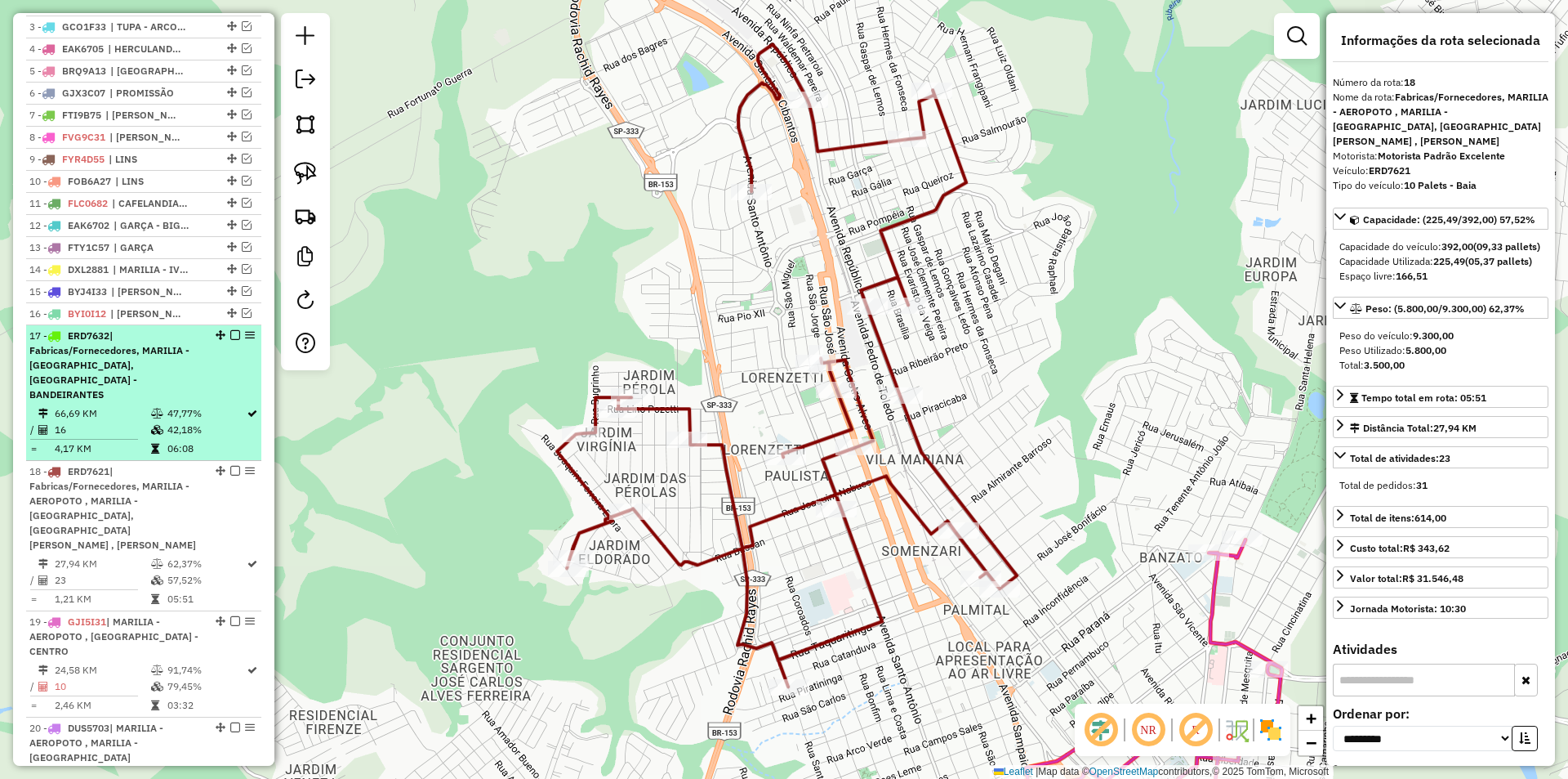
click at [182, 387] on div "17 - ERD7632 | Fabricas/Fornecedores, MARILIA - ALTO CAFEZAL, MARILIA - BANDEIR…" at bounding box center [116, 365] width 173 height 74
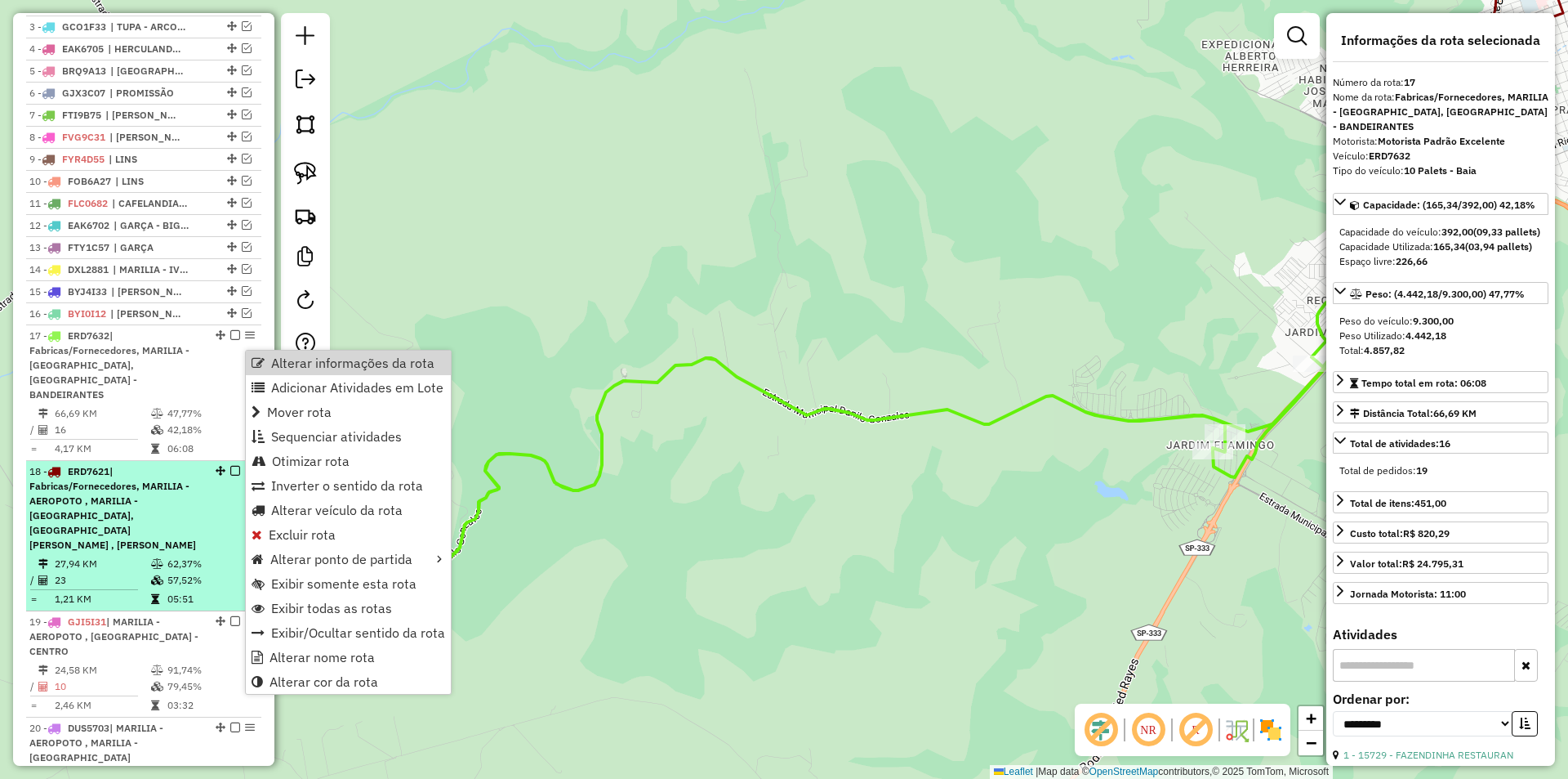
click at [129, 468] on div "18 - ERD7621 | Fabricas/Fornecedores, MARILIA - AEROPOTO , MARILIA - ALTO CAFEZ…" at bounding box center [116, 508] width 173 height 88
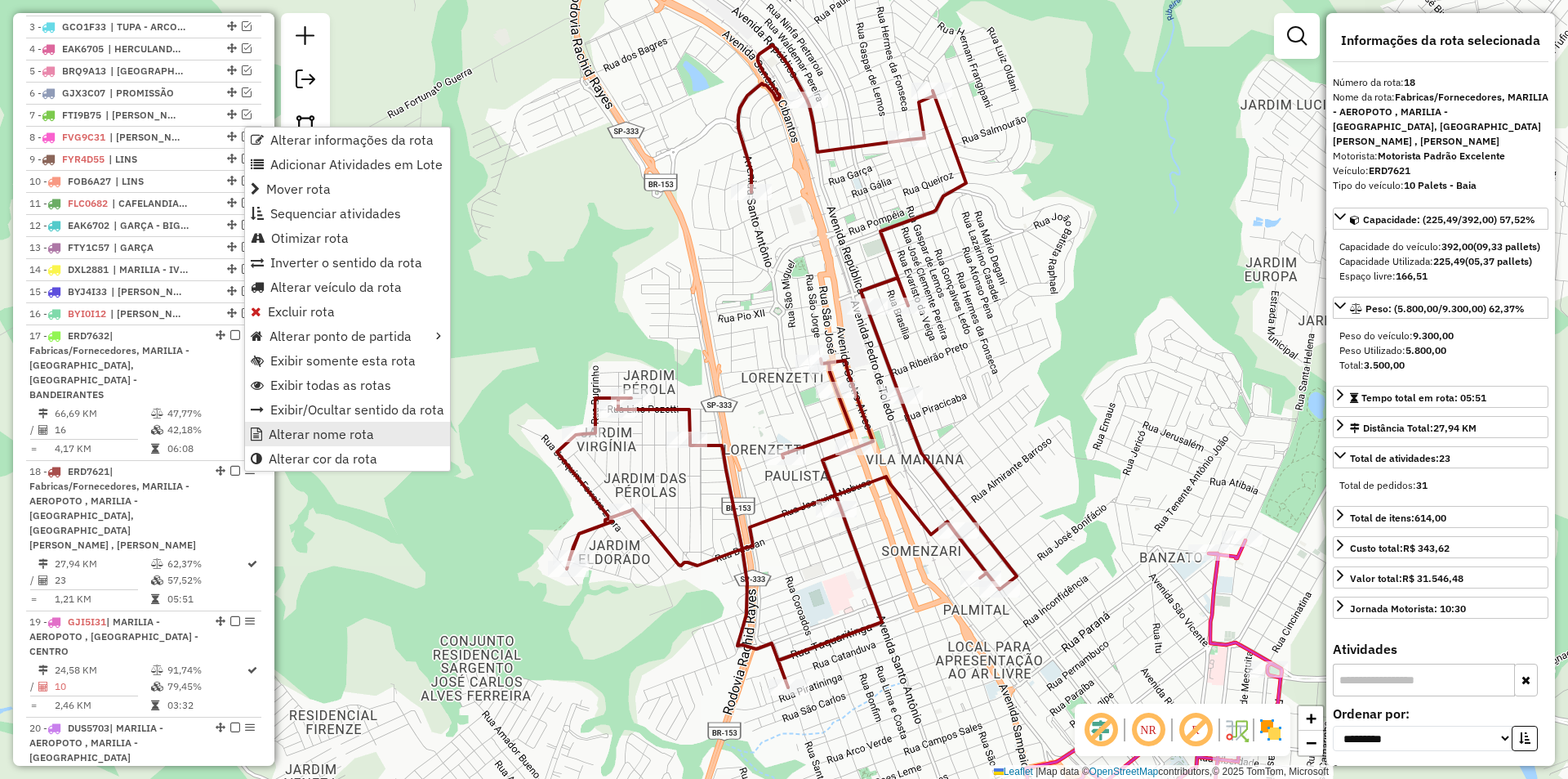
click at [343, 434] on span "Alterar nome rota" at bounding box center [321, 434] width 105 height 13
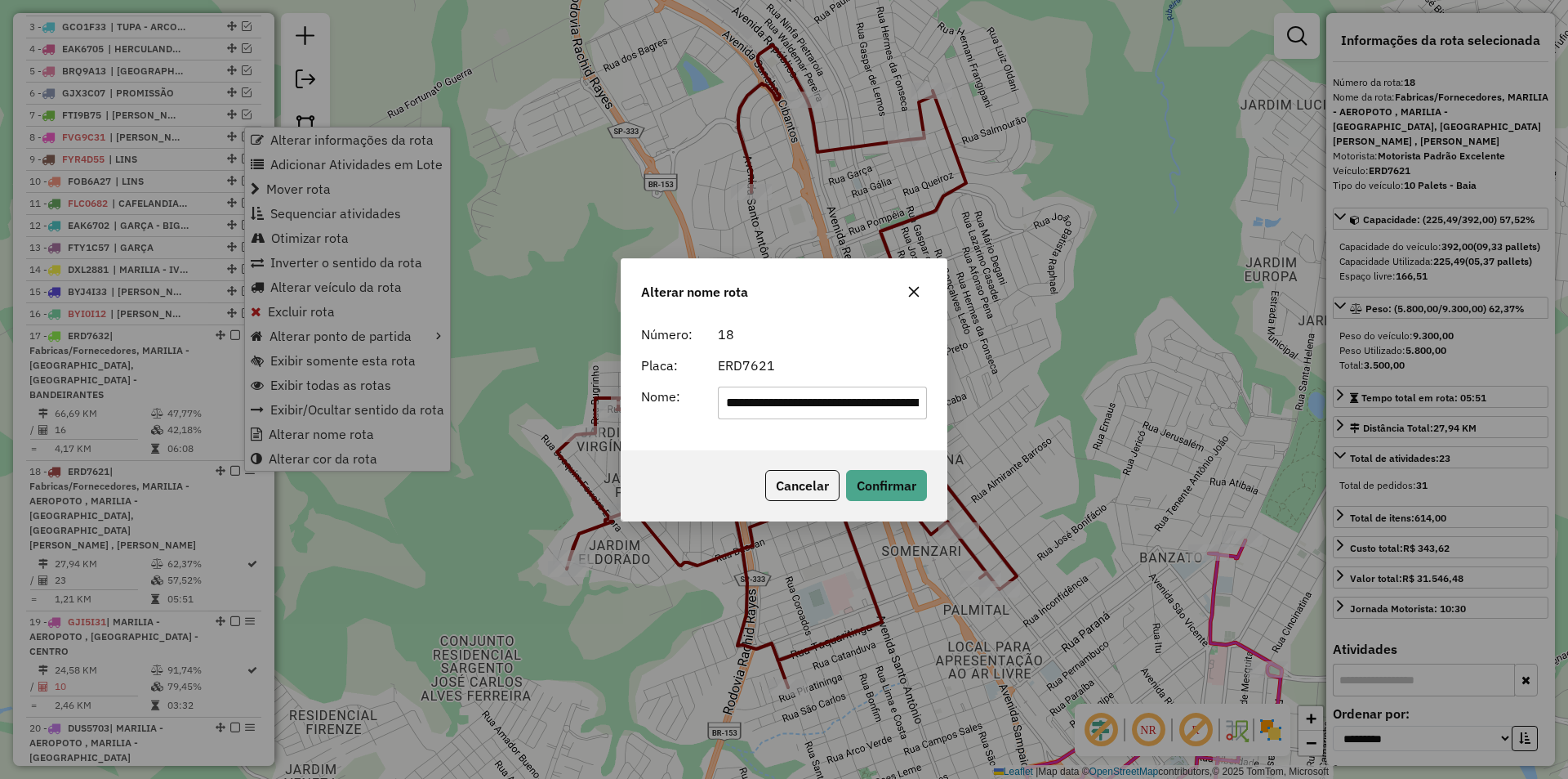
scroll to position [0, 583]
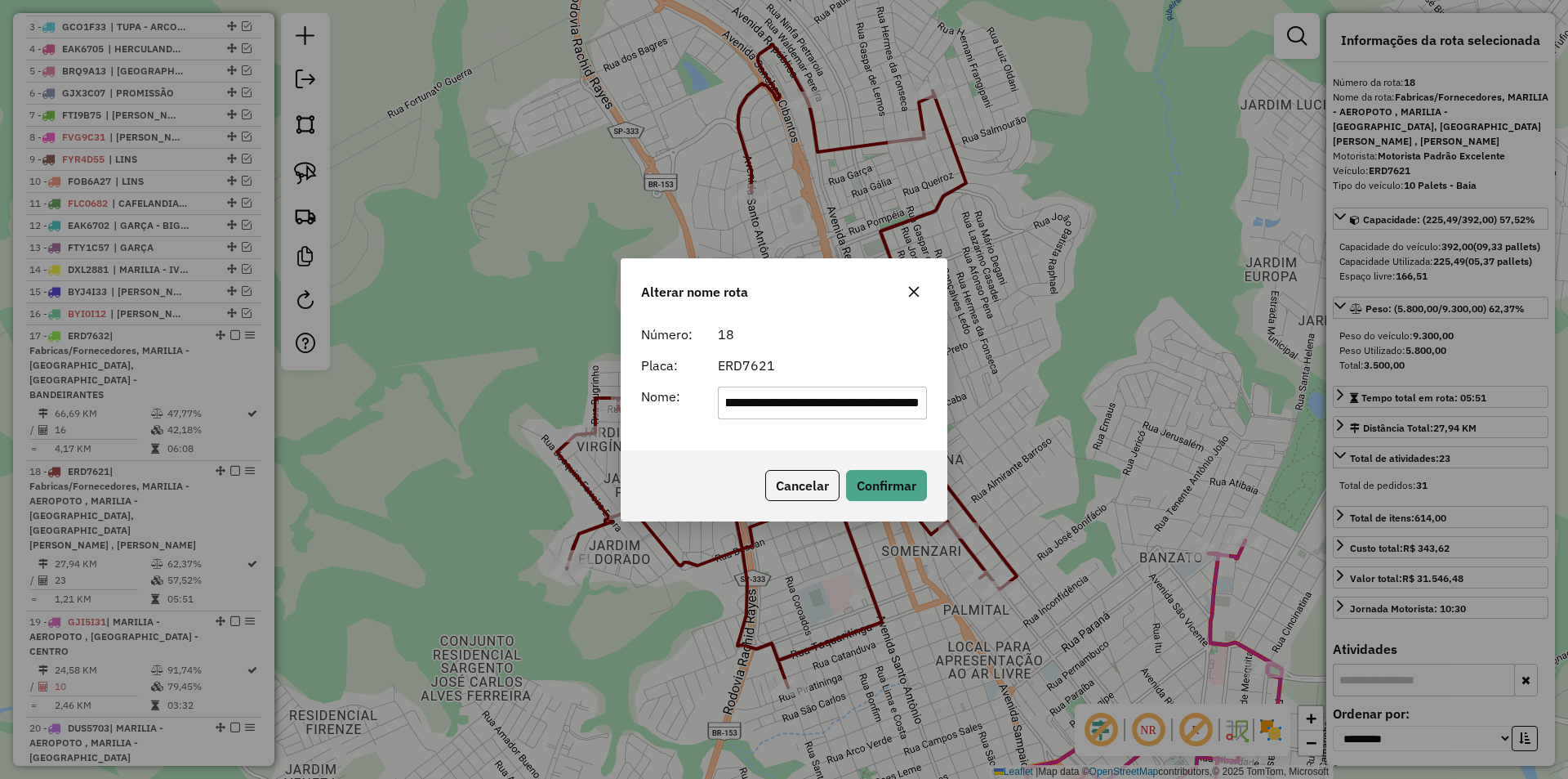
click at [855, 404] on input "**********" at bounding box center [823, 403] width 210 height 33
click at [854, 405] on input "**********" at bounding box center [823, 403] width 210 height 33
drag, startPoint x: 800, startPoint y: 403, endPoint x: 973, endPoint y: 416, distance: 173.5
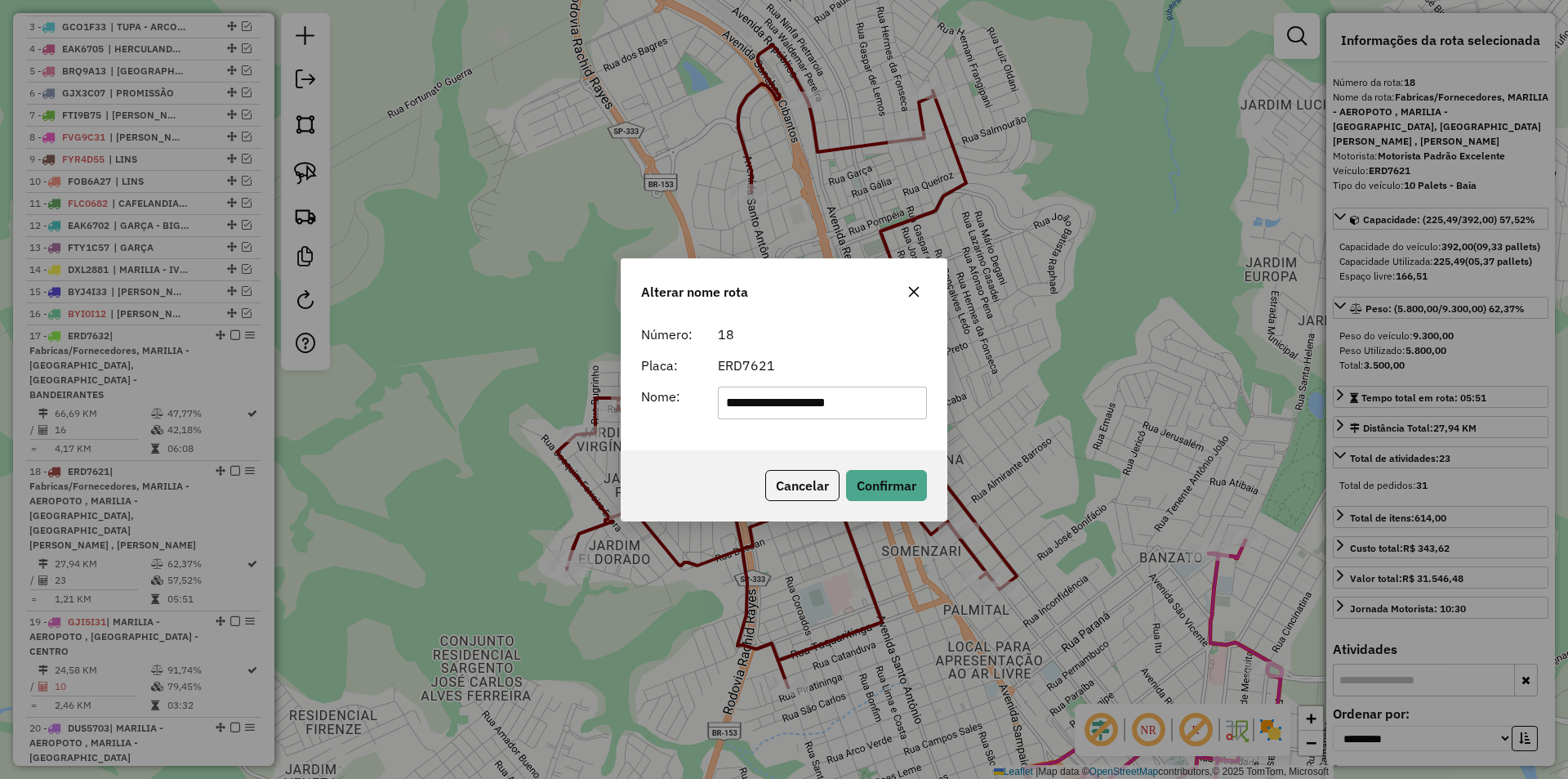
click at [973, 416] on div "**********" at bounding box center [784, 390] width 1568 height 779
type input "**********"
click at [883, 481] on button "Confirmar" at bounding box center [887, 485] width 81 height 31
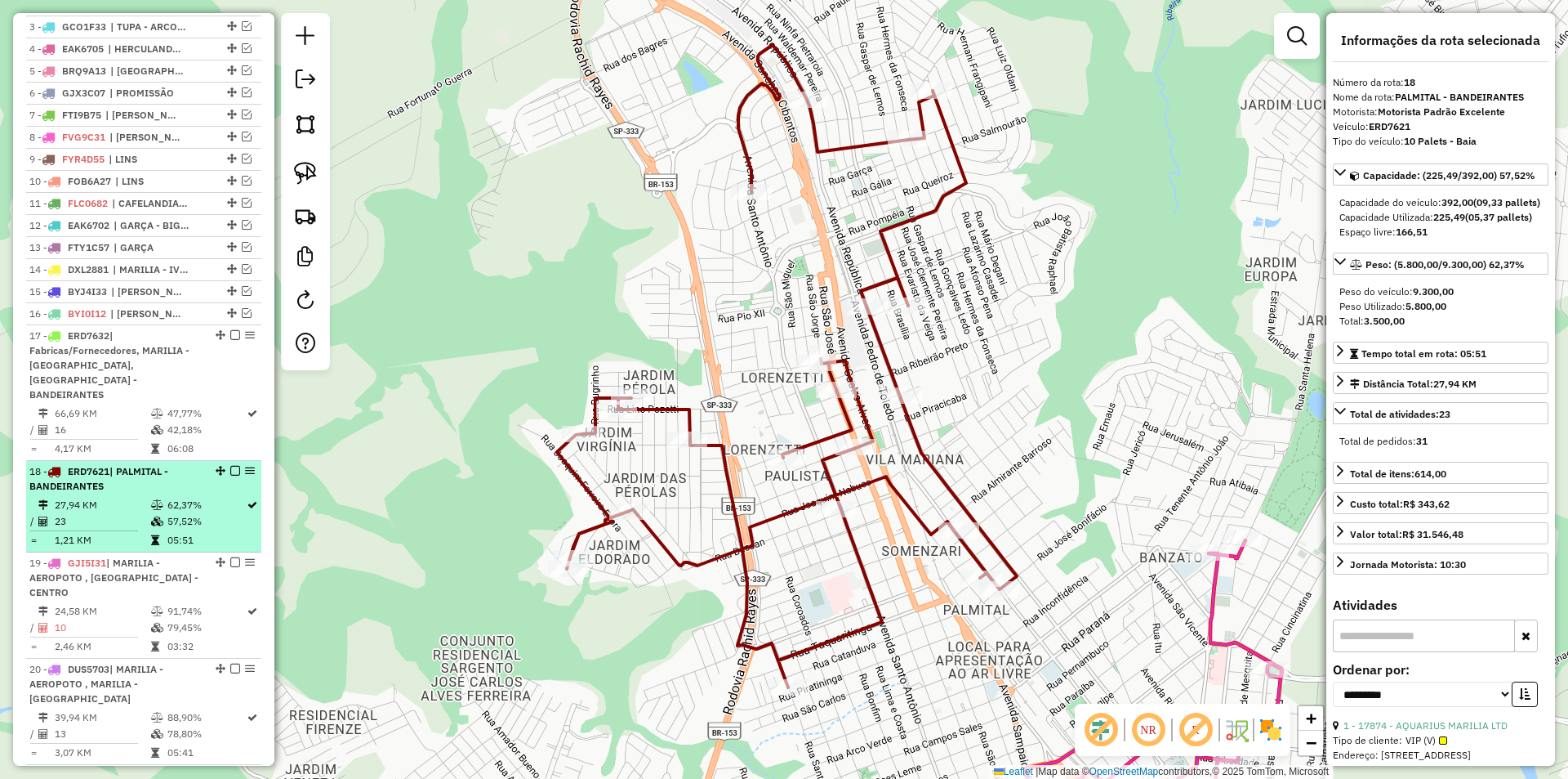
click at [231, 470] on em at bounding box center [235, 470] width 10 height 10
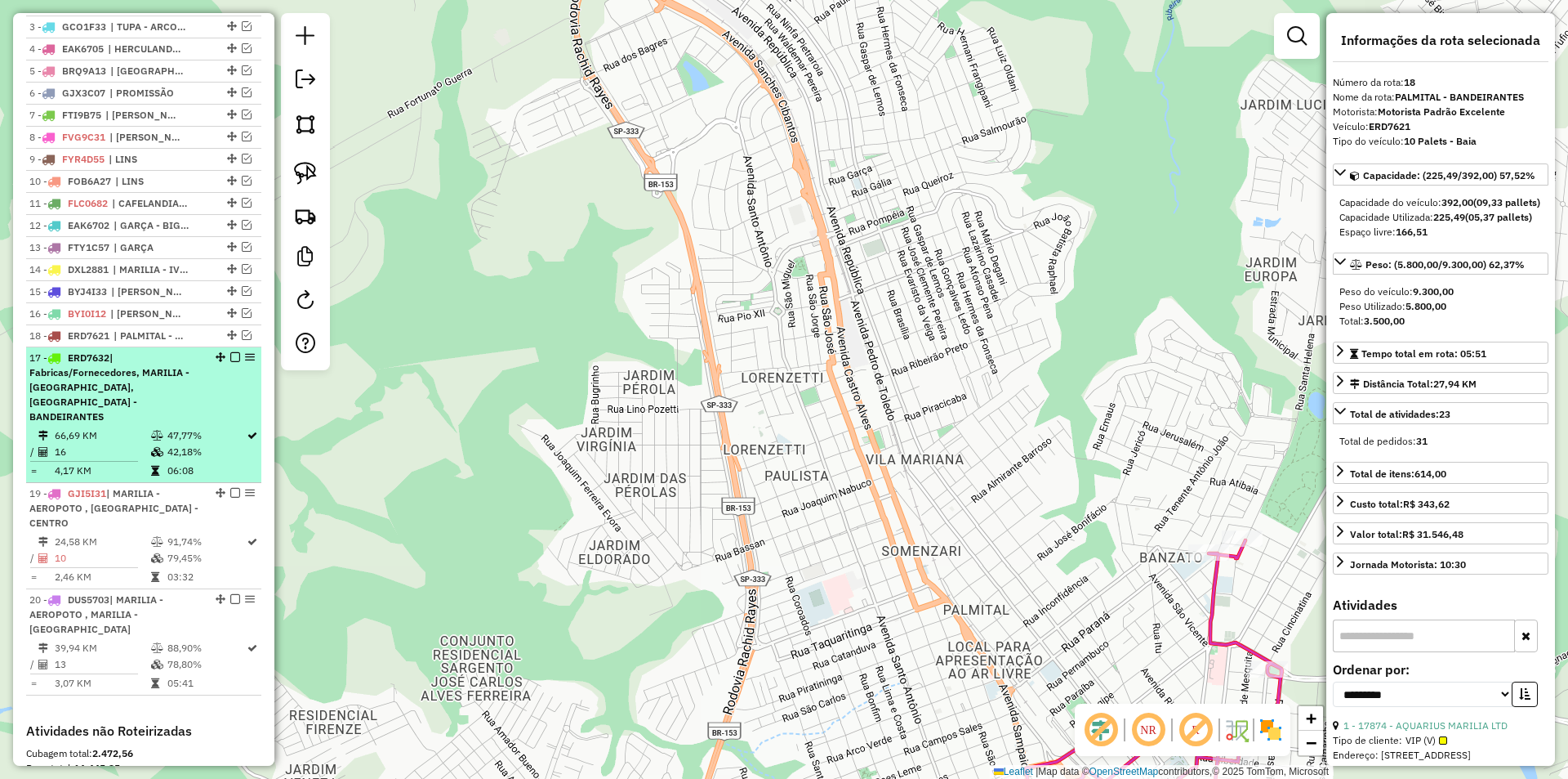
drag, startPoint x: 229, startPoint y: 469, endPoint x: 223, endPoint y: 379, distance: 90.2
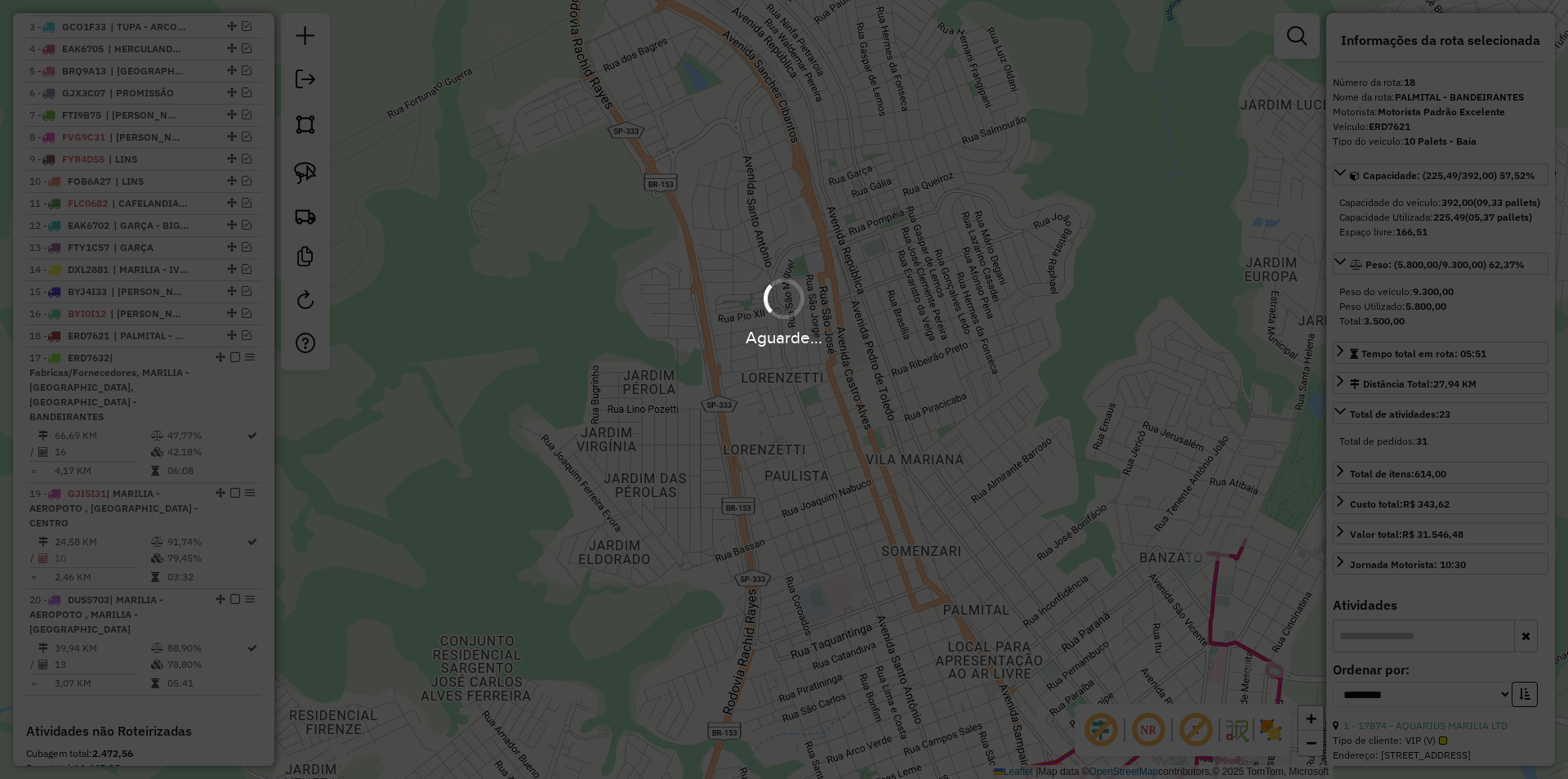
click at [207, 508] on div "Aguarde..." at bounding box center [784, 390] width 1568 height 779
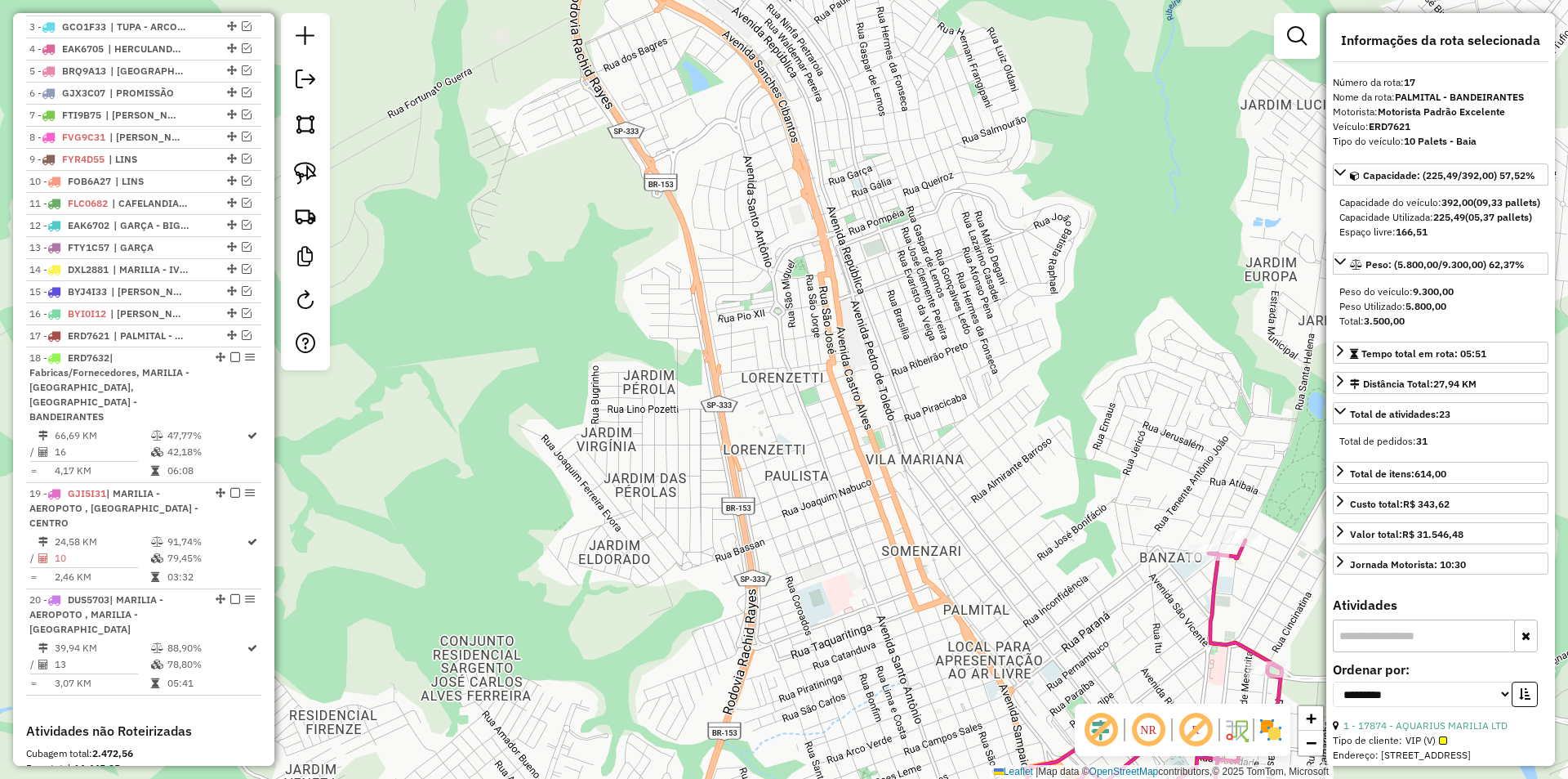
click at [208, 508] on div "19 - GJI5I31 | MARILIA - AEROPOTO , MARILIA - CENTRO" at bounding box center [143, 508] width 229 height 44
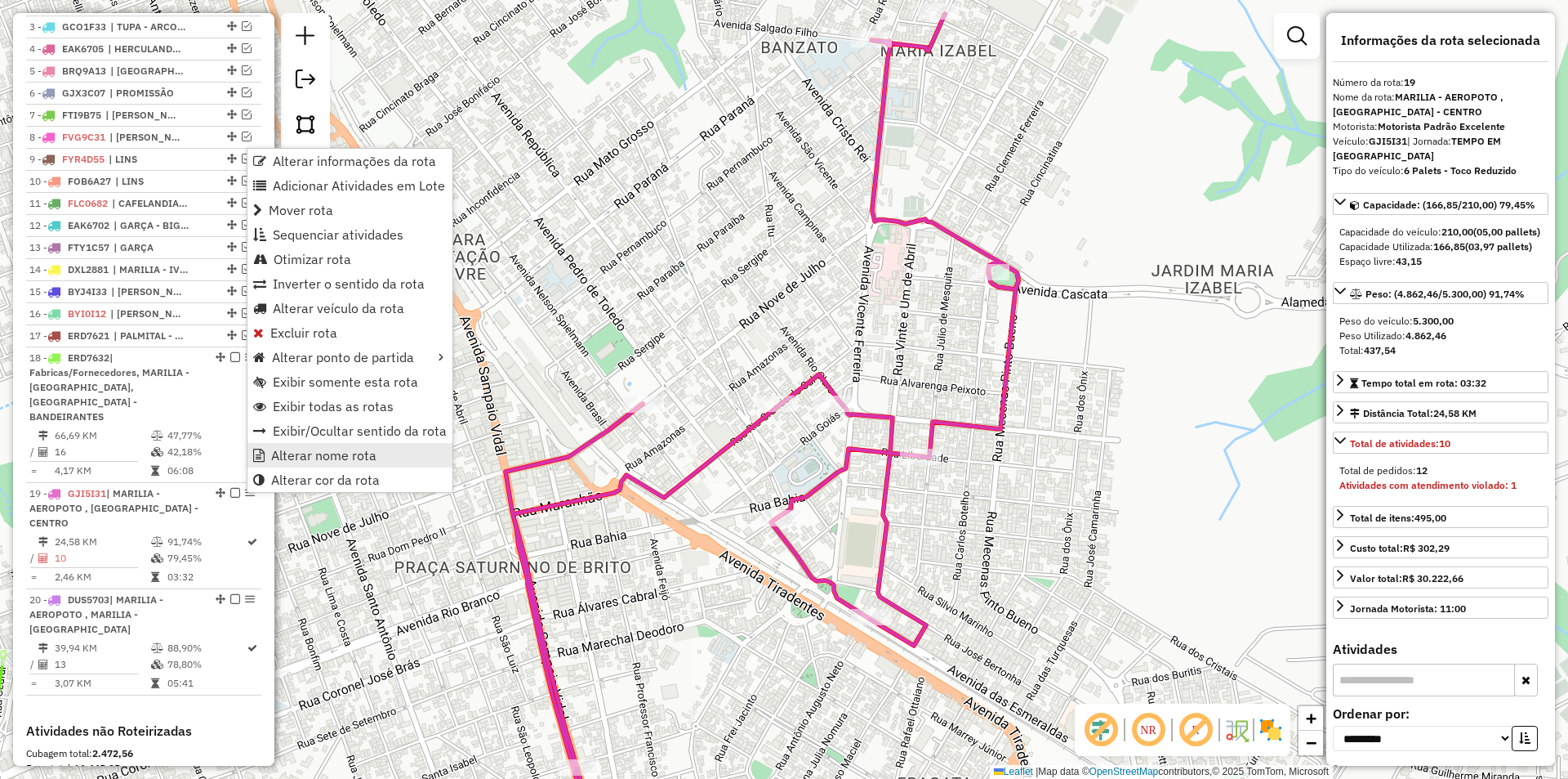
click at [328, 449] on span "Alterar nome rota" at bounding box center [323, 455] width 105 height 13
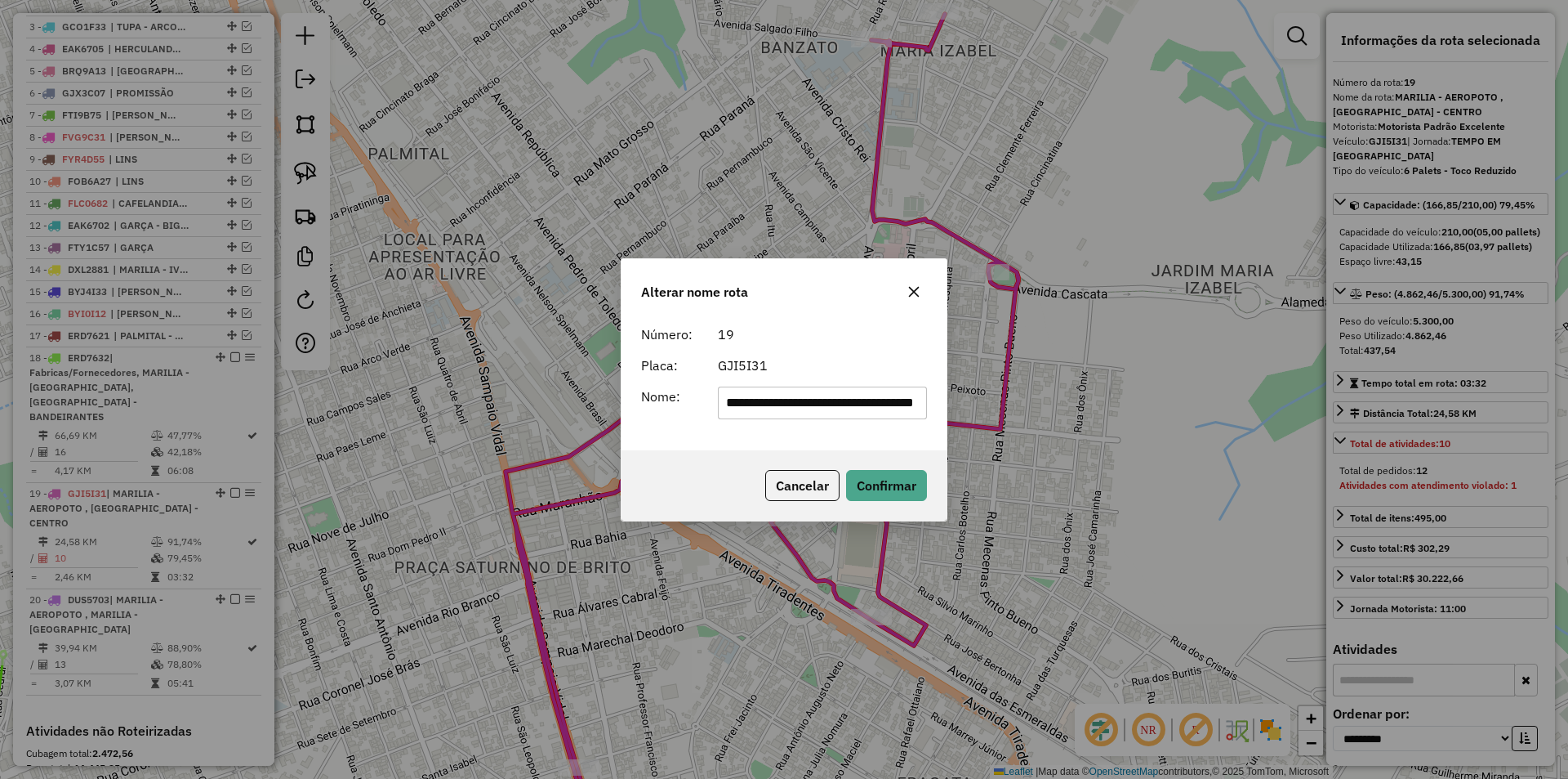
drag, startPoint x: 863, startPoint y: 402, endPoint x: 474, endPoint y: 420, distance: 389.4
click at [478, 419] on div "**********" at bounding box center [784, 390] width 1568 height 779
type input "******"
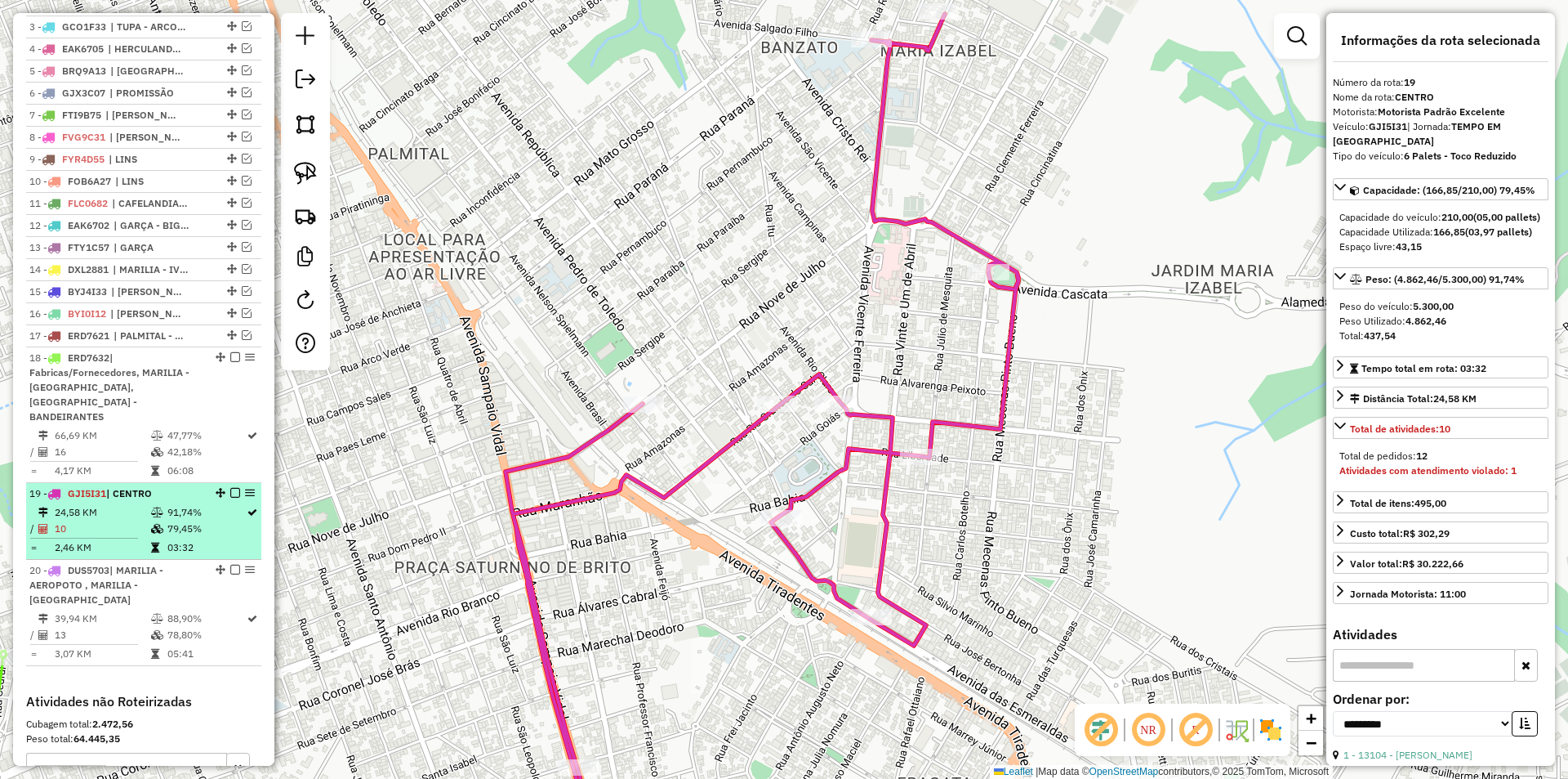
click at [235, 493] on em at bounding box center [235, 492] width 10 height 10
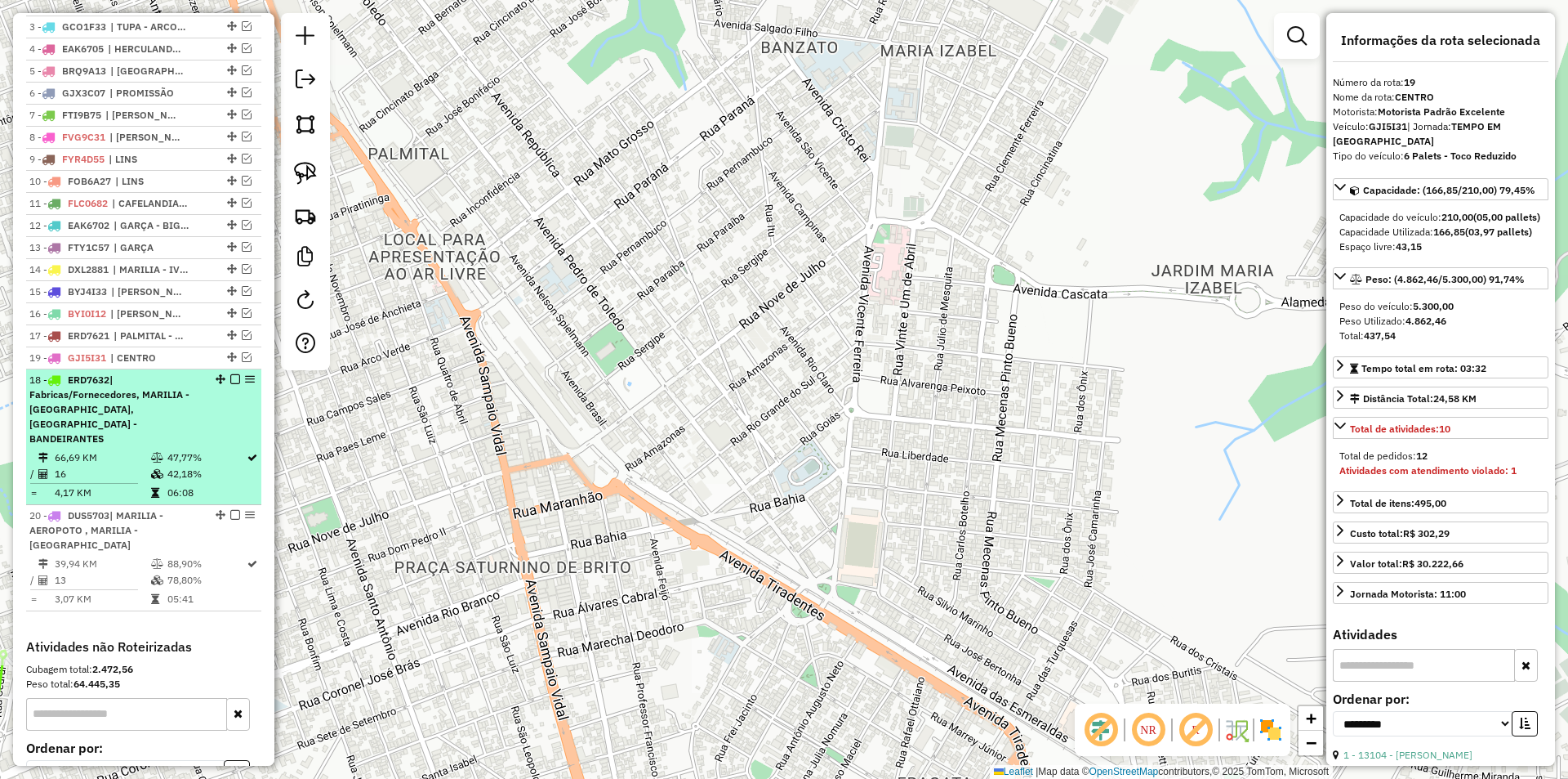
drag, startPoint x: 228, startPoint y: 493, endPoint x: 223, endPoint y: 386, distance: 107.1
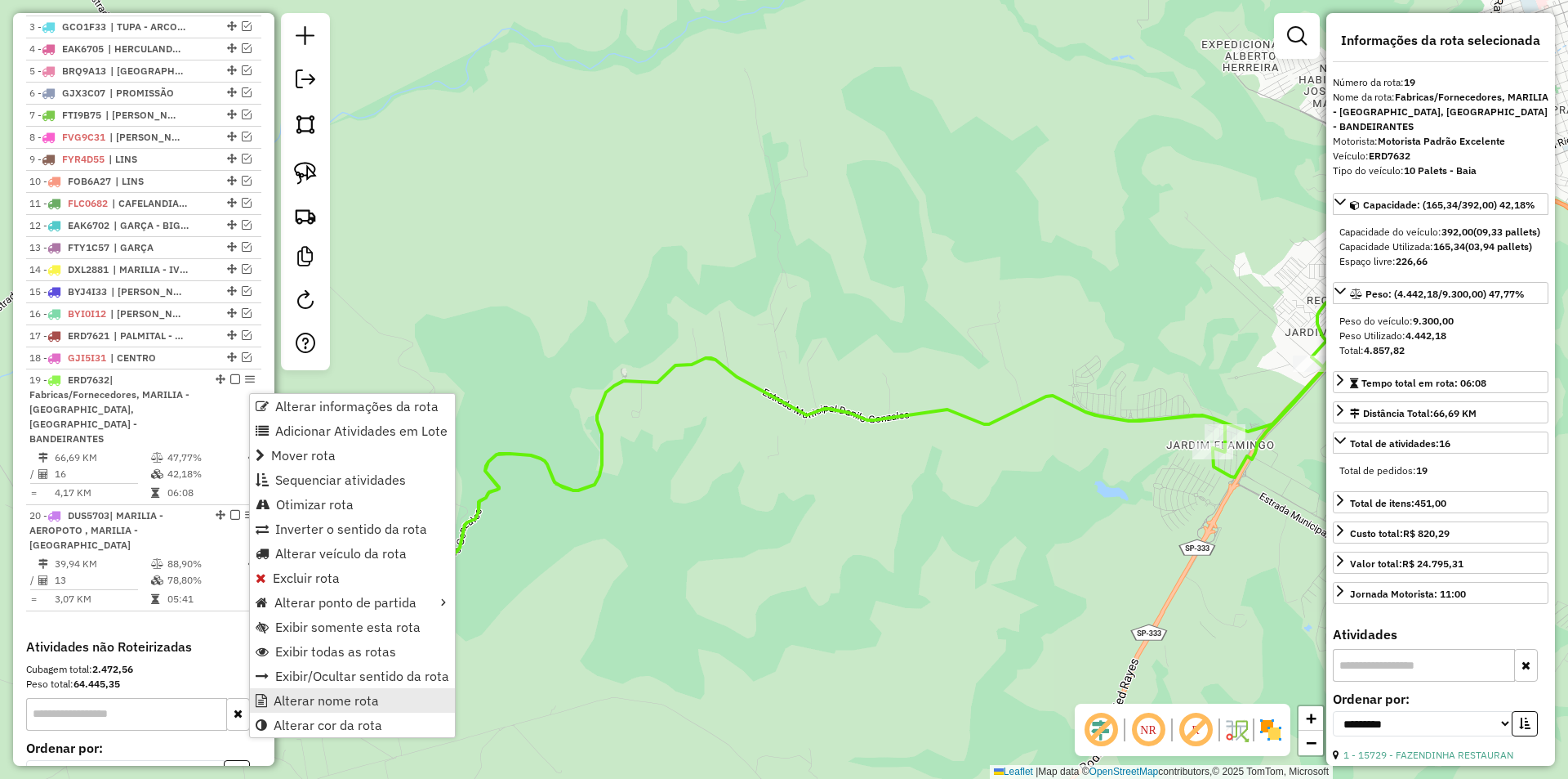
click at [325, 709] on link "Alterar nome rota" at bounding box center [353, 700] width 205 height 24
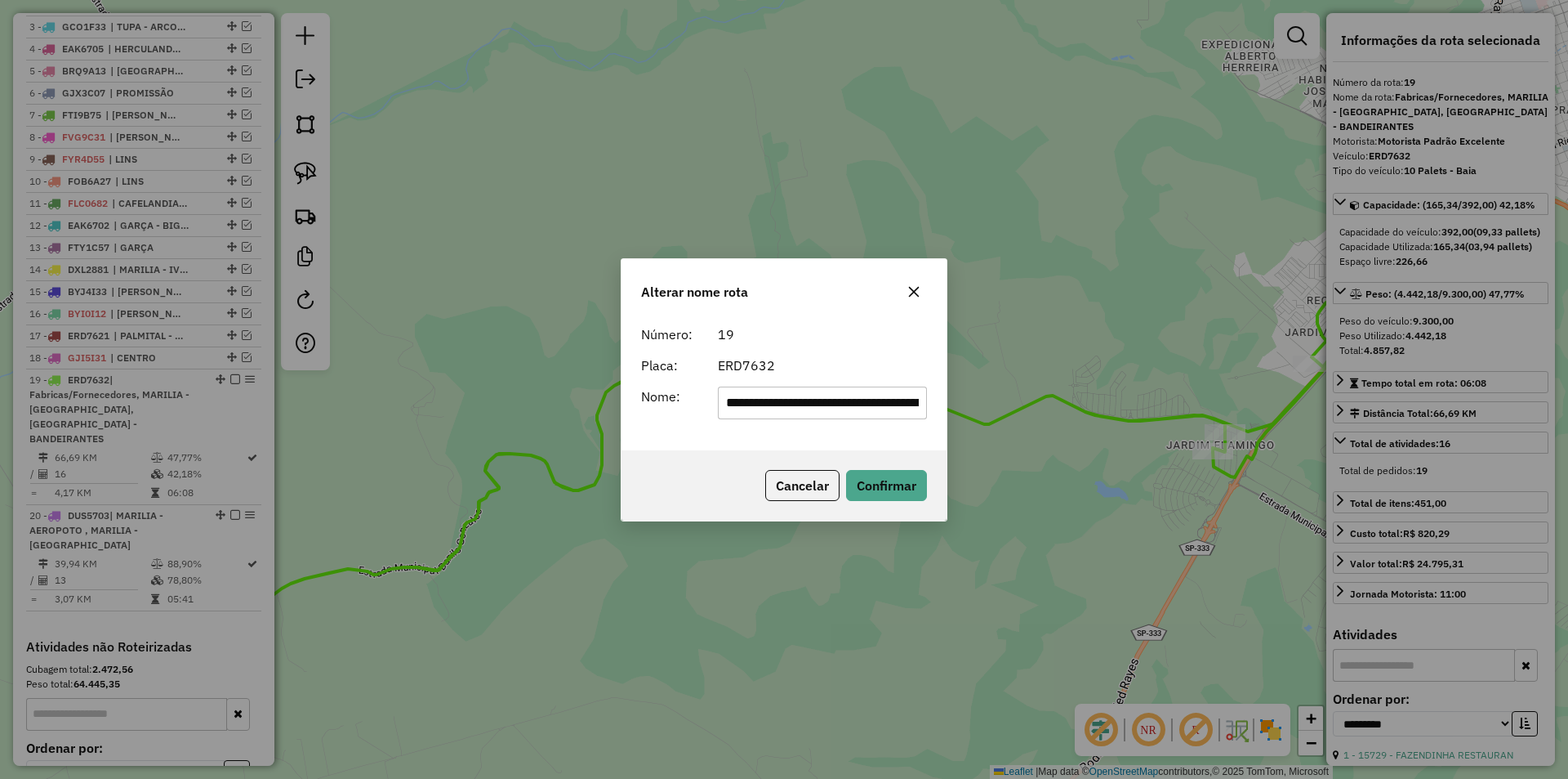
scroll to position [0, 269]
click at [828, 403] on input "**********" at bounding box center [823, 403] width 210 height 33
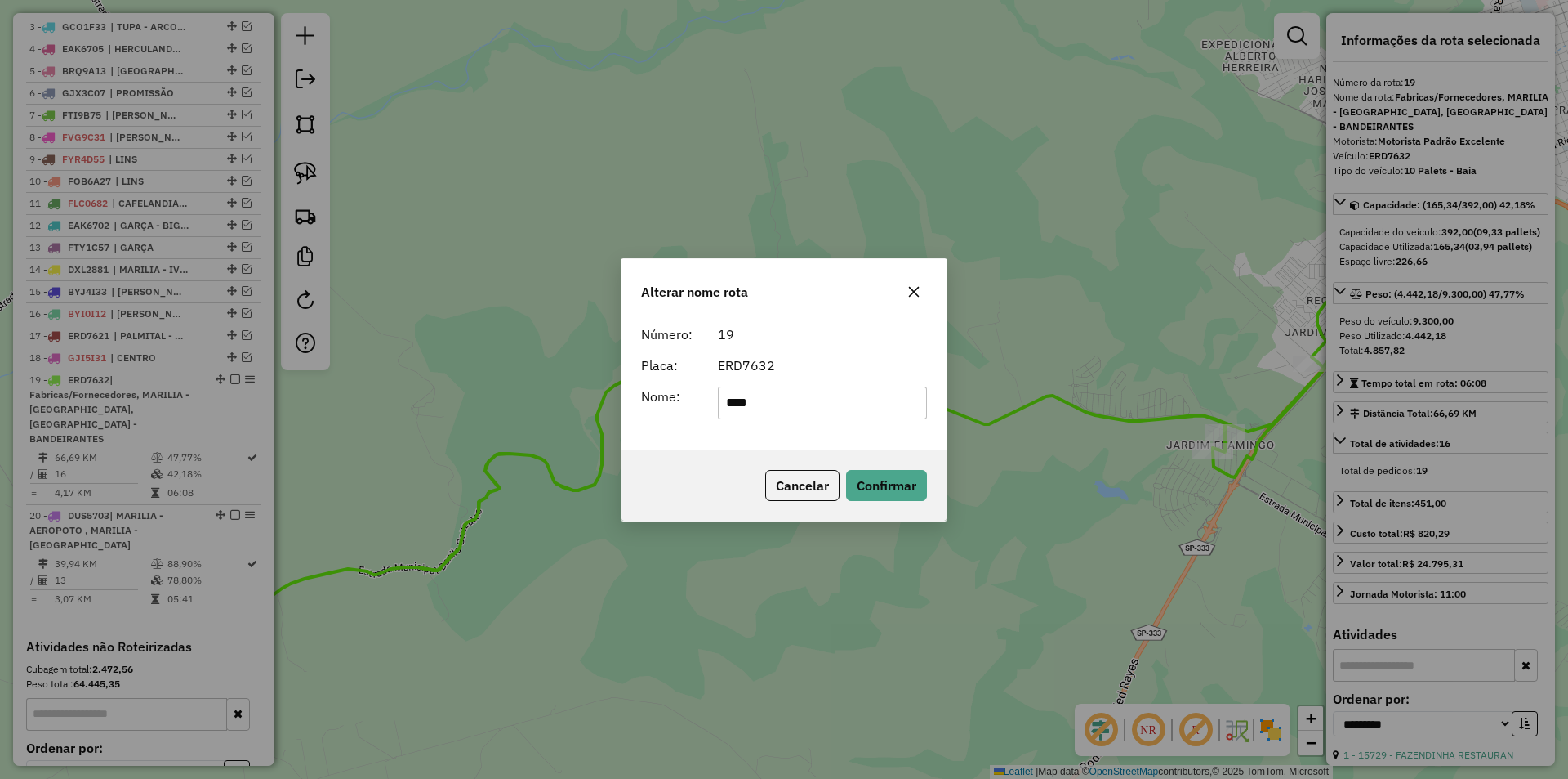
type input "**********"
click at [868, 496] on button "Confirmar" at bounding box center [887, 485] width 81 height 31
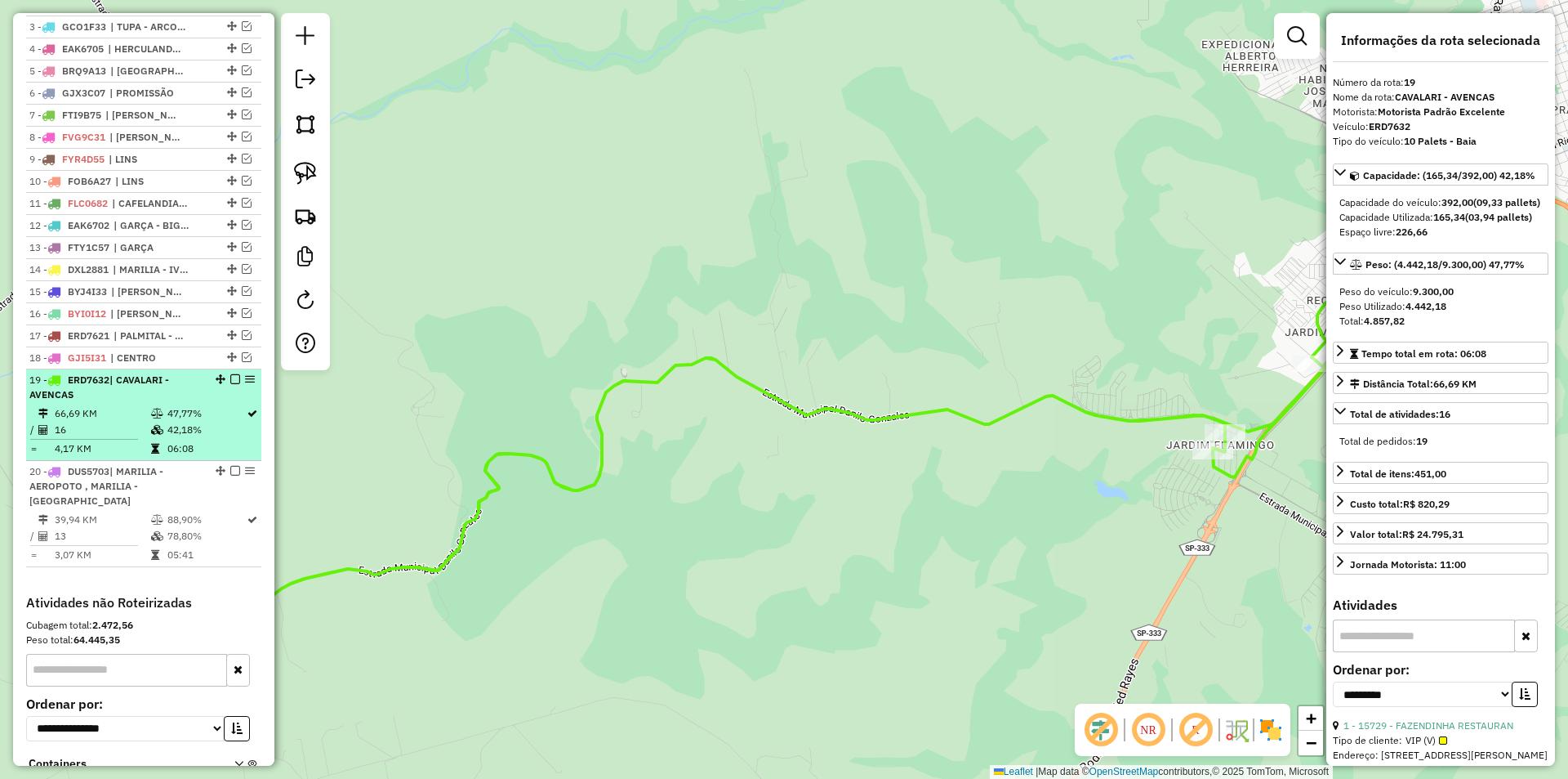
click at [234, 384] on em at bounding box center [235, 378] width 10 height 10
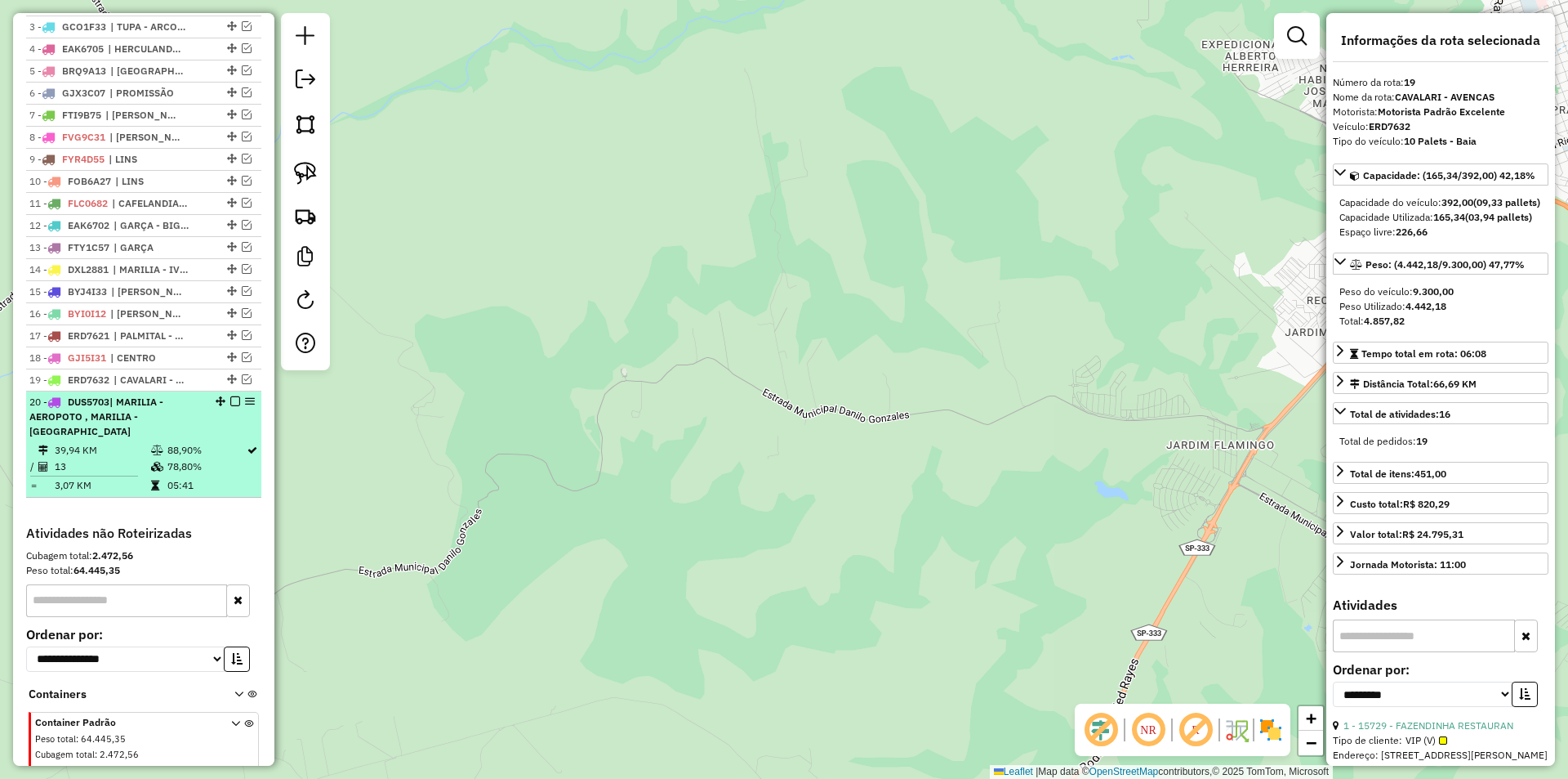
click at [211, 475] on td "78,80%" at bounding box center [206, 466] width 79 height 17
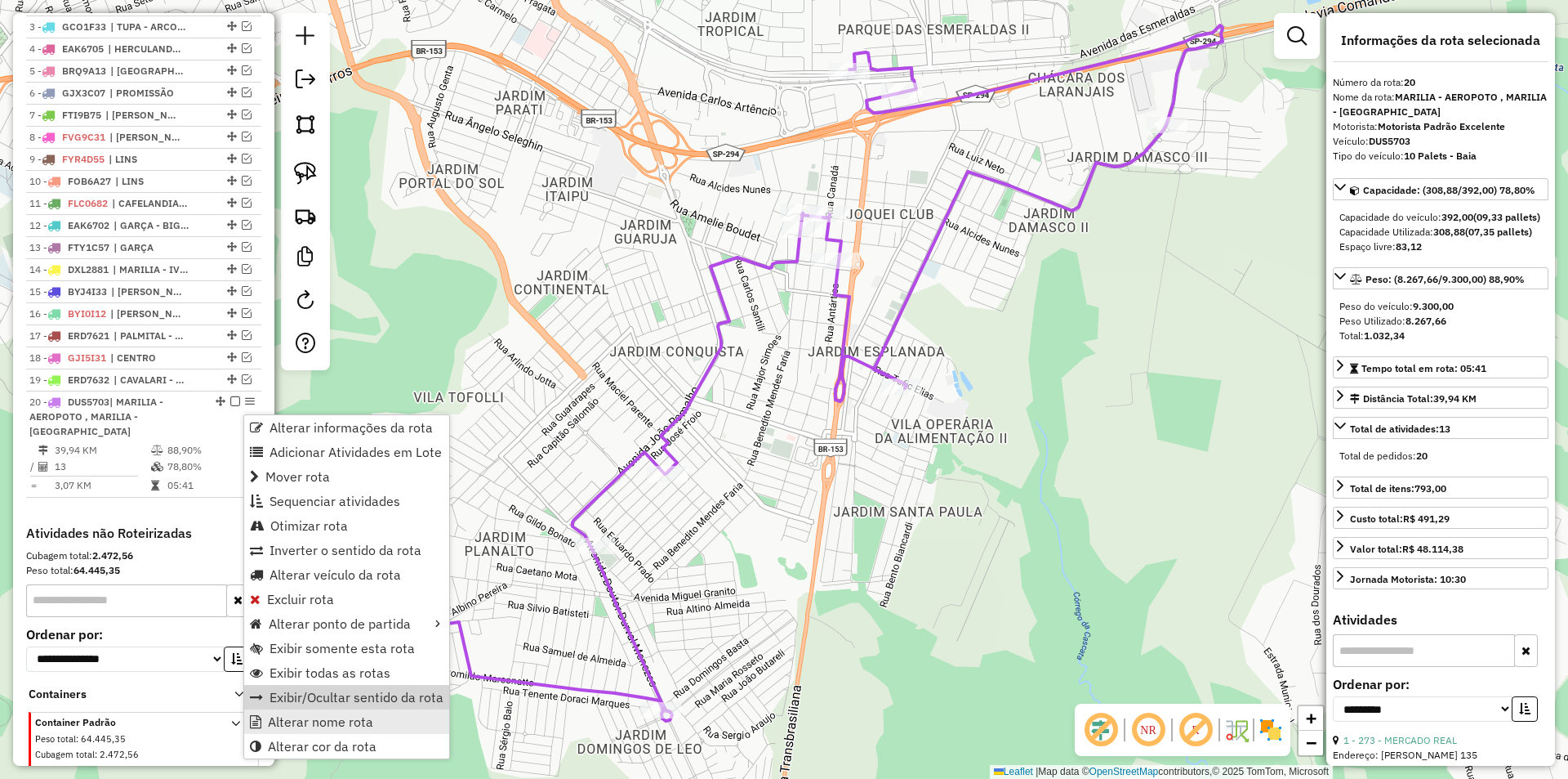
click at [296, 712] on link "Alterar nome rota" at bounding box center [347, 722] width 205 height 24
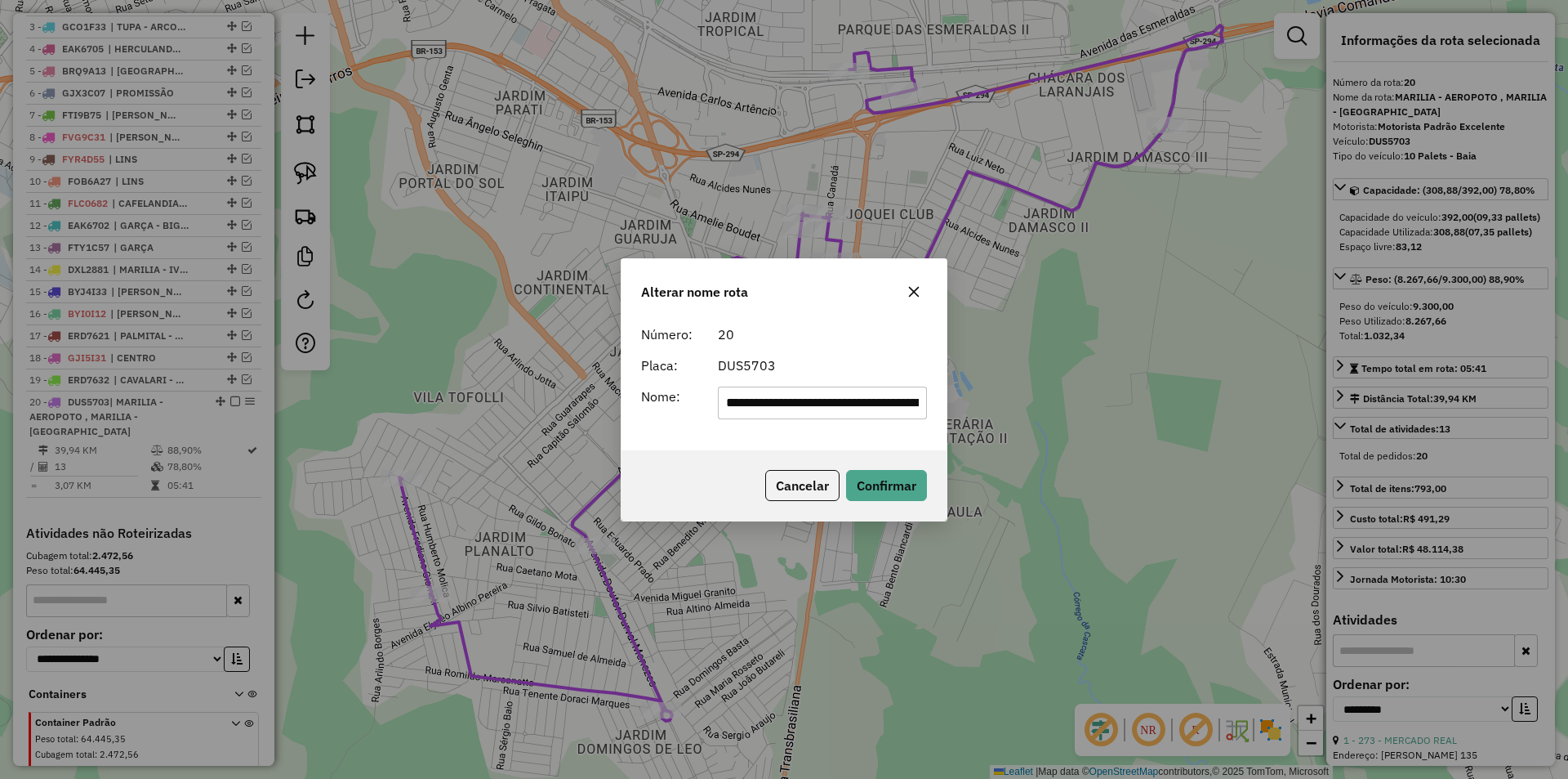
drag, startPoint x: 825, startPoint y: 400, endPoint x: 511, endPoint y: 403, distance: 314.0
click at [511, 403] on div "**********" at bounding box center [784, 390] width 1568 height 779
type input "**********"
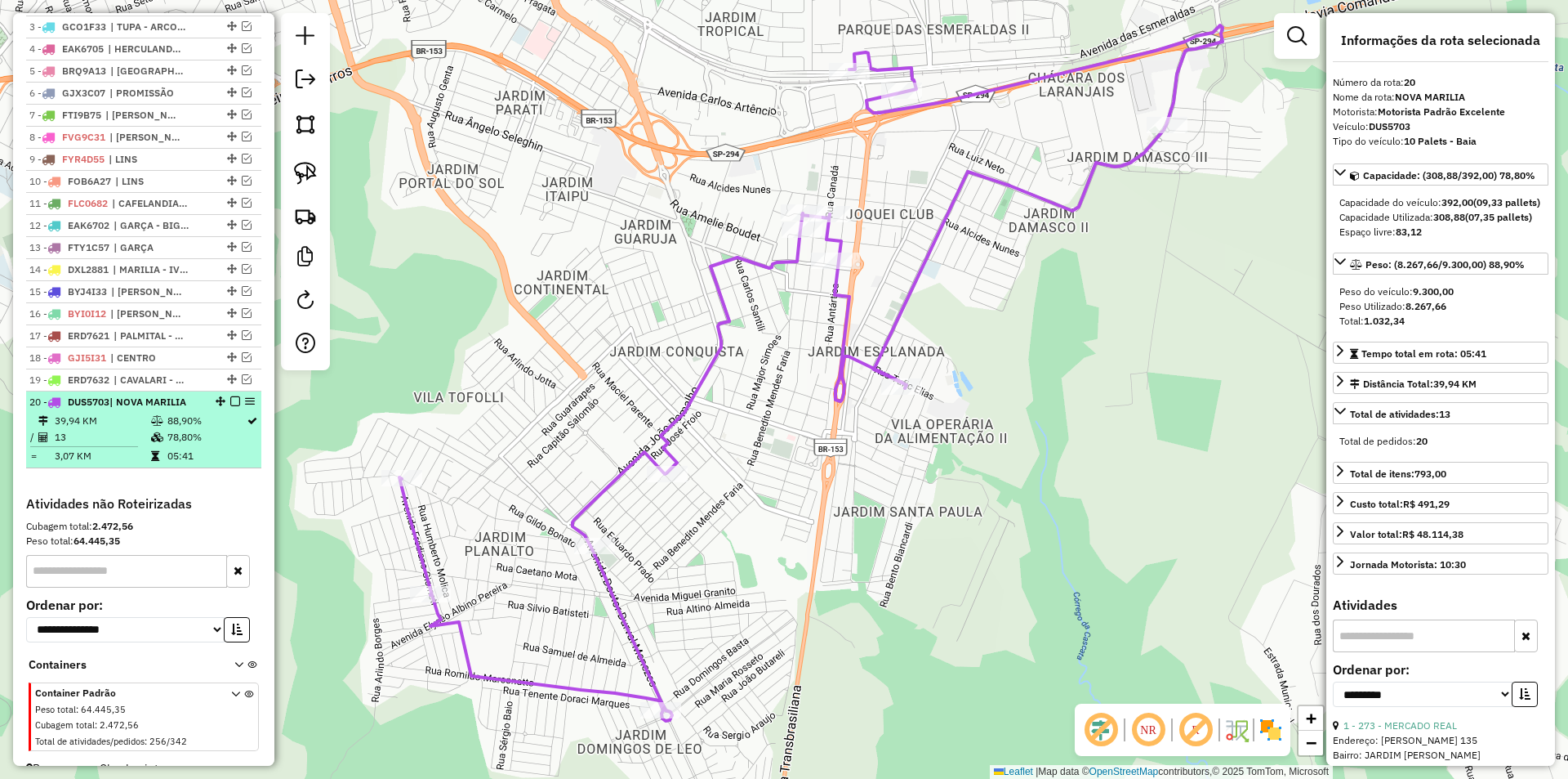
click at [230, 406] on em at bounding box center [235, 401] width 10 height 10
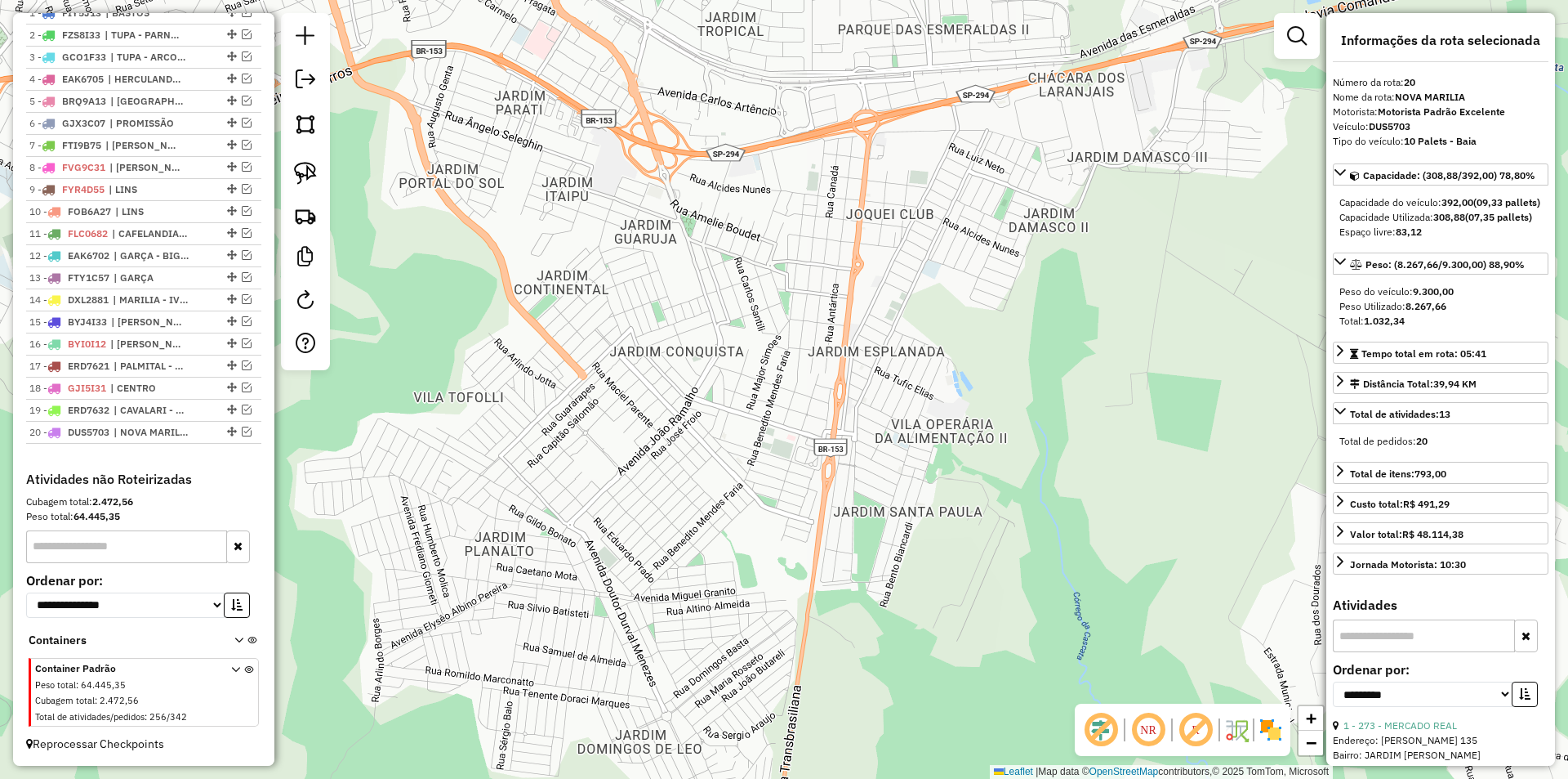
scroll to position [658, 0]
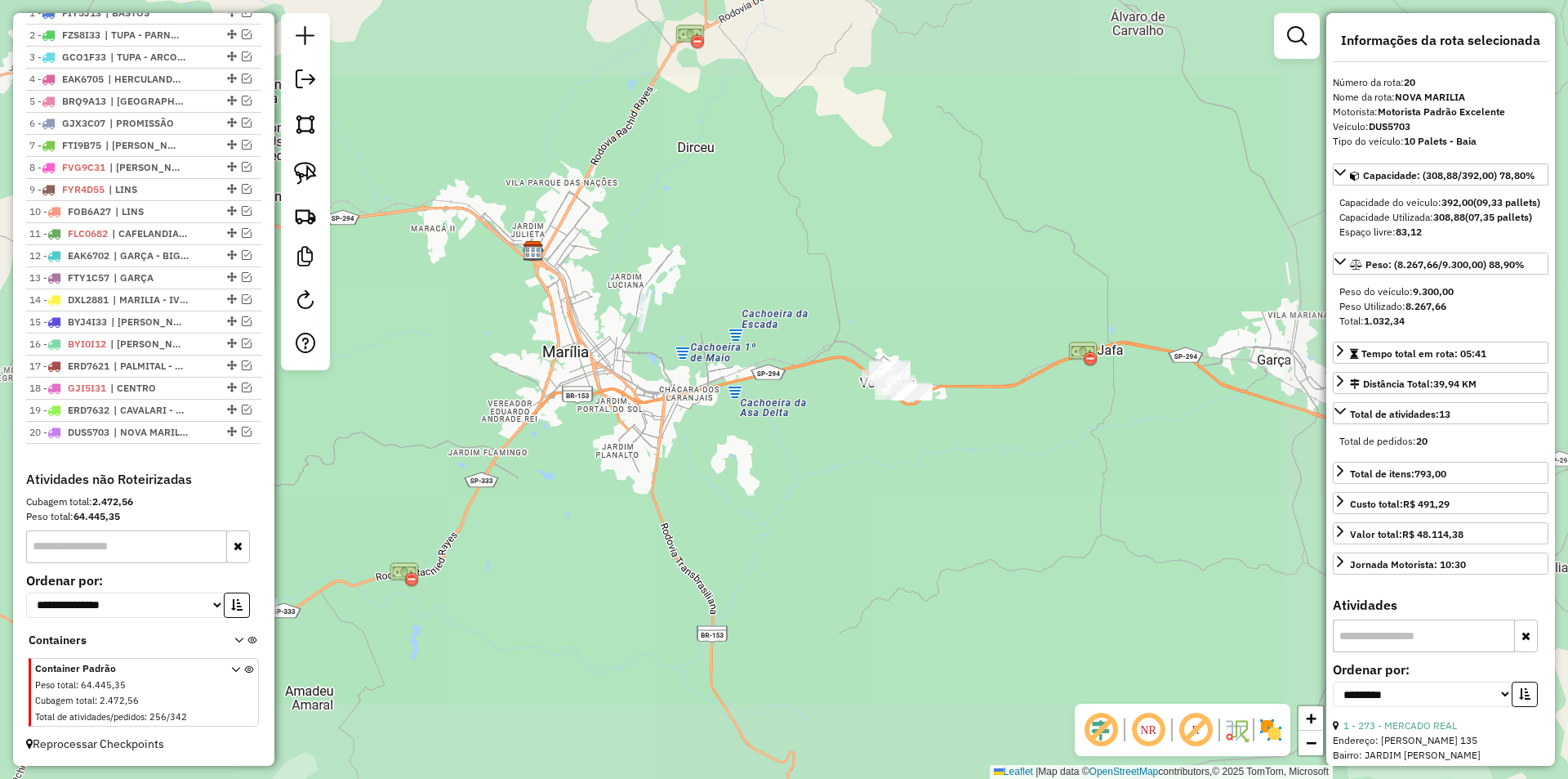
click at [661, 436] on div "Janela de atendimento Grade de atendimento Capacidade Transportadoras Veículos …" at bounding box center [784, 390] width 1568 height 779
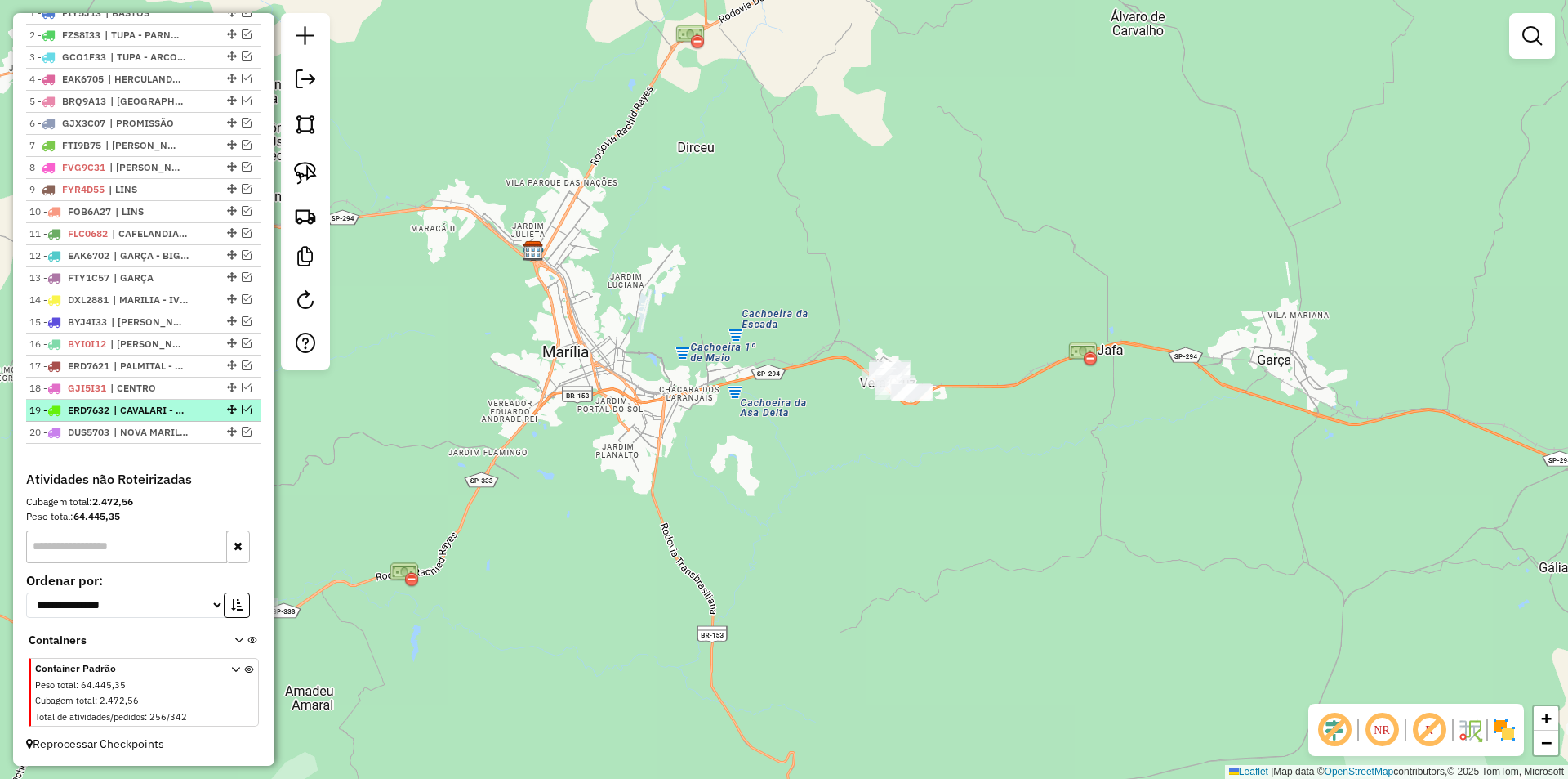
click at [242, 412] on em at bounding box center [246, 409] width 10 height 10
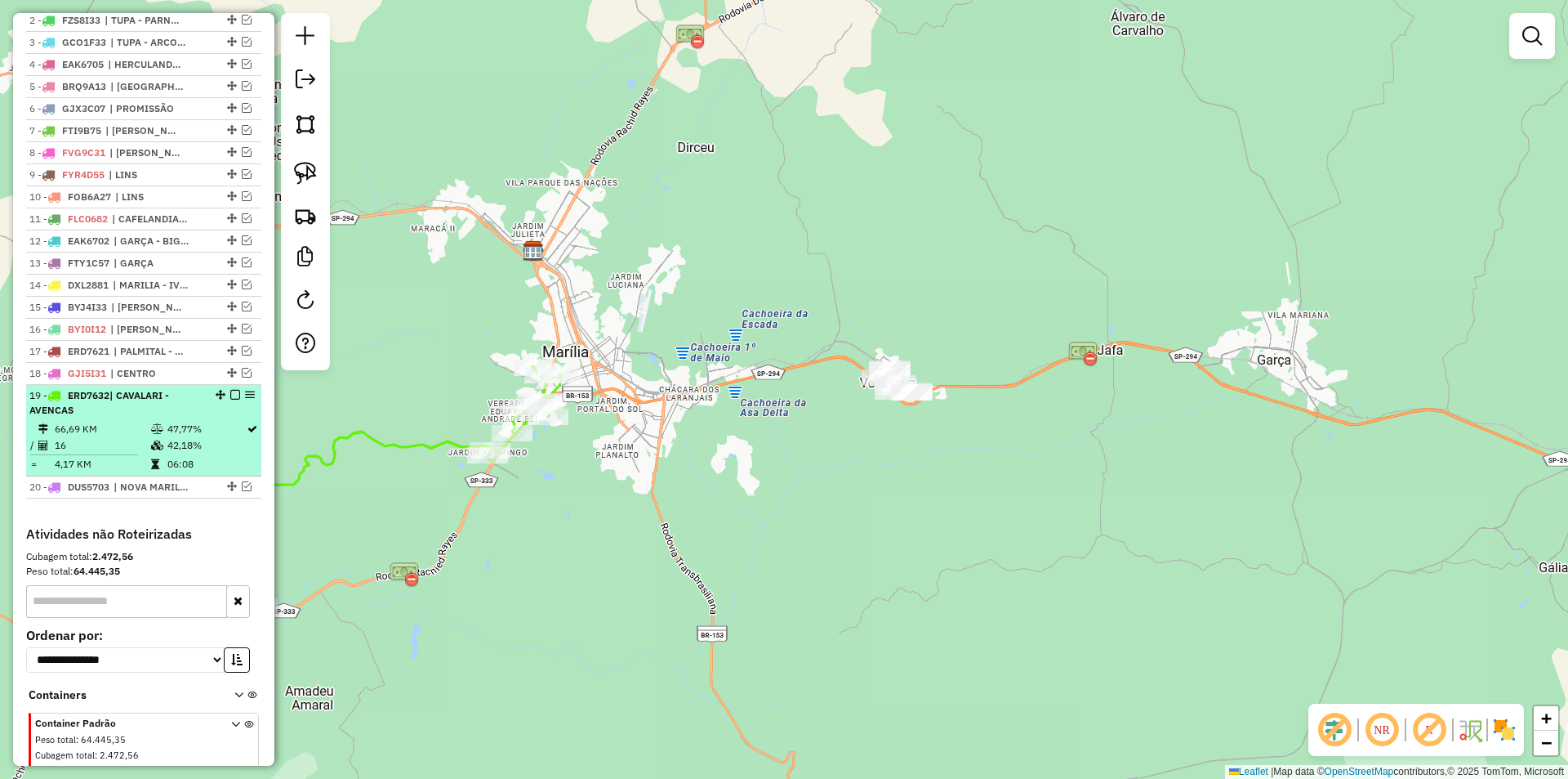
scroll to position [673, 0]
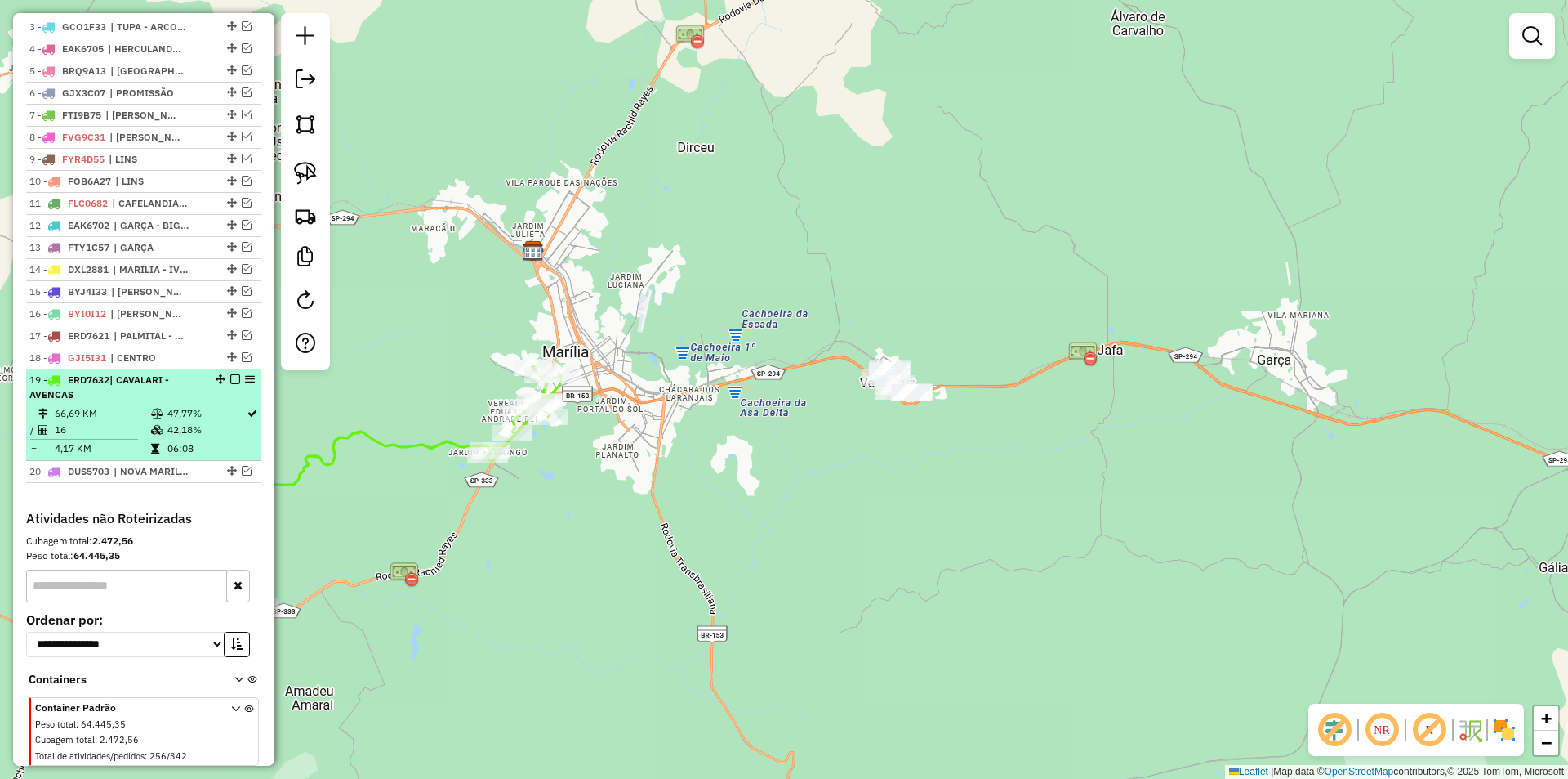
click at [230, 384] on em at bounding box center [235, 378] width 10 height 10
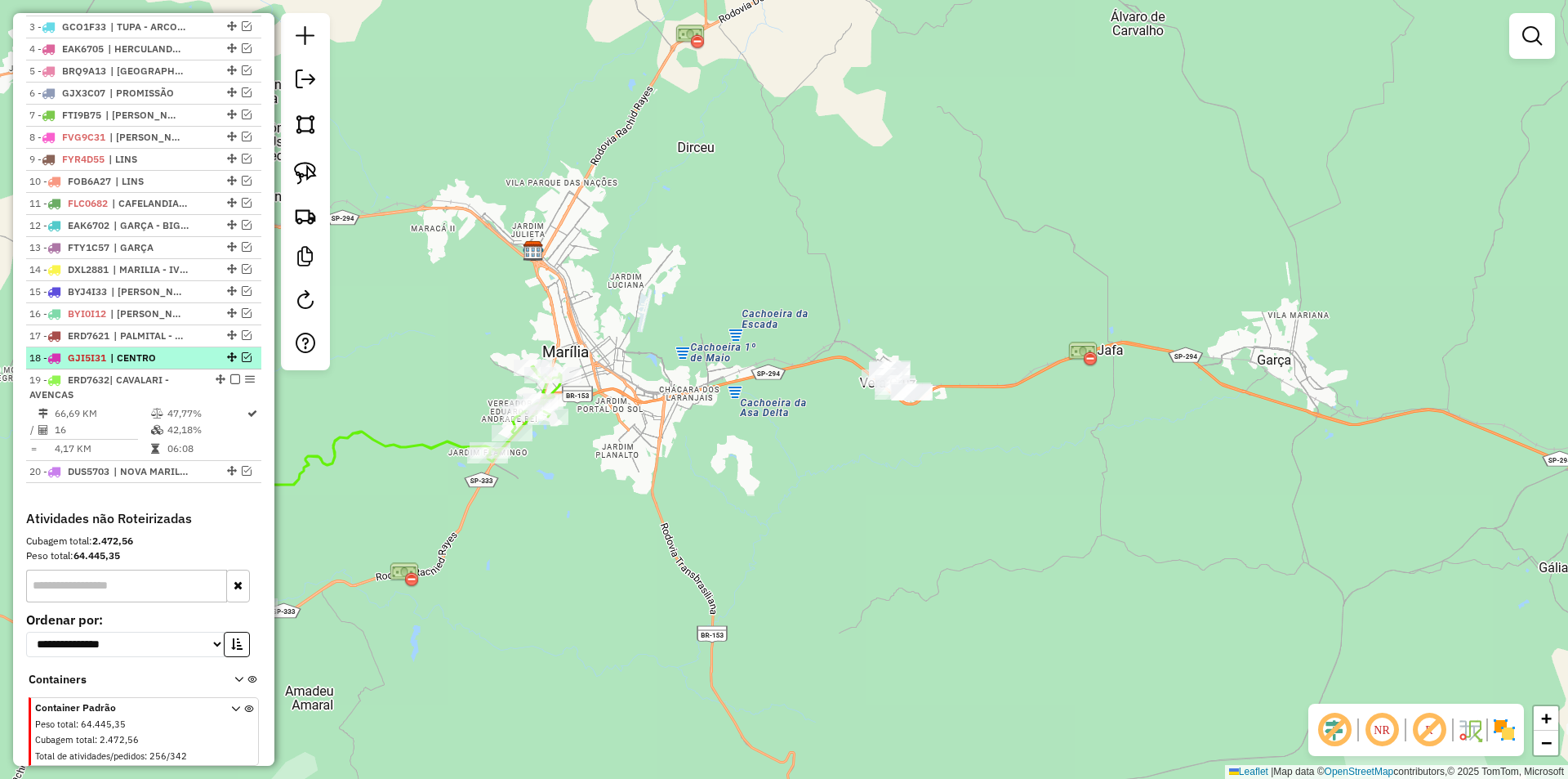
scroll to position [658, 0]
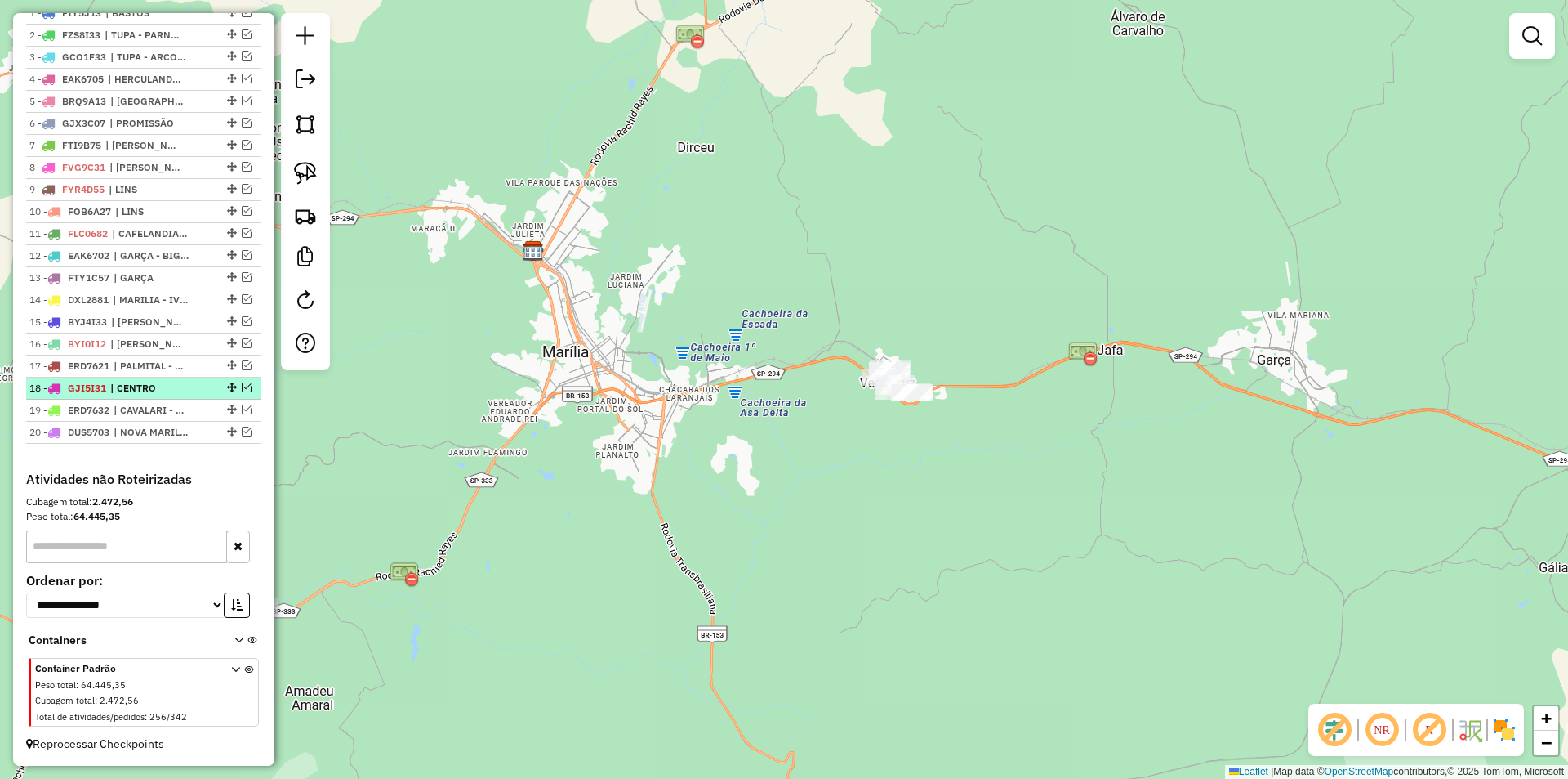
click at [249, 388] on div at bounding box center [230, 387] width 49 height 10
select select "**********"
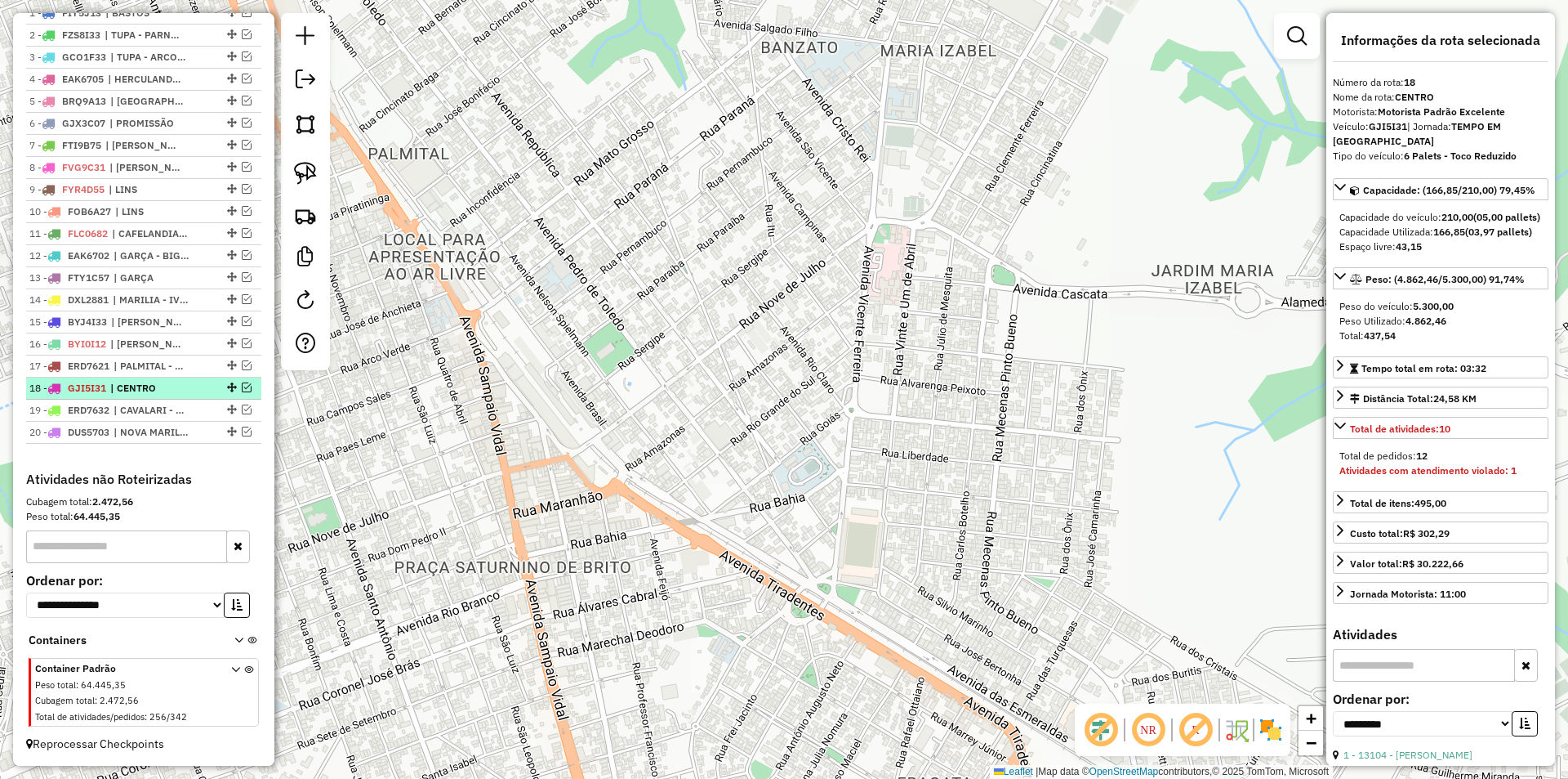
click at [243, 387] on em at bounding box center [246, 387] width 10 height 10
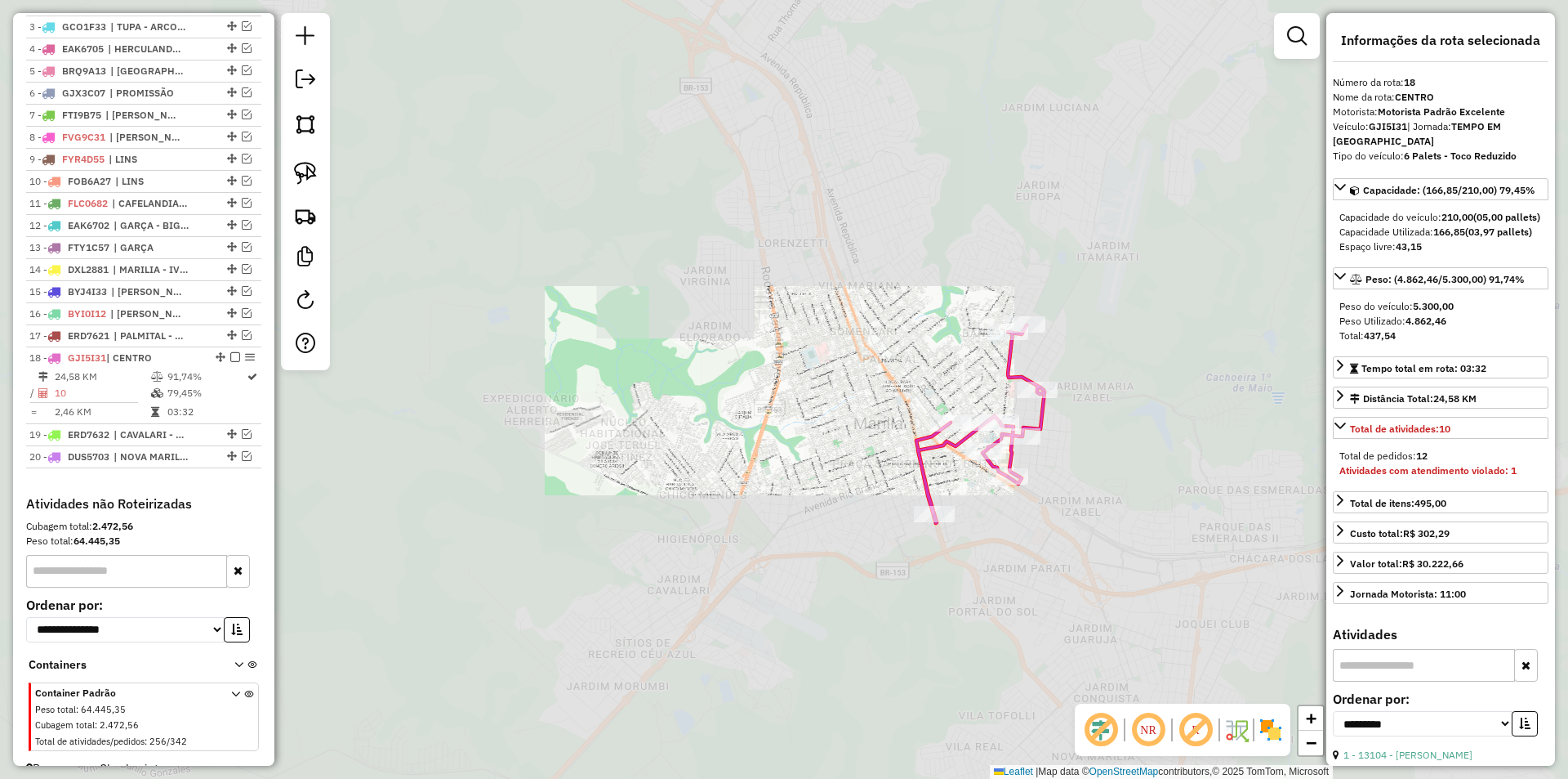
click at [1079, 458] on div "Janela de atendimento Grade de atendimento Capacidade Transportadoras Veículos …" at bounding box center [784, 390] width 1568 height 779
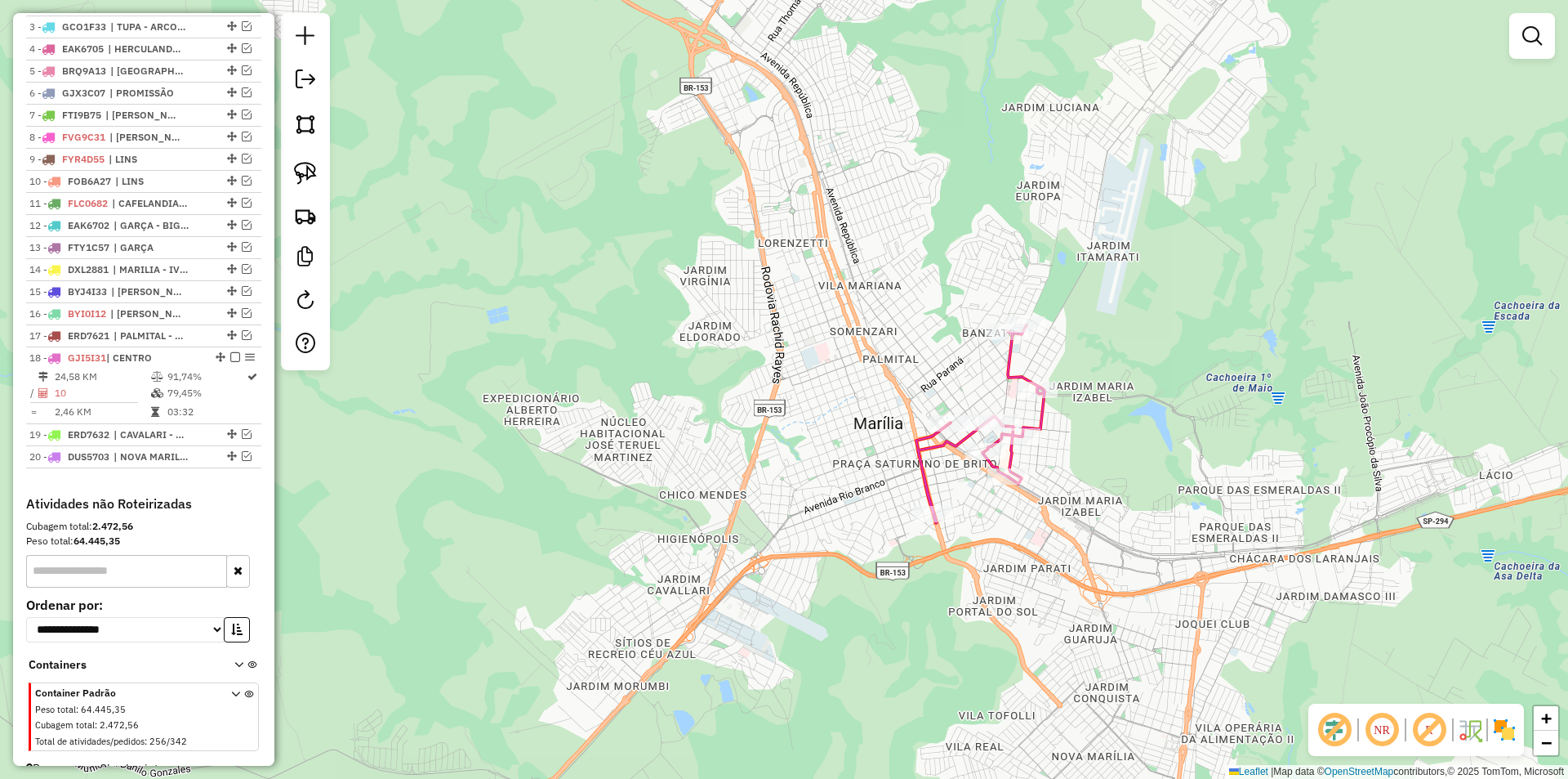
drag, startPoint x: 1117, startPoint y: 480, endPoint x: 639, endPoint y: 303, distance: 509.7
click at [639, 303] on div "Janela de atendimento Grade de atendimento Capacidade Transportadoras Veículos …" at bounding box center [784, 390] width 1568 height 779
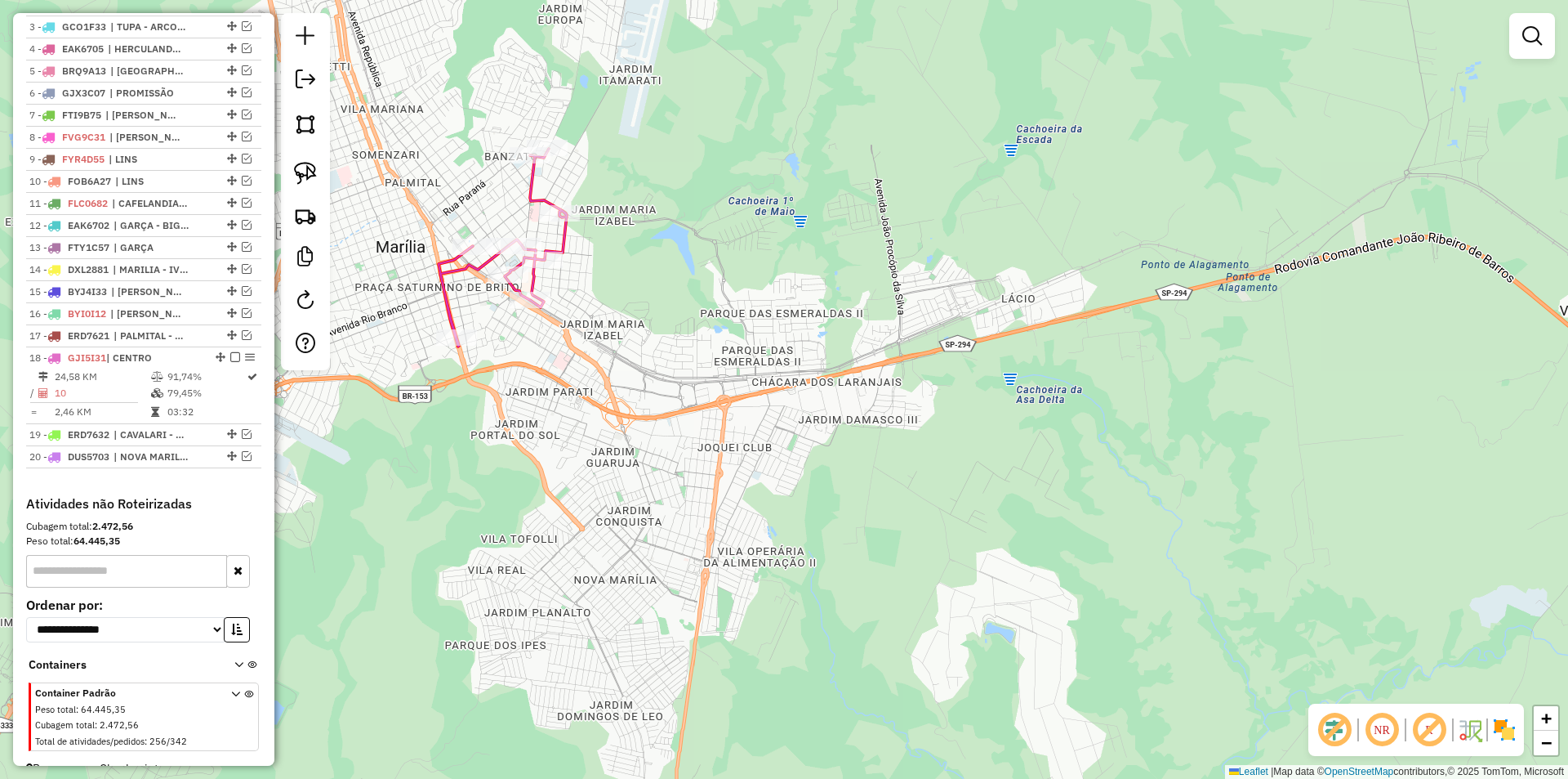
click at [541, 201] on icon at bounding box center [503, 247] width 129 height 197
select select "**********"
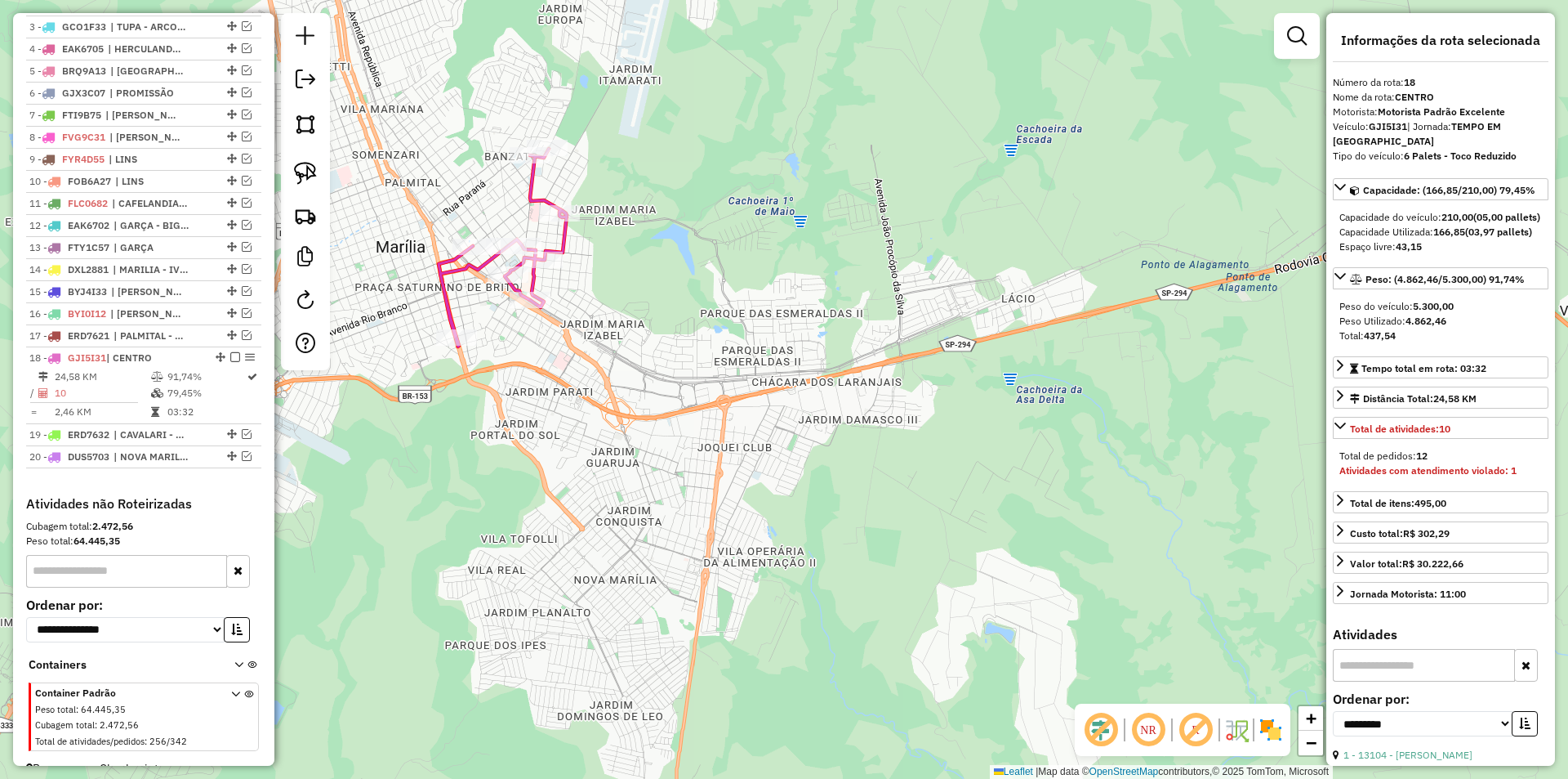
scroll to position [712, 0]
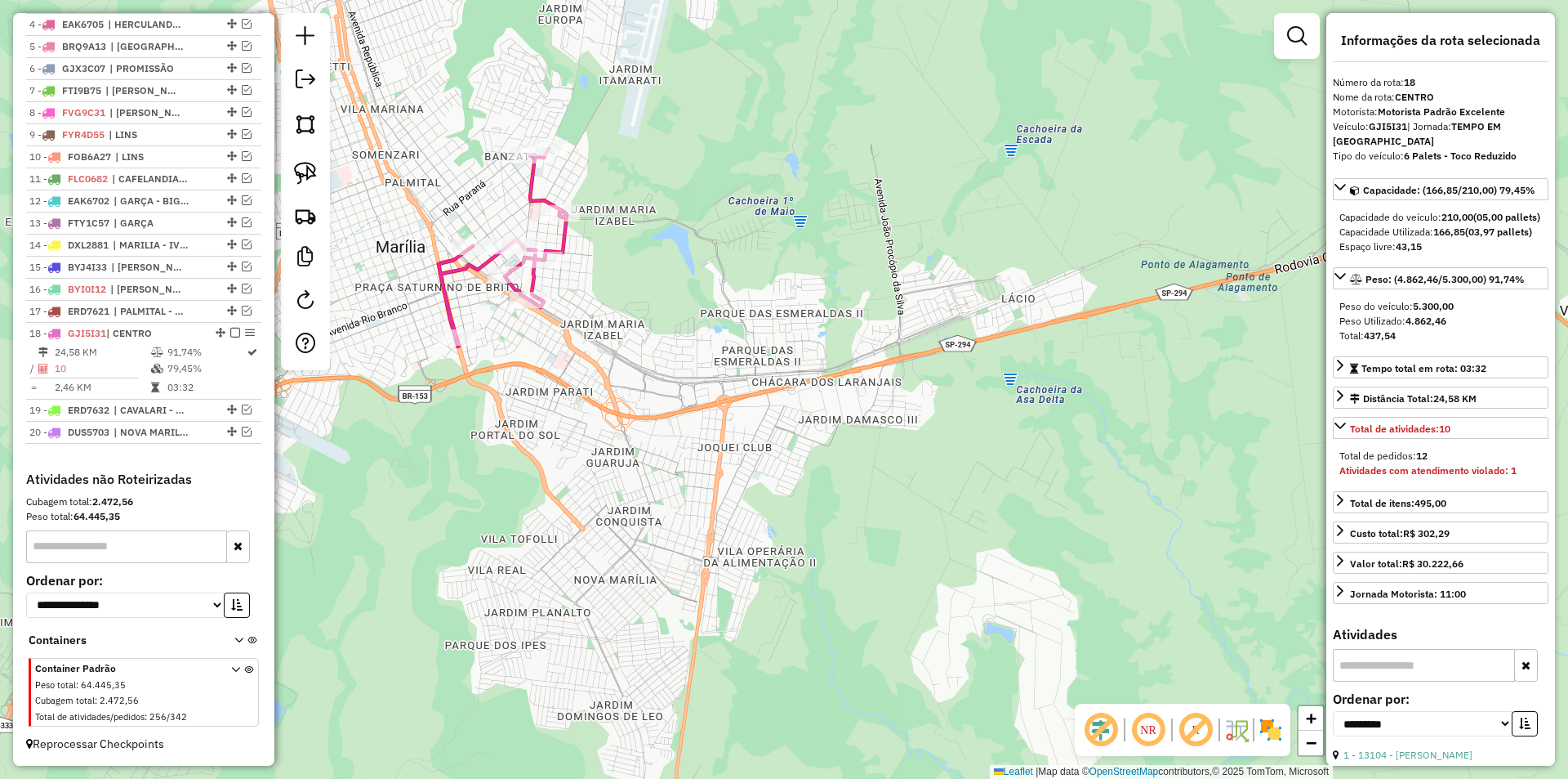
click at [800, 433] on div "Rota 18 - Placa GJI5I31 10362 - DANIELLA CRISTINA DE Janela de atendimento Grad…" at bounding box center [784, 390] width 1568 height 779
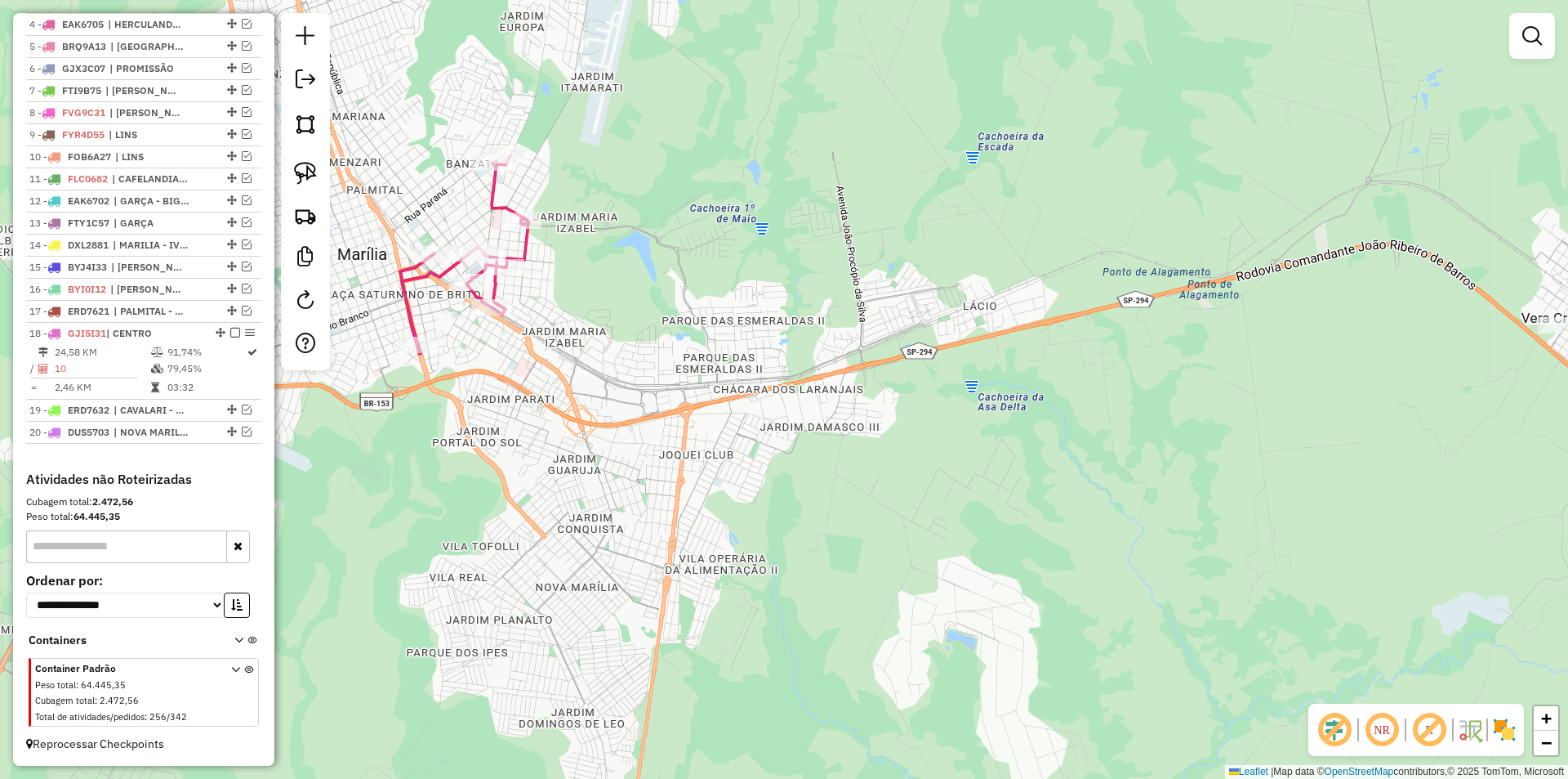
drag, startPoint x: 918, startPoint y: 358, endPoint x: 732, endPoint y: 373, distance: 186.6
click at [733, 372] on div "Janela de atendimento Grade de atendimento Capacidade Transportadoras Veículos …" at bounding box center [784, 390] width 1568 height 779
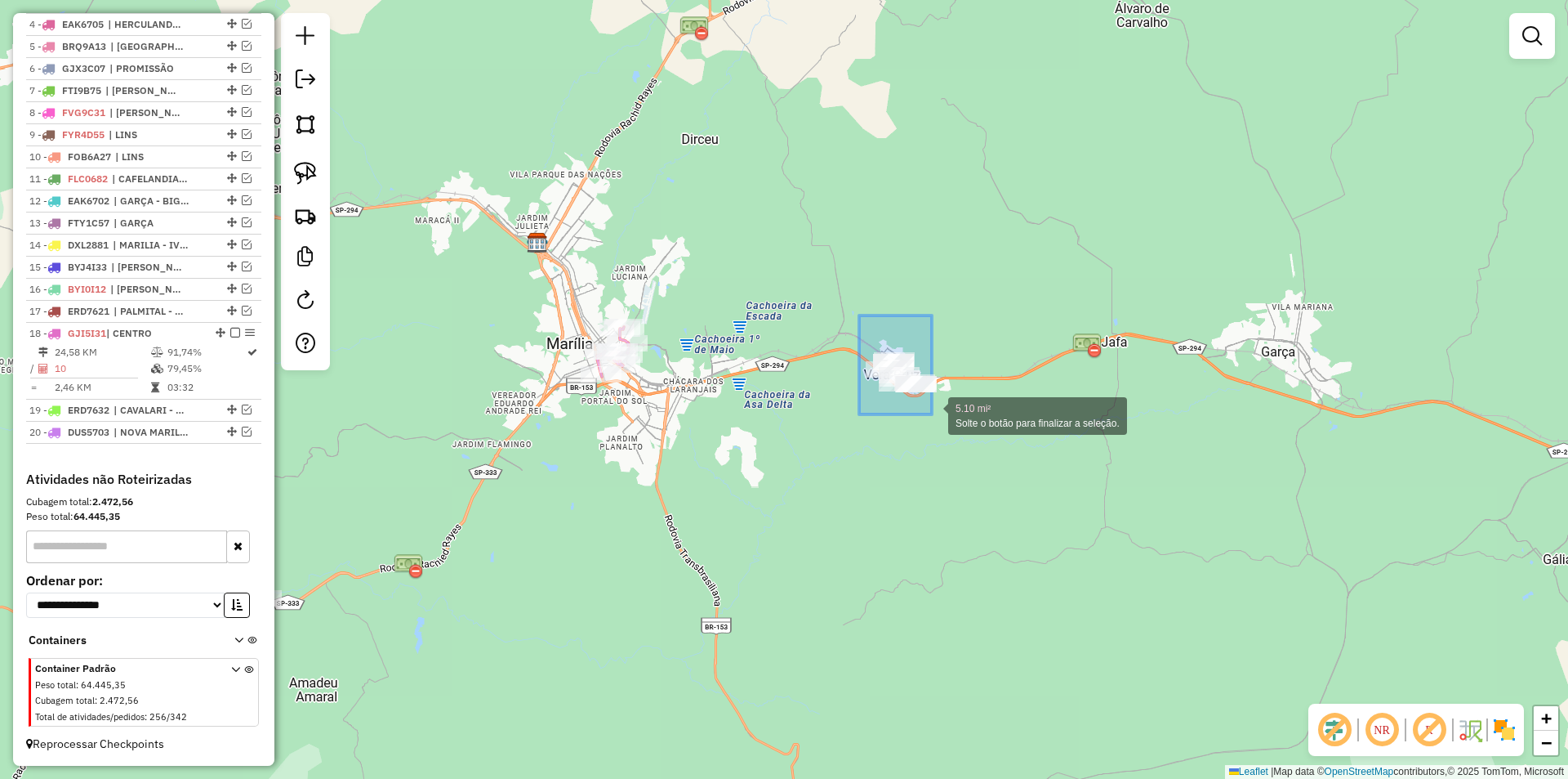
drag, startPoint x: 859, startPoint y: 320, endPoint x: 932, endPoint y: 414, distance: 119.0
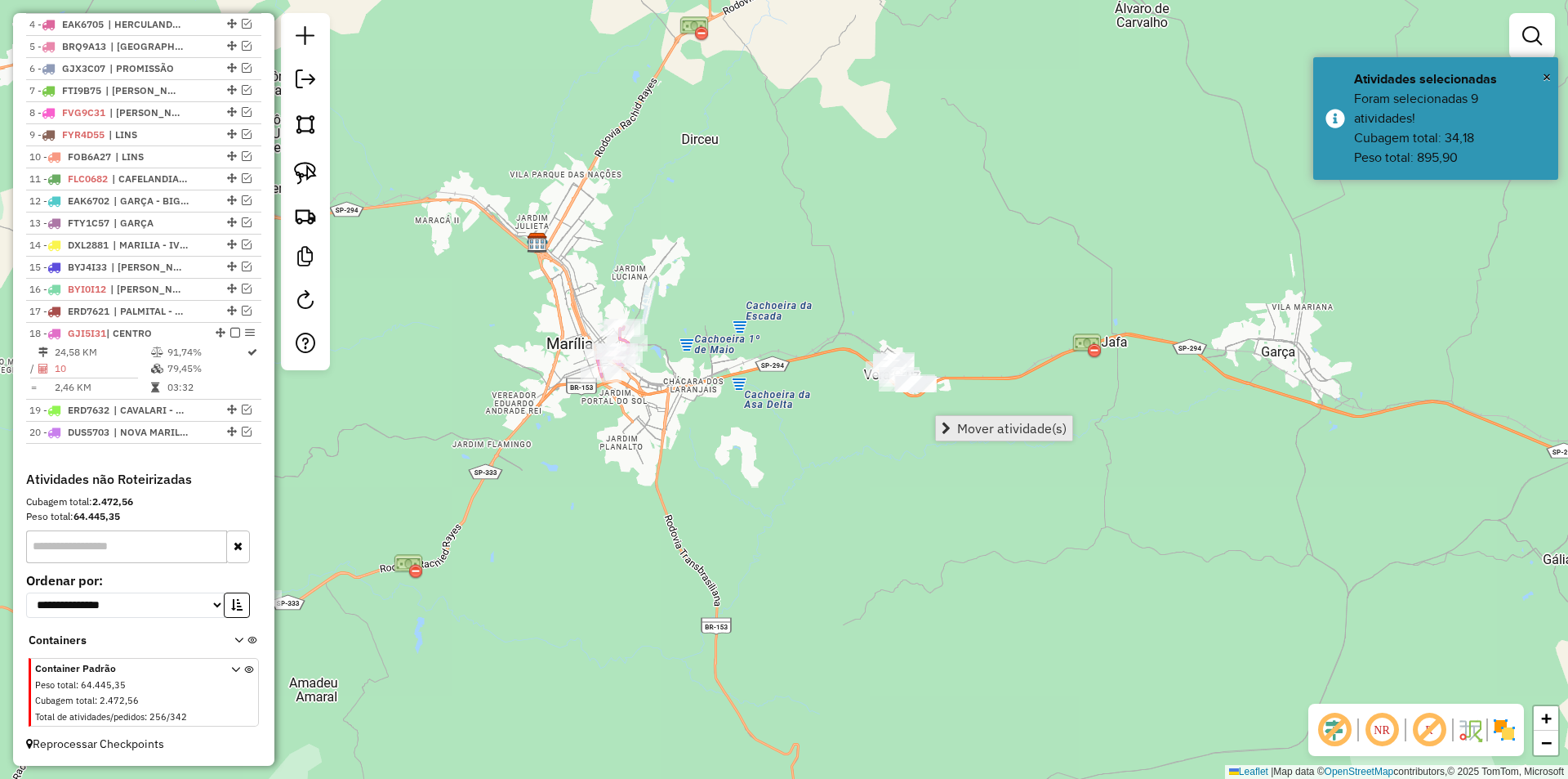
click at [950, 421] on link "Mover atividade(s)" at bounding box center [1004, 428] width 136 height 24
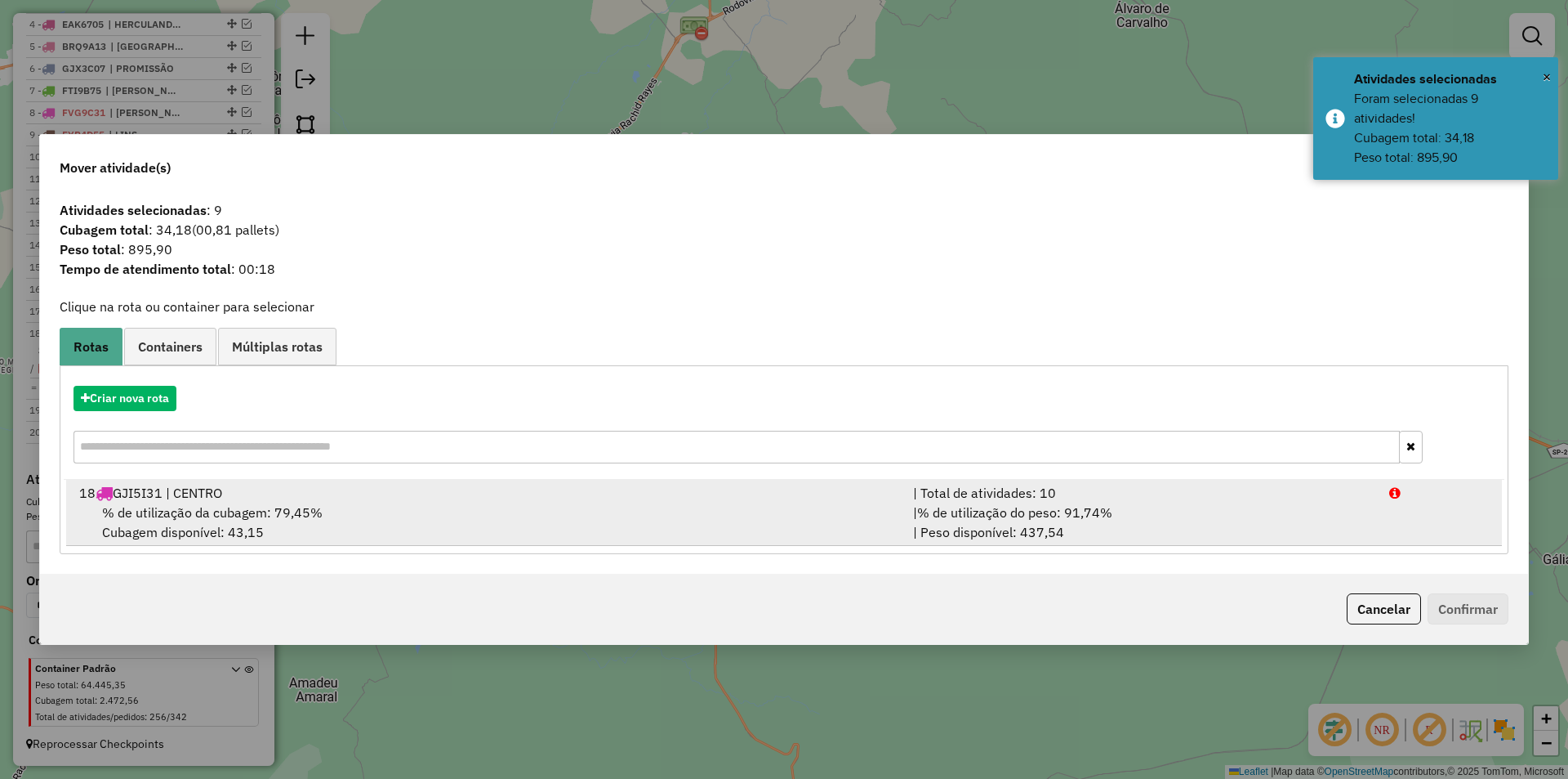
click at [528, 517] on div "% de utilização da cubagem: 79,45% Cubagem disponível: 43,15" at bounding box center [487, 522] width 834 height 39
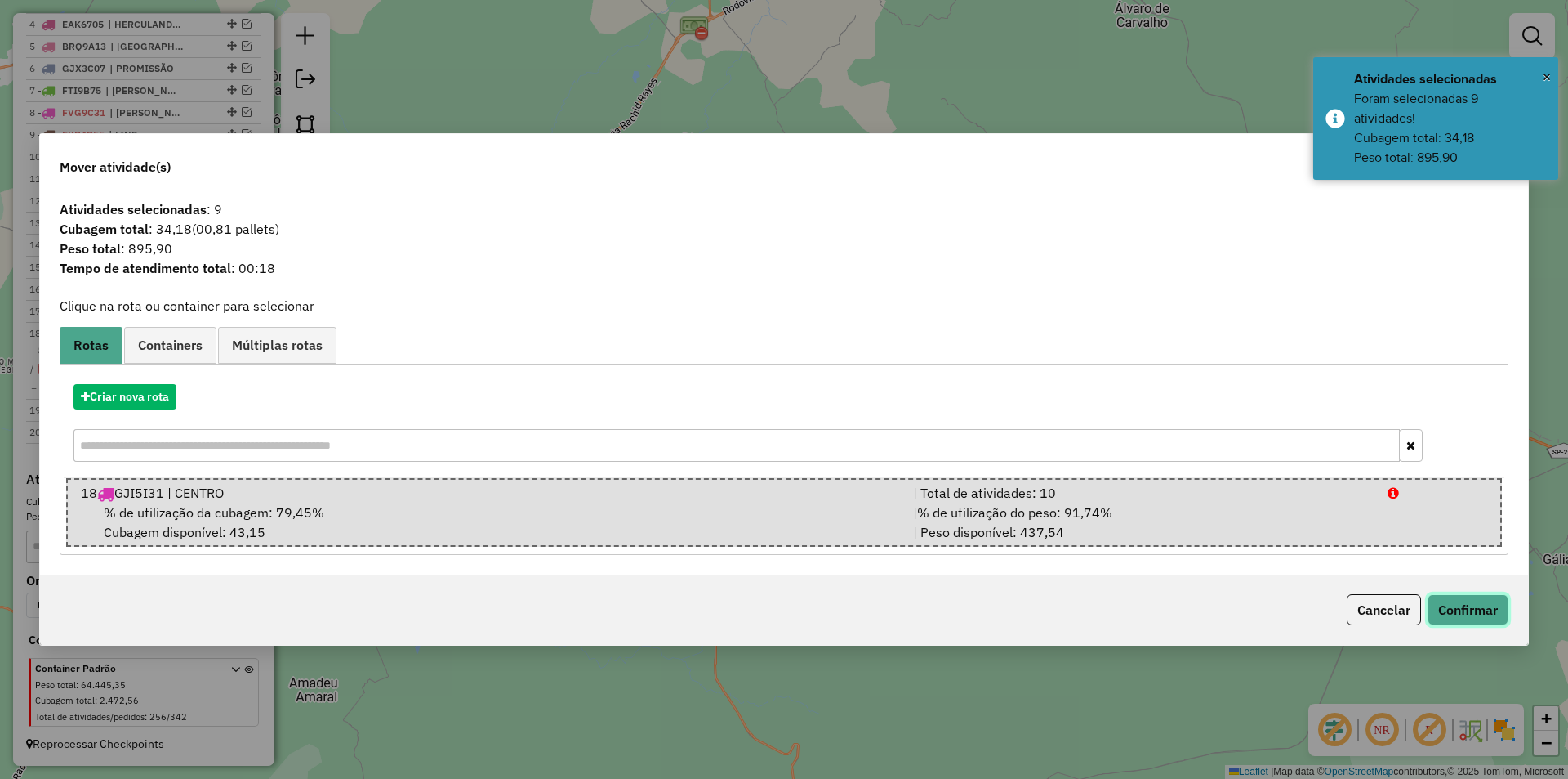
click at [1458, 604] on button "Confirmar" at bounding box center [1468, 609] width 81 height 31
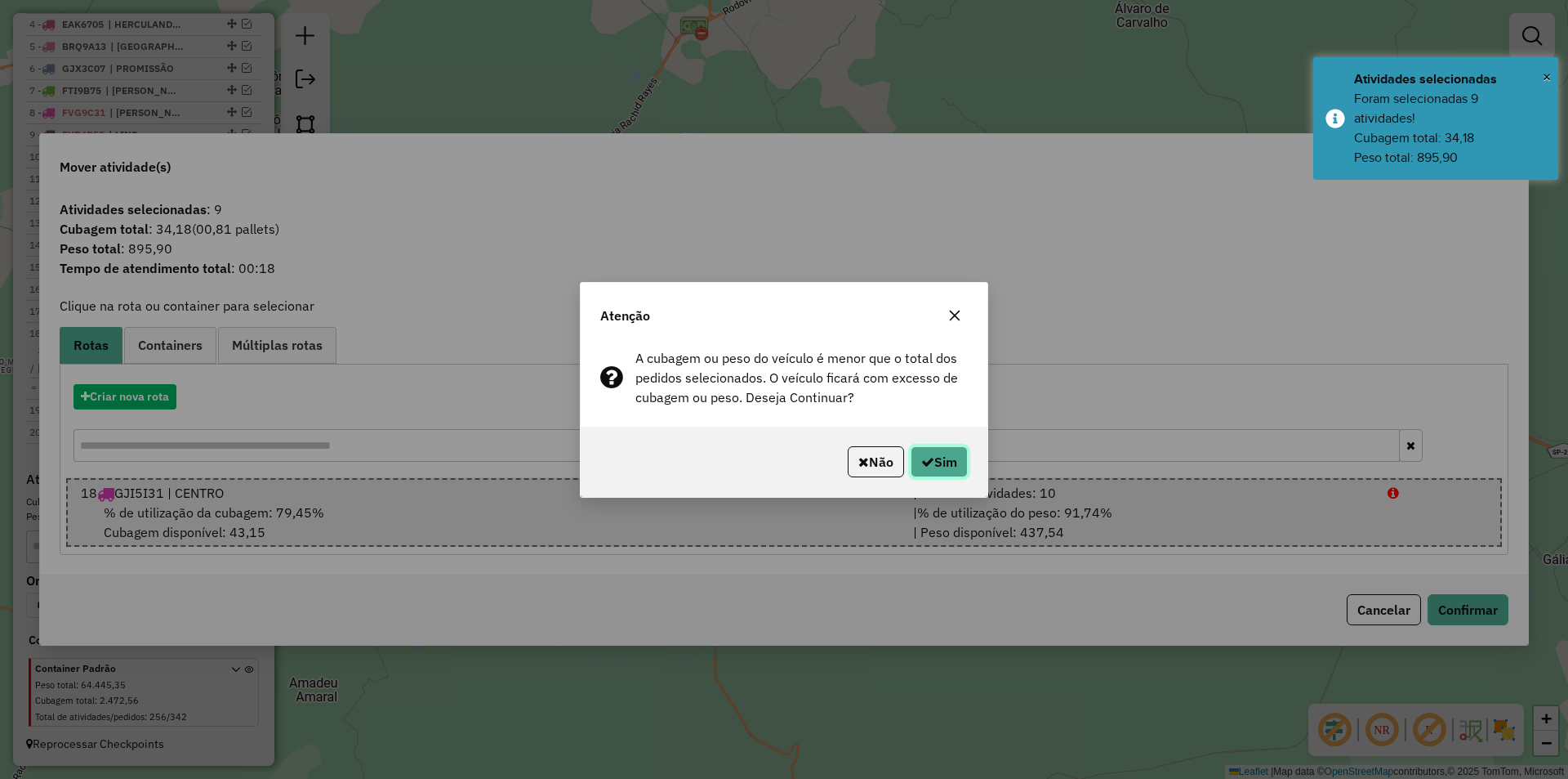
click at [928, 460] on icon "button" at bounding box center [927, 461] width 13 height 13
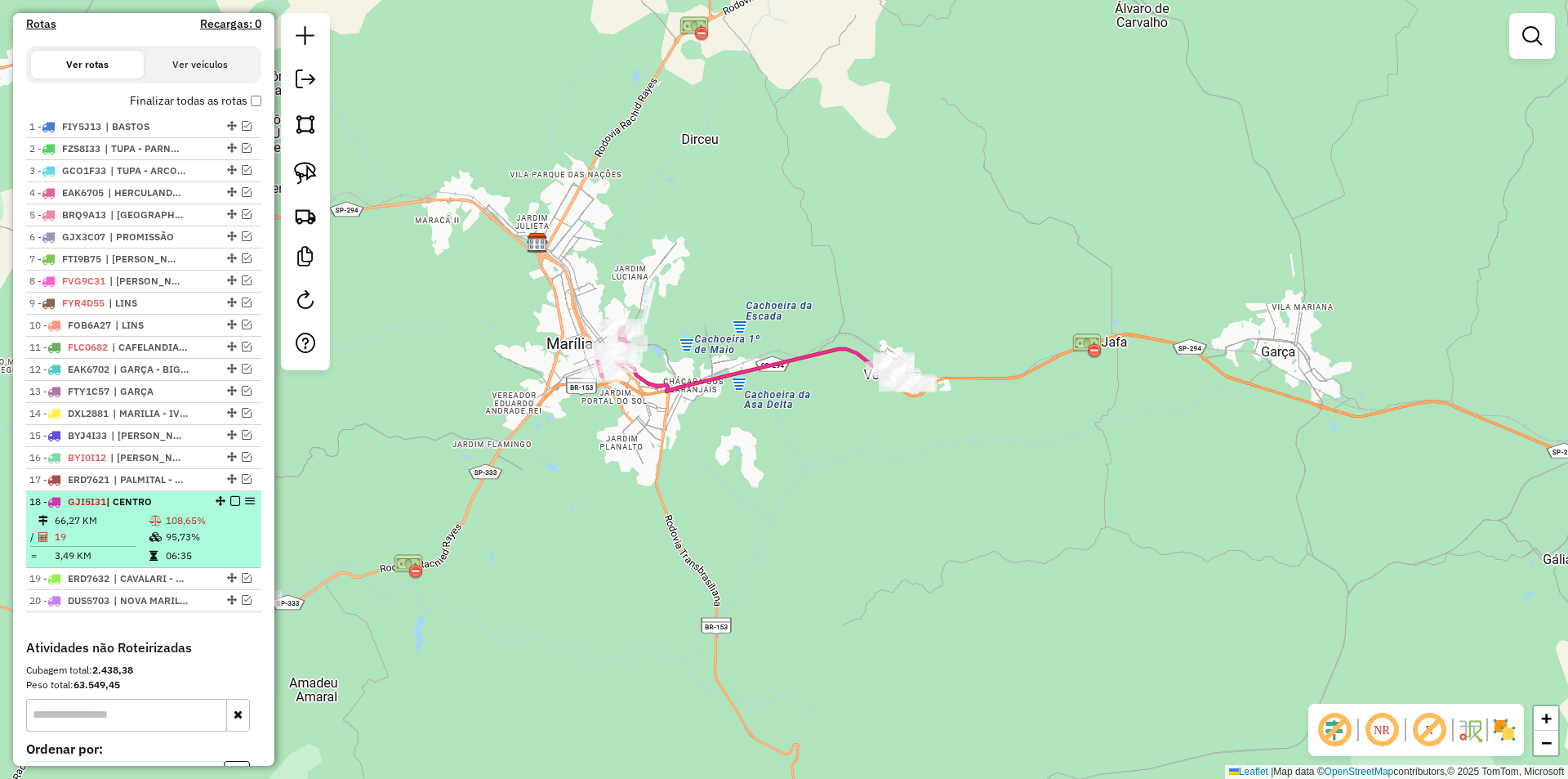
scroll to position [543, 0]
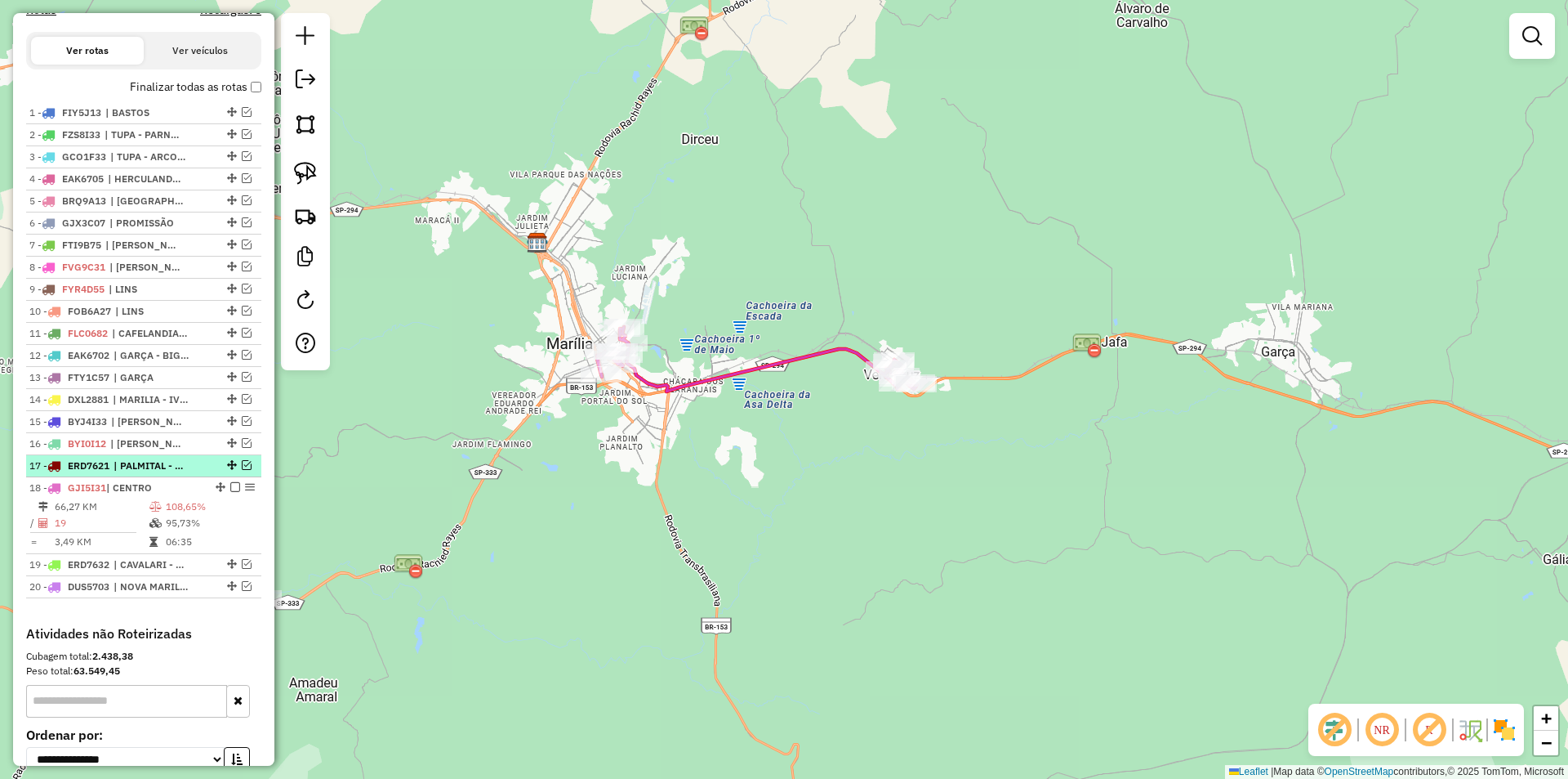
click at [243, 469] on em at bounding box center [246, 464] width 10 height 10
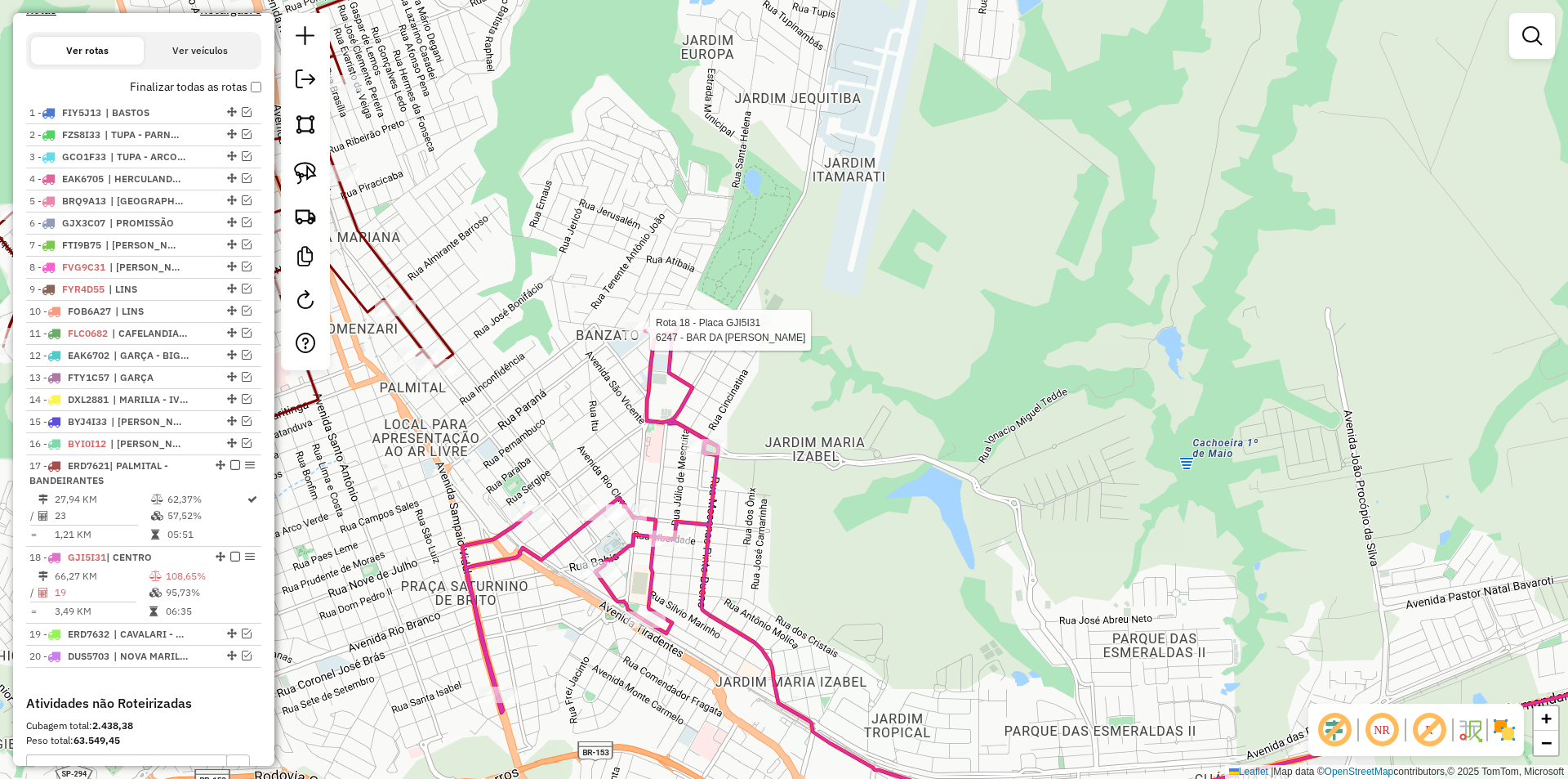
select select "**********"
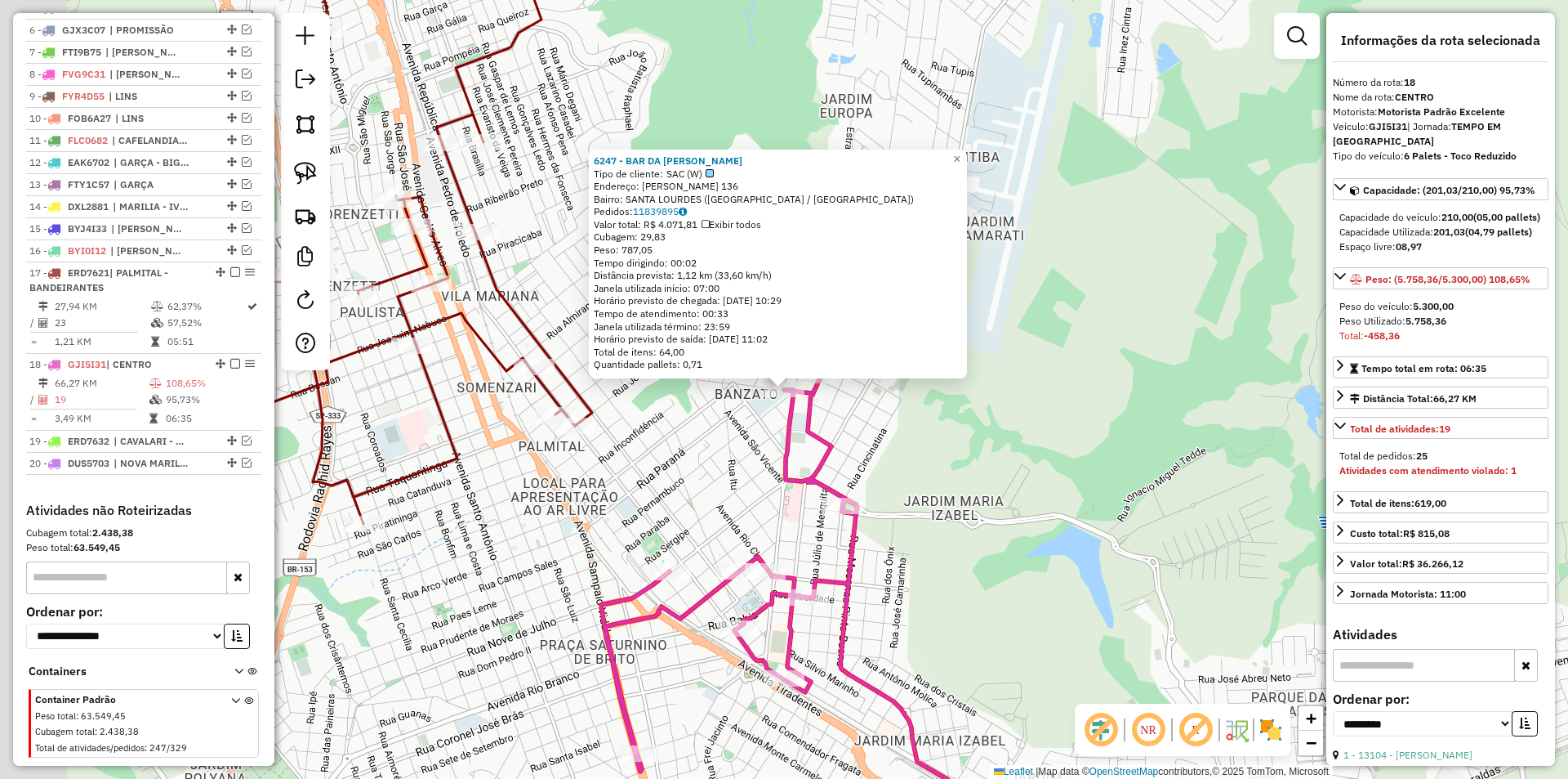
scroll to position [782, 0]
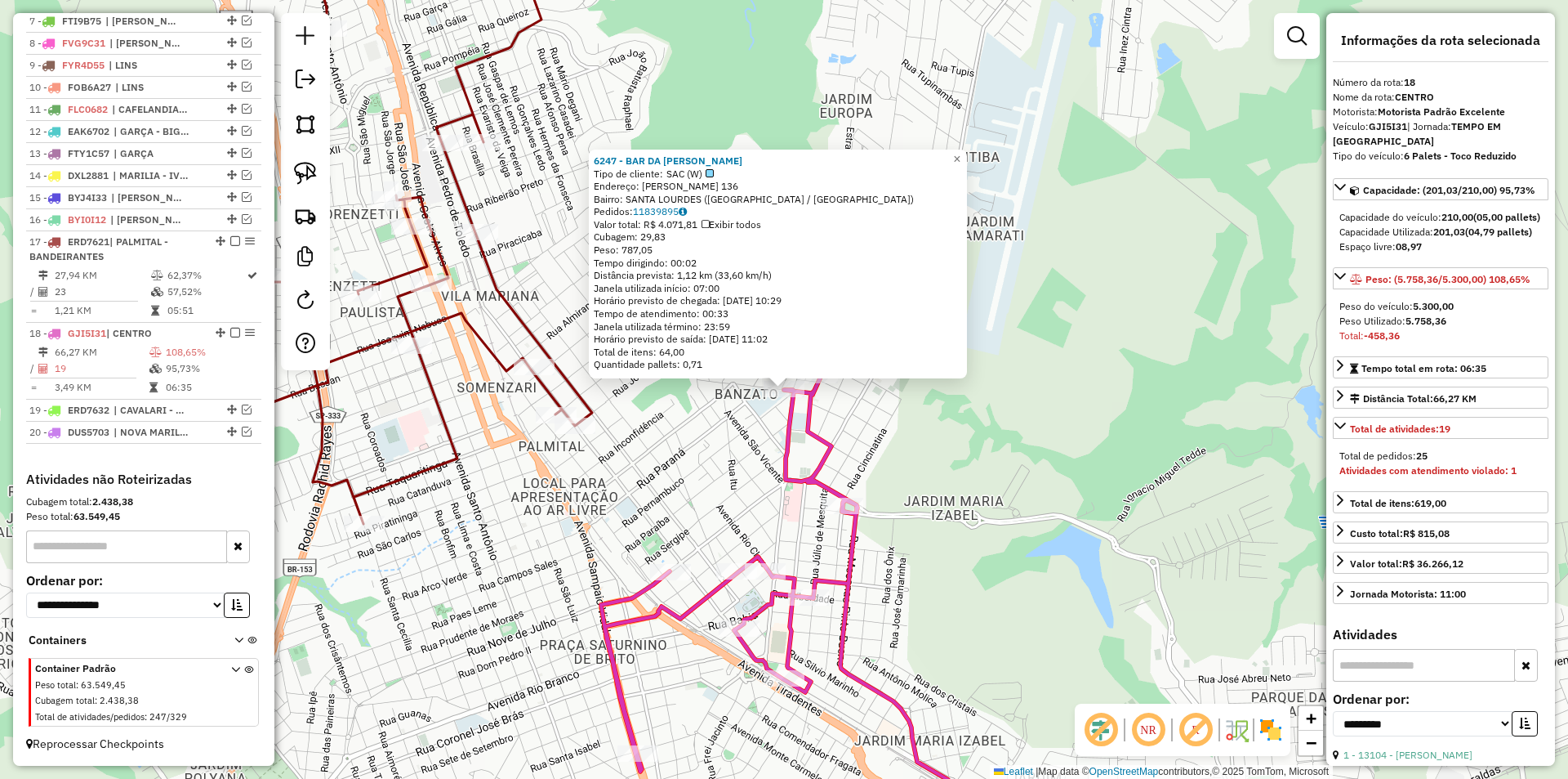
click at [645, 474] on div "6247 - BAR DA AMINESIA Tipo de cliente: SAC (W) Endereço: SALGADO FILHO 136 Bai…" at bounding box center [784, 390] width 1568 height 779
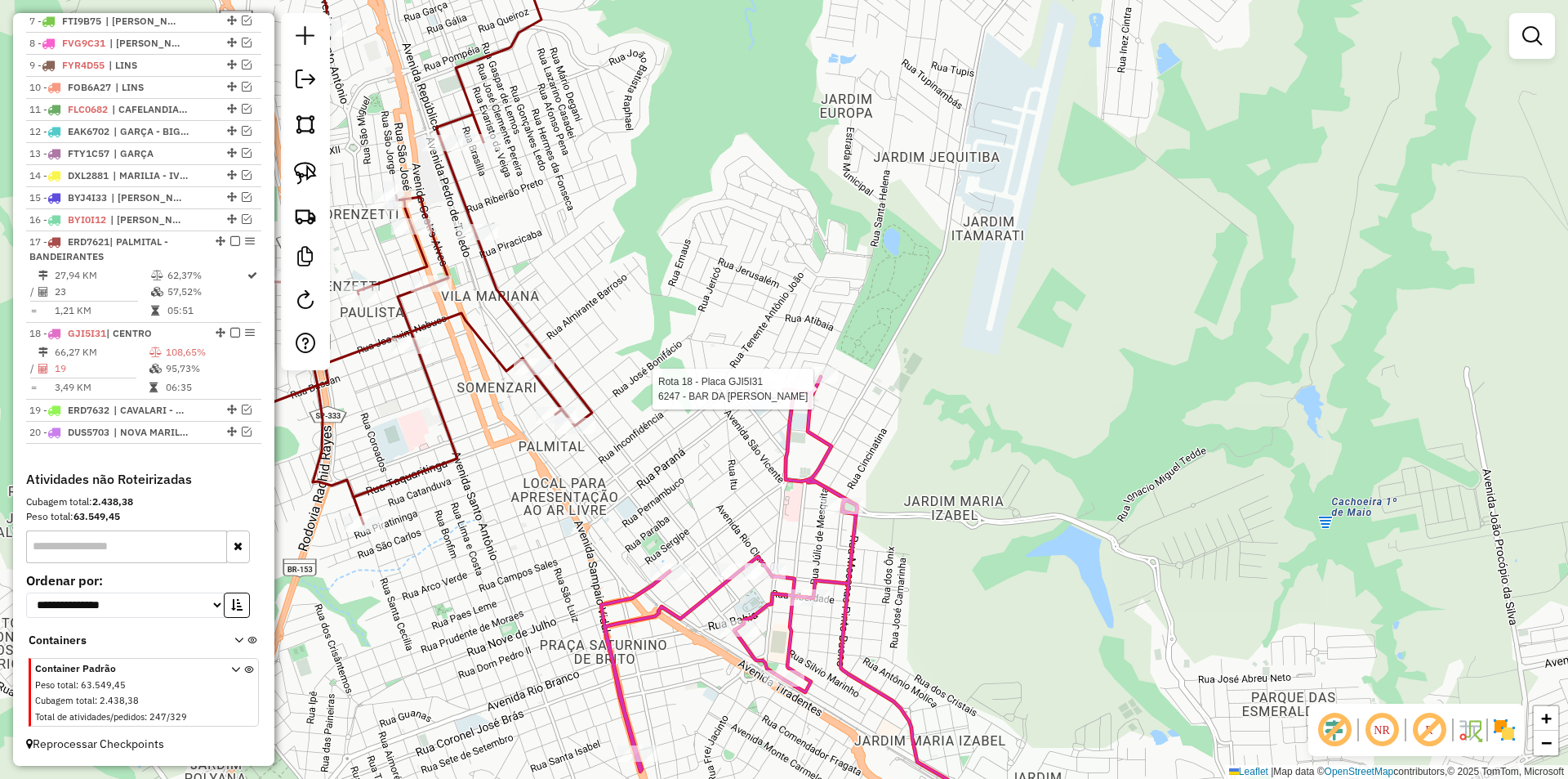
click at [783, 397] on div at bounding box center [784, 389] width 41 height 17
select select "**********"
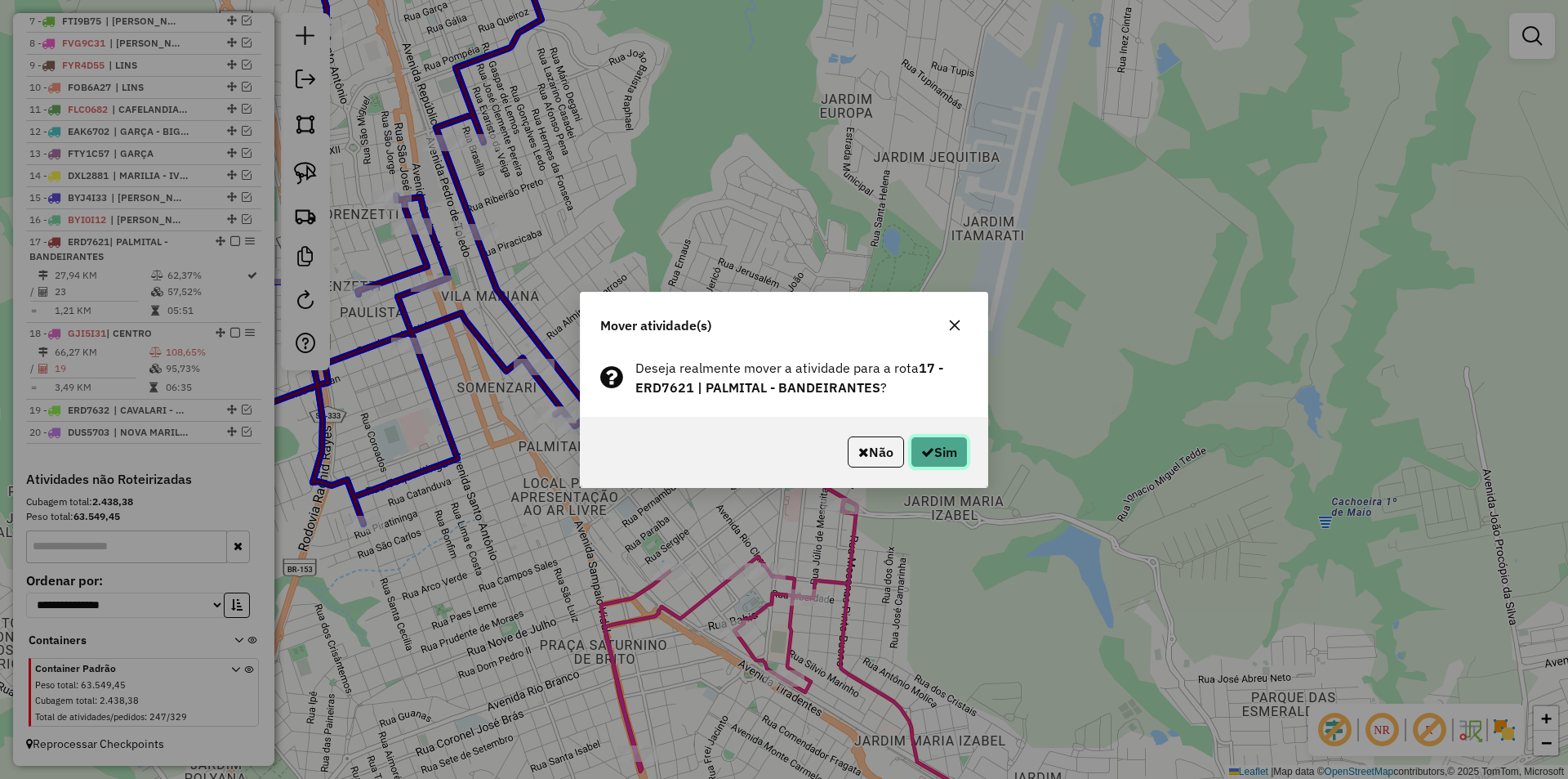
click at [916, 443] on button "Sim" at bounding box center [940, 452] width 57 height 31
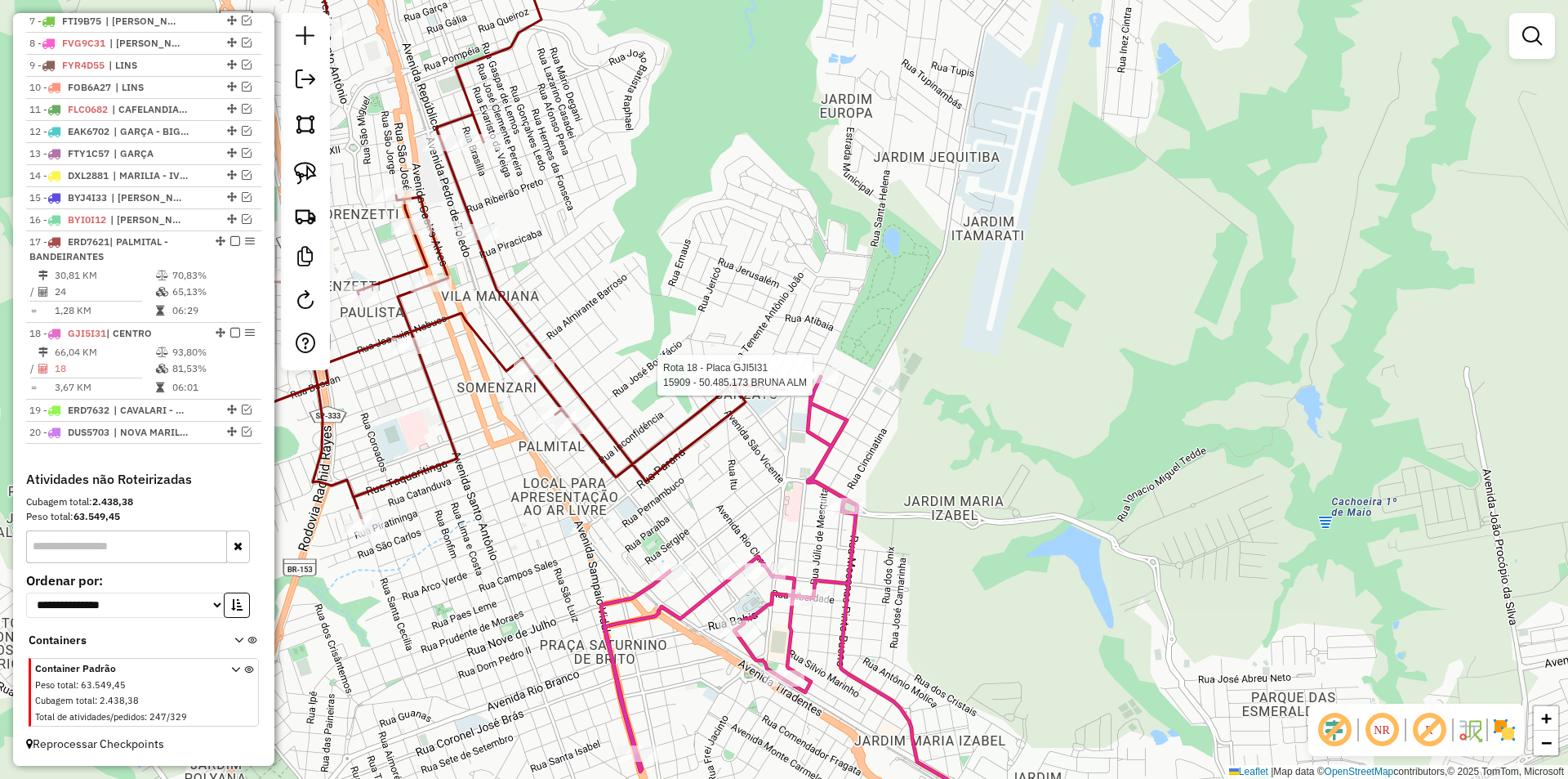
select select "**********"
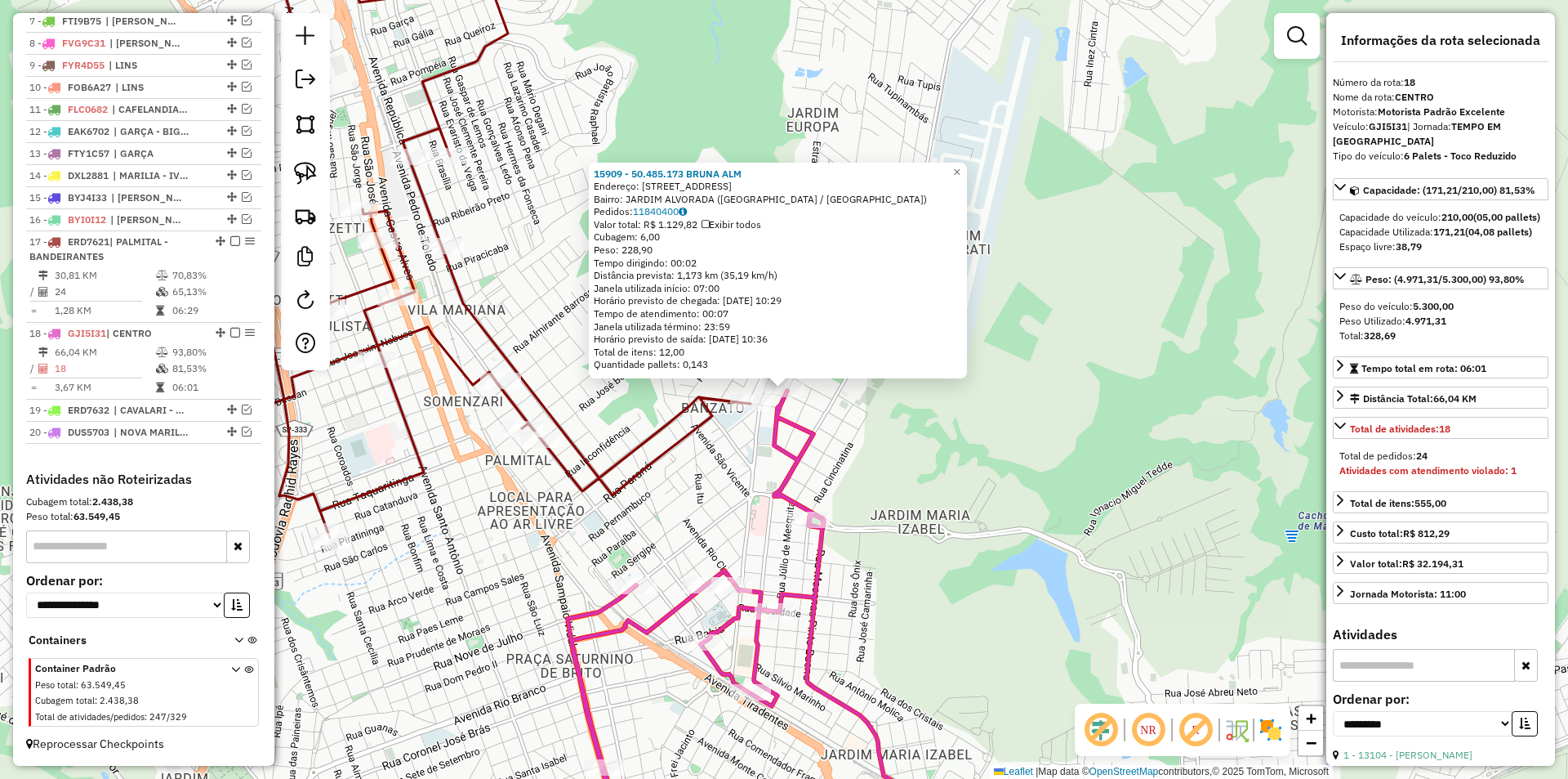
click at [740, 449] on div "15909 - 50.485.173 BRUNA ALM Endereço: R SANTA HELENA 303 Bairro: JARDIM ALVORA…" at bounding box center [784, 390] width 1568 height 779
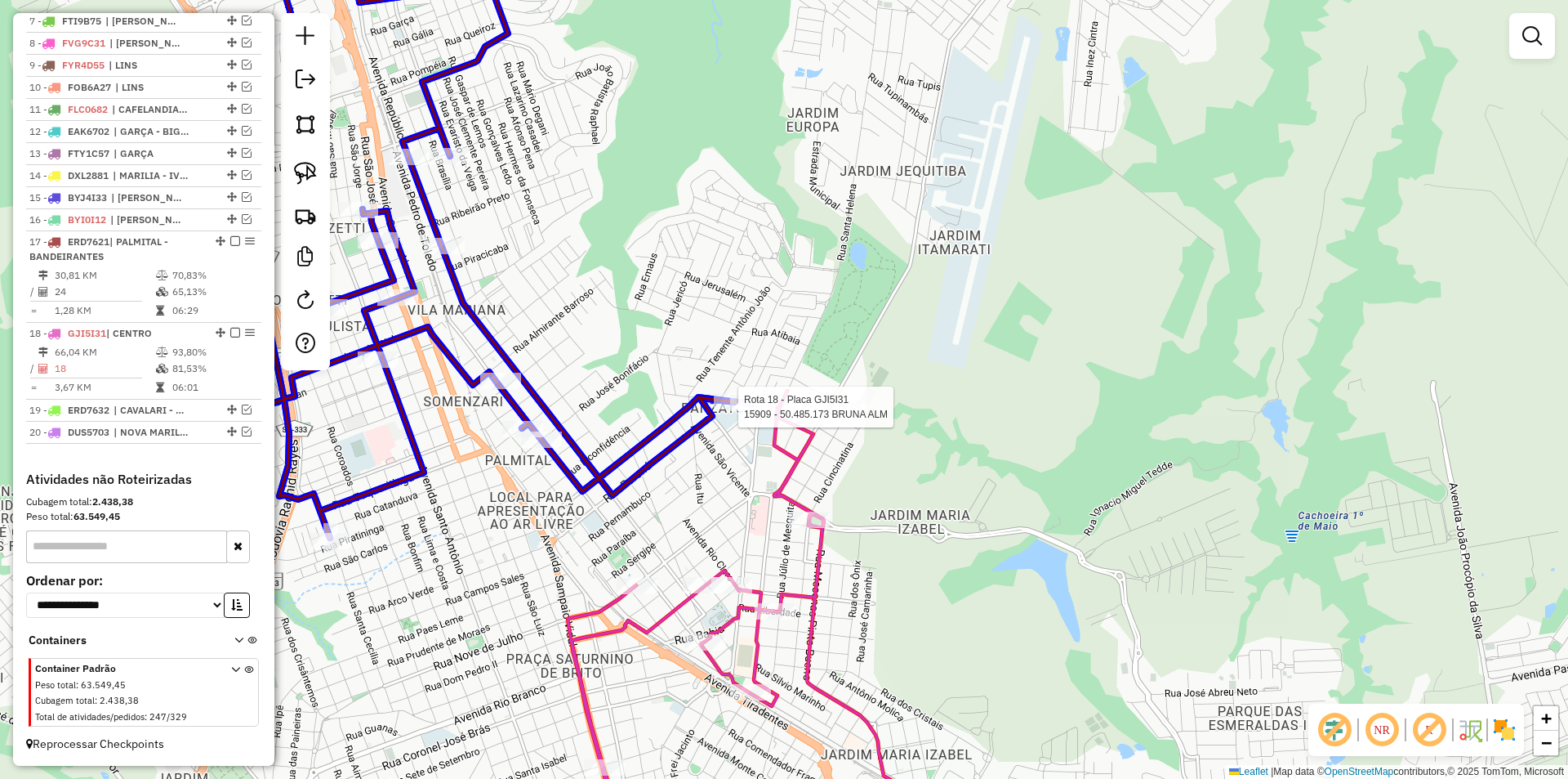
click at [728, 409] on div at bounding box center [734, 401] width 41 height 17
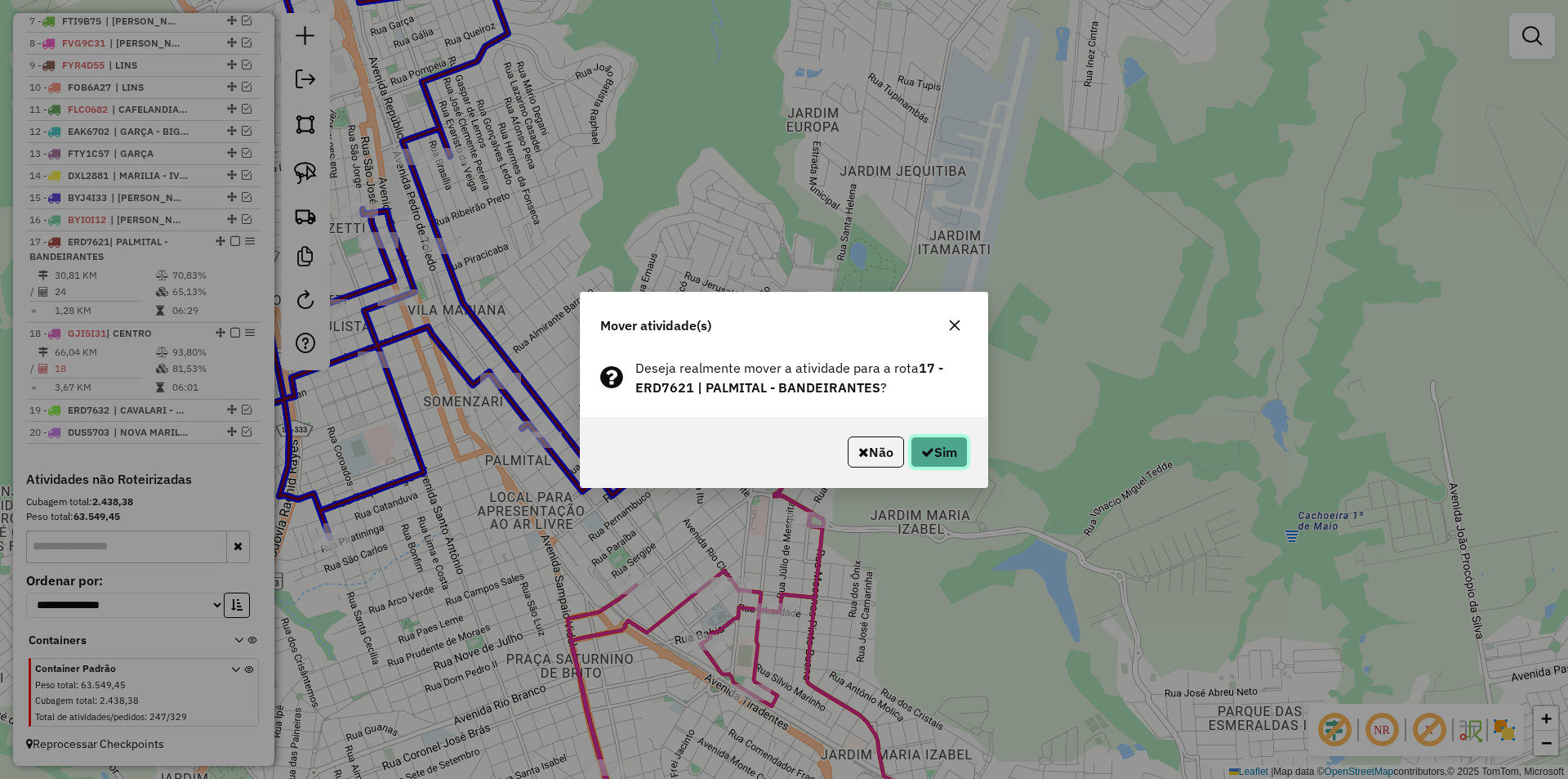
click at [923, 443] on button "Sim" at bounding box center [940, 452] width 57 height 31
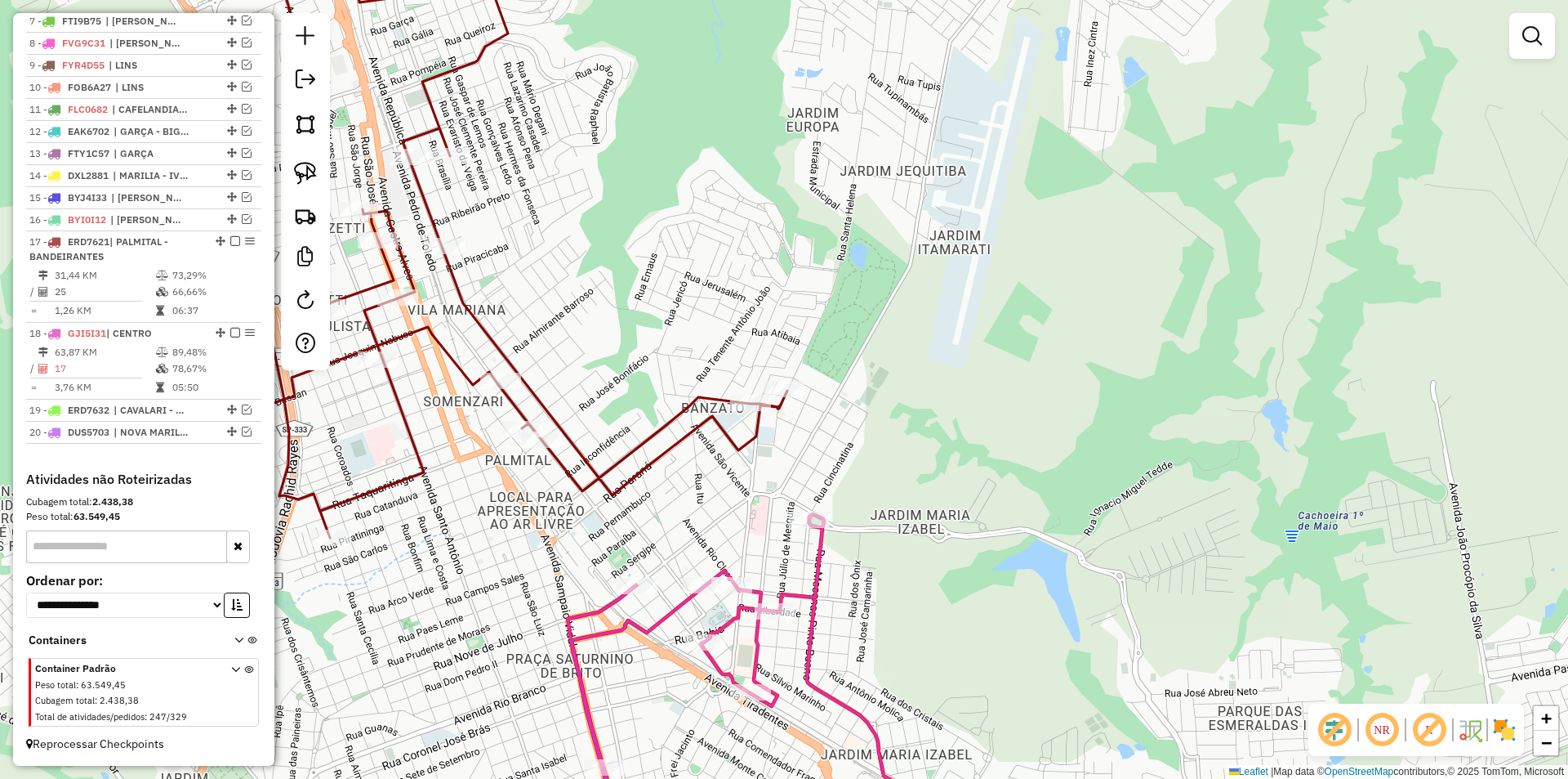
click at [693, 429] on icon at bounding box center [443, 230] width 688 height 616
select select "**********"
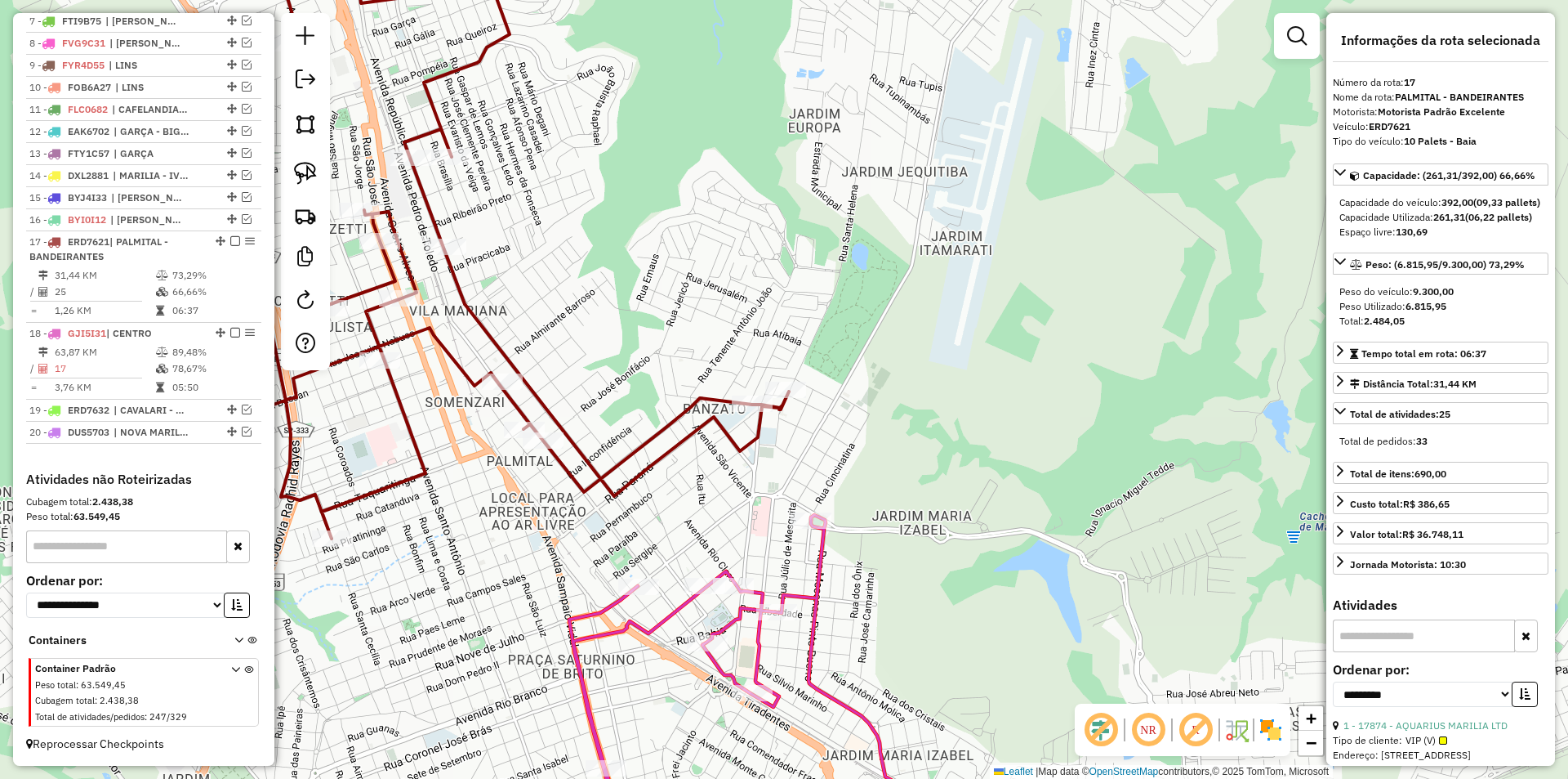
drag, startPoint x: 698, startPoint y: 471, endPoint x: 949, endPoint y: 408, distance: 258.8
click at [945, 411] on div "Janela de atendimento Grade de atendimento Capacidade Transportadoras Veículos …" at bounding box center [784, 390] width 1568 height 779
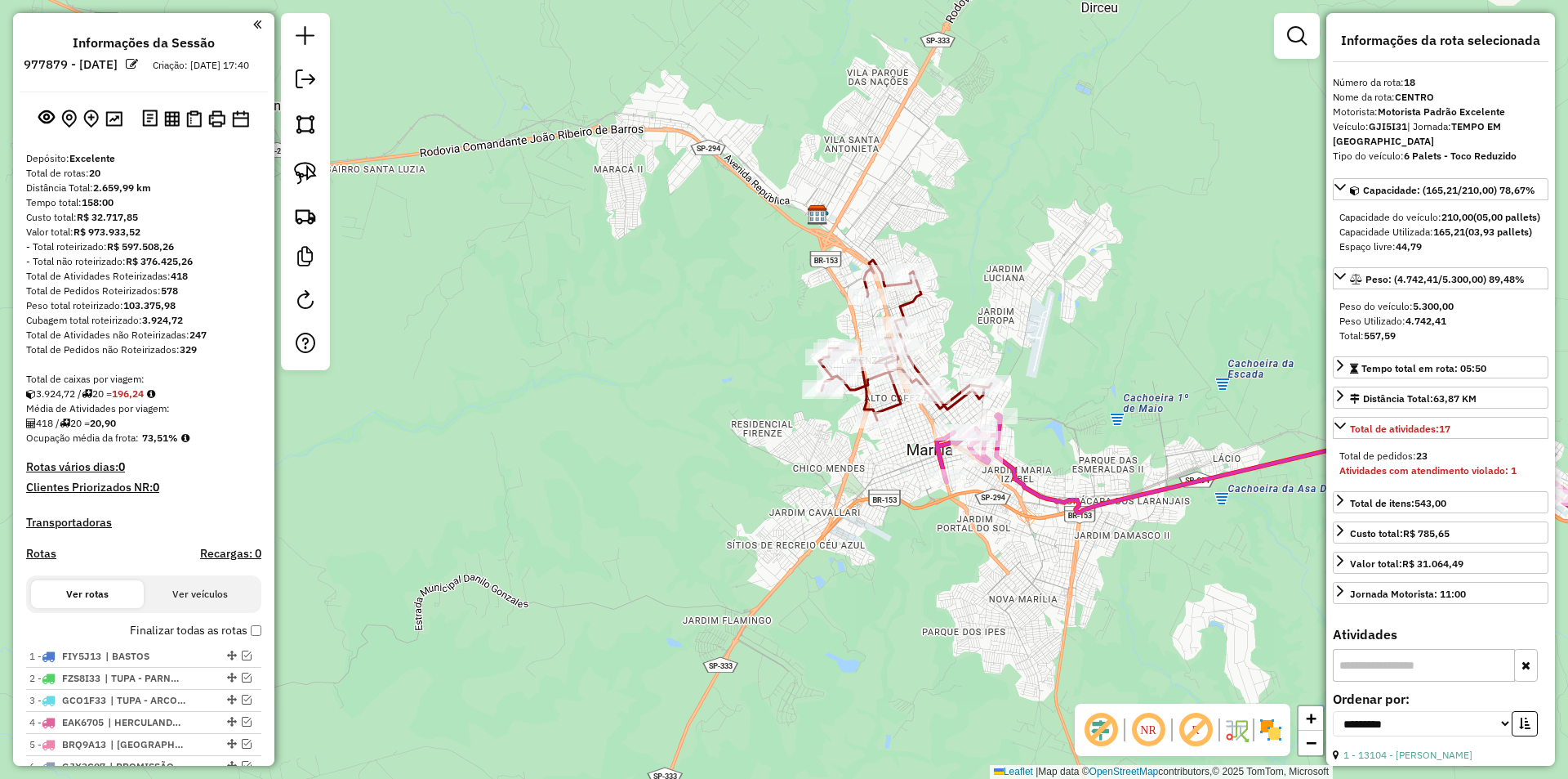
select select "**********"
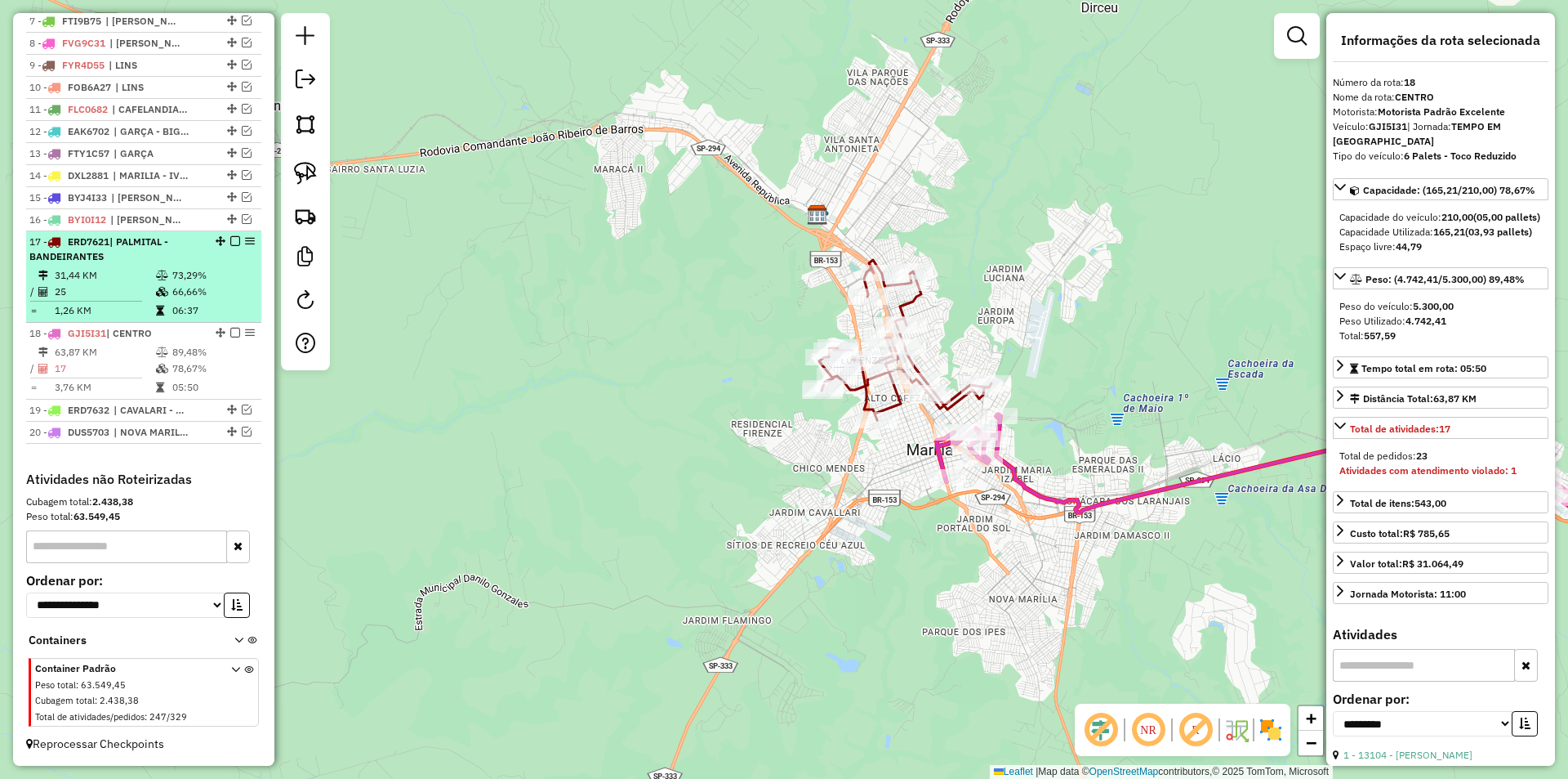
click at [197, 271] on td "73,29%" at bounding box center [212, 275] width 83 height 17
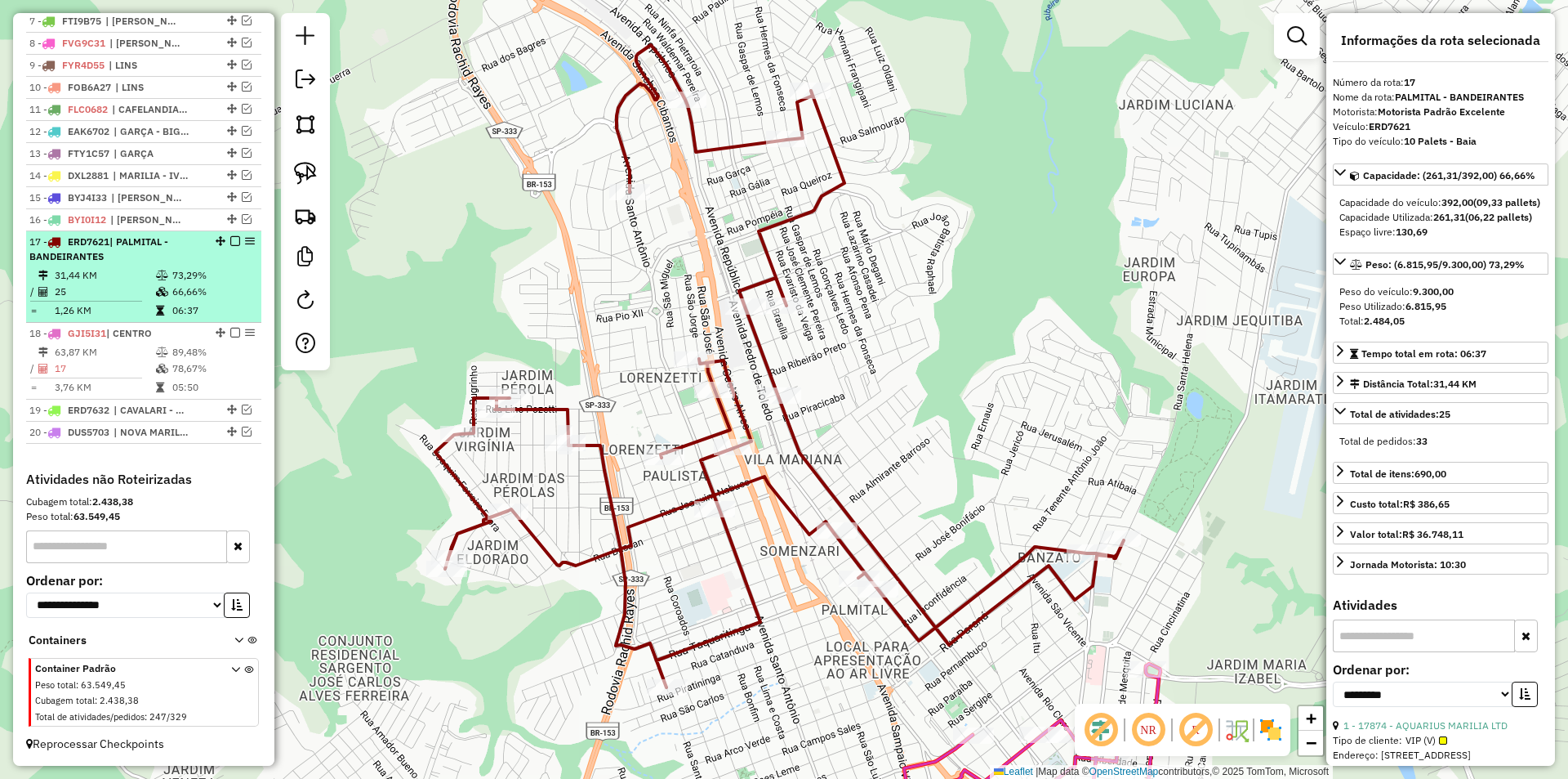
click at [234, 239] on em at bounding box center [235, 241] width 10 height 10
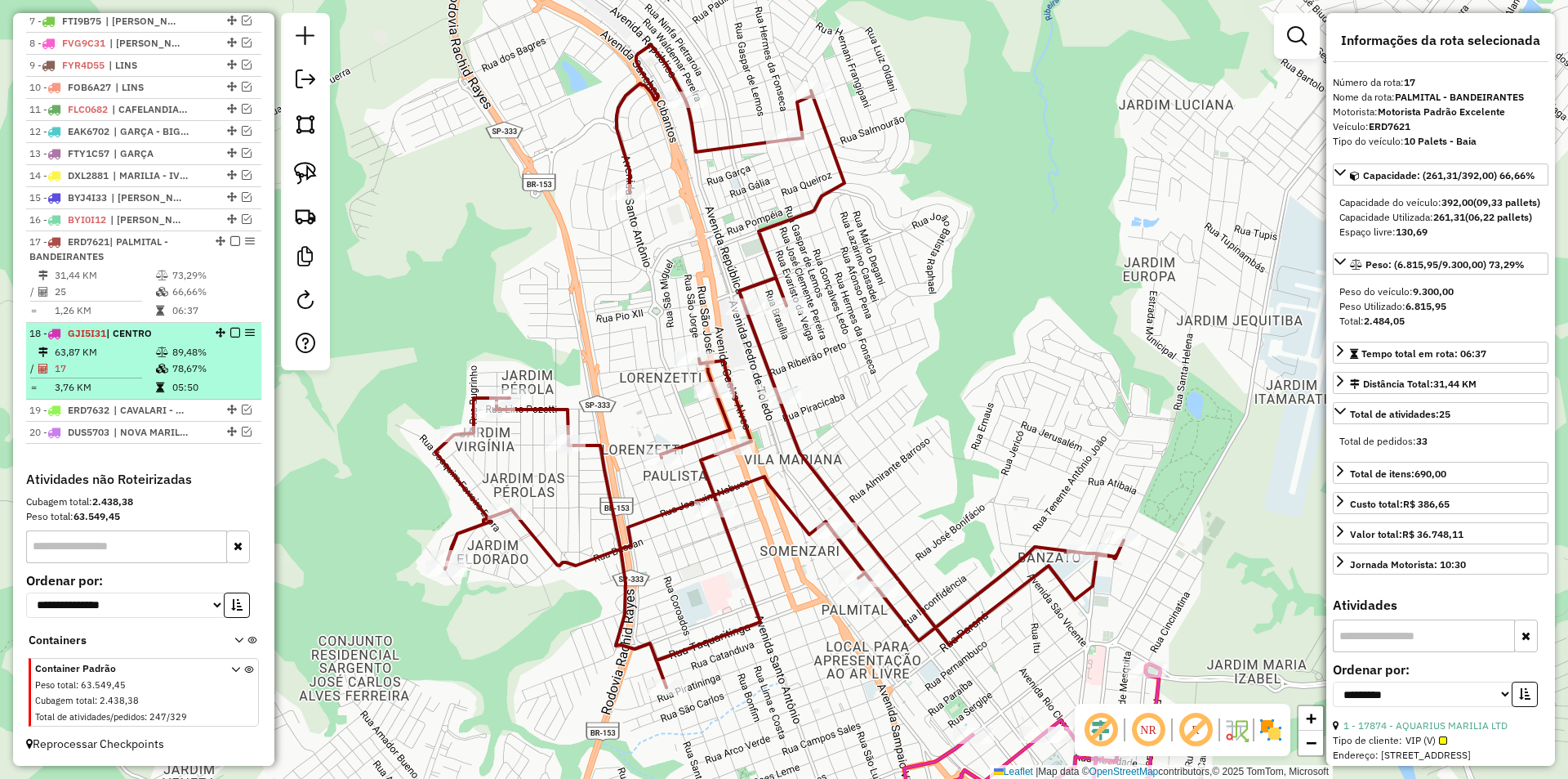
scroll to position [712, 0]
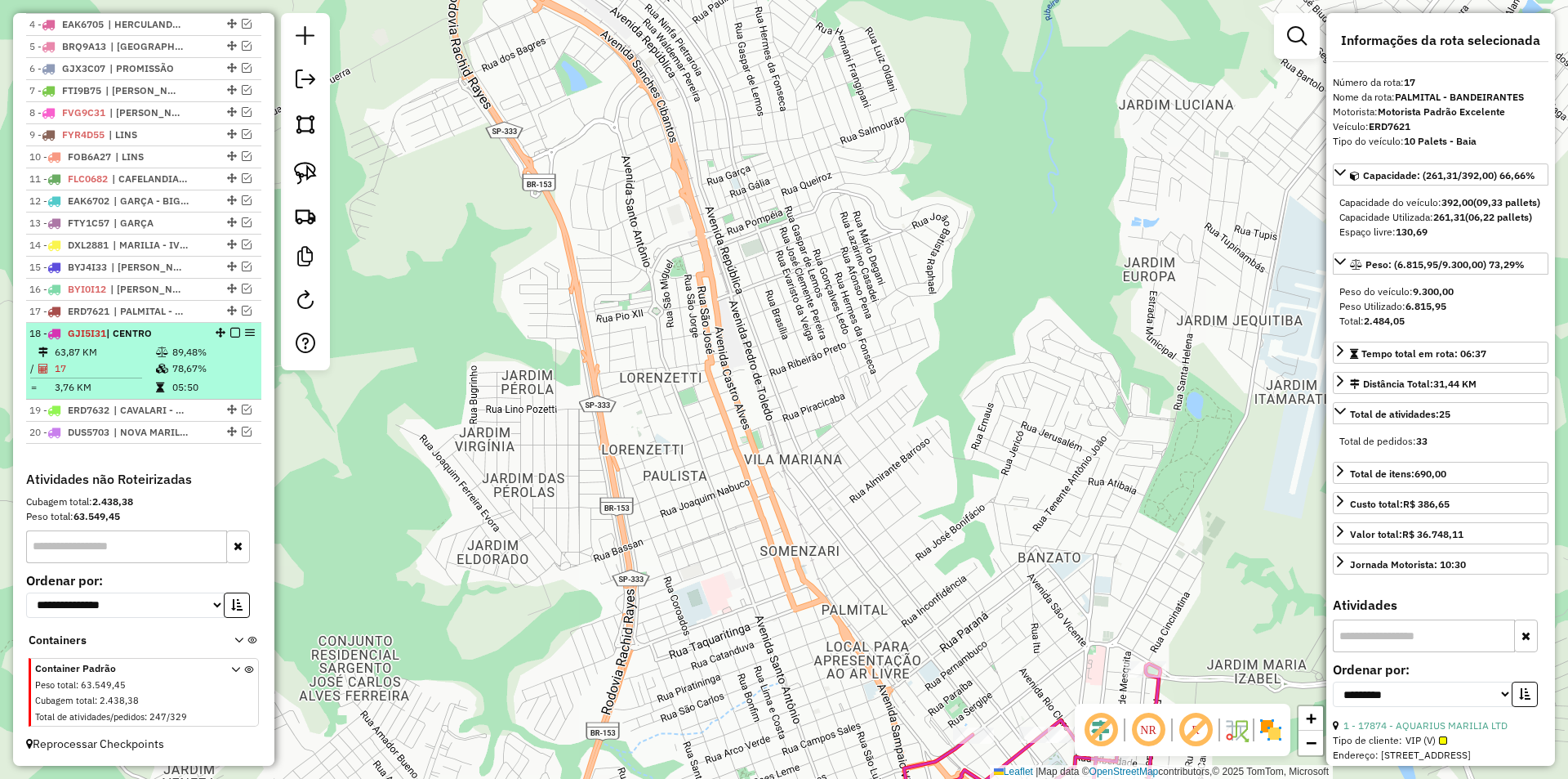
click at [208, 349] on td "89,48%" at bounding box center [212, 352] width 83 height 17
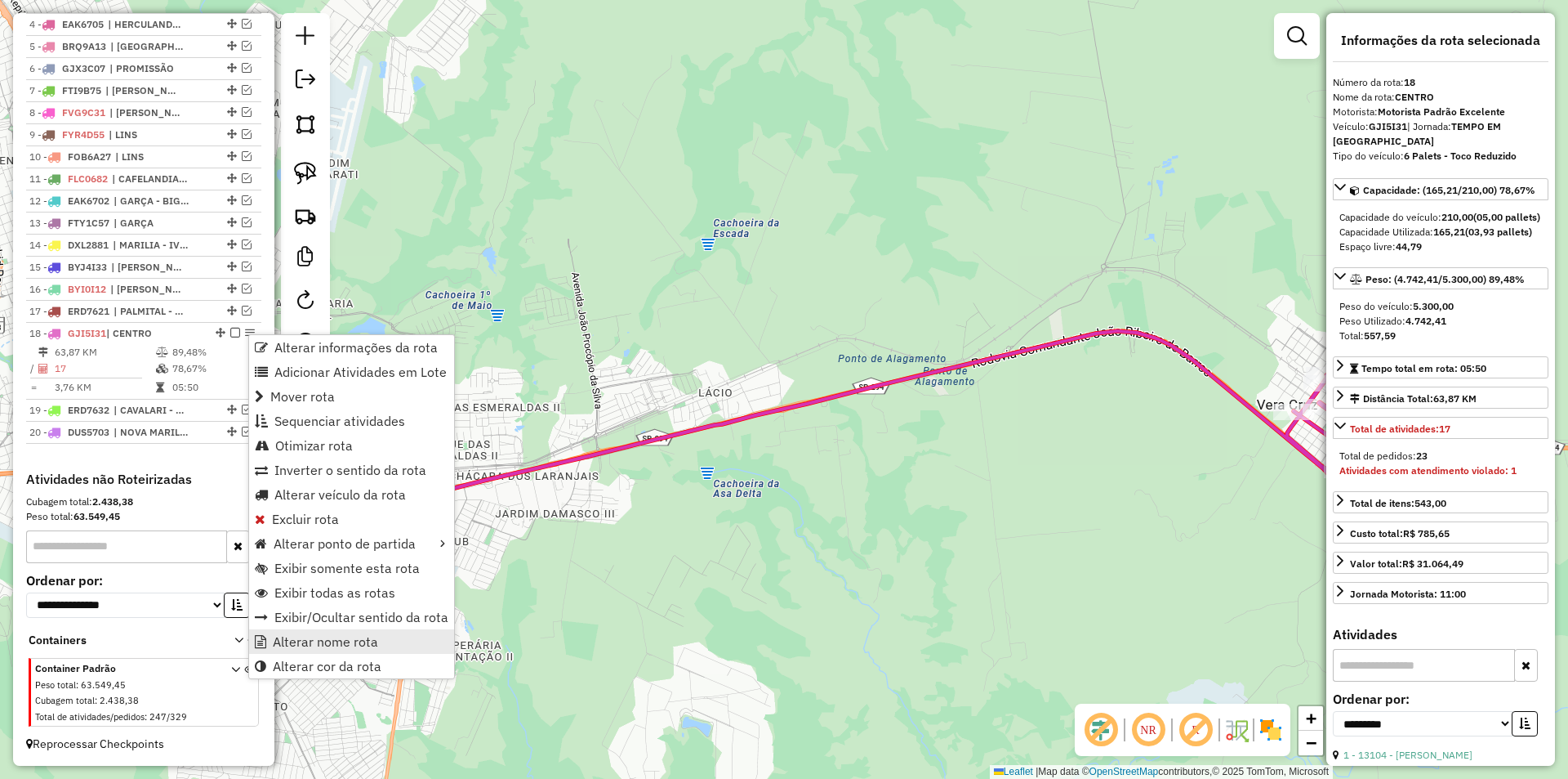
click at [344, 638] on span "Alterar nome rota" at bounding box center [325, 641] width 105 height 13
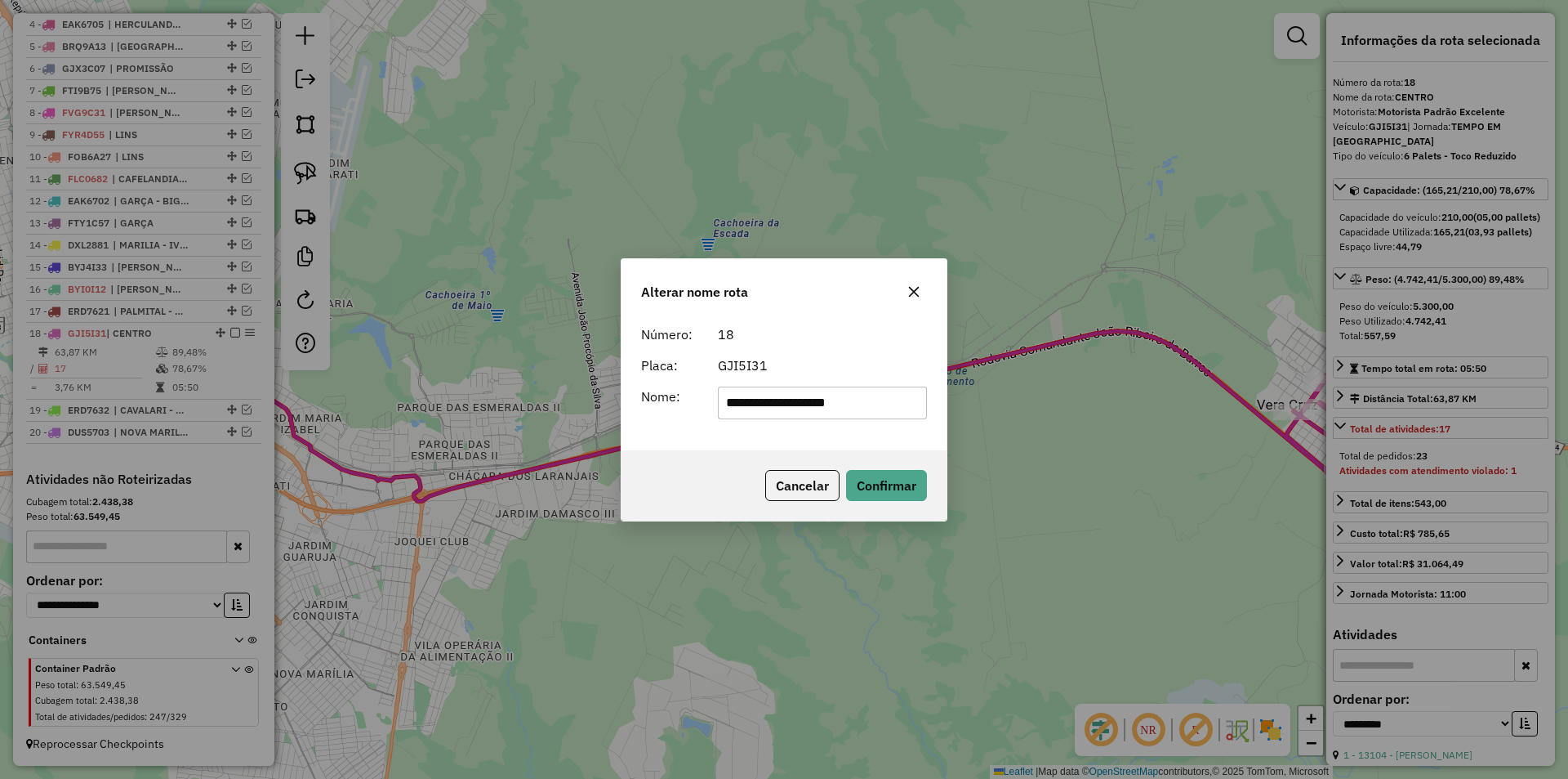
type input "**********"
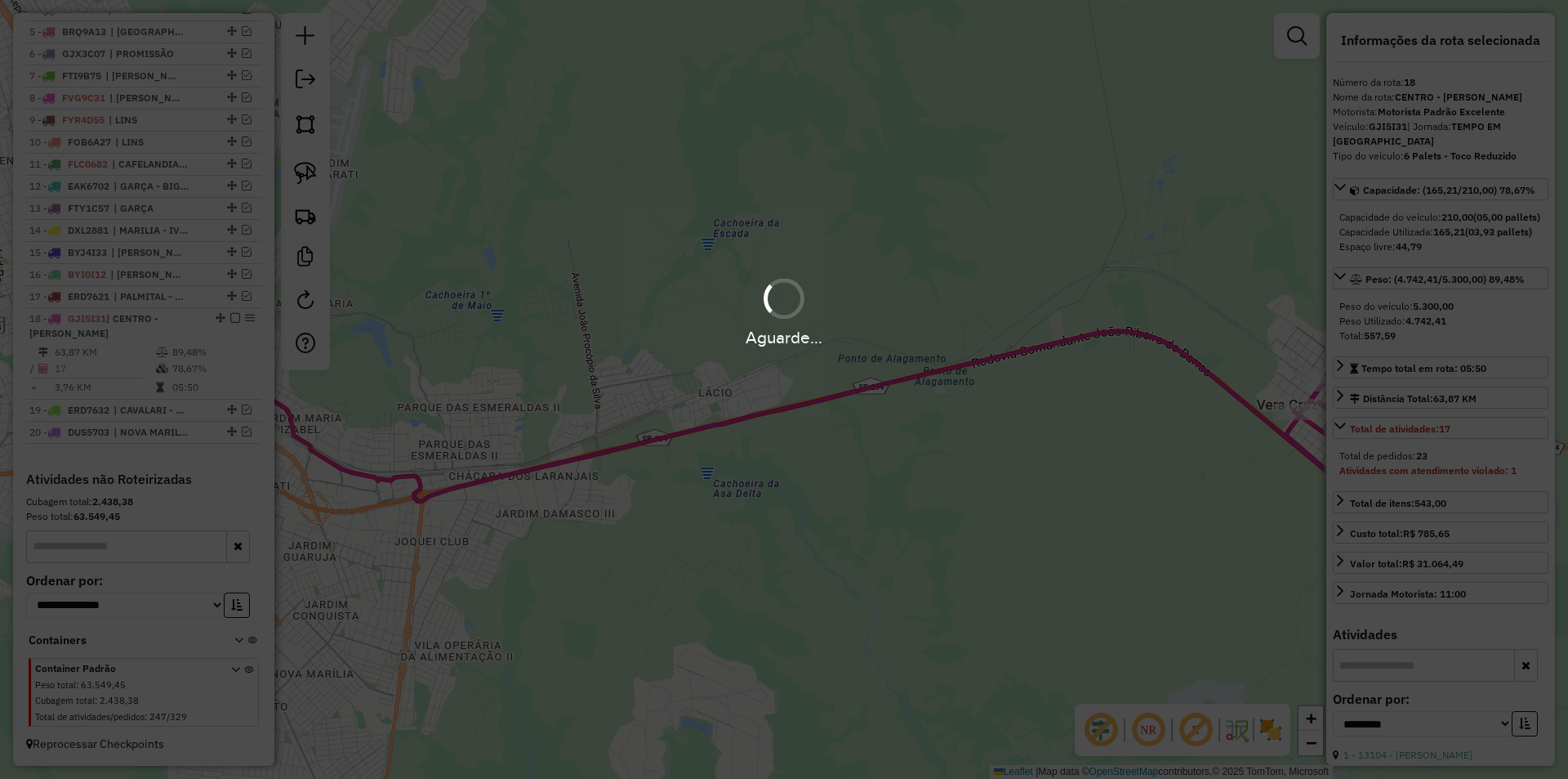
scroll to position [727, 0]
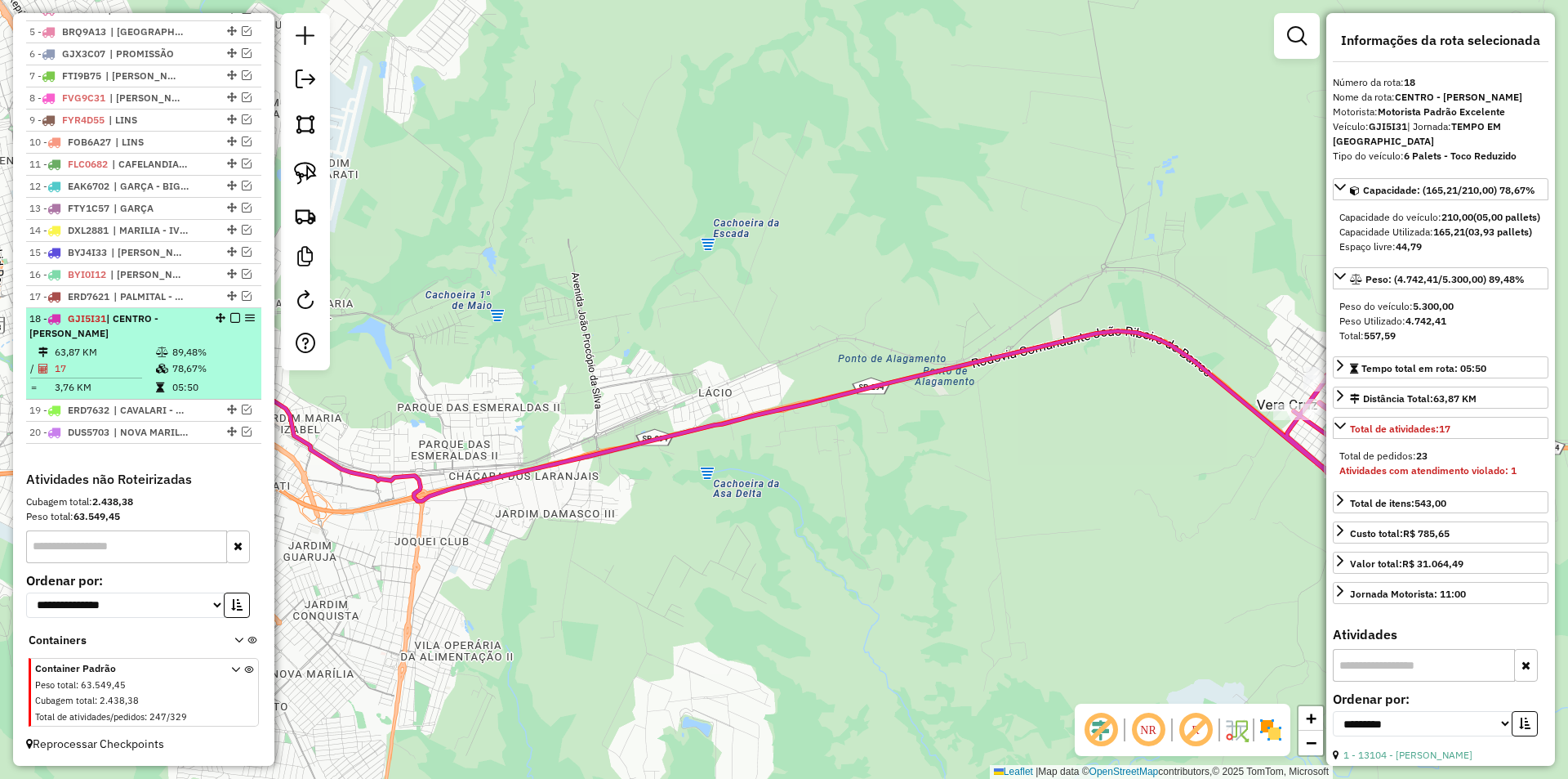
click at [232, 316] on em at bounding box center [235, 317] width 10 height 10
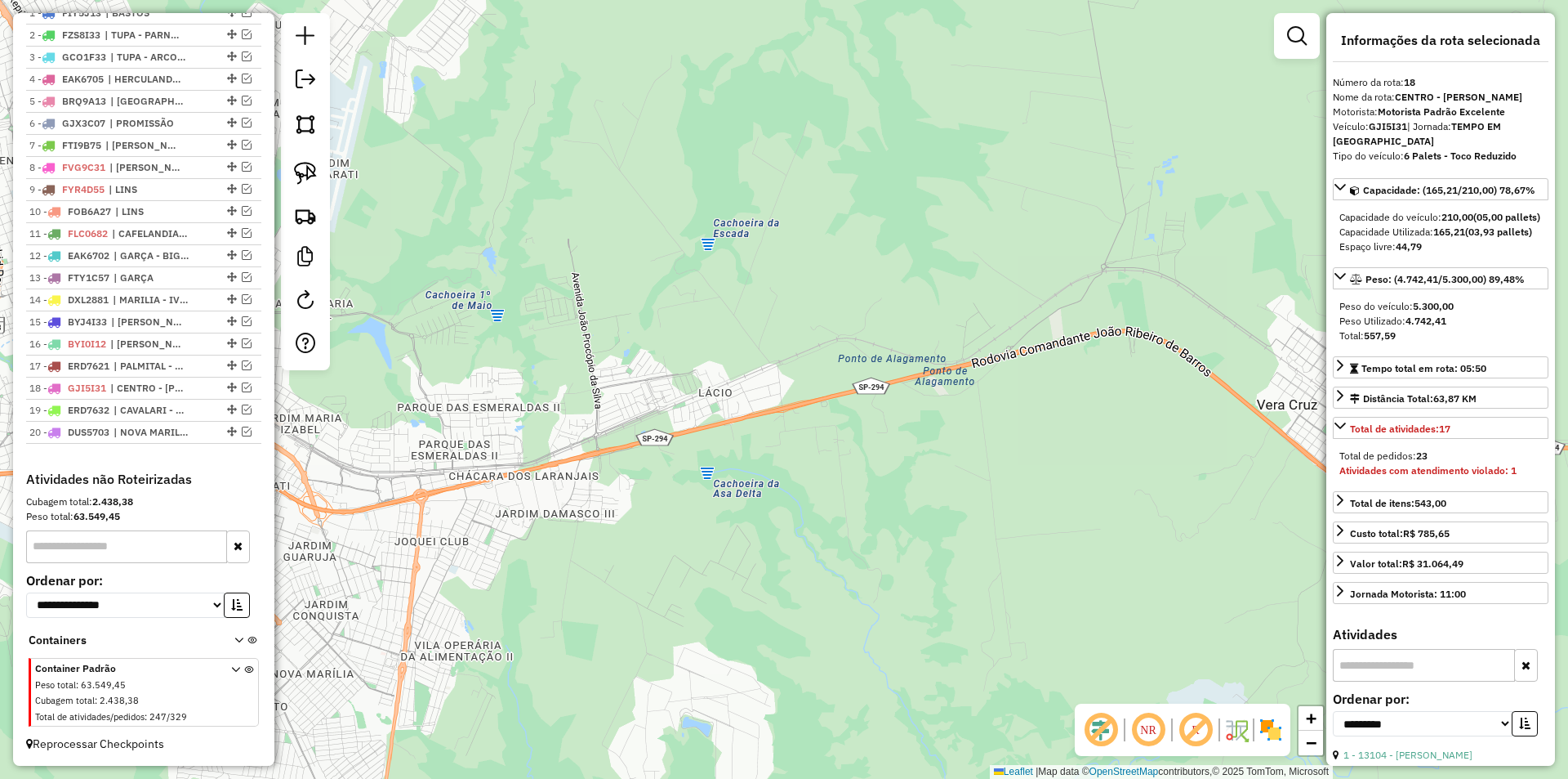
scroll to position [658, 0]
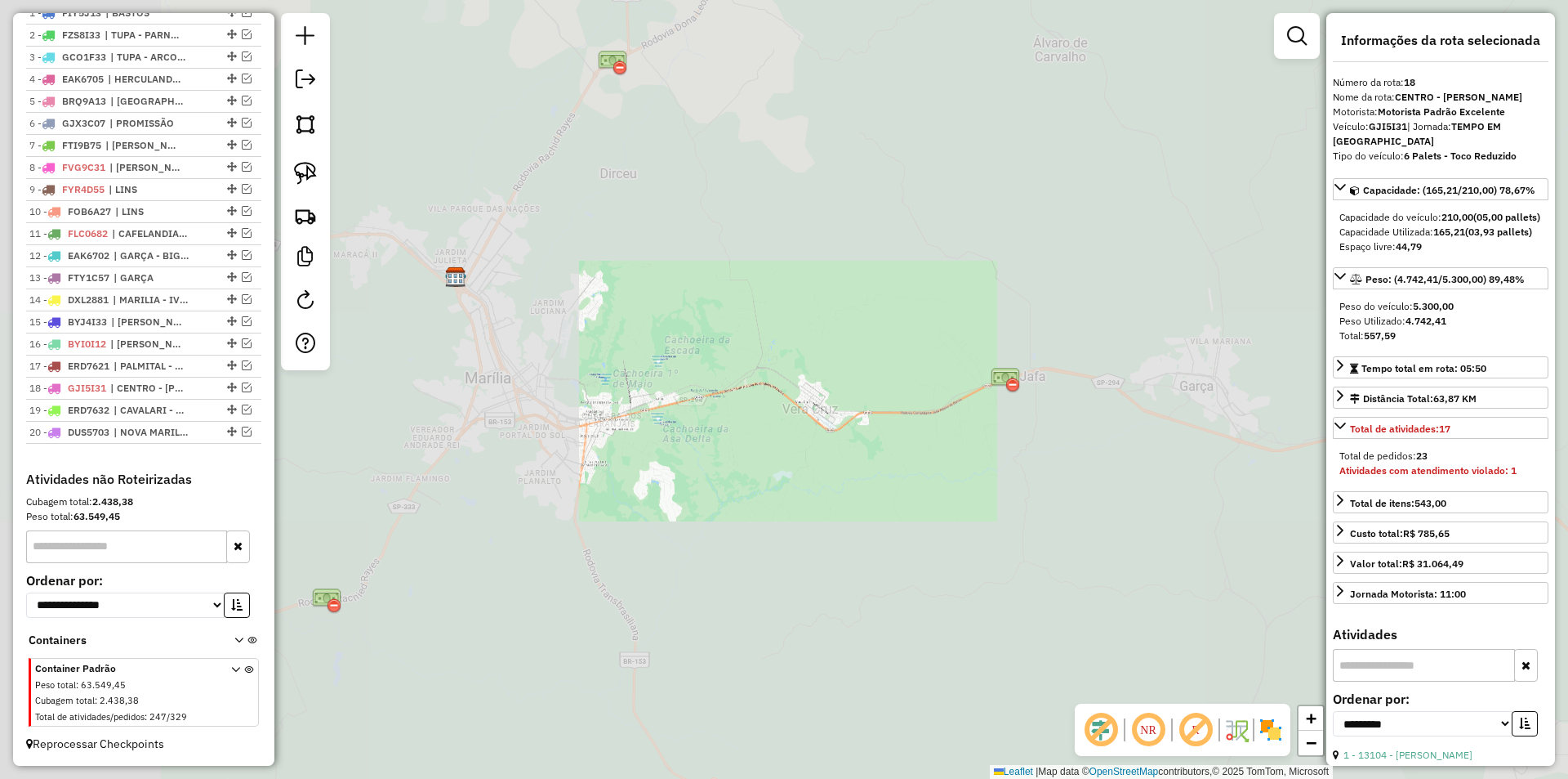
drag, startPoint x: 630, startPoint y: 428, endPoint x: 781, endPoint y: 341, distance: 174.3
click at [714, 371] on div "Janela de atendimento Grade de atendimento Capacidade Transportadoras Veículos …" at bounding box center [784, 390] width 1568 height 779
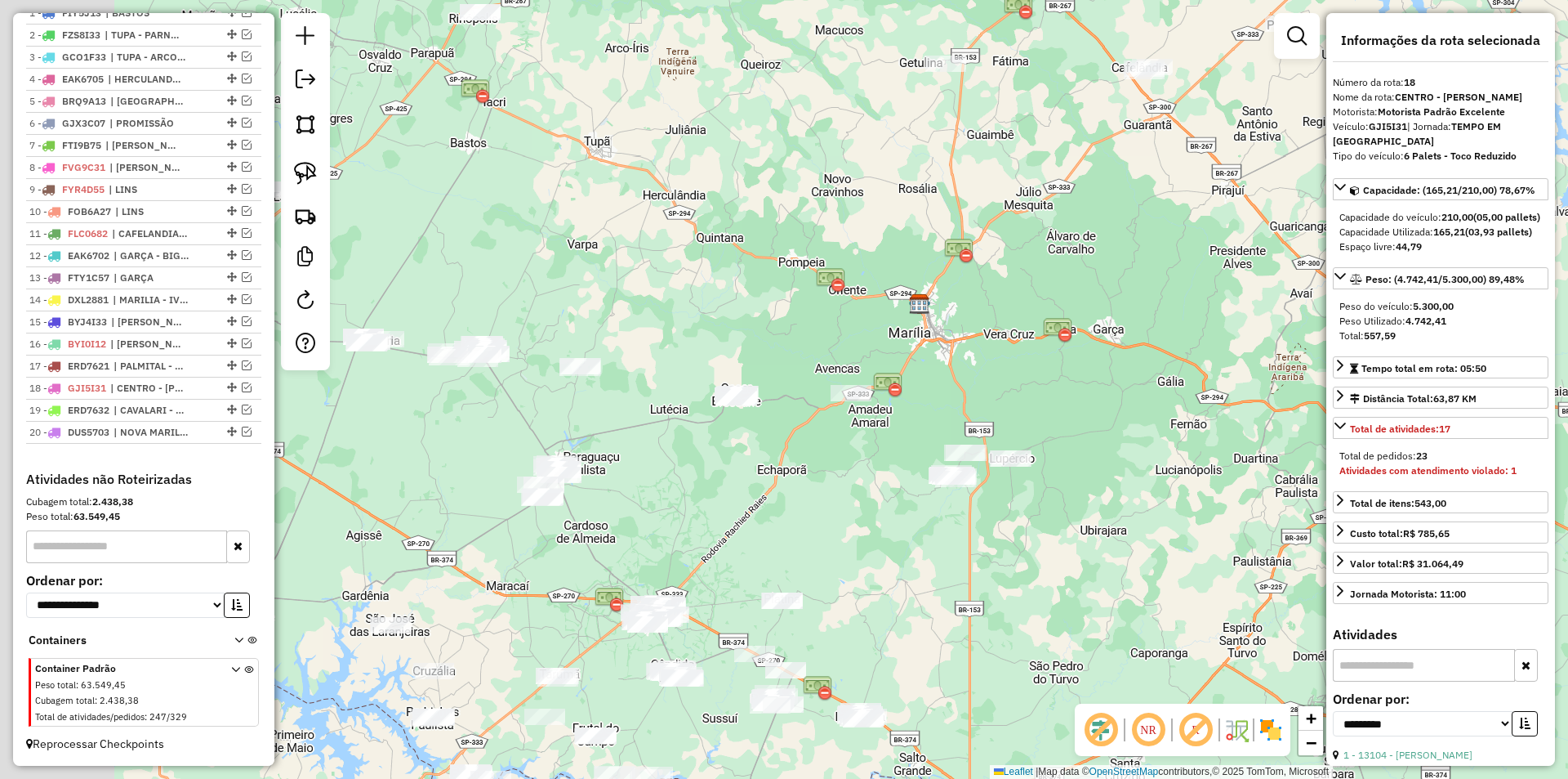
drag, startPoint x: 659, startPoint y: 423, endPoint x: 910, endPoint y: 438, distance: 251.4
click at [910, 438] on div "Janela de atendimento Grade de atendimento Capacidade Transportadoras Veículos …" at bounding box center [784, 390] width 1568 height 779
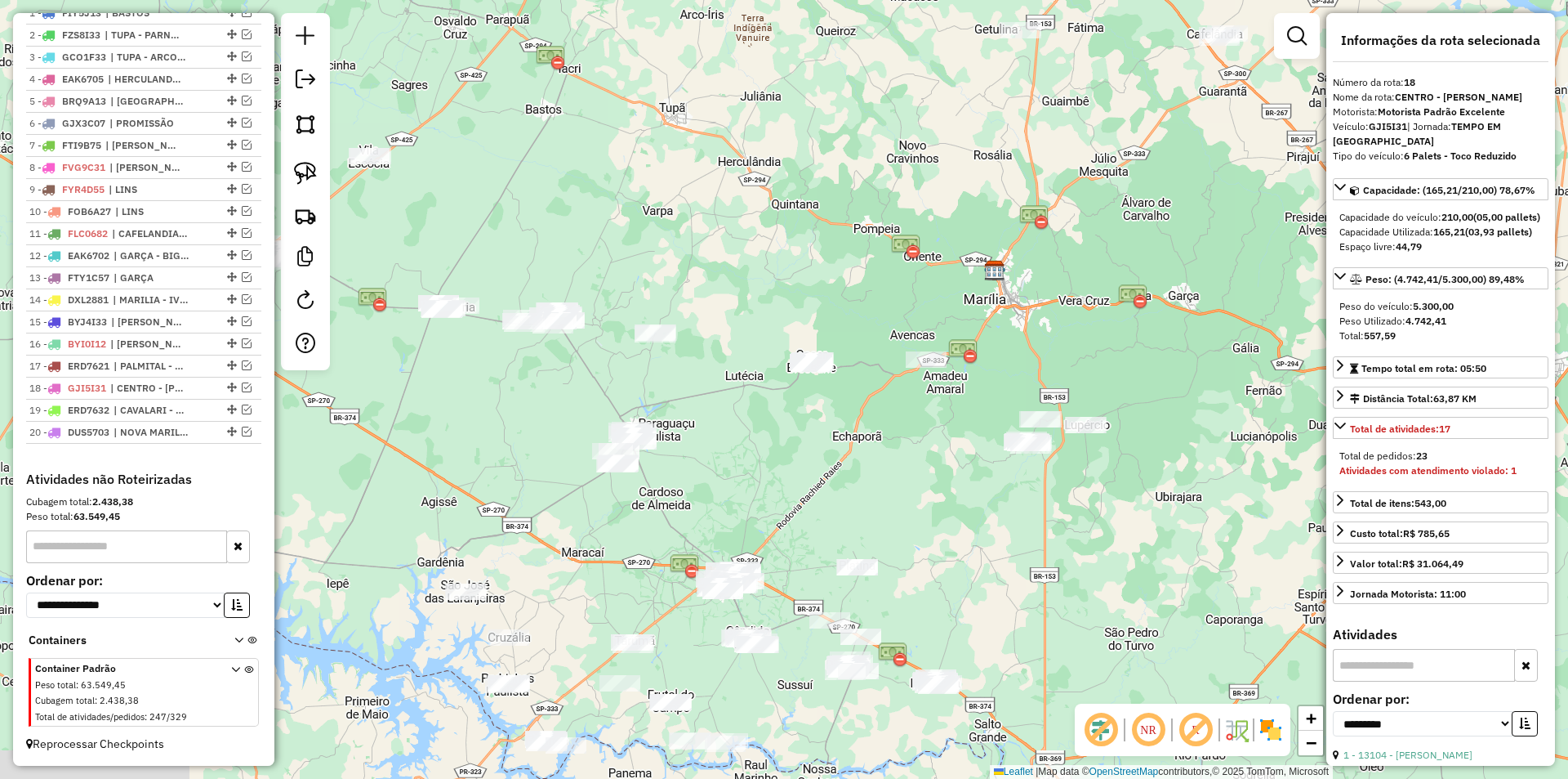
drag, startPoint x: 879, startPoint y: 466, endPoint x: 875, endPoint y: 416, distance: 50.2
click at [875, 416] on div "Janela de atendimento Grade de atendimento Capacidade Transportadoras Veículos …" at bounding box center [784, 390] width 1568 height 779
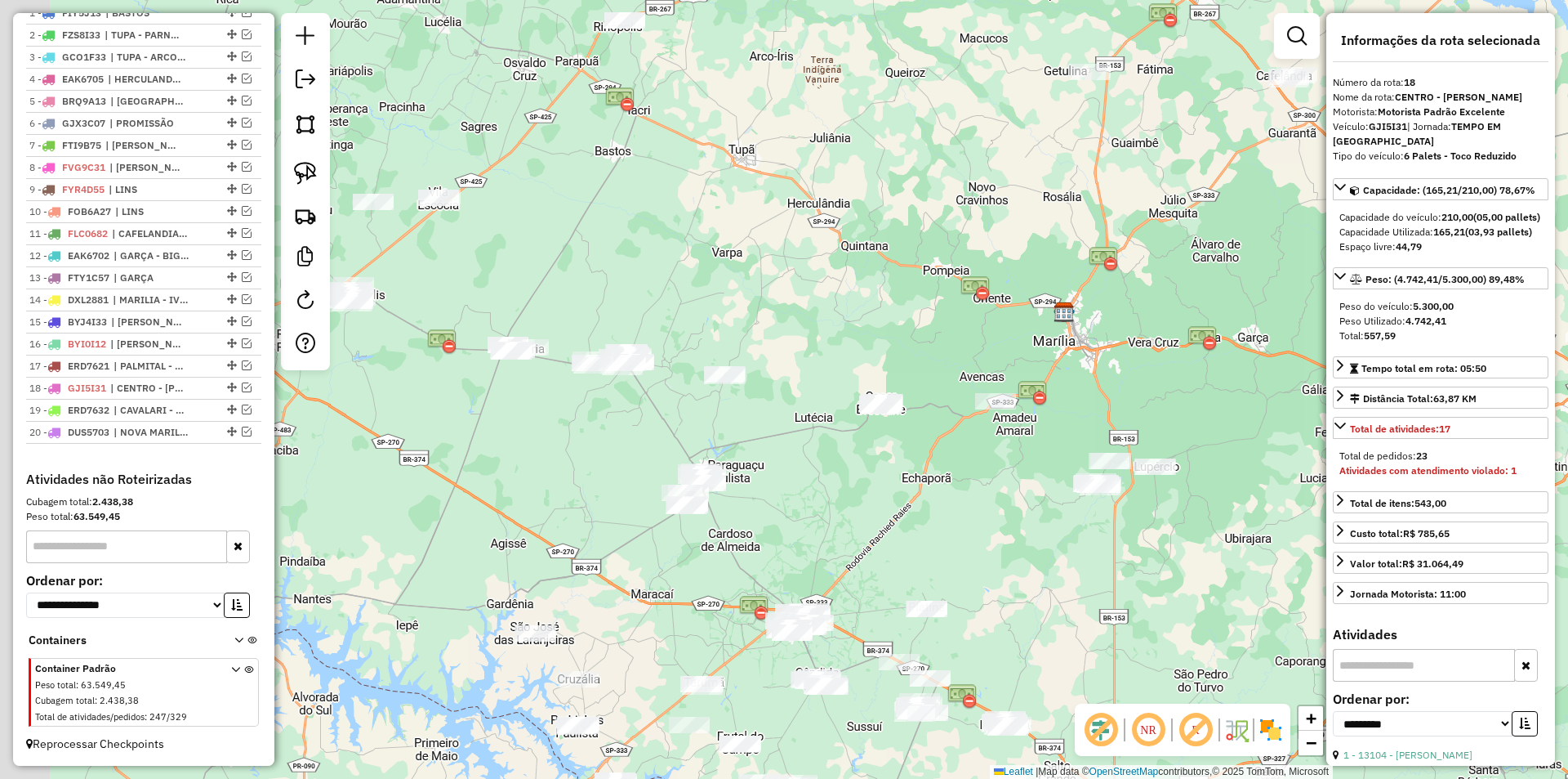
drag, startPoint x: 860, startPoint y: 447, endPoint x: 932, endPoint y: 496, distance: 87.1
click at [932, 496] on div "Janela de atendimento Grade de atendimento Capacidade Transportadoras Veículos …" at bounding box center [784, 390] width 1568 height 779
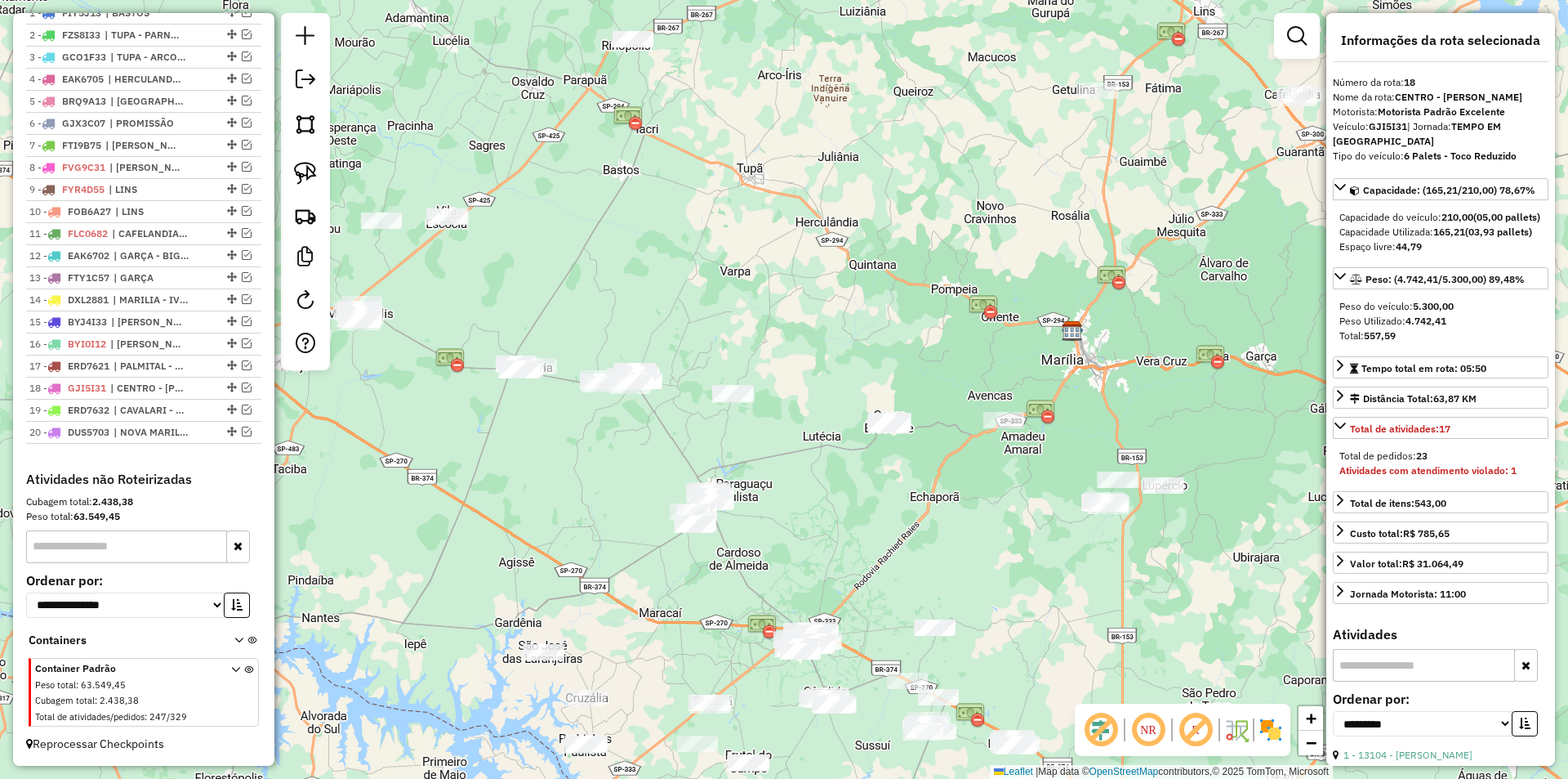
drag, startPoint x: 897, startPoint y: 495, endPoint x: 902, endPoint y: 511, distance: 16.8
click at [902, 511] on div "Janela de atendimento Grade de atendimento Capacidade Transportadoras Veículos …" at bounding box center [784, 390] width 1568 height 779
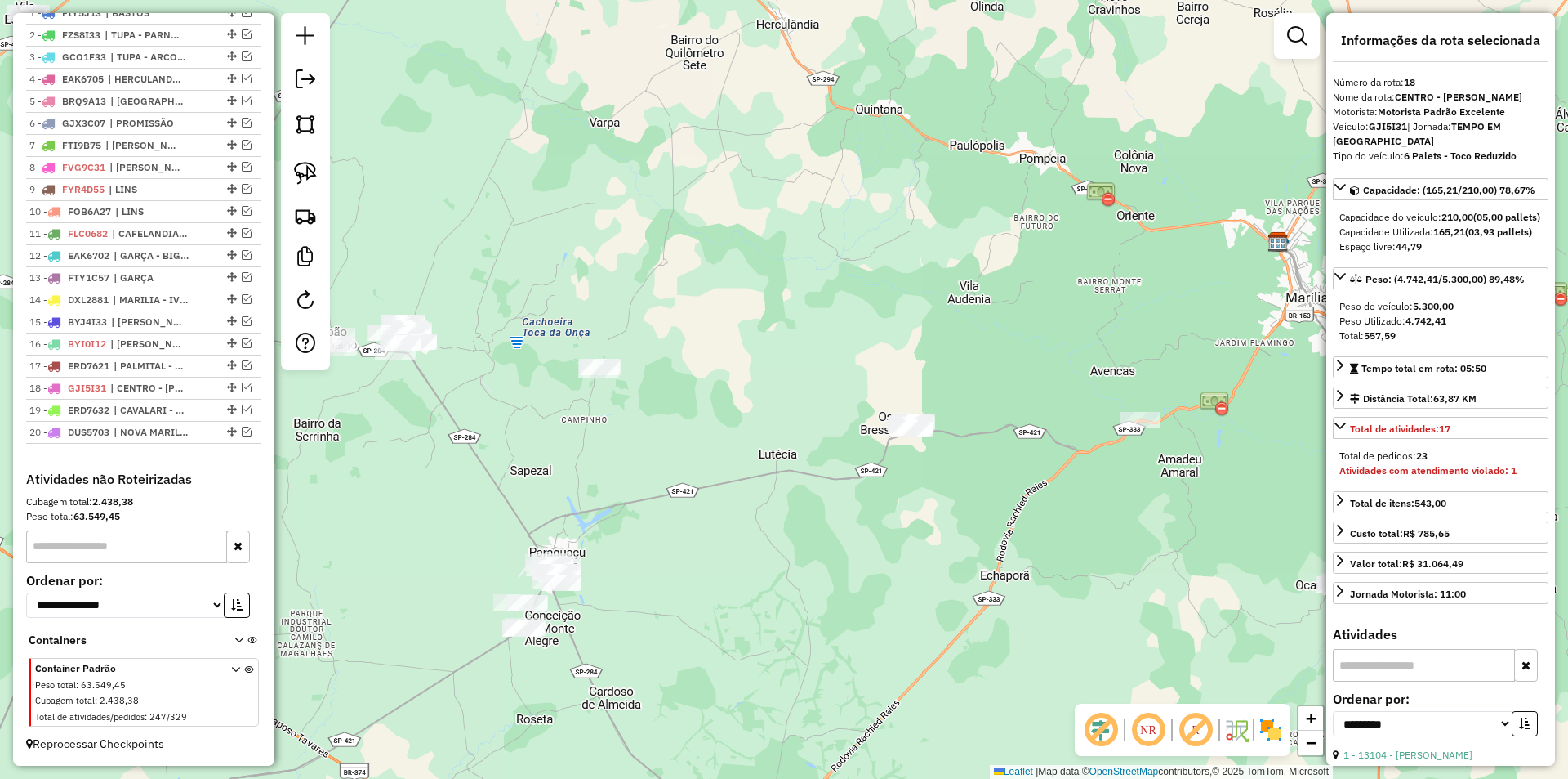
click at [867, 403] on div "Janela de atendimento Grade de atendimento Capacidade Transportadoras Veículos …" at bounding box center [784, 390] width 1568 height 779
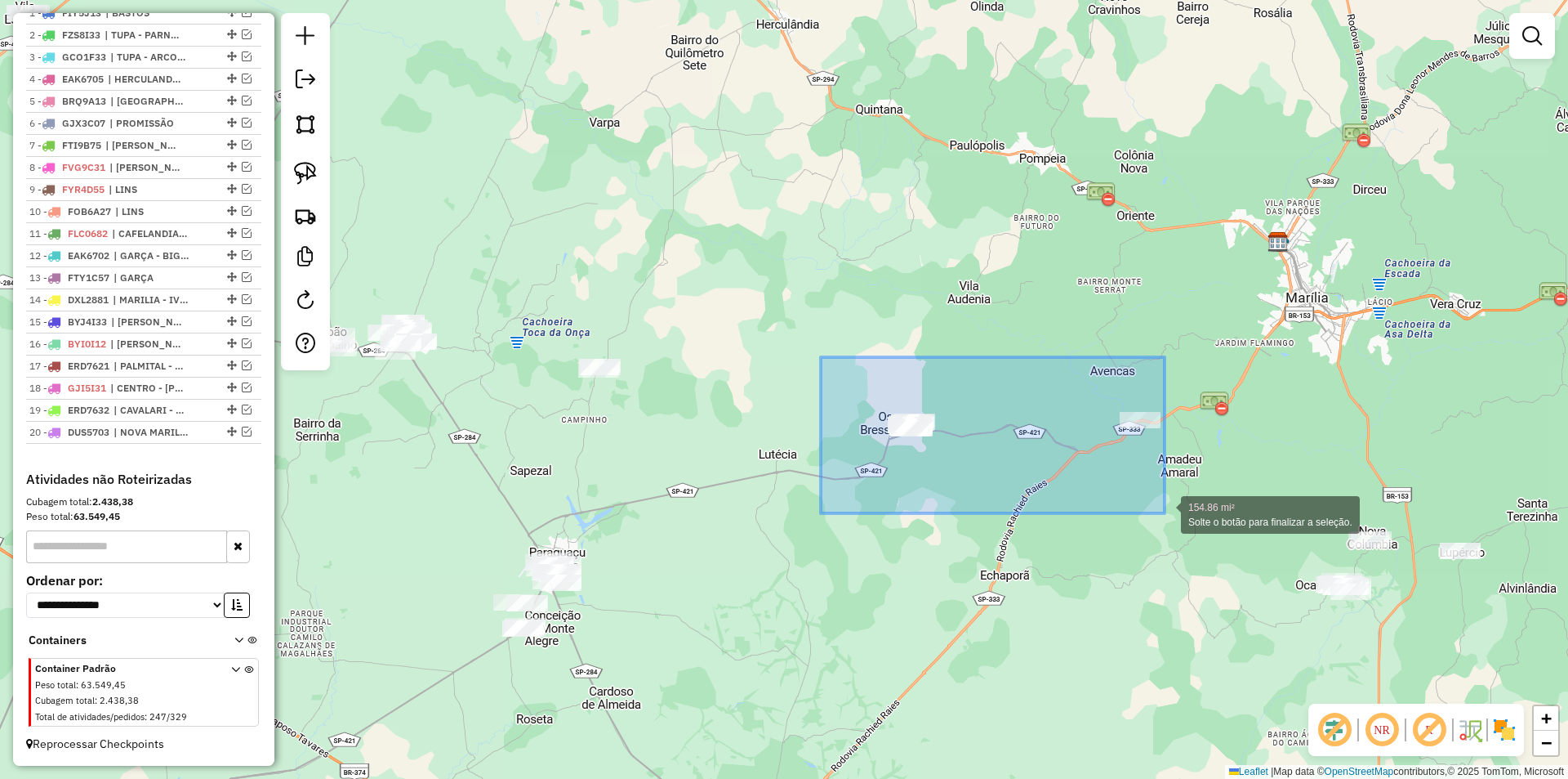
drag, startPoint x: 821, startPoint y: 357, endPoint x: 1170, endPoint y: 513, distance: 382.3
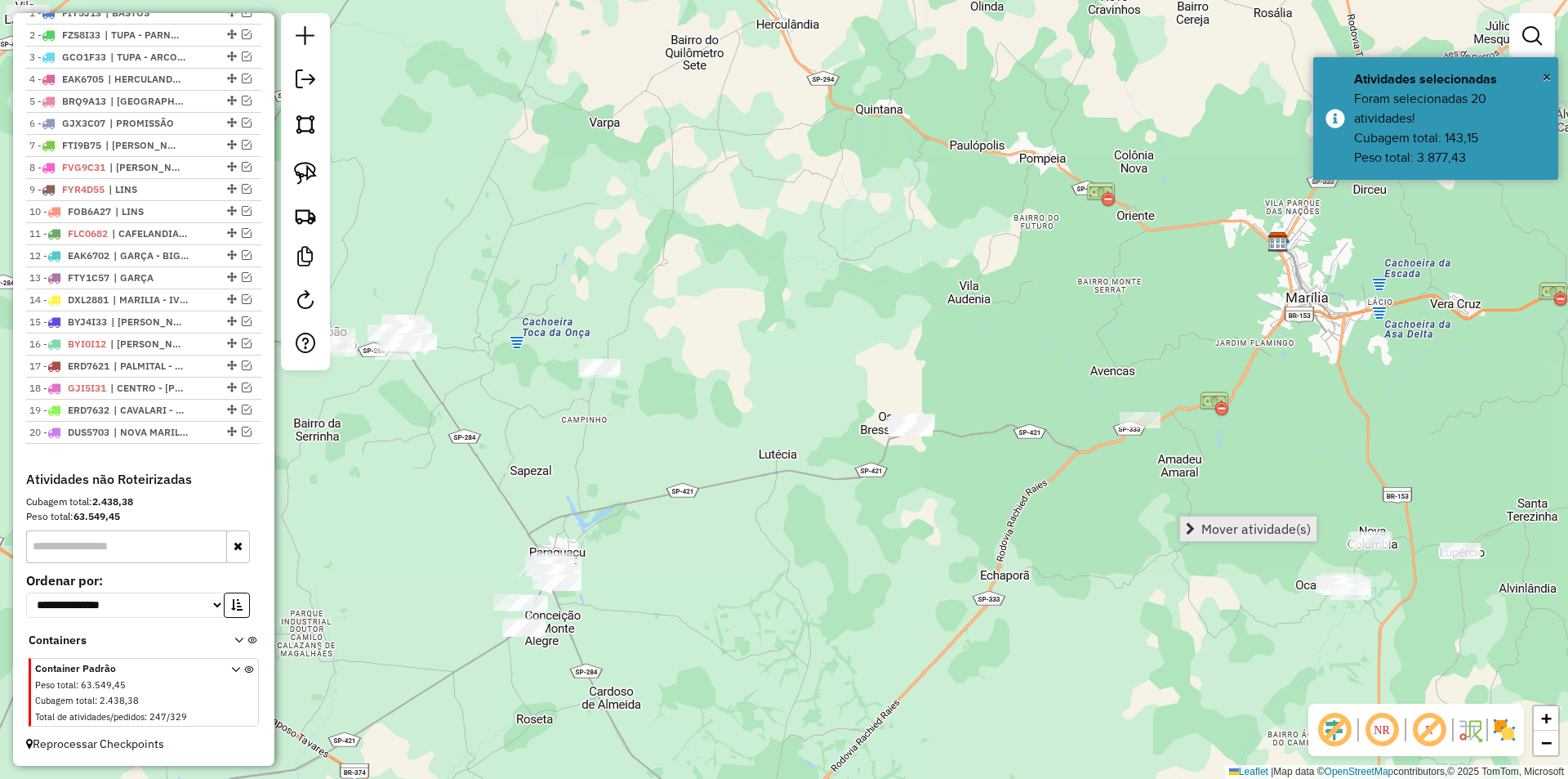
click at [1197, 526] on link "Mover atividade(s)" at bounding box center [1248, 529] width 136 height 24
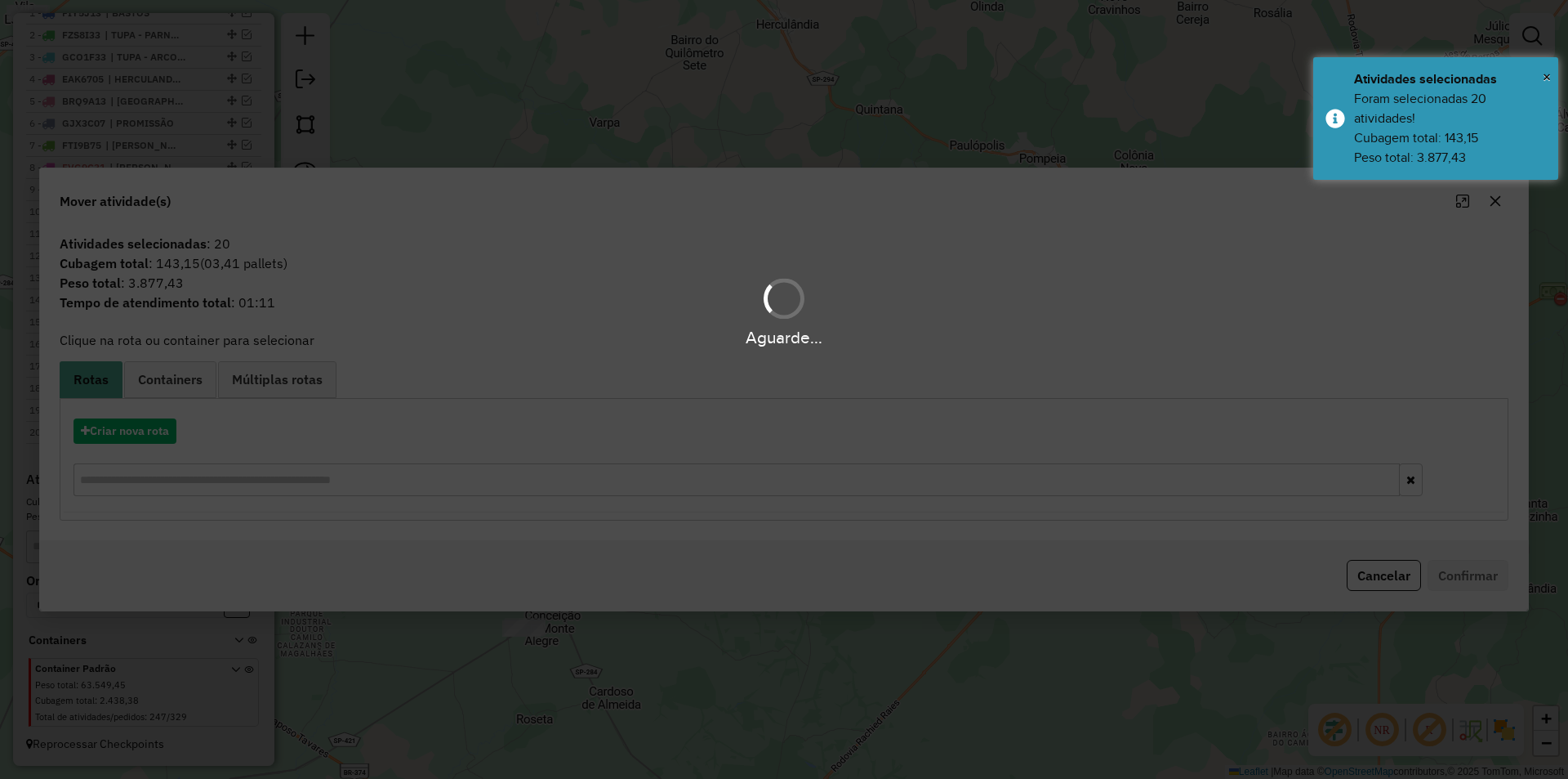
click at [144, 430] on hb-app "Aguarde... Pop-up bloqueado! Seu navegador bloqueou automáticamente a abertura …" at bounding box center [784, 390] width 1568 height 779
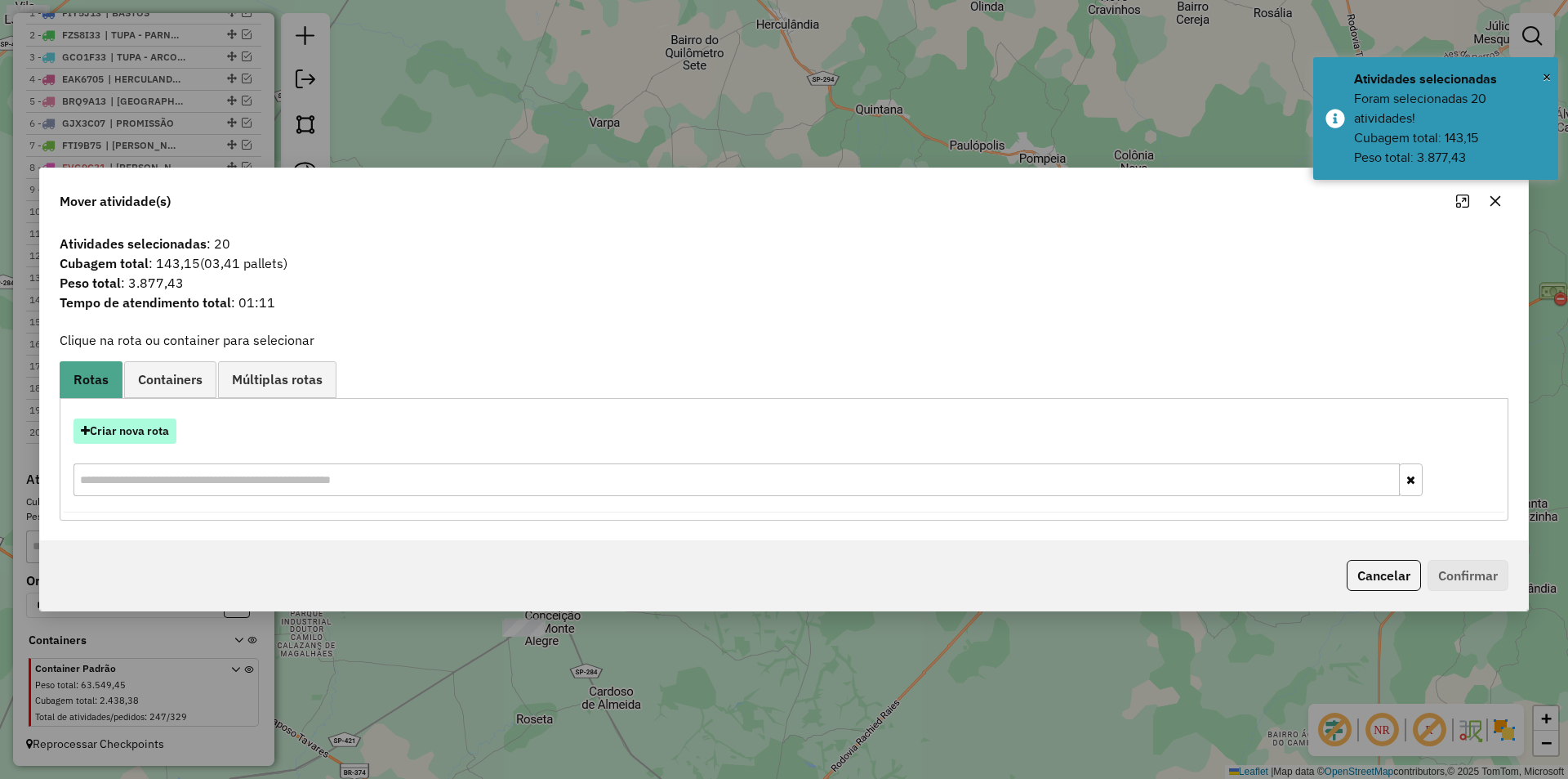
click at [129, 436] on button "Criar nova rota" at bounding box center [125, 430] width 103 height 25
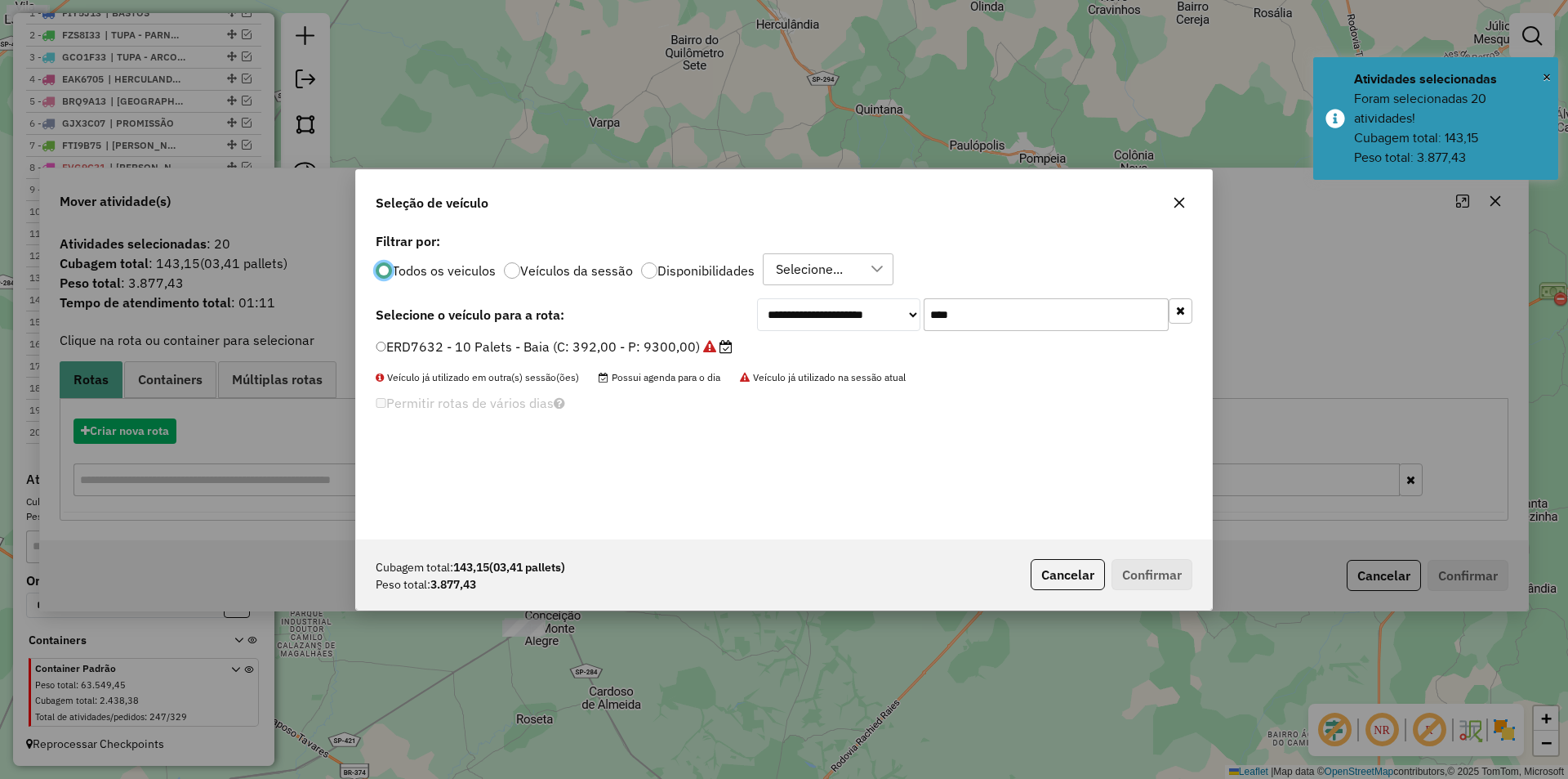
scroll to position [9, 5]
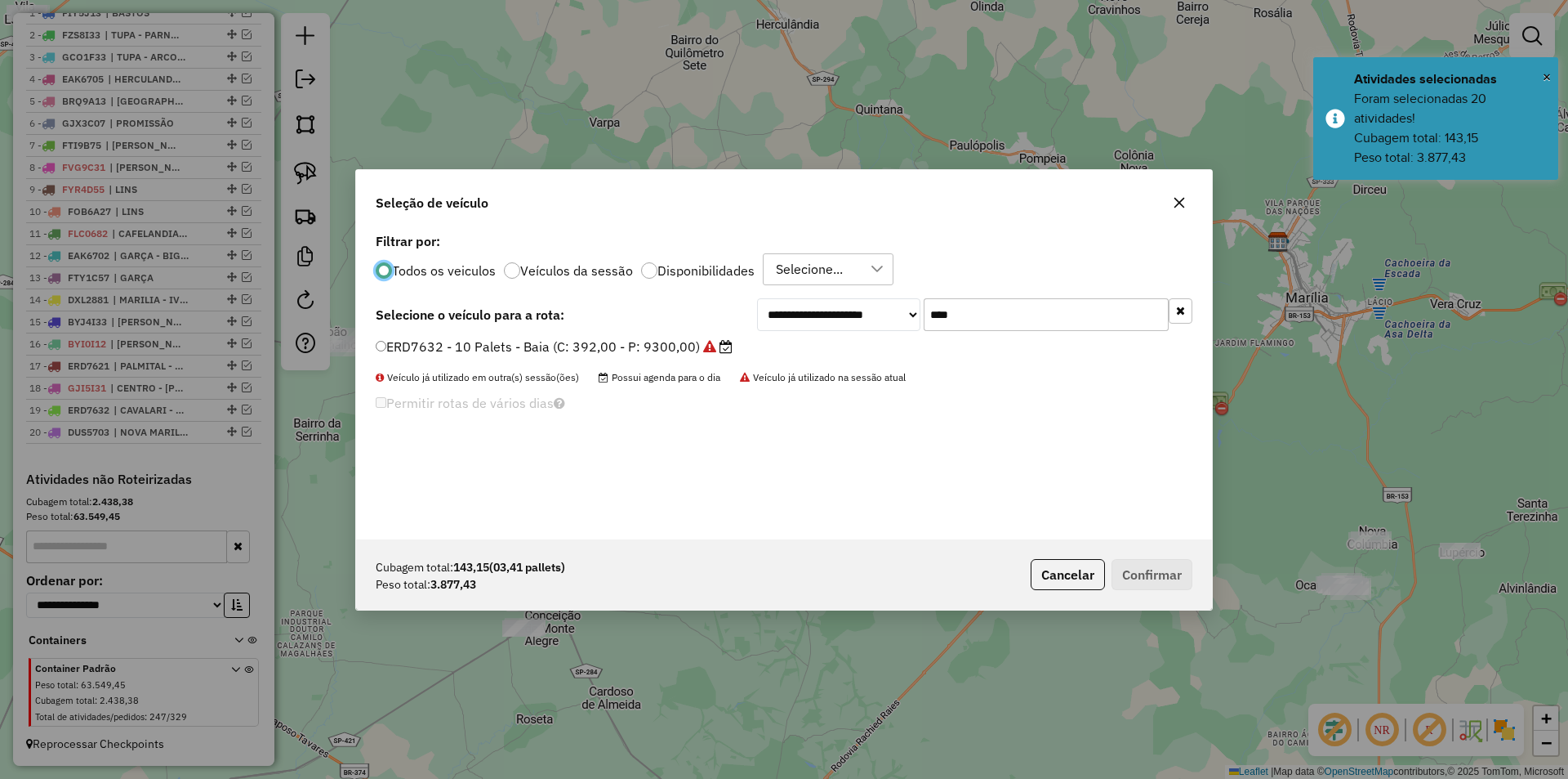
click at [961, 319] on input "****" at bounding box center [1046, 315] width 245 height 33
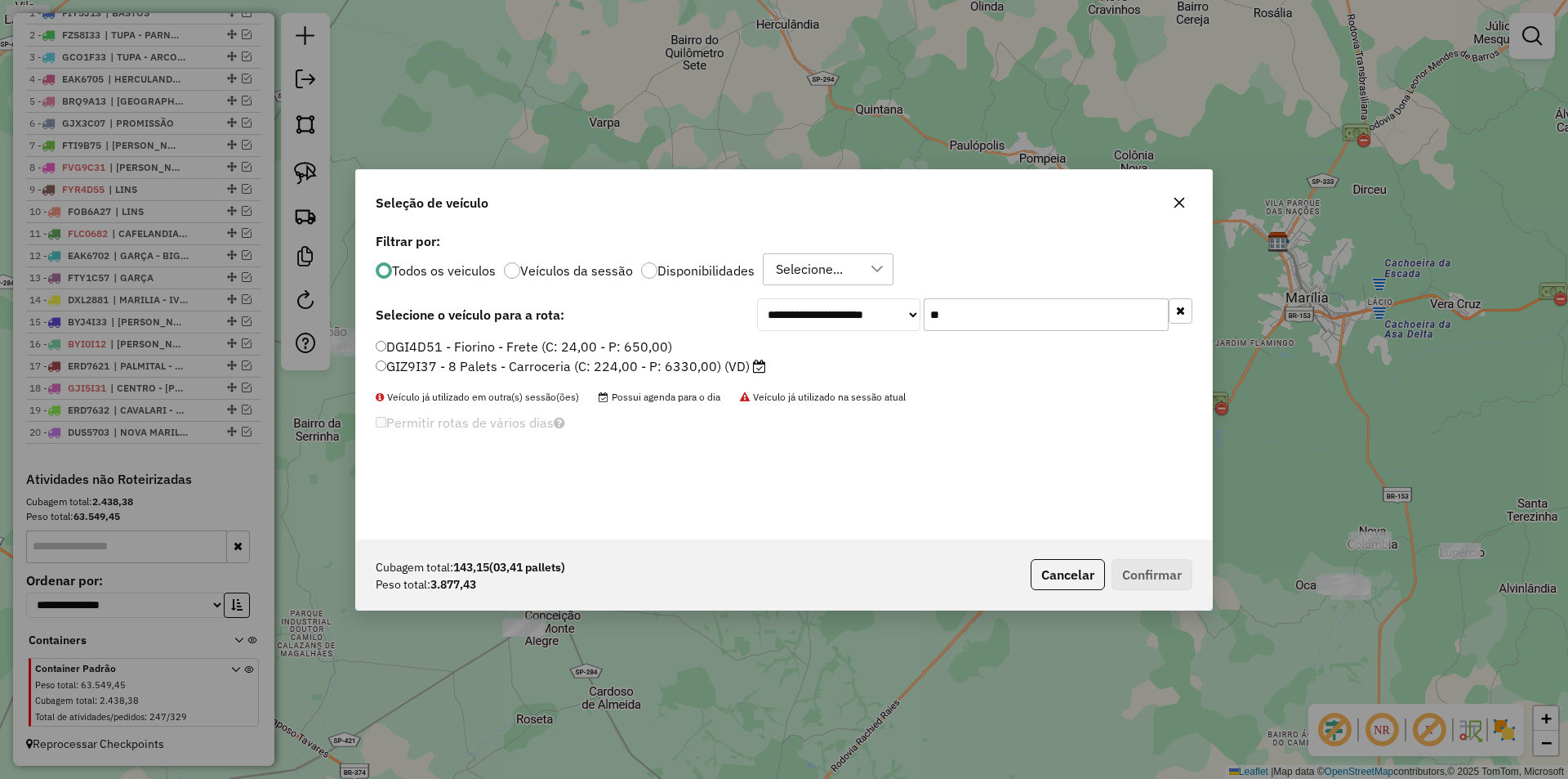
type input "***"
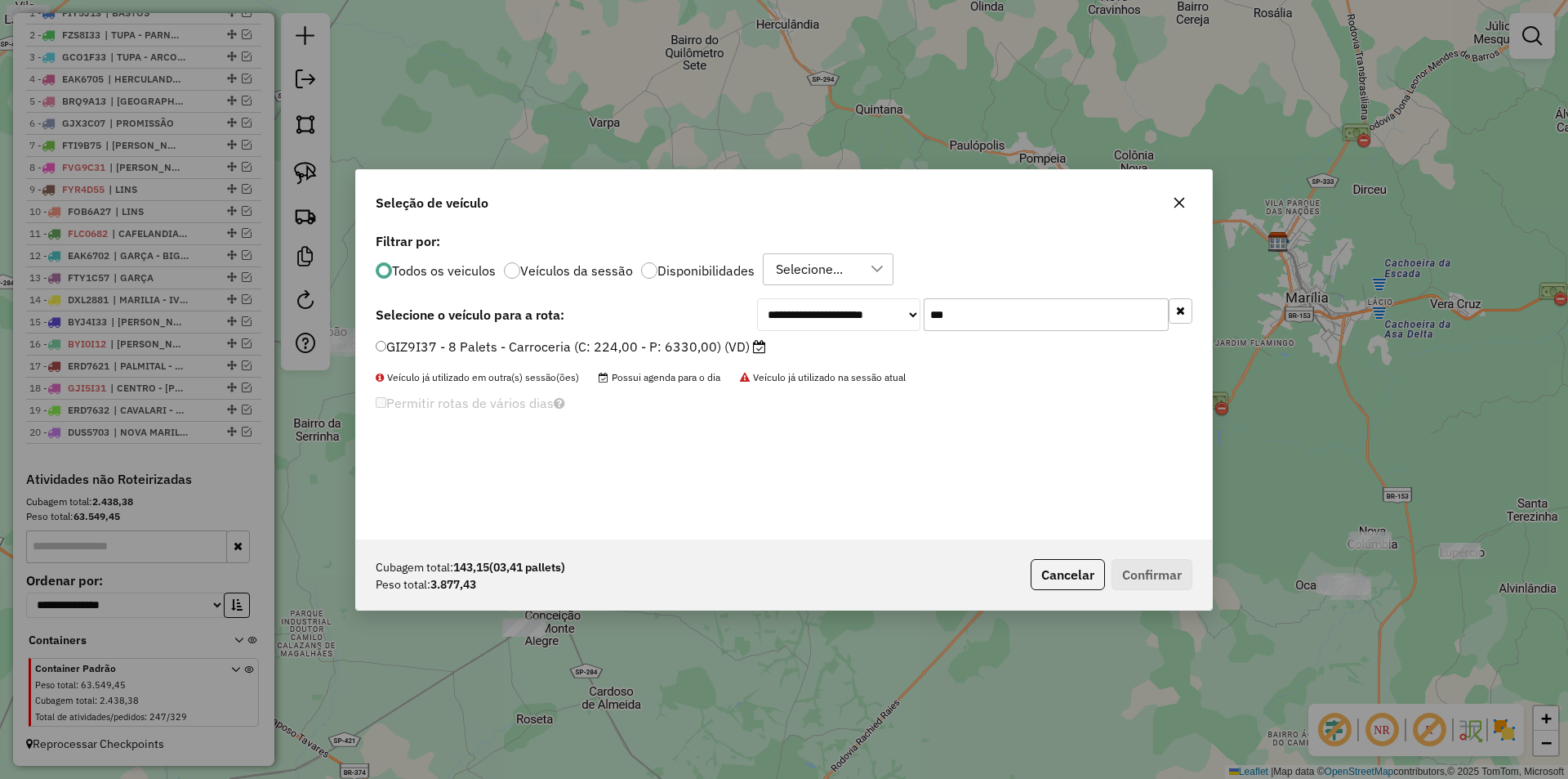
click at [962, 313] on input "***" at bounding box center [1046, 315] width 245 height 33
type input "***"
click at [708, 344] on label "DYT1F35 - 8 Palets - Bau Trucado (C: 280,00 - P: 6500,00)" at bounding box center [564, 346] width 378 height 20
click at [1153, 569] on button "Confirmar" at bounding box center [1152, 575] width 81 height 31
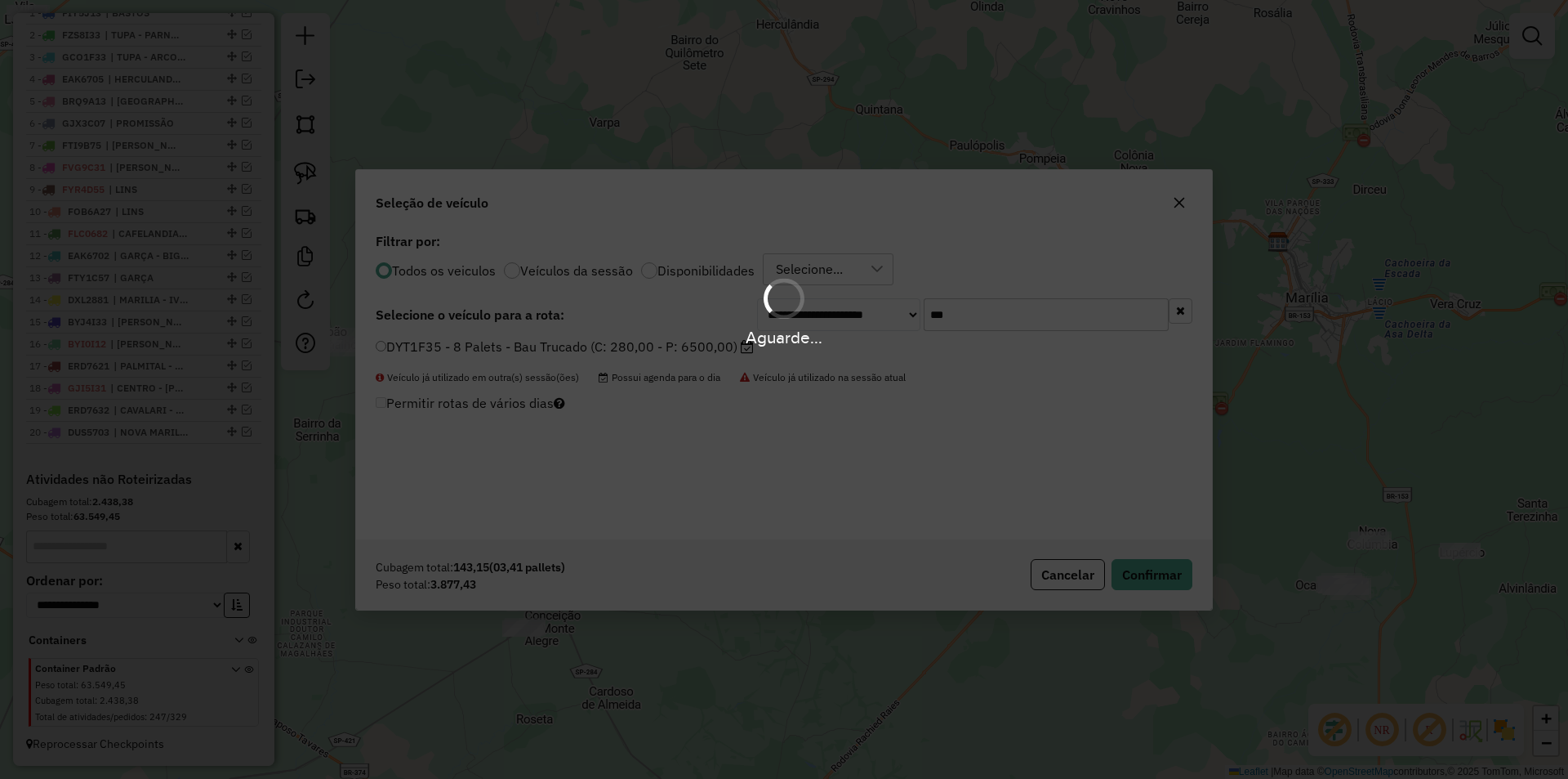
drag, startPoint x: 834, startPoint y: 346, endPoint x: 724, endPoint y: 364, distance: 111.5
click at [717, 348] on div "Aguarde..." at bounding box center [784, 337] width 1568 height 25
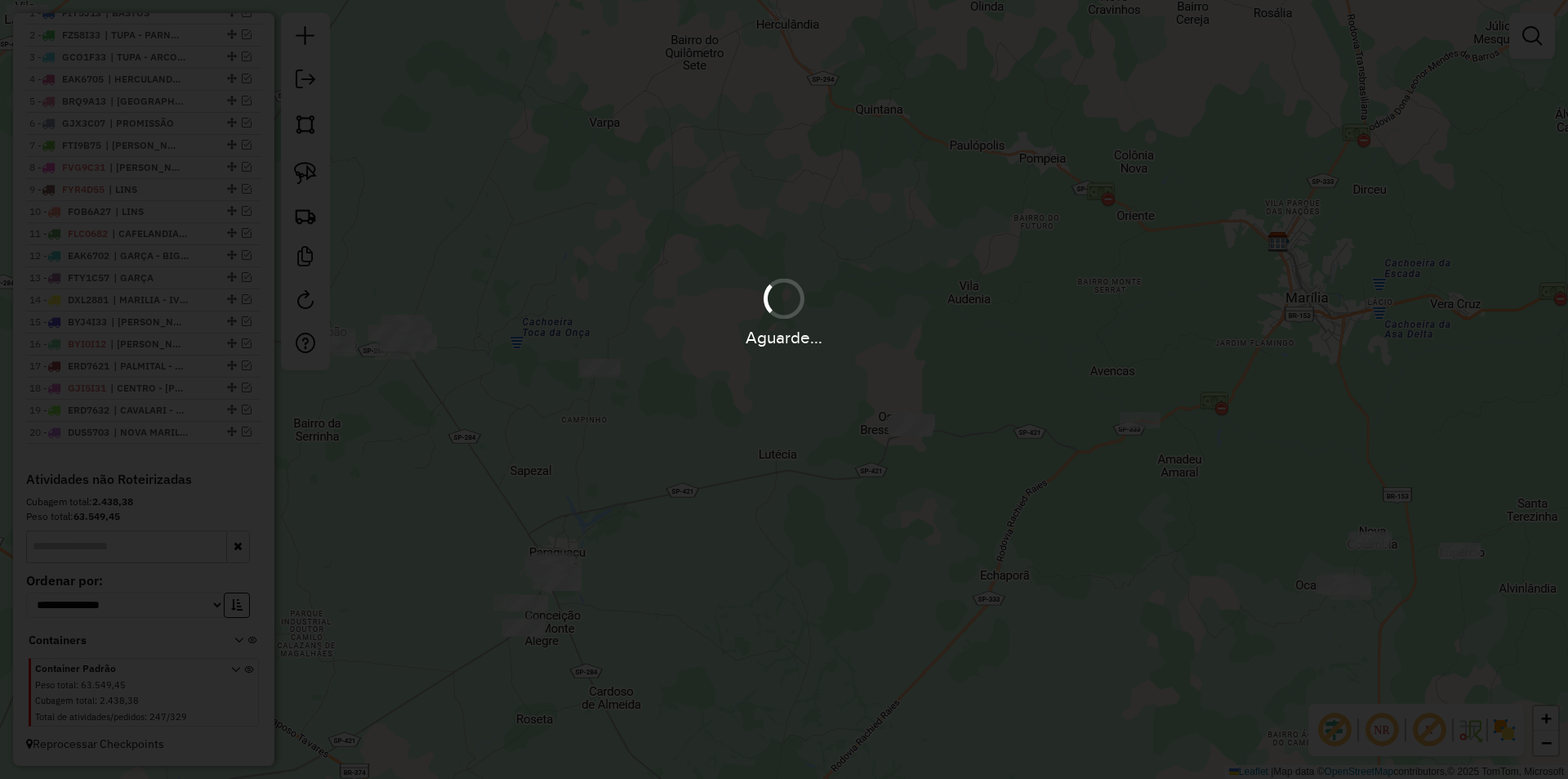
click at [769, 413] on div "**********" at bounding box center [784, 386] width 600 height 217
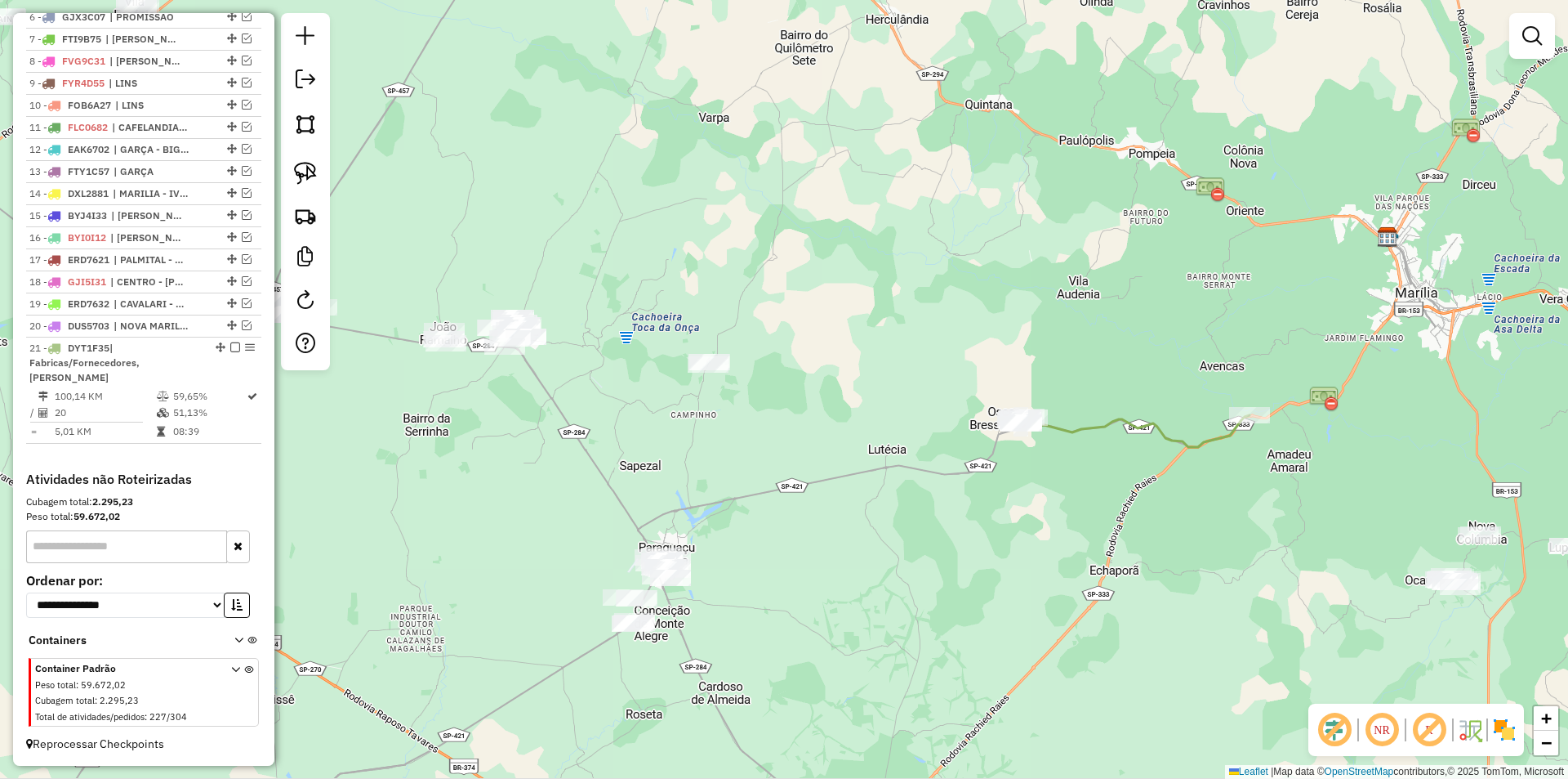
drag, startPoint x: 761, startPoint y: 414, endPoint x: 1103, endPoint y: 380, distance: 343.7
click at [1081, 383] on div "Janela de atendimento Grade de atendimento Capacidade Transportadoras Veículos …" at bounding box center [784, 390] width 1568 height 779
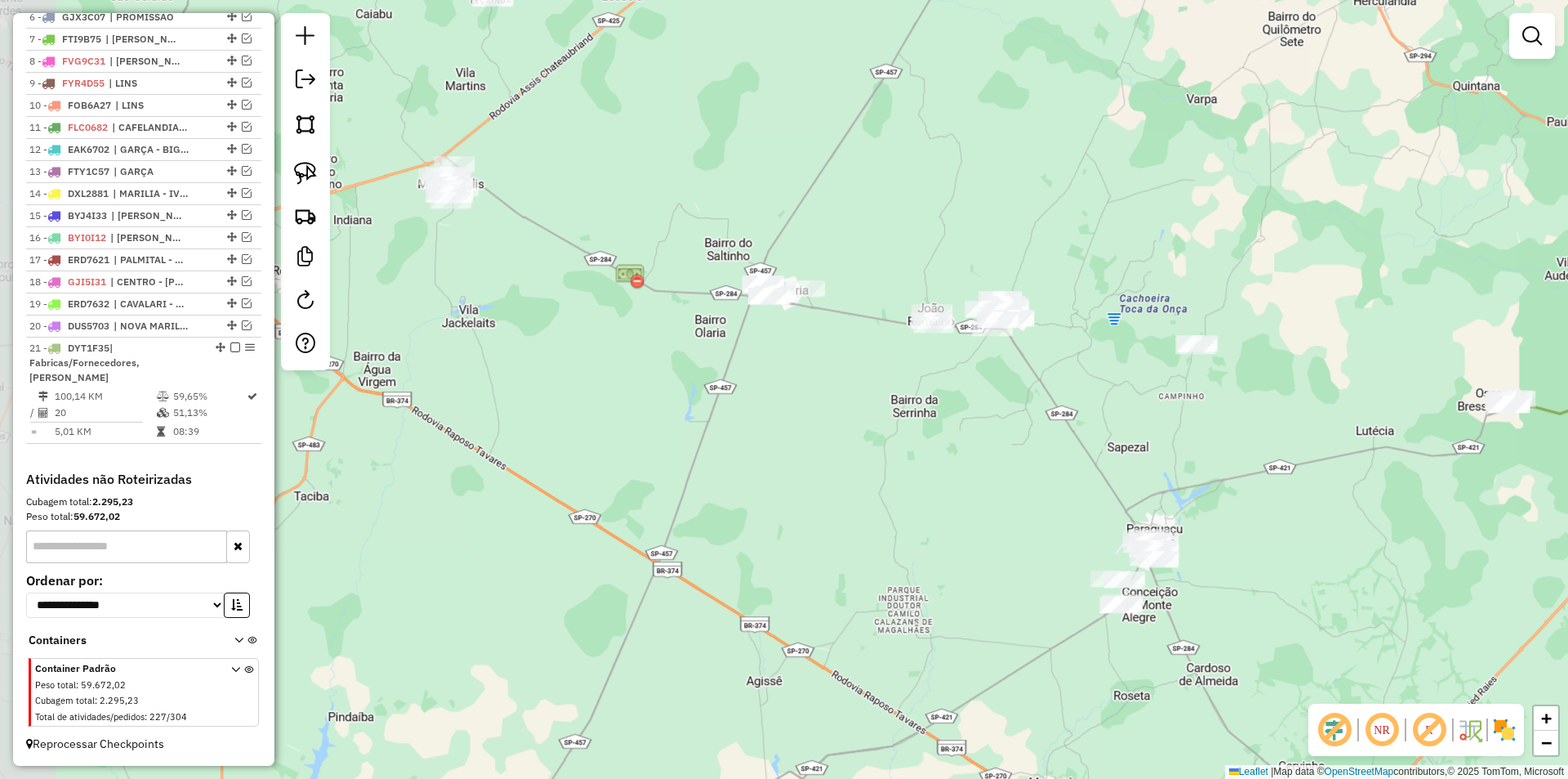
drag, startPoint x: 701, startPoint y: 425, endPoint x: 814, endPoint y: 489, distance: 129.9
click at [851, 529] on div "Janela de atendimento Grade de atendimento Capacidade Transportadoras Veículos …" at bounding box center [784, 390] width 1568 height 779
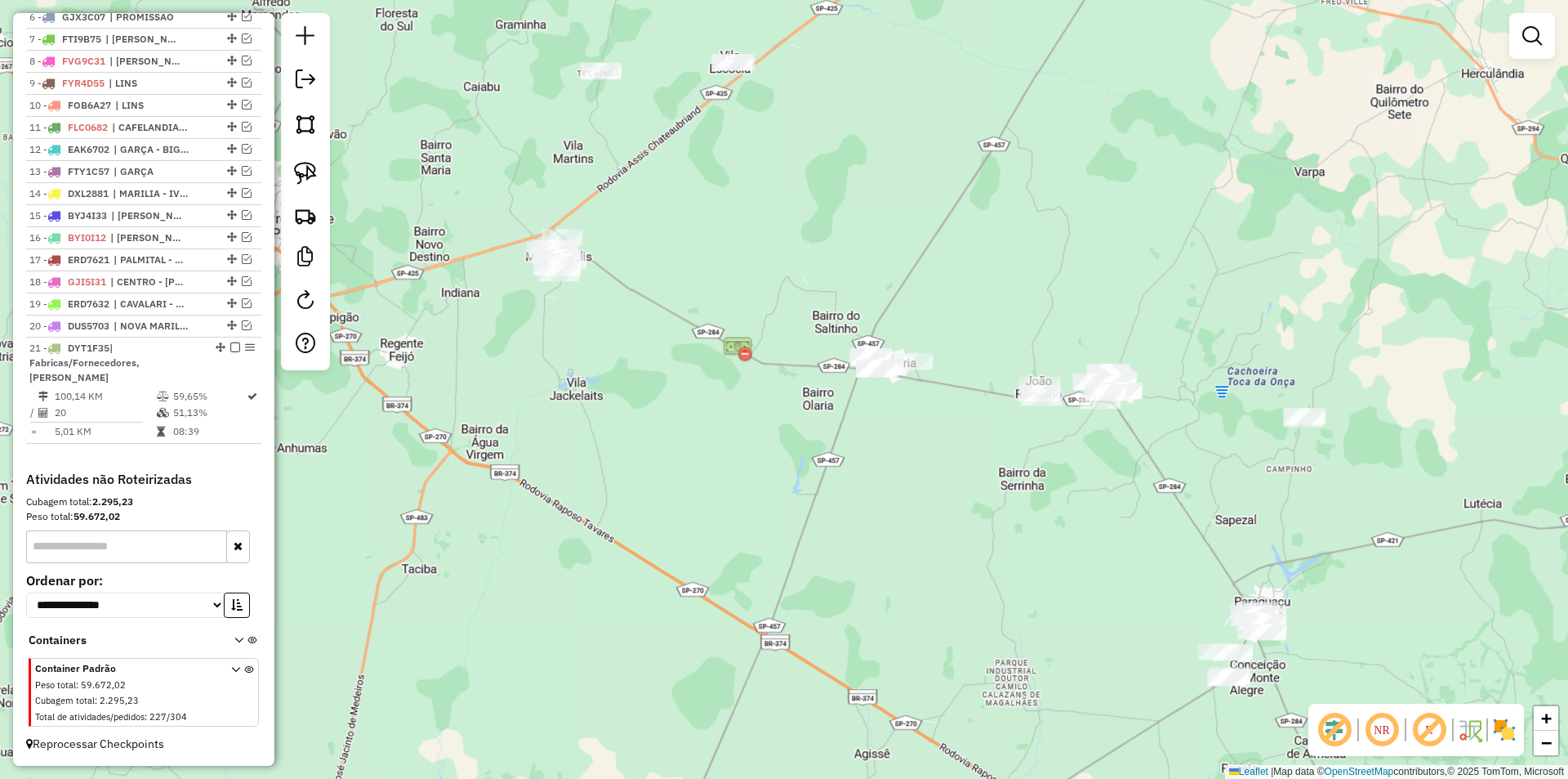
drag, startPoint x: 701, startPoint y: 355, endPoint x: 758, endPoint y: 480, distance: 137.4
click at [761, 483] on div "Janela de atendimento Grade de atendimento Capacidade Transportadoras Veículos …" at bounding box center [784, 390] width 1568 height 779
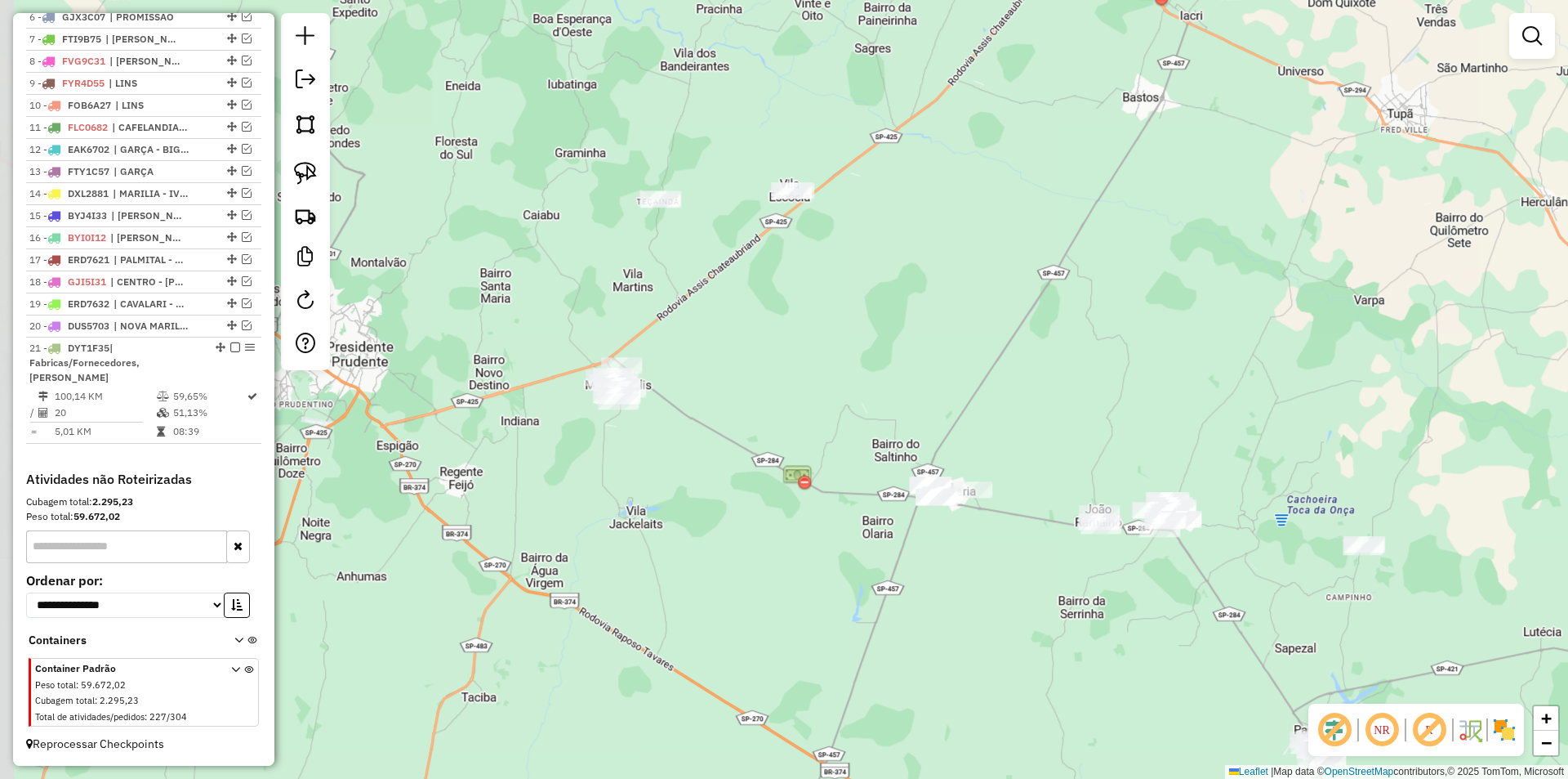
click at [738, 401] on div "Janela de atendimento Grade de atendimento Capacidade Transportadoras Veículos …" at bounding box center [784, 390] width 1568 height 779
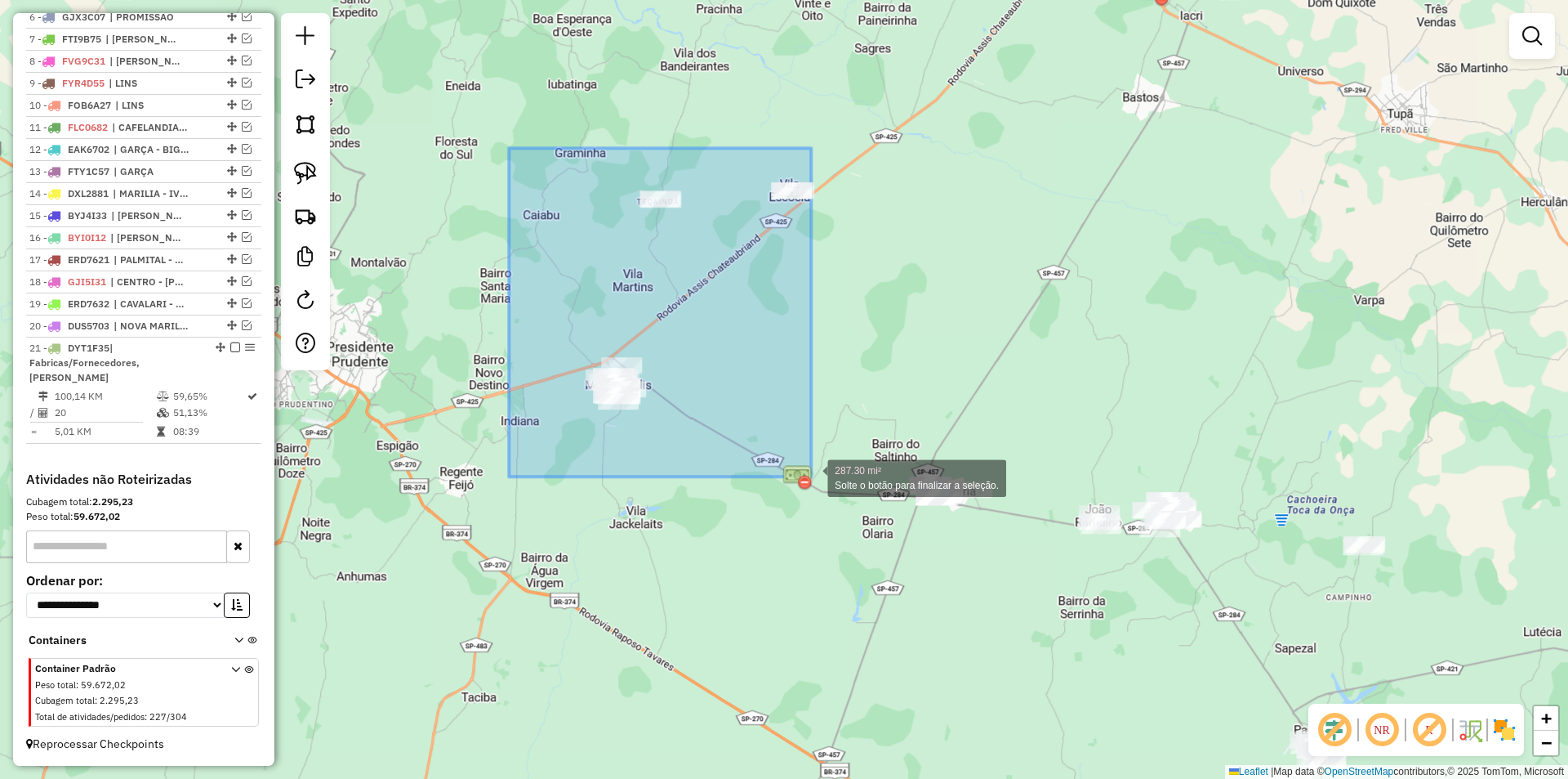
drag, startPoint x: 528, startPoint y: 167, endPoint x: 820, endPoint y: 477, distance: 425.9
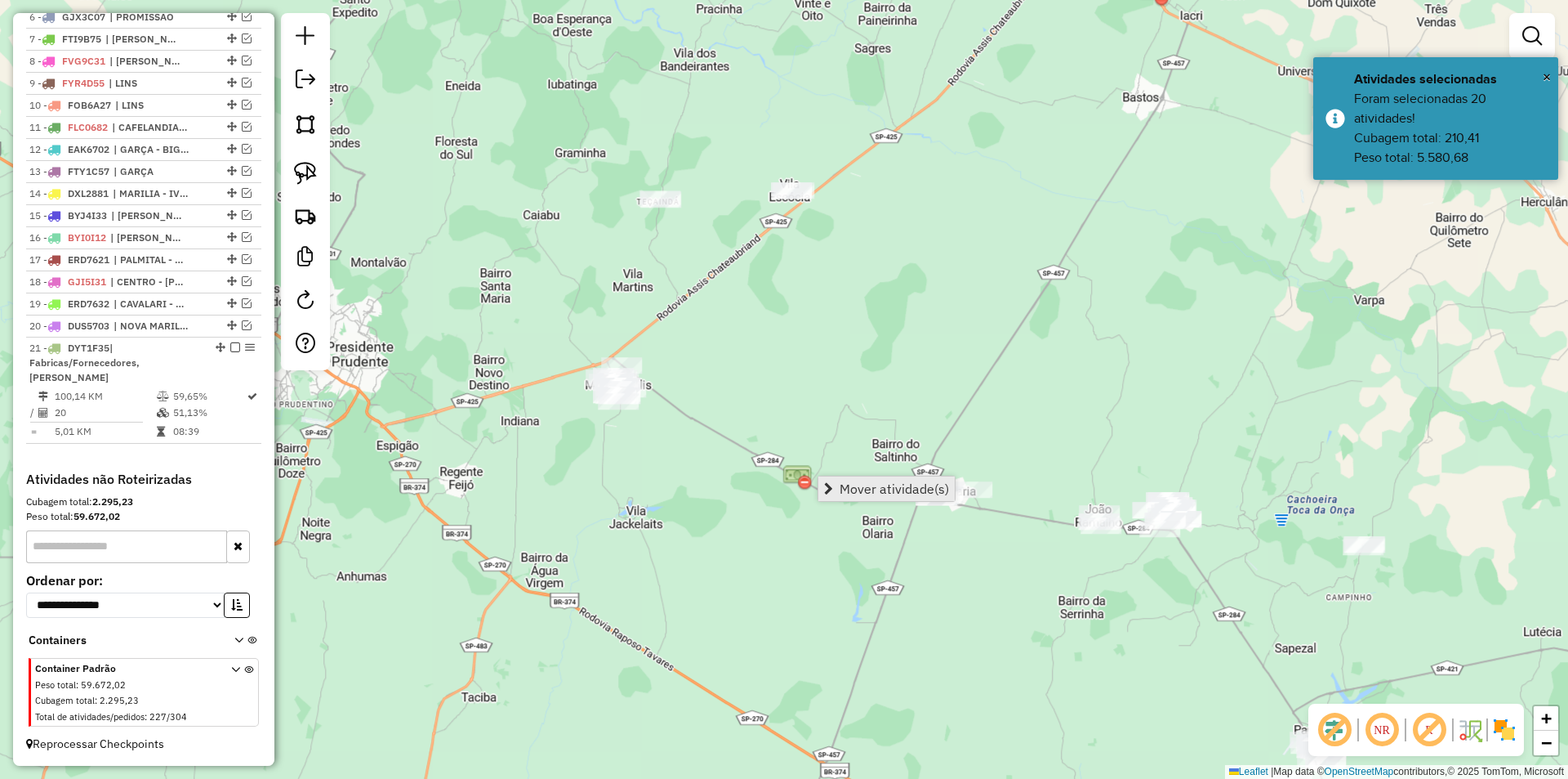
click at [880, 479] on link "Mover atividade(s)" at bounding box center [887, 489] width 136 height 24
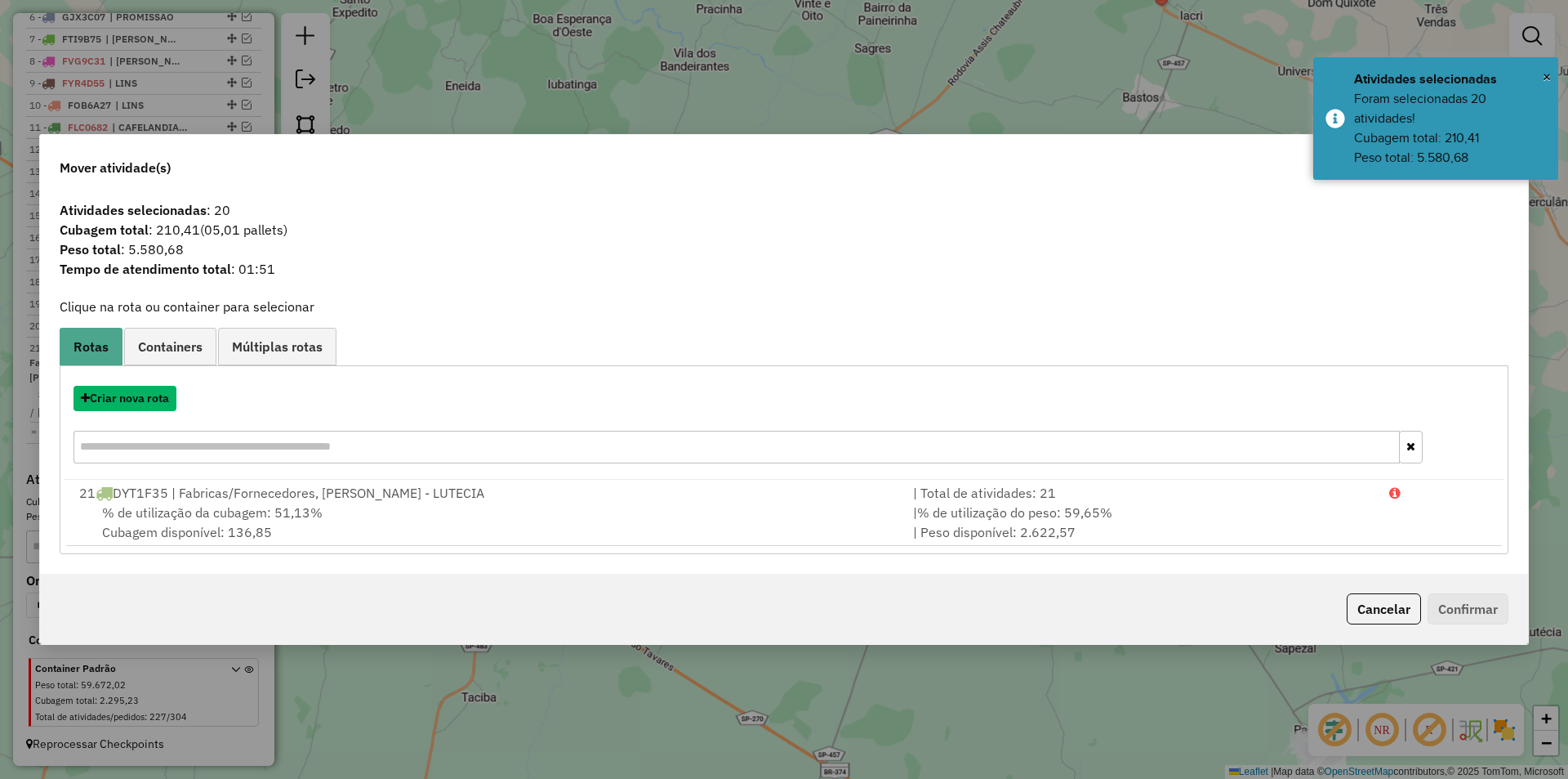
click at [167, 398] on button "Criar nova rota" at bounding box center [125, 398] width 103 height 25
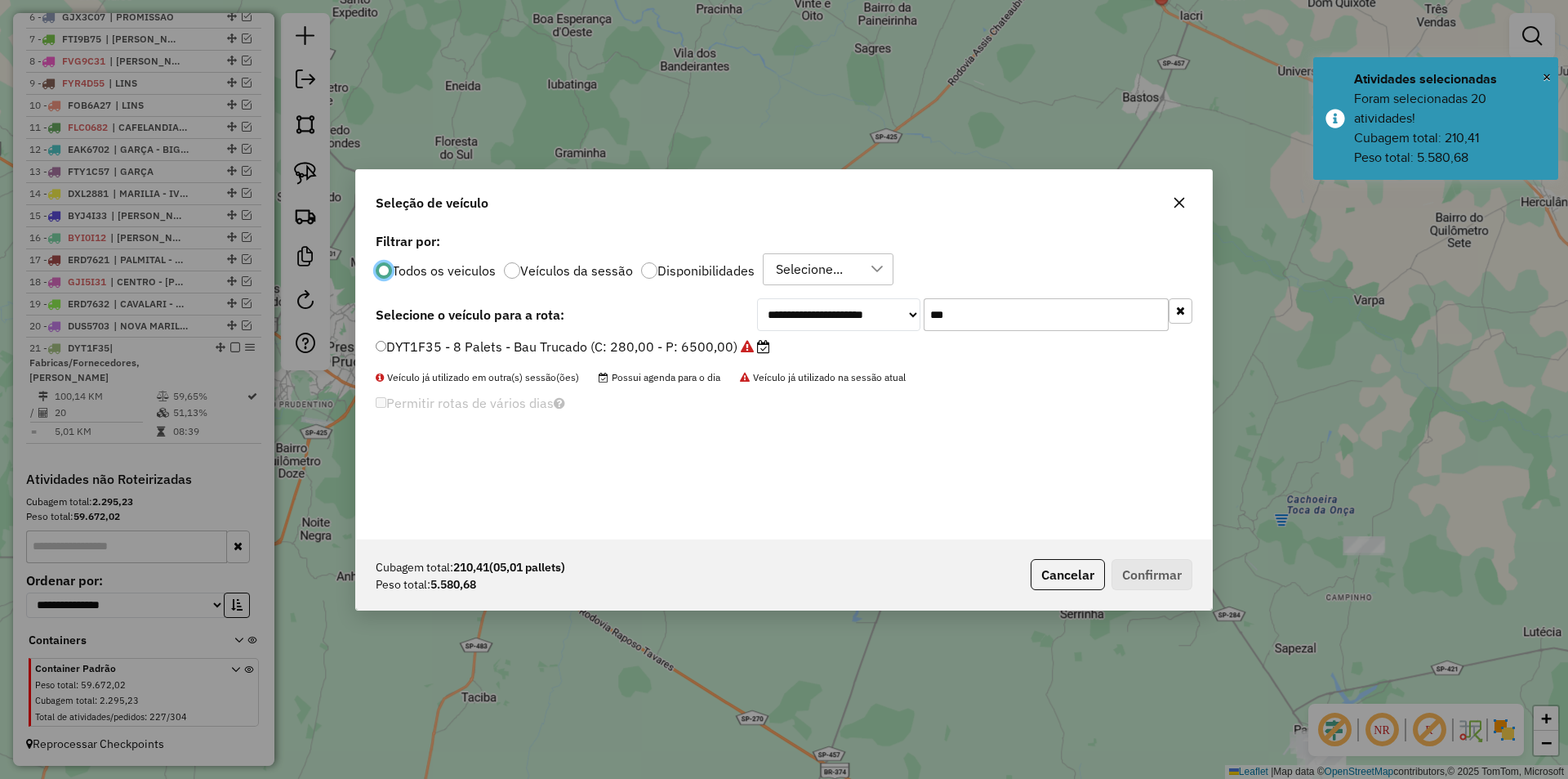
scroll to position [9, 5]
click at [972, 307] on input "***" at bounding box center [1046, 315] width 245 height 33
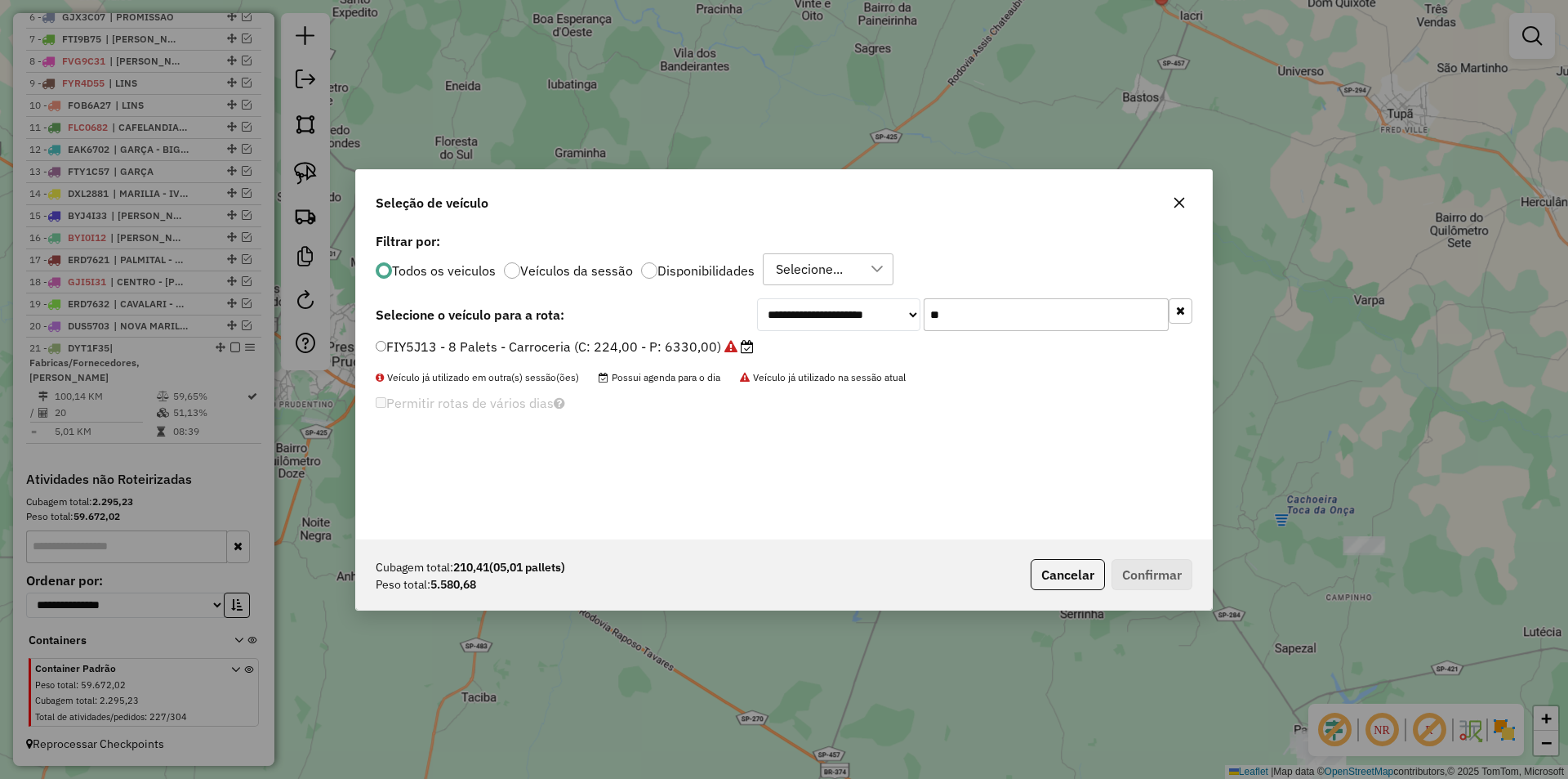
type input "*"
type input "***"
click at [685, 356] on label "GIZ9I37 - 8 Palets - Carroceria (C: 224,00 - P: 6330,00) (VD)" at bounding box center [570, 346] width 390 height 20
click at [1163, 566] on button "Confirmar" at bounding box center [1152, 575] width 81 height 31
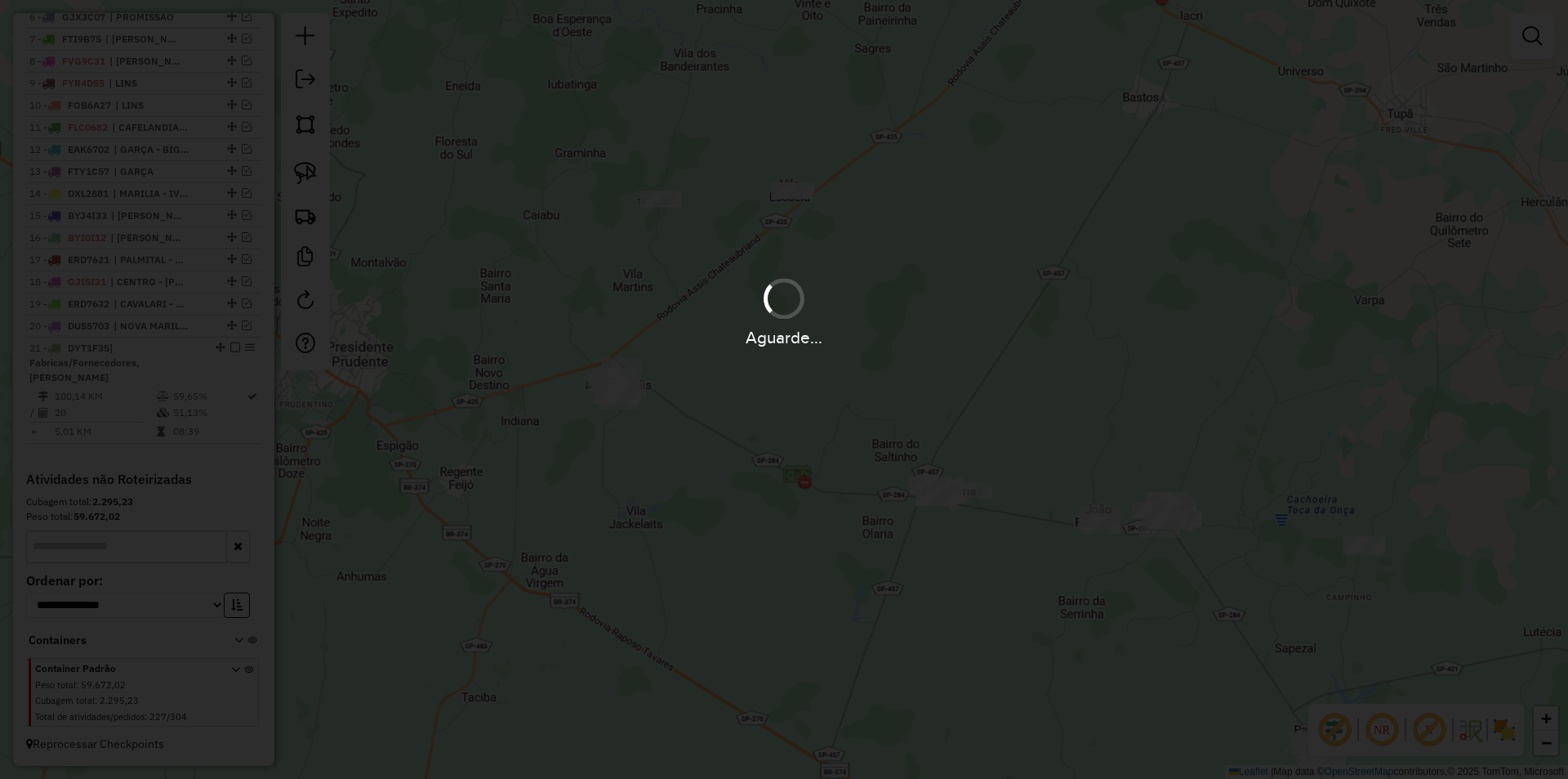
scroll to position [782, 0]
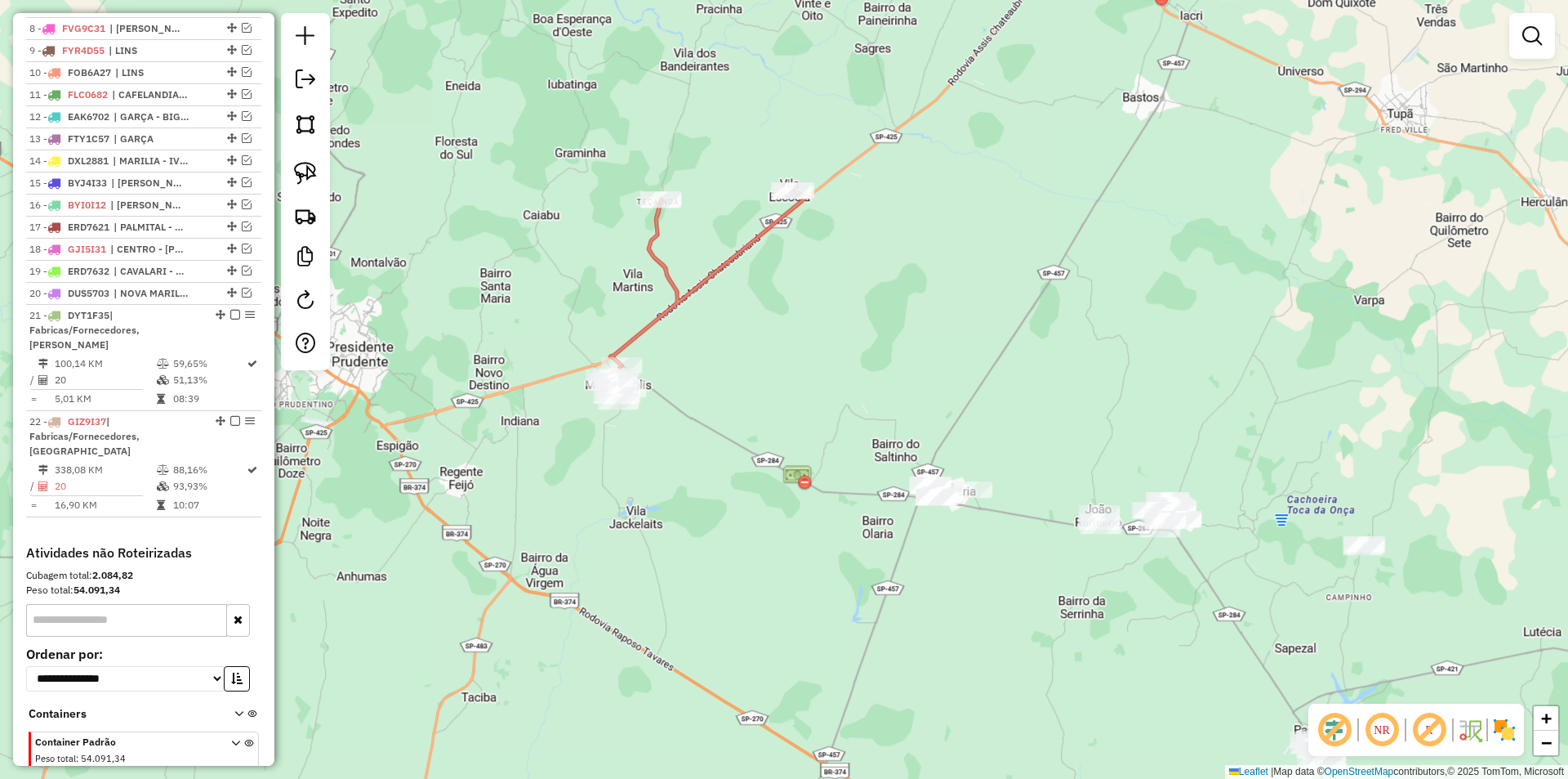
select select "**********"
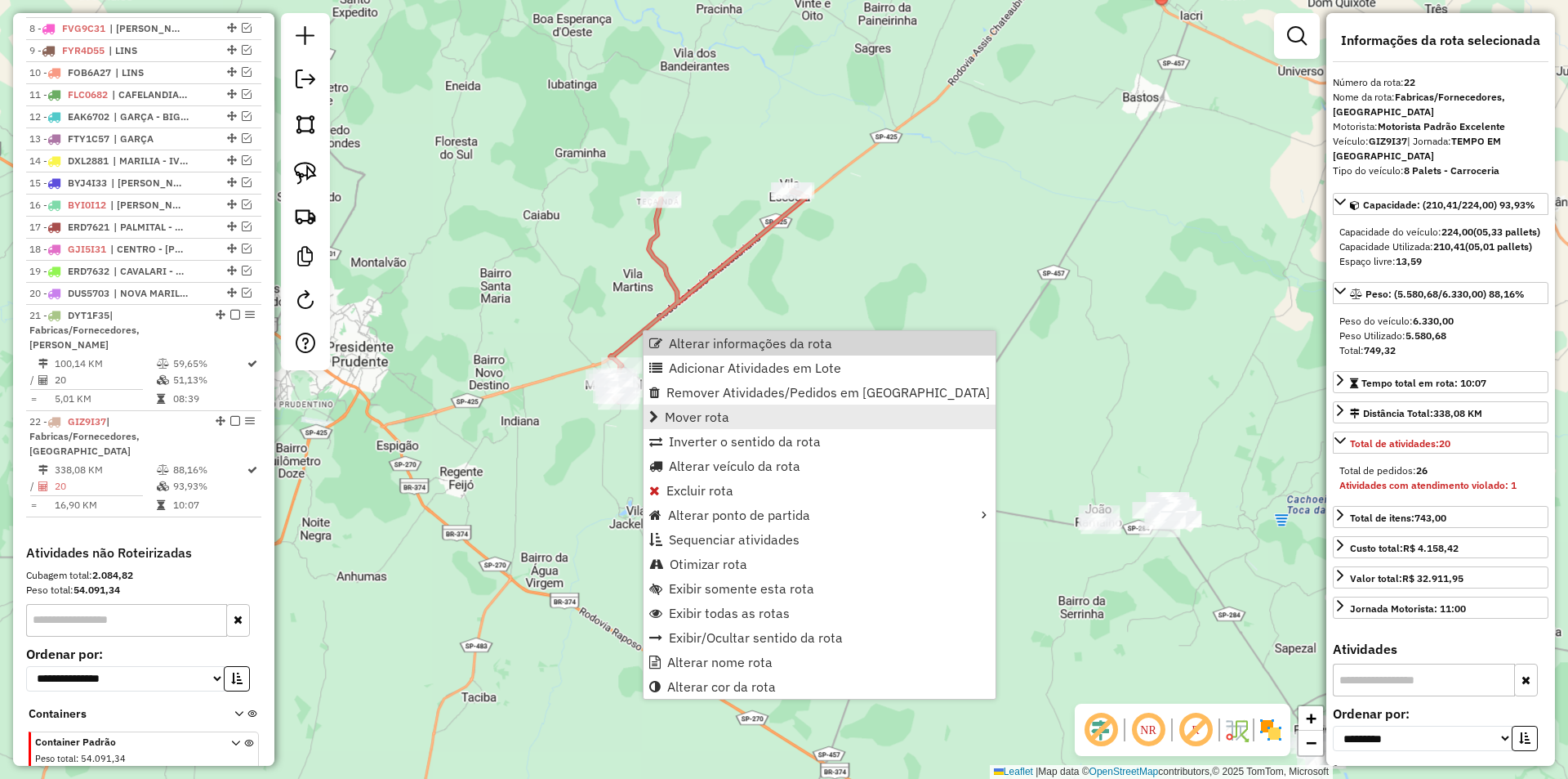
scroll to position [870, 0]
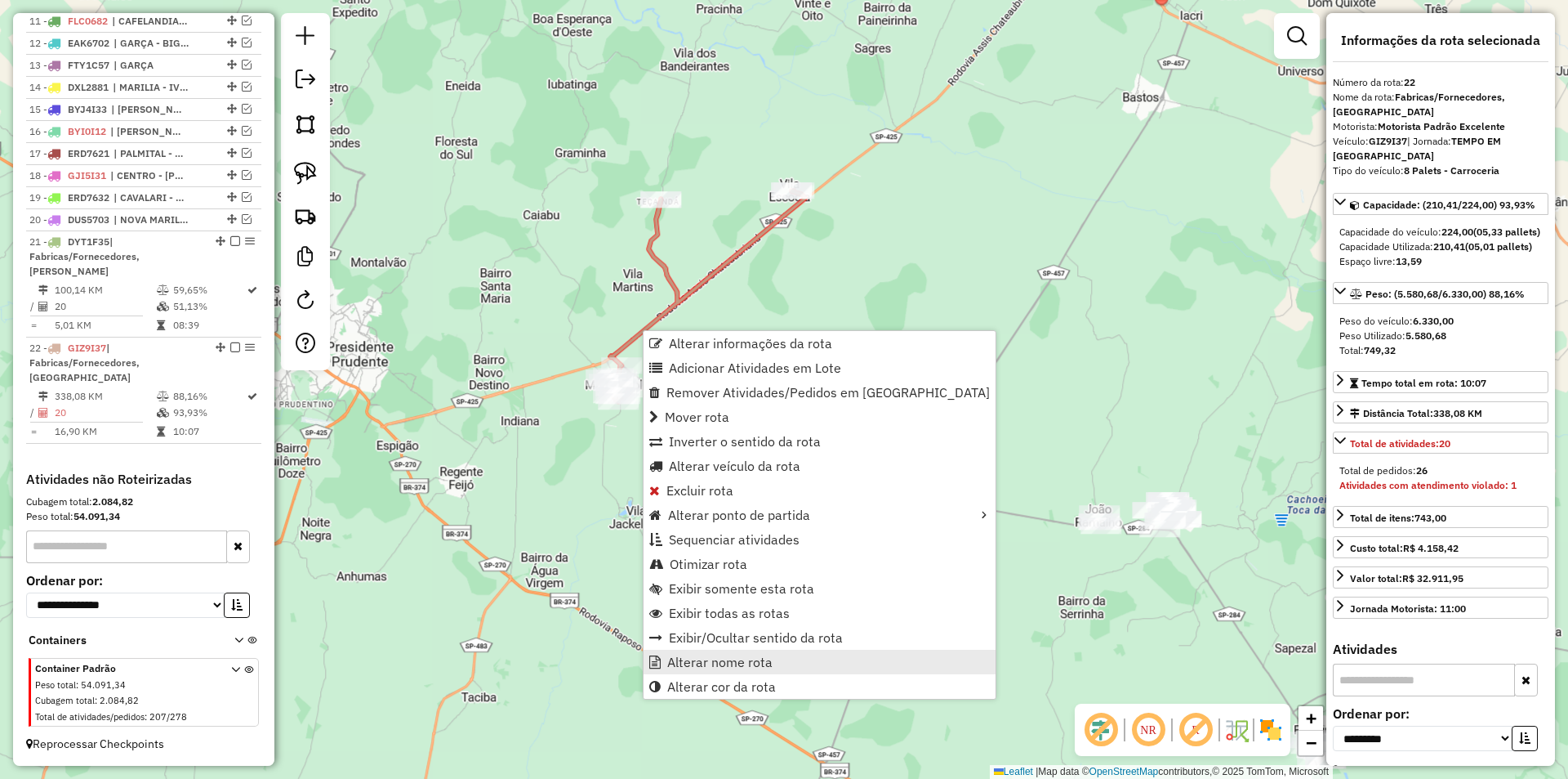
click at [728, 660] on span "Alterar nome rota" at bounding box center [720, 662] width 105 height 13
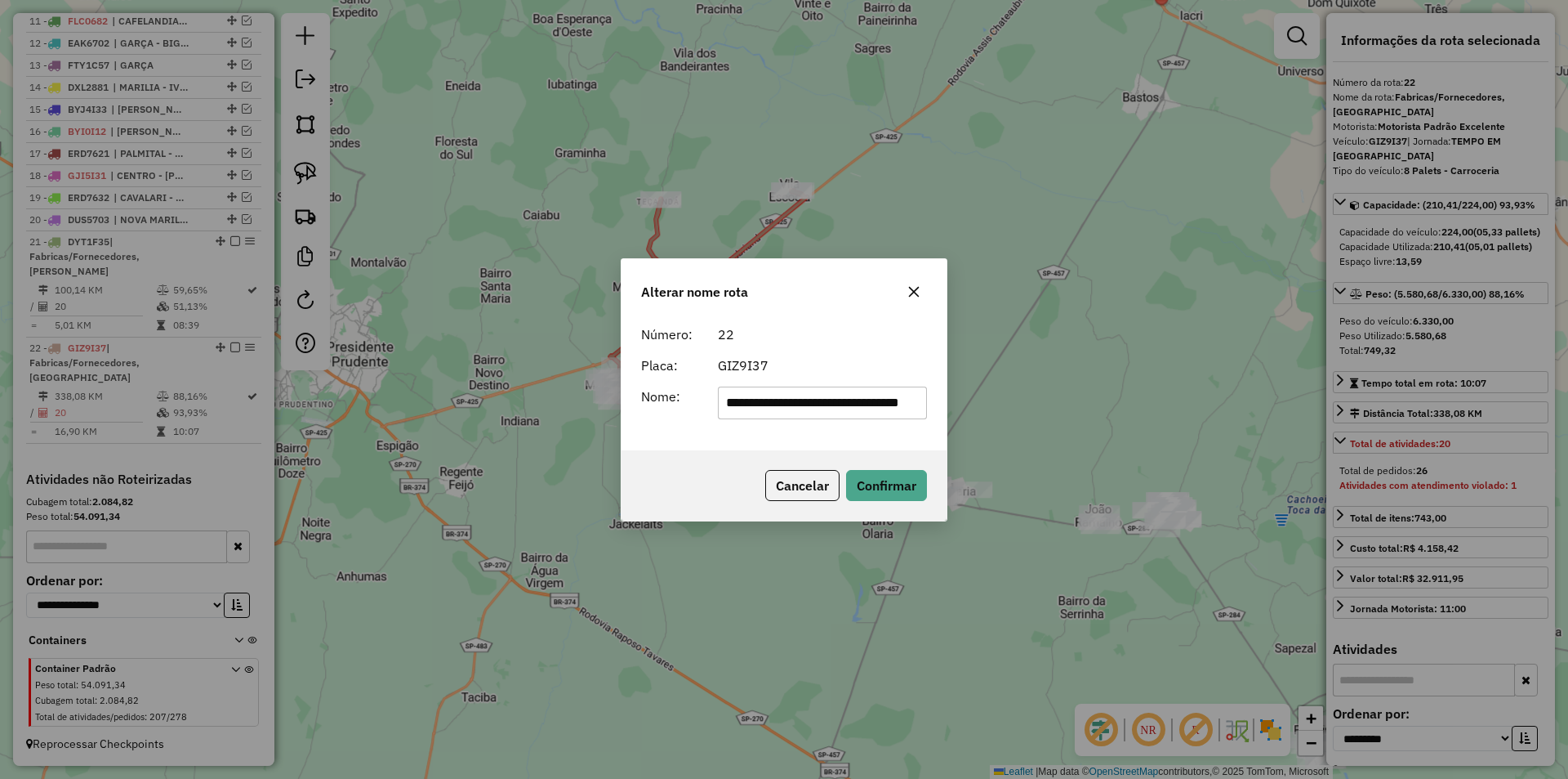
scroll to position [0, 0]
drag, startPoint x: 772, startPoint y: 409, endPoint x: 484, endPoint y: 437, distance: 289.4
click at [486, 436] on div "**********" at bounding box center [784, 390] width 1568 height 779
type input "**********"
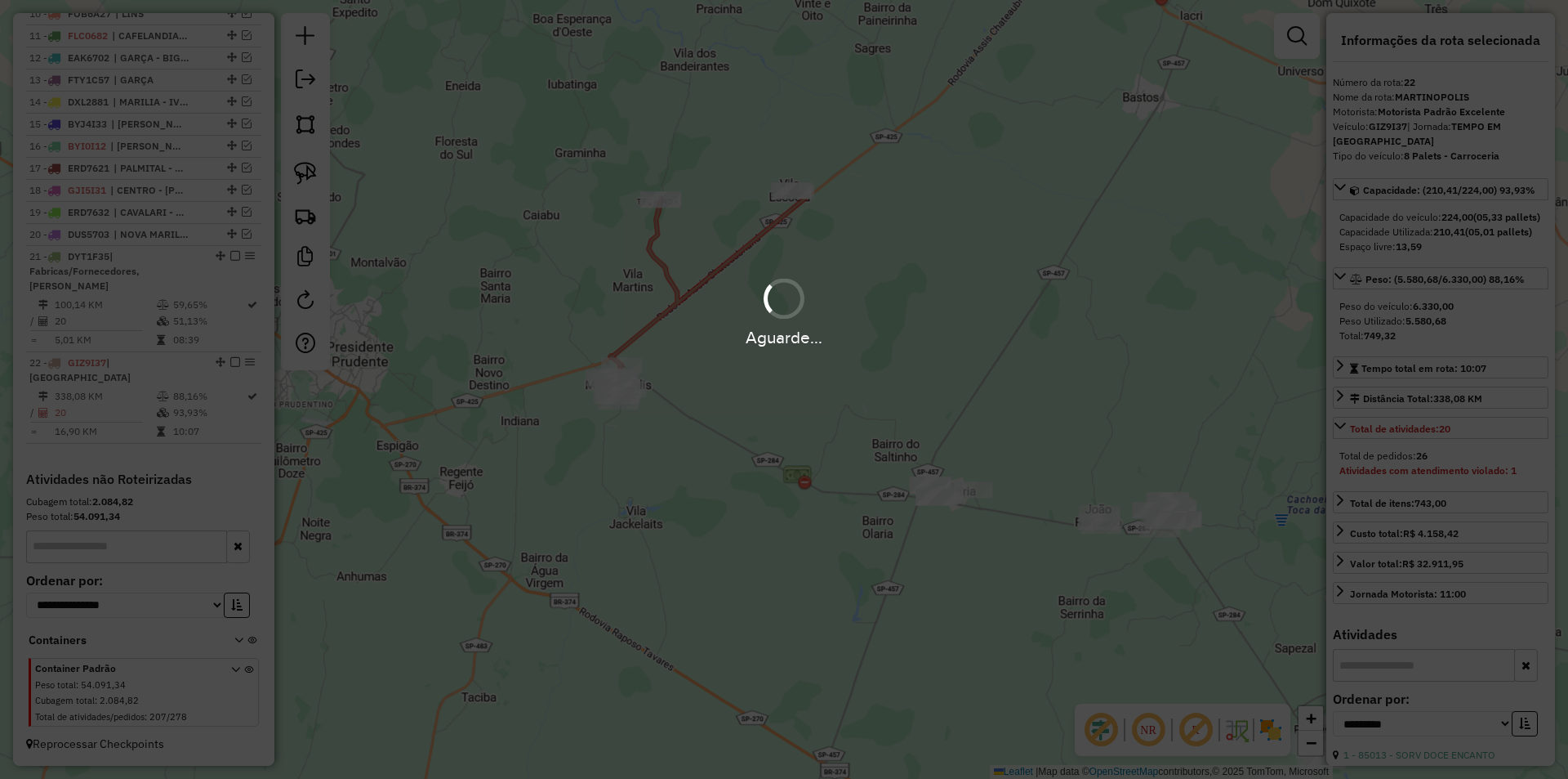
scroll to position [841, 0]
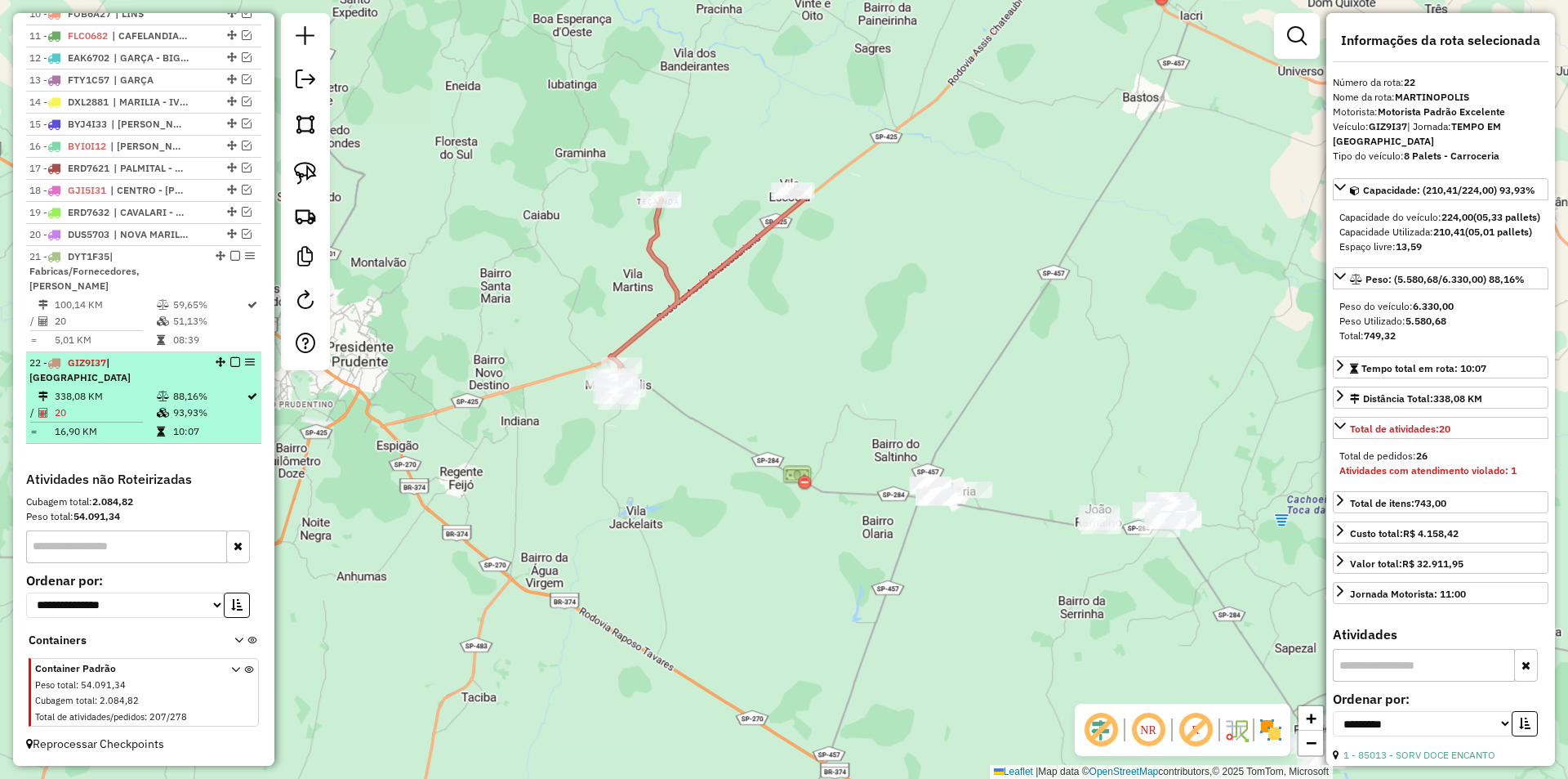
click at [233, 367] on em at bounding box center [235, 362] width 10 height 10
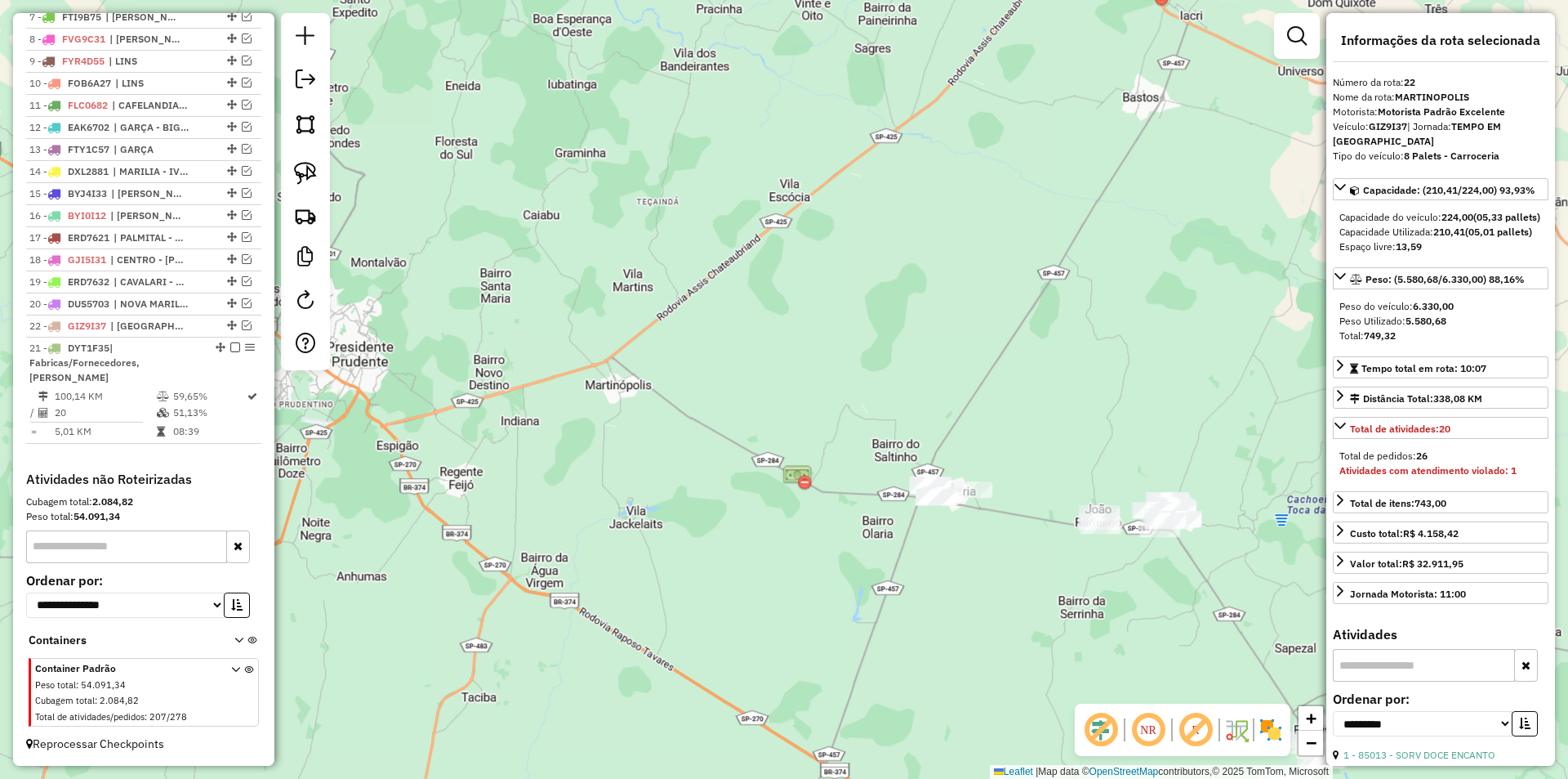
drag, startPoint x: 228, startPoint y: 431, endPoint x: 234, endPoint y: 329, distance: 102.2
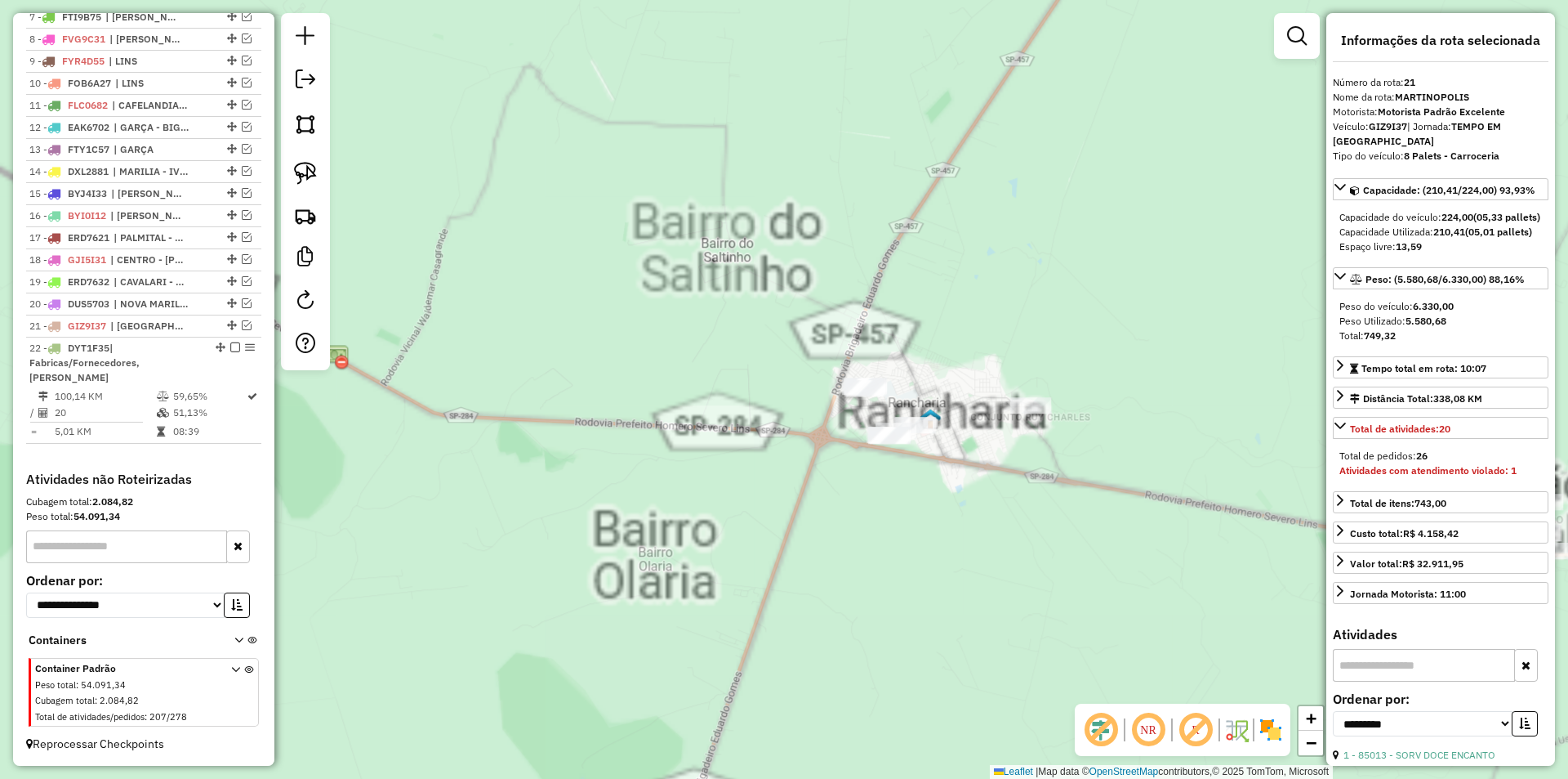
drag, startPoint x: 1010, startPoint y: 492, endPoint x: 861, endPoint y: 436, distance: 159.2
click at [862, 437] on div "Janela de atendimento Grade de atendimento Capacidade Transportadoras Veículos …" at bounding box center [784, 390] width 1568 height 779
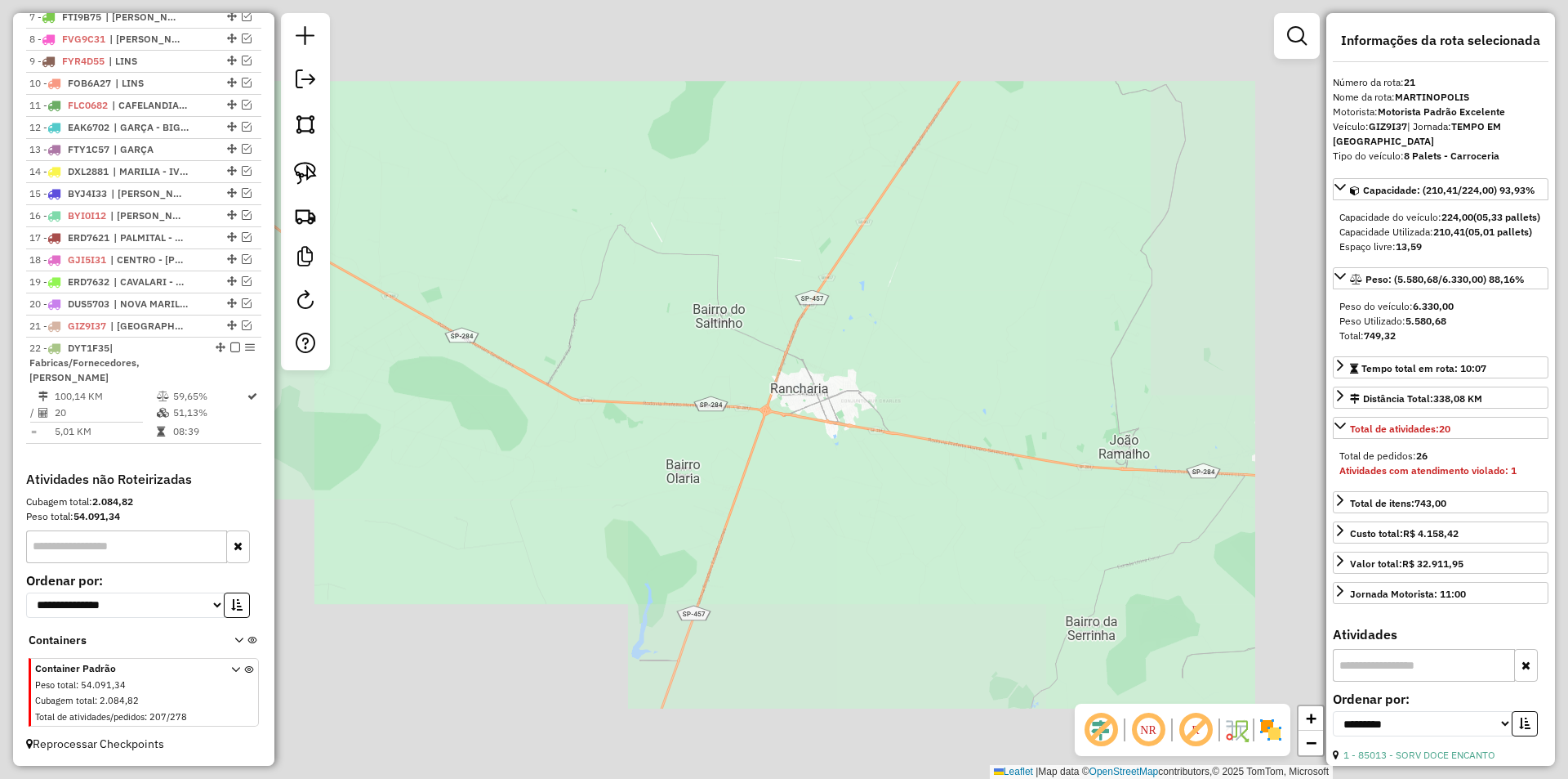
click at [887, 360] on div "Janela de atendimento Grade de atendimento Capacidade Transportadoras Veículos …" at bounding box center [784, 390] width 1568 height 779
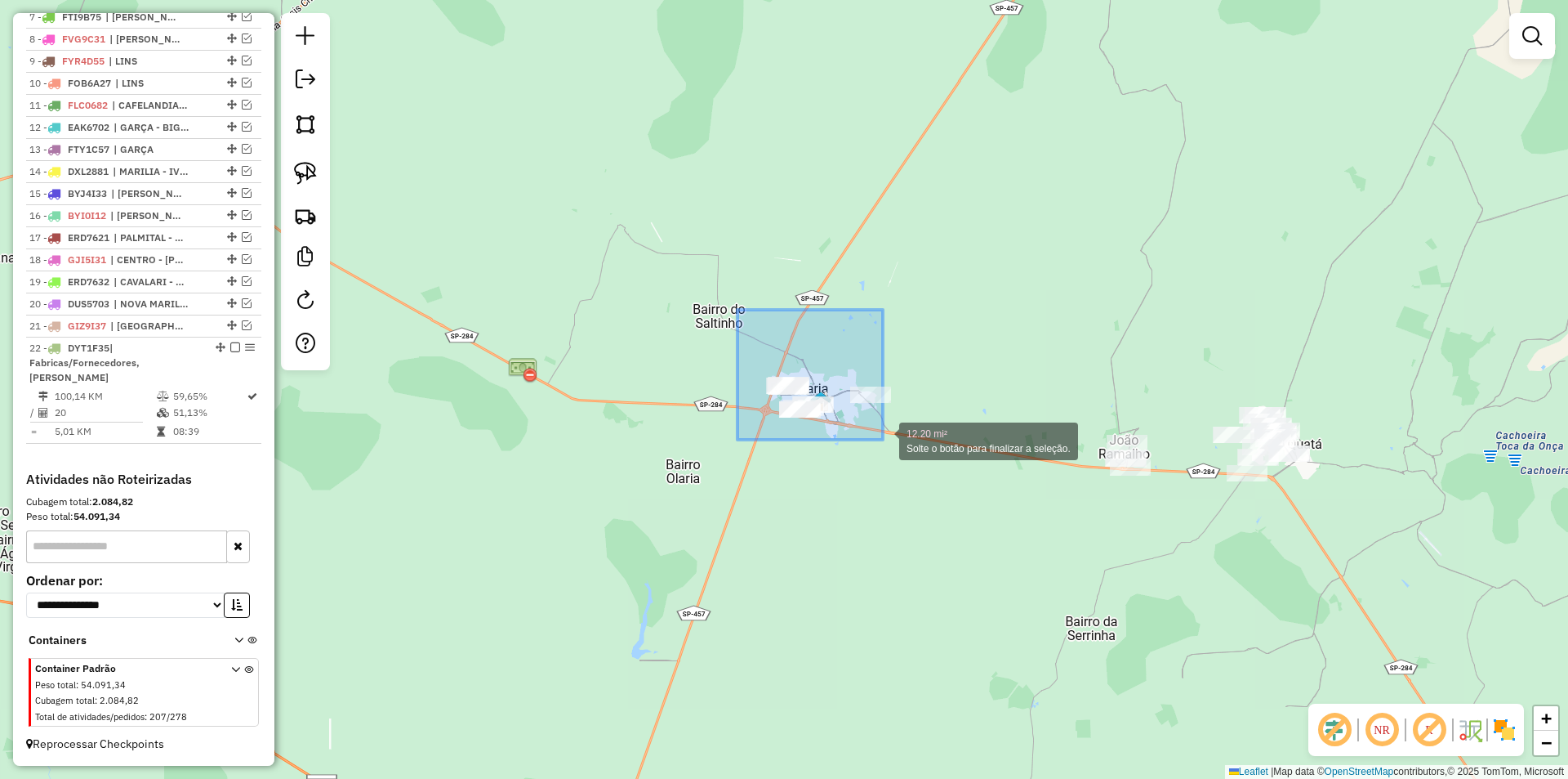
drag, startPoint x: 738, startPoint y: 310, endPoint x: 888, endPoint y: 442, distance: 199.8
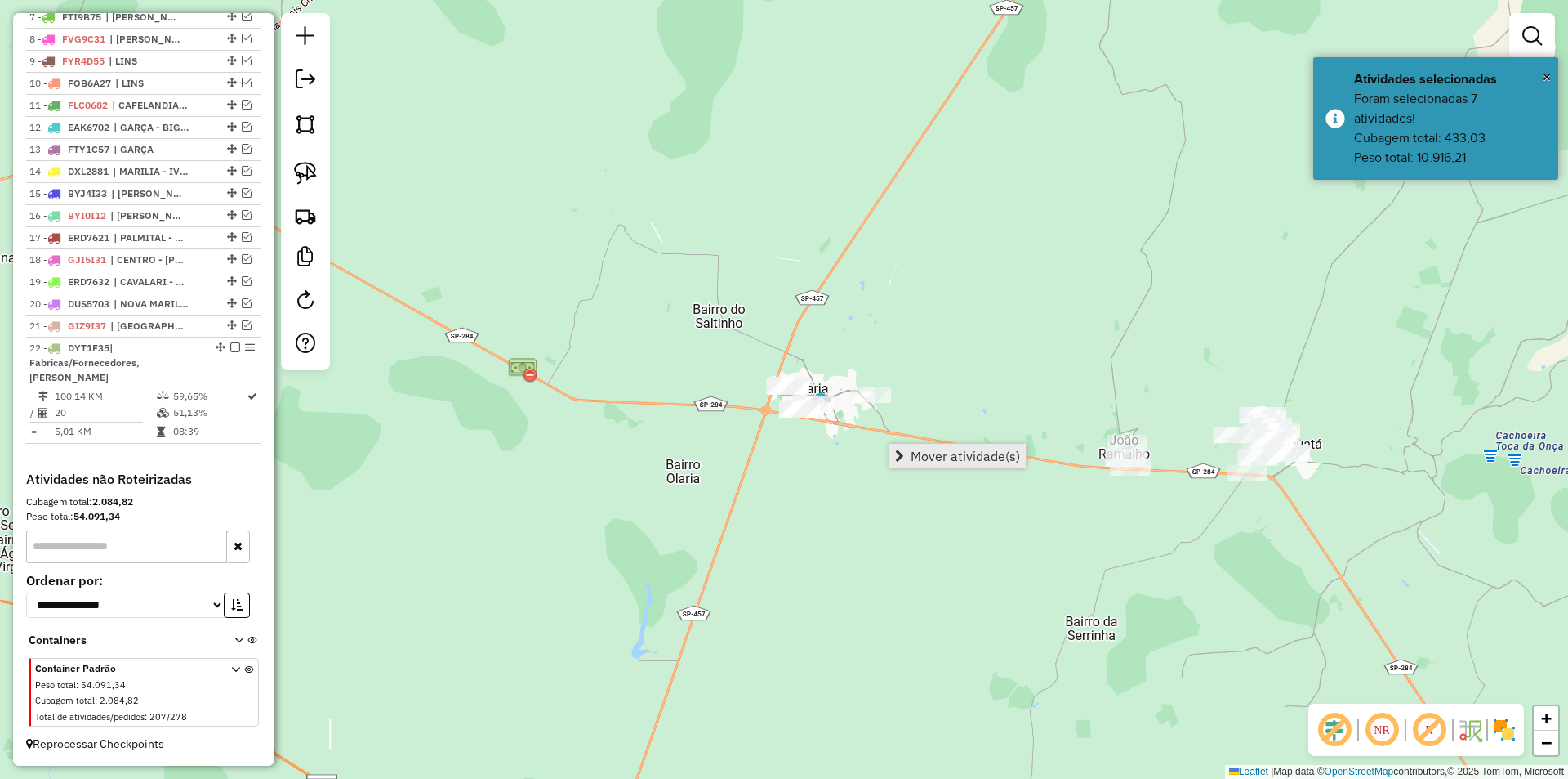
click at [908, 455] on link "Mover atividade(s)" at bounding box center [957, 456] width 136 height 24
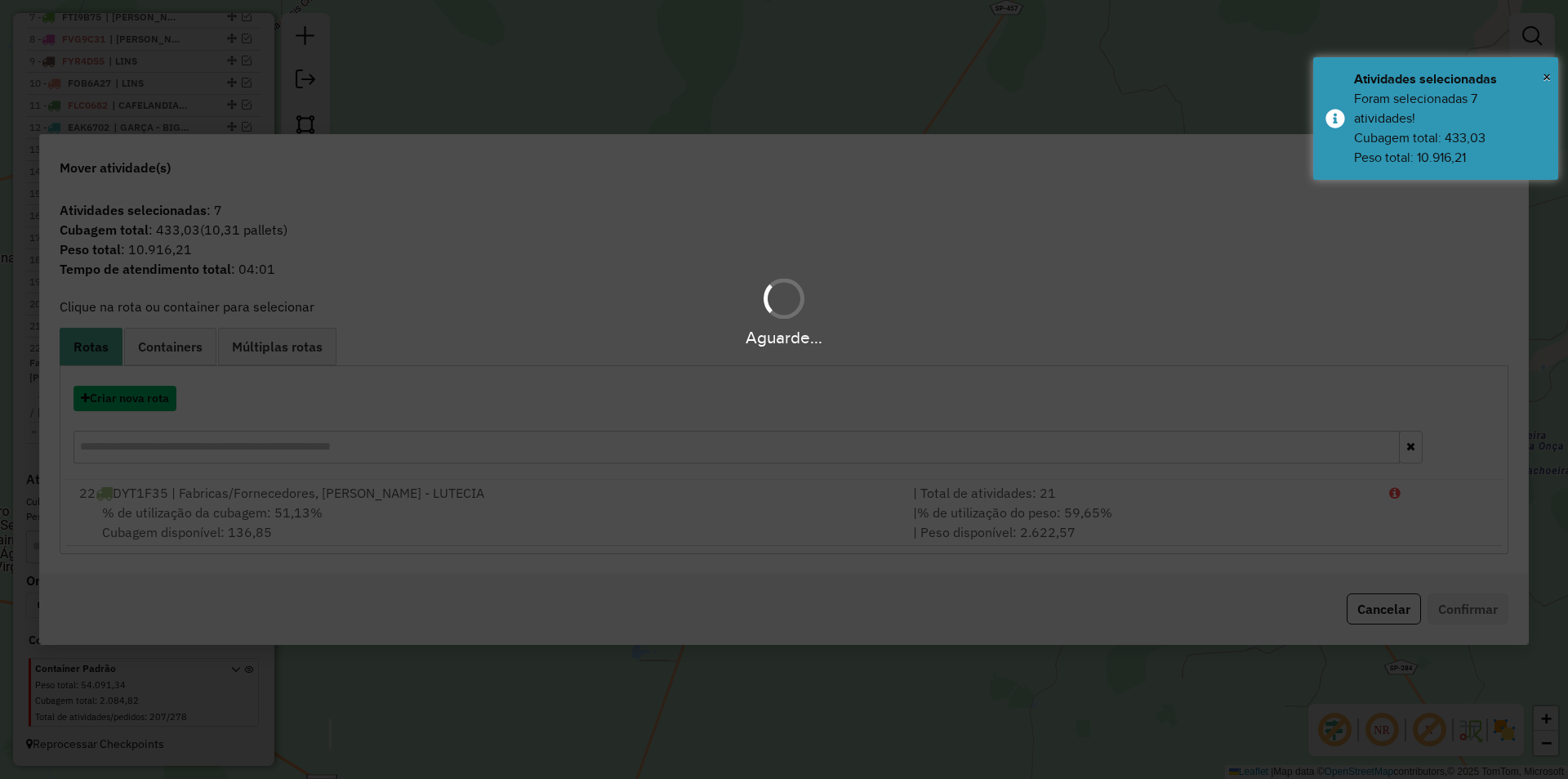
click at [169, 393] on button "Criar nova rota" at bounding box center [125, 398] width 103 height 25
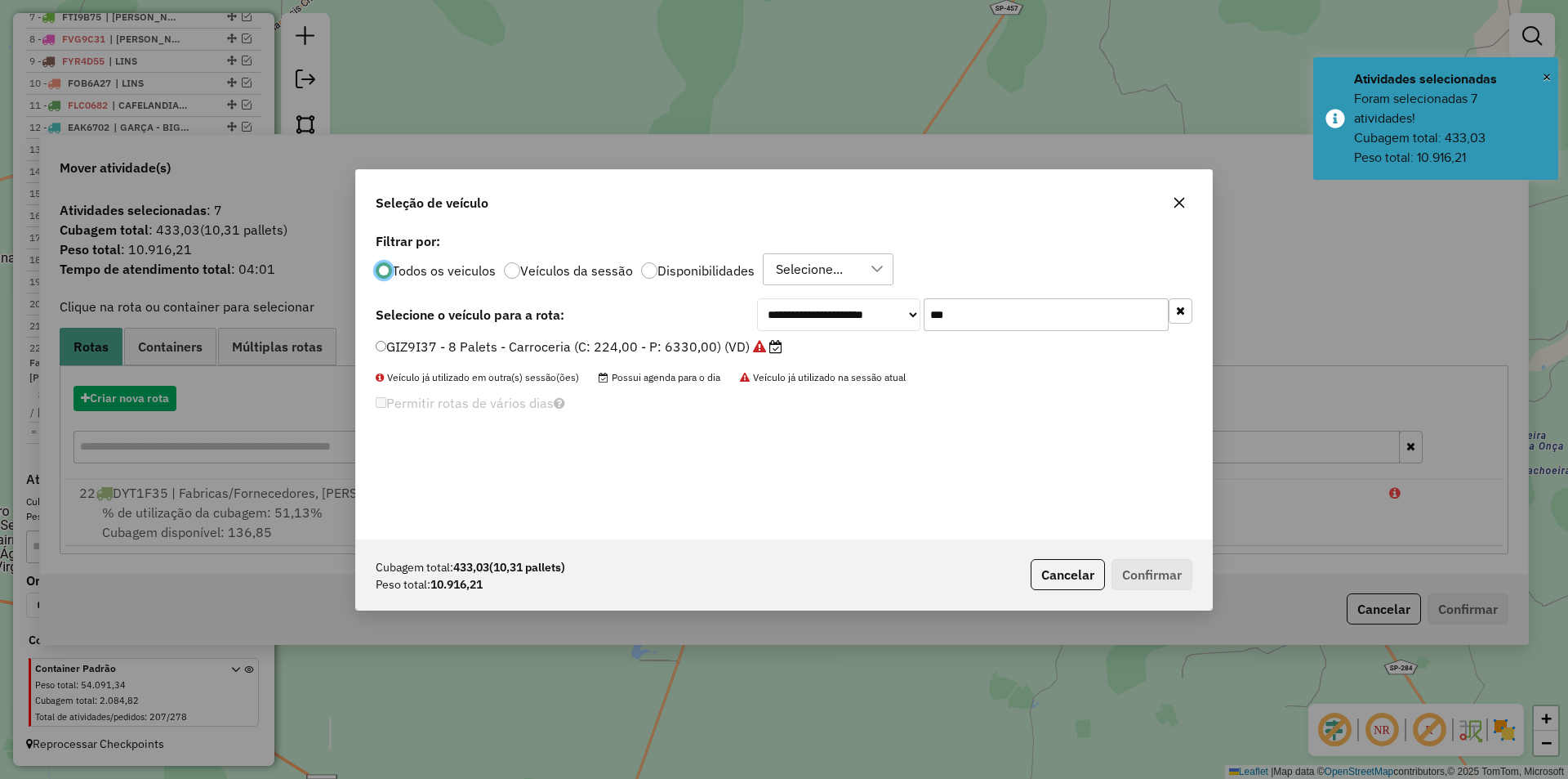
scroll to position [9, 5]
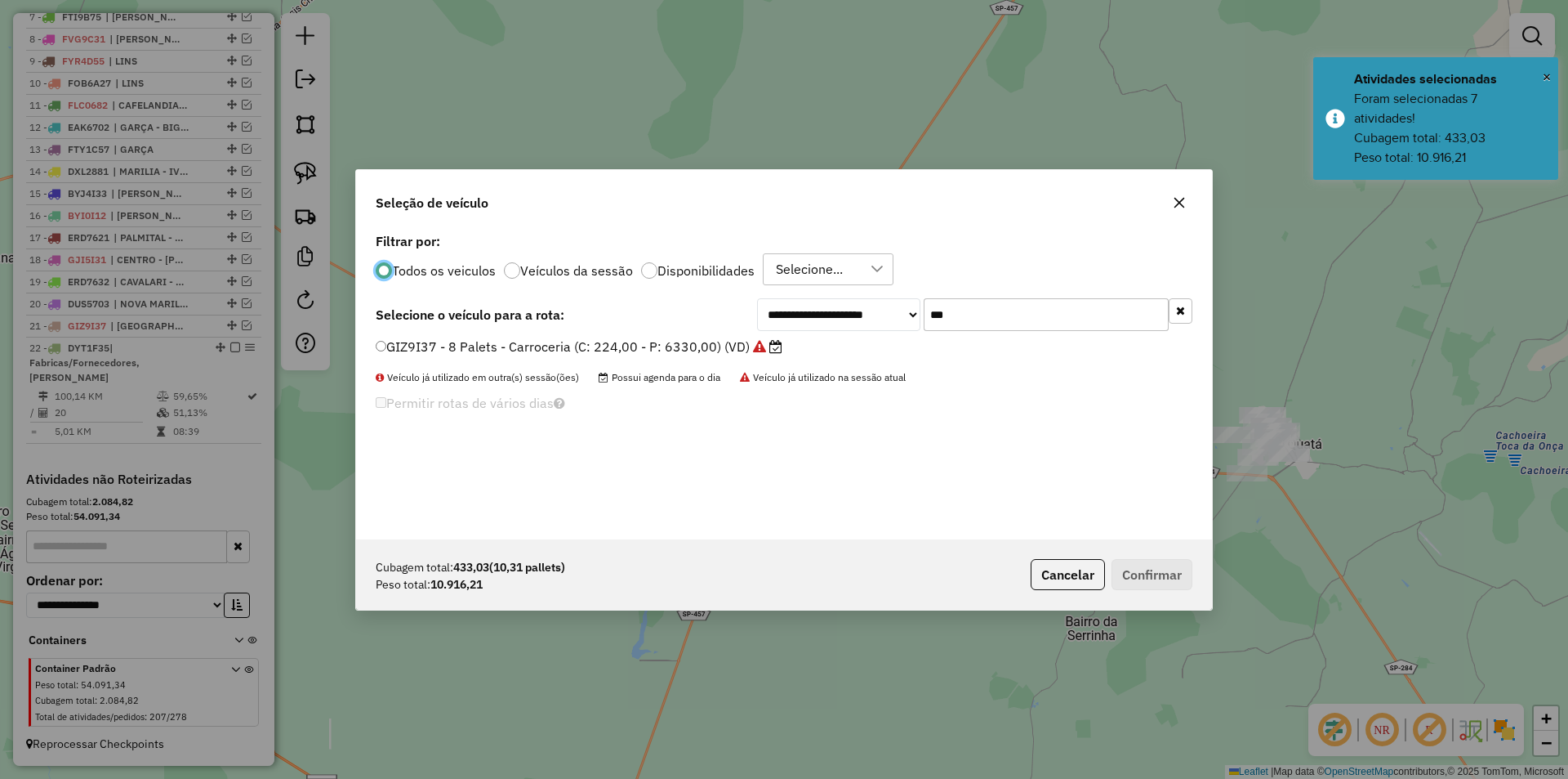
click at [1013, 307] on input "***" at bounding box center [1046, 315] width 245 height 33
click at [1012, 307] on input "***" at bounding box center [1046, 315] width 245 height 33
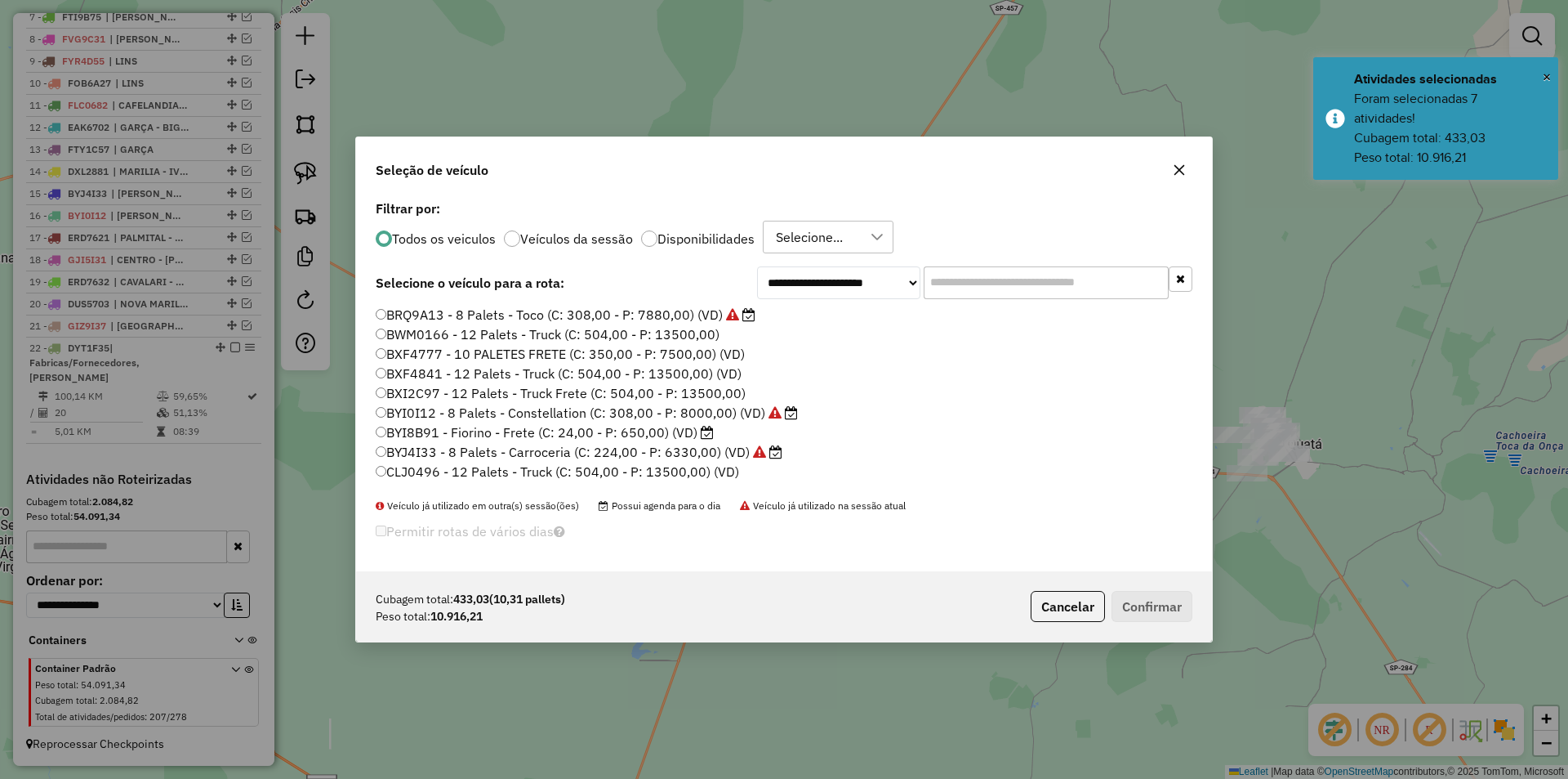
type input "*"
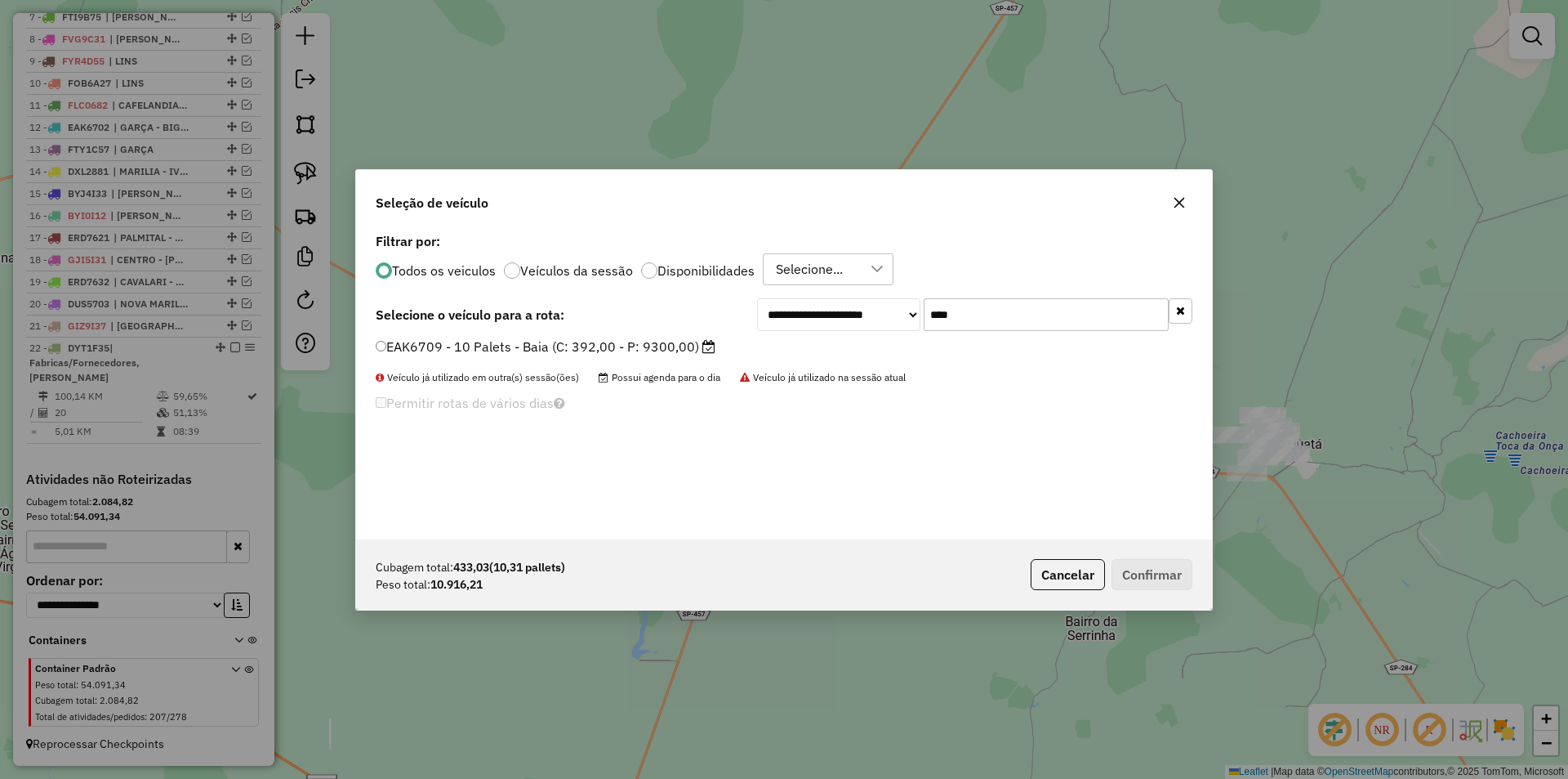
type input "****"
click at [525, 347] on label "EAK6709 - 10 Palets - Baia (C: 392,00 - P: 9300,00)" at bounding box center [545, 346] width 340 height 20
click at [1136, 563] on button "Confirmar" at bounding box center [1152, 575] width 81 height 31
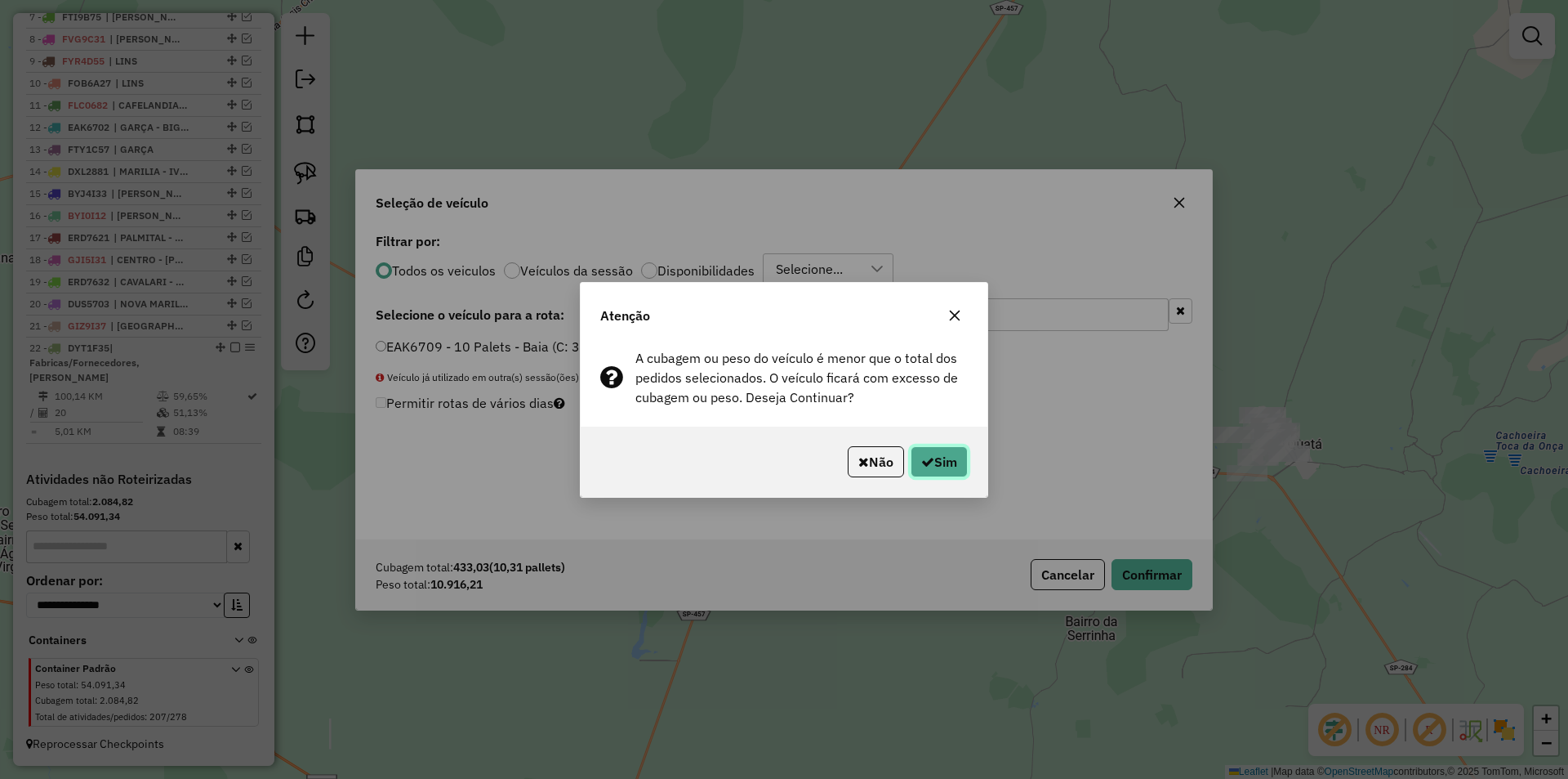
click at [950, 466] on button "Sim" at bounding box center [940, 462] width 57 height 31
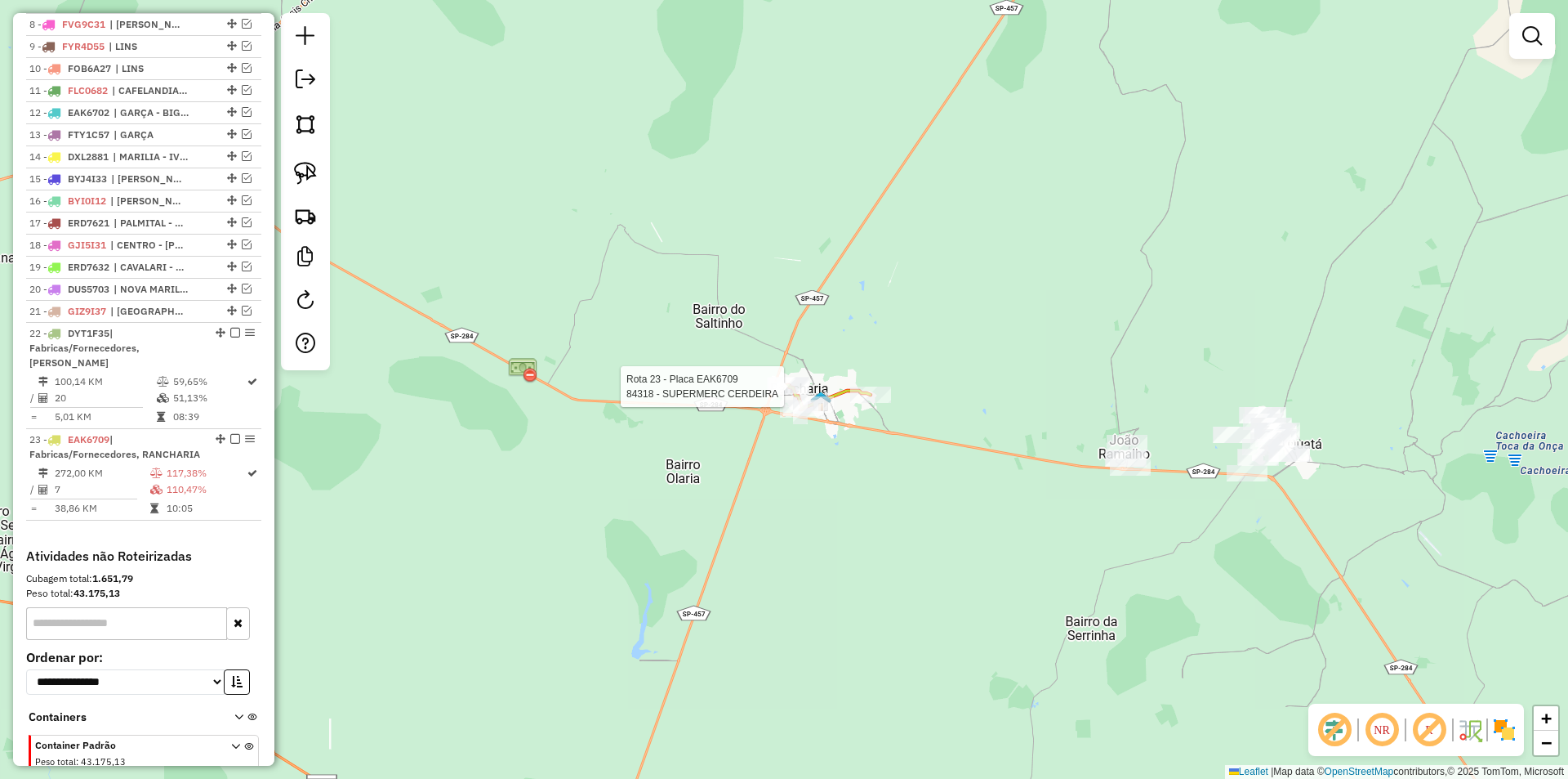
select select "**********"
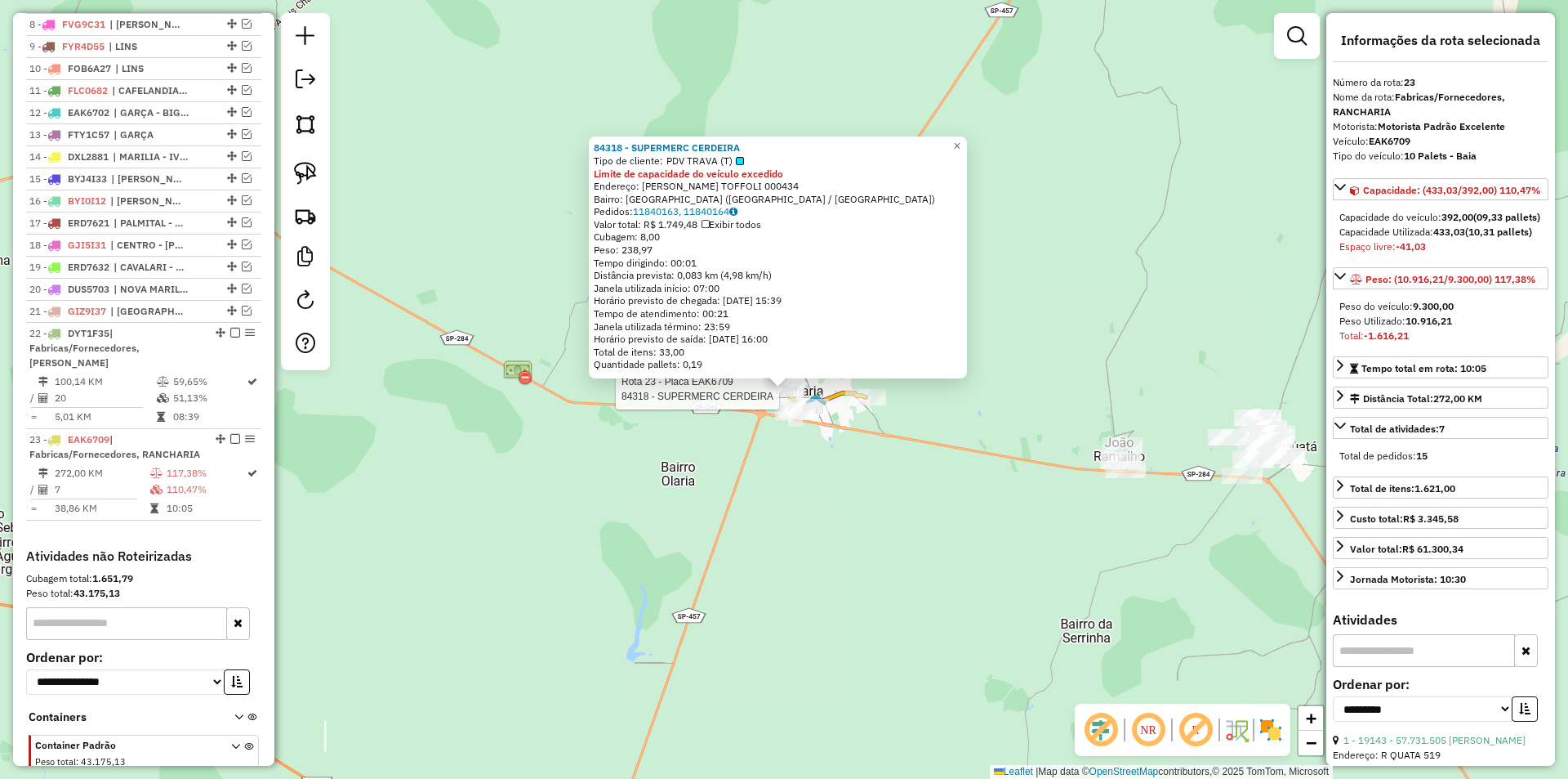
scroll to position [877, 0]
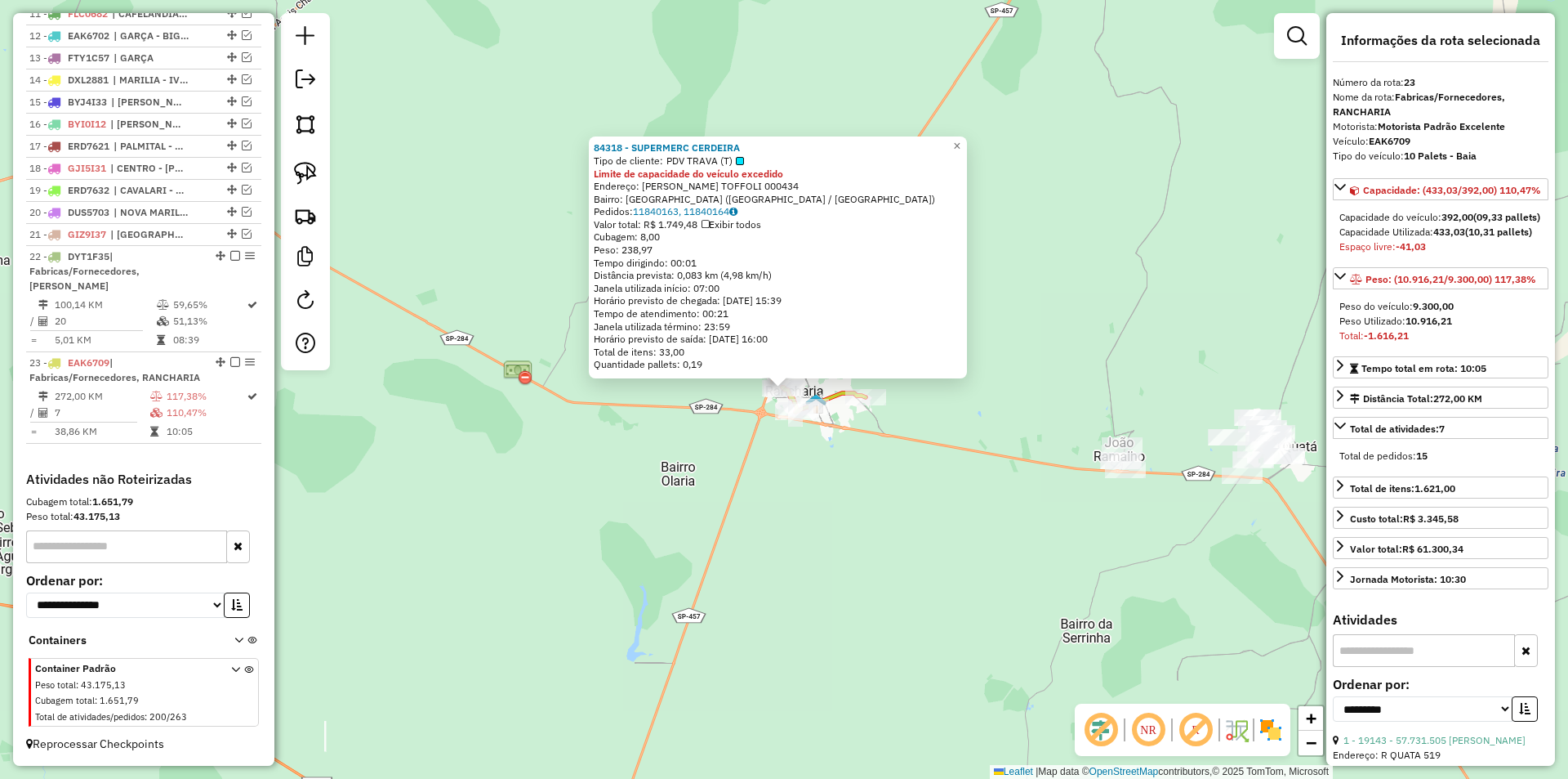
click at [763, 480] on div "84318 - SUPERMERC CERDEIRA Tipo de cliente: PDV TRAVA (T) Limite de capacidade …" at bounding box center [784, 390] width 1568 height 779
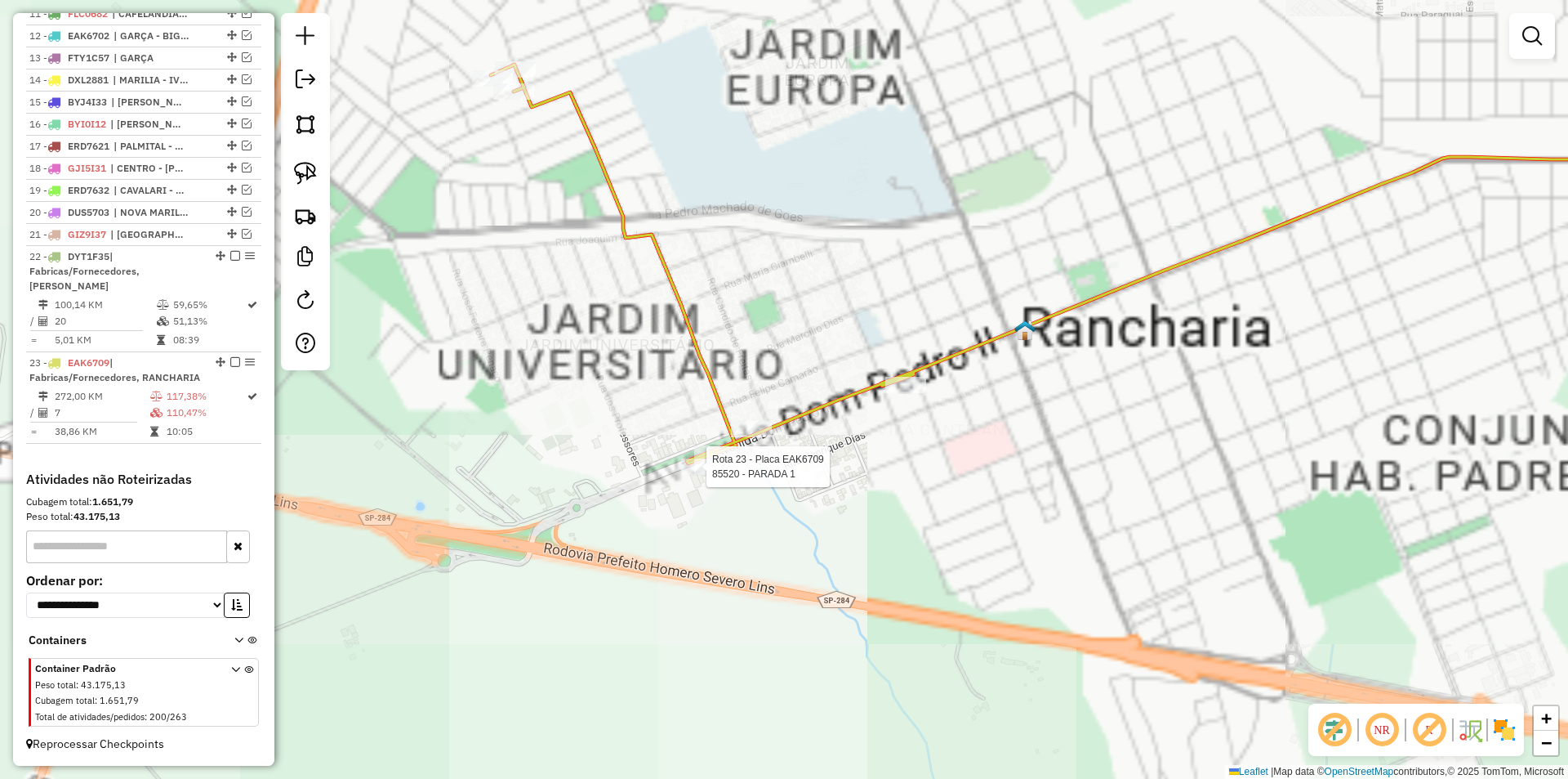
select select "**********"
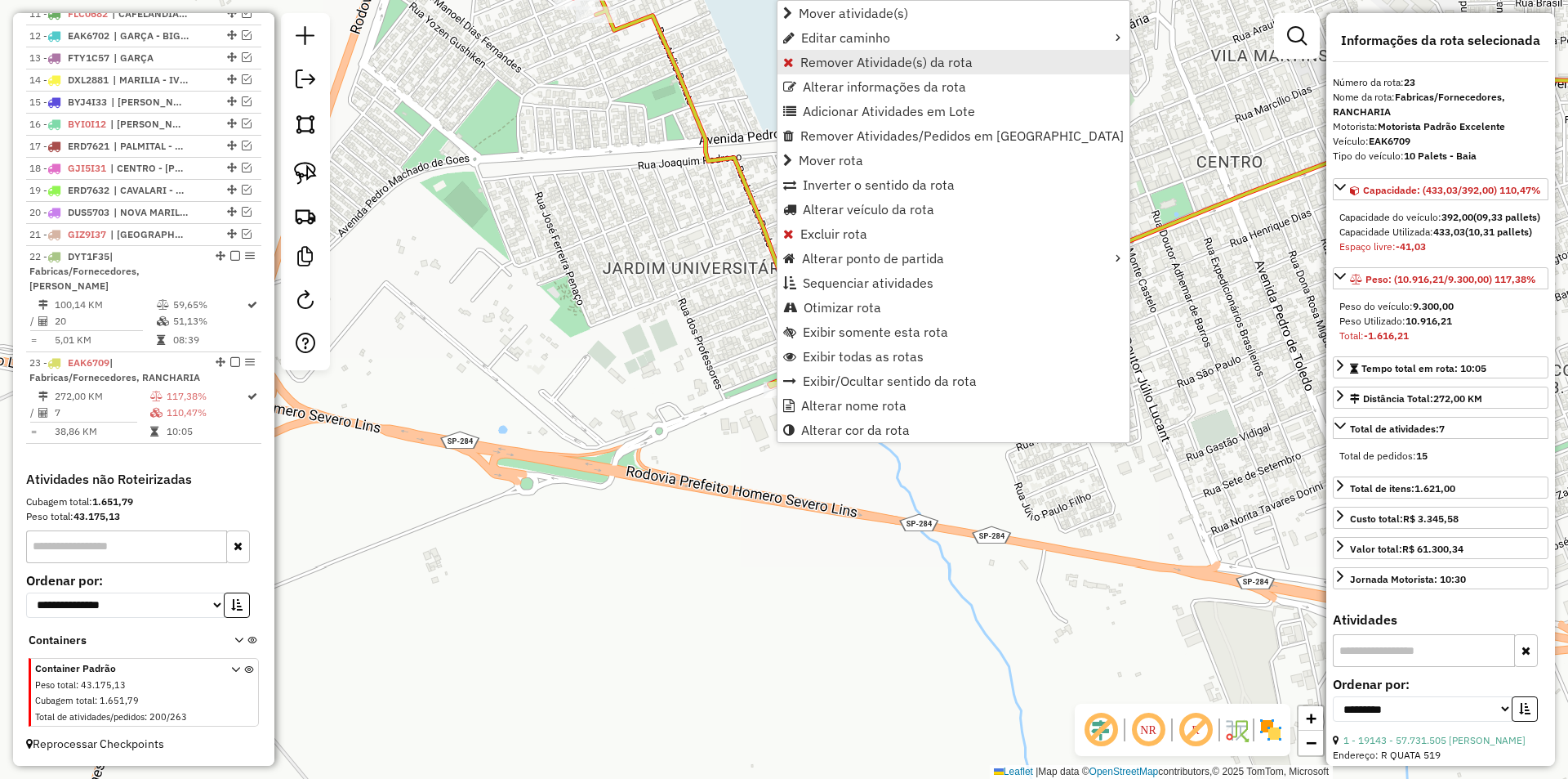
click at [865, 67] on span "Remover Atividade(s) da rota" at bounding box center [887, 62] width 172 height 13
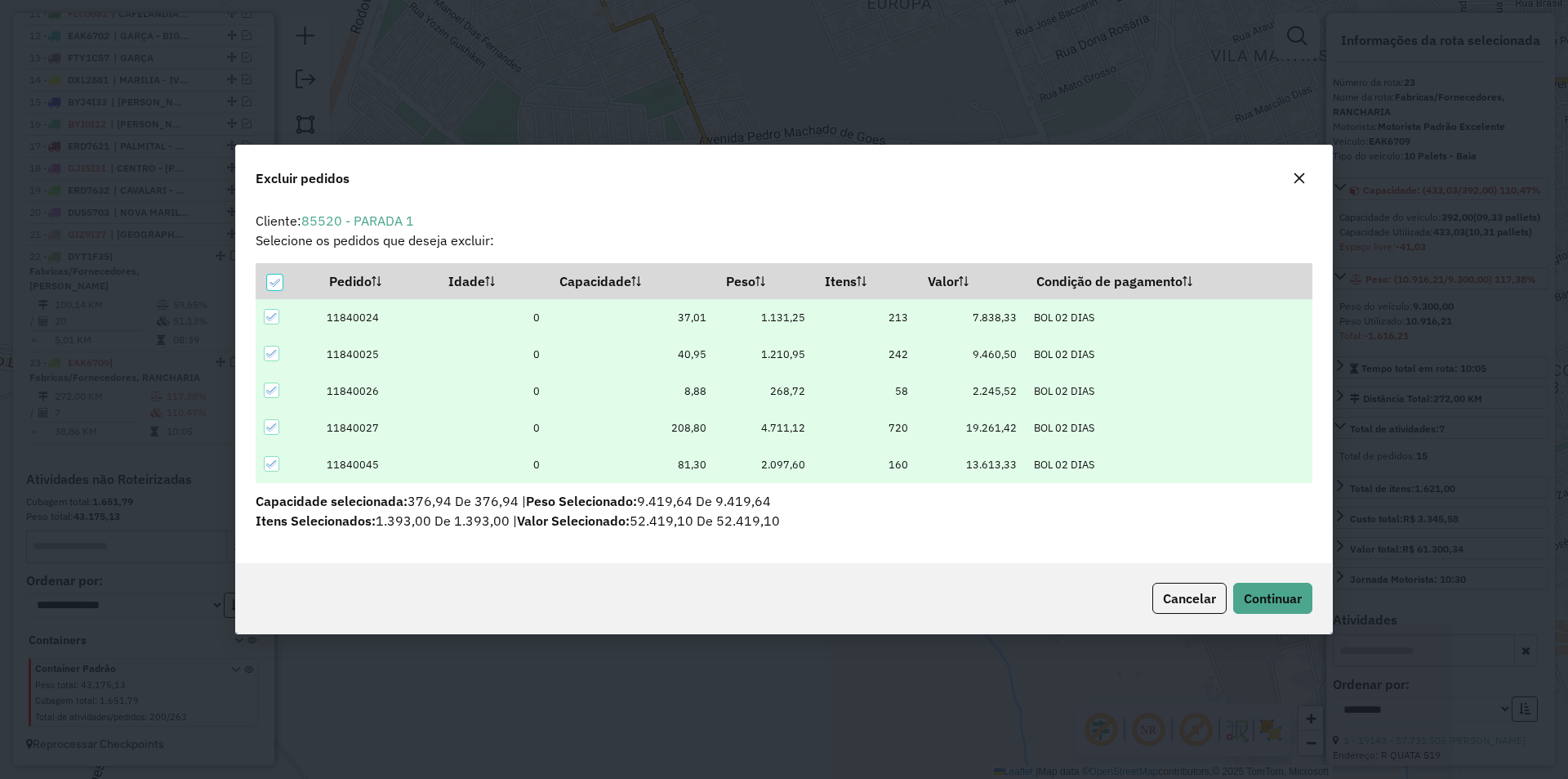
scroll to position [0, 0]
click at [281, 278] on div at bounding box center [275, 283] width 16 height 16
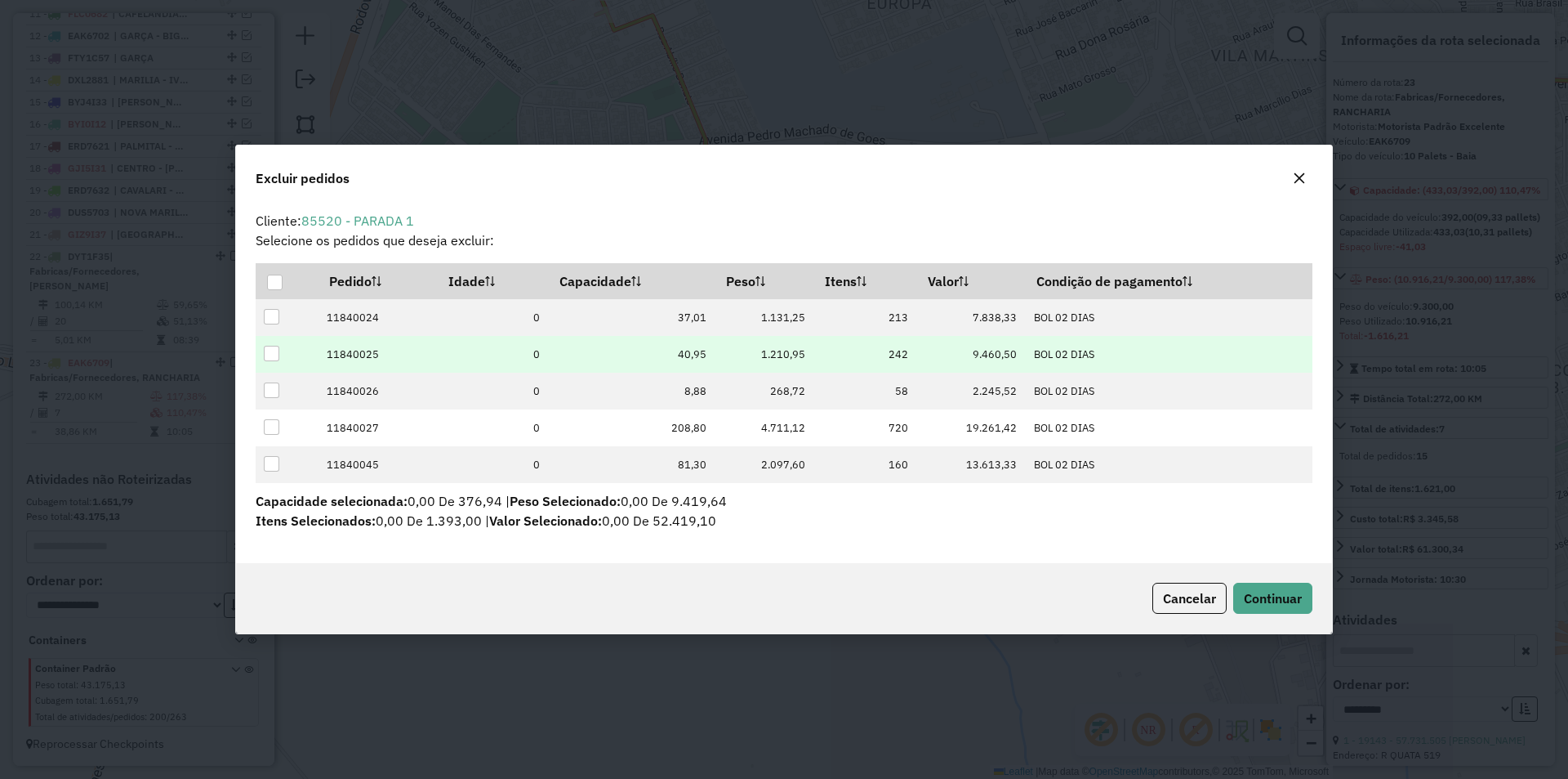
click at [279, 352] on div at bounding box center [272, 354] width 17 height 17
click at [1269, 600] on span "Continuar" at bounding box center [1272, 598] width 58 height 17
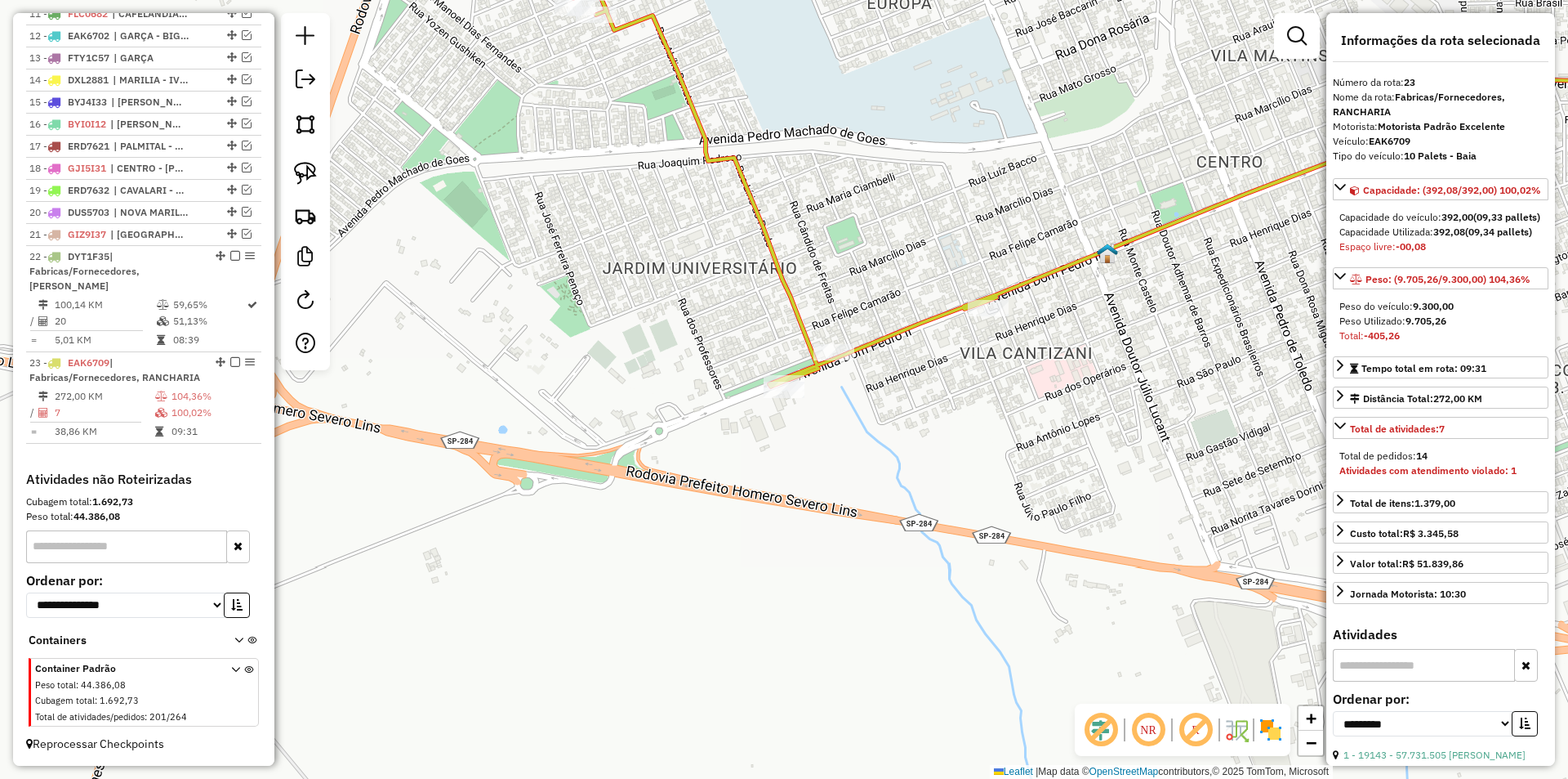
click at [875, 339] on icon at bounding box center [1149, 187] width 1152 height 399
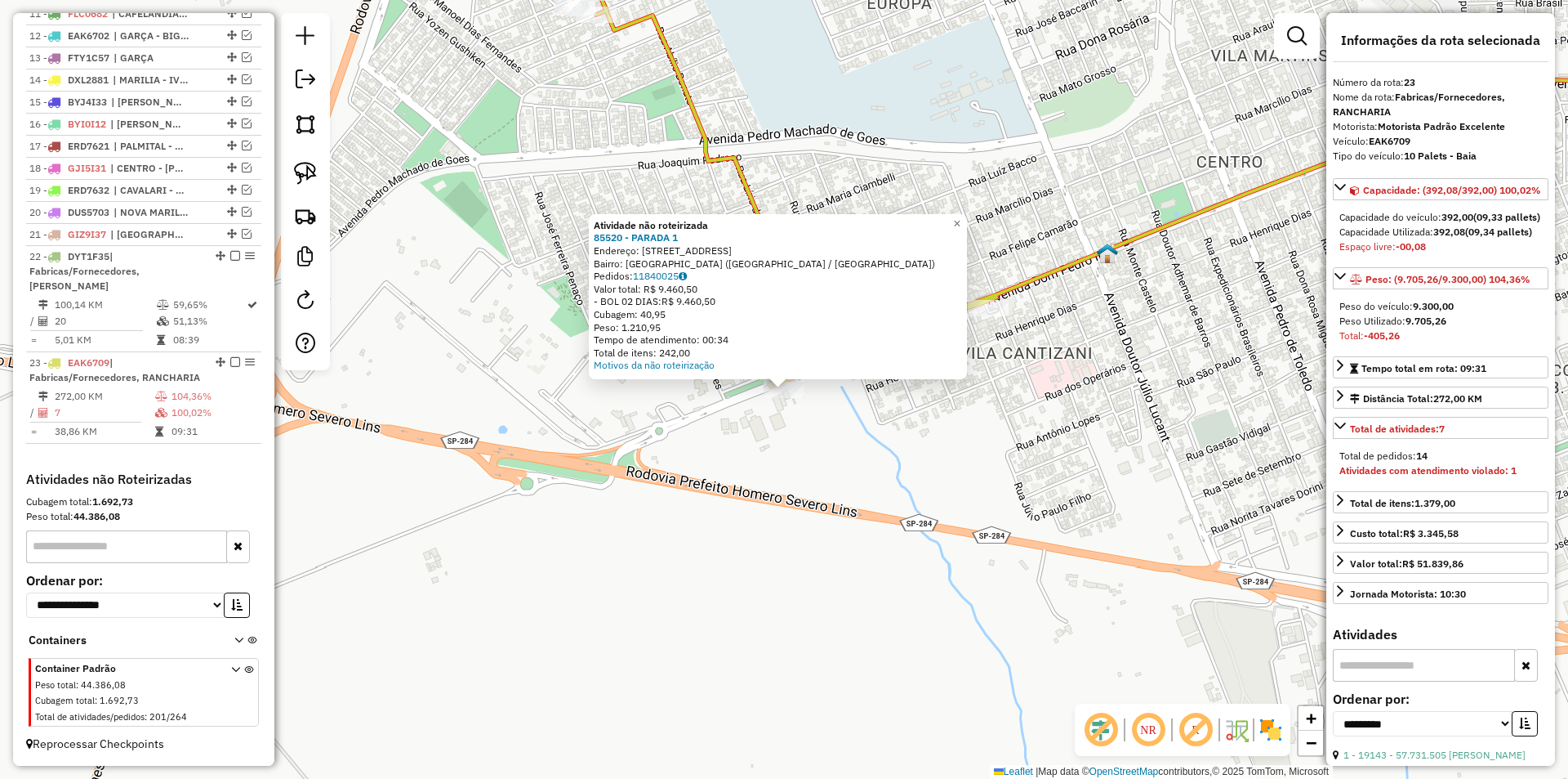
click at [765, 436] on div "Atividade não roteirizada 85520 - PARADA 1 Endereço: R AV.DOM PEDRO II 2171 Bai…" at bounding box center [784, 390] width 1568 height 779
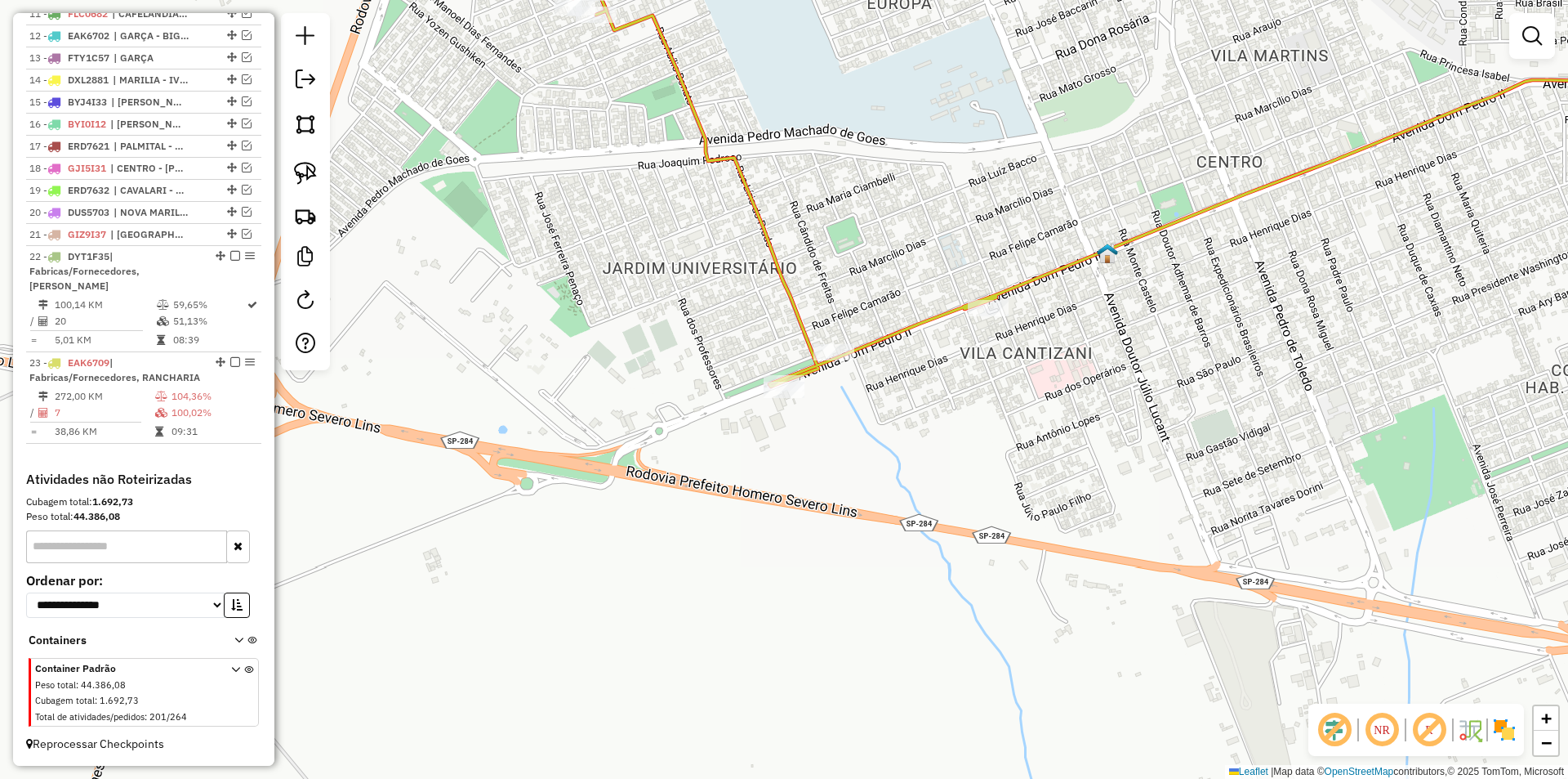
select select "**********"
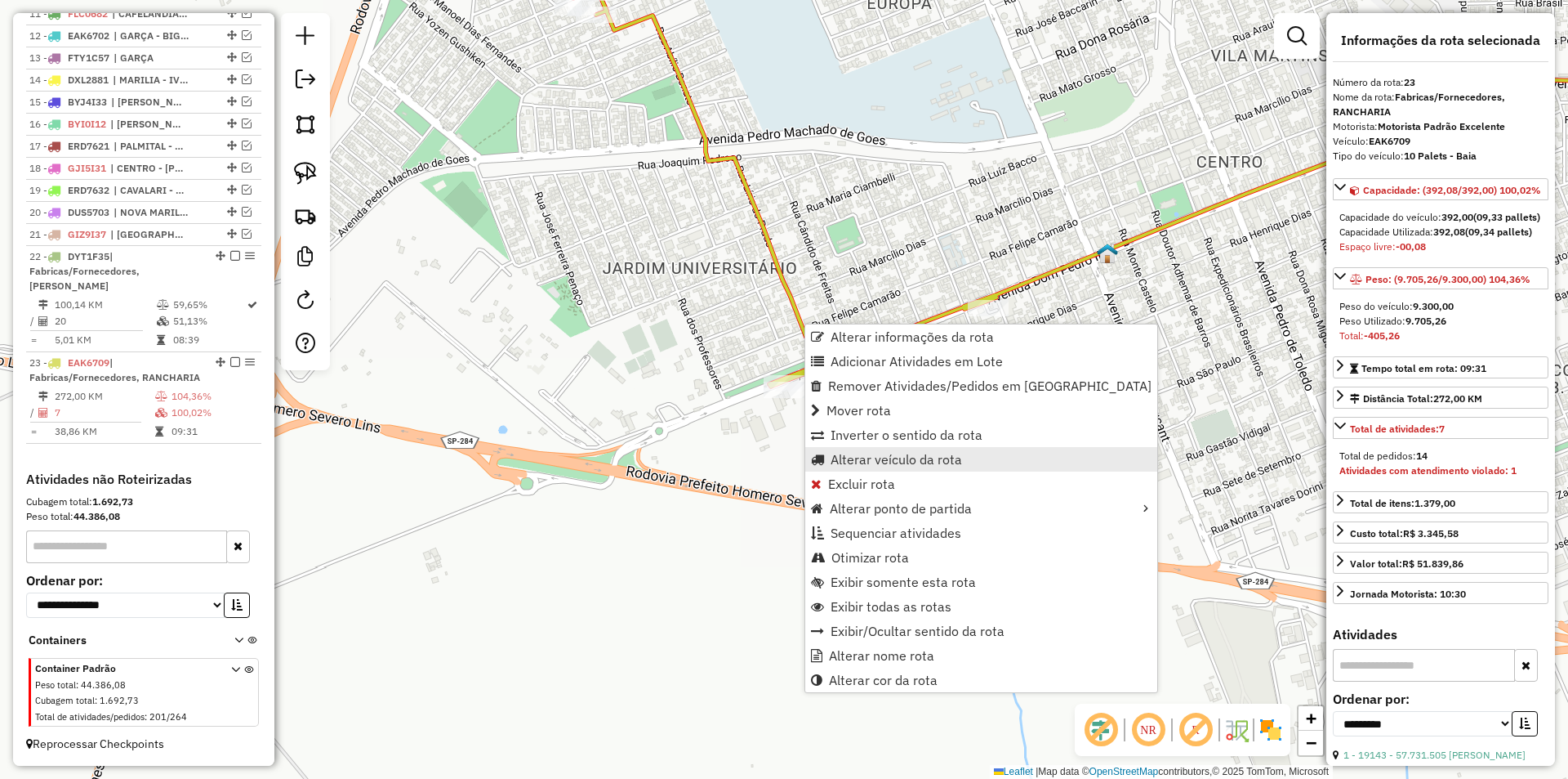
click at [882, 453] on span "Alterar veículo da rota" at bounding box center [896, 459] width 131 height 13
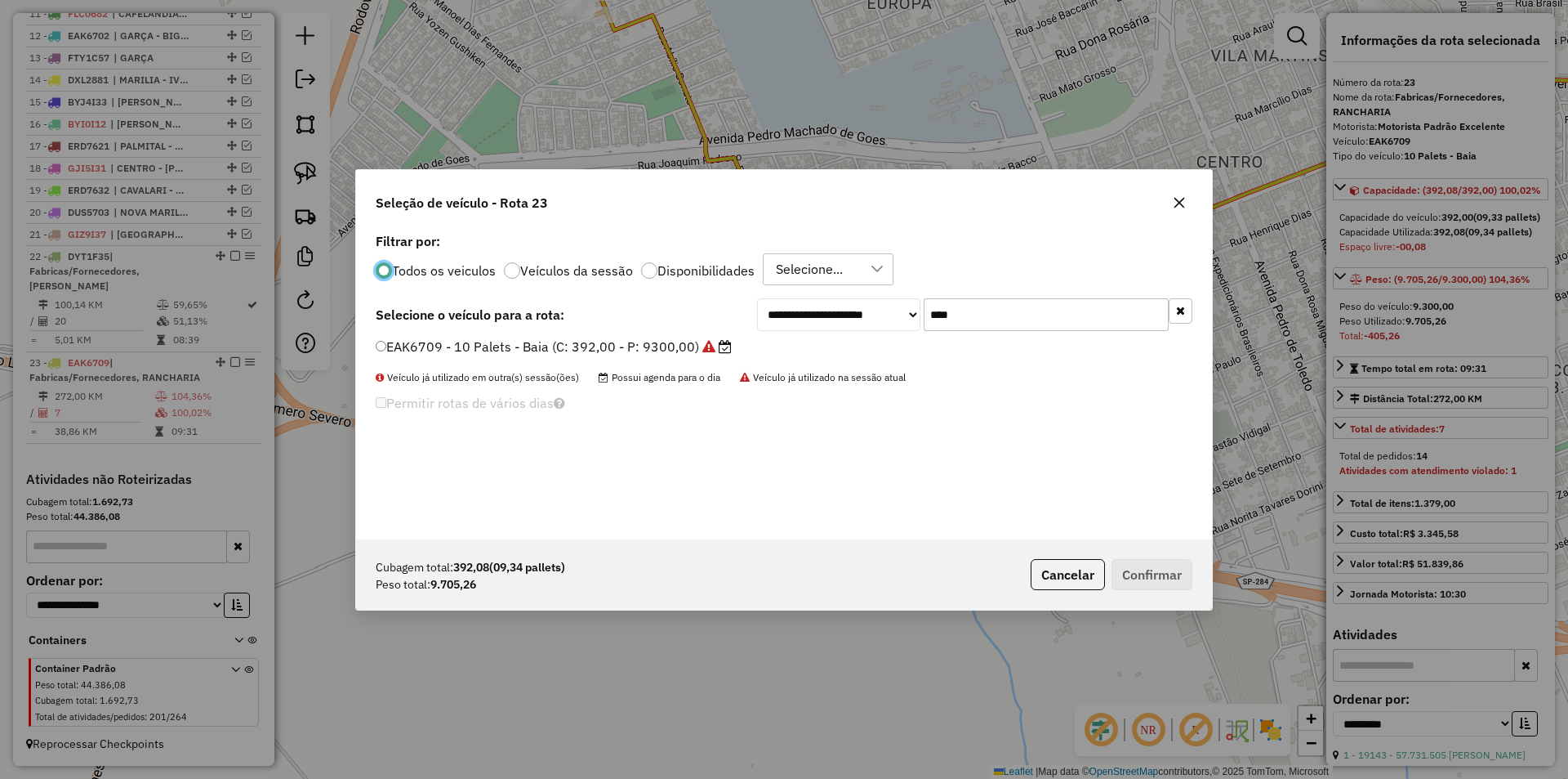
scroll to position [9, 5]
click at [1053, 562] on button "Cancelar" at bounding box center [1068, 575] width 75 height 31
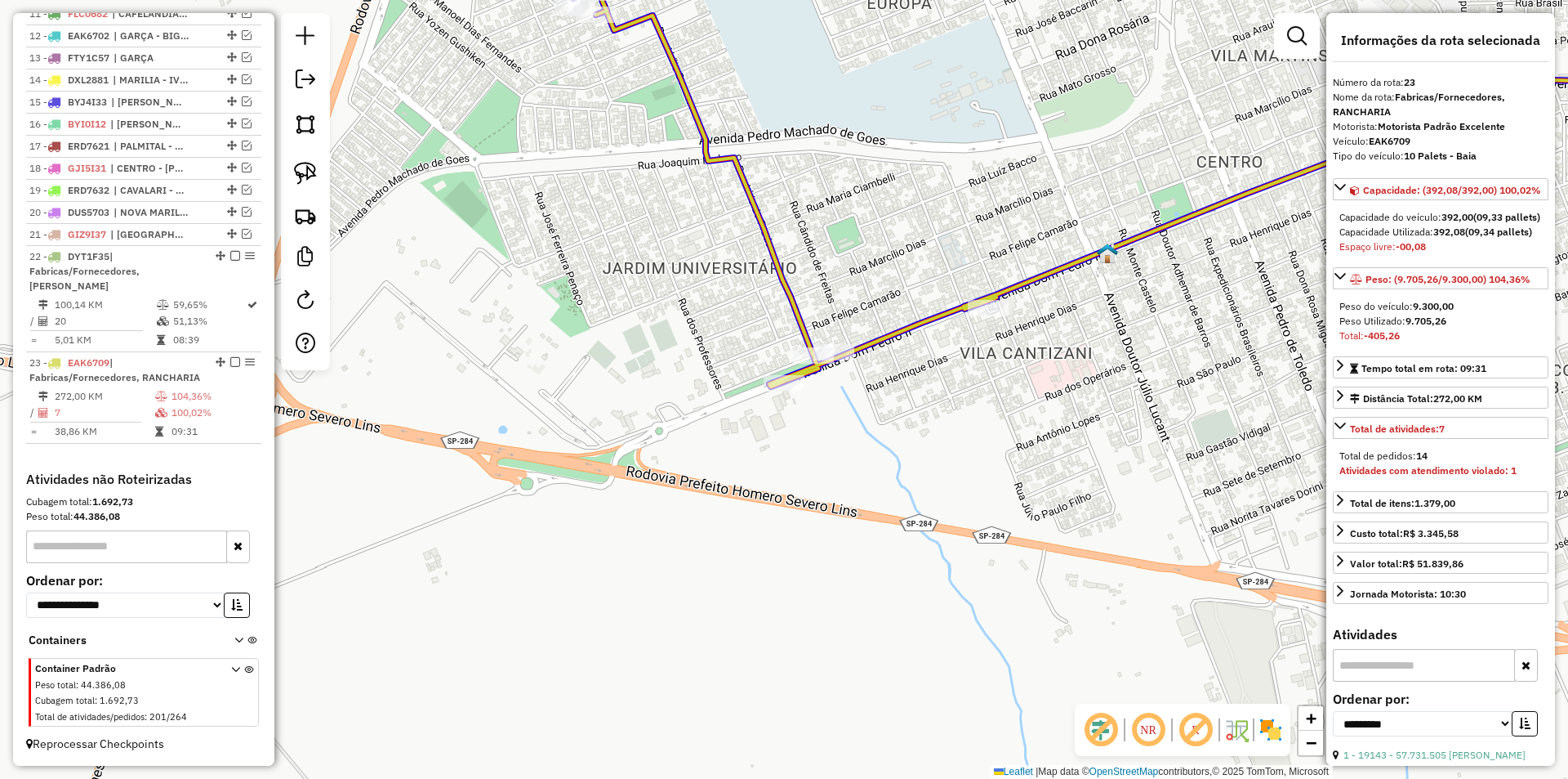
click at [805, 363] on div at bounding box center [814, 355] width 41 height 17
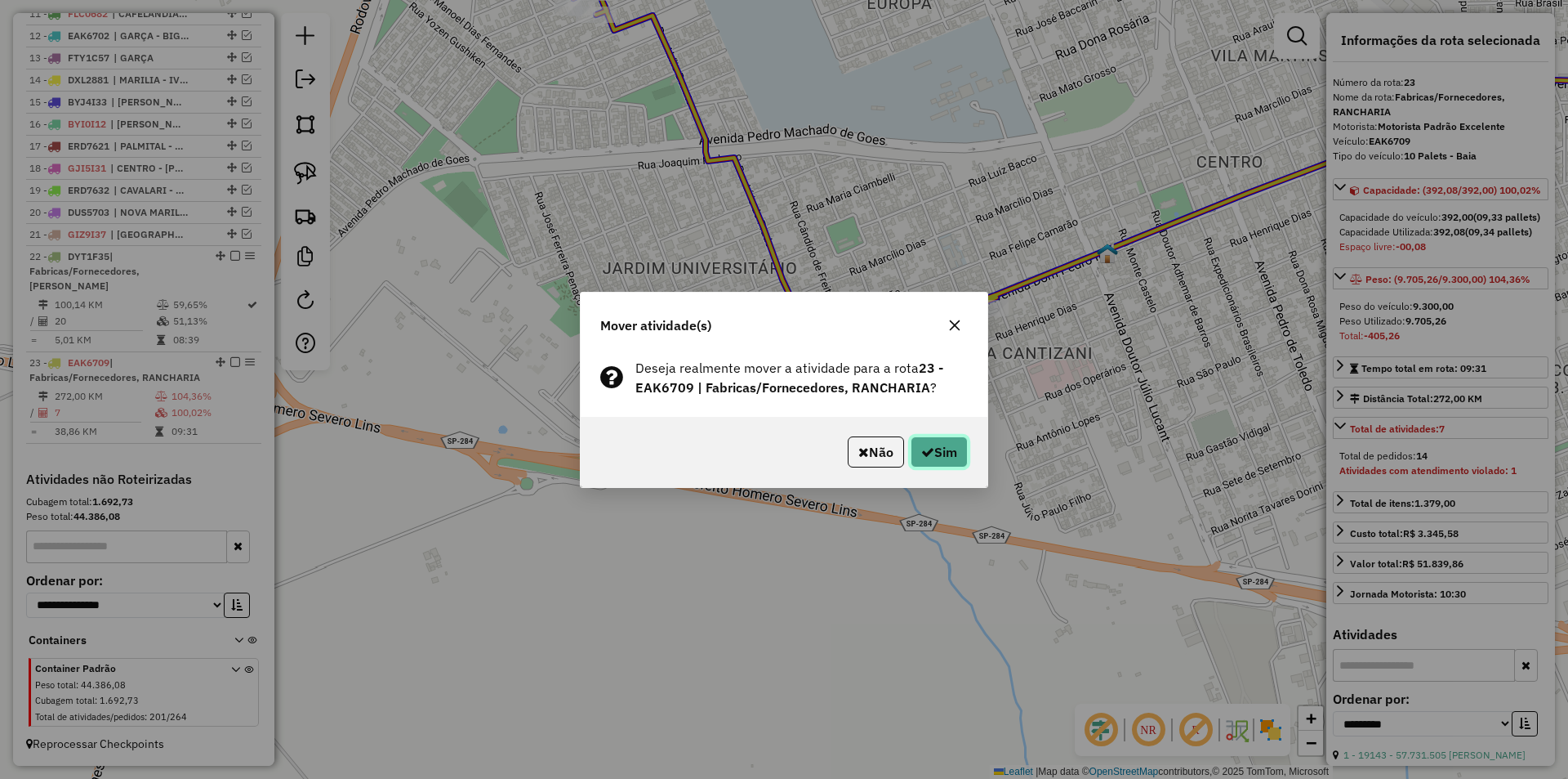
click at [926, 450] on icon "button" at bounding box center [927, 451] width 13 height 13
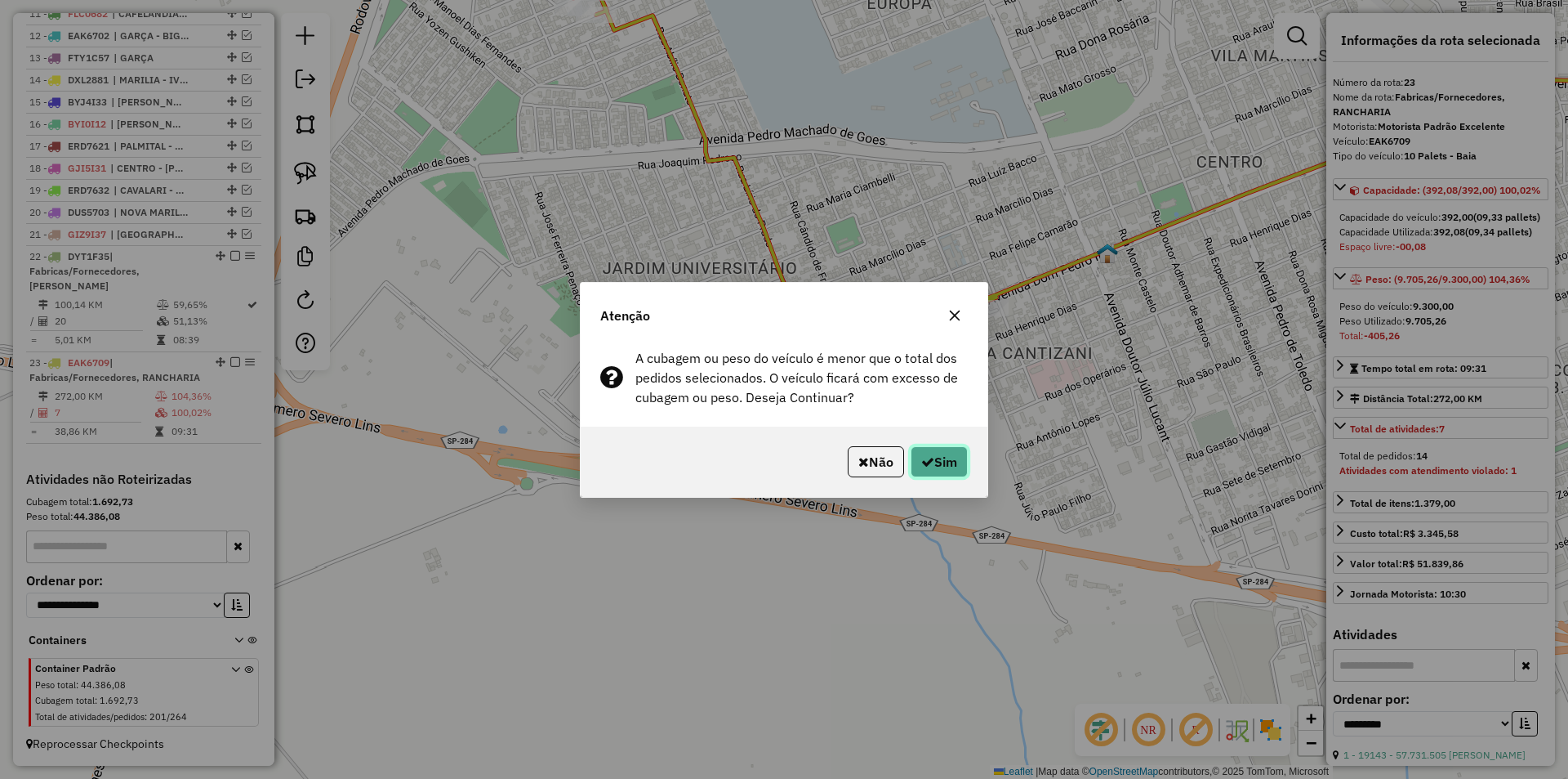
click at [943, 460] on button "Sim" at bounding box center [940, 462] width 57 height 31
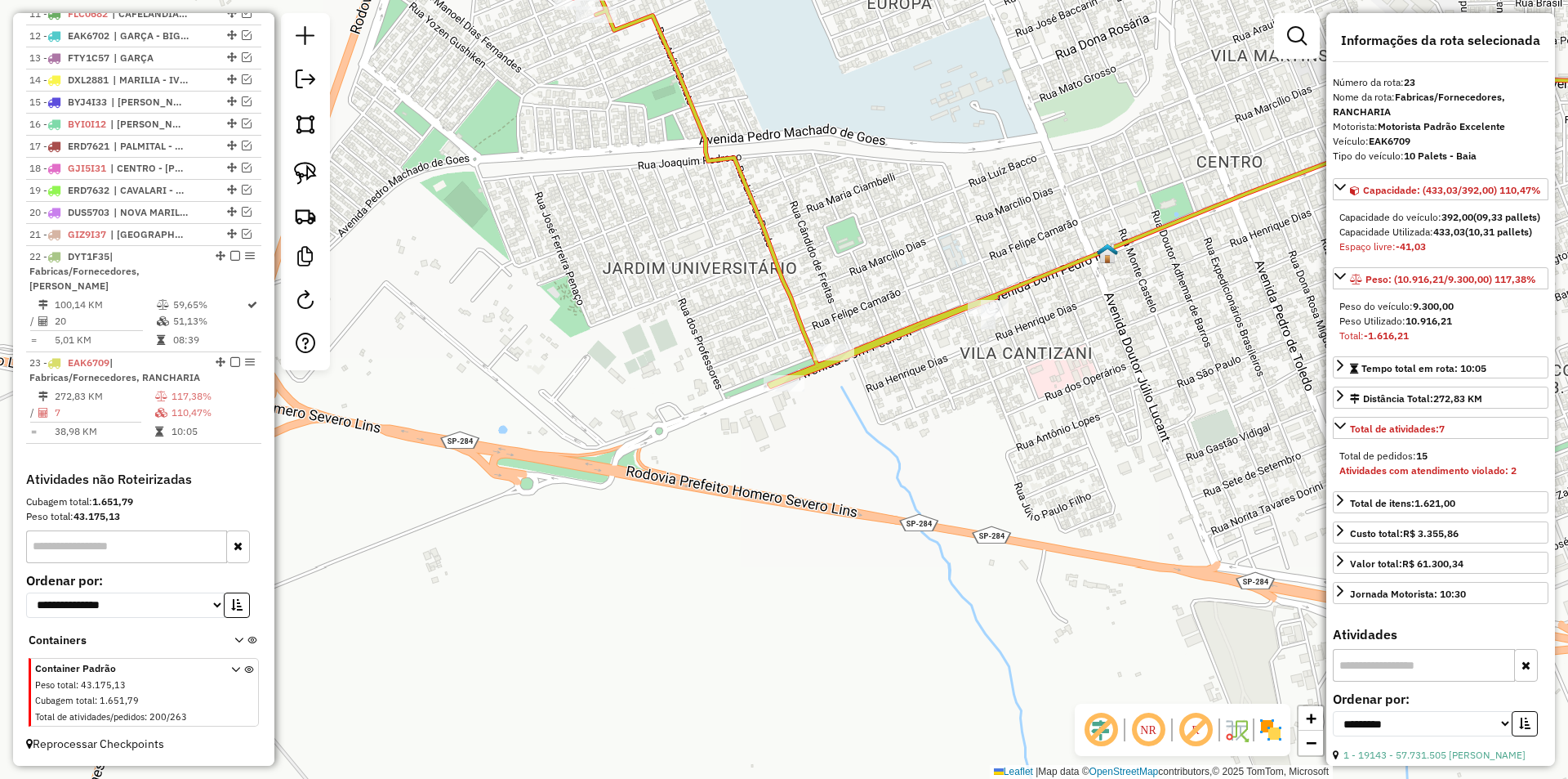
click at [813, 343] on icon at bounding box center [1149, 187] width 1152 height 399
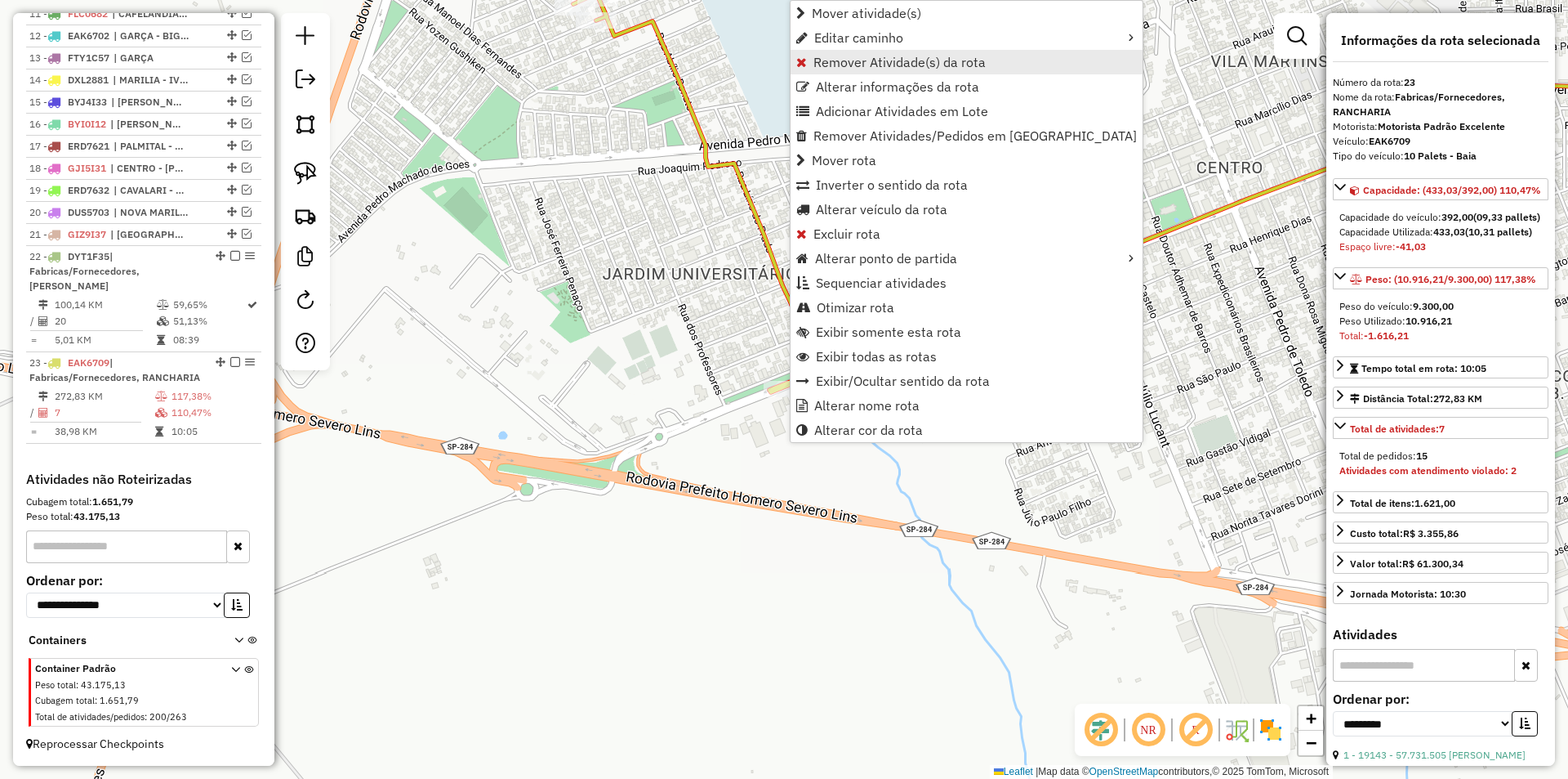
click at [870, 63] on span "Remover Atividade(s) da rota" at bounding box center [900, 62] width 172 height 13
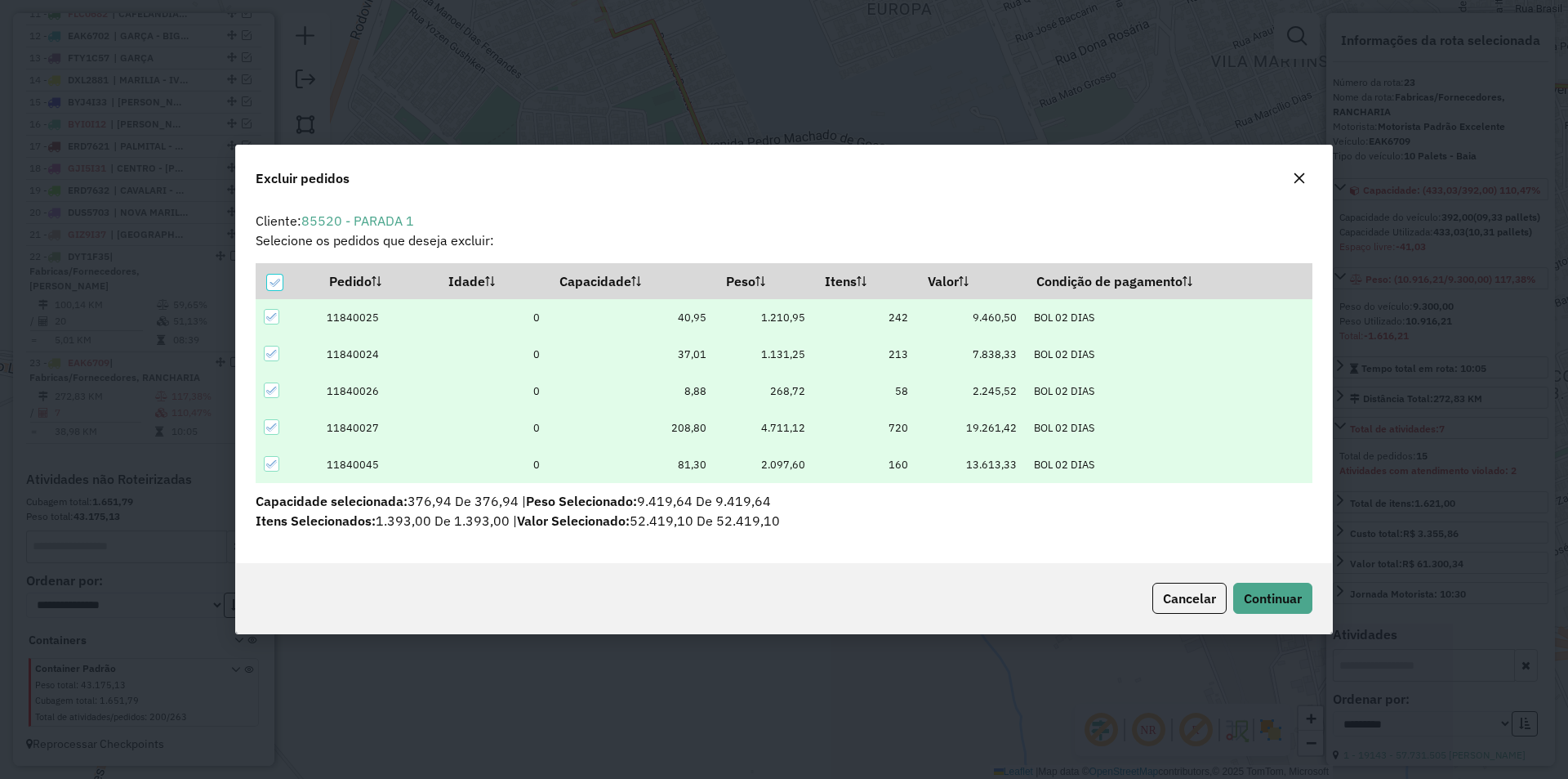
scroll to position [0, 0]
click at [269, 279] on icon at bounding box center [274, 283] width 11 height 11
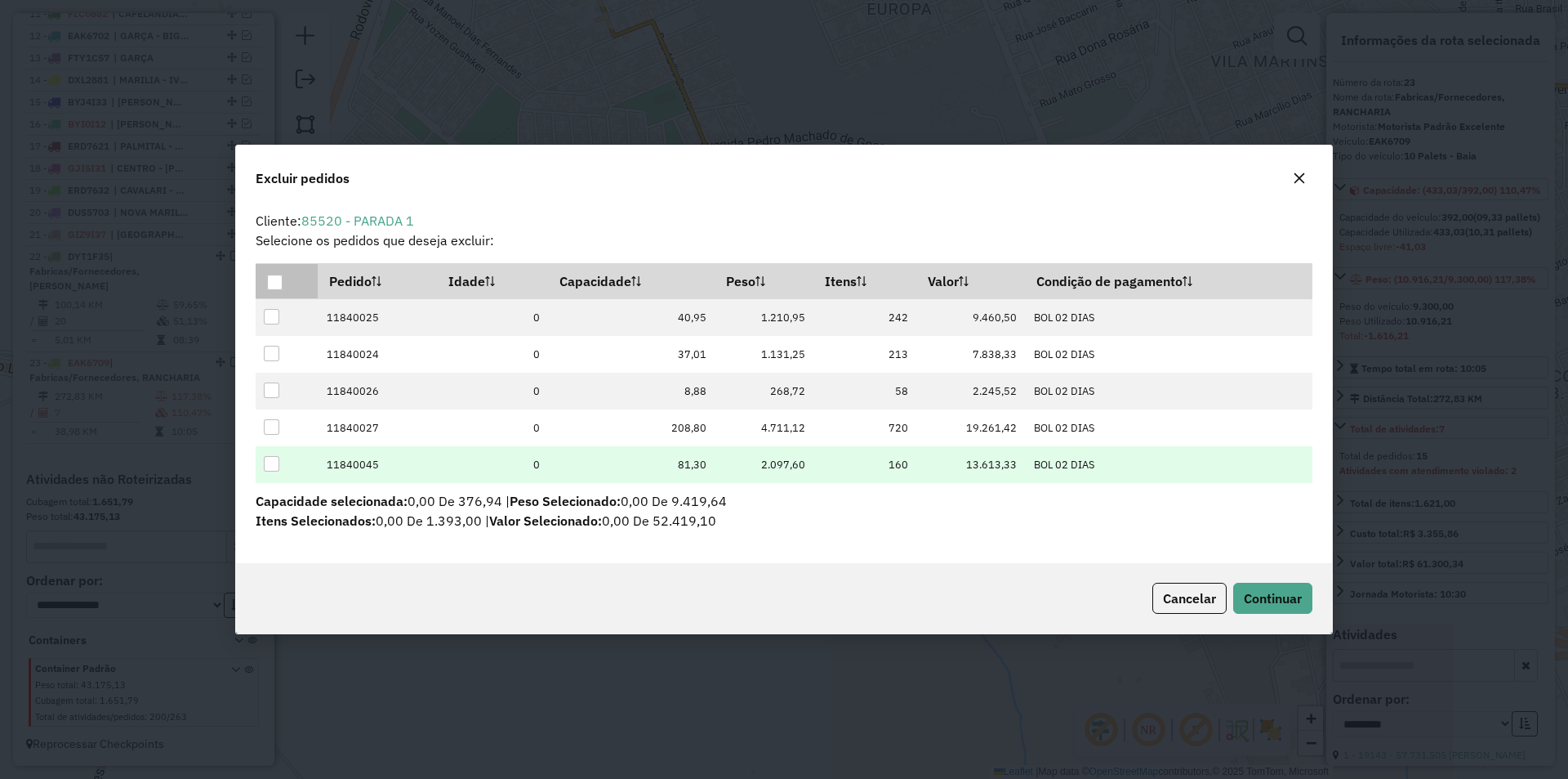
click at [272, 471] on div at bounding box center [272, 463] width 17 height 17
click at [1264, 594] on span "Continuar" at bounding box center [1272, 598] width 58 height 17
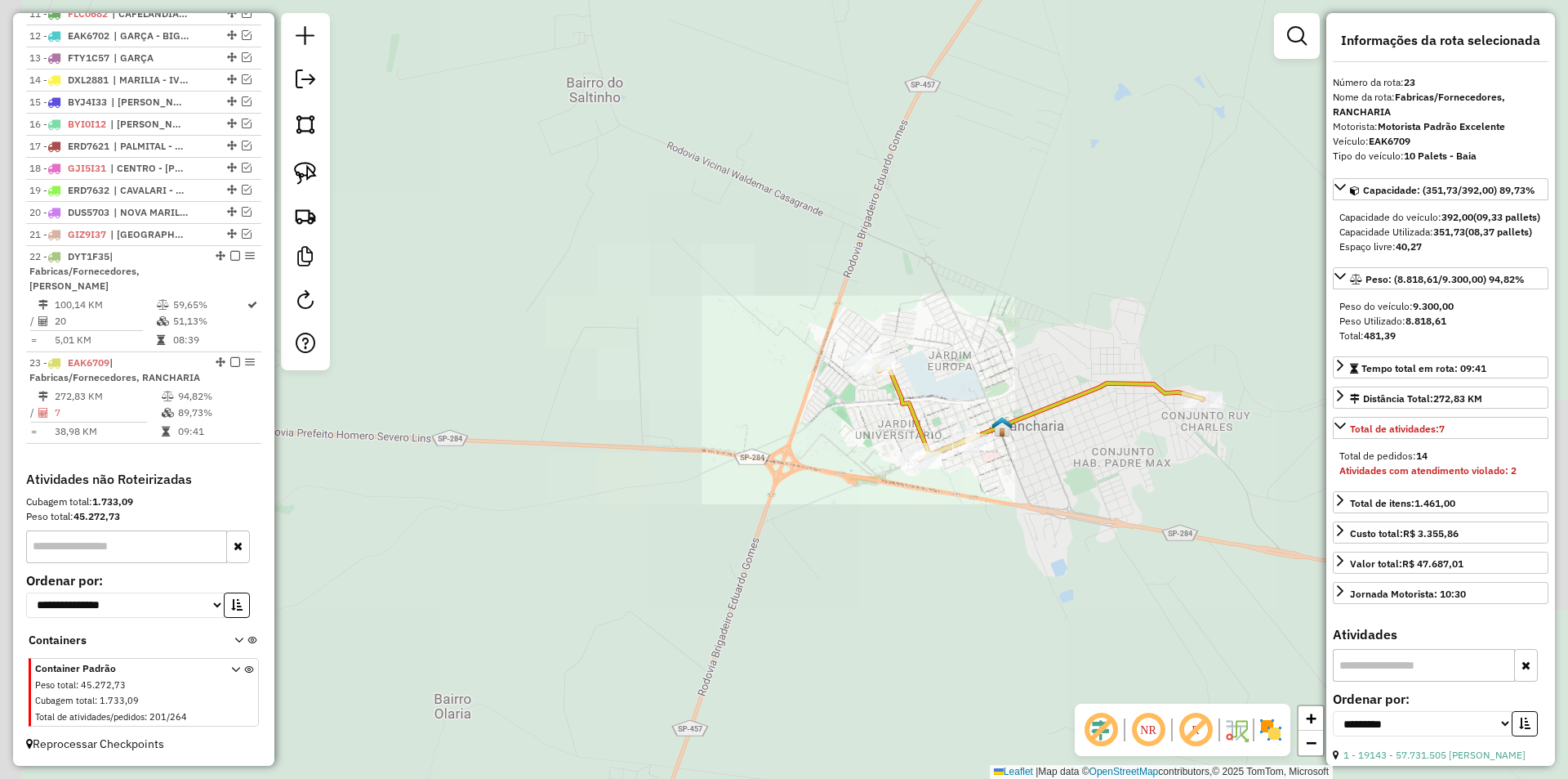
click at [957, 503] on div "Janela de atendimento Grade de atendimento Capacidade Transportadoras Veículos …" at bounding box center [784, 390] width 1568 height 779
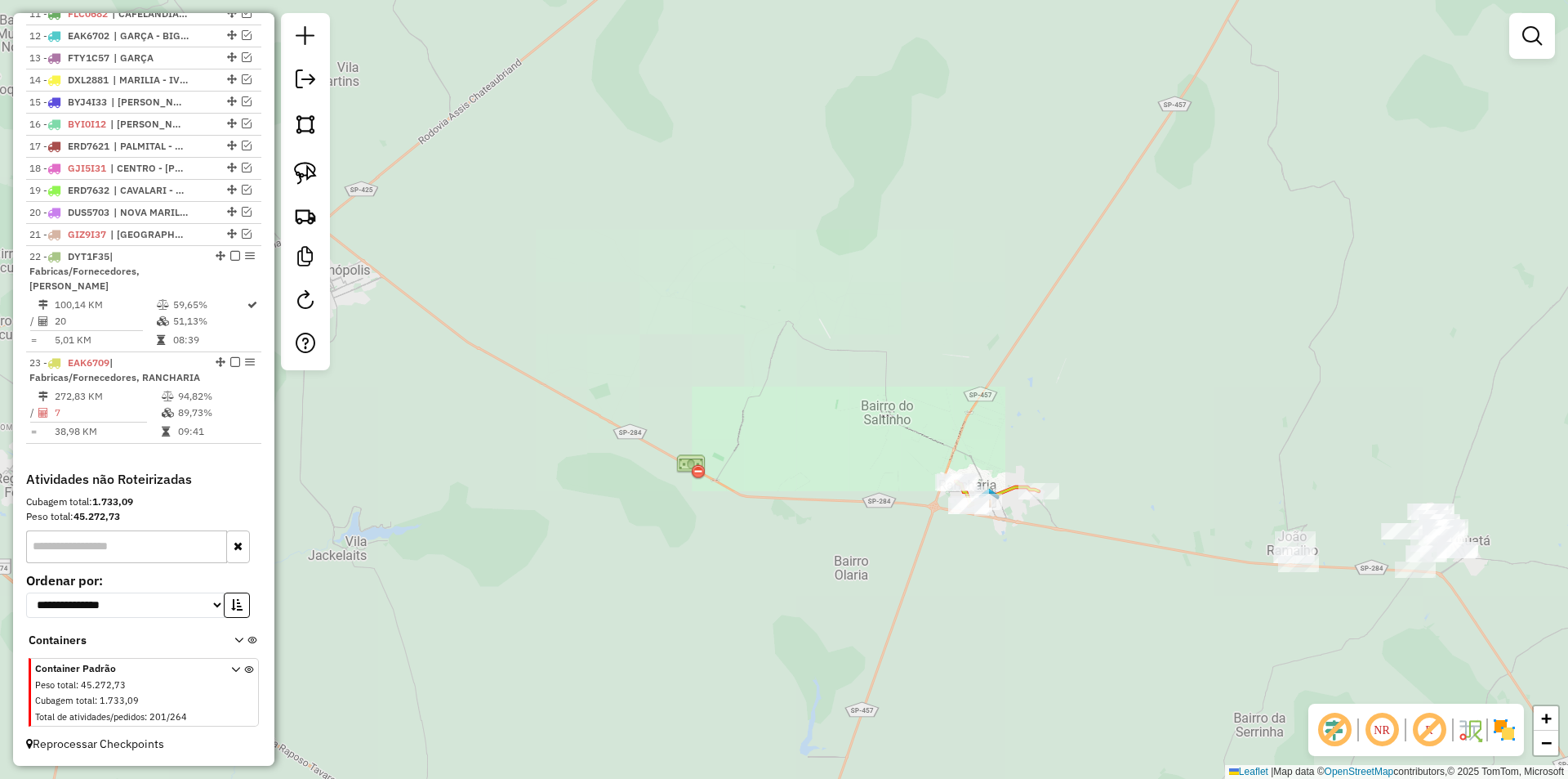
drag, startPoint x: 1044, startPoint y: 576, endPoint x: 947, endPoint y: 480, distance: 136.5
click at [947, 480] on div "Janela de atendimento Grade de atendimento Capacidade Transportadoras Veículos …" at bounding box center [784, 390] width 1568 height 779
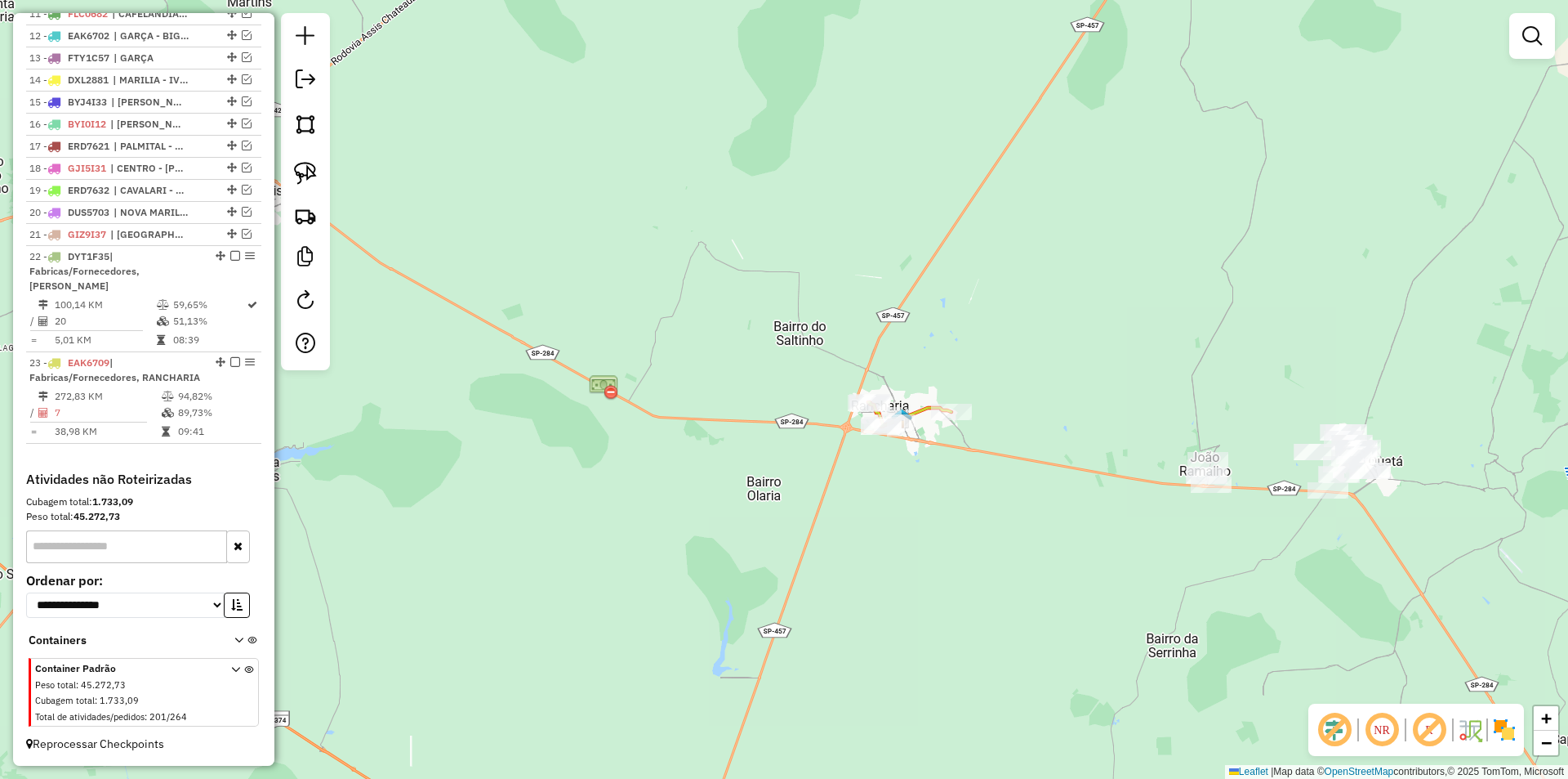
drag, startPoint x: 1020, startPoint y: 524, endPoint x: 988, endPoint y: 503, distance: 38.3
click at [990, 503] on div "Janela de atendimento Grade de atendimento Capacidade Transportadoras Veículos …" at bounding box center [784, 390] width 1568 height 779
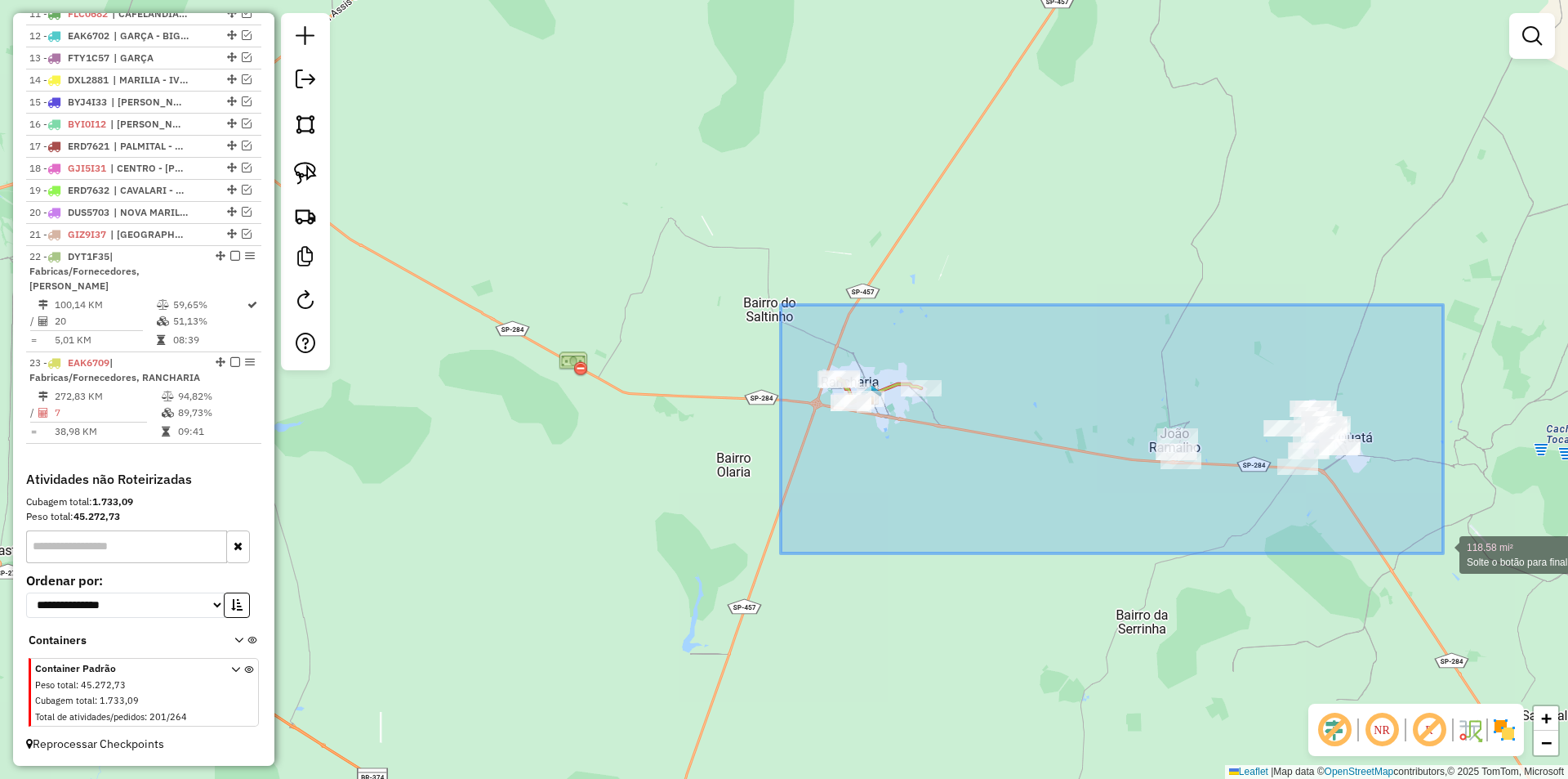
drag, startPoint x: 801, startPoint y: 322, endPoint x: 1444, endPoint y: 553, distance: 683.2
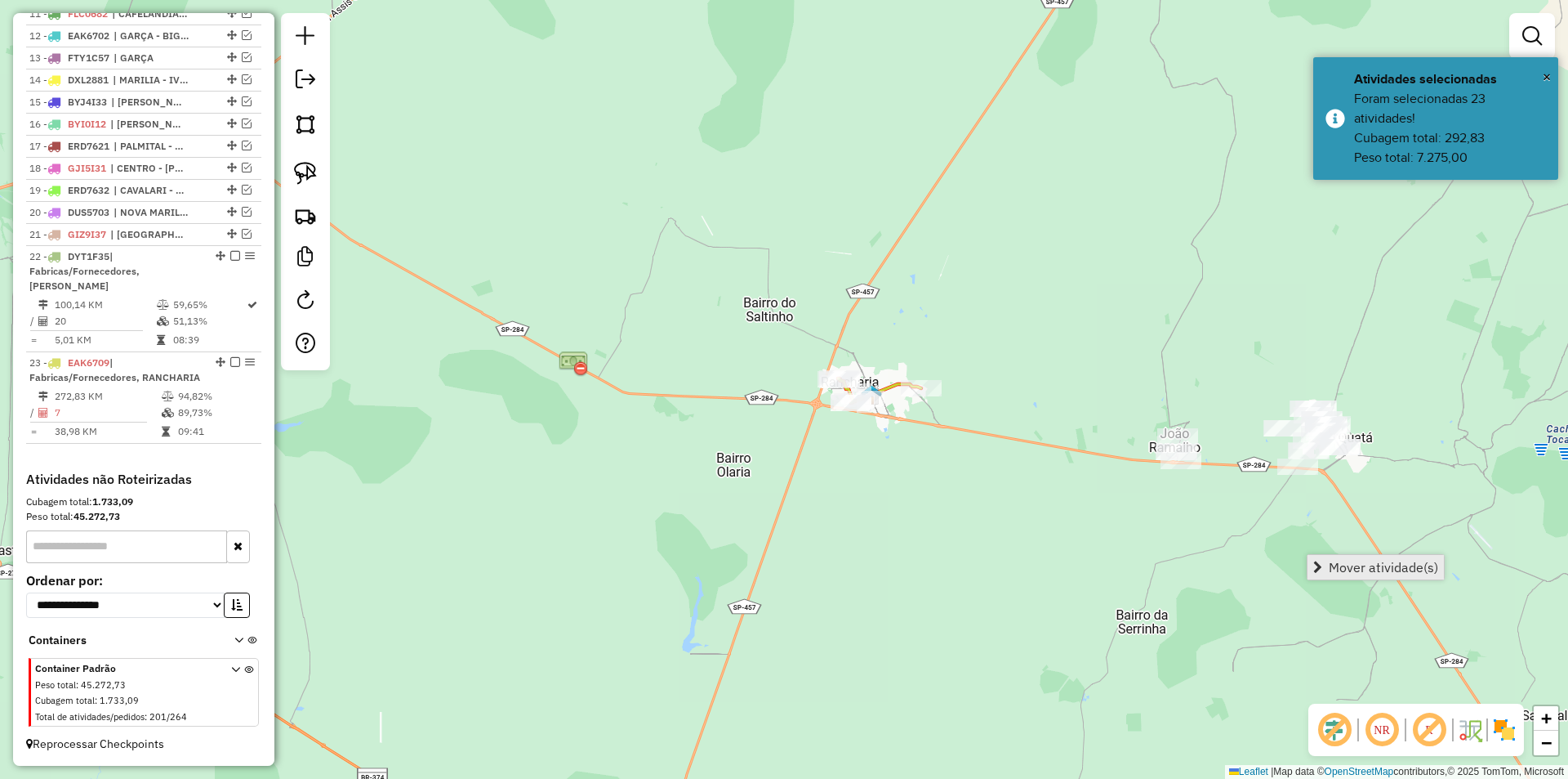
click at [1421, 565] on span "Mover atividade(s)" at bounding box center [1384, 567] width 110 height 13
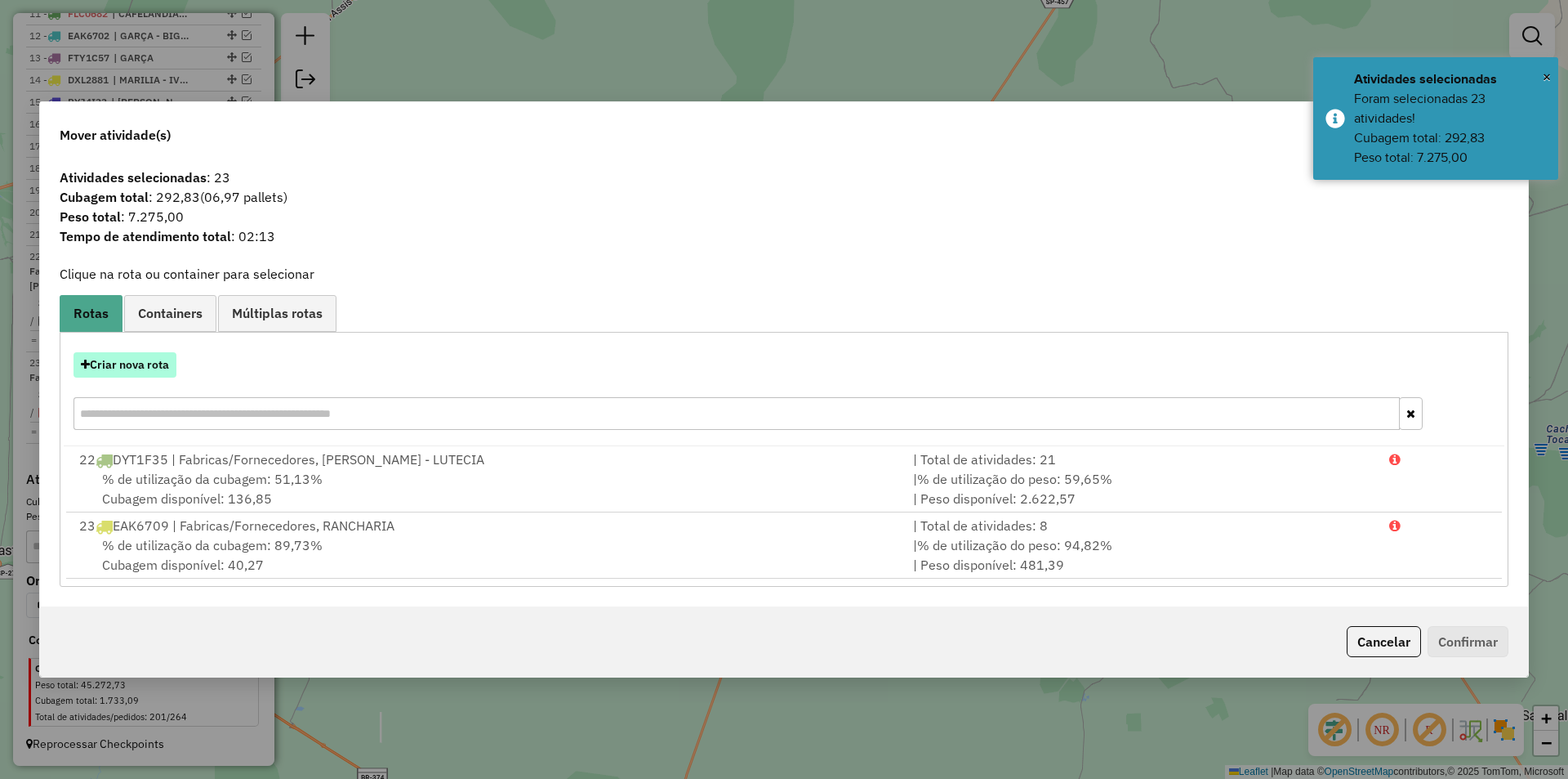
click at [137, 362] on button "Criar nova rota" at bounding box center [125, 364] width 103 height 25
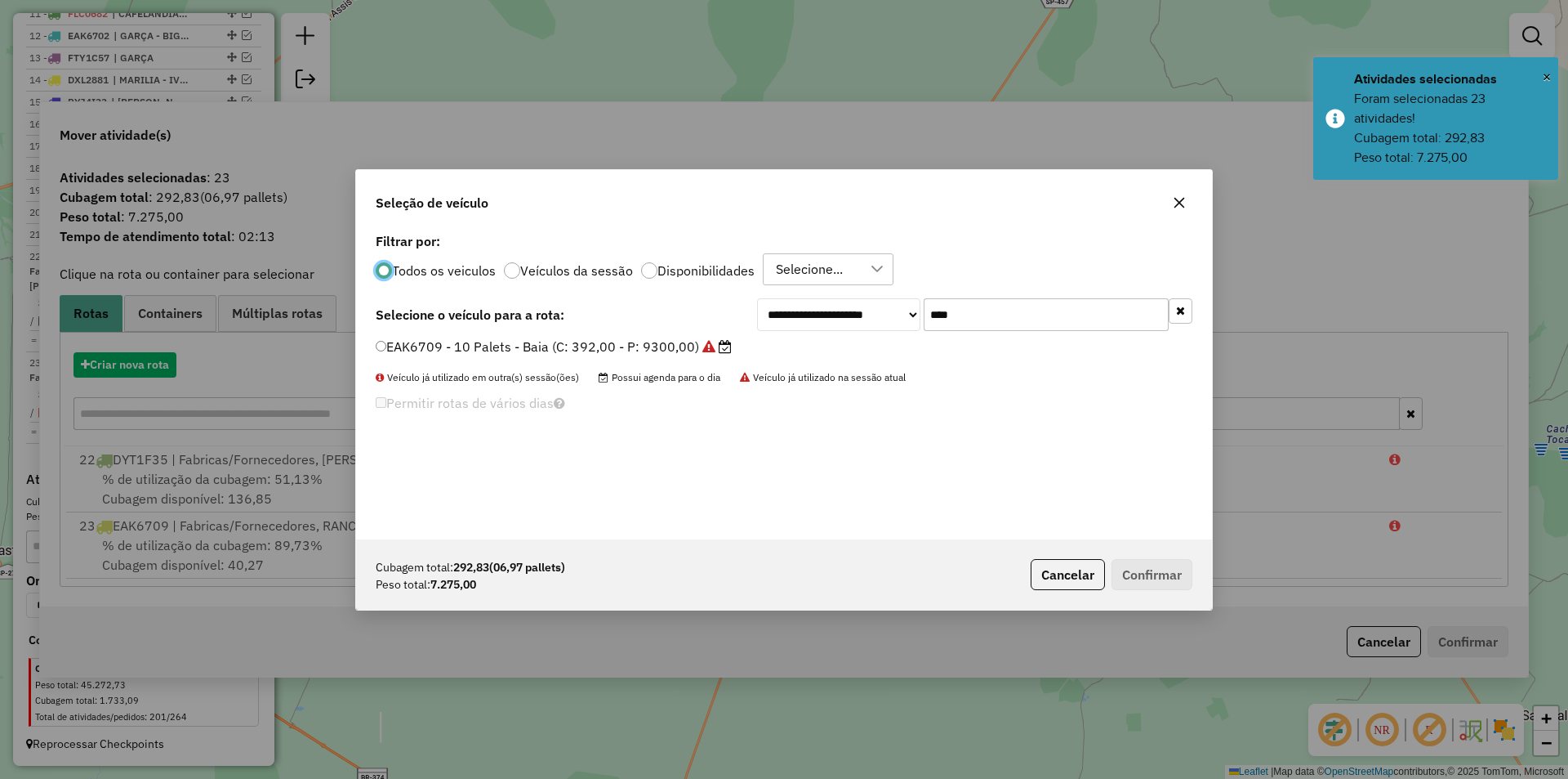
scroll to position [9, 5]
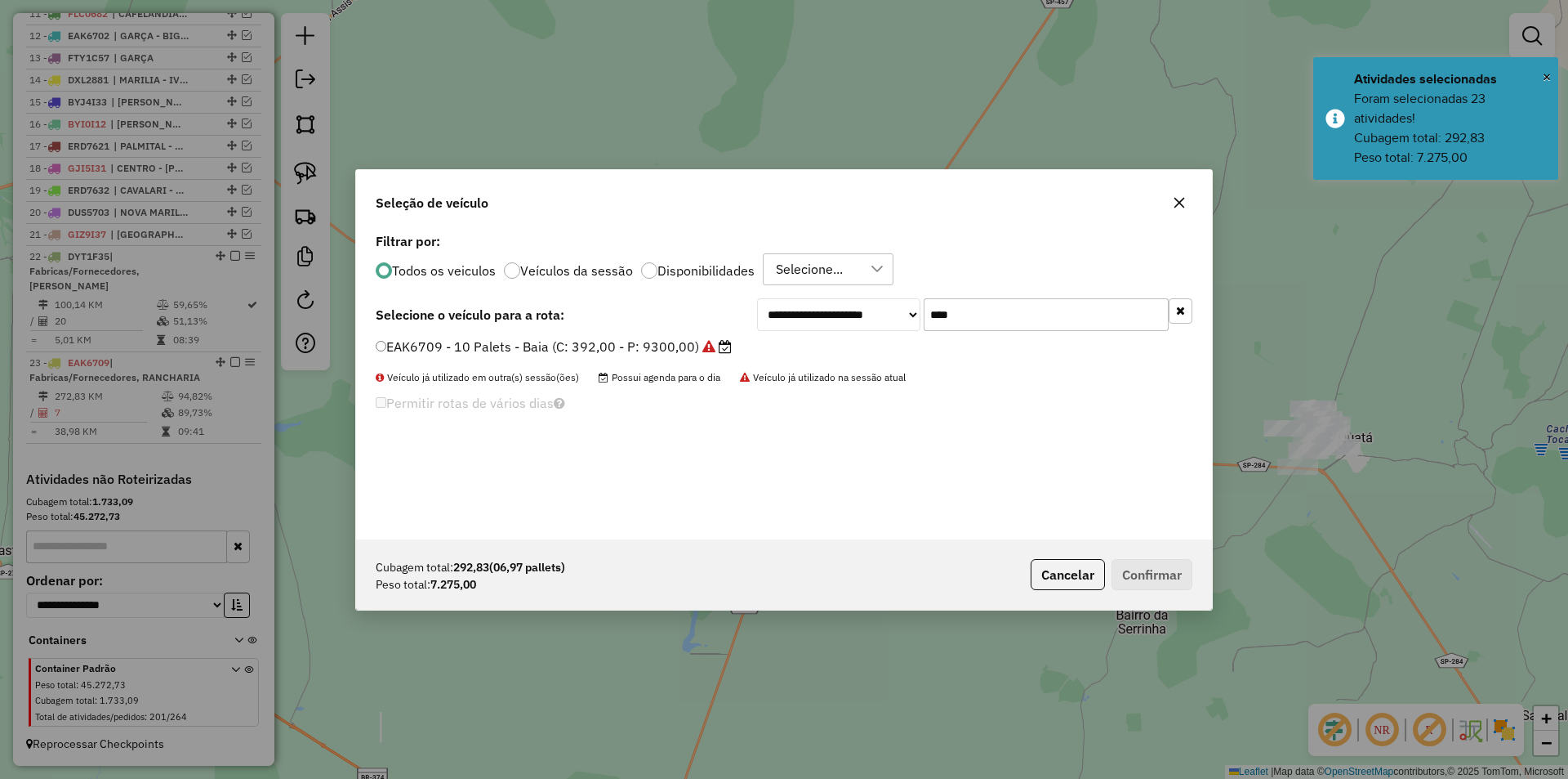
click at [1011, 312] on input "****" at bounding box center [1046, 315] width 245 height 33
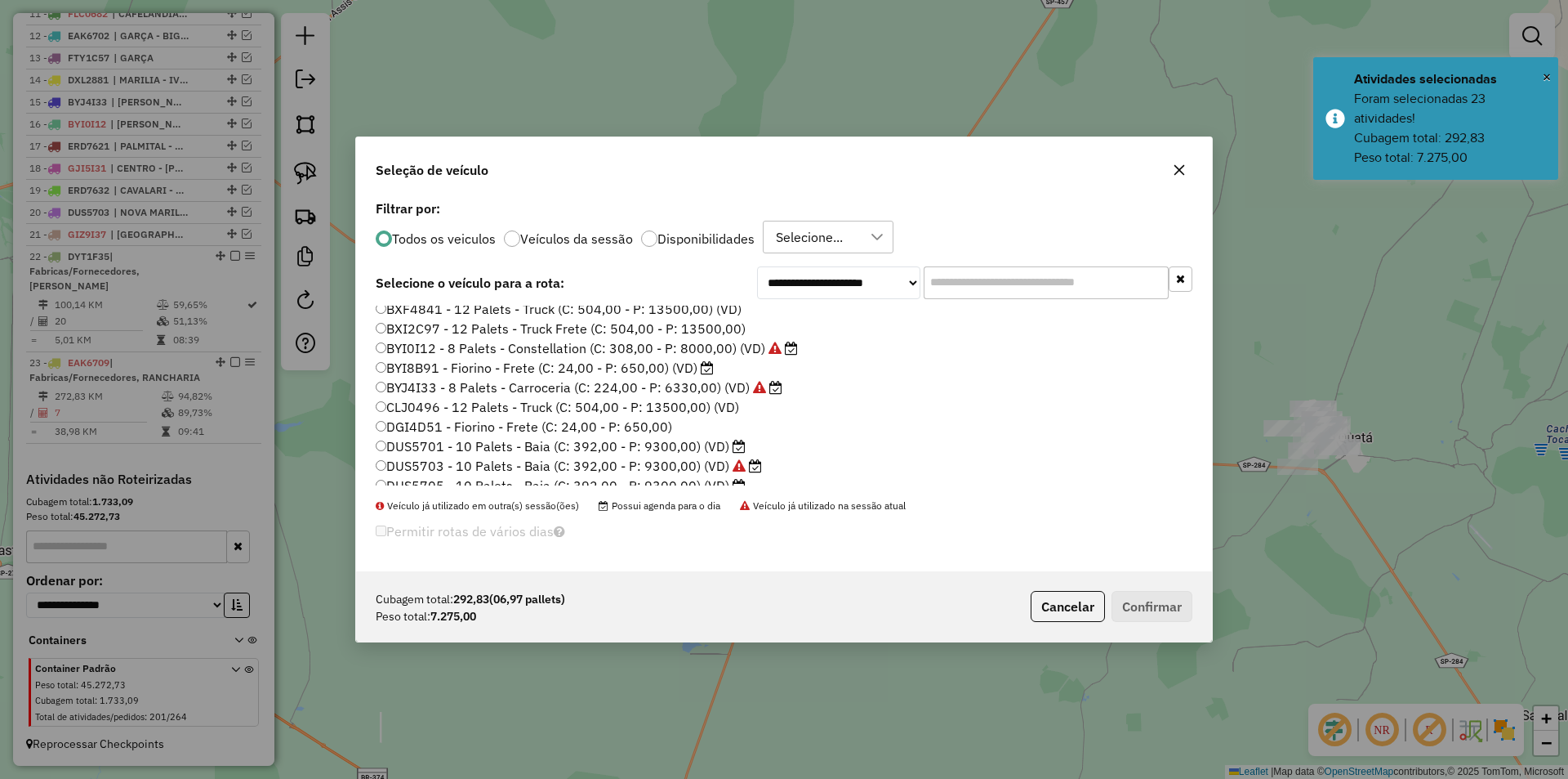
scroll to position [245, 0]
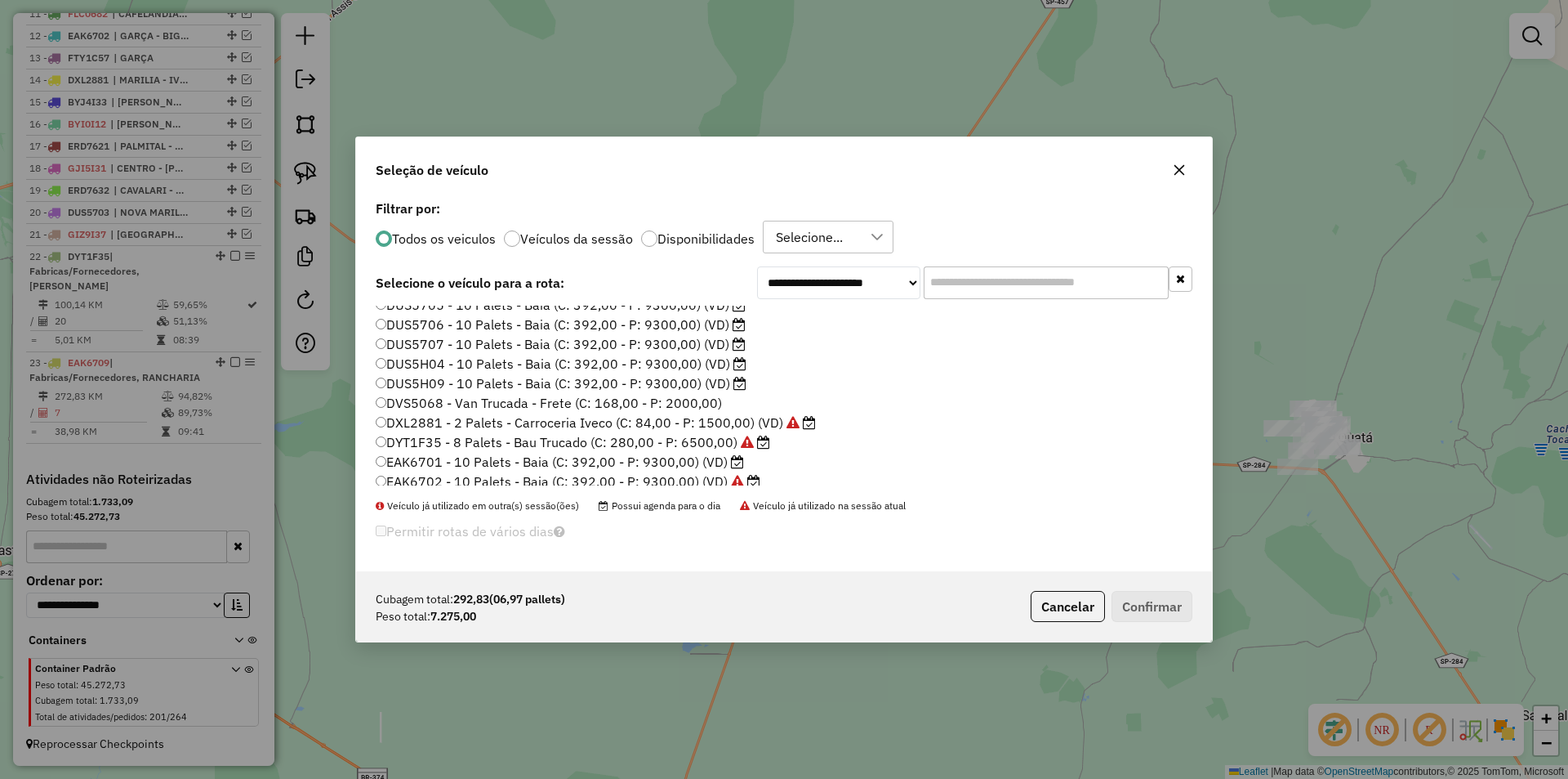
click at [714, 382] on label "DUS5H09 - 10 Palets - Baia (C: 392,00 - P: 9300,00) (VD)" at bounding box center [561, 383] width 371 height 20
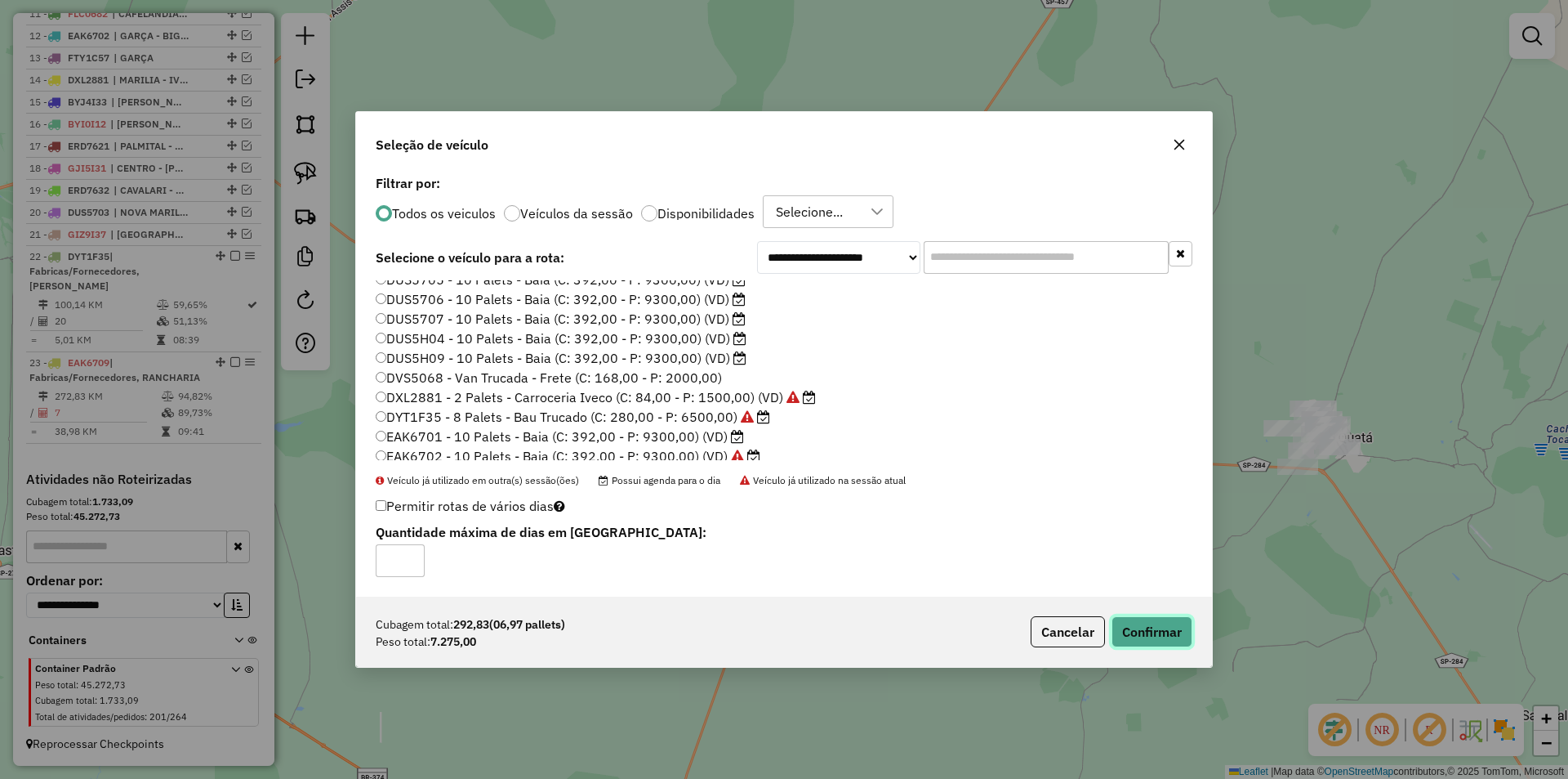
click at [1165, 635] on button "Confirmar" at bounding box center [1152, 632] width 81 height 31
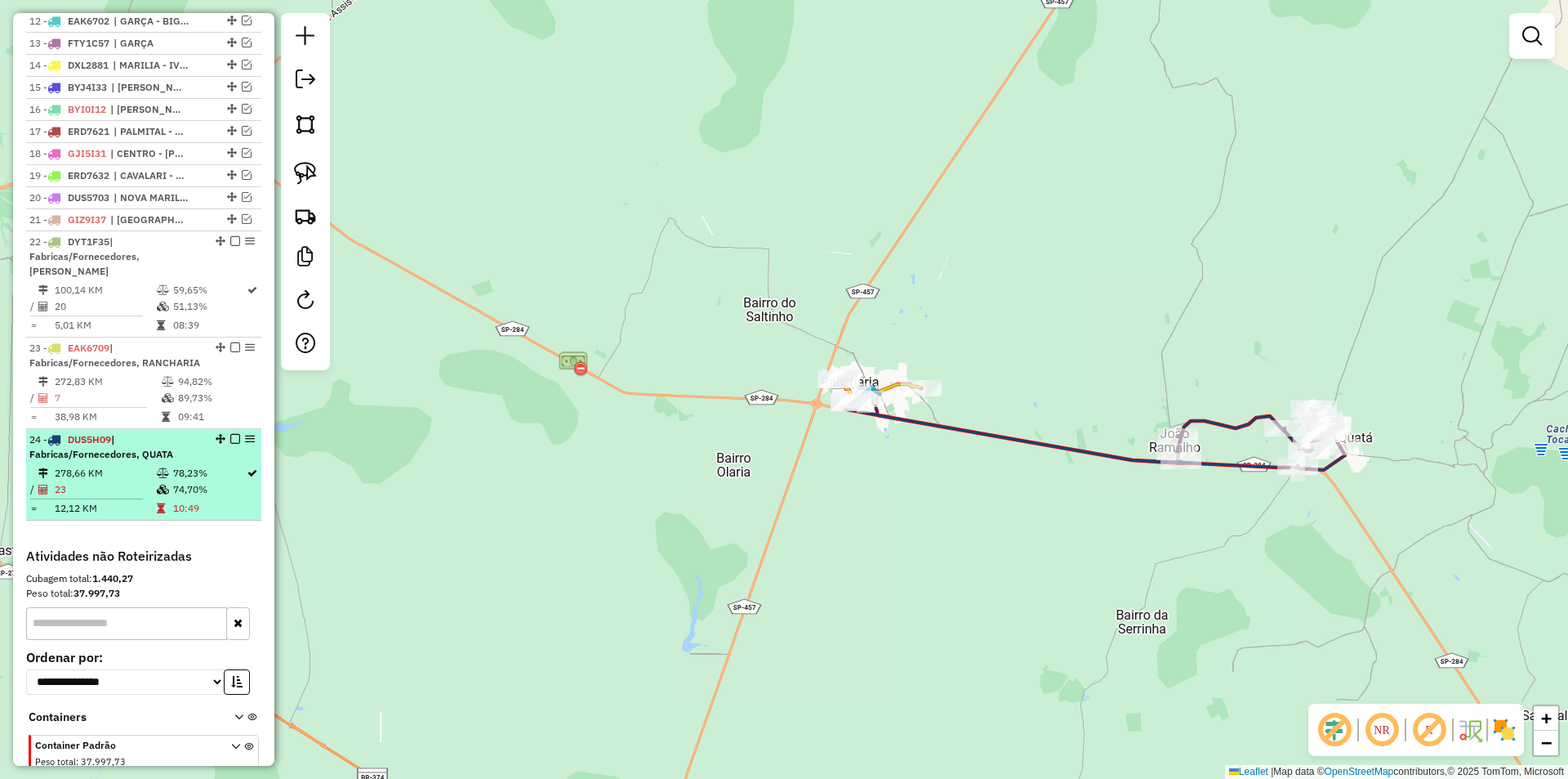
click at [215, 478] on li "24 - DUS5H09 | Fabricas/Fornecedores, QUATA 278,66 KM 78,23% / 23 74,70% = 12,1…" at bounding box center [143, 474] width 236 height 91
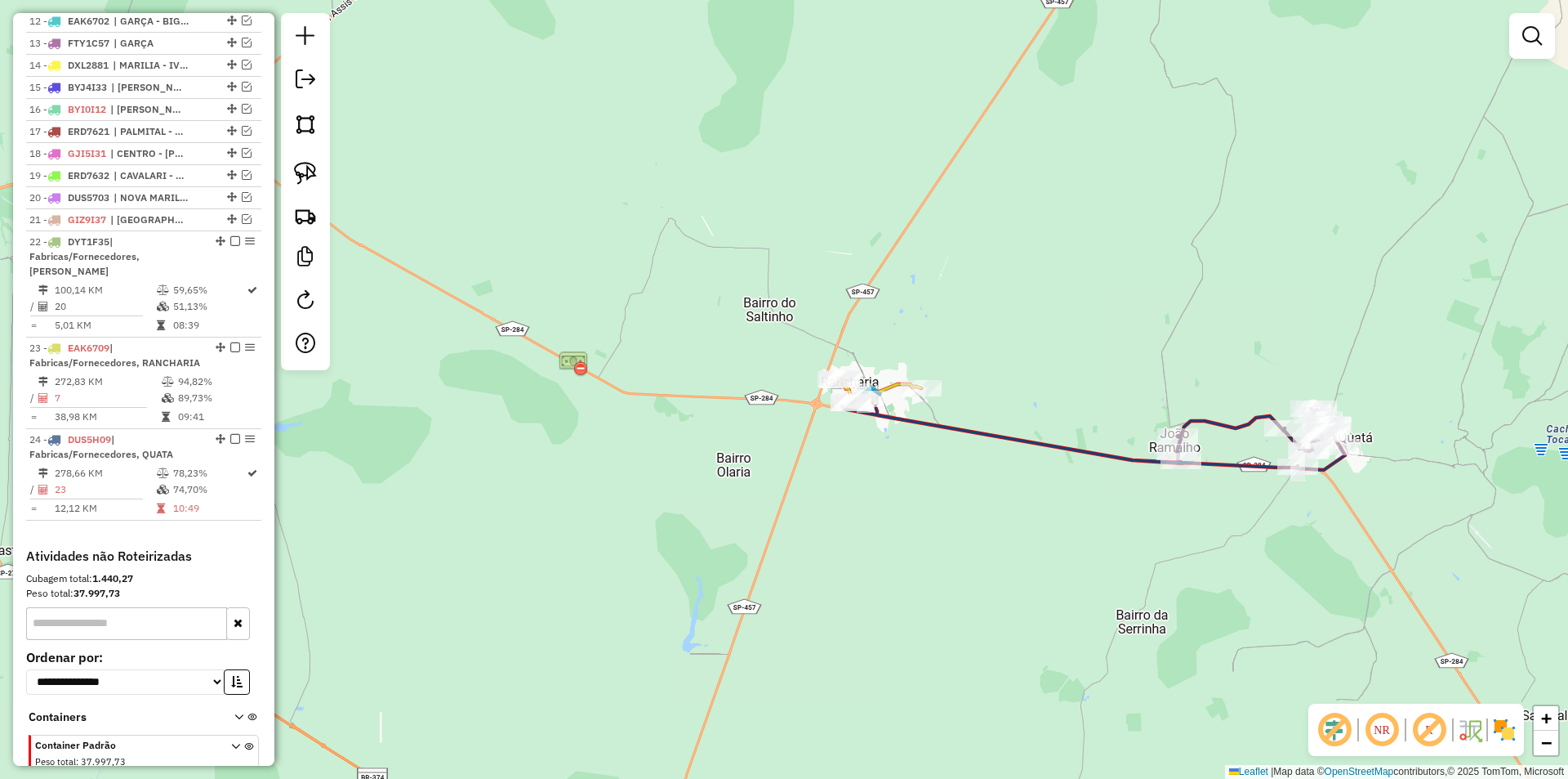
select select "**********"
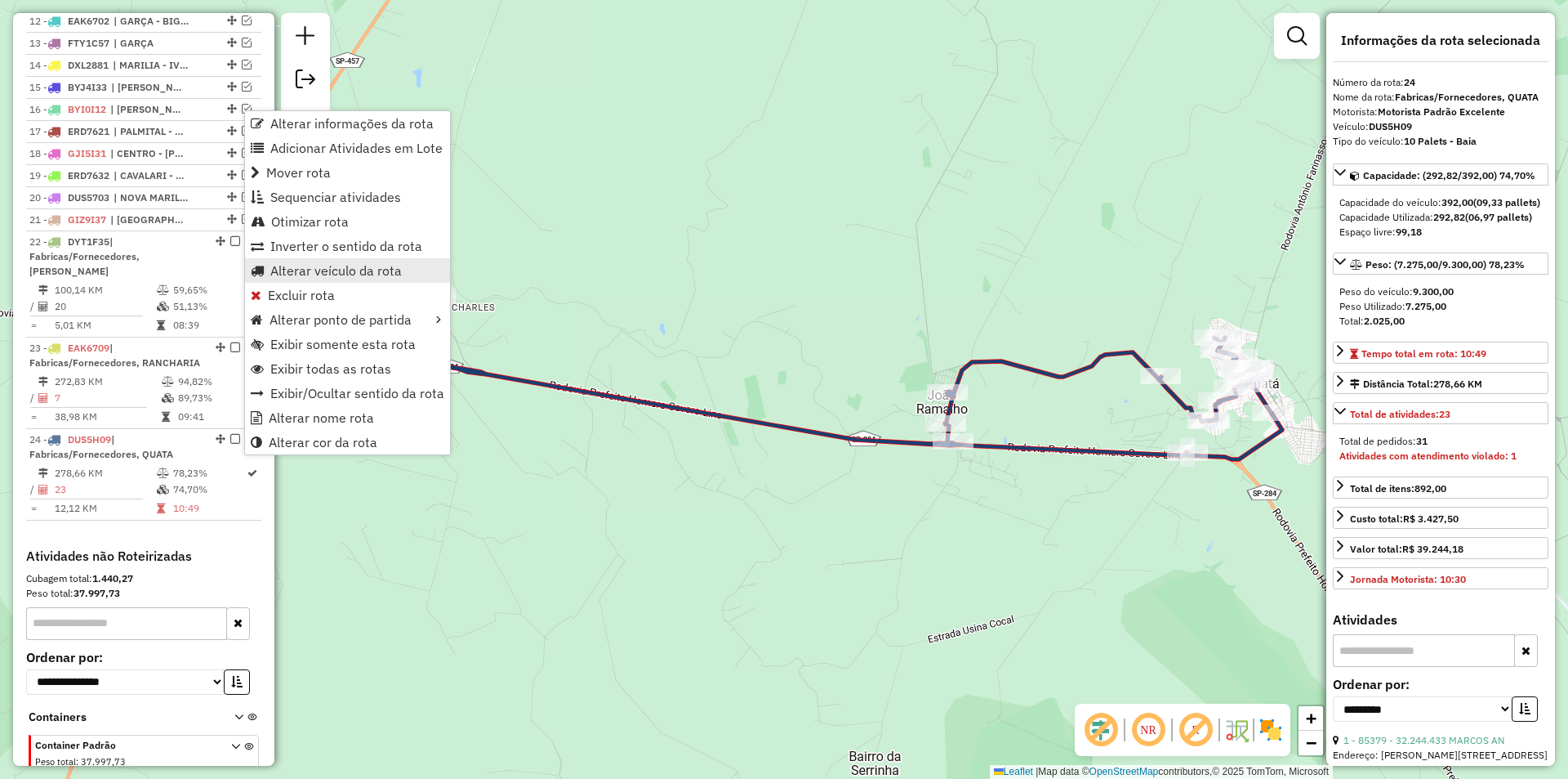
click at [334, 275] on span "Alterar veículo da rota" at bounding box center [336, 270] width 131 height 13
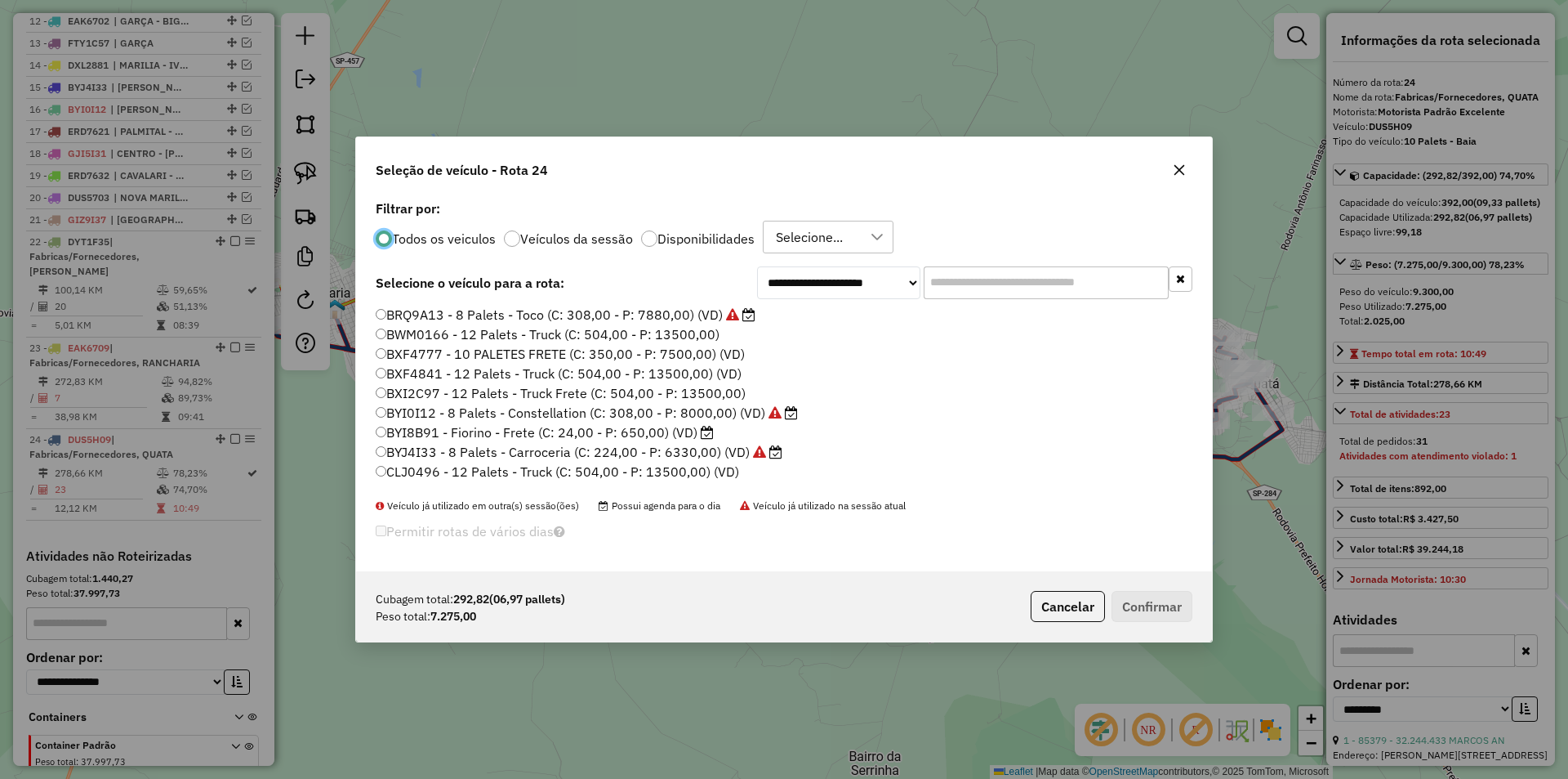
scroll to position [9, 5]
click at [1001, 267] on input "text" at bounding box center [1046, 283] width 245 height 33
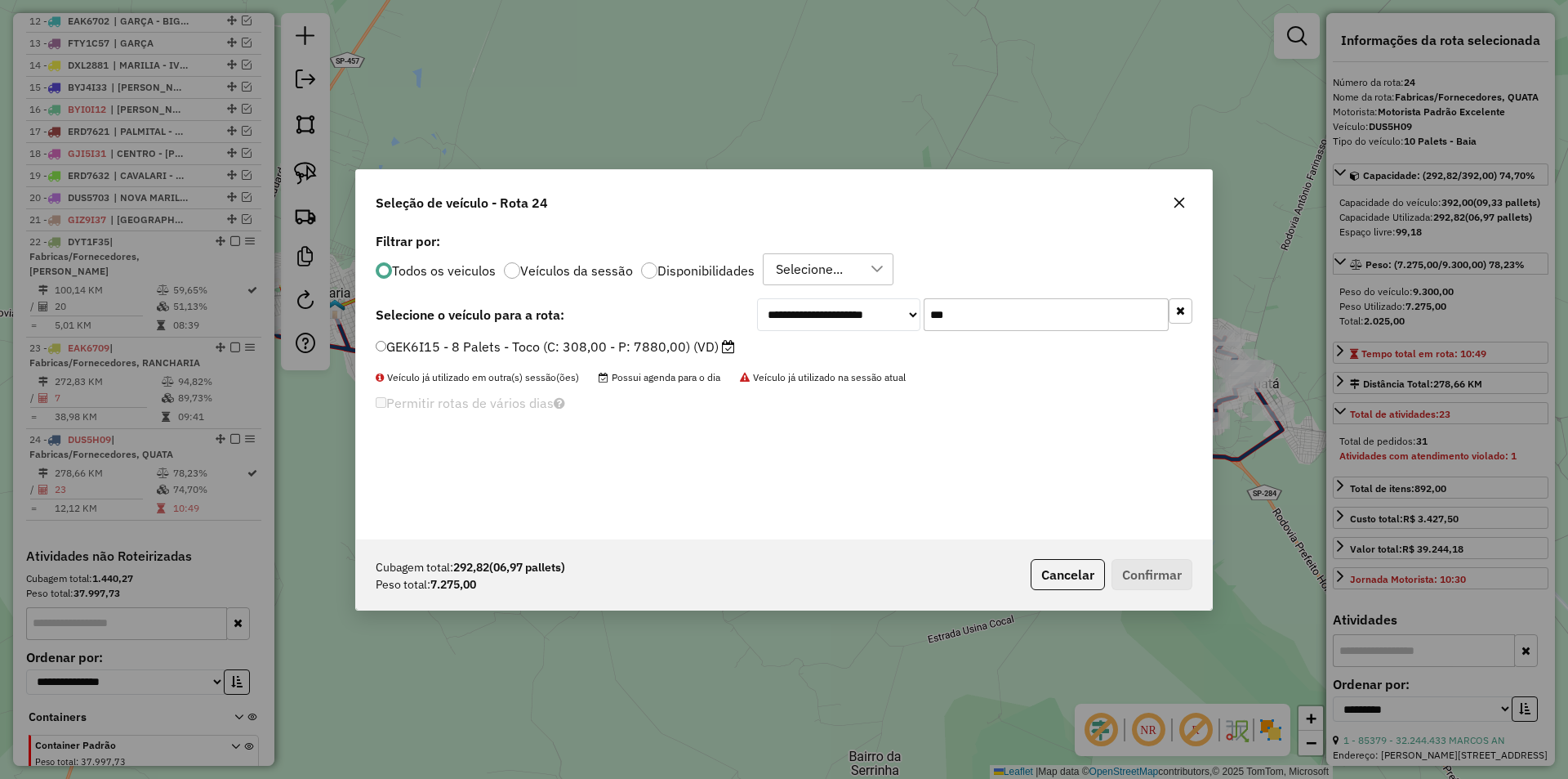
type input "***"
click at [670, 344] on label "GEK6I15 - 8 Palets - Toco (C: 308,00 - P: 7880,00) (VD)" at bounding box center [555, 346] width 360 height 20
click at [1134, 578] on button "Confirmar" at bounding box center [1152, 575] width 81 height 31
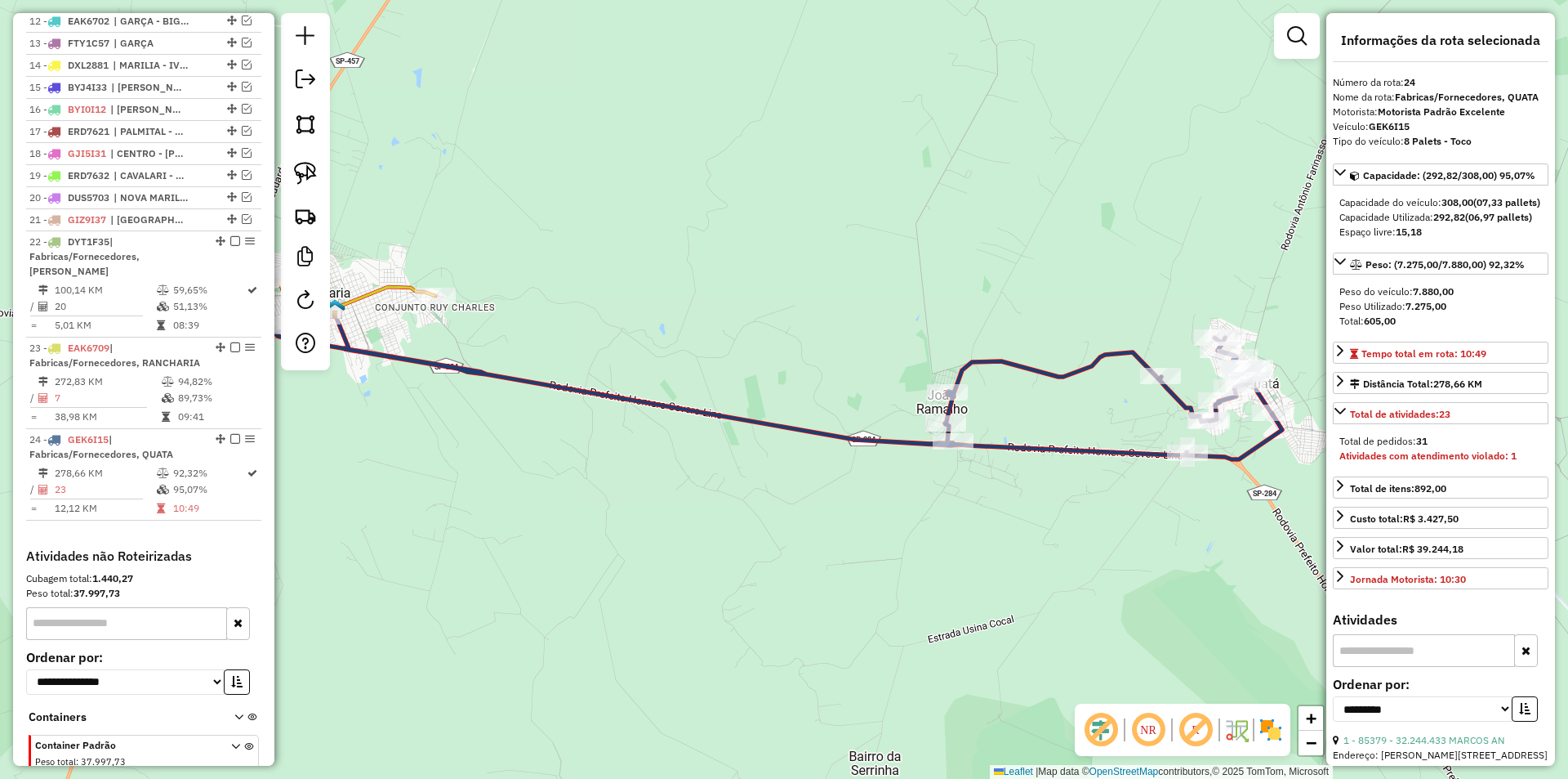
scroll to position [969, 0]
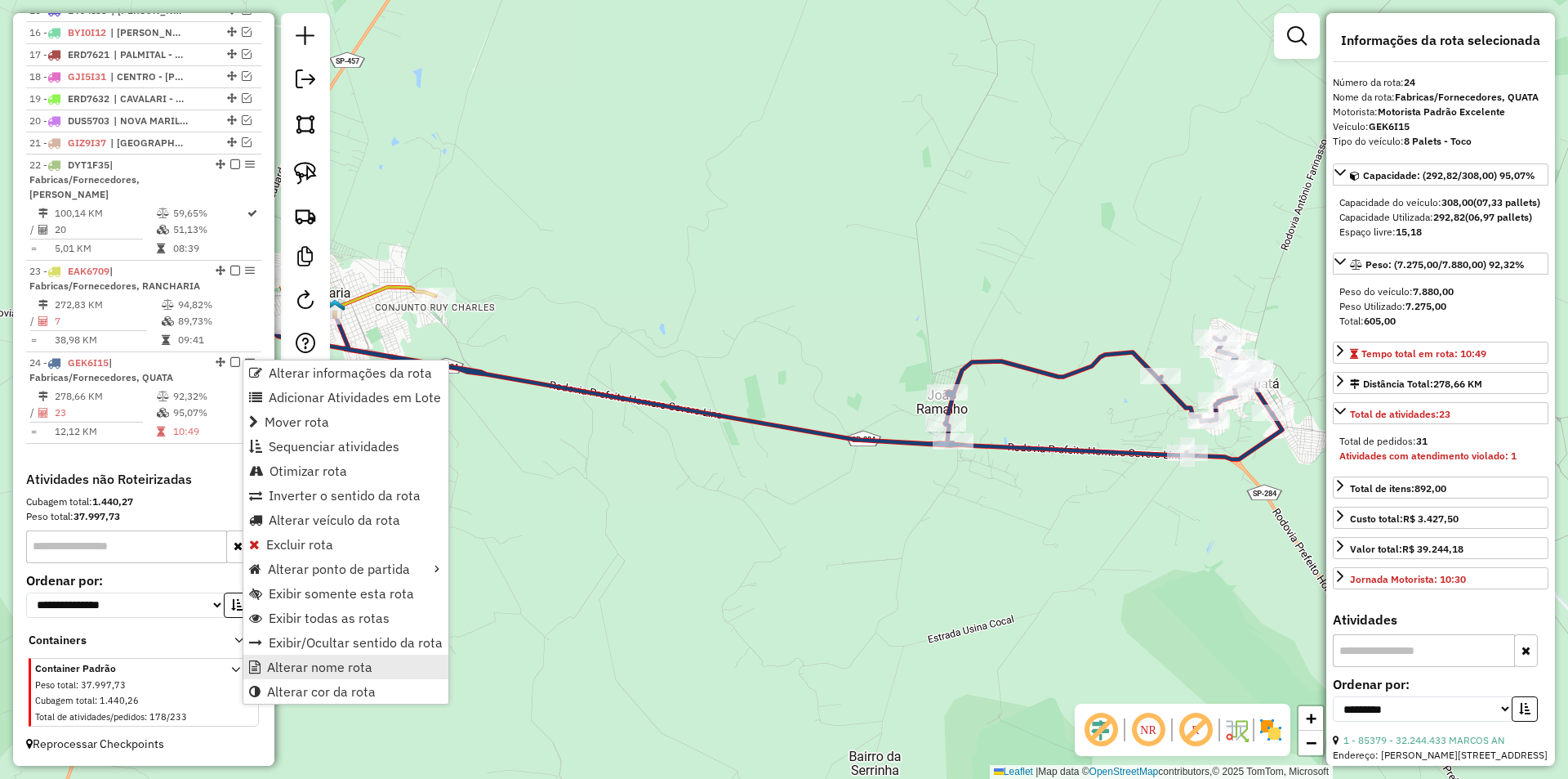
click at [336, 656] on link "Alterar nome rota" at bounding box center [346, 667] width 205 height 24
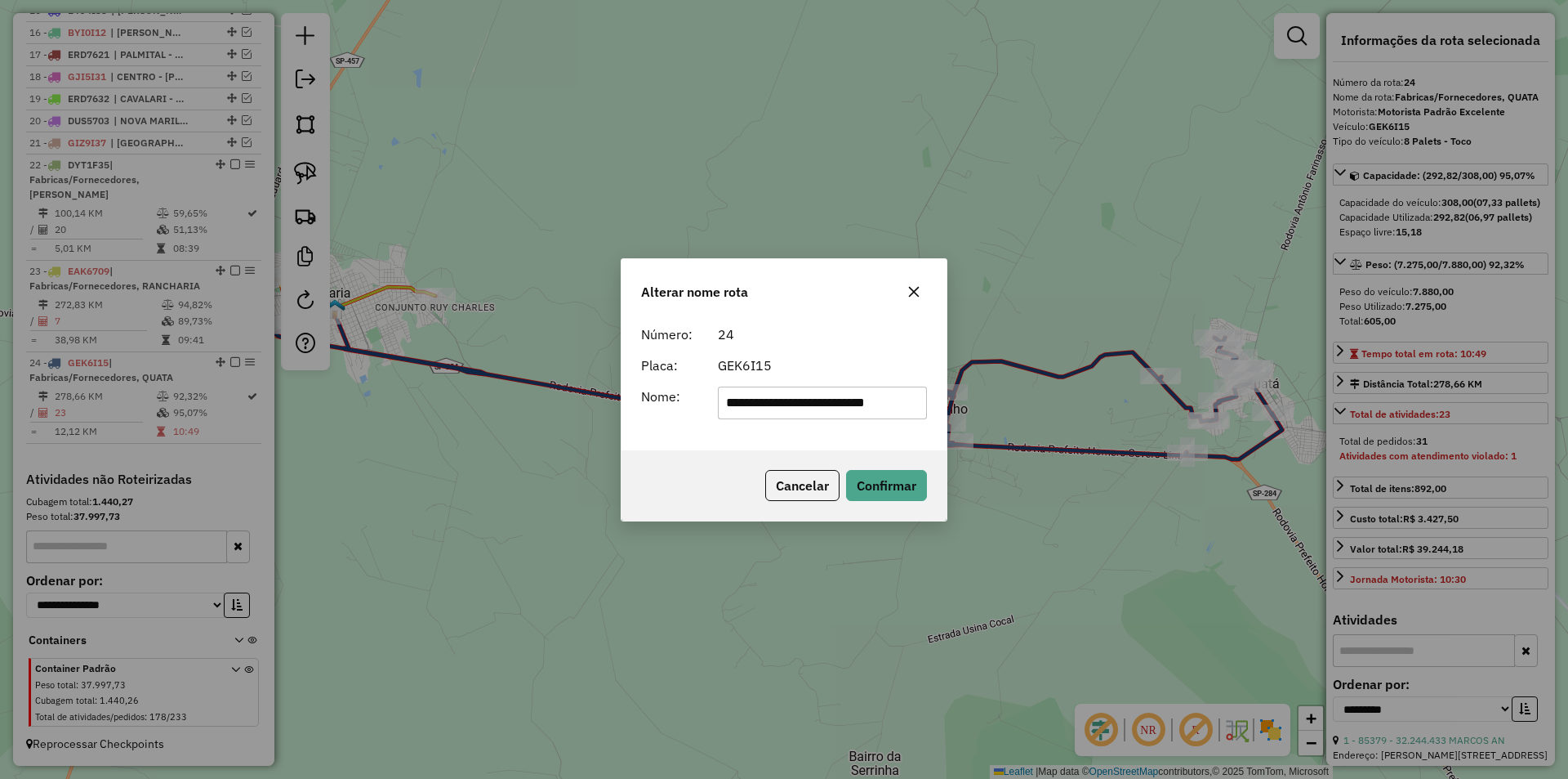
drag, startPoint x: 866, startPoint y: 403, endPoint x: 495, endPoint y: 429, distance: 371.9
click at [506, 430] on div "**********" at bounding box center [784, 390] width 1568 height 779
click at [805, 401] on input "*****" at bounding box center [823, 403] width 210 height 33
type input "**********"
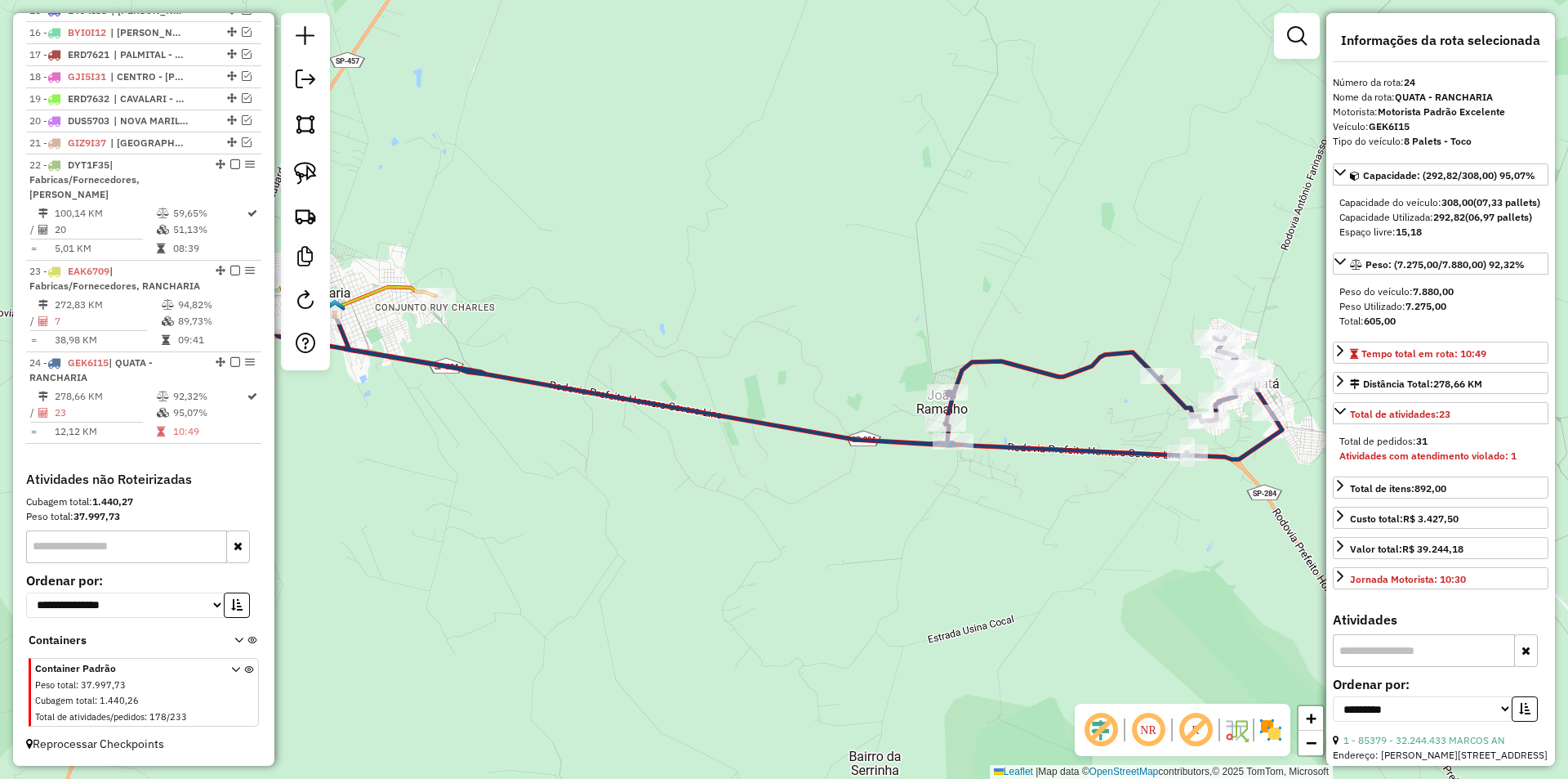
click at [983, 363] on icon at bounding box center [780, 384] width 1007 height 150
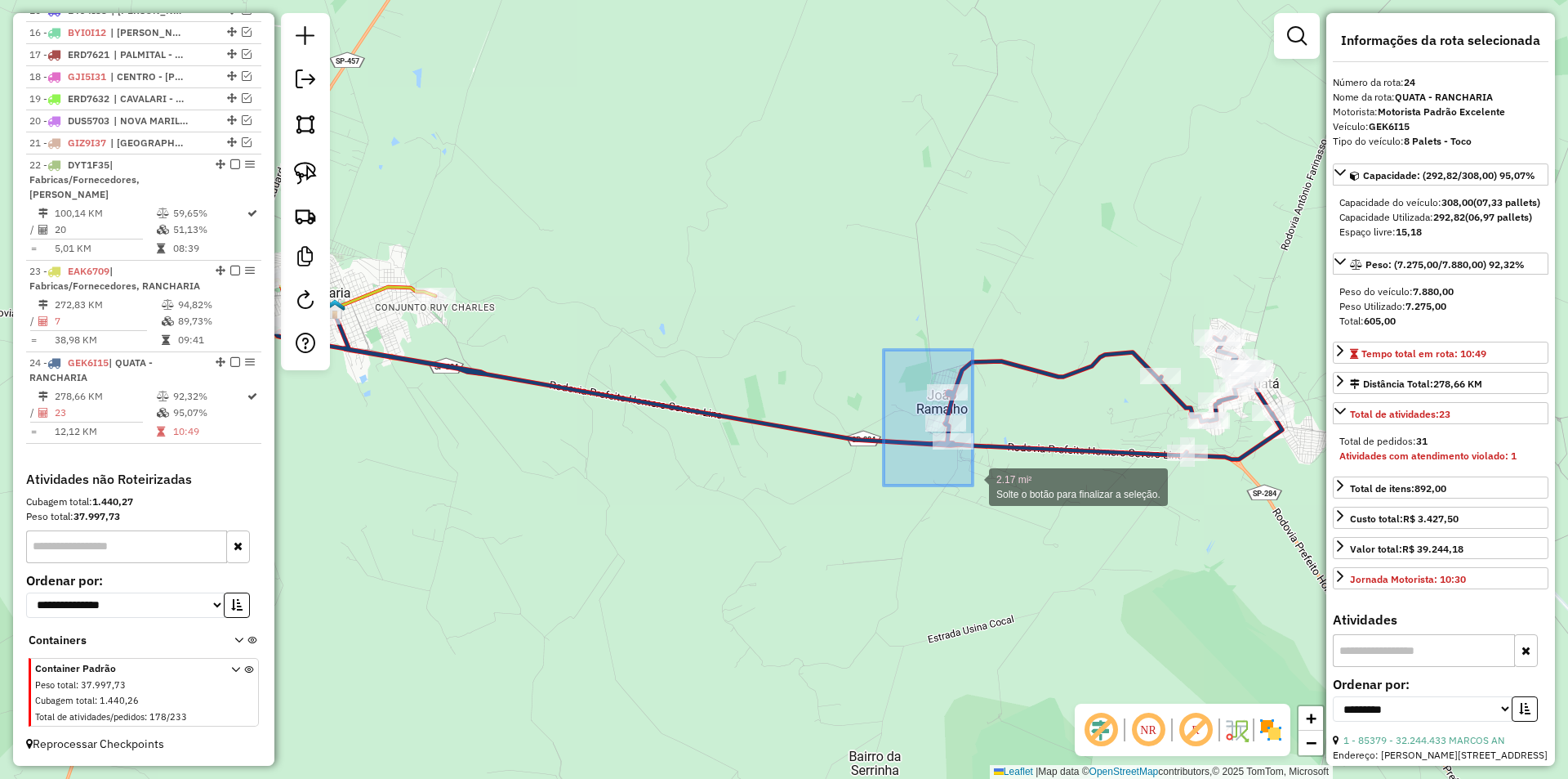
drag, startPoint x: 884, startPoint y: 350, endPoint x: 973, endPoint y: 485, distance: 161.7
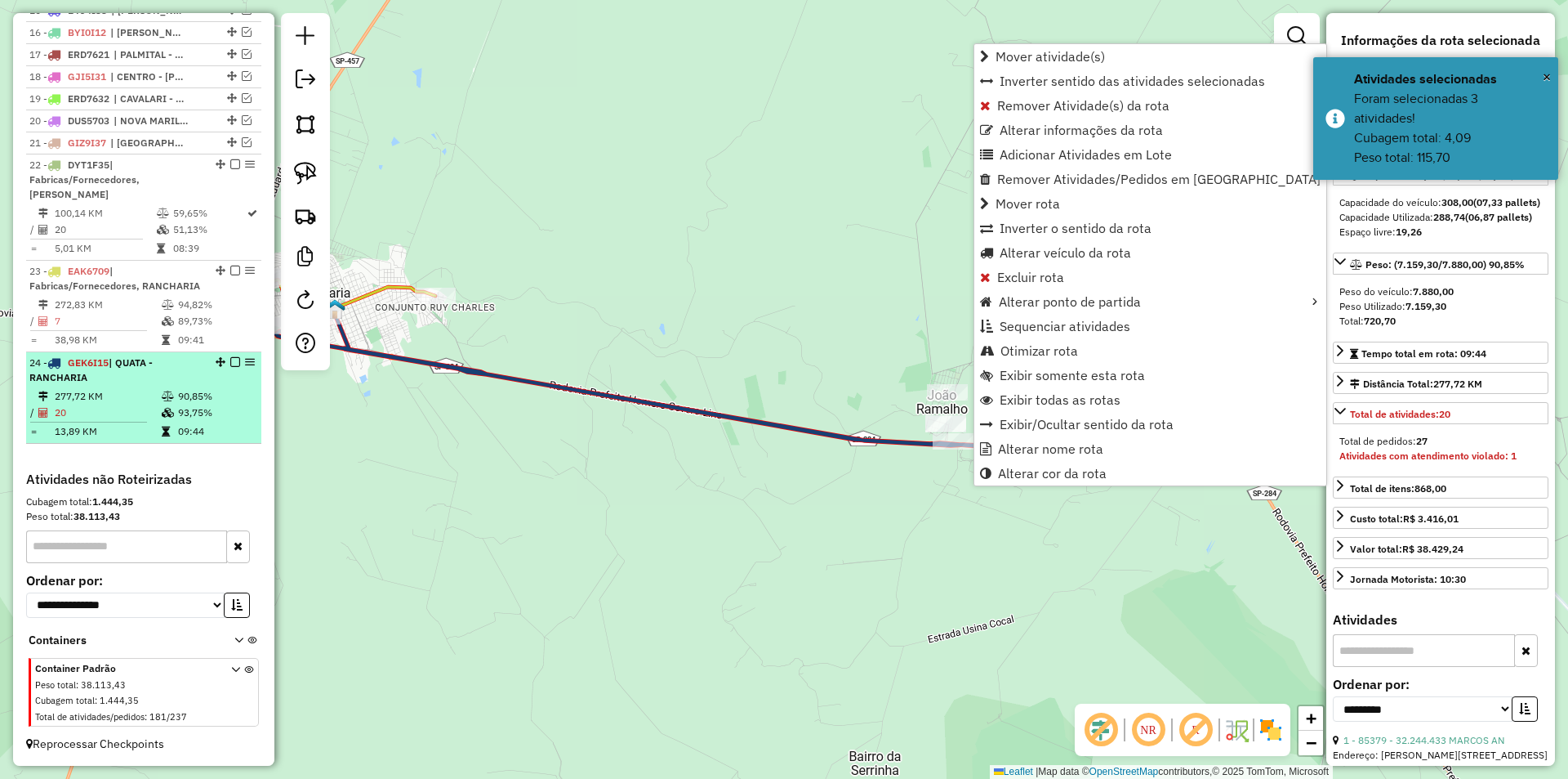
click at [169, 367] on div "24 - GEK6I15 | QUATA - RANCHARIA" at bounding box center [116, 370] width 173 height 30
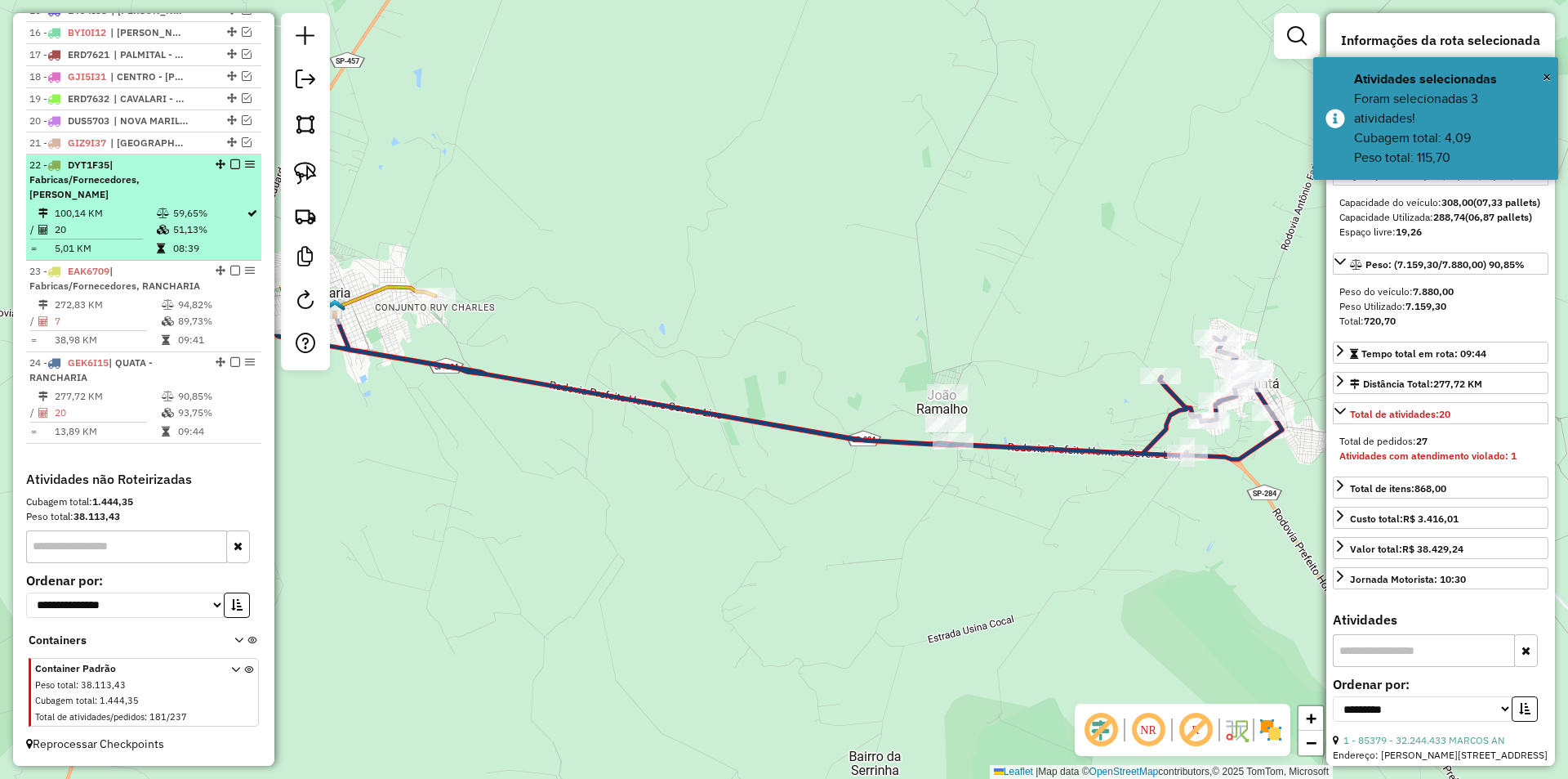
click at [193, 222] on td "51,13%" at bounding box center [209, 230] width 74 height 17
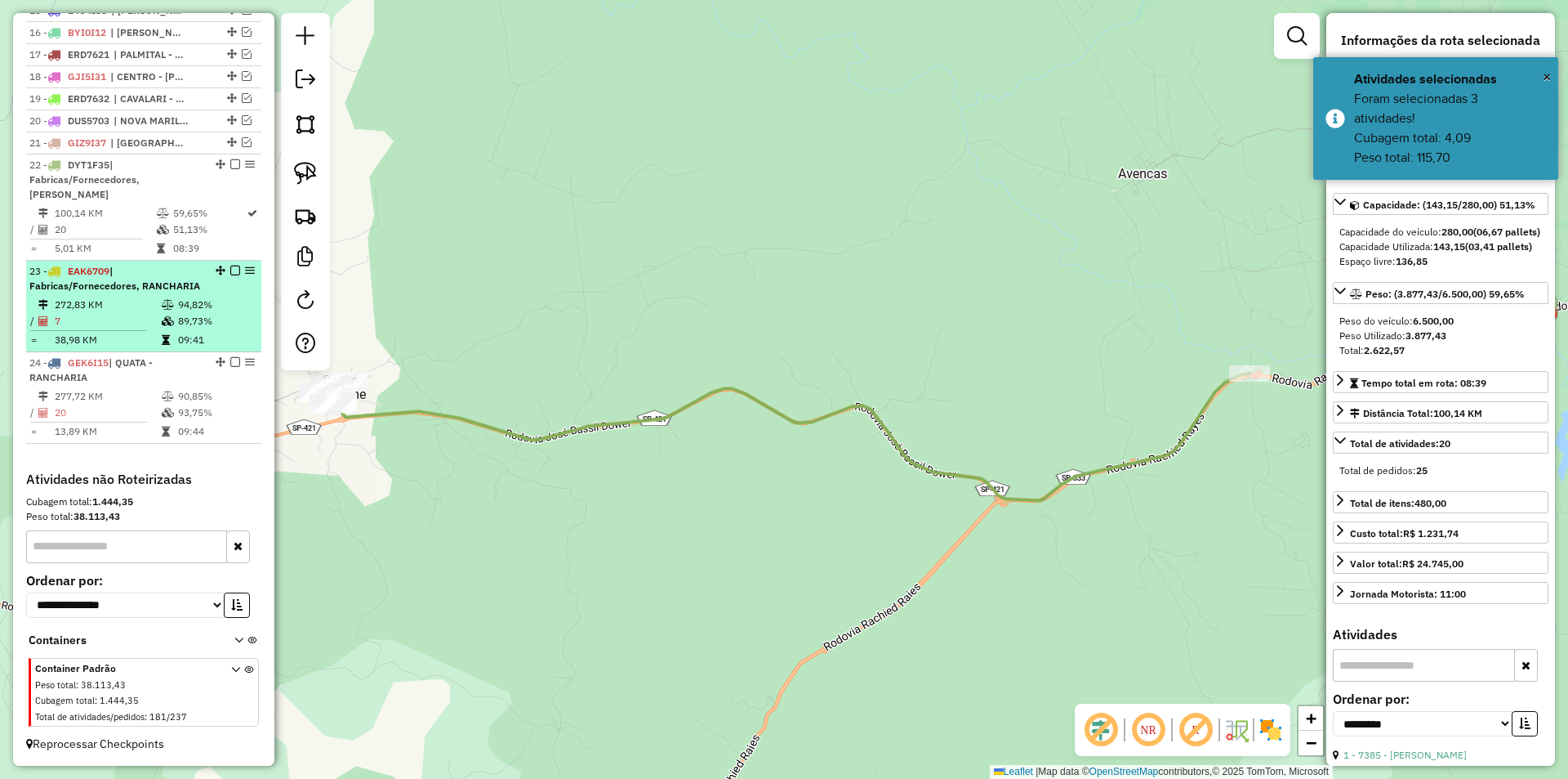
click at [229, 310] on td "94,82%" at bounding box center [216, 304] width 77 height 17
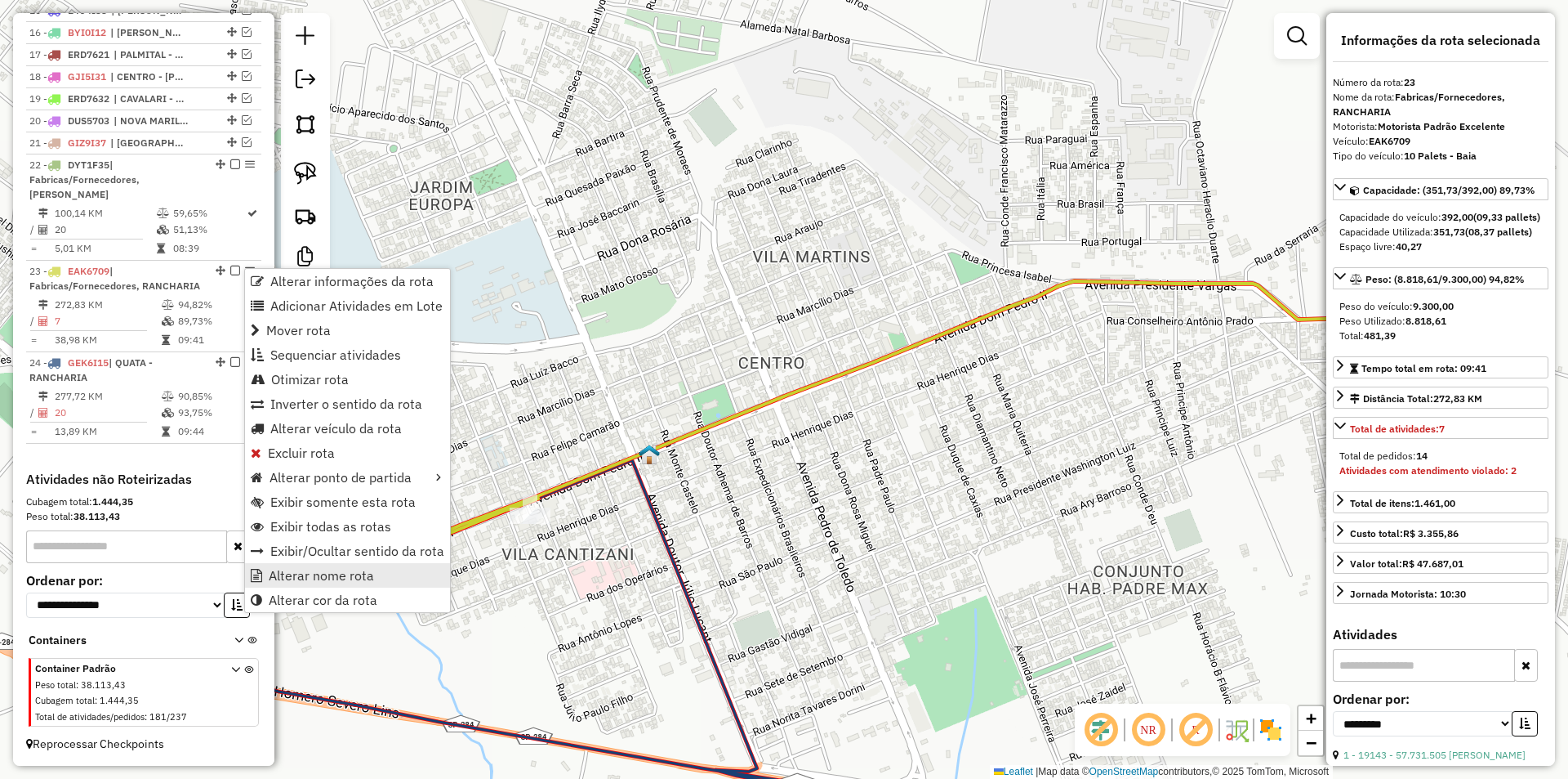
click at [336, 570] on span "Alterar nome rota" at bounding box center [321, 575] width 105 height 13
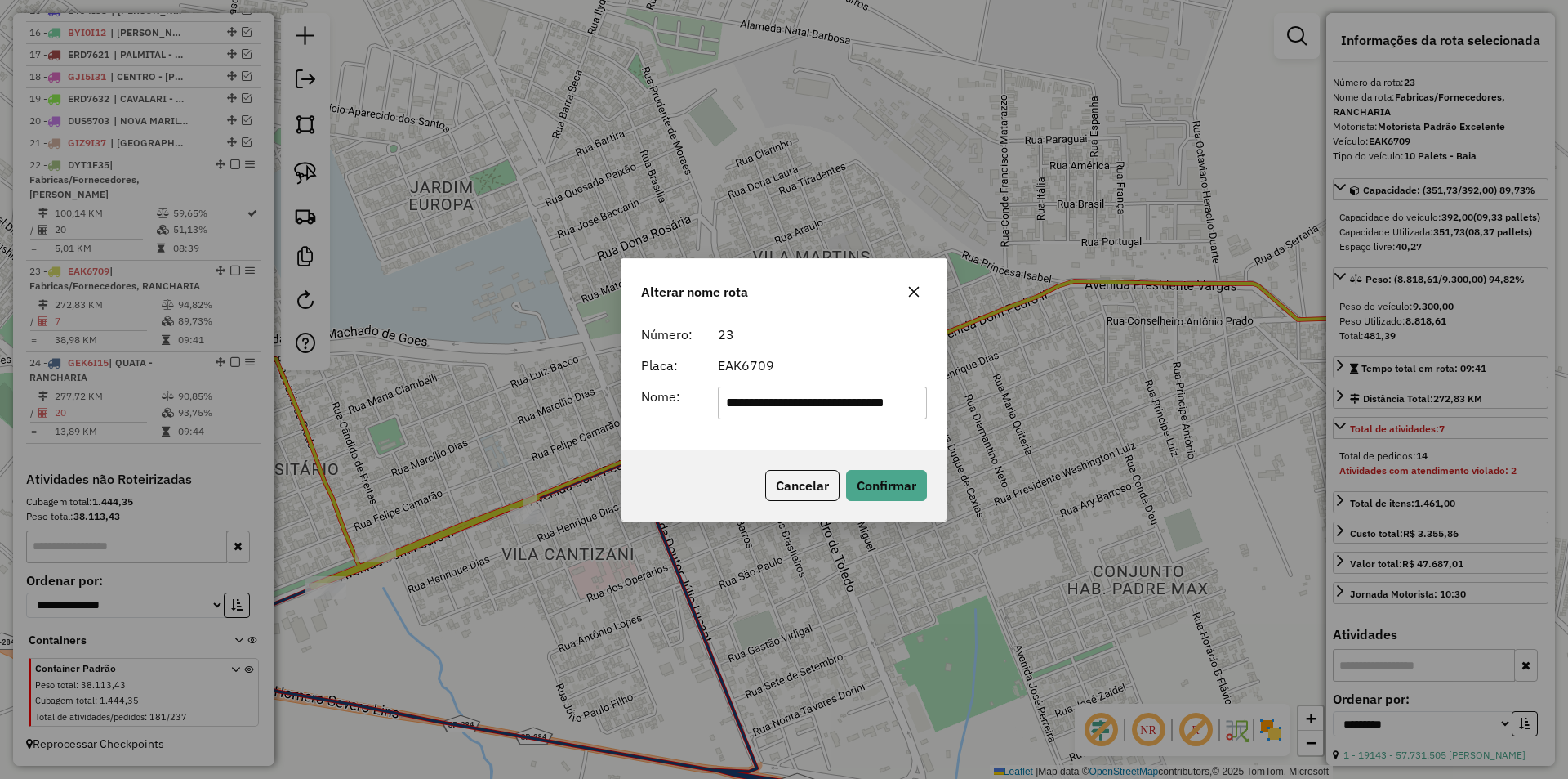
scroll to position [0, 0]
drag, startPoint x: 845, startPoint y: 401, endPoint x: 590, endPoint y: 395, distance: 255.1
click at [591, 395] on div "**********" at bounding box center [784, 390] width 1568 height 779
click at [890, 402] on input "*********" at bounding box center [823, 403] width 210 height 33
type input "**********"
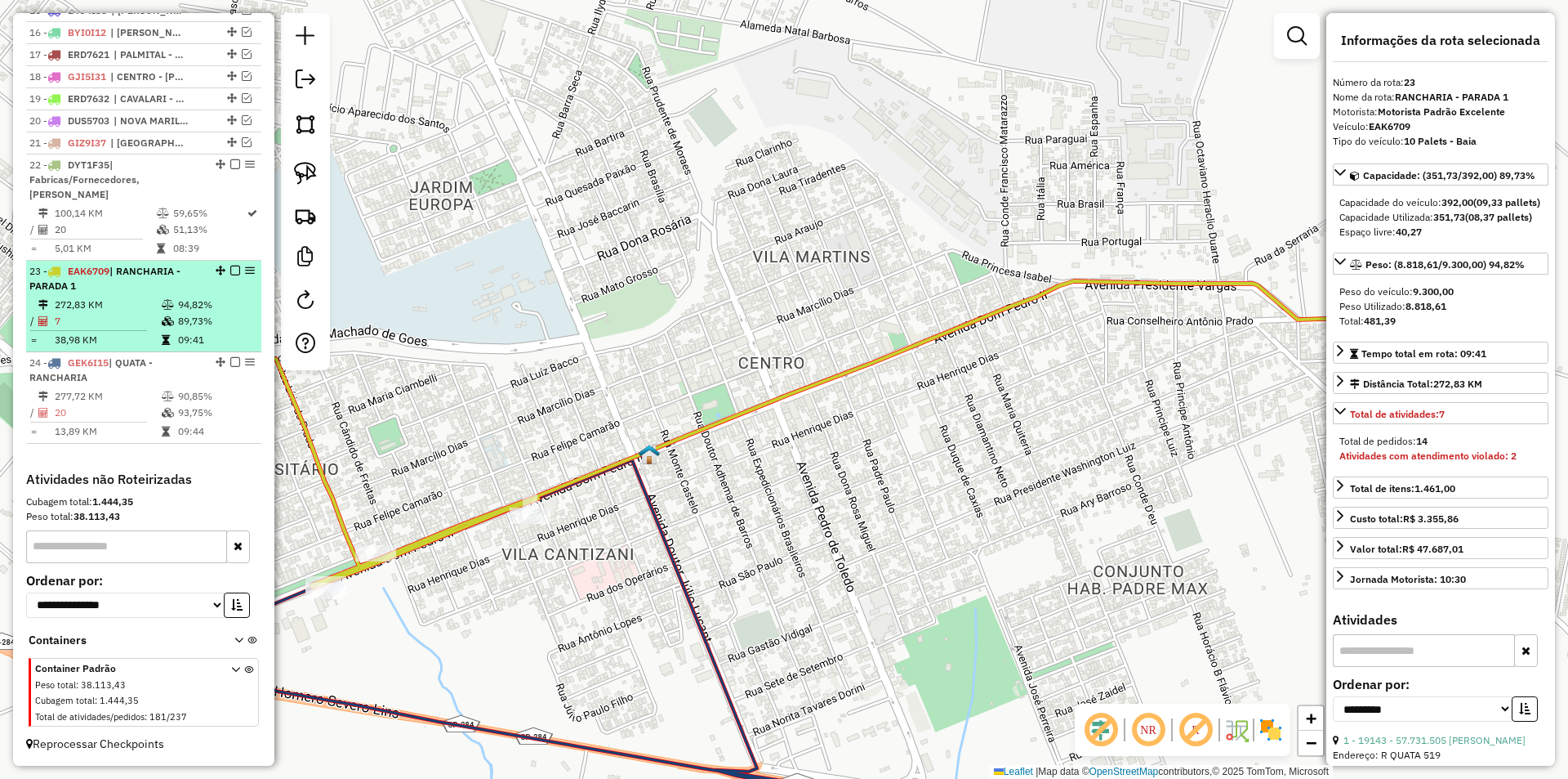
click at [230, 269] on em at bounding box center [235, 270] width 10 height 10
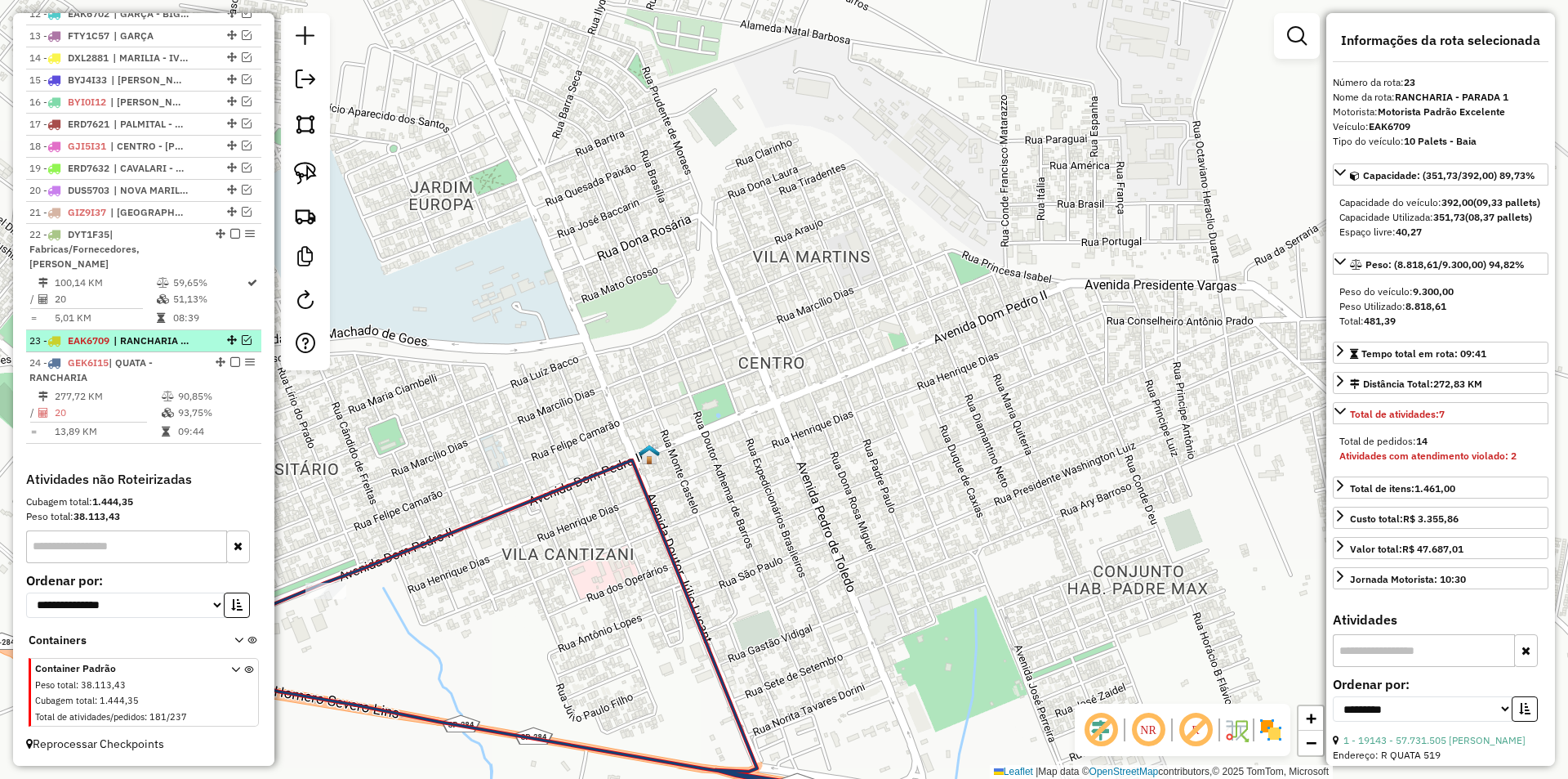
scroll to position [900, 0]
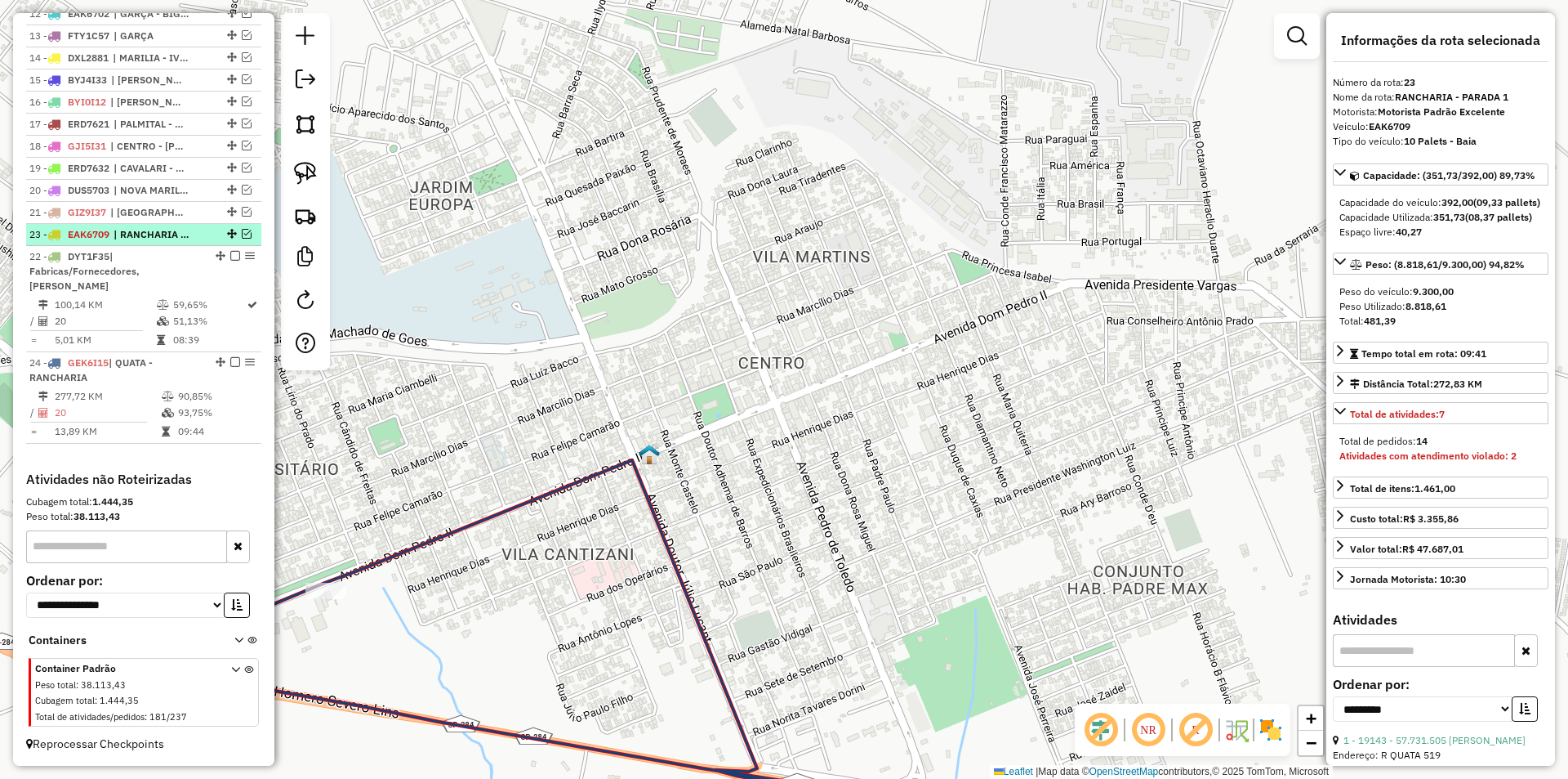
drag, startPoint x: 227, startPoint y: 336, endPoint x: 232, endPoint y: 234, distance: 102.1
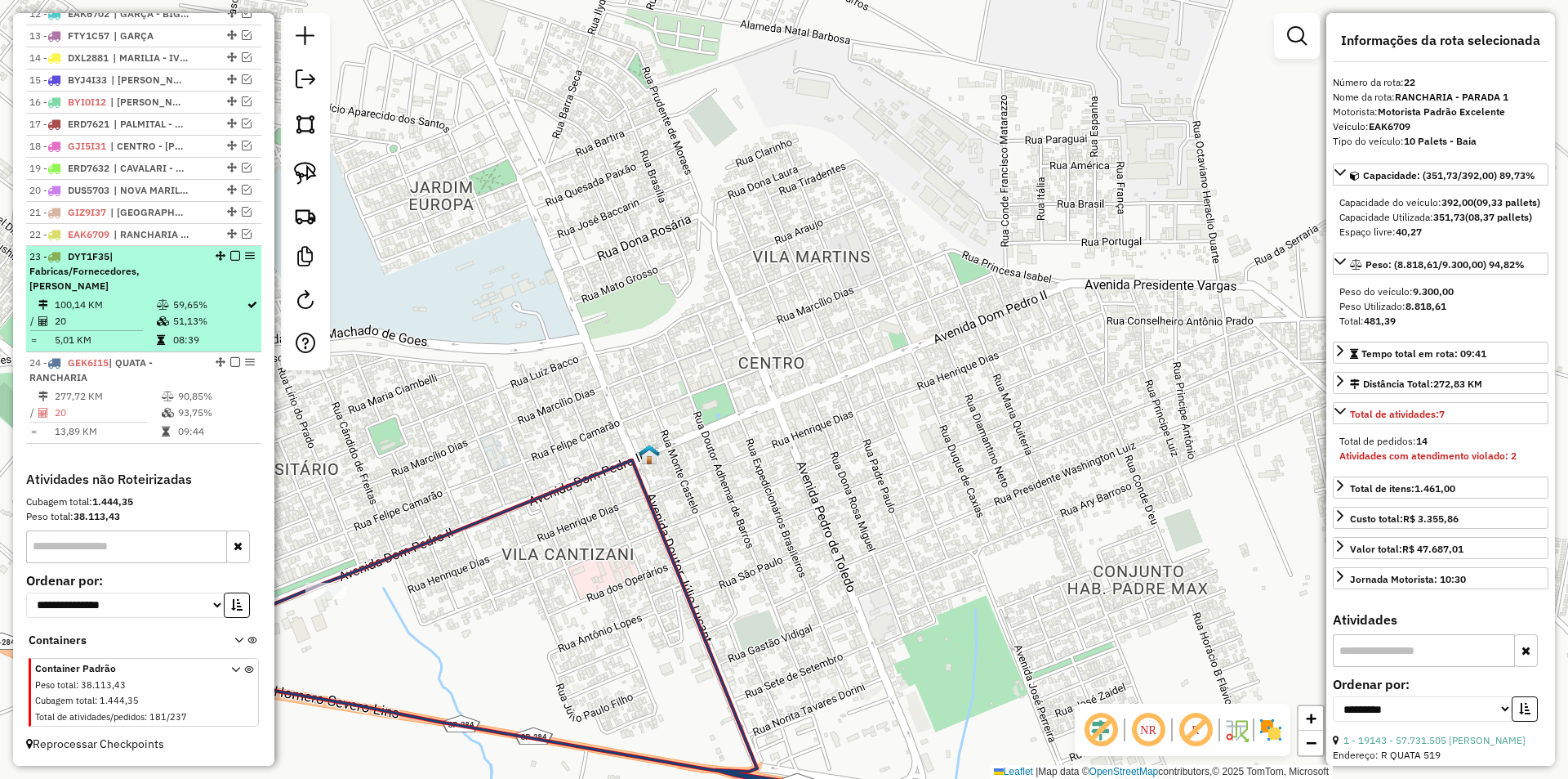
click at [230, 361] on em at bounding box center [235, 362] width 10 height 10
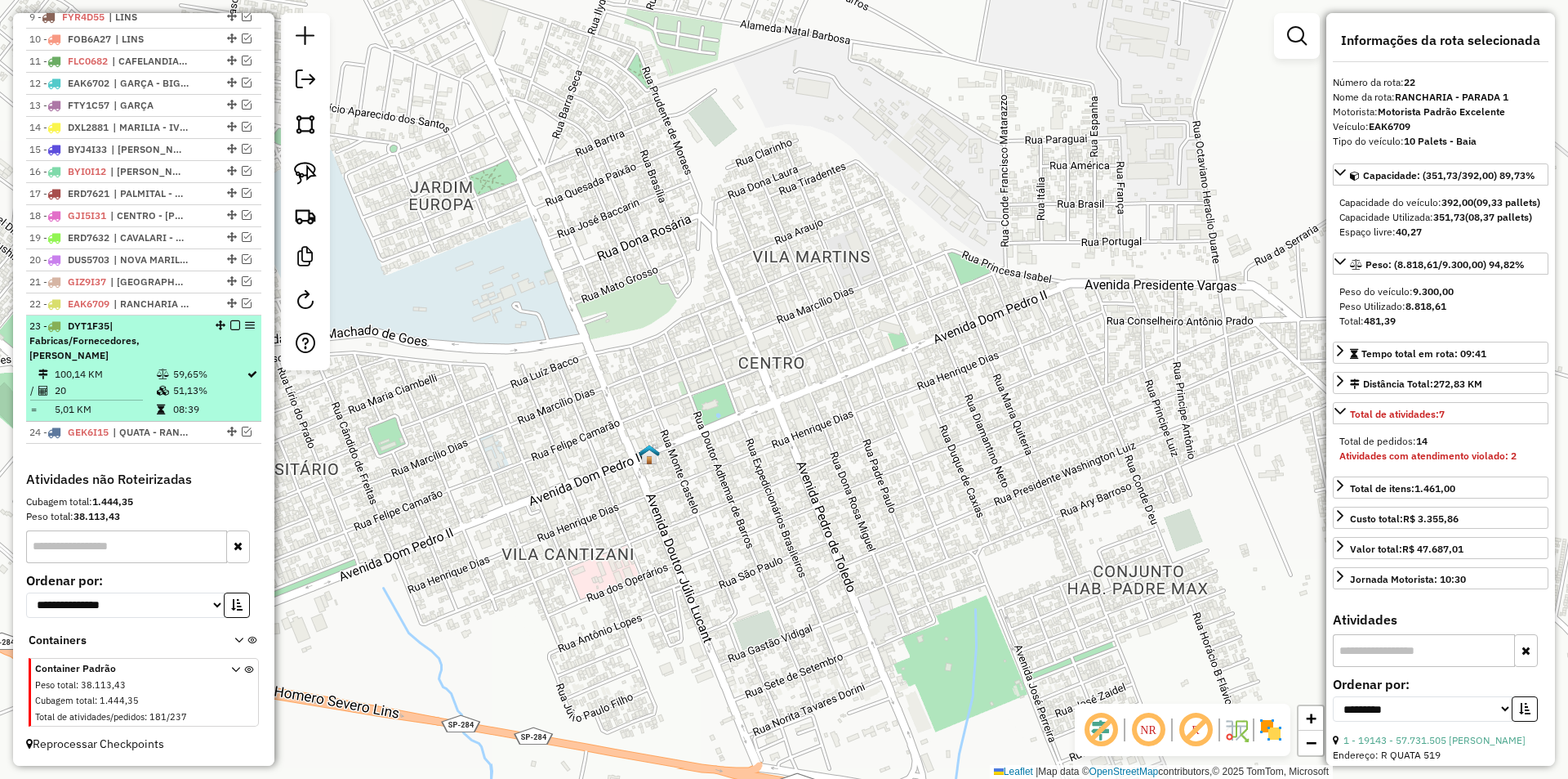
scroll to position [830, 0]
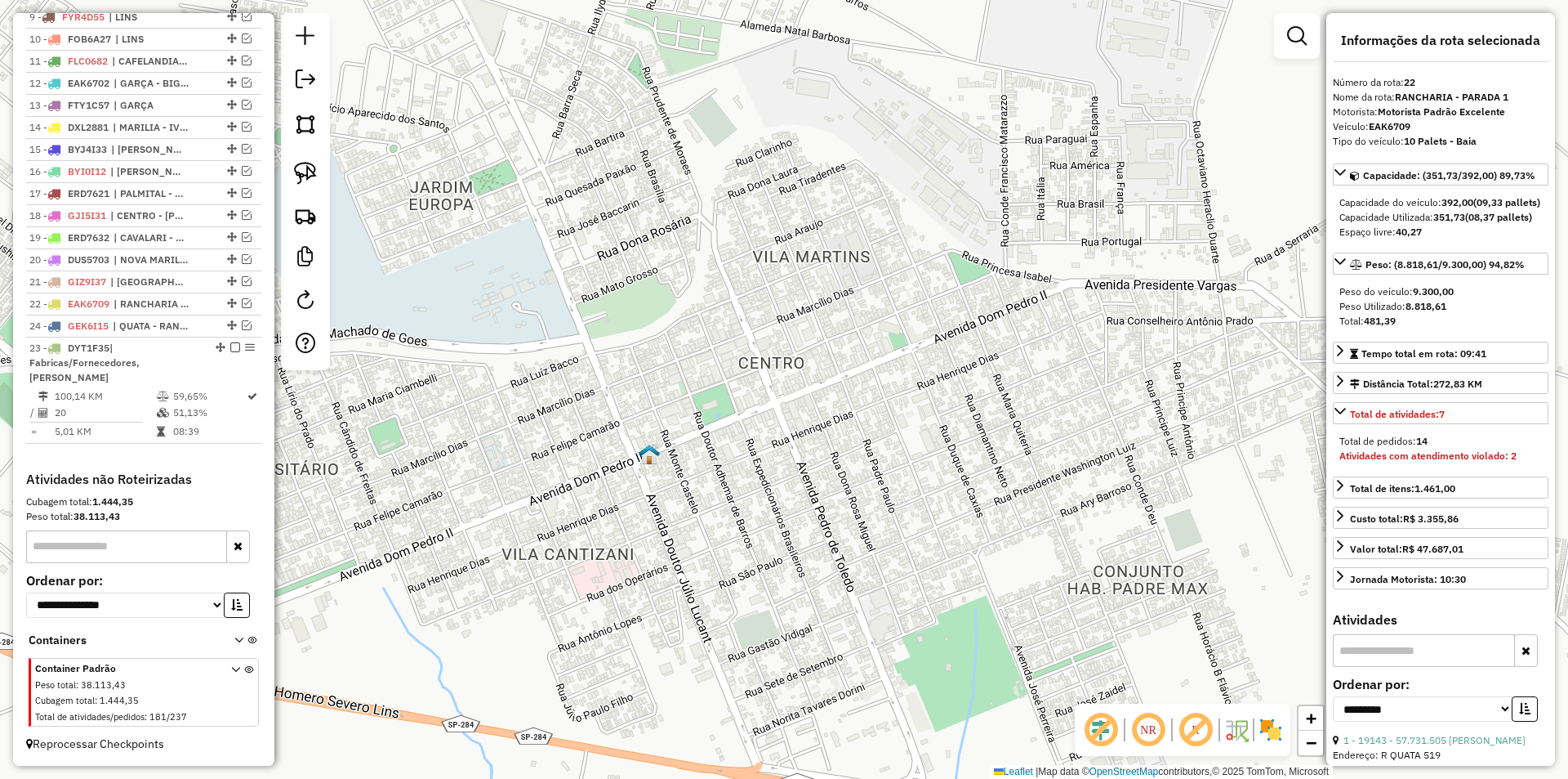
drag, startPoint x: 229, startPoint y: 431, endPoint x: 228, endPoint y: 334, distance: 97.0
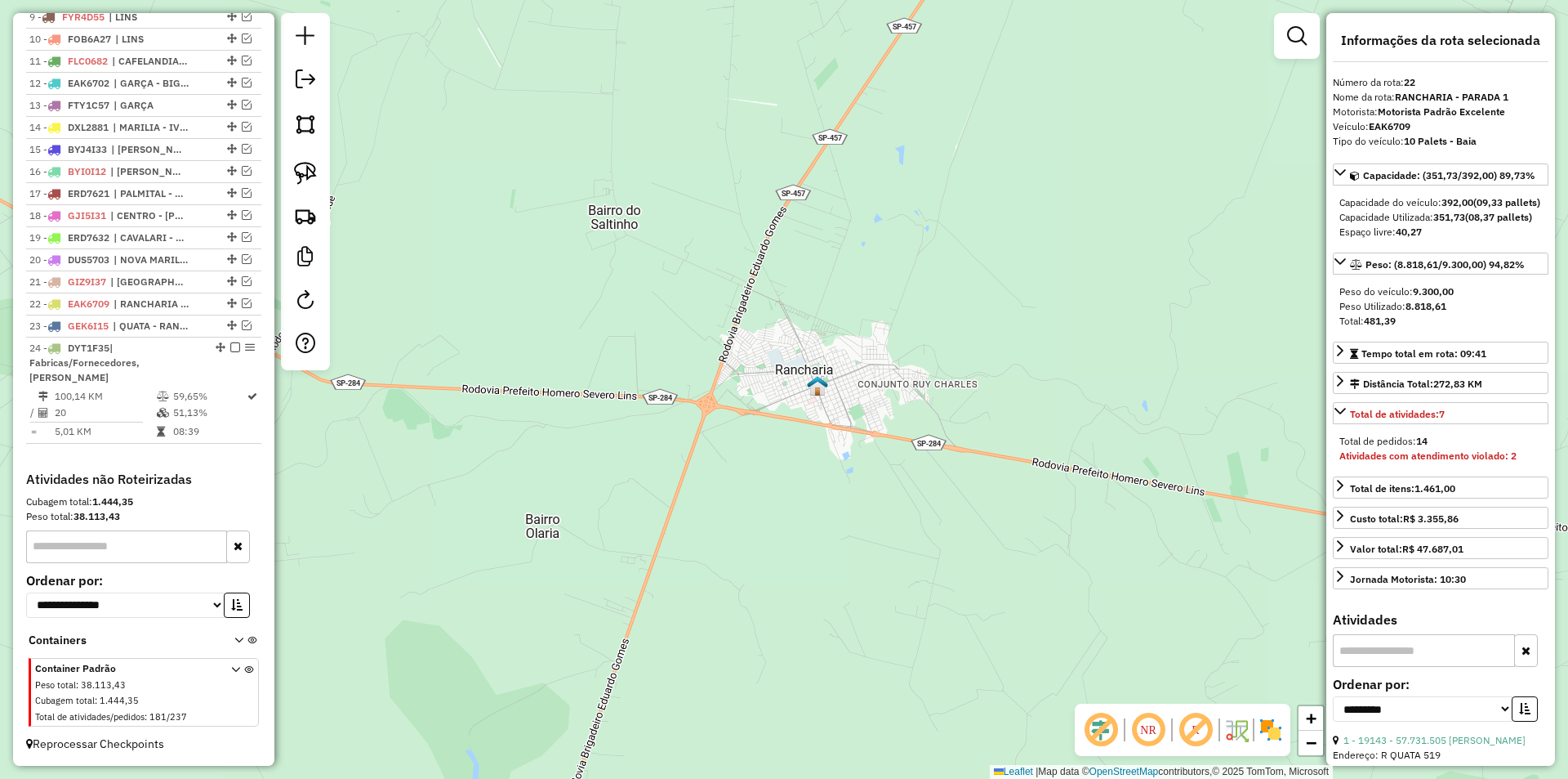
drag, startPoint x: 949, startPoint y: 397, endPoint x: 821, endPoint y: 256, distance: 190.4
click at [897, 331] on div "Janela de atendimento Grade de atendimento Capacidade Transportadoras Veículos …" at bounding box center [784, 390] width 1568 height 779
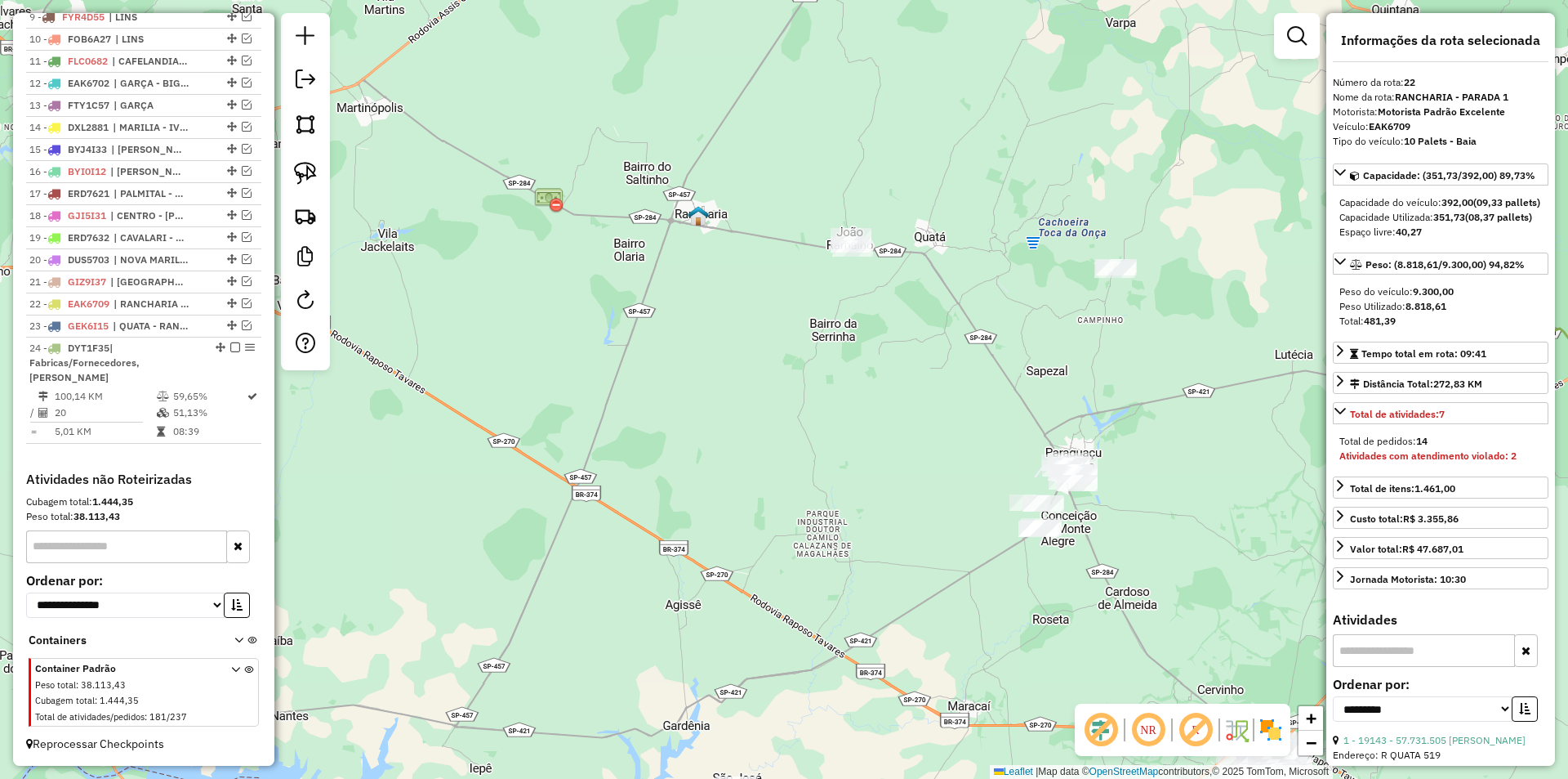
drag, startPoint x: 921, startPoint y: 360, endPoint x: 761, endPoint y: 319, distance: 165.2
click at [746, 299] on div "Janela de atendimento Grade de atendimento Capacidade Transportadoras Veículos …" at bounding box center [784, 390] width 1568 height 779
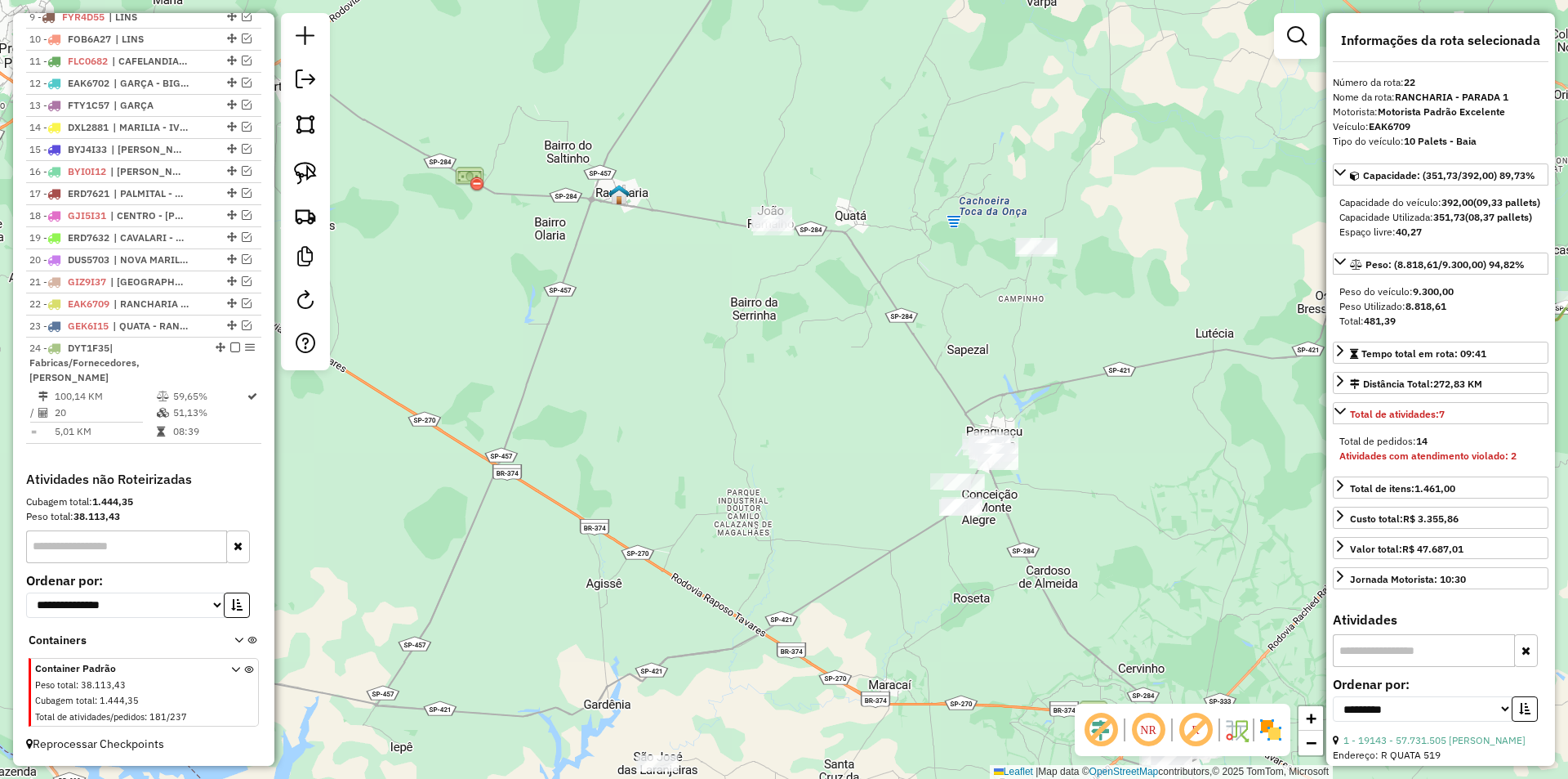
click at [848, 348] on div "Janela de atendimento Grade de atendimento Capacidade Transportadoras Veículos …" at bounding box center [784, 390] width 1568 height 779
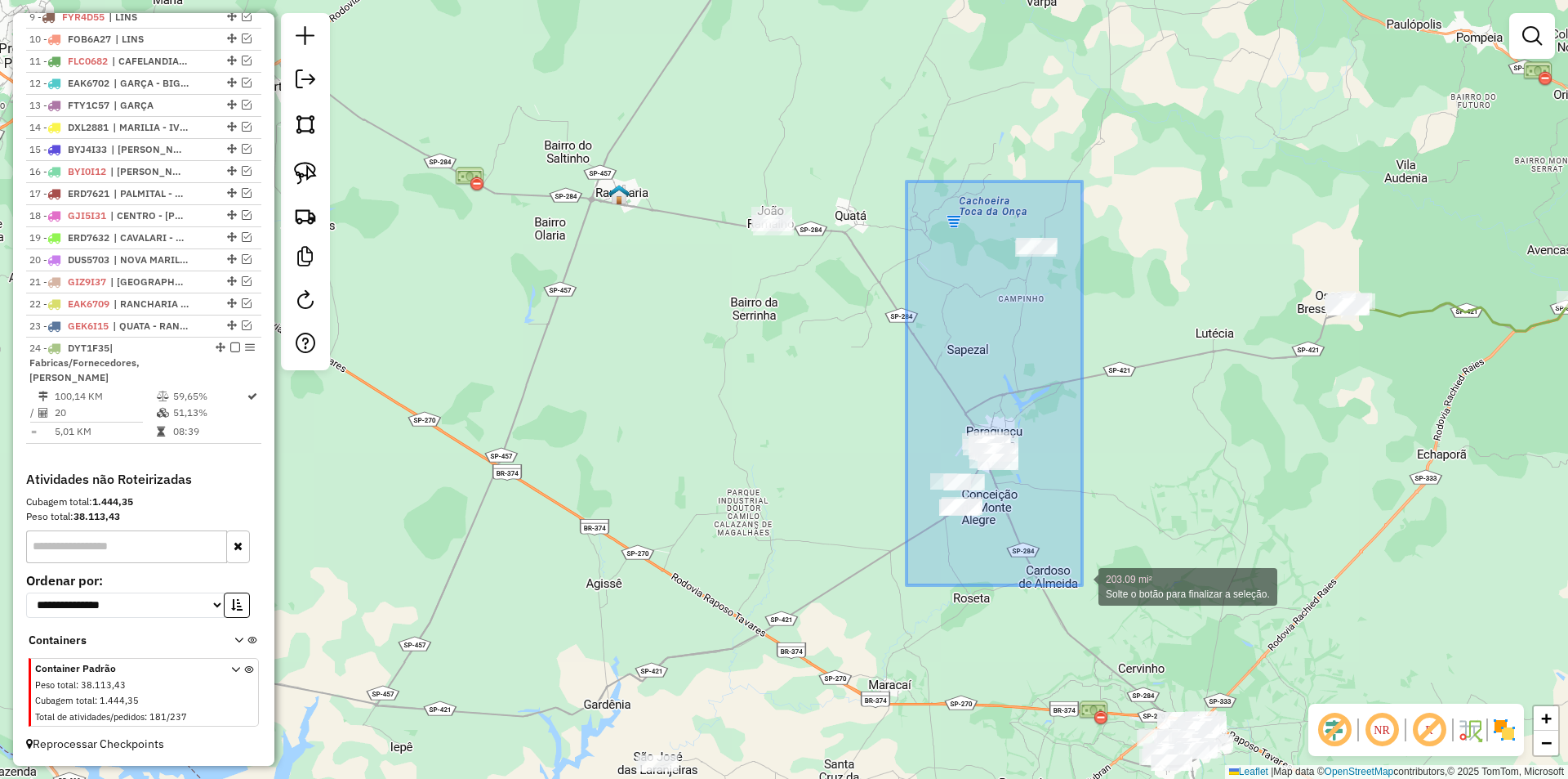
drag, startPoint x: 907, startPoint y: 182, endPoint x: 1082, endPoint y: 585, distance: 439.4
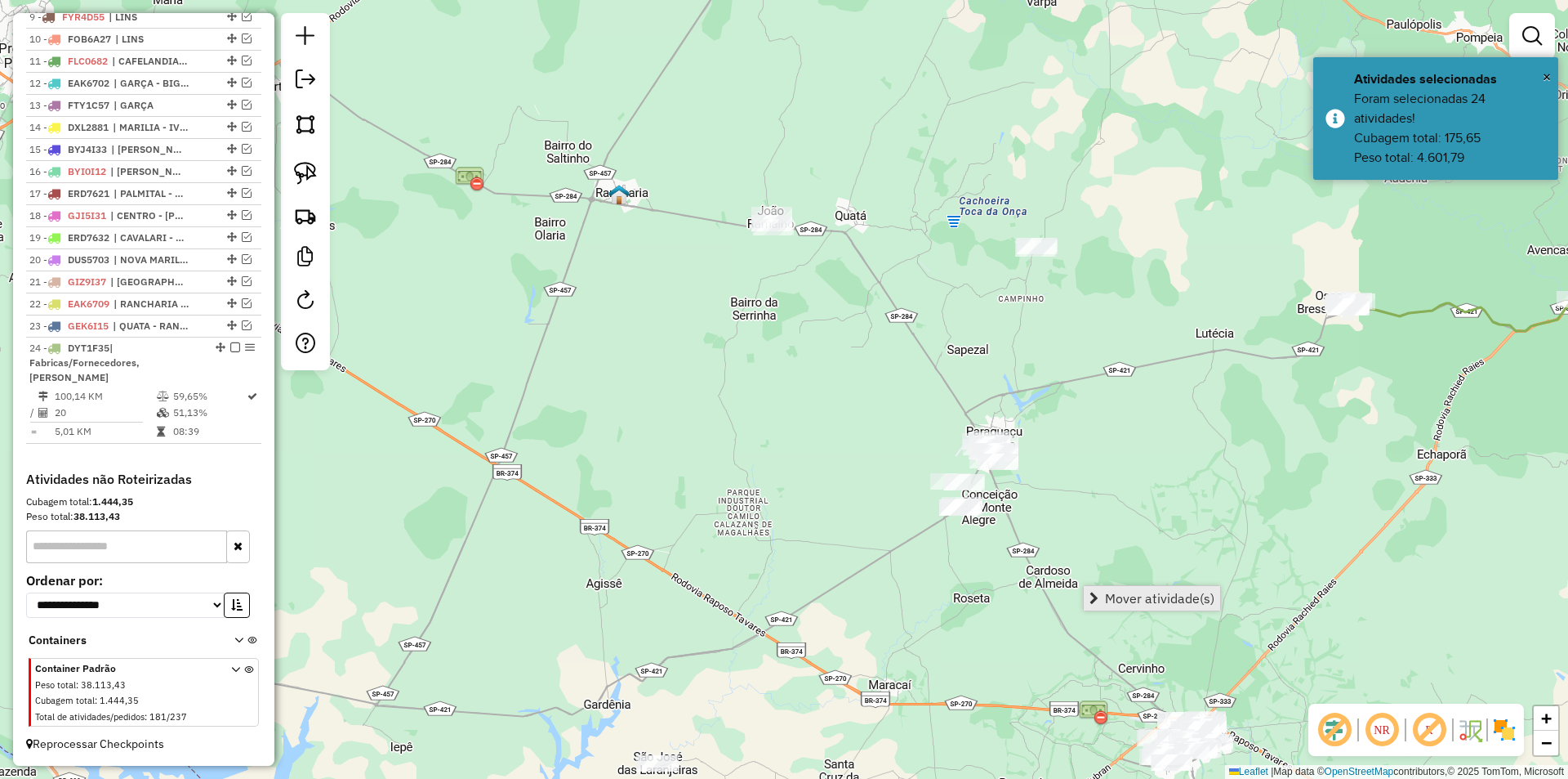
click at [1108, 601] on span "Mover atividade(s)" at bounding box center [1160, 597] width 110 height 13
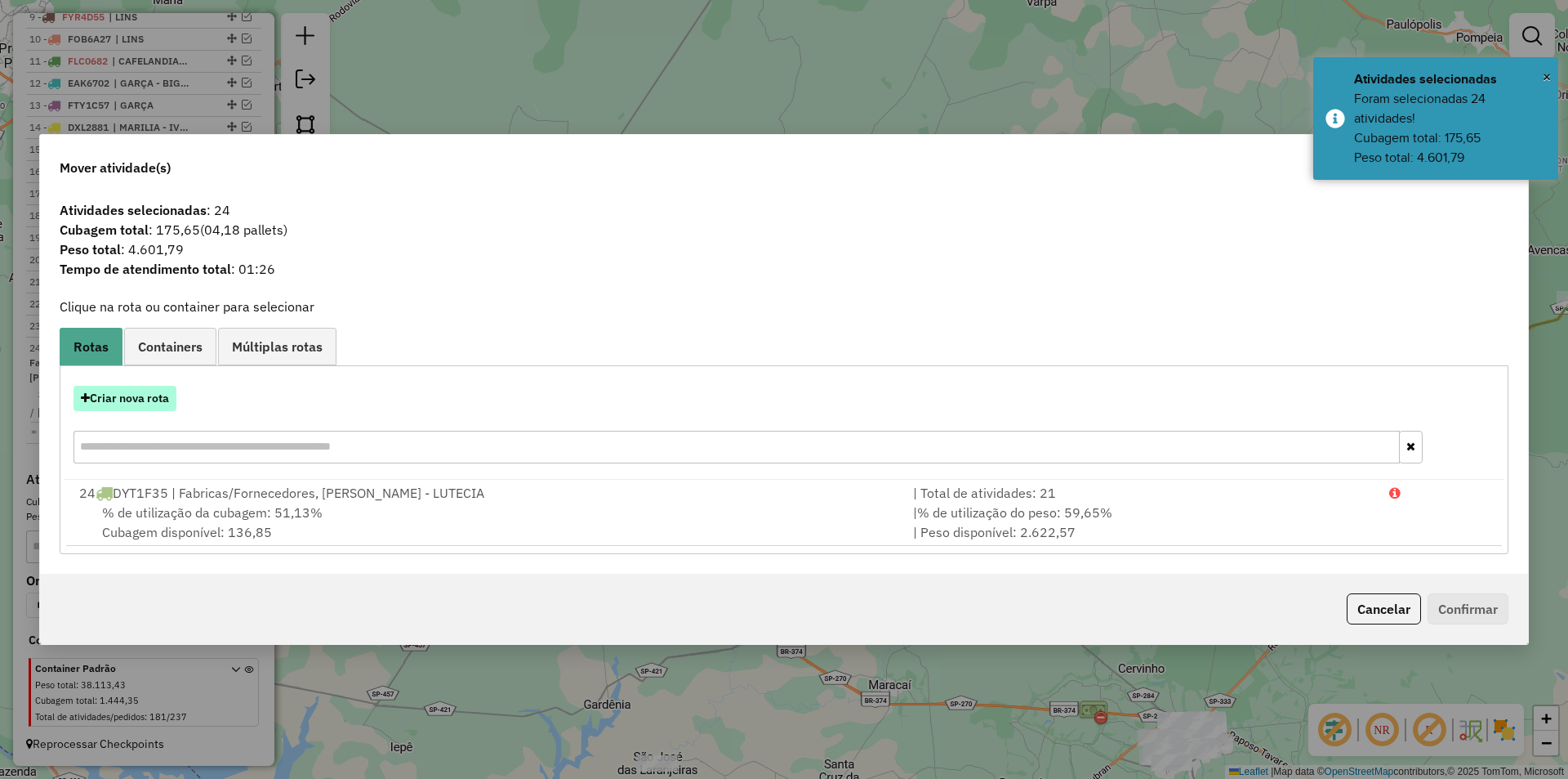
click at [159, 395] on button "Criar nova rota" at bounding box center [125, 398] width 103 height 25
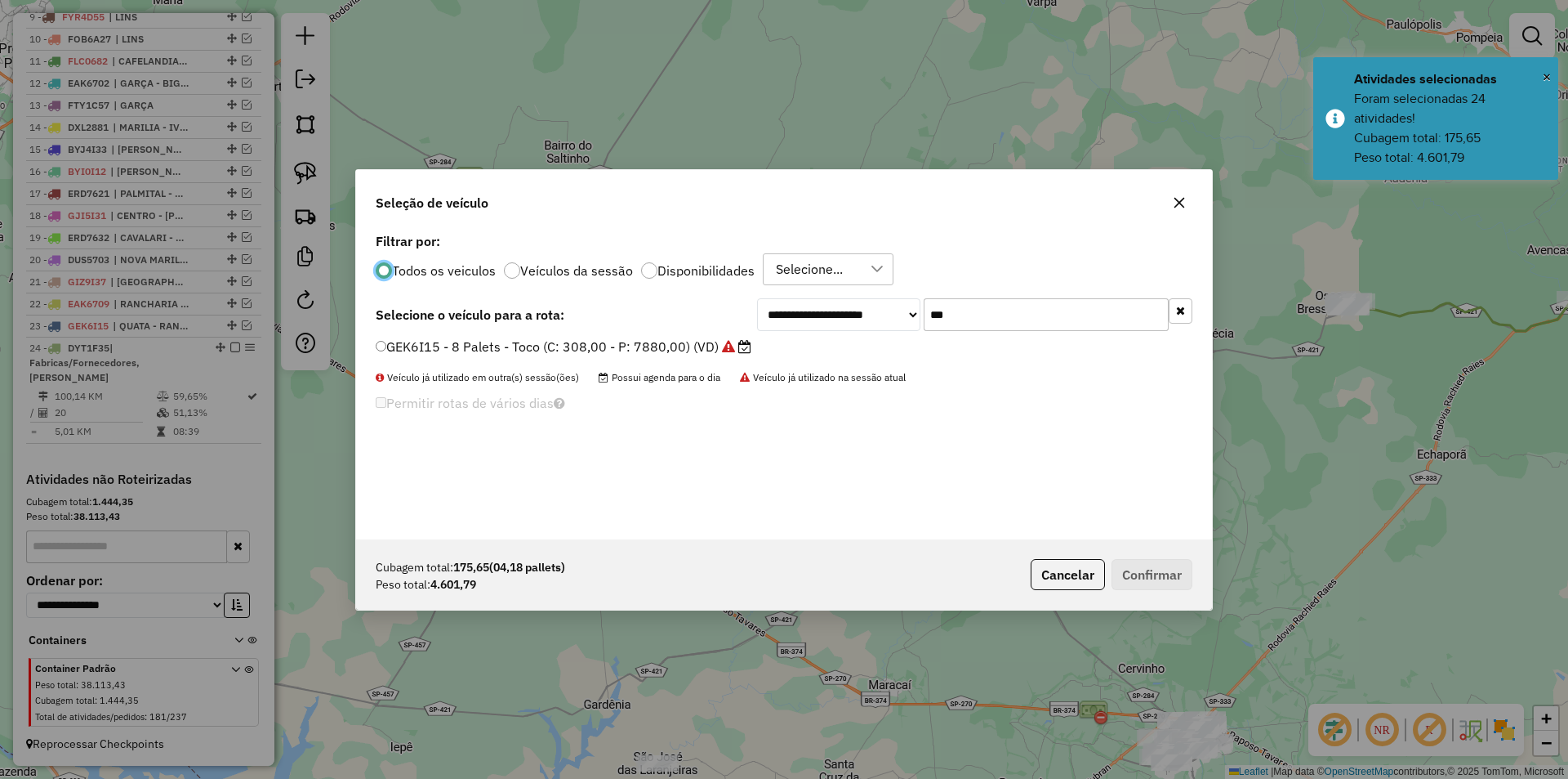
scroll to position [9, 5]
click at [978, 308] on input "***" at bounding box center [1046, 315] width 245 height 33
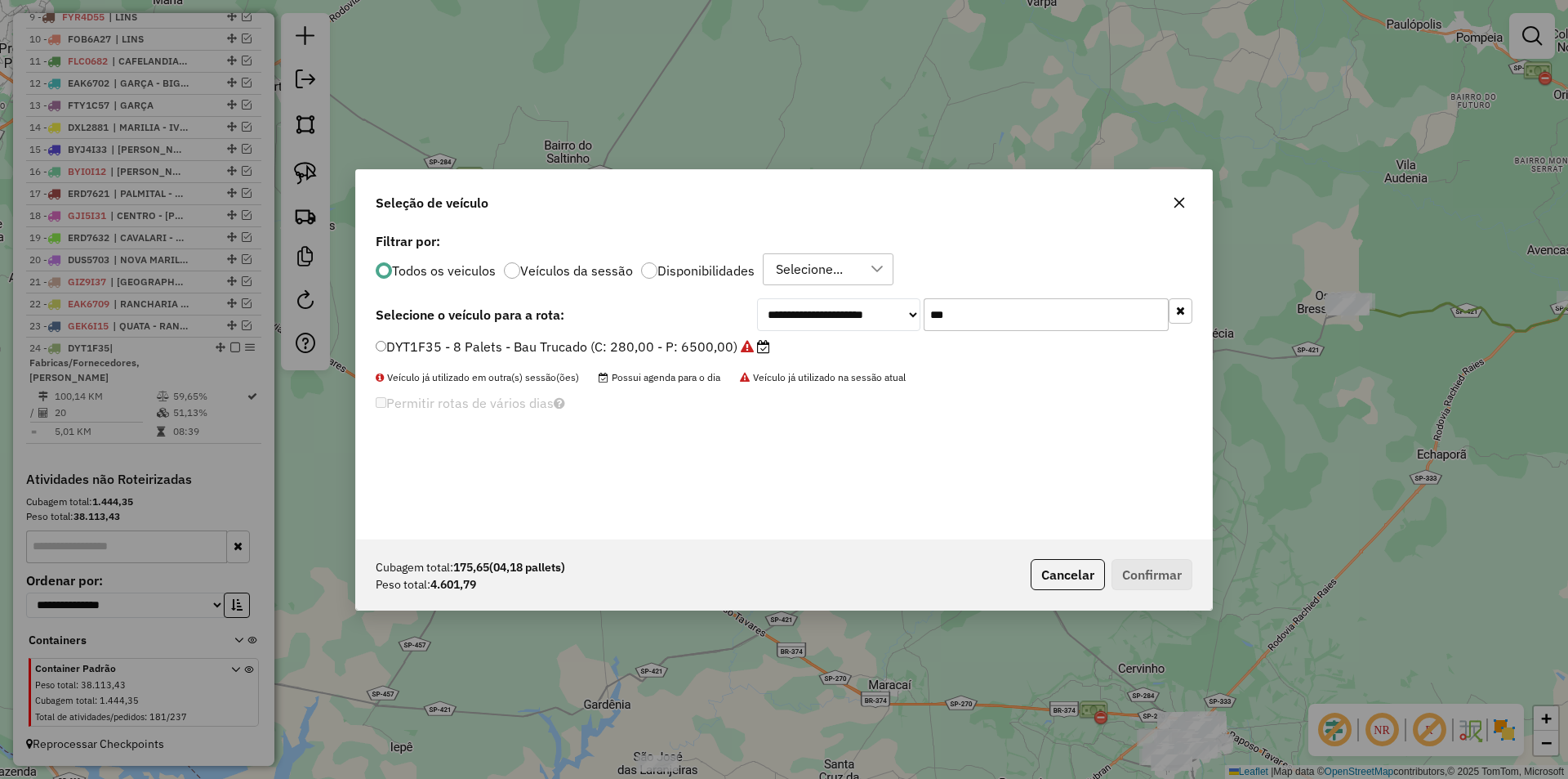
type input "***"
click at [718, 349] on label "DYT1F35 - 8 Palets - Bau Trucado (C: 280,00 - P: 6500,00)" at bounding box center [573, 346] width 395 height 20
click at [1152, 565] on button "Confirmar" at bounding box center [1152, 575] width 81 height 31
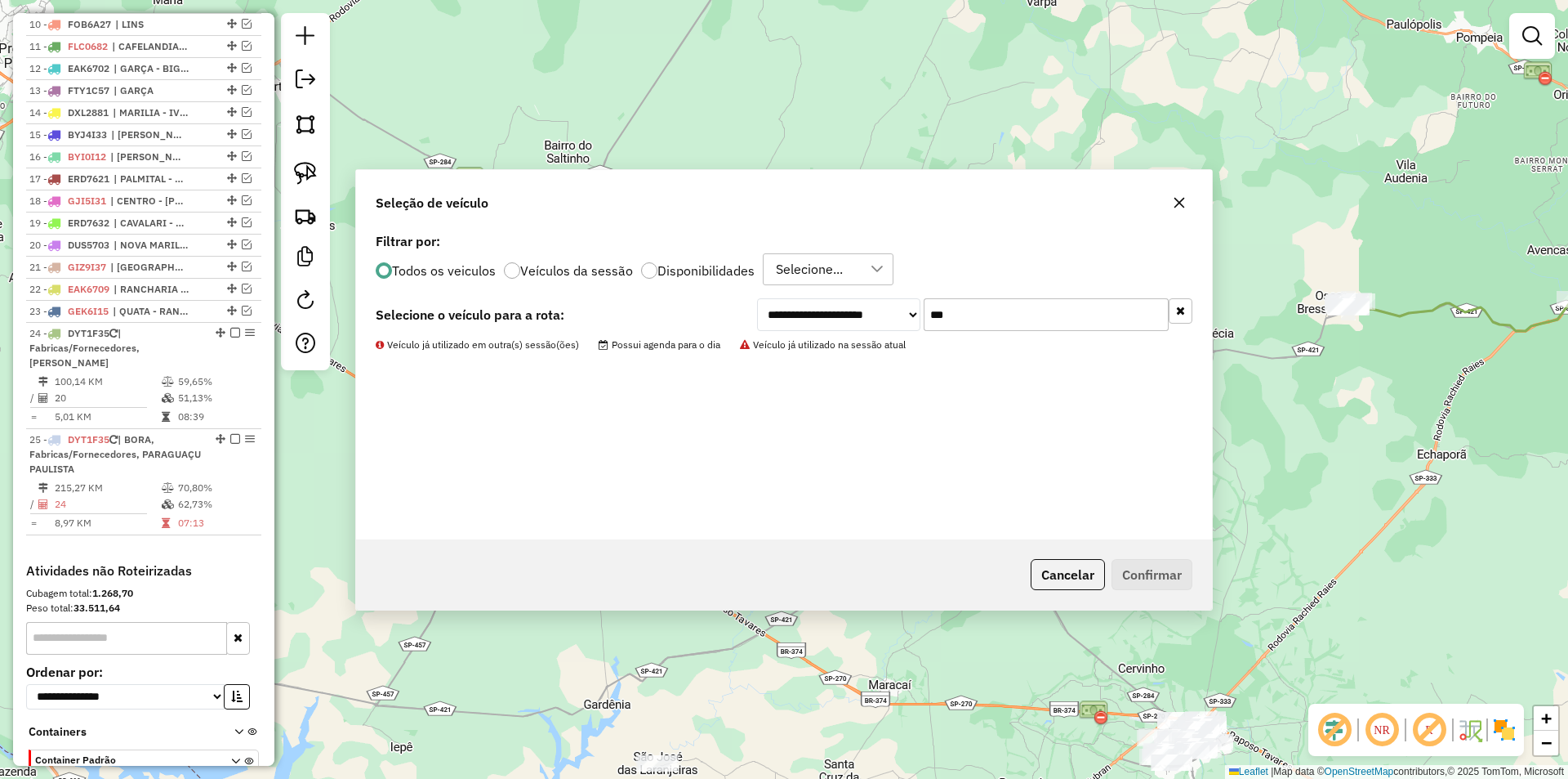
scroll to position [900, 0]
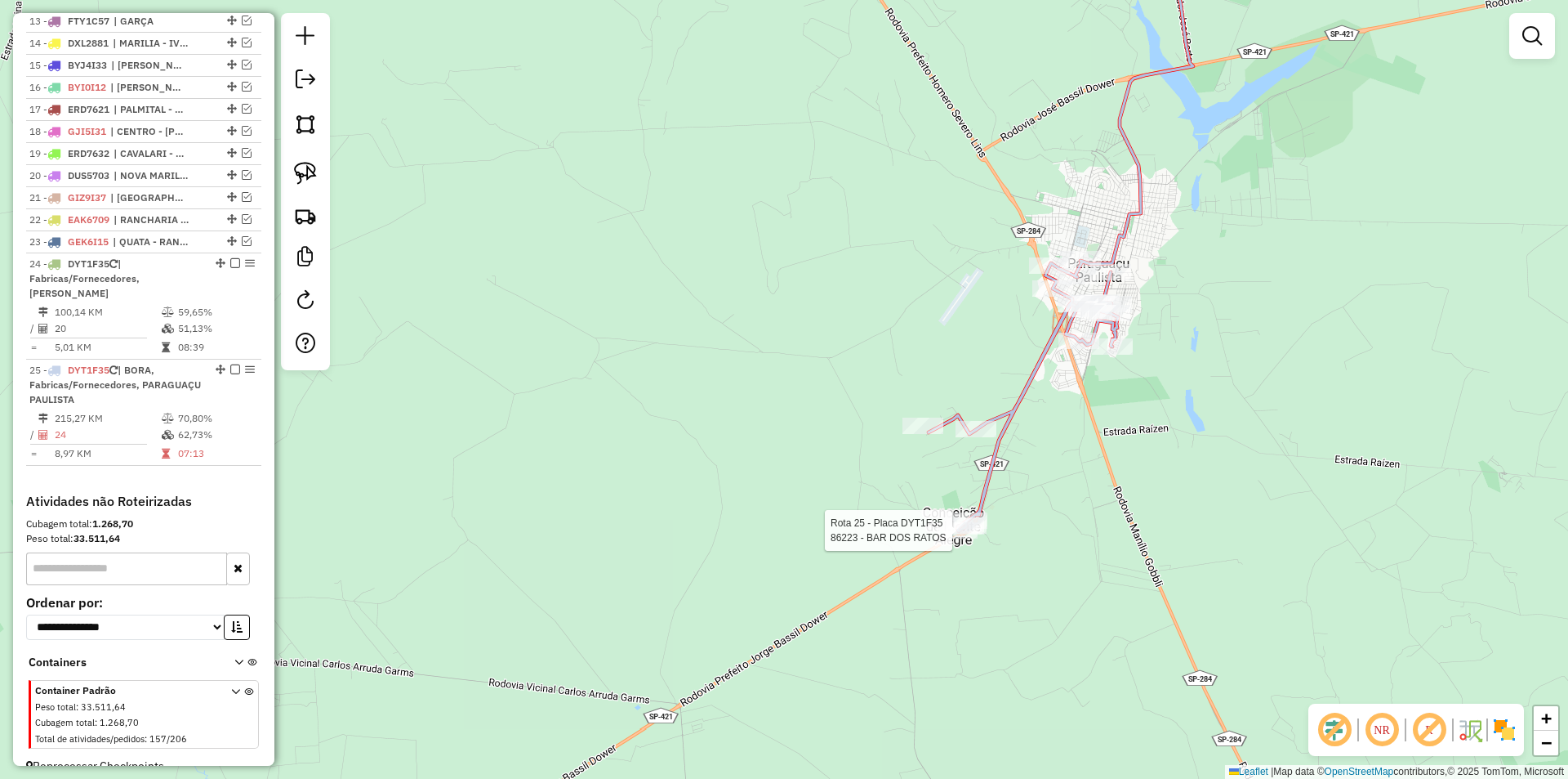
select select "**********"
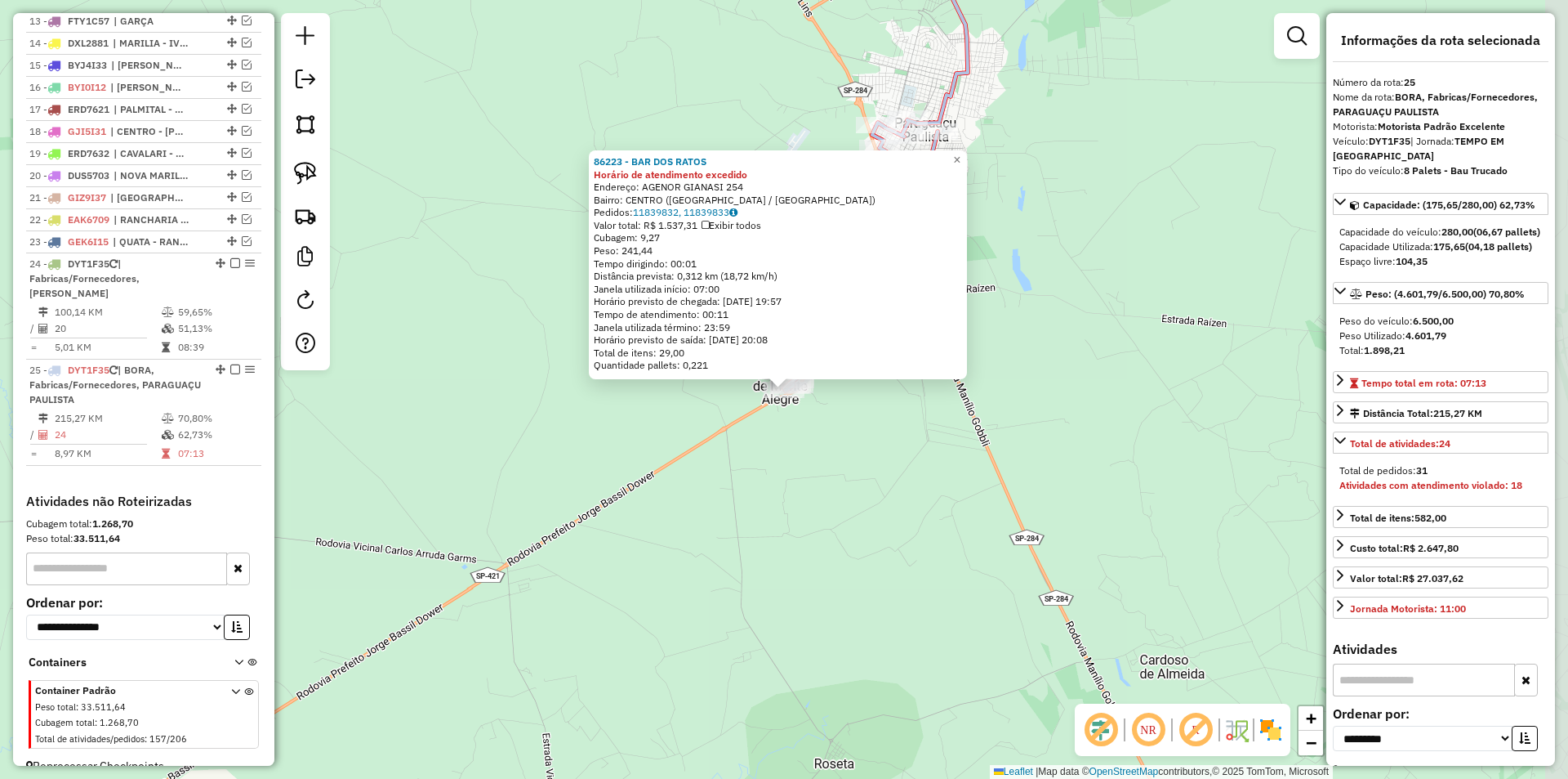
scroll to position [936, 0]
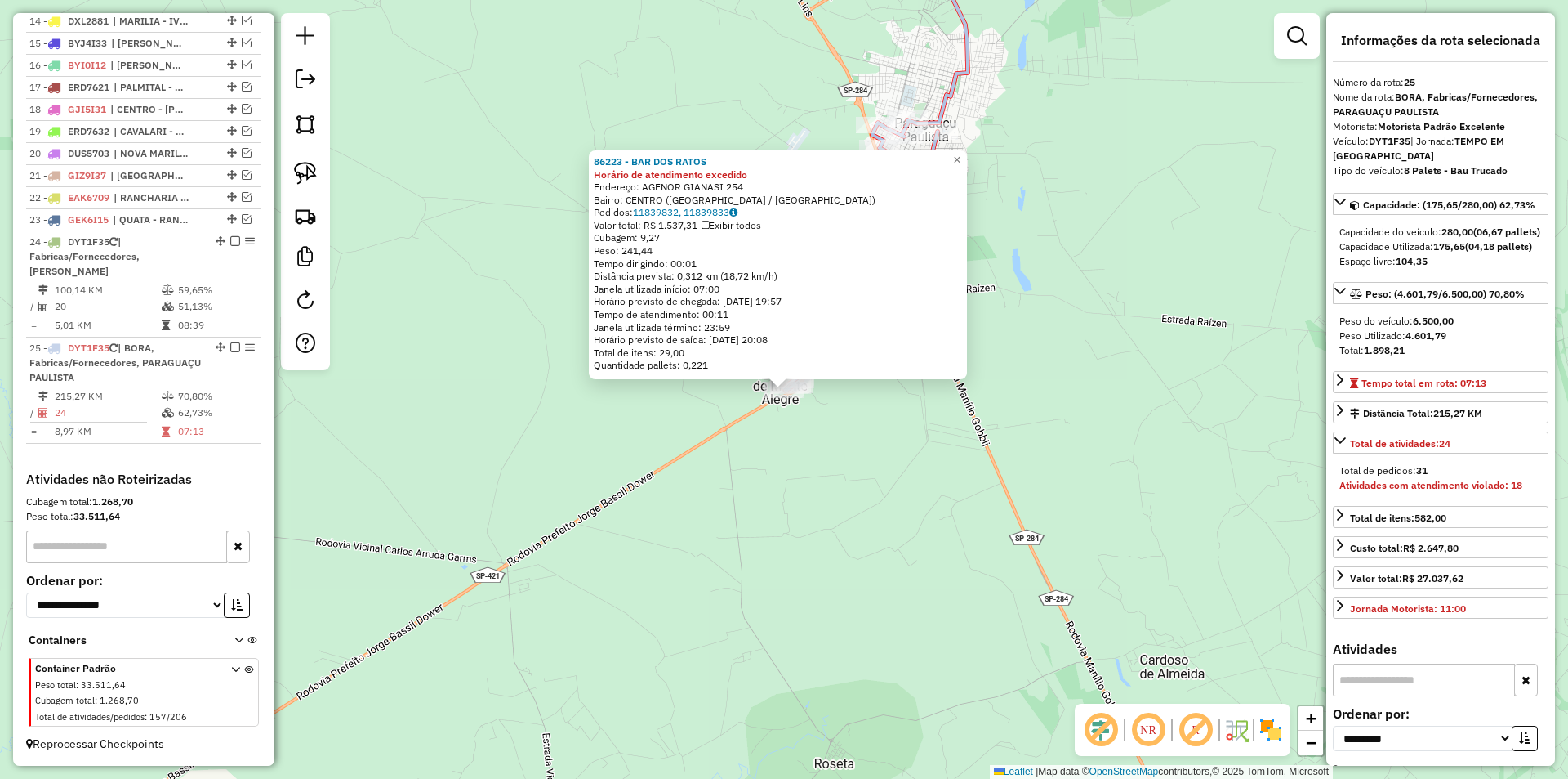
click at [892, 526] on div "86223 - BAR DOS RATOS Horário de atendimento excedido Endereço: AGENOR GIANASI …" at bounding box center [784, 390] width 1568 height 779
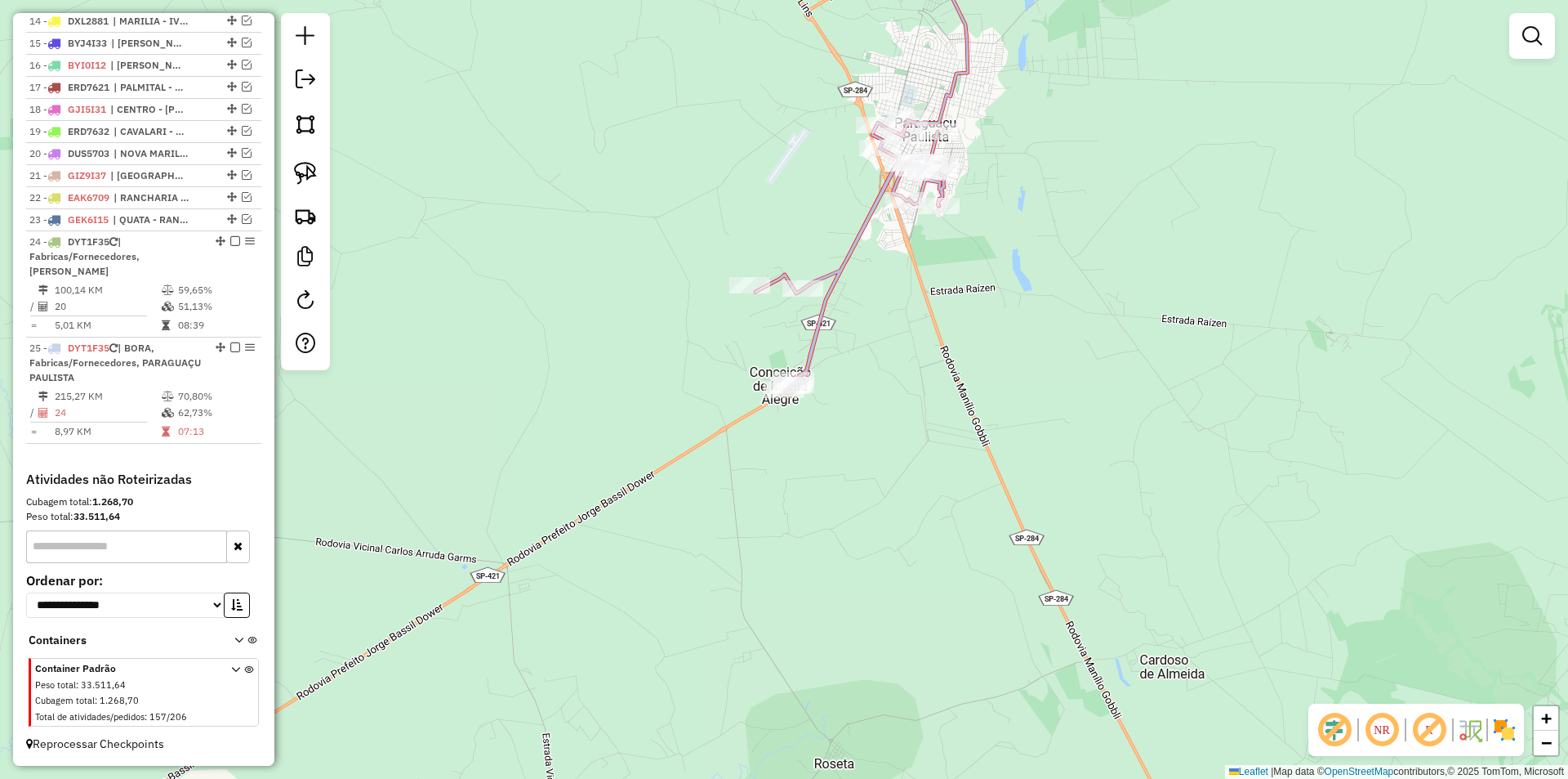
click at [755, 300] on icon at bounding box center [887, 156] width 264 height 469
select select "**********"
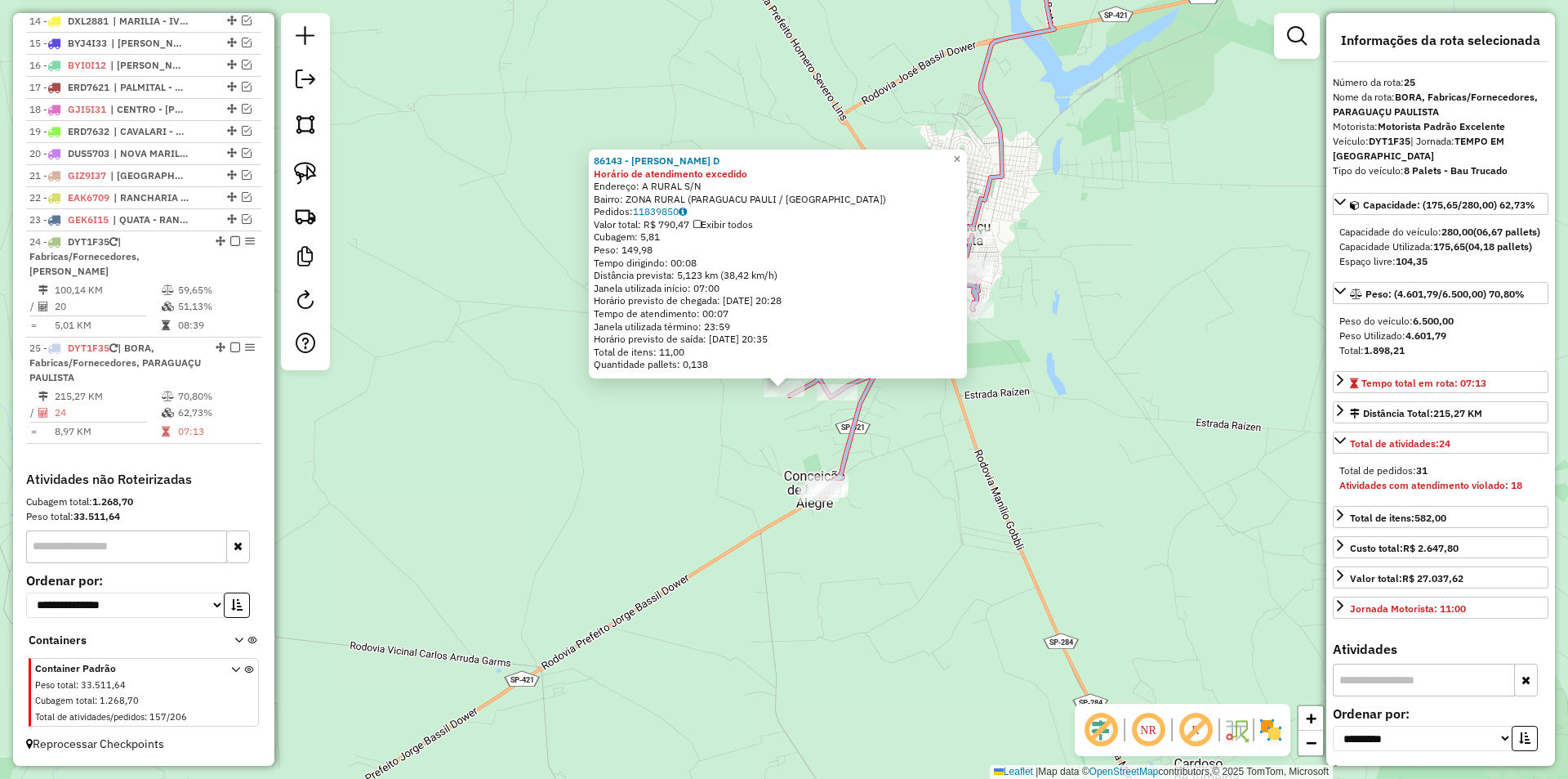
click at [748, 415] on div "86143 - ROSANGELA REGINATO D Horário de atendimento excedido Endereço: A RURAL …" at bounding box center [784, 390] width 1568 height 779
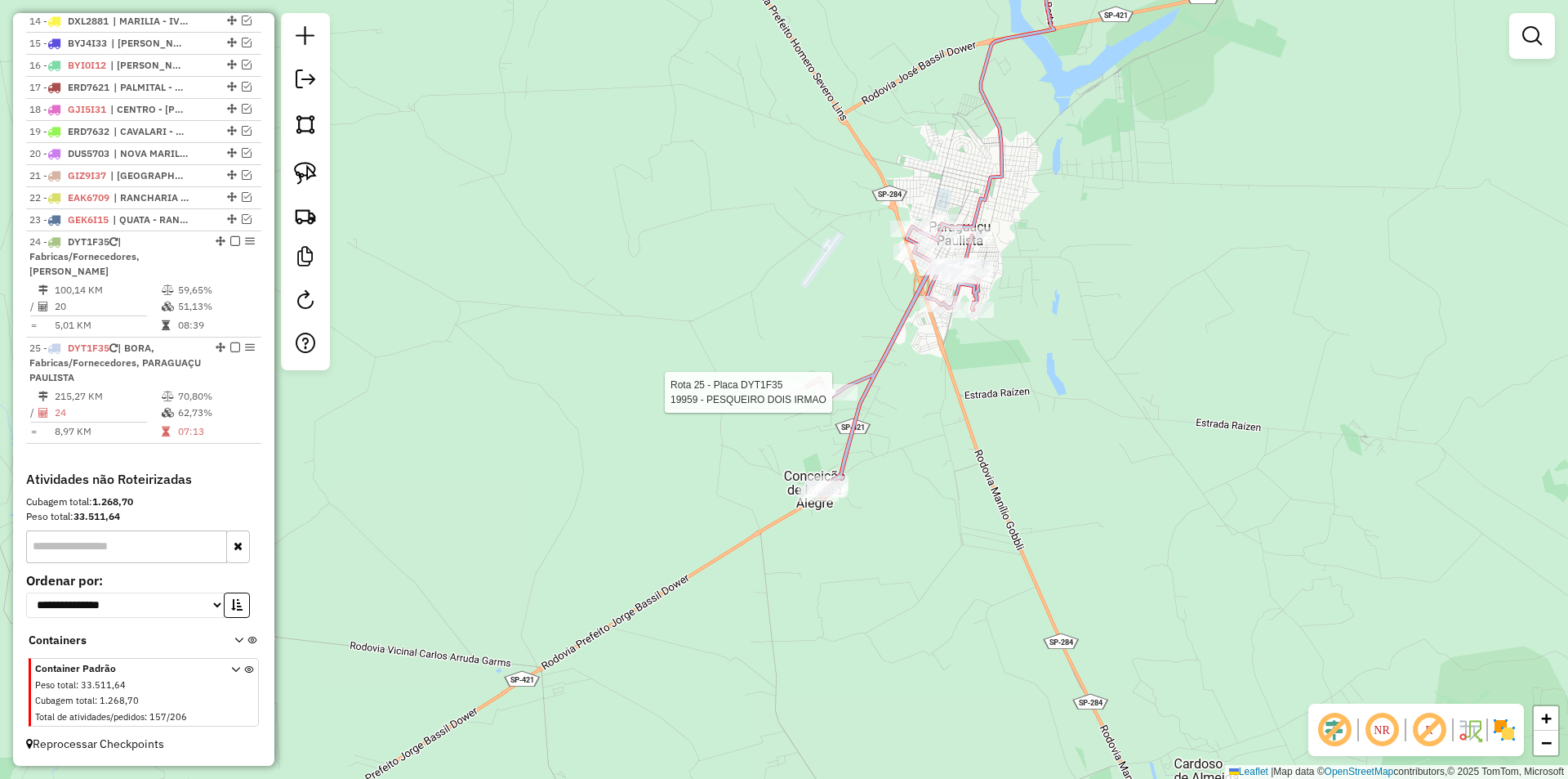
select select "**********"
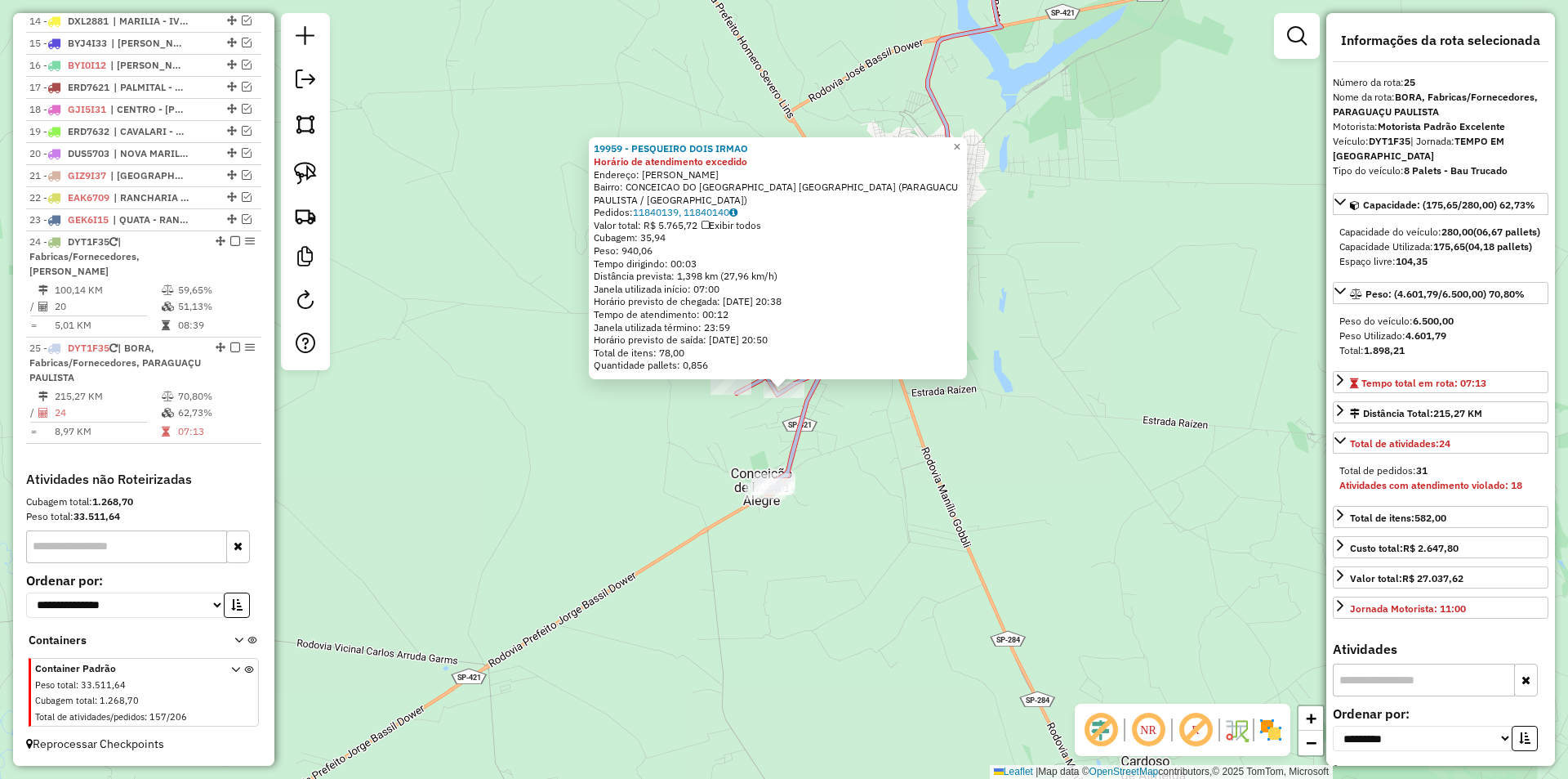
click at [916, 485] on div "19959 - PESQUEIRO DOIS IRMAO Horário de atendimento excedido Endereço: Agenor G…" at bounding box center [784, 390] width 1568 height 779
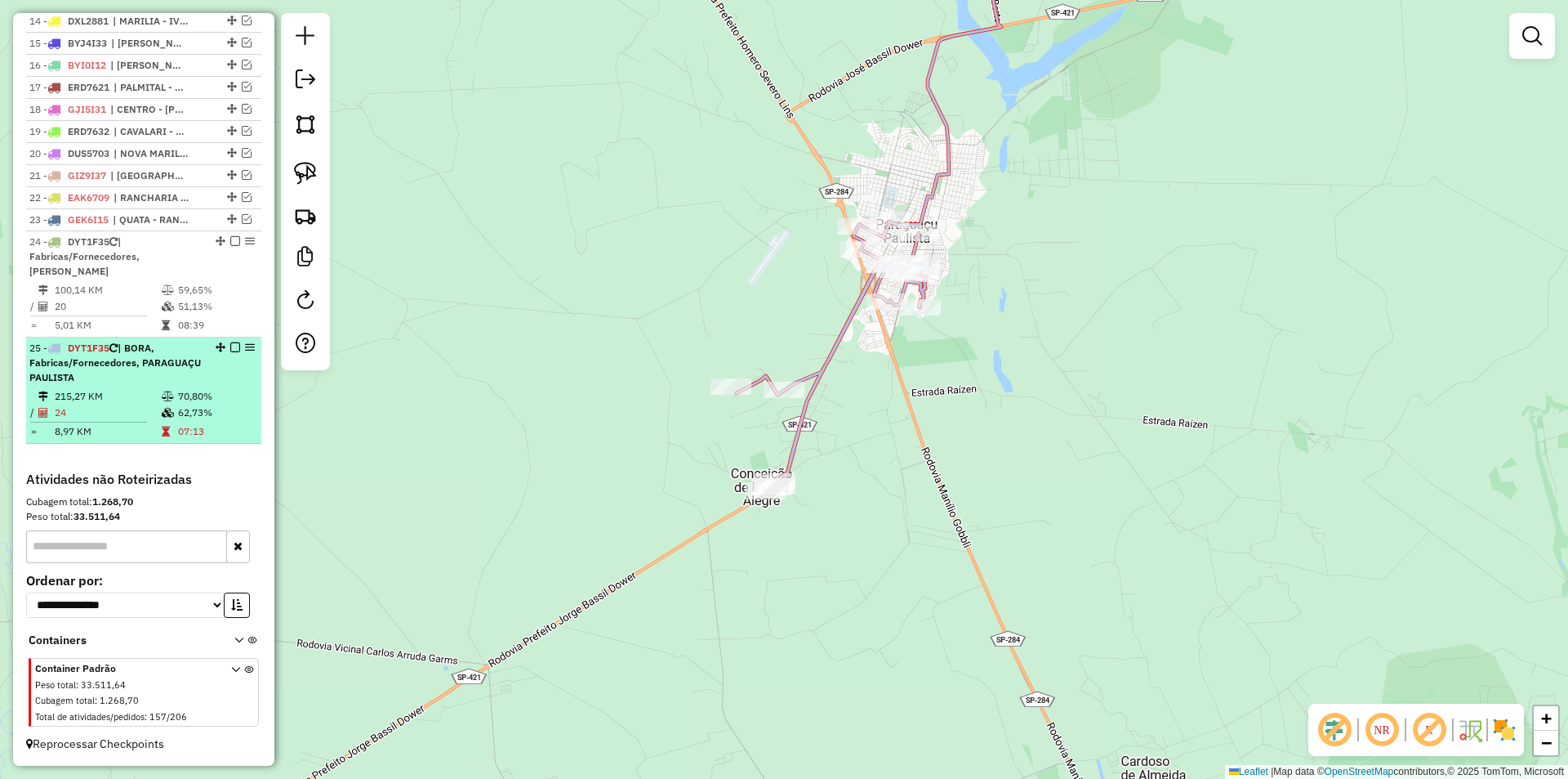
click at [163, 376] on div "25 - DYT1F35 | BORA, Fabricas/Fornecedores, PARAGUAÇU PAULISTA" at bounding box center [116, 363] width 173 height 44
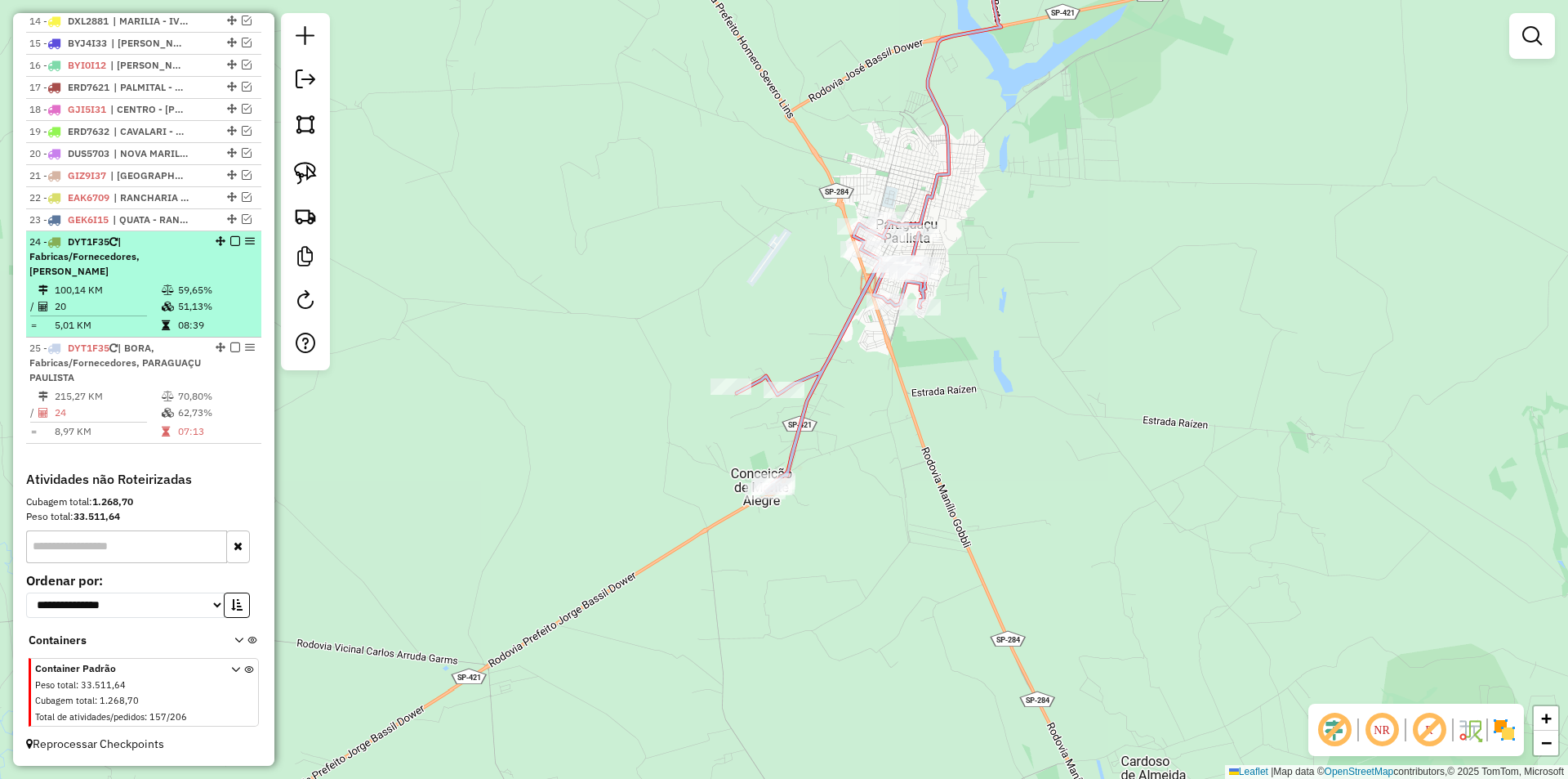
select select "**********"
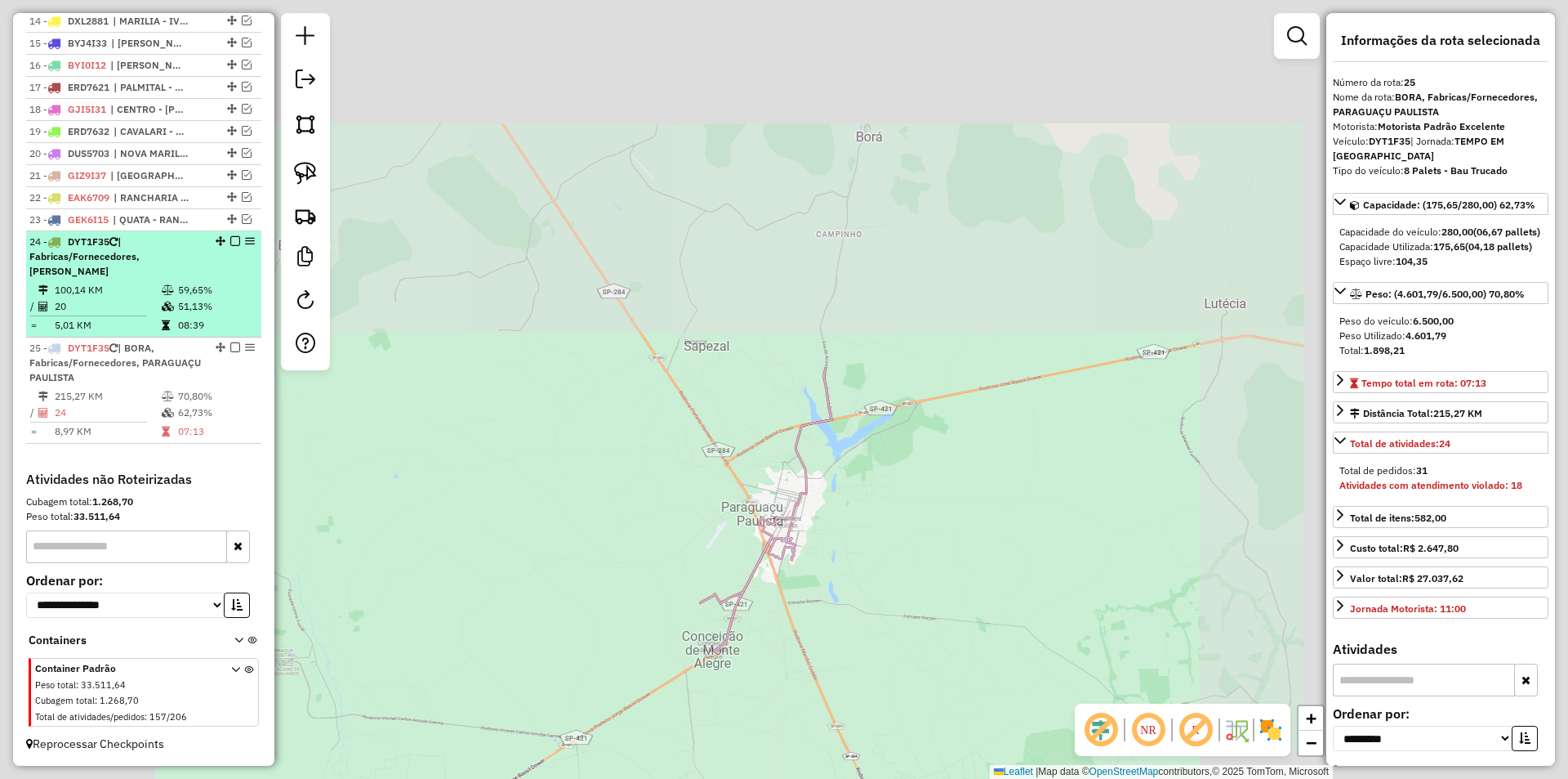
click at [199, 305] on td "51,13%" at bounding box center [216, 306] width 77 height 17
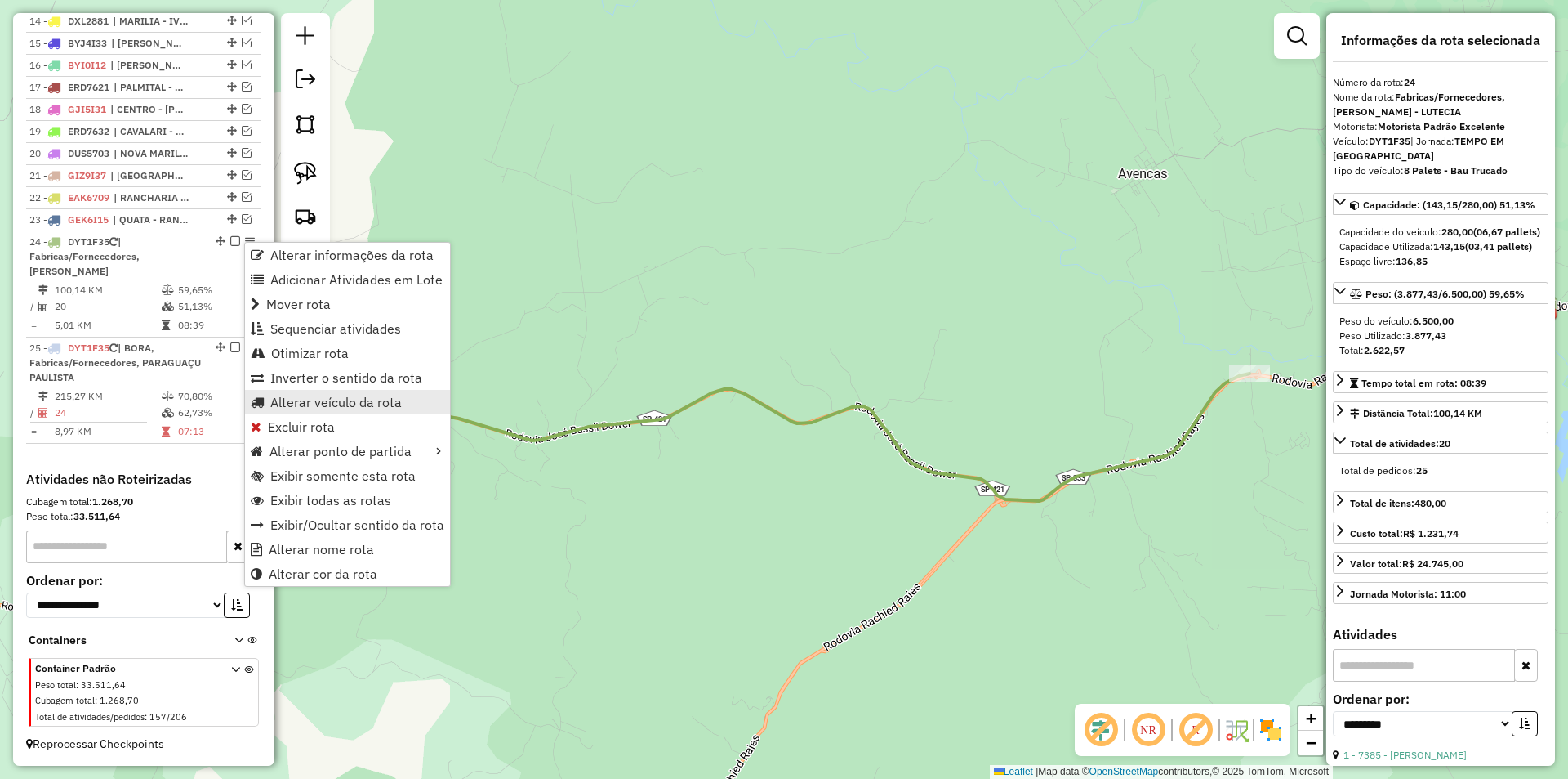
click at [346, 398] on span "Alterar veículo da rota" at bounding box center [336, 402] width 131 height 13
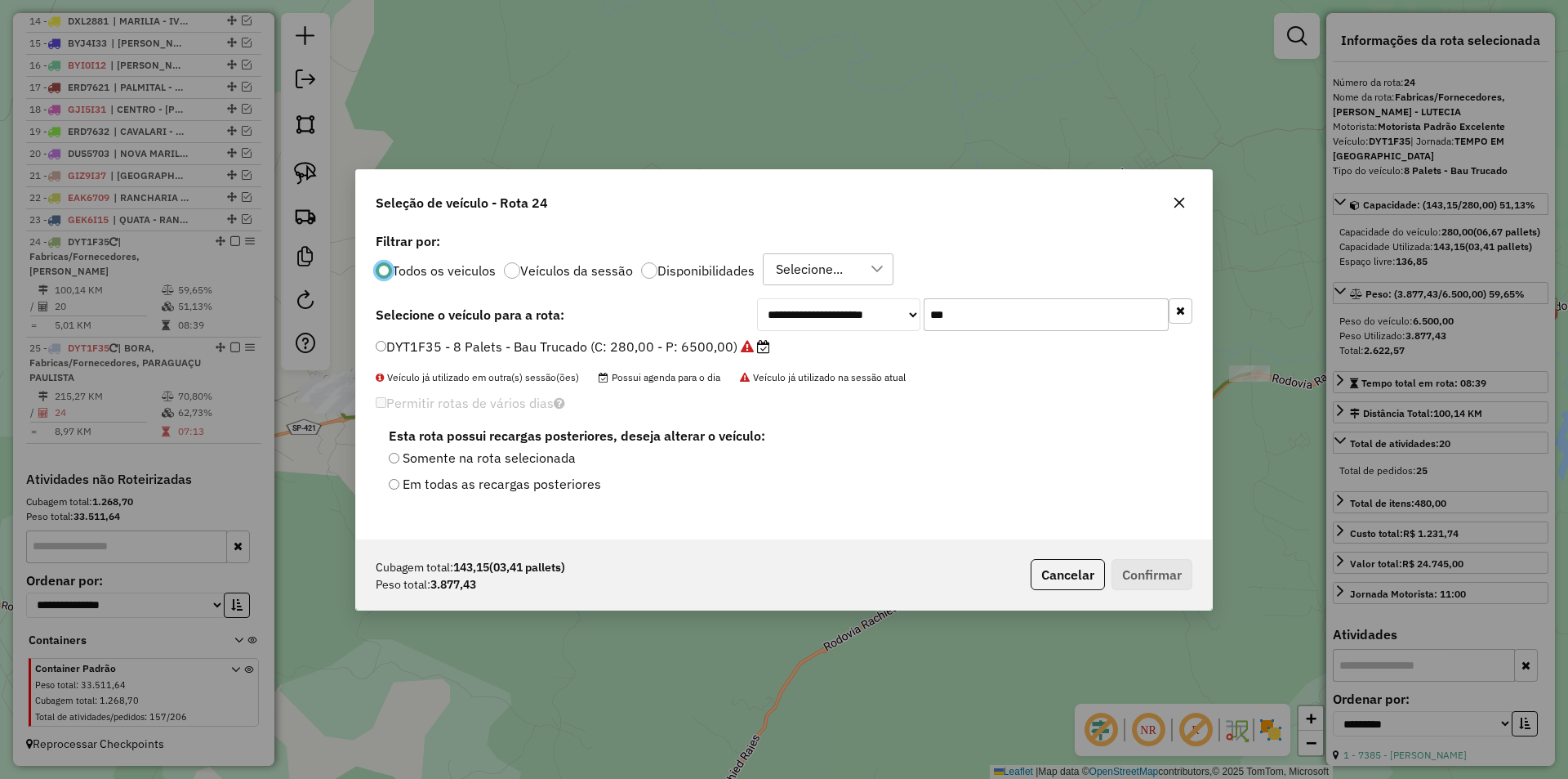
scroll to position [9, 5]
click at [1031, 319] on input "***" at bounding box center [1046, 315] width 245 height 33
type input "****"
click at [626, 342] on label "EAK6707 - 10 Palets - Baia (C: 392,00 - P: 9300,00)" at bounding box center [545, 346] width 340 height 20
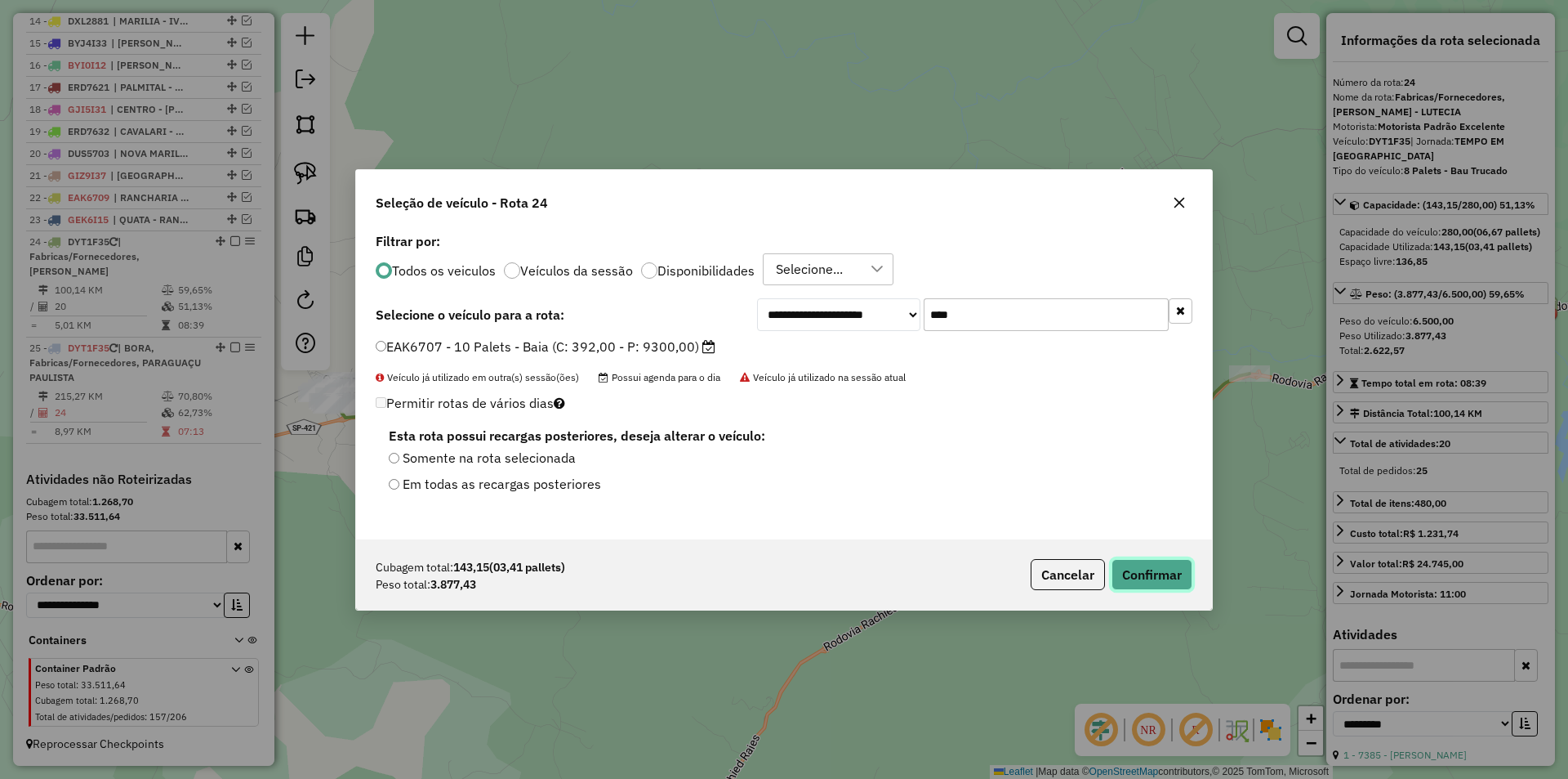
click at [1179, 575] on button "Confirmar" at bounding box center [1152, 575] width 81 height 31
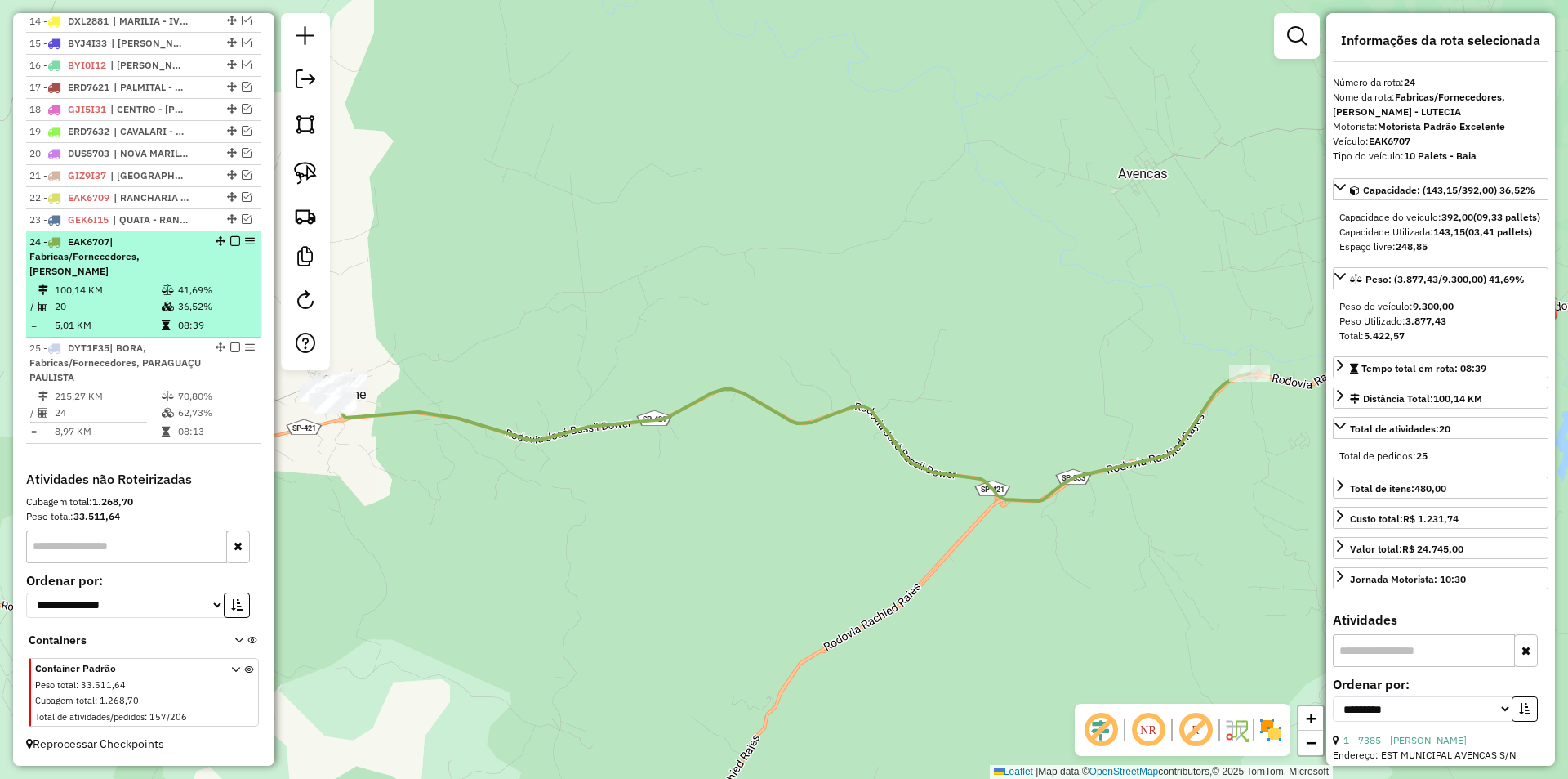
click at [217, 296] on td "41,69%" at bounding box center [216, 290] width 77 height 17
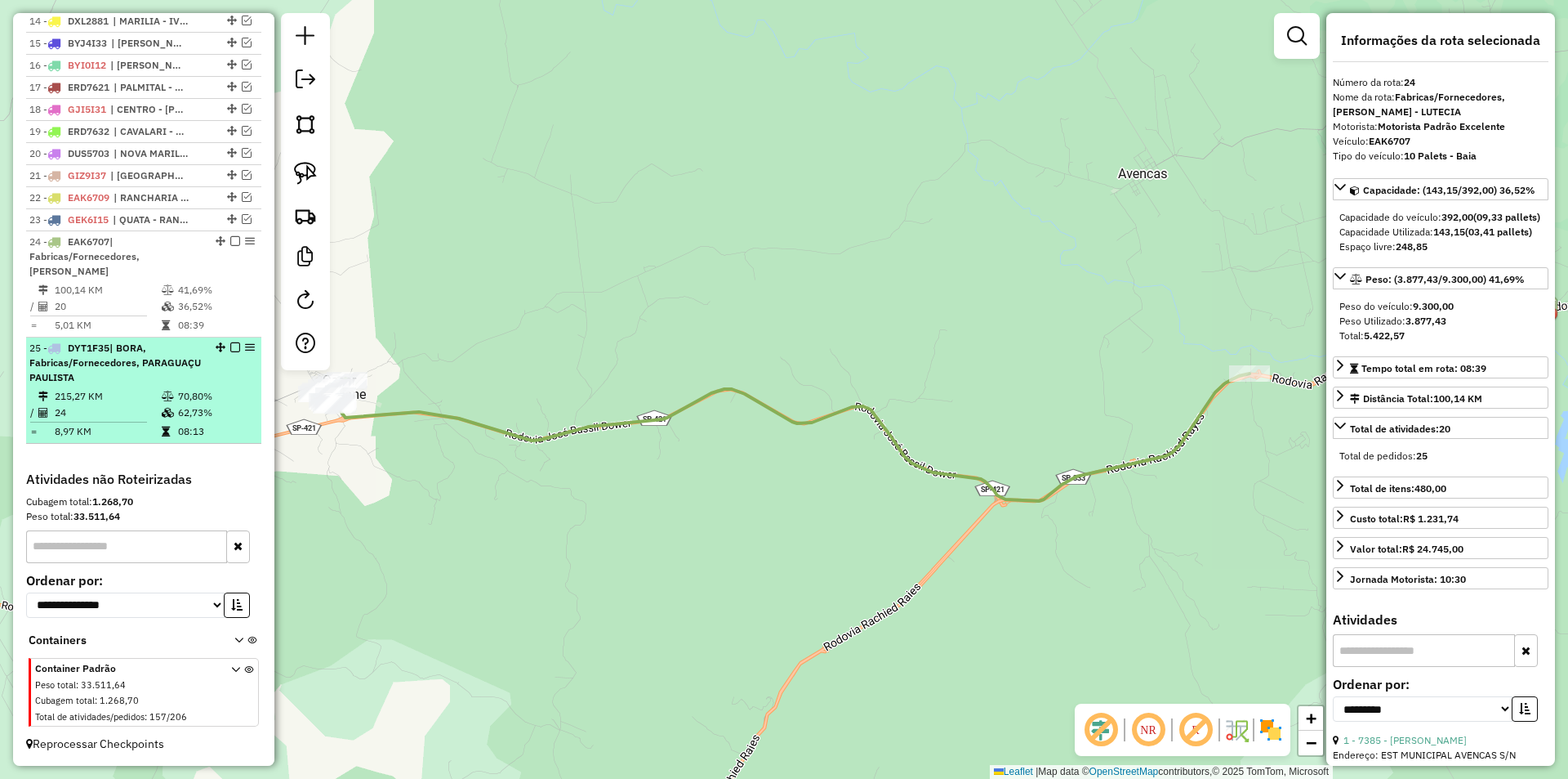
click at [196, 411] on td "62,73%" at bounding box center [216, 412] width 77 height 17
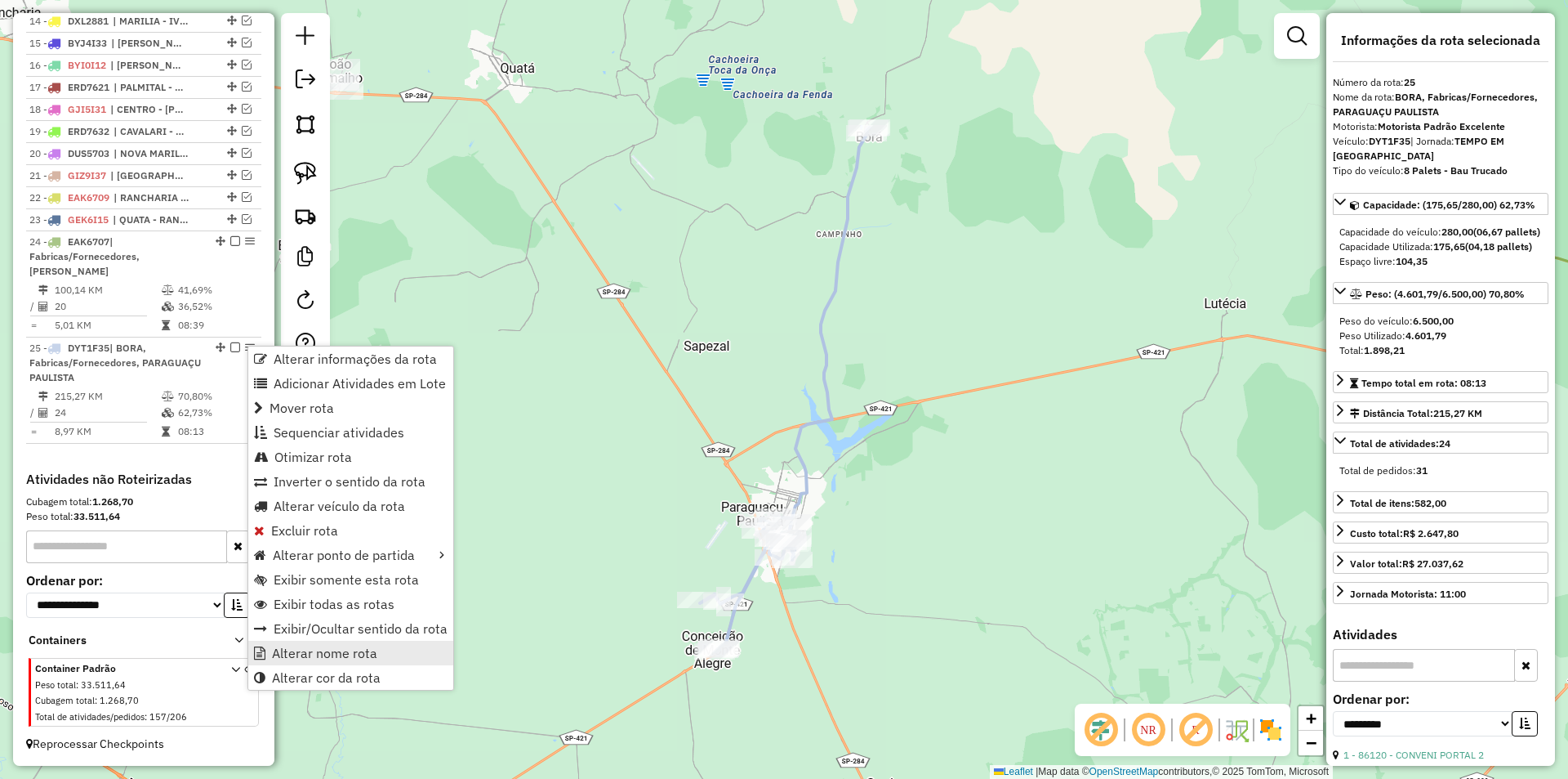
click at [380, 654] on link "Alterar nome rota" at bounding box center [351, 653] width 205 height 24
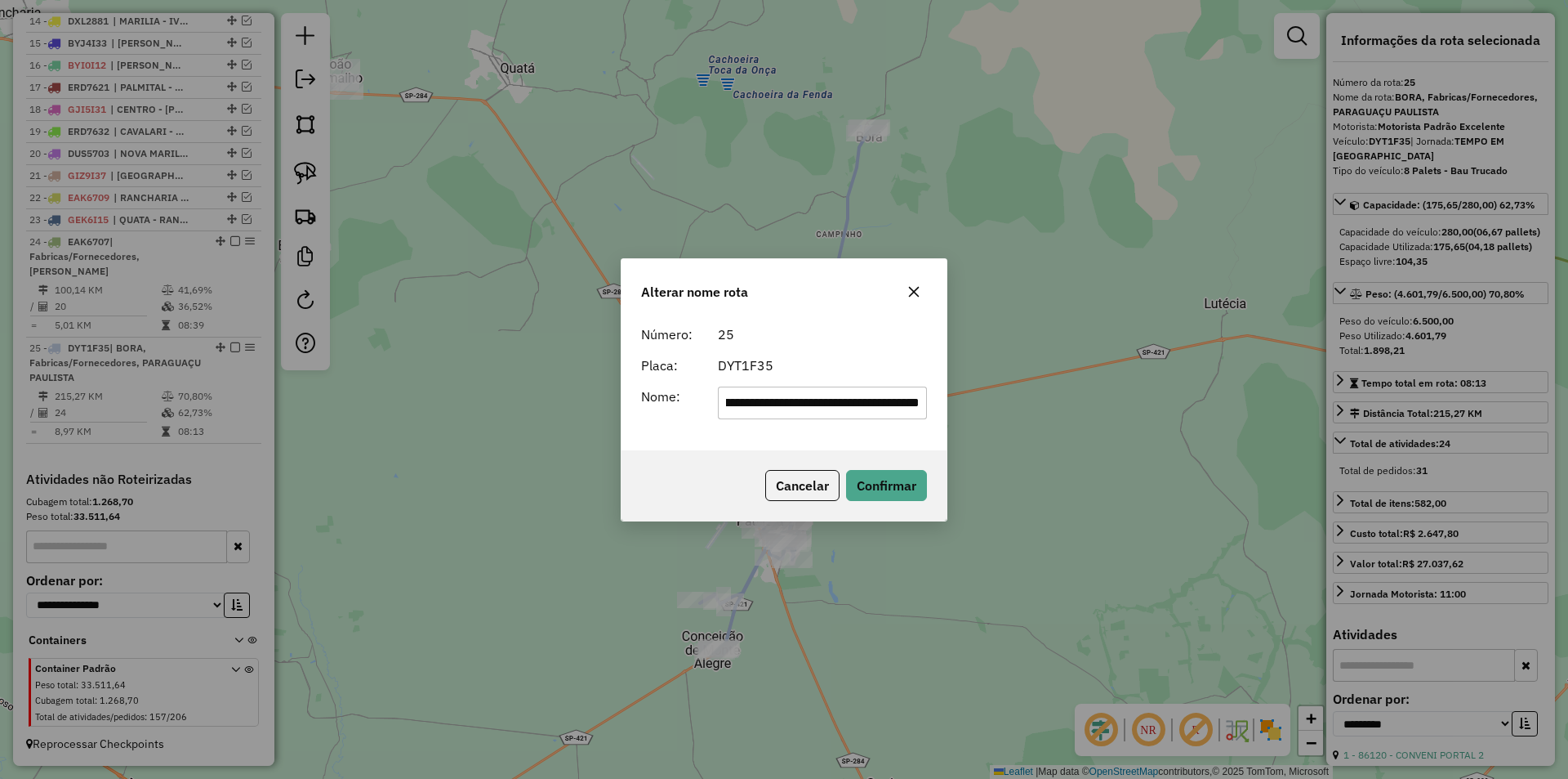
scroll to position [0, 0]
drag, startPoint x: 784, startPoint y: 401, endPoint x: 522, endPoint y: 422, distance: 262.8
click at [522, 421] on div "**********" at bounding box center [784, 390] width 1568 height 779
type input "**********"
click at [874, 483] on button "Confirmar" at bounding box center [887, 485] width 81 height 31
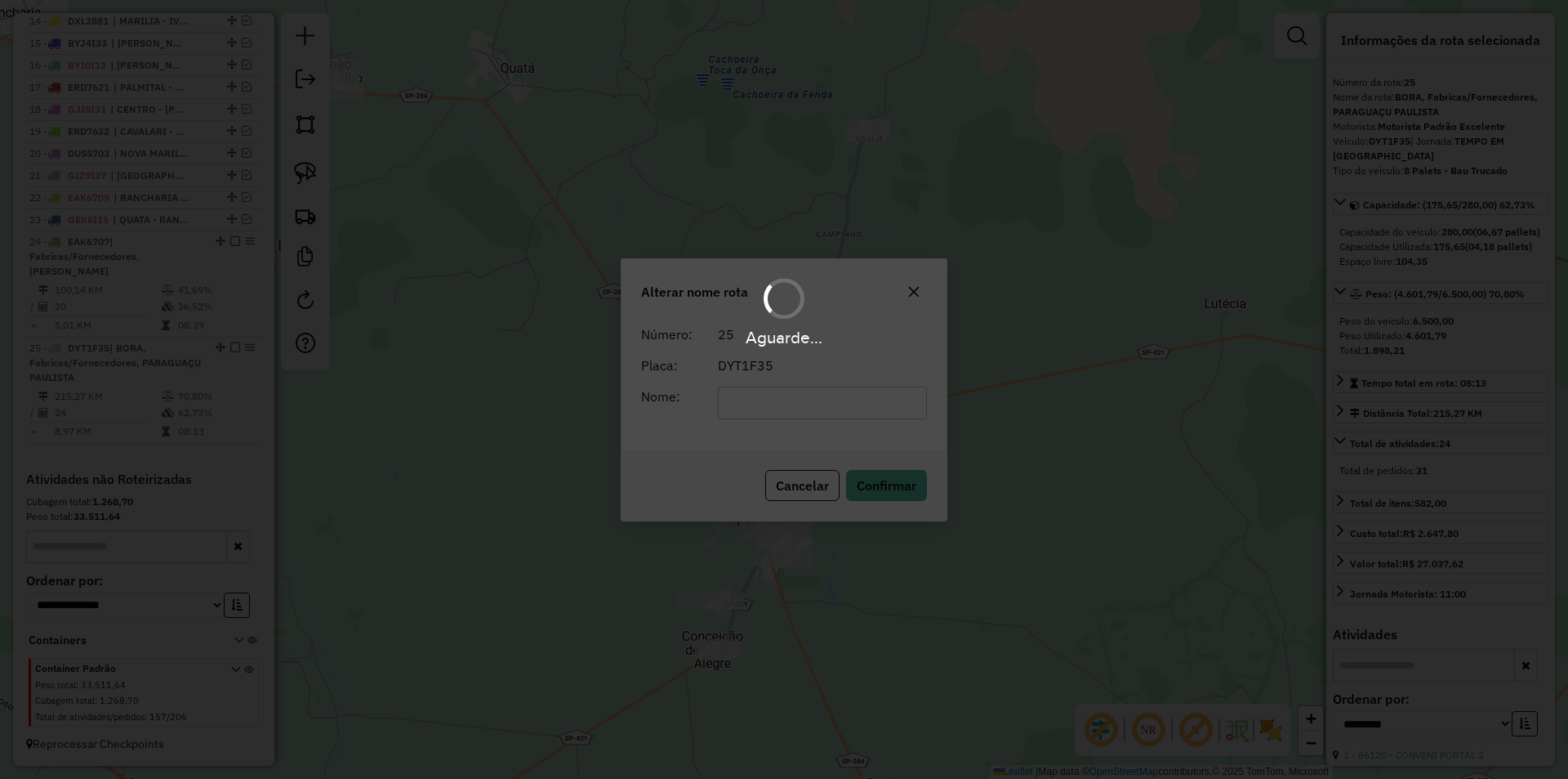
scroll to position [922, 0]
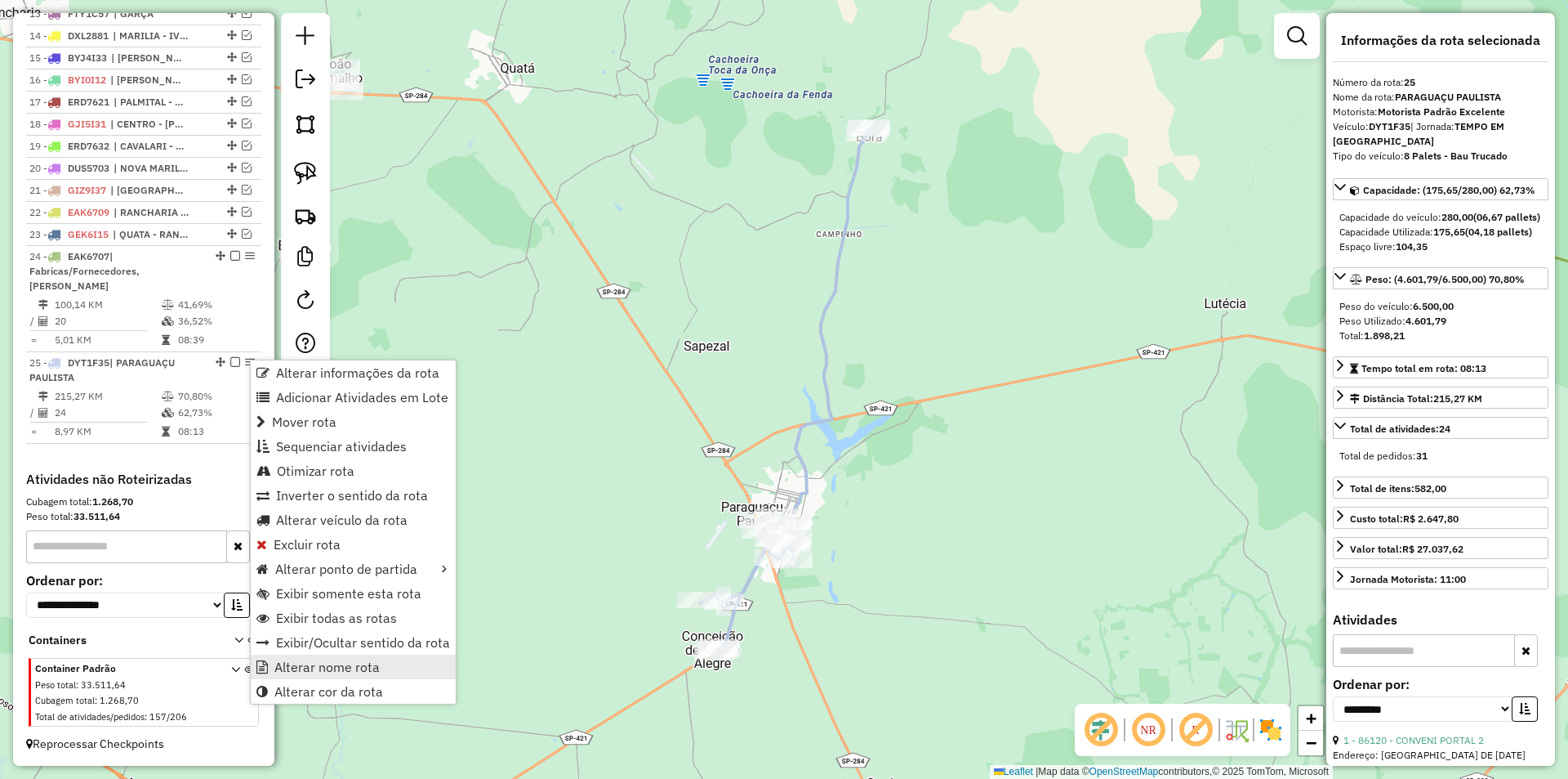
click at [293, 668] on span "Alterar nome rota" at bounding box center [327, 666] width 105 height 13
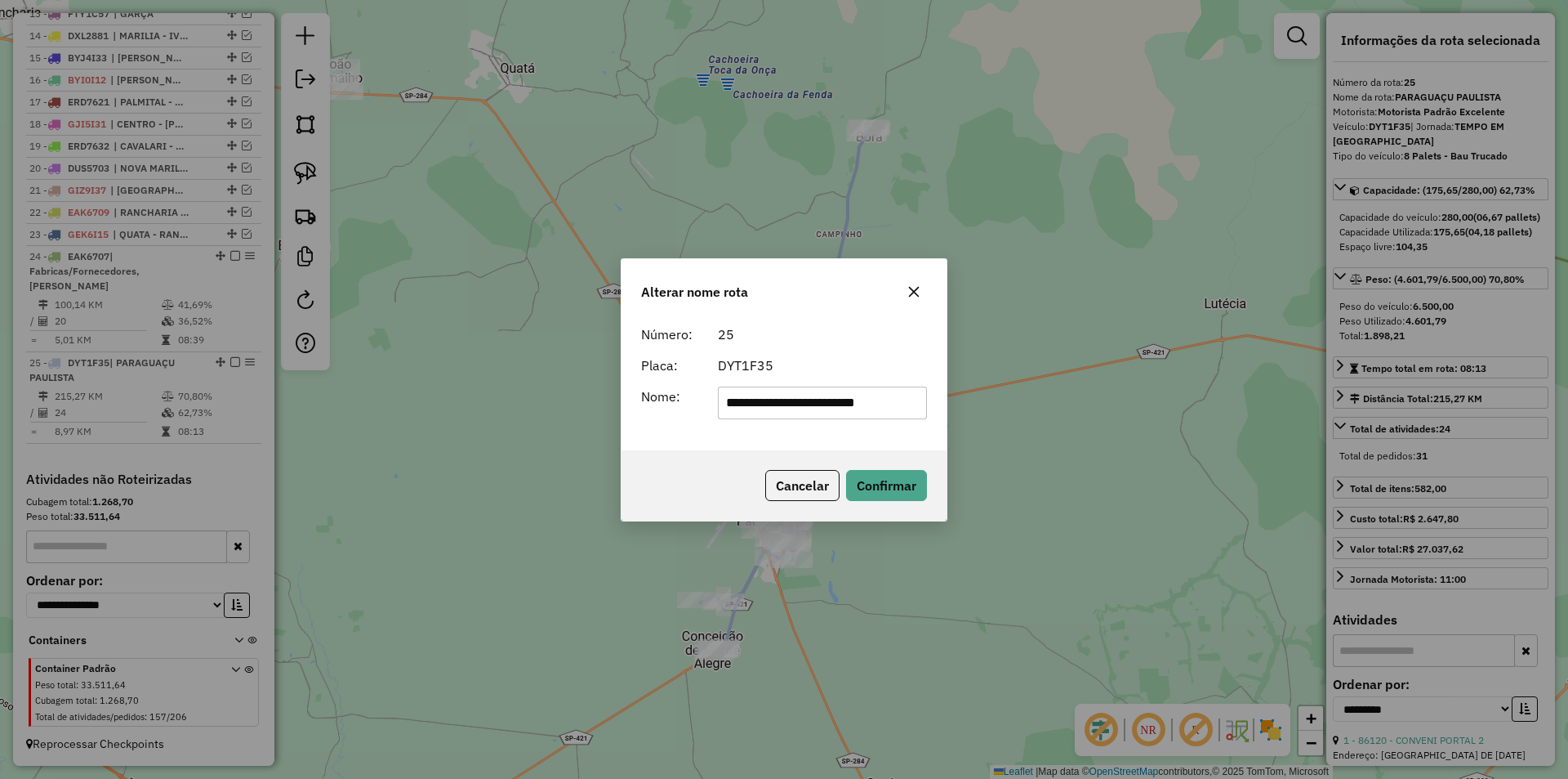
type input "**********"
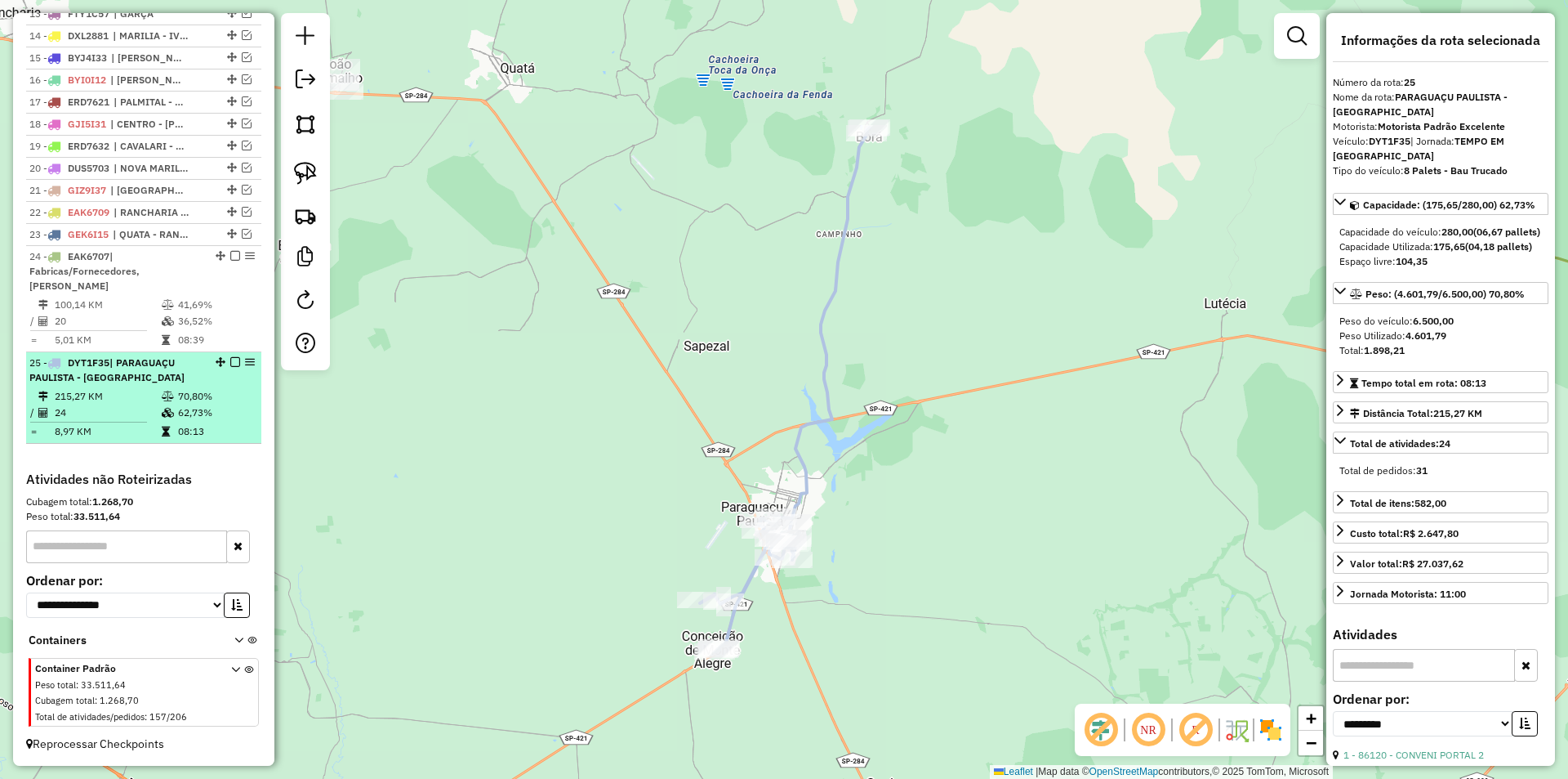
click at [230, 362] on em at bounding box center [235, 362] width 10 height 10
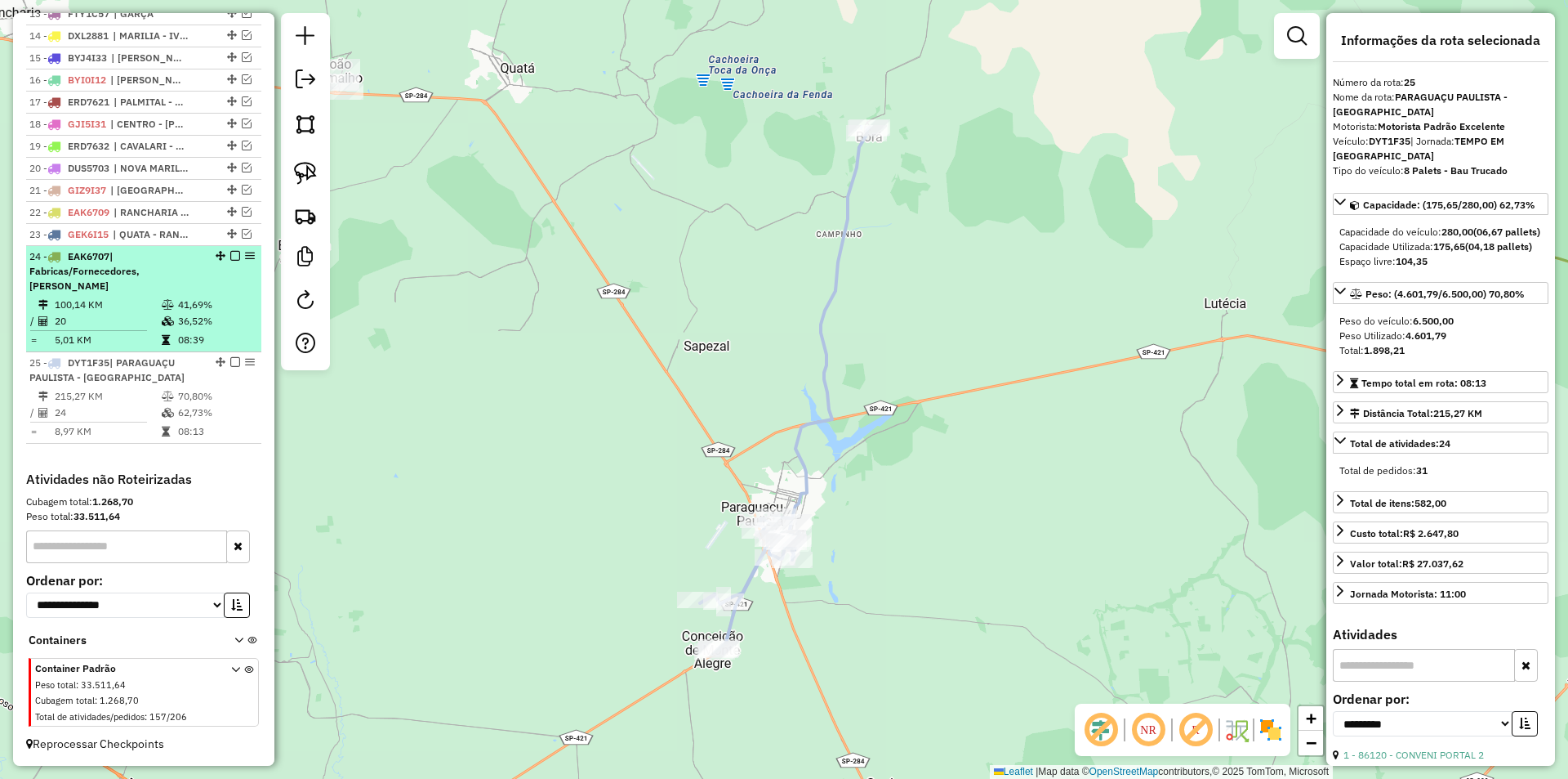
scroll to position [852, 0]
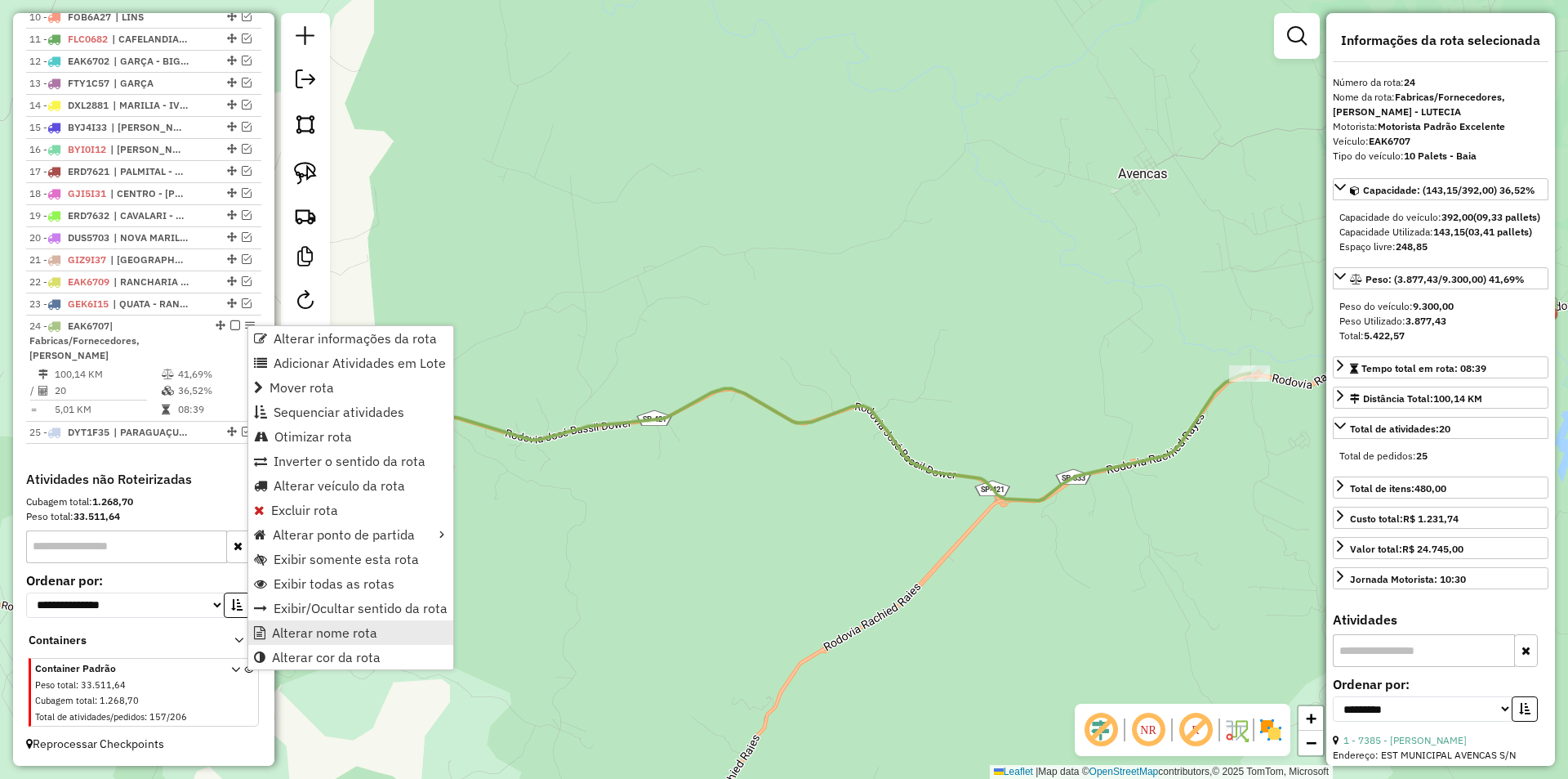
click at [302, 636] on span "Alterar nome rota" at bounding box center [324, 632] width 105 height 13
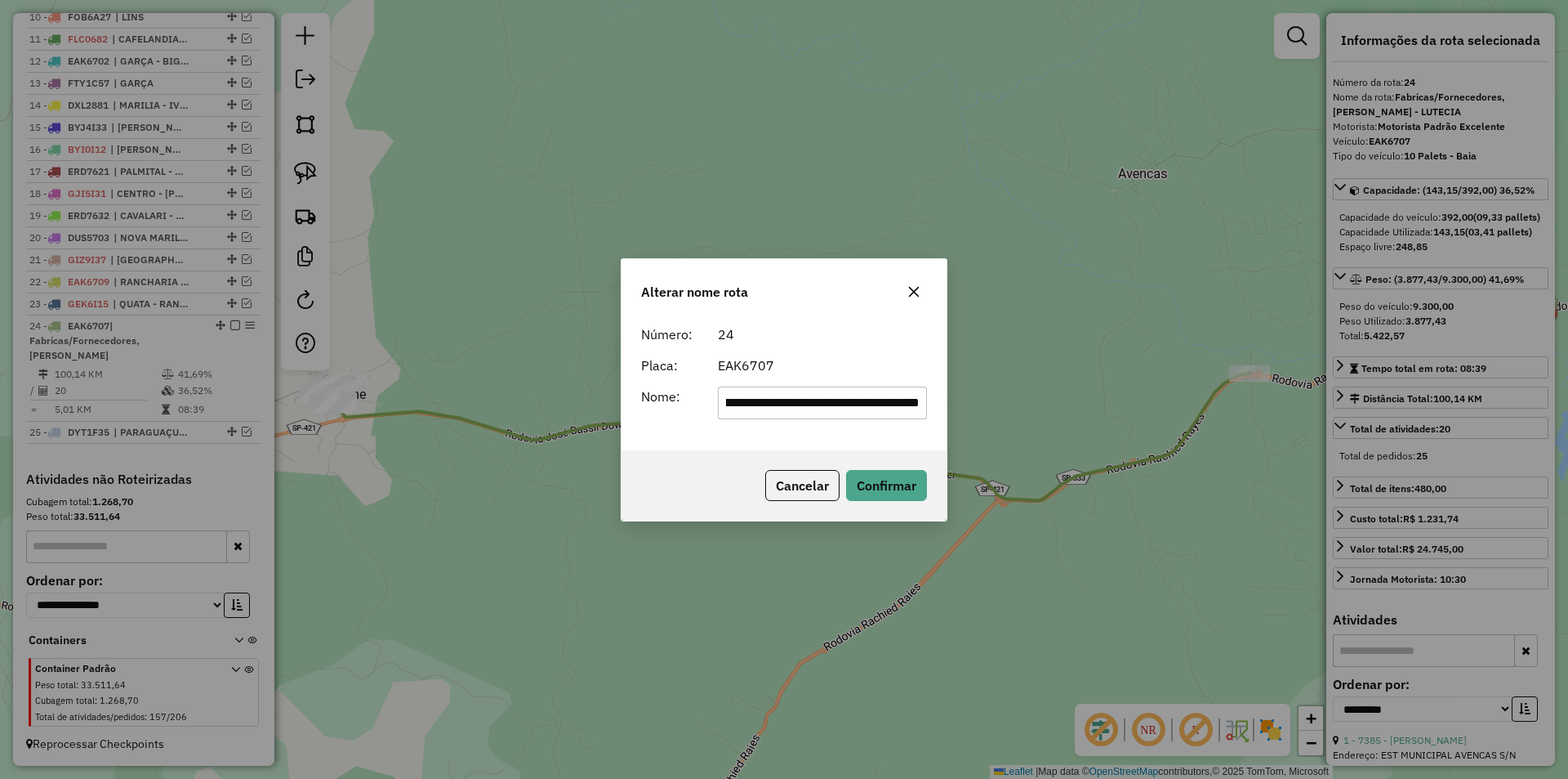
scroll to position [0, 0]
drag, startPoint x: 746, startPoint y: 403, endPoint x: 514, endPoint y: 411, distance: 232.1
click at [515, 409] on div "**********" at bounding box center [784, 390] width 1568 height 779
drag, startPoint x: 840, startPoint y: 401, endPoint x: 960, endPoint y: 391, distance: 120.4
click at [987, 404] on div "**********" at bounding box center [784, 390] width 1568 height 779
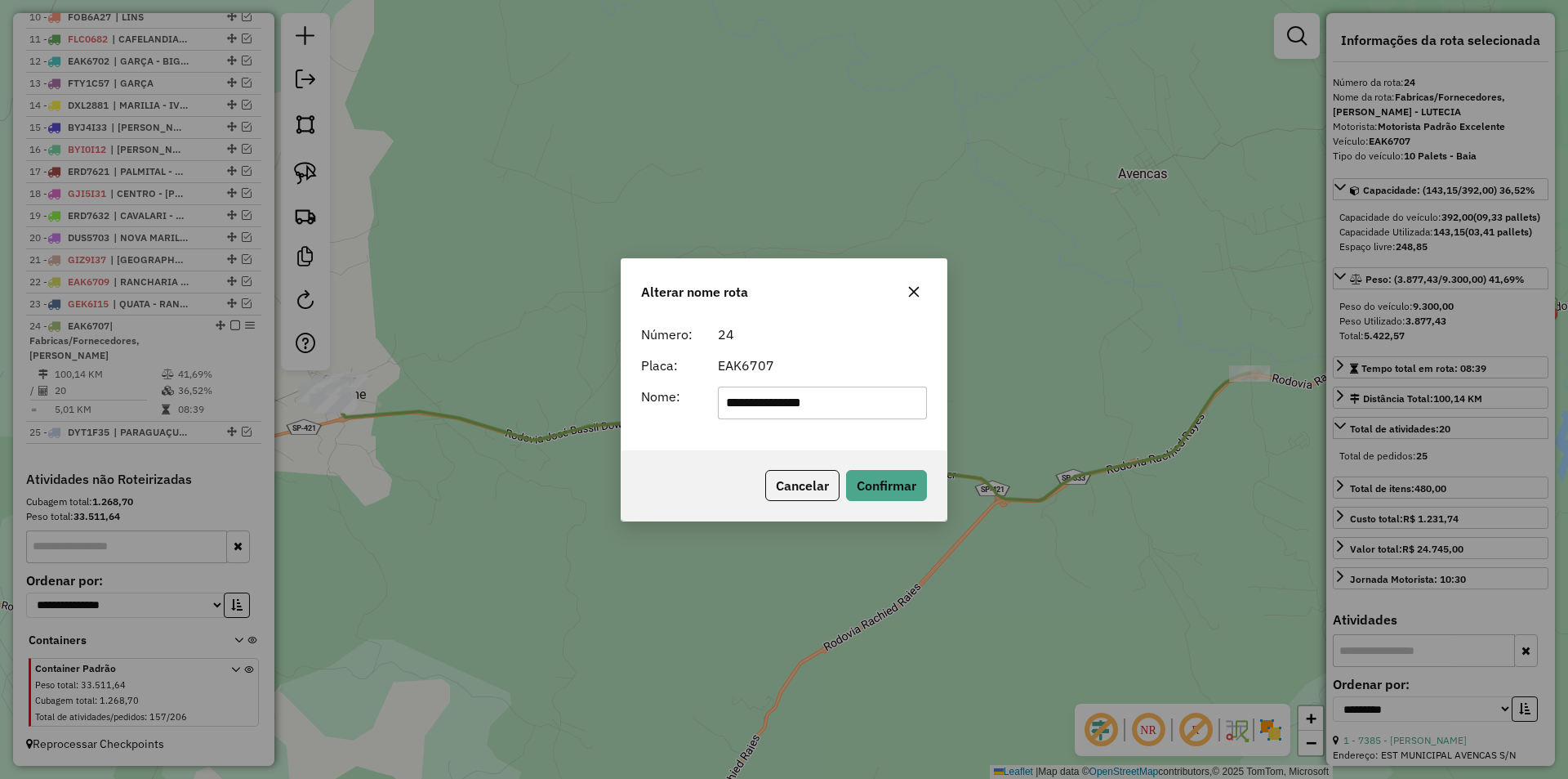
type input "**********"
click at [866, 354] on form "**********" at bounding box center [784, 371] width 286 height 95
click at [901, 484] on button "Confirmar" at bounding box center [887, 485] width 81 height 31
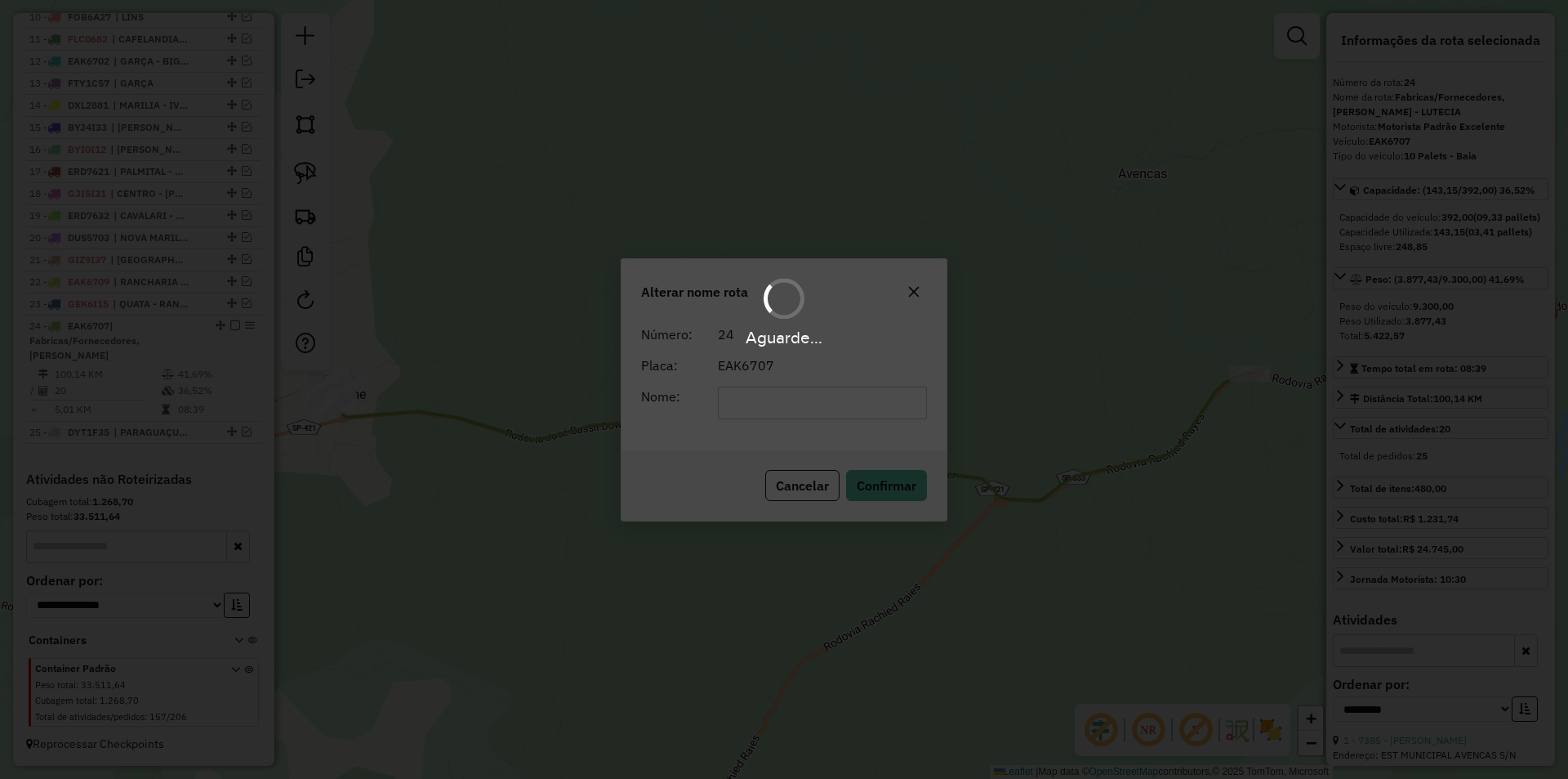
scroll to position [837, 0]
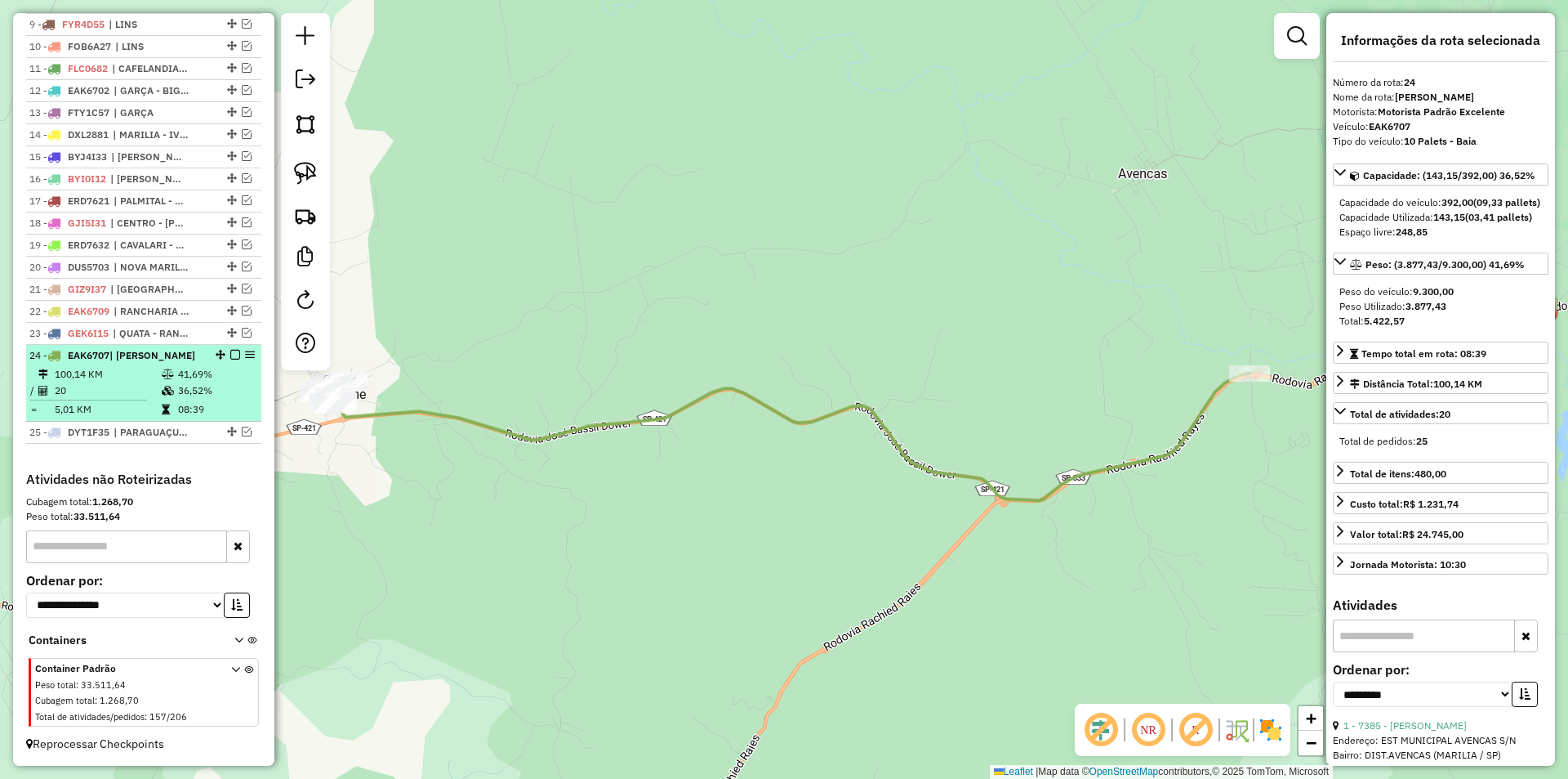
click at [224, 350] on div at bounding box center [230, 354] width 49 height 10
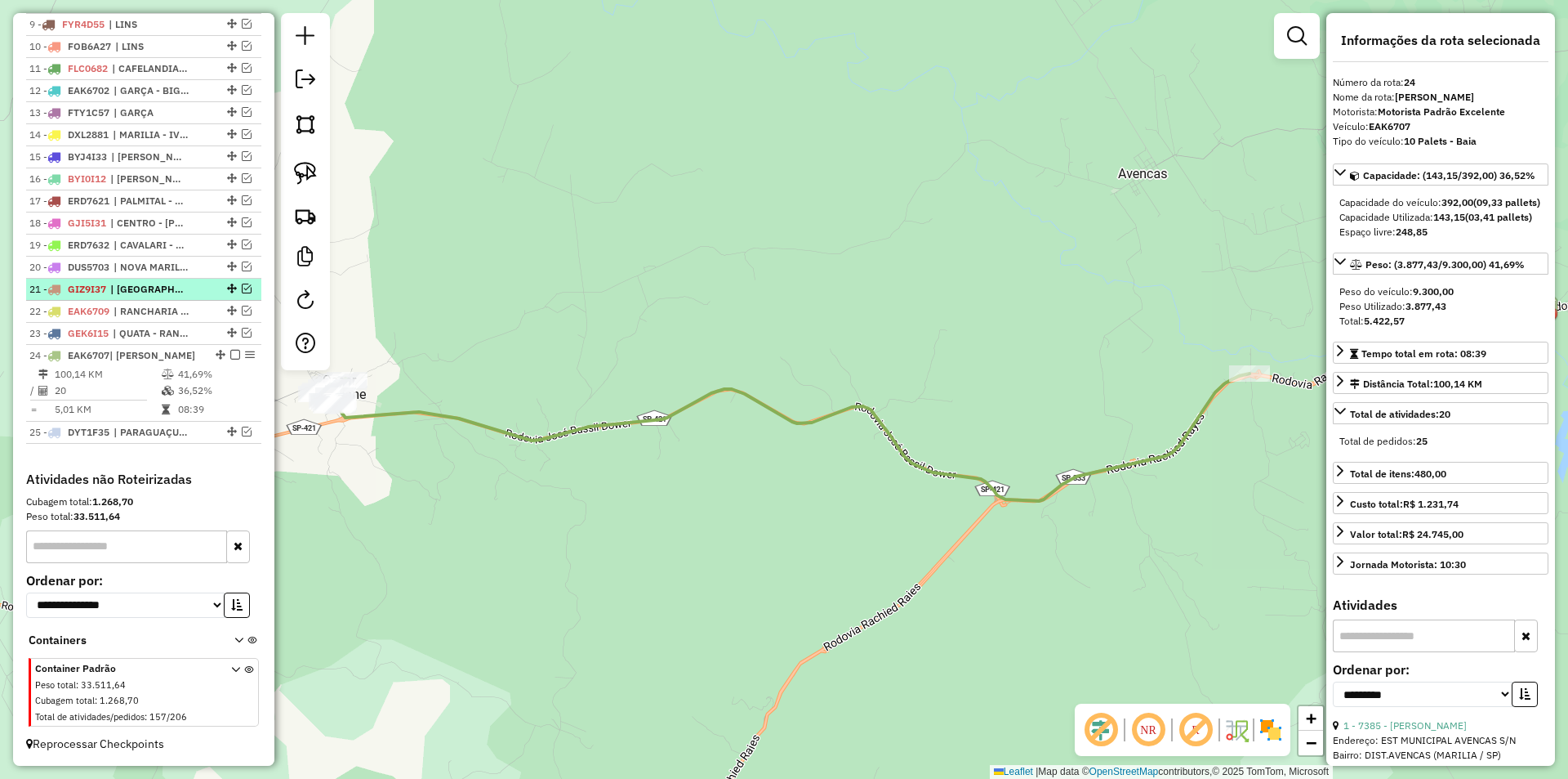
click at [230, 350] on em at bounding box center [235, 354] width 10 height 10
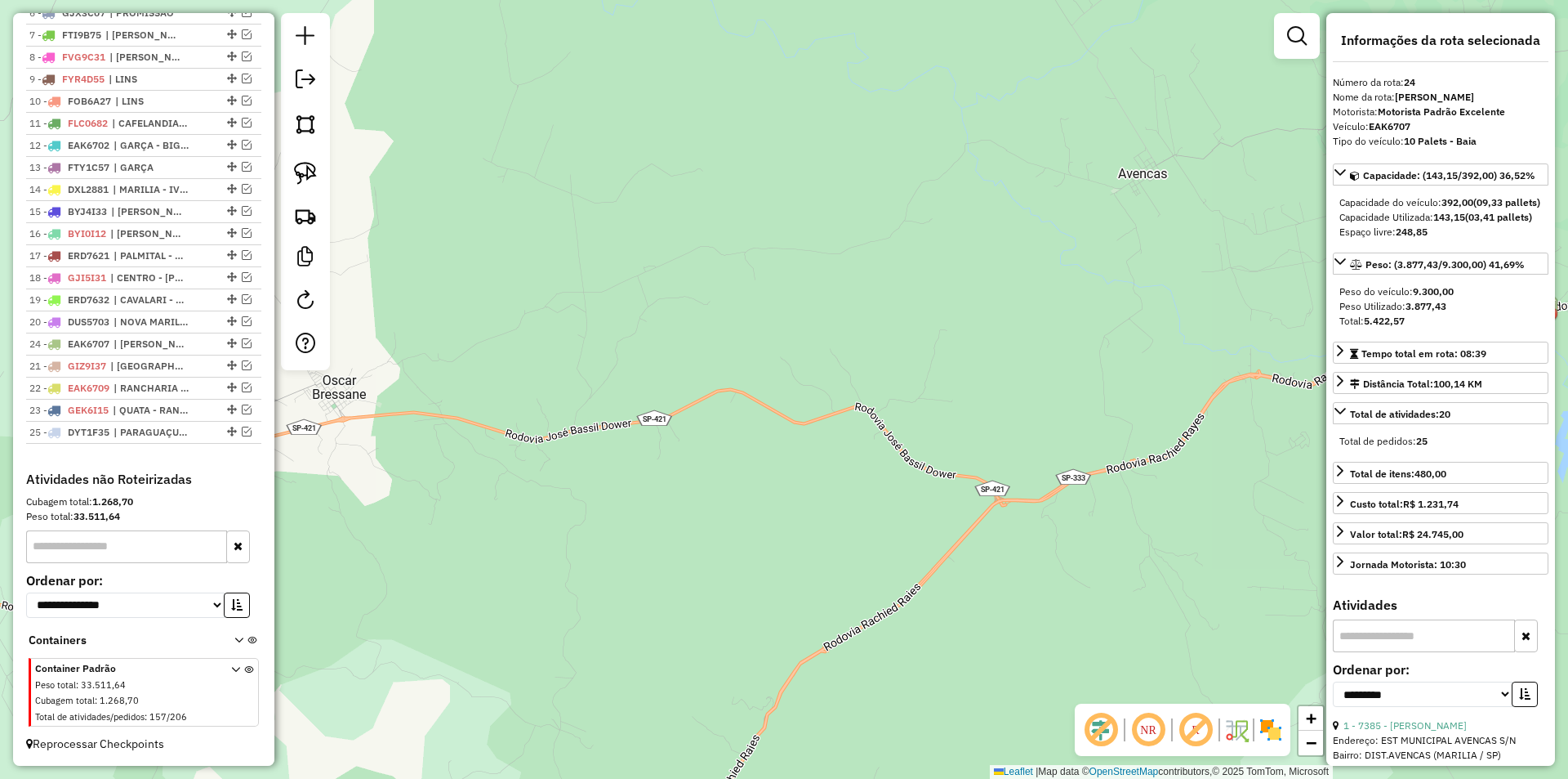
drag, startPoint x: 228, startPoint y: 409, endPoint x: 228, endPoint y: 346, distance: 63.0
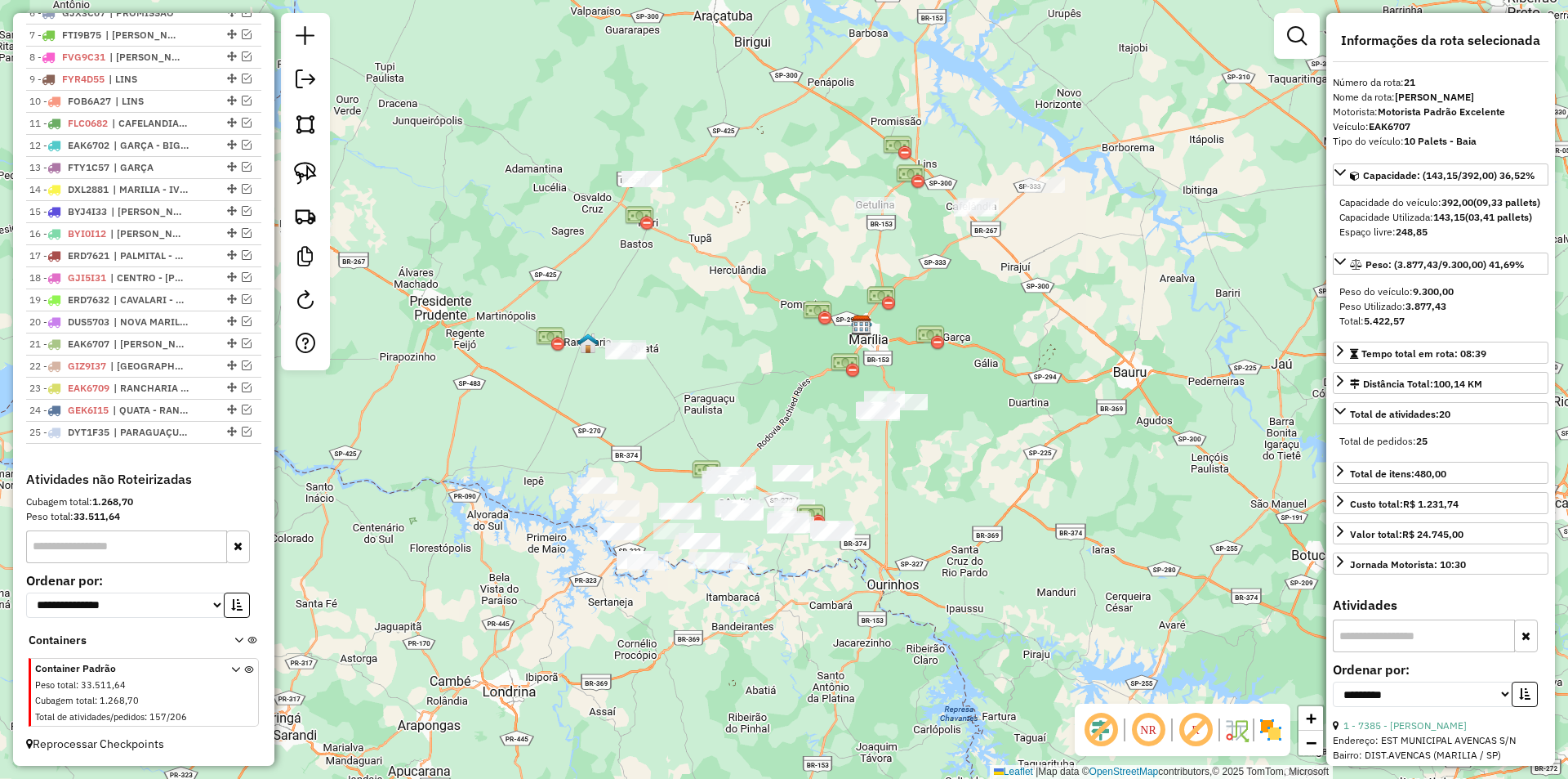
drag, startPoint x: 742, startPoint y: 456, endPoint x: 813, endPoint y: 358, distance: 121.0
click at [811, 358] on div "Janela de atendimento Grade de atendimento Capacidade Transportadoras Veículos …" at bounding box center [784, 390] width 1568 height 779
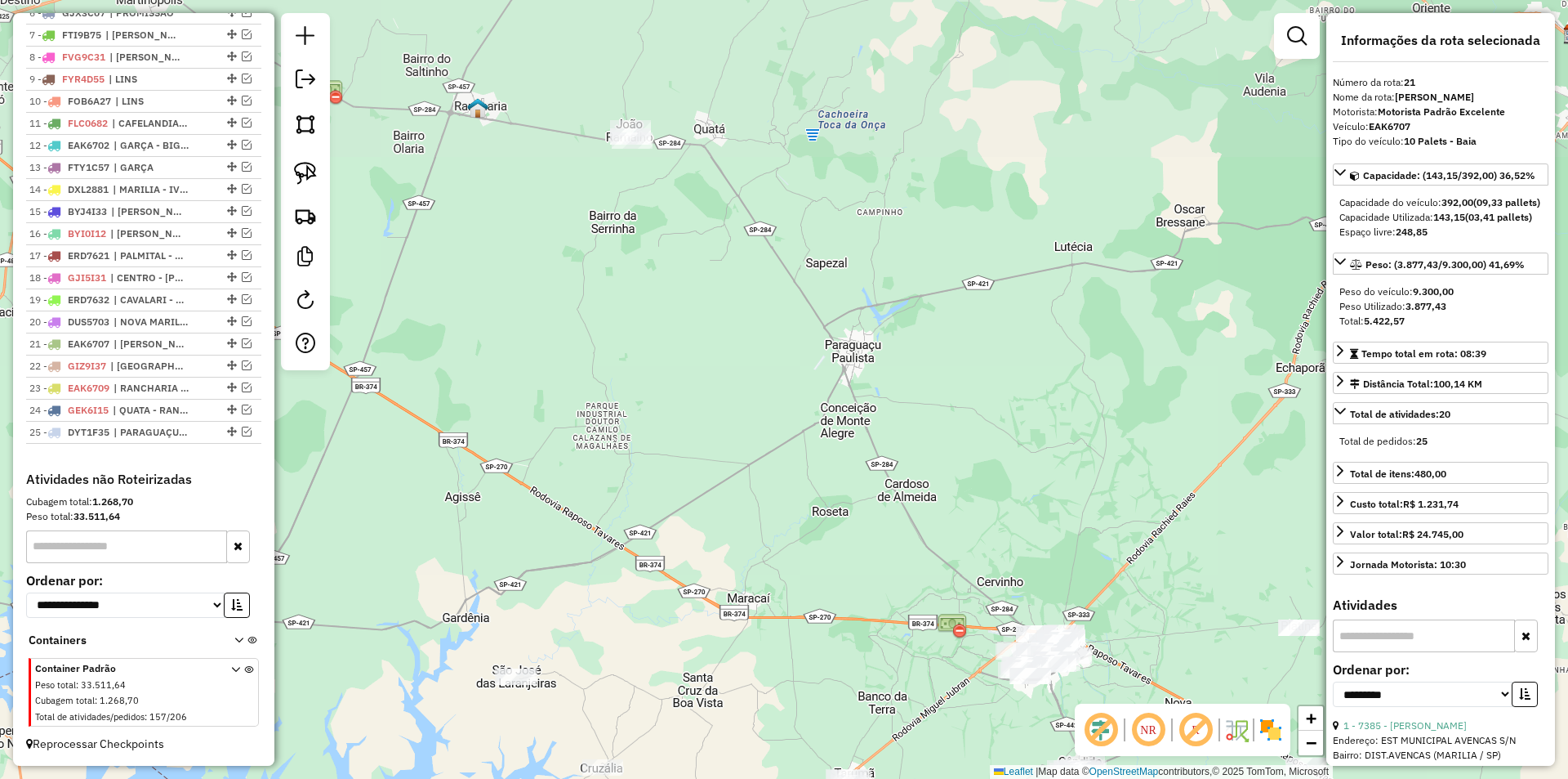
drag, startPoint x: 677, startPoint y: 468, endPoint x: 714, endPoint y: 716, distance: 250.7
click at [714, 716] on div "Janela de atendimento Grade de atendimento Capacidade Transportadoras Veículos …" at bounding box center [784, 390] width 1568 height 779
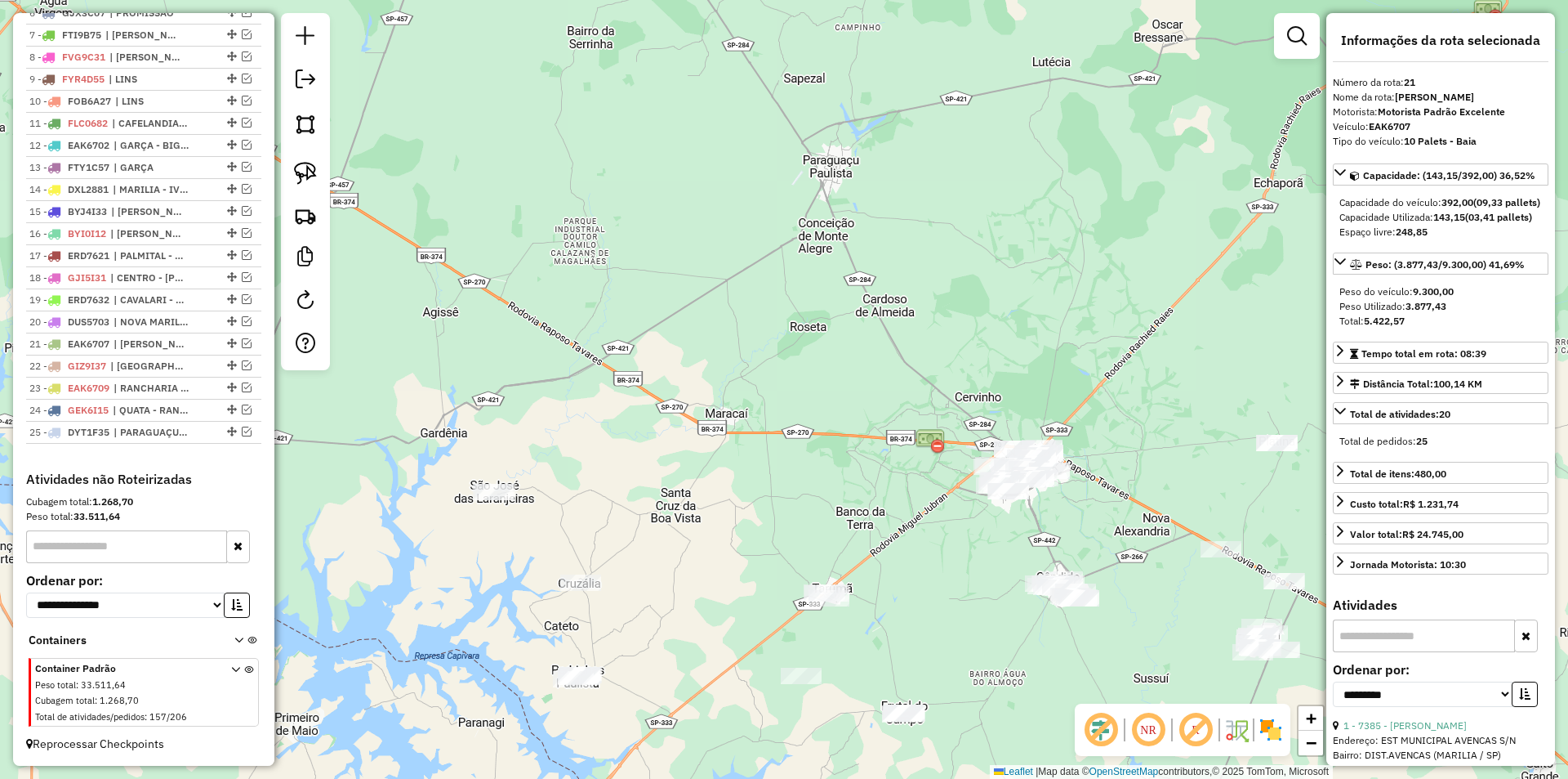
drag, startPoint x: 714, startPoint y: 716, endPoint x: 661, endPoint y: 373, distance: 347.1
click at [687, 492] on div "Janela de atendimento Grade de atendimento Capacidade Transportadoras Veículos …" at bounding box center [784, 390] width 1568 height 779
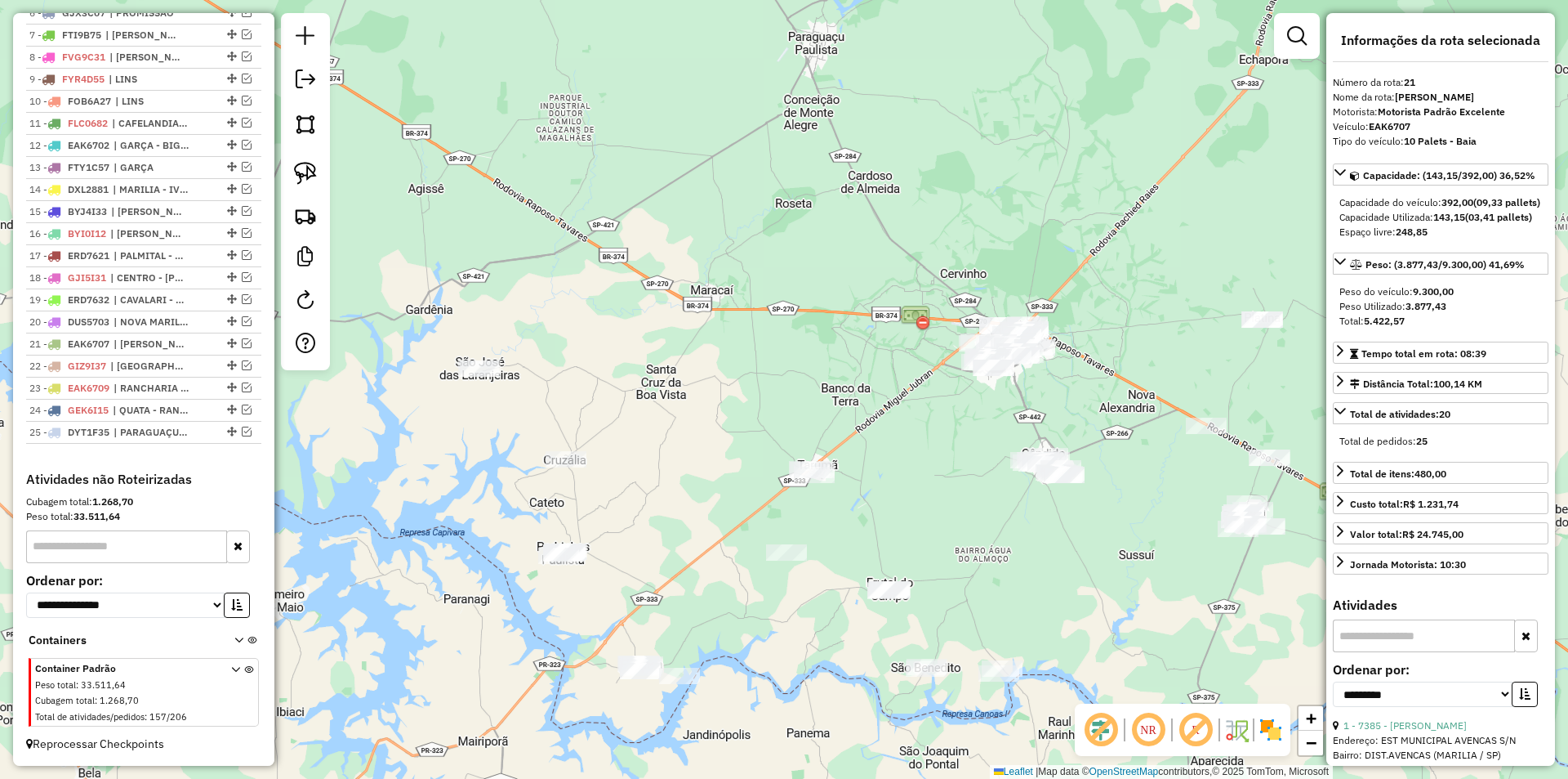
drag, startPoint x: 658, startPoint y: 533, endPoint x: 668, endPoint y: 432, distance: 101.5
click at [668, 432] on div "Janela de atendimento Grade de atendimento Capacidade Transportadoras Veículos …" at bounding box center [784, 390] width 1568 height 779
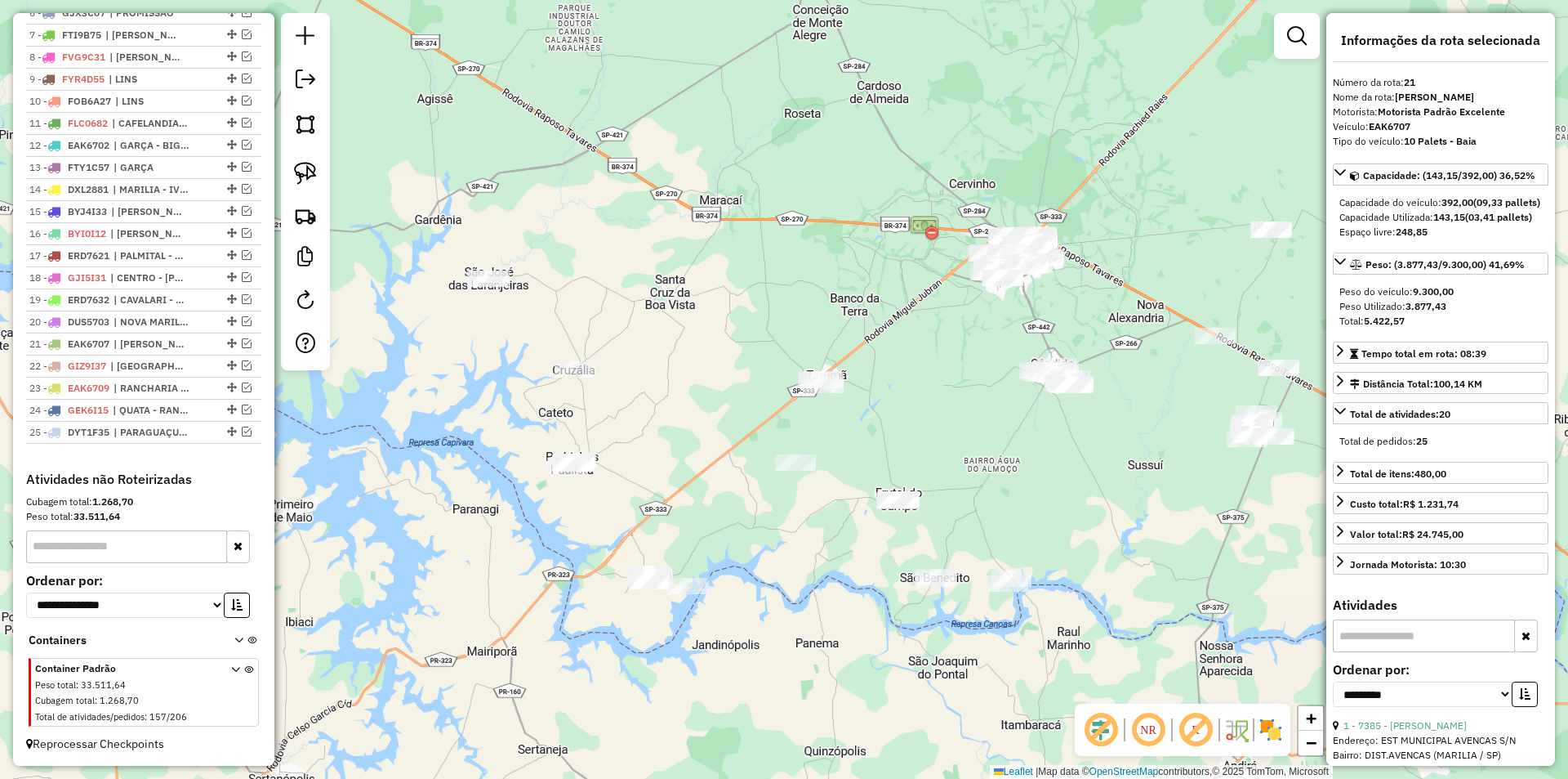
click at [668, 430] on div "Janela de atendimento Grade de atendimento Capacidade Transportadoras Veículos …" at bounding box center [784, 390] width 1568 height 779
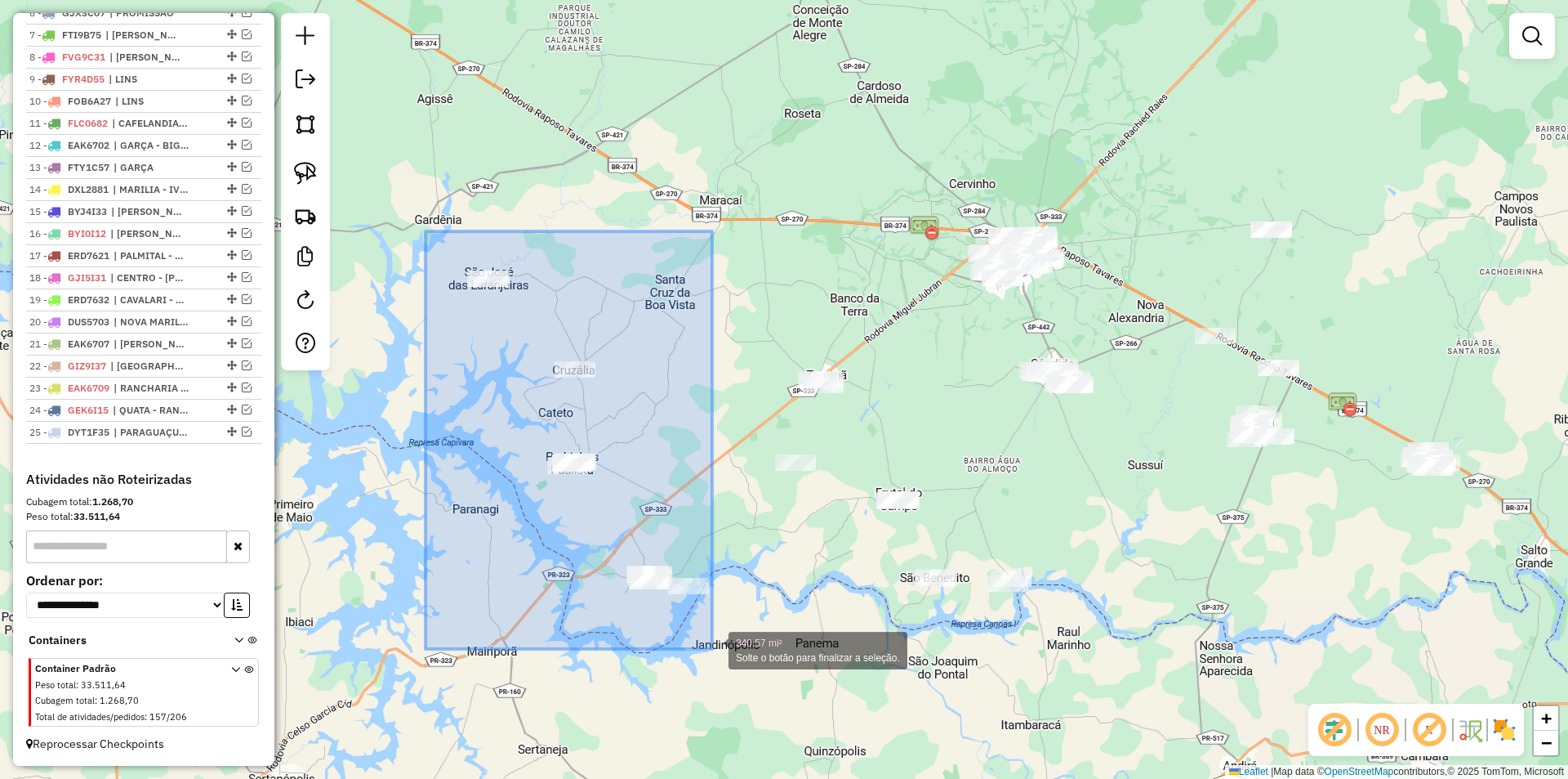
drag, startPoint x: 426, startPoint y: 231, endPoint x: 712, endPoint y: 649, distance: 506.5
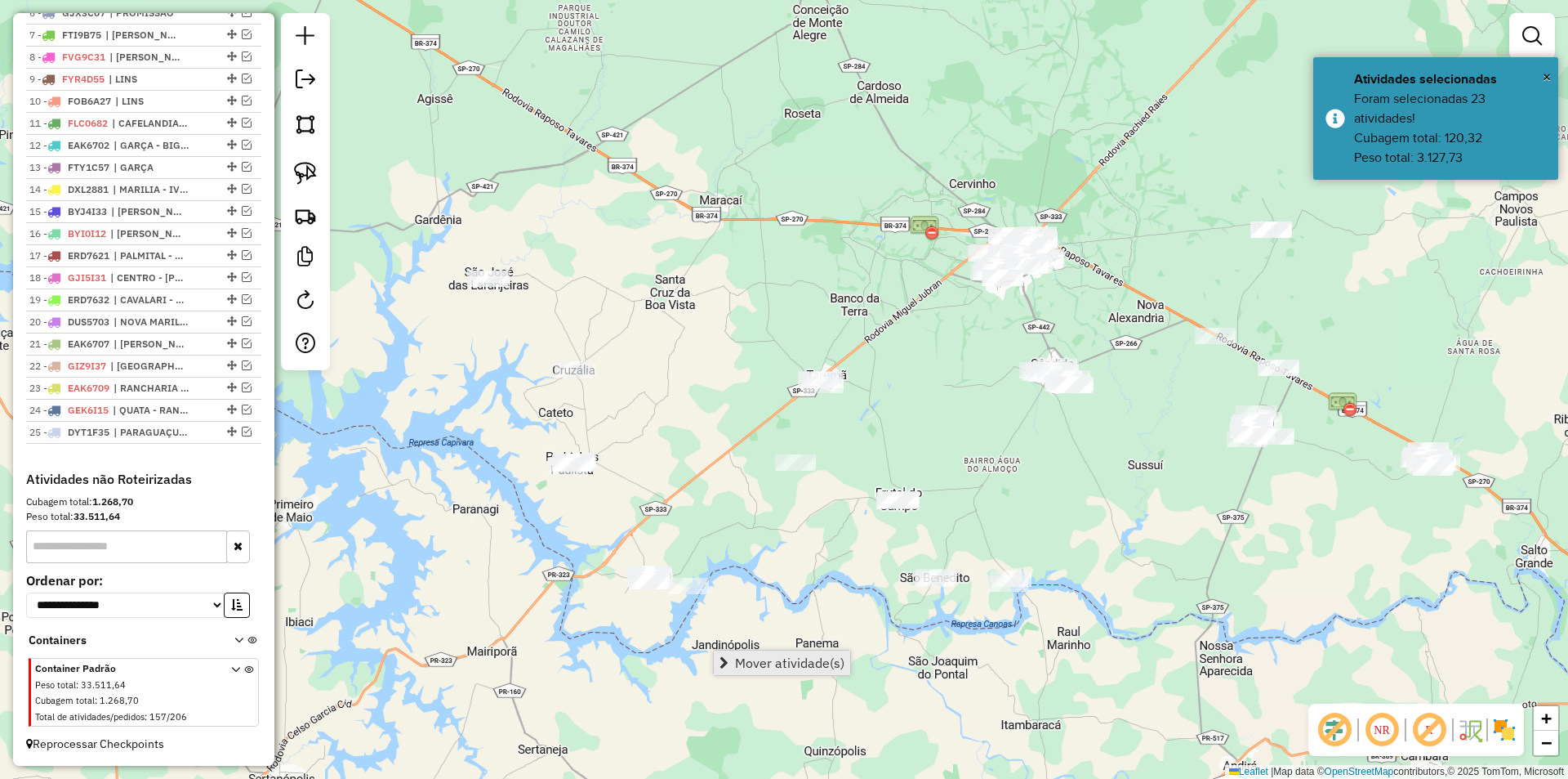
click at [767, 652] on link "Mover atividade(s)" at bounding box center [781, 662] width 136 height 24
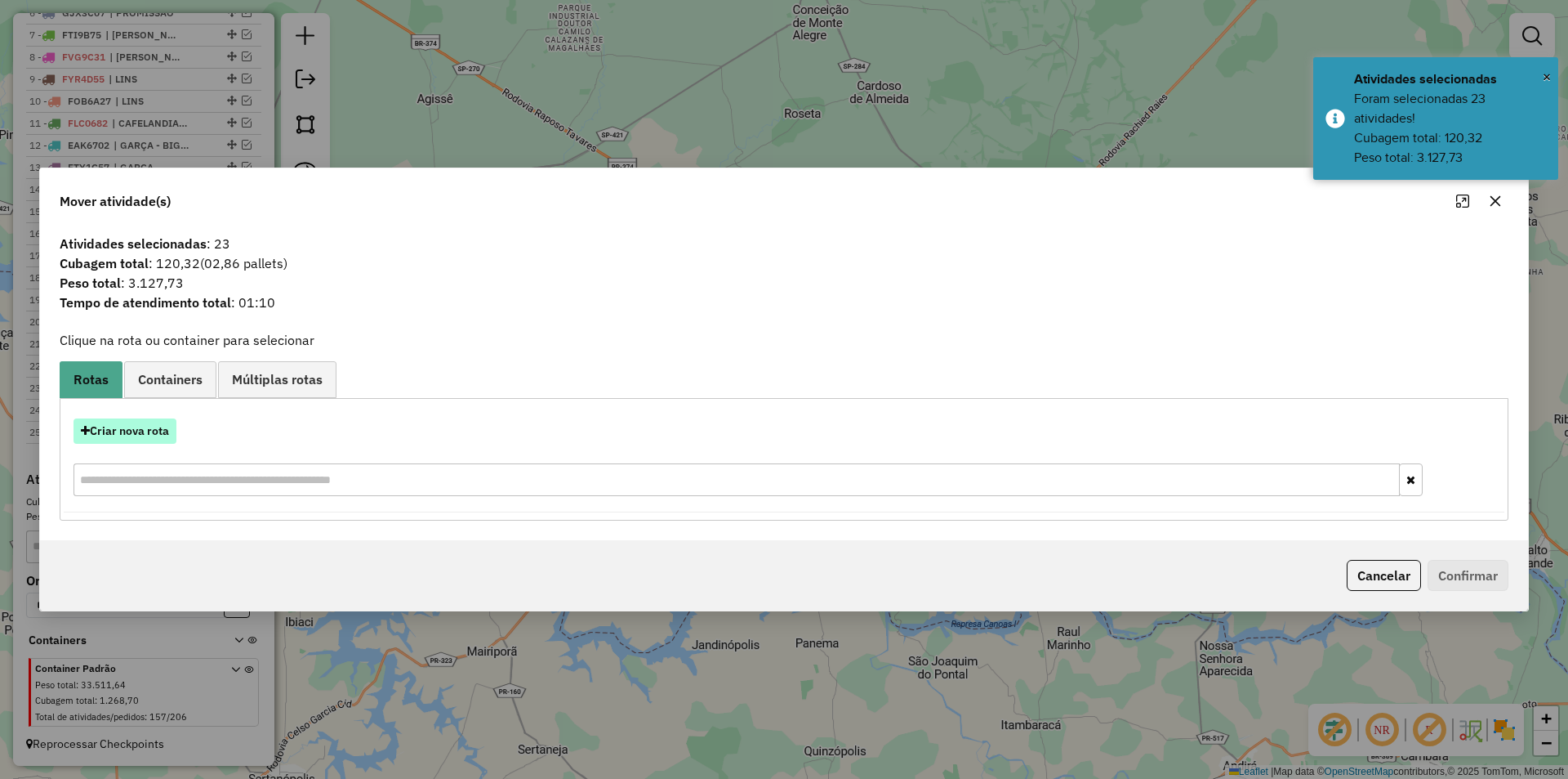
click at [157, 436] on button "Criar nova rota" at bounding box center [125, 430] width 103 height 25
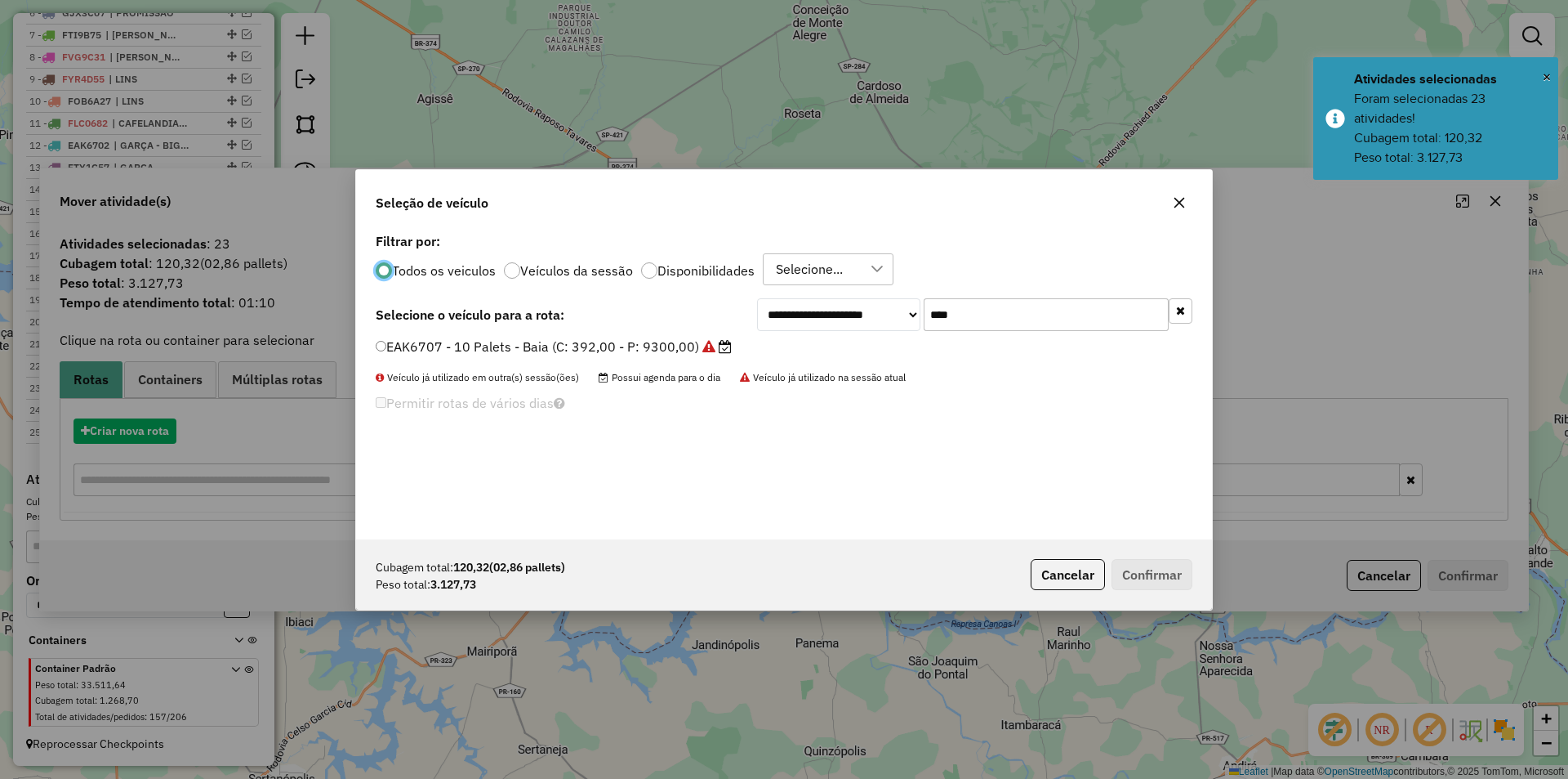
scroll to position [9, 5]
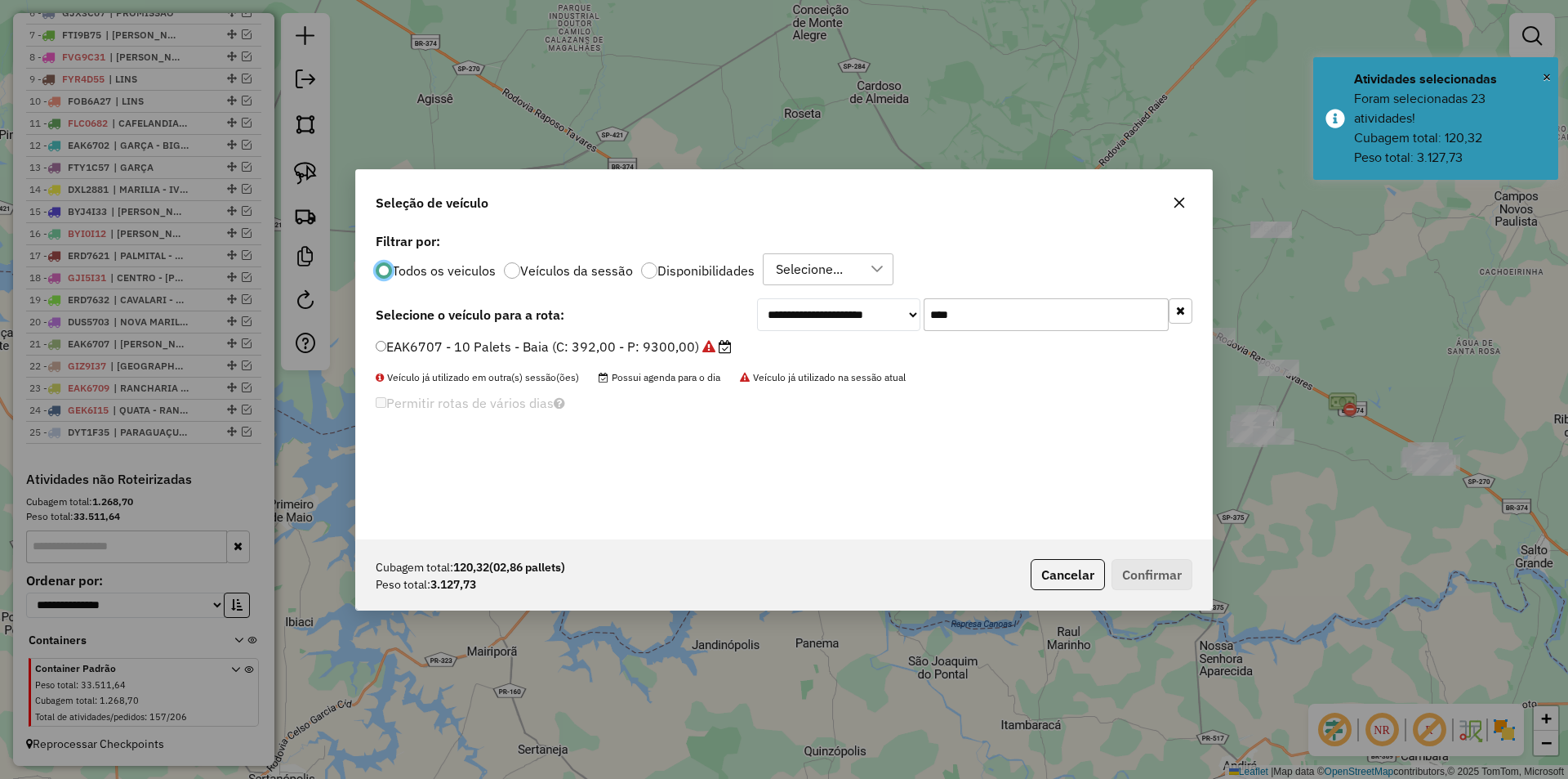
click at [1033, 317] on input "****" at bounding box center [1046, 315] width 245 height 33
click at [1032, 317] on input "****" at bounding box center [1046, 315] width 245 height 33
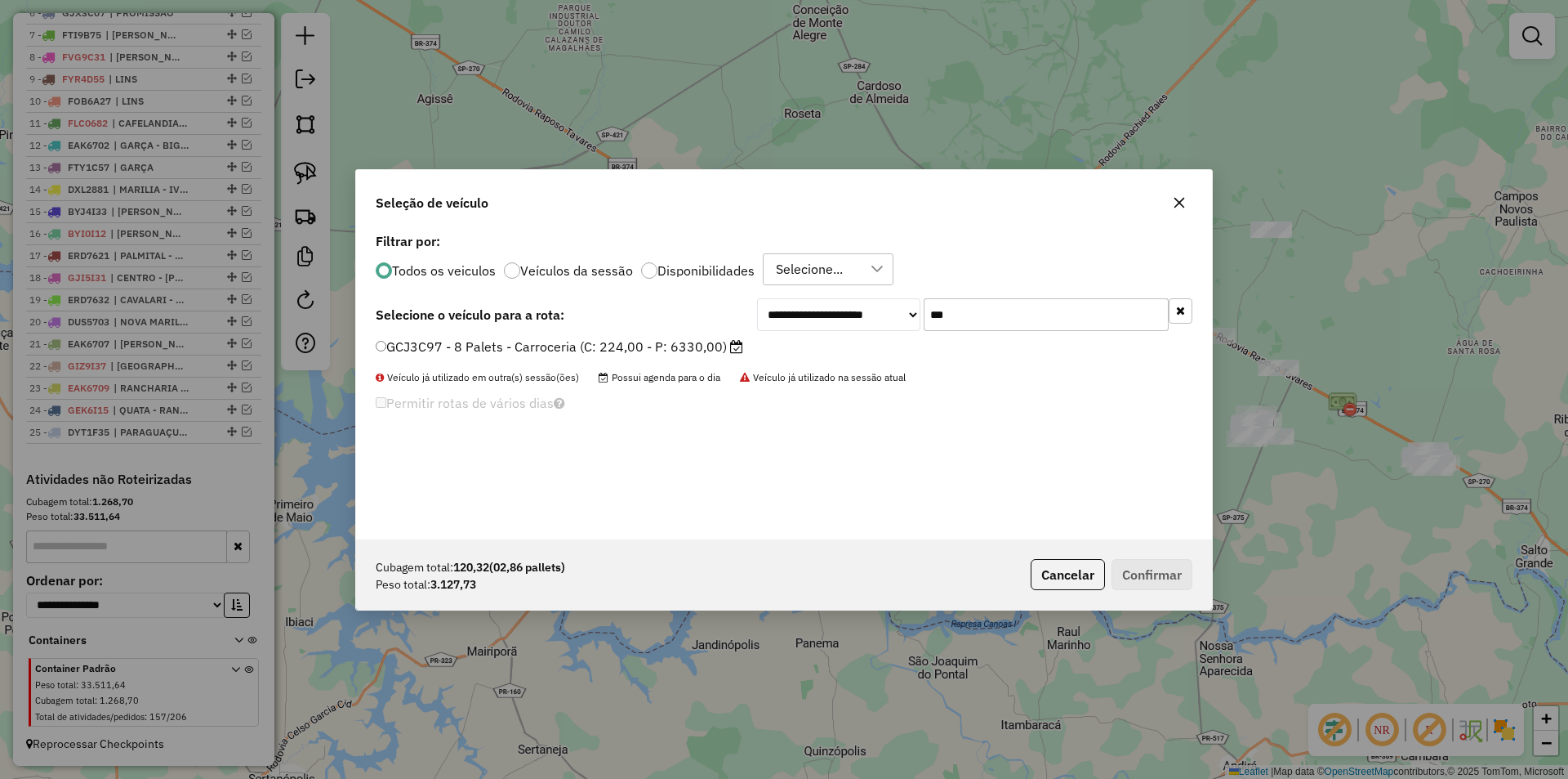
type input "***"
click at [652, 350] on label "GCJ3C97 - 8 Palets - Carroceria (C: 224,00 - P: 6330,00)" at bounding box center [559, 346] width 368 height 20
click at [1172, 569] on button "Confirmar" at bounding box center [1152, 575] width 81 height 31
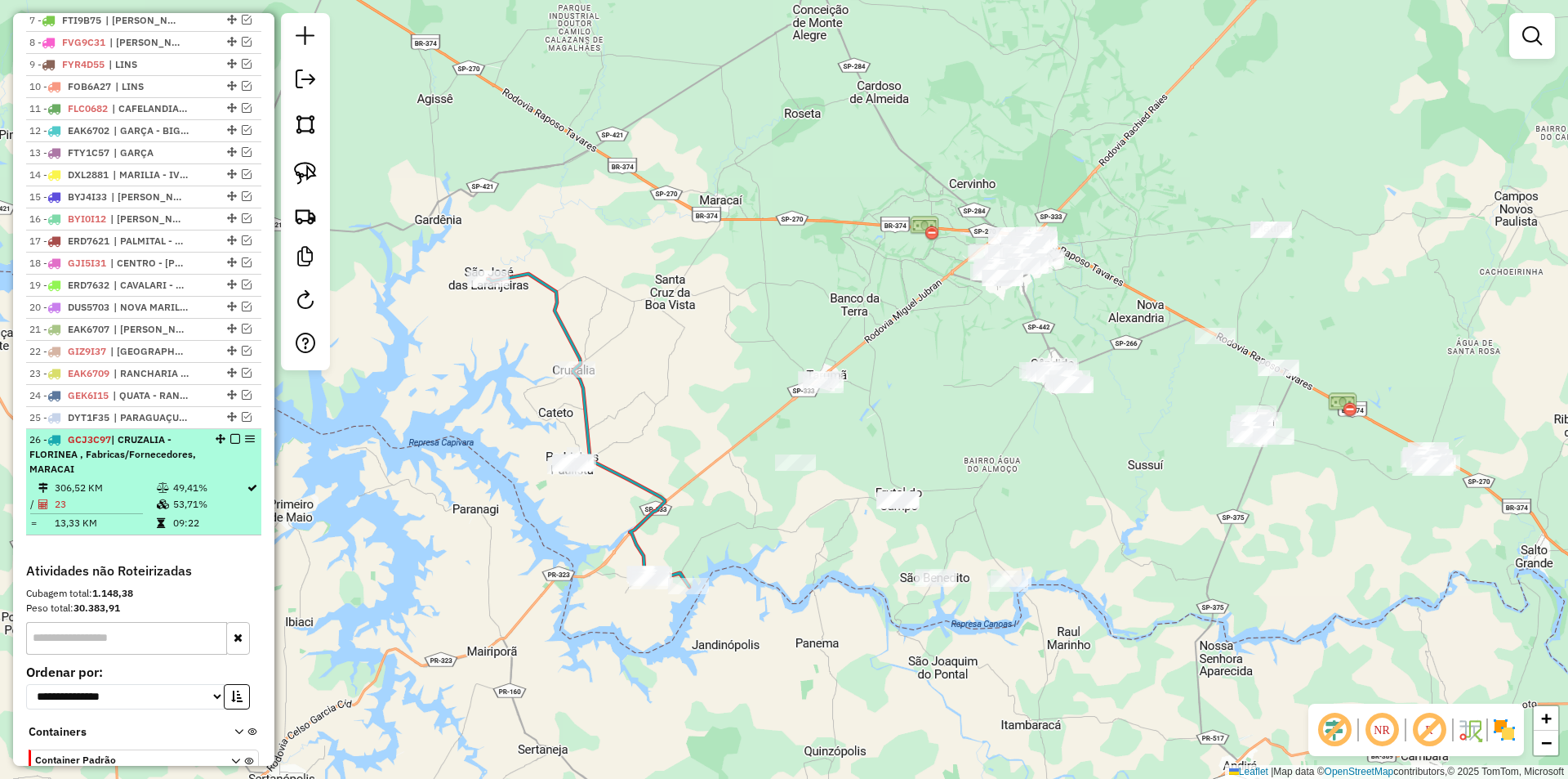
select select "**********"
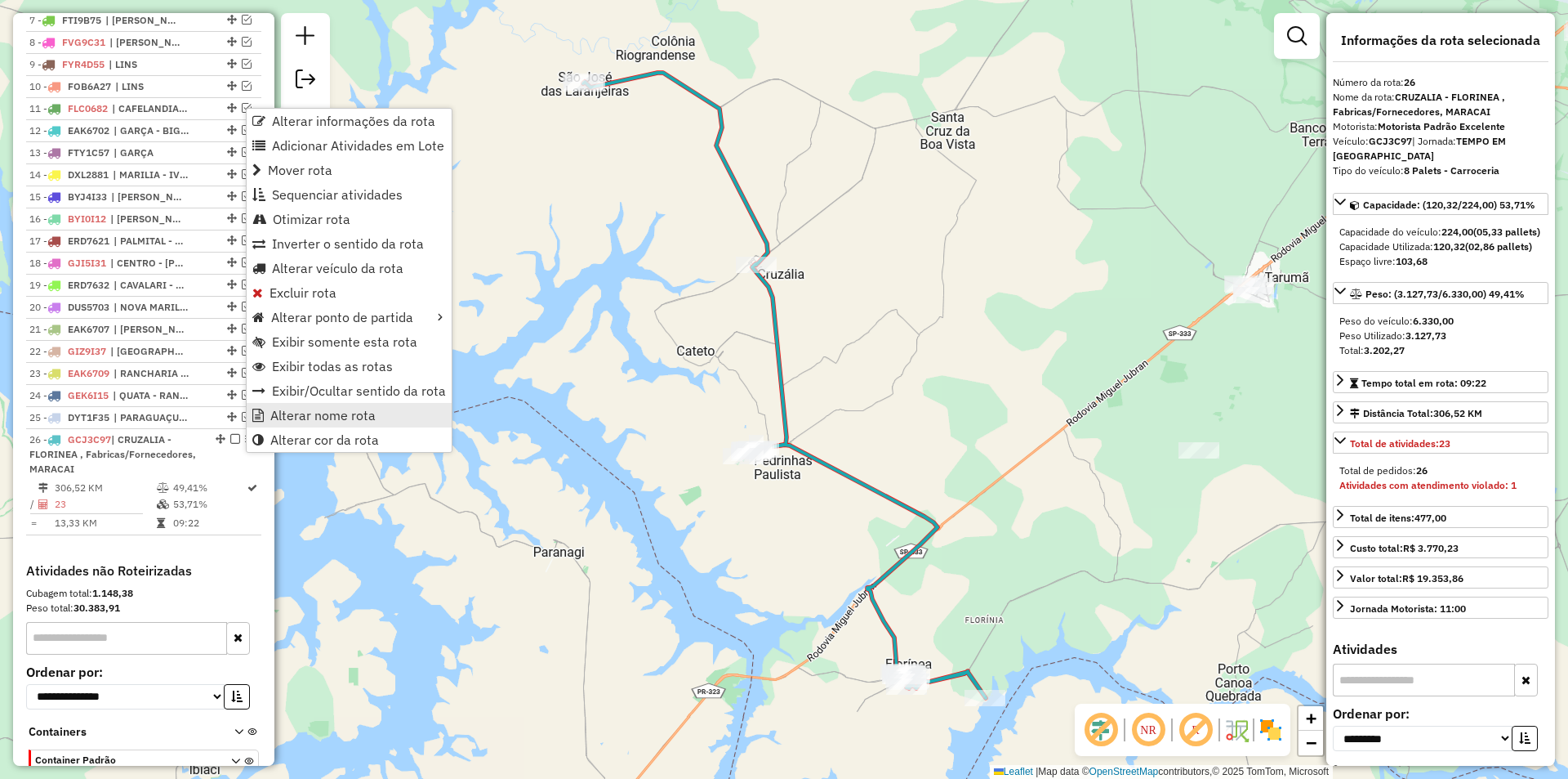
click at [406, 417] on link "Alterar nome rota" at bounding box center [349, 415] width 205 height 24
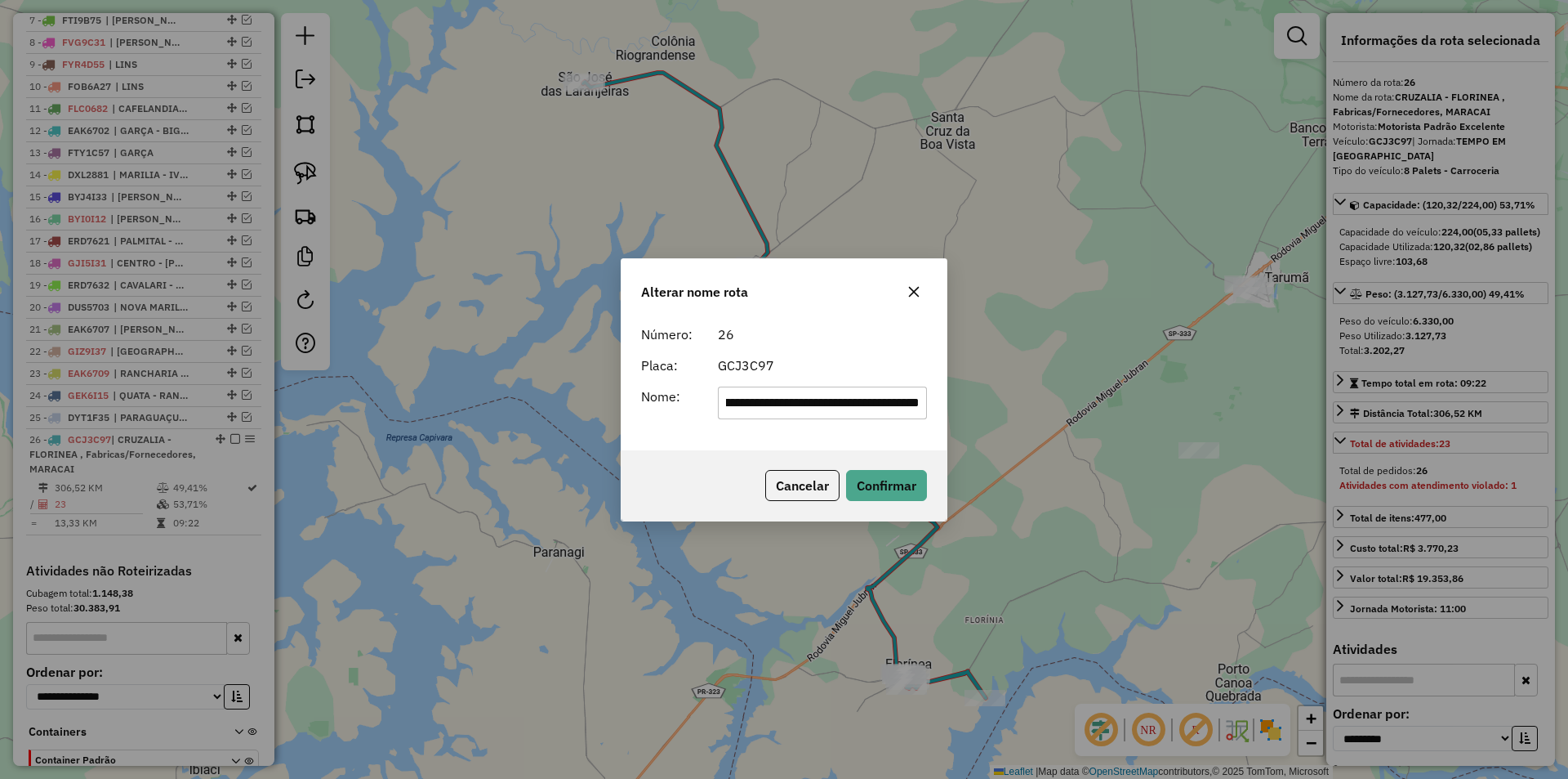
scroll to position [0, 0]
drag, startPoint x: 917, startPoint y: 400, endPoint x: 637, endPoint y: 413, distance: 280.3
click at [637, 413] on div "**********" at bounding box center [783, 403] width 305 height 33
click at [826, 402] on input "**********" at bounding box center [823, 403] width 210 height 33
click at [872, 401] on input "**********" at bounding box center [823, 403] width 210 height 33
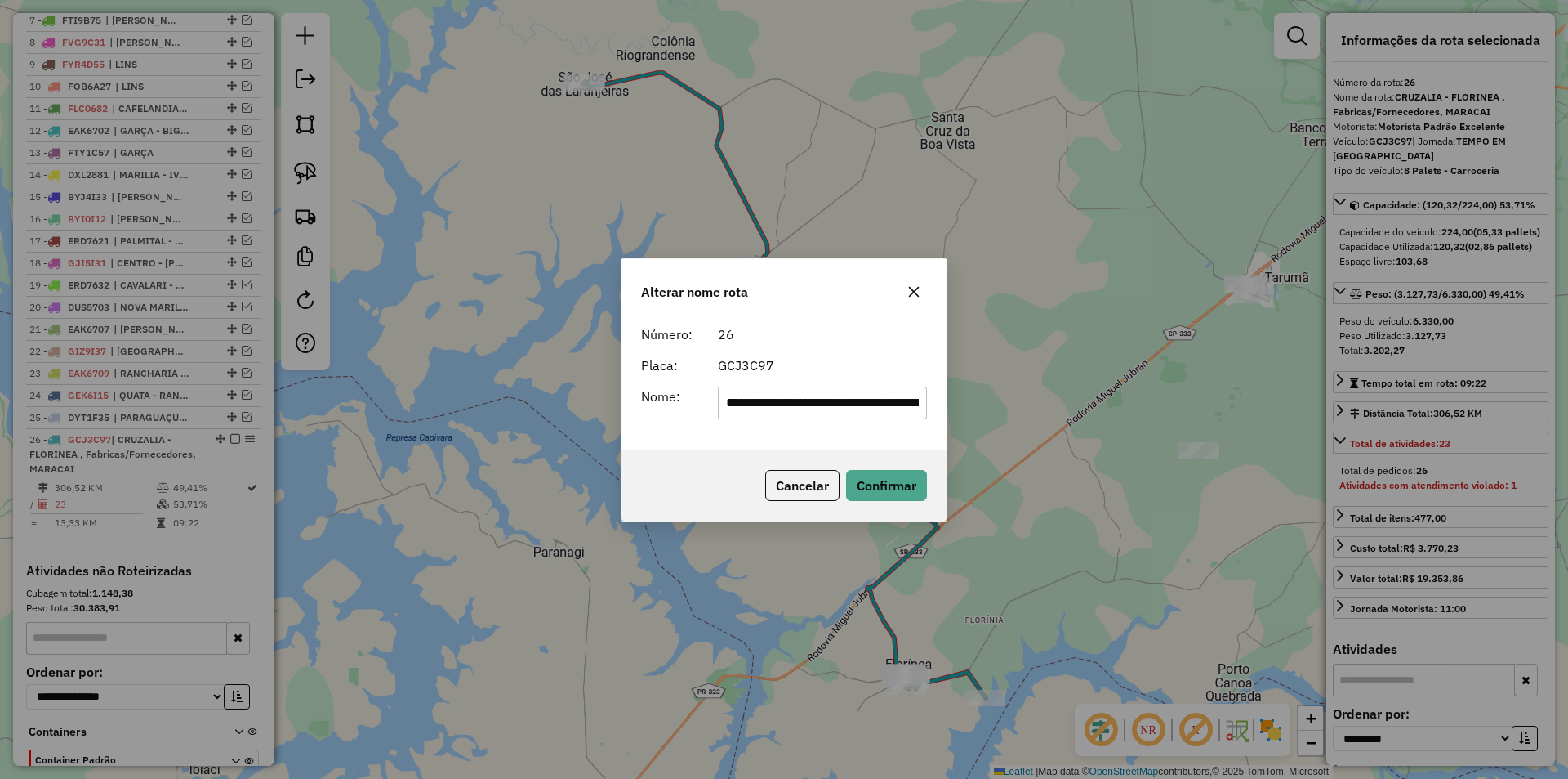
click at [863, 359] on div "GCJ3C97" at bounding box center [823, 365] width 229 height 20
drag, startPoint x: 860, startPoint y: 400, endPoint x: 1042, endPoint y: 422, distance: 183.3
click at [1039, 418] on div "**********" at bounding box center [784, 390] width 1568 height 779
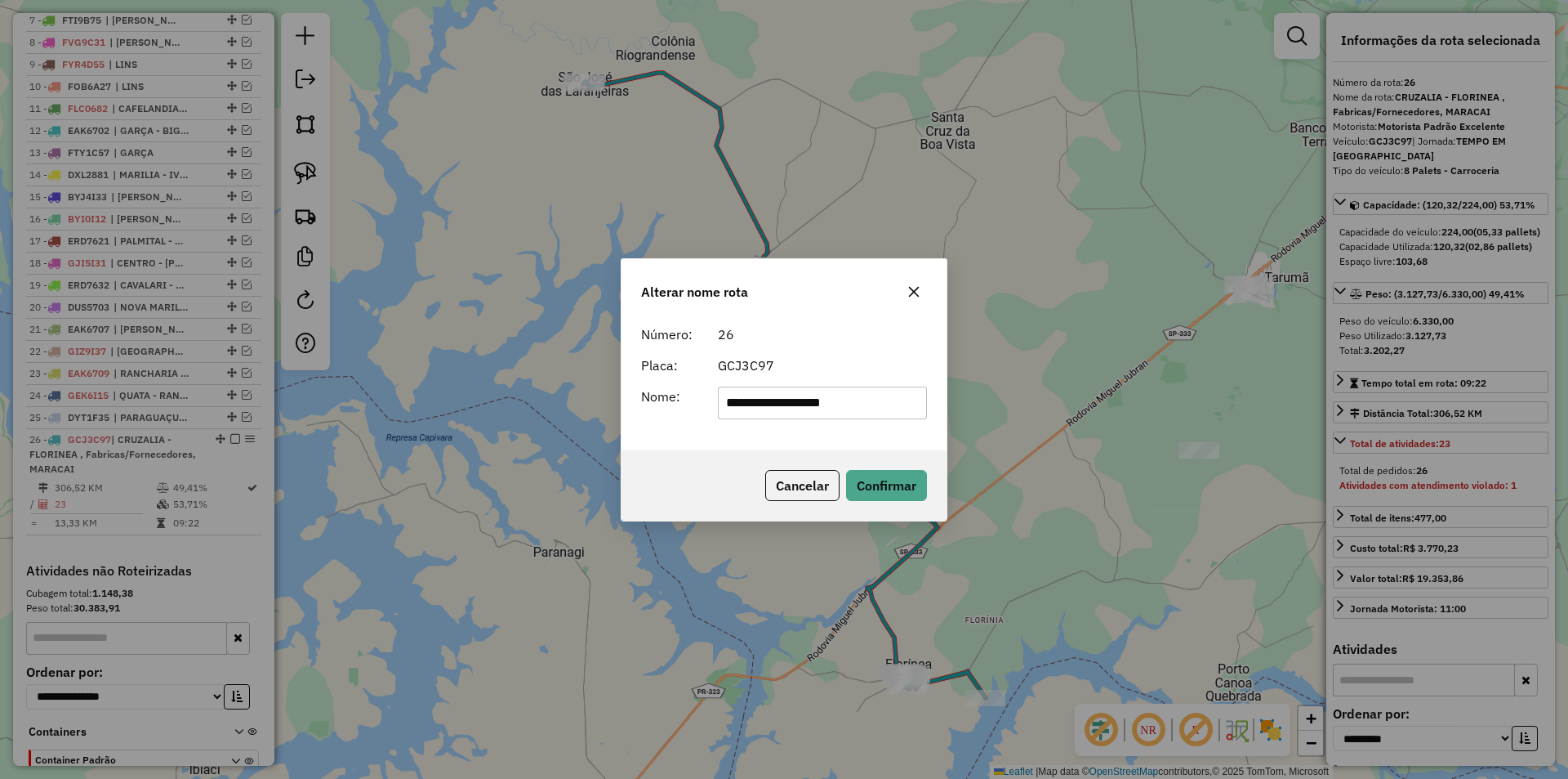
type input "**********"
drag, startPoint x: 860, startPoint y: 321, endPoint x: 875, endPoint y: 346, distance: 29.2
click at [860, 321] on div "**********" at bounding box center [784, 384] width 325 height 132
click at [895, 484] on button "Confirmar" at bounding box center [887, 485] width 81 height 31
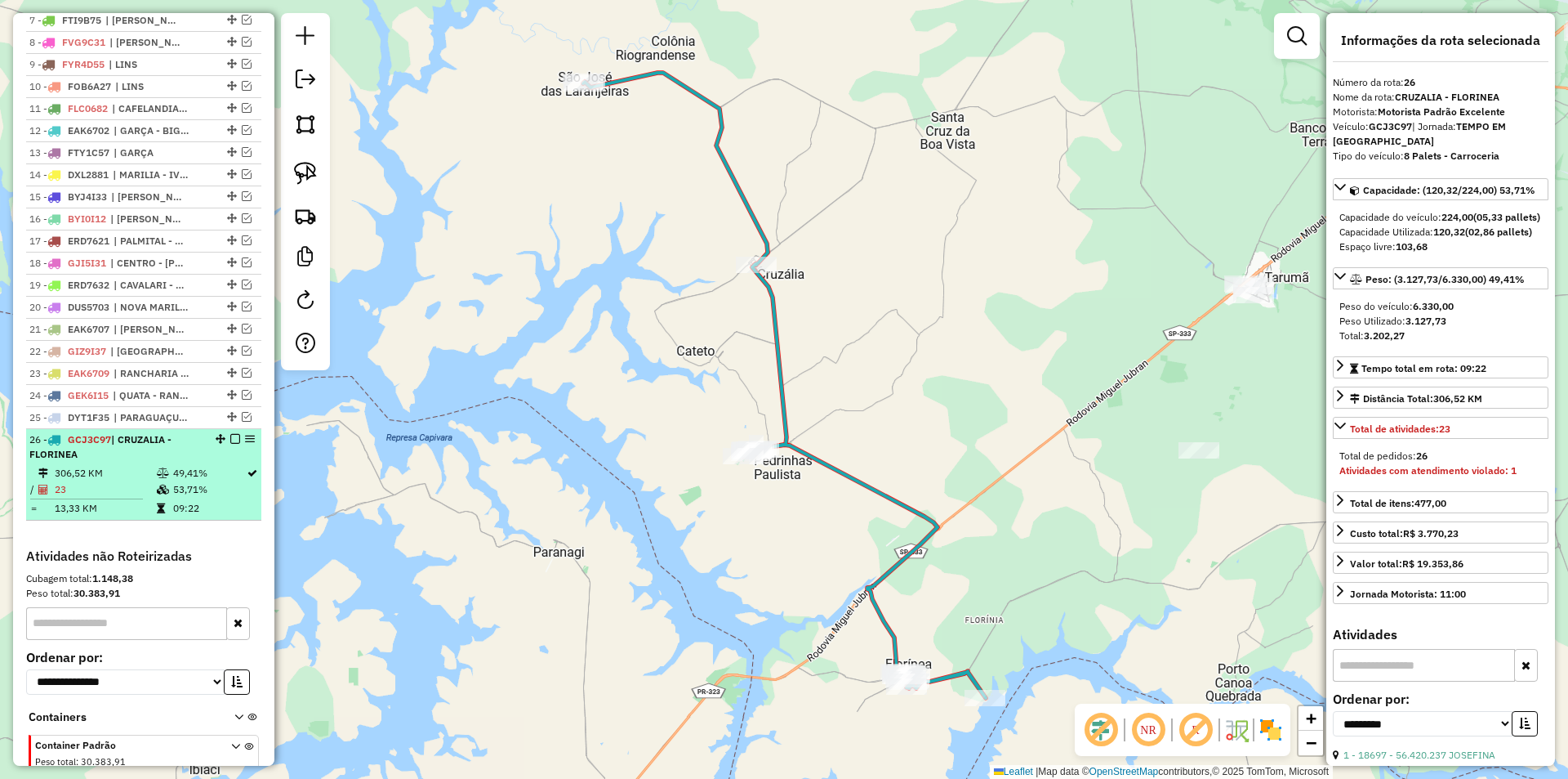
click at [230, 443] on em at bounding box center [235, 438] width 10 height 10
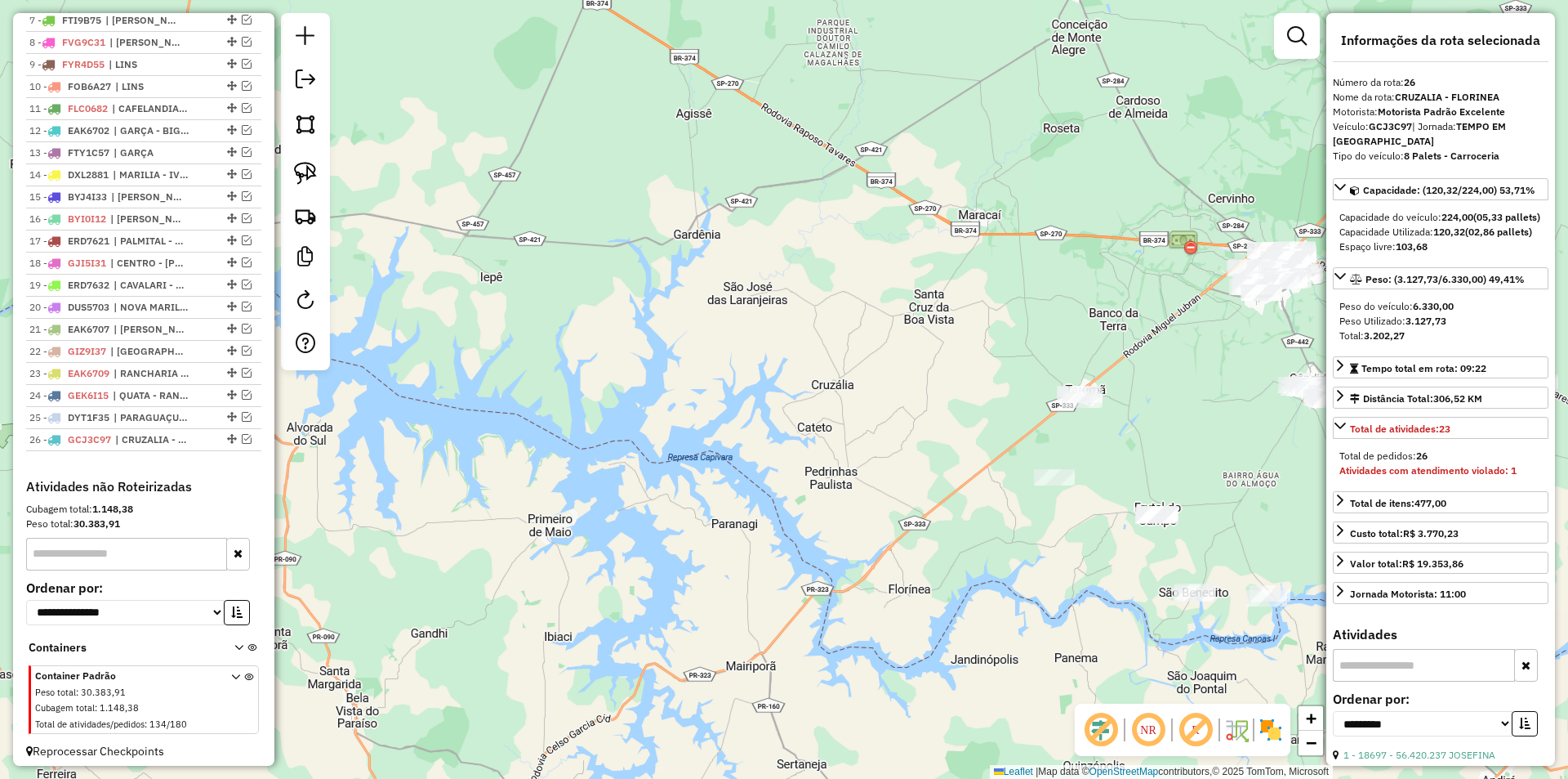
drag, startPoint x: 944, startPoint y: 376, endPoint x: 781, endPoint y: 568, distance: 251.9
click at [772, 579] on div "Janela de atendimento Grade de atendimento Capacidade Transportadoras Veículos …" at bounding box center [784, 390] width 1568 height 779
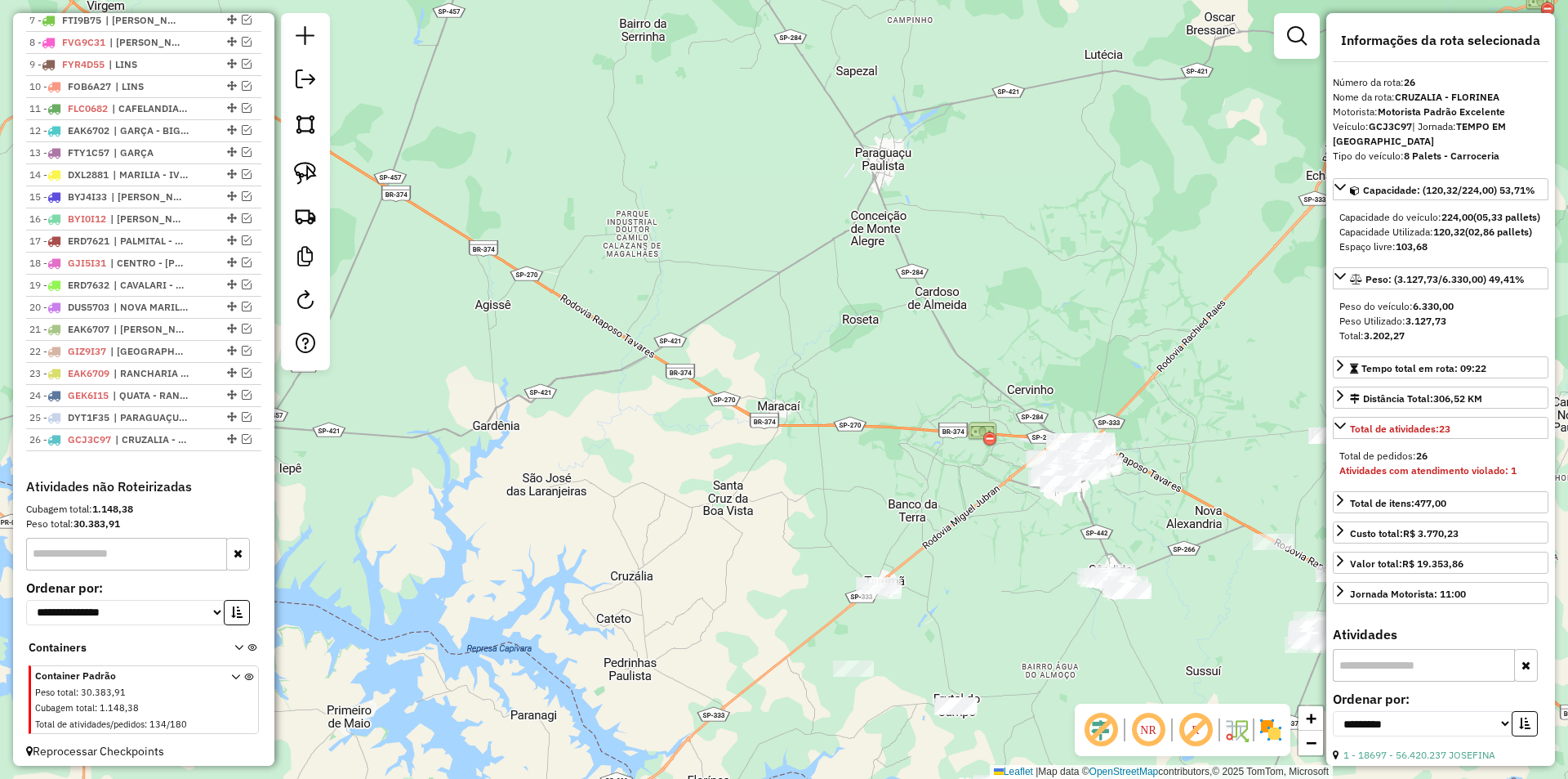
drag, startPoint x: 834, startPoint y: 489, endPoint x: 927, endPoint y: 499, distance: 93.5
click at [747, 533] on div "Janela de atendimento Grade de atendimento Capacidade Transportadoras Veículos …" at bounding box center [784, 390] width 1568 height 779
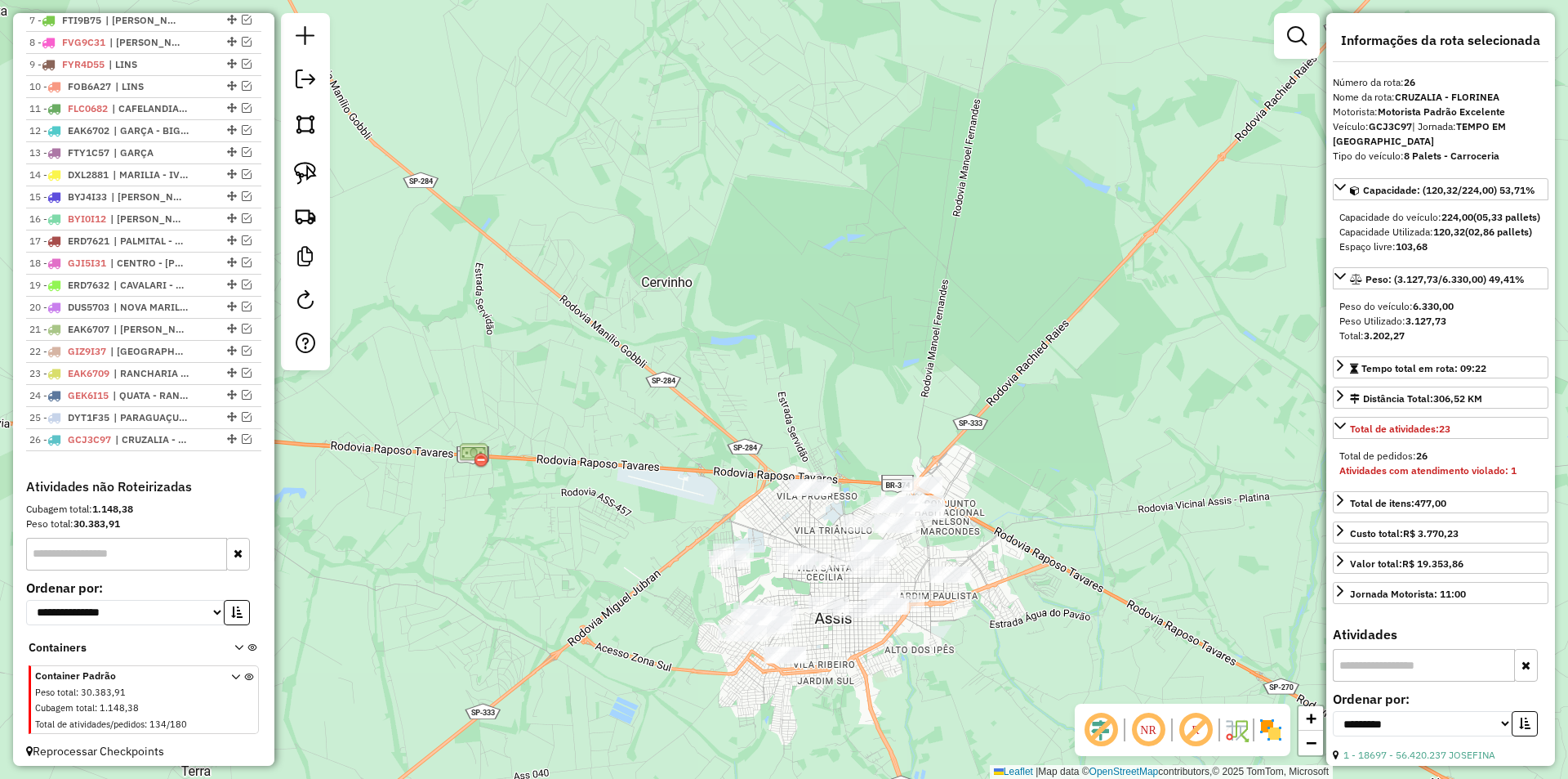
drag, startPoint x: 968, startPoint y: 599, endPoint x: 1034, endPoint y: 431, distance: 180.5
click at [1048, 426] on div "Janela de atendimento Grade de atendimento Capacidade Transportadoras Veículos …" at bounding box center [784, 390] width 1568 height 779
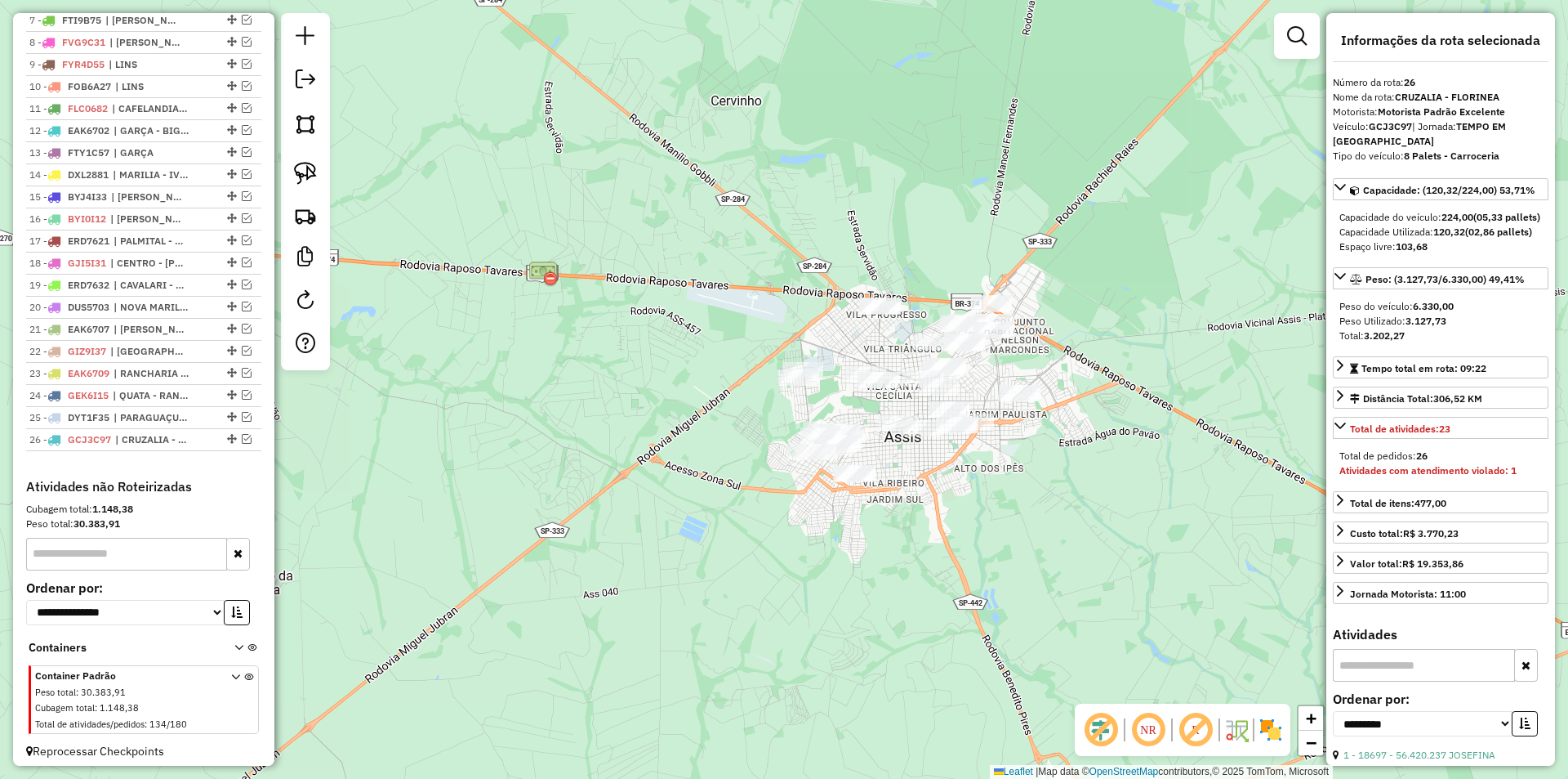
drag, startPoint x: 1007, startPoint y: 529, endPoint x: 931, endPoint y: 275, distance: 265.1
click at [931, 275] on div "Janela de atendimento Grade de atendimento Capacidade Transportadoras Veículos …" at bounding box center [784, 390] width 1568 height 779
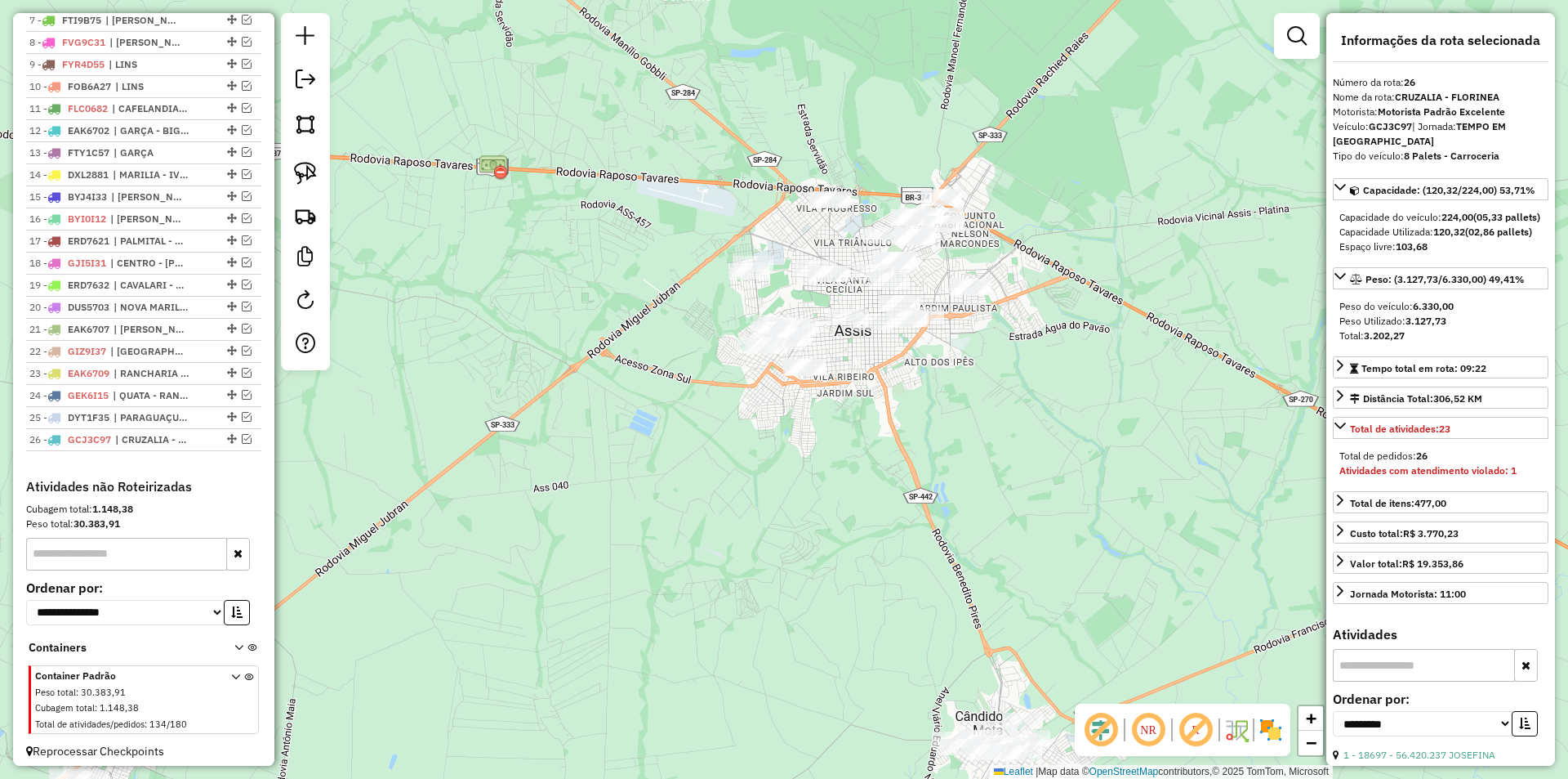
drag, startPoint x: 966, startPoint y: 469, endPoint x: 897, endPoint y: 376, distance: 115.8
click at [977, 539] on div "Janela de atendimento Grade de atendimento Capacidade Transportadoras Veículos …" at bounding box center [784, 390] width 1568 height 779
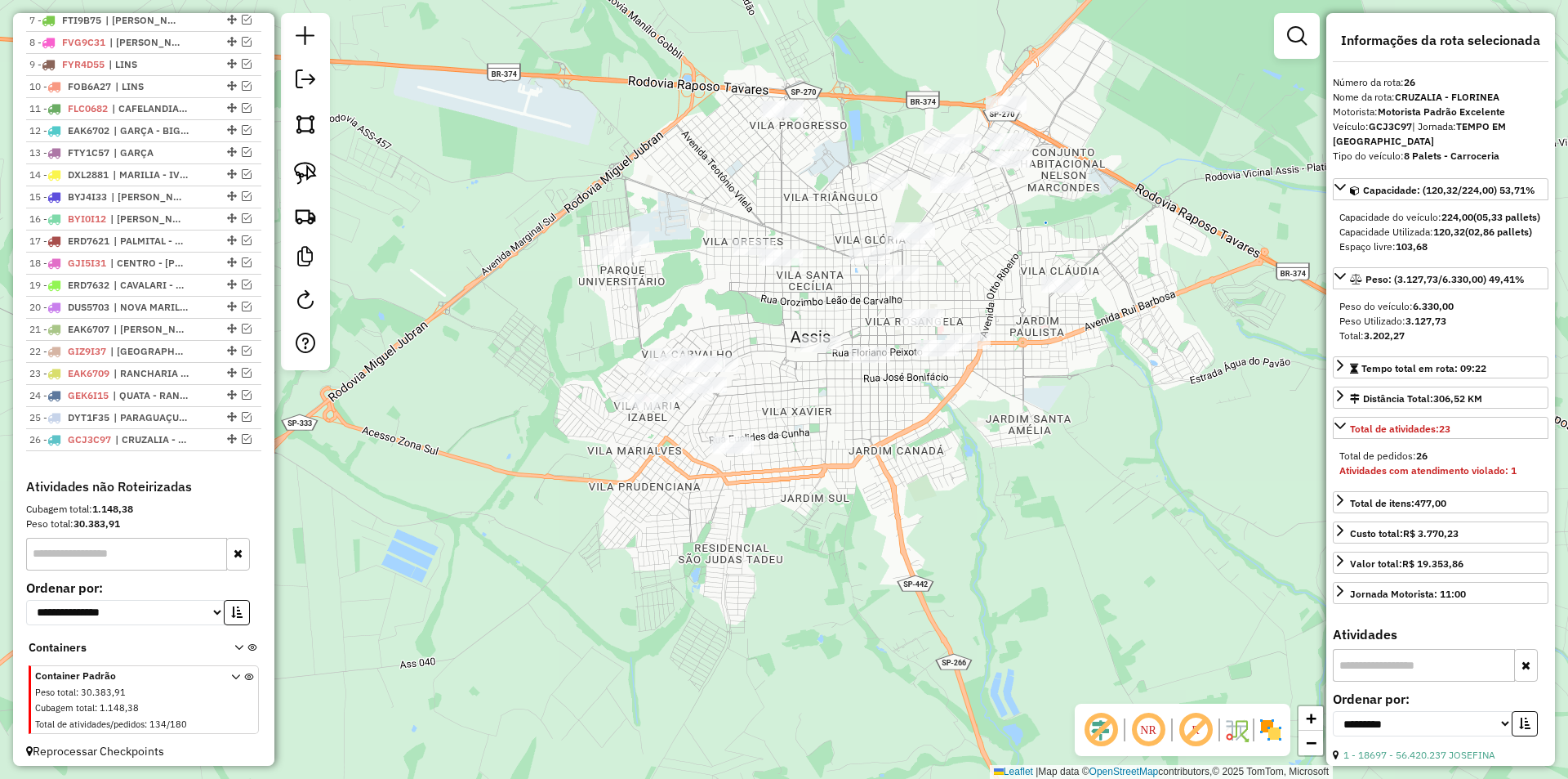
drag, startPoint x: 923, startPoint y: 422, endPoint x: 939, endPoint y: 481, distance: 61.1
click at [939, 481] on div "Janela de atendimento Grade de atendimento Capacidade Transportadoras Veículos …" at bounding box center [784, 390] width 1568 height 779
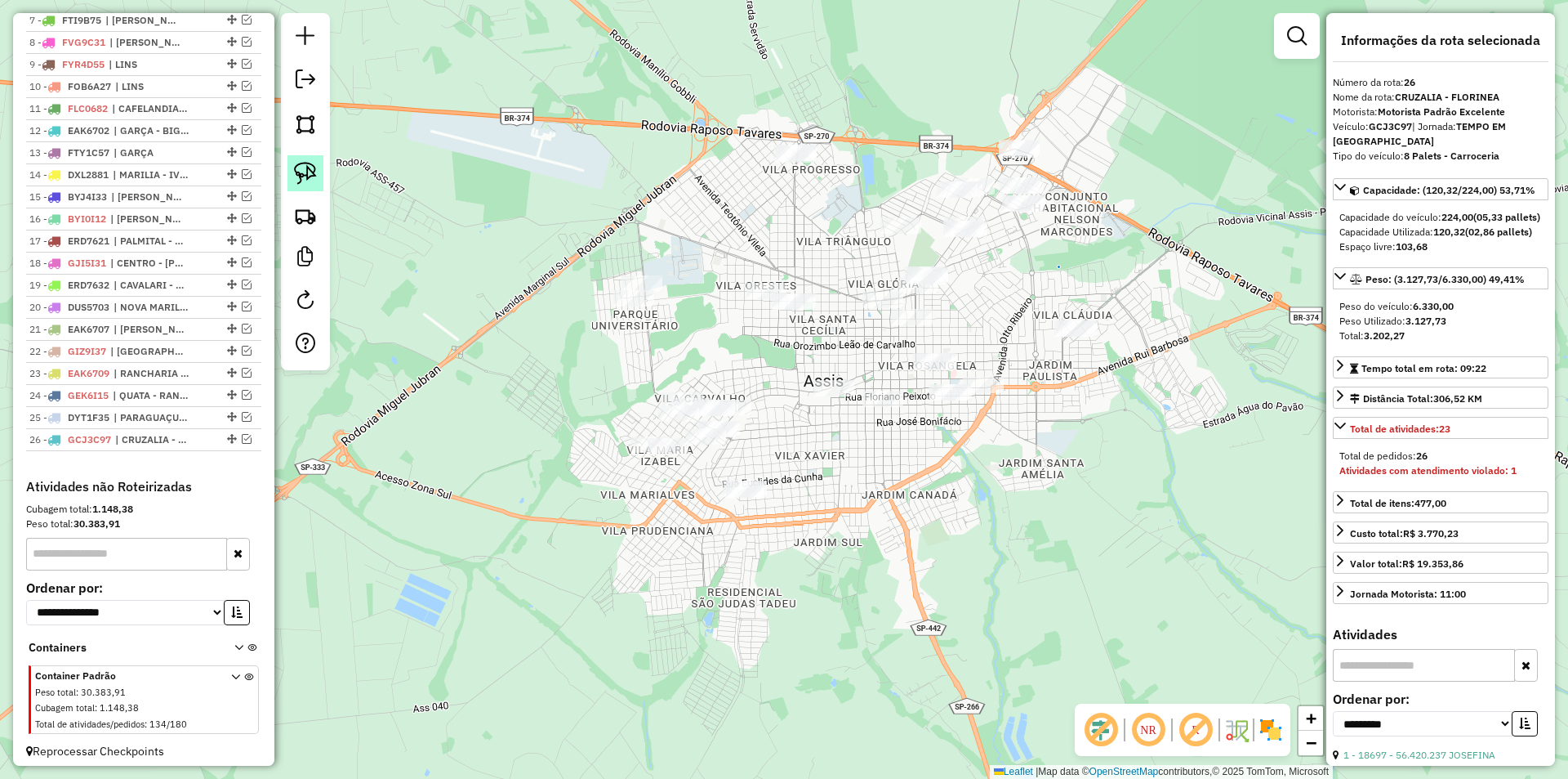
click at [310, 167] on img at bounding box center [305, 173] width 23 height 23
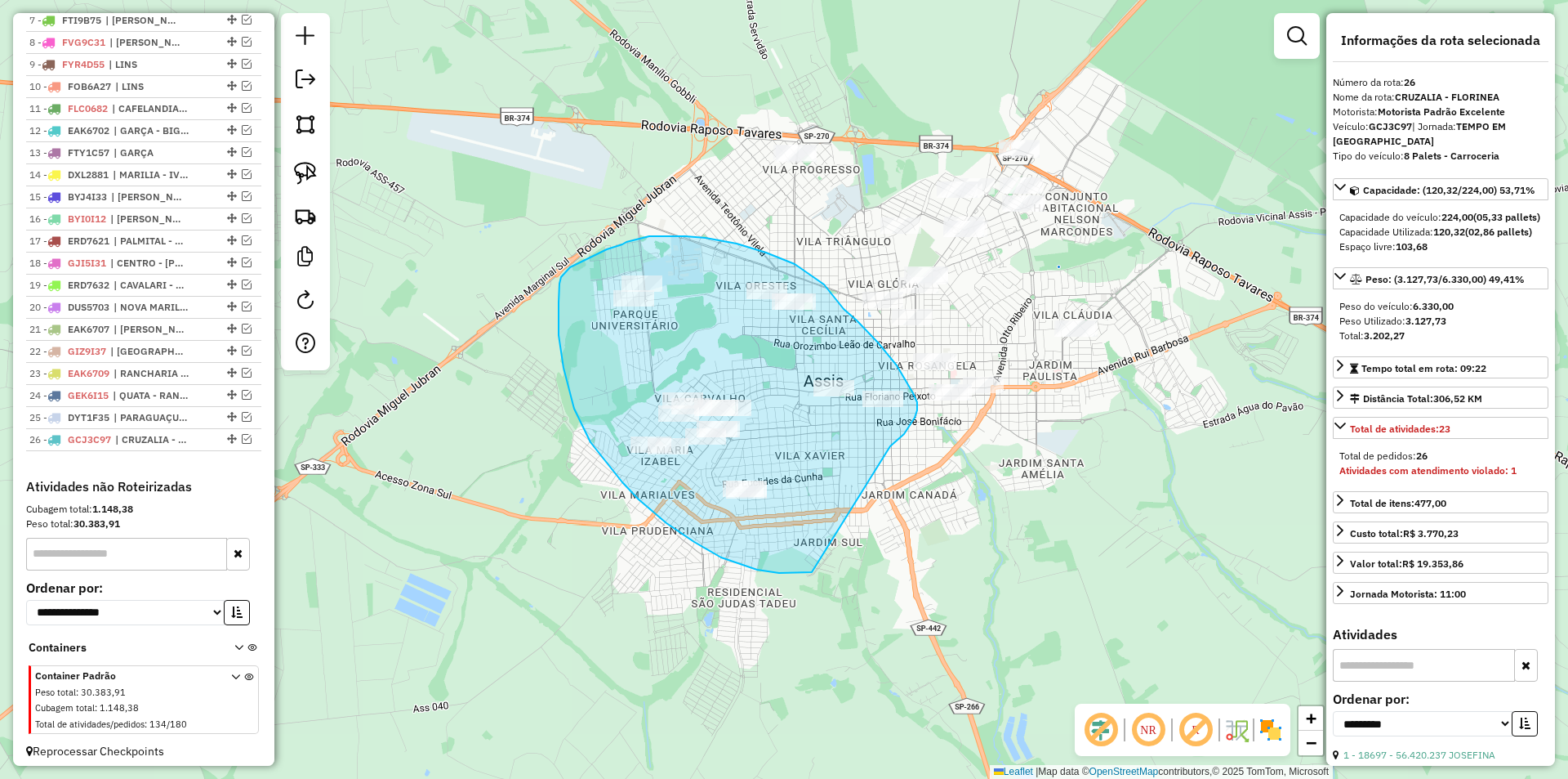
drag, startPoint x: 890, startPoint y: 446, endPoint x: 813, endPoint y: 572, distance: 147.7
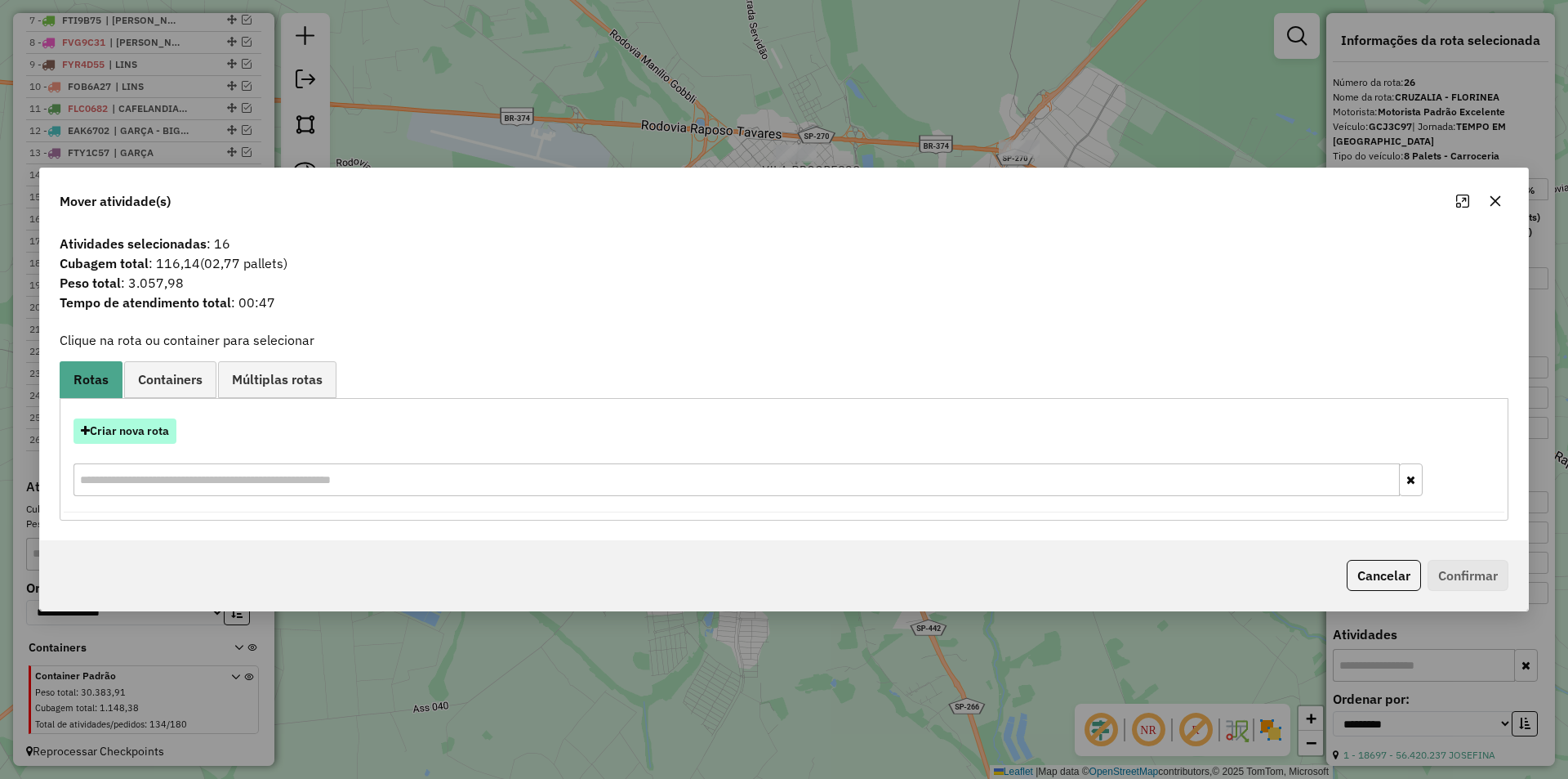
click at [143, 435] on button "Criar nova rota" at bounding box center [125, 430] width 103 height 25
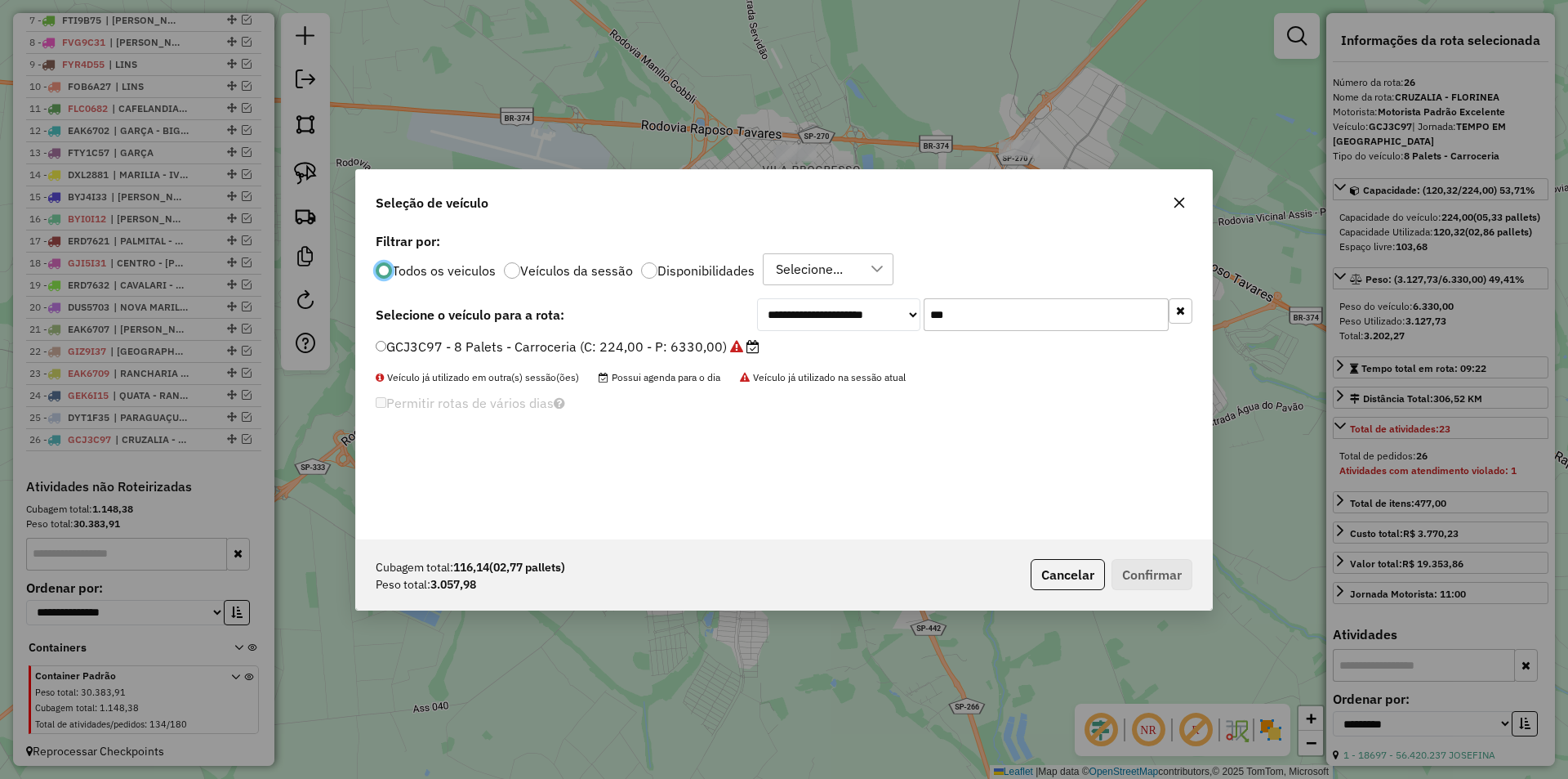
scroll to position [9, 5]
click at [956, 317] on input "***" at bounding box center [1046, 315] width 245 height 33
type input "****"
click at [692, 348] on label "DUS5701 - 10 Palets - Baia (C: 392,00 - P: 9300,00) (VD)" at bounding box center [561, 346] width 370 height 20
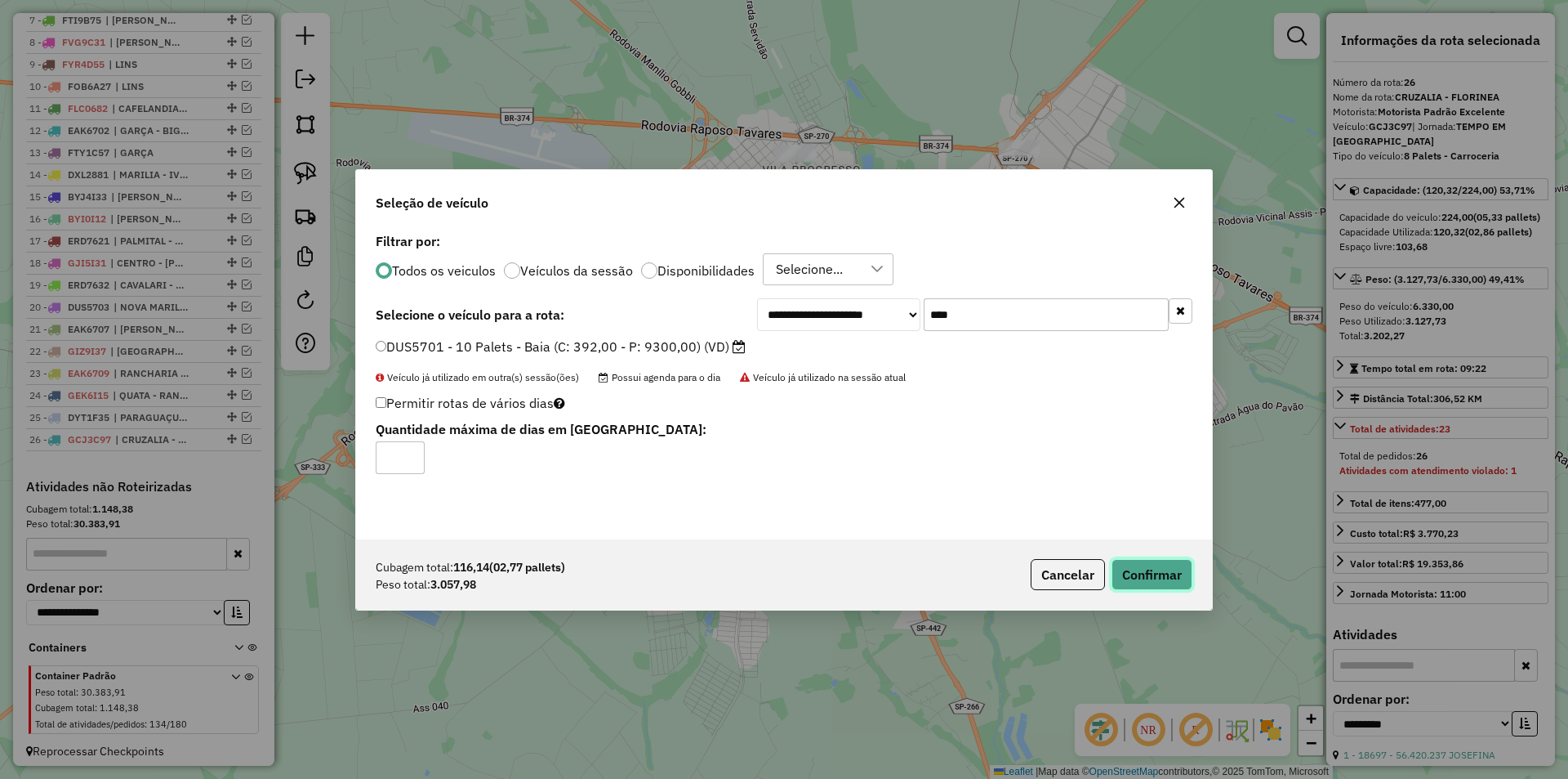
click at [1154, 566] on button "Confirmar" at bounding box center [1152, 575] width 81 height 31
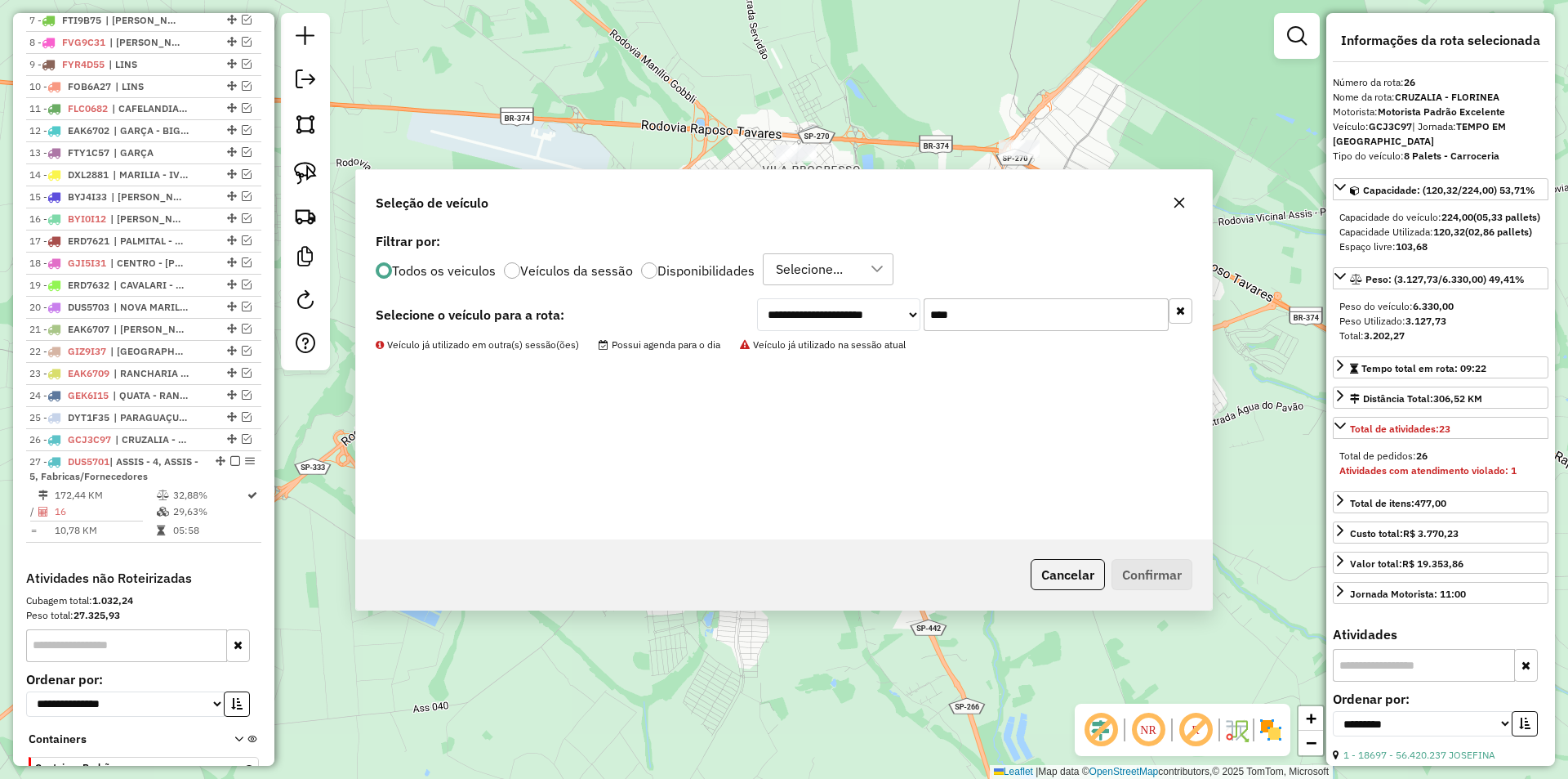
scroll to position [882, 0]
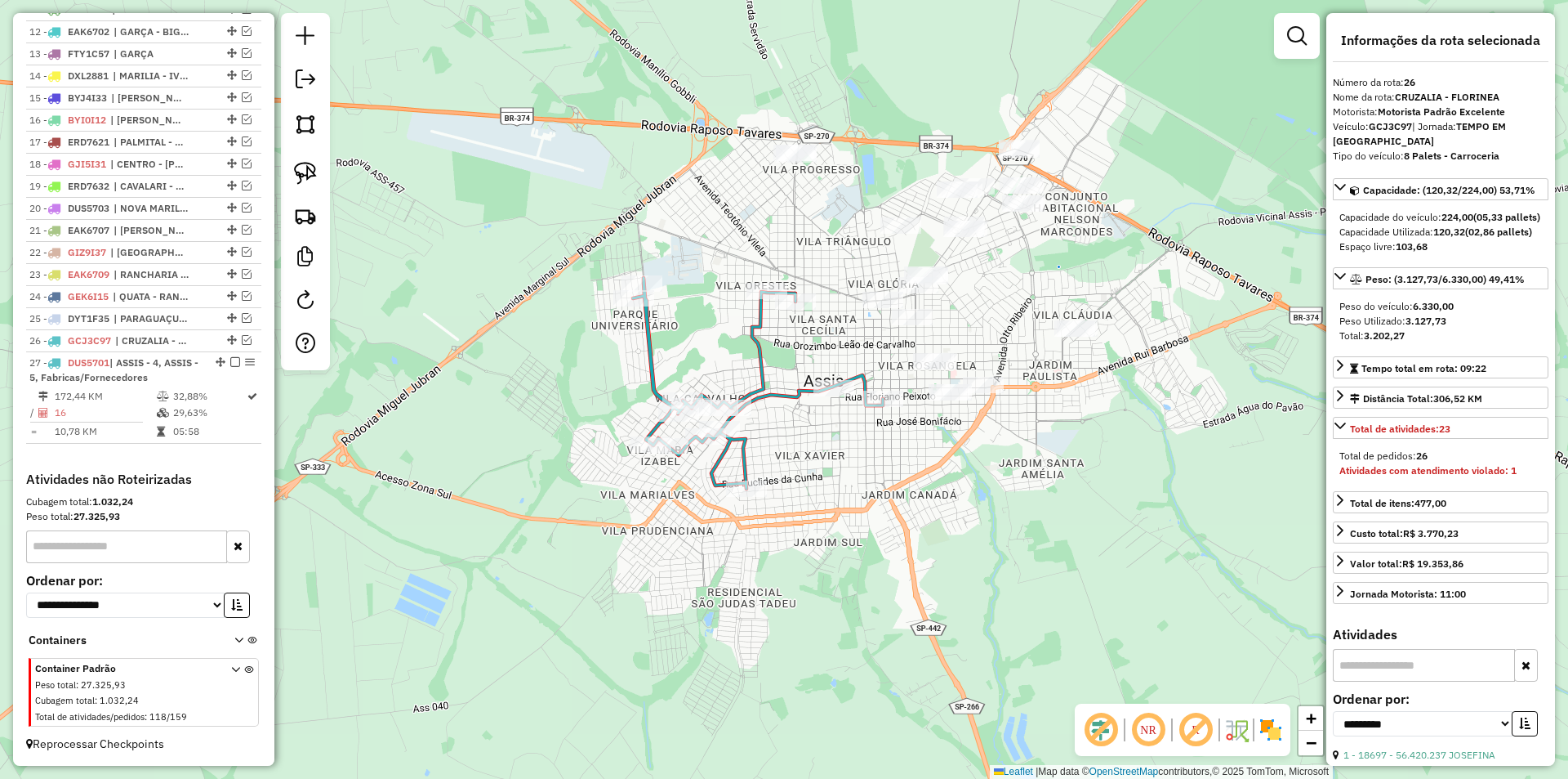
click at [994, 518] on div "Janela de atendimento Grade de atendimento Capacidade Transportadoras Veículos …" at bounding box center [784, 390] width 1568 height 779
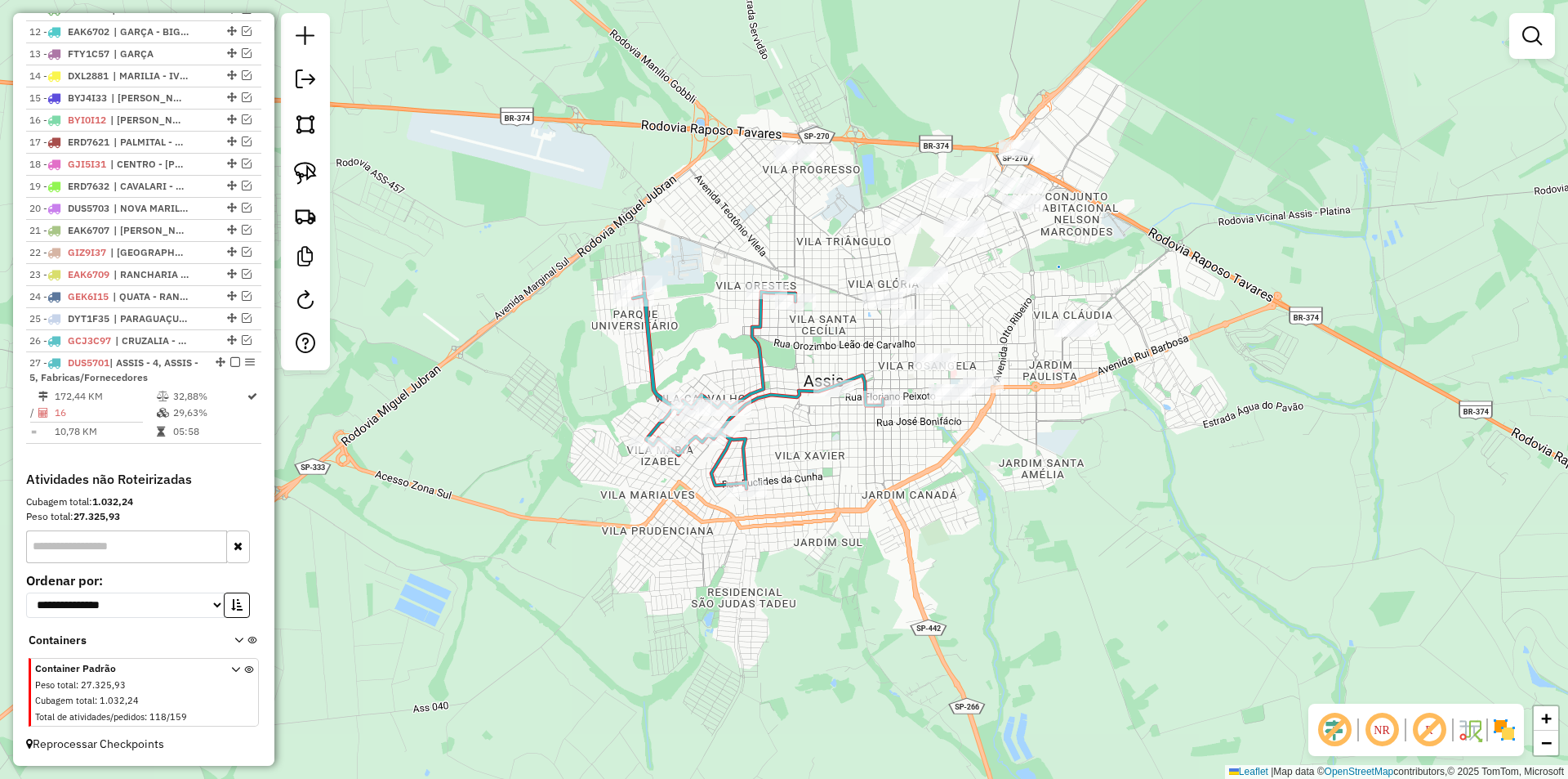
drag, startPoint x: 1027, startPoint y: 543, endPoint x: 953, endPoint y: 578, distance: 81.9
click at [954, 578] on div "Janela de atendimento Grade de atendimento Capacidade Transportadoras Veículos …" at bounding box center [784, 390] width 1568 height 779
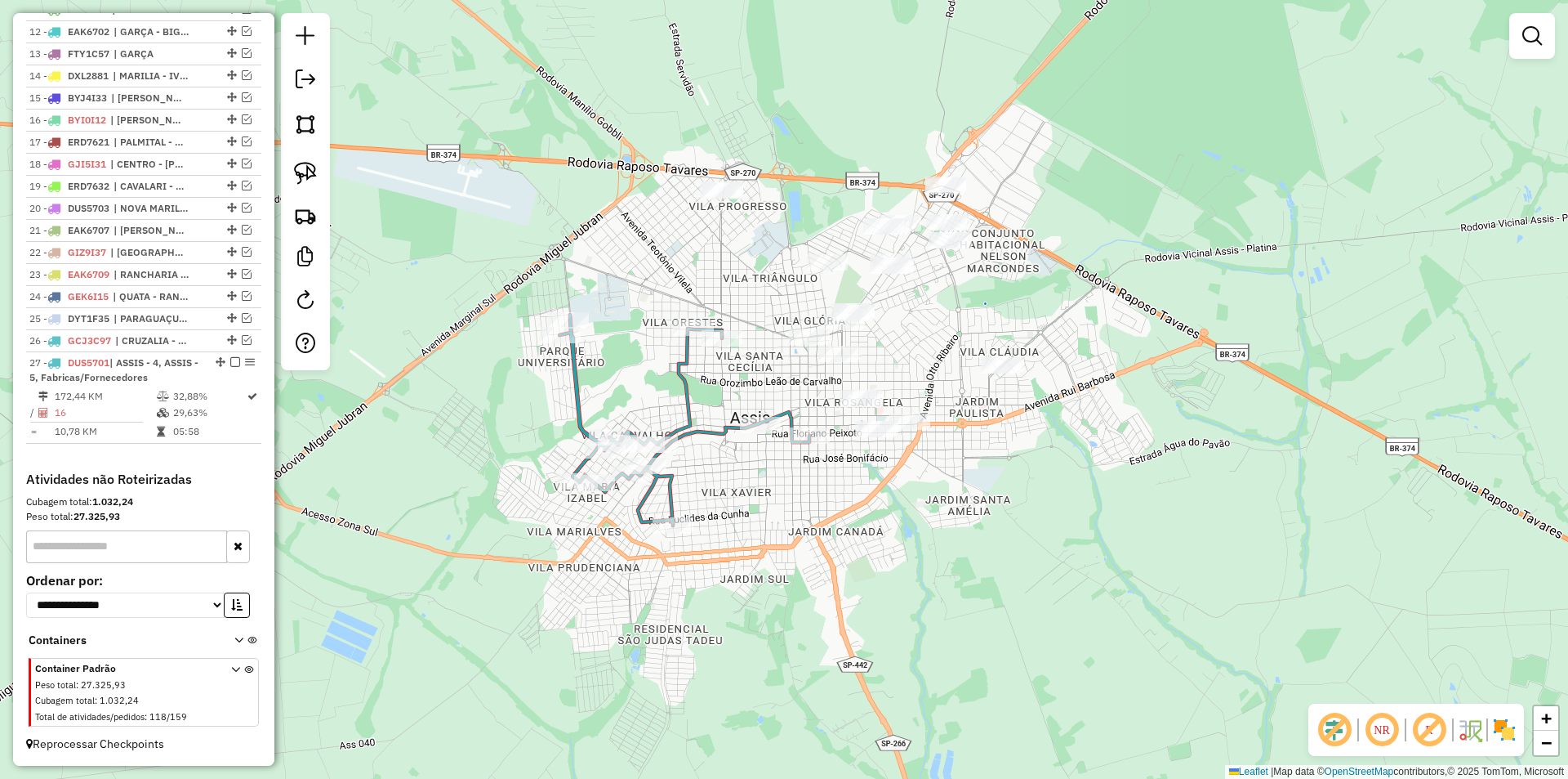
click at [1091, 530] on div "Janela de atendimento Grade de atendimento Capacidade Transportadoras Veículos …" at bounding box center [784, 390] width 1568 height 779
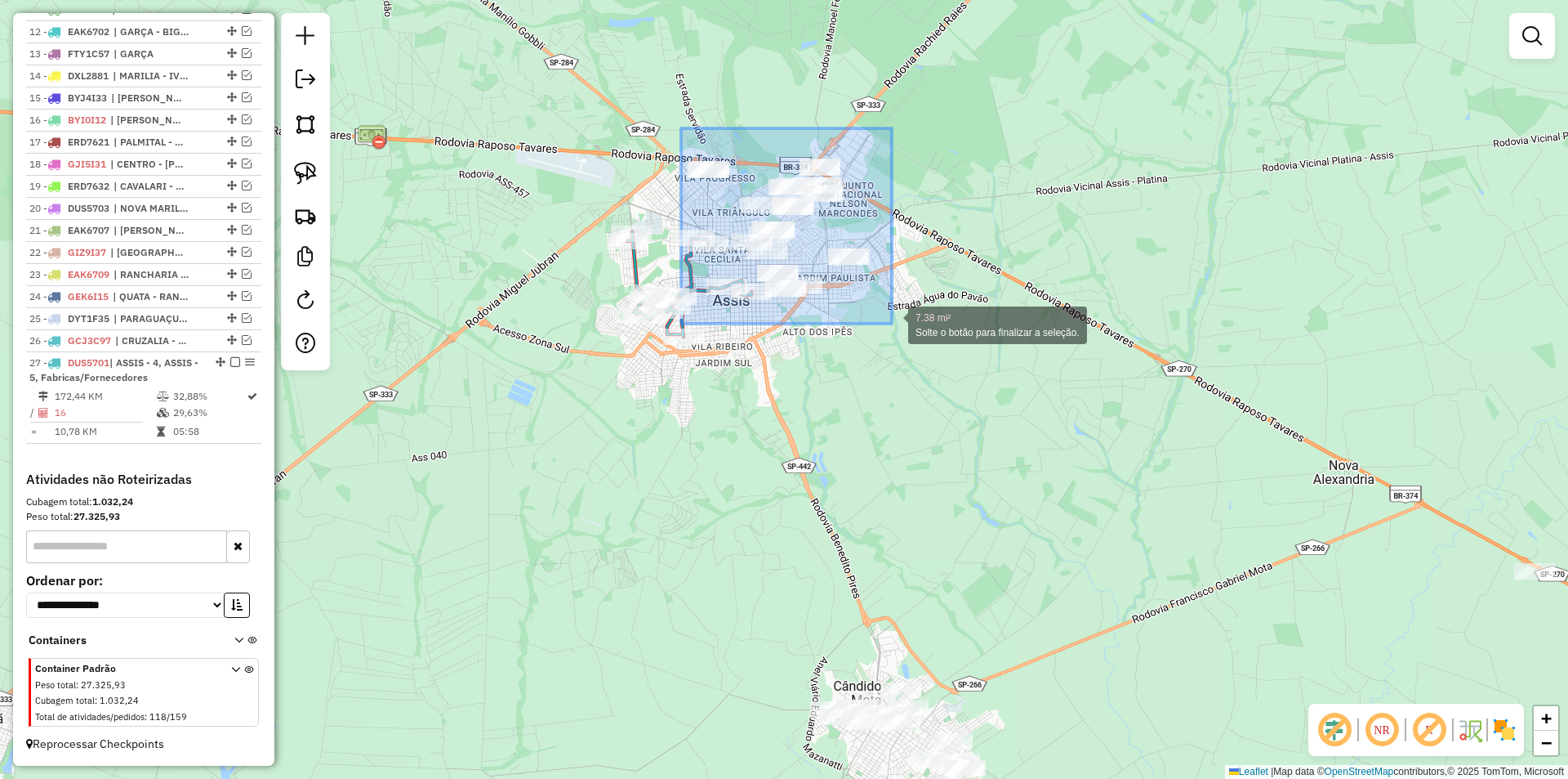
drag, startPoint x: 681, startPoint y: 129, endPoint x: 892, endPoint y: 323, distance: 286.6
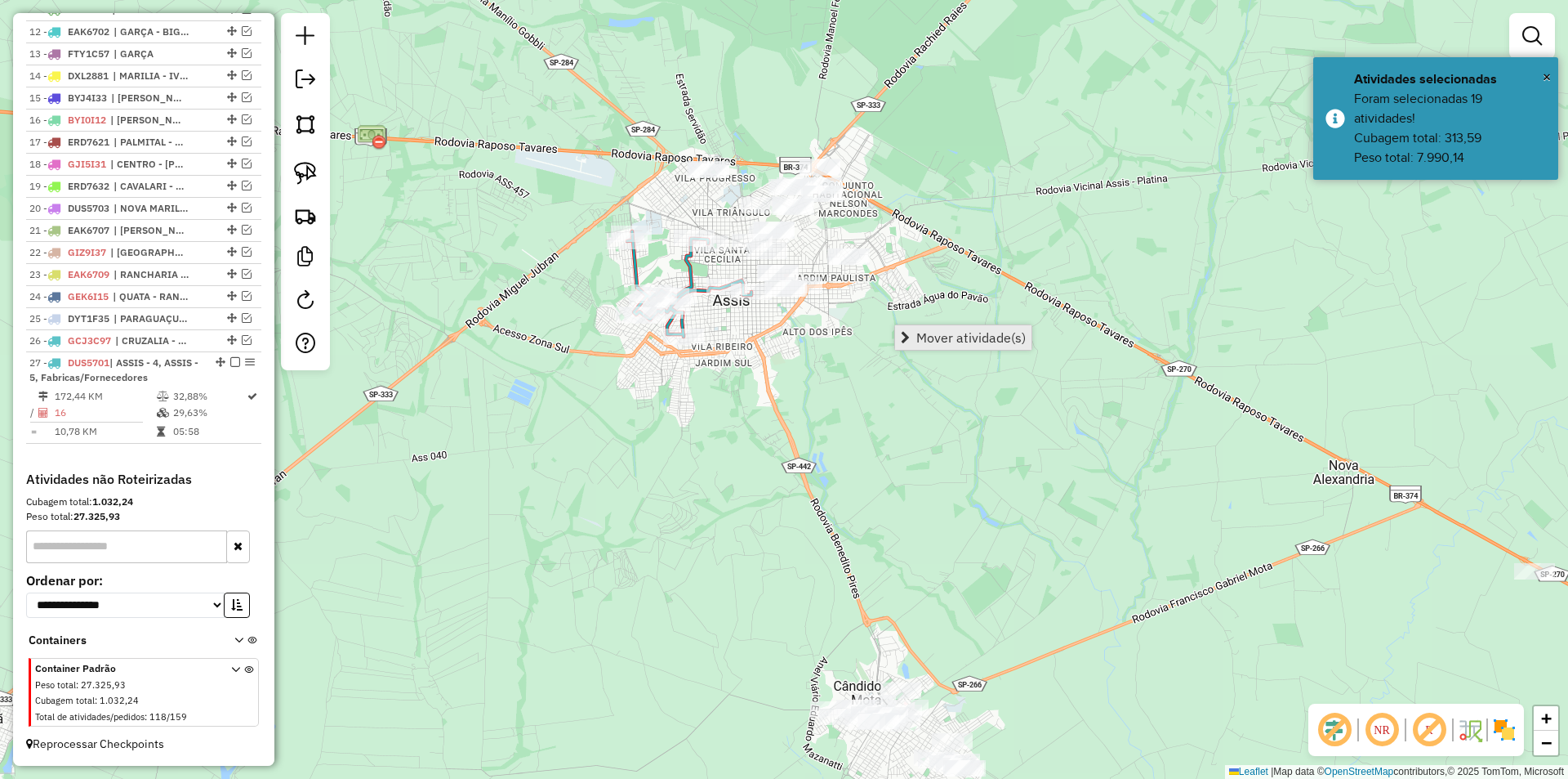
click at [928, 343] on span "Mover atividade(s)" at bounding box center [971, 337] width 110 height 13
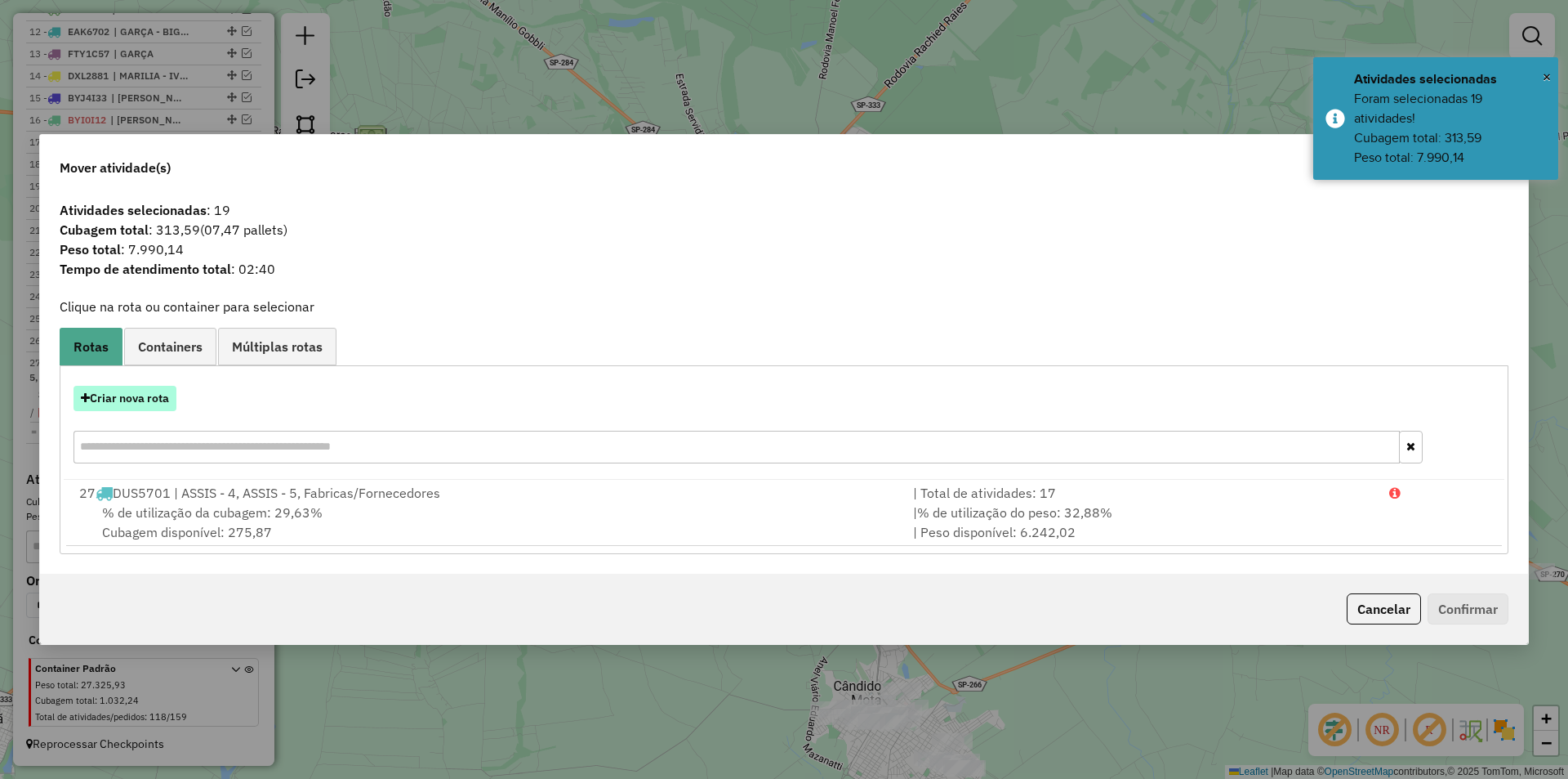
click at [147, 390] on button "Criar nova rota" at bounding box center [125, 398] width 103 height 25
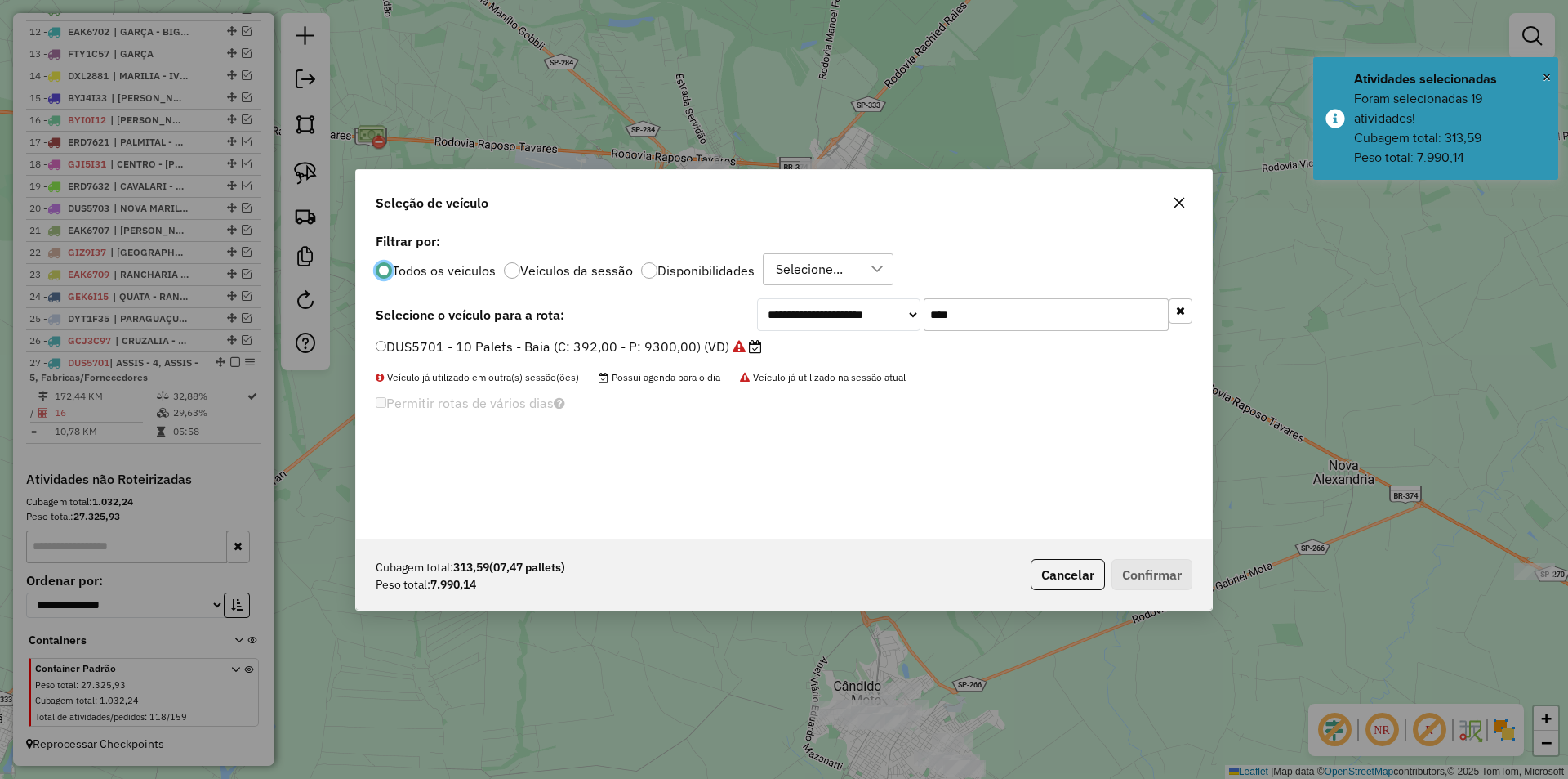
scroll to position [9, 5]
click at [1061, 312] on input "****" at bounding box center [1046, 315] width 245 height 33
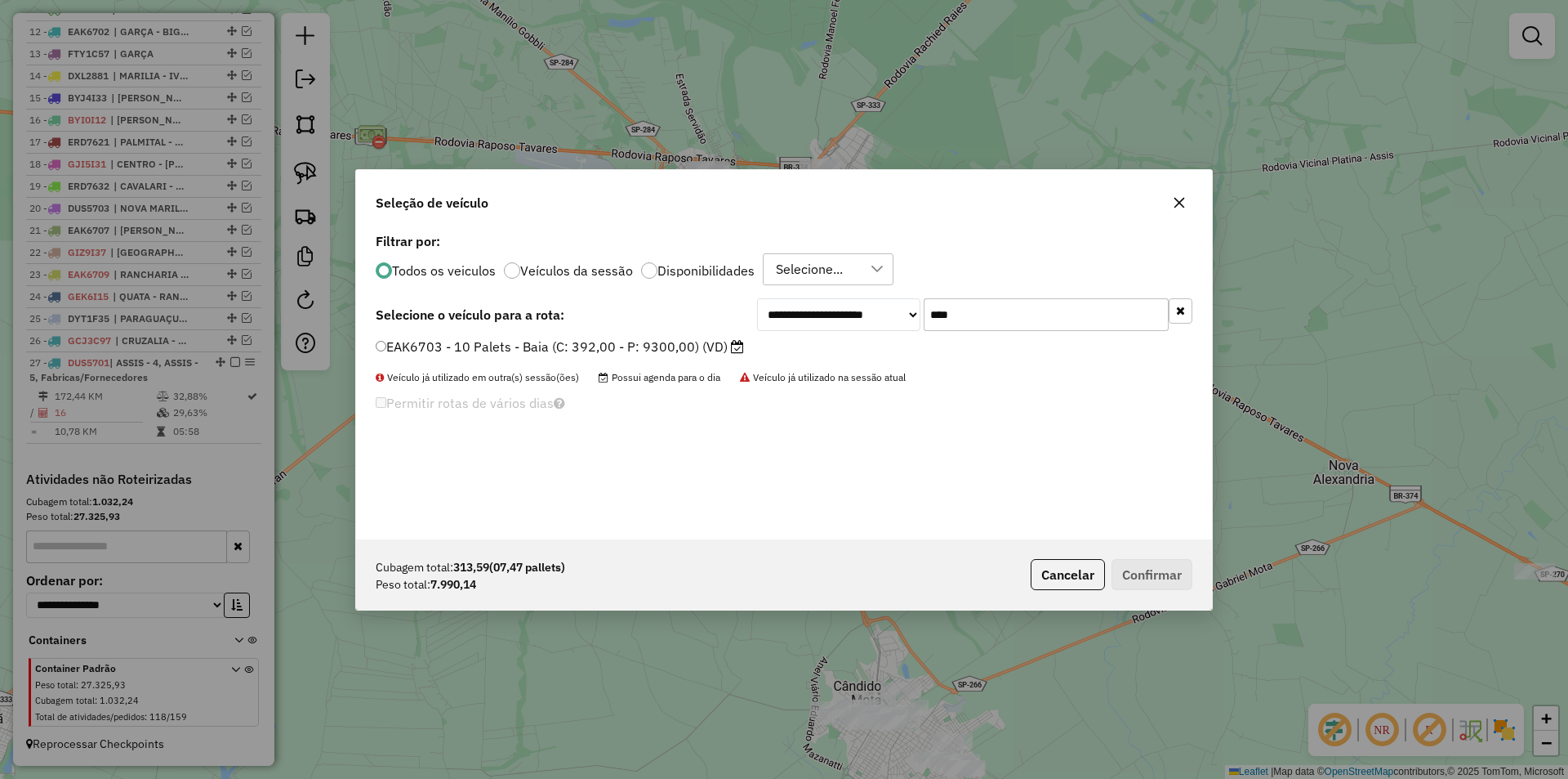
type input "****"
click at [689, 346] on label "EAK6703 - 10 Palets - Baia (C: 392,00 - P: 9300,00) (VD)" at bounding box center [560, 346] width 369 height 20
click at [1149, 574] on button "Confirmar" at bounding box center [1152, 575] width 81 height 31
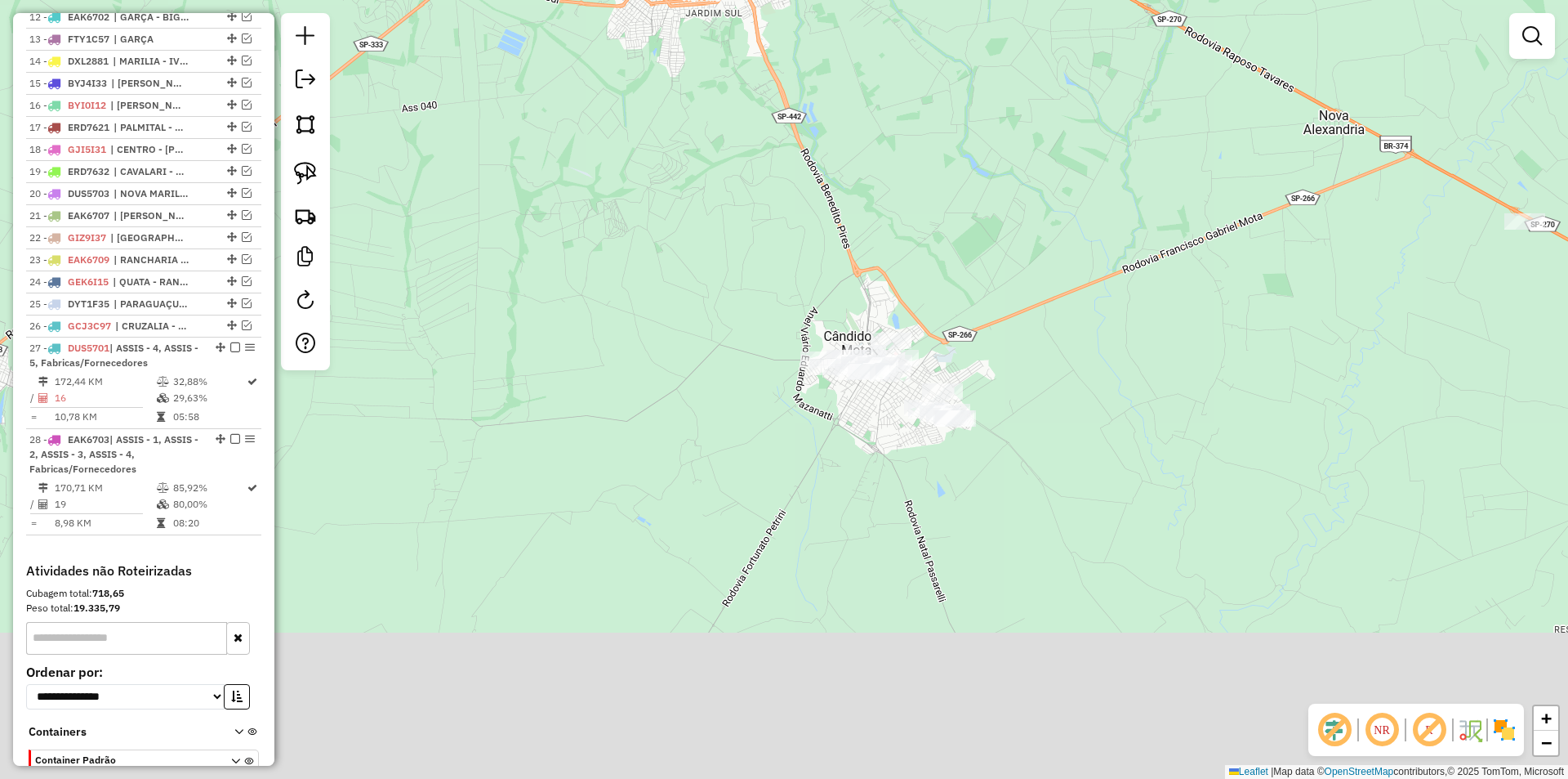
drag, startPoint x: 1020, startPoint y: 696, endPoint x: 998, endPoint y: 275, distance: 421.6
click at [999, 282] on div "Janela de atendimento Grade de atendimento Capacidade Transportadoras Veículos …" at bounding box center [784, 390] width 1568 height 779
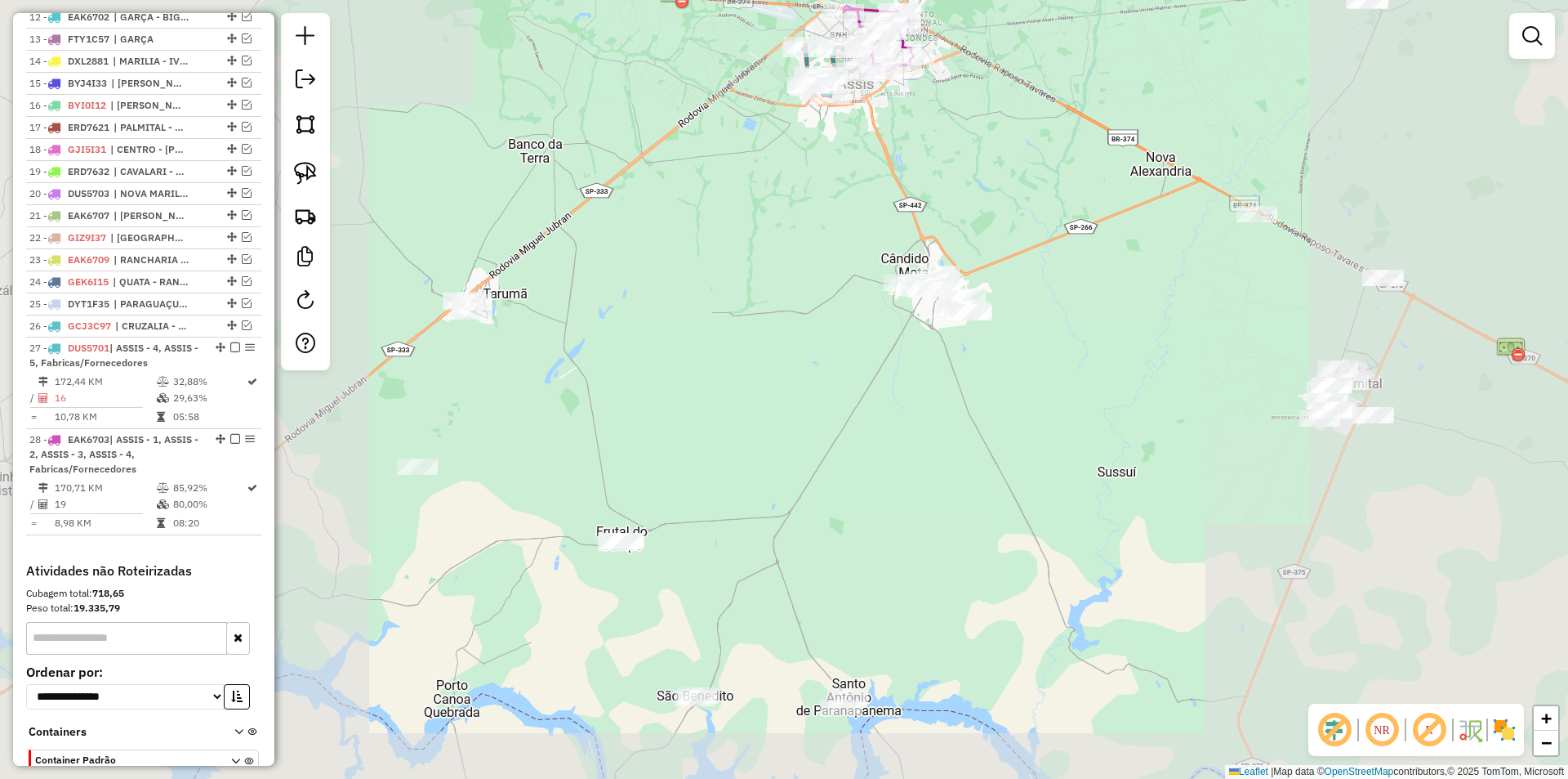
click at [1016, 395] on div "Janela de atendimento Grade de atendimento Capacidade Transportadoras Veículos …" at bounding box center [784, 390] width 1568 height 779
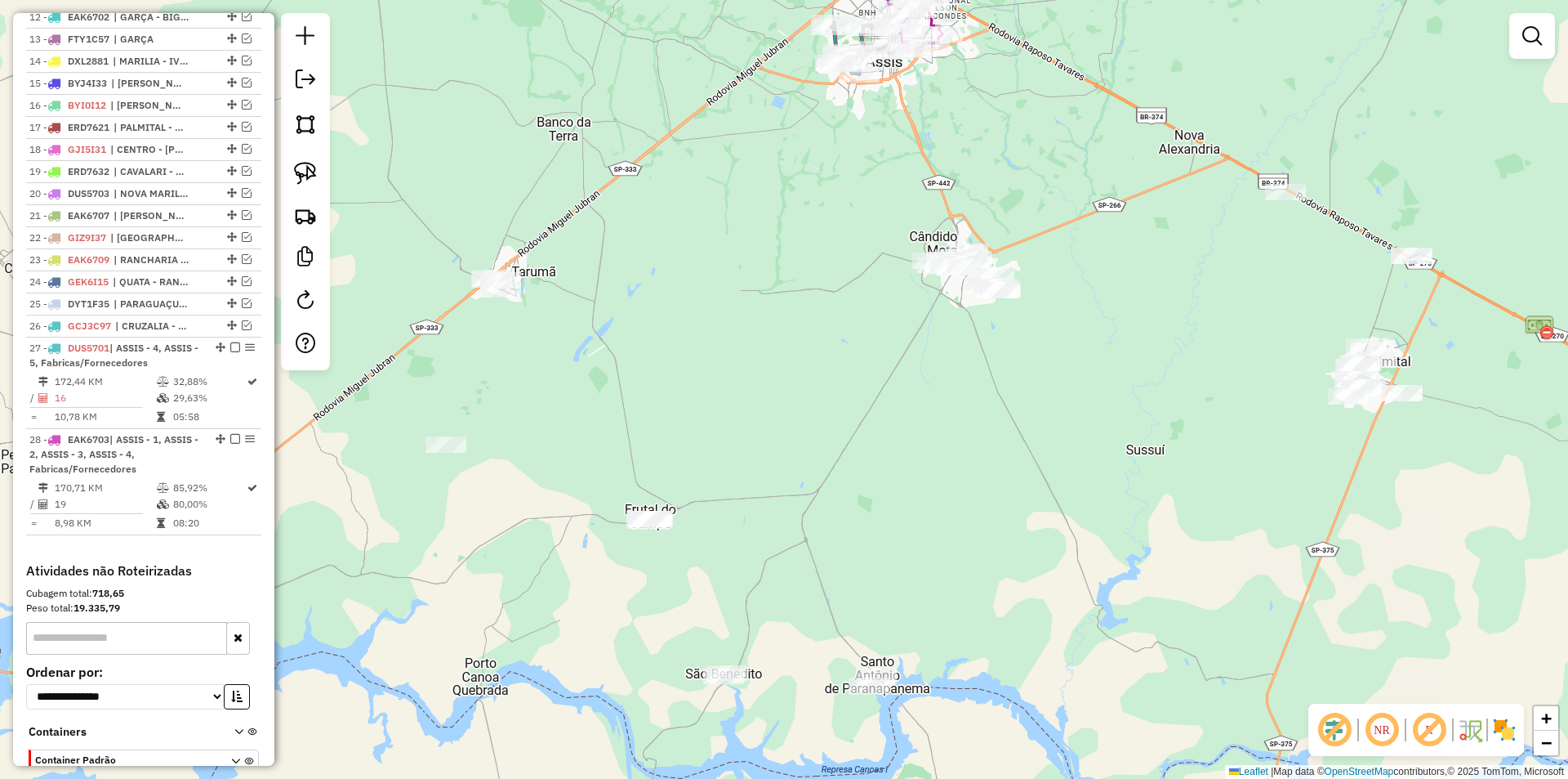
drag, startPoint x: 894, startPoint y: 425, endPoint x: 1021, endPoint y: 346, distance: 149.6
click at [1021, 346] on div "Janela de atendimento Grade de atendimento Capacidade Transportadoras Veículos …" at bounding box center [784, 390] width 1568 height 779
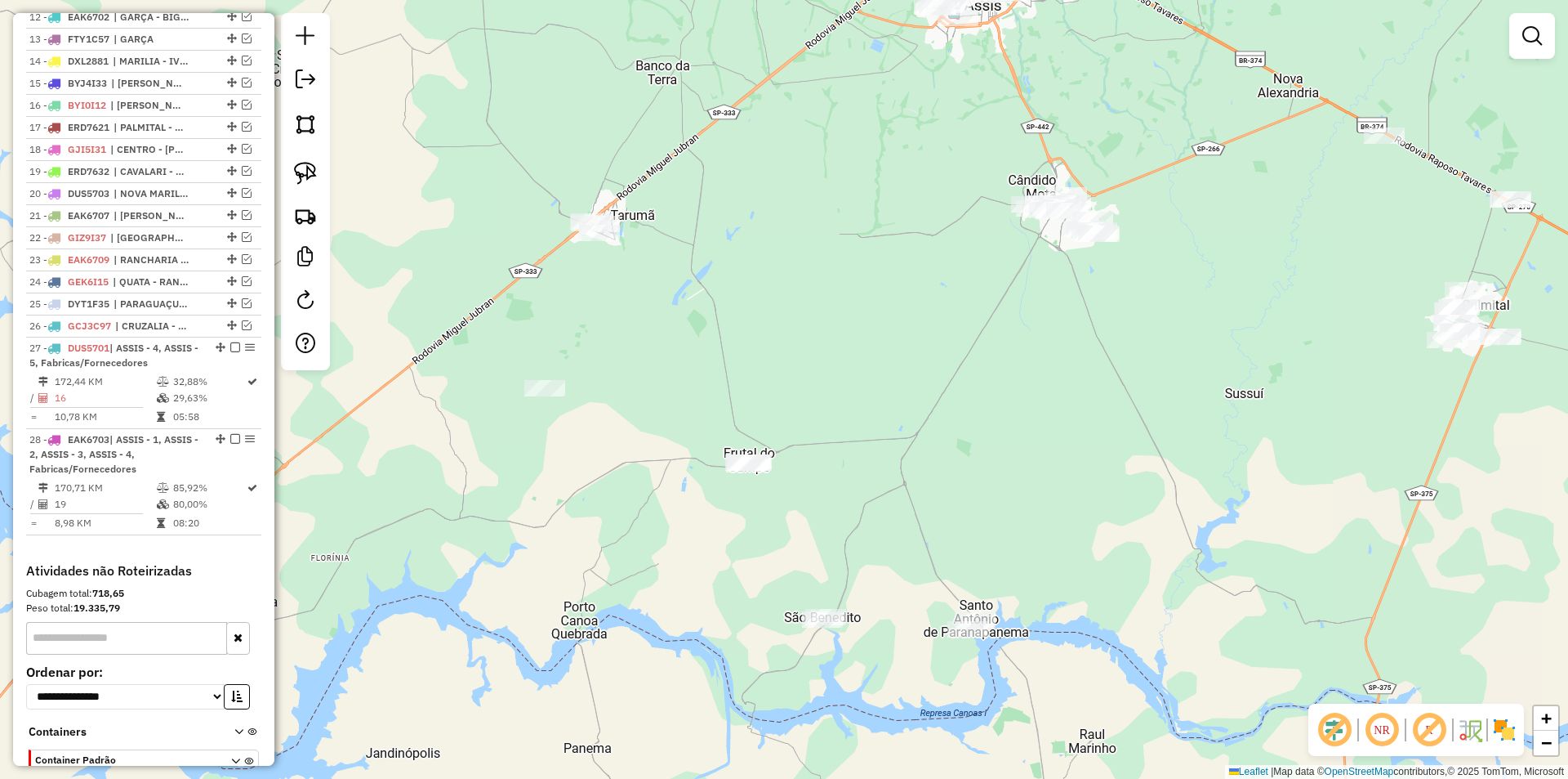
click at [771, 321] on div "Janela de atendimento Grade de atendimento Capacidade Transportadoras Veículos …" at bounding box center [784, 390] width 1568 height 779
drag, startPoint x: 299, startPoint y: 169, endPoint x: 340, endPoint y: 179, distance: 42.2
click at [301, 169] on img at bounding box center [305, 173] width 23 height 23
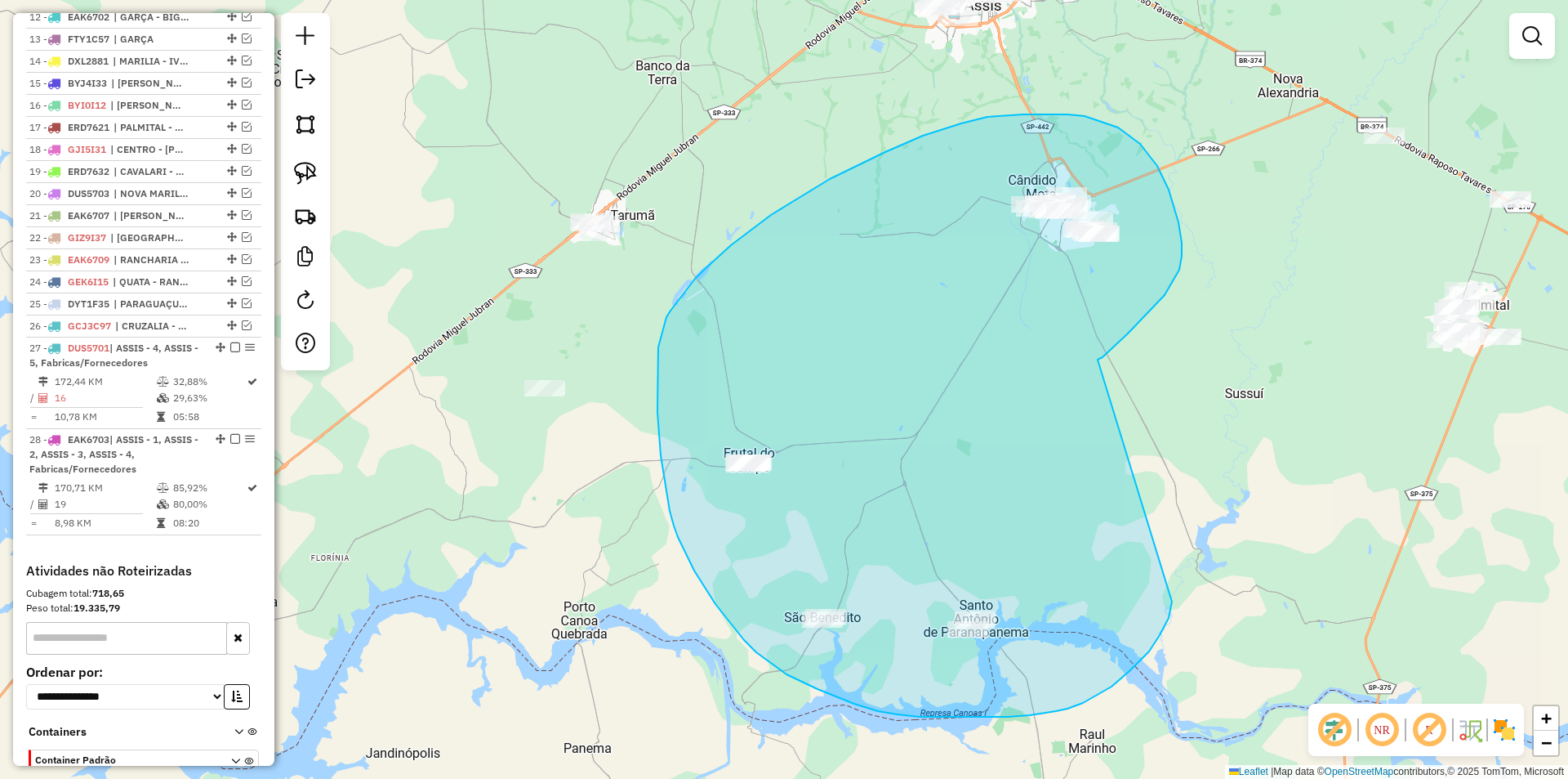
drag, startPoint x: 1098, startPoint y: 360, endPoint x: 1157, endPoint y: 456, distance: 112.7
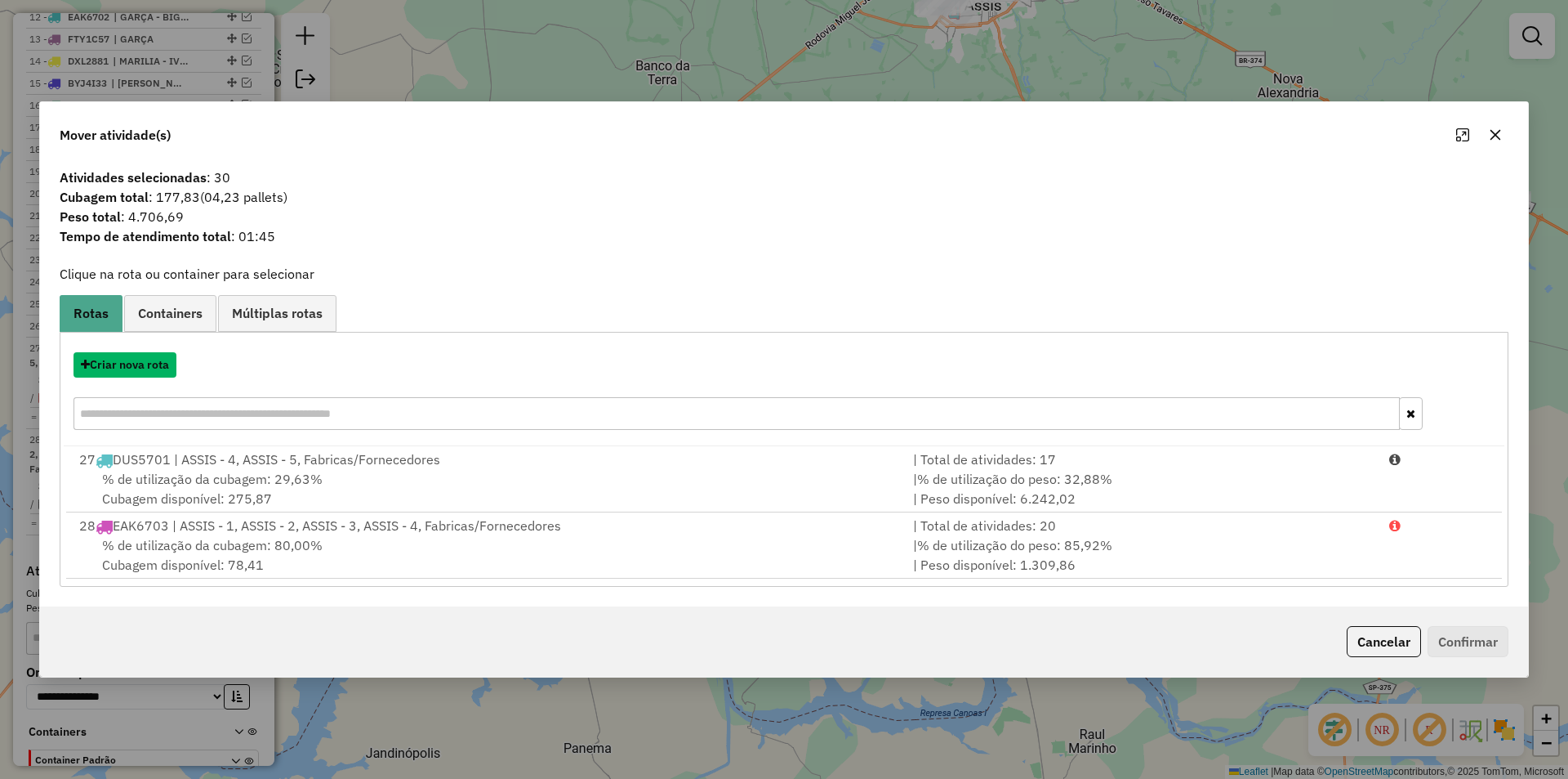
click at [132, 364] on button "Criar nova rota" at bounding box center [125, 364] width 103 height 25
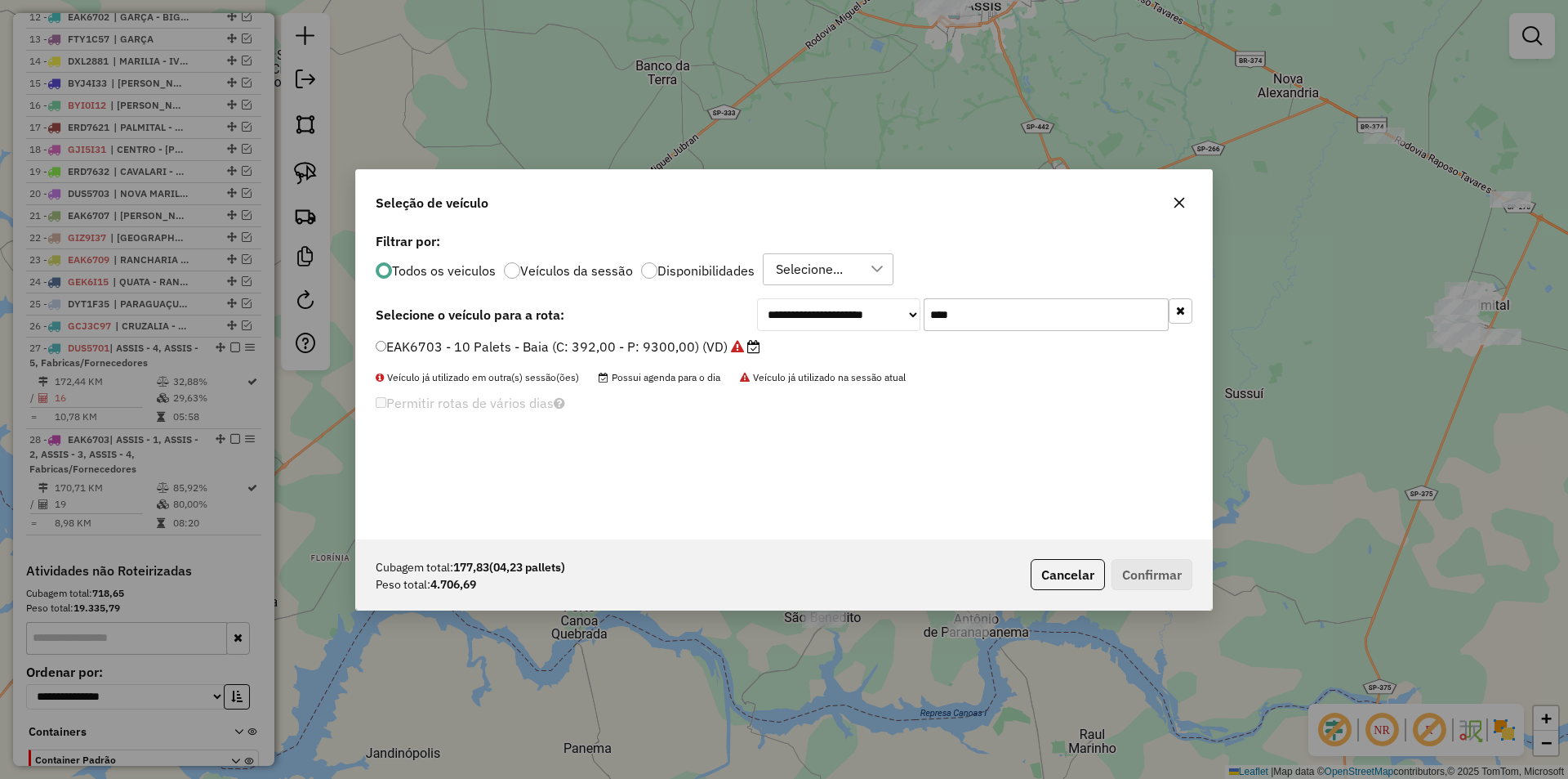
click at [1086, 307] on input "****" at bounding box center [1046, 315] width 245 height 33
click at [1084, 307] on input "****" at bounding box center [1046, 315] width 245 height 33
type input "****"
click at [720, 346] on label "EAK6706 - 10 Palets - Baia (C: 392,00 - P: 9300,00) (VD)" at bounding box center [560, 346] width 369 height 20
click at [1166, 579] on button "Confirmar" at bounding box center [1152, 575] width 81 height 31
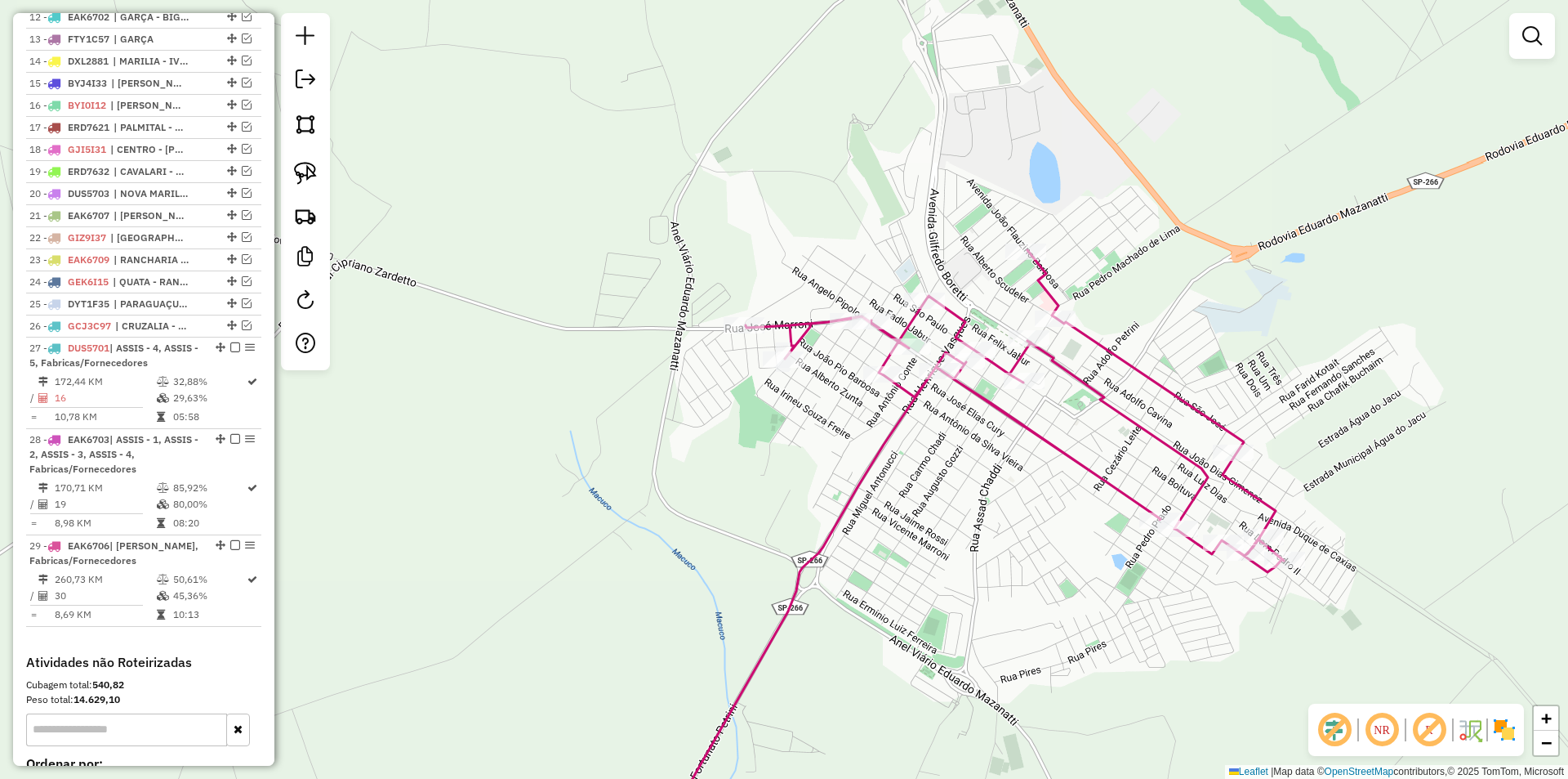
click at [1046, 280] on icon at bounding box center [967, 554] width 635 height 607
select select "**********"
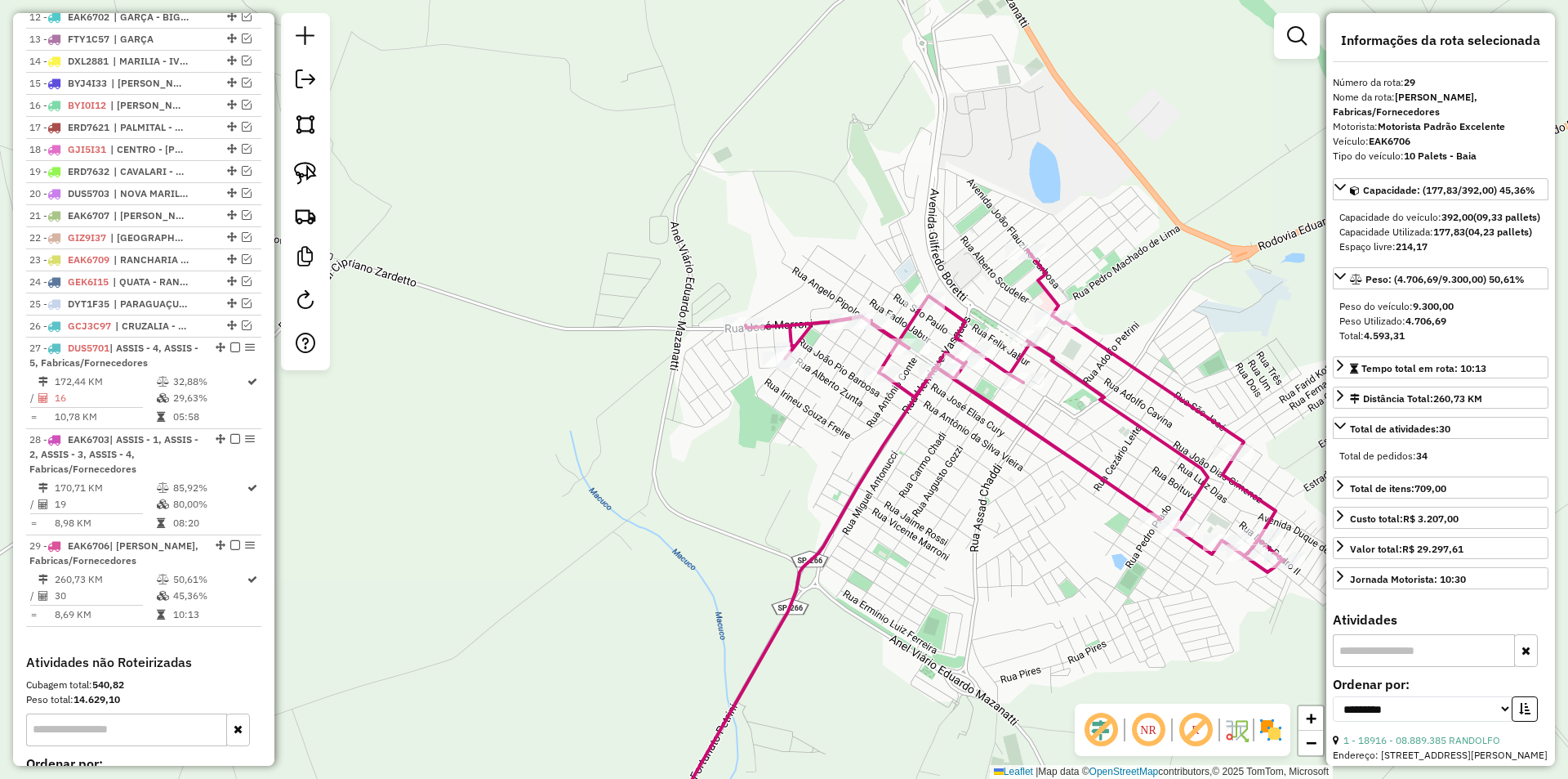
scroll to position [1079, 0]
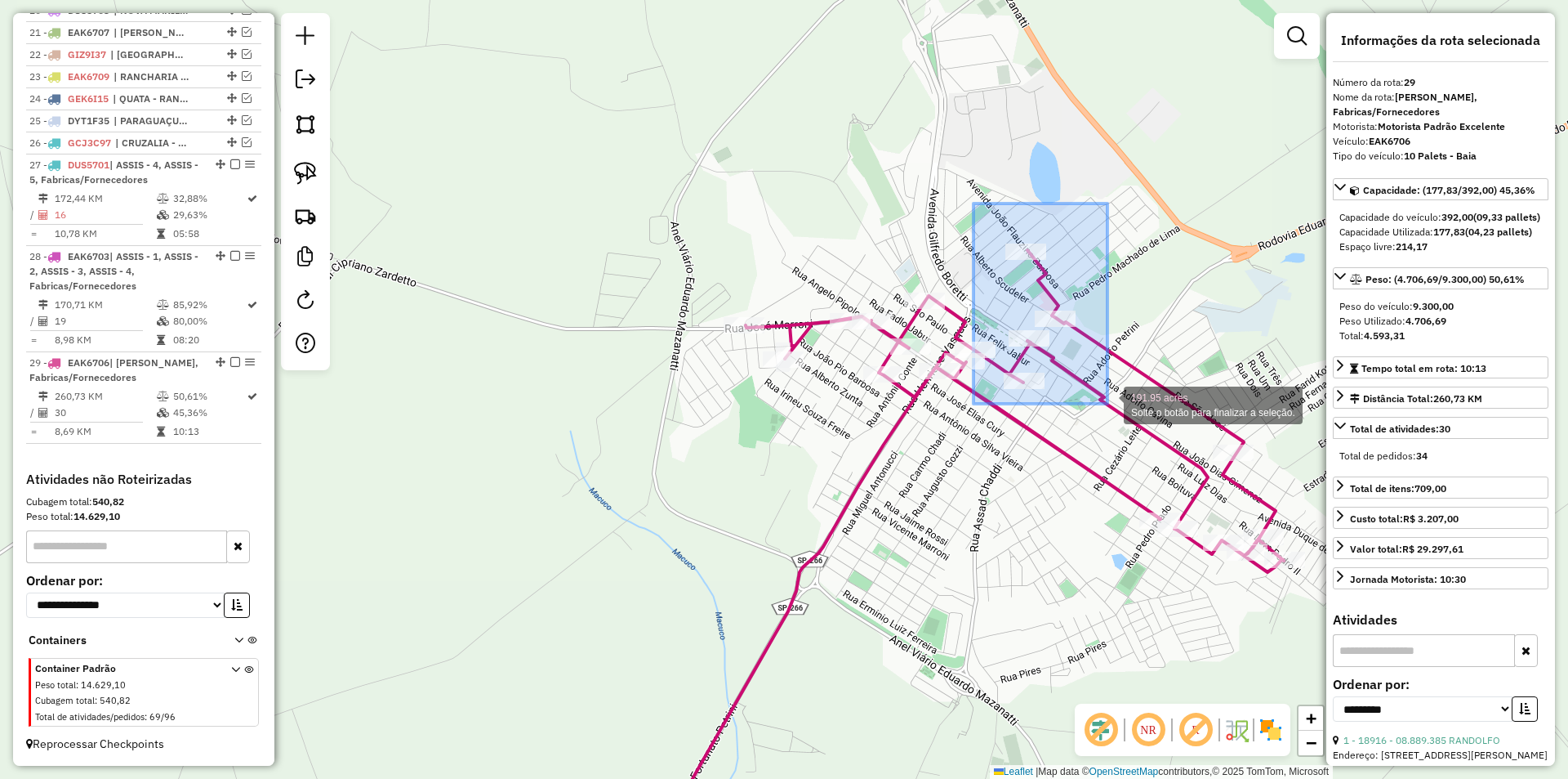
drag, startPoint x: 973, startPoint y: 203, endPoint x: 1115, endPoint y: 389, distance: 234.0
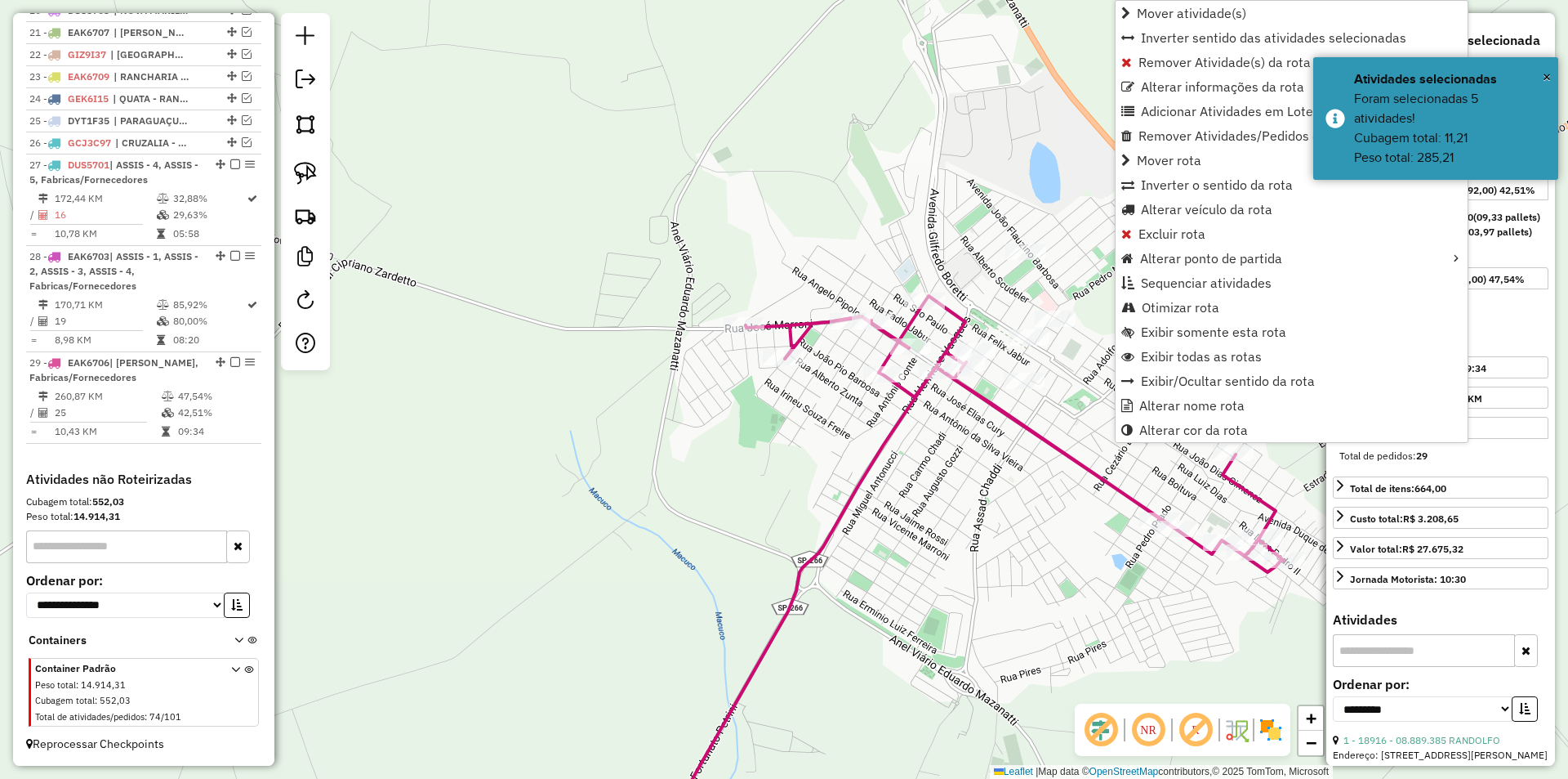
click at [868, 150] on div "Janela de atendimento Grade de atendimento Capacidade Transportadoras Veículos …" at bounding box center [784, 390] width 1568 height 779
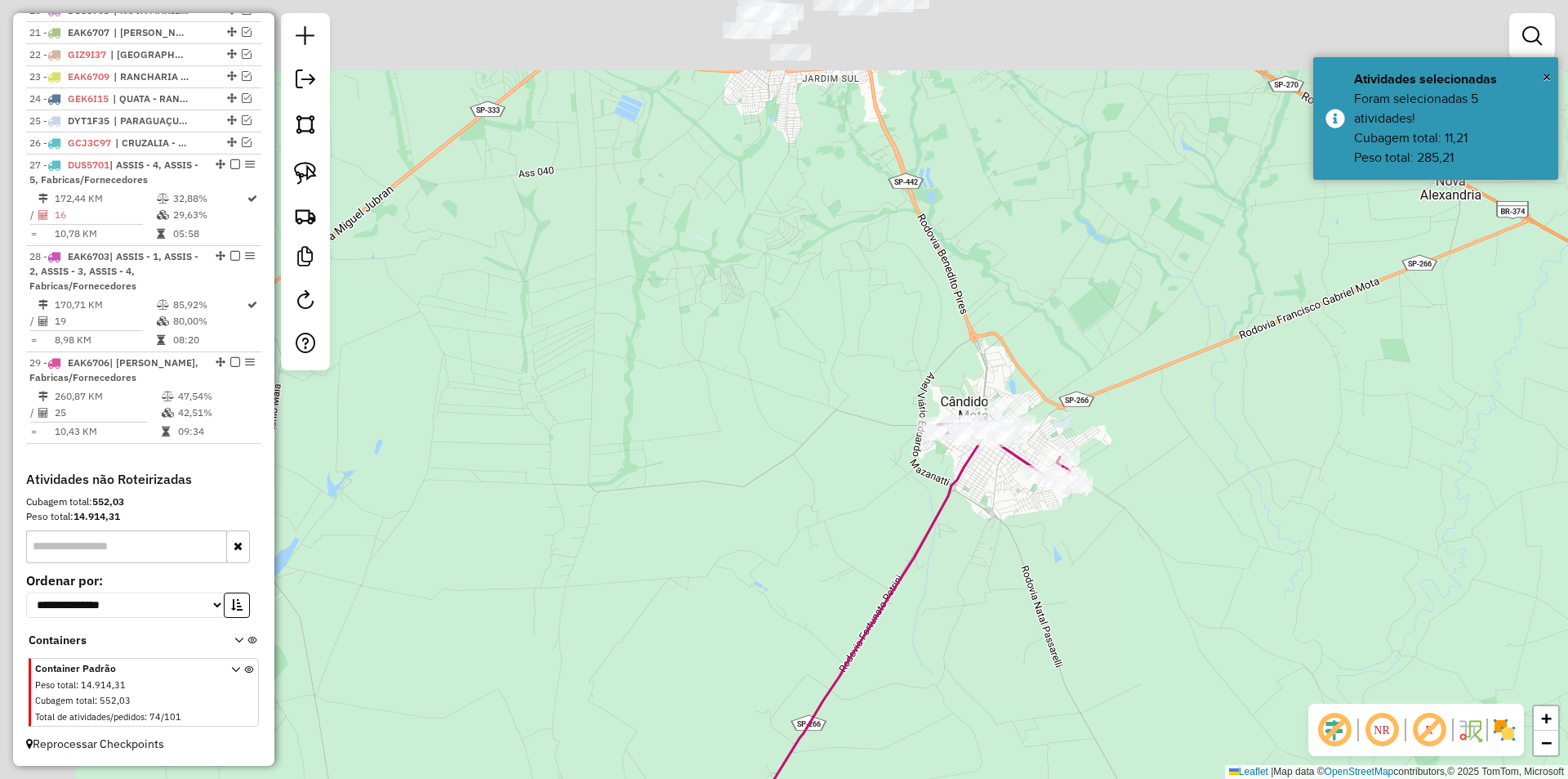
drag, startPoint x: 899, startPoint y: 104, endPoint x: 1004, endPoint y: 374, distance: 289.7
click at [1007, 376] on div "Janela de atendimento Grade de atendimento Capacidade Transportadoras Veículos …" at bounding box center [784, 390] width 1568 height 779
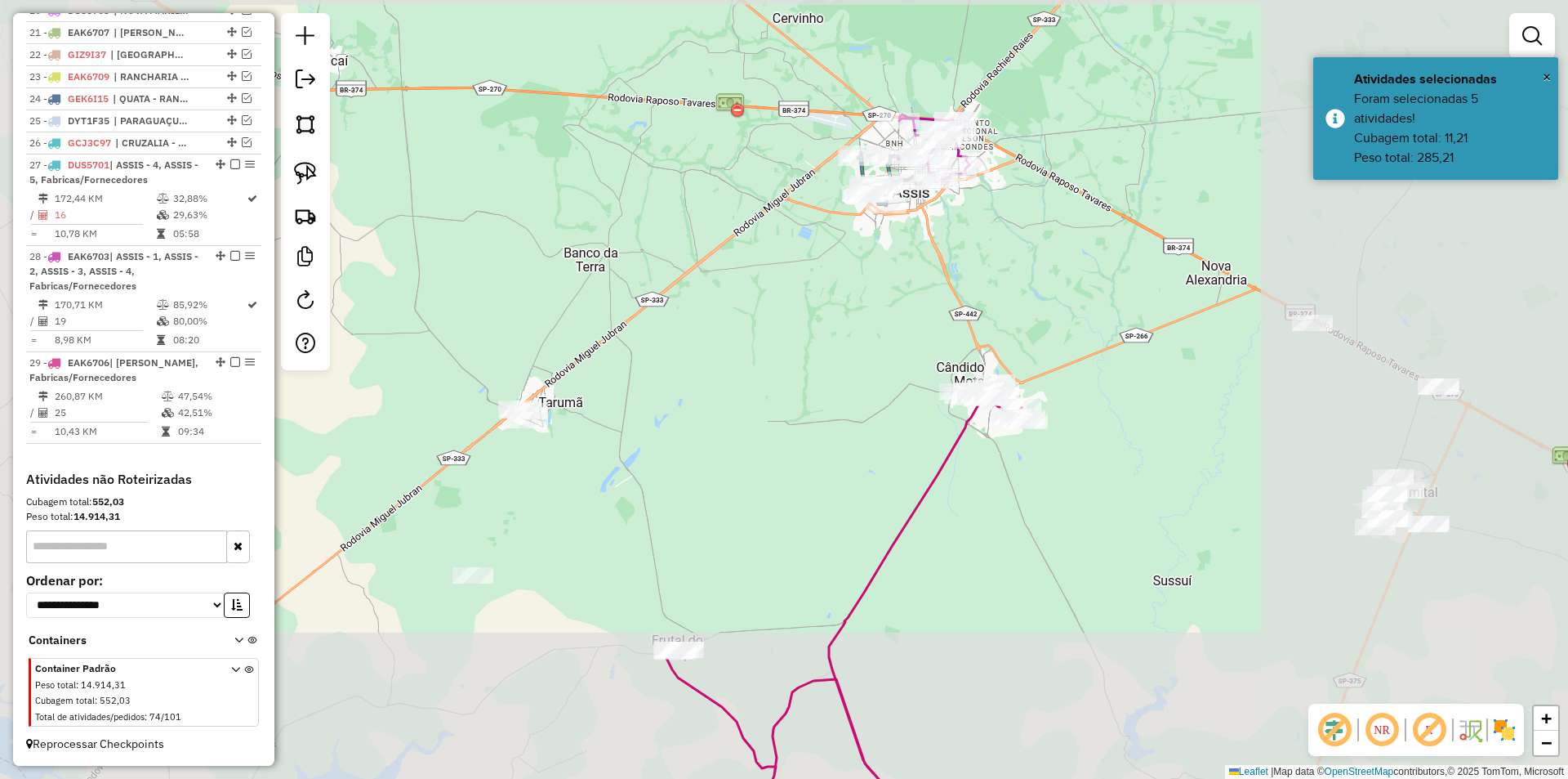
click at [974, 314] on div "Janela de atendimento Grade de atendimento Capacidade Transportadoras Veículos …" at bounding box center [784, 390] width 1568 height 779
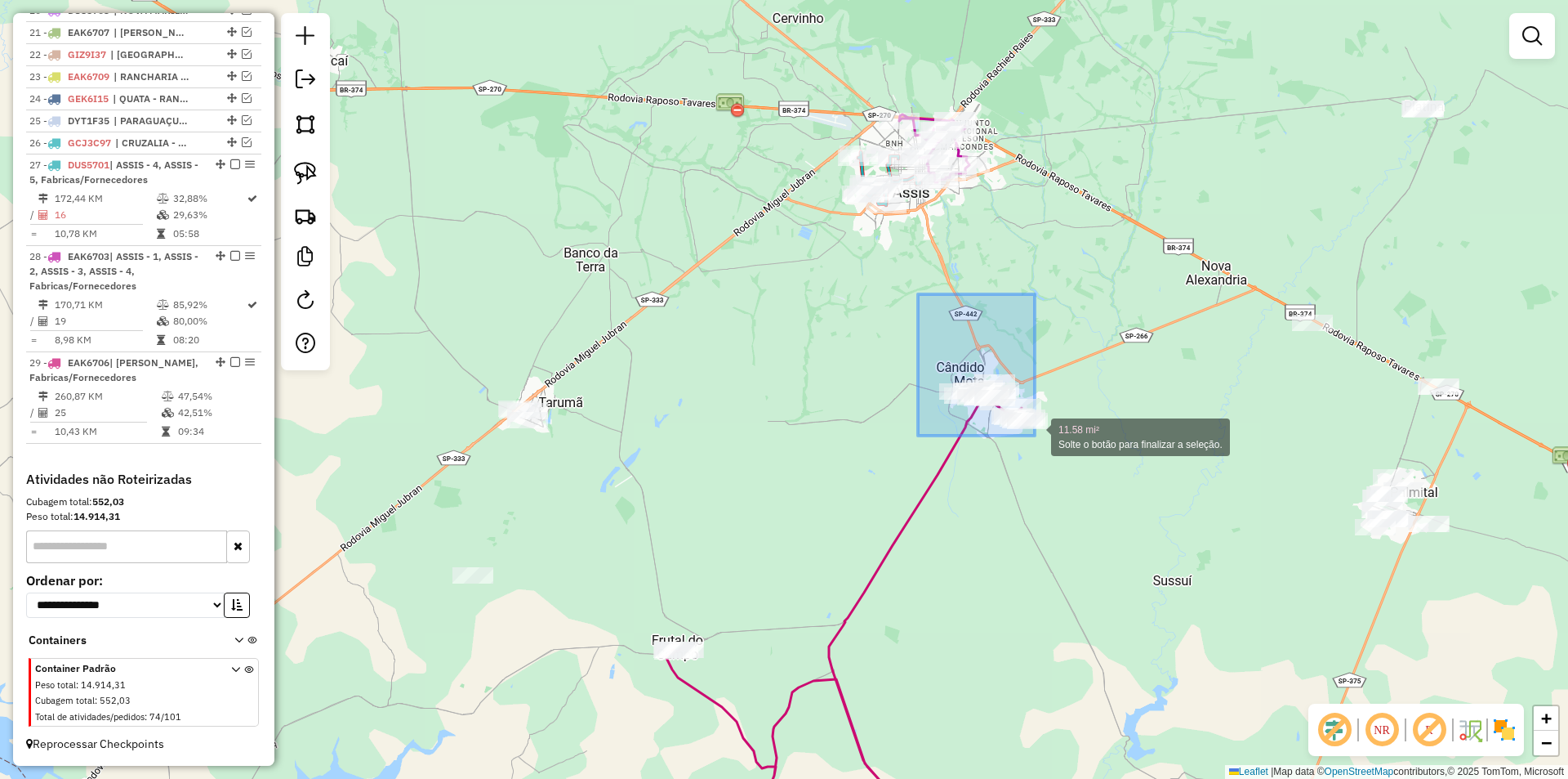
drag, startPoint x: 918, startPoint y: 294, endPoint x: 1035, endPoint y: 436, distance: 184.0
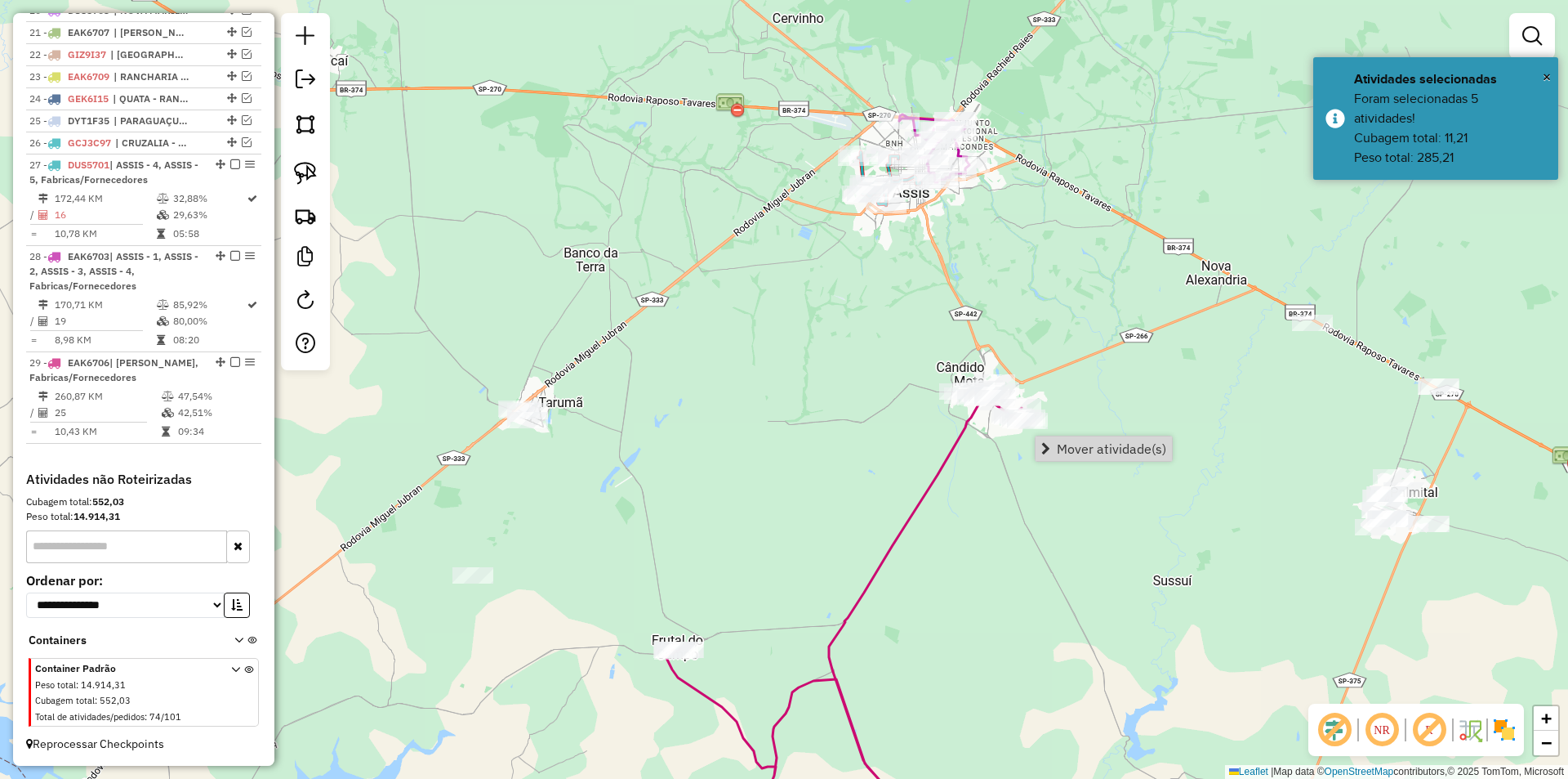
click at [1095, 457] on link "Mover atividade(s)" at bounding box center [1104, 449] width 136 height 24
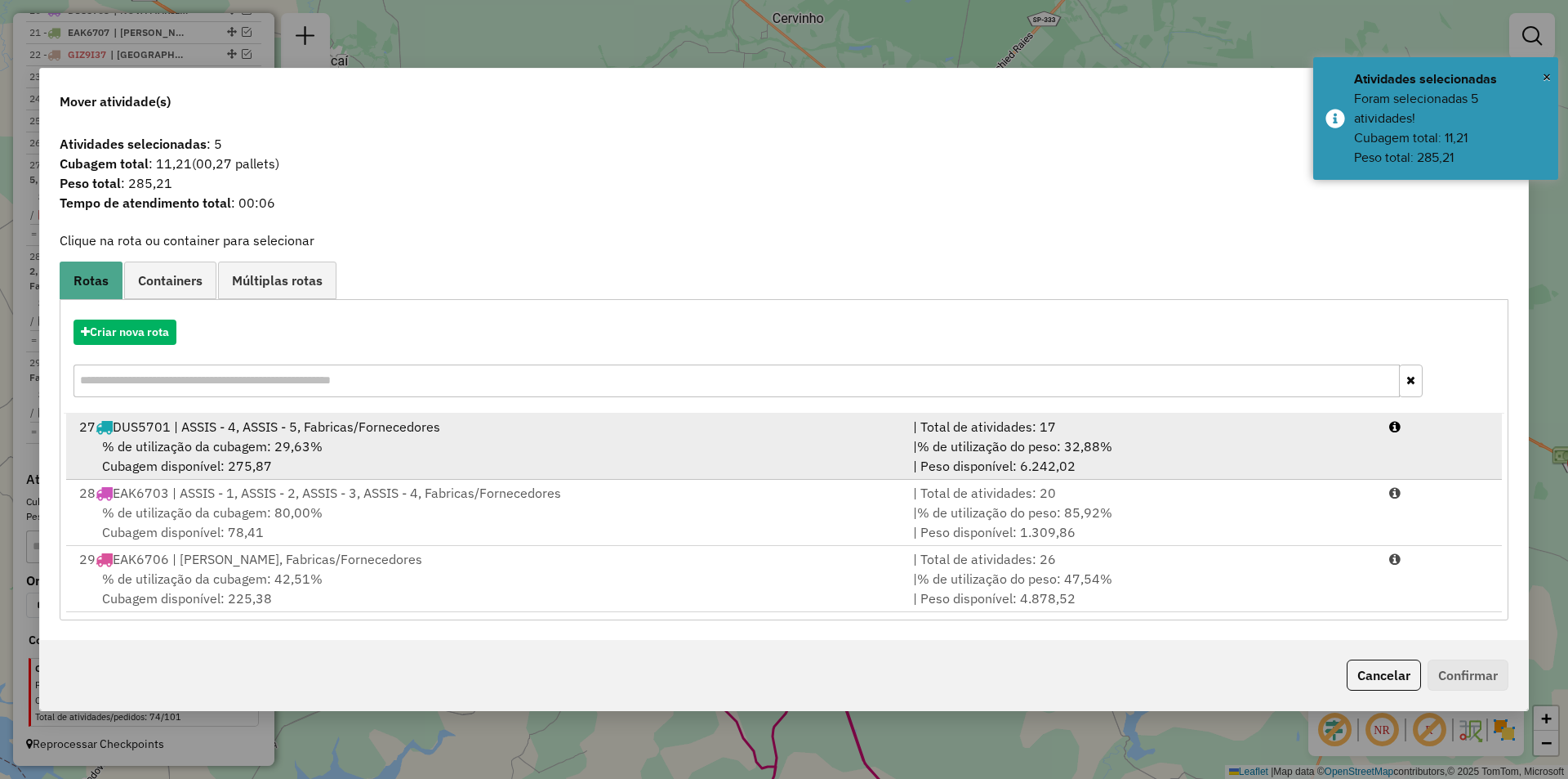
click at [510, 453] on div "% de utilização da cubagem: 29,63% Cubagem disponível: 275,87" at bounding box center [487, 456] width 834 height 39
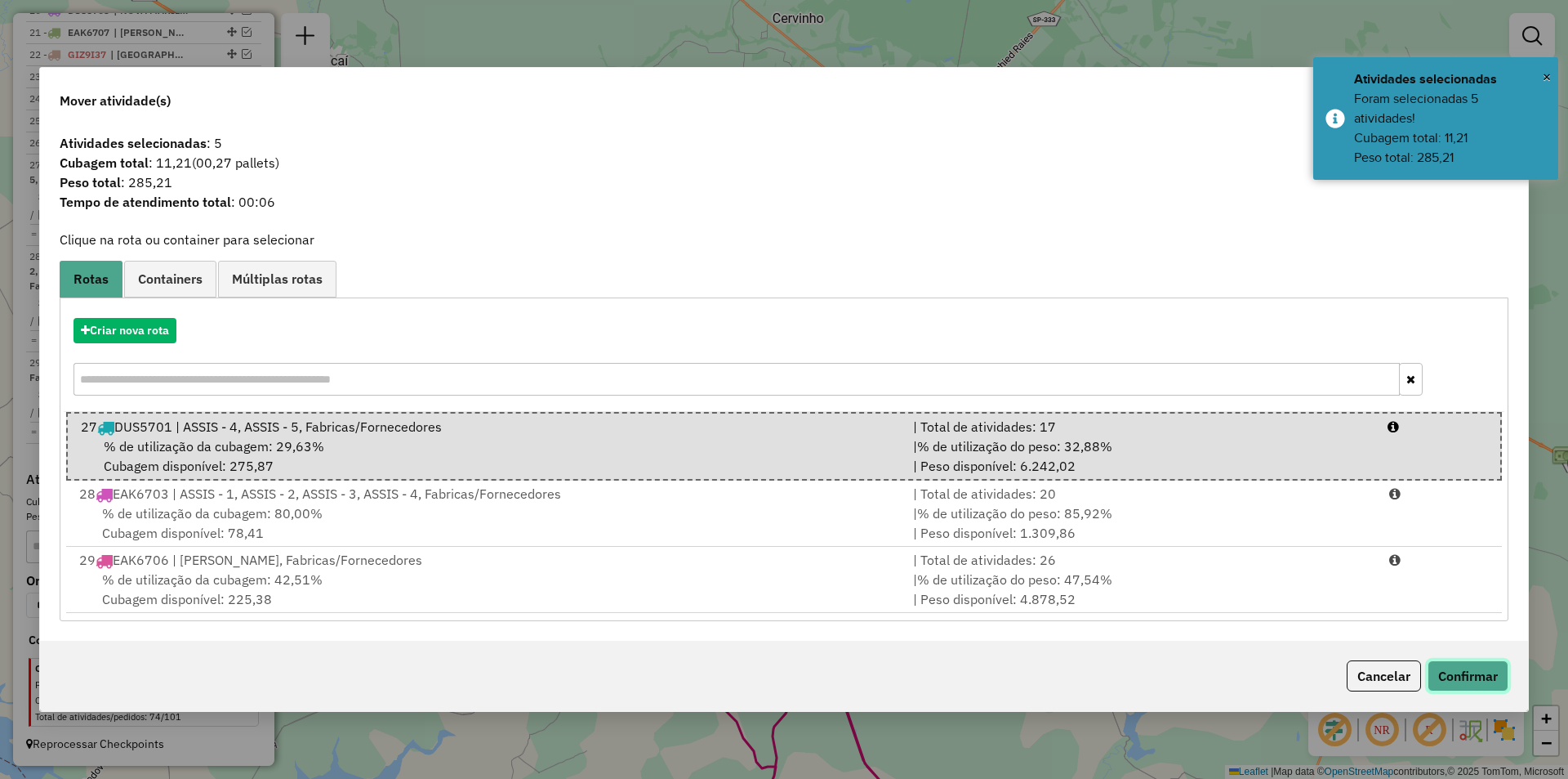
click at [1485, 676] on button "Confirmar" at bounding box center [1468, 676] width 81 height 31
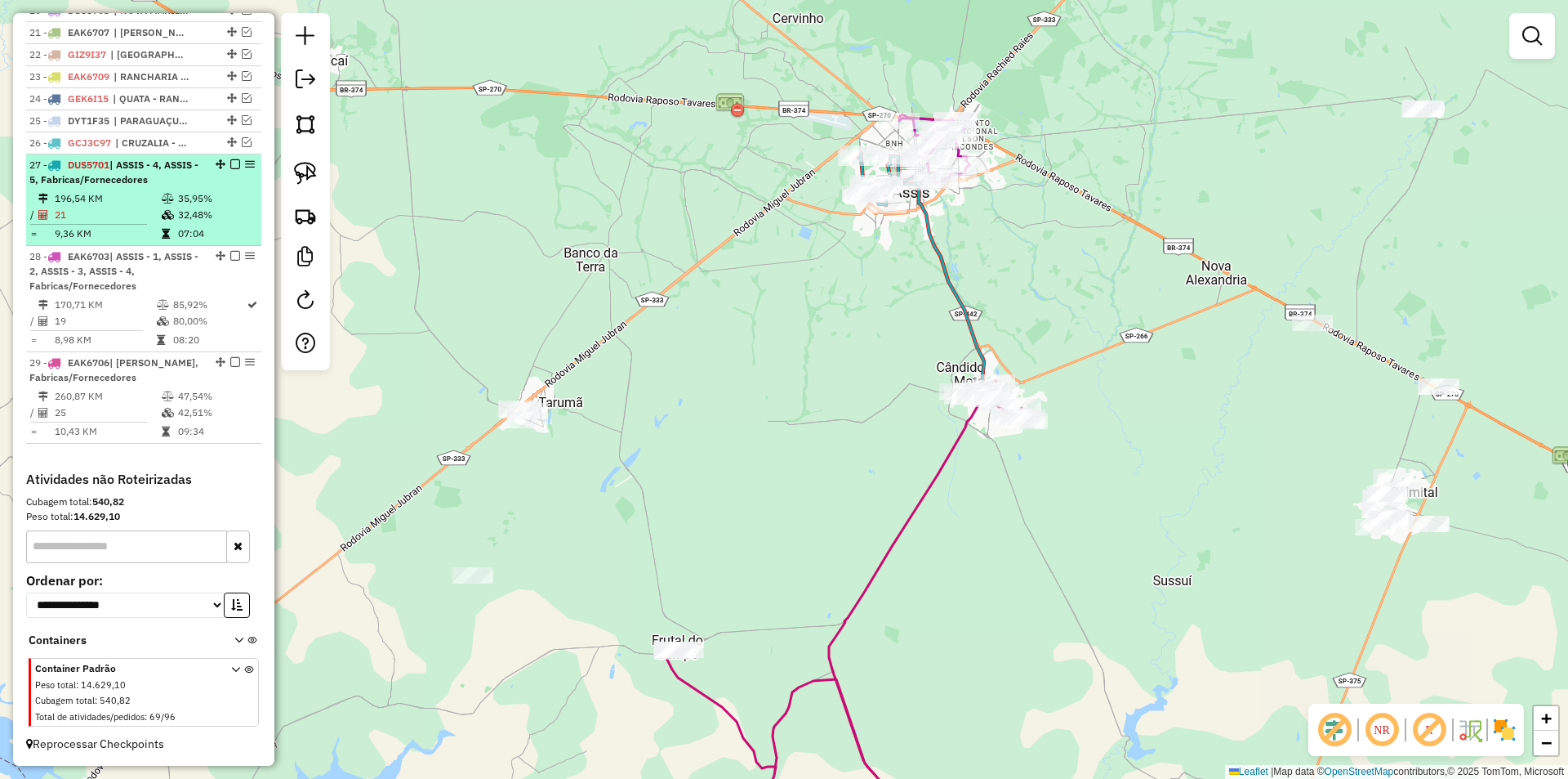
drag, startPoint x: 206, startPoint y: 218, endPoint x: 246, endPoint y: 192, distance: 47.7
click at [207, 218] on td "32,48%" at bounding box center [216, 215] width 77 height 17
select select "**********"
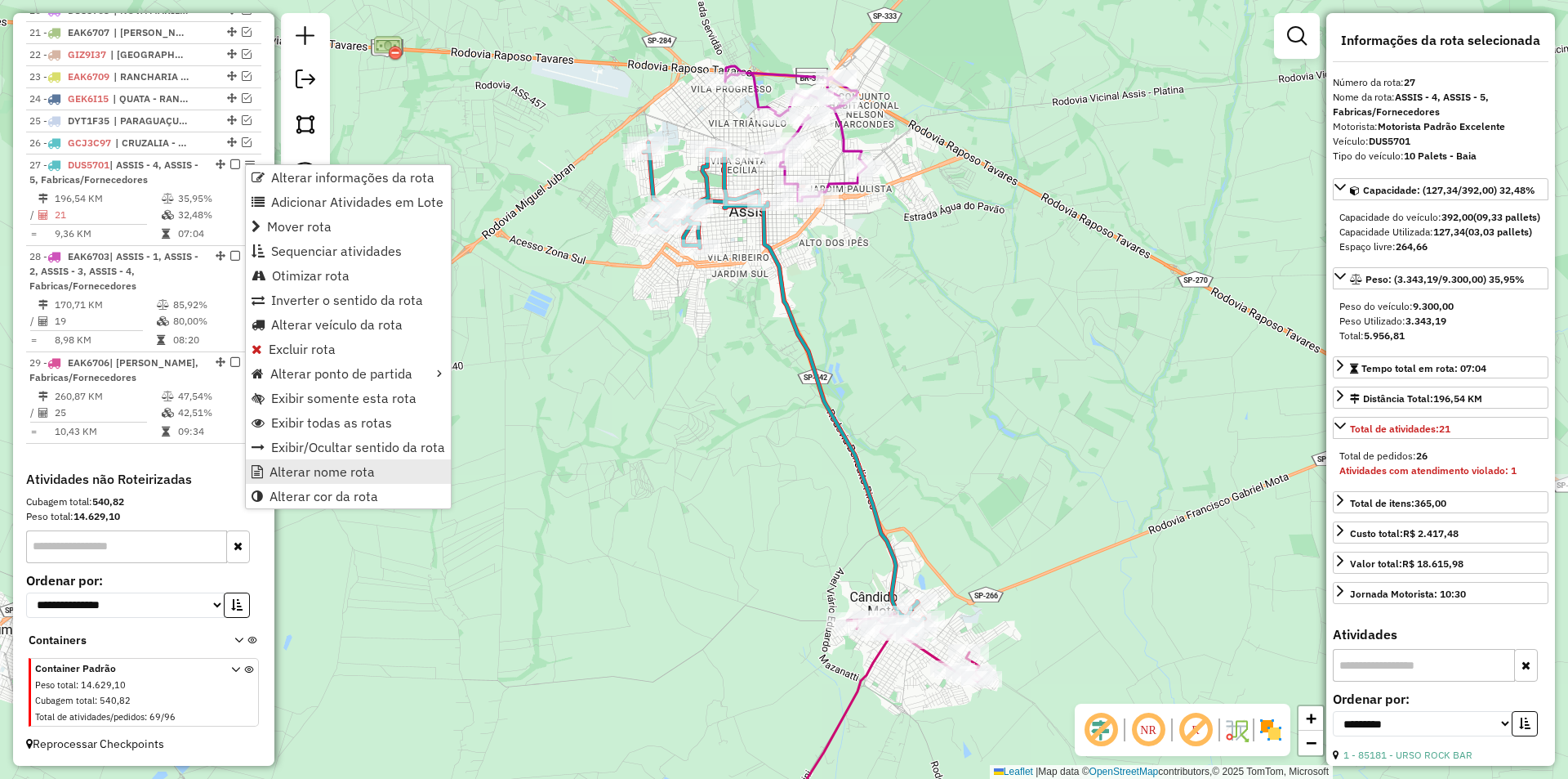
click at [314, 465] on span "Alterar nome rota" at bounding box center [322, 471] width 105 height 13
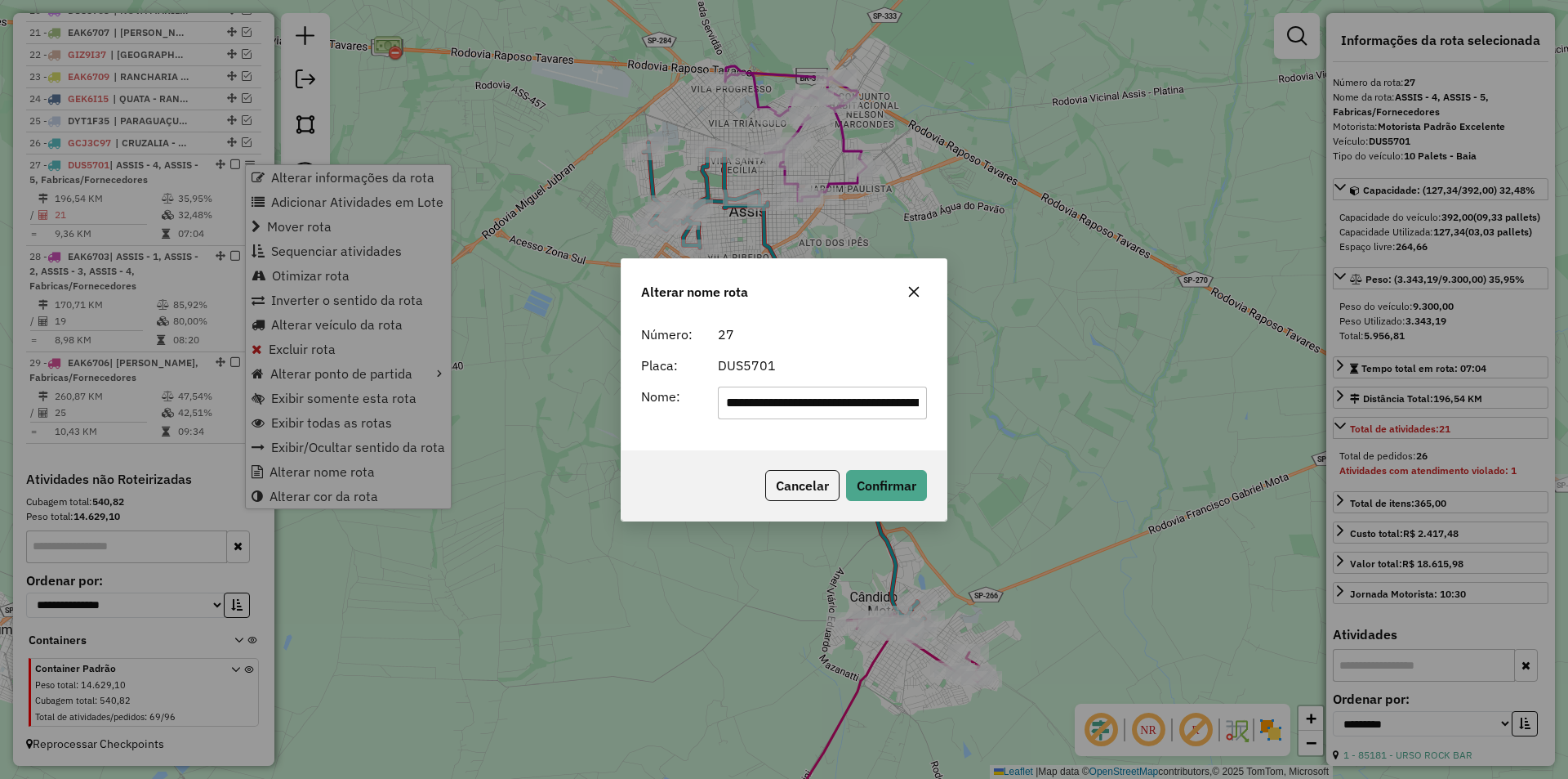
scroll to position [0, 65]
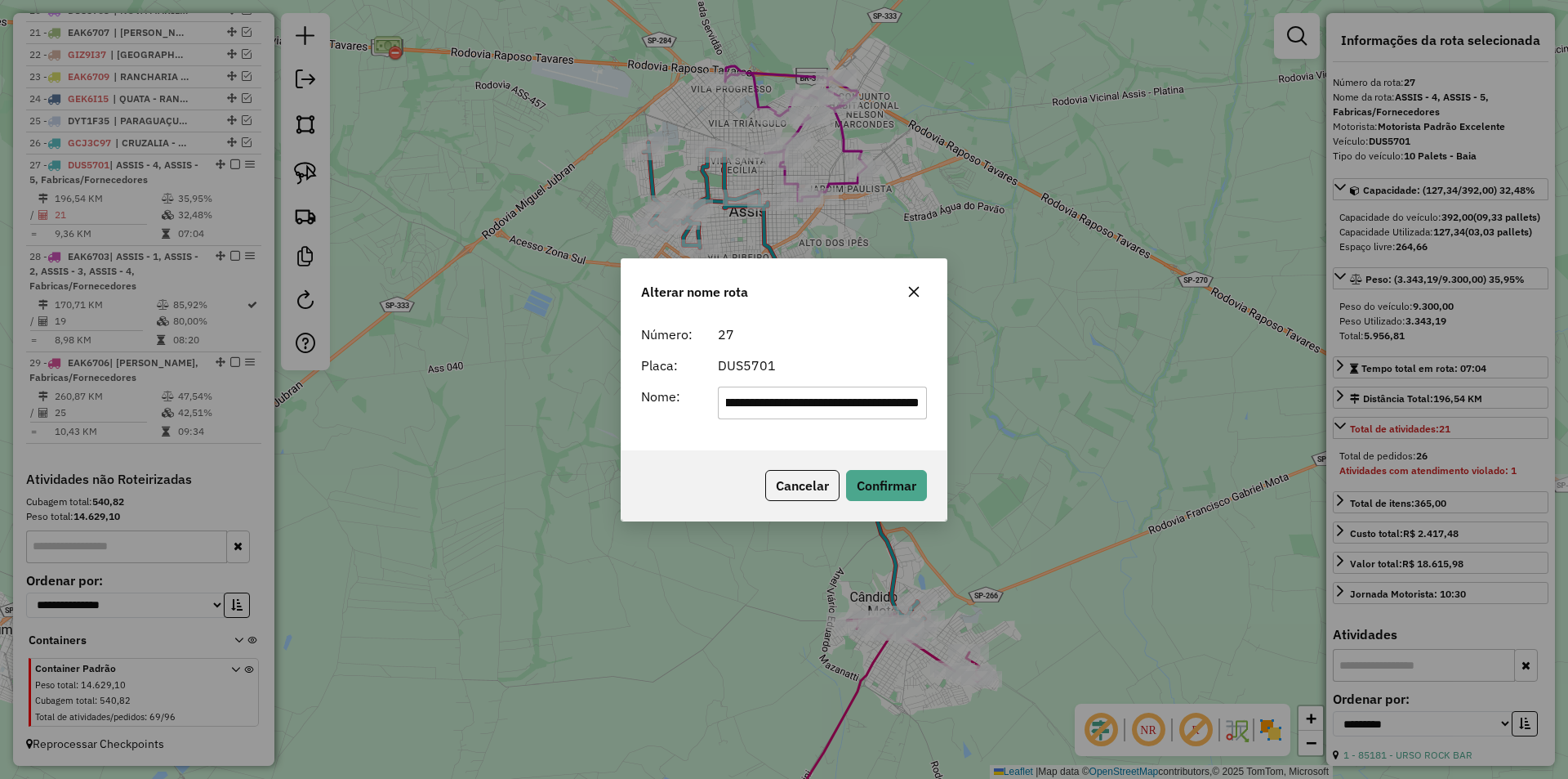
drag, startPoint x: 768, startPoint y: 402, endPoint x: 971, endPoint y: 410, distance: 203.2
click at [971, 410] on div "**********" at bounding box center [784, 390] width 1568 height 779
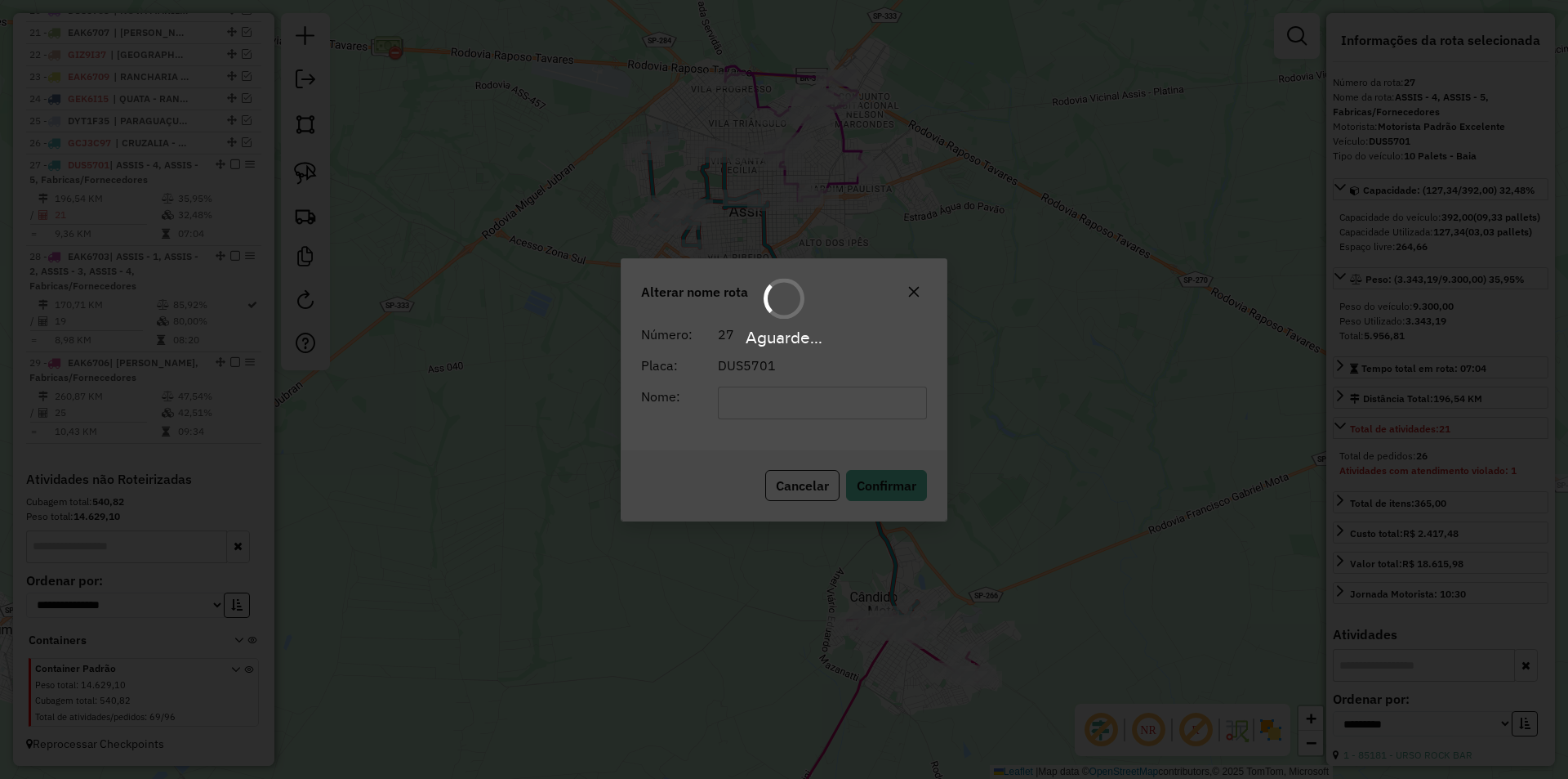
scroll to position [0, 0]
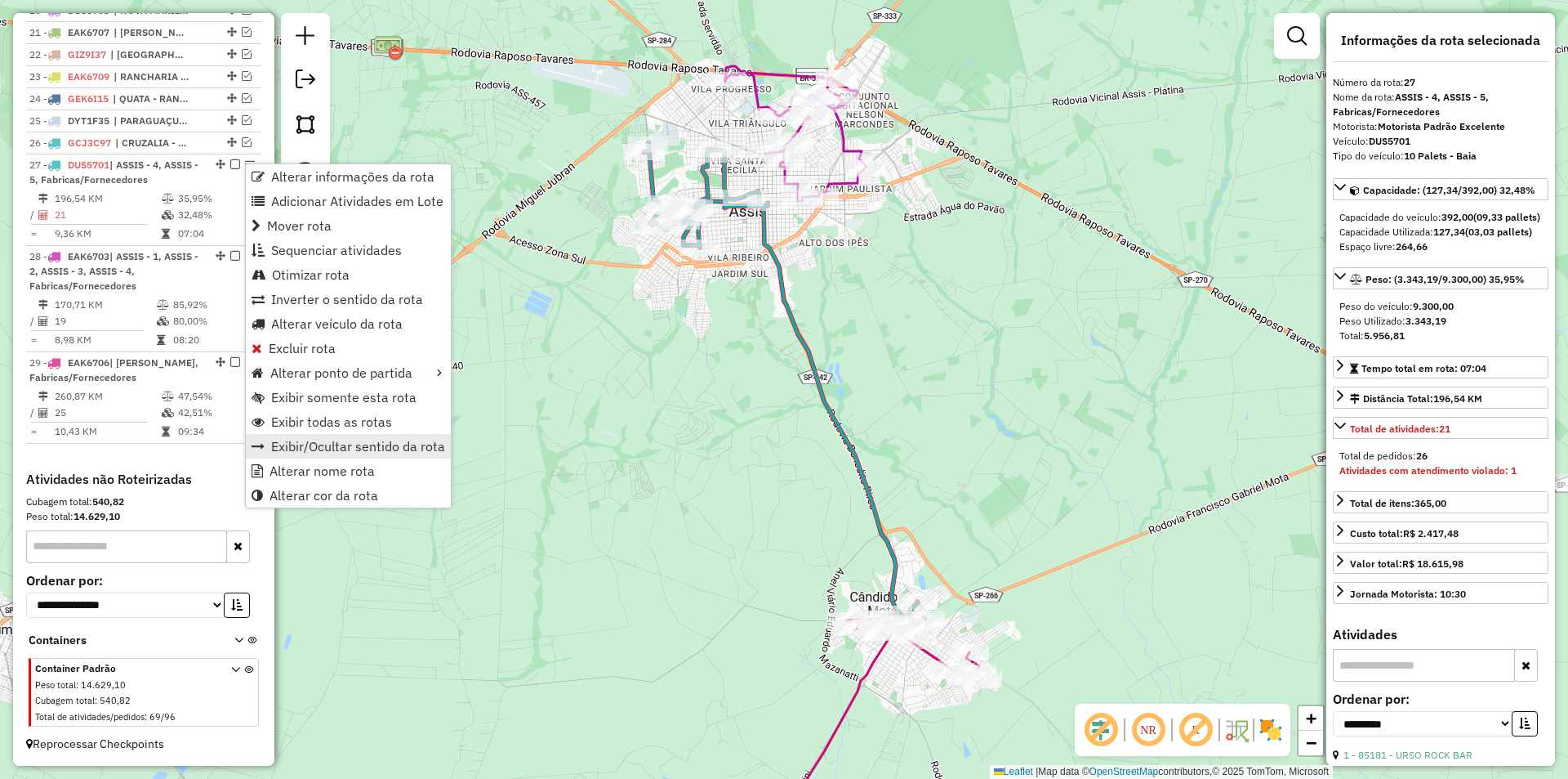
click at [330, 456] on link "Exibir/Ocultar sentido da rota" at bounding box center [349, 446] width 205 height 24
click at [369, 328] on span "Alterar veículo da rota" at bounding box center [340, 323] width 131 height 13
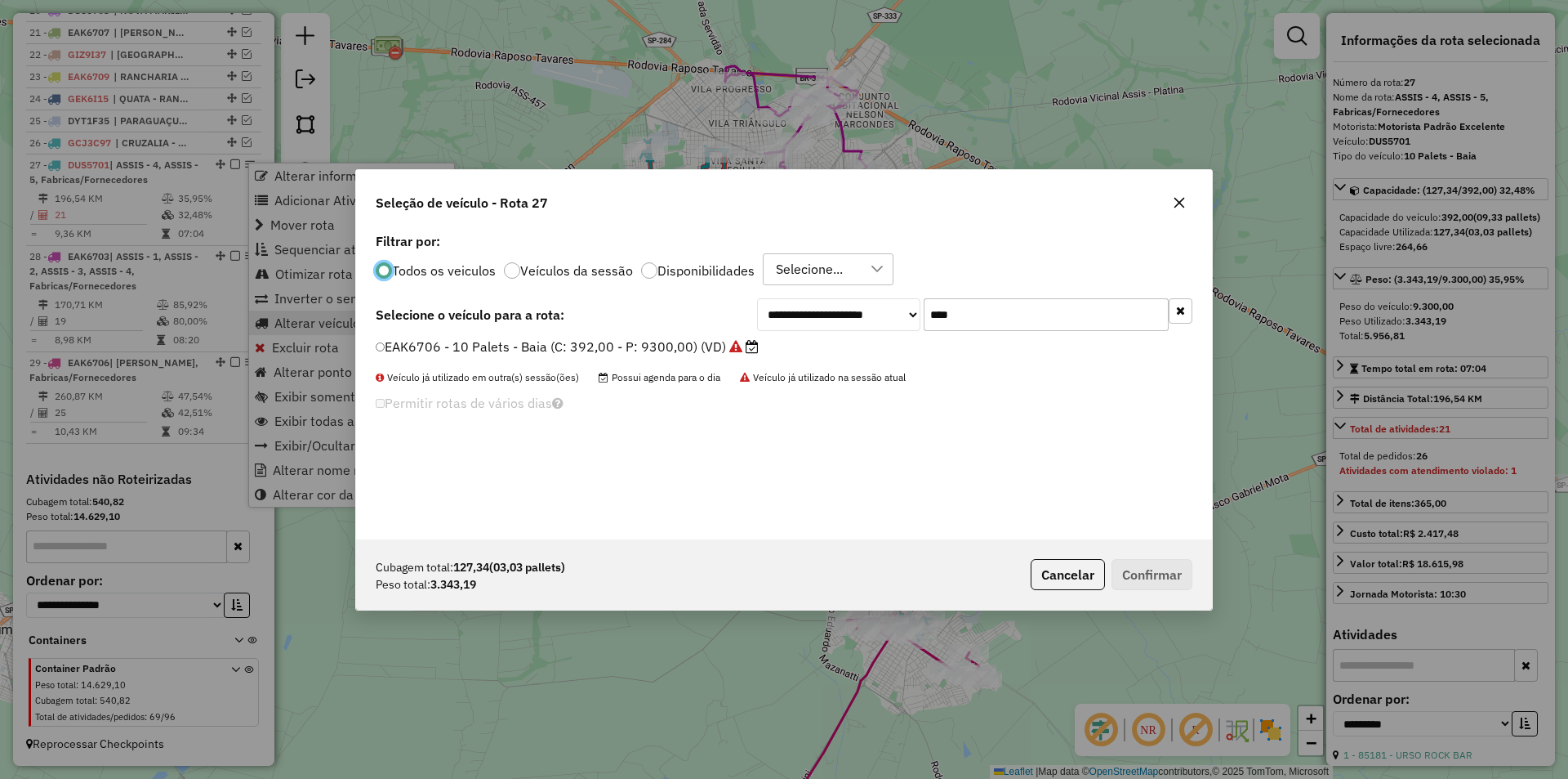
scroll to position [9, 5]
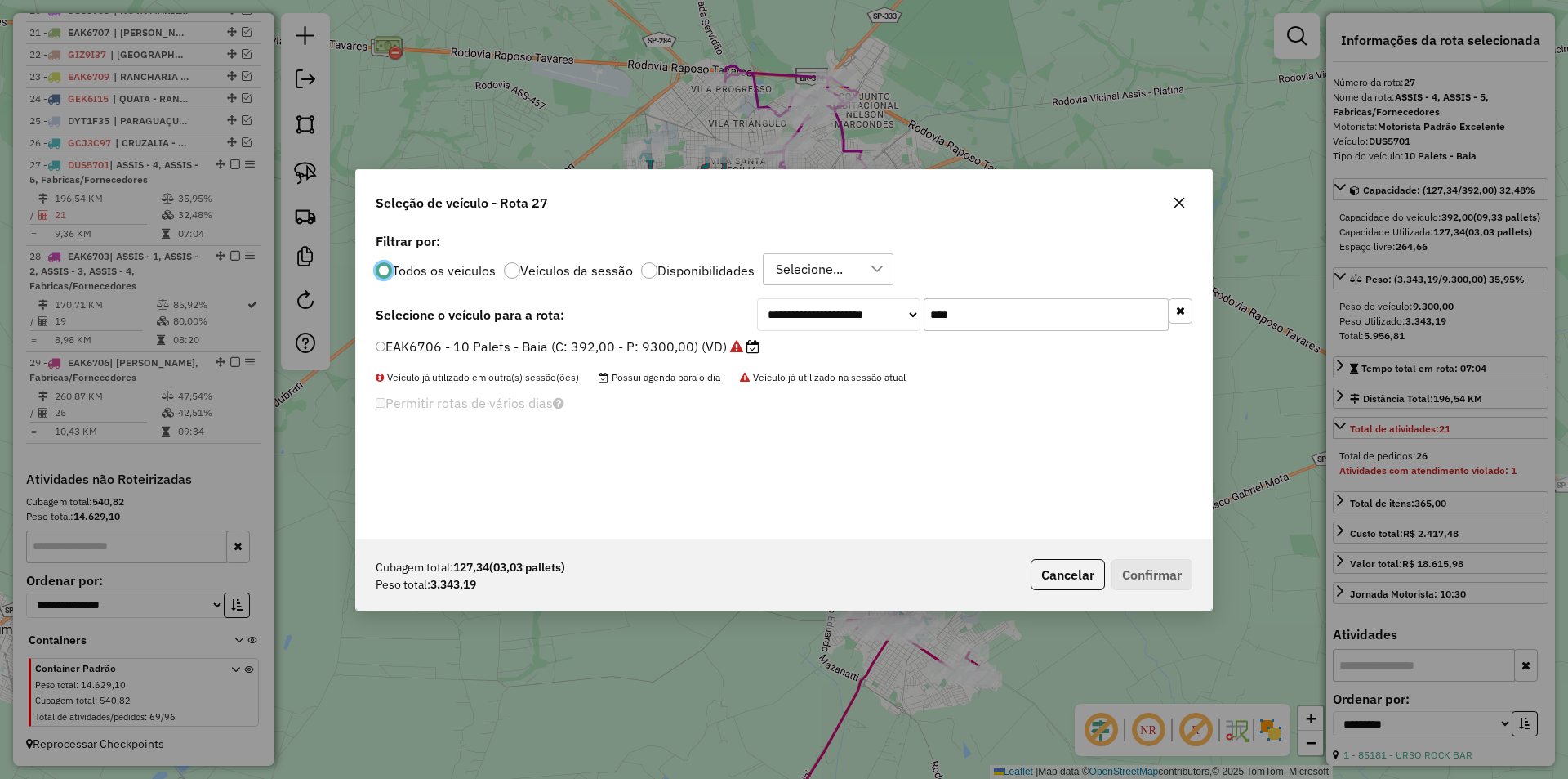
click at [1061, 590] on div "Cubagem total: 127,34 (03,03 pallets) Peso total: 3.343,19 Cancelar Confirmar" at bounding box center [784, 574] width 856 height 70
drag, startPoint x: 1041, startPoint y: 576, endPoint x: 743, endPoint y: 414, distance: 339.2
click at [1042, 576] on button "Cancelar" at bounding box center [1068, 575] width 75 height 31
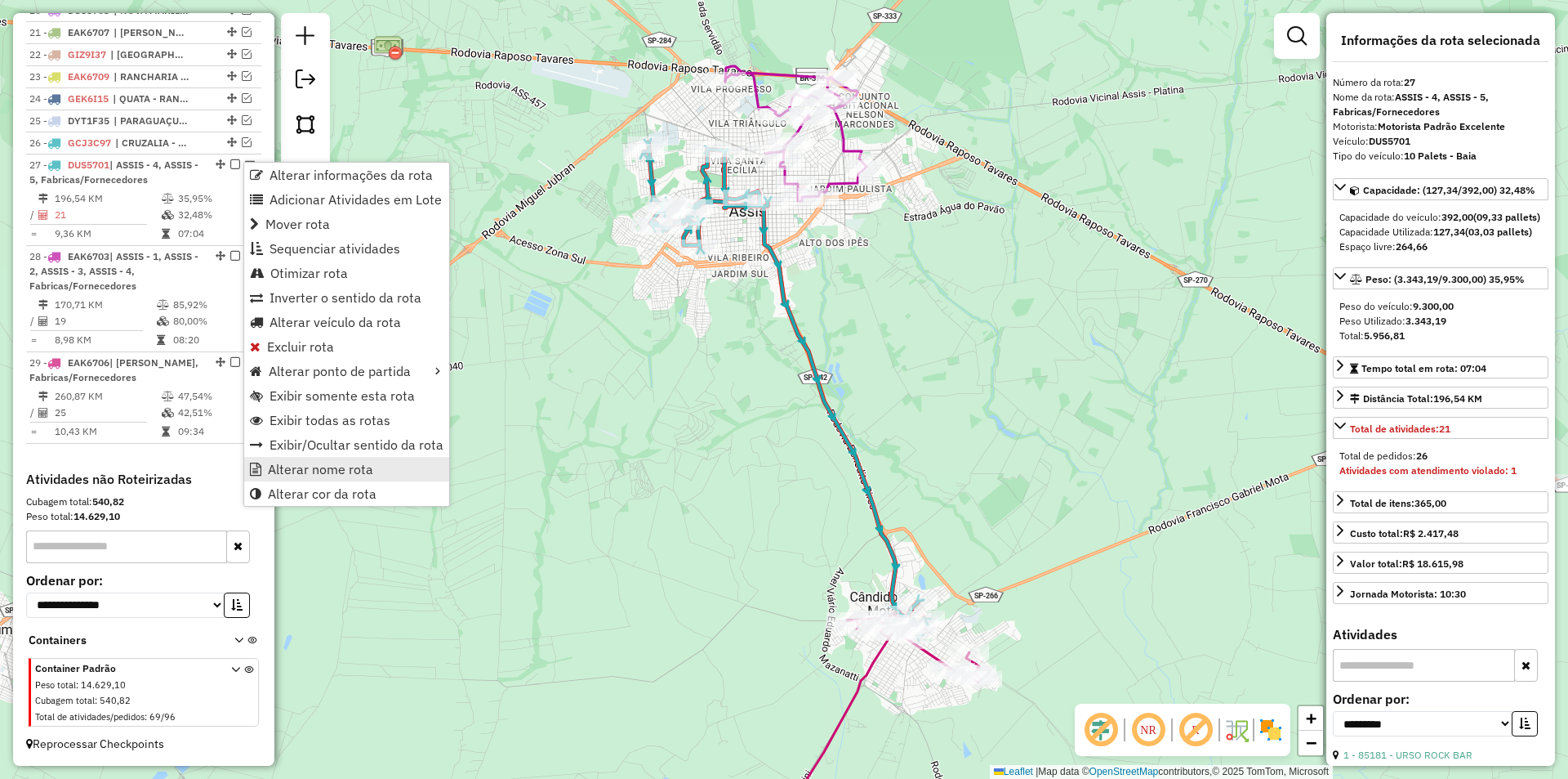
click at [330, 469] on span "Alterar nome rota" at bounding box center [320, 469] width 105 height 13
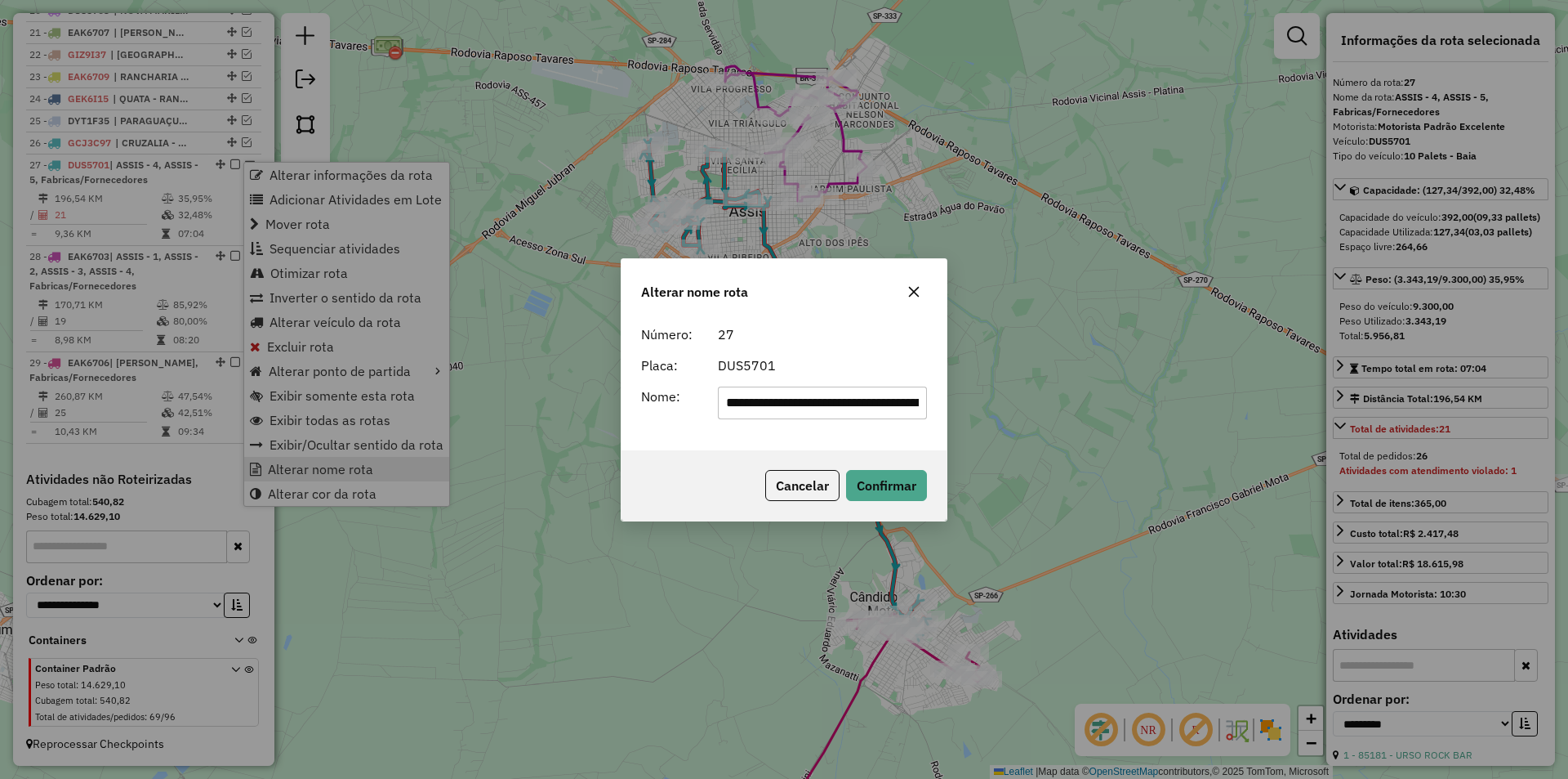
scroll to position [0, 65]
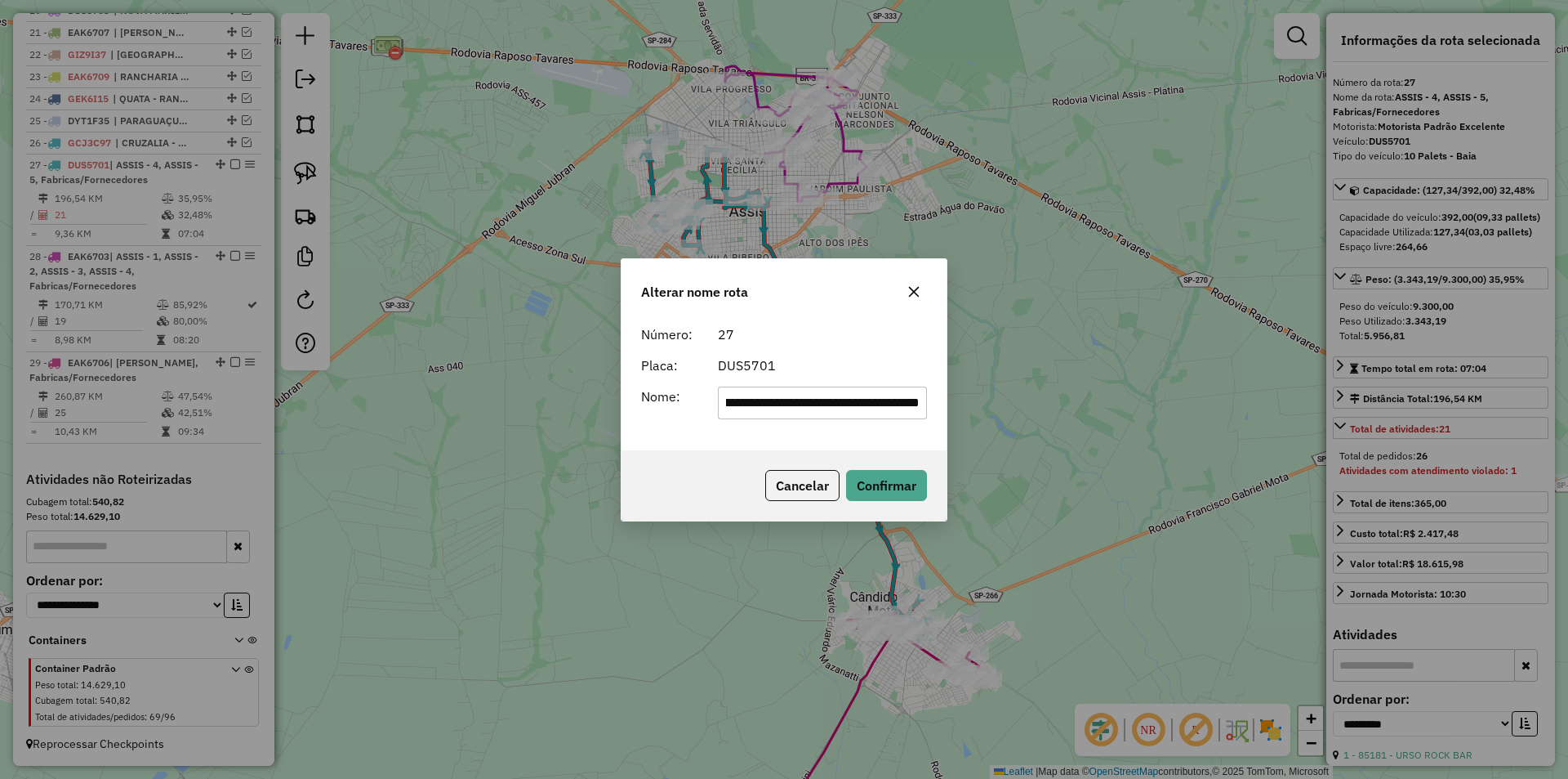
drag, startPoint x: 766, startPoint y: 403, endPoint x: 1325, endPoint y: 454, distance: 561.3
click at [1325, 454] on div "**********" at bounding box center [784, 390] width 1568 height 779
drag, startPoint x: 770, startPoint y: 400, endPoint x: 978, endPoint y: 405, distance: 208.1
click at [978, 405] on div "Alterar nome rota Número: 27 Placa: DUS5701 Nome: ******* Cancelar Confirmar" at bounding box center [784, 390] width 1568 height 779
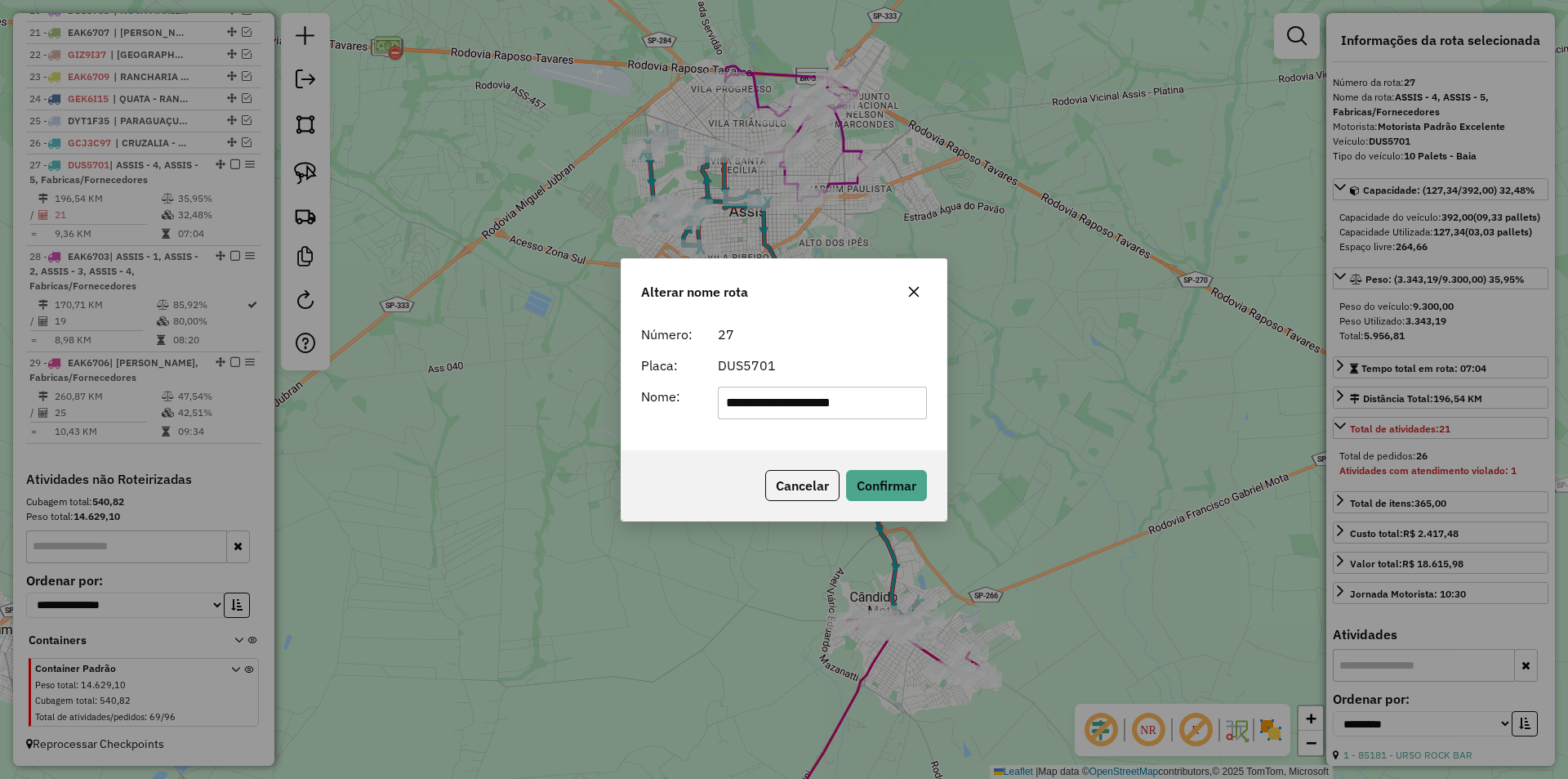
type input "**********"
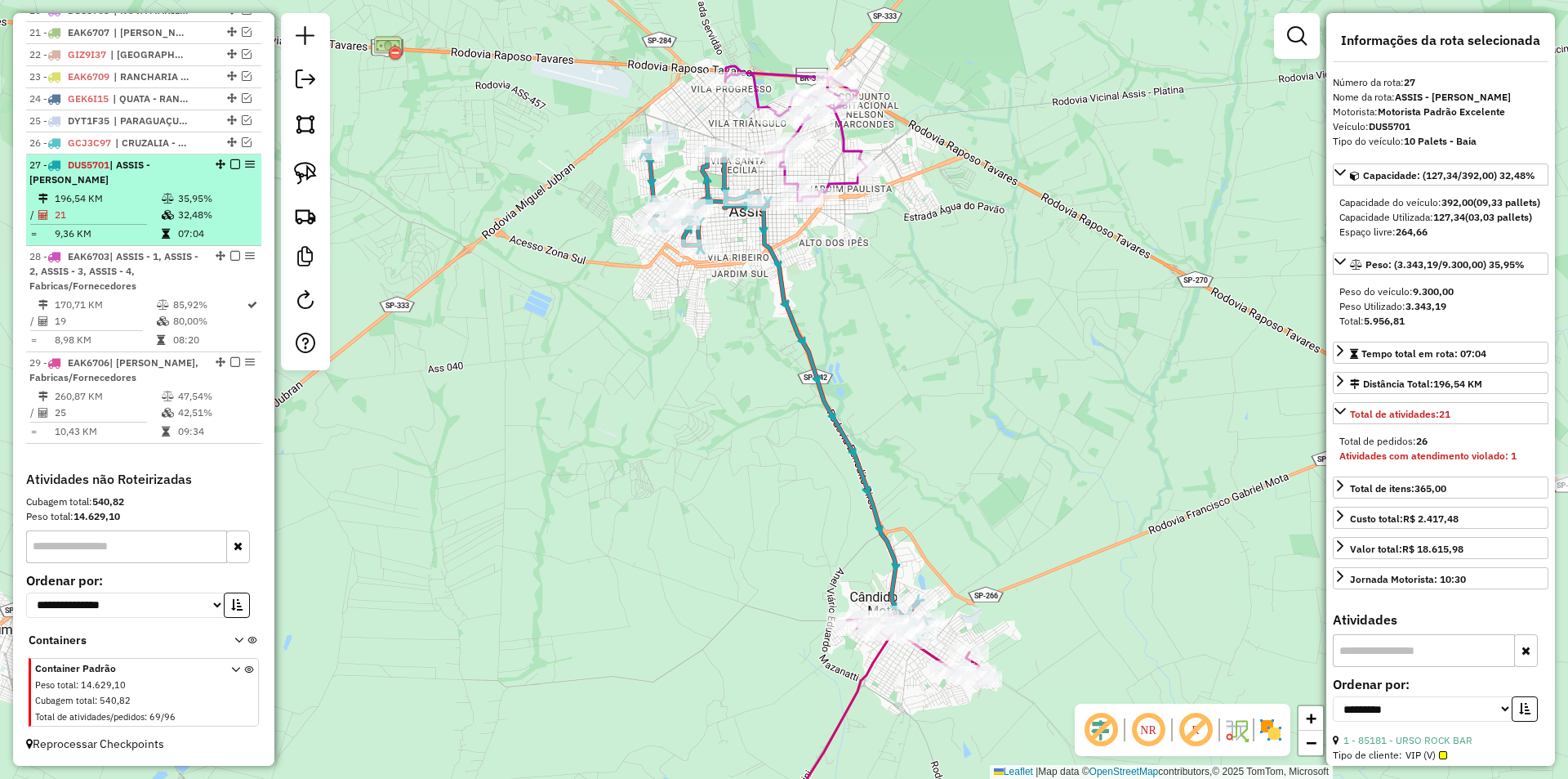
click at [230, 163] on em at bounding box center [235, 163] width 10 height 10
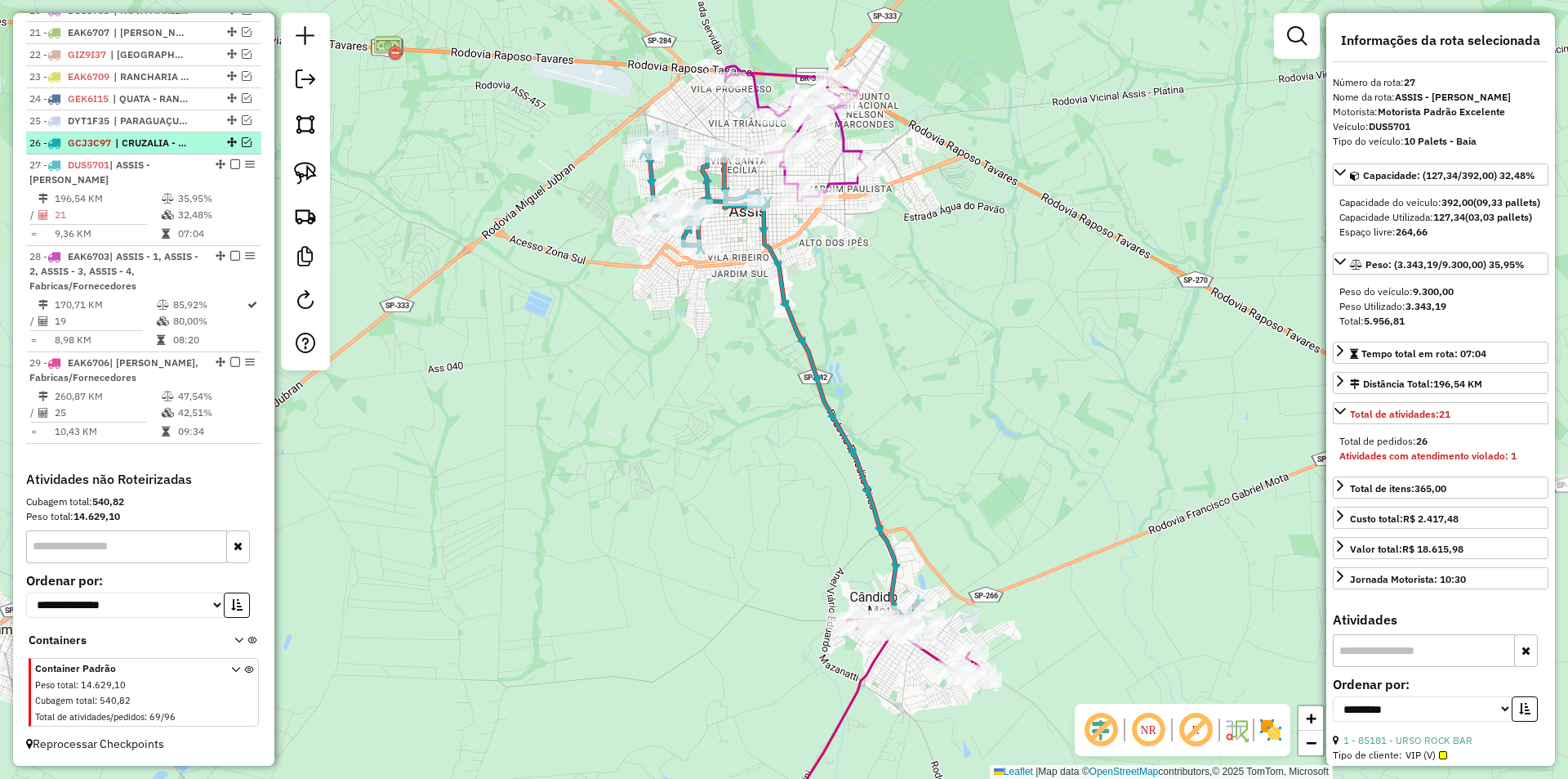
scroll to position [1010, 0]
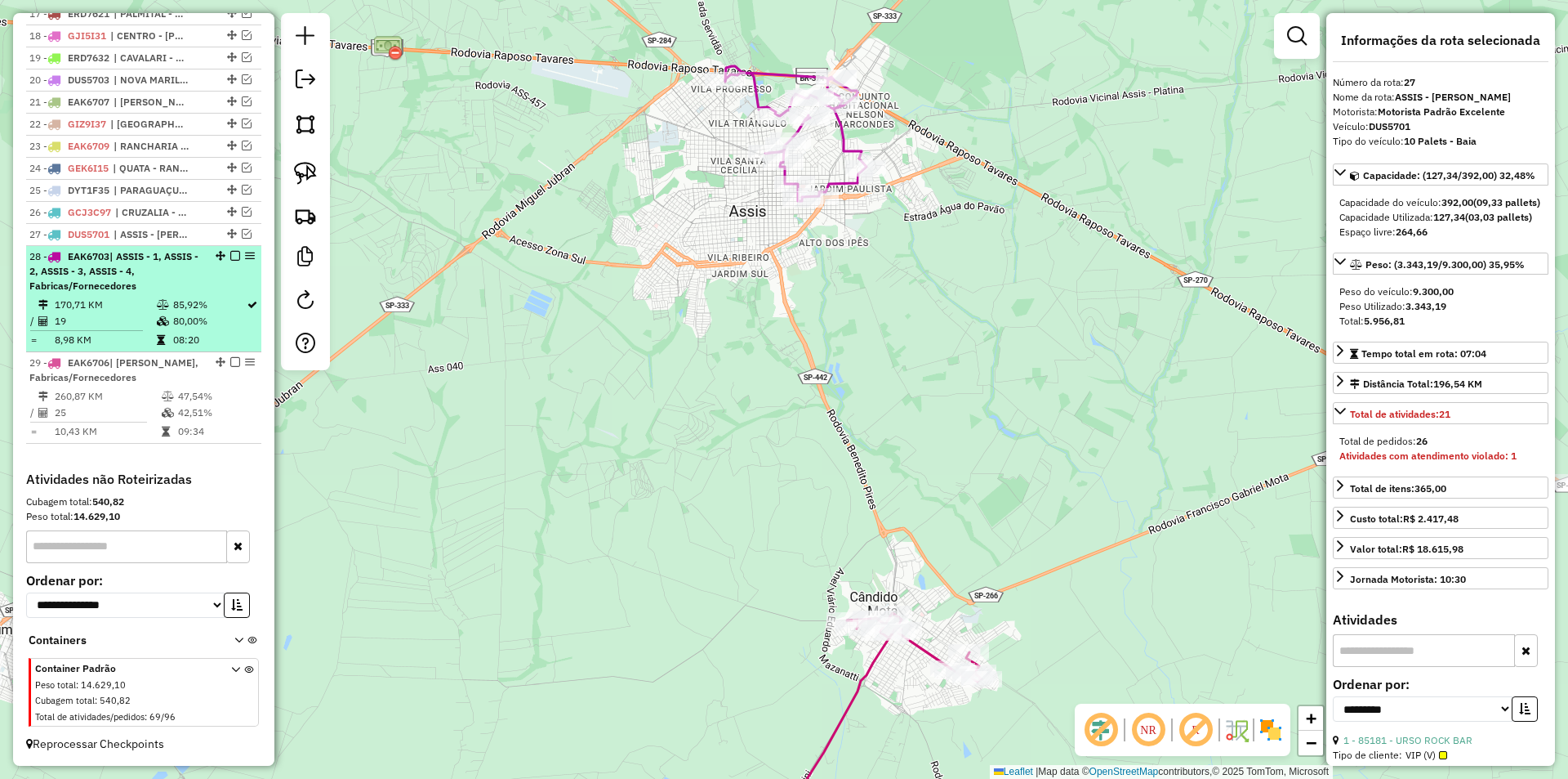
click at [207, 254] on div at bounding box center [230, 256] width 49 height 10
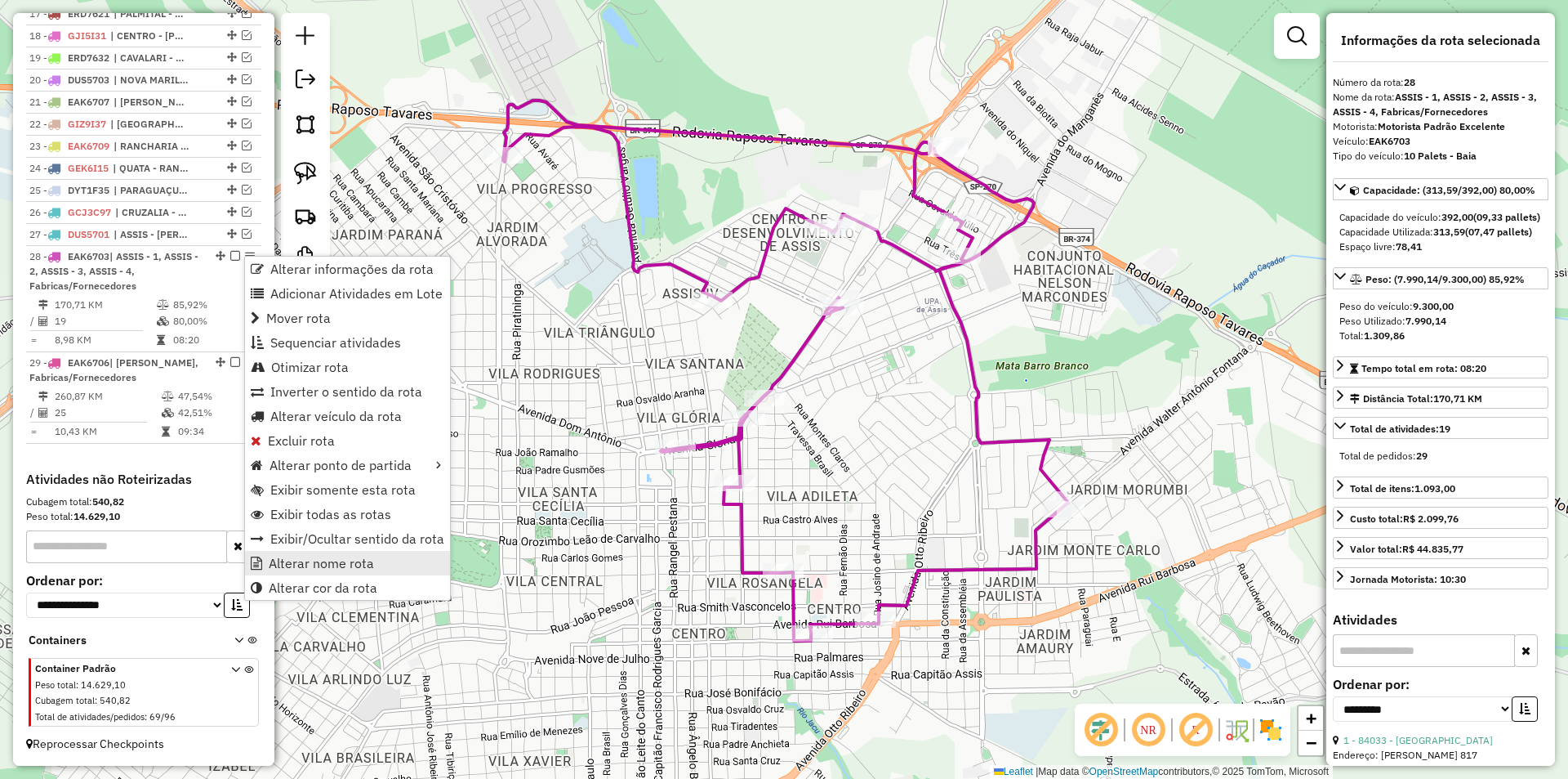
click at [366, 565] on span "Alterar nome rota" at bounding box center [321, 563] width 105 height 13
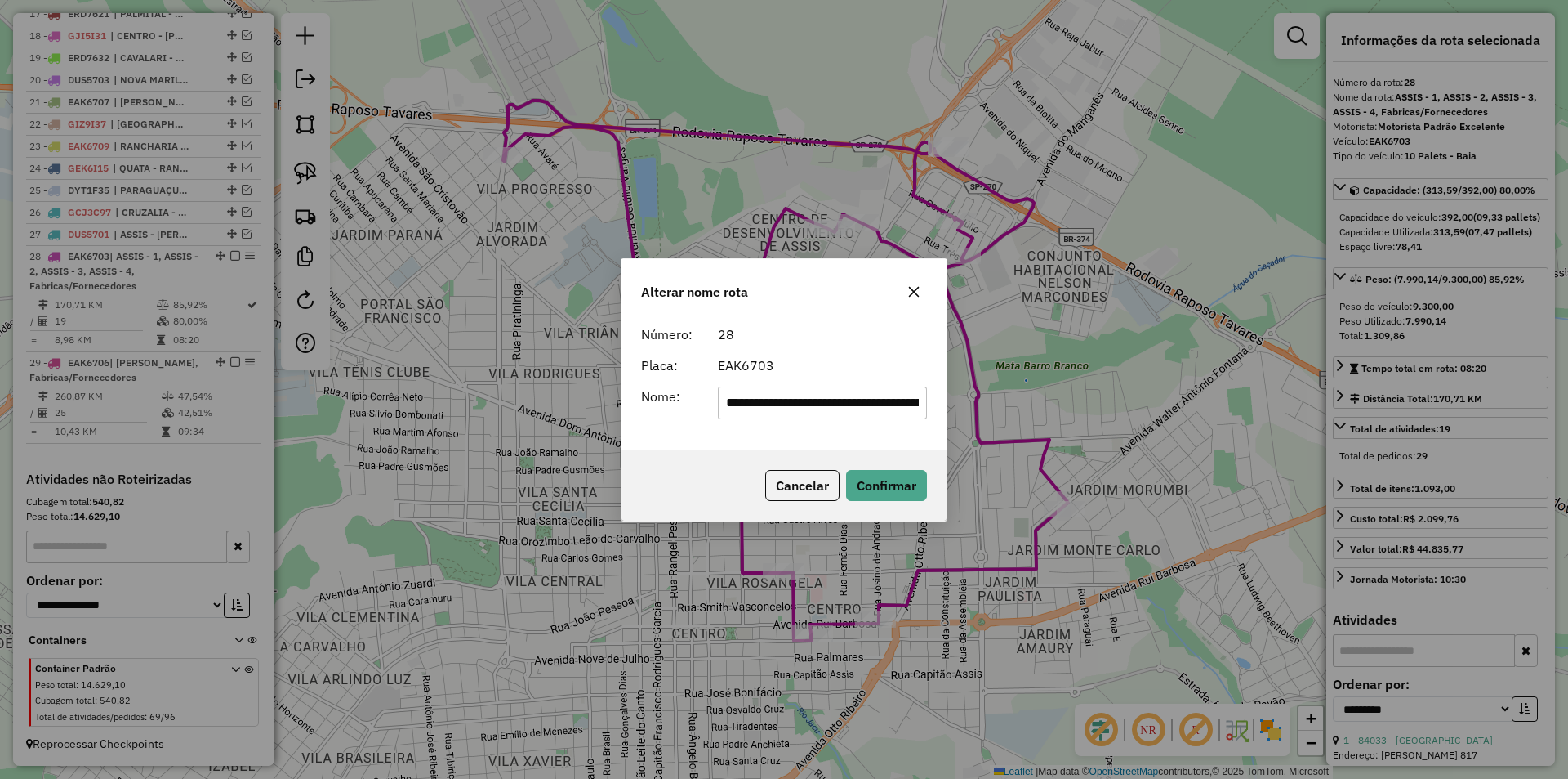
scroll to position [0, 189]
drag, startPoint x: 763, startPoint y: 402, endPoint x: 993, endPoint y: 423, distance: 231.0
click at [989, 423] on div "**********" at bounding box center [784, 390] width 1568 height 779
drag, startPoint x: 746, startPoint y: 404, endPoint x: 1138, endPoint y: 435, distance: 393.2
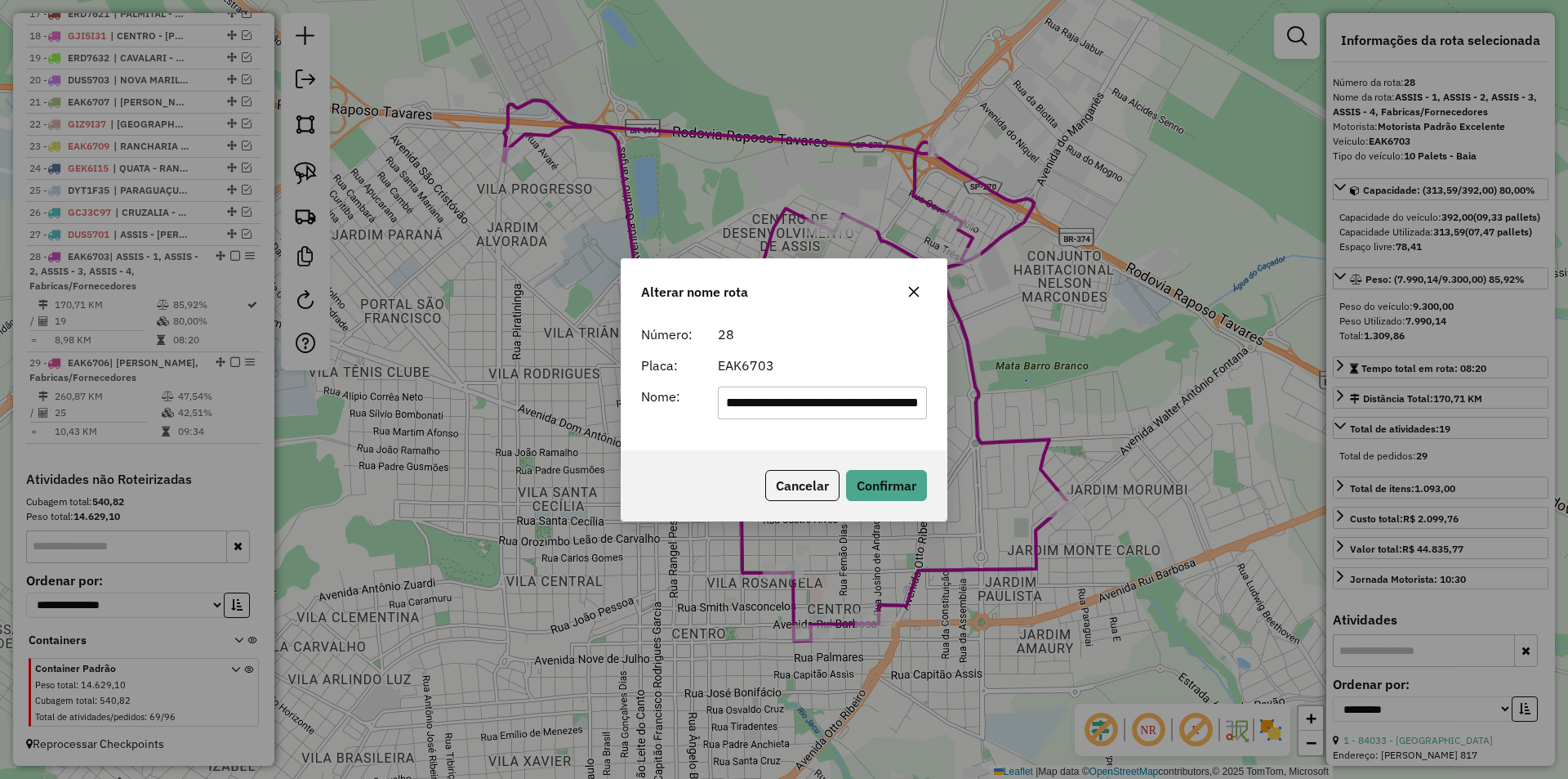
click at [1131, 436] on div "**********" at bounding box center [784, 390] width 1568 height 779
drag, startPoint x: 767, startPoint y: 406, endPoint x: 848, endPoint y: 400, distance: 81.2
click at [844, 402] on input "*********" at bounding box center [823, 403] width 210 height 33
type input "*****"
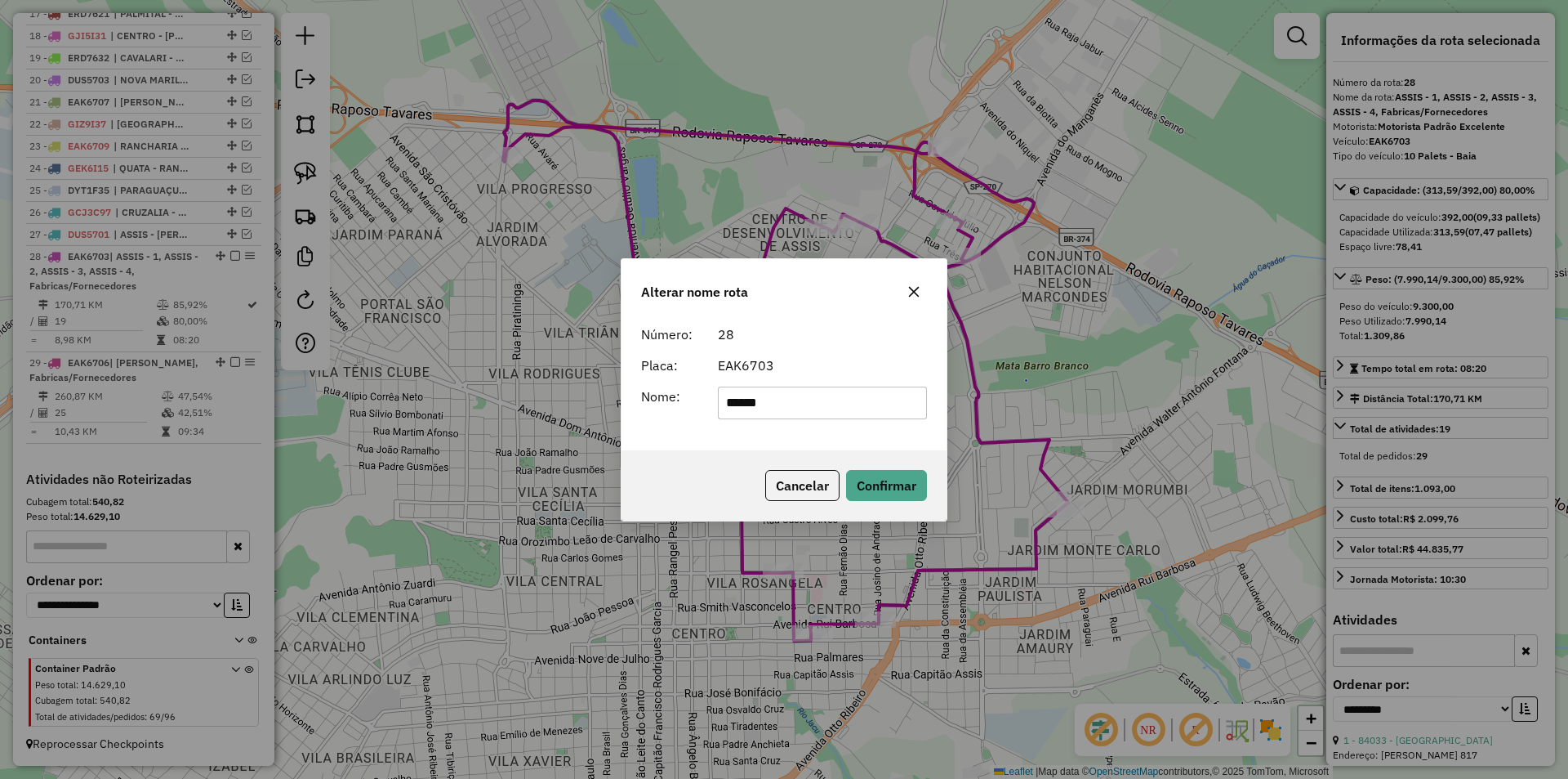
click at [846, 366] on div "EAK6703" at bounding box center [823, 365] width 229 height 20
click at [896, 486] on button "Confirmar" at bounding box center [887, 485] width 81 height 31
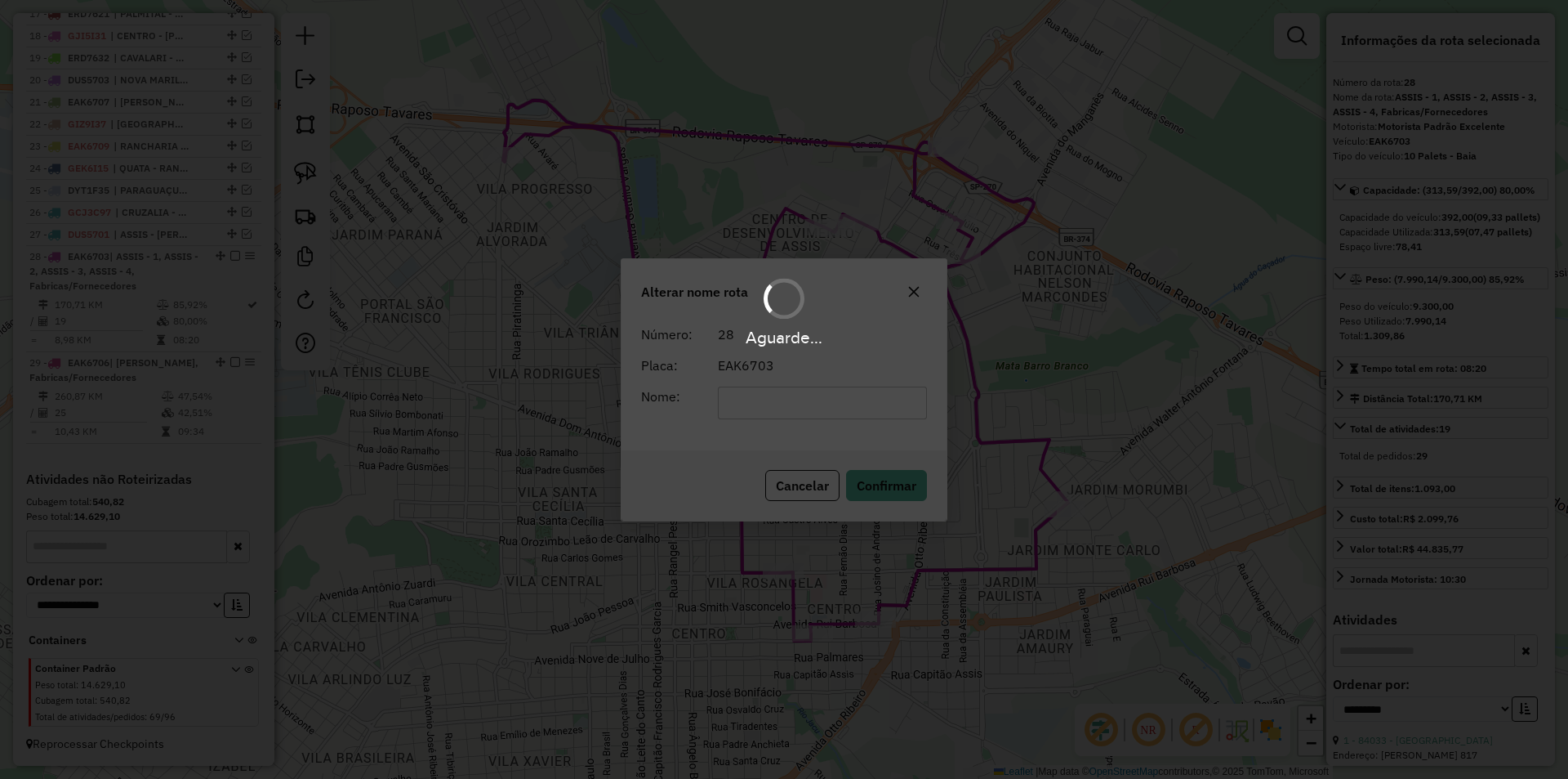
scroll to position [981, 0]
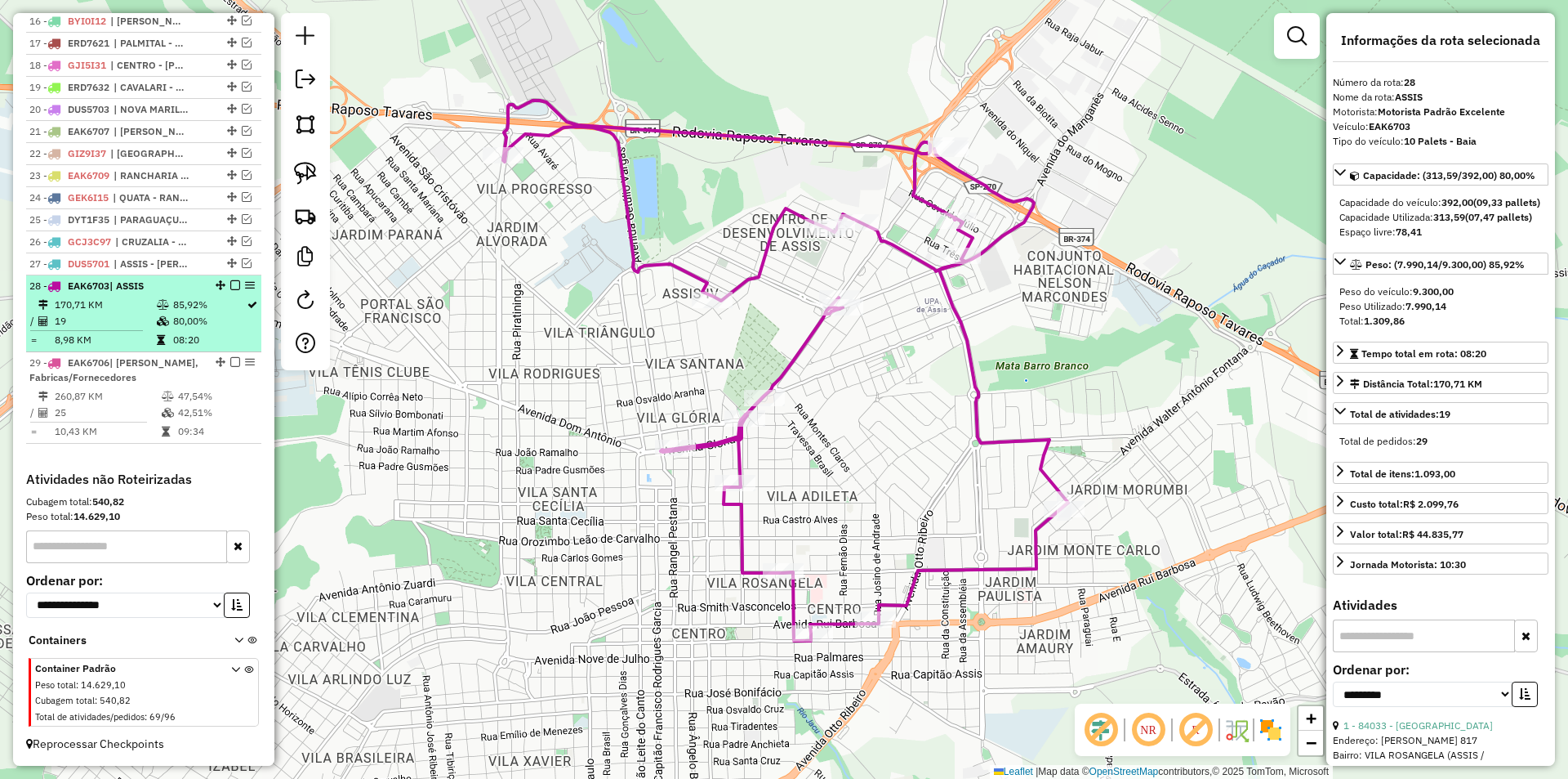
click at [230, 282] on em at bounding box center [235, 284] width 10 height 10
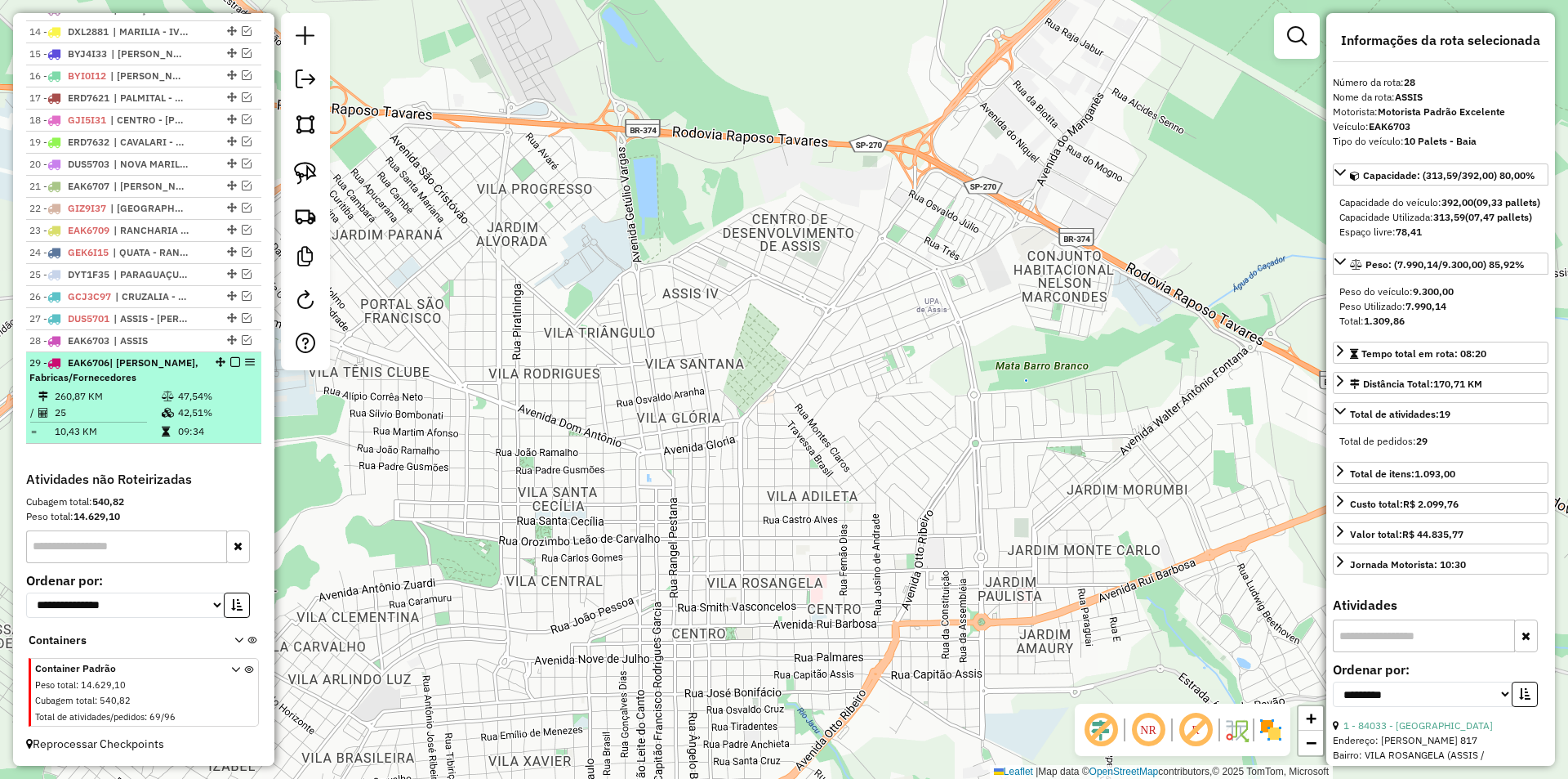
scroll to position [926, 0]
click at [215, 380] on div "29 - EAK6706 | CANDIDO MOTA, Fabricas/Fornecedores" at bounding box center [143, 370] width 229 height 30
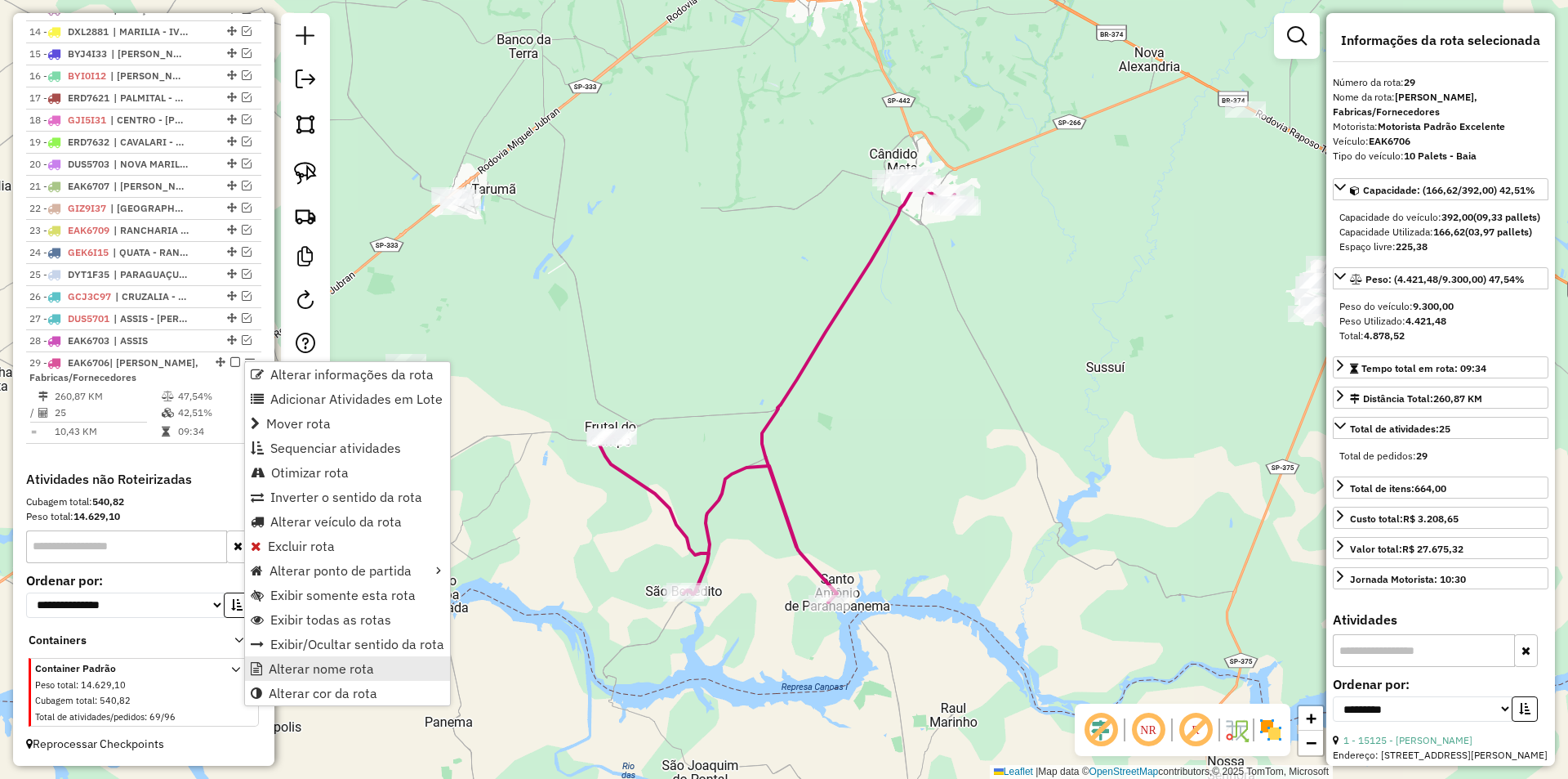
click at [323, 668] on span "Alterar nome rota" at bounding box center [321, 668] width 105 height 13
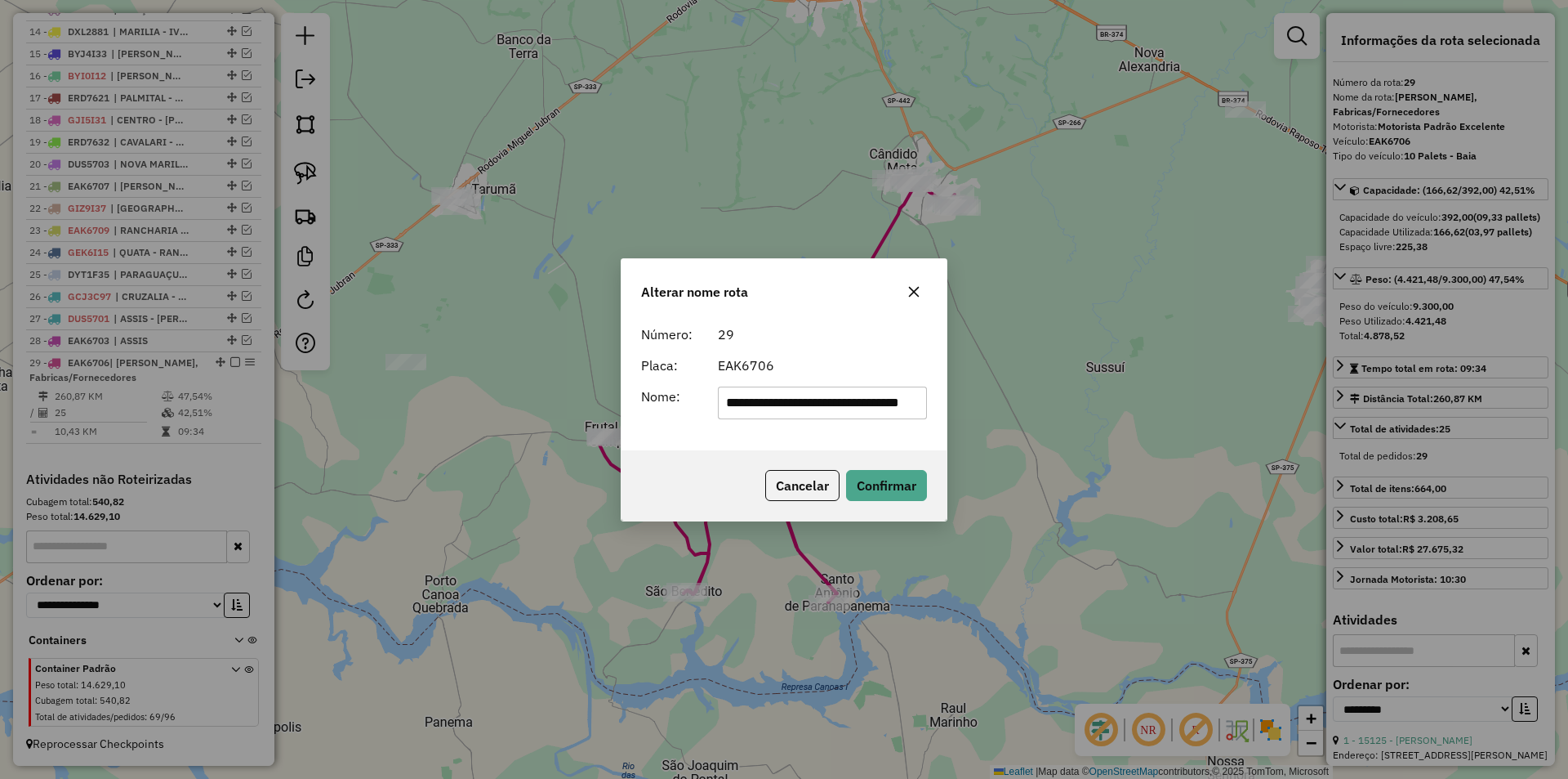
scroll to position [0, 43]
drag, startPoint x: 775, startPoint y: 402, endPoint x: 1027, endPoint y: 414, distance: 252.3
click at [1020, 413] on div "**********" at bounding box center [784, 390] width 1568 height 779
type input "**********"
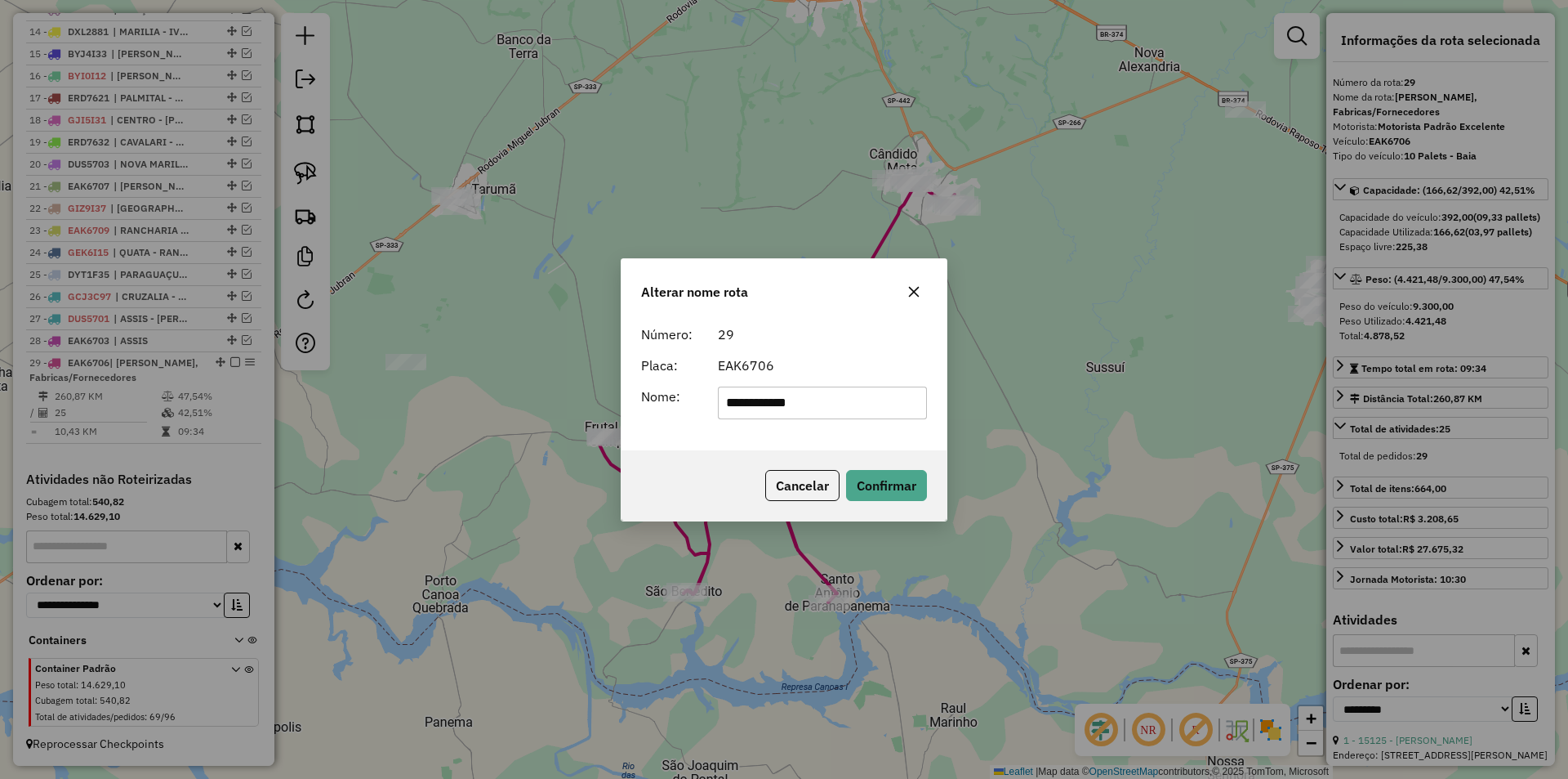
click at [849, 366] on div "EAK6706" at bounding box center [823, 365] width 229 height 20
click at [876, 471] on button "Confirmar" at bounding box center [887, 485] width 81 height 31
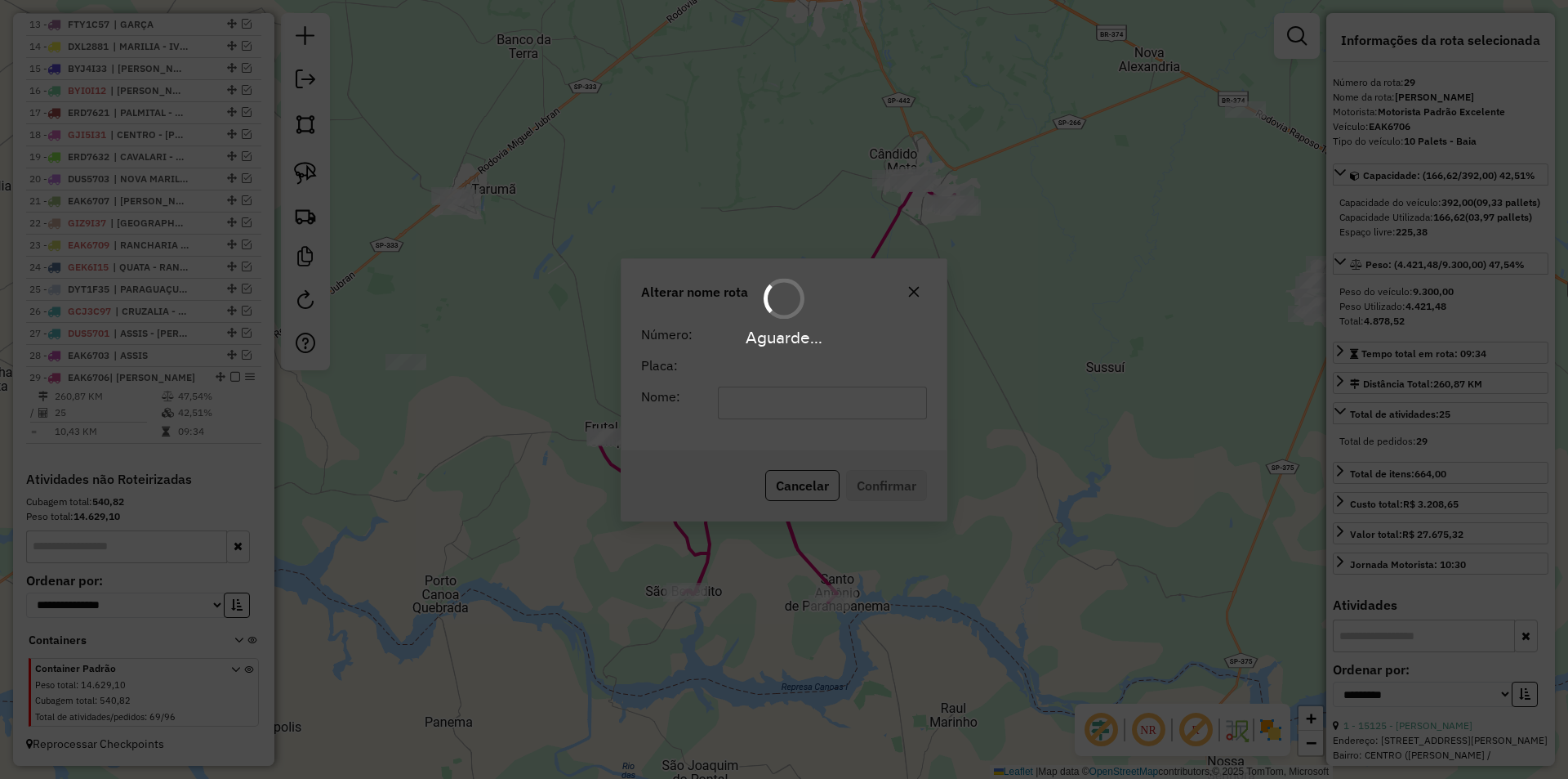
scroll to position [911, 0]
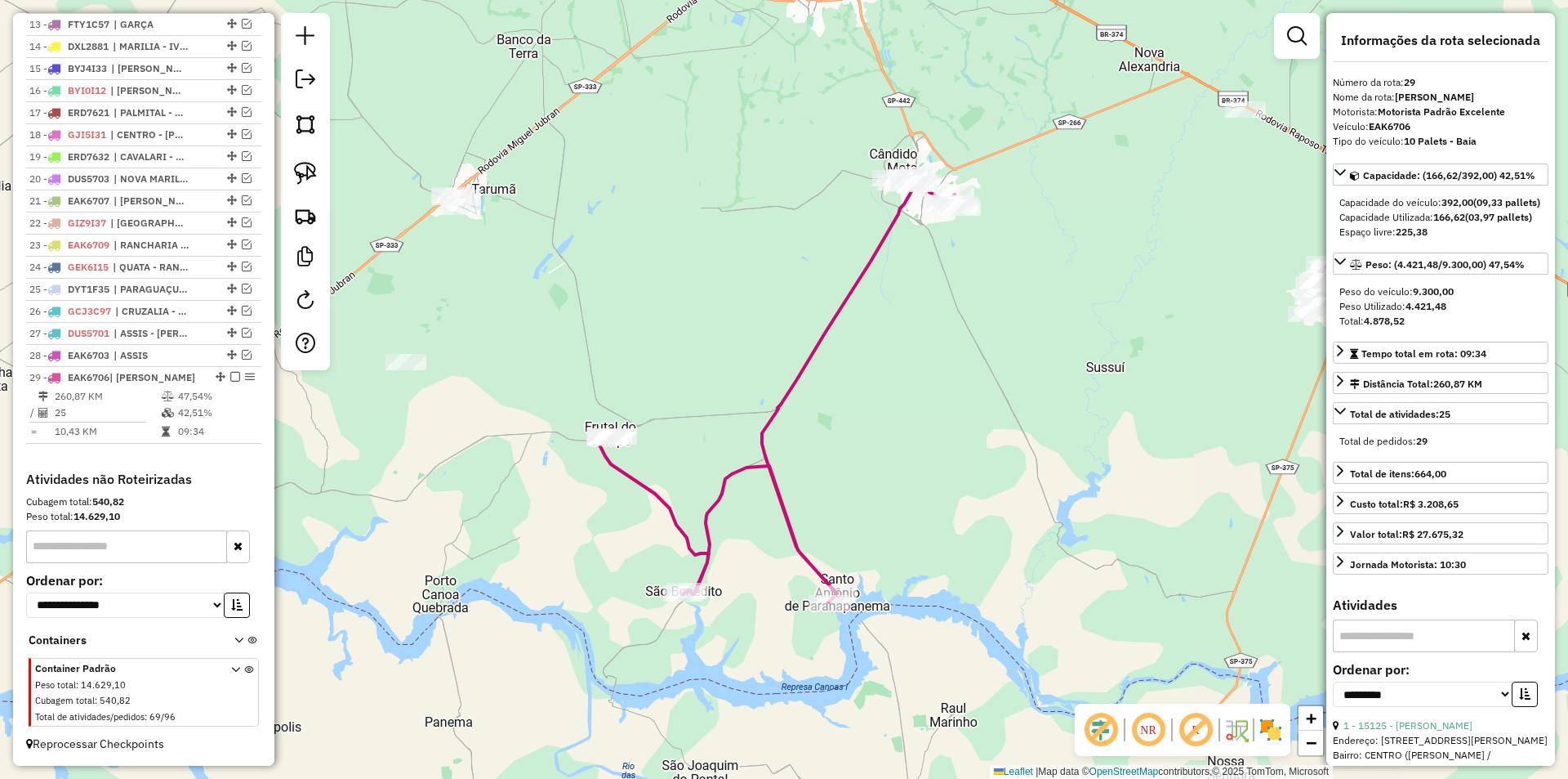
drag, startPoint x: 232, startPoint y: 375, endPoint x: 603, endPoint y: 409, distance: 372.6
click at [233, 375] on em at bounding box center [235, 376] width 10 height 10
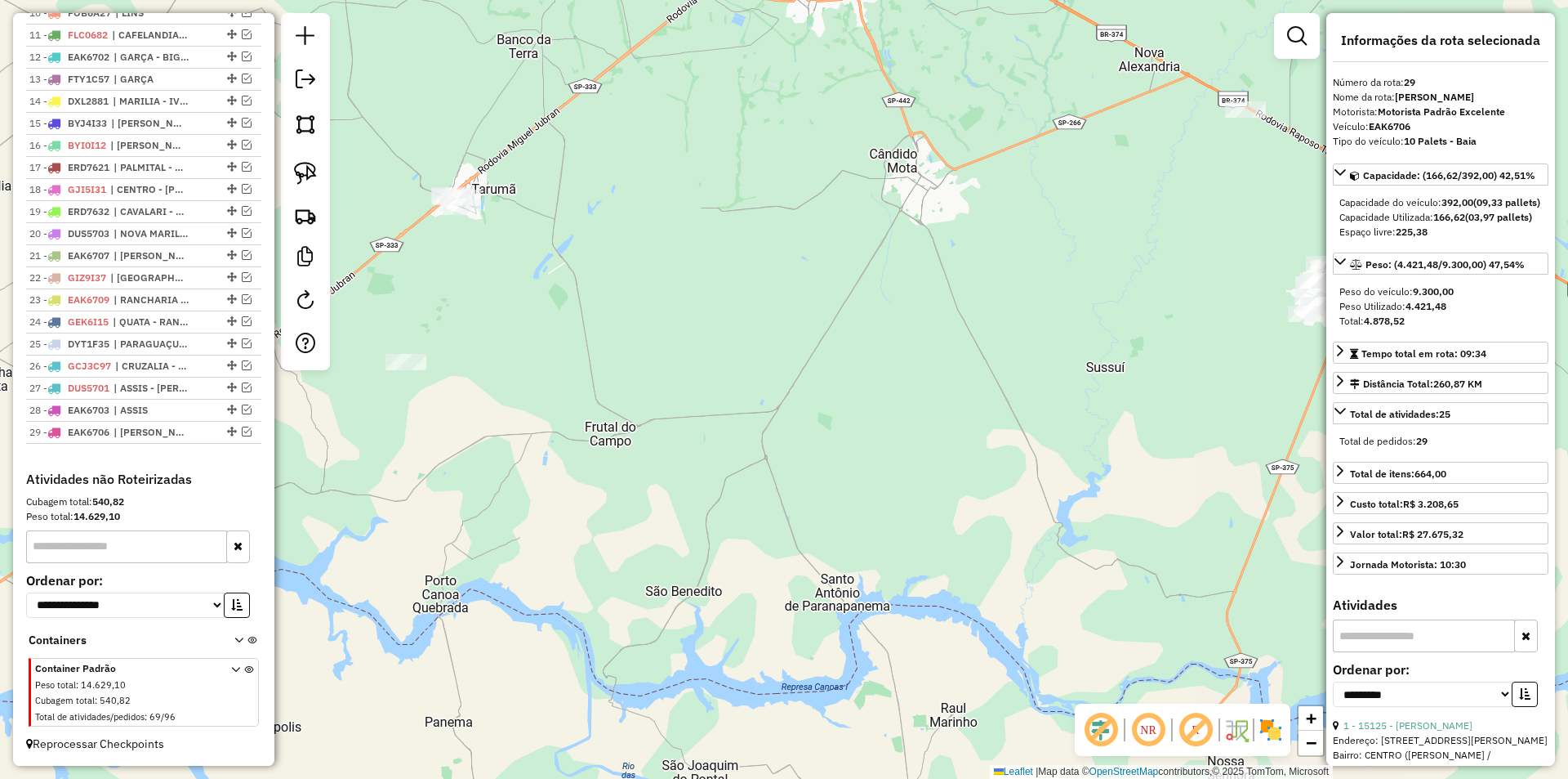
drag, startPoint x: 1025, startPoint y: 422, endPoint x: 1082, endPoint y: 402, distance: 60.4
click at [1007, 423] on div "Janela de atendimento Grade de atendimento Capacidade Transportadoras Veículos …" at bounding box center [784, 390] width 1568 height 779
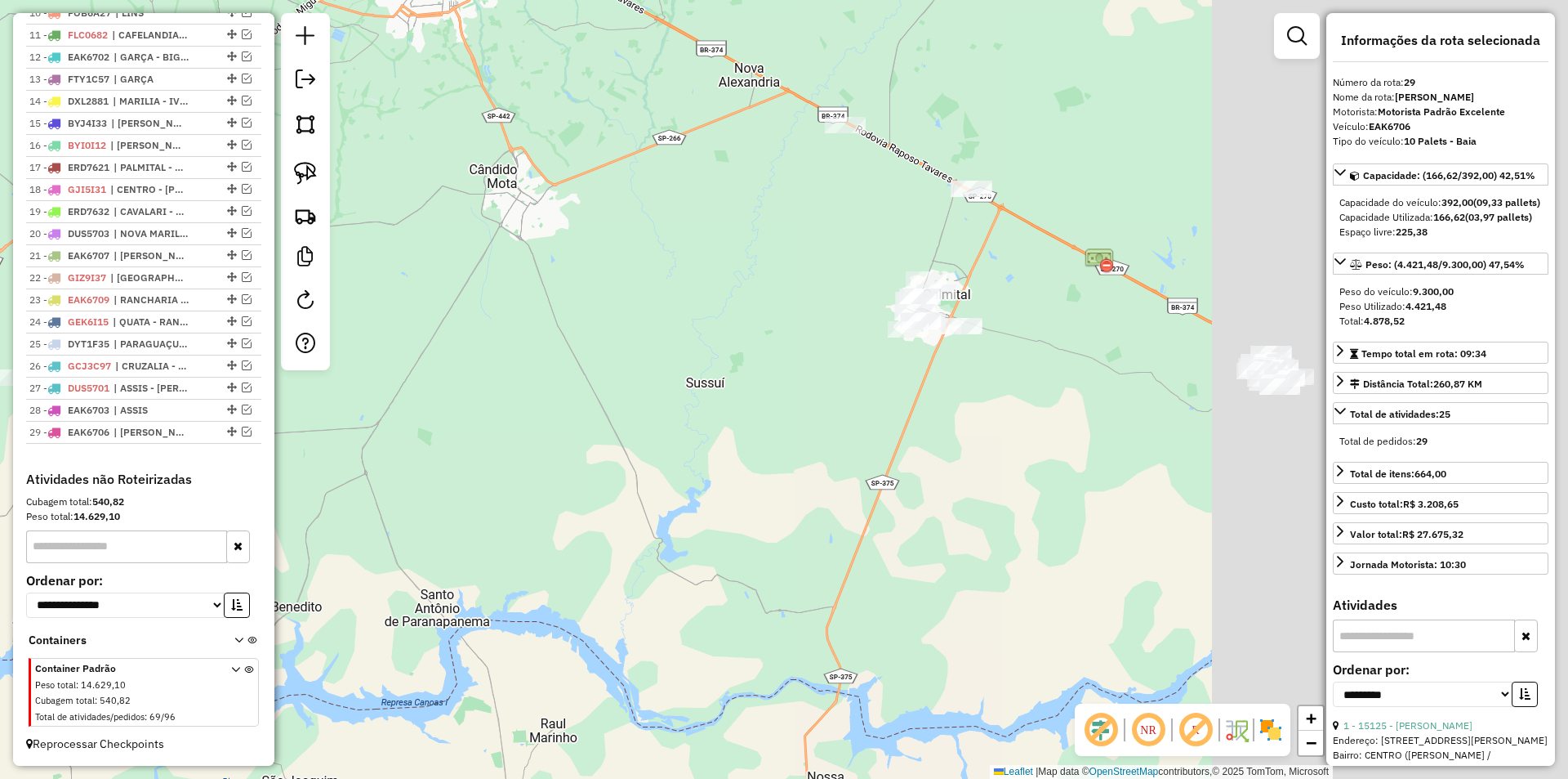
drag, startPoint x: 1113, startPoint y: 403, endPoint x: 725, endPoint y: 433, distance: 389.2
click at [721, 423] on div "Janela de atendimento Grade de atendimento Capacidade Transportadoras Veículos …" at bounding box center [784, 390] width 1568 height 779
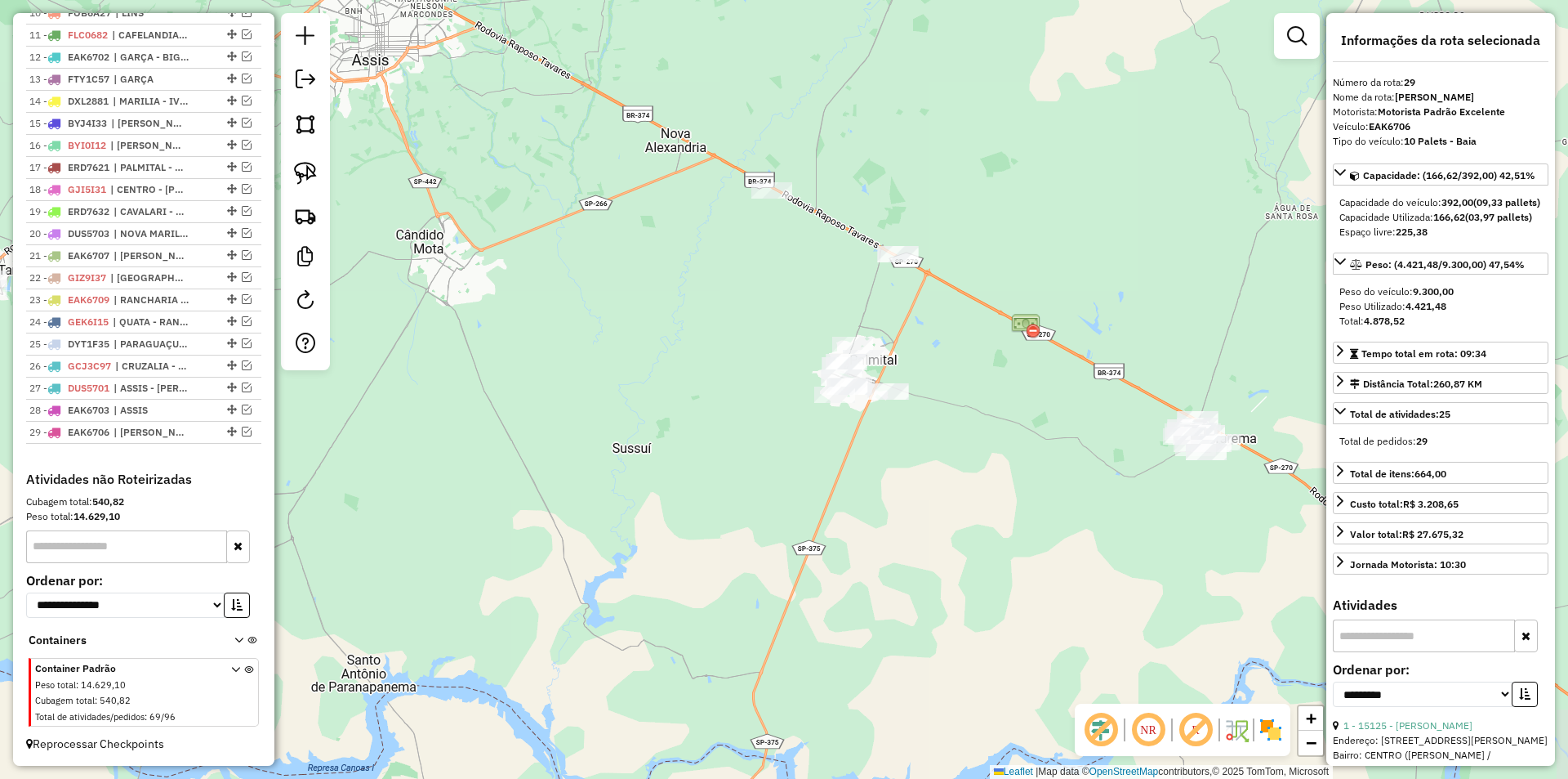
drag, startPoint x: 728, startPoint y: 436, endPoint x: 741, endPoint y: 502, distance: 67.3
click at [729, 510] on div "Janela de atendimento Grade de atendimento Capacidade Transportadoras Veículos …" at bounding box center [784, 390] width 1568 height 779
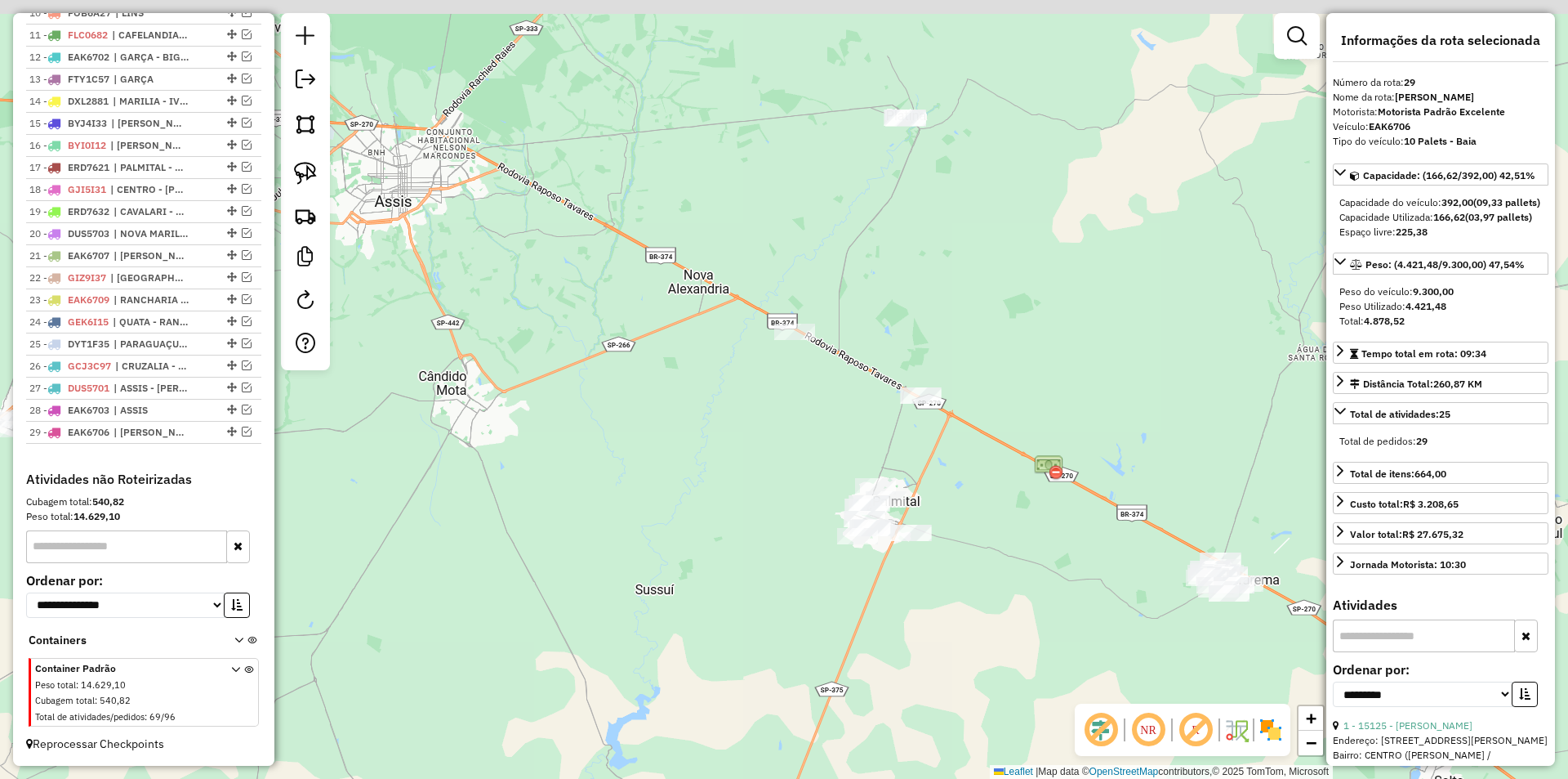
drag, startPoint x: 781, startPoint y: 280, endPoint x: 802, endPoint y: 385, distance: 107.1
click at [804, 403] on div "Janela de atendimento Grade de atendimento Capacidade Transportadoras Veículos …" at bounding box center [784, 390] width 1568 height 779
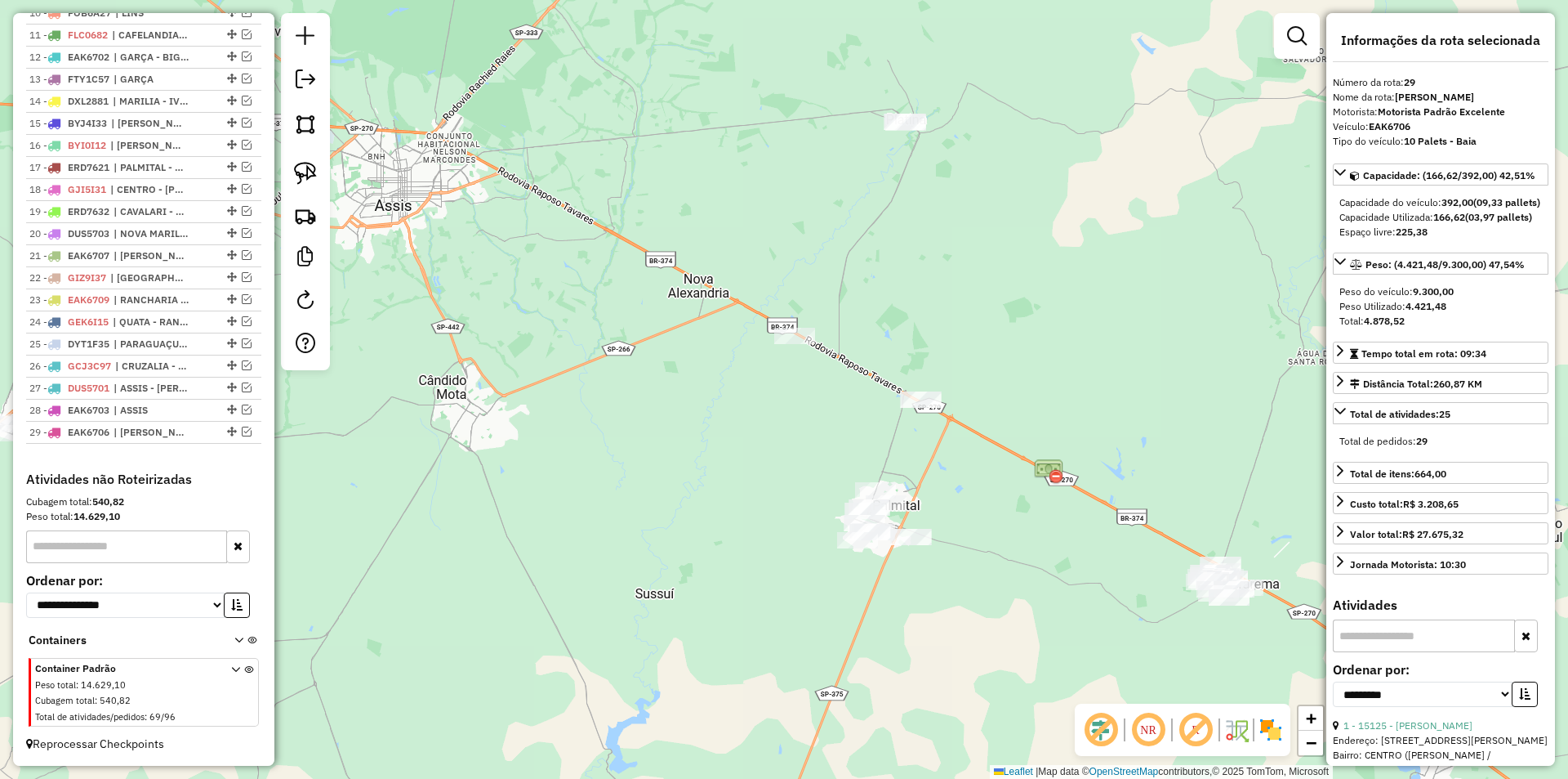
click at [834, 320] on div "Janela de atendimento Grade de atendimento Capacidade Transportadoras Veículos …" at bounding box center [784, 390] width 1568 height 779
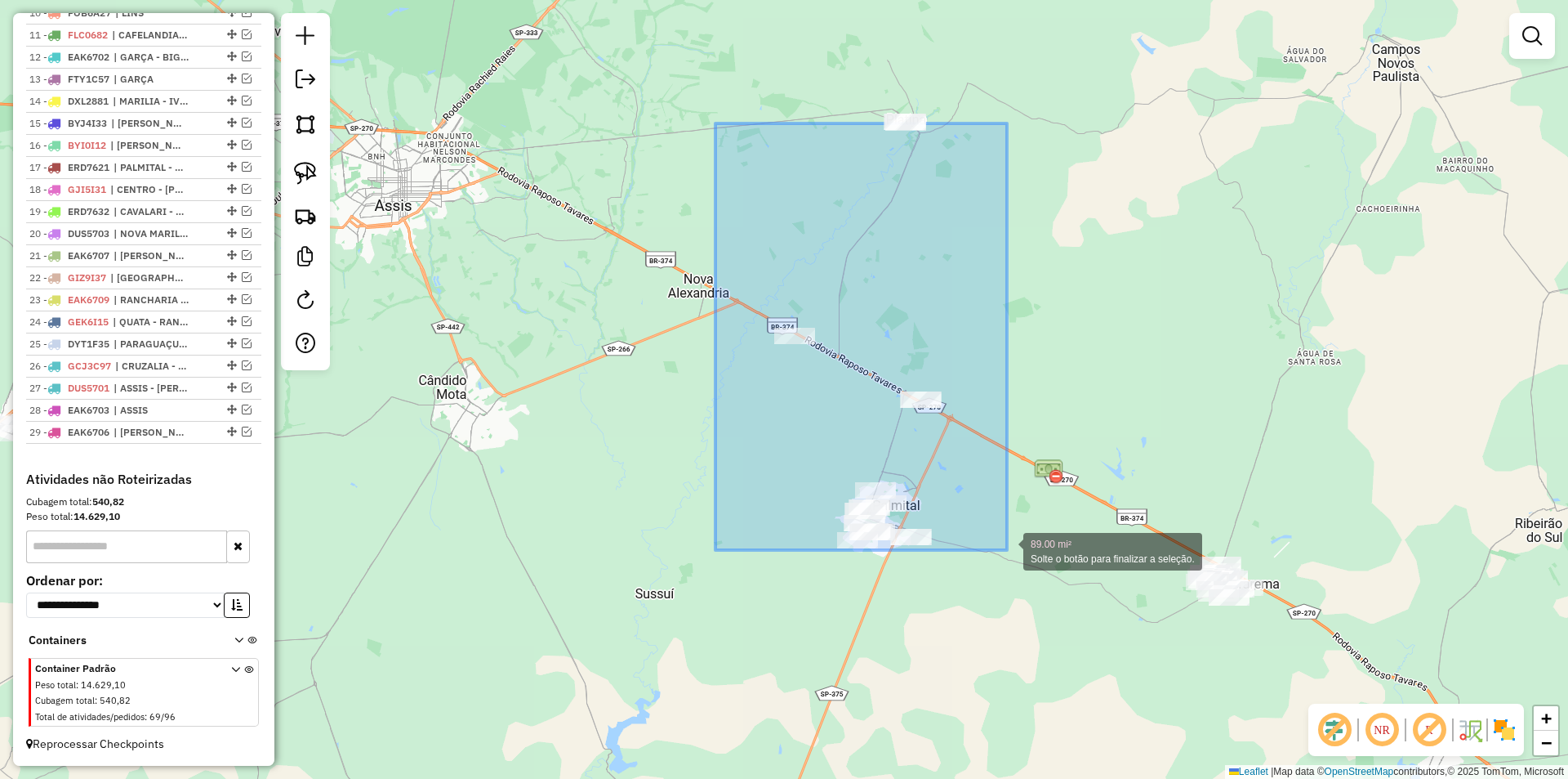
drag, startPoint x: 715, startPoint y: 123, endPoint x: 1007, endPoint y: 549, distance: 516.5
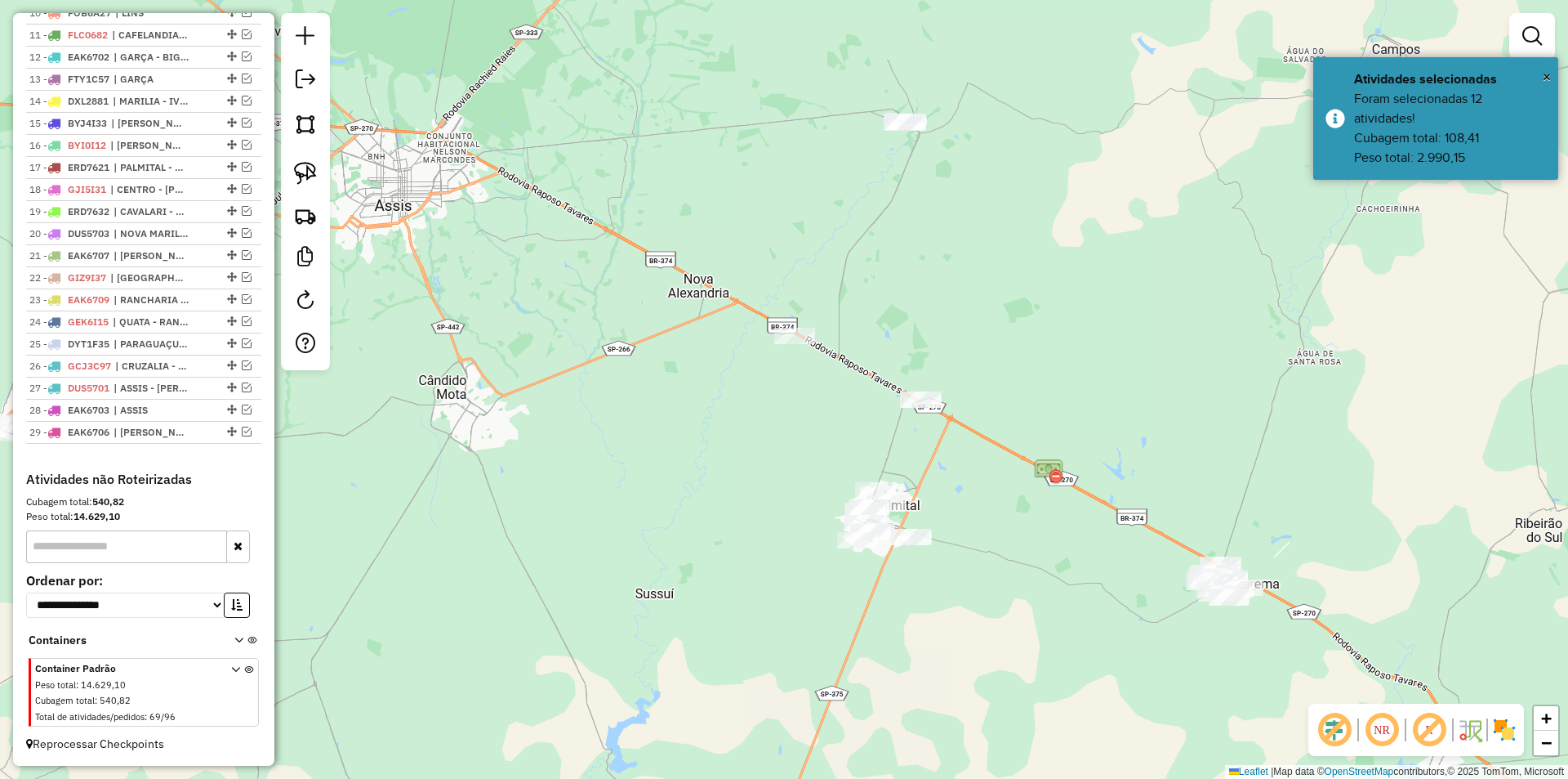
click at [798, 177] on div "Janela de atendimento Grade de atendimento Capacidade Transportadoras Veículos …" at bounding box center [784, 390] width 1568 height 779
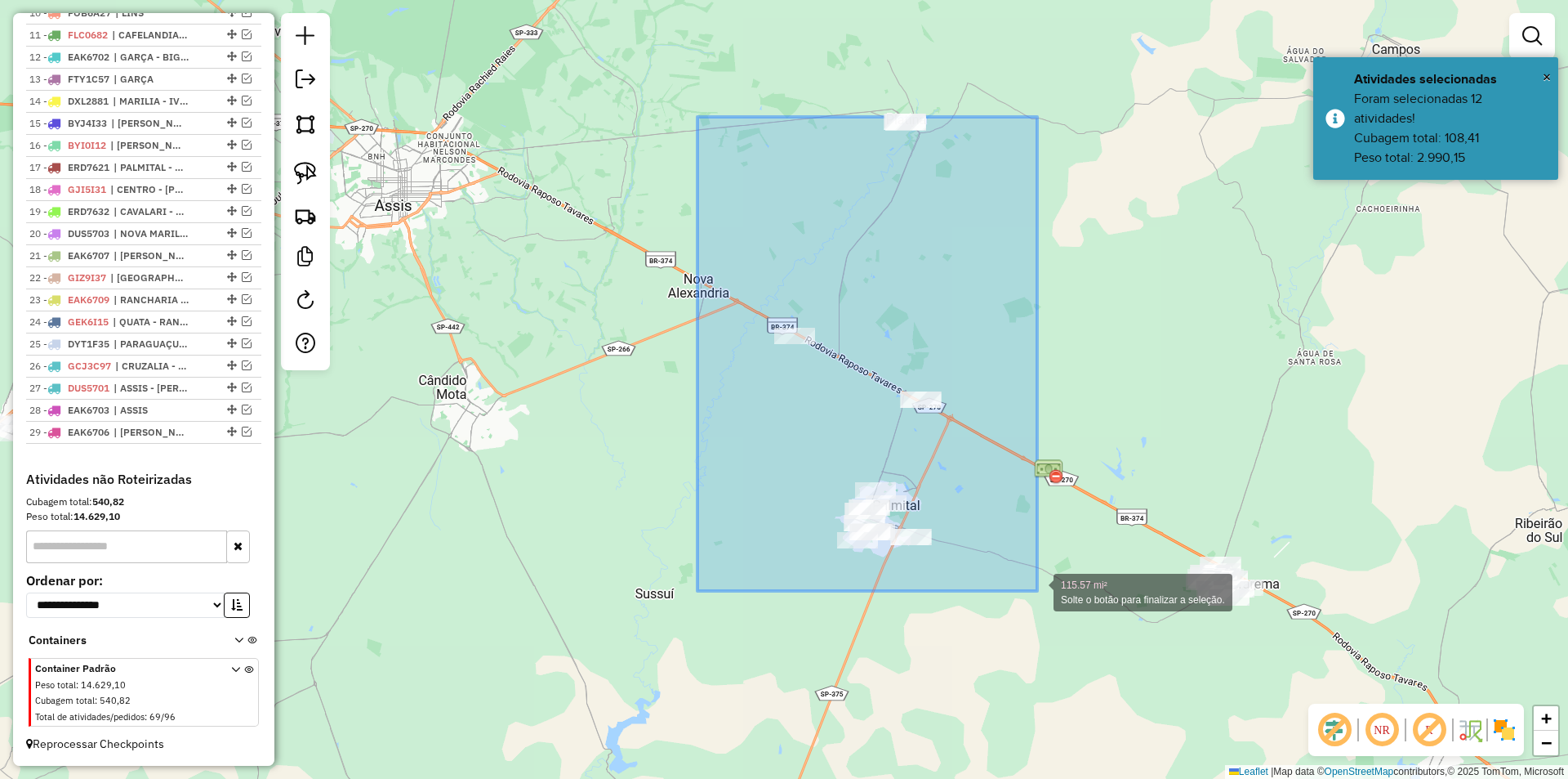
drag, startPoint x: 698, startPoint y: 117, endPoint x: 1038, endPoint y: 590, distance: 582.5
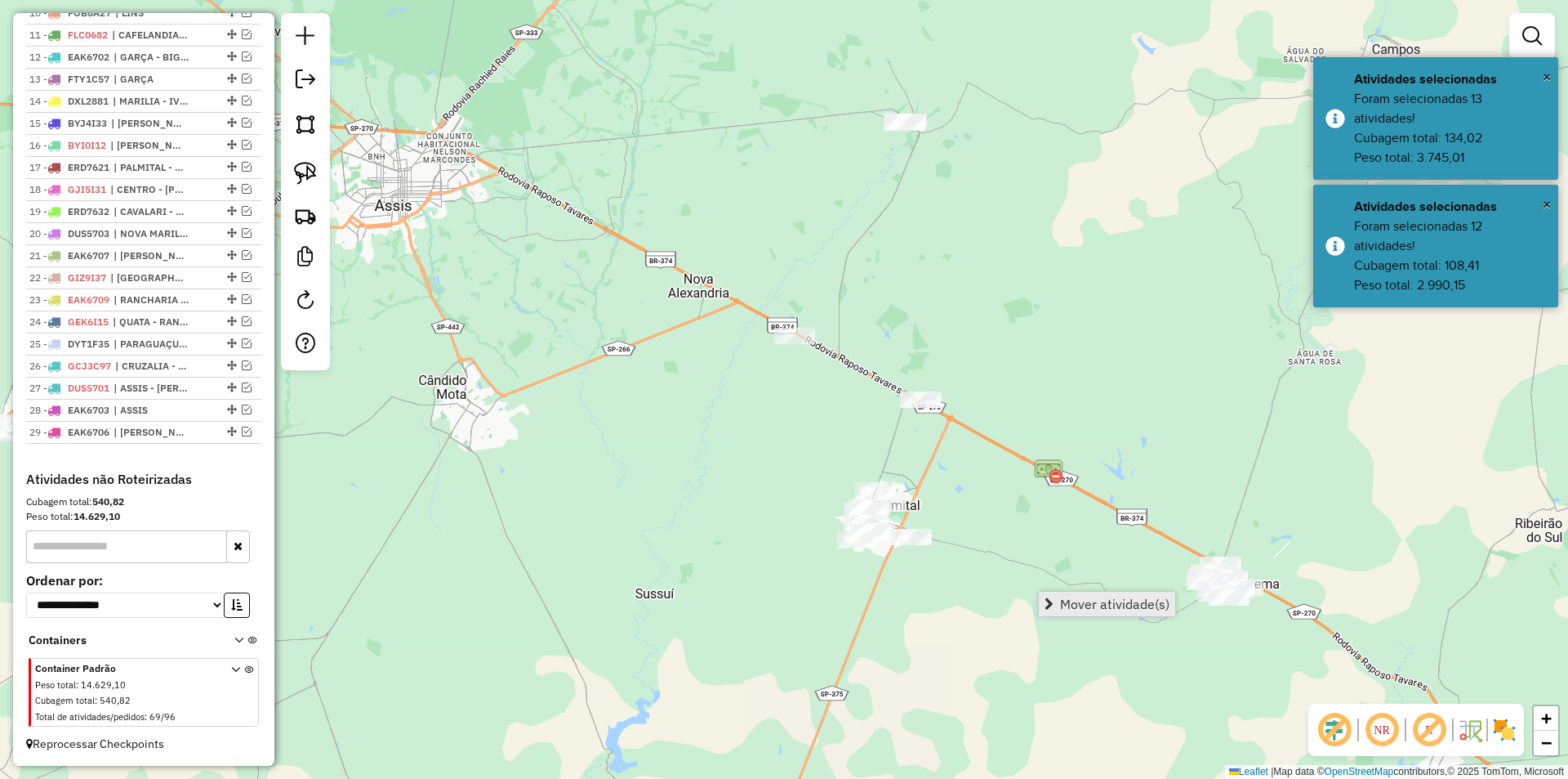
click at [1053, 599] on span "Mover atividade(s)" at bounding box center [1049, 603] width 9 height 13
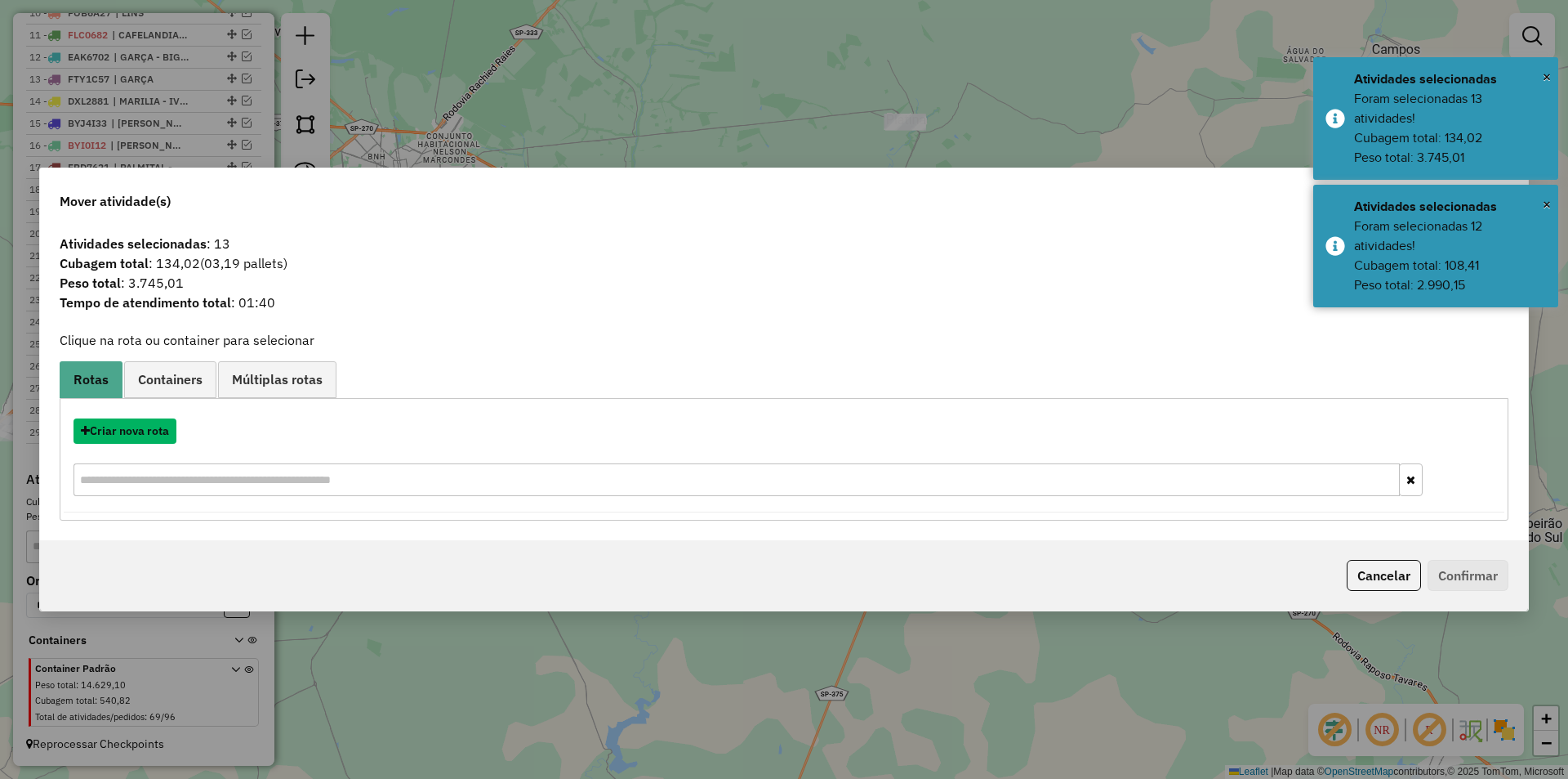
click at [154, 434] on button "Criar nova rota" at bounding box center [125, 430] width 103 height 25
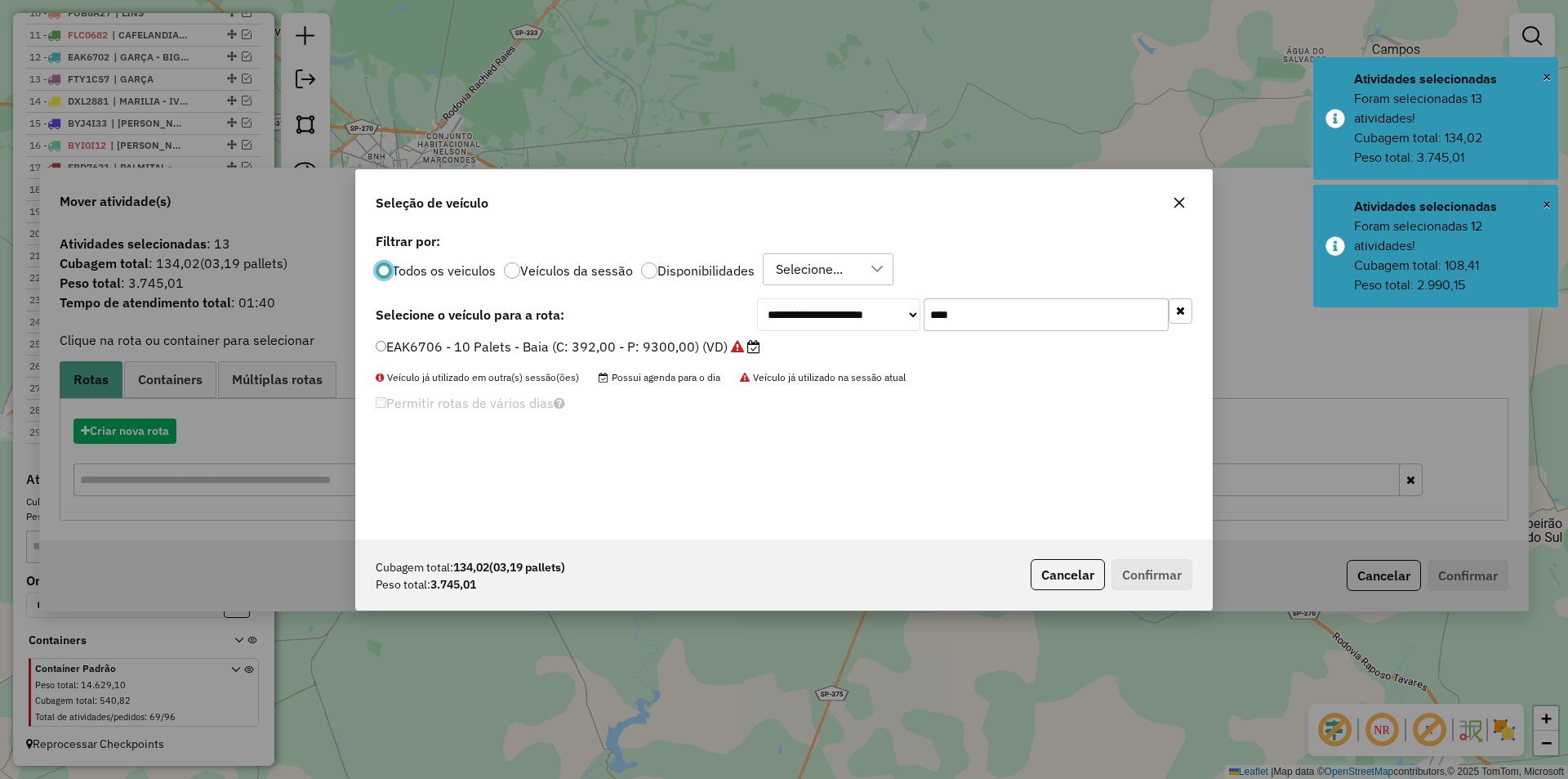
scroll to position [9, 5]
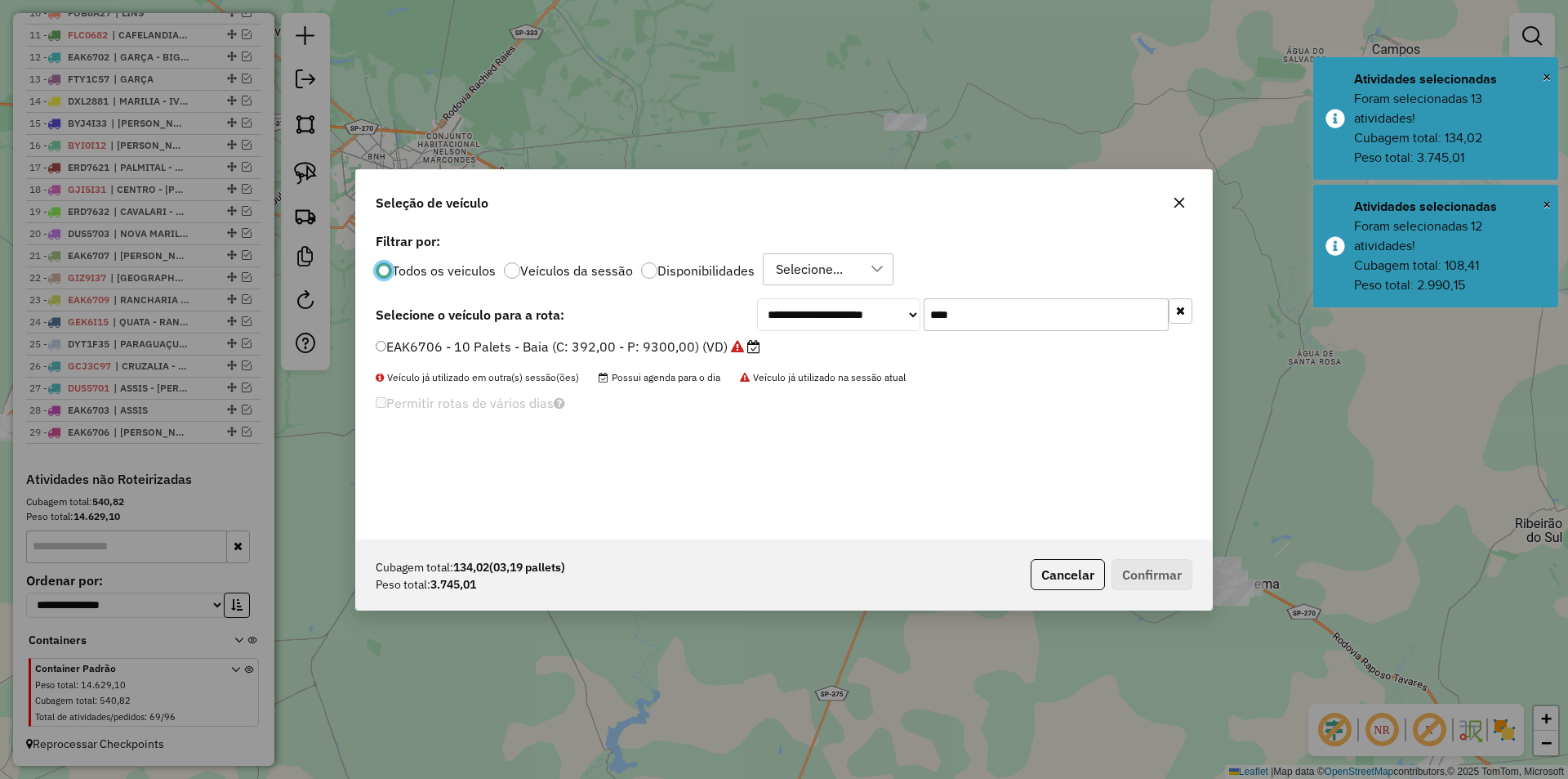
click at [987, 315] on input "****" at bounding box center [1046, 315] width 245 height 33
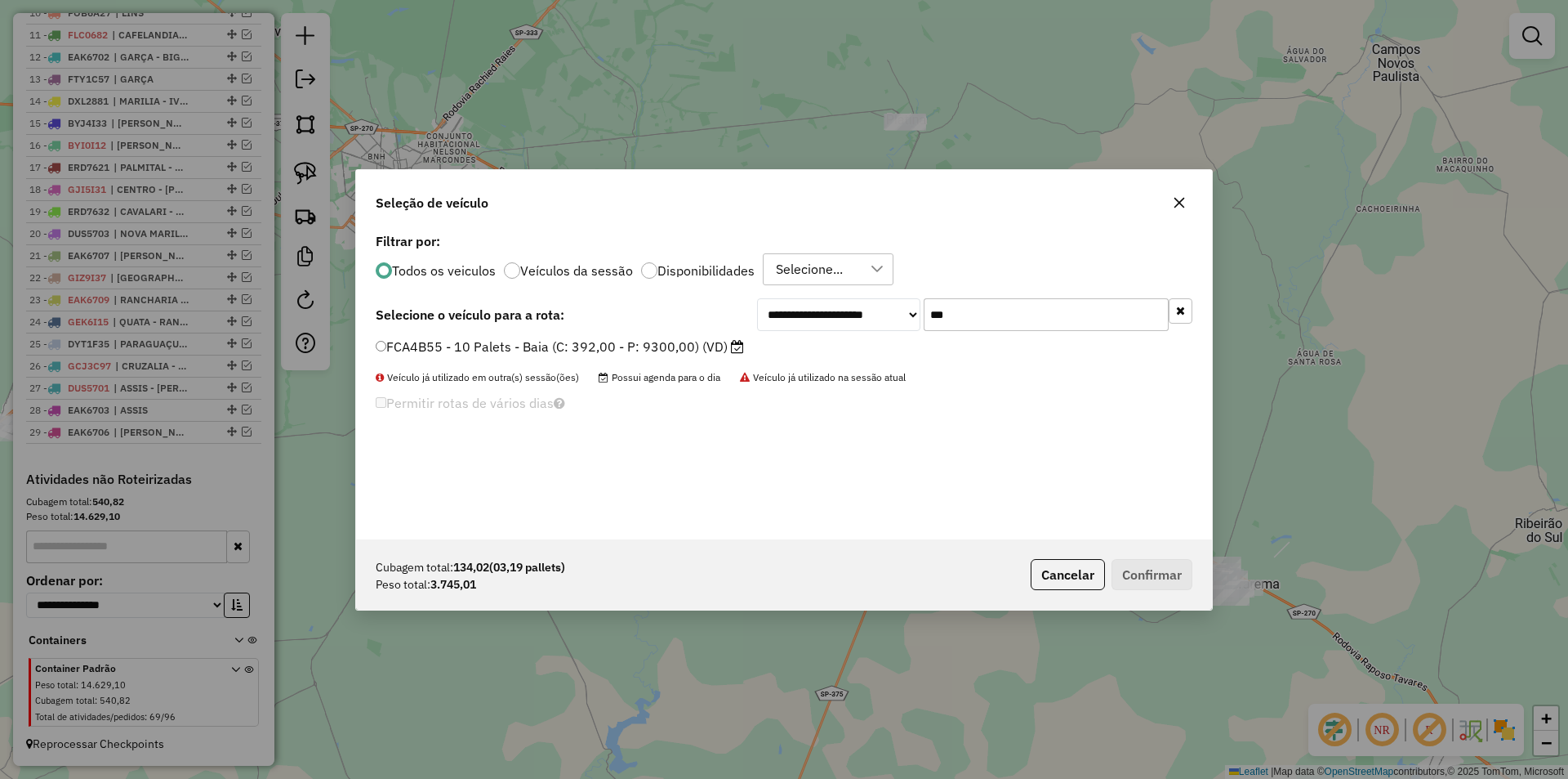
type input "***"
drag, startPoint x: 717, startPoint y: 346, endPoint x: 836, endPoint y: 365, distance: 120.5
click at [717, 346] on label "FCA4B55 - 10 Palets - Baia (C: 392,00 - P: 9300,00) (VD)" at bounding box center [560, 346] width 369 height 20
click at [1159, 564] on button "Confirmar" at bounding box center [1152, 575] width 81 height 31
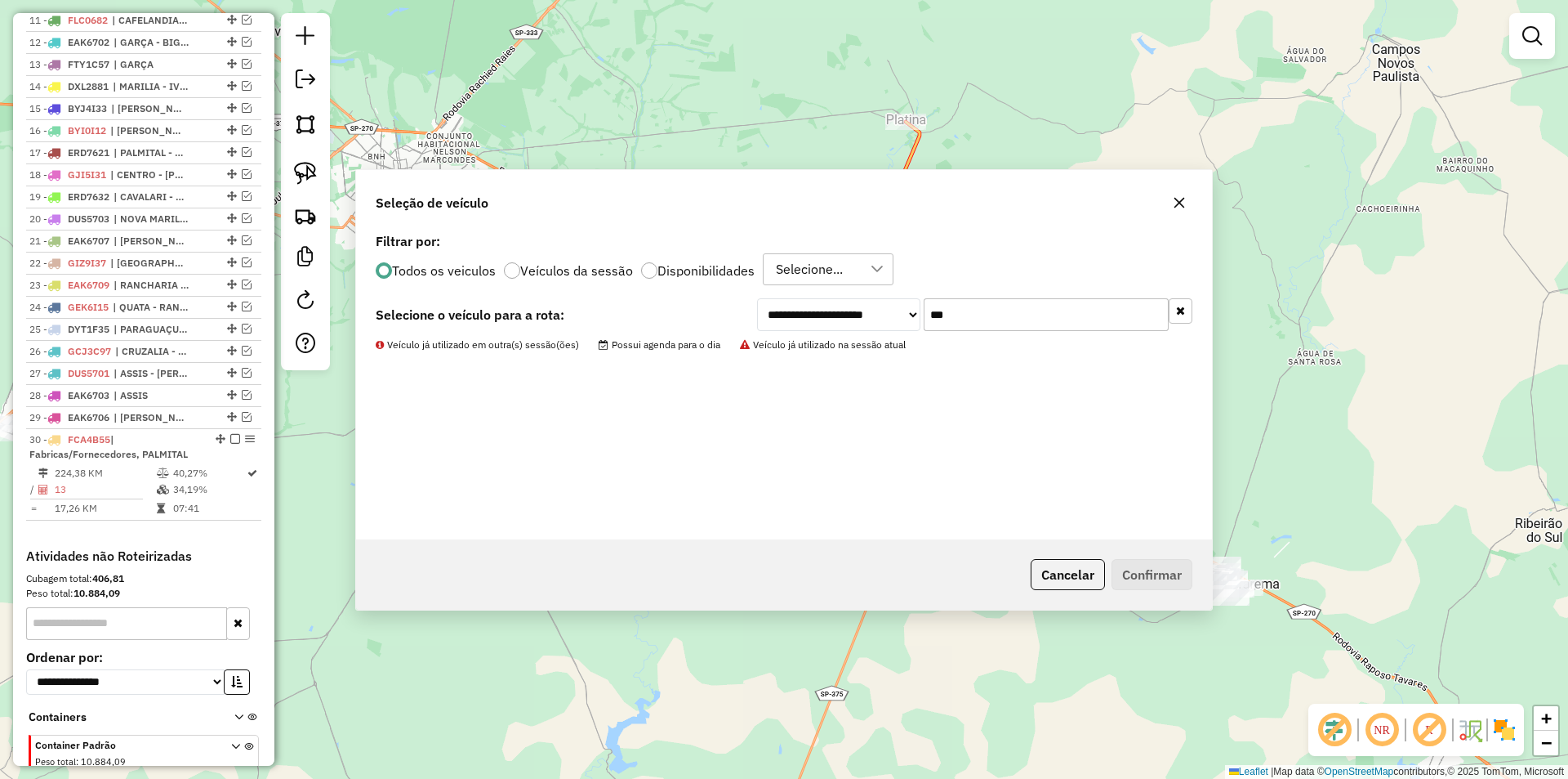
scroll to position [948, 0]
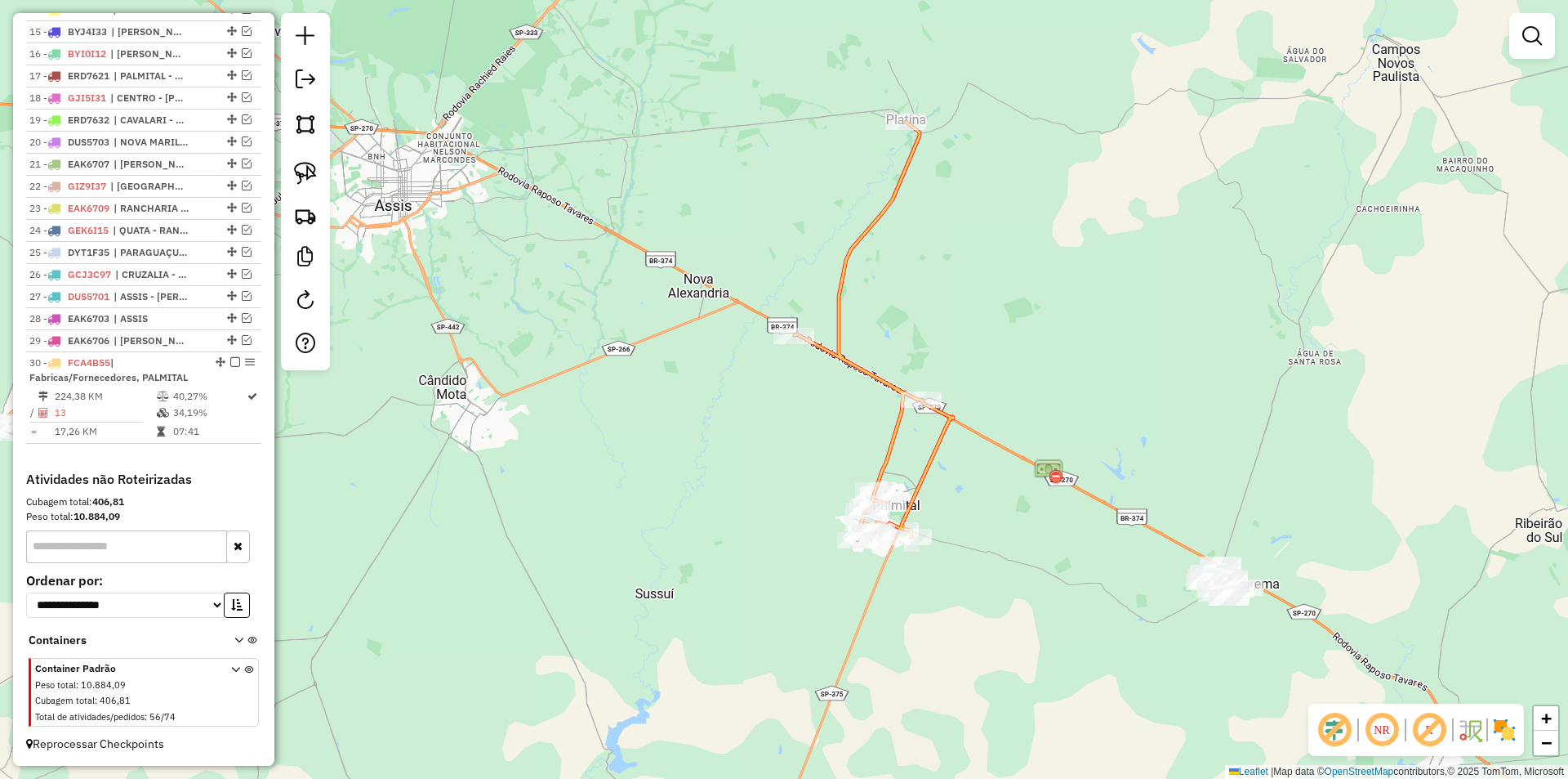
click at [1139, 390] on div "Janela de atendimento Grade de atendimento Capacidade Transportadoras Veículos …" at bounding box center [784, 390] width 1568 height 779
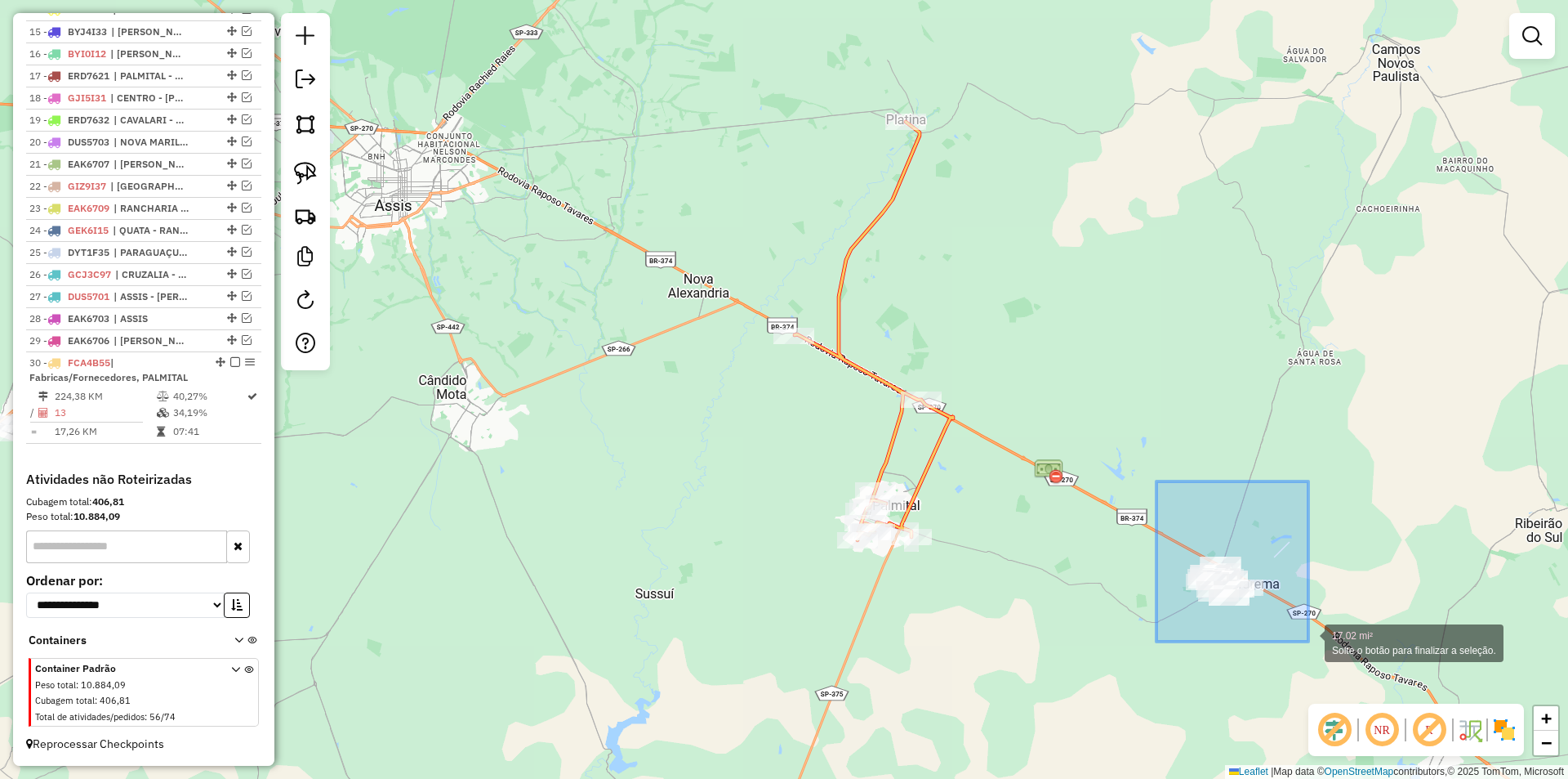
drag, startPoint x: 1157, startPoint y: 482, endPoint x: 1309, endPoint y: 642, distance: 220.7
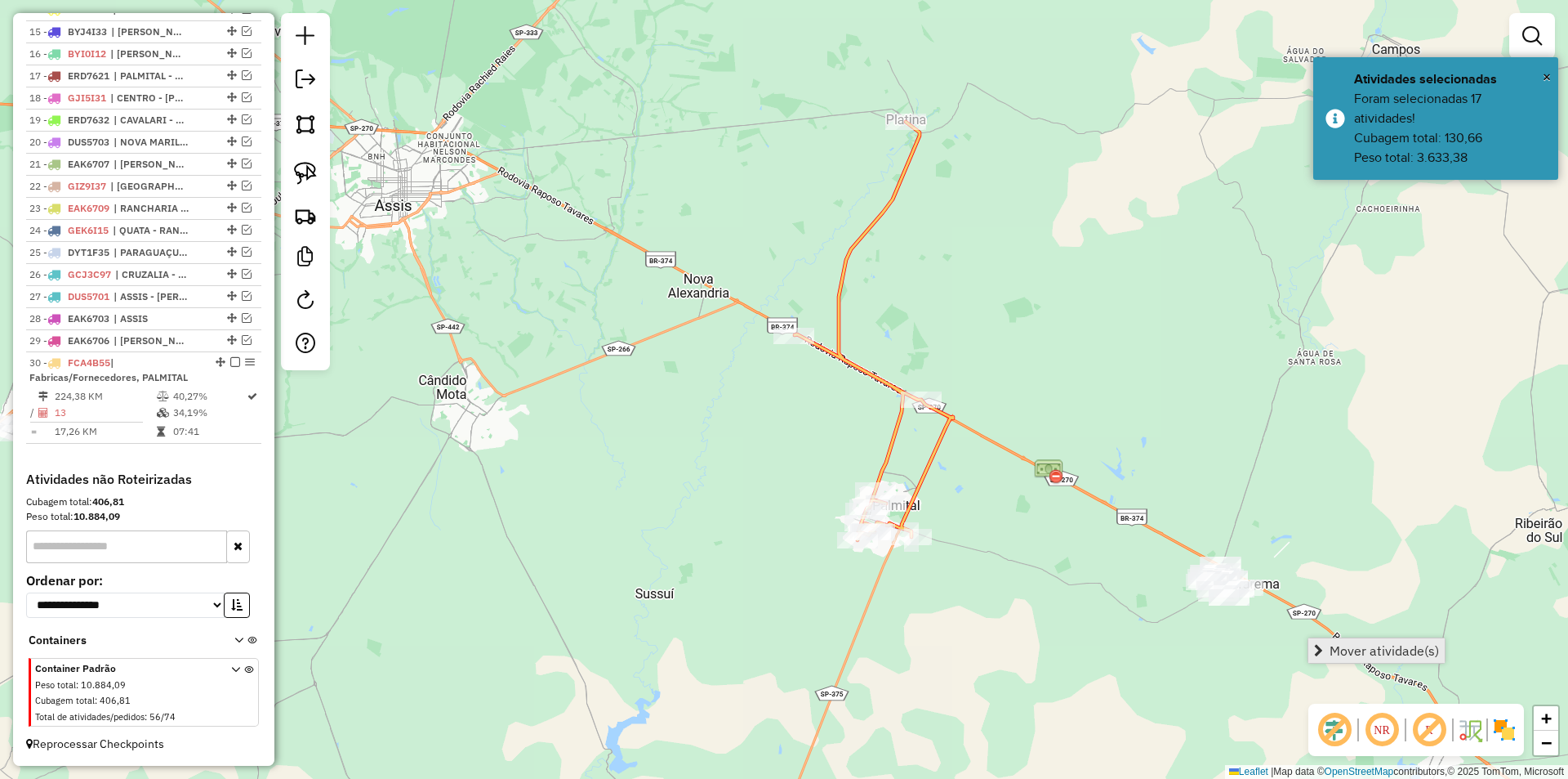
click at [1325, 643] on link "Mover atividade(s)" at bounding box center [1377, 650] width 136 height 24
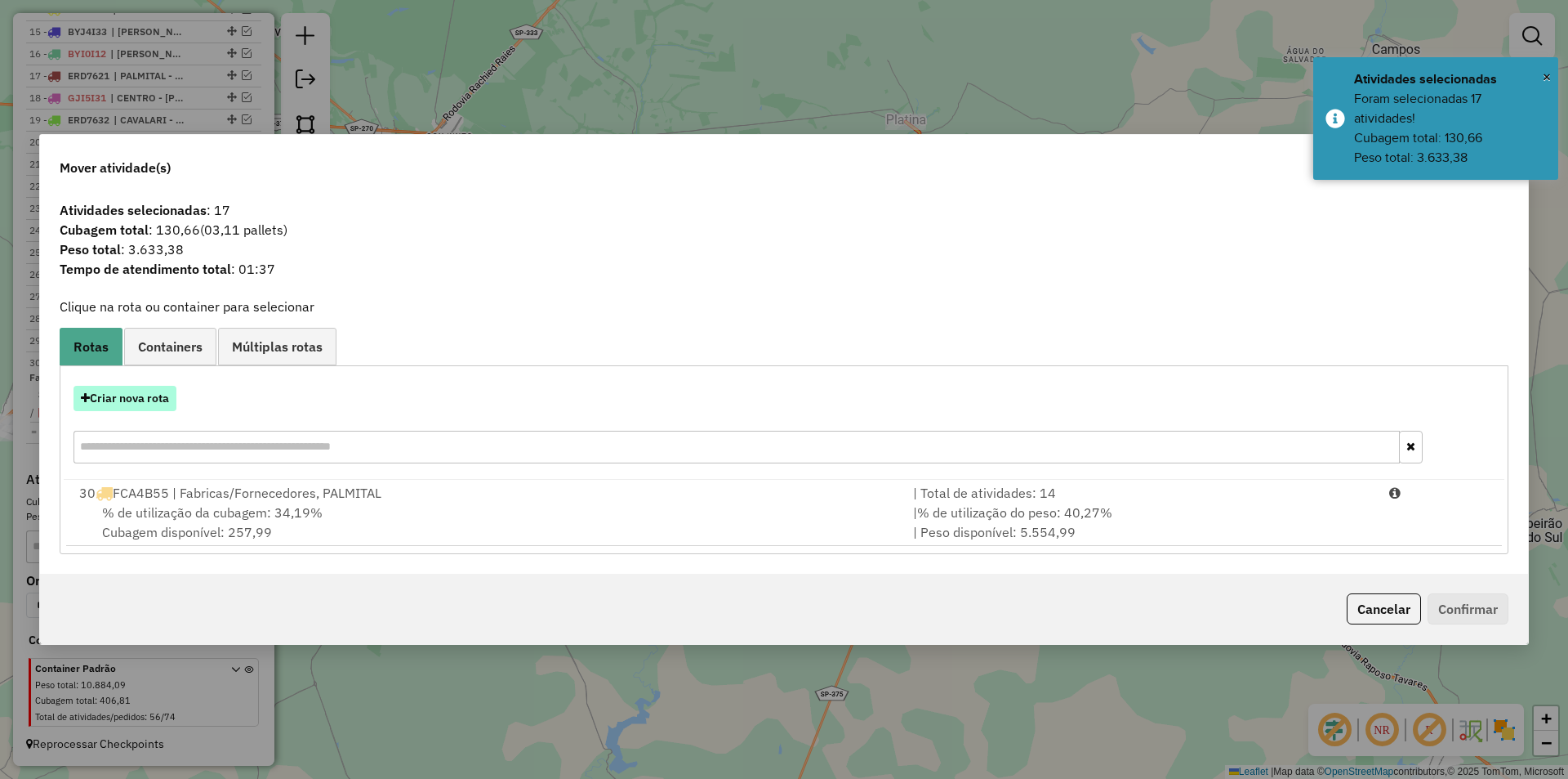
click at [160, 393] on button "Criar nova rota" at bounding box center [125, 398] width 103 height 25
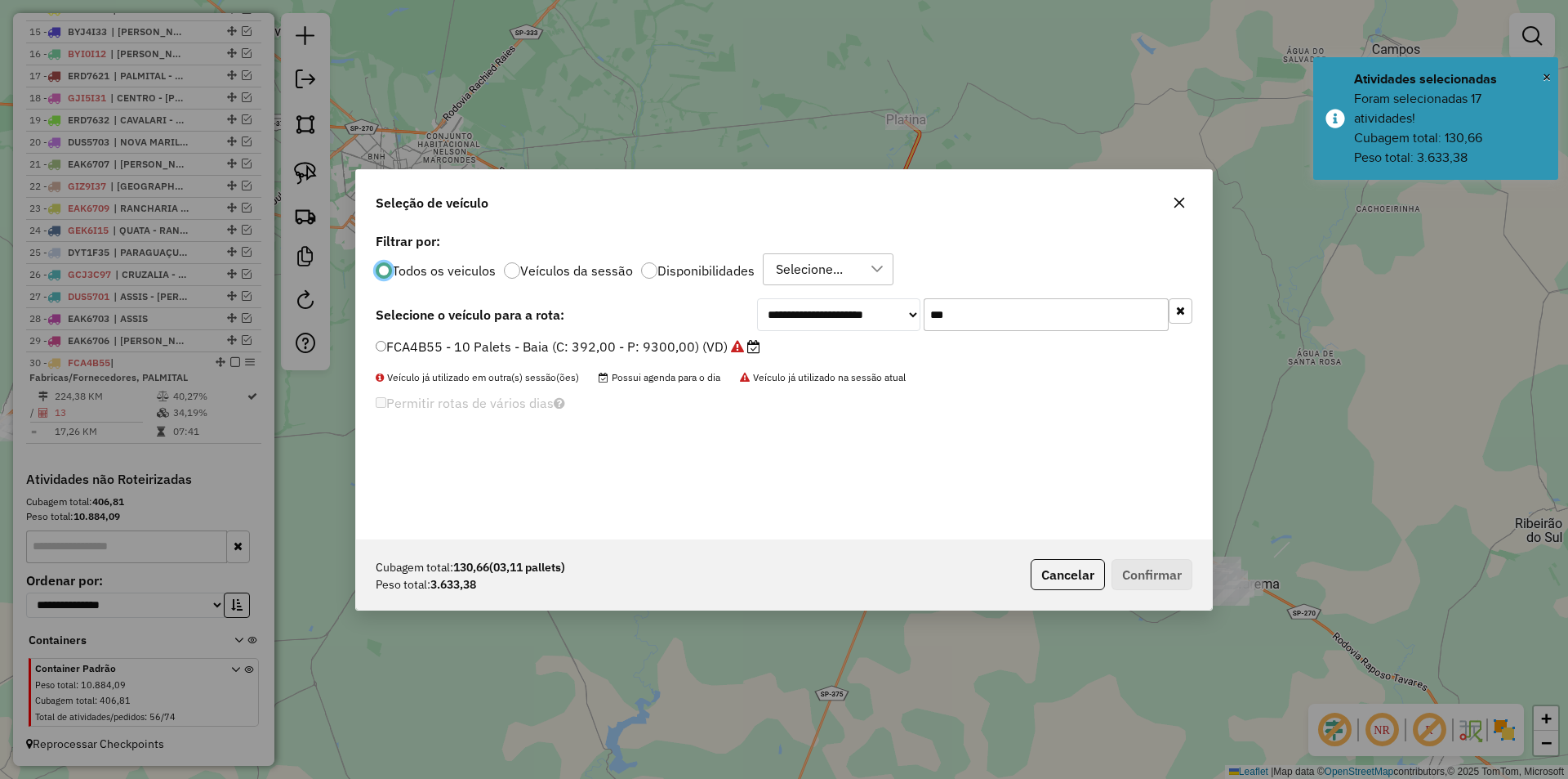
scroll to position [9, 5]
click at [997, 319] on input "***" at bounding box center [1046, 315] width 245 height 33
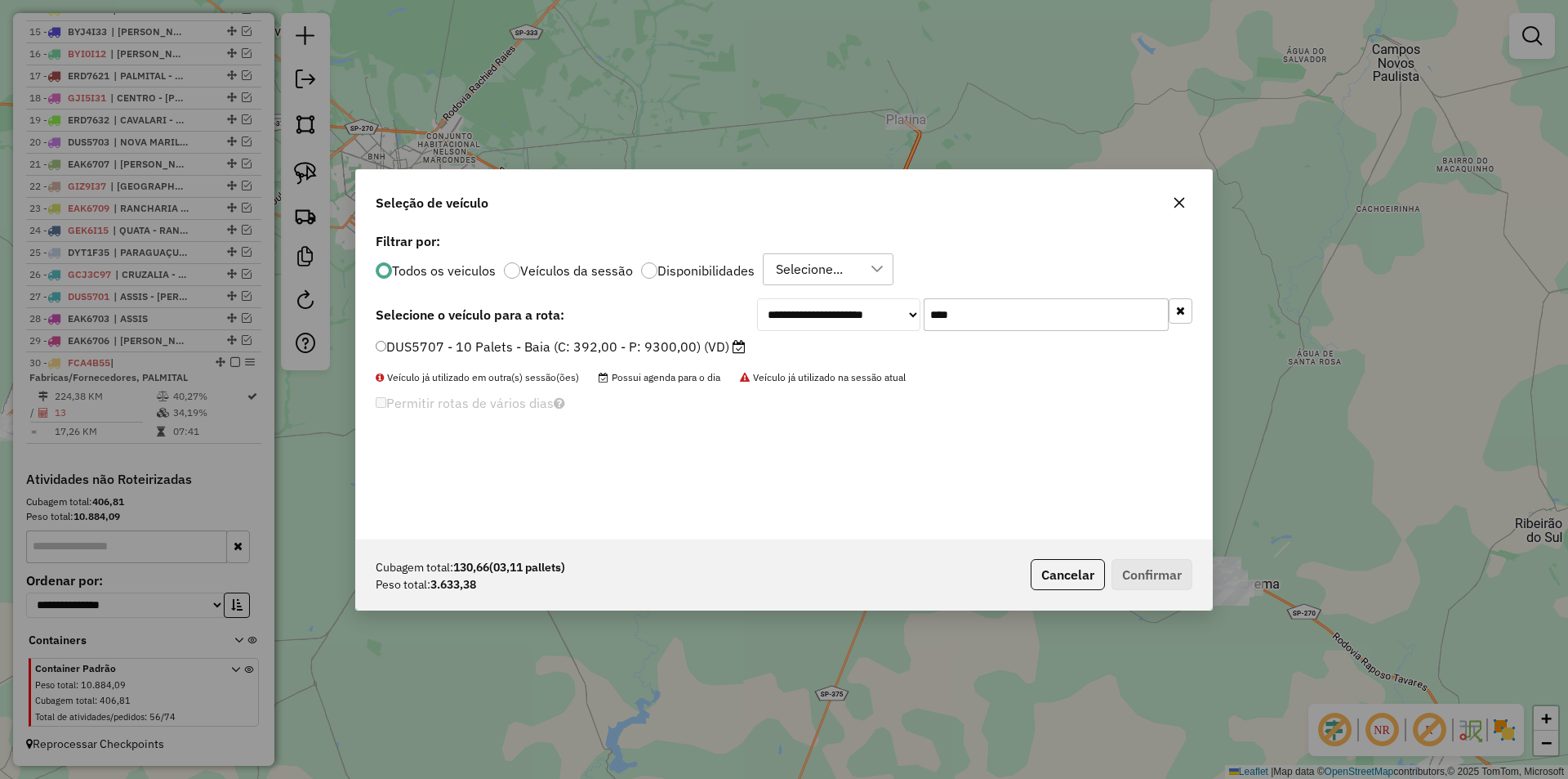
type input "****"
click at [688, 356] on label "DUS5707 - 10 Palets - Baia (C: 392,00 - P: 9300,00) (VD)" at bounding box center [561, 346] width 370 height 20
click at [1137, 566] on button "Confirmar" at bounding box center [1152, 575] width 81 height 31
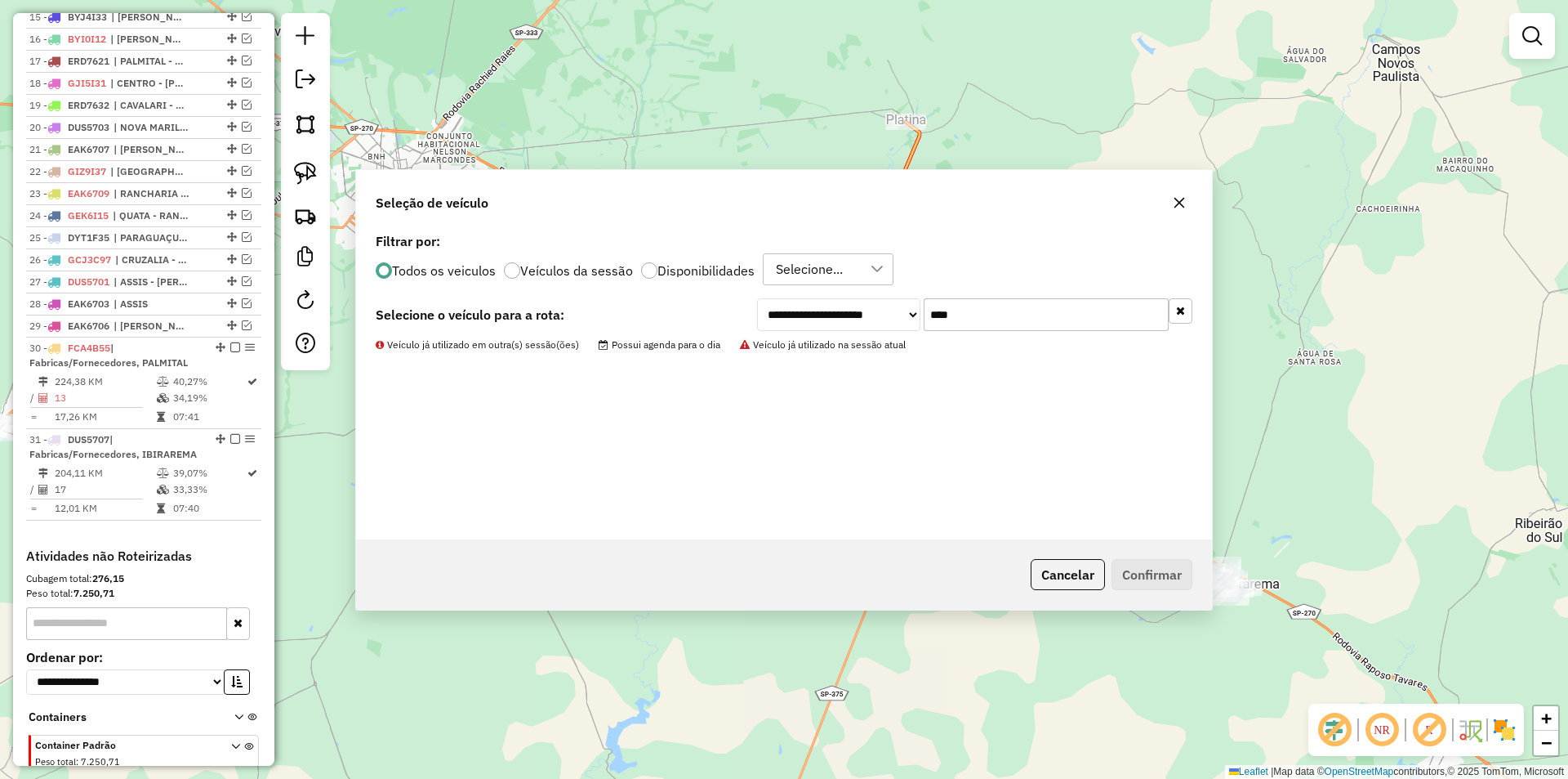
scroll to position [1039, 0]
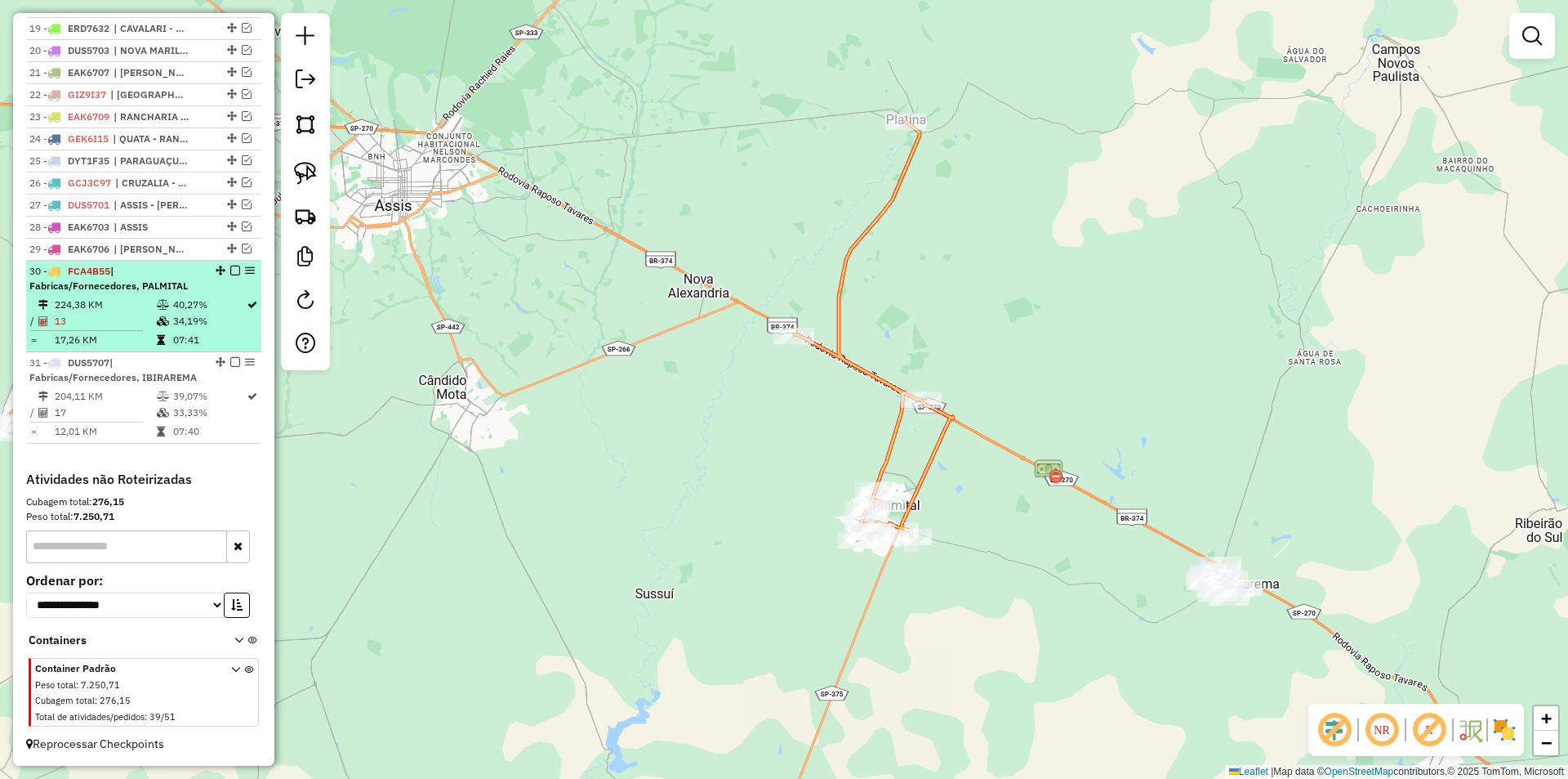
select select "**********"
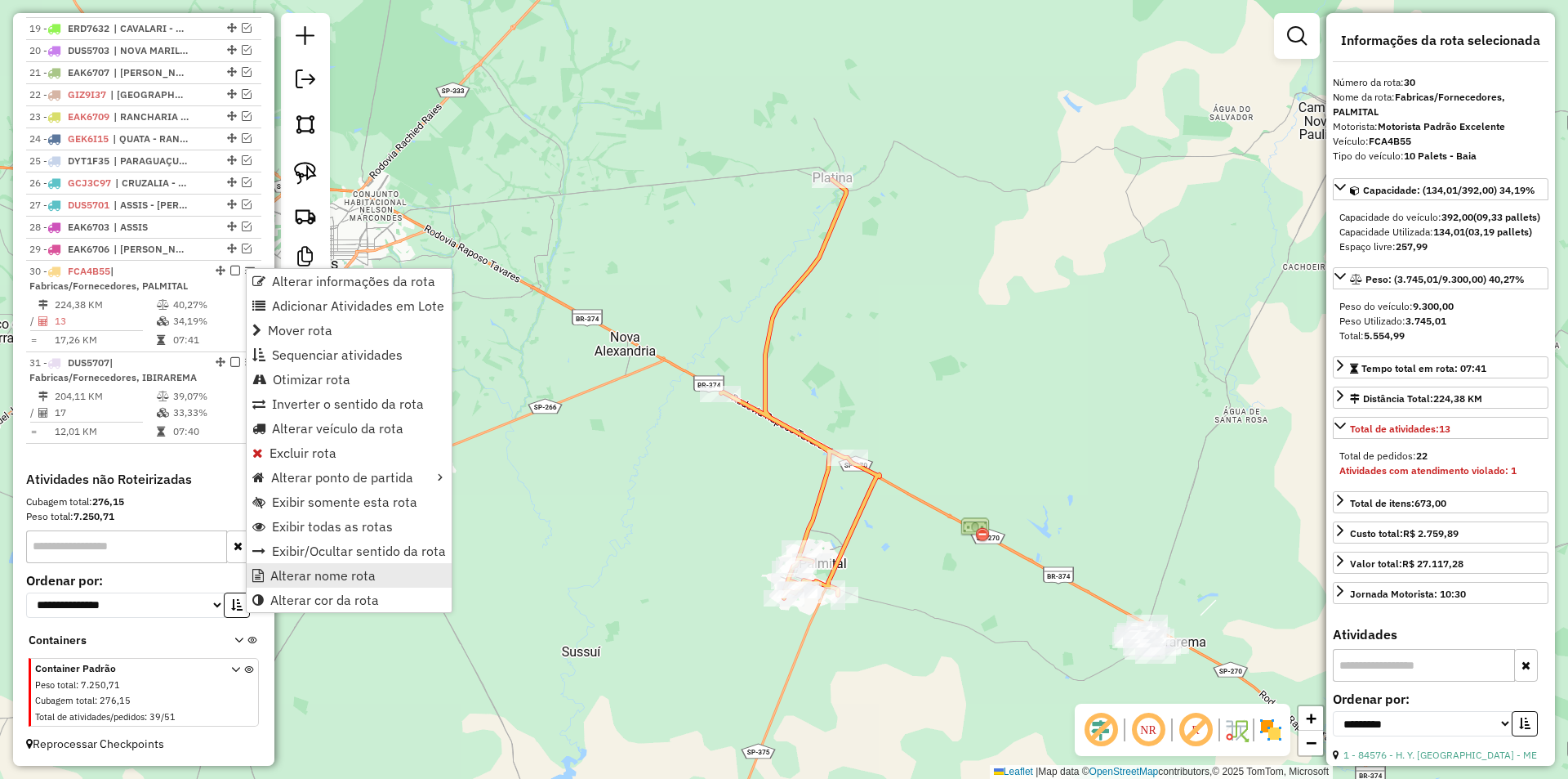
click at [317, 569] on span "Alterar nome rota" at bounding box center [322, 575] width 105 height 13
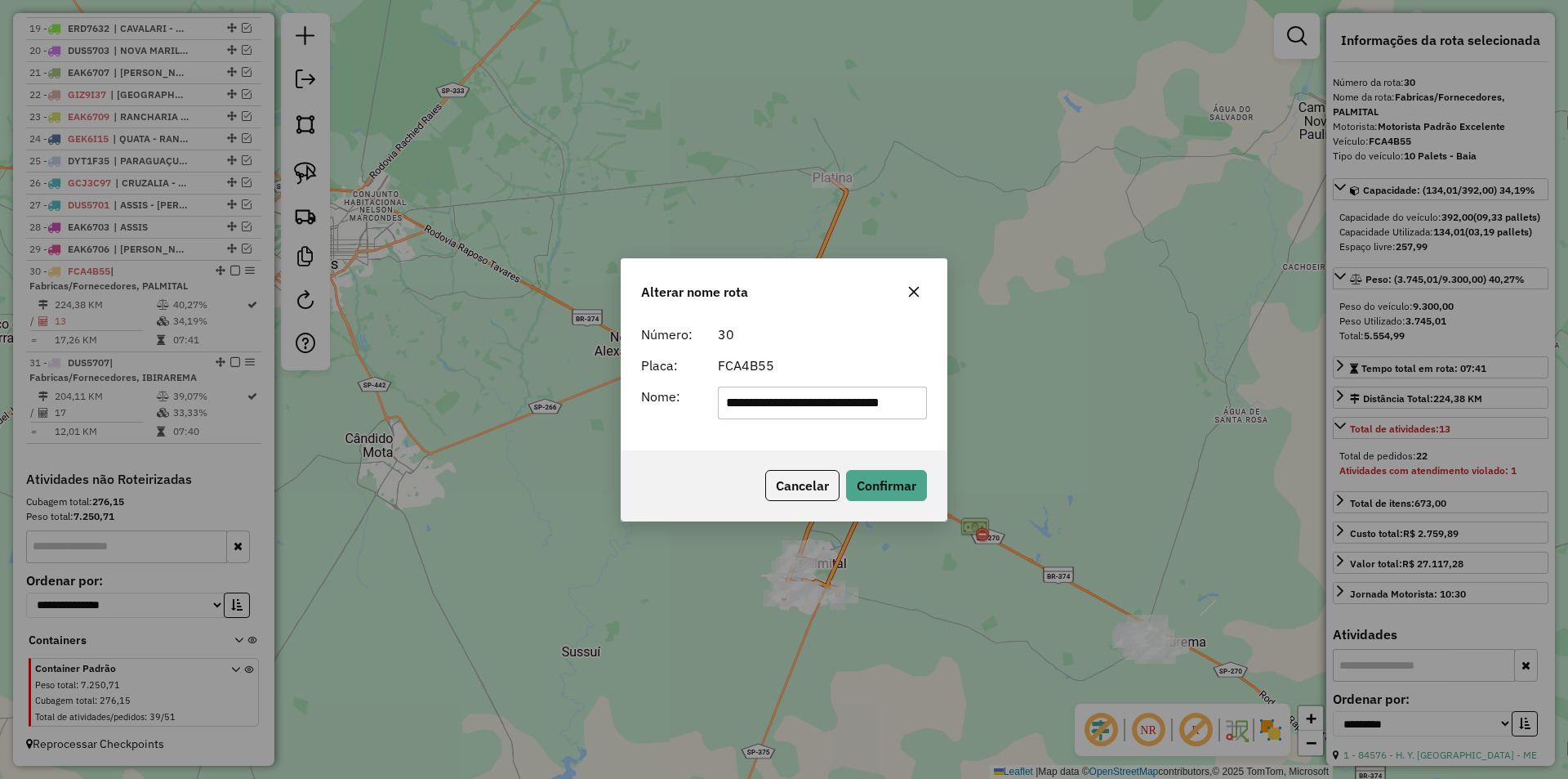
scroll to position [0, 0]
drag, startPoint x: 860, startPoint y: 403, endPoint x: 465, endPoint y: 401, distance: 395.0
click at [466, 401] on div "**********" at bounding box center [784, 390] width 1568 height 779
type input "********"
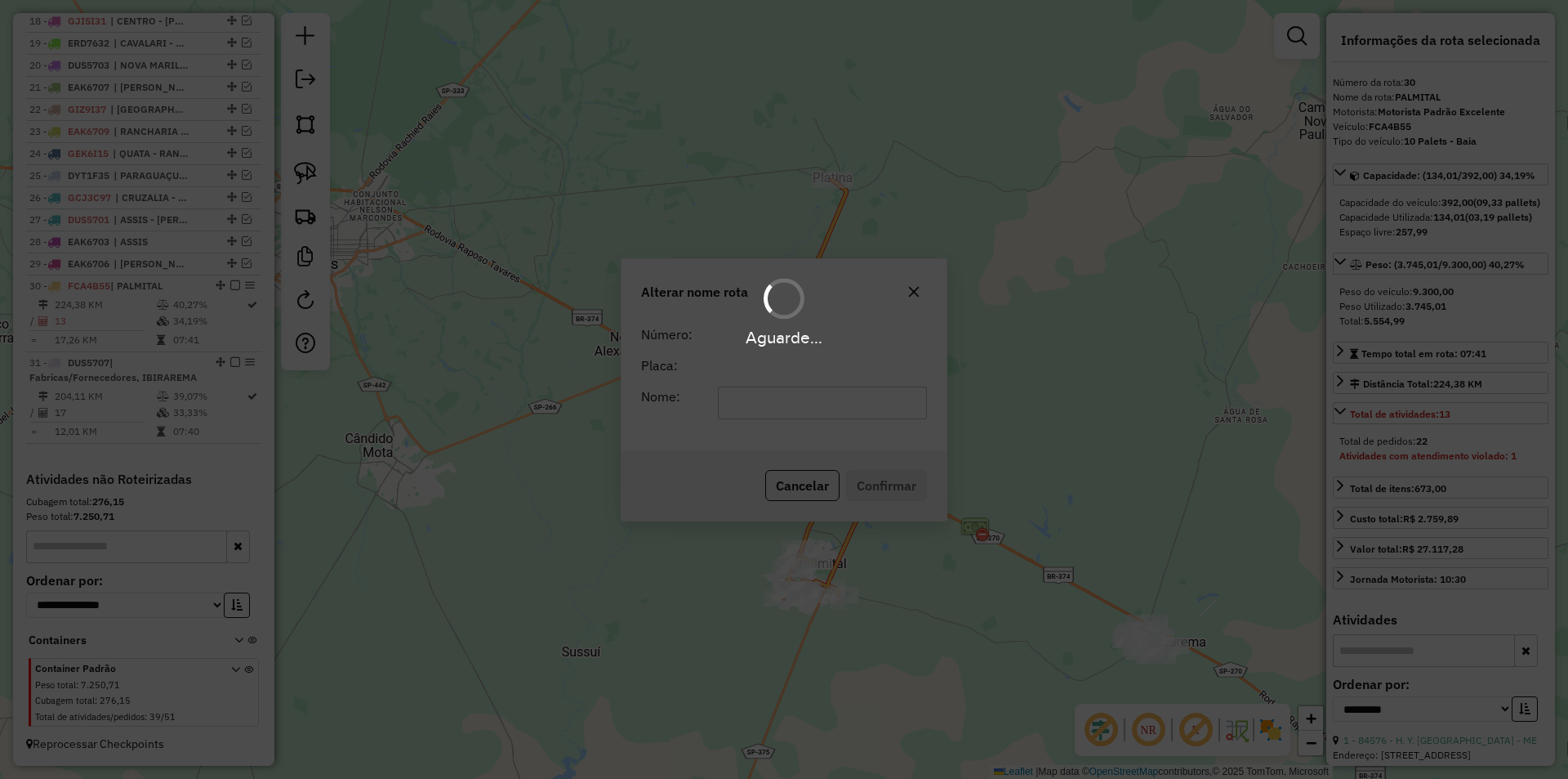
scroll to position [1024, 0]
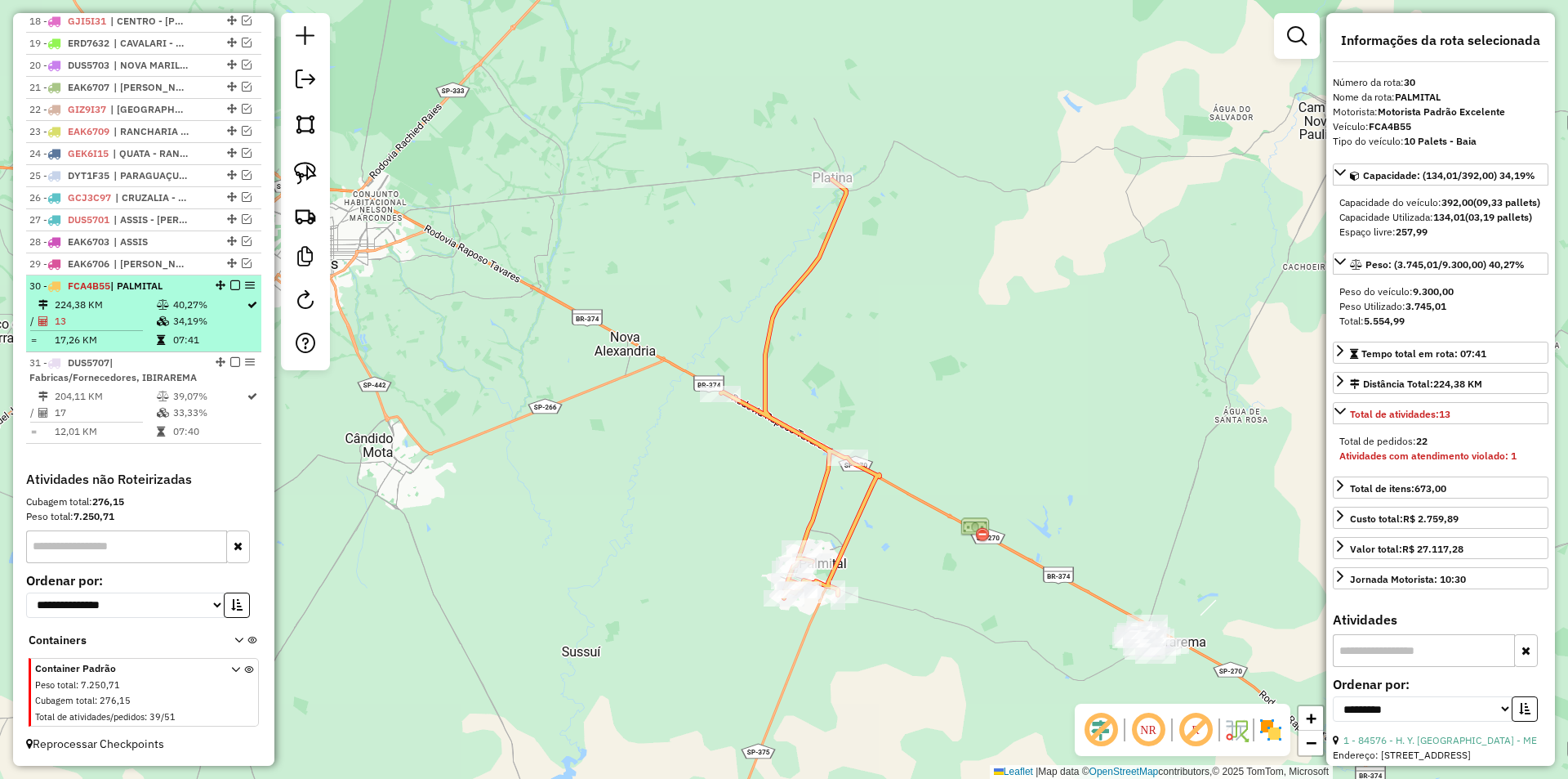
click at [230, 284] on em at bounding box center [235, 284] width 10 height 10
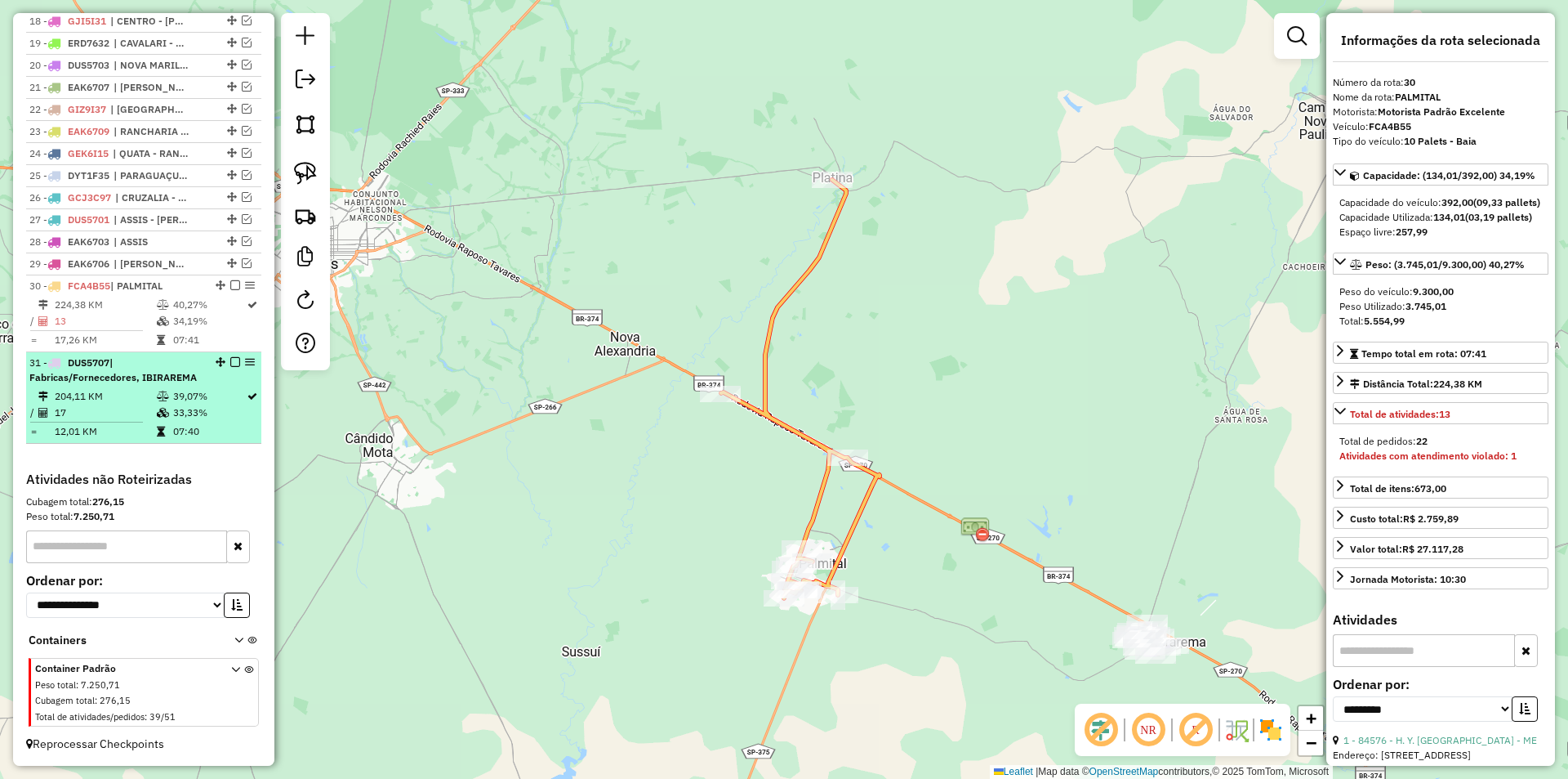
scroll to position [970, 0]
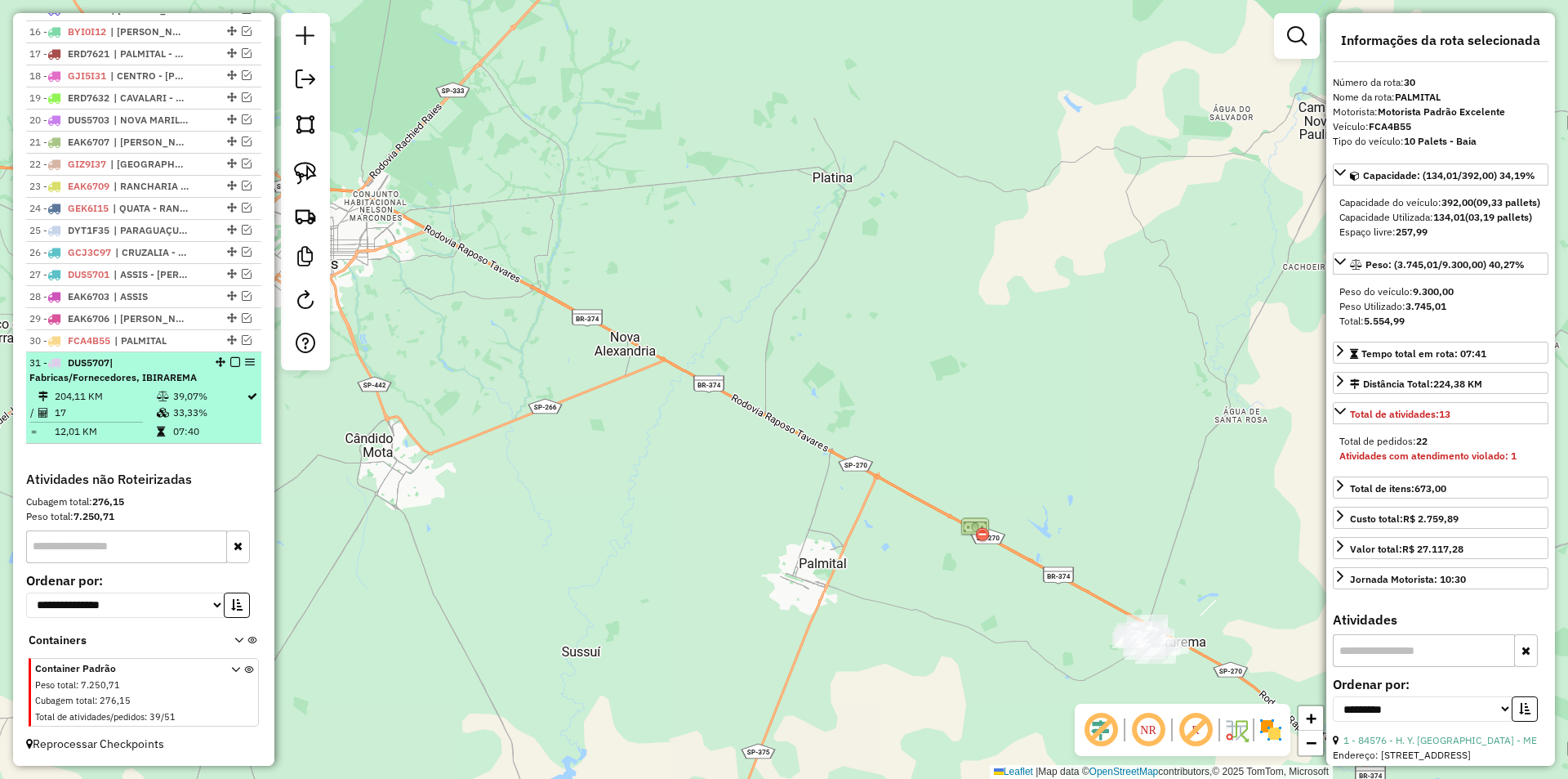
click at [221, 383] on div "31 - DUS5707 | Fabricas/Fornecedores, IBIRAREMA" at bounding box center [143, 370] width 229 height 30
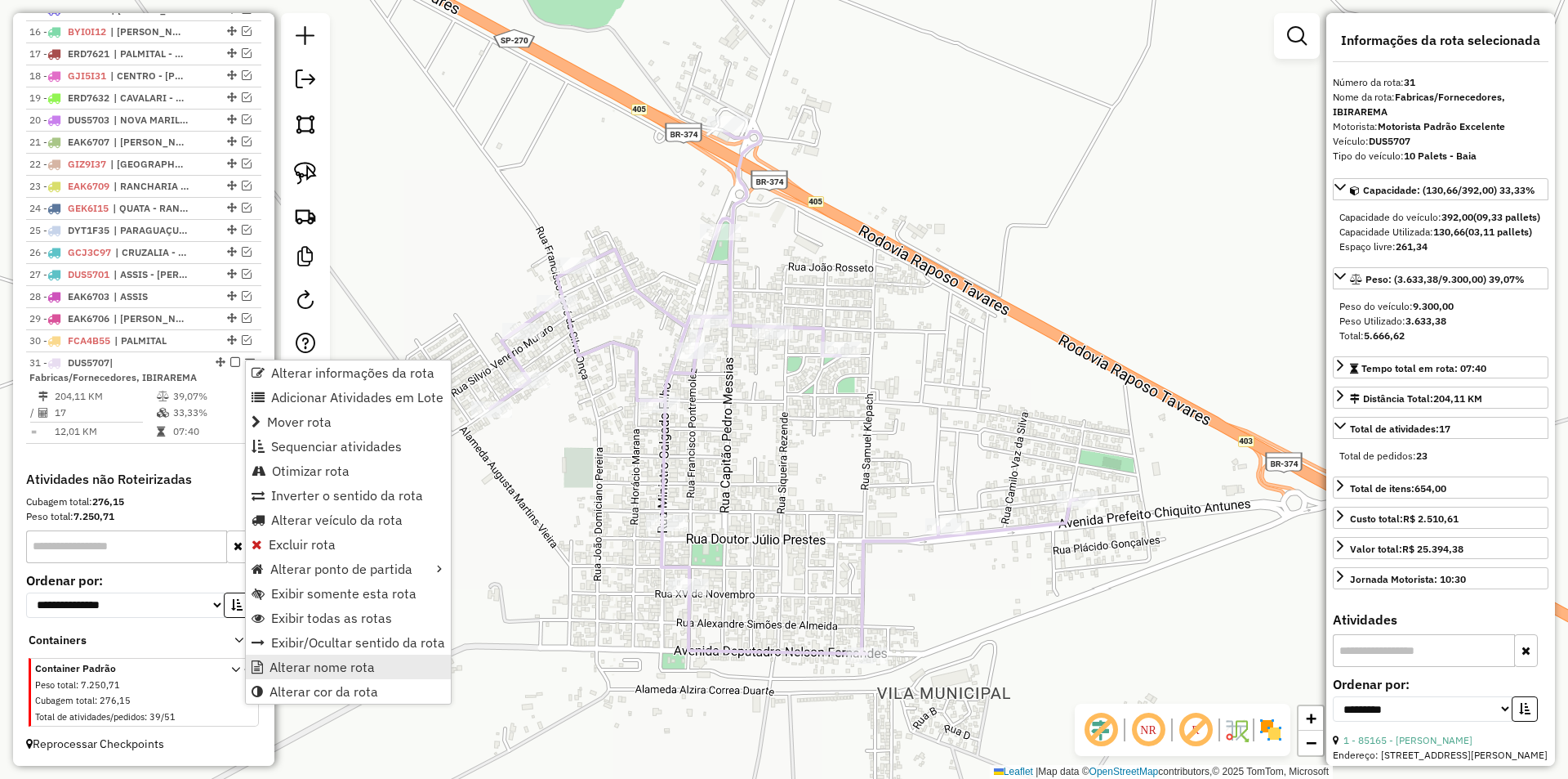
click at [326, 667] on span "Alterar nome rota" at bounding box center [322, 666] width 105 height 13
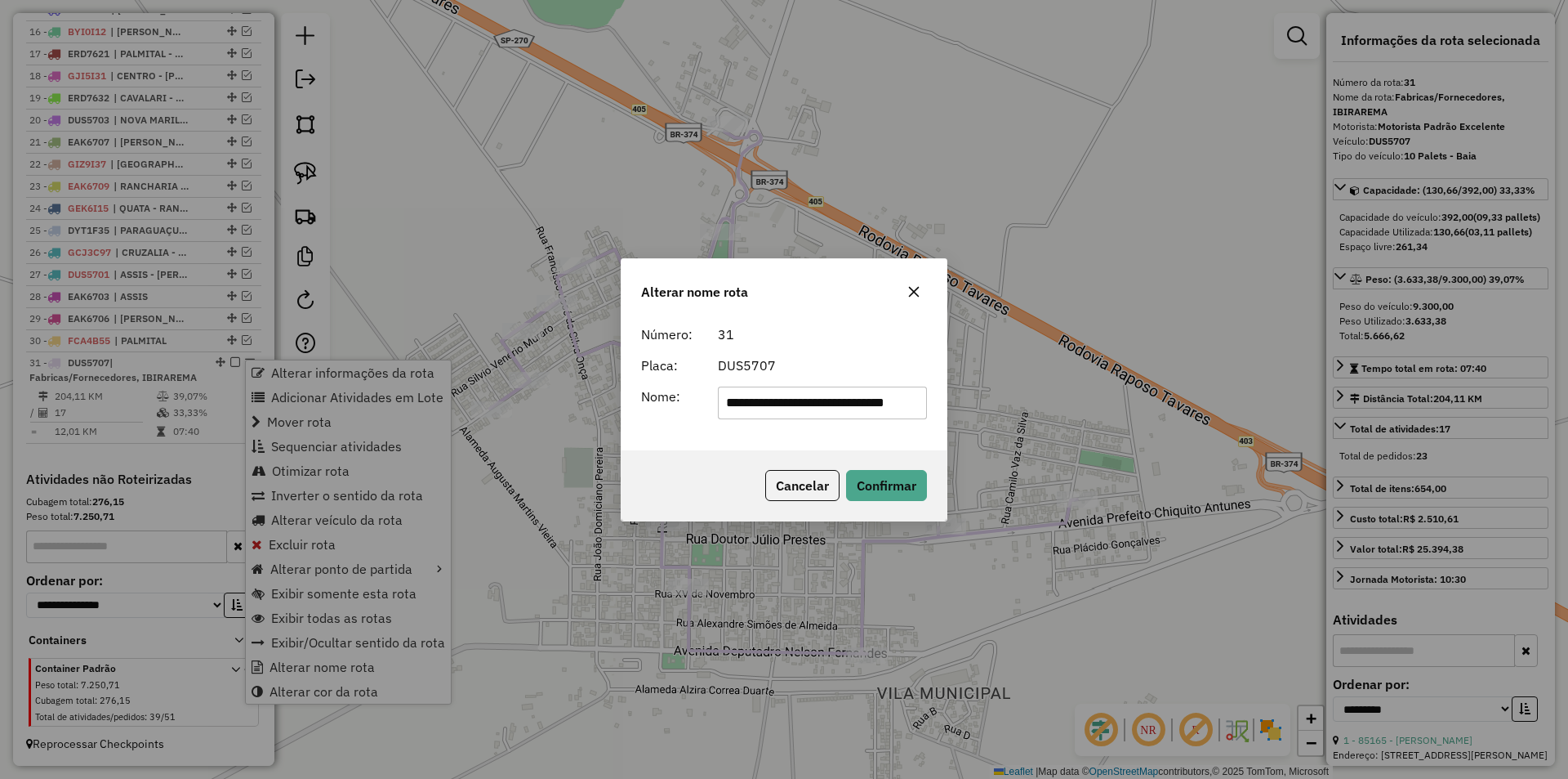
scroll to position [0, 19]
click at [622, 359] on div "**********" at bounding box center [784, 384] width 325 height 132
click at [625, 359] on div "**********" at bounding box center [784, 384] width 325 height 132
drag, startPoint x: 626, startPoint y: 298, endPoint x: 620, endPoint y: 412, distance: 114.2
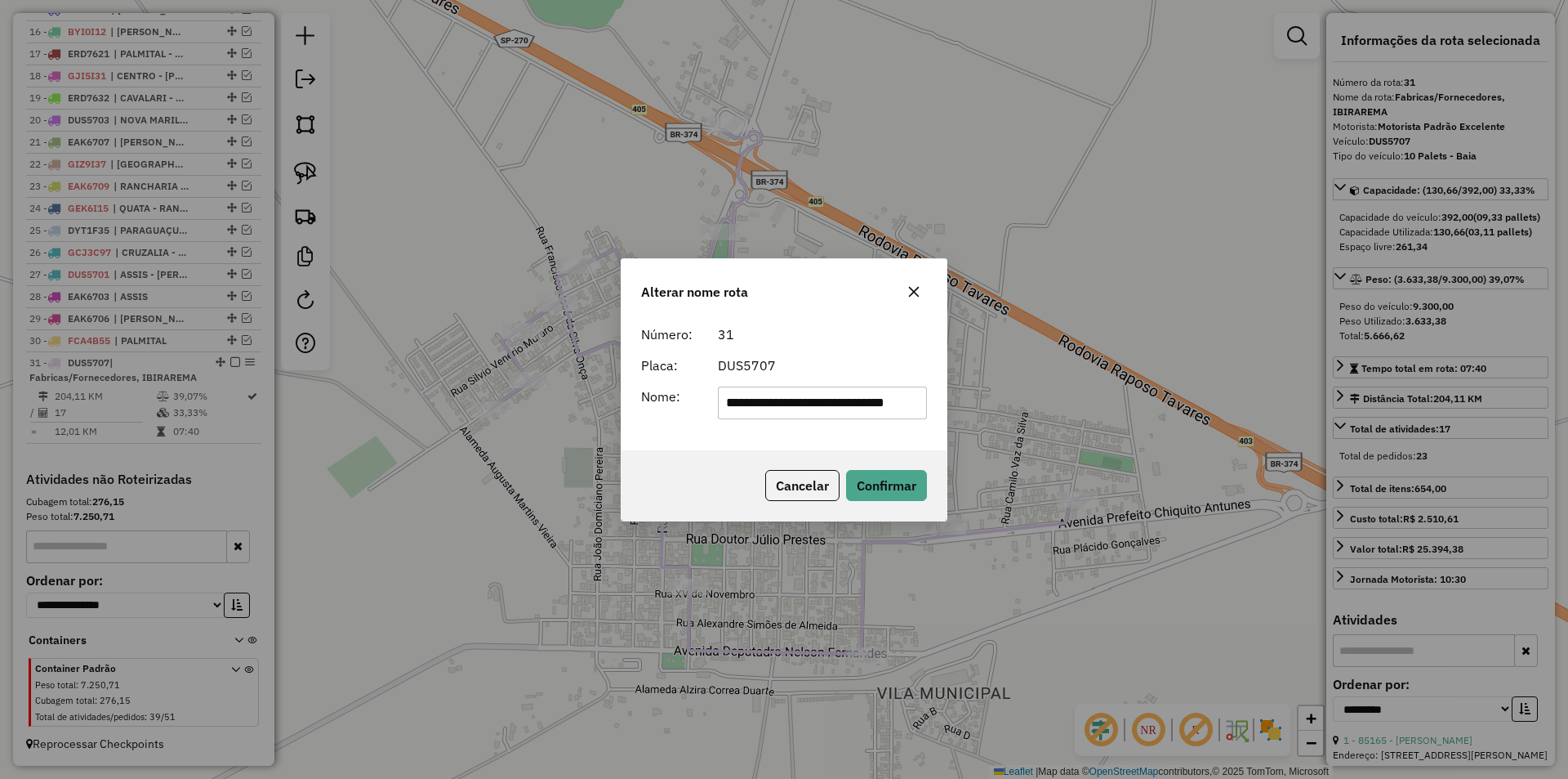
click at [700, 318] on div "Alterar nome rota" at bounding box center [784, 289] width 325 height 59
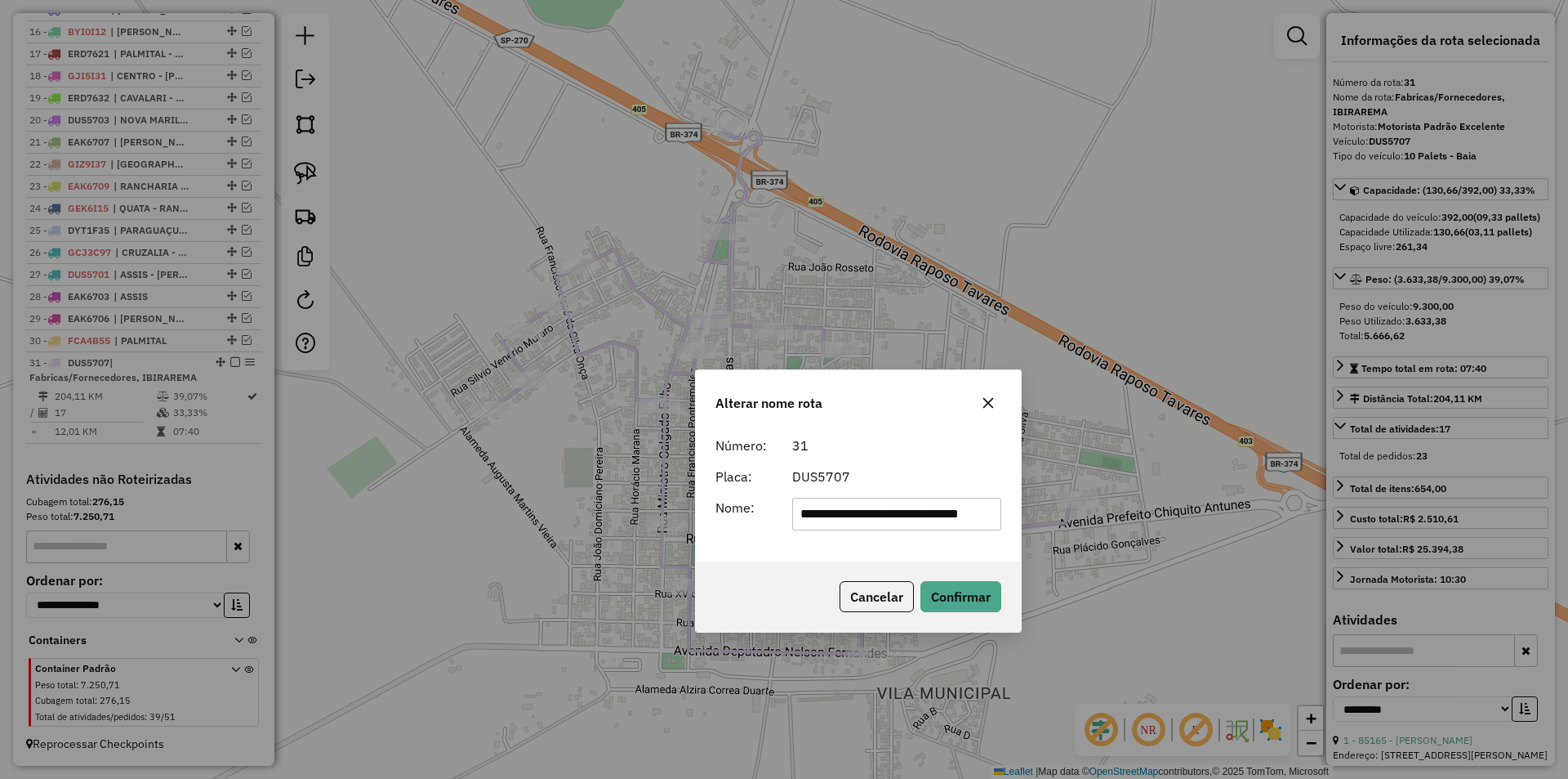
click at [482, 461] on div "**********" at bounding box center [784, 390] width 1568 height 779
drag, startPoint x: 941, startPoint y: 514, endPoint x: 730, endPoint y: 524, distance: 211.2
click at [730, 524] on div "**********" at bounding box center [858, 514] width 305 height 33
type input "*********"
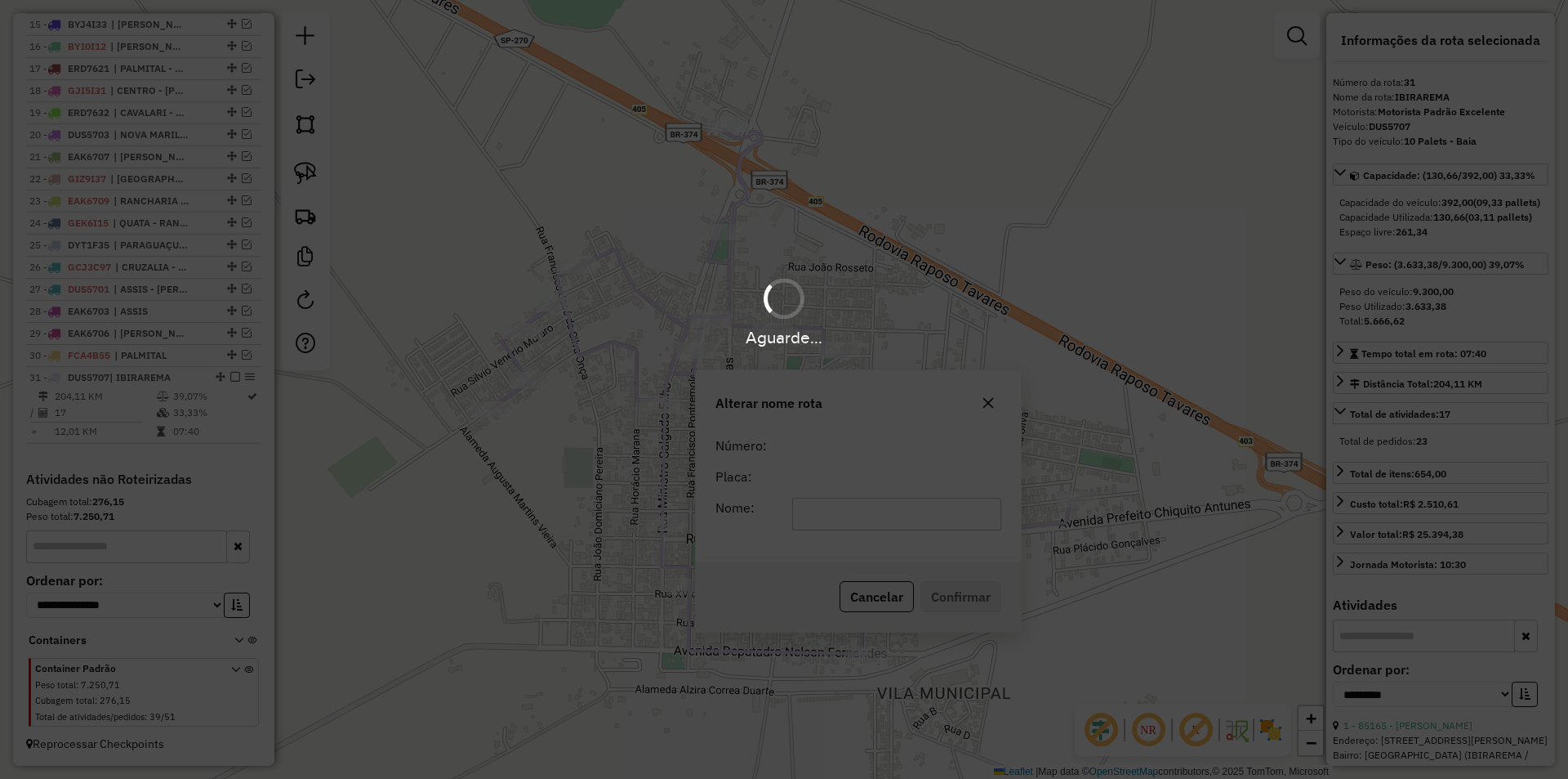
scroll to position [955, 0]
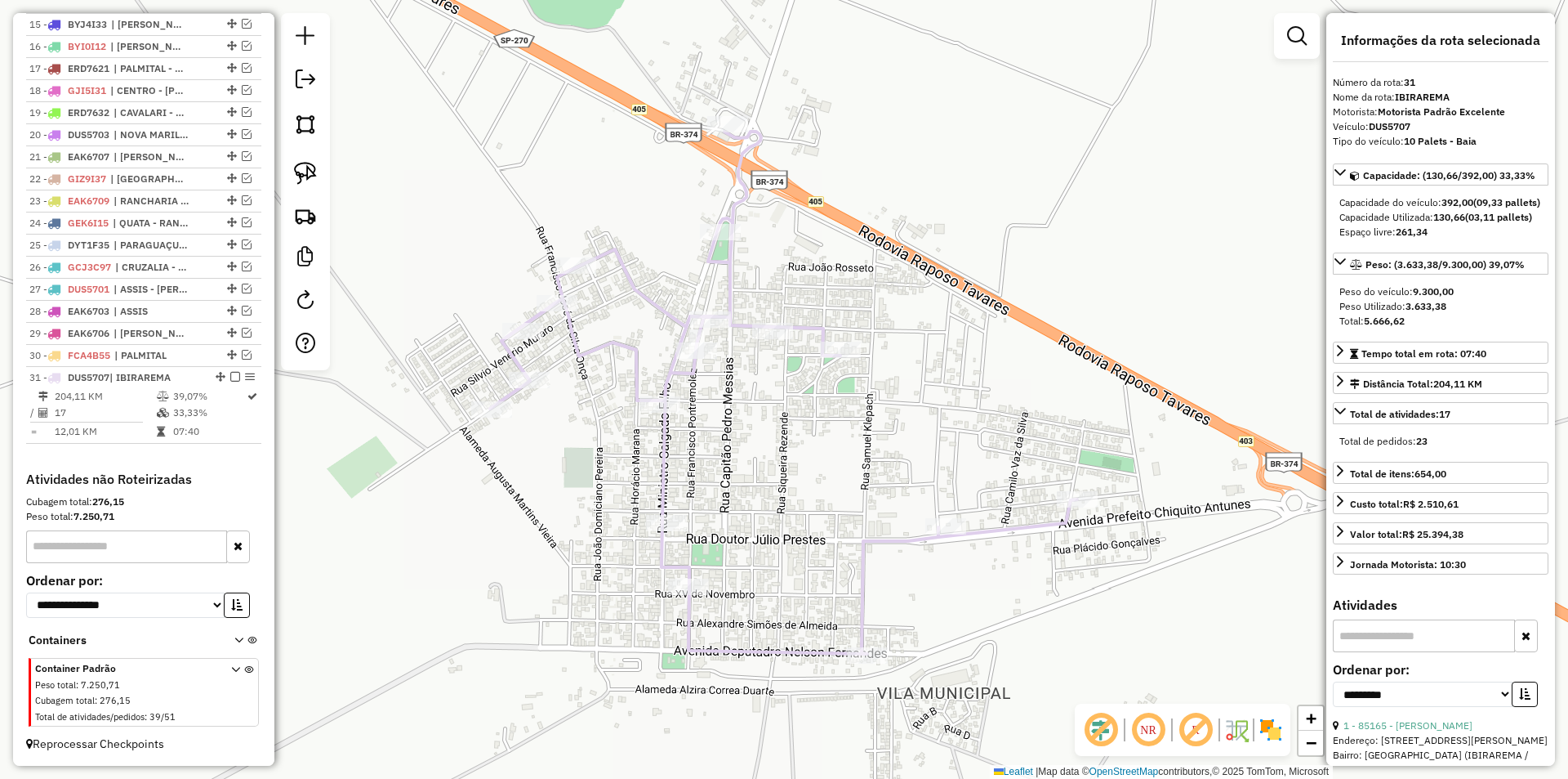
click at [365, 437] on div "Janela de atendimento Grade de atendimento Capacidade Transportadoras Veículos …" at bounding box center [784, 390] width 1568 height 779
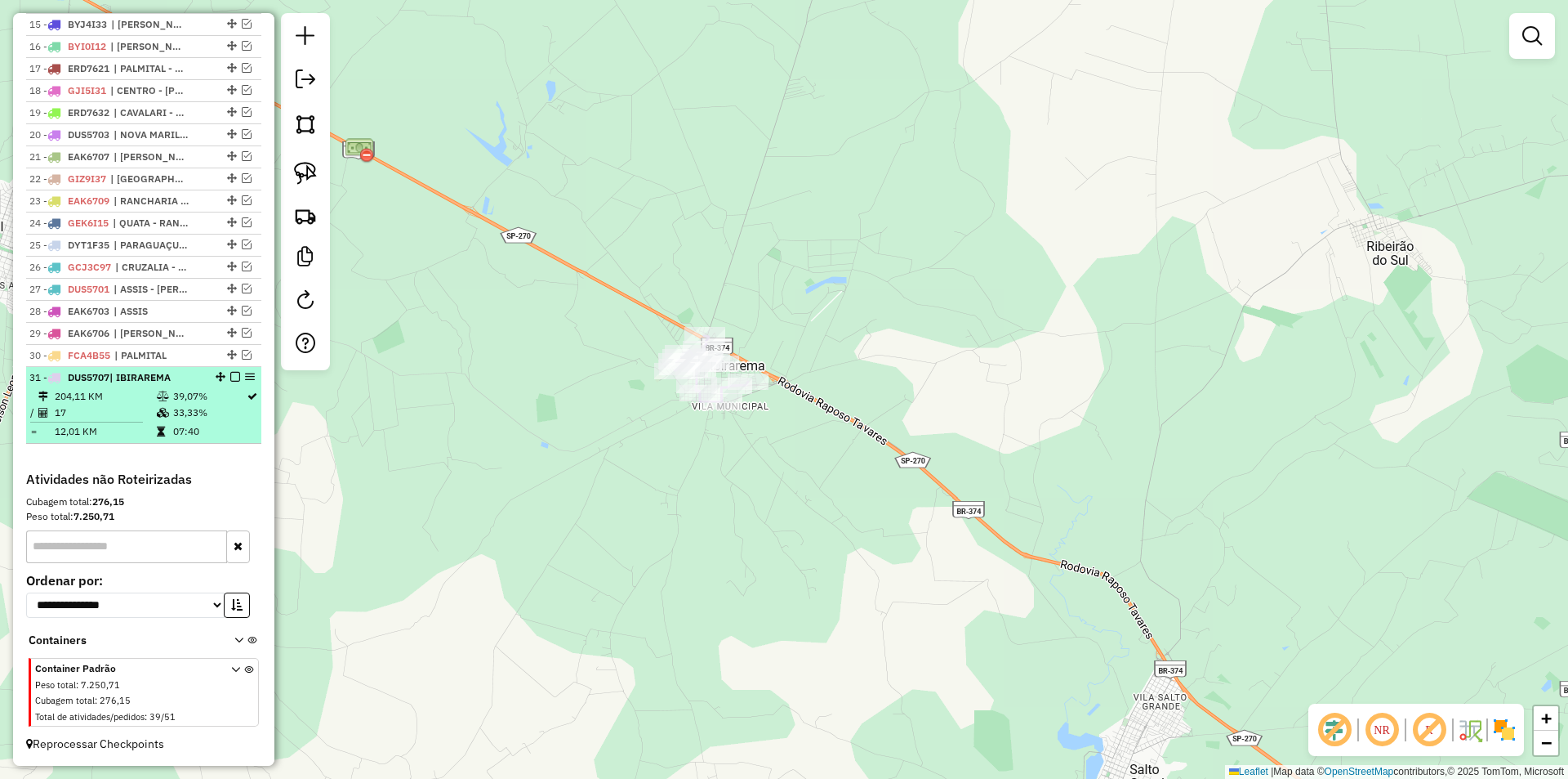
click at [230, 375] on em at bounding box center [235, 376] width 10 height 10
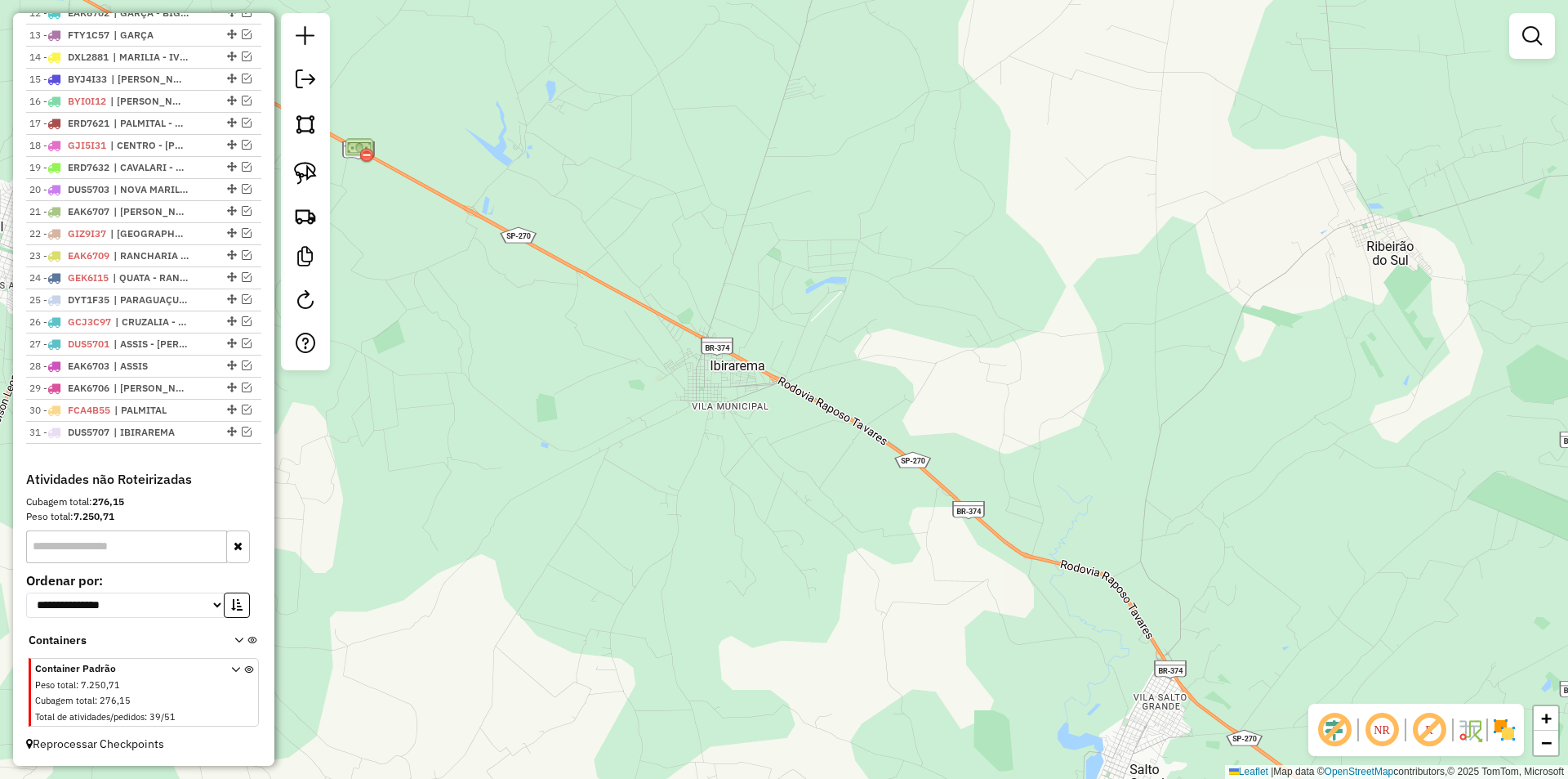
scroll to position [901, 0]
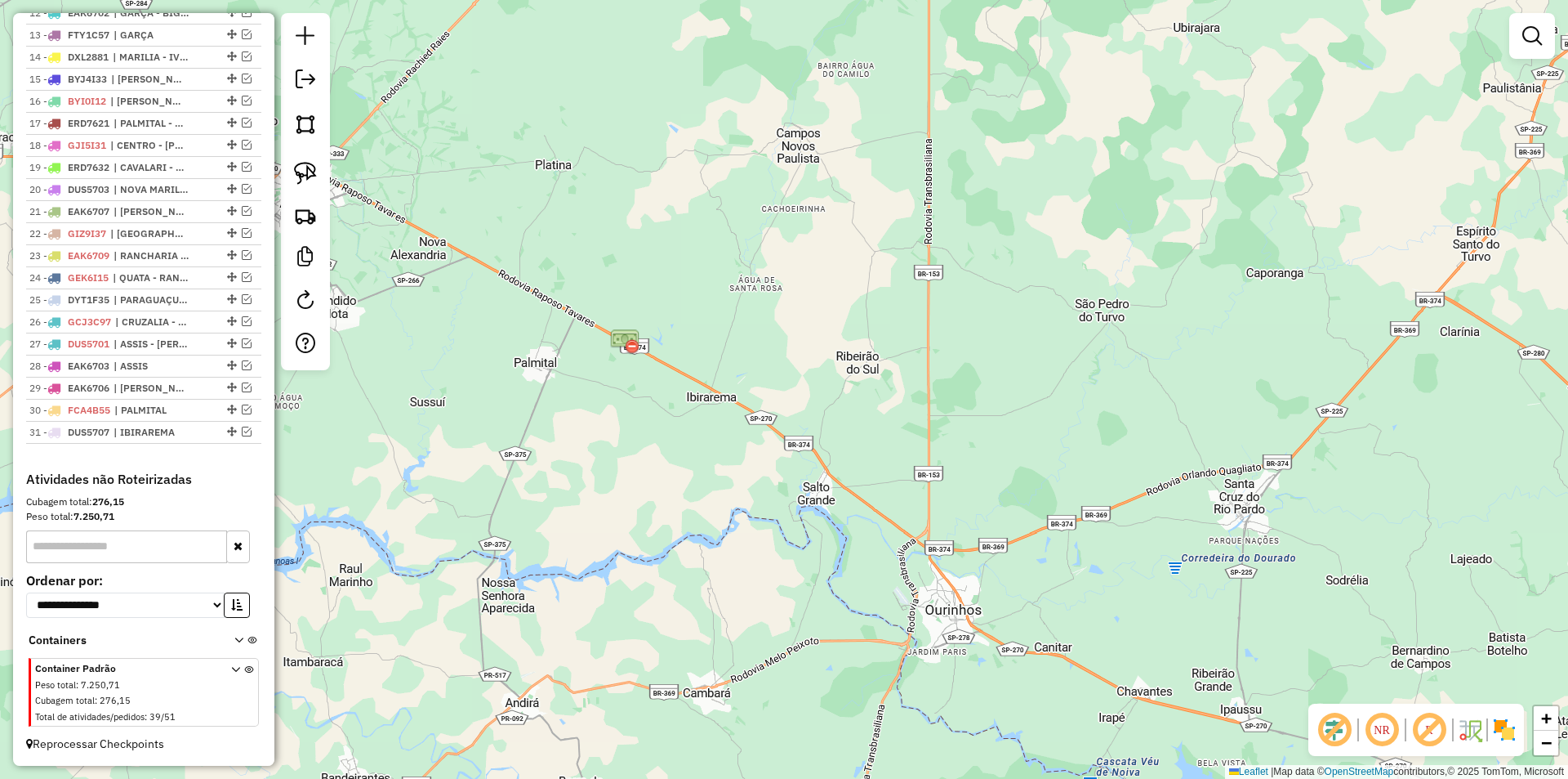
drag, startPoint x: 761, startPoint y: 269, endPoint x: 823, endPoint y: 478, distance: 218.0
click at [795, 536] on div "Janela de atendimento Grade de atendimento Capacidade Transportadoras Veículos …" at bounding box center [784, 390] width 1568 height 779
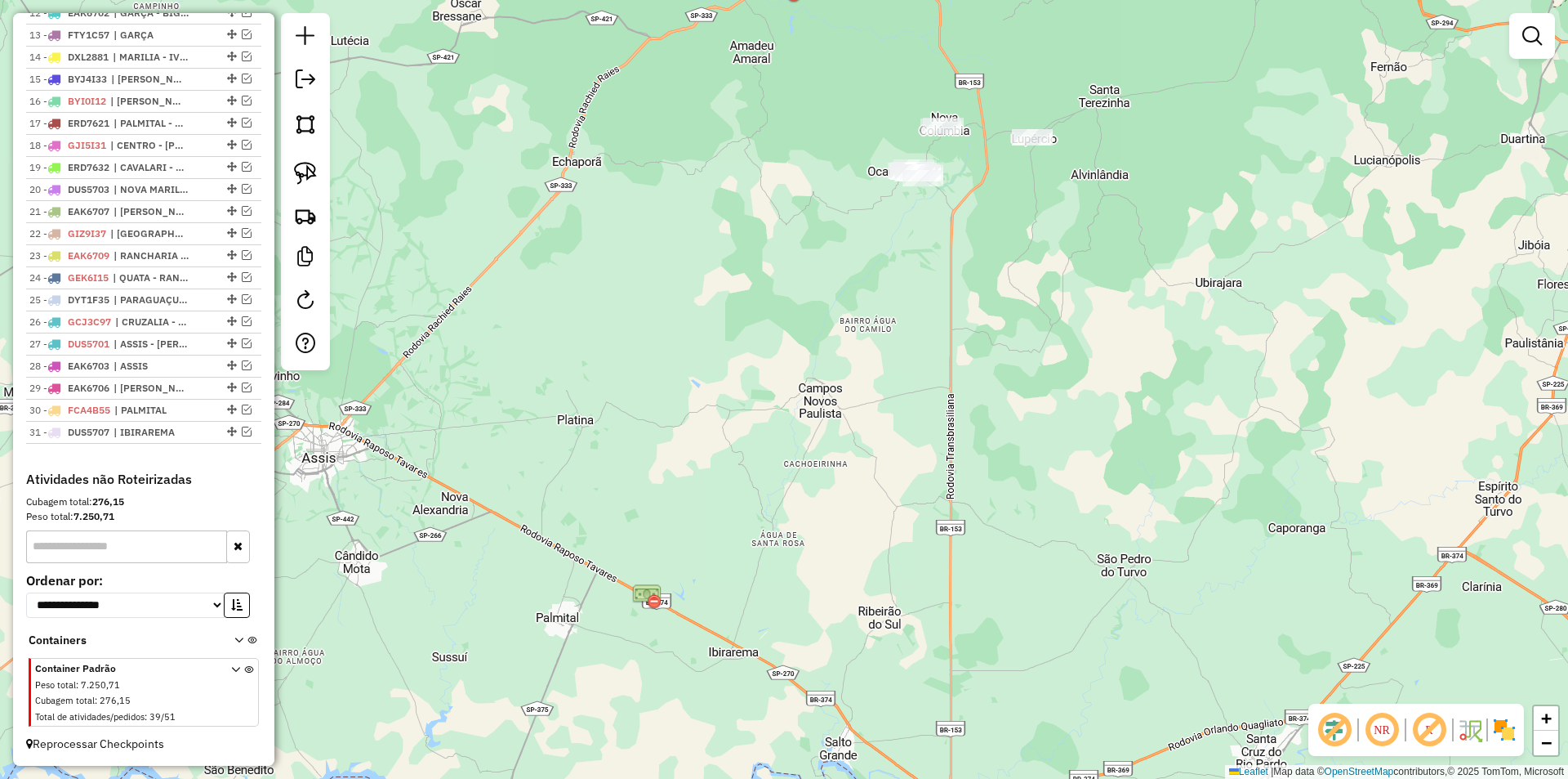
drag, startPoint x: 850, startPoint y: 395, endPoint x: 777, endPoint y: 596, distance: 213.8
click at [781, 609] on div "Janela de atendimento Grade de atendimento Capacidade Transportadoras Veículos …" at bounding box center [784, 390] width 1568 height 779
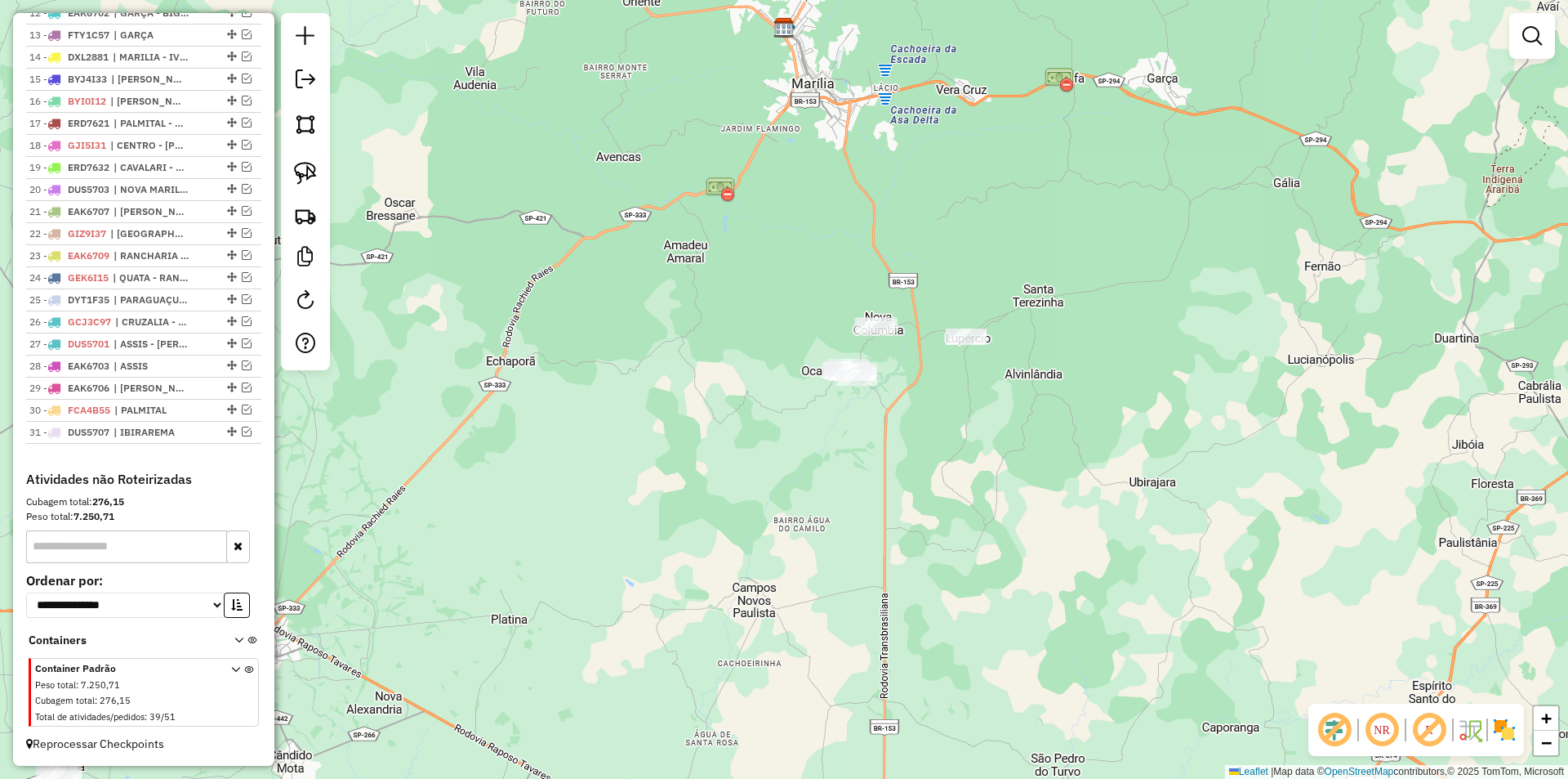
click at [754, 500] on div "Janela de atendimento Grade de atendimento Capacidade Transportadoras Veículos …" at bounding box center [784, 390] width 1568 height 779
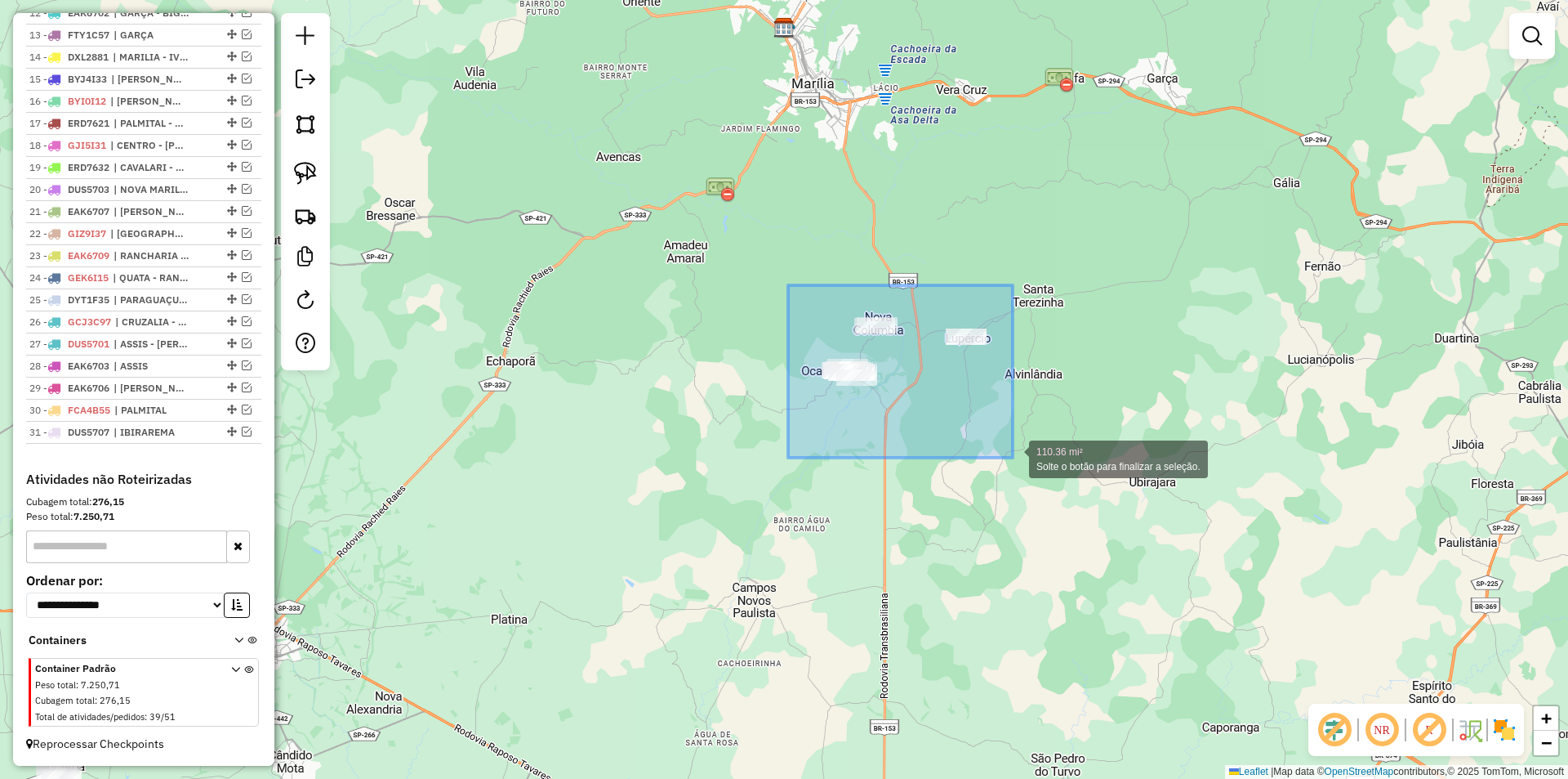
drag, startPoint x: 788, startPoint y: 285, endPoint x: 1013, endPoint y: 457, distance: 283.2
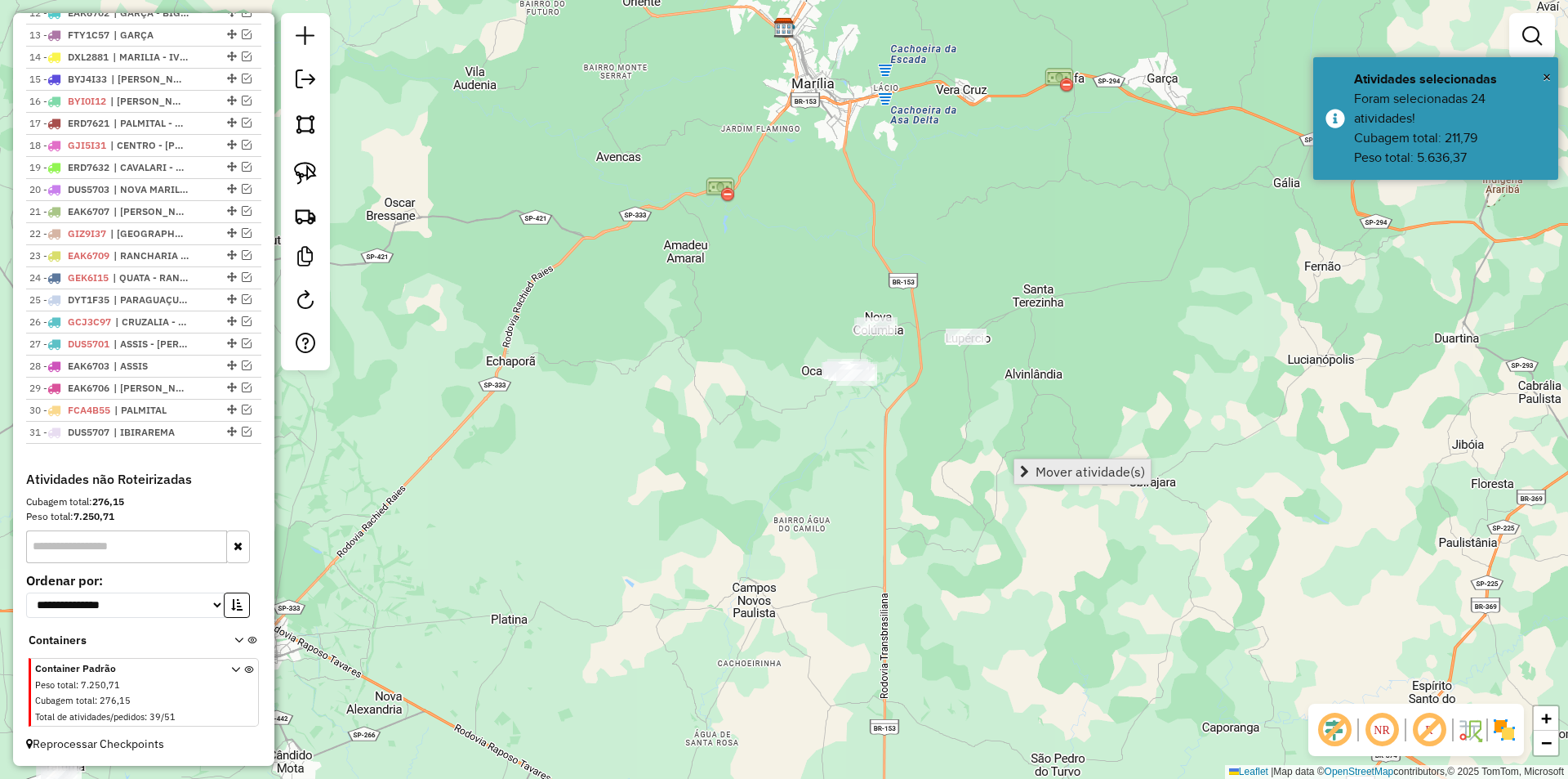
click at [1051, 465] on span "Mover atividade(s)" at bounding box center [1091, 471] width 110 height 13
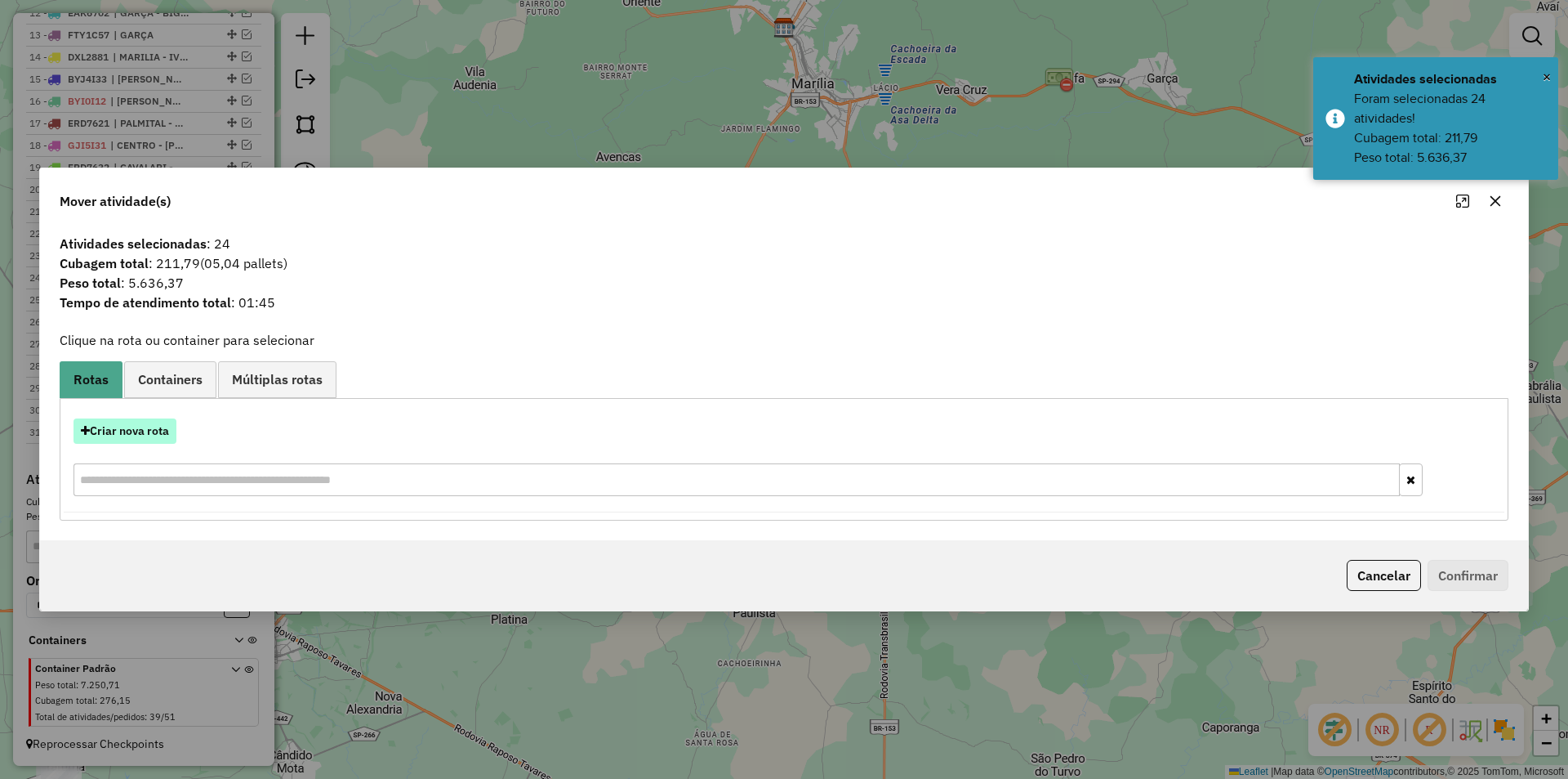
click at [140, 432] on button "Criar nova rota" at bounding box center [125, 430] width 103 height 25
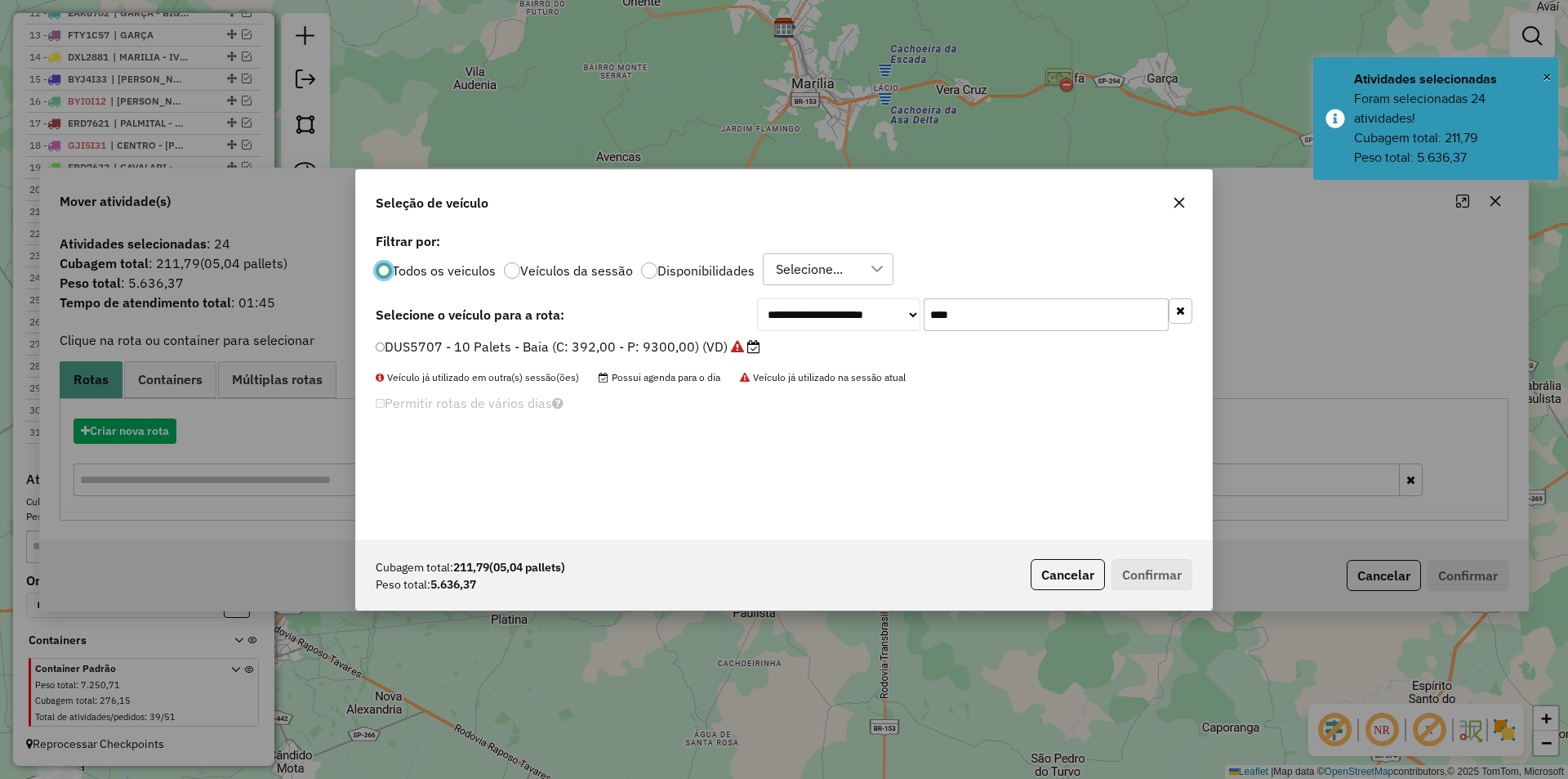
scroll to position [9, 5]
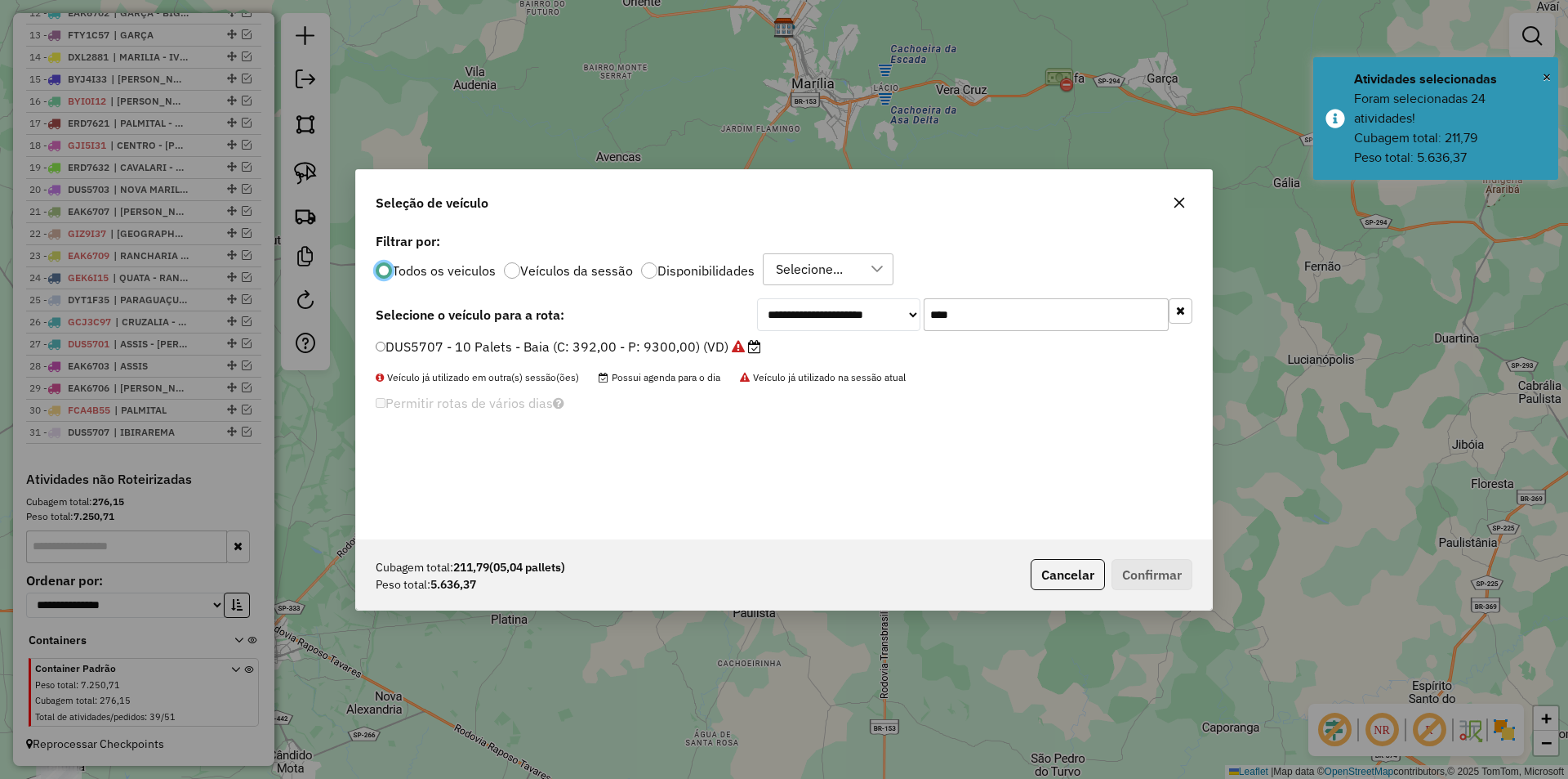
click at [1068, 323] on input "****" at bounding box center [1046, 315] width 245 height 33
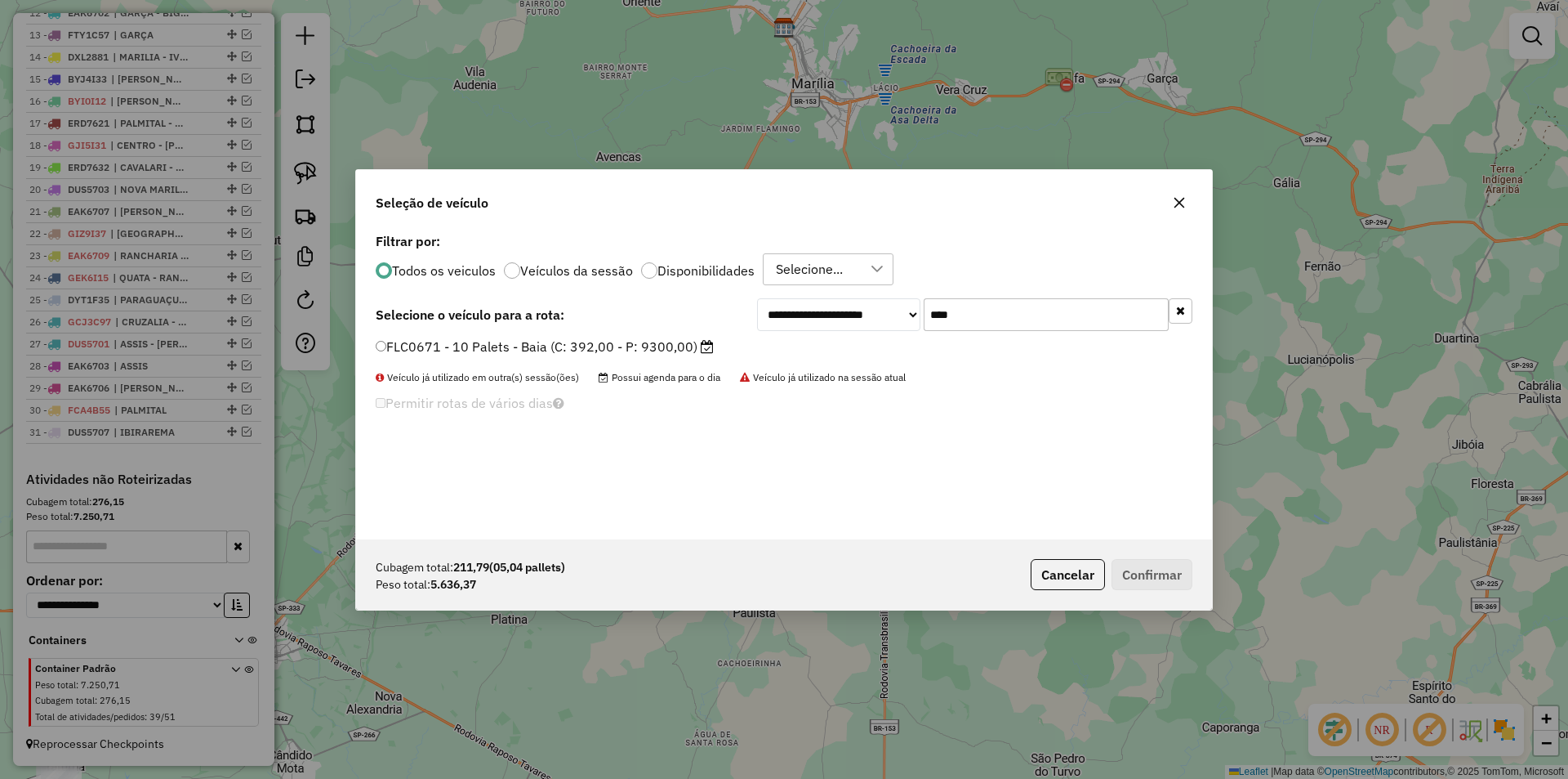
type input "****"
click at [681, 349] on label "FLC0671 - 10 Palets - Baia (C: 392,00 - P: 9300,00)" at bounding box center [544, 346] width 338 height 20
click at [1140, 575] on button "Confirmar" at bounding box center [1152, 575] width 81 height 31
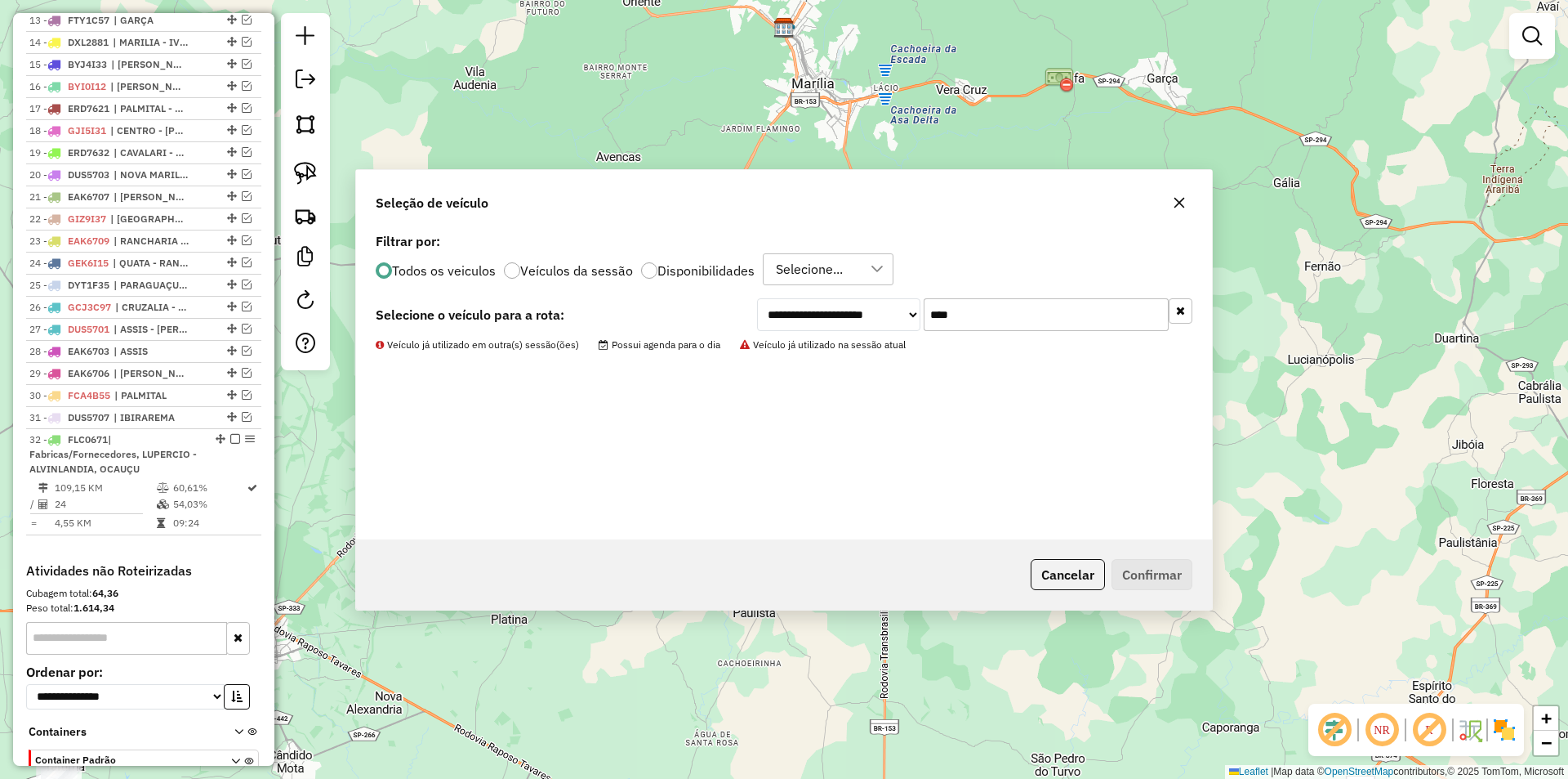
scroll to position [1007, 0]
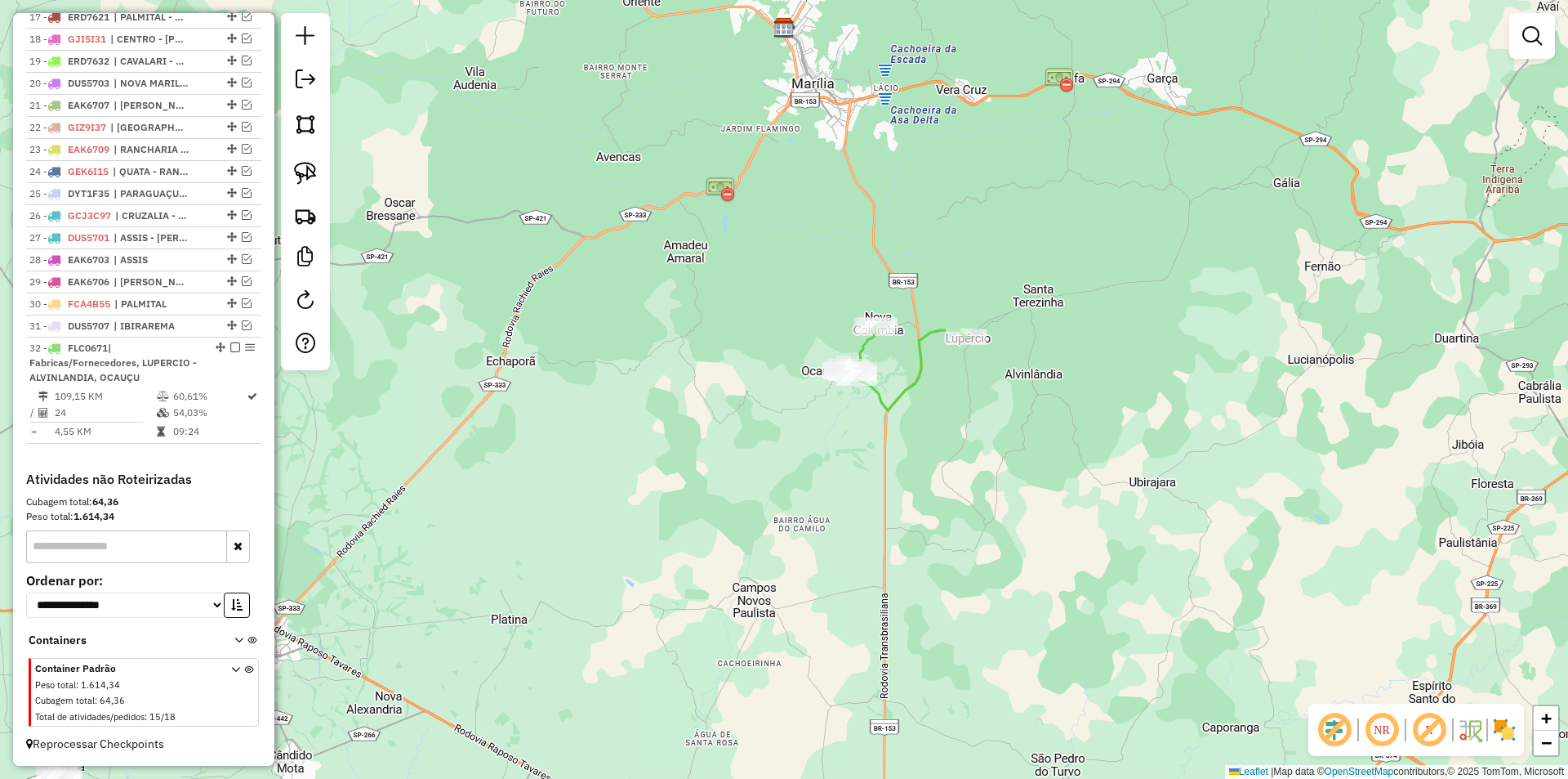
select select "**********"
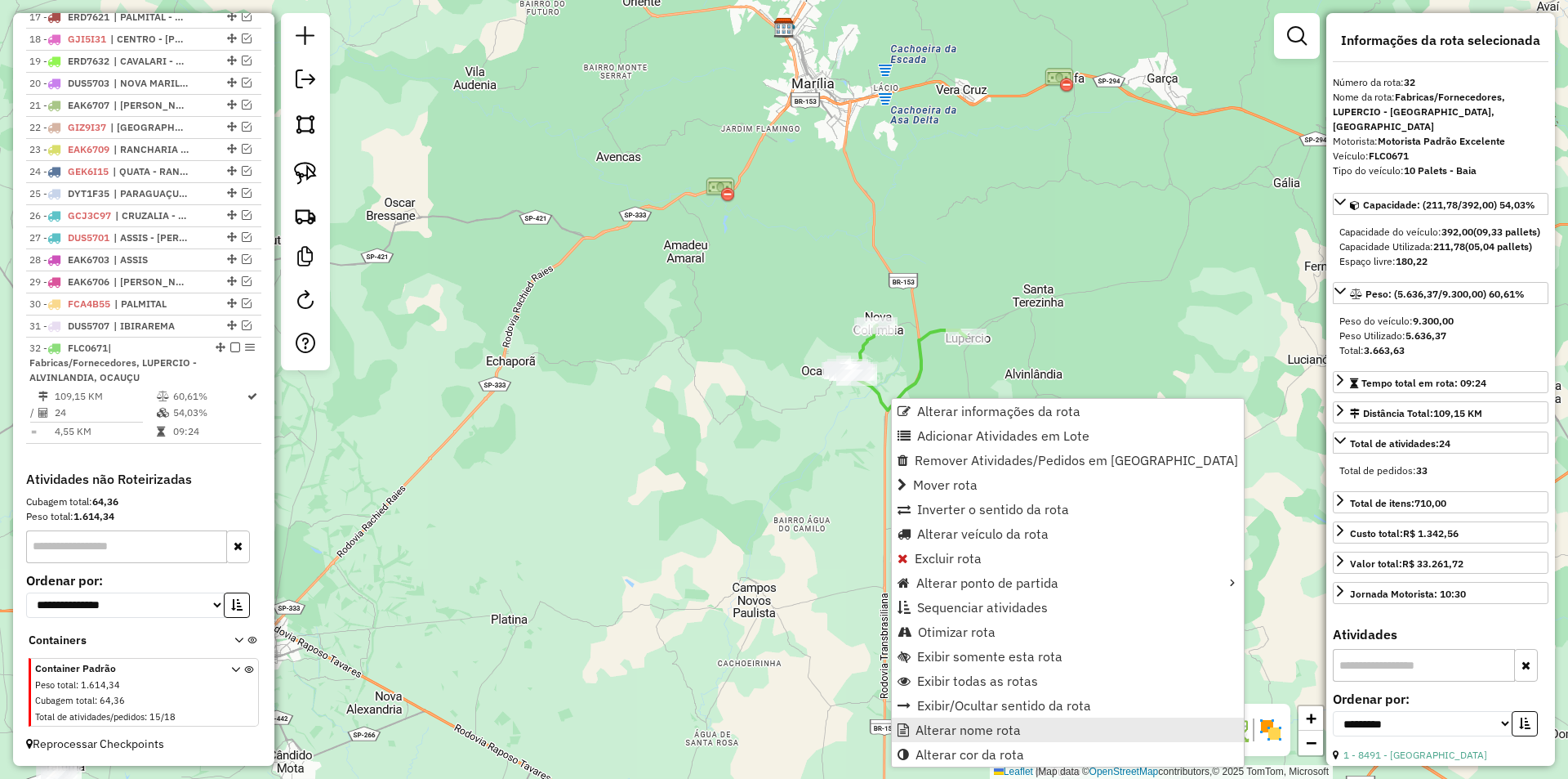
click at [965, 724] on span "Alterar nome rota" at bounding box center [968, 729] width 105 height 13
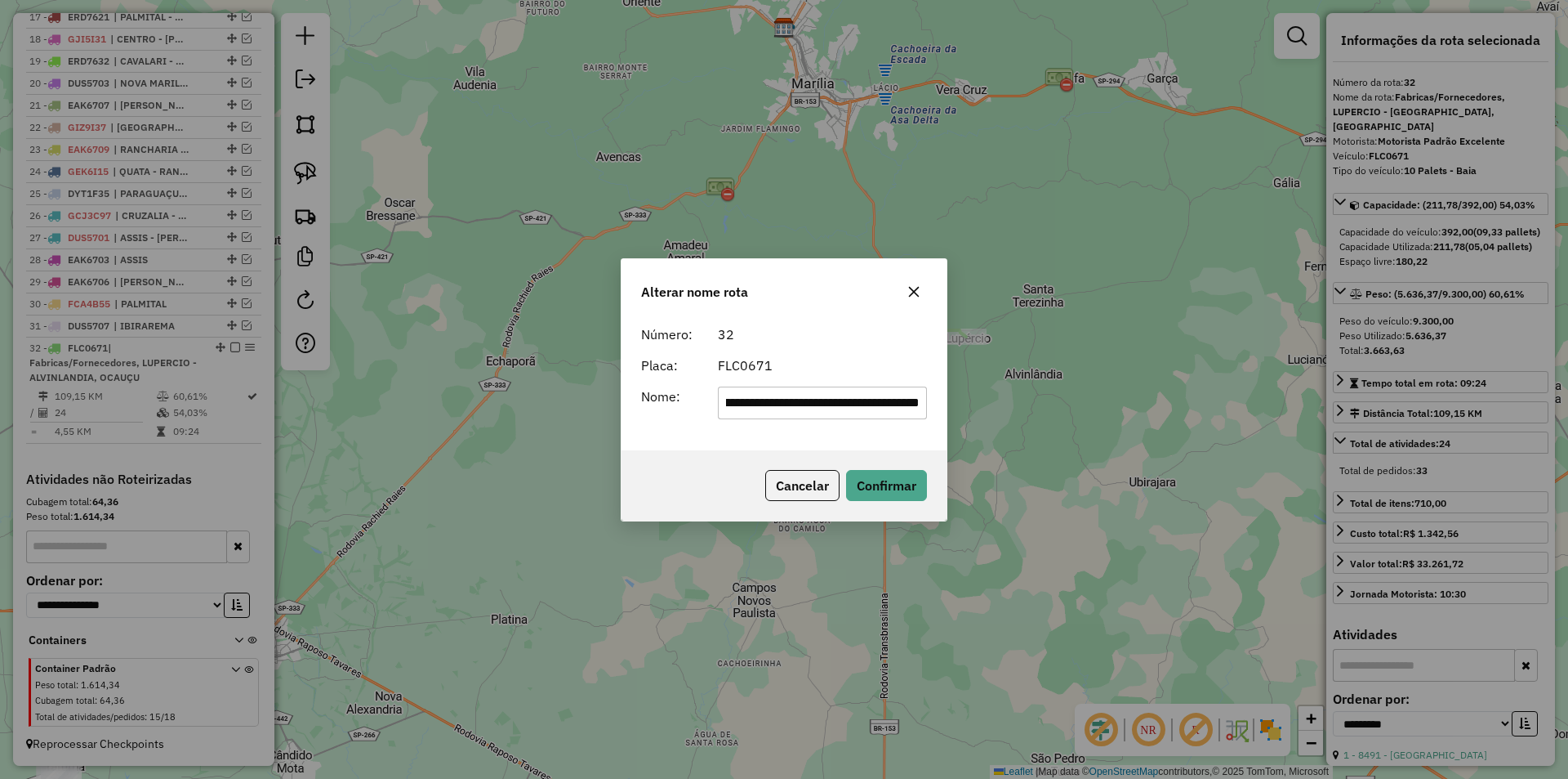
scroll to position [0, 0]
drag, startPoint x: 867, startPoint y: 403, endPoint x: 425, endPoint y: 464, distance: 446.2
click at [425, 464] on div "**********" at bounding box center [784, 390] width 1568 height 779
click at [840, 387] on input "******" at bounding box center [823, 403] width 210 height 33
type input "**********"
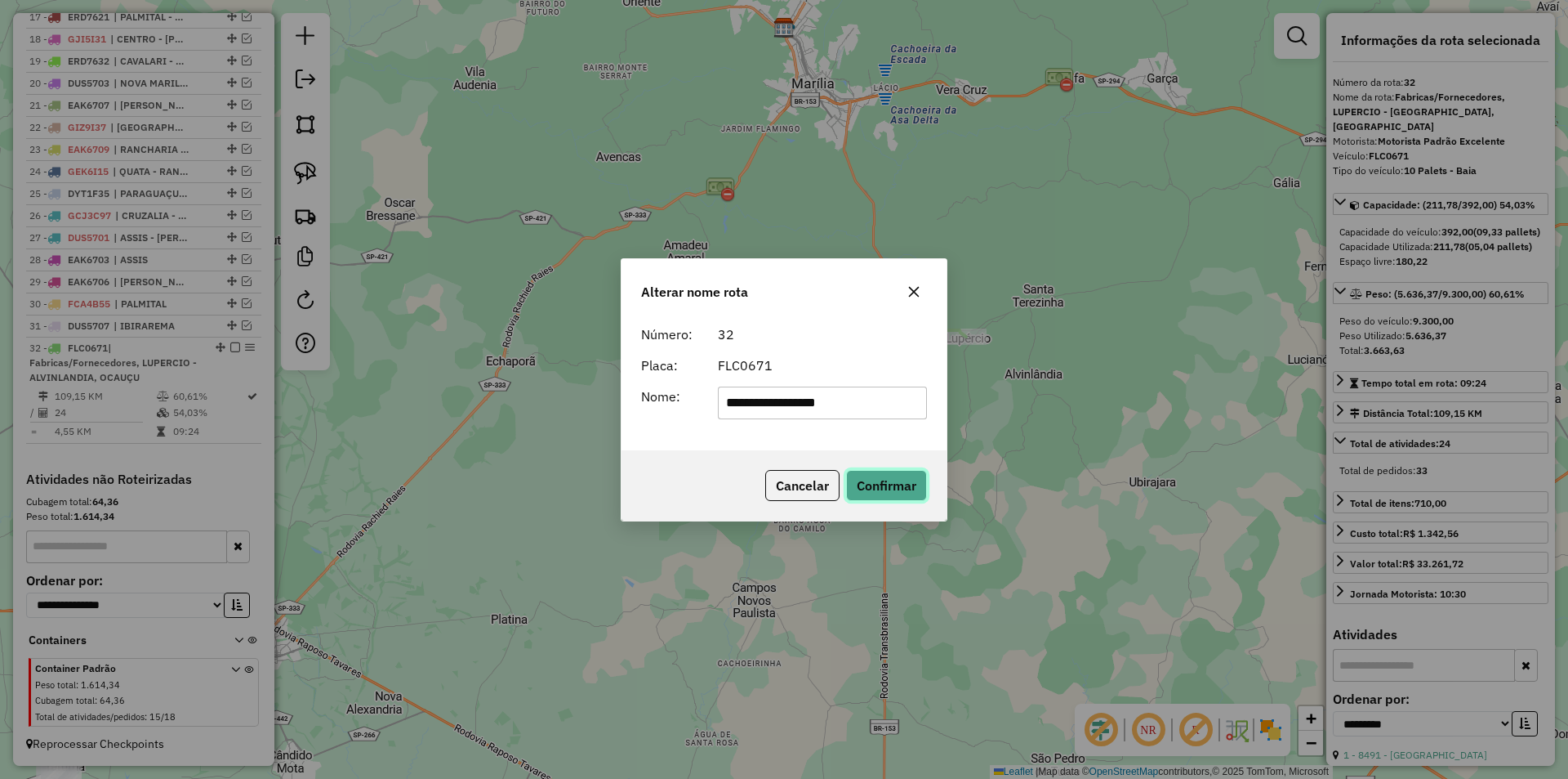
click at [874, 478] on button "Confirmar" at bounding box center [887, 485] width 81 height 31
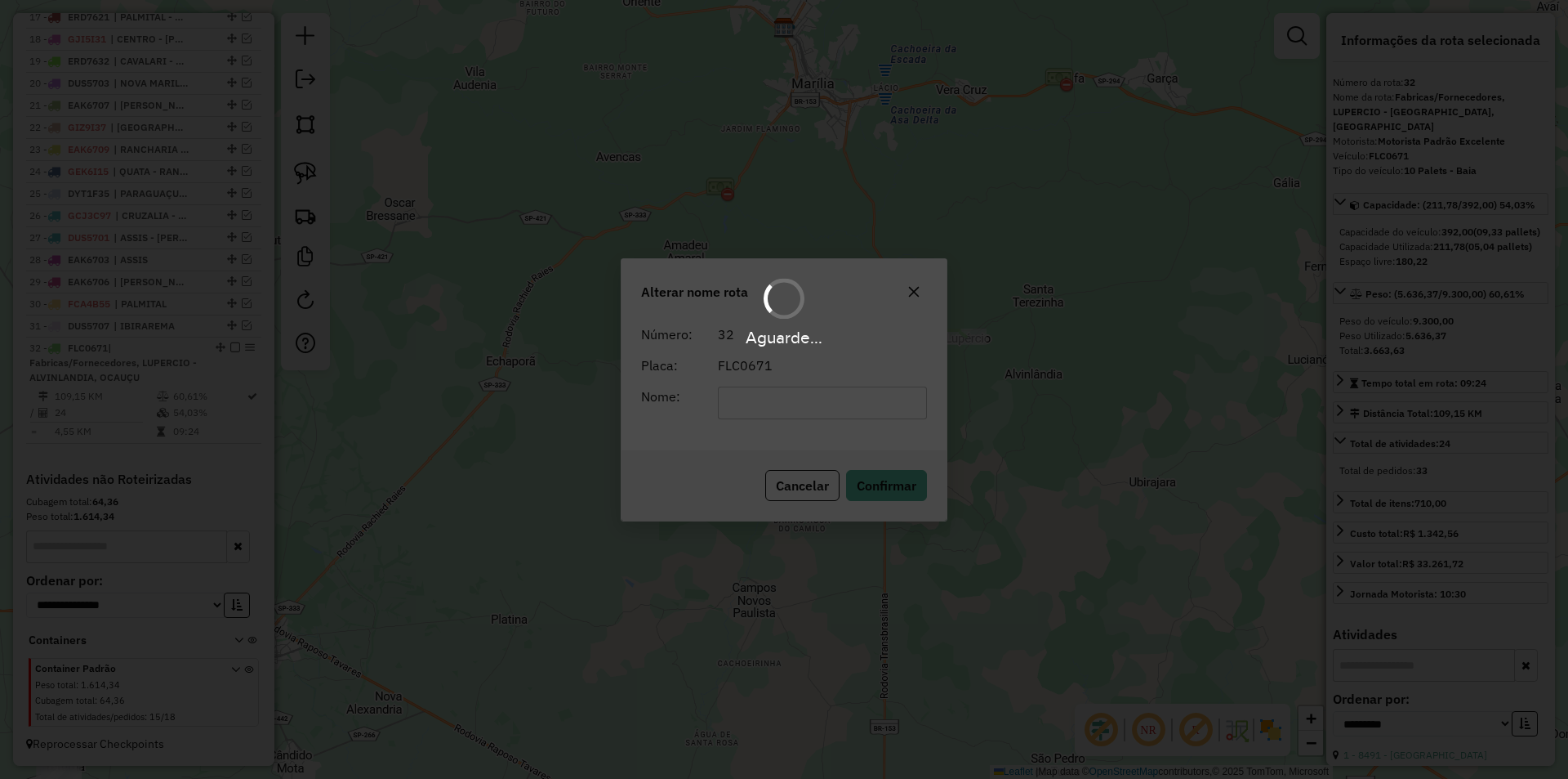
scroll to position [992, 0]
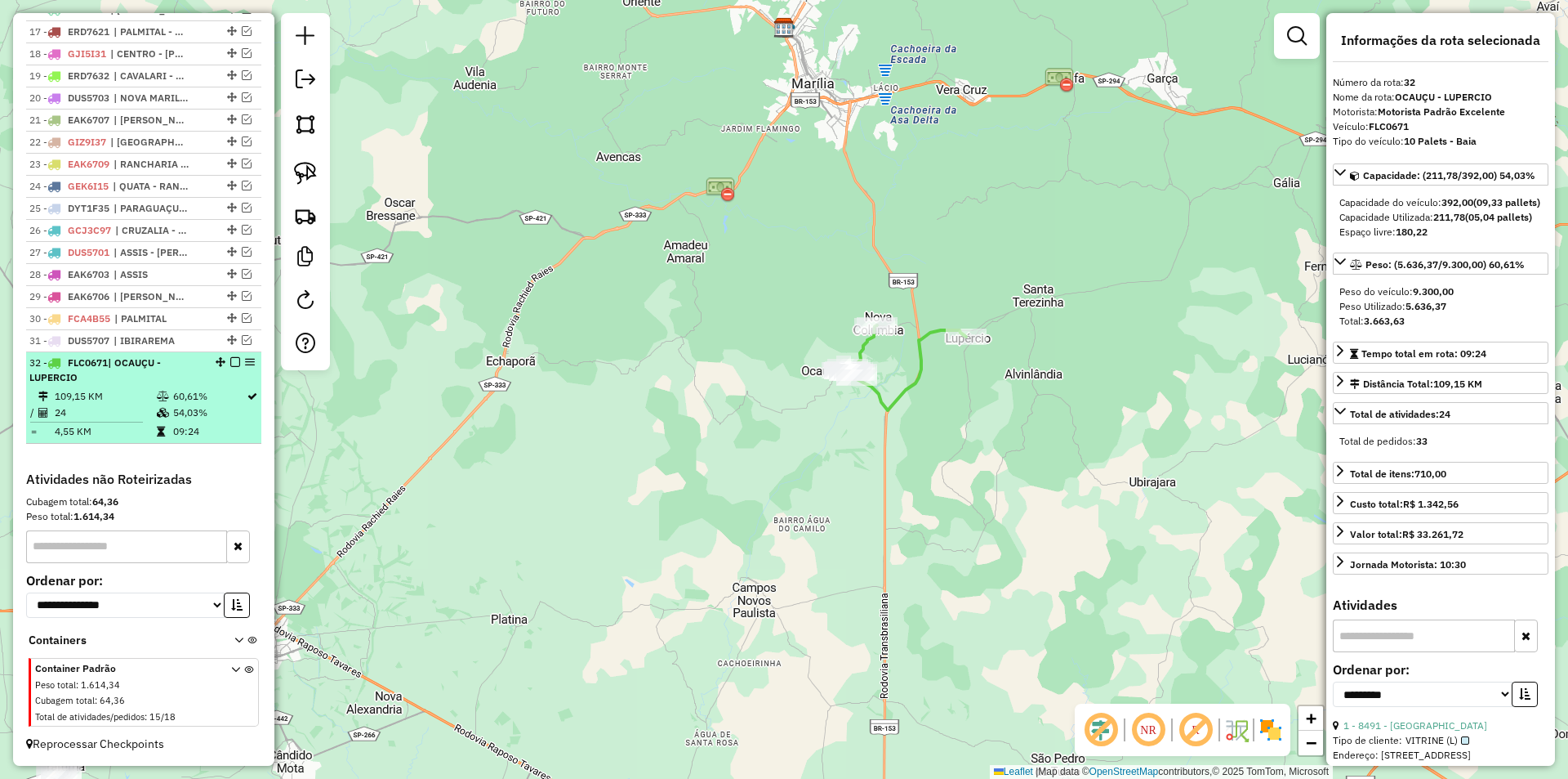
click at [230, 361] on em at bounding box center [235, 362] width 10 height 10
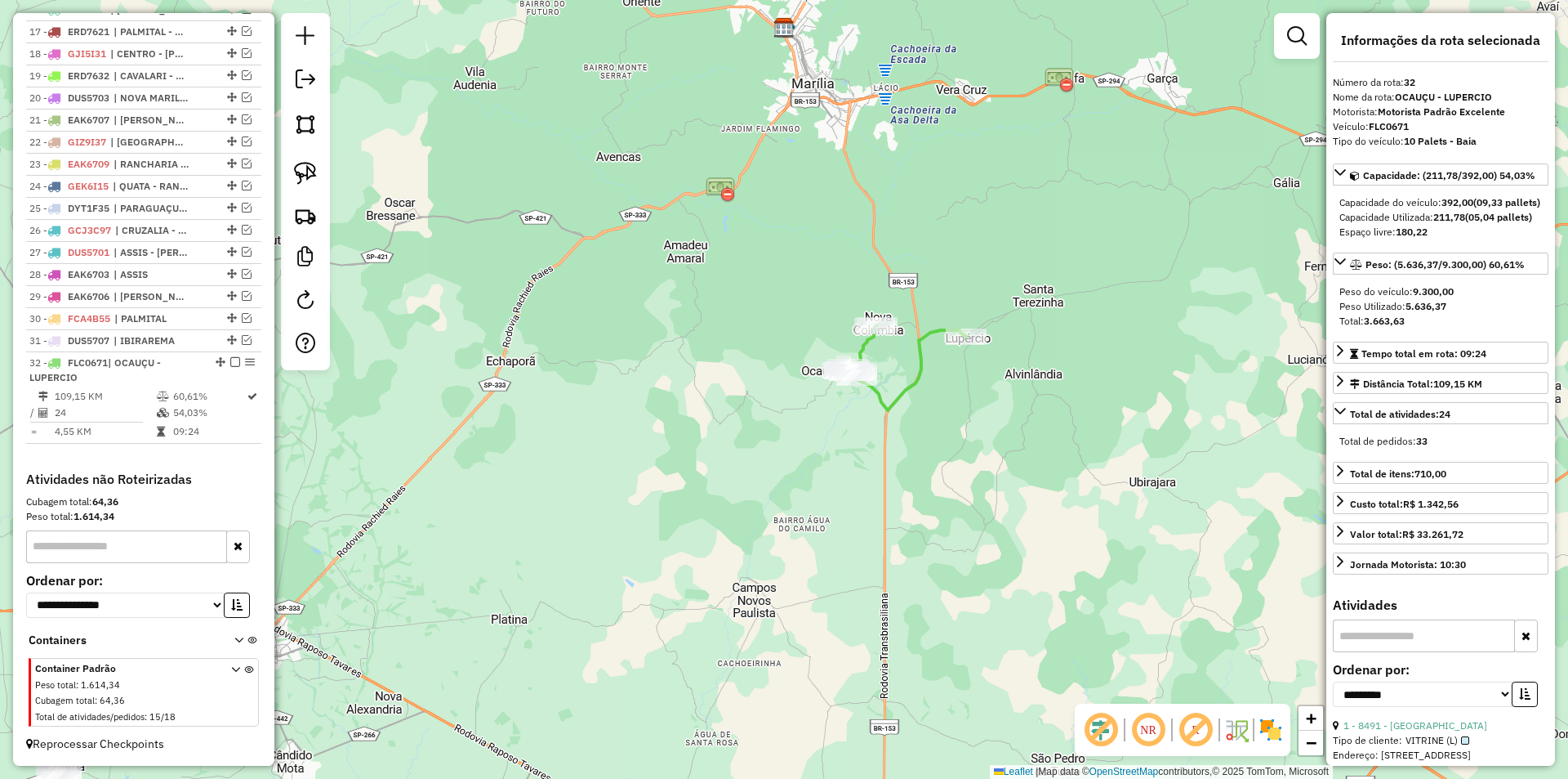
scroll to position [922, 0]
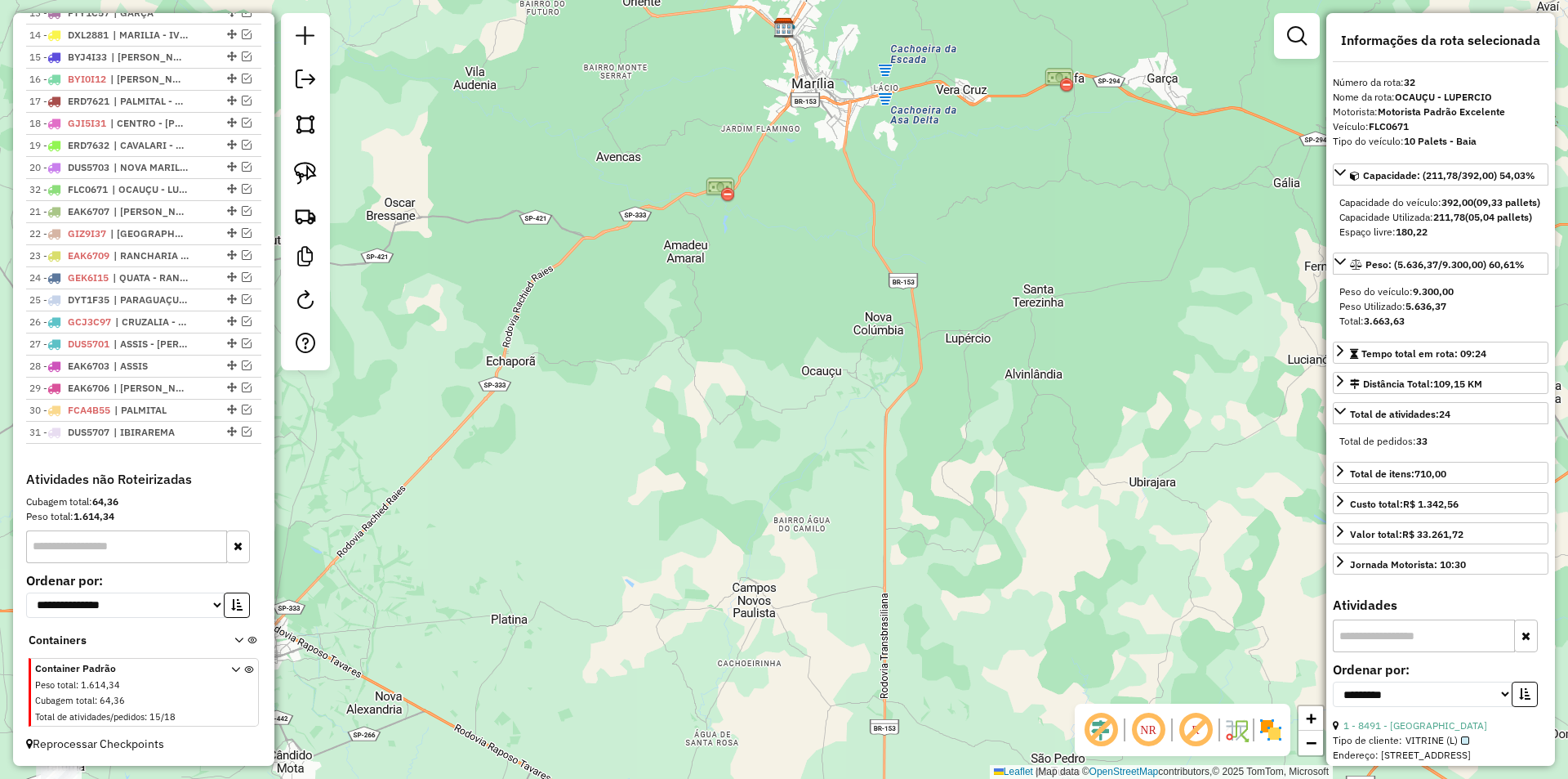
drag, startPoint x: 227, startPoint y: 433, endPoint x: 216, endPoint y: 188, distance: 245.2
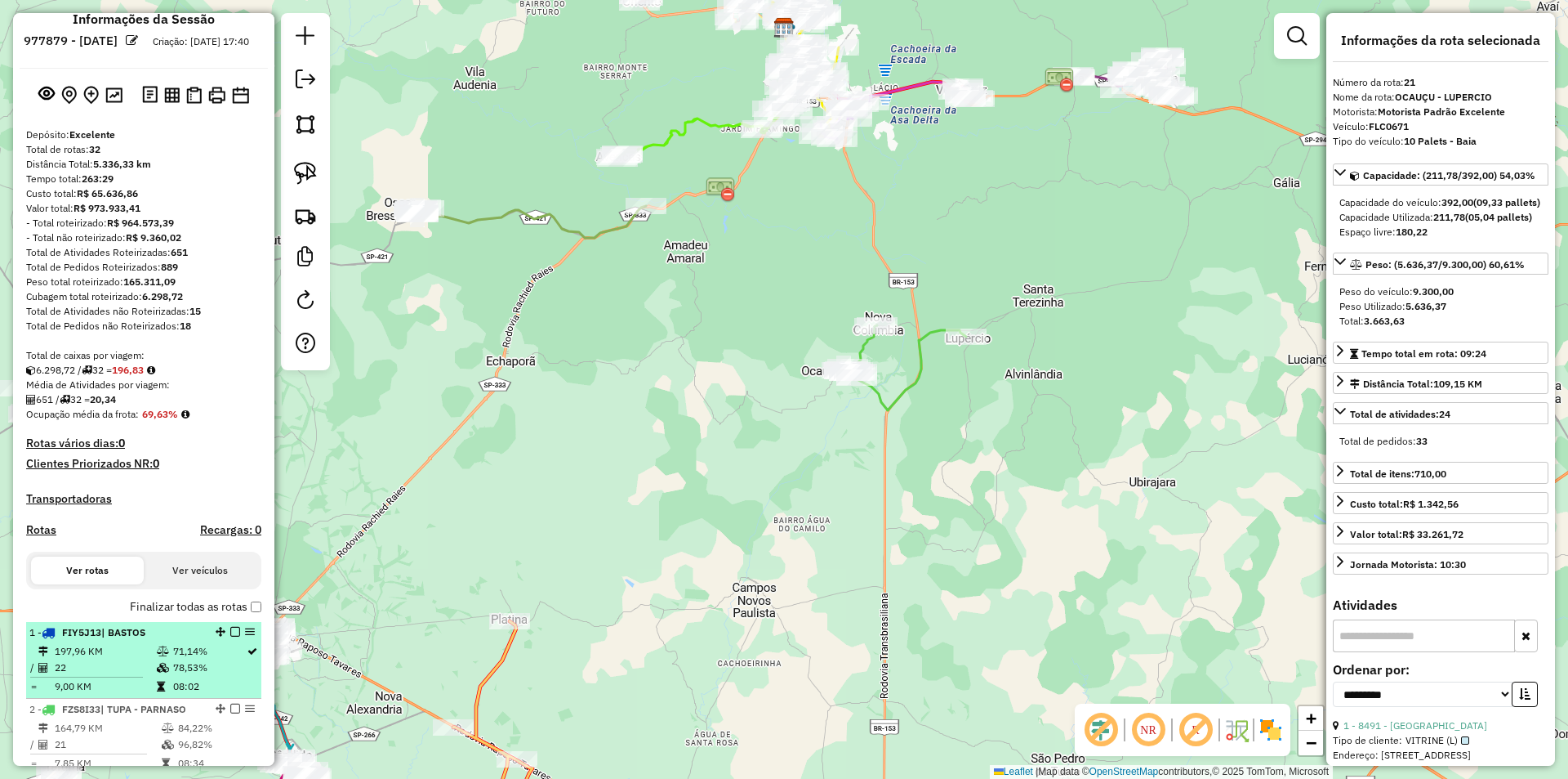
scroll to position [0, 0]
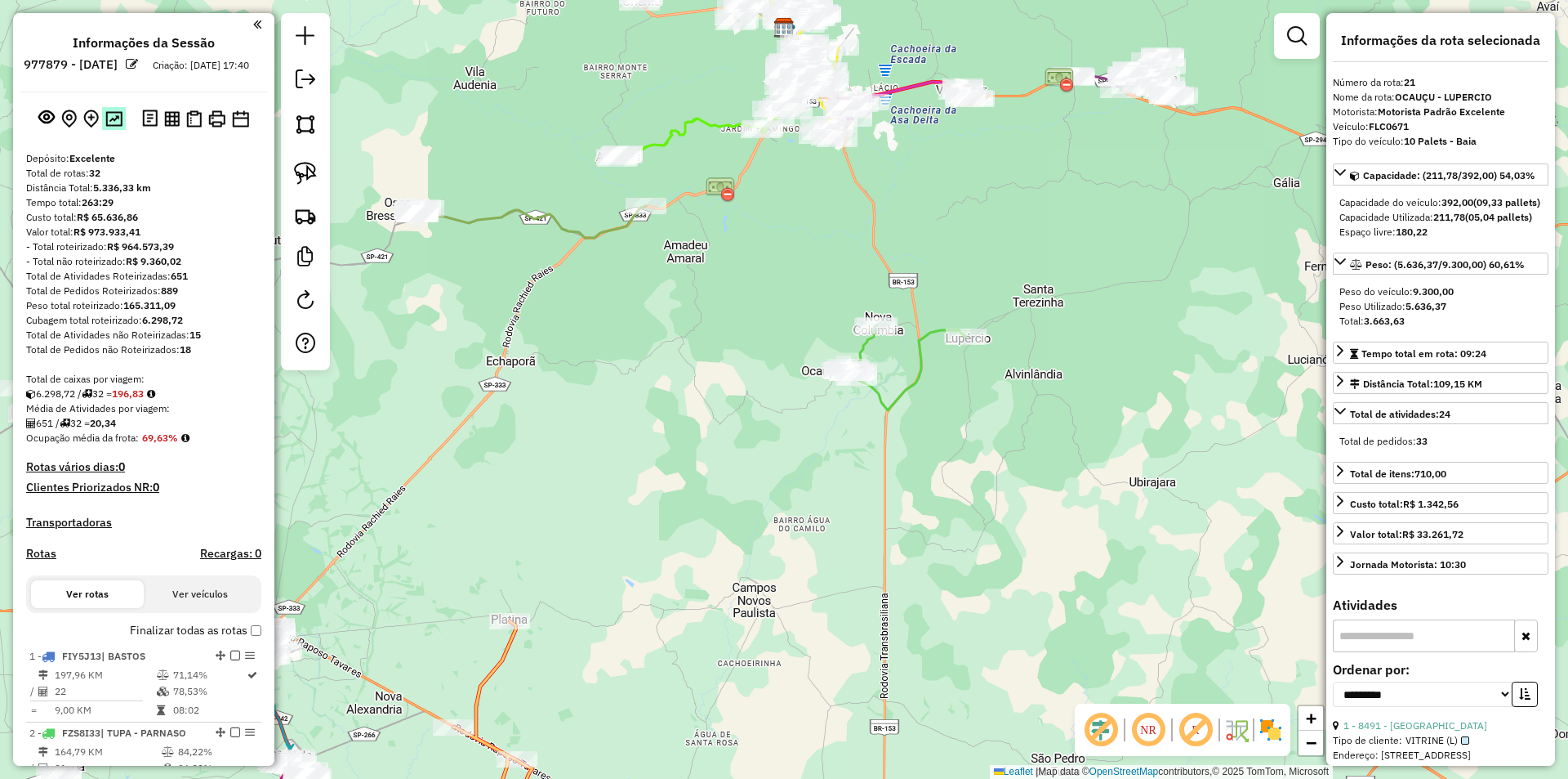
click at [116, 127] on img at bounding box center [114, 119] width 17 height 16
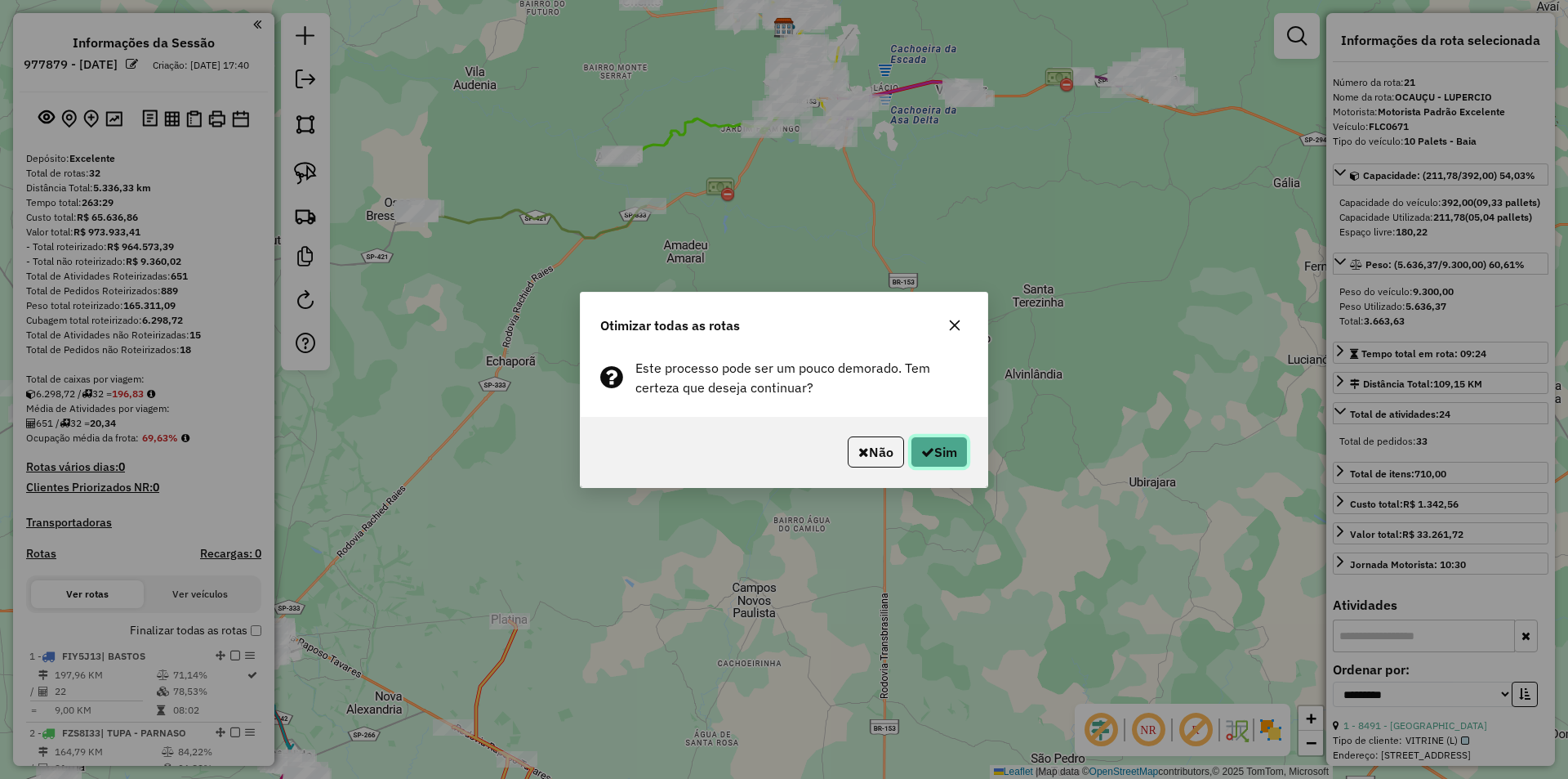
click at [947, 455] on button "Sim" at bounding box center [940, 452] width 57 height 31
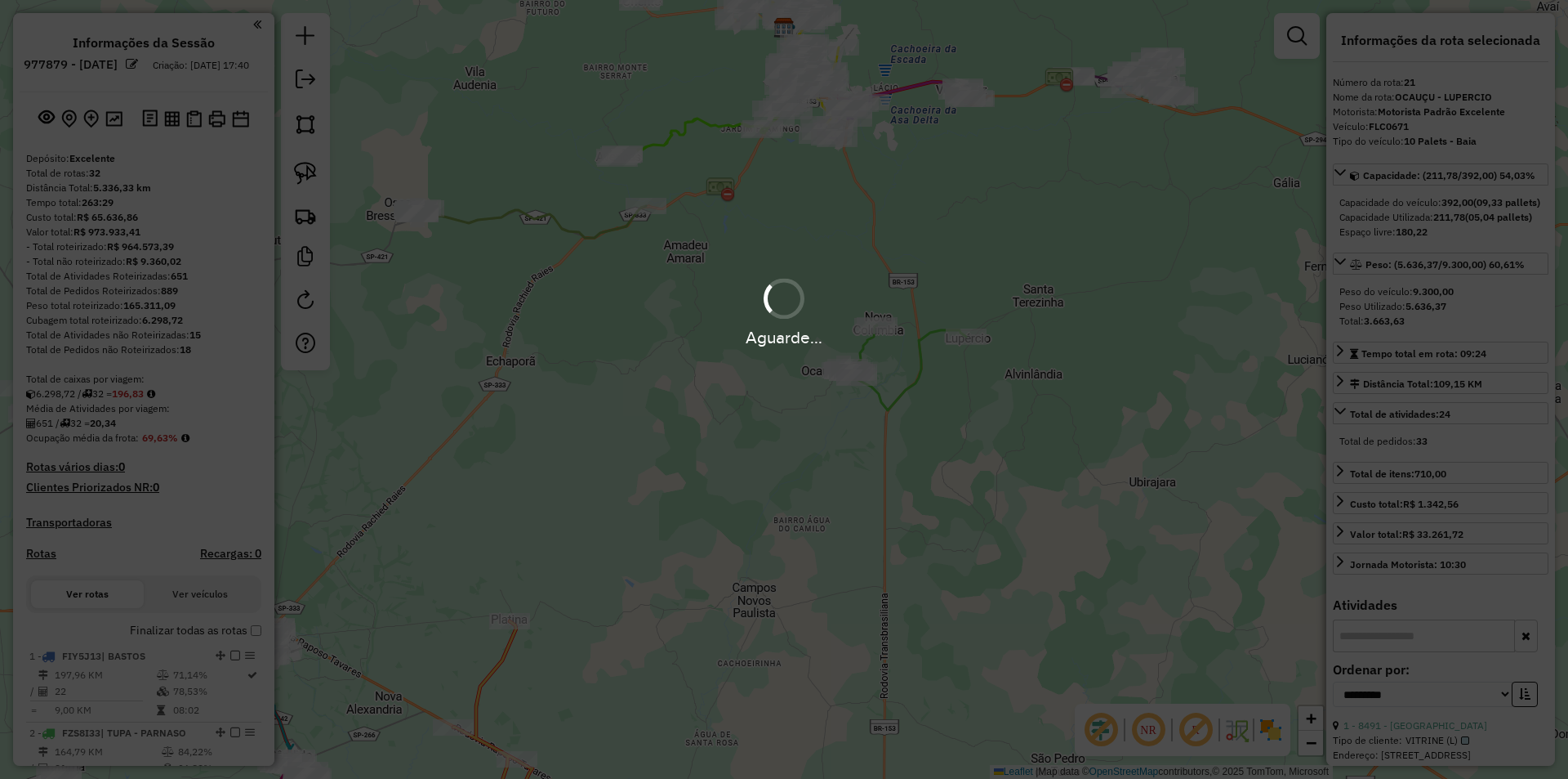
drag, startPoint x: 850, startPoint y: 344, endPoint x: 745, endPoint y: 343, distance: 105.0
click at [745, 343] on div "Aguarde..." at bounding box center [784, 337] width 1568 height 25
click at [749, 395] on div "Aguarde..." at bounding box center [784, 390] width 1568 height 779
drag, startPoint x: 847, startPoint y: 338, endPoint x: 747, endPoint y: 338, distance: 100.0
click at [747, 338] on div "Aguarde..." at bounding box center [784, 337] width 1568 height 25
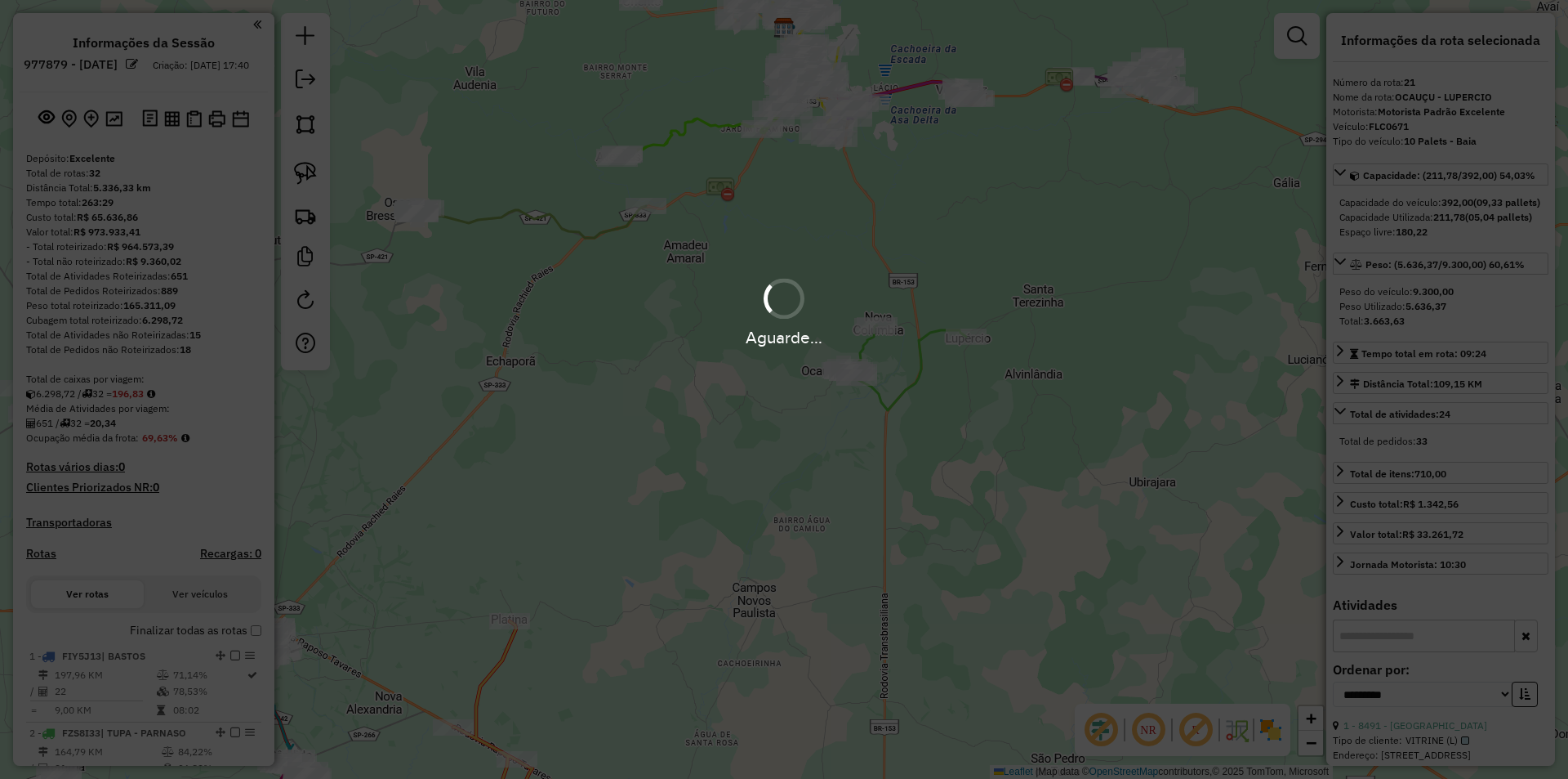
click at [759, 392] on div "Aguarde..." at bounding box center [784, 390] width 1568 height 779
drag, startPoint x: 822, startPoint y: 338, endPoint x: 730, endPoint y: 337, distance: 92.0
click at [730, 337] on div "Aguarde..." at bounding box center [784, 337] width 1568 height 25
click at [742, 376] on div "Aguarde..." at bounding box center [784, 390] width 1568 height 779
drag, startPoint x: 829, startPoint y: 340, endPoint x: 739, endPoint y: 339, distance: 90.0
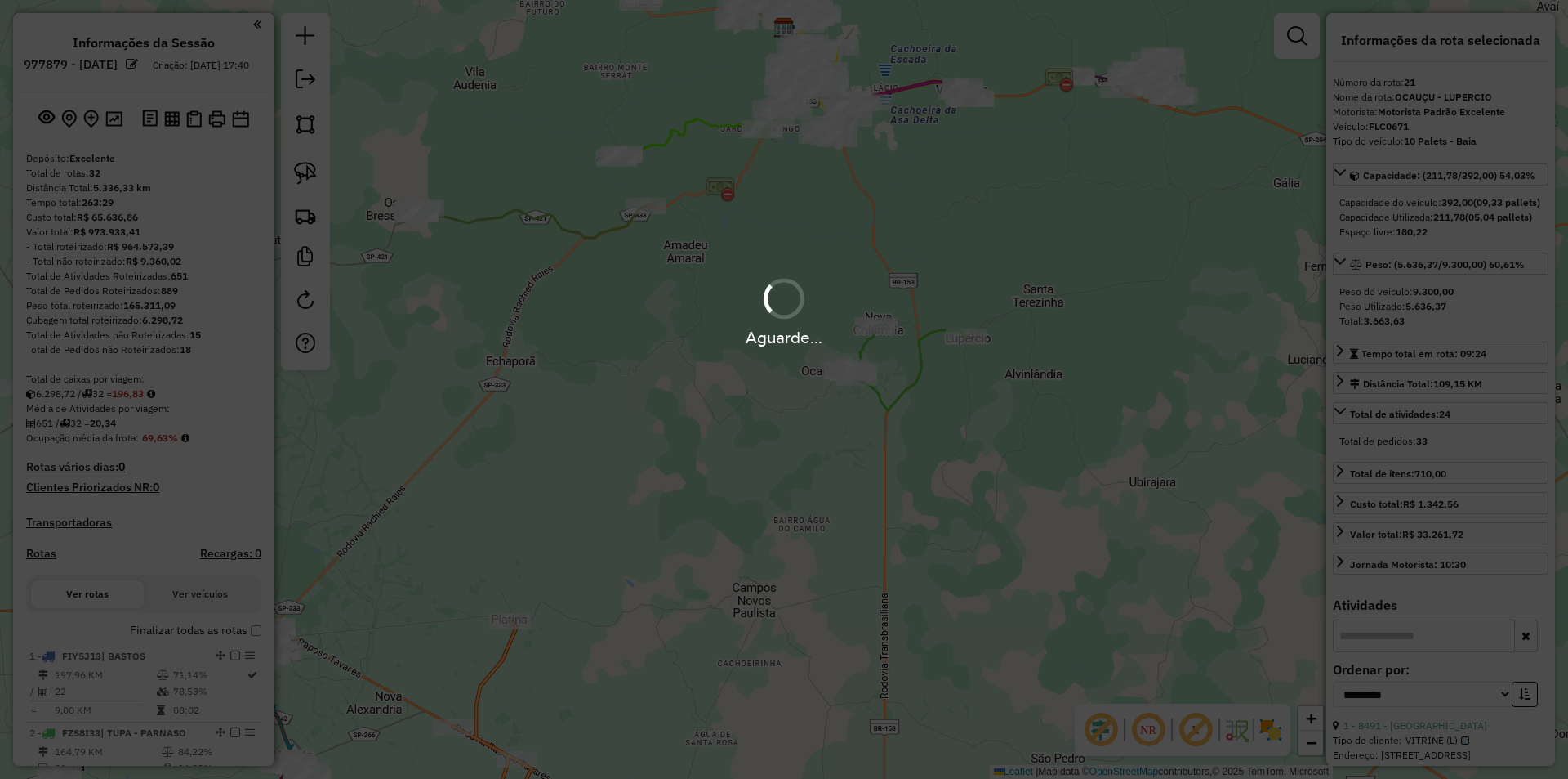
click at [739, 339] on div "Aguarde..." at bounding box center [784, 337] width 1568 height 25
drag, startPoint x: 746, startPoint y: 376, endPoint x: 743, endPoint y: 361, distance: 15.3
click at [747, 378] on div "Aguarde..." at bounding box center [784, 390] width 1568 height 779
drag, startPoint x: 737, startPoint y: 330, endPoint x: 874, endPoint y: 352, distance: 138.8
click at [872, 345] on div "Aguarde..." at bounding box center [784, 337] width 1568 height 25
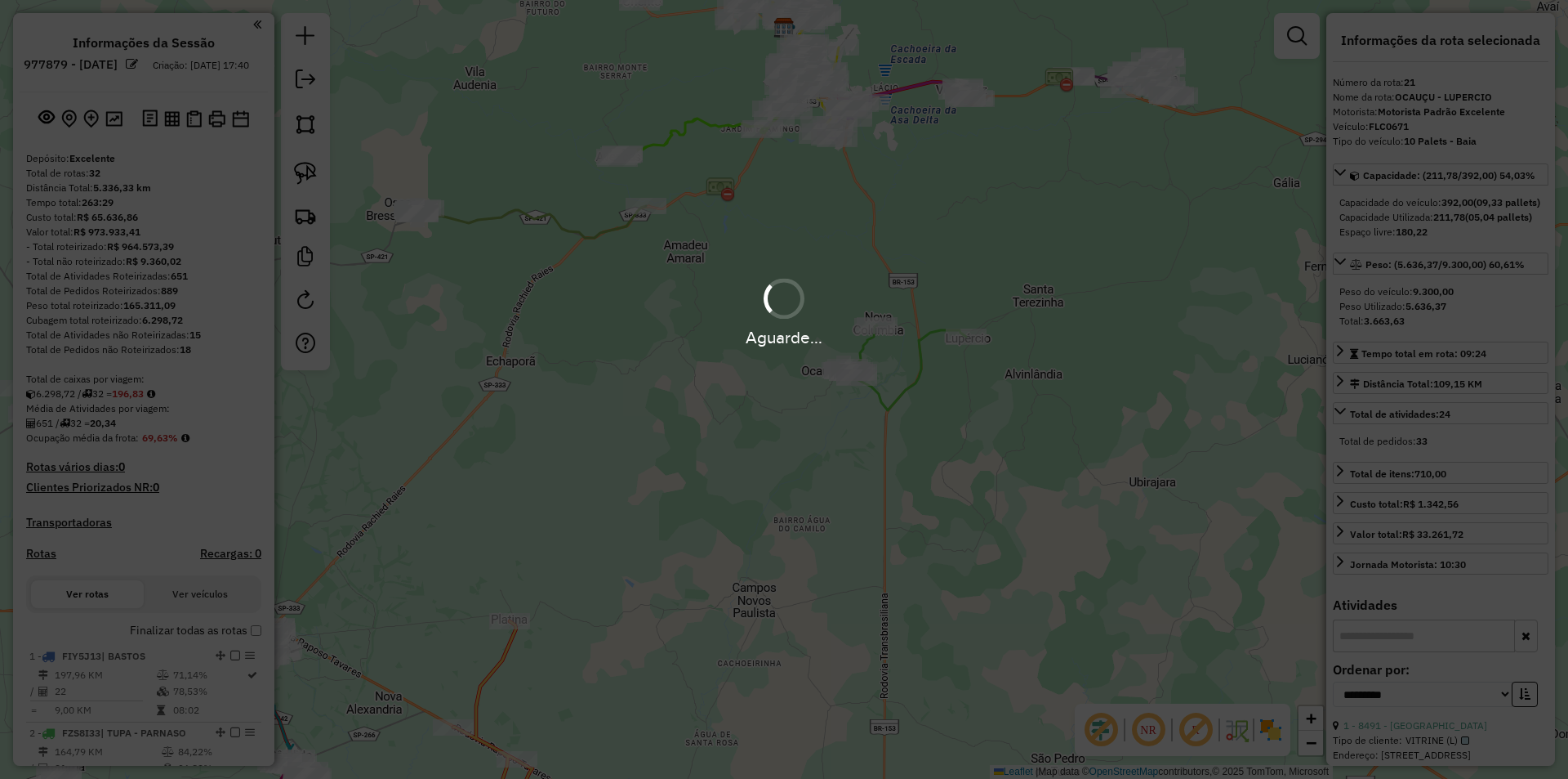
click at [879, 404] on div "Aguarde..." at bounding box center [784, 390] width 1568 height 779
drag, startPoint x: 864, startPoint y: 342, endPoint x: 733, endPoint y: 405, distance: 145.4
click at [712, 350] on div "Aguarde..." at bounding box center [784, 390] width 1568 height 779
click at [733, 407] on div "Aguarde..." at bounding box center [784, 390] width 1568 height 779
drag, startPoint x: 729, startPoint y: 334, endPoint x: 852, endPoint y: 350, distance: 124.0
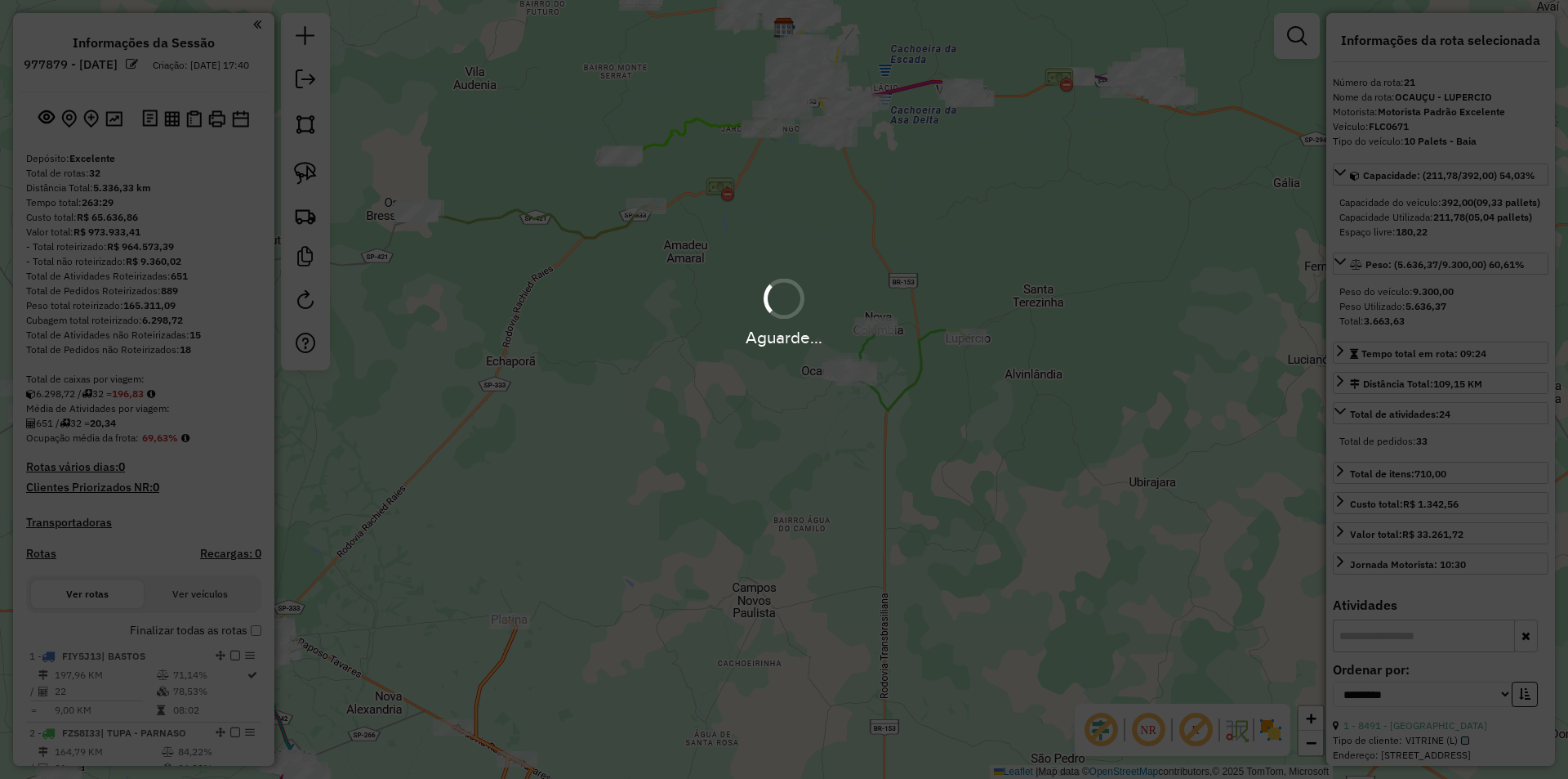
click at [852, 350] on div "Aguarde..." at bounding box center [784, 337] width 1568 height 25
click at [847, 431] on div "Aguarde..." at bounding box center [784, 390] width 1568 height 779
drag, startPoint x: 839, startPoint y: 333, endPoint x: 672, endPoint y: 353, distance: 168.2
click at [672, 353] on div "Aguarde..." at bounding box center [784, 390] width 1568 height 779
click at [712, 426] on div "Aguarde..." at bounding box center [784, 390] width 1568 height 779
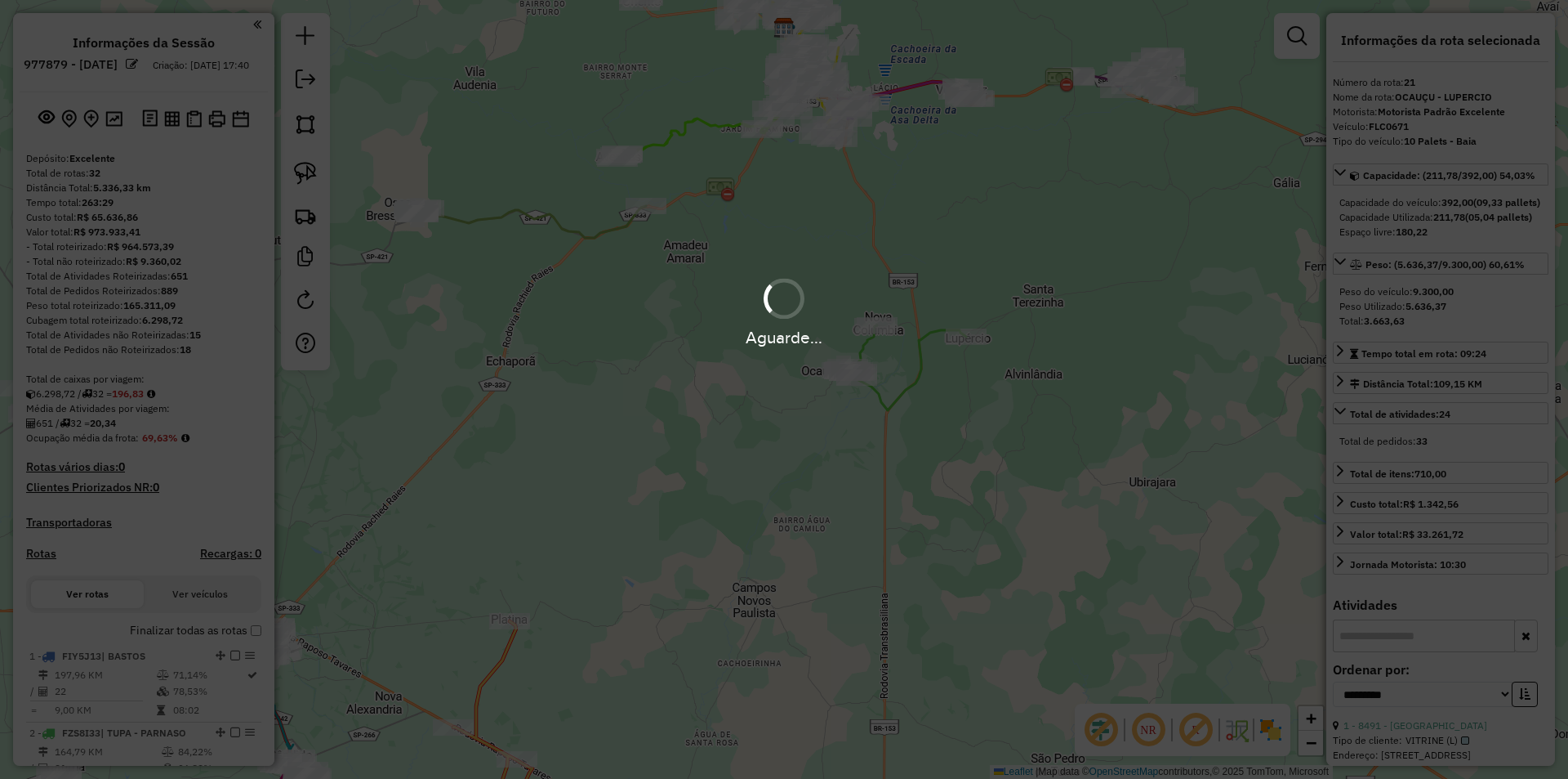
drag, startPoint x: 720, startPoint y: 332, endPoint x: 844, endPoint y: 402, distance: 142.4
click at [821, 358] on div "Aguarde..." at bounding box center [784, 390] width 1568 height 779
click at [836, 413] on div "Aguarde..." at bounding box center [784, 390] width 1568 height 779
drag, startPoint x: 851, startPoint y: 323, endPoint x: 718, endPoint y: 333, distance: 133.4
click at [717, 327] on div "Aguarde..." at bounding box center [784, 311] width 1568 height 77
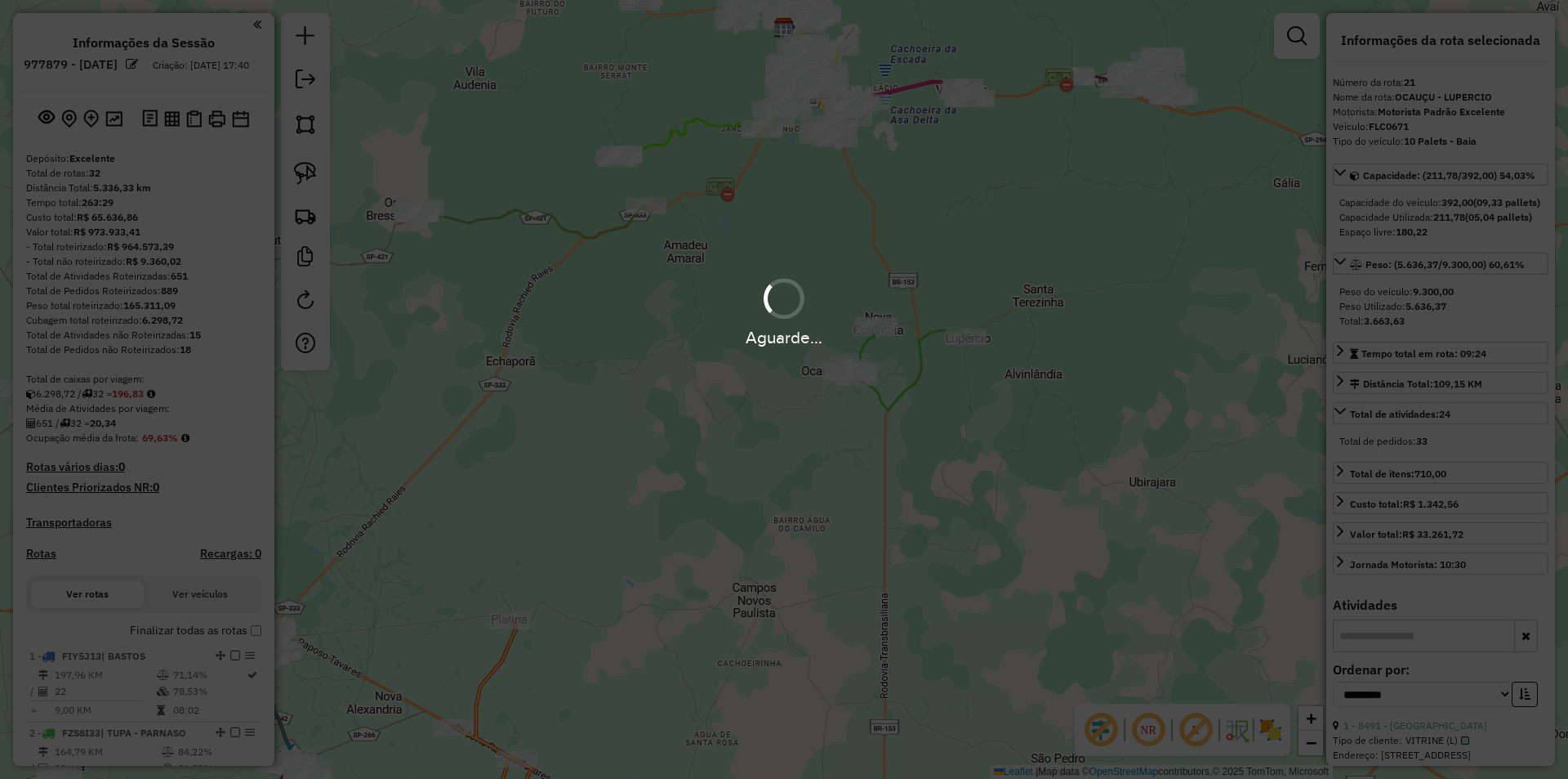
click at [755, 452] on hb-app "Aguarde... Pop-up bloqueado! Seu navegador bloqueou automáticamente a abertura …" at bounding box center [784, 390] width 1568 height 779
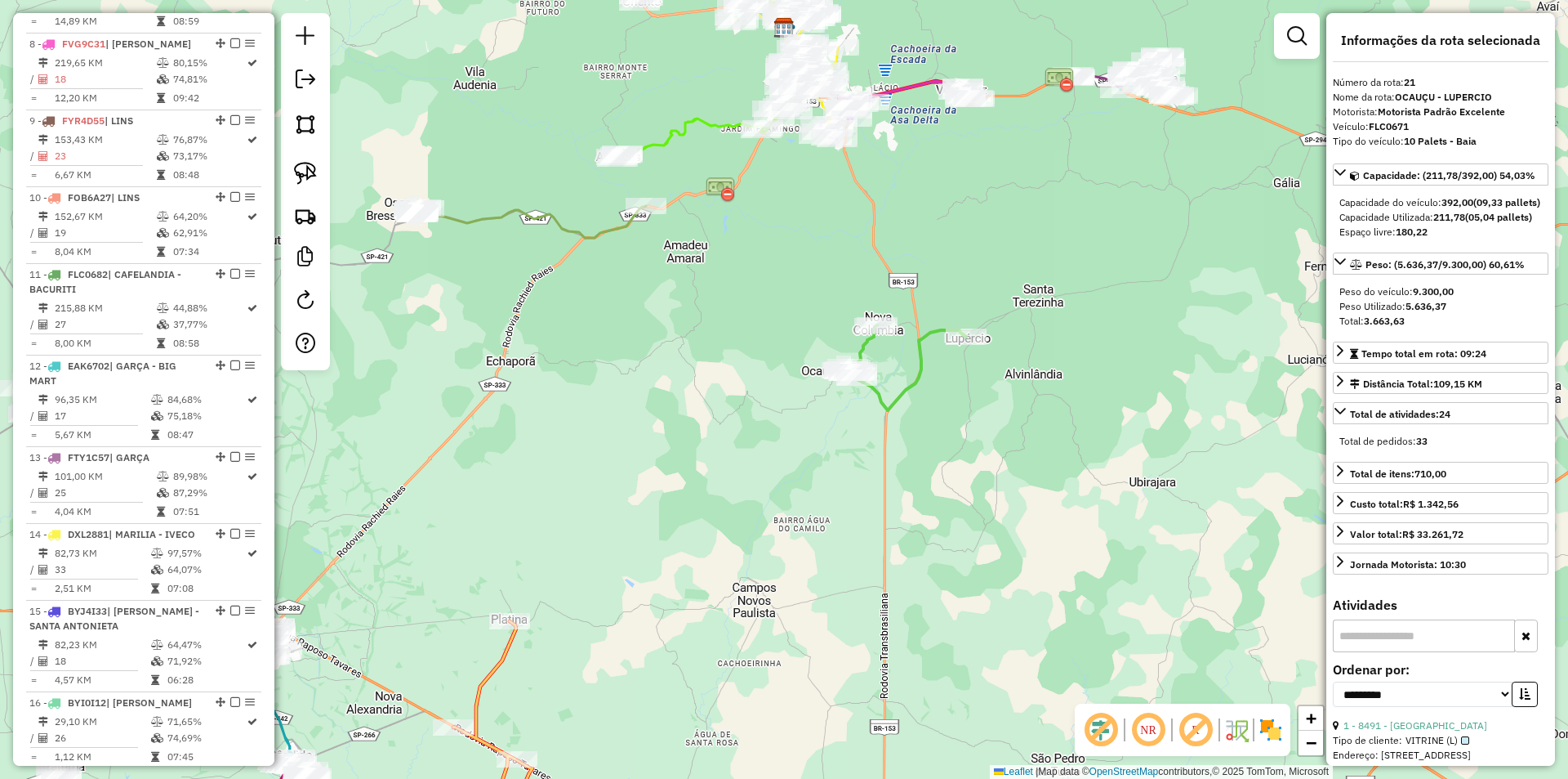
scroll to position [2360, 0]
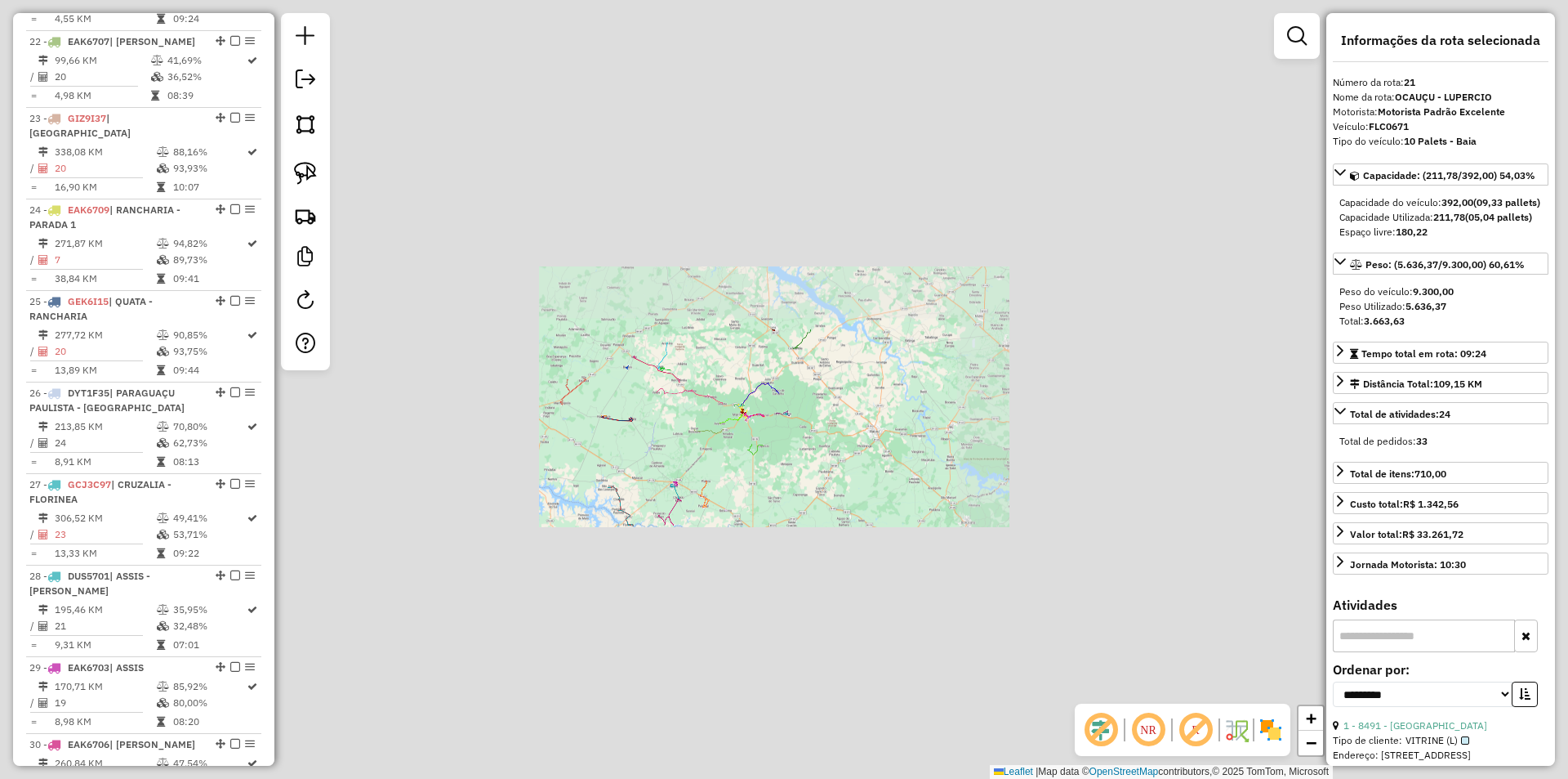
click at [834, 518] on div "Janela de atendimento Grade de atendimento Capacidade Transportadoras Veículos …" at bounding box center [784, 390] width 1568 height 779
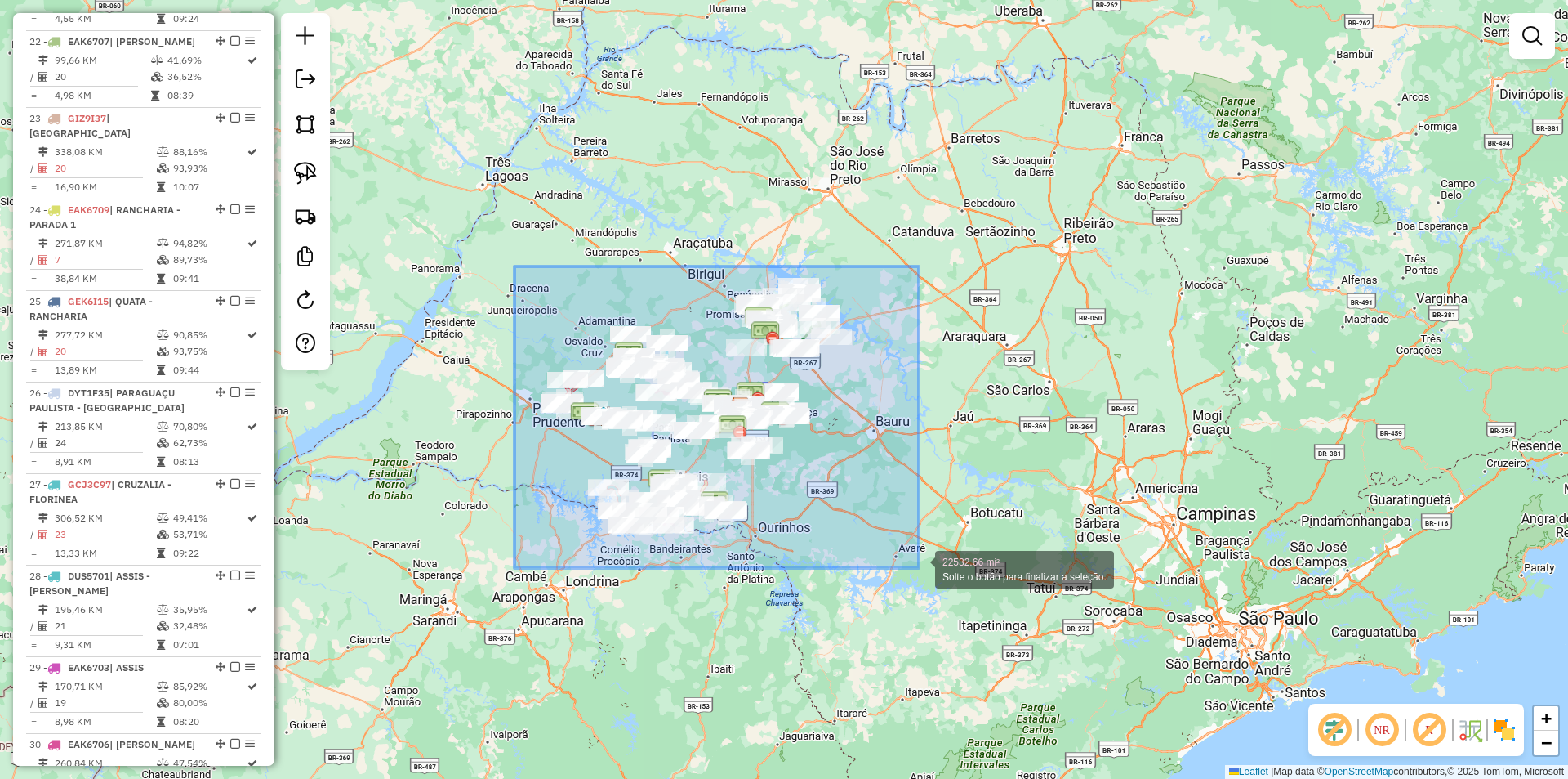
drag, startPoint x: 515, startPoint y: 266, endPoint x: 919, endPoint y: 568, distance: 504.4
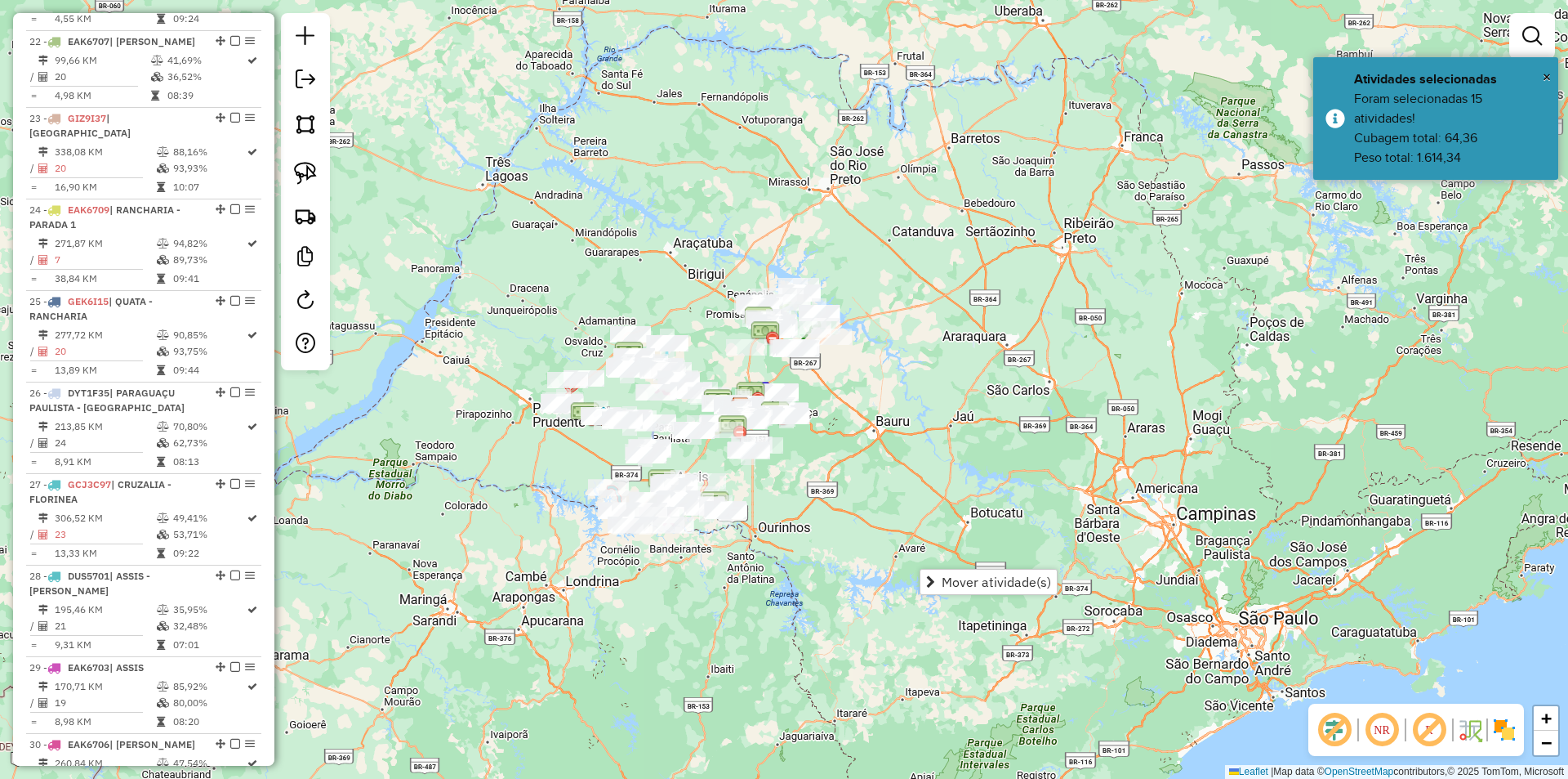
click at [961, 350] on div "Janela de atendimento Grade de atendimento Capacidade Transportadoras Veículos …" at bounding box center [784, 390] width 1568 height 779
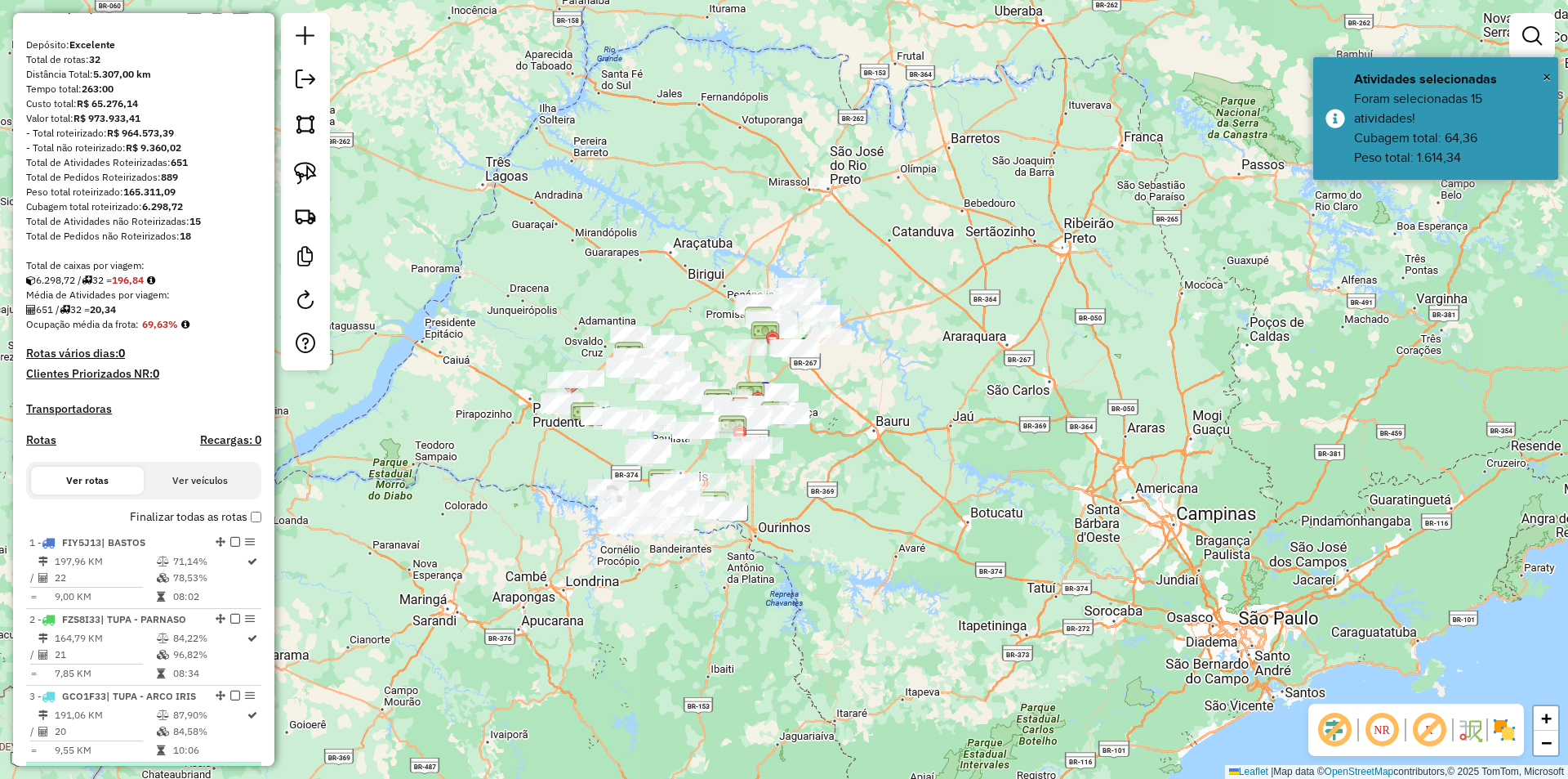
scroll to position [0, 0]
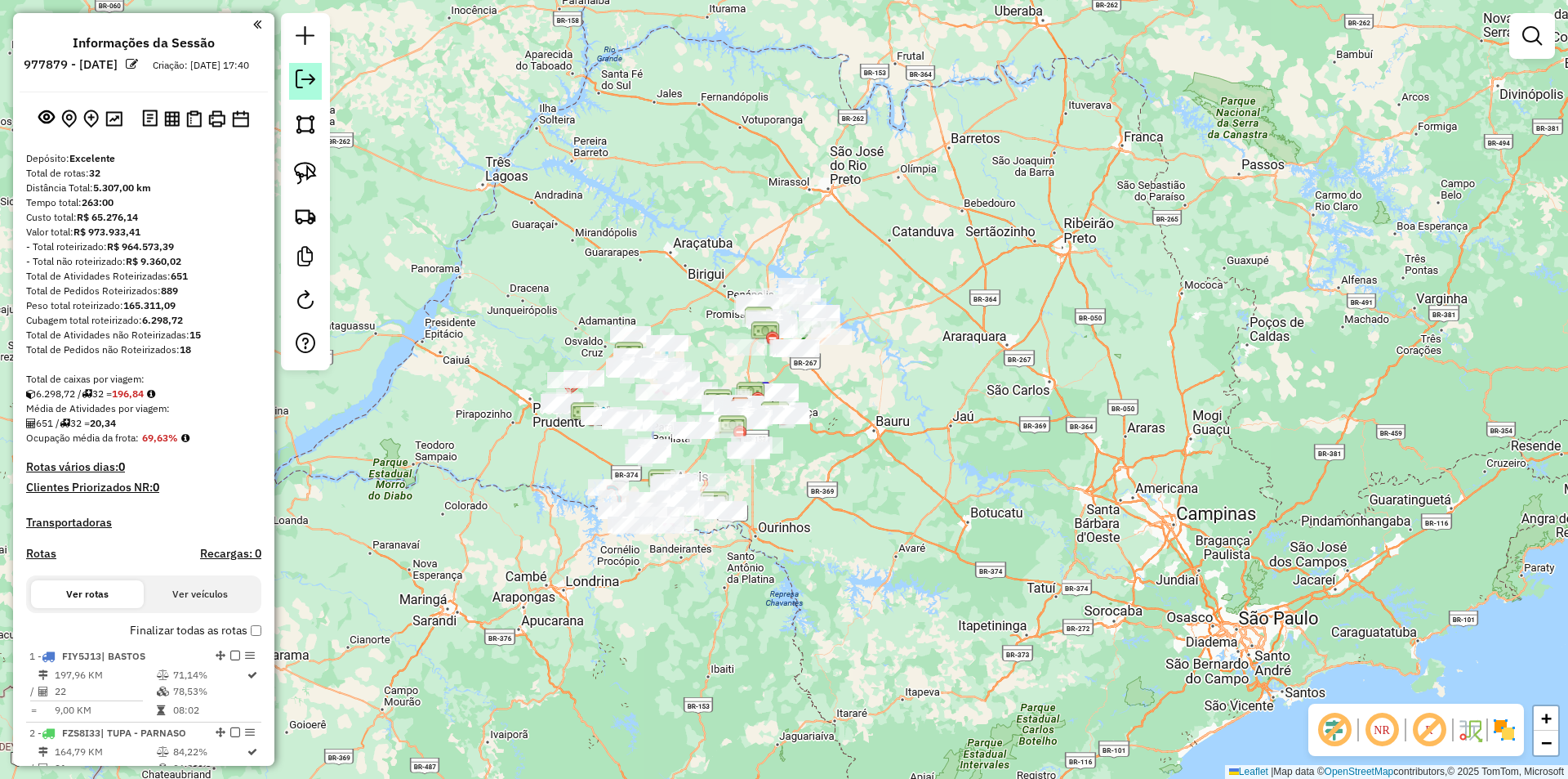
click at [304, 87] on em at bounding box center [305, 79] width 20 height 20
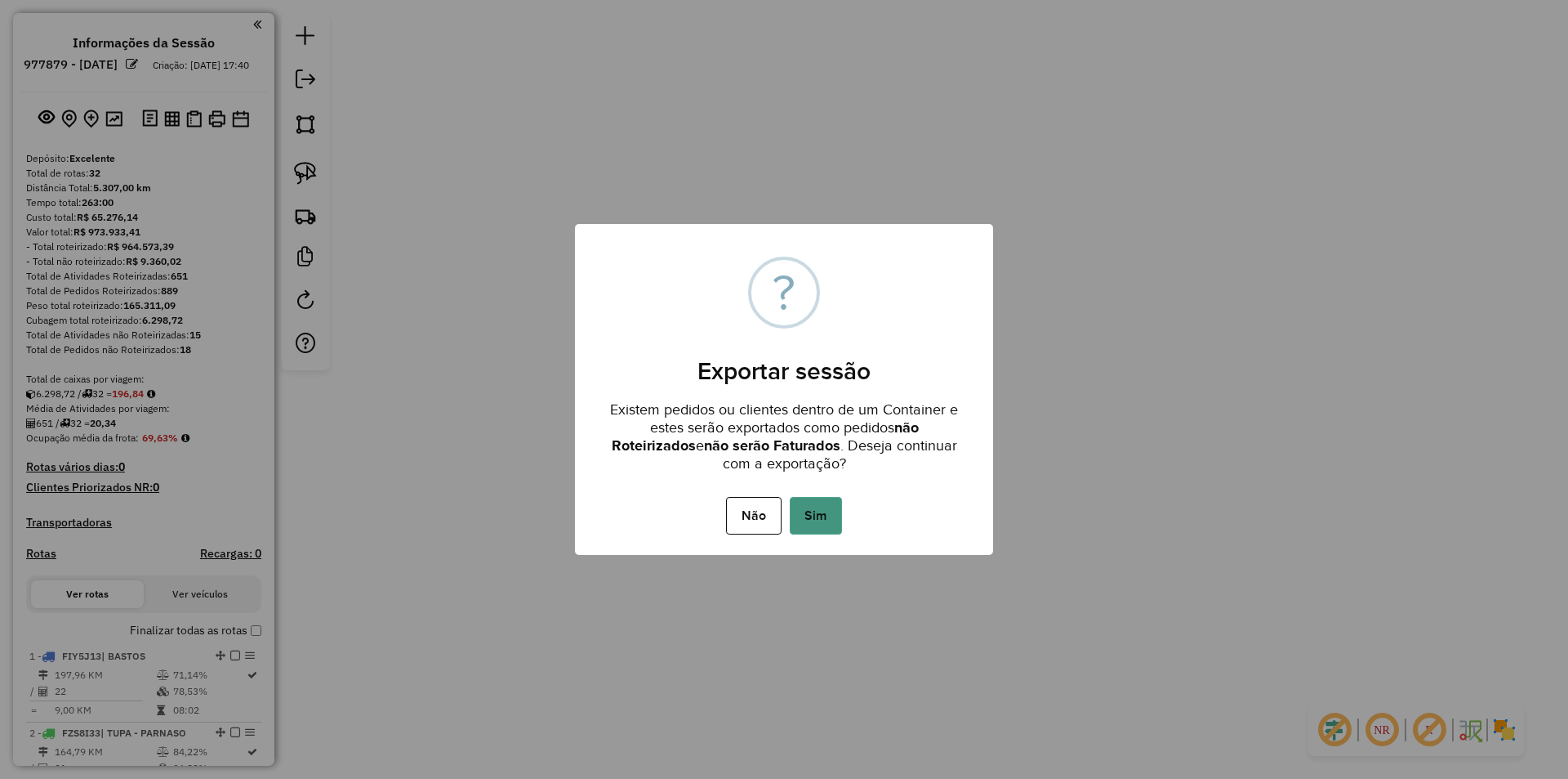
click at [807, 516] on button "Sim" at bounding box center [816, 515] width 52 height 37
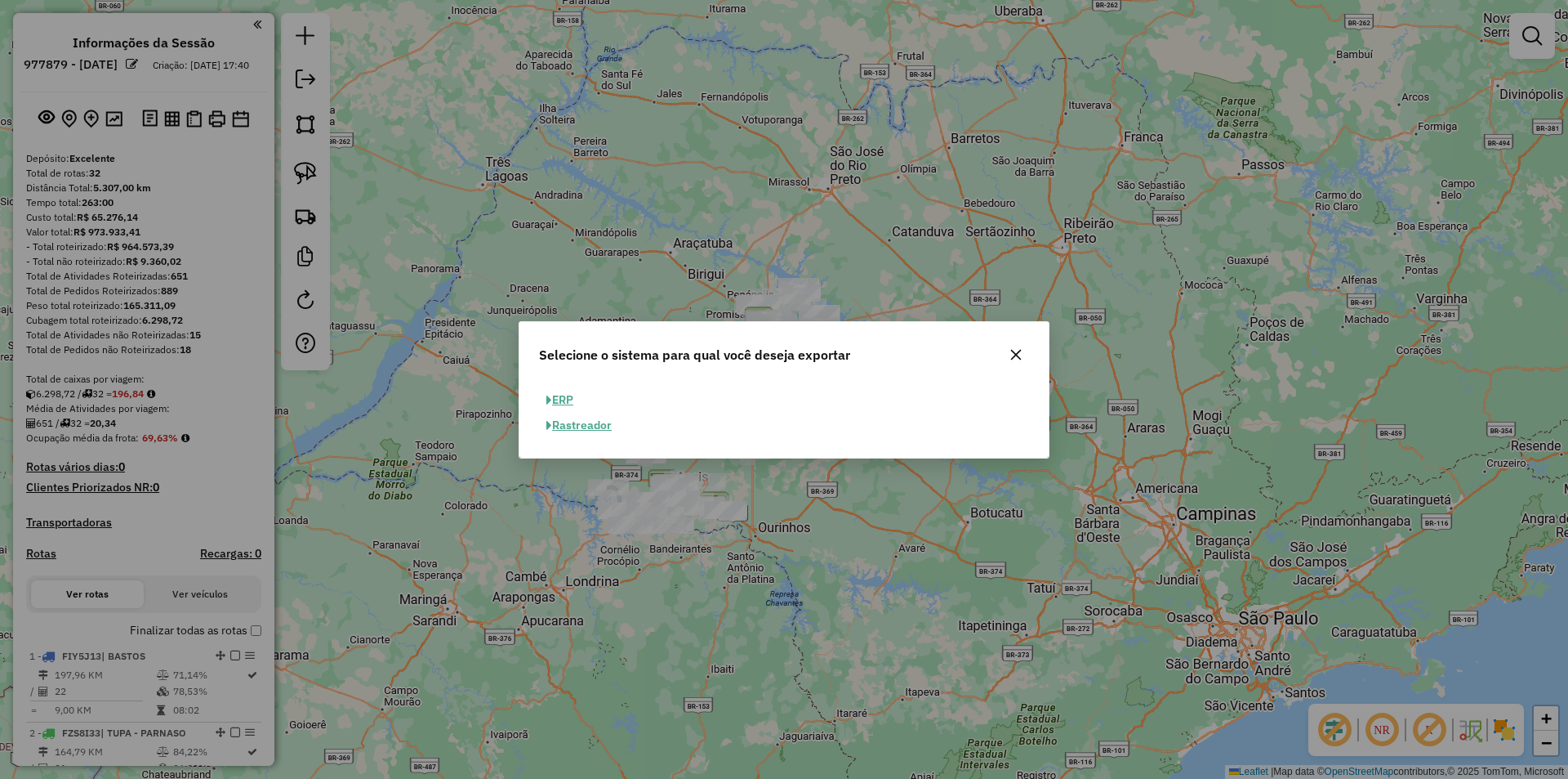
click at [572, 402] on button "ERP" at bounding box center [560, 399] width 42 height 25
select select "**"
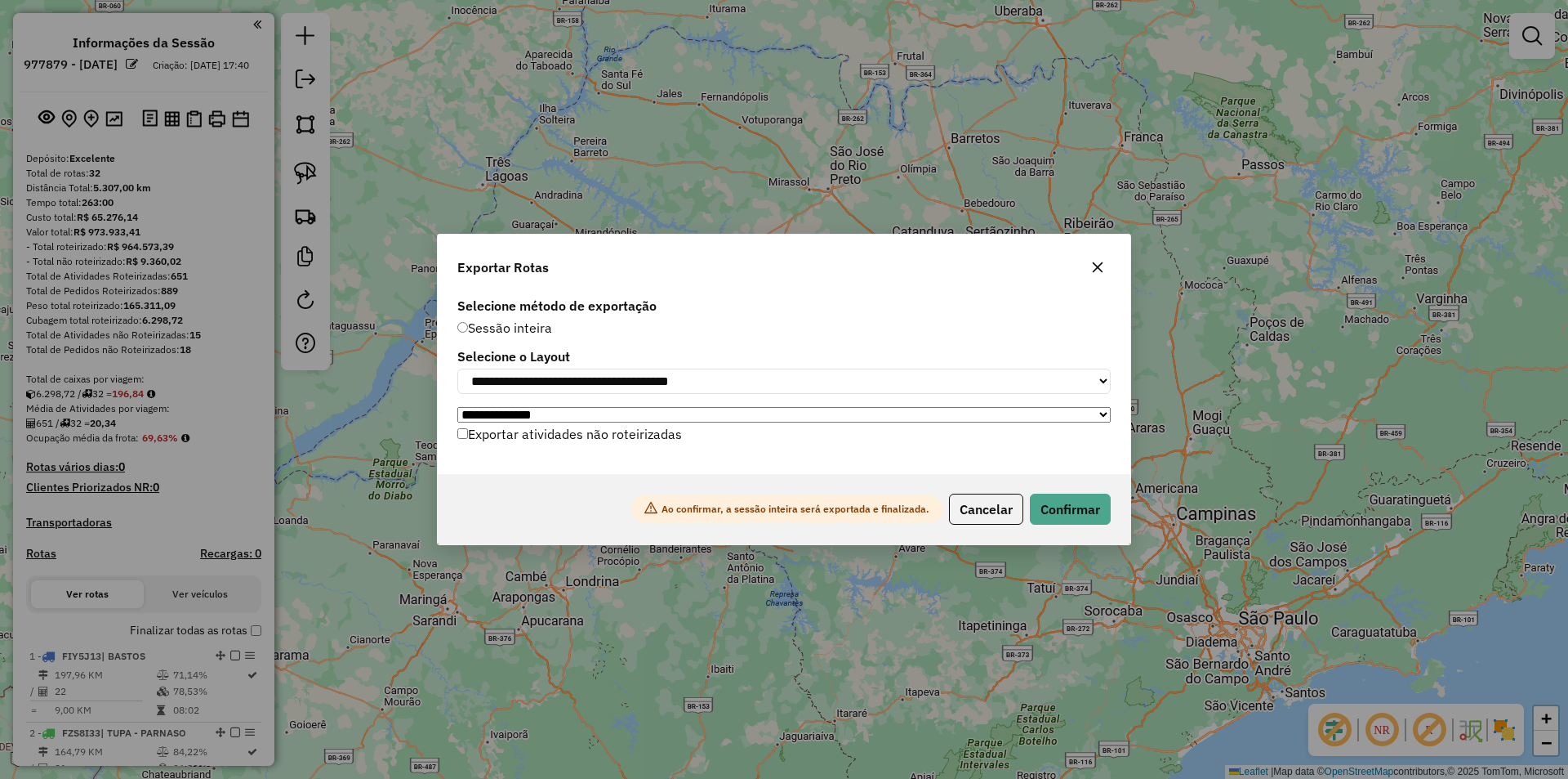
click at [541, 432] on label "Exportar atividades não roteirizadas" at bounding box center [569, 434] width 224 height 31
click at [1046, 509] on button "Confirmar" at bounding box center [1070, 509] width 81 height 31
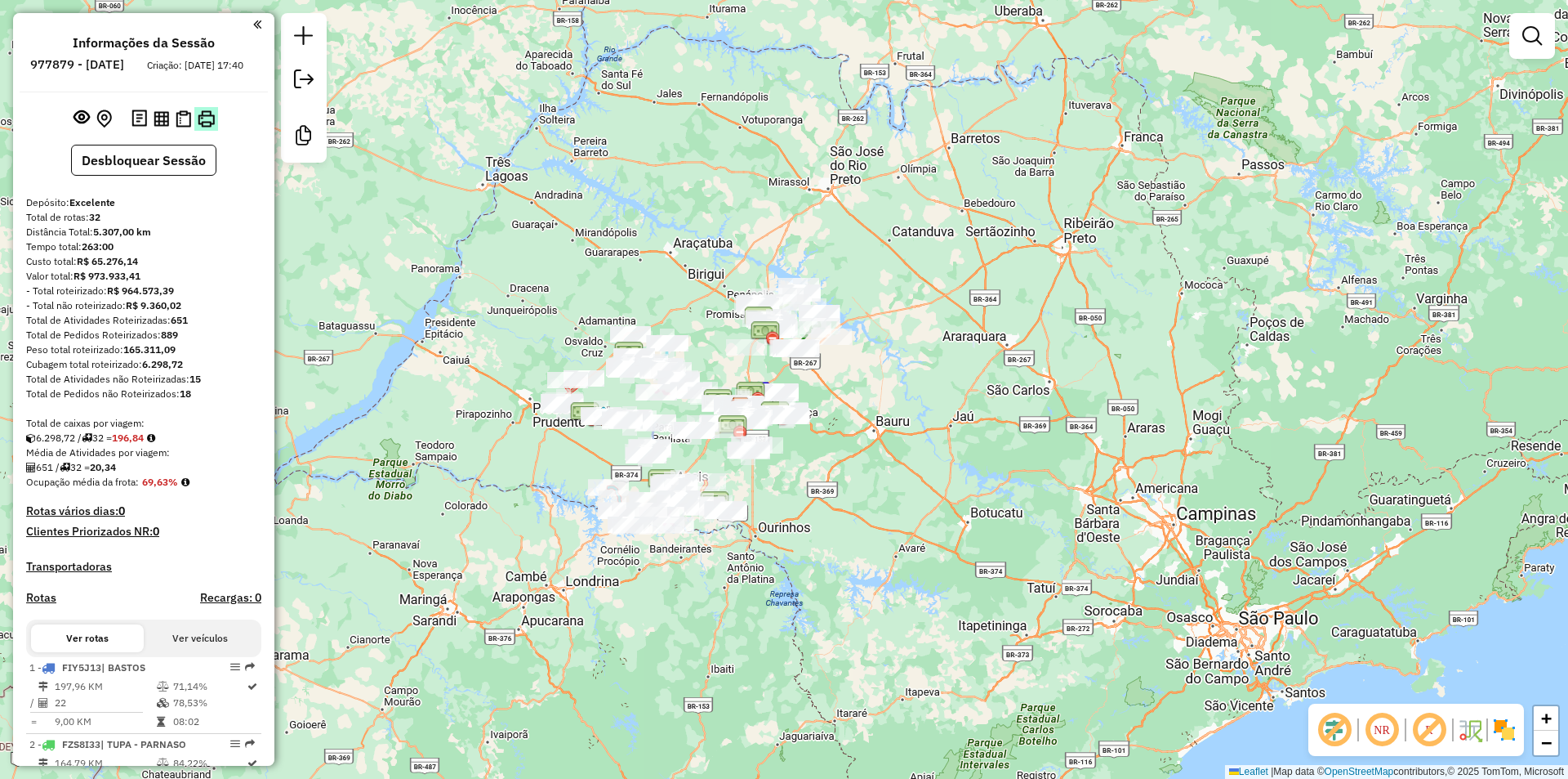
click at [215, 129] on button at bounding box center [206, 118] width 23 height 23
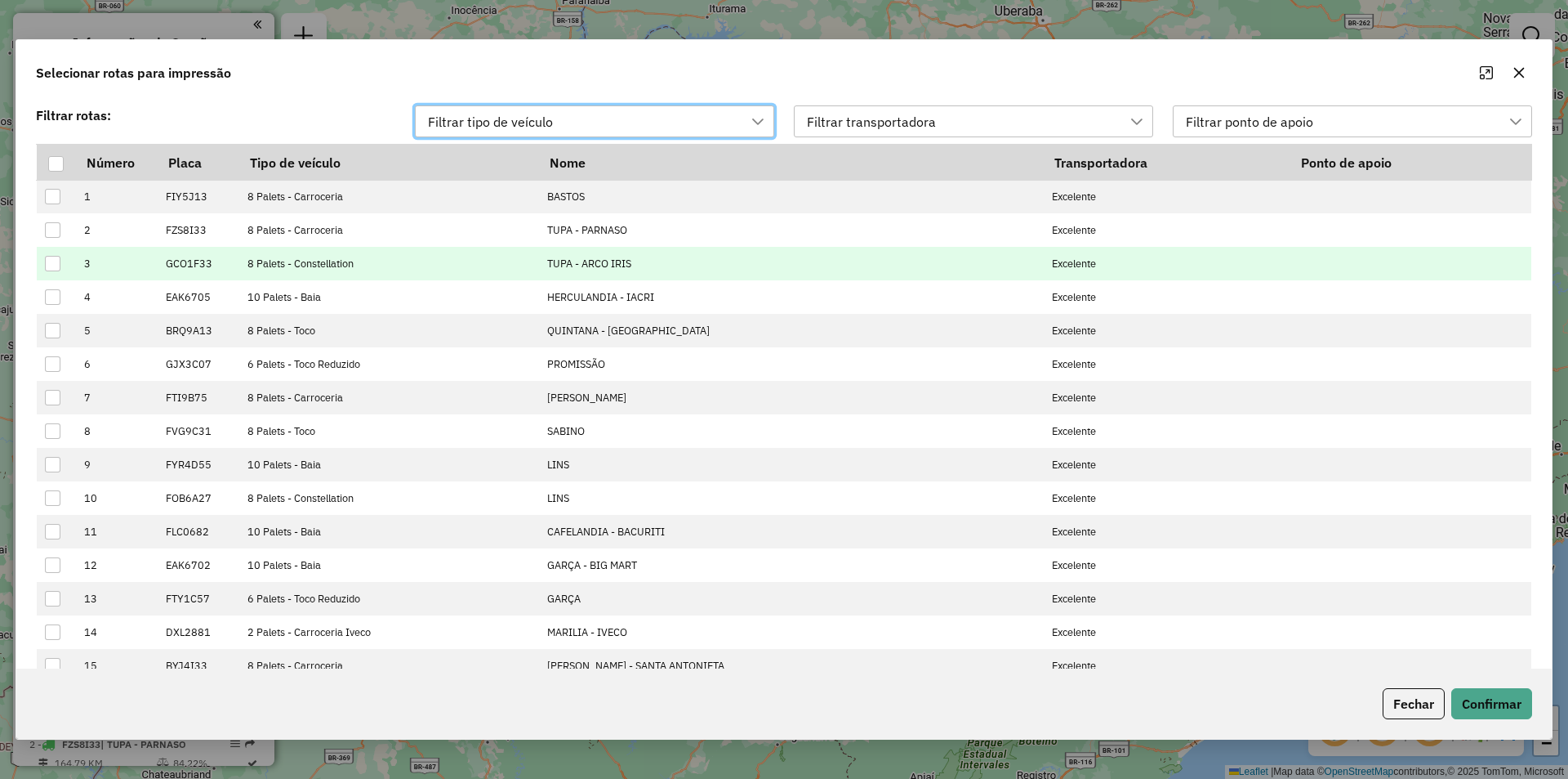
scroll to position [12, 75]
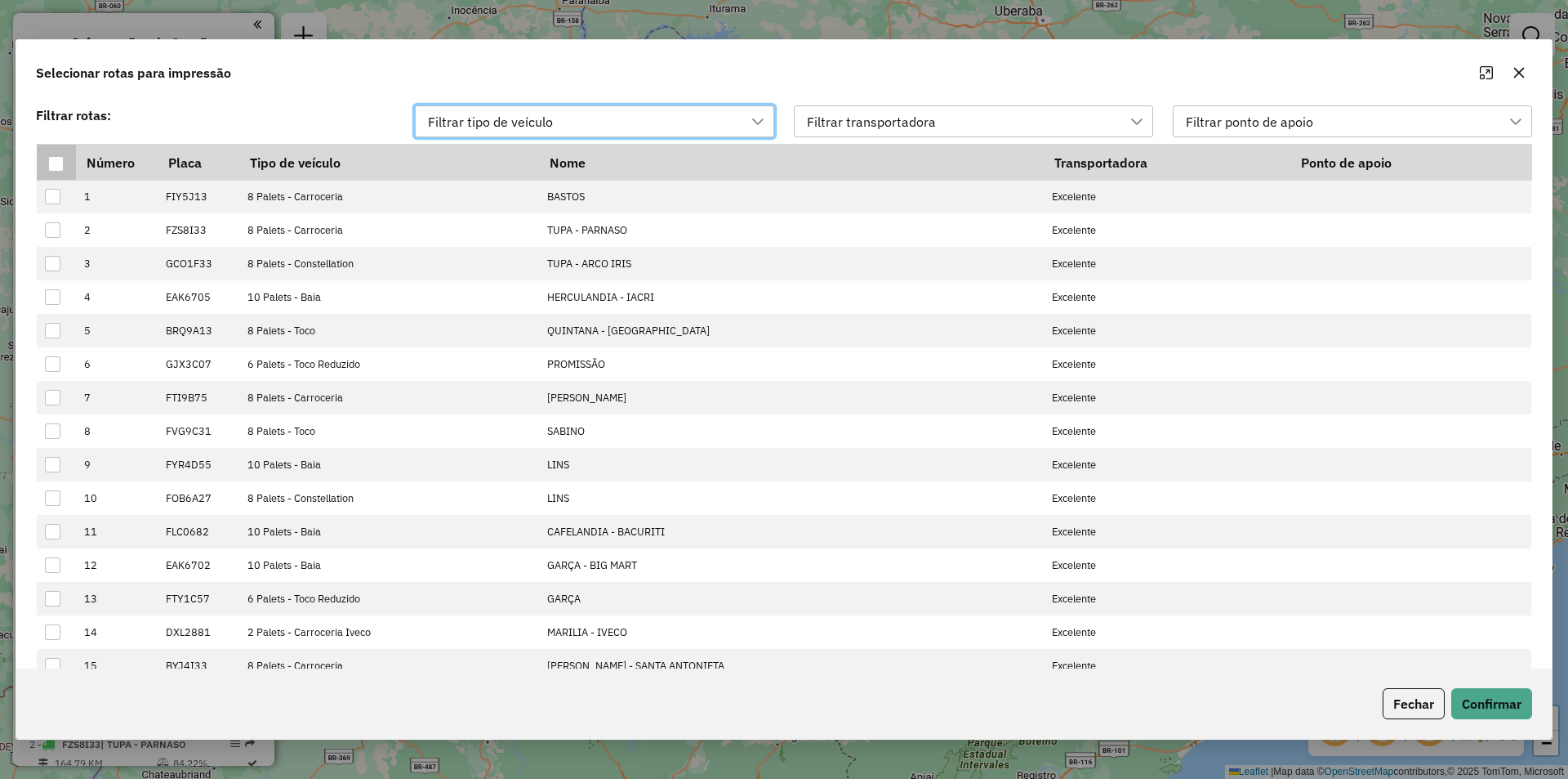
click at [61, 161] on div at bounding box center [56, 164] width 16 height 16
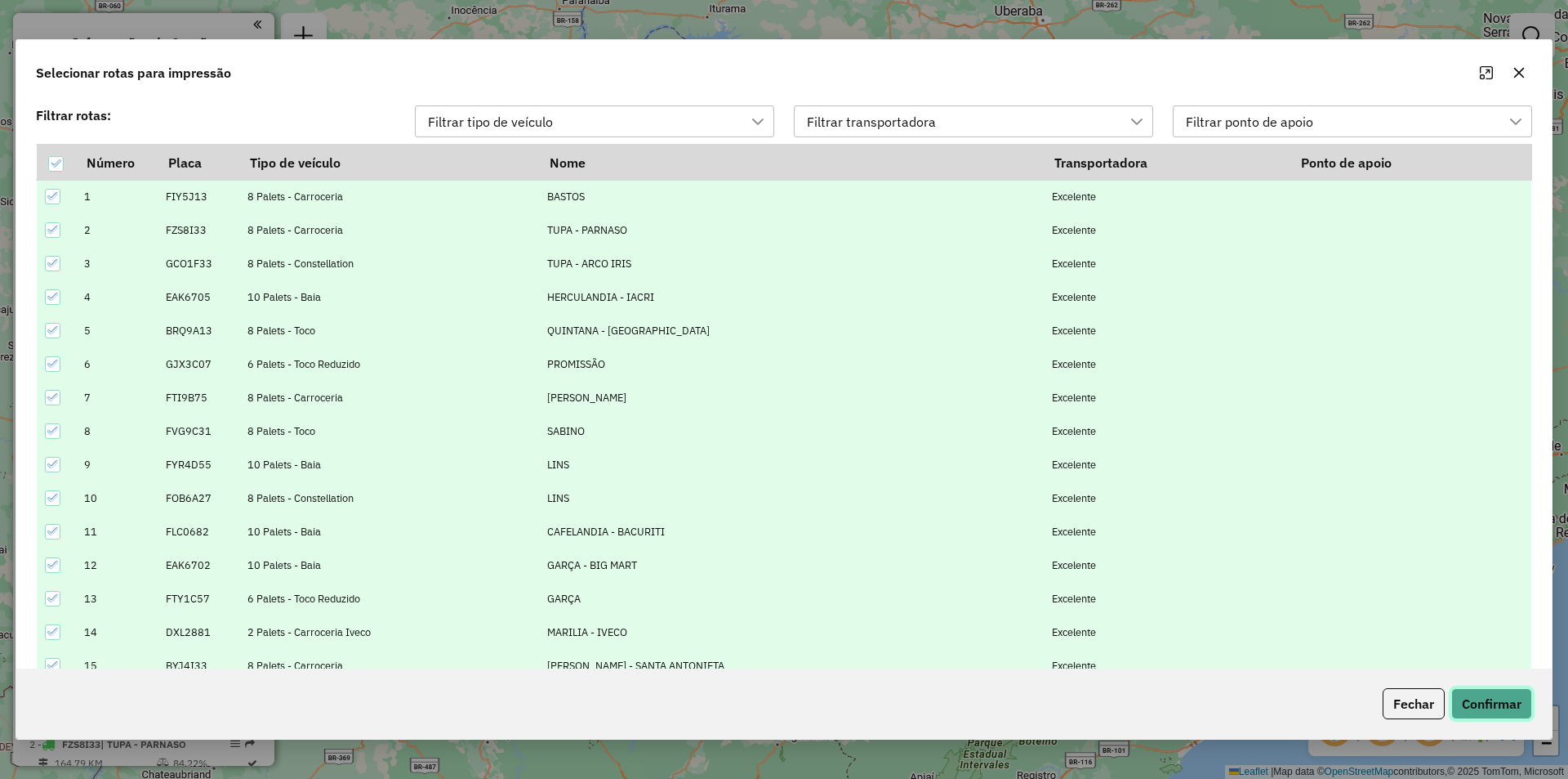
click at [1483, 704] on button "Confirmar" at bounding box center [1492, 703] width 81 height 31
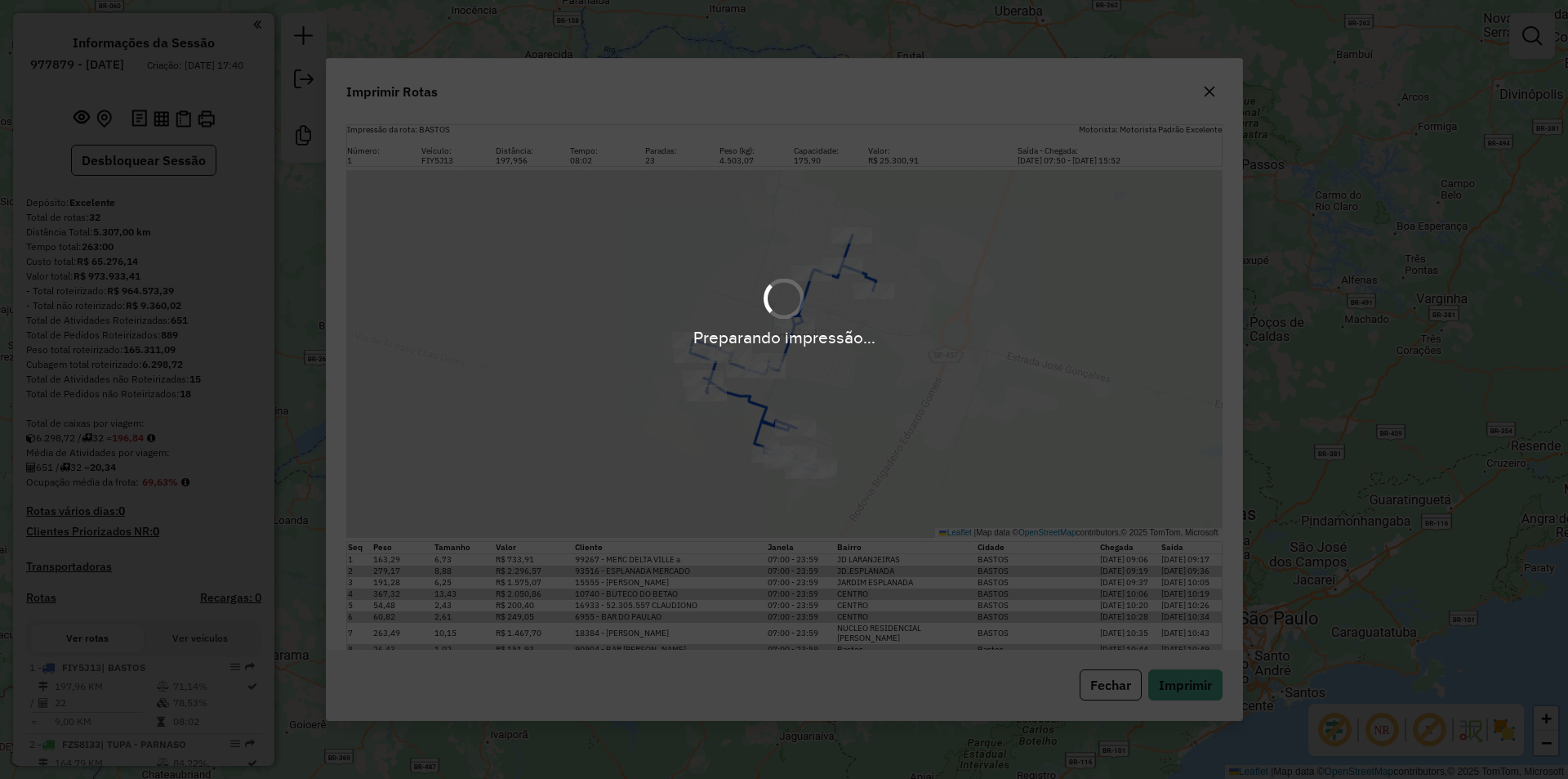
scroll to position [409, 0]
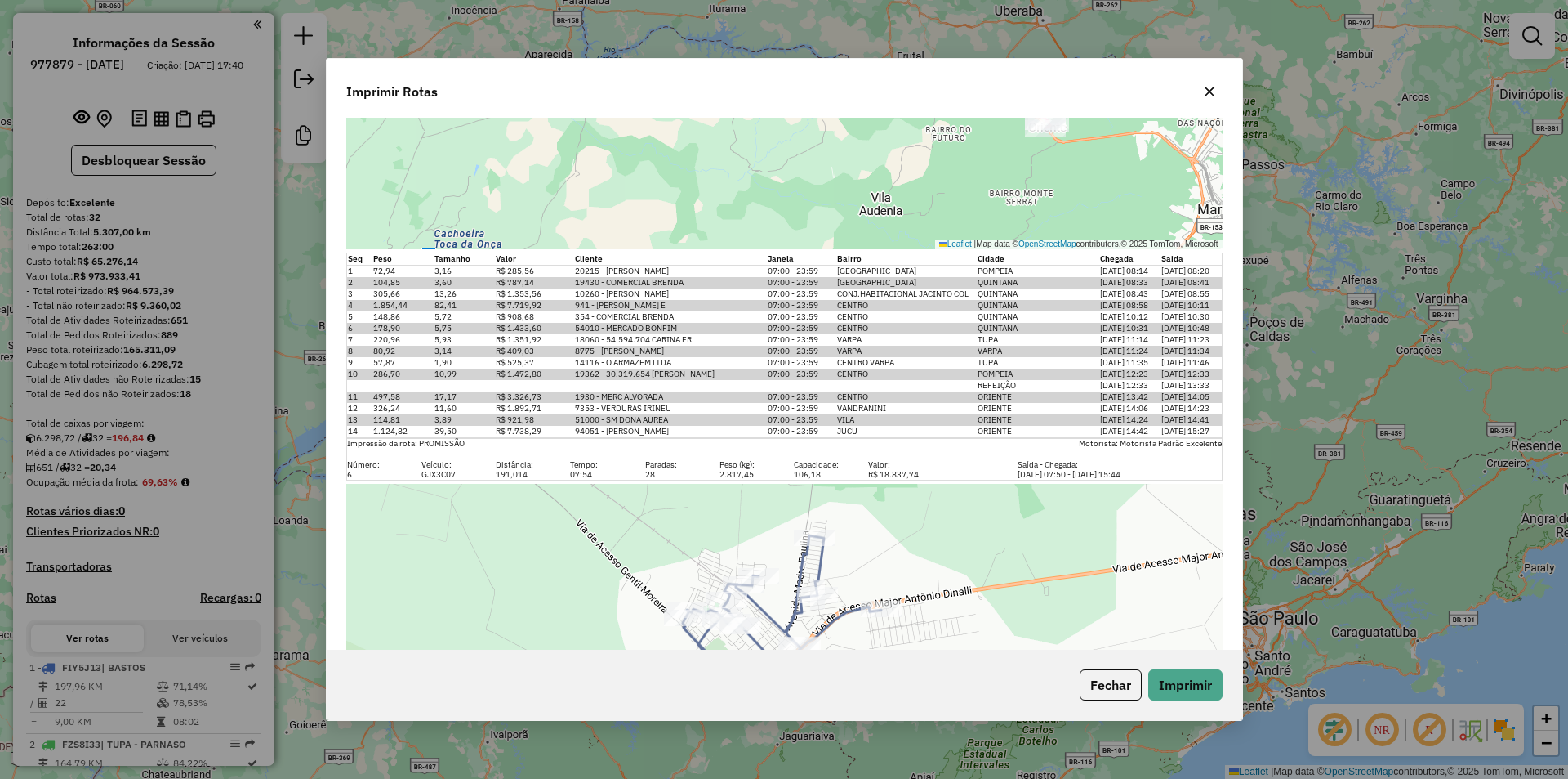
scroll to position [3350, 0]
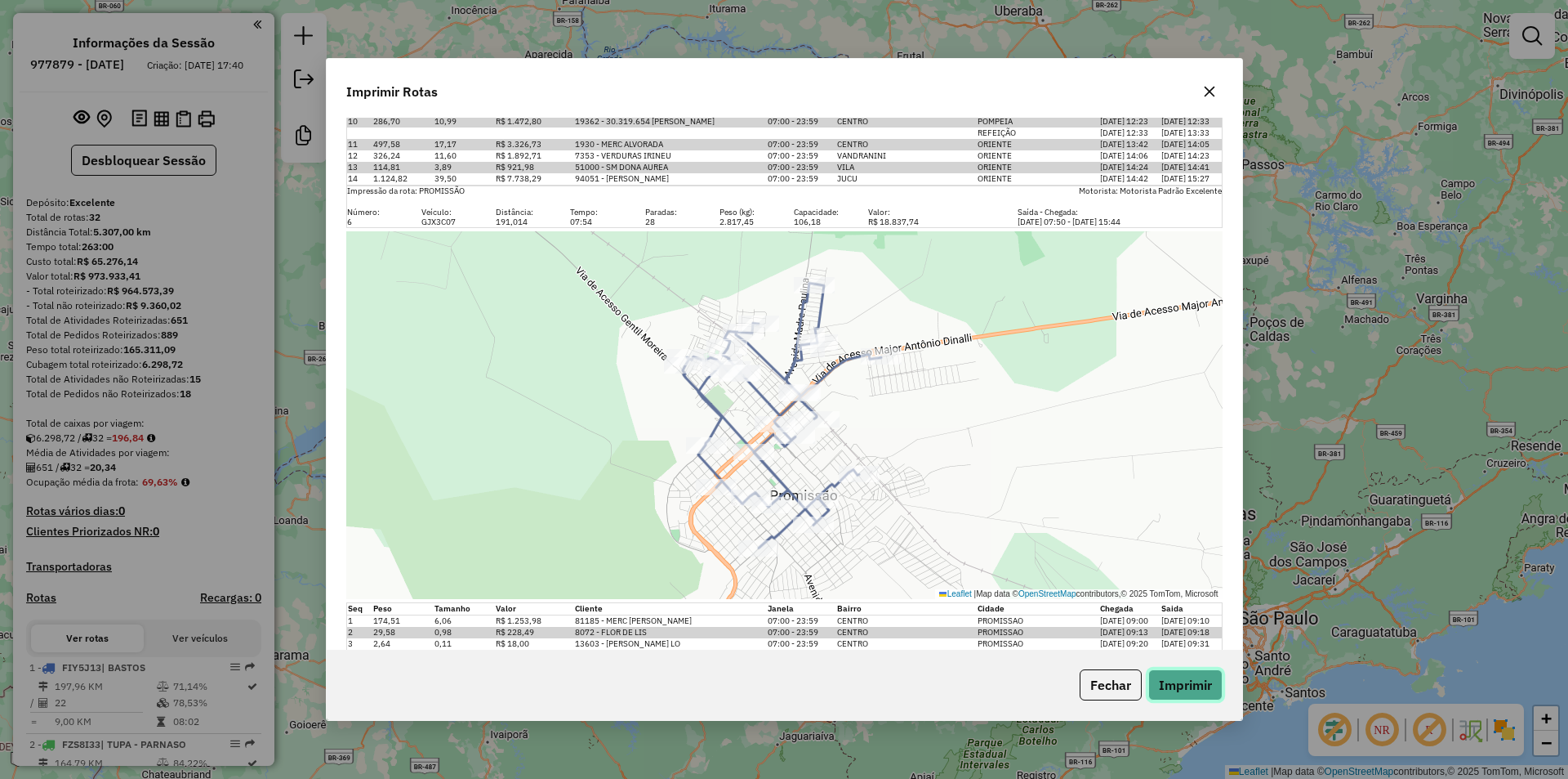
click at [1170, 677] on button "Imprimir" at bounding box center [1186, 685] width 75 height 31
click at [1097, 676] on button "Fechar" at bounding box center [1110, 685] width 62 height 31
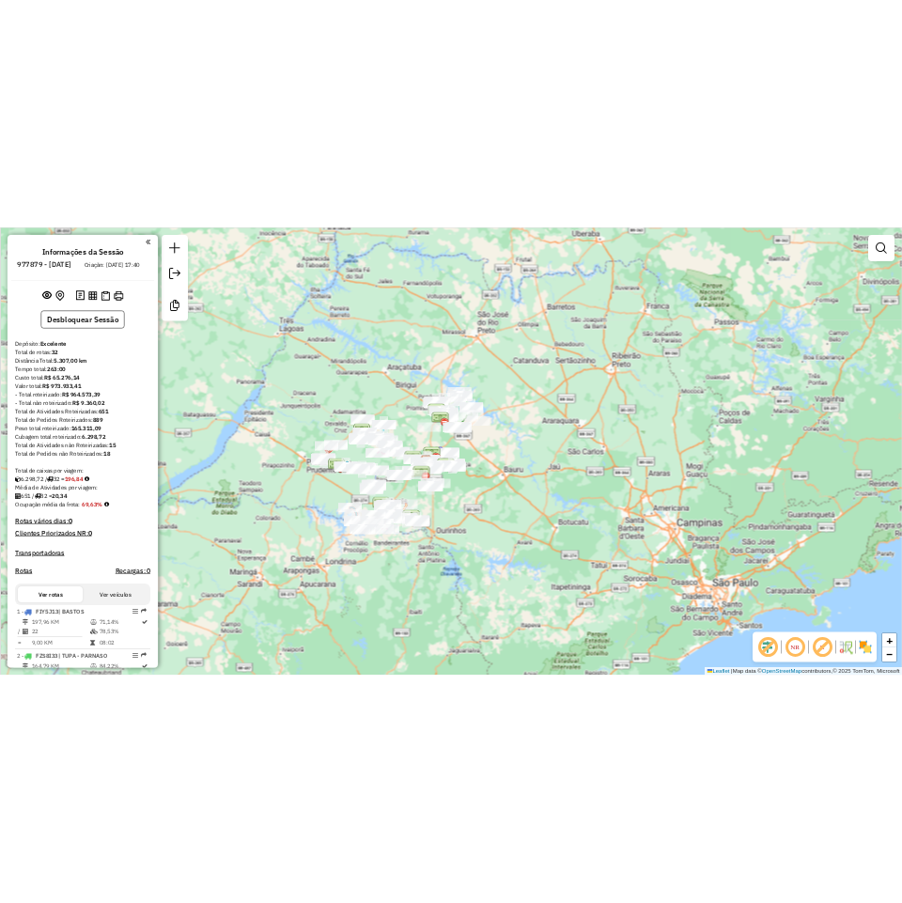
scroll to position [0, 0]
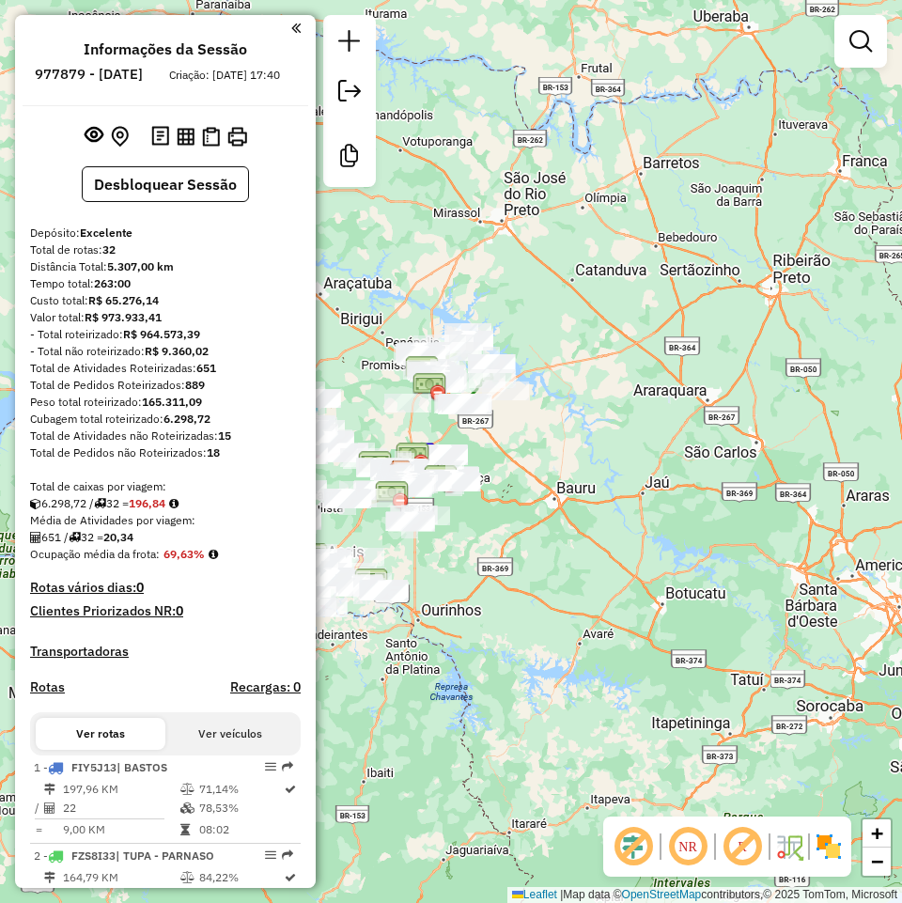
click at [578, 219] on div "Rota 6 - Placa GJX3C07 16467 - [PERSON_NAME] de atendimento Grade de atendiment…" at bounding box center [451, 451] width 902 height 903
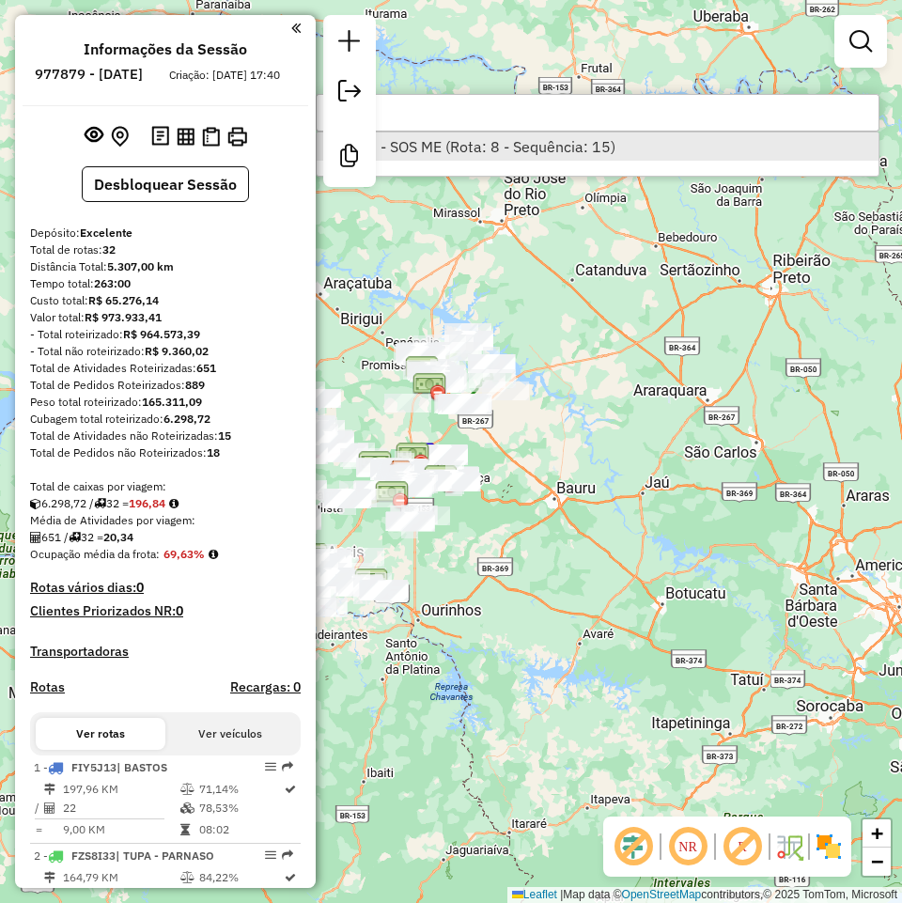
type input "*****"
click at [516, 158] on li "10002 - SOS ME (Rota: 8 - Sequência: 15)" at bounding box center [598, 147] width 562 height 28
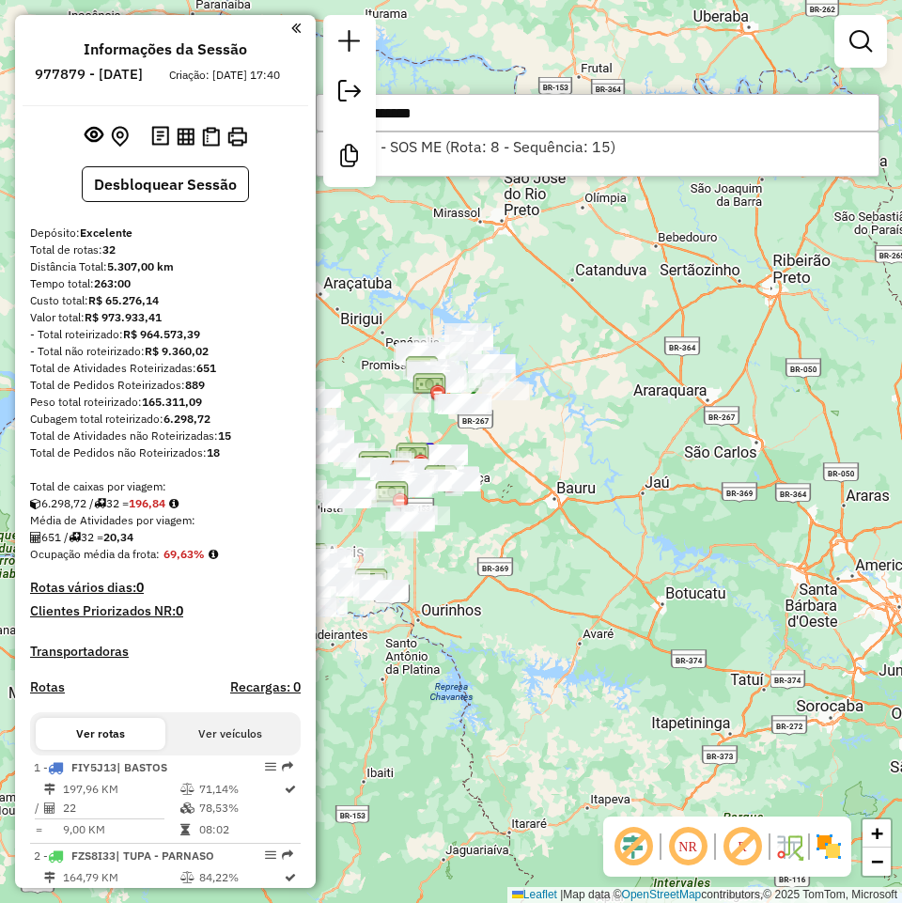
select select "**********"
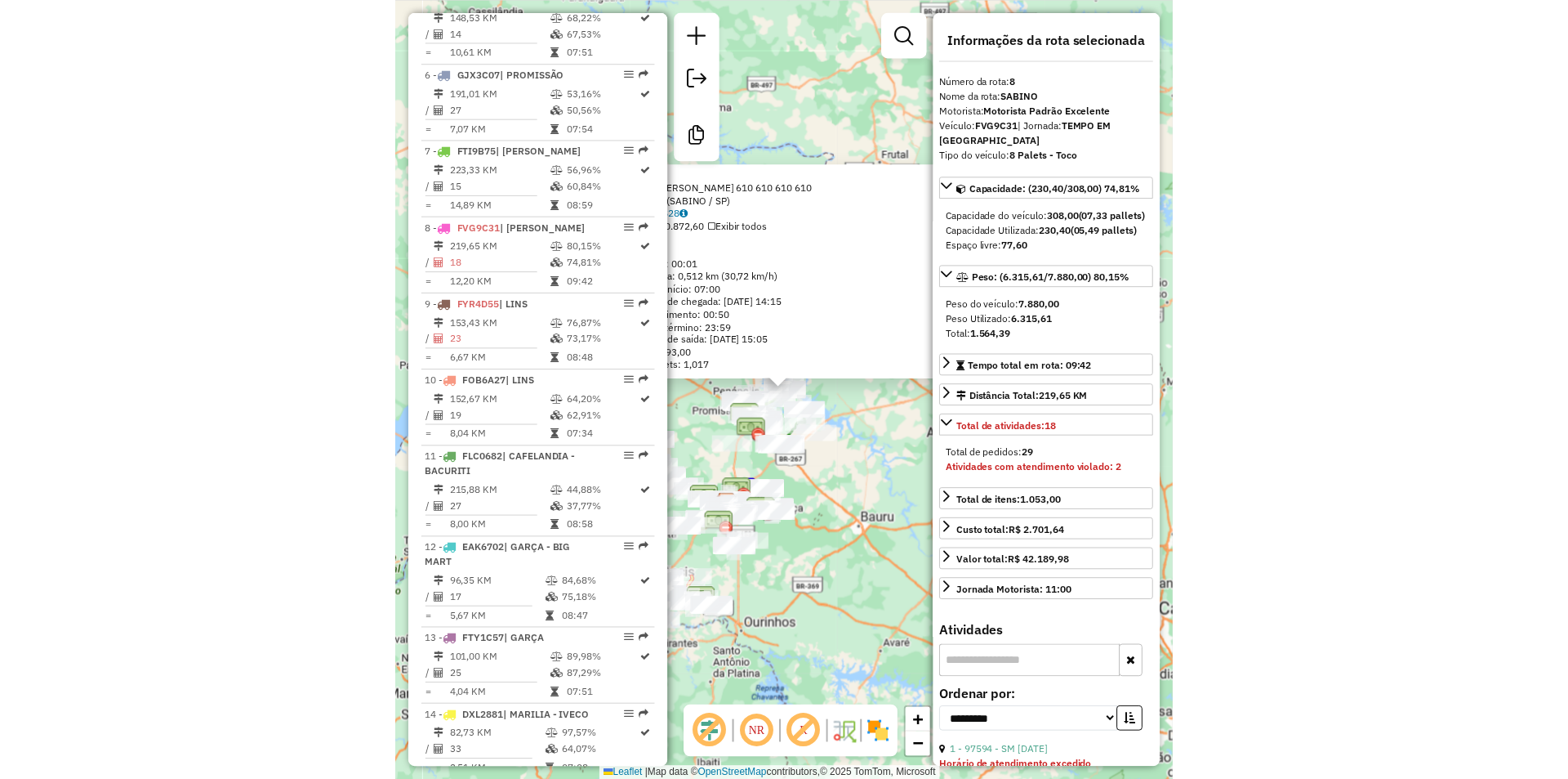
scroll to position [1255, 0]
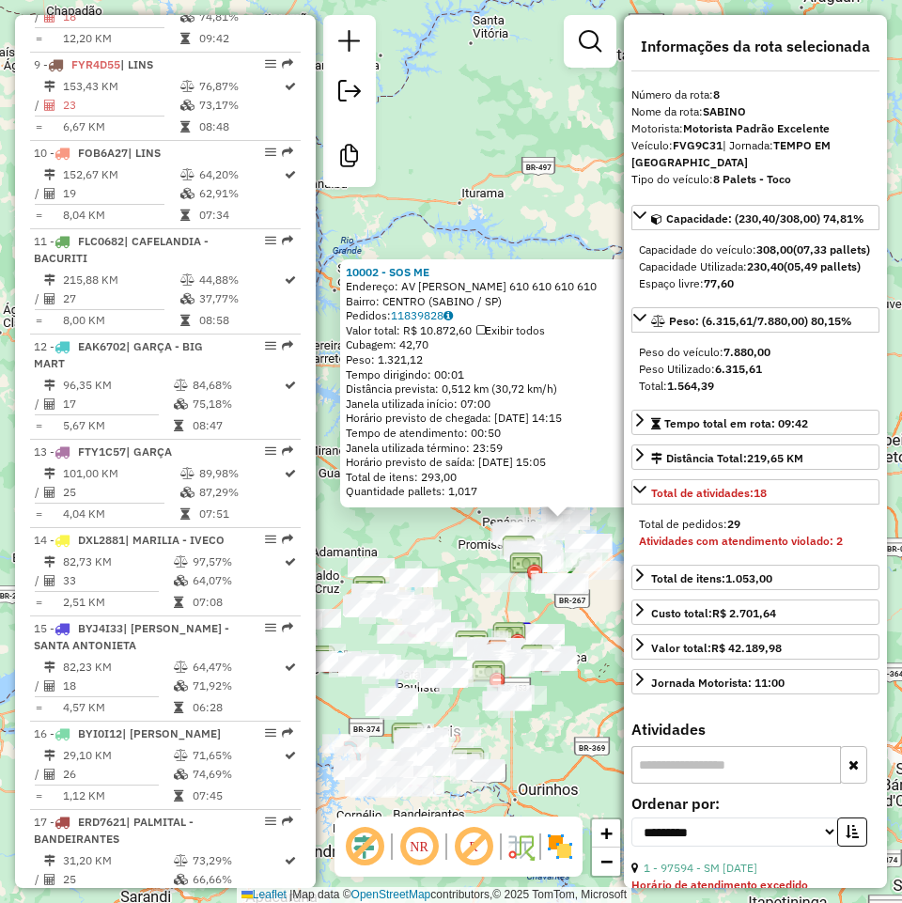
drag, startPoint x: 487, startPoint y: 135, endPoint x: 601, endPoint y: 203, distance: 132.3
click at [601, 203] on div "10002 - SOS ME Endereço: AV [PERSON_NAME] 610 610 610 610 Bairro: CENTRO (SABIN…" at bounding box center [451, 451] width 902 height 903
click at [692, 145] on strong "FVG9C31" at bounding box center [698, 145] width 50 height 14
copy div "FVG9C31"
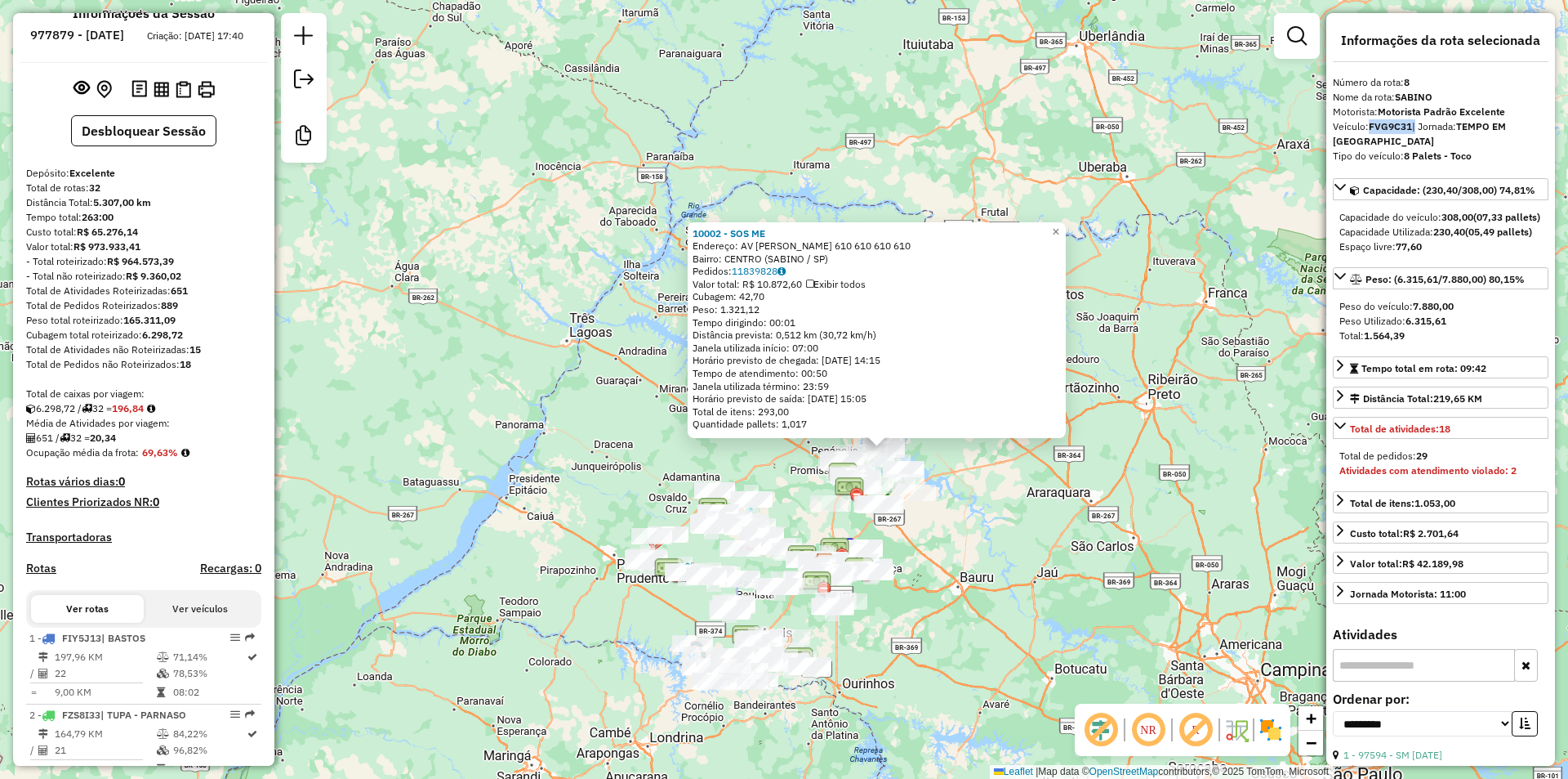
scroll to position [0, 0]
